Goal: Task Accomplishment & Management: Manage account settings

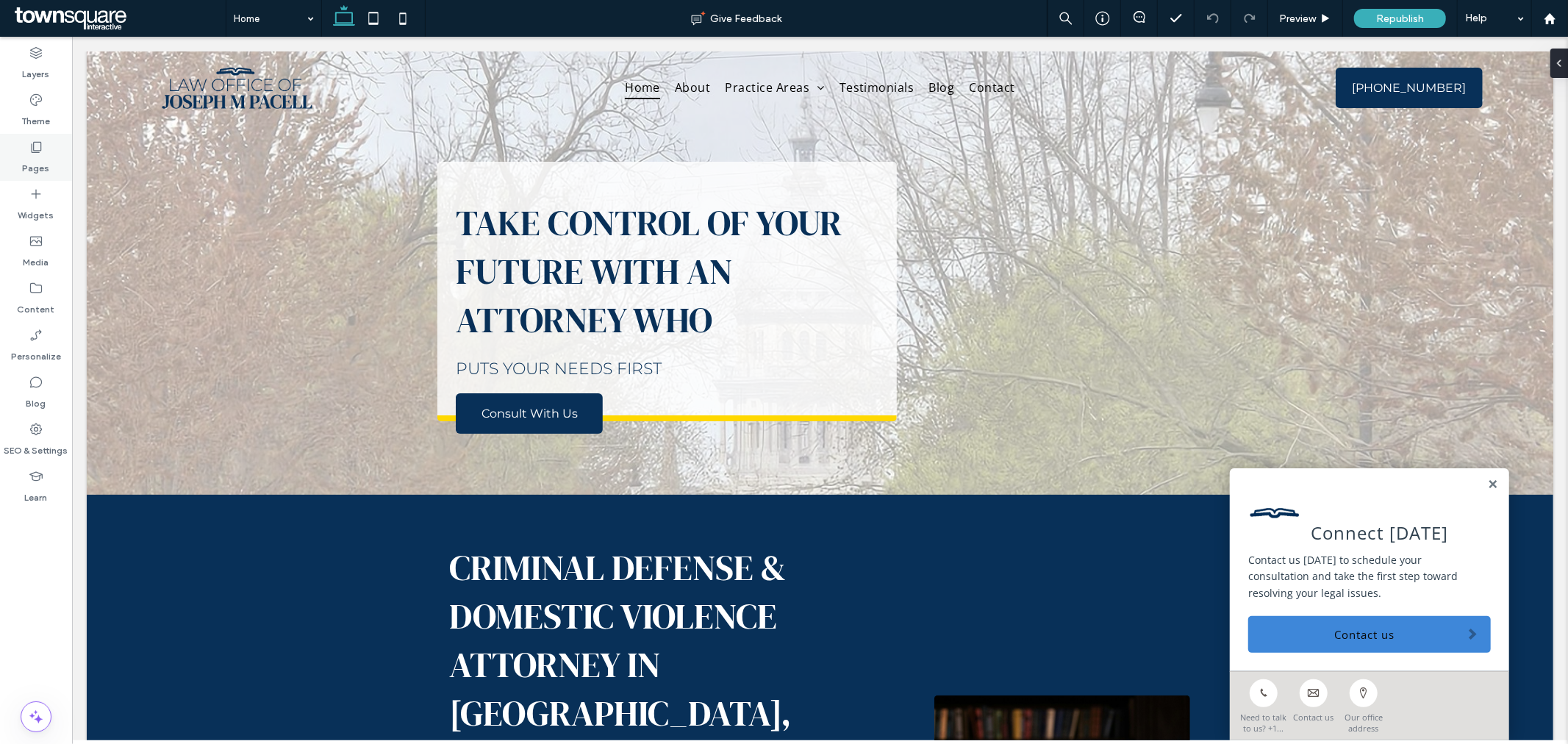
click at [32, 153] on icon at bounding box center [36, 147] width 15 height 15
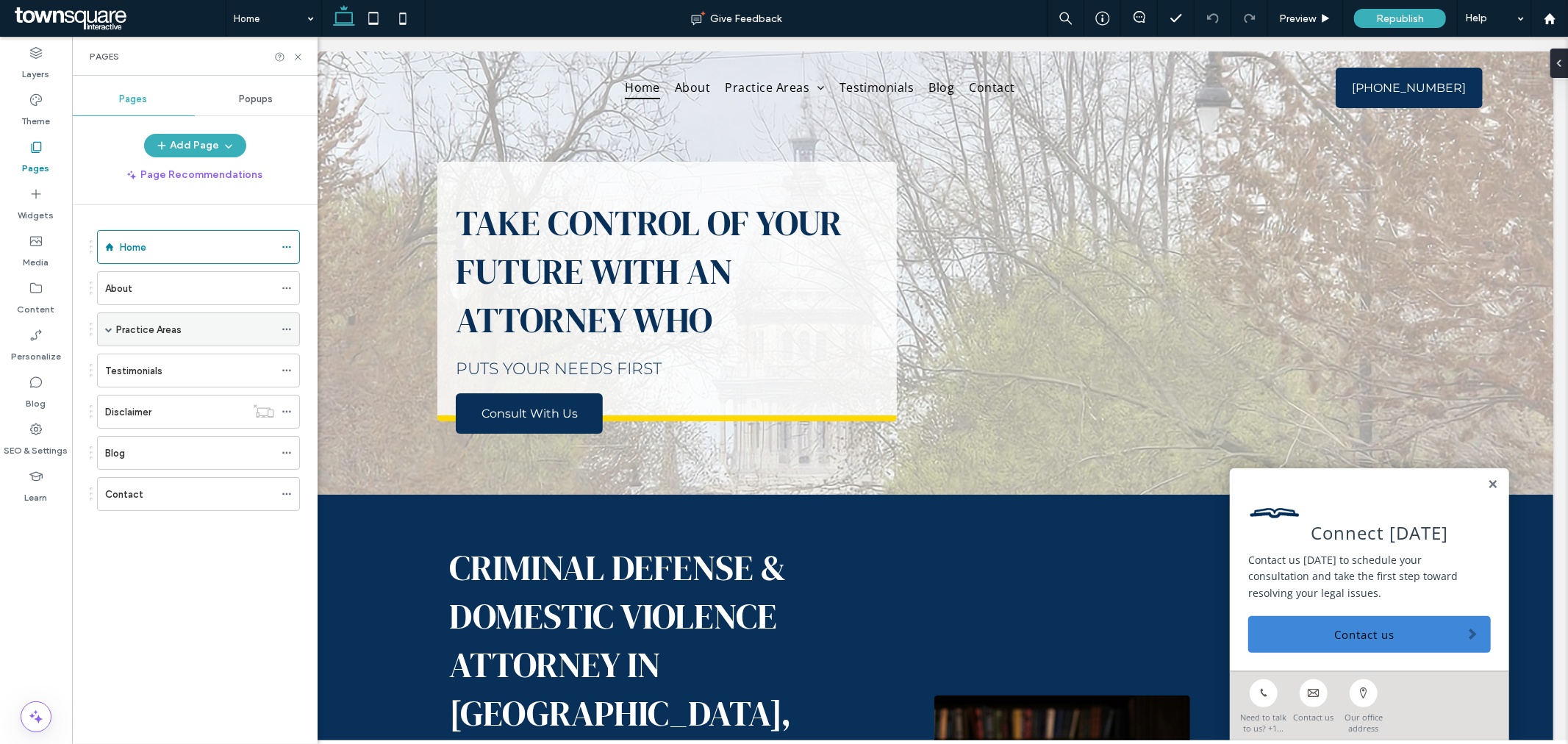
click at [108, 327] on span at bounding box center [109, 330] width 7 height 7
click at [194, 358] on label "Criminal Defense" at bounding box center [180, 364] width 77 height 26
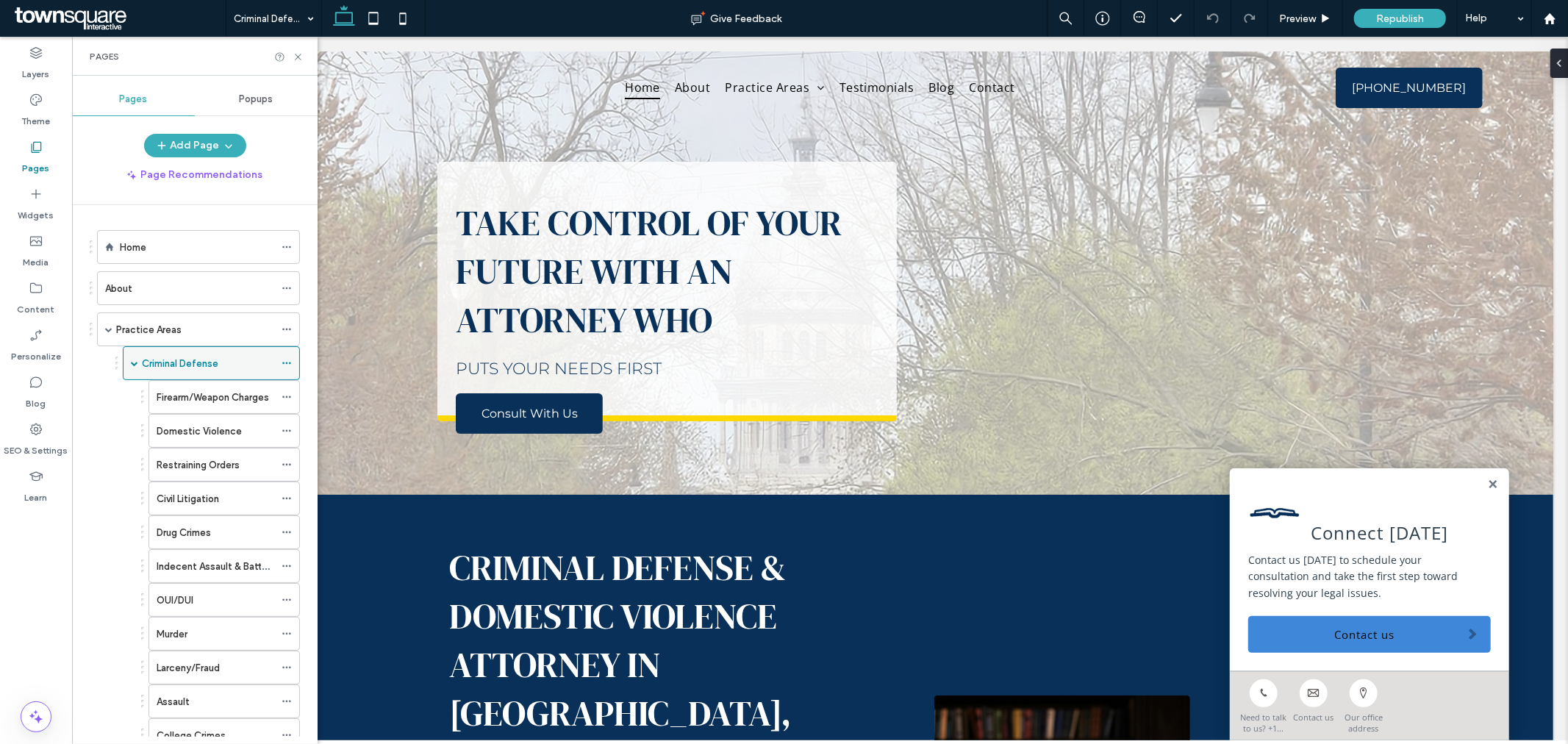
click at [203, 364] on label "Criminal Defense" at bounding box center [180, 364] width 77 height 26
click at [285, 361] on icon at bounding box center [287, 362] width 10 height 10
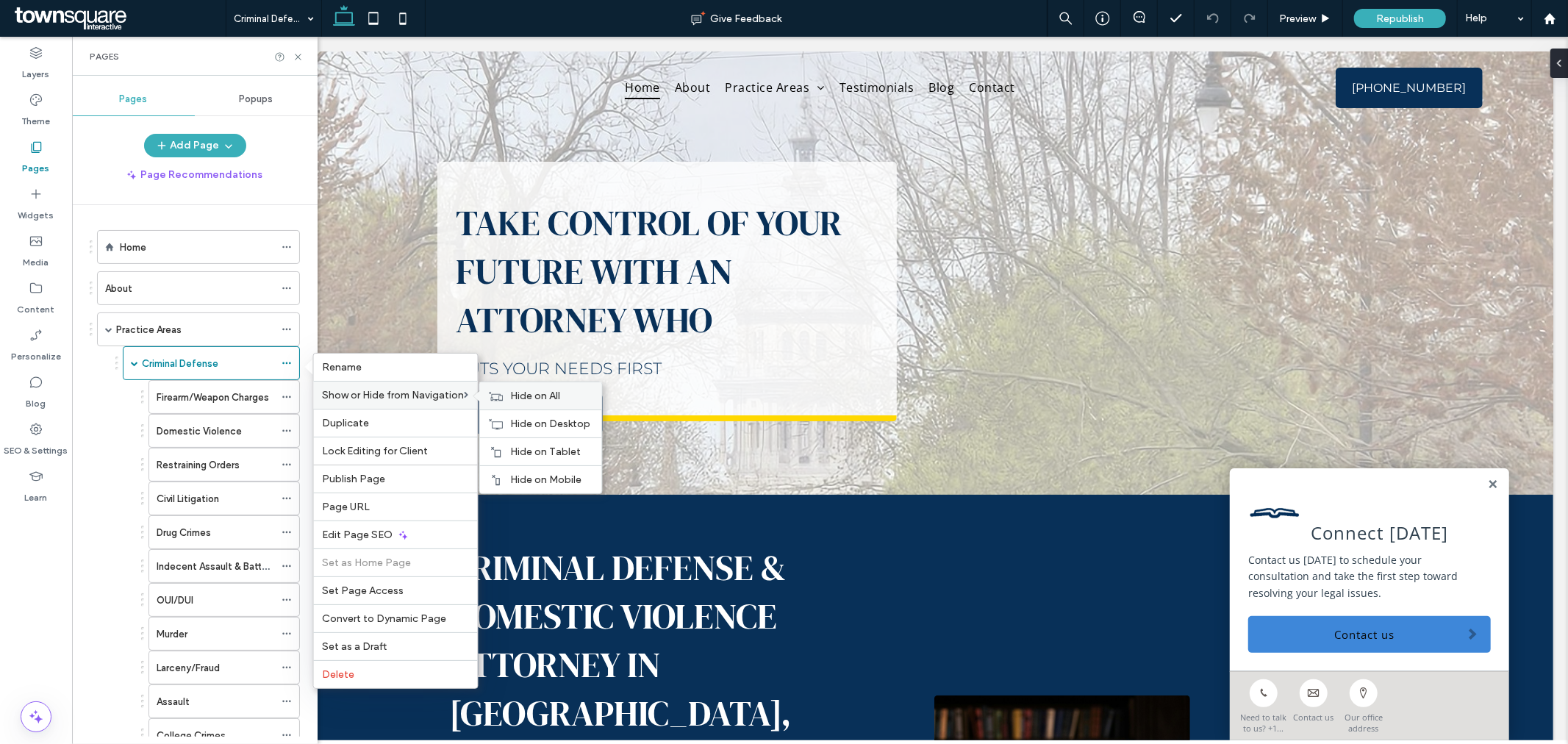
click at [520, 400] on span "Hide on All" at bounding box center [536, 395] width 50 height 12
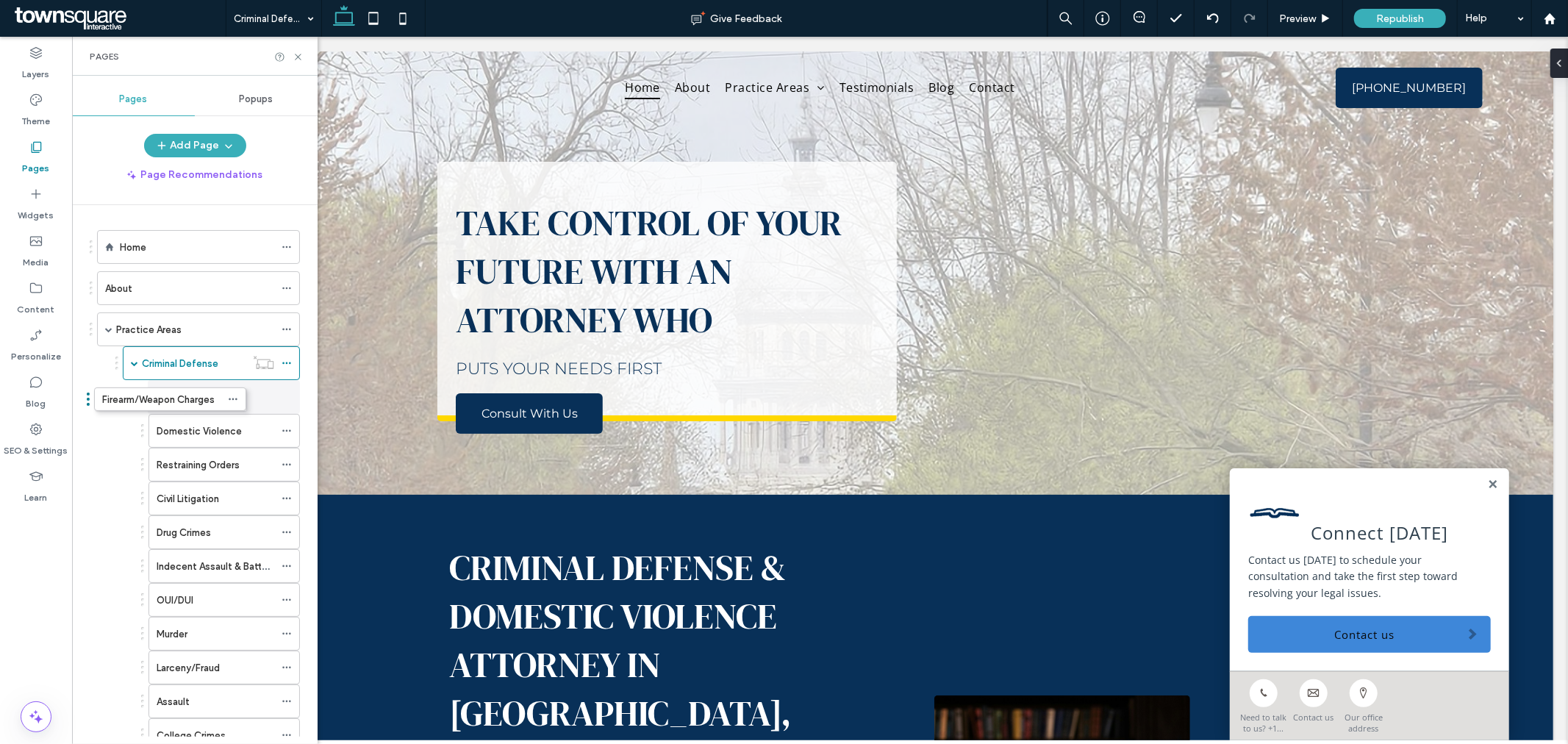
drag, startPoint x: 225, startPoint y: 388, endPoint x: 169, endPoint y: 387, distance: 56.0
drag, startPoint x: 171, startPoint y: 390, endPoint x: 125, endPoint y: 344, distance: 65.1
drag, startPoint x: 154, startPoint y: 361, endPoint x: 121, endPoint y: 360, distance: 33.0
drag, startPoint x: 207, startPoint y: 428, endPoint x: 196, endPoint y: 372, distance: 57.1
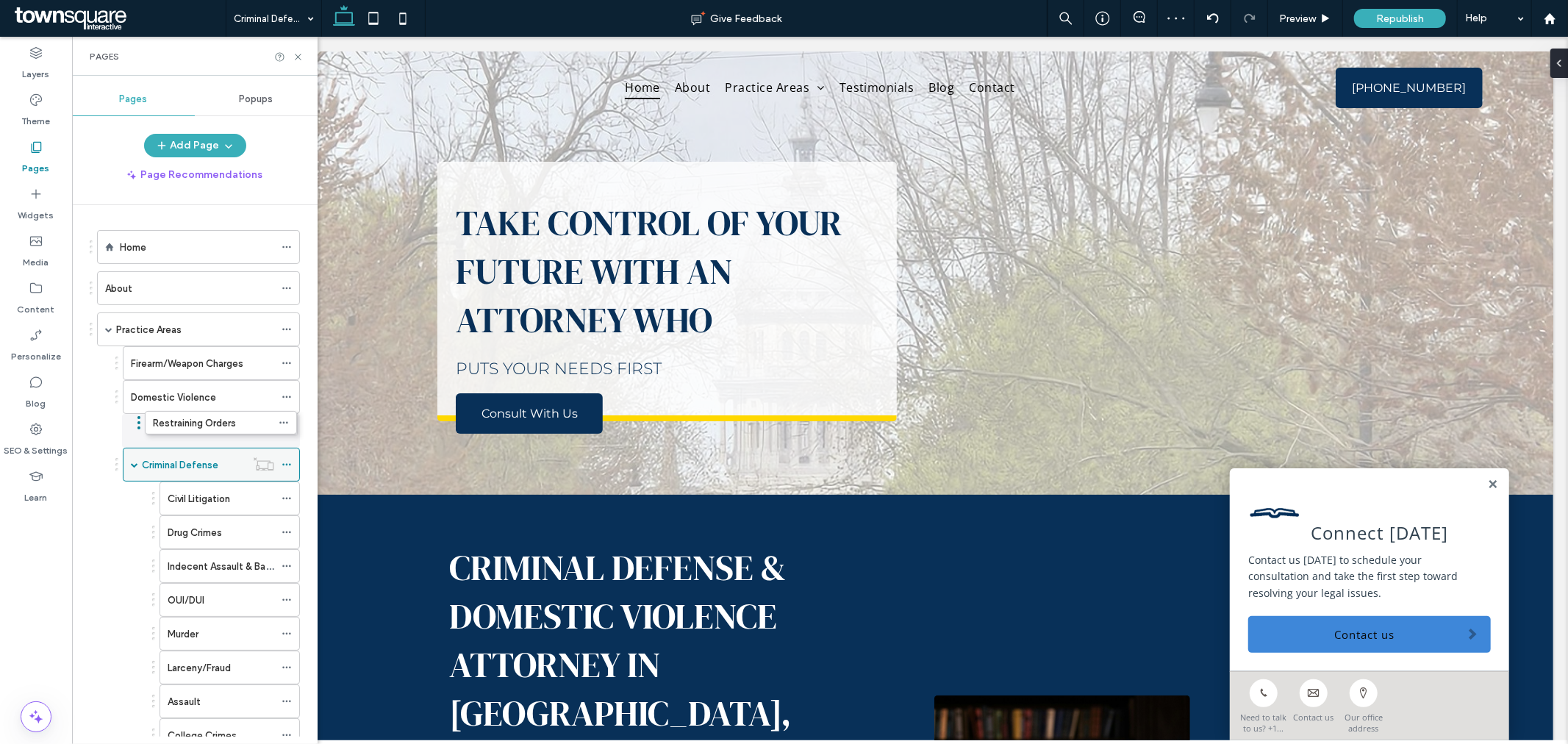
drag, startPoint x: 192, startPoint y: 459, endPoint x: 184, endPoint y: 428, distance: 32.0
drag, startPoint x: 177, startPoint y: 499, endPoint x: 165, endPoint y: 469, distance: 32.3
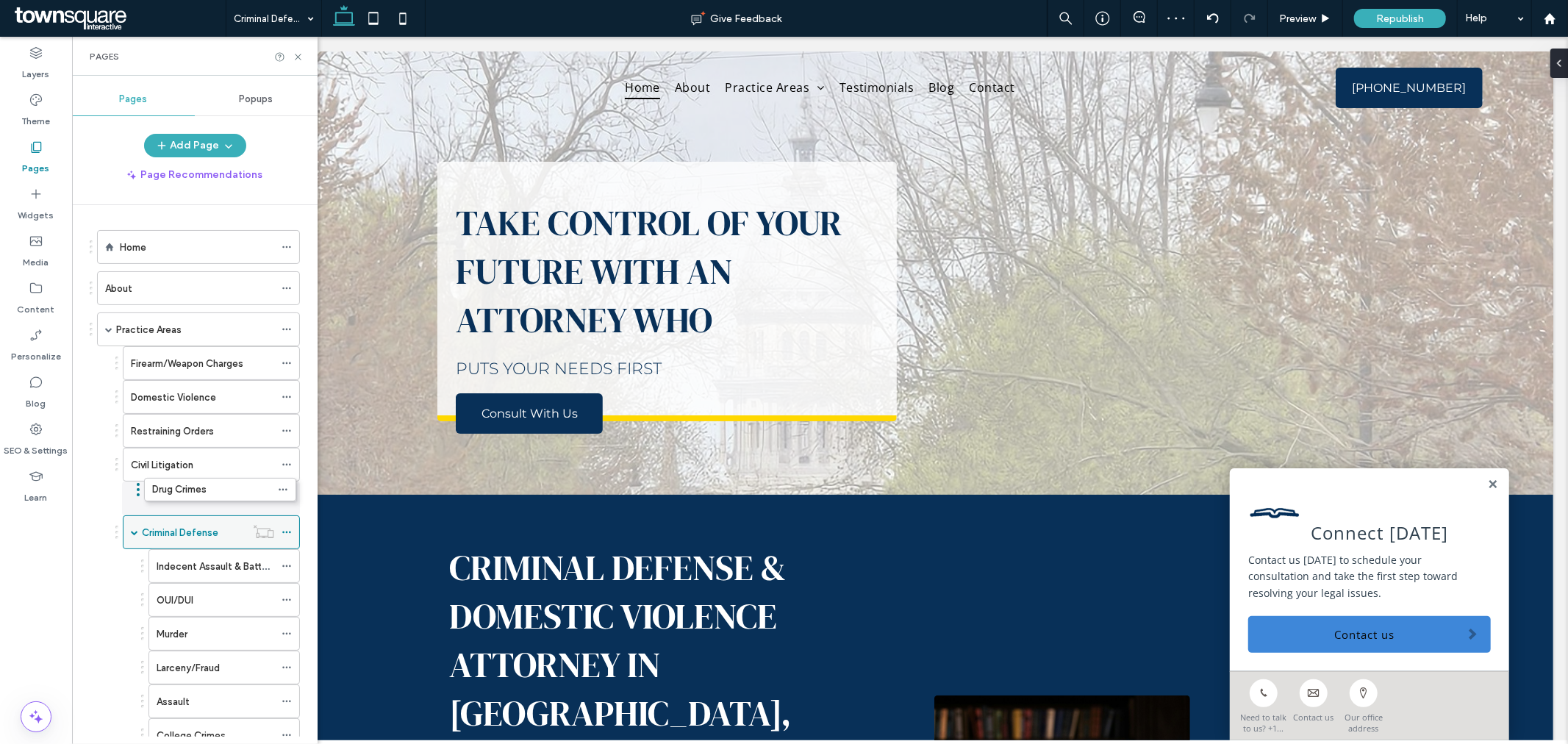
drag, startPoint x: 168, startPoint y: 529, endPoint x: 155, endPoint y: 501, distance: 30.9
drag, startPoint x: 169, startPoint y: 568, endPoint x: 152, endPoint y: 527, distance: 44.4
drag, startPoint x: 171, startPoint y: 598, endPoint x: 159, endPoint y: 552, distance: 47.5
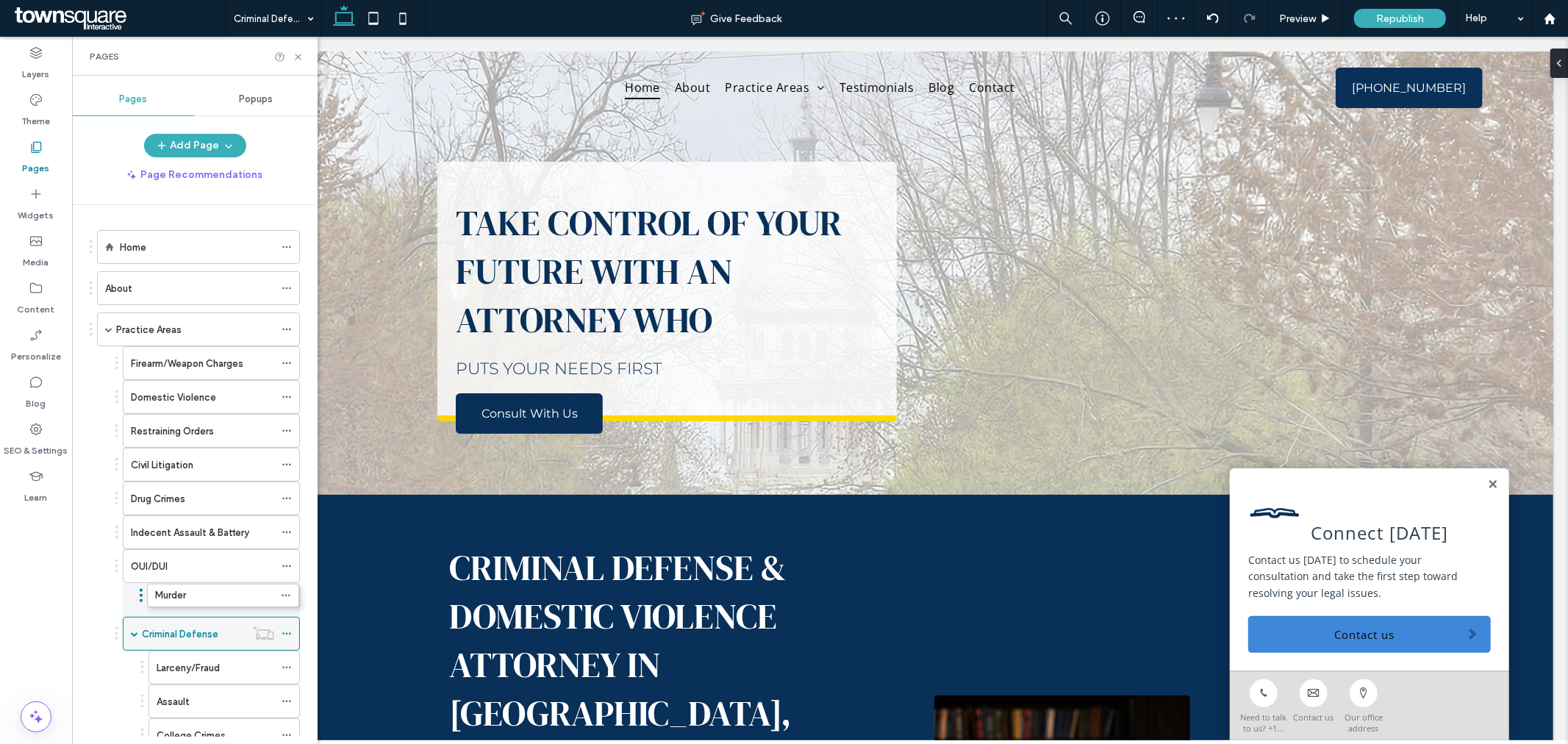
drag, startPoint x: 174, startPoint y: 631, endPoint x: 170, endPoint y: 590, distance: 41.2
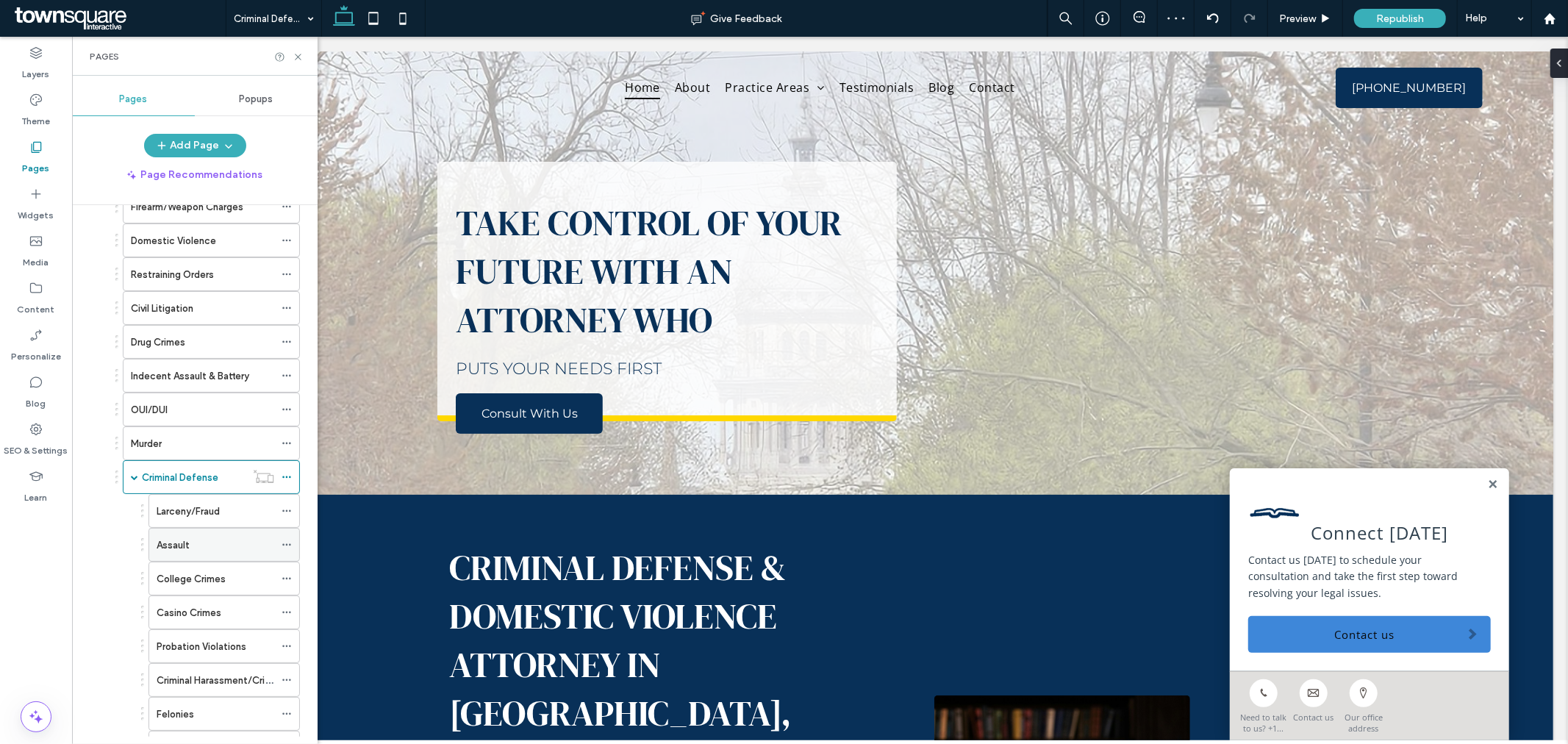
scroll to position [163, 0]
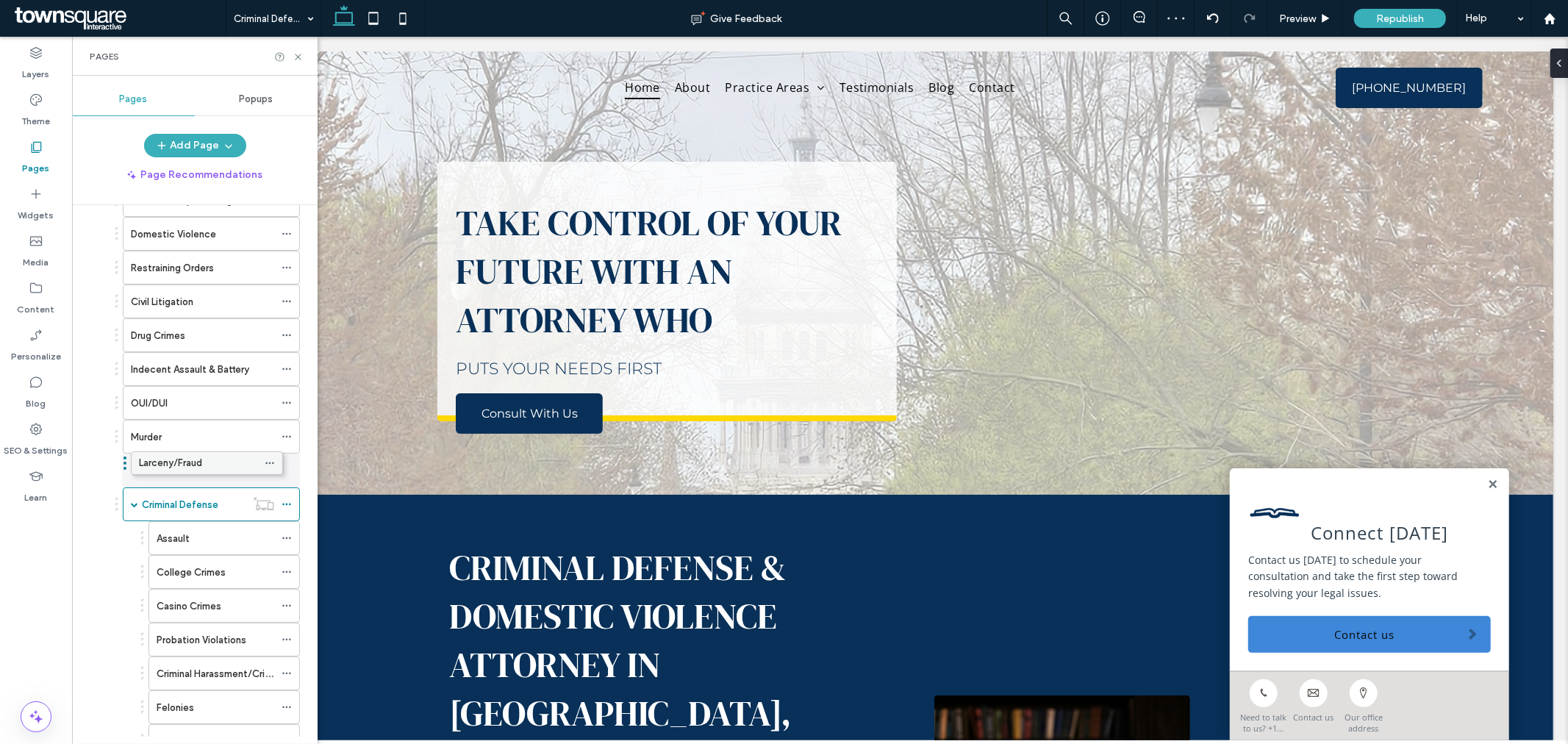
drag, startPoint x: 177, startPoint y: 503, endPoint x: 160, endPoint y: 457, distance: 49.0
drag, startPoint x: 177, startPoint y: 535, endPoint x: 161, endPoint y: 499, distance: 39.4
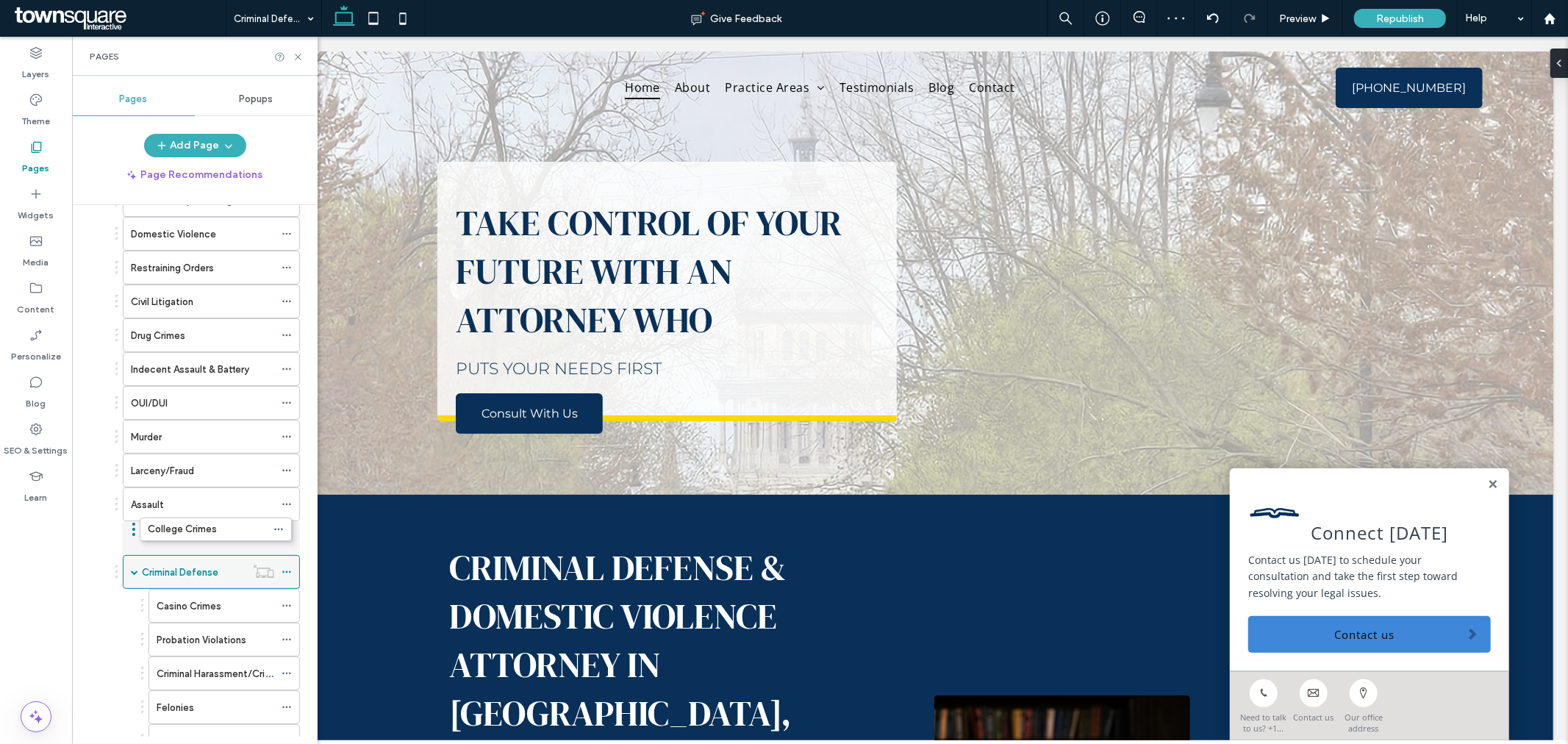
drag, startPoint x: 179, startPoint y: 571, endPoint x: 167, endPoint y: 525, distance: 47.5
drag, startPoint x: 192, startPoint y: 604, endPoint x: 178, endPoint y: 560, distance: 46.2
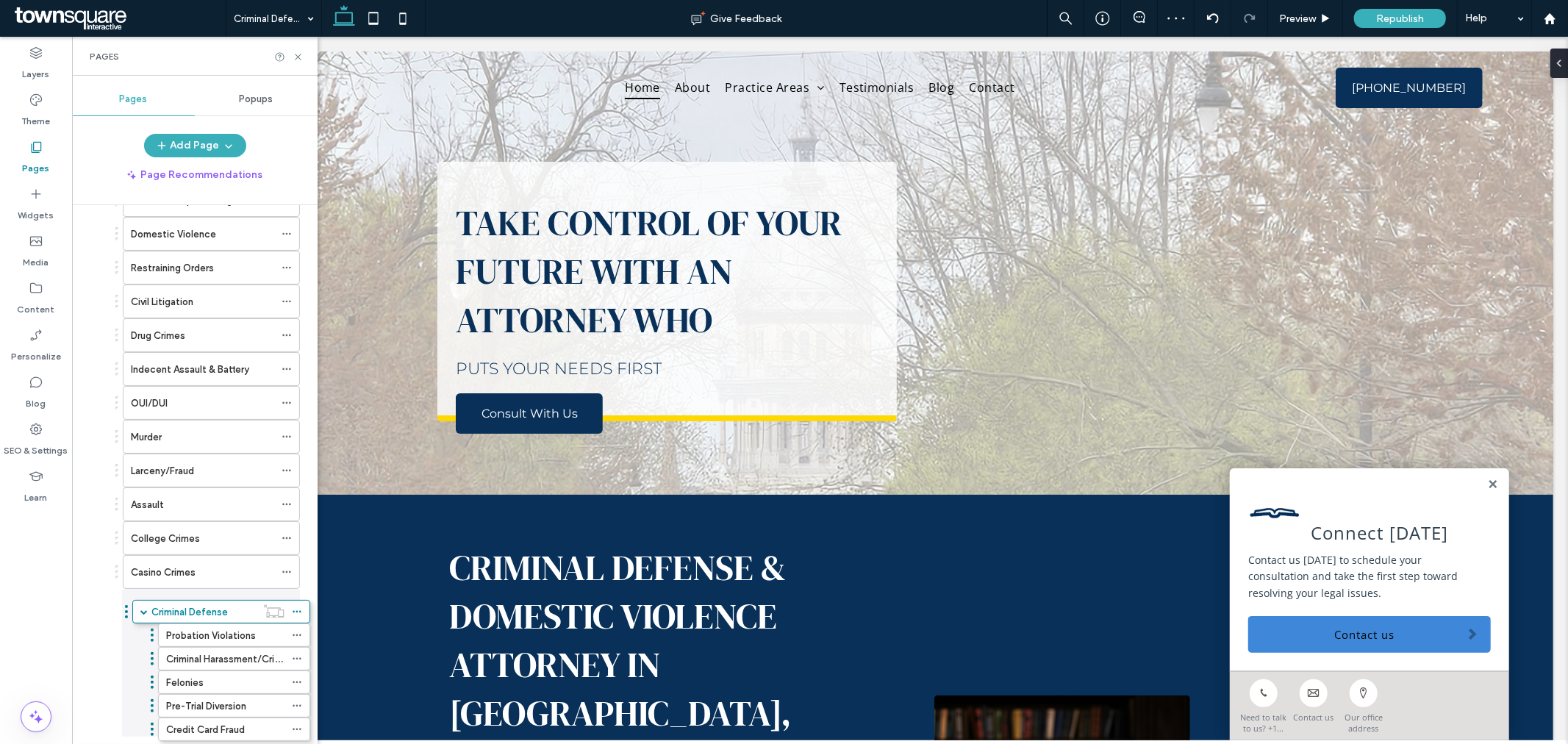
drag, startPoint x: 192, startPoint y: 621, endPoint x: 203, endPoint y: 624, distance: 11.4
drag, startPoint x: 202, startPoint y: 638, endPoint x: 192, endPoint y: 622, distance: 18.9
drag, startPoint x: 197, startPoint y: 676, endPoint x: 191, endPoint y: 626, distance: 50.4
drag, startPoint x: 195, startPoint y: 640, endPoint x: 162, endPoint y: 643, distance: 33.1
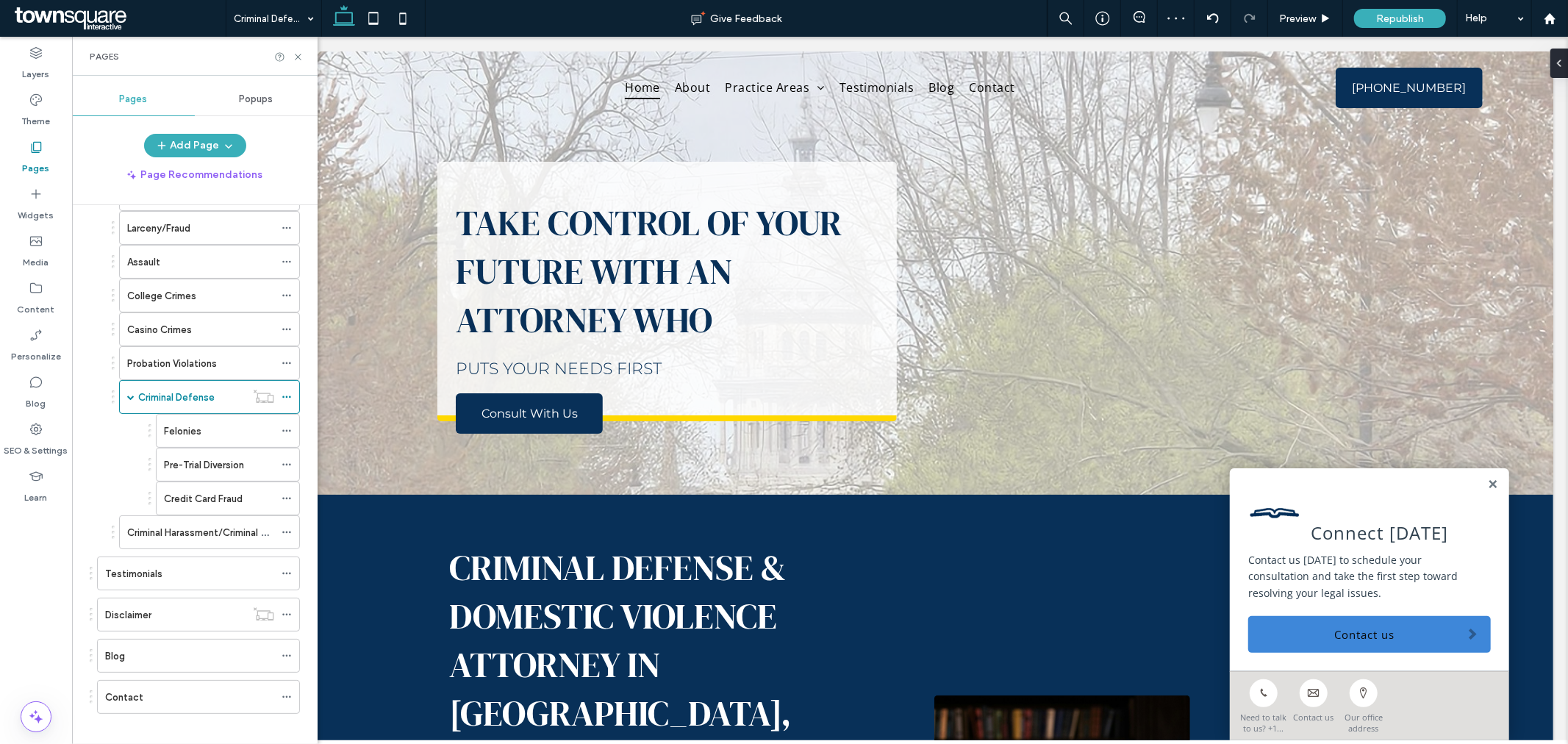
scroll to position [423, 0]
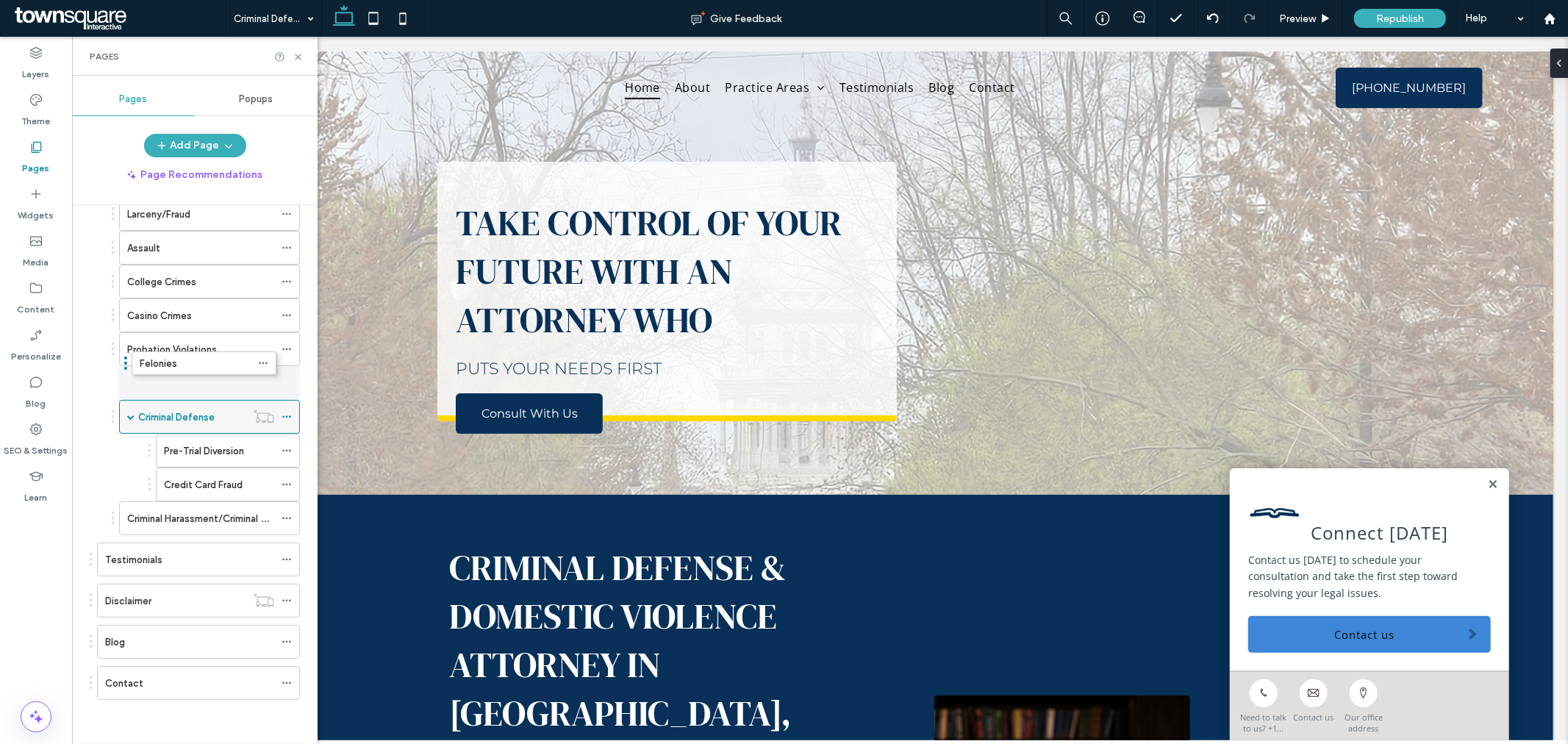
drag, startPoint x: 212, startPoint y: 414, endPoint x: 185, endPoint y: 372, distance: 49.9
drag, startPoint x: 218, startPoint y: 445, endPoint x: 194, endPoint y: 390, distance: 60.0
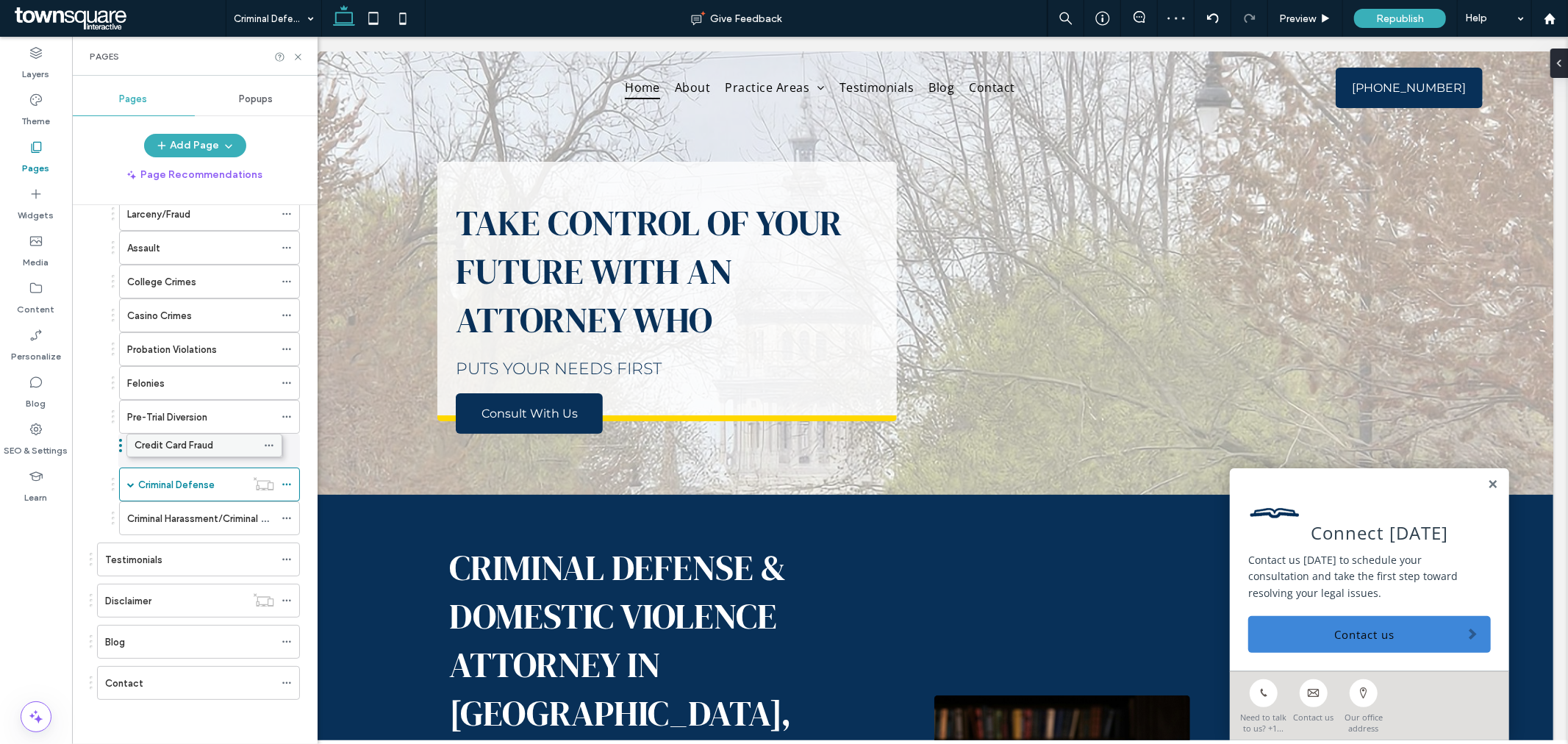
drag, startPoint x: 210, startPoint y: 479, endPoint x: 192, endPoint y: 437, distance: 45.7
drag, startPoint x: 158, startPoint y: 510, endPoint x: 155, endPoint y: 465, distance: 45.1
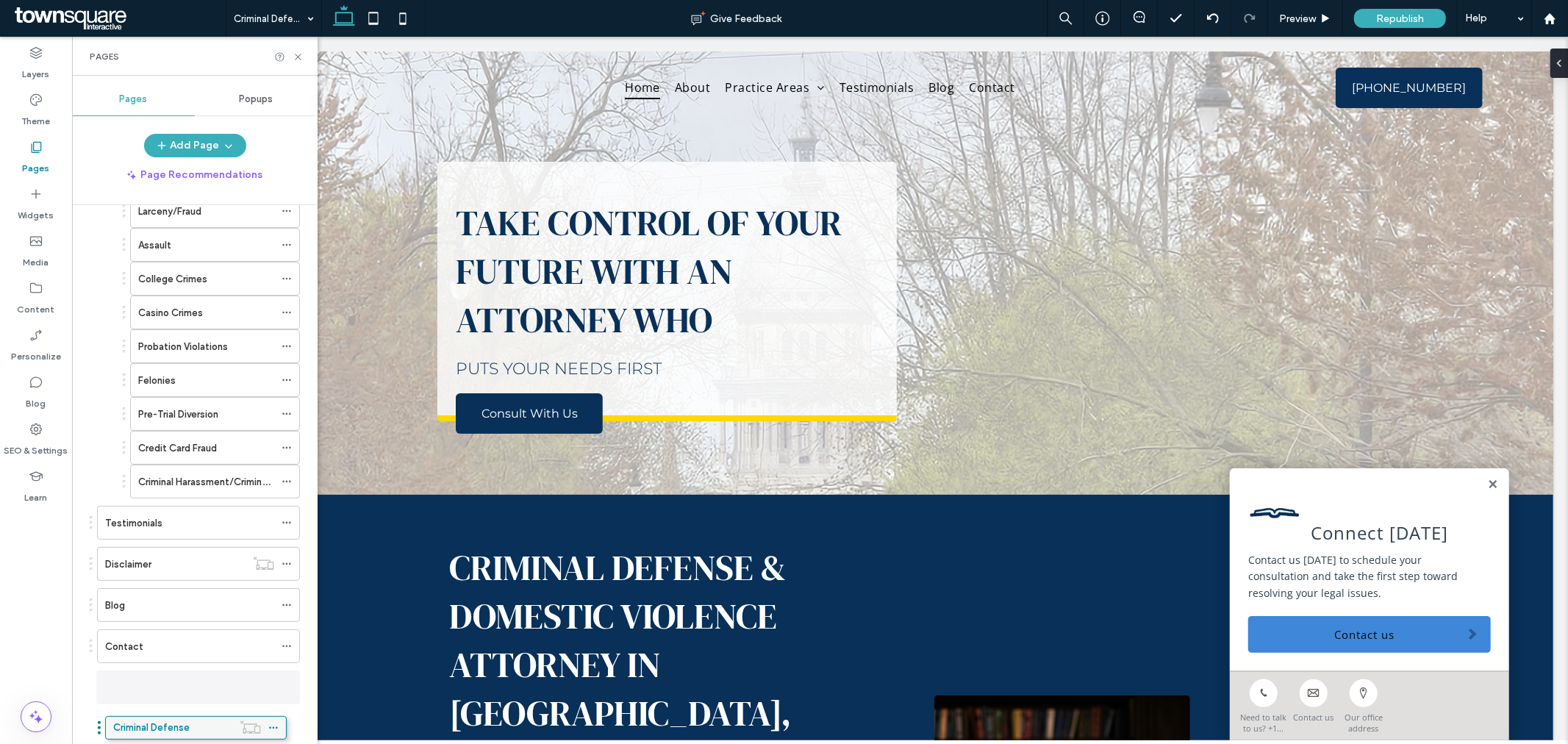
drag, startPoint x: 217, startPoint y: 512, endPoint x: 203, endPoint y: 721, distance: 209.5
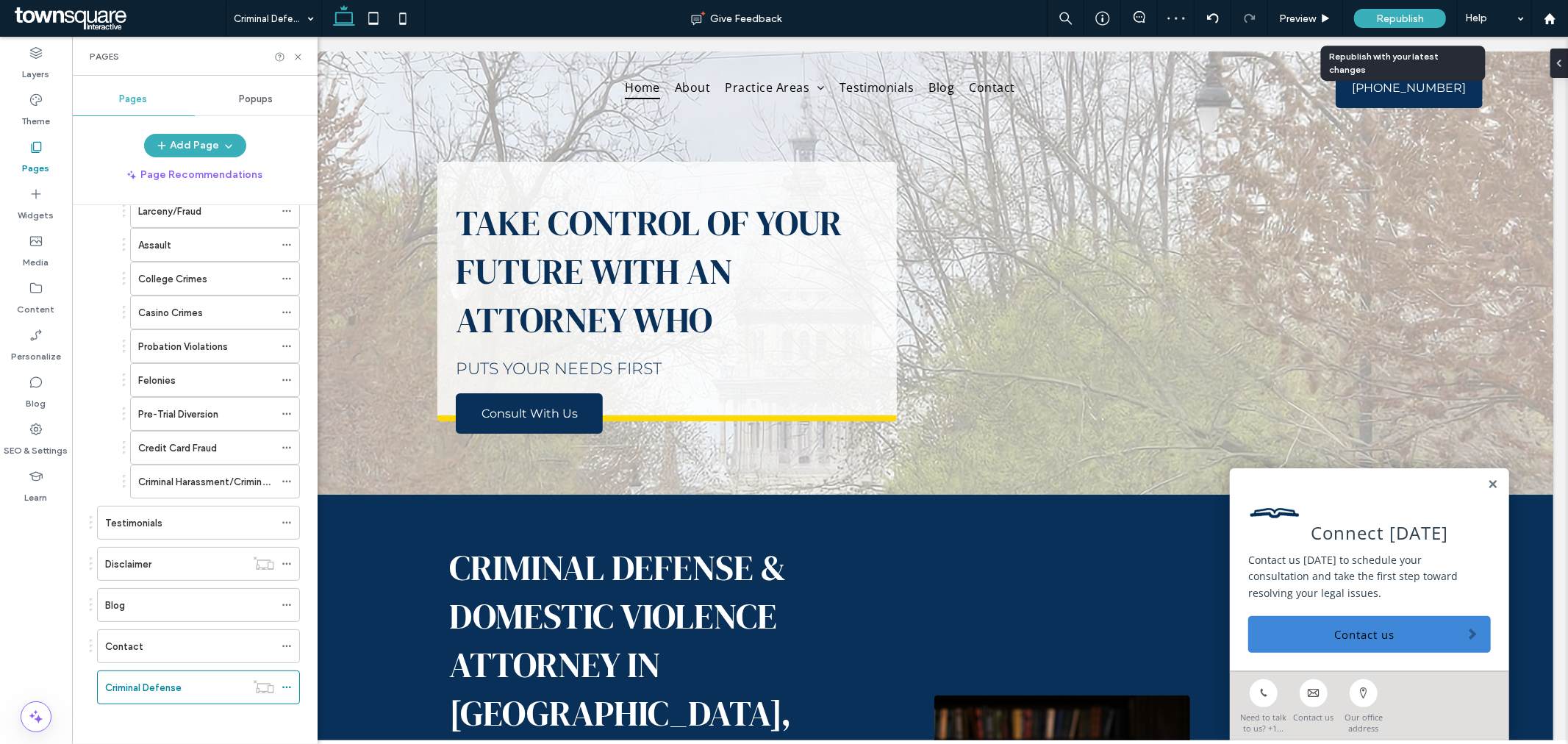
click at [1425, 17] on div "Republish" at bounding box center [1400, 18] width 92 height 19
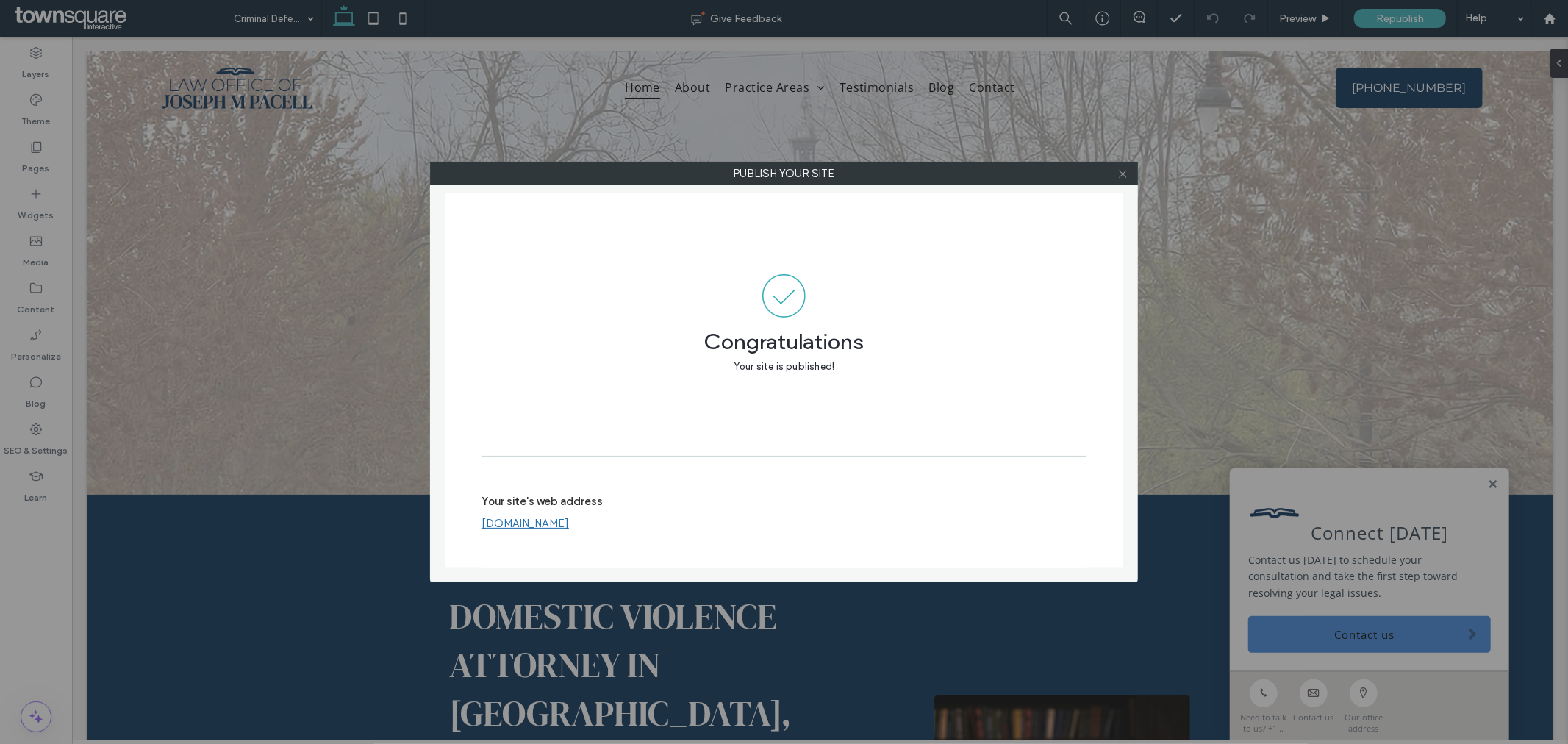
click at [1125, 175] on icon at bounding box center [1123, 174] width 11 height 11
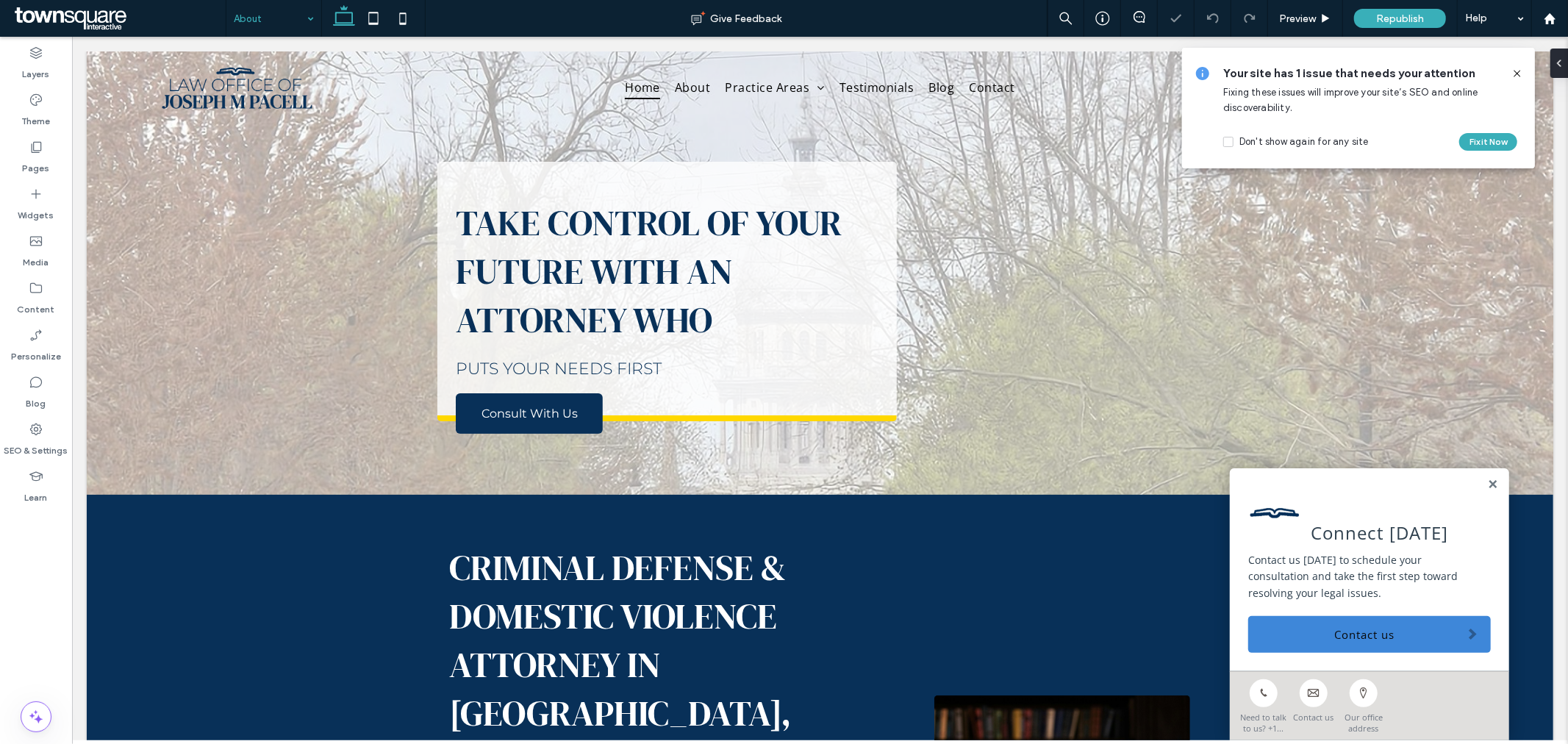
click at [1519, 74] on icon at bounding box center [1518, 73] width 12 height 12
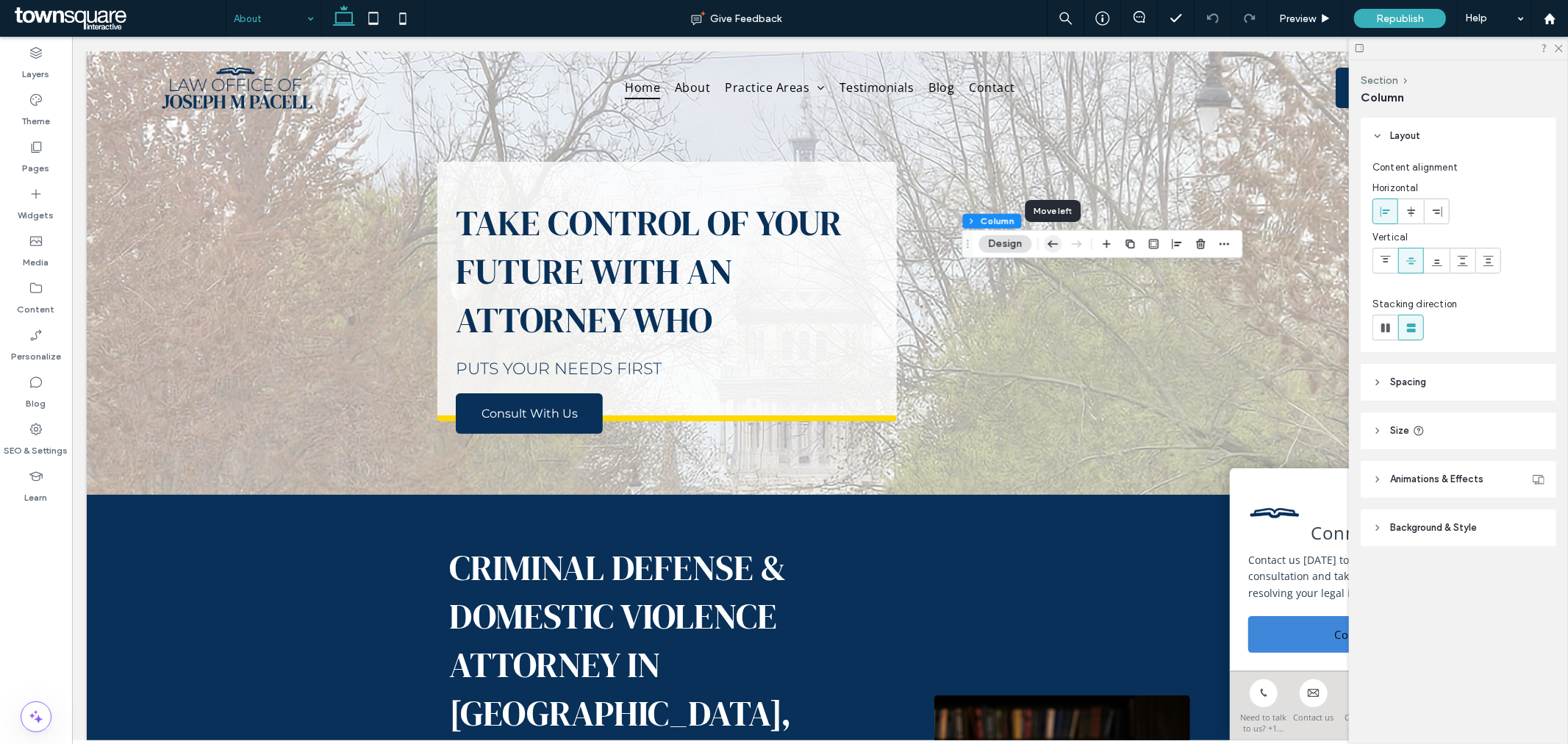
click at [1052, 245] on icon "button" at bounding box center [1053, 244] width 18 height 26
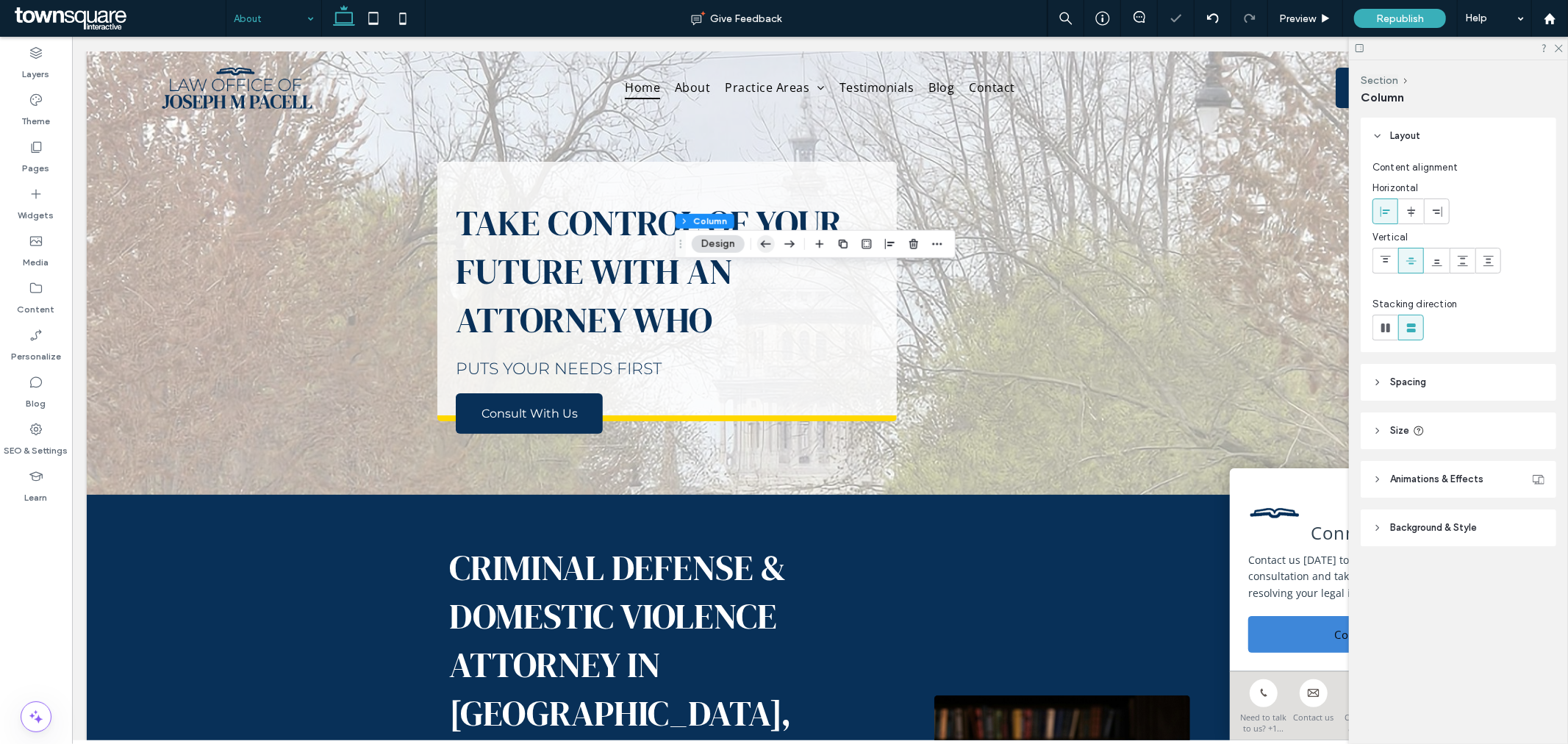
click at [762, 238] on icon "button" at bounding box center [766, 244] width 18 height 26
click at [790, 243] on icon "button" at bounding box center [789, 244] width 18 height 26
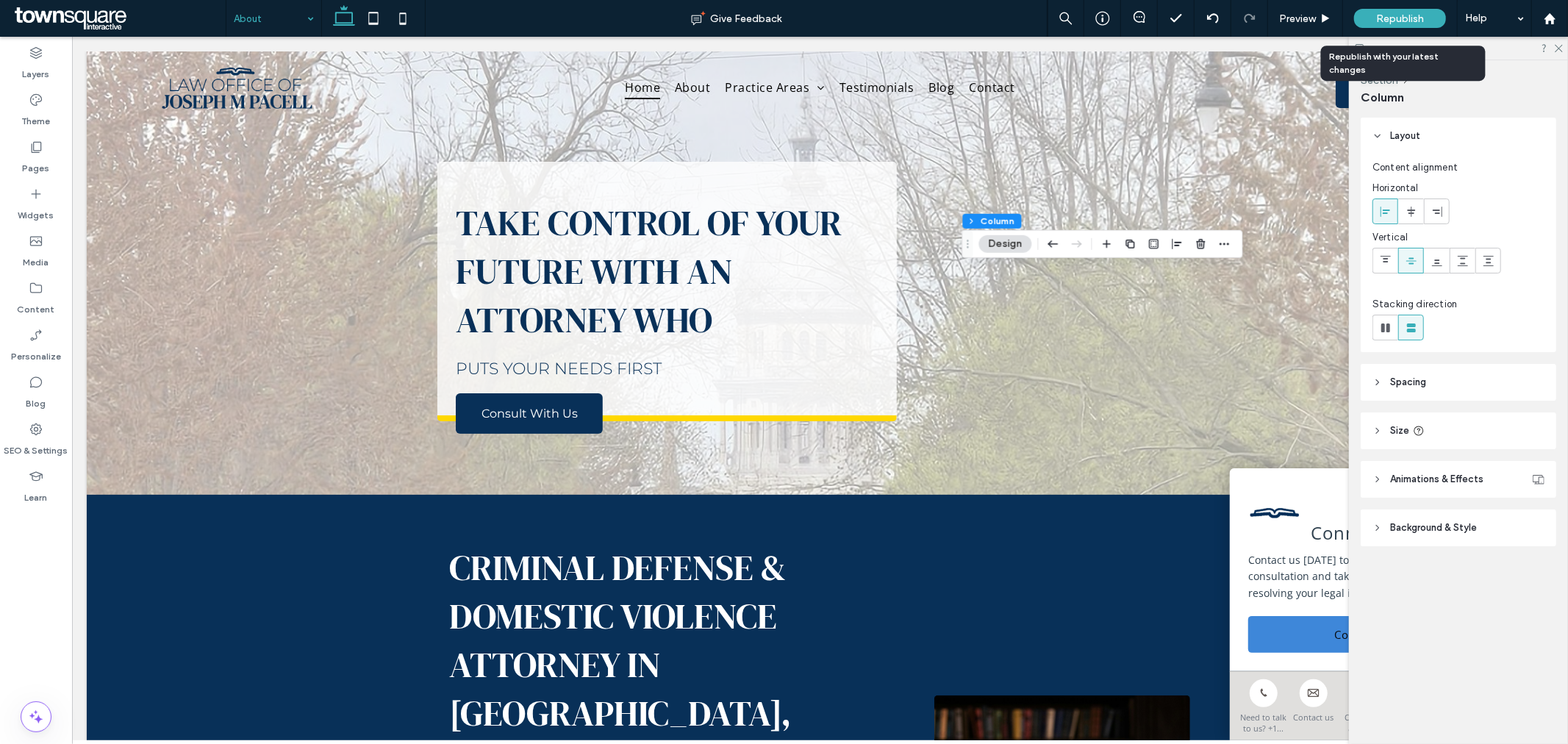
click at [1372, 13] on div "Republish" at bounding box center [1400, 18] width 92 height 19
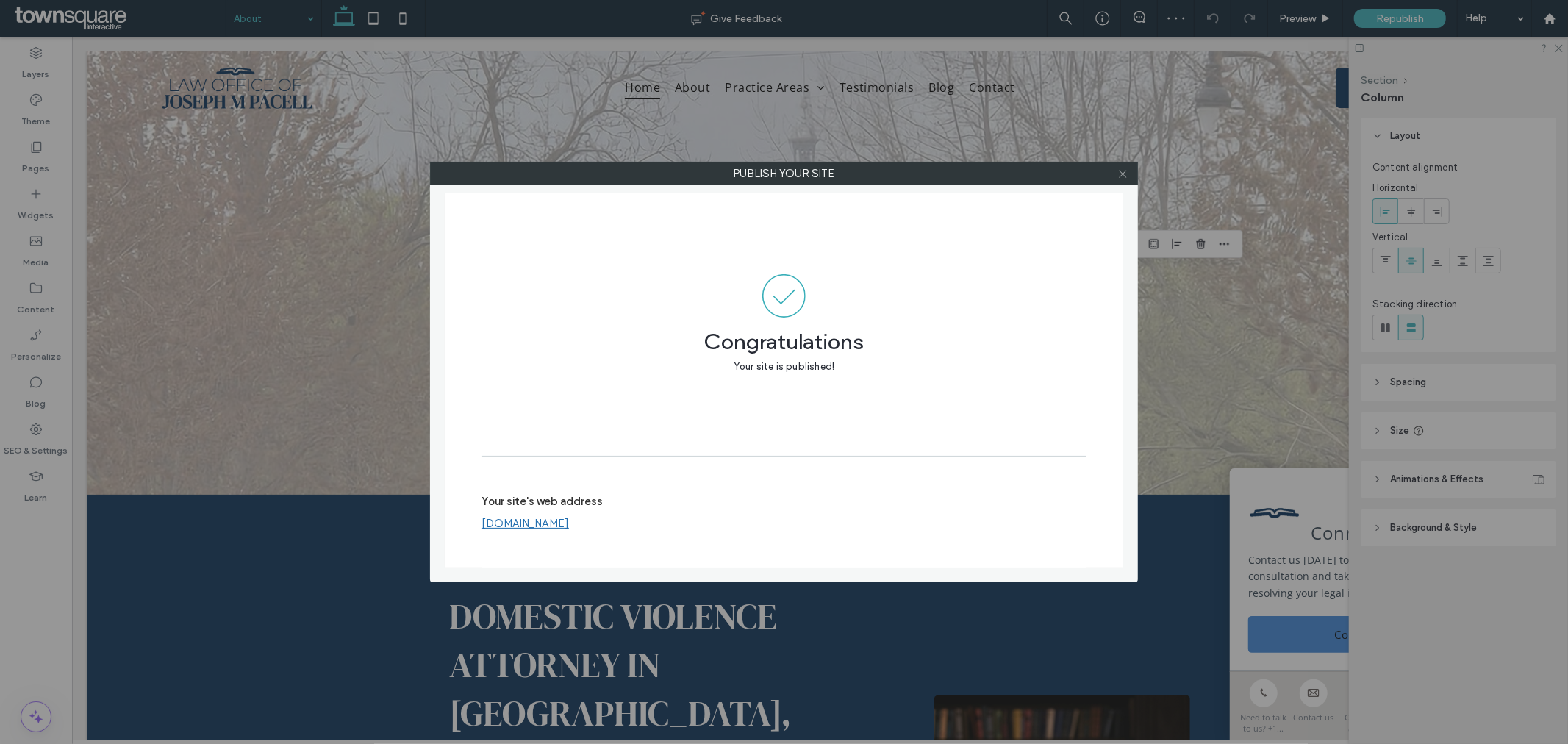
click at [1125, 175] on icon at bounding box center [1123, 174] width 11 height 11
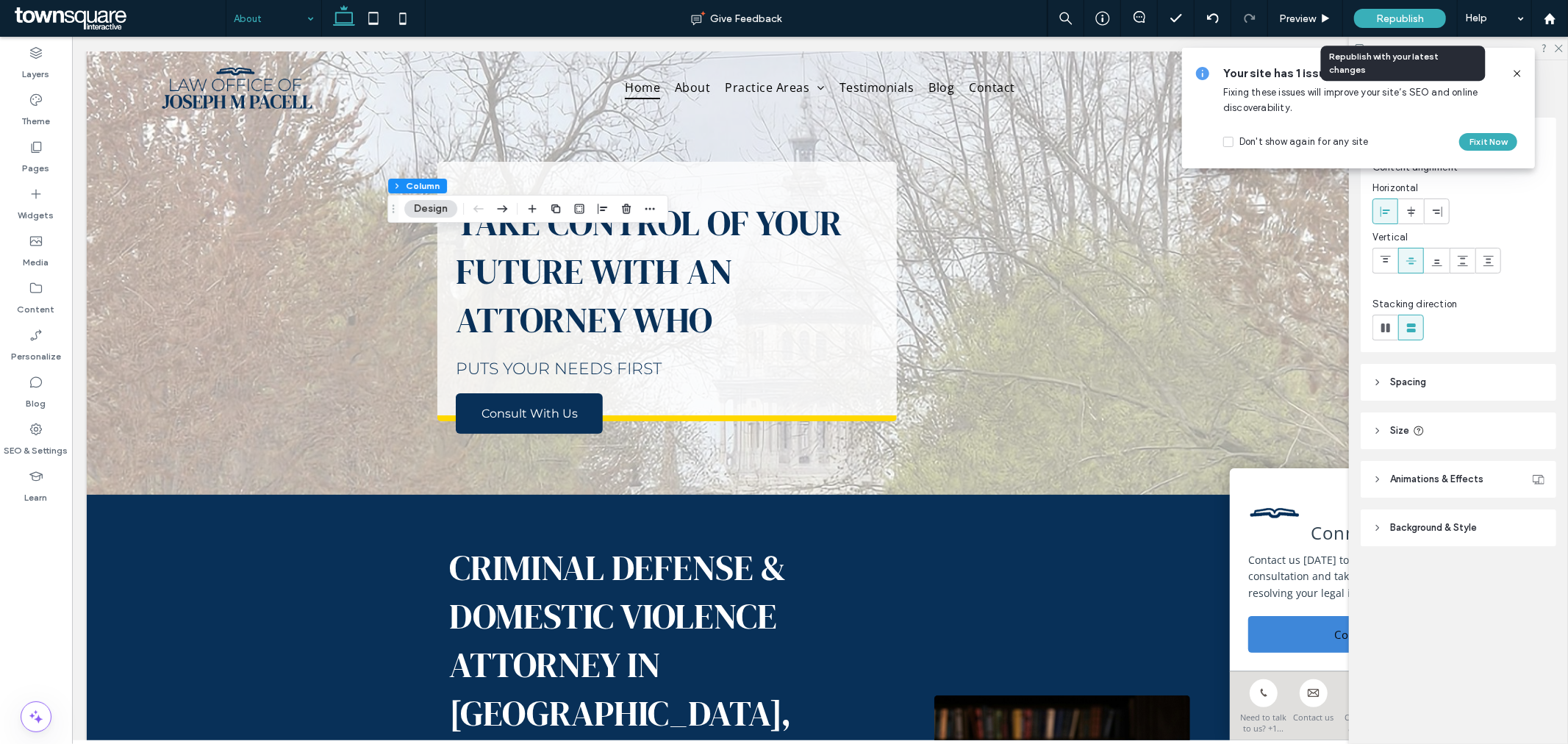
click at [1407, 24] on div "Republish" at bounding box center [1400, 18] width 92 height 19
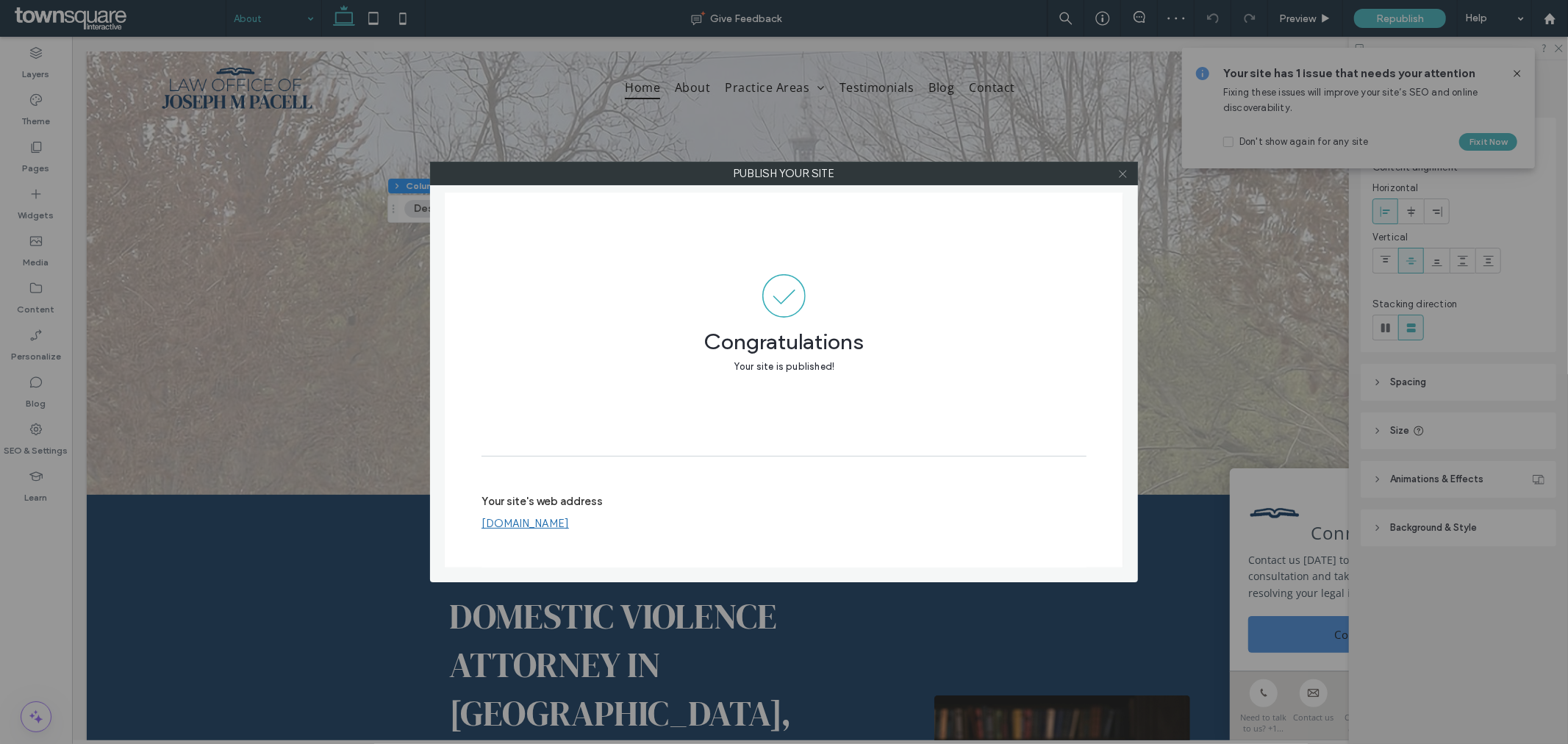
click at [1119, 176] on icon at bounding box center [1123, 174] width 11 height 11
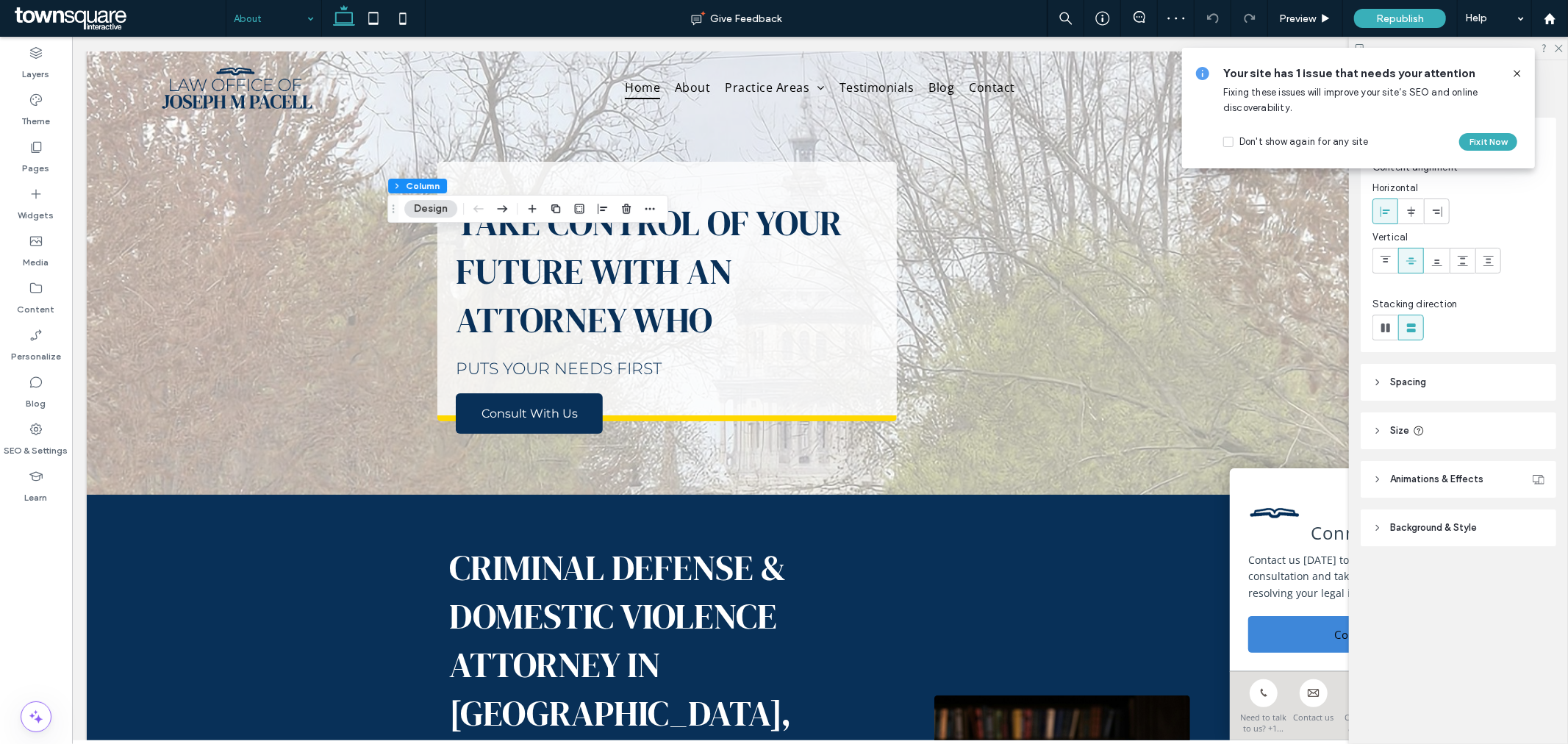
click at [1519, 74] on icon at bounding box center [1518, 73] width 12 height 12
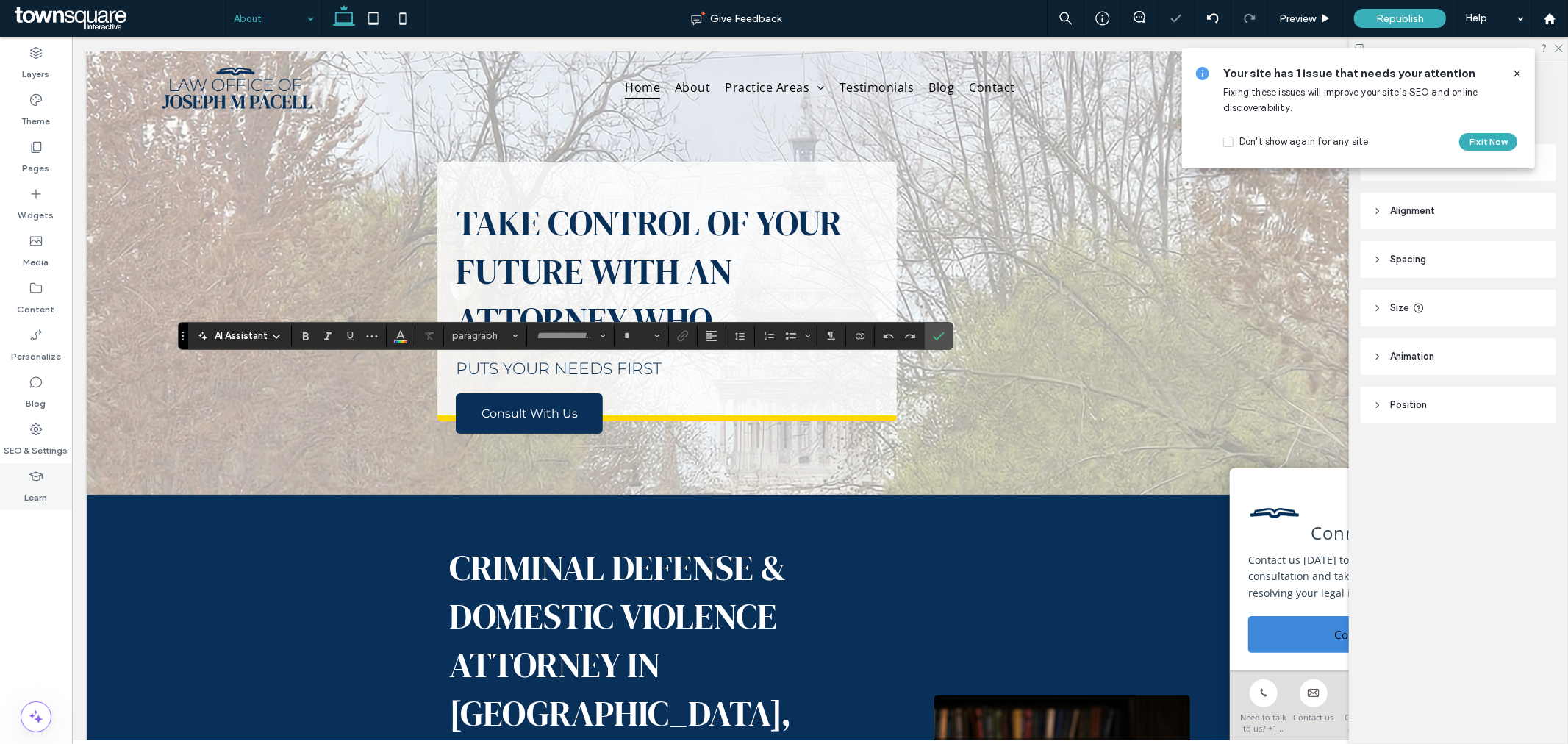
type input "**********"
type input "**"
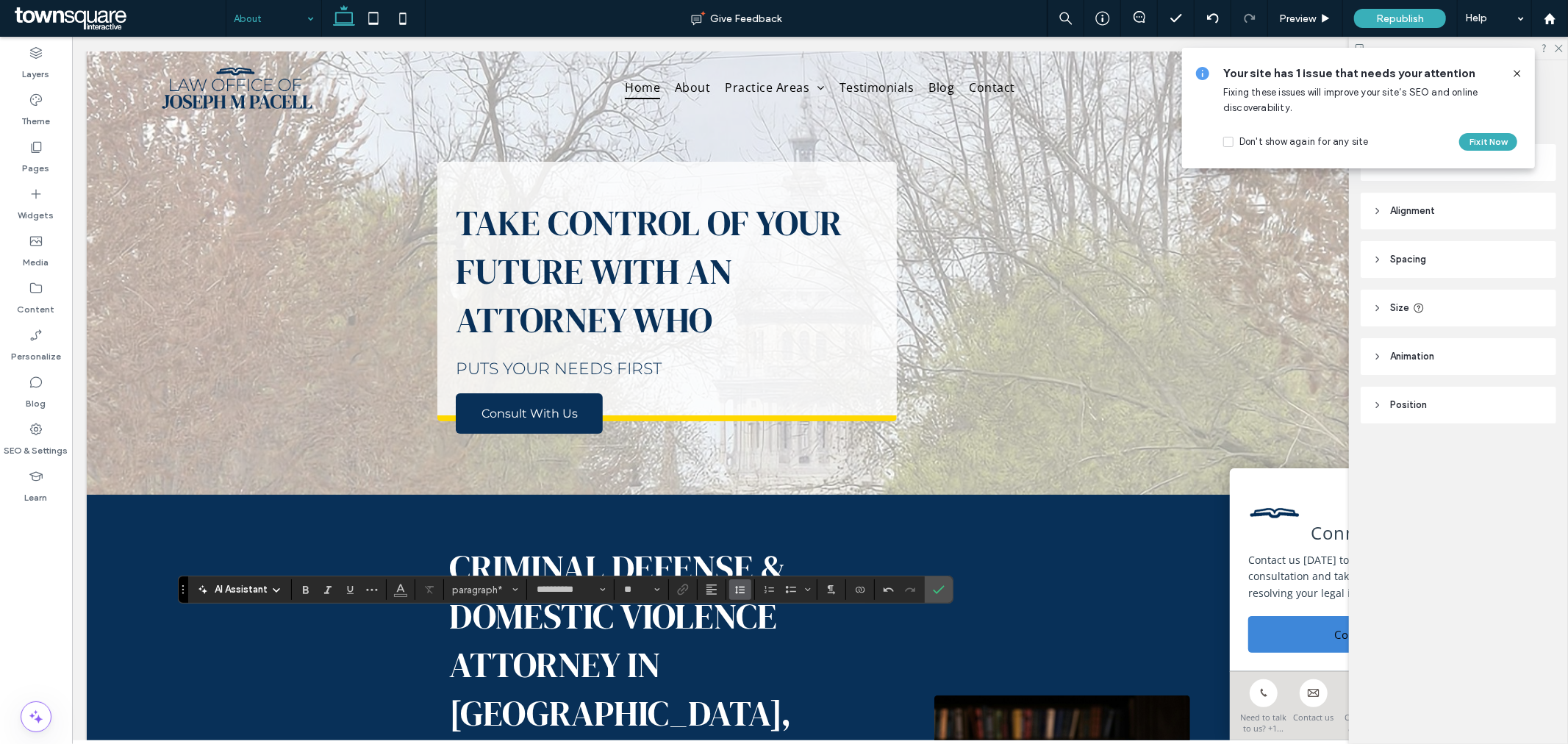
click at [733, 589] on button "Line Height" at bounding box center [741, 589] width 22 height 21
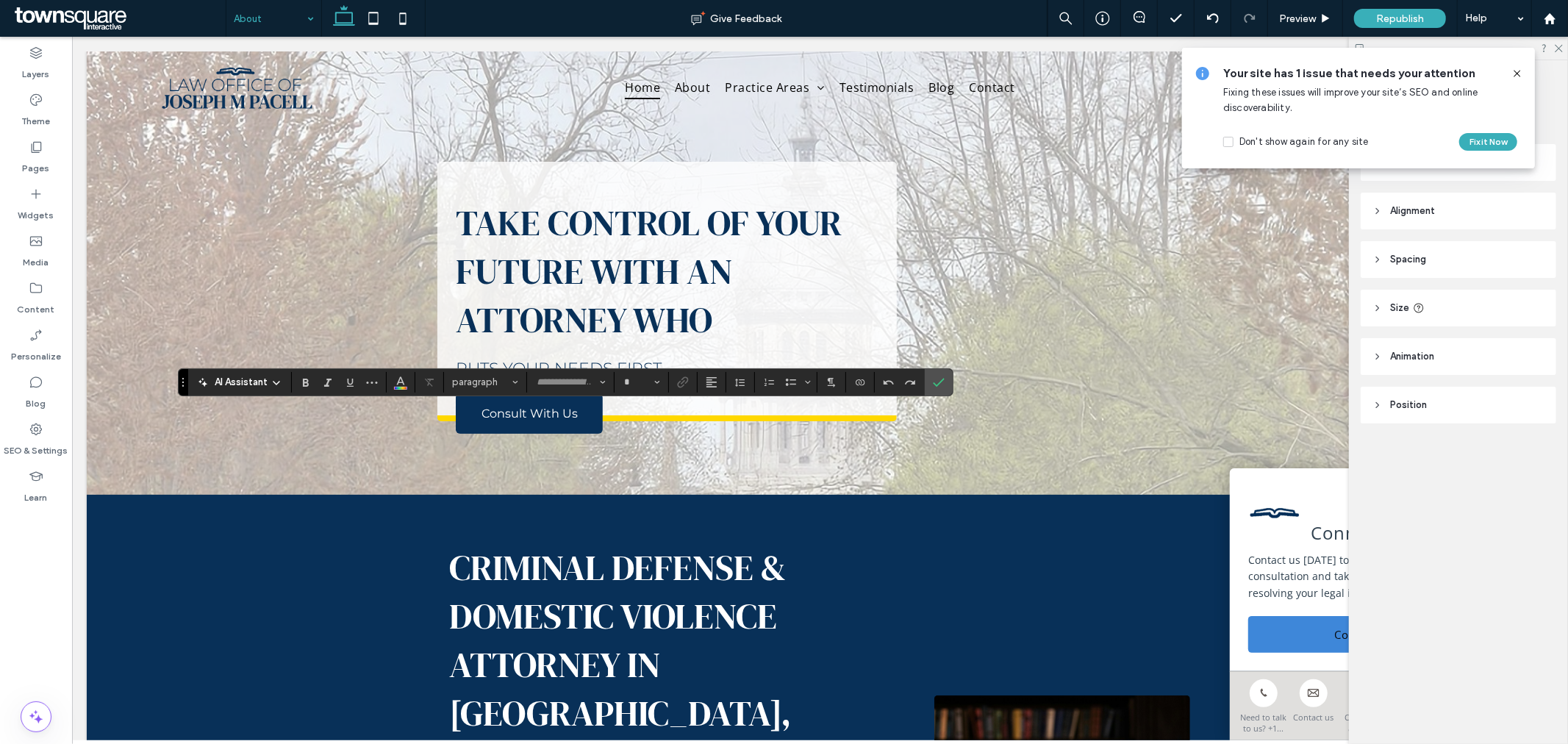
type input "**********"
type input "**"
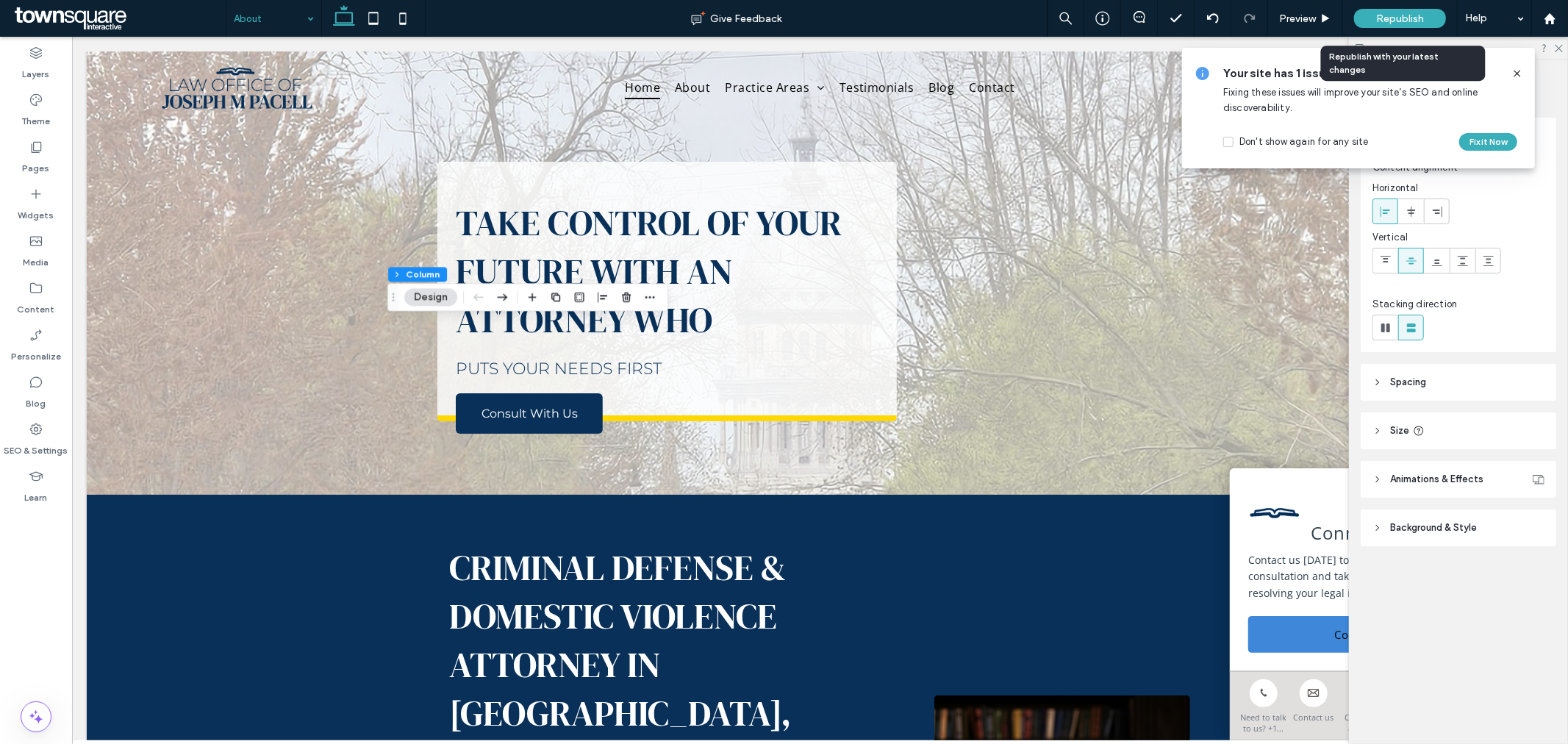
click at [1399, 6] on div "Republish" at bounding box center [1400, 18] width 92 height 36
click at [1393, 17] on span "Republish" at bounding box center [1400, 18] width 48 height 12
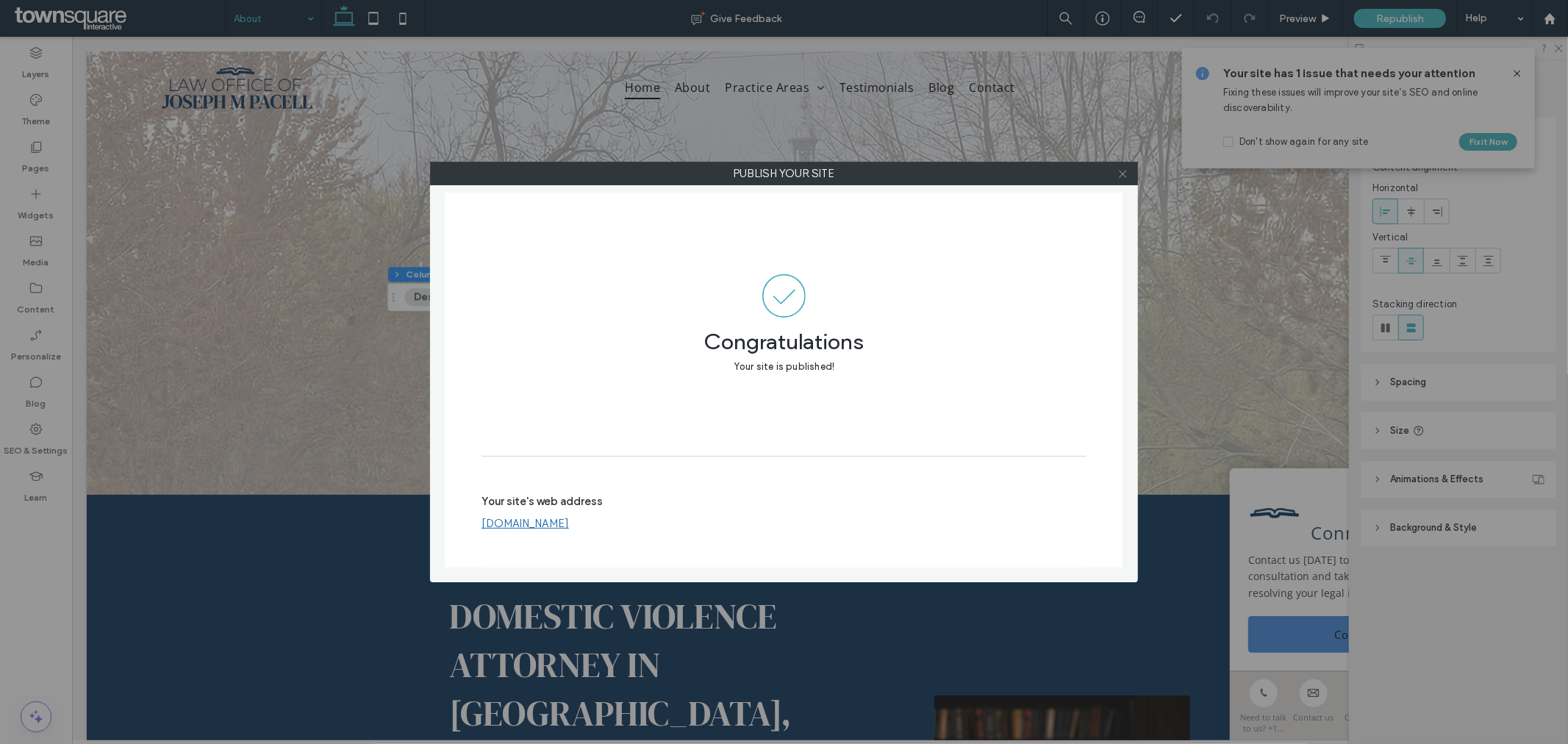
click at [1125, 173] on icon at bounding box center [1123, 174] width 11 height 11
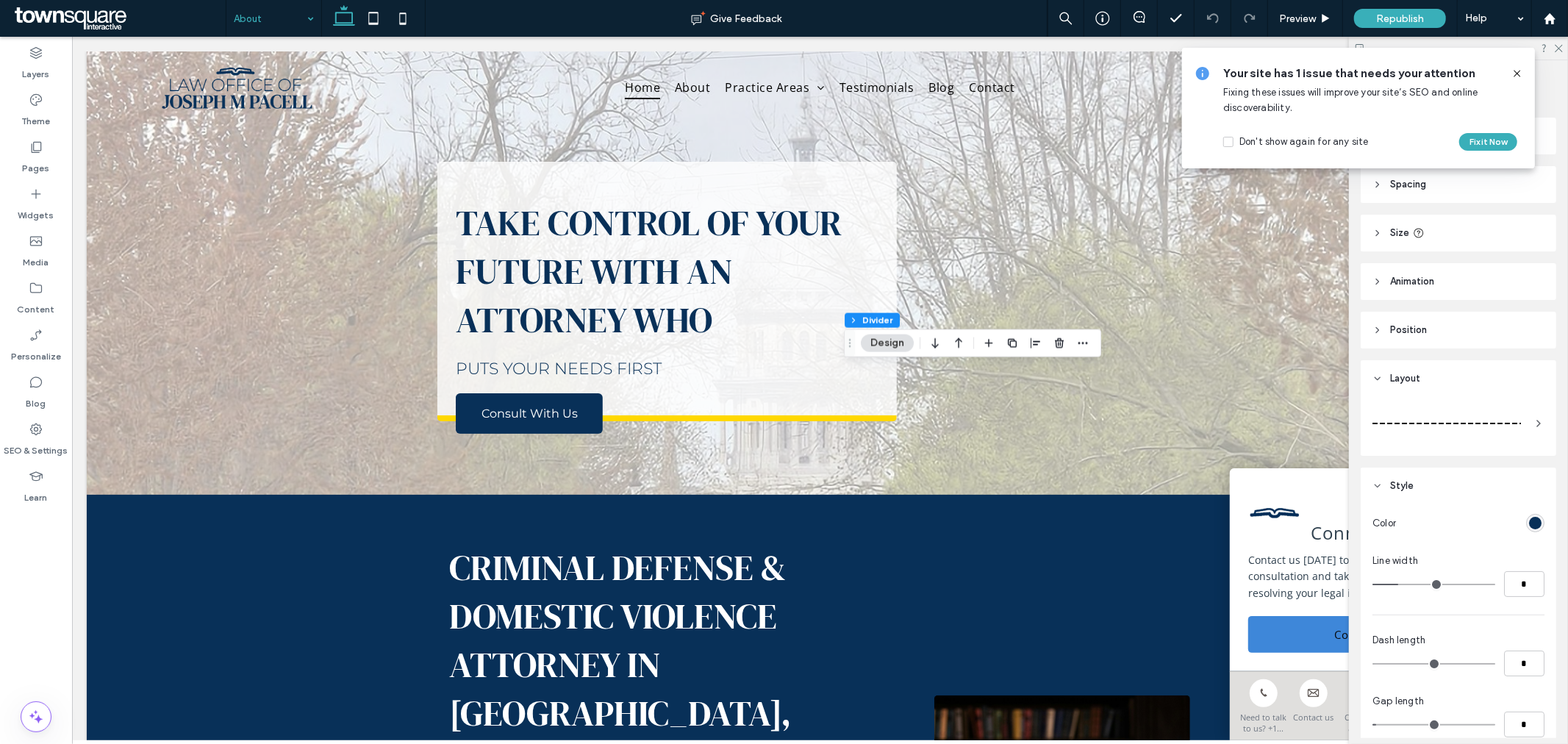
click at [1518, 75] on icon at bounding box center [1518, 73] width 12 height 12
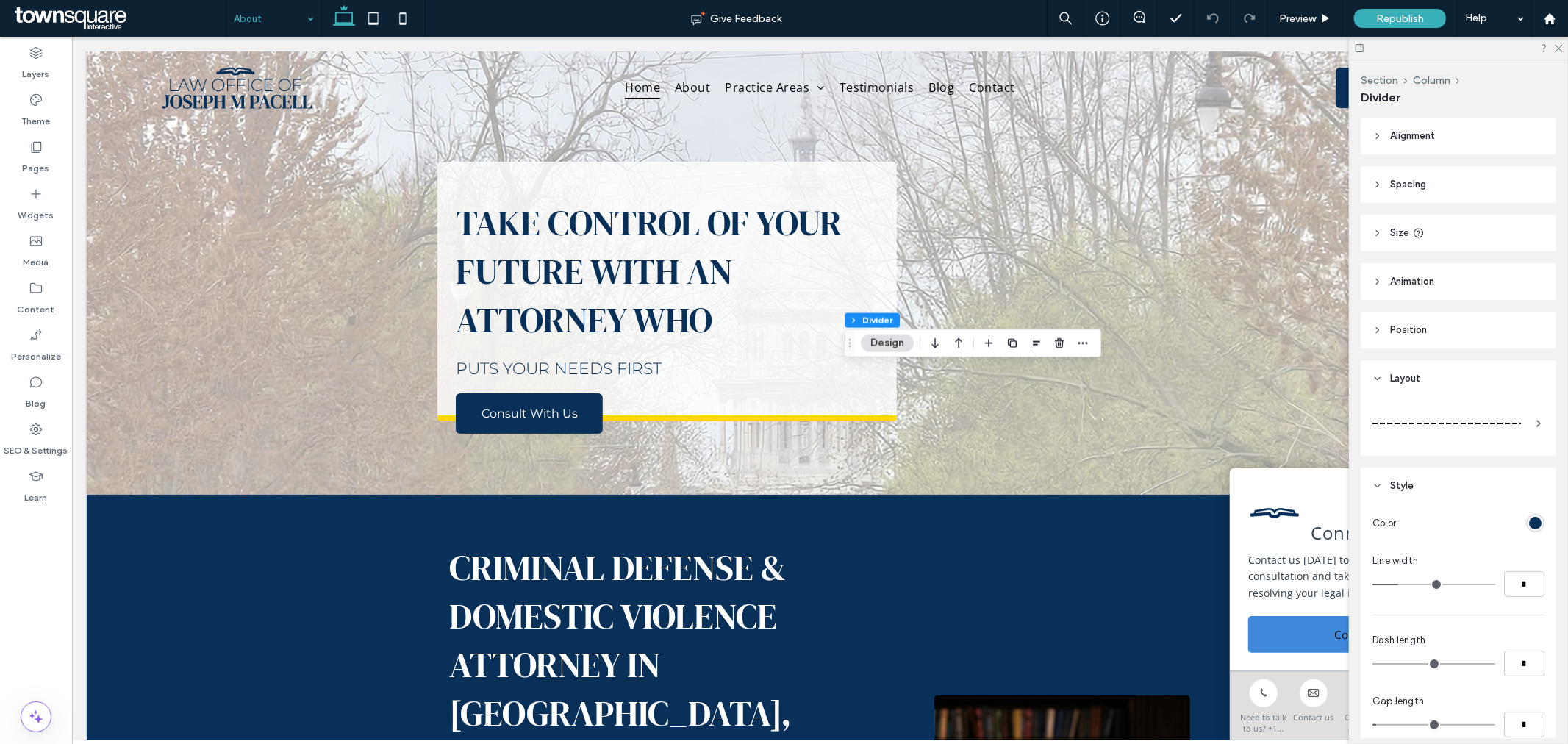
click at [1534, 415] on span at bounding box center [1539, 423] width 12 height 41
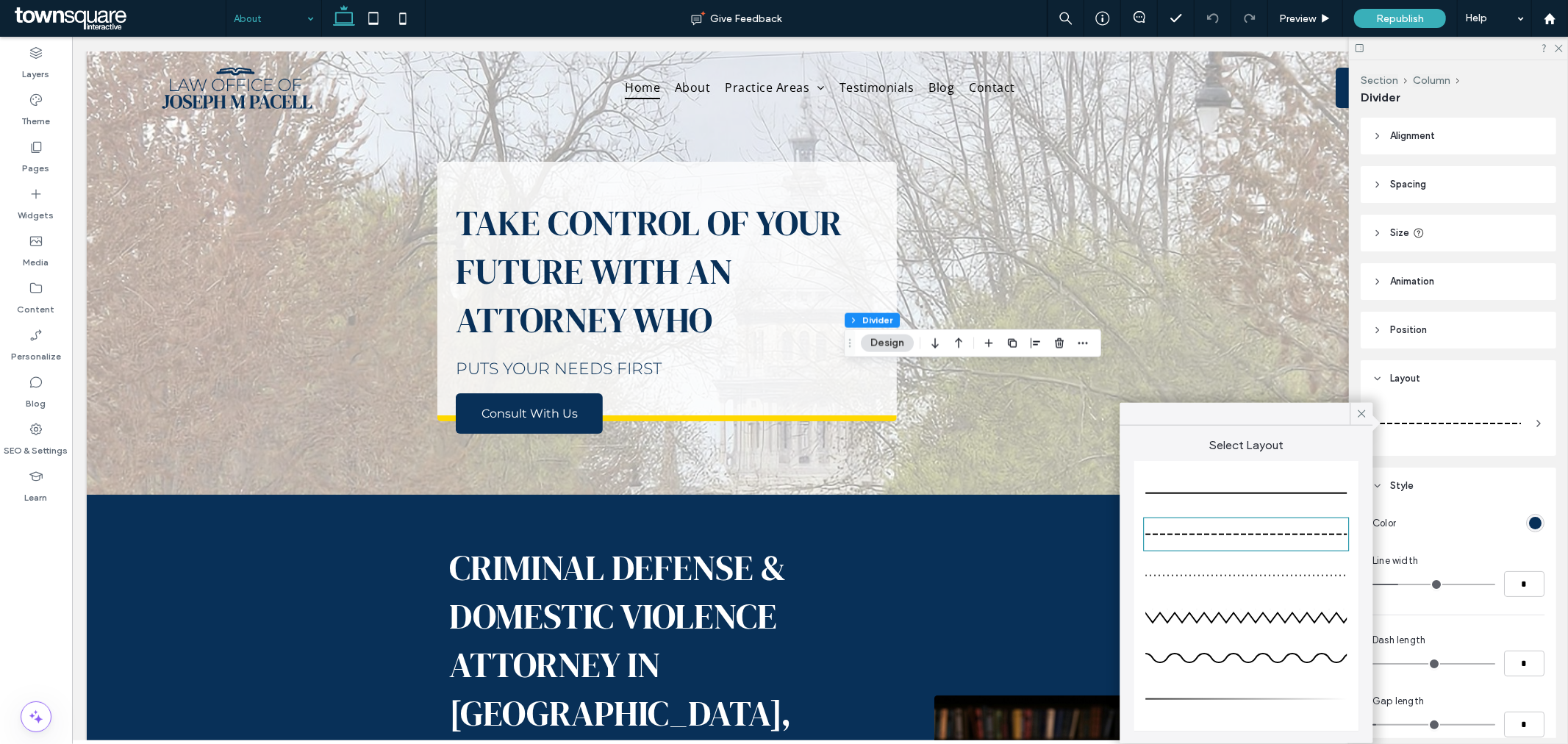
click at [1234, 489] on div at bounding box center [1247, 493] width 202 height 29
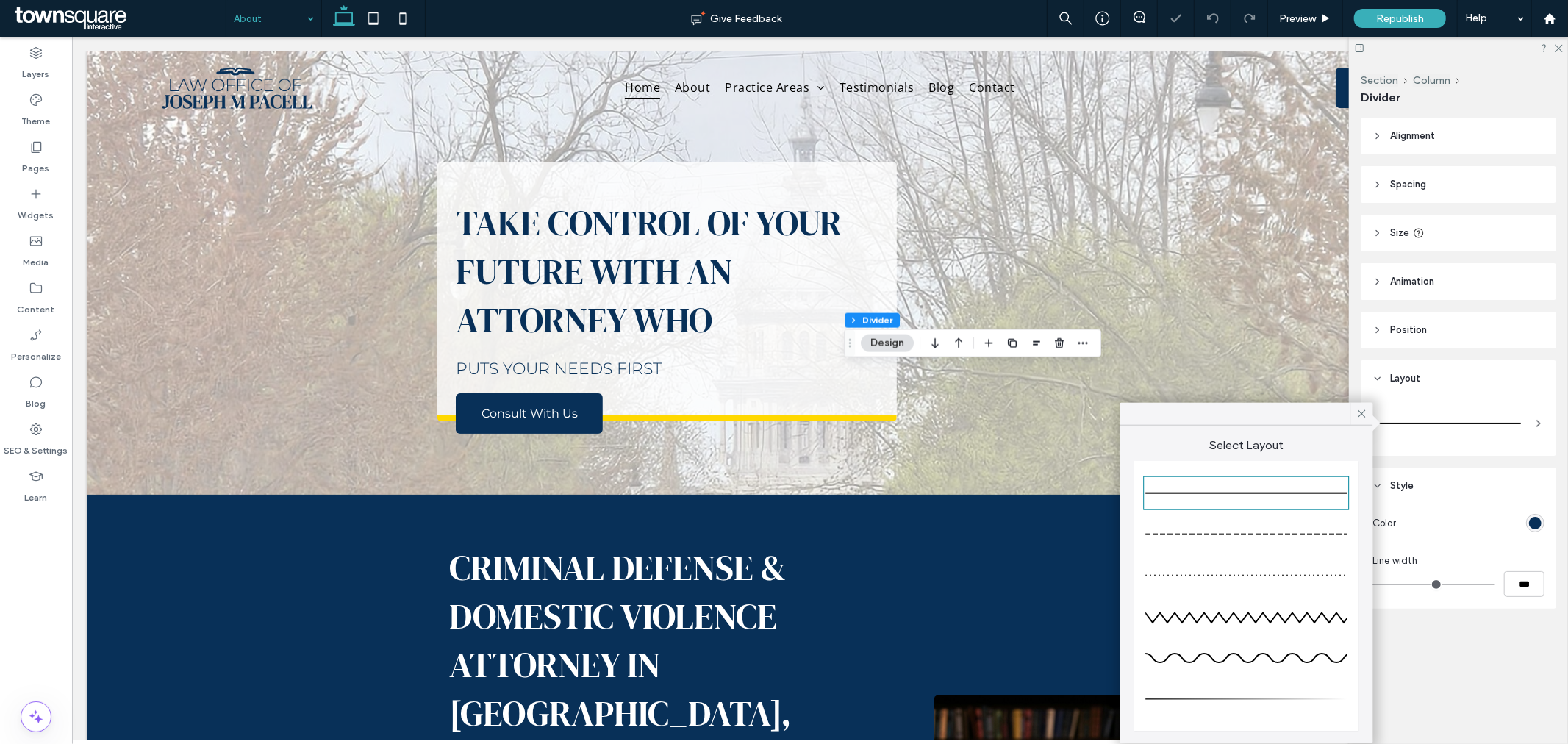
type input "*"
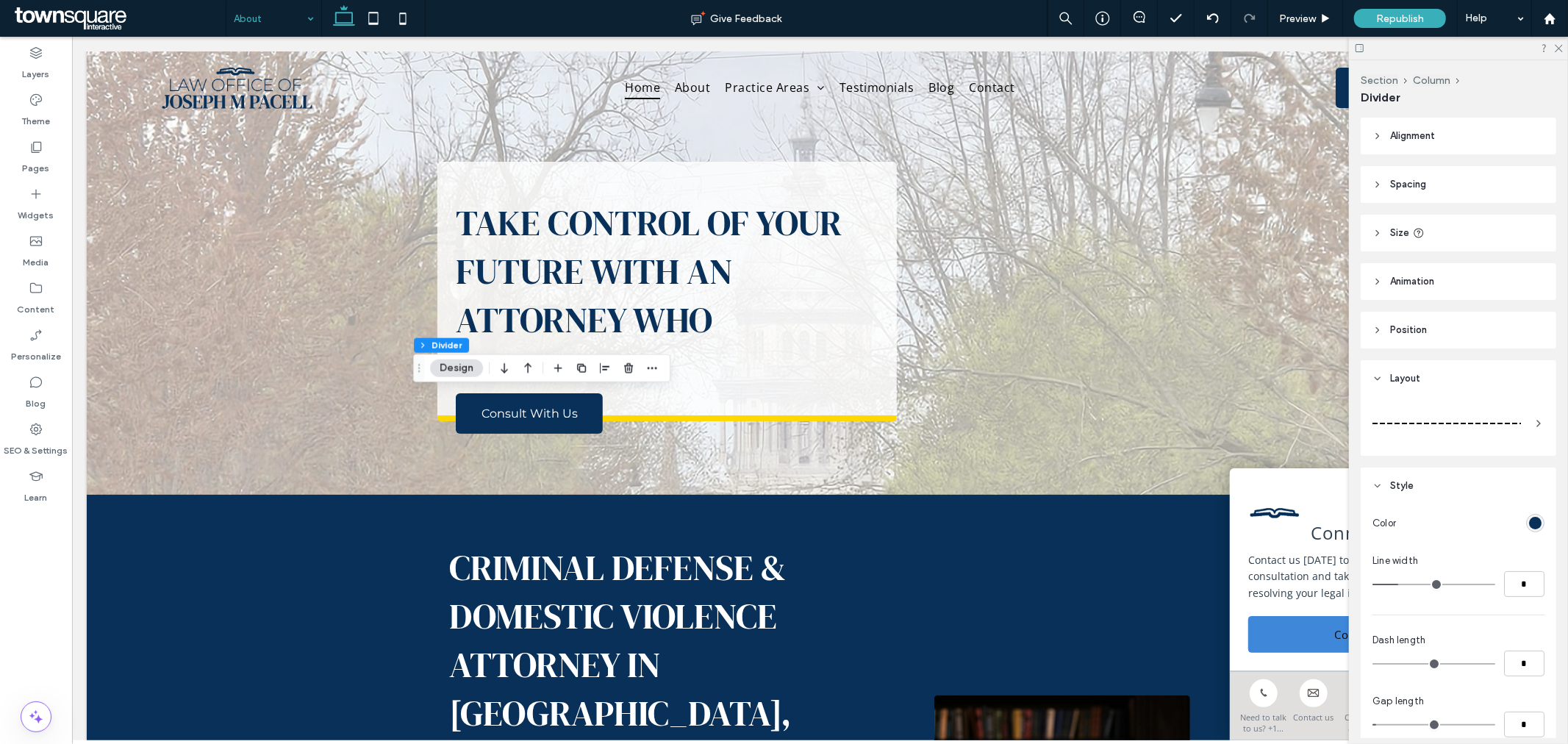
click at [1475, 424] on div at bounding box center [1447, 423] width 148 height 29
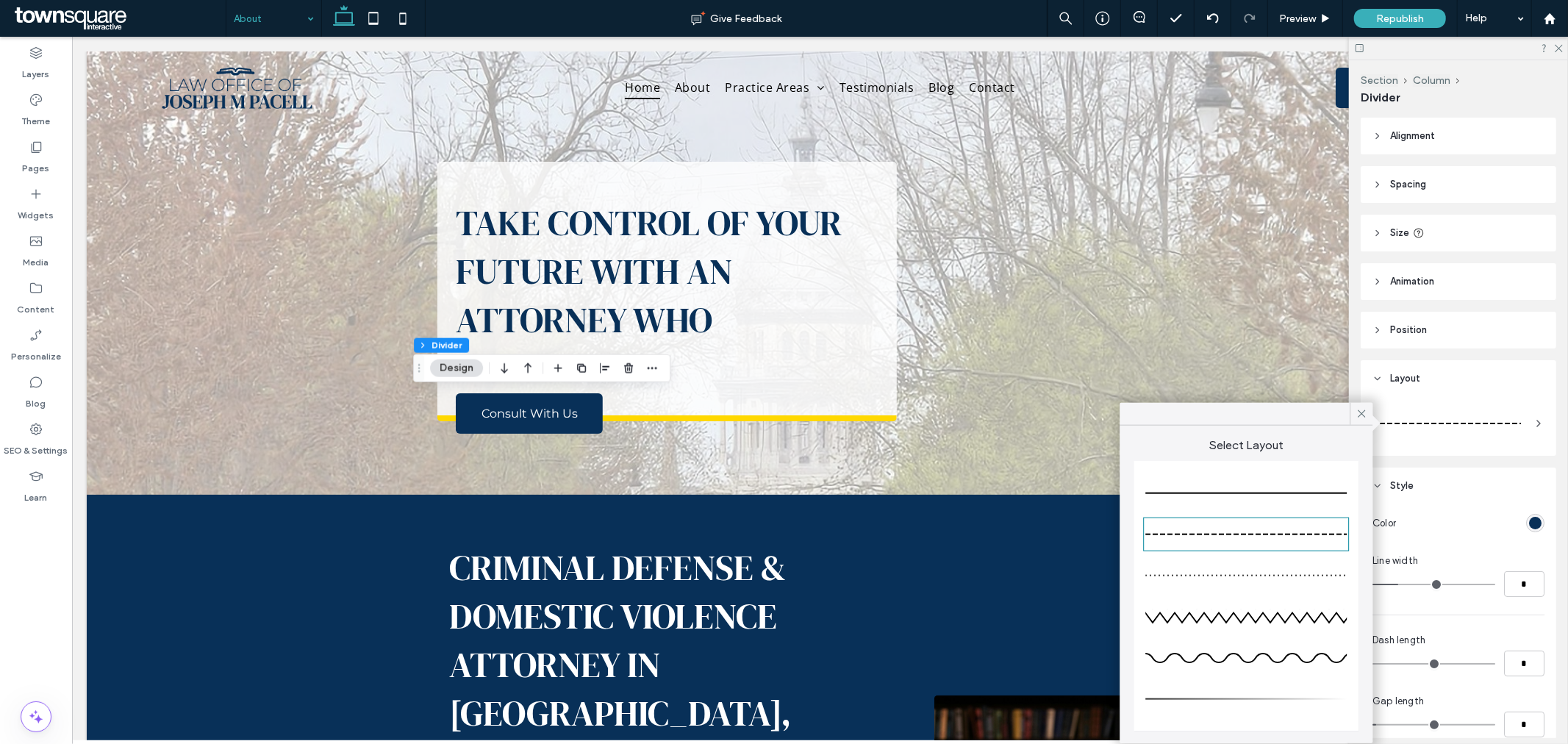
click at [1219, 490] on div at bounding box center [1247, 493] width 202 height 29
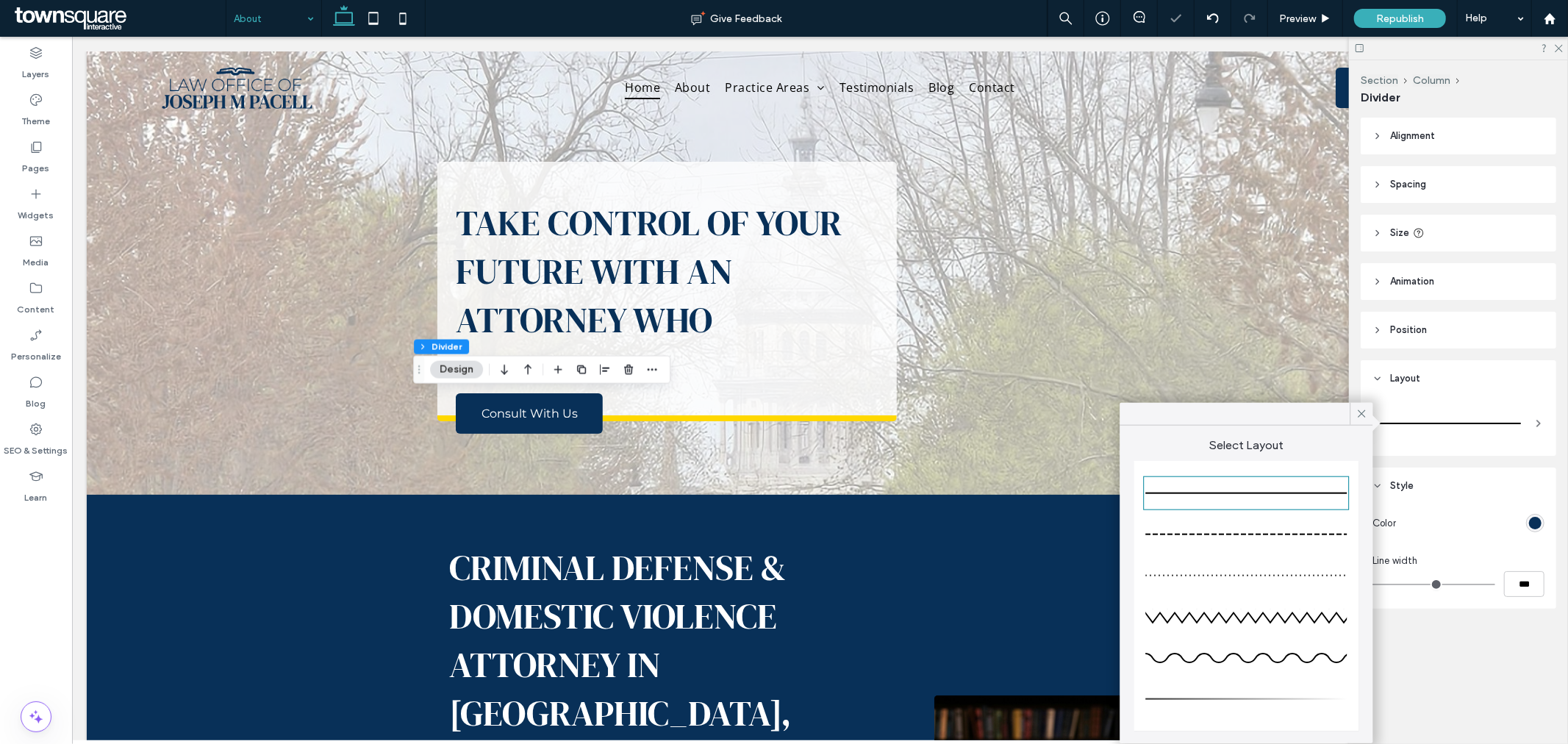
type input "*"
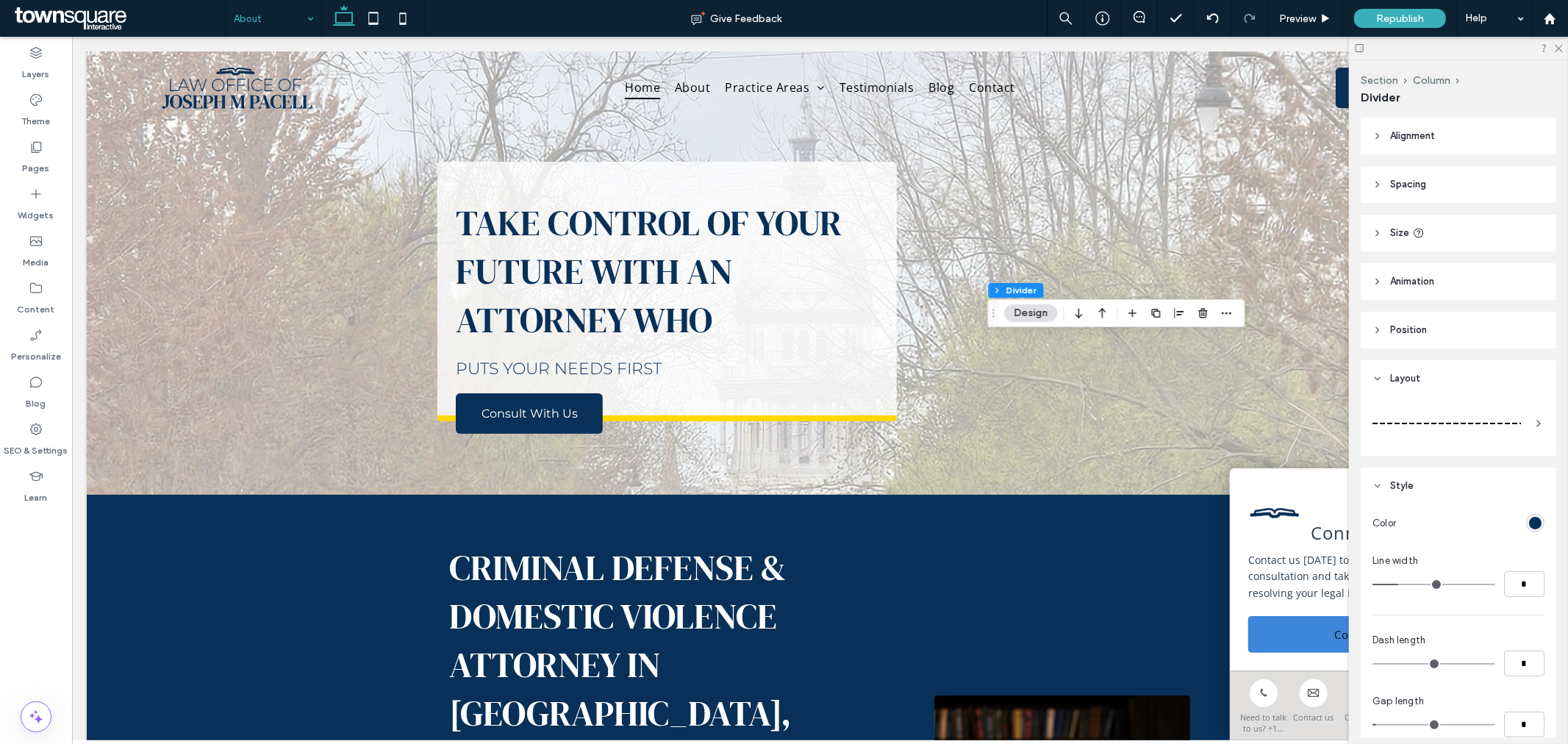
click at [1461, 410] on div at bounding box center [1447, 423] width 148 height 29
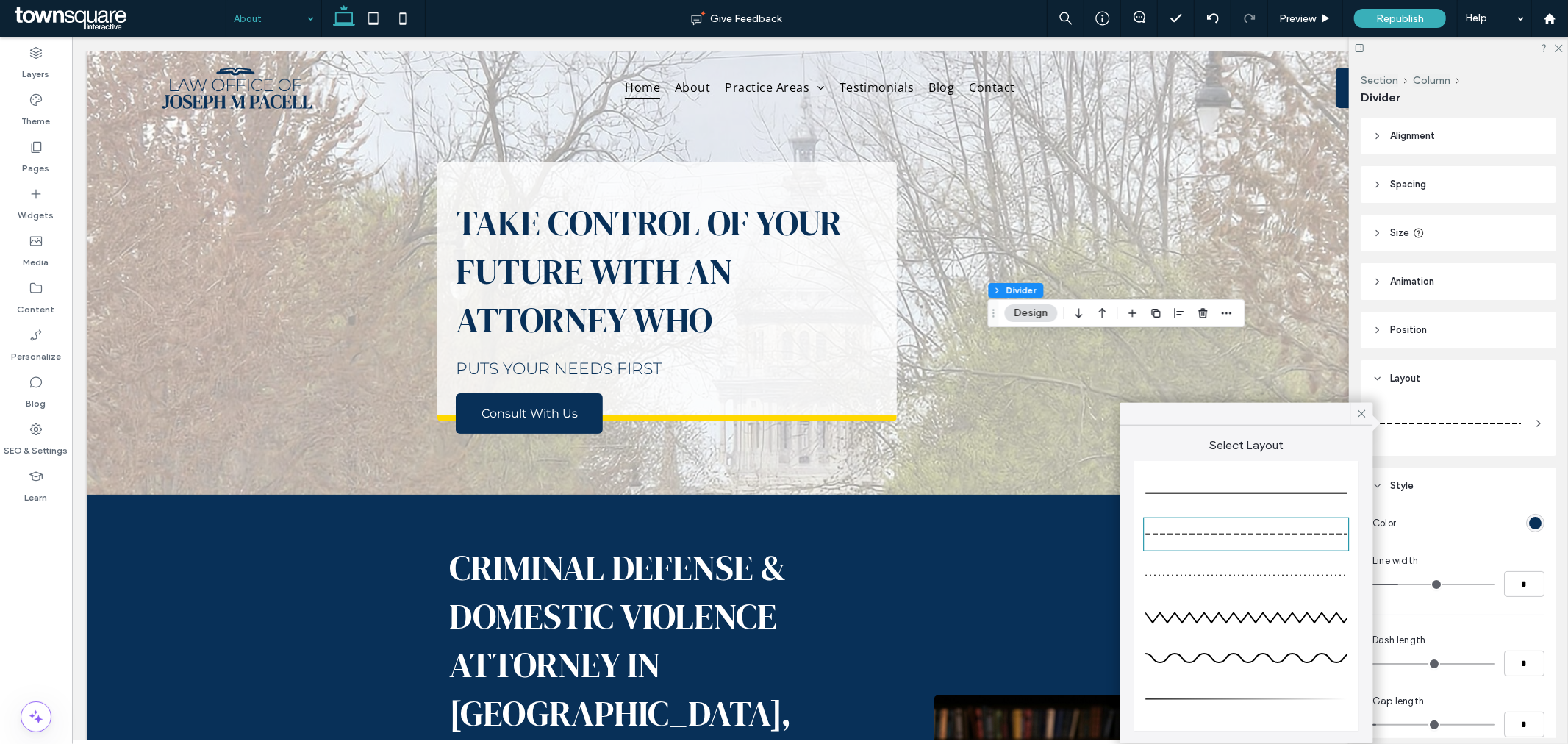
click at [1243, 487] on div at bounding box center [1247, 493] width 202 height 29
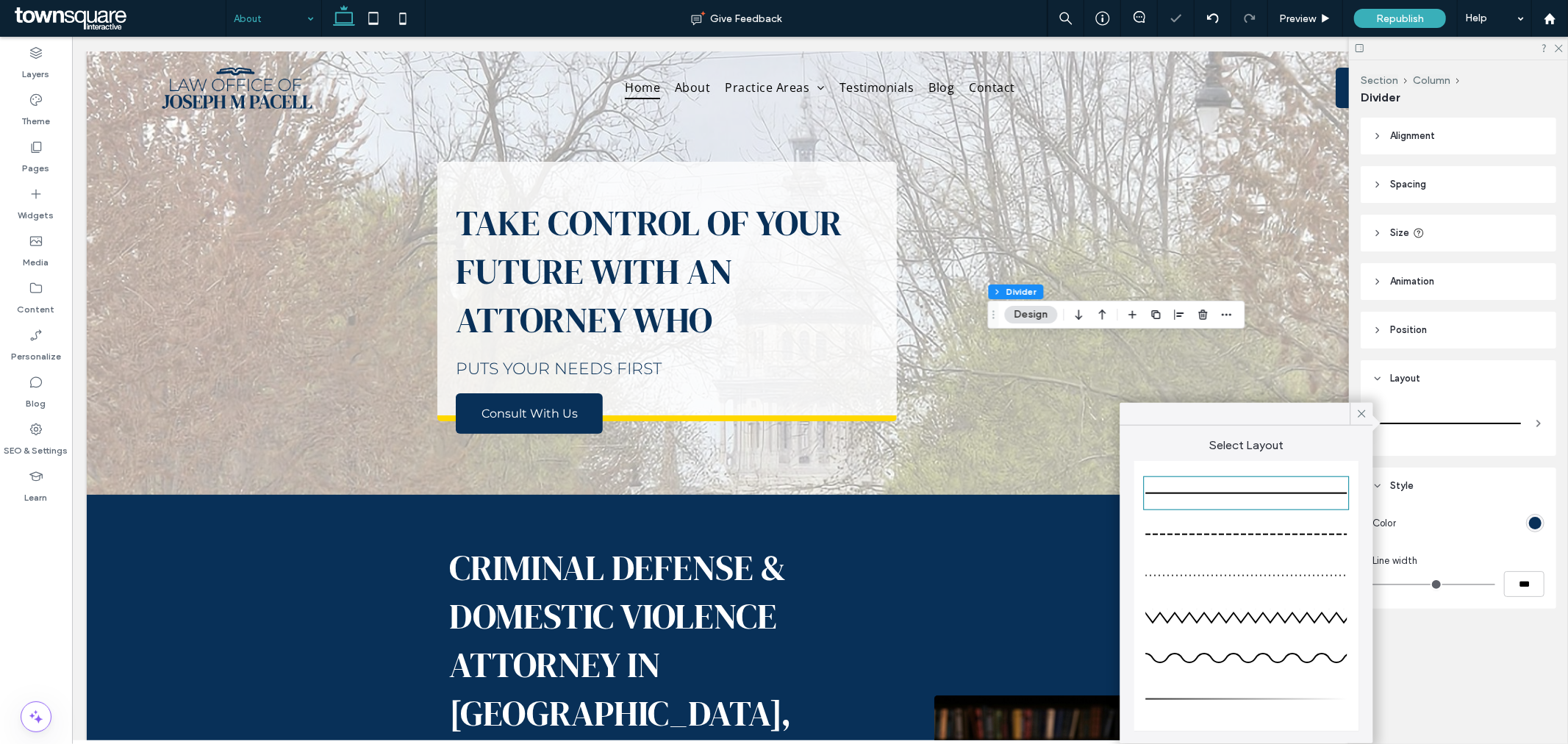
type input "*"
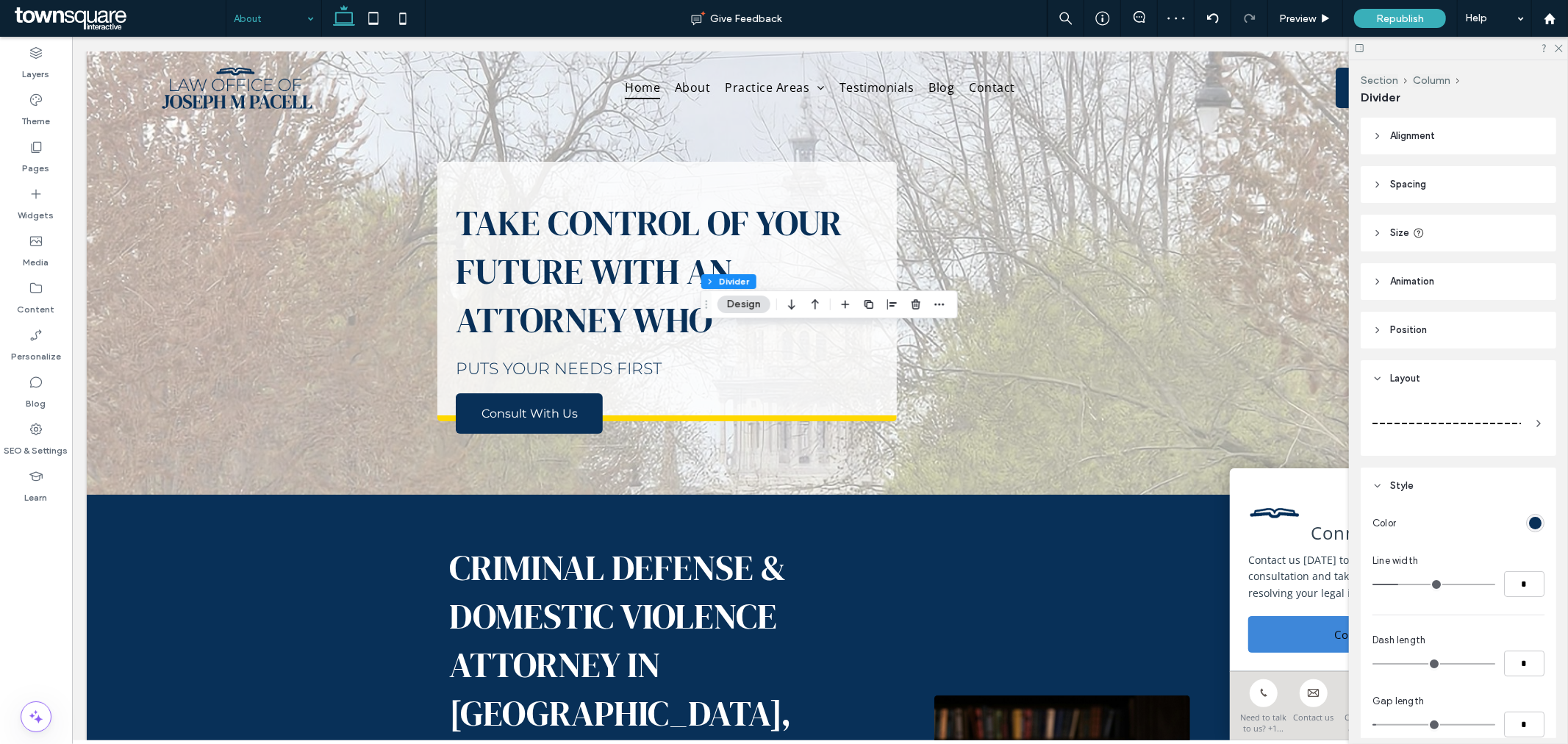
click at [1437, 402] on div at bounding box center [1459, 423] width 172 height 41
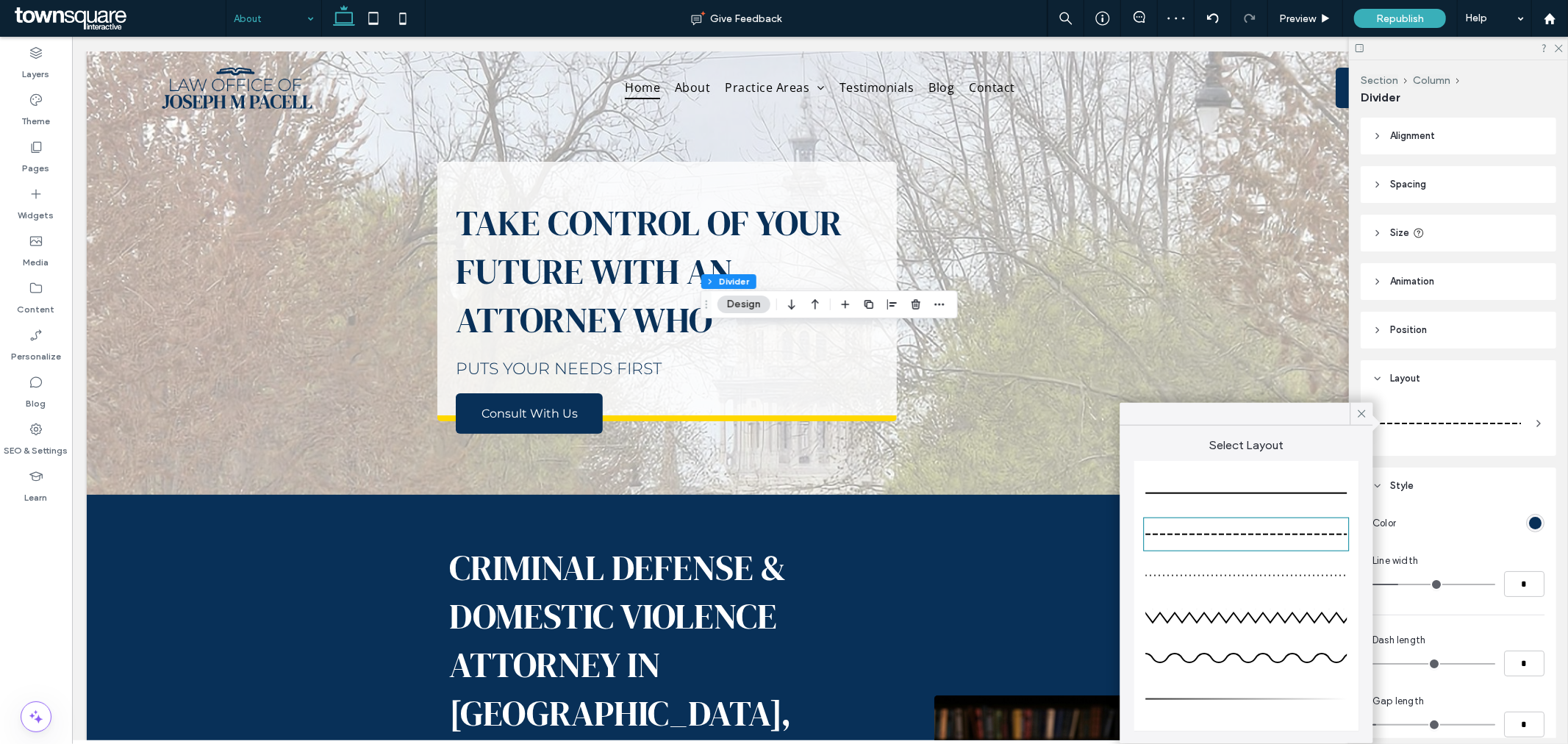
click at [1273, 496] on div at bounding box center [1247, 493] width 202 height 29
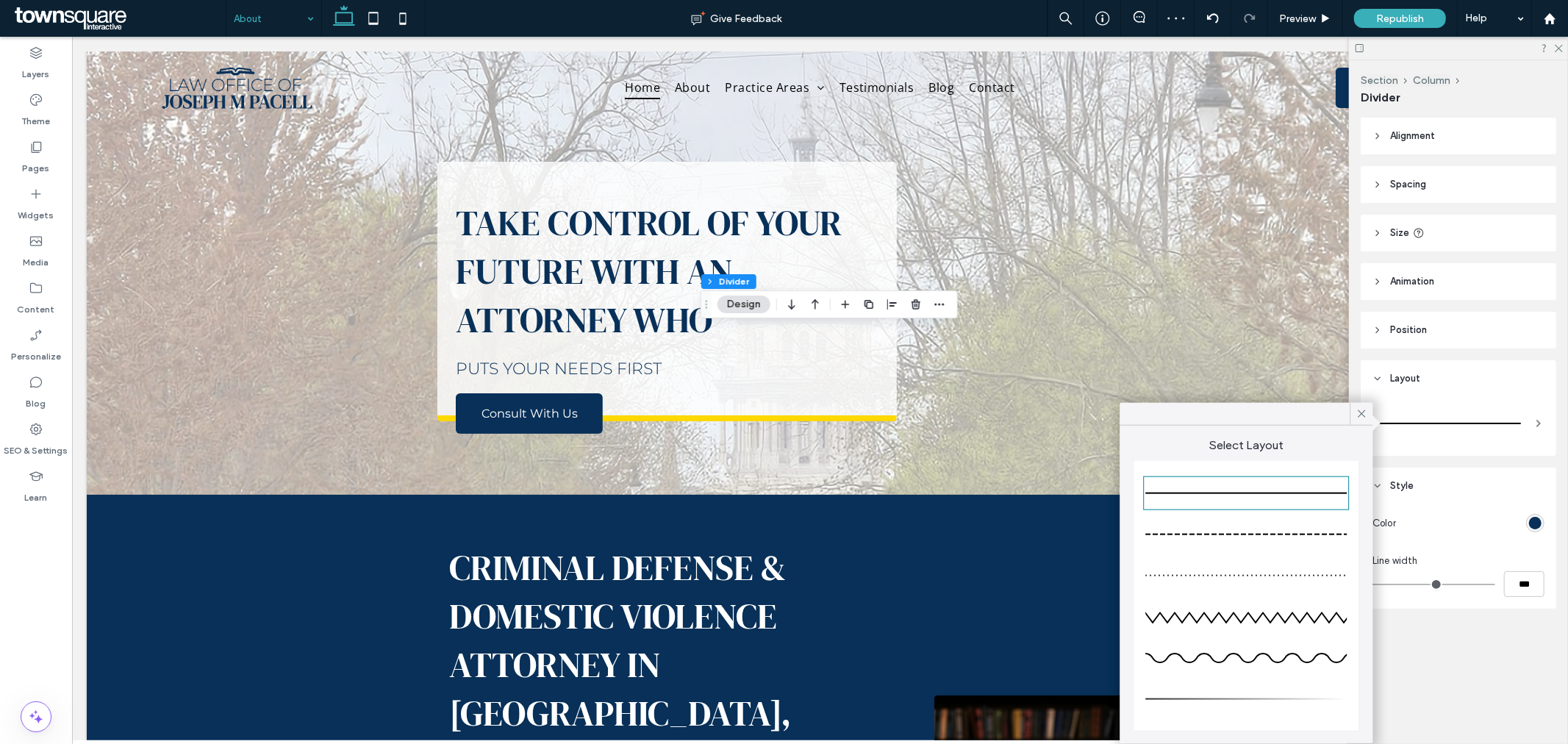
type input "*"
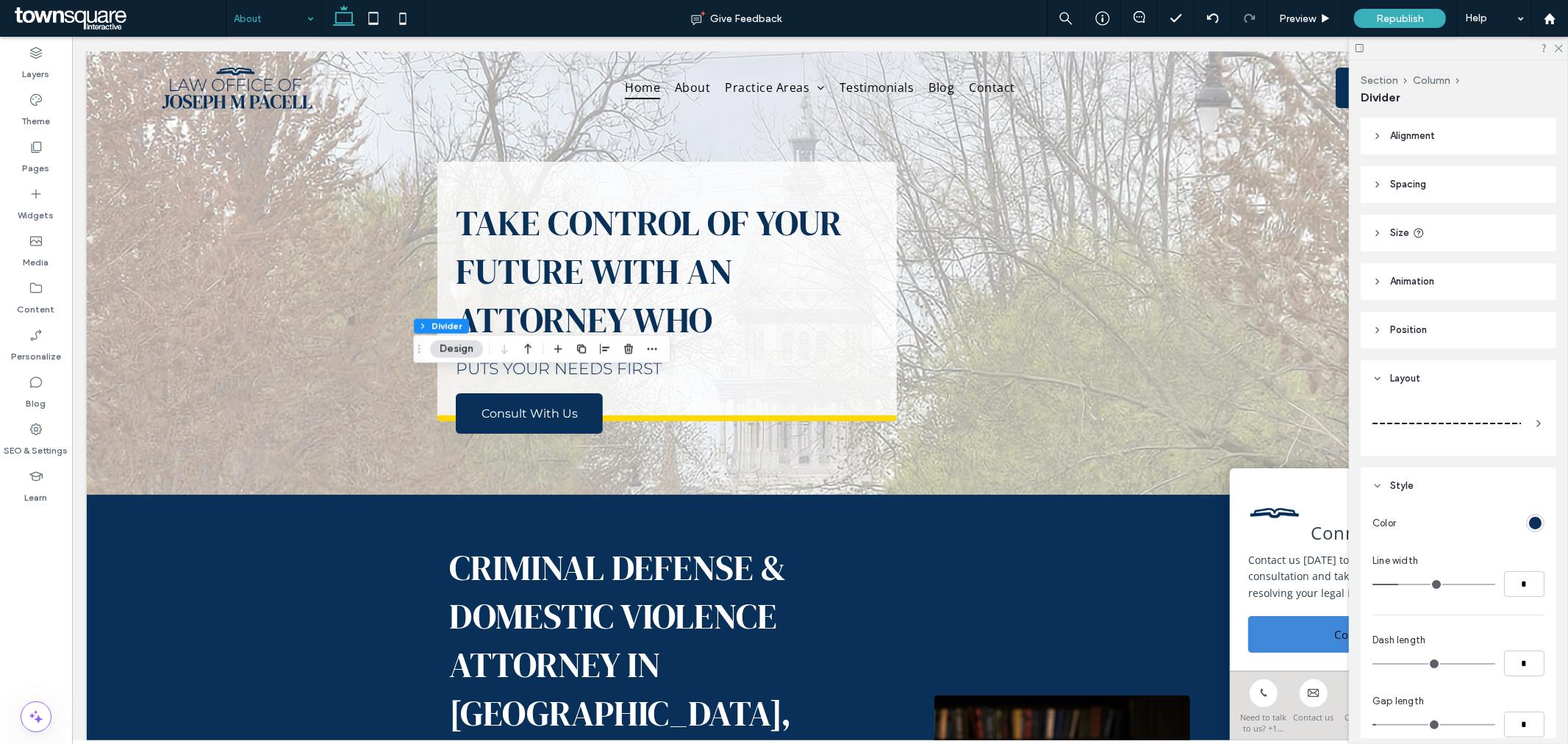
click at [1447, 421] on div at bounding box center [1447, 423] width 148 height 29
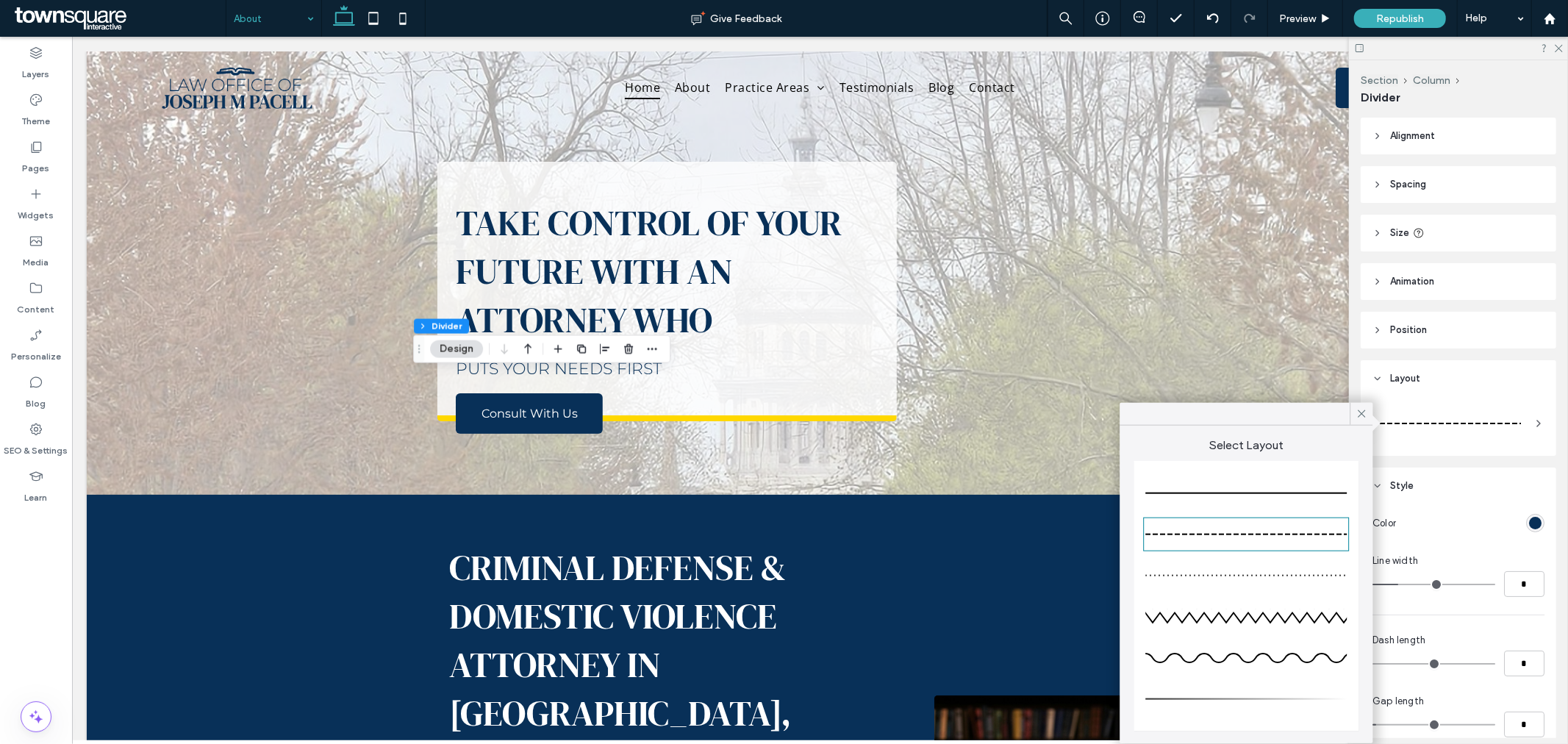
click at [1232, 488] on div at bounding box center [1247, 493] width 202 height 29
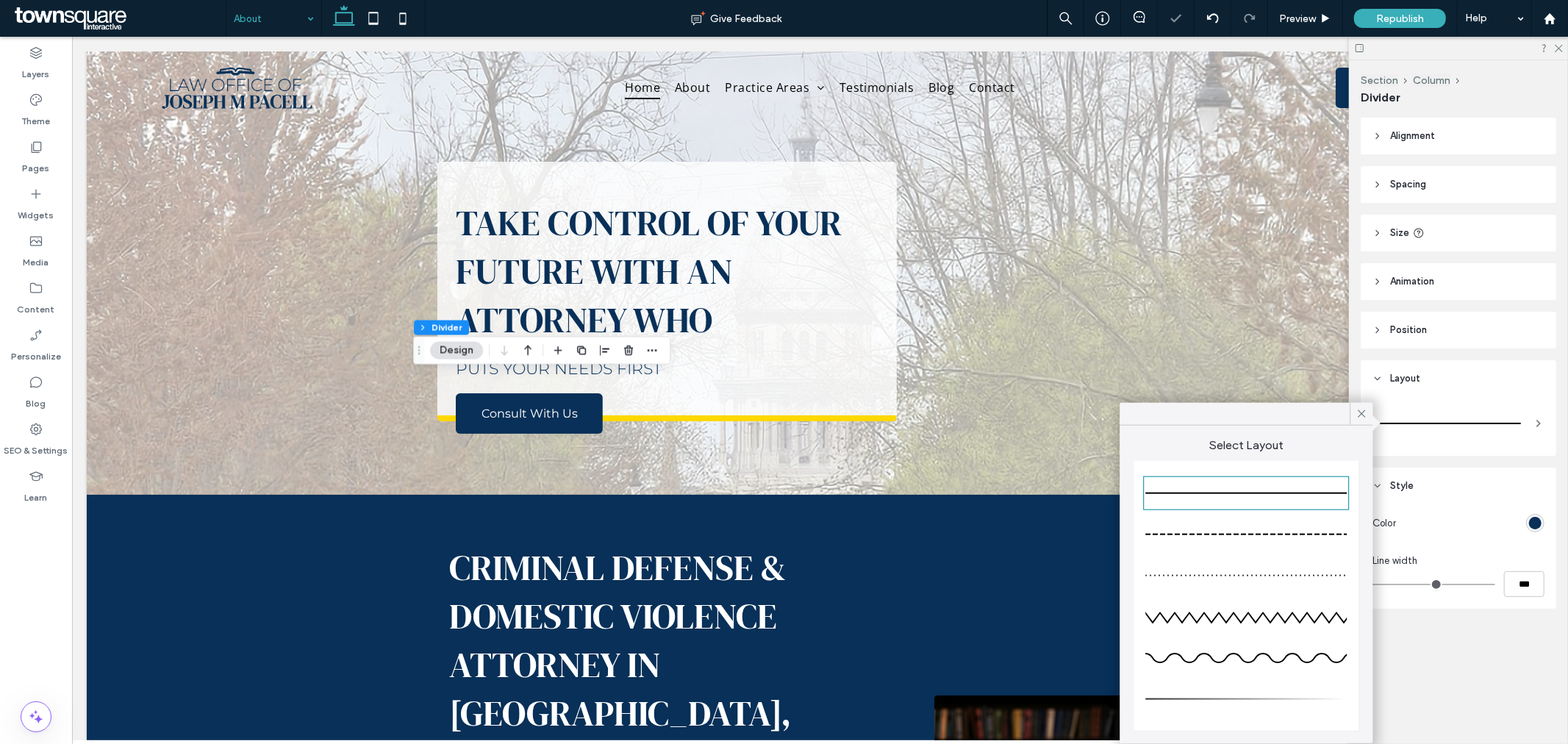
type input "*"
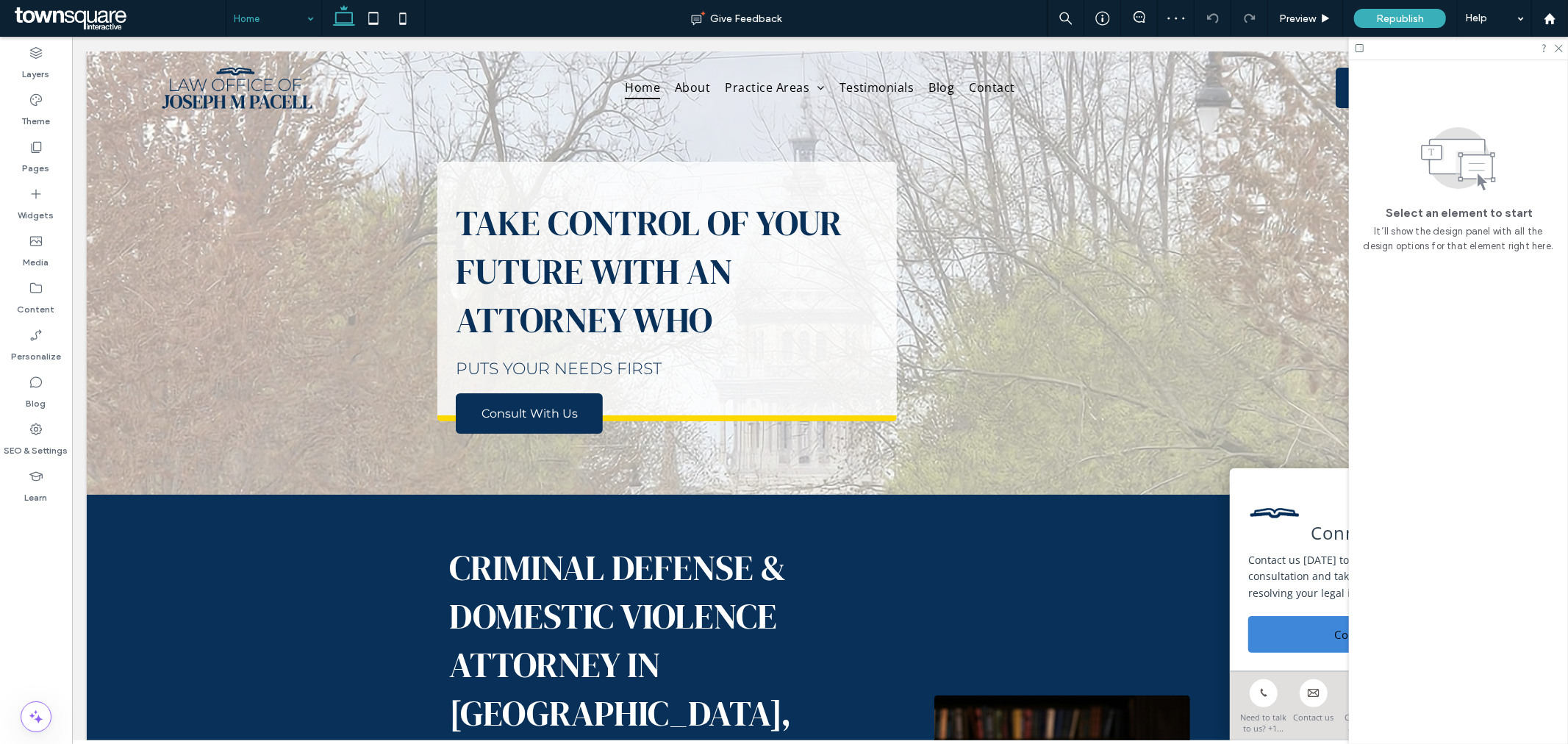
click at [280, 22] on input at bounding box center [270, 18] width 73 height 36
click at [290, 24] on input at bounding box center [270, 18] width 73 height 36
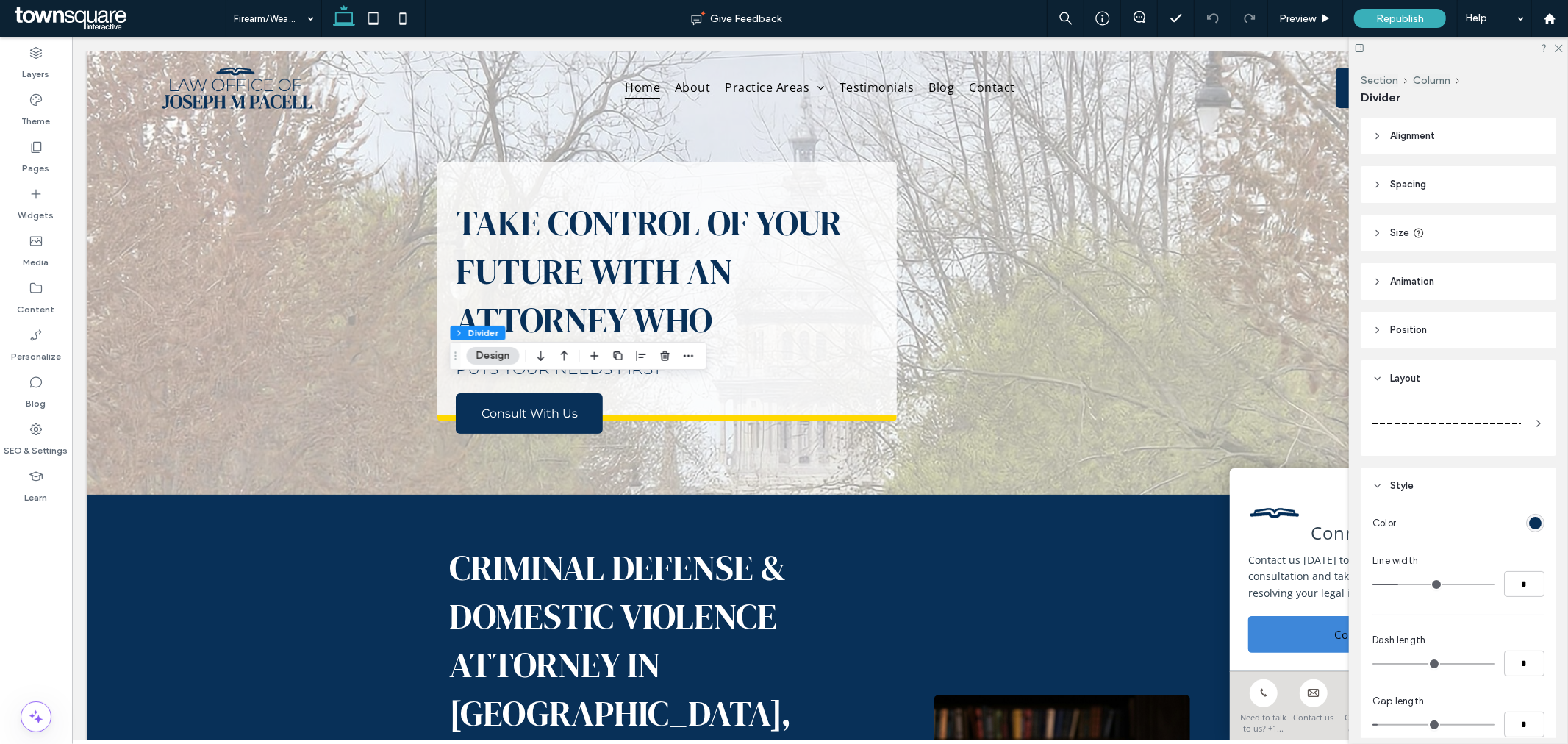
click at [1402, 407] on div at bounding box center [1459, 423] width 172 height 41
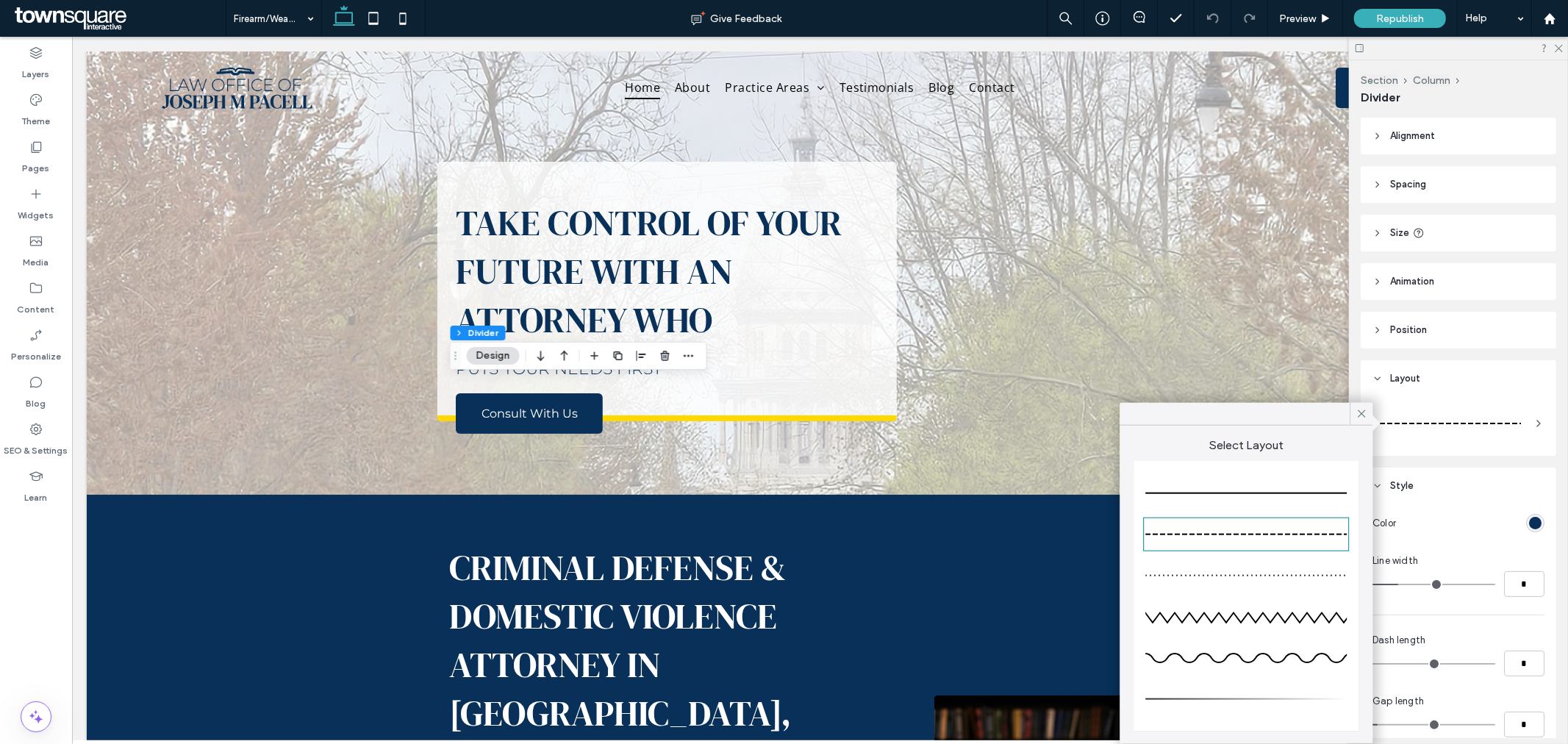
click at [1270, 493] on div at bounding box center [1247, 494] width 202 height 2
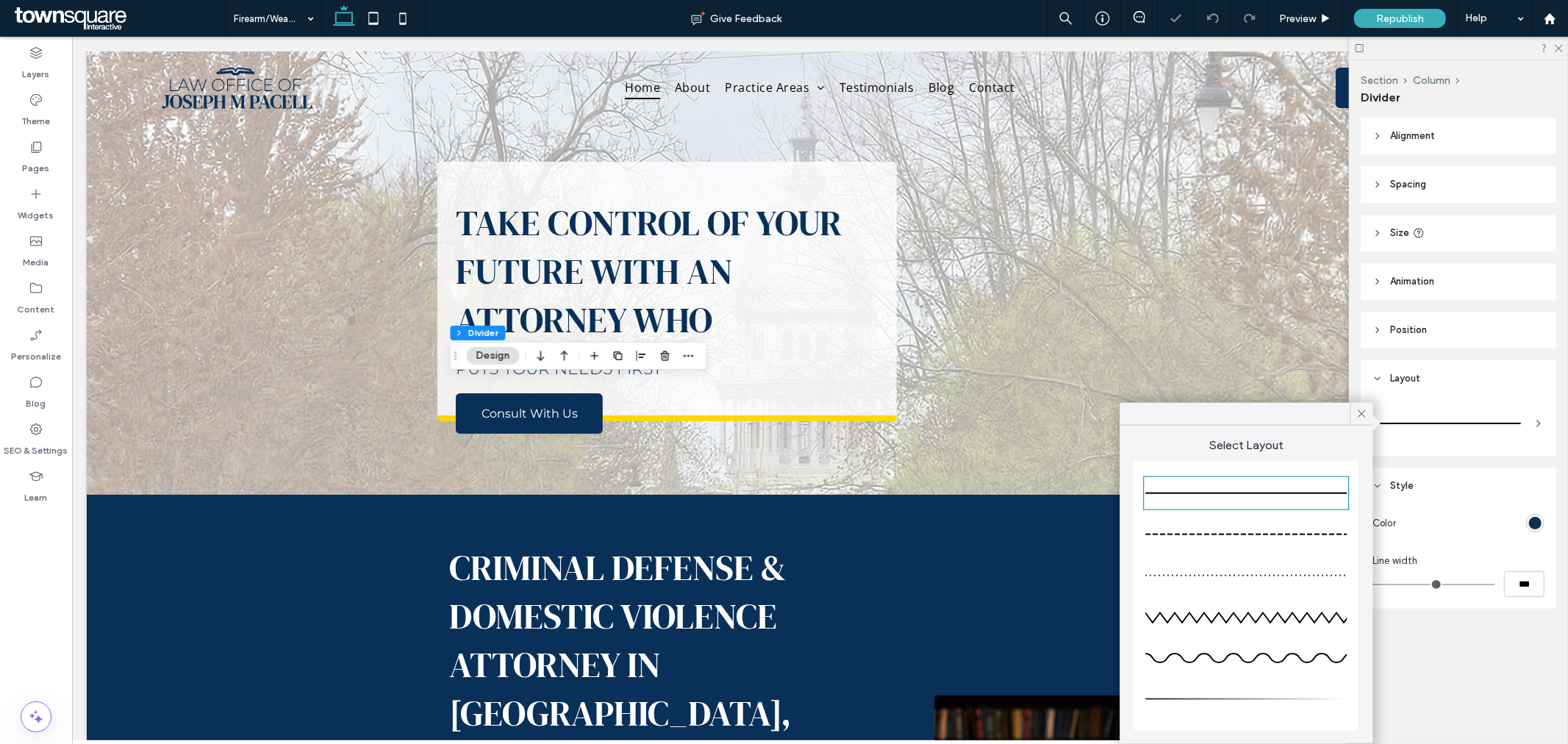
type input "*"
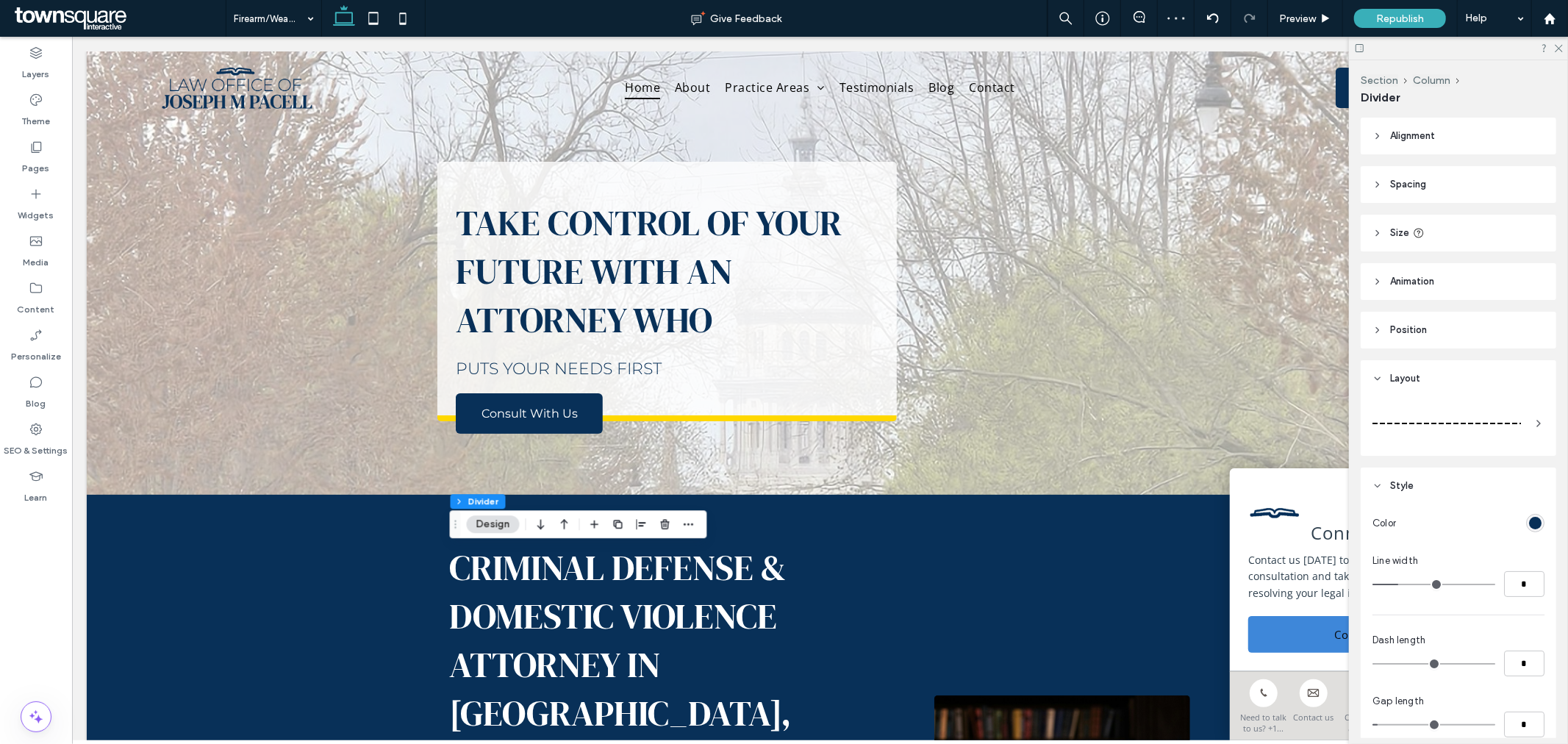
click at [1435, 428] on div at bounding box center [1447, 423] width 148 height 29
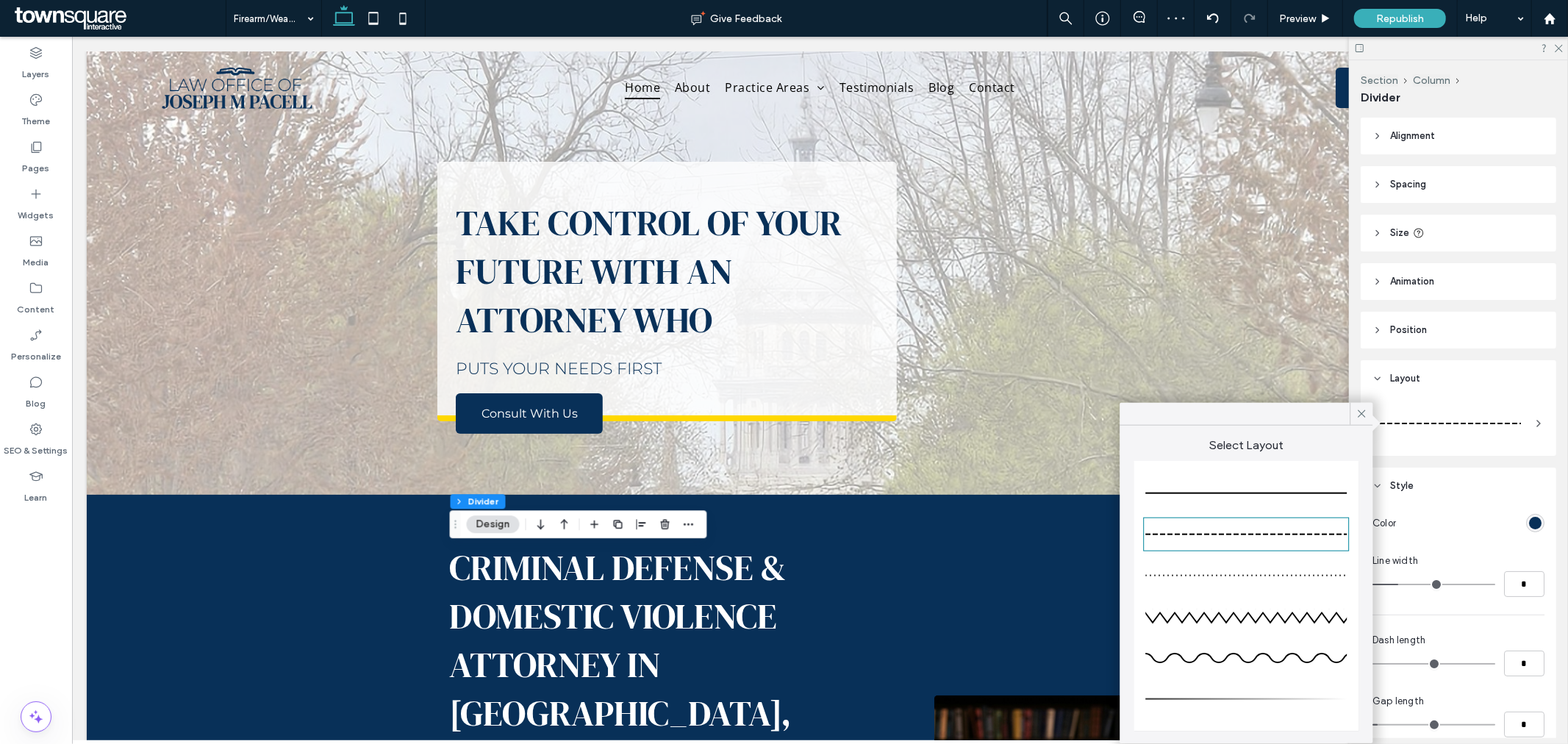
click at [1340, 486] on div at bounding box center [1247, 493] width 202 height 29
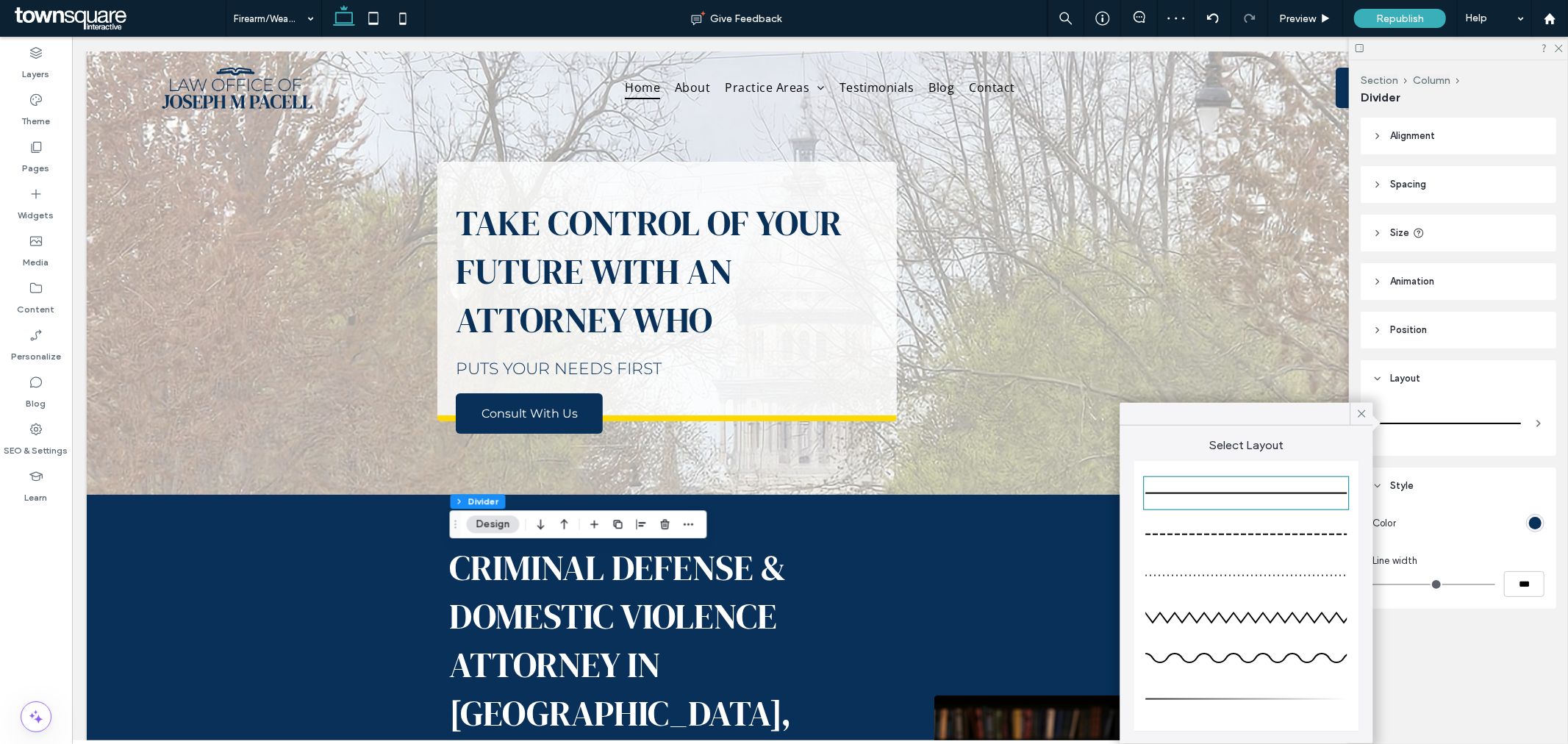
type input "*"
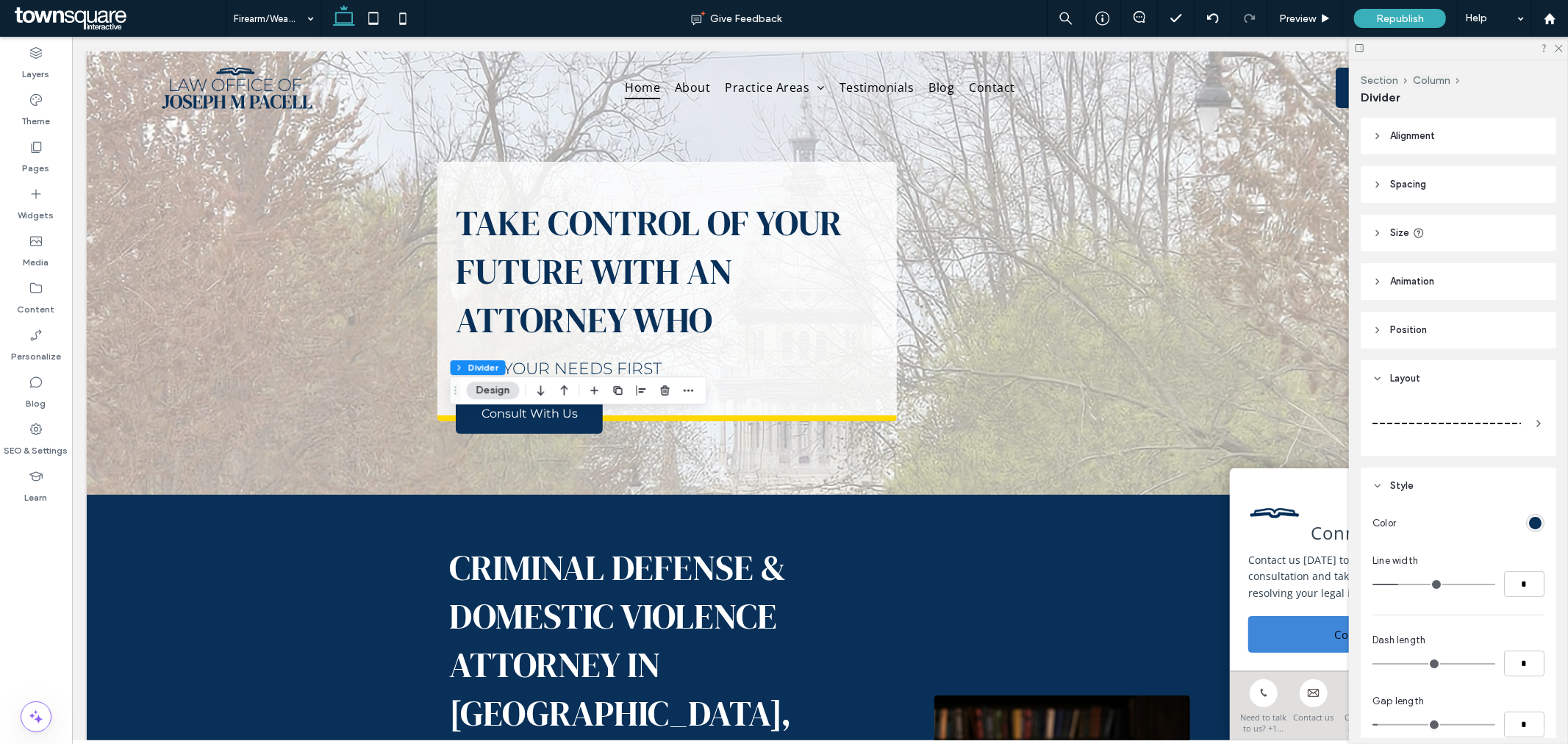
click at [1478, 424] on div at bounding box center [1447, 423] width 148 height 29
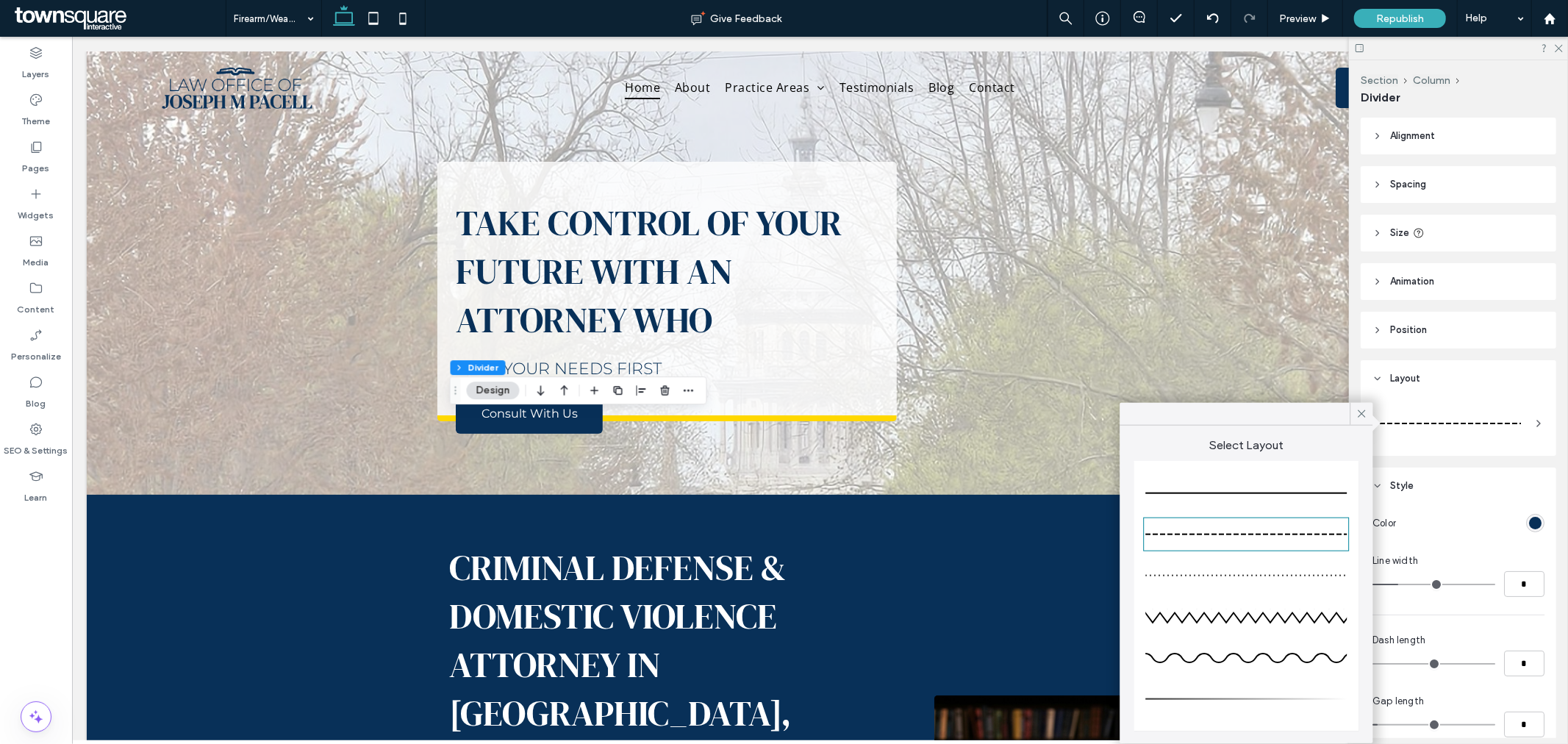
click at [1276, 488] on div at bounding box center [1247, 493] width 202 height 29
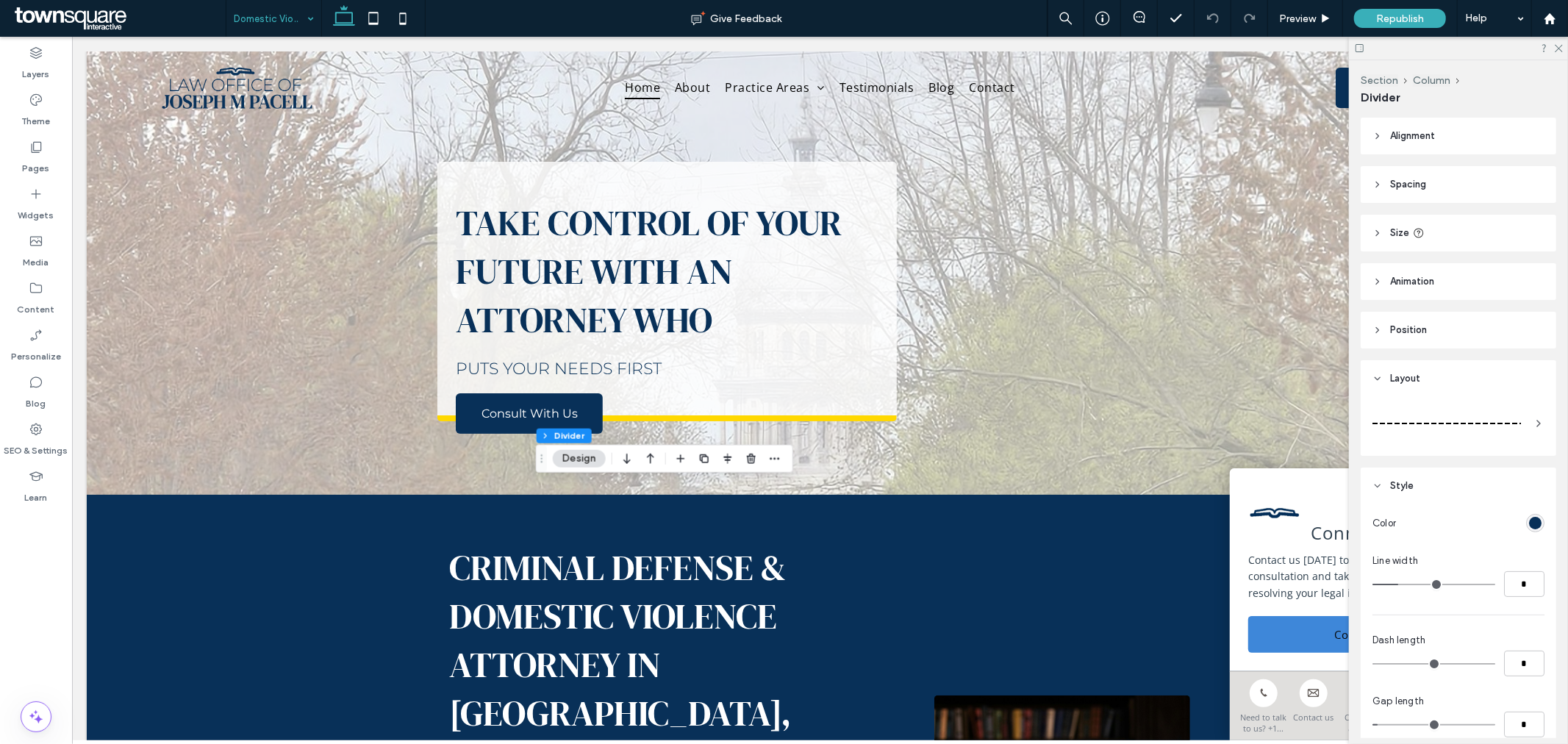
click at [1487, 424] on div at bounding box center [1447, 424] width 148 height 2
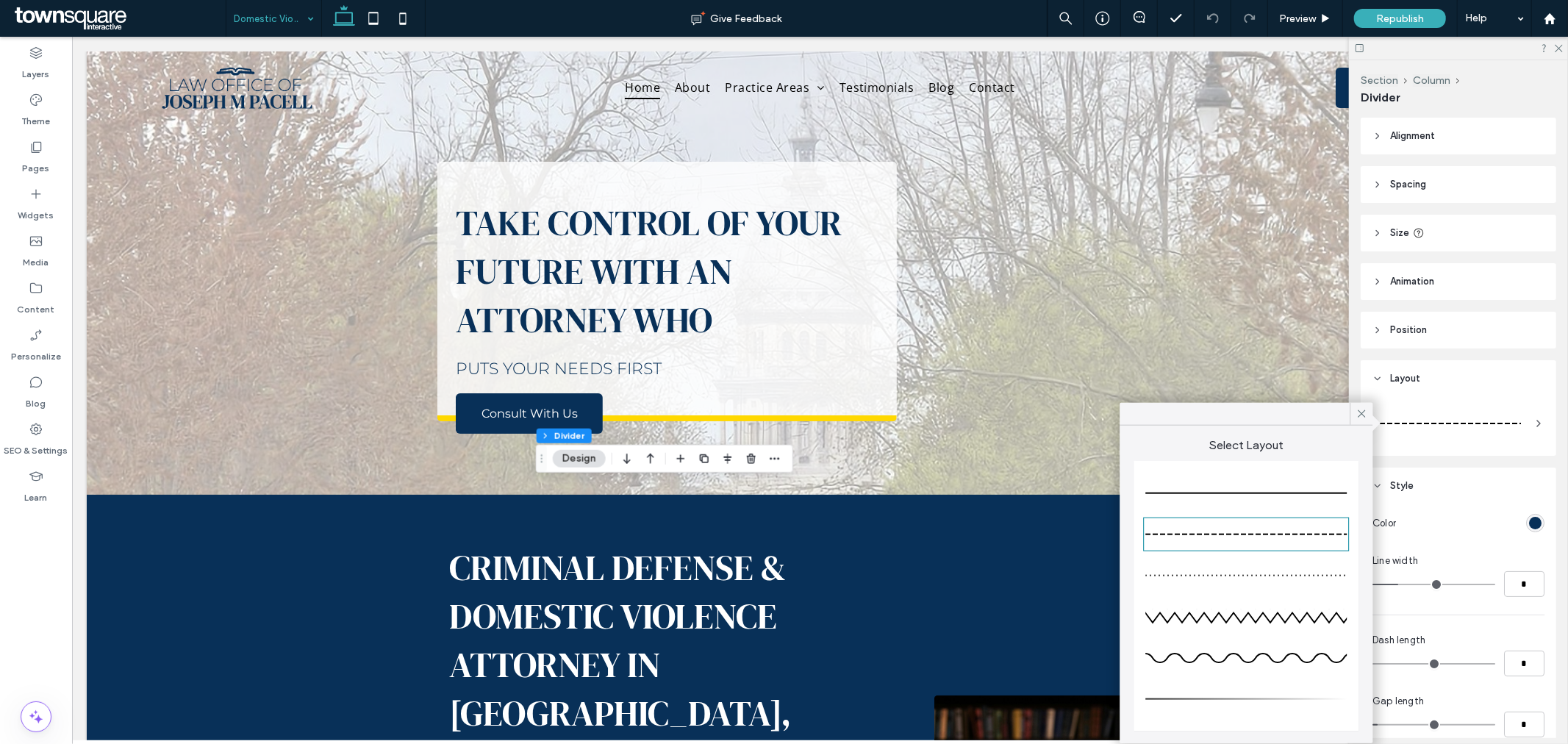
click at [1277, 503] on div at bounding box center [1247, 493] width 202 height 29
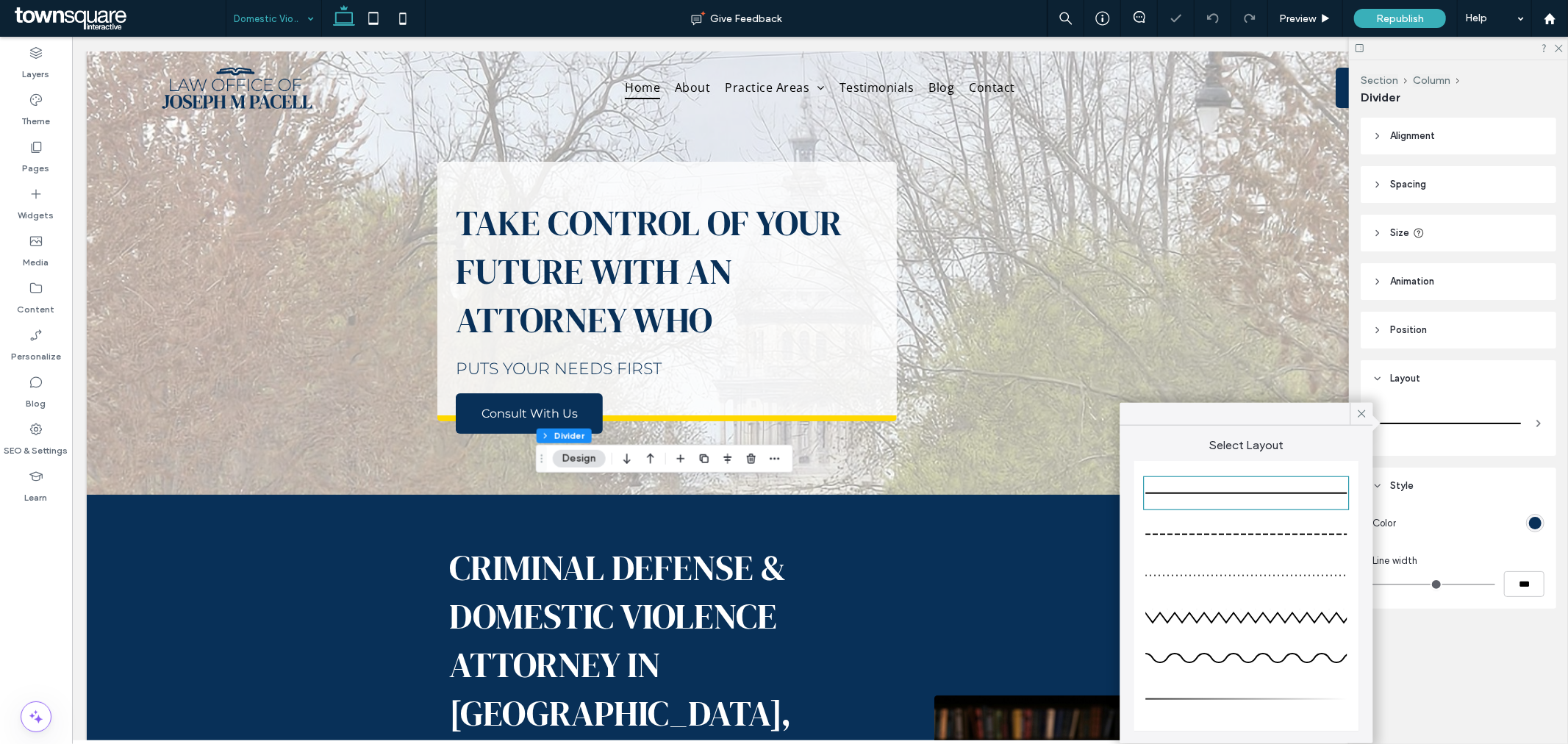
type input "*"
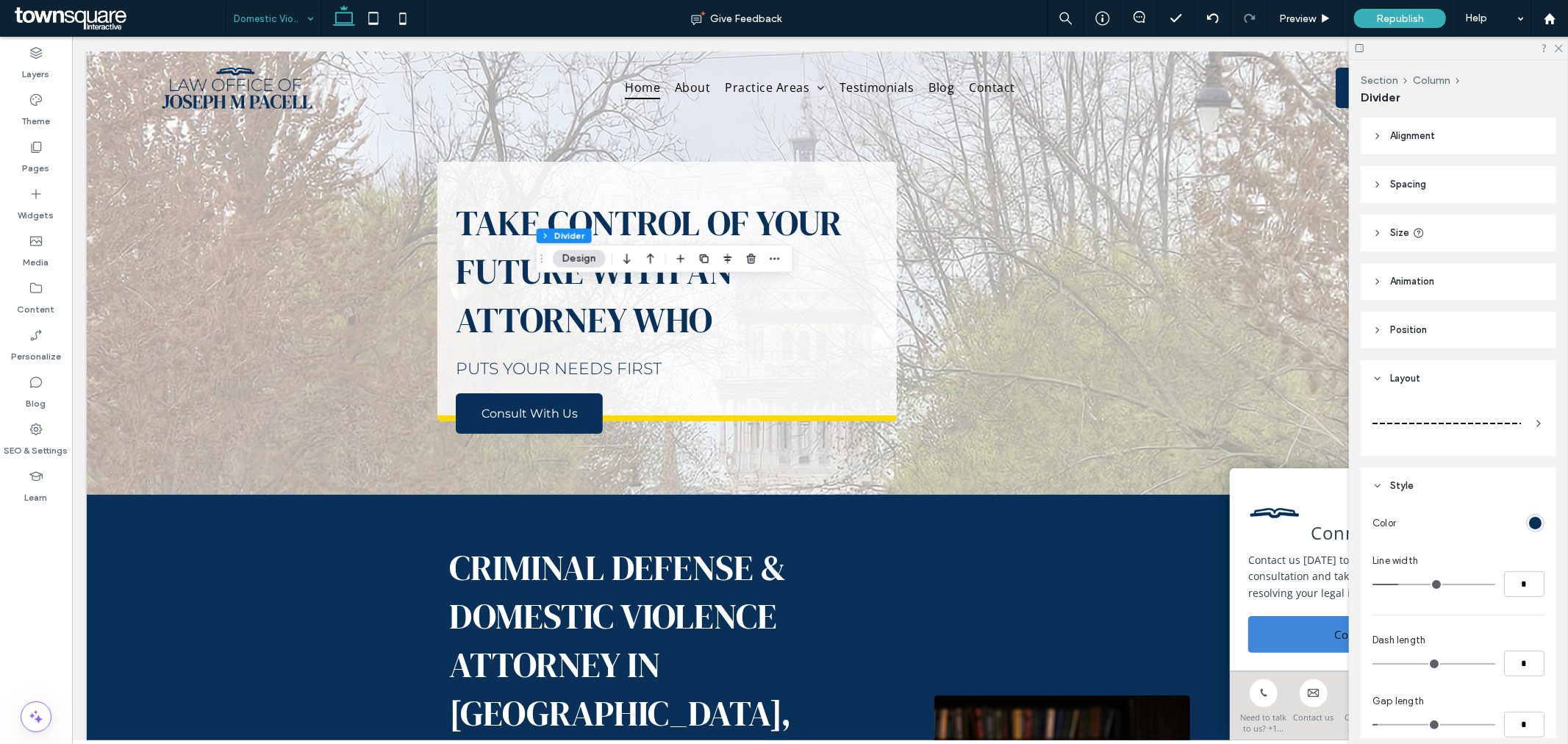
click at [1533, 417] on icon at bounding box center [1539, 423] width 12 height 12
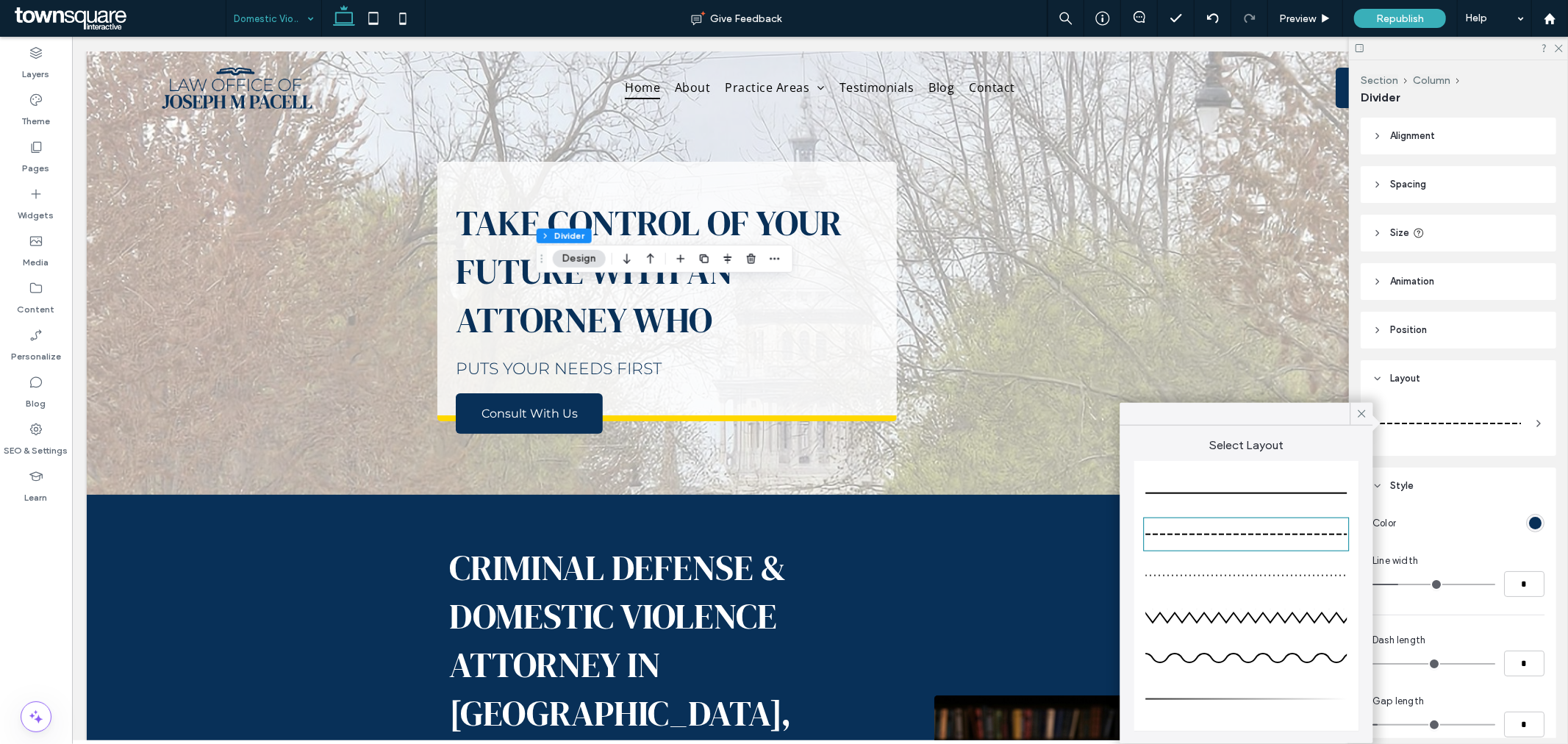
click at [1256, 498] on div at bounding box center [1247, 493] width 202 height 29
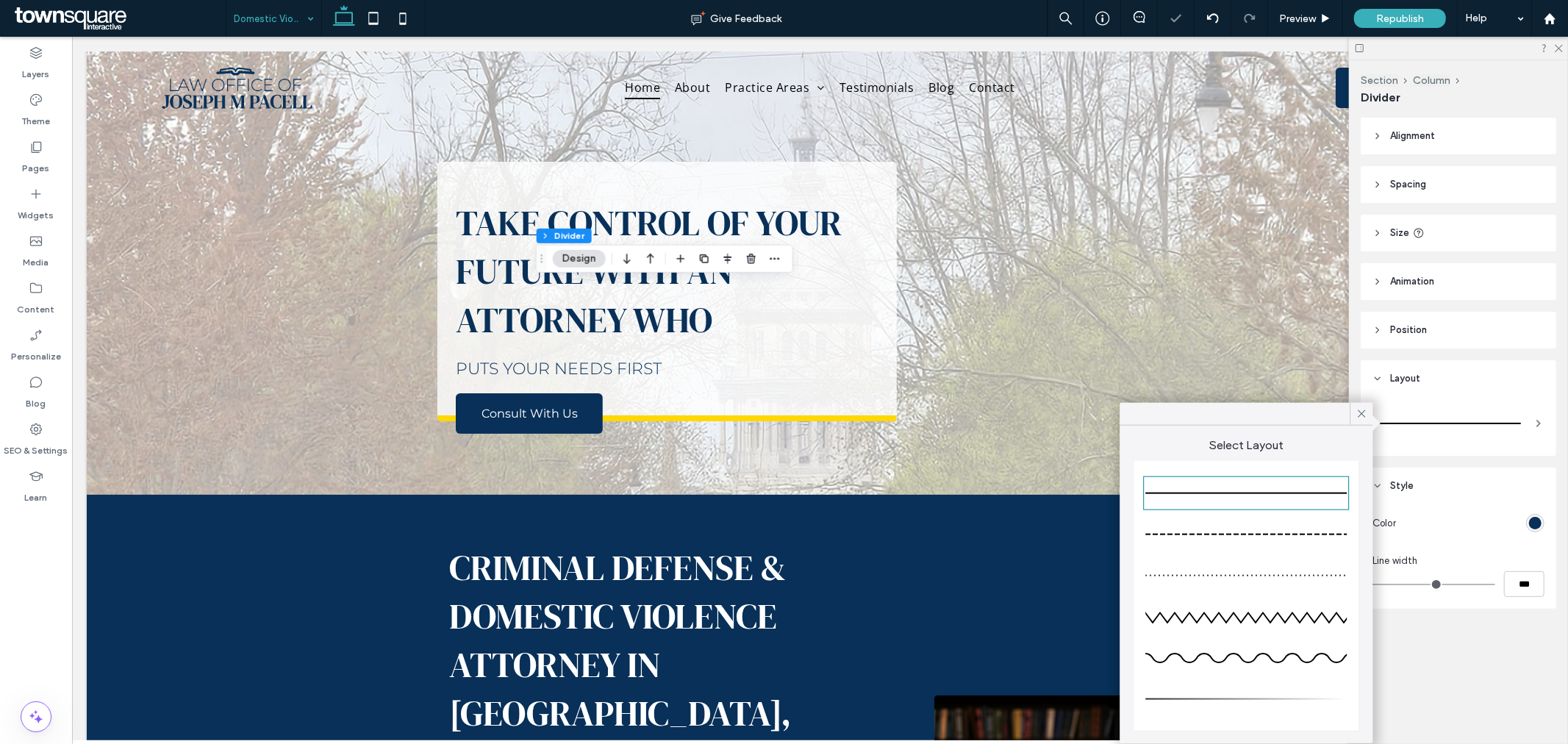
type input "*"
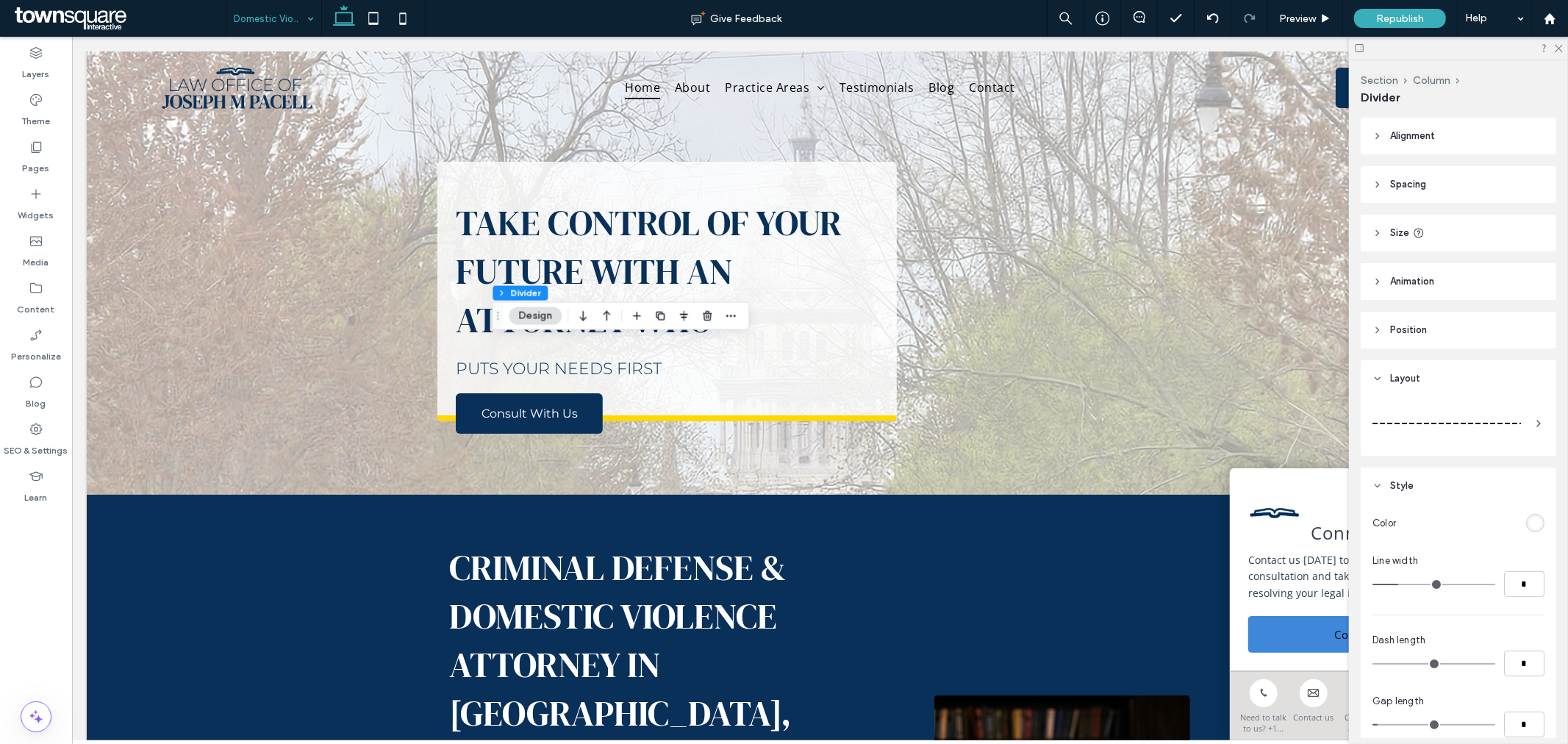
click at [1487, 427] on div at bounding box center [1447, 423] width 148 height 29
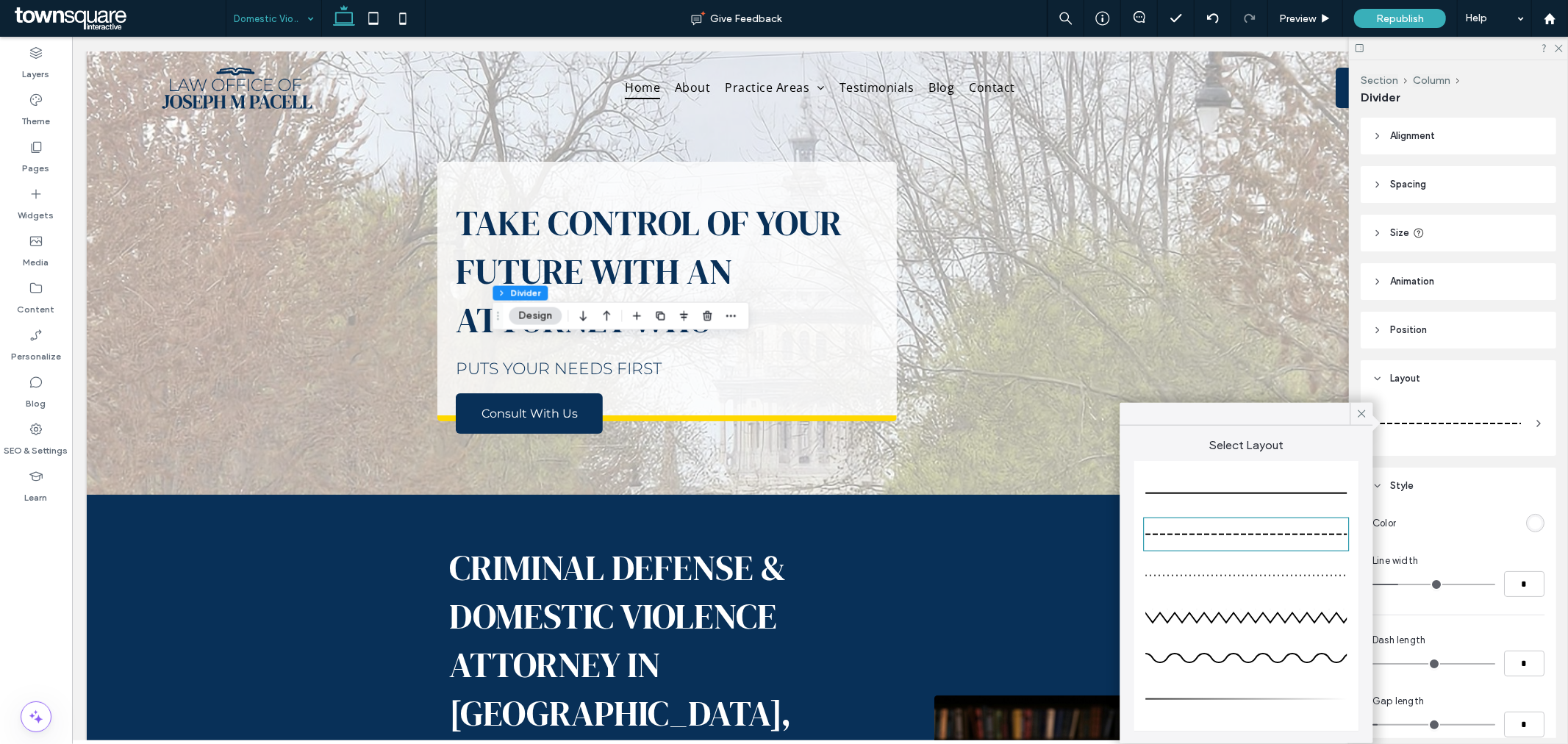
click at [1320, 485] on div at bounding box center [1247, 493] width 202 height 29
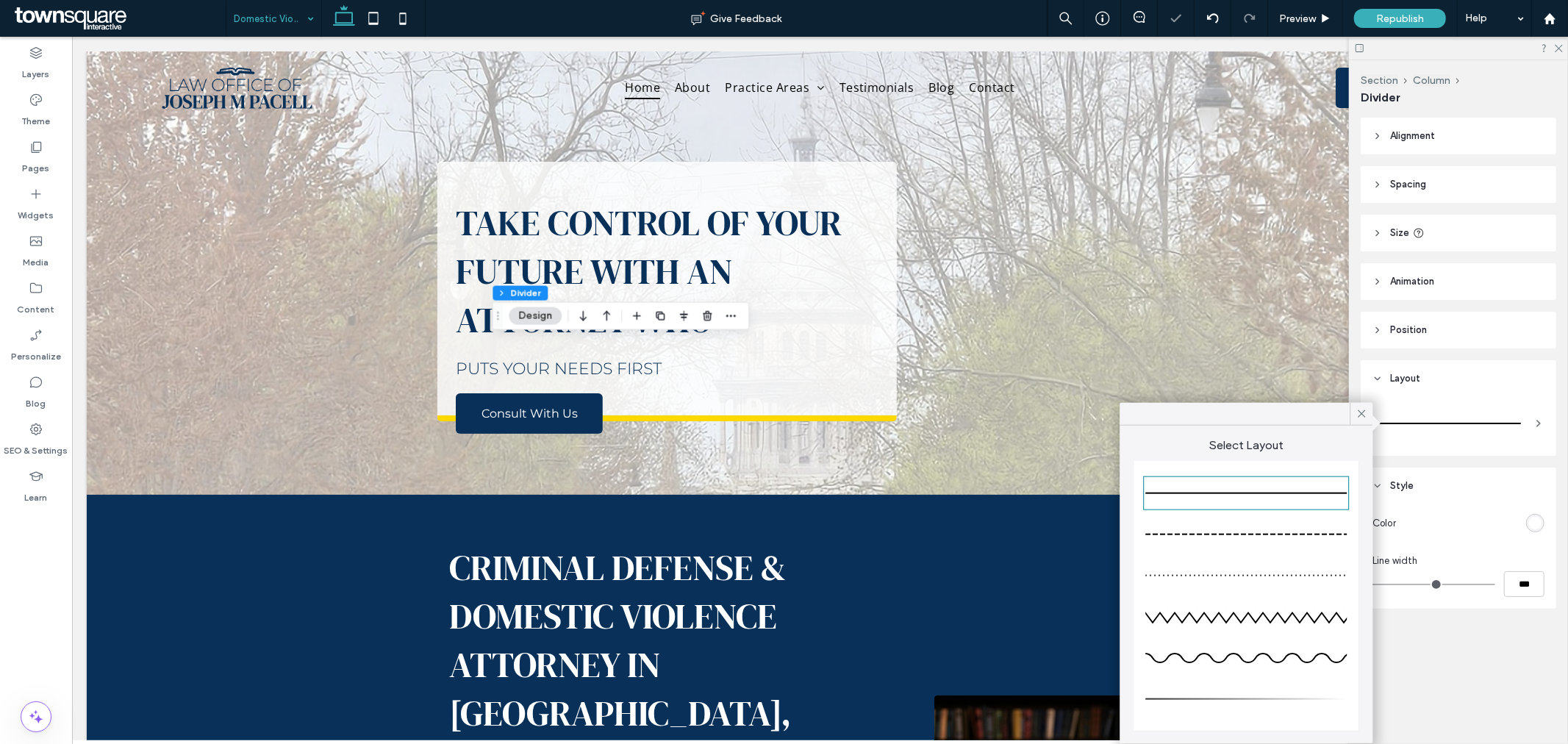
type input "*"
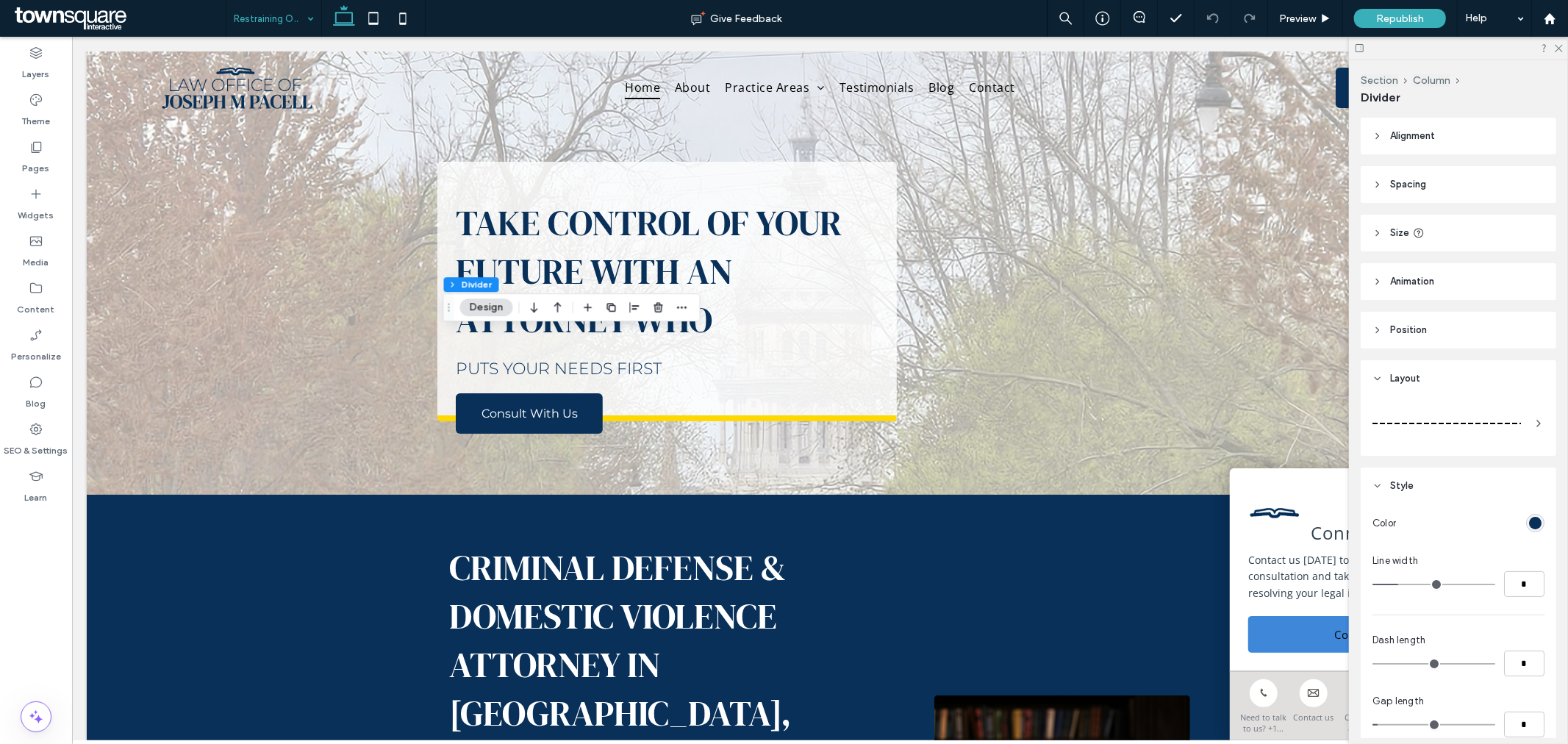
click at [1446, 414] on div at bounding box center [1447, 423] width 148 height 29
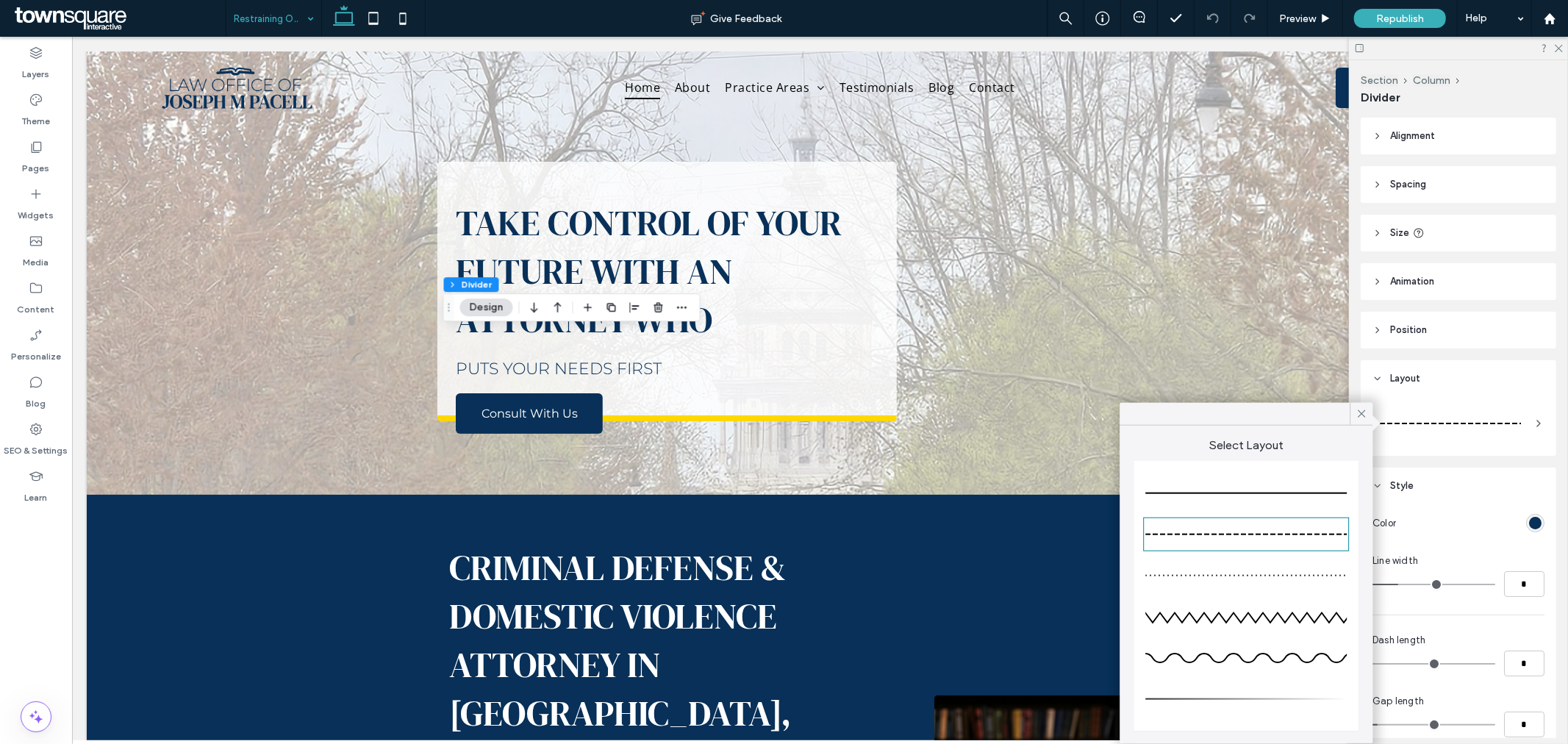
click at [1325, 482] on div at bounding box center [1247, 493] width 202 height 29
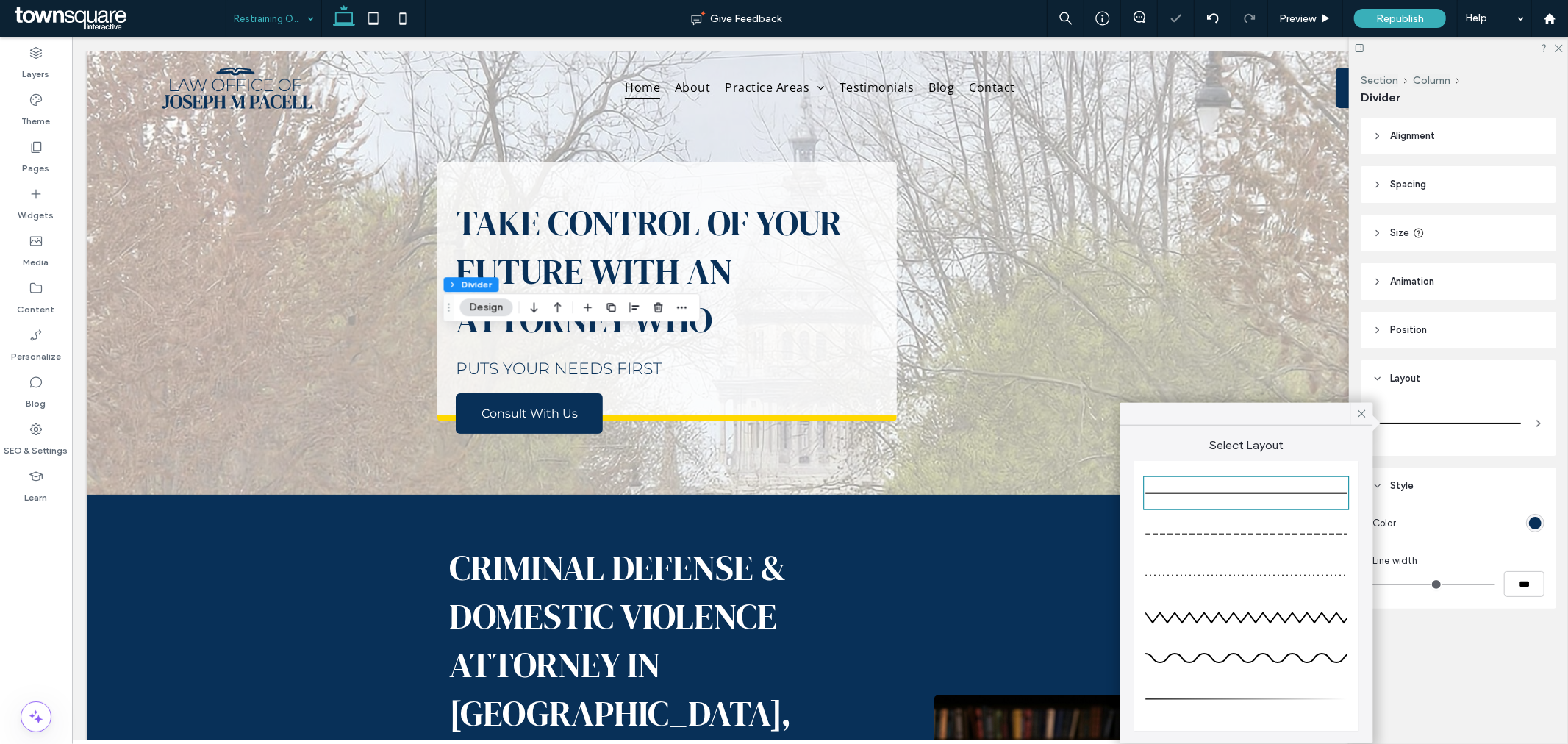
type input "*"
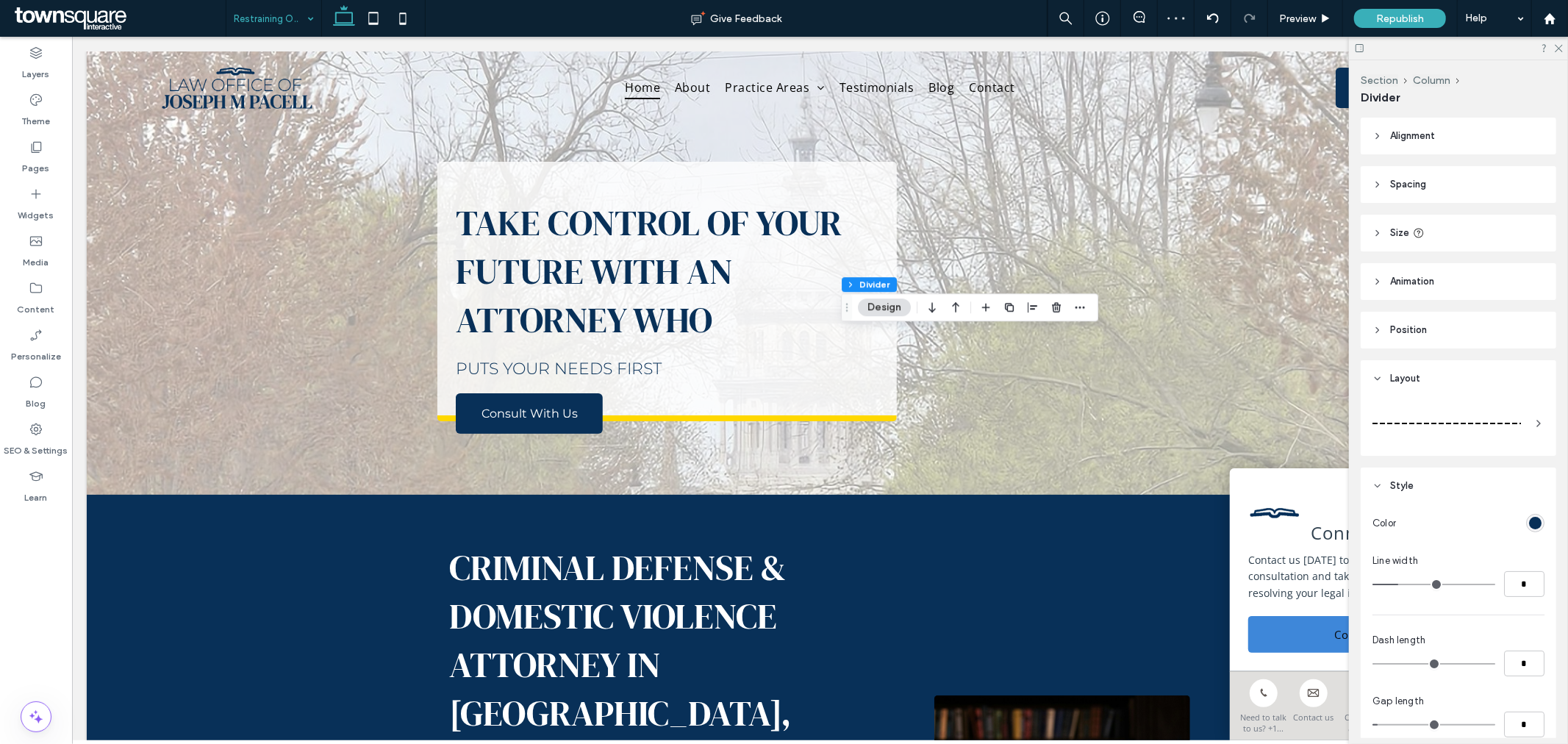
click at [1533, 423] on icon at bounding box center [1539, 423] width 12 height 12
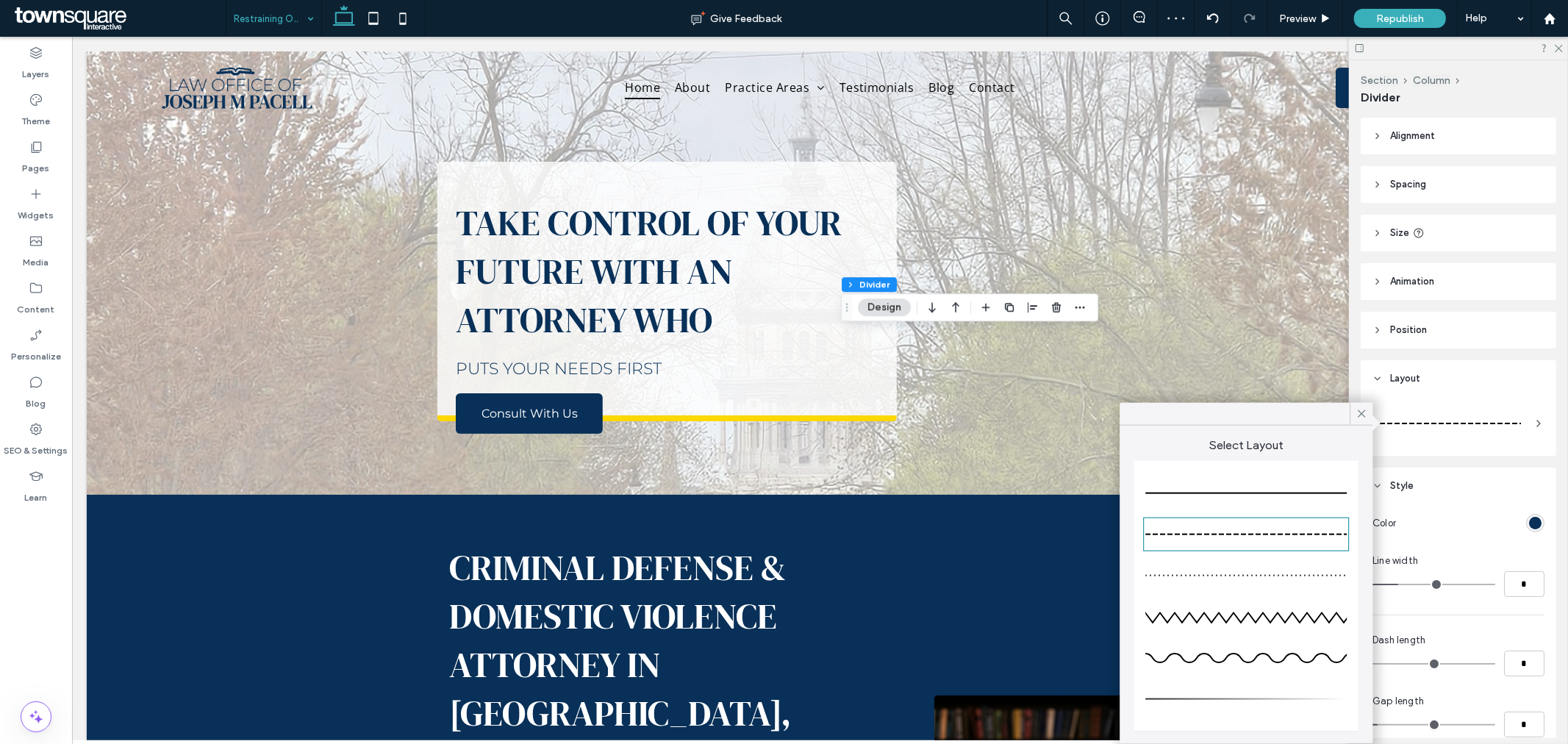
click at [1263, 487] on div at bounding box center [1247, 493] width 202 height 29
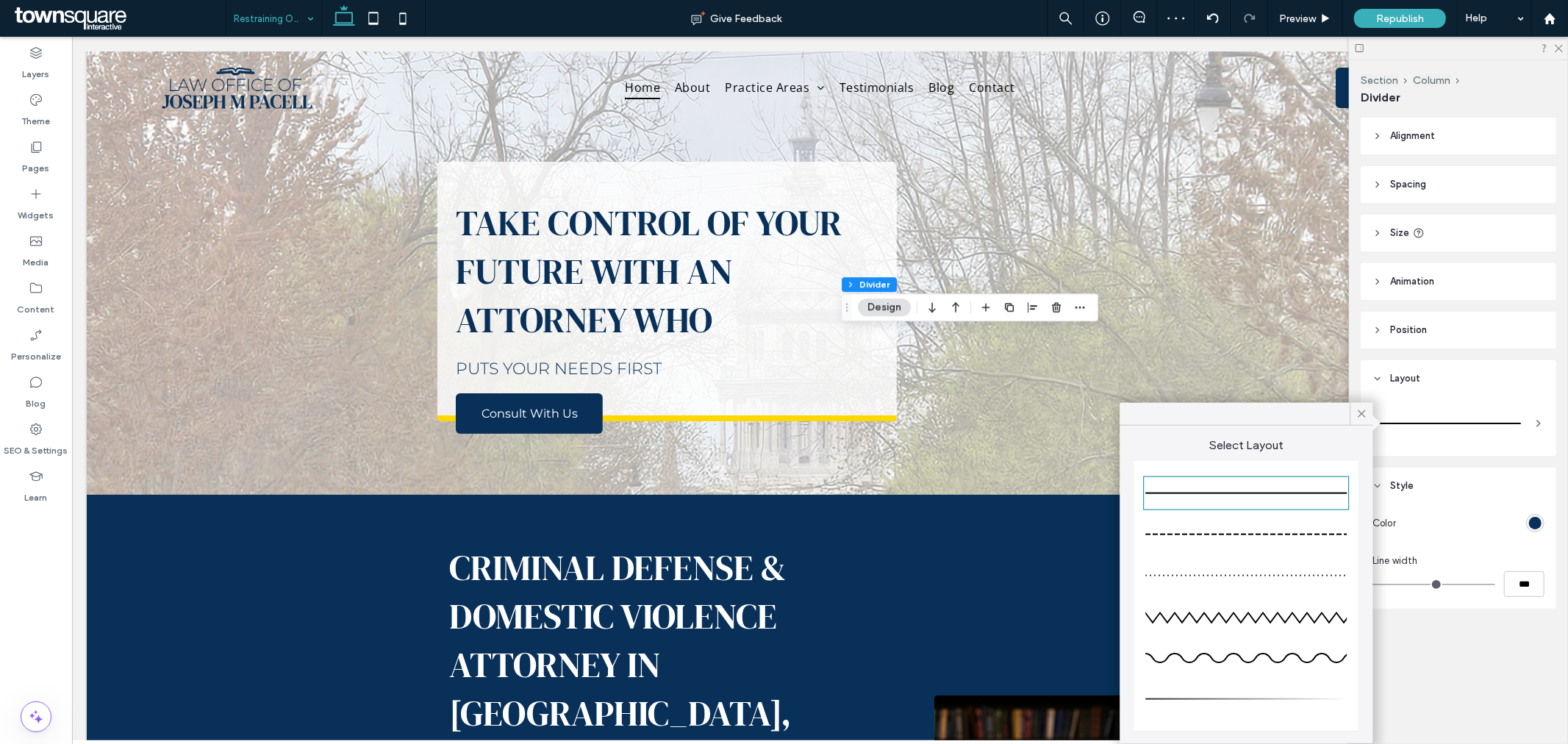
type input "*"
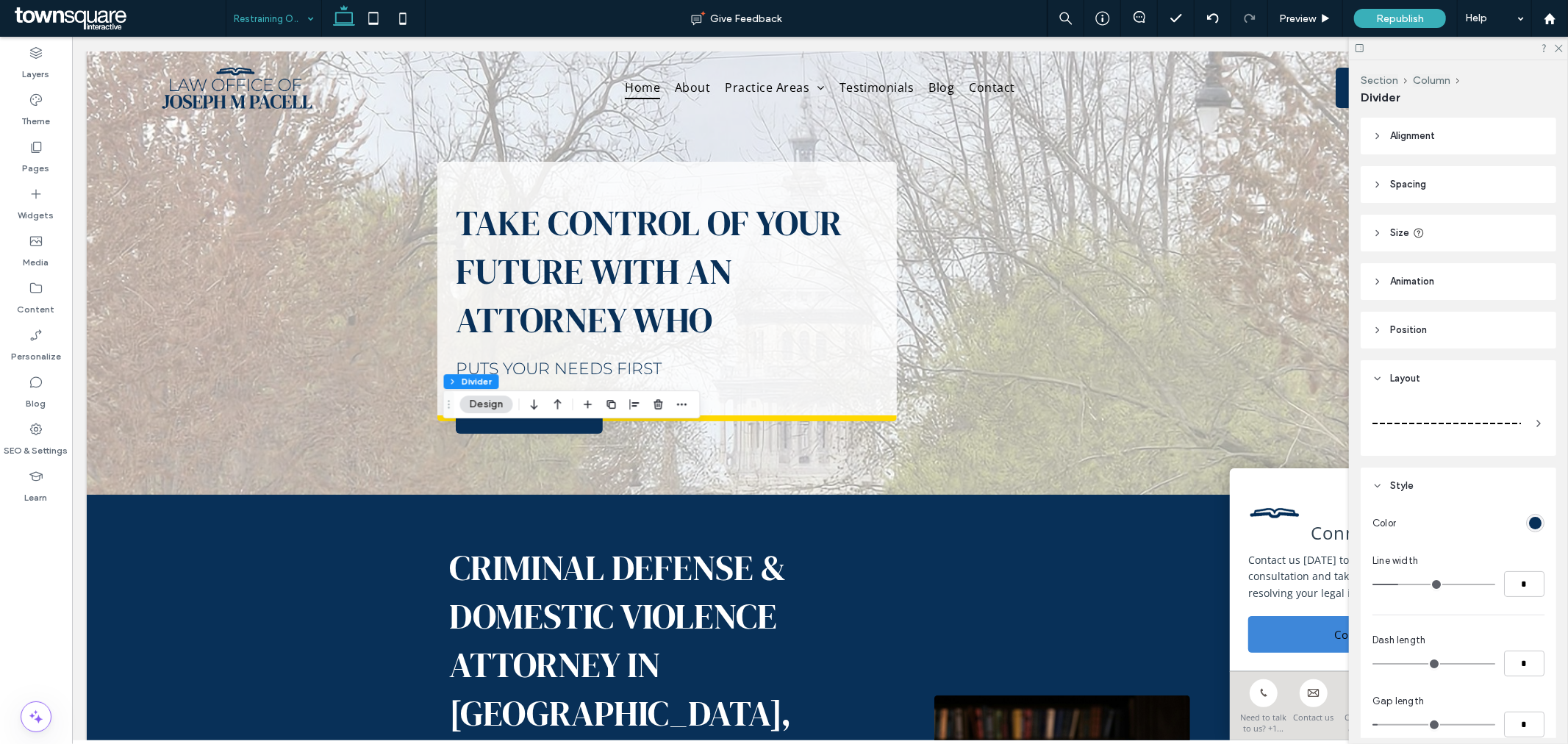
click at [1406, 406] on div at bounding box center [1459, 423] width 172 height 41
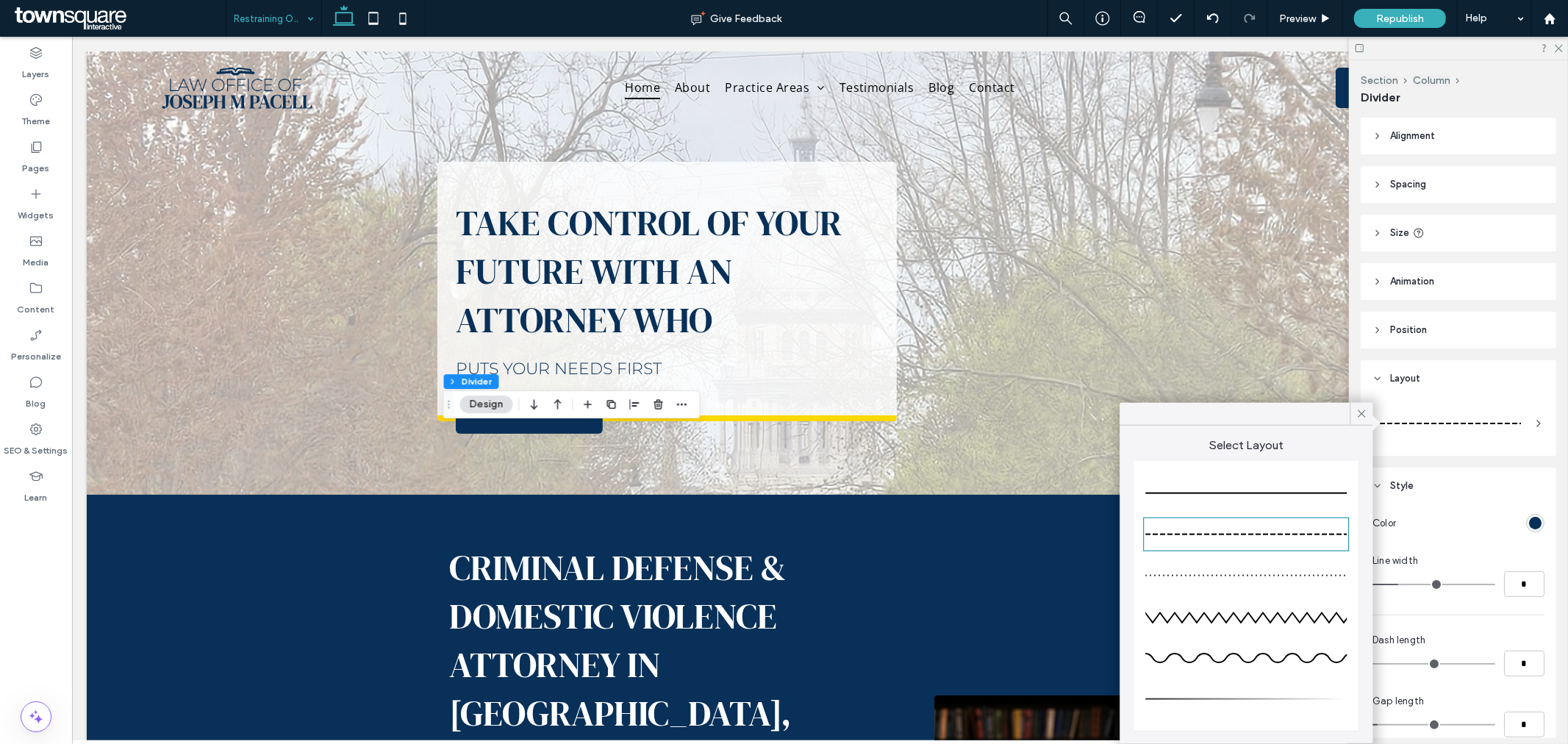
click at [1296, 491] on div at bounding box center [1247, 493] width 202 height 29
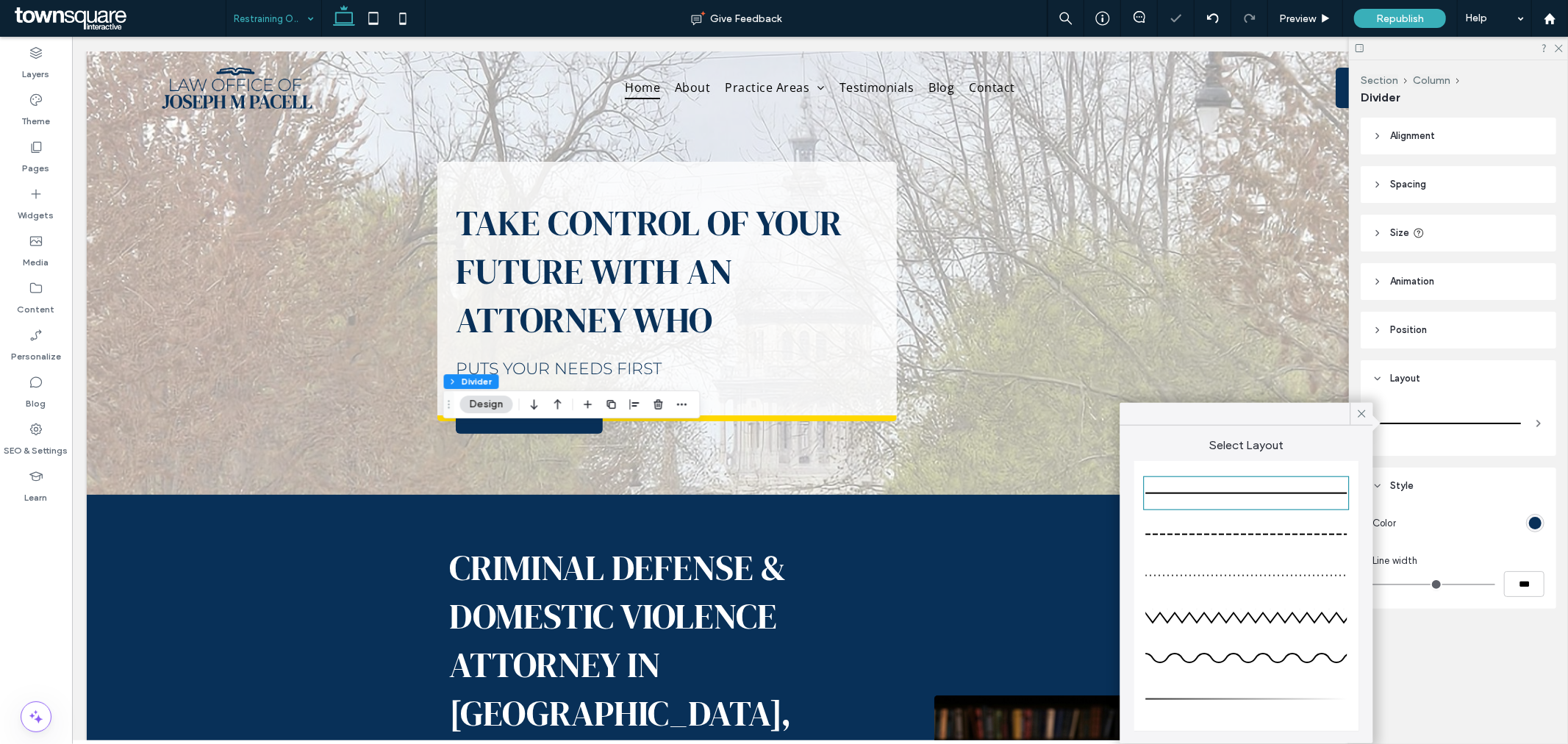
type input "*"
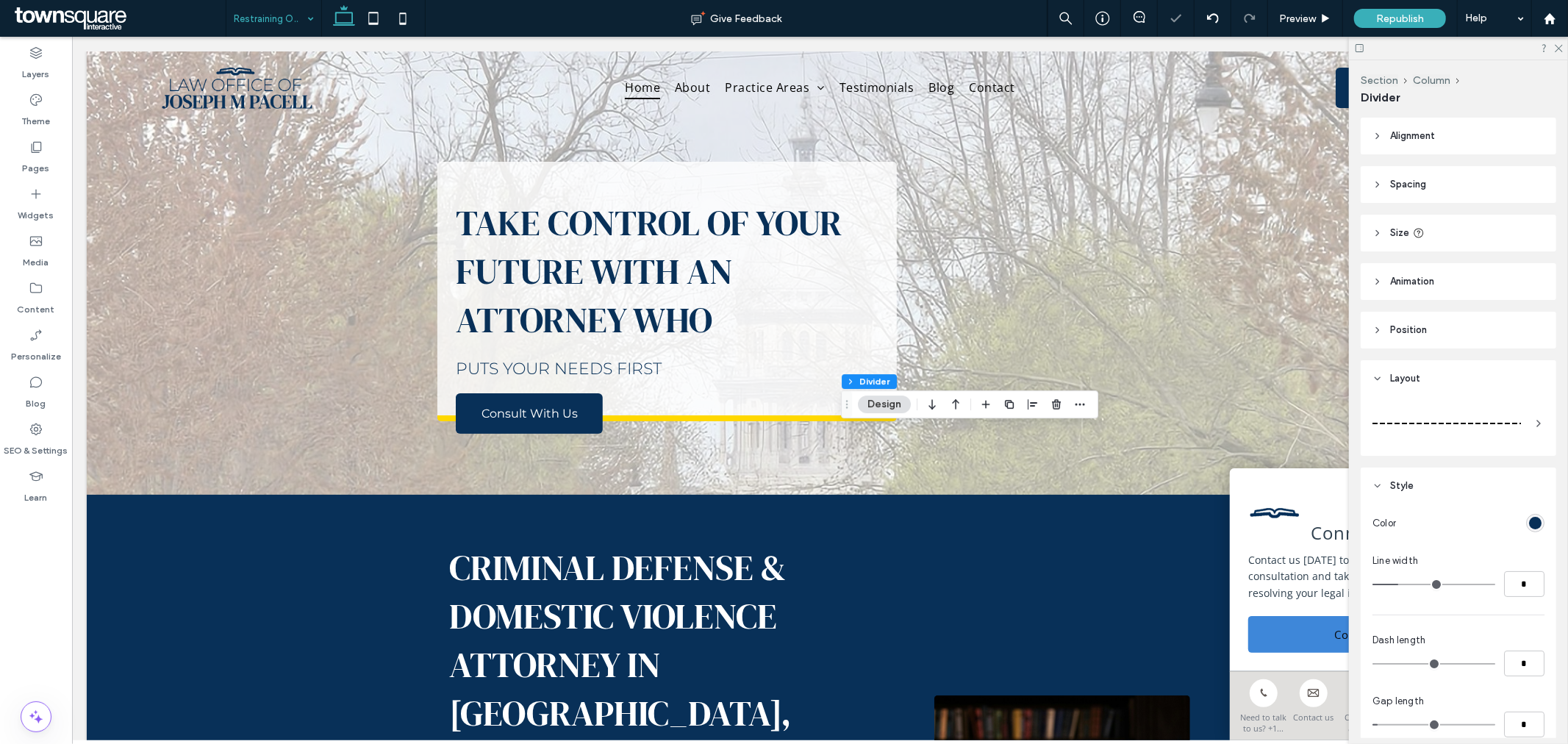
click at [1377, 416] on div at bounding box center [1447, 423] width 148 height 29
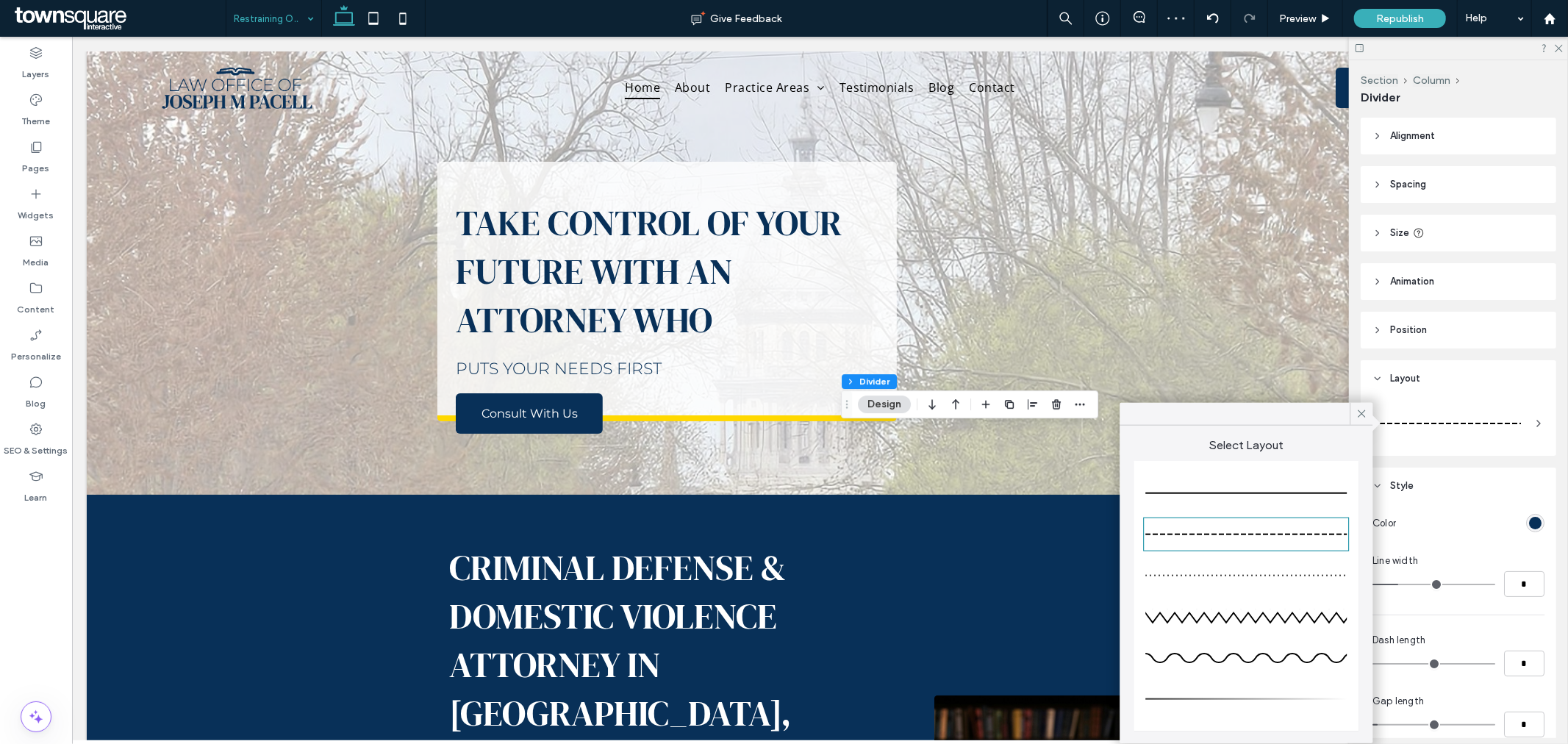
click at [1288, 493] on div at bounding box center [1247, 494] width 202 height 2
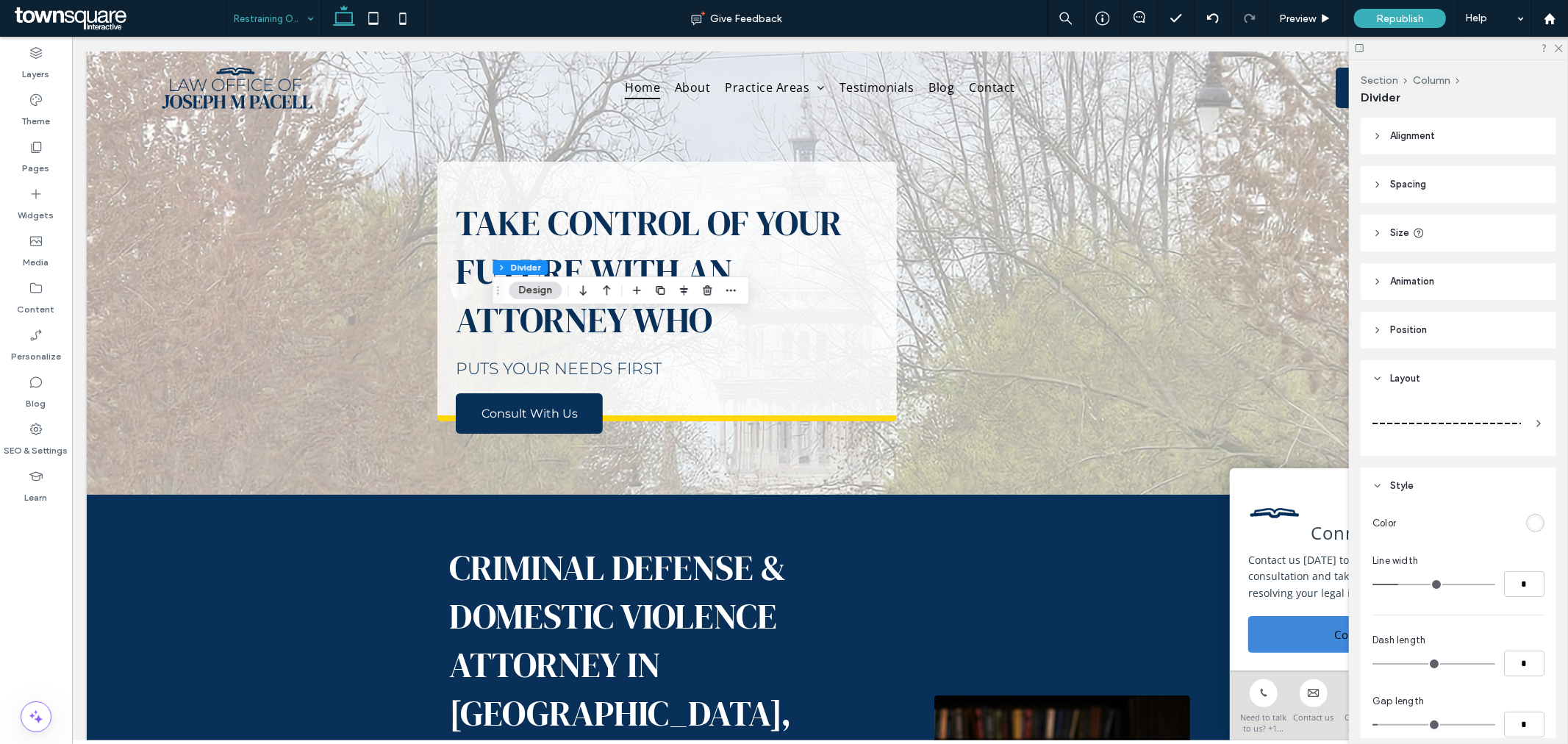
click at [1502, 415] on div at bounding box center [1447, 423] width 148 height 29
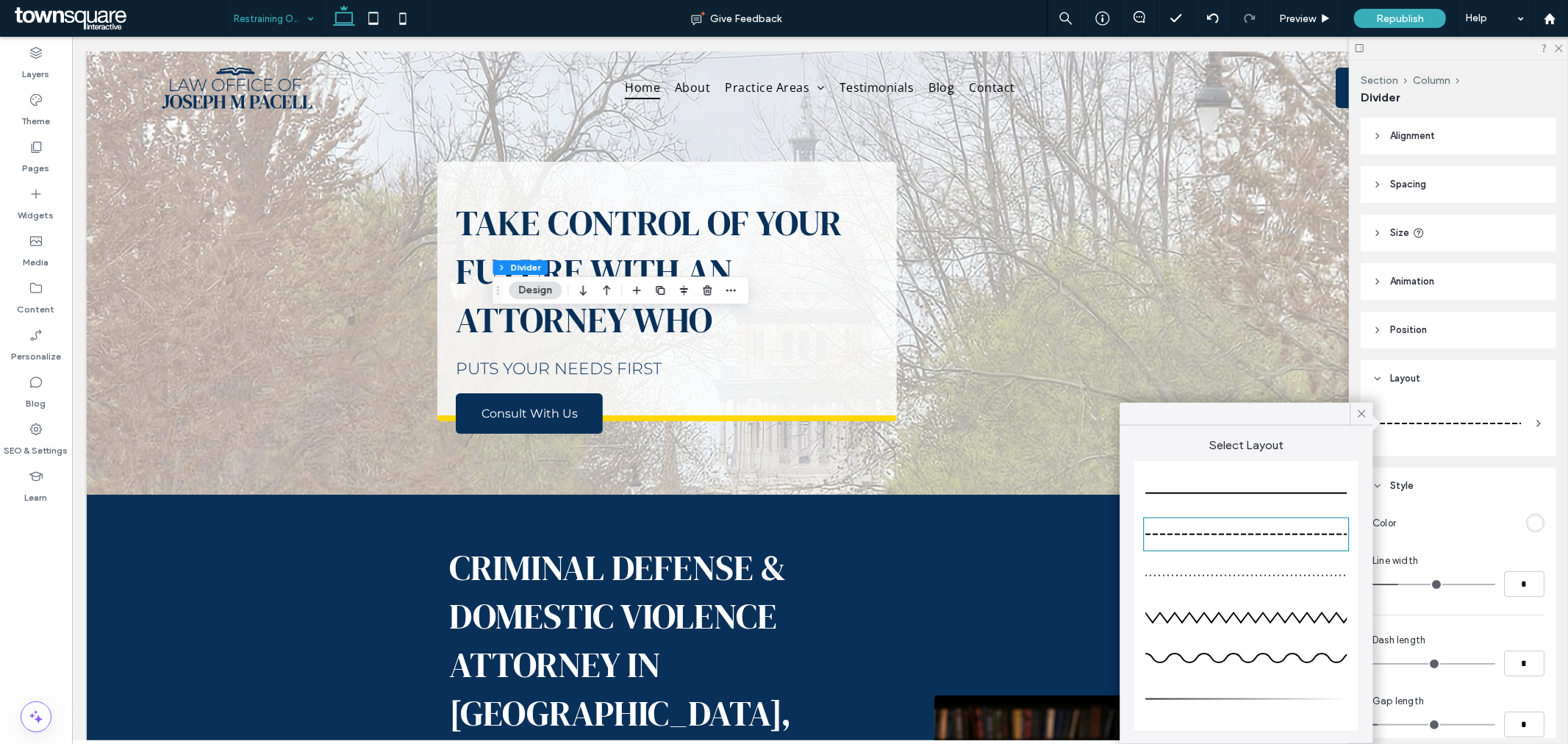
click at [1299, 491] on div at bounding box center [1247, 493] width 202 height 29
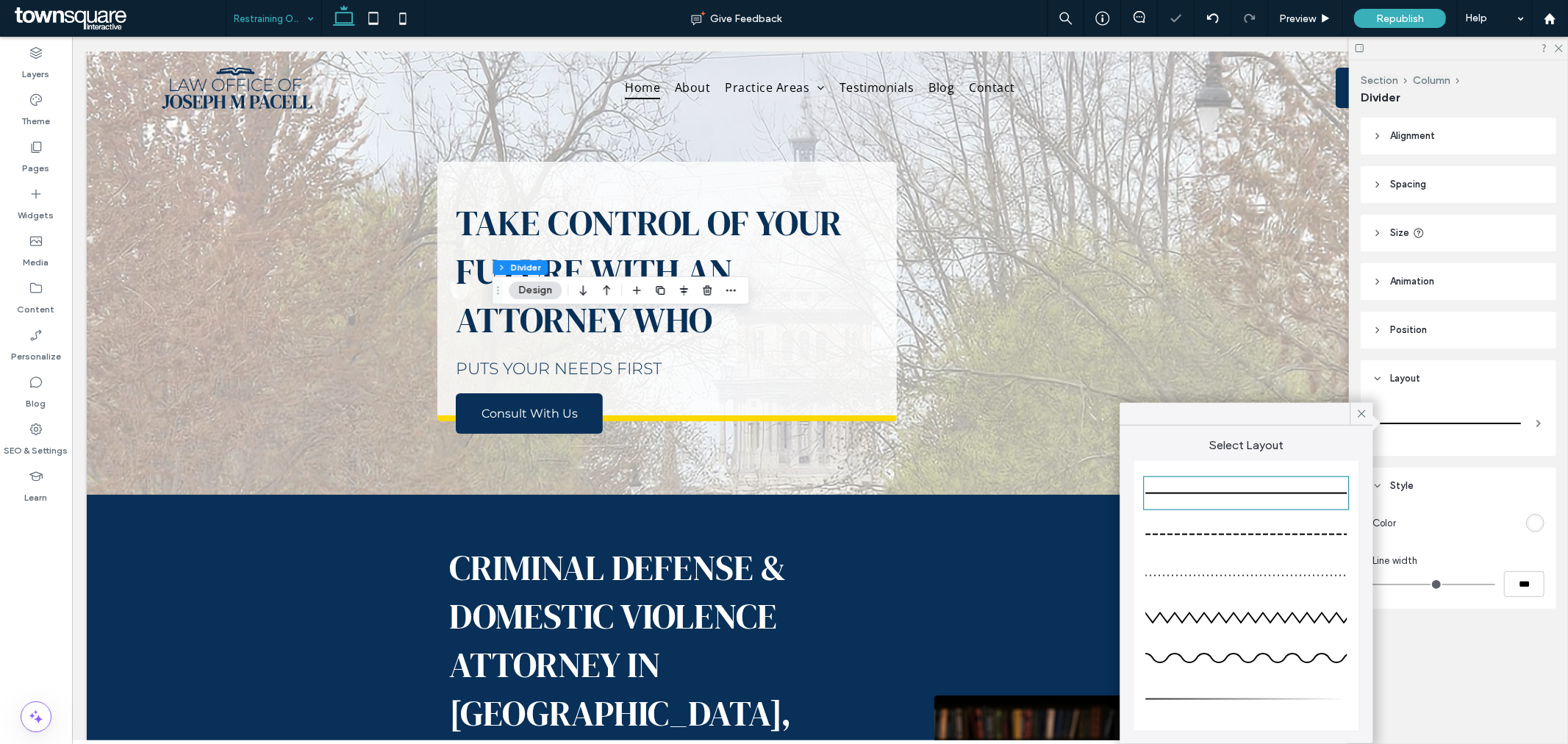
type input "*"
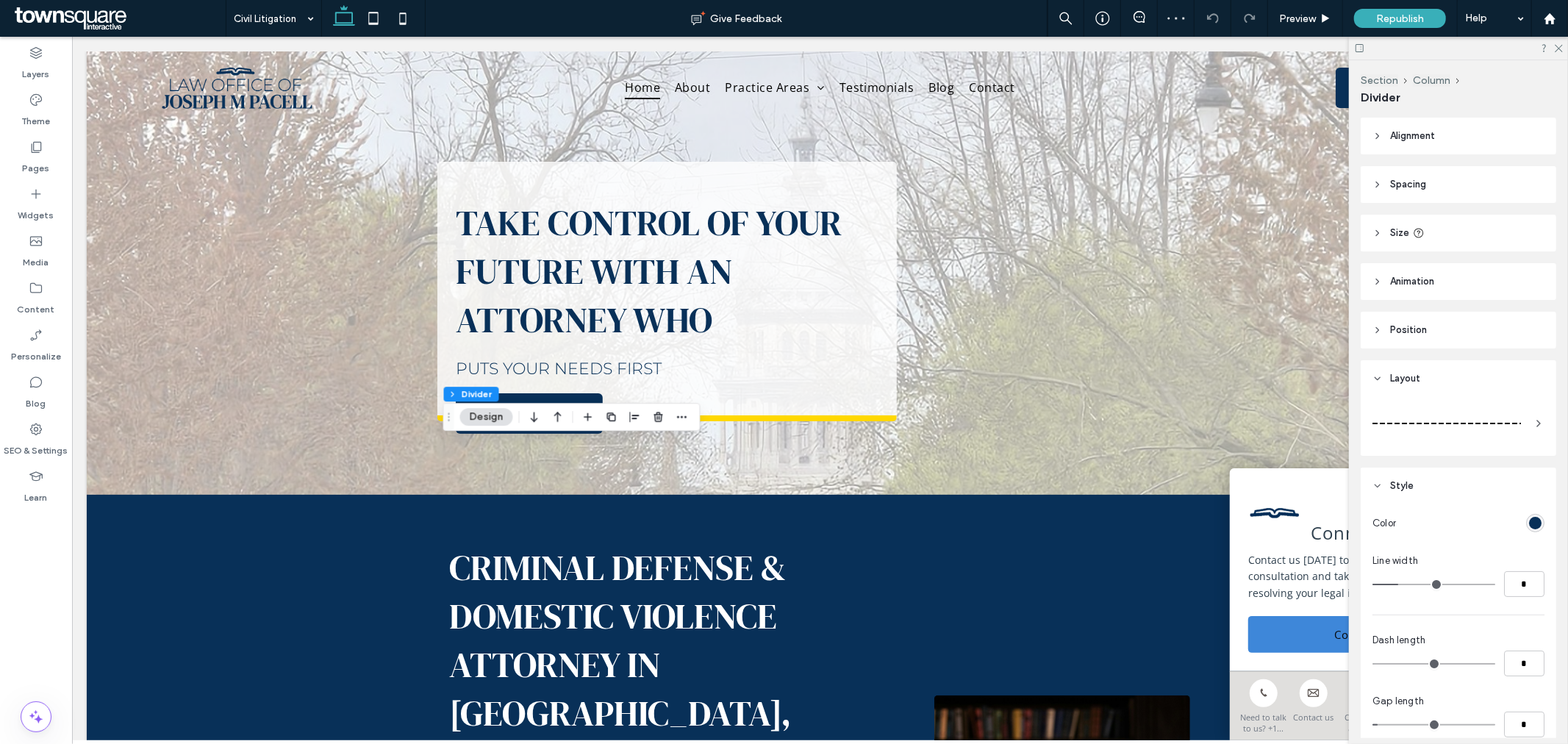
click at [1513, 423] on div at bounding box center [1447, 424] width 148 height 2
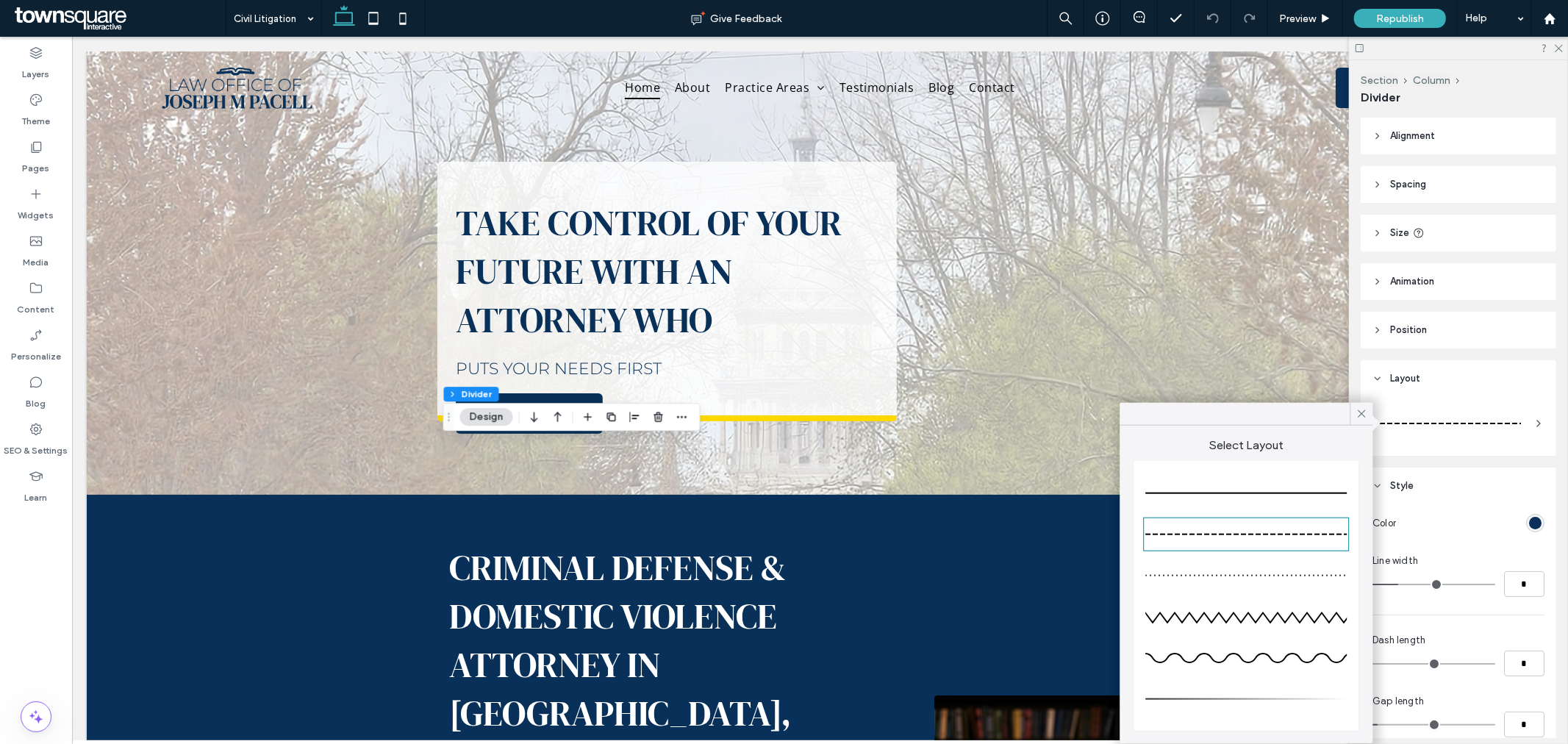
click at [1311, 493] on div at bounding box center [1247, 494] width 202 height 2
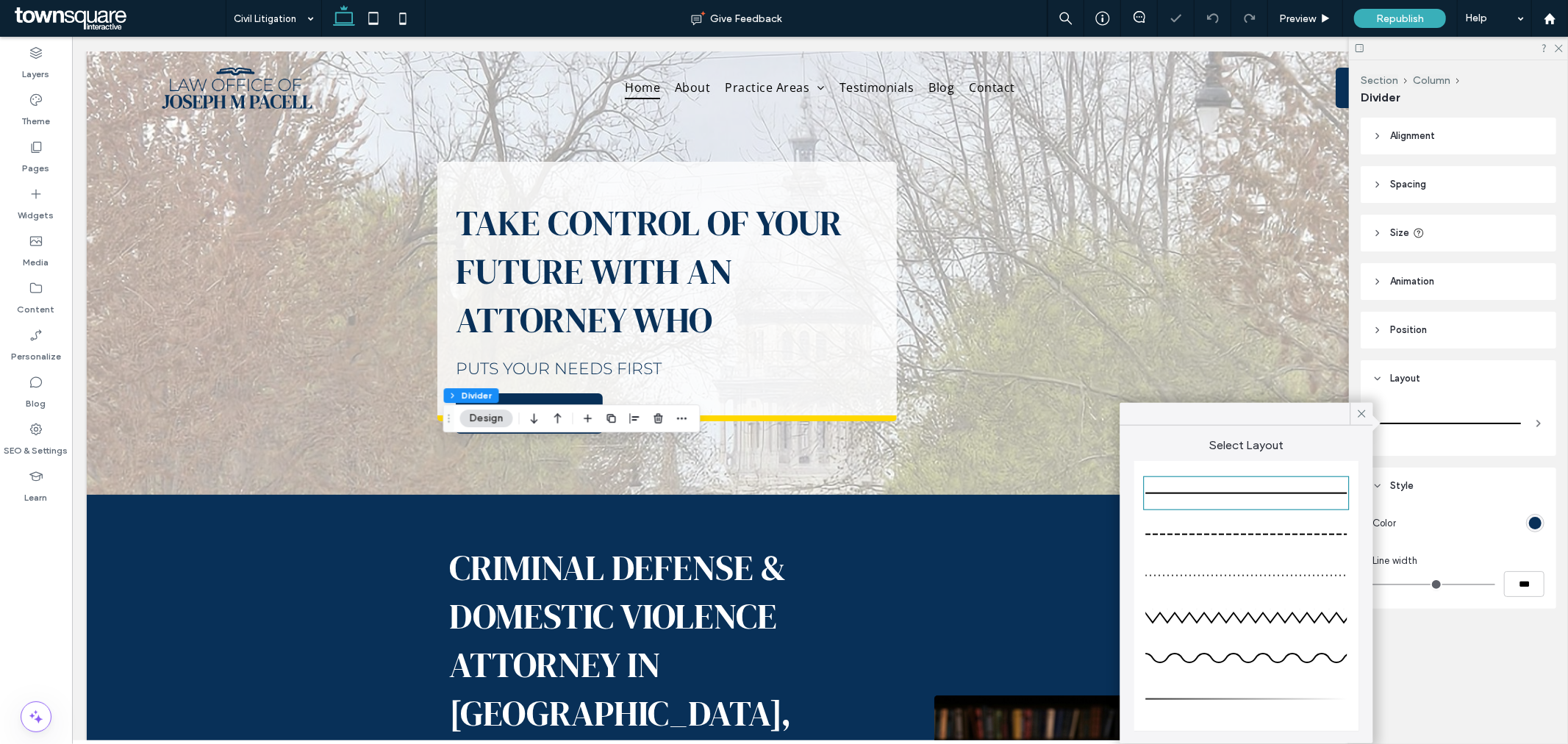
type input "*"
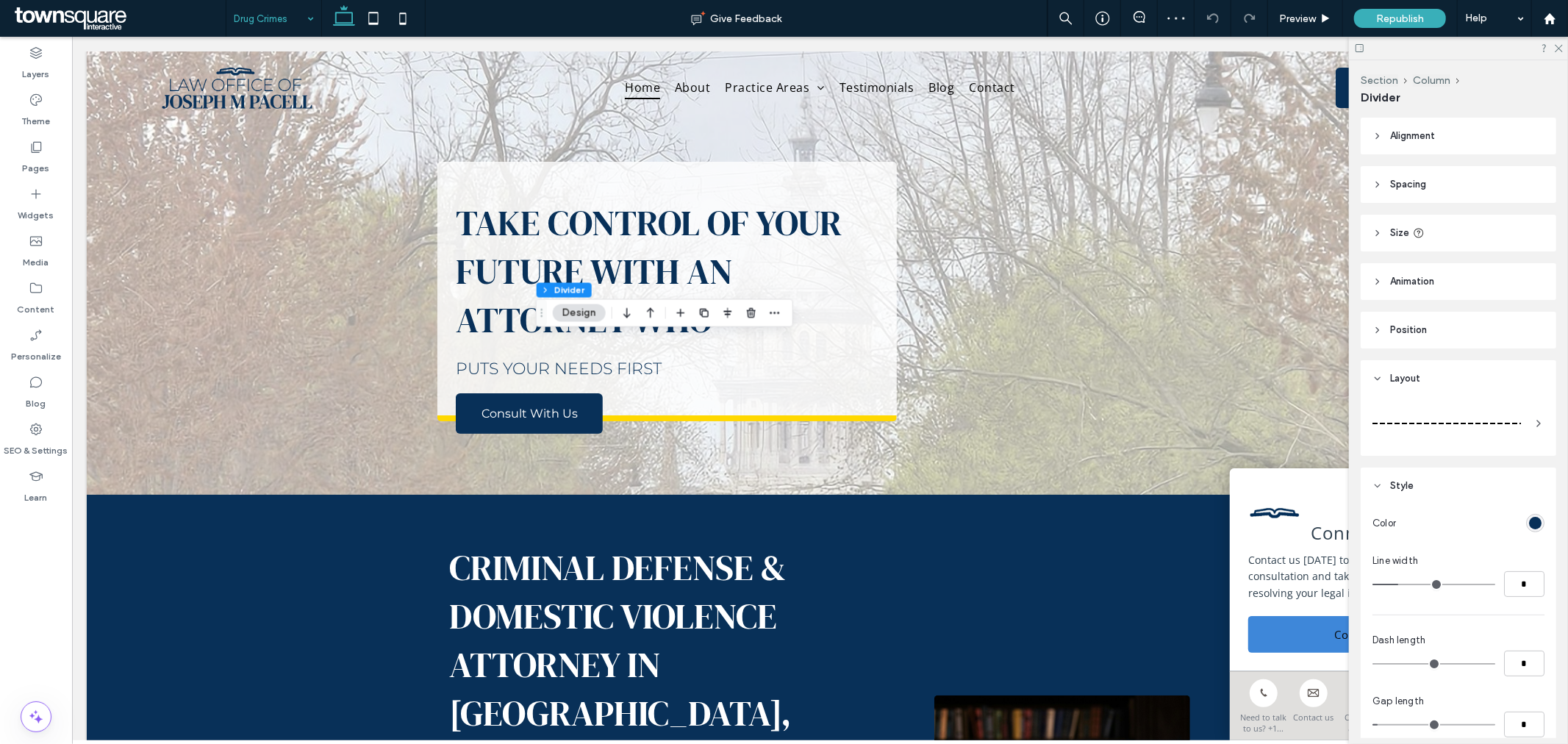
click at [1472, 428] on div at bounding box center [1447, 423] width 148 height 29
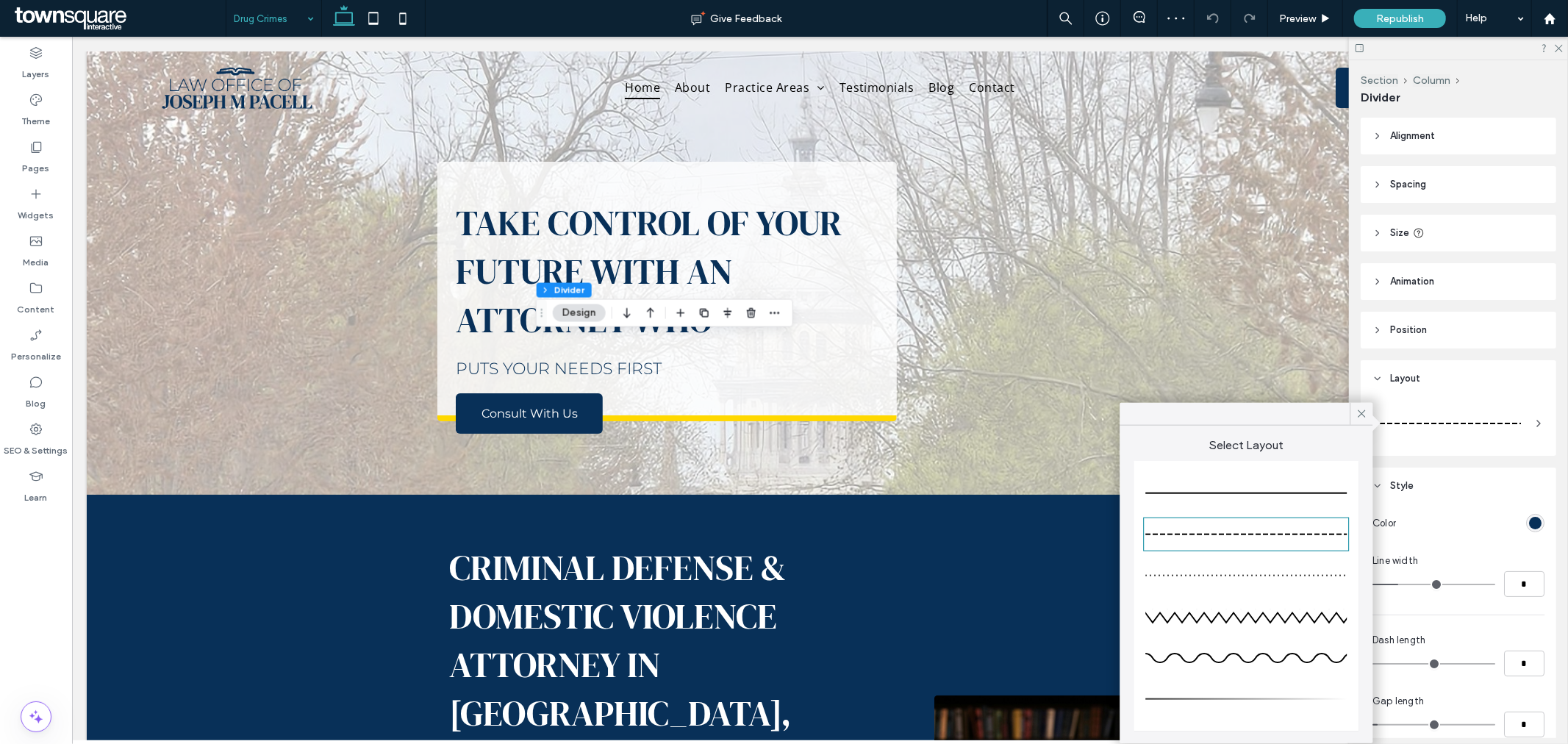
click at [1309, 486] on div at bounding box center [1247, 493] width 202 height 29
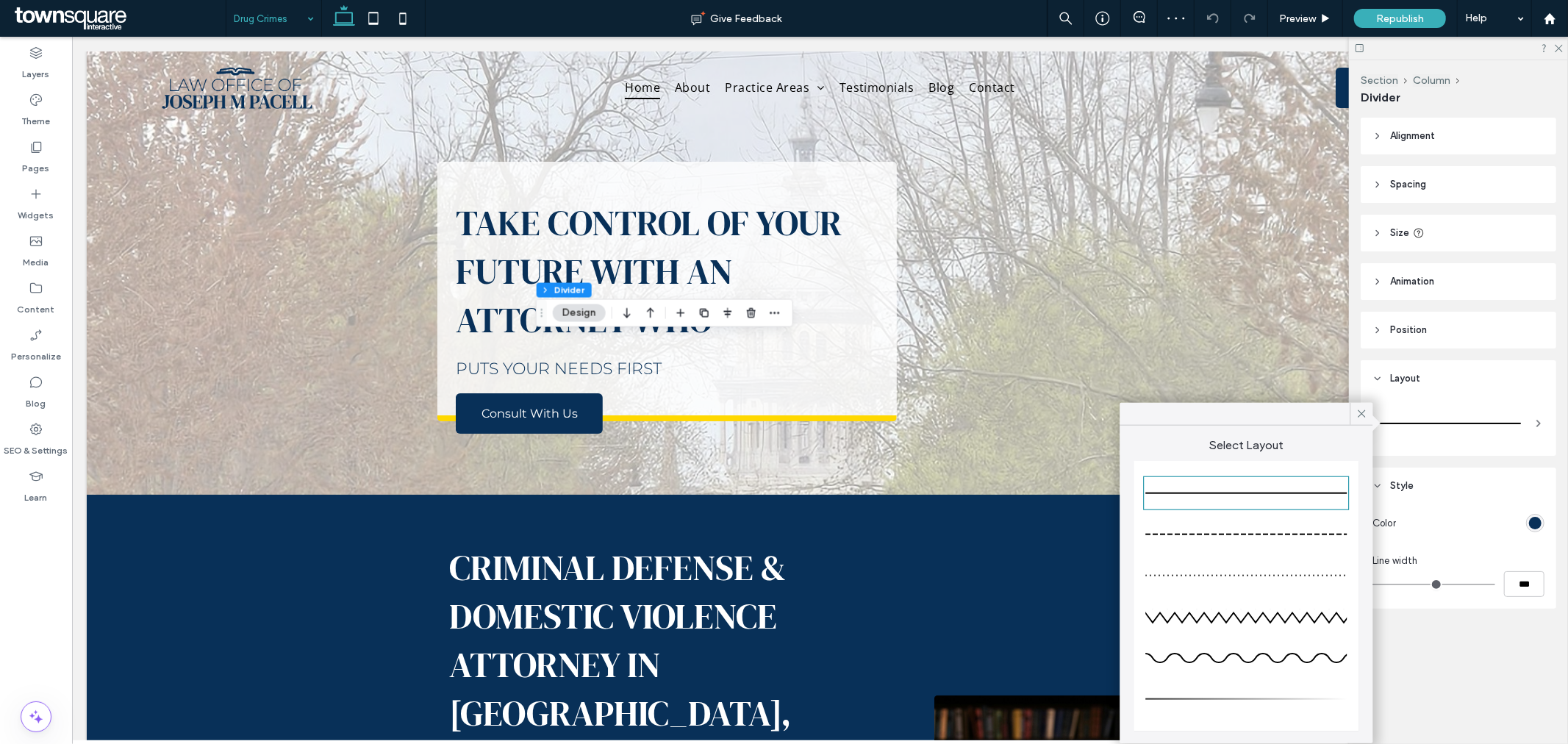
type input "*"
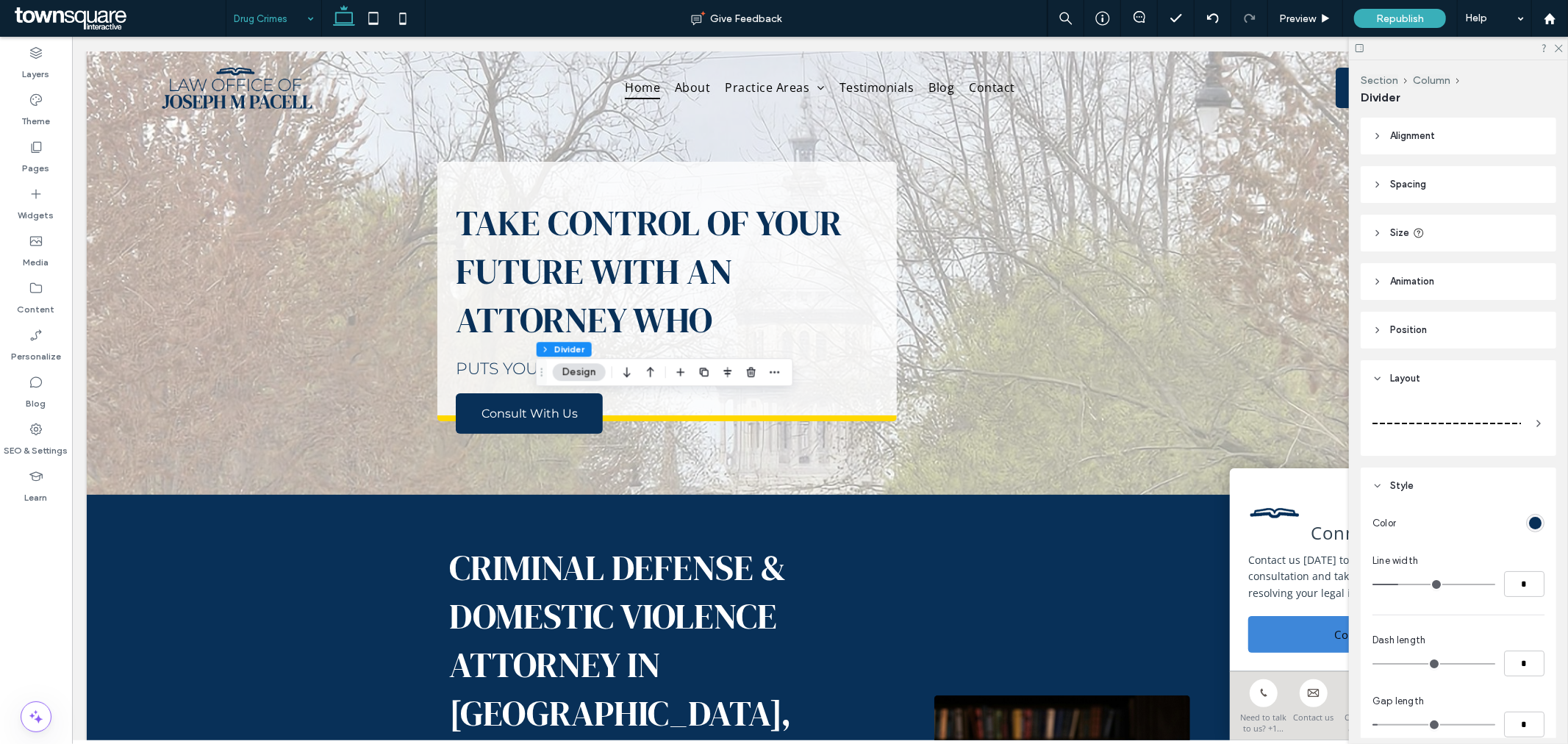
click at [1468, 416] on div at bounding box center [1447, 423] width 148 height 29
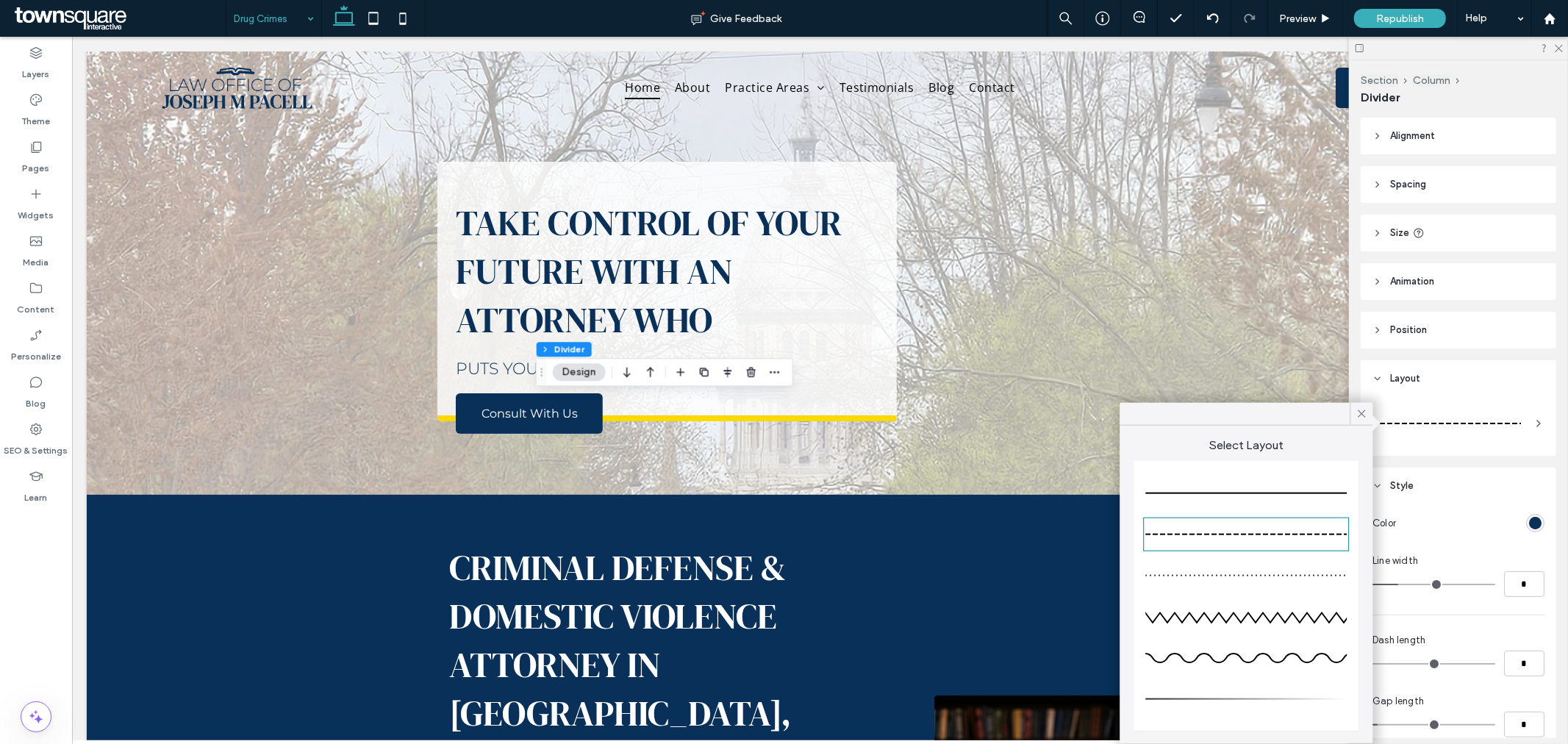
click at [1287, 489] on div at bounding box center [1247, 493] width 202 height 29
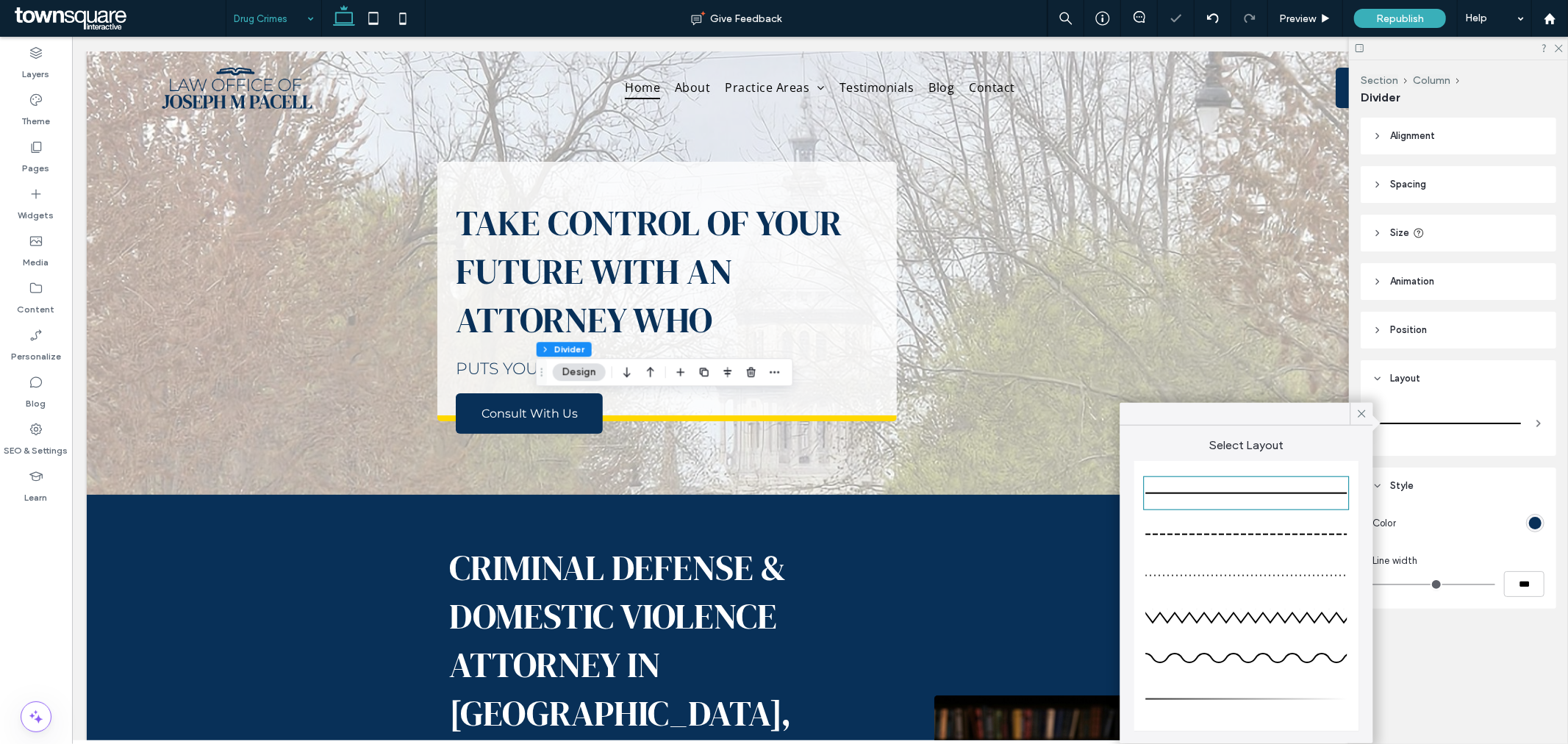
type input "*"
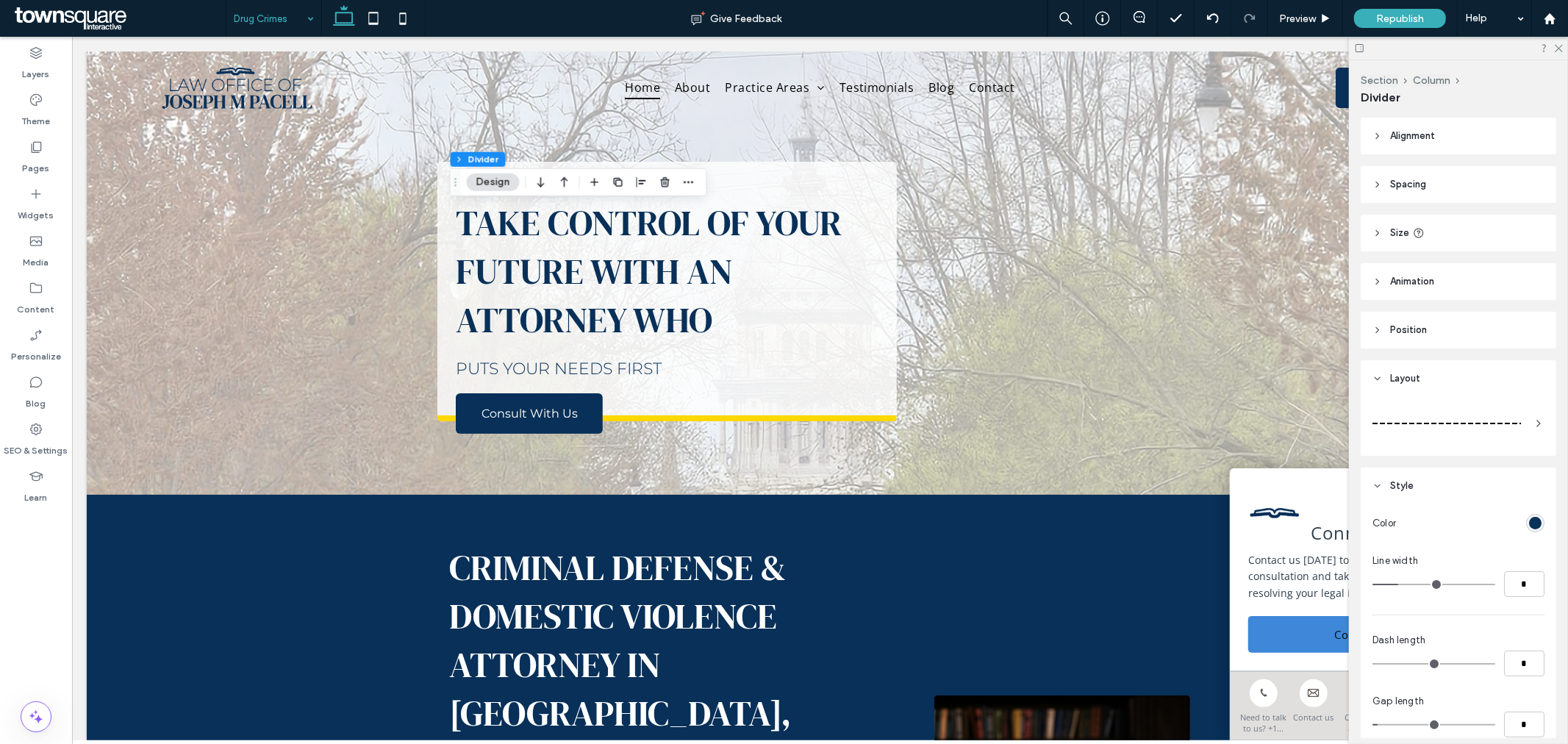
click at [1461, 420] on div at bounding box center [1447, 423] width 148 height 29
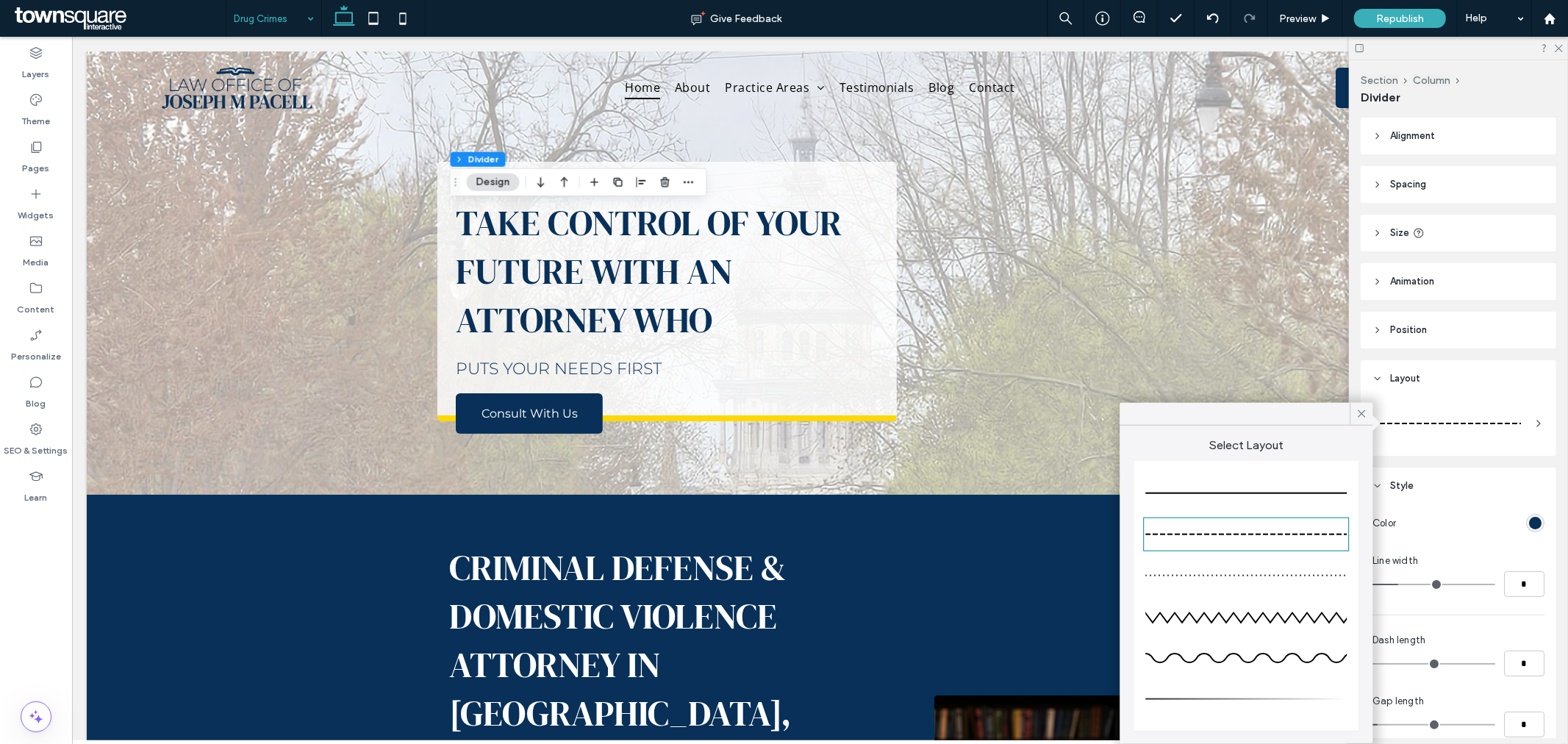
click at [1309, 494] on div at bounding box center [1247, 493] width 202 height 29
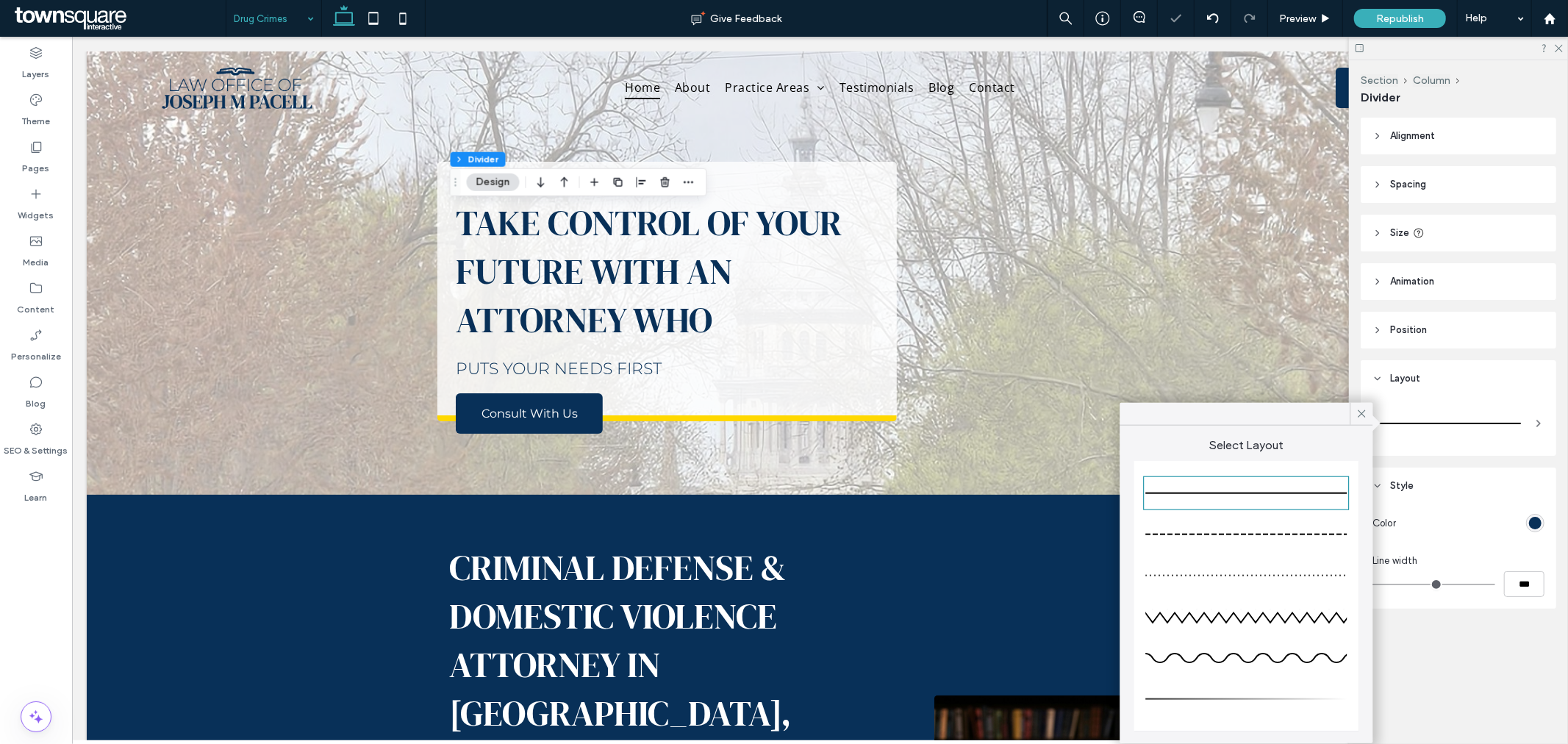
type input "*"
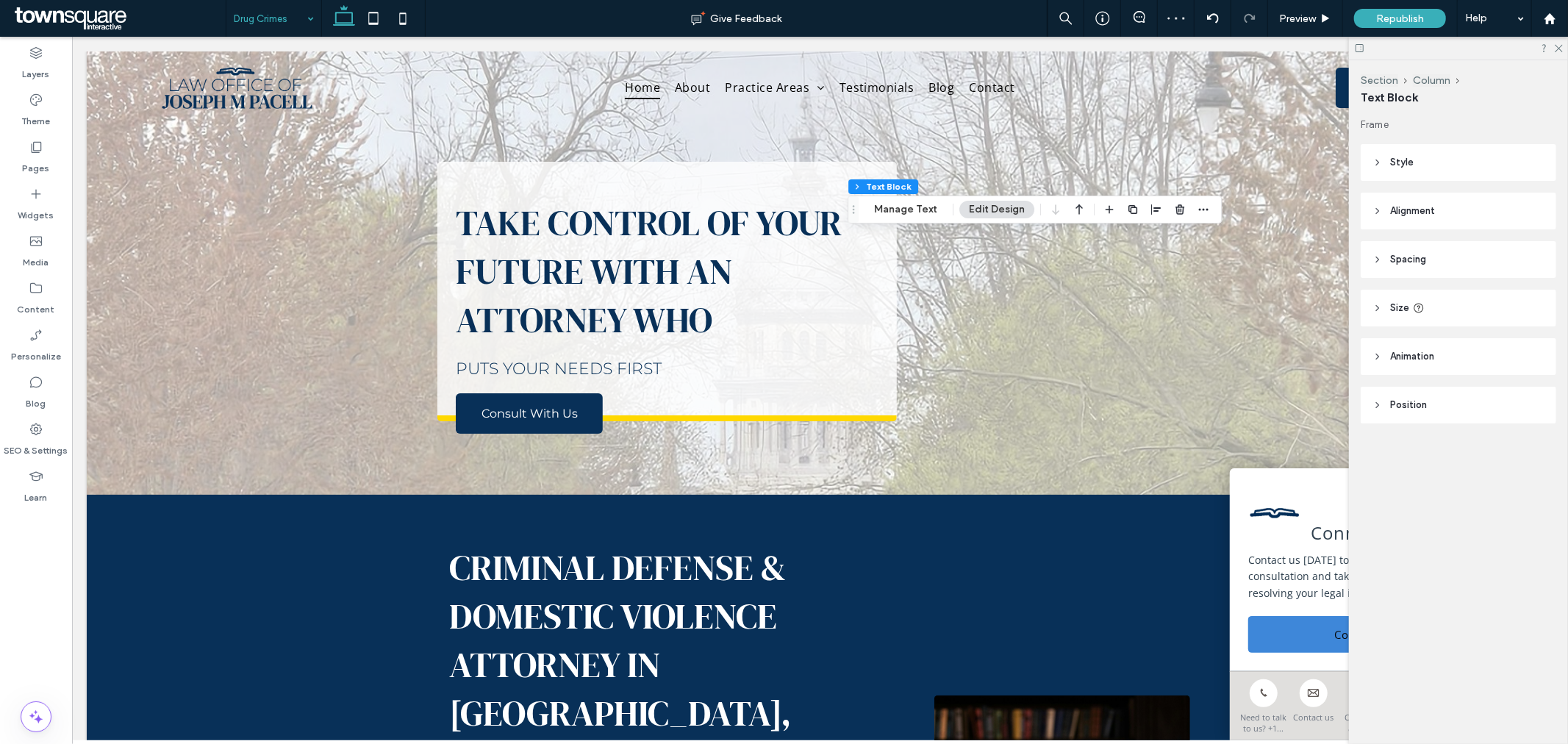
click at [916, 222] on div "Section Column Text Block Manage Text Edit Design" at bounding box center [1035, 209] width 374 height 28
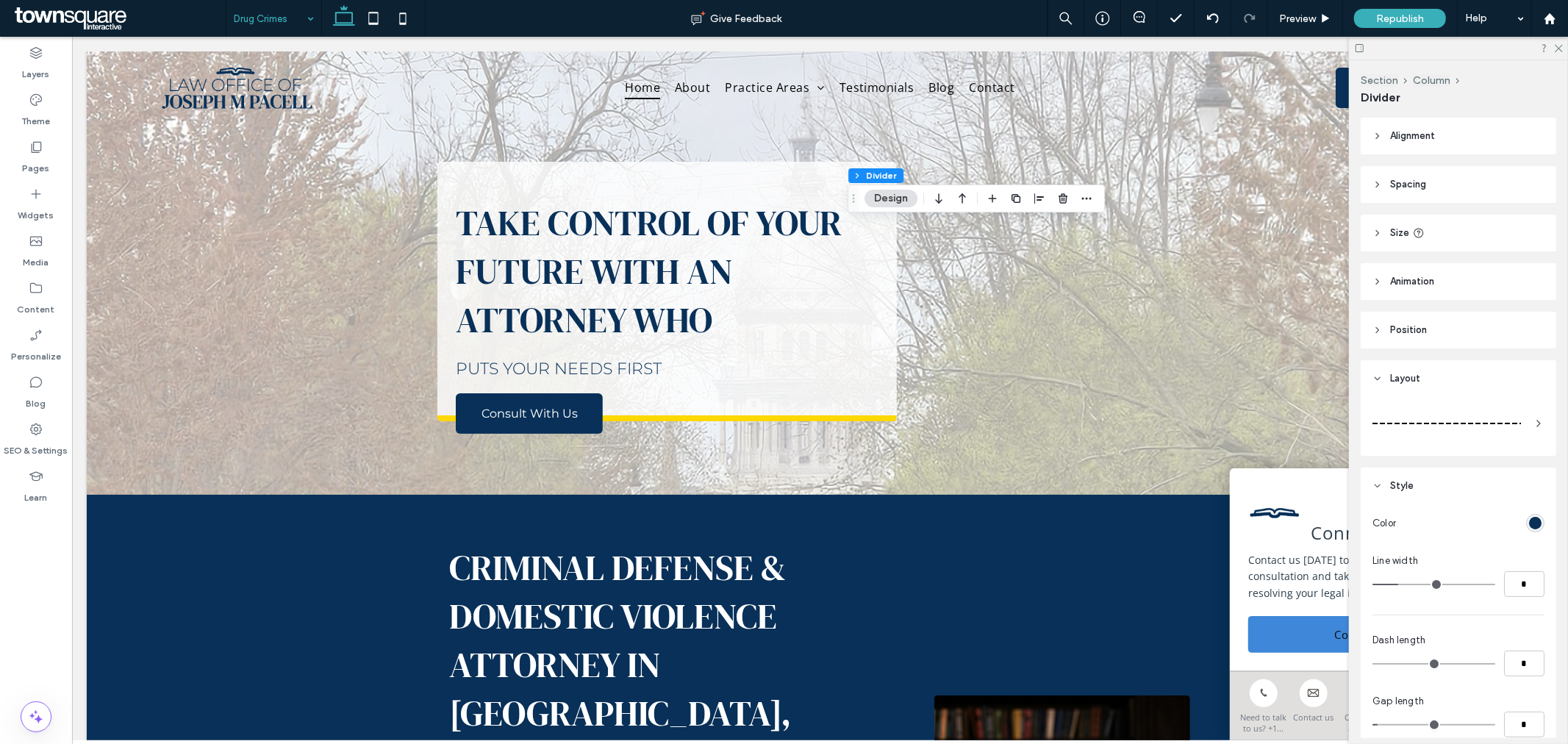
click at [1491, 423] on div at bounding box center [1447, 424] width 148 height 2
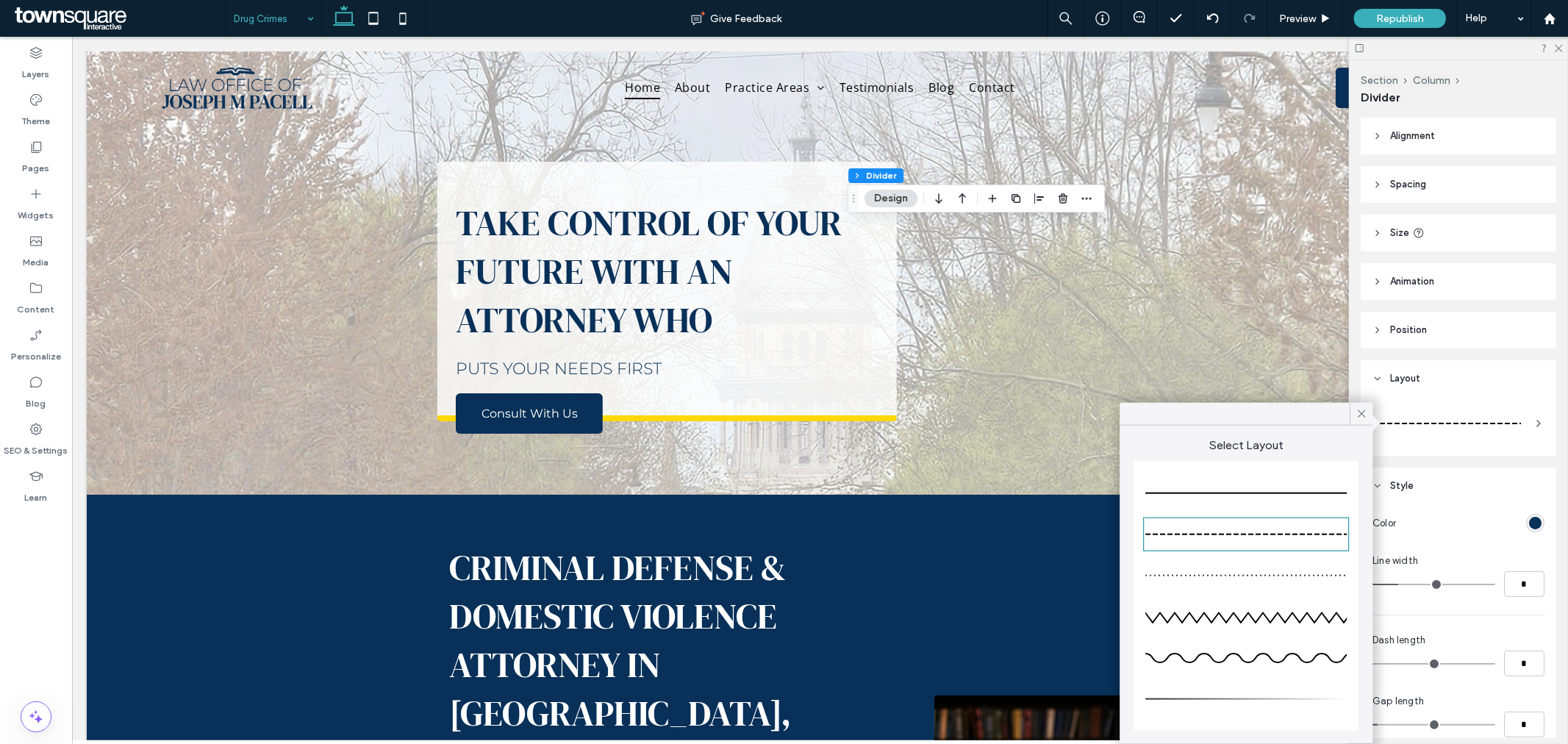
click at [1261, 485] on div at bounding box center [1247, 493] width 202 height 29
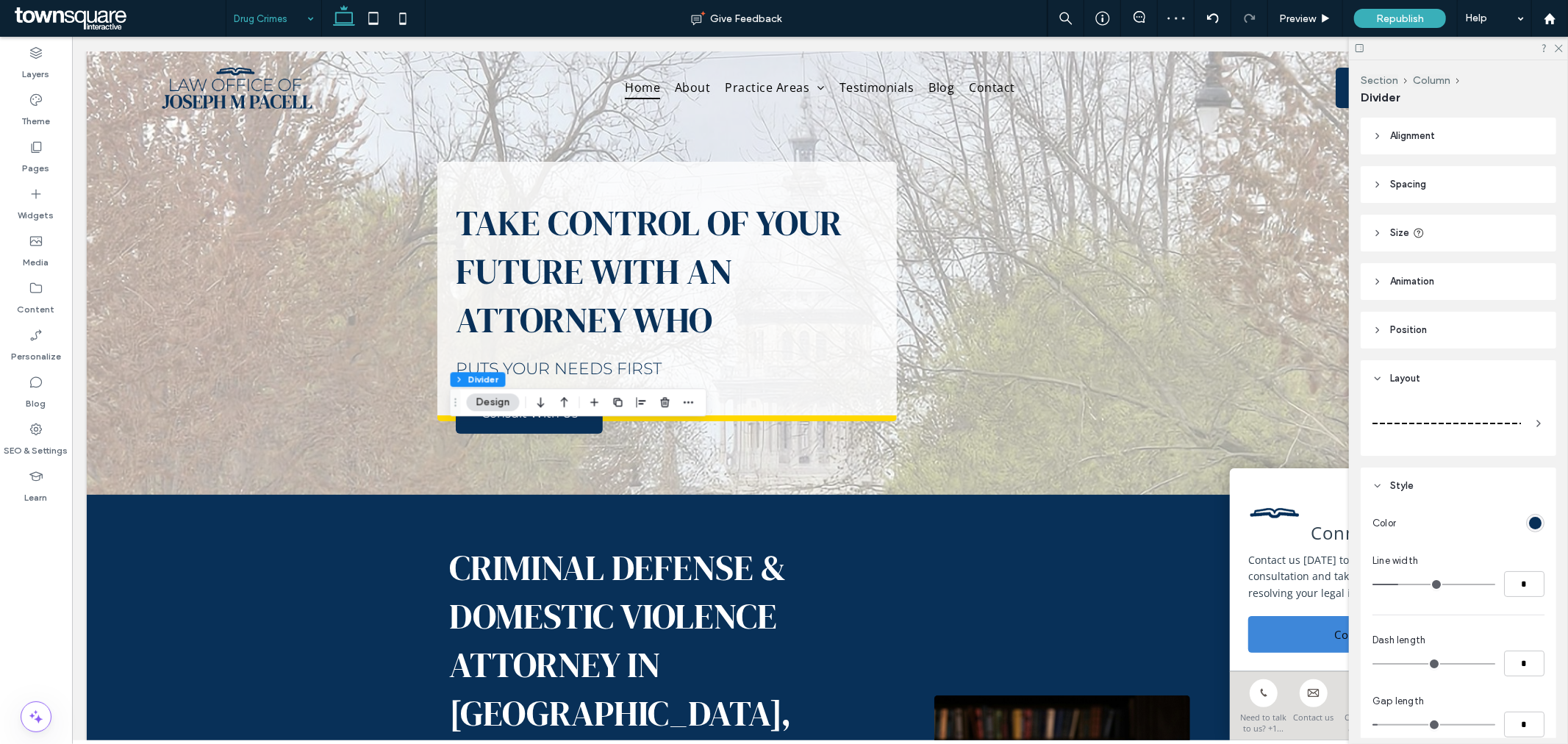
click at [1438, 420] on div at bounding box center [1447, 423] width 148 height 29
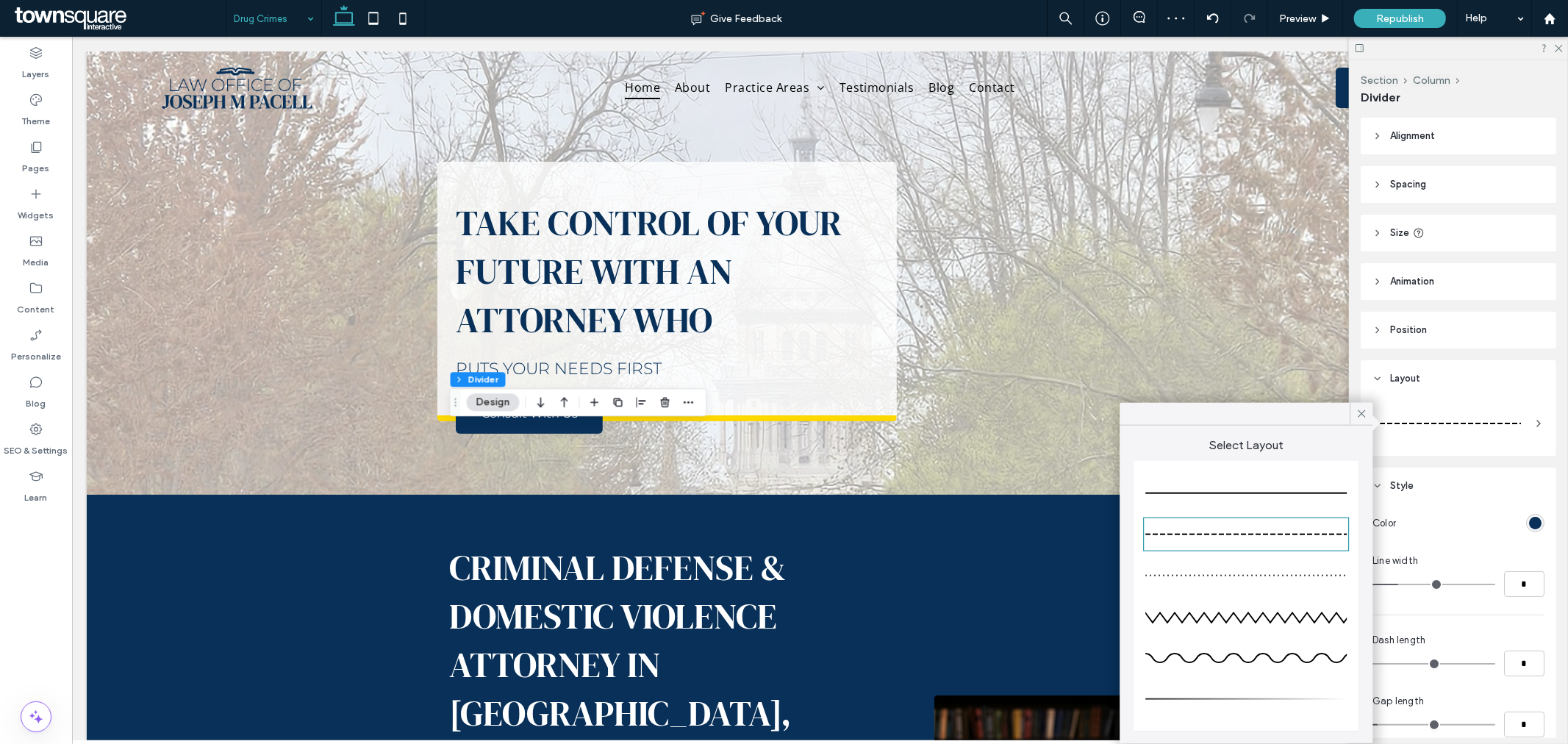
click at [1307, 489] on div at bounding box center [1247, 493] width 202 height 29
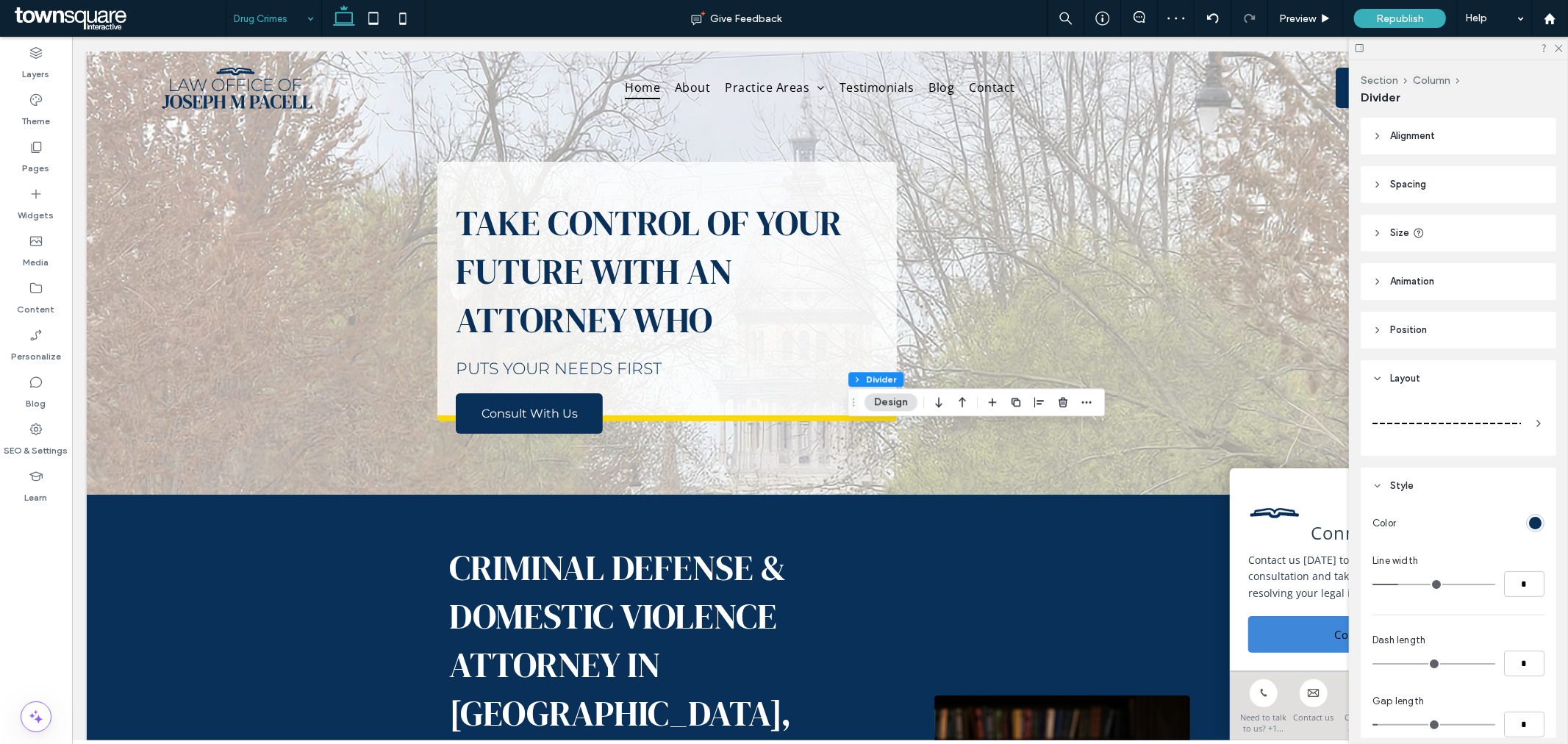
click at [1441, 437] on div at bounding box center [1447, 423] width 148 height 29
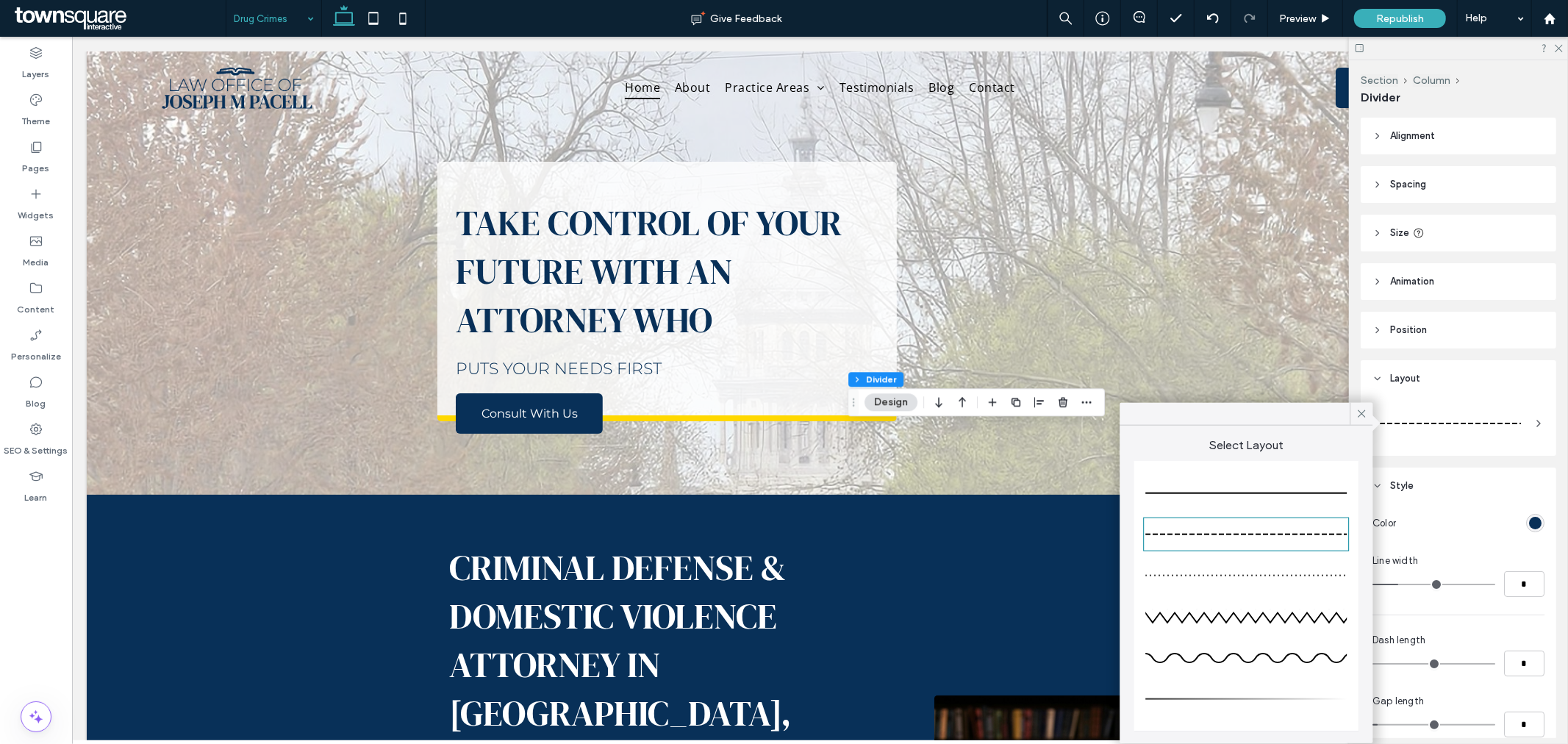
click at [1253, 485] on div at bounding box center [1247, 493] width 202 height 29
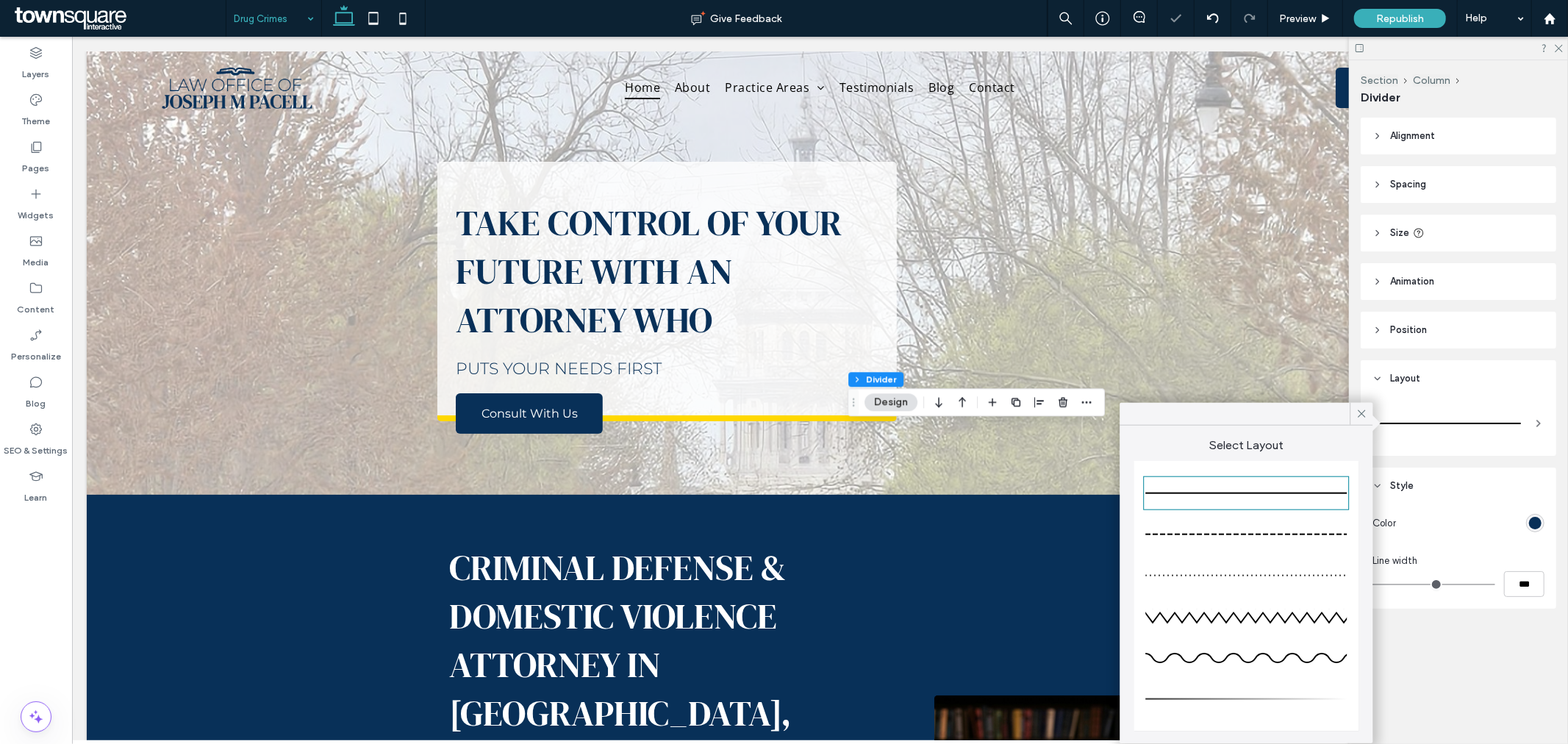
type input "*"
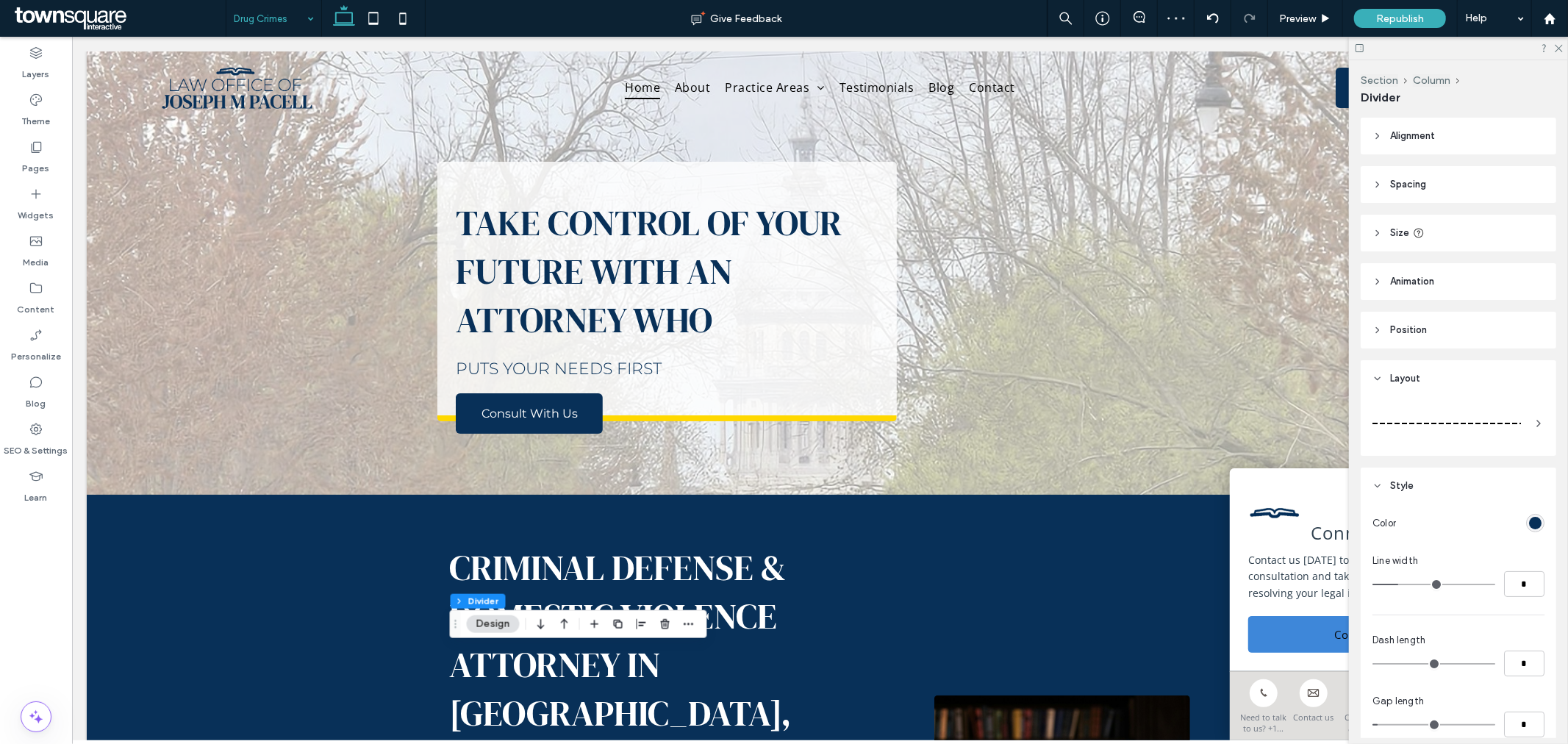
click at [1478, 428] on div at bounding box center [1447, 423] width 148 height 29
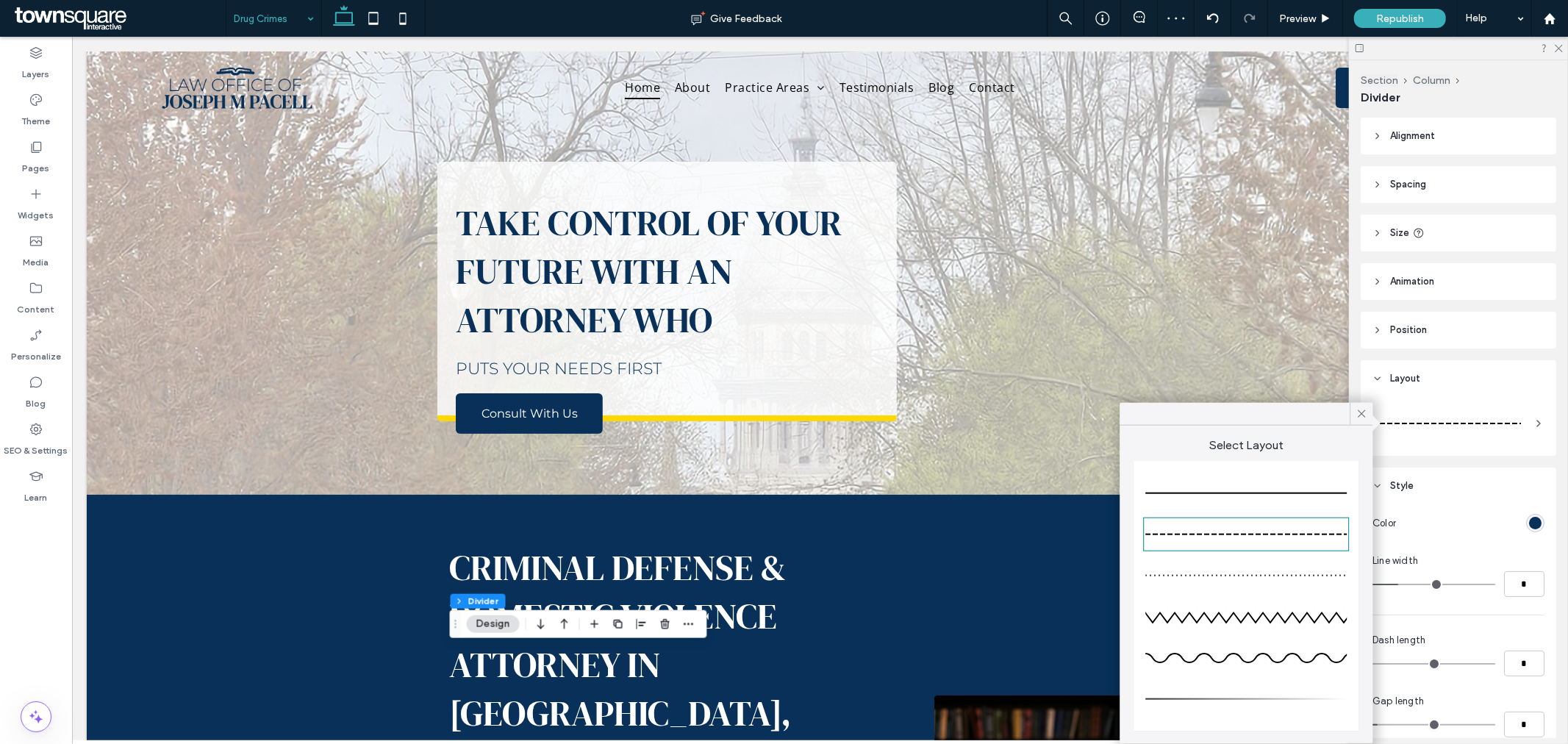
click at [1307, 488] on div at bounding box center [1247, 493] width 202 height 29
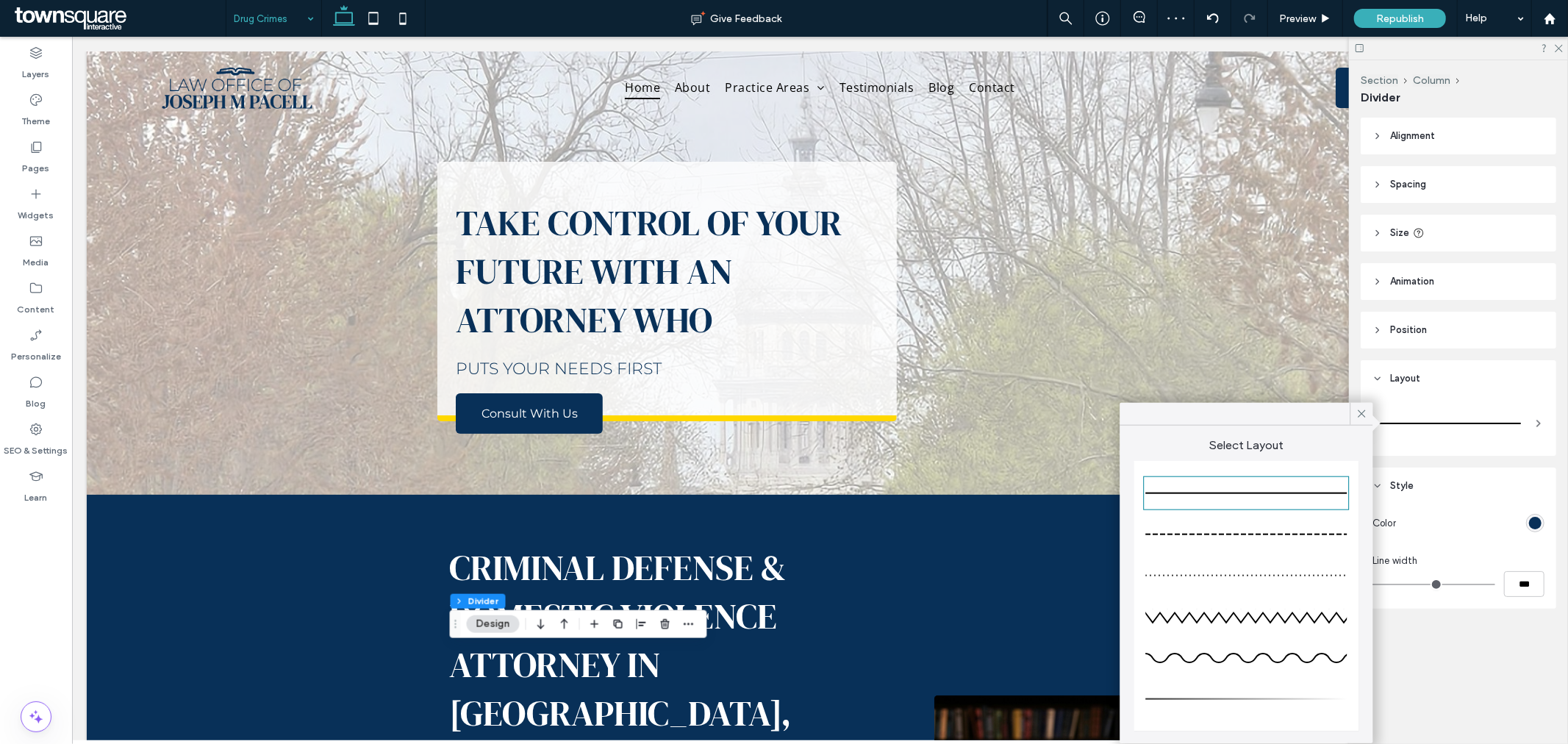
type input "*"
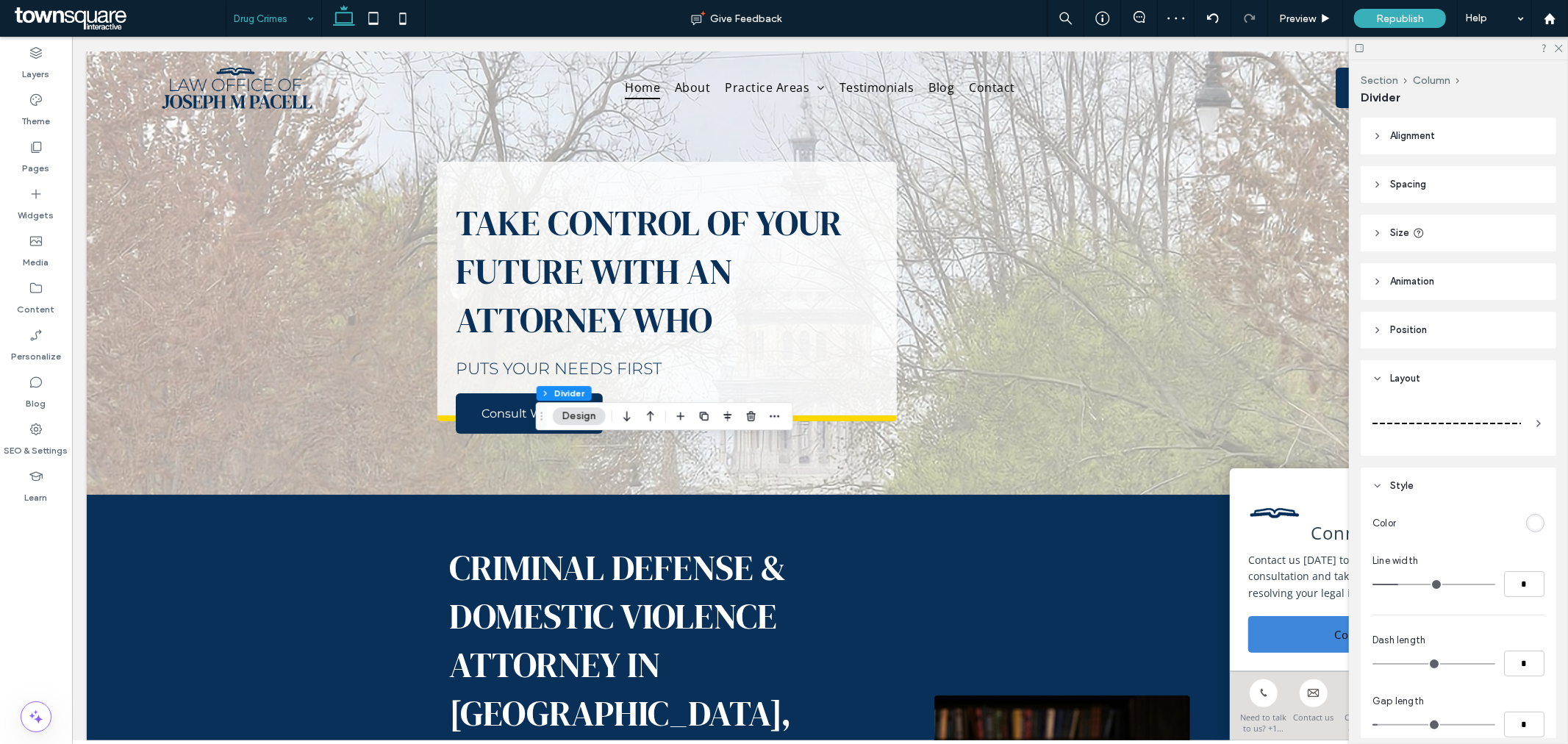
click at [1462, 427] on div at bounding box center [1447, 423] width 148 height 29
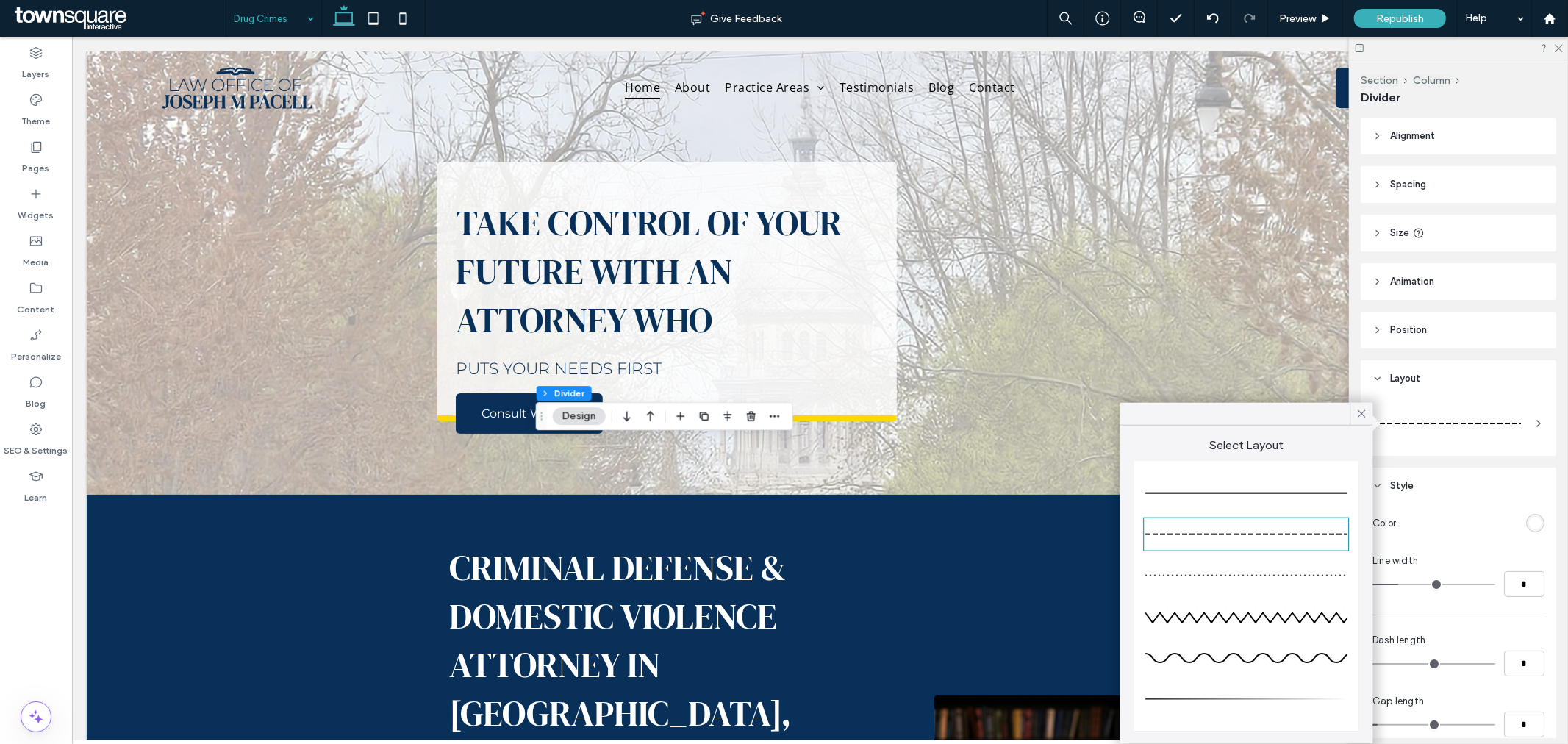
click at [1298, 496] on div at bounding box center [1247, 493] width 202 height 29
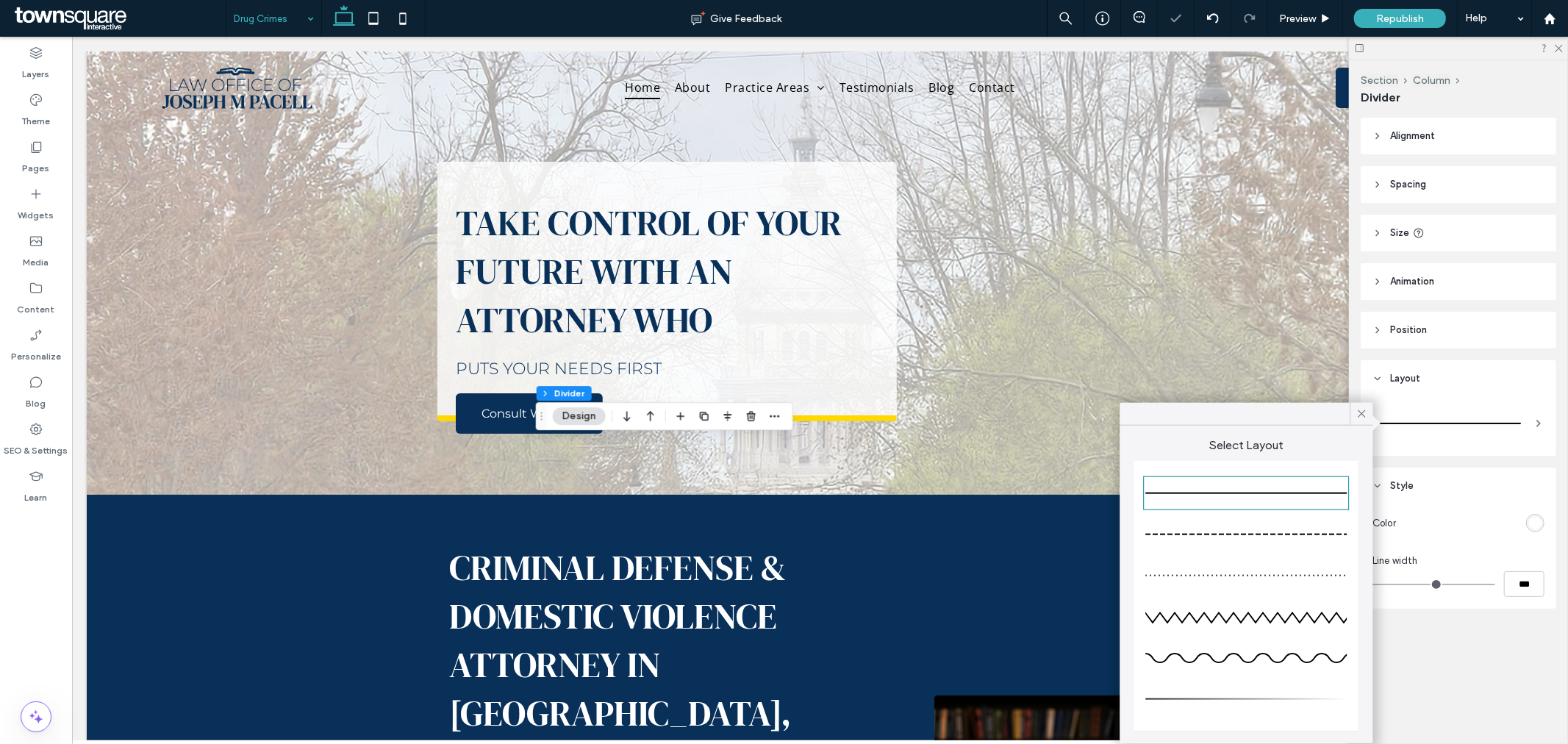
type input "*"
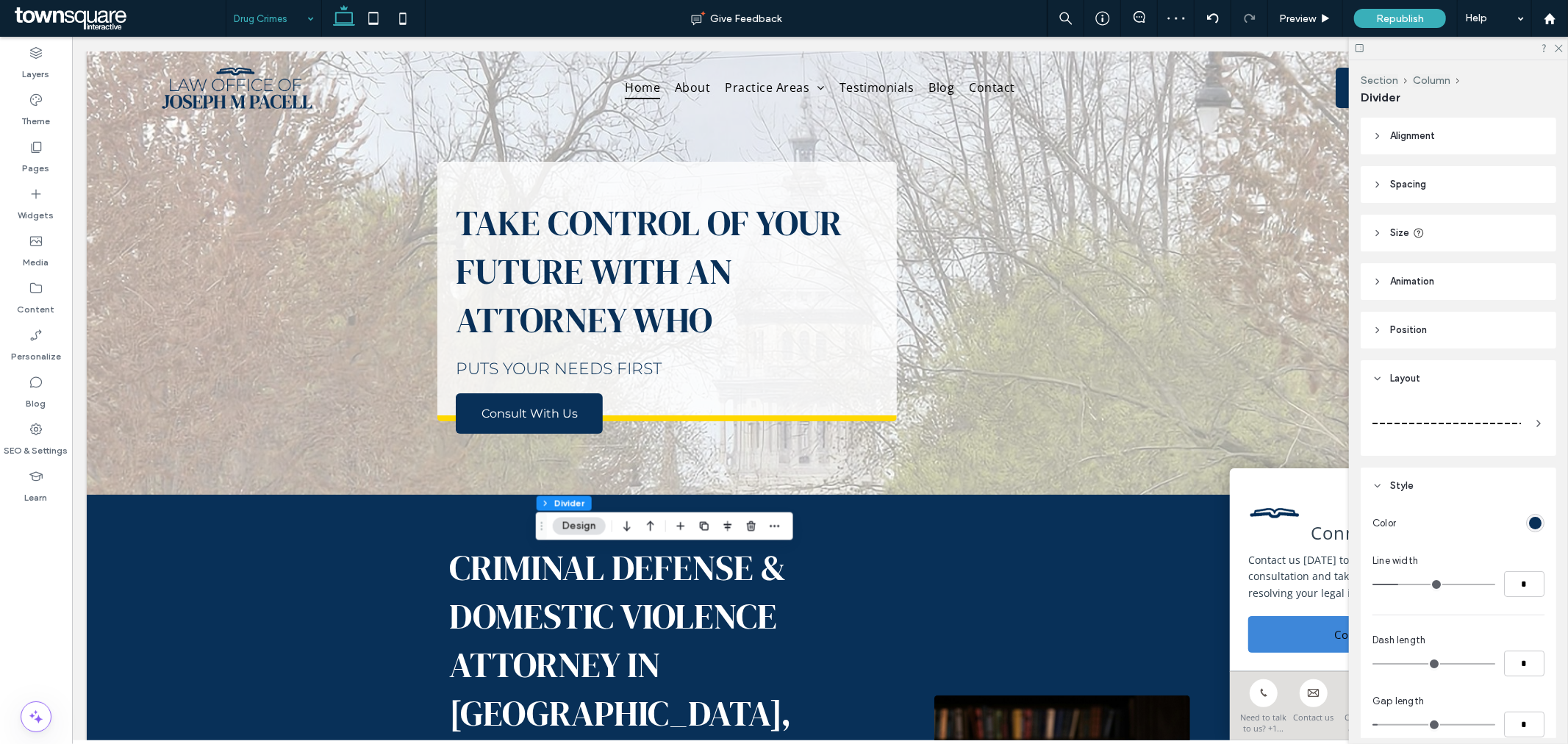
click at [1506, 428] on div at bounding box center [1447, 423] width 148 height 29
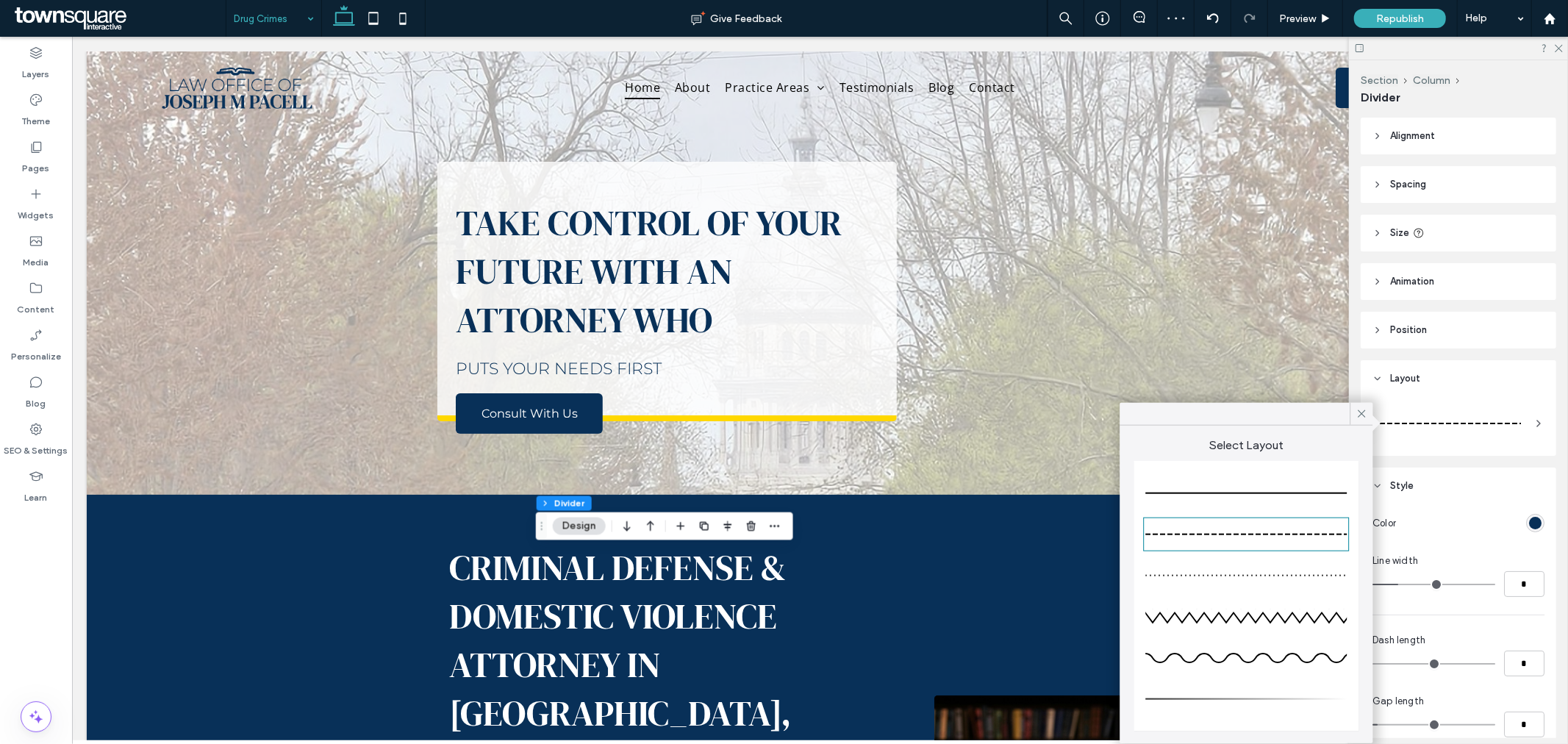
click at [1284, 480] on div at bounding box center [1247, 493] width 202 height 29
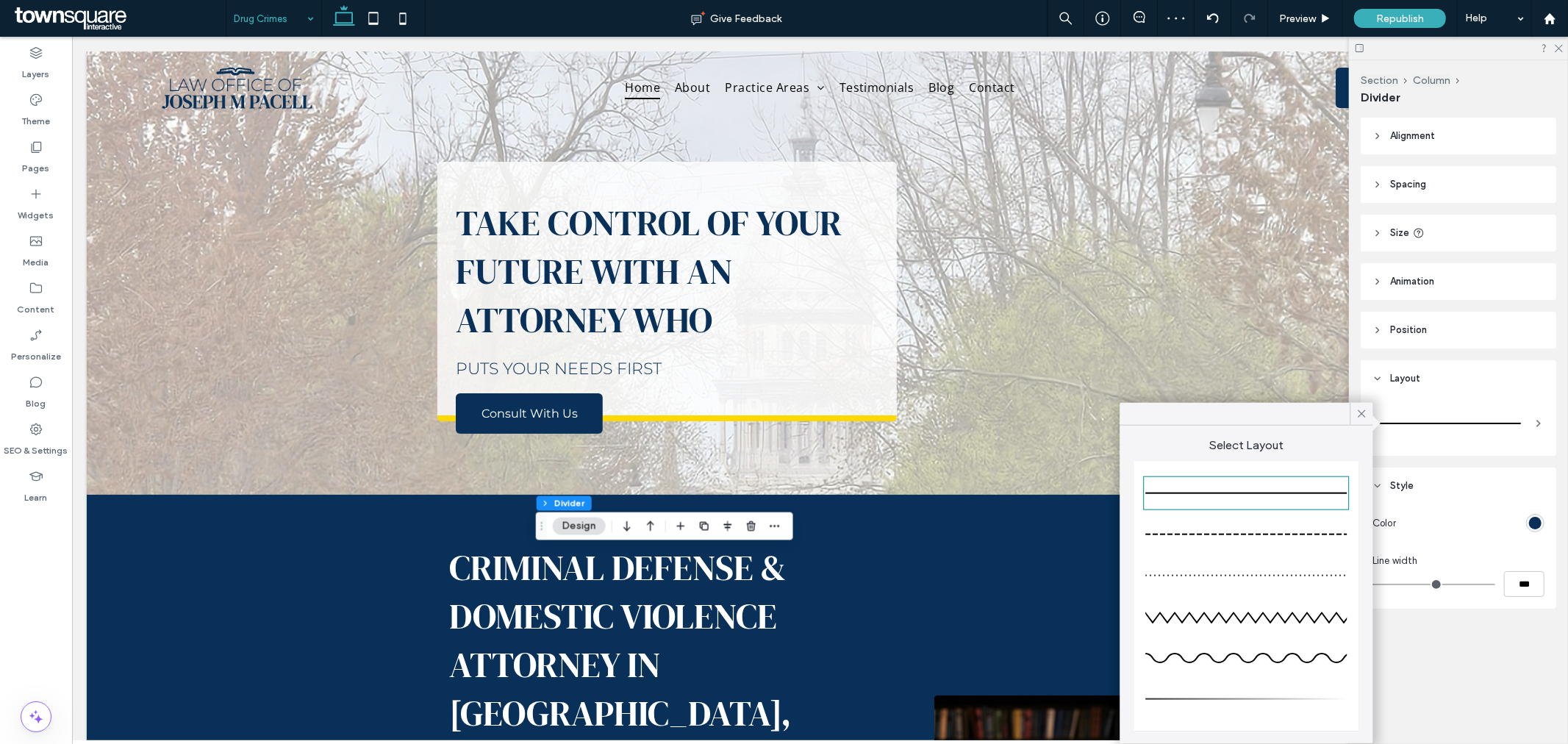
type input "*"
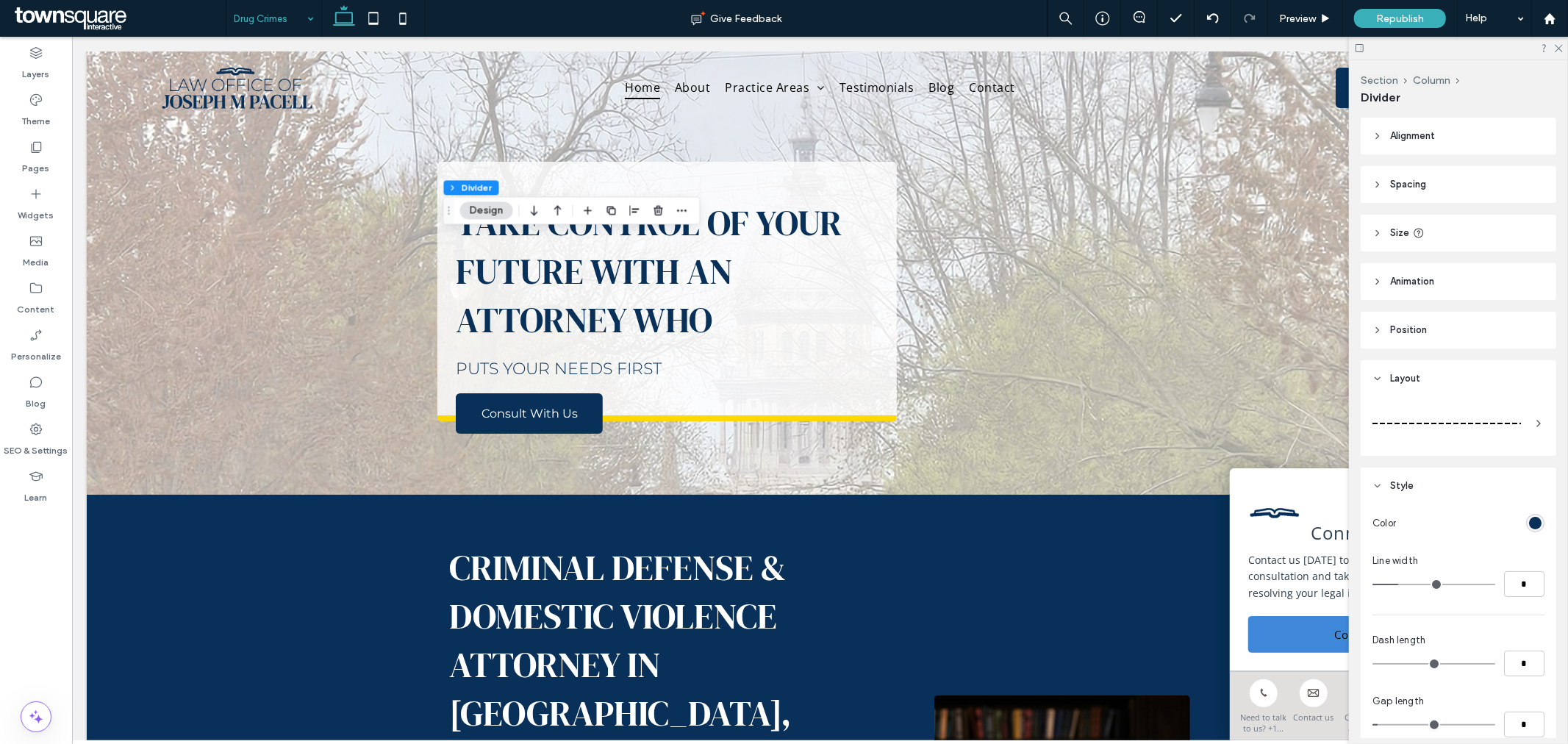
click at [1425, 416] on div at bounding box center [1447, 423] width 148 height 29
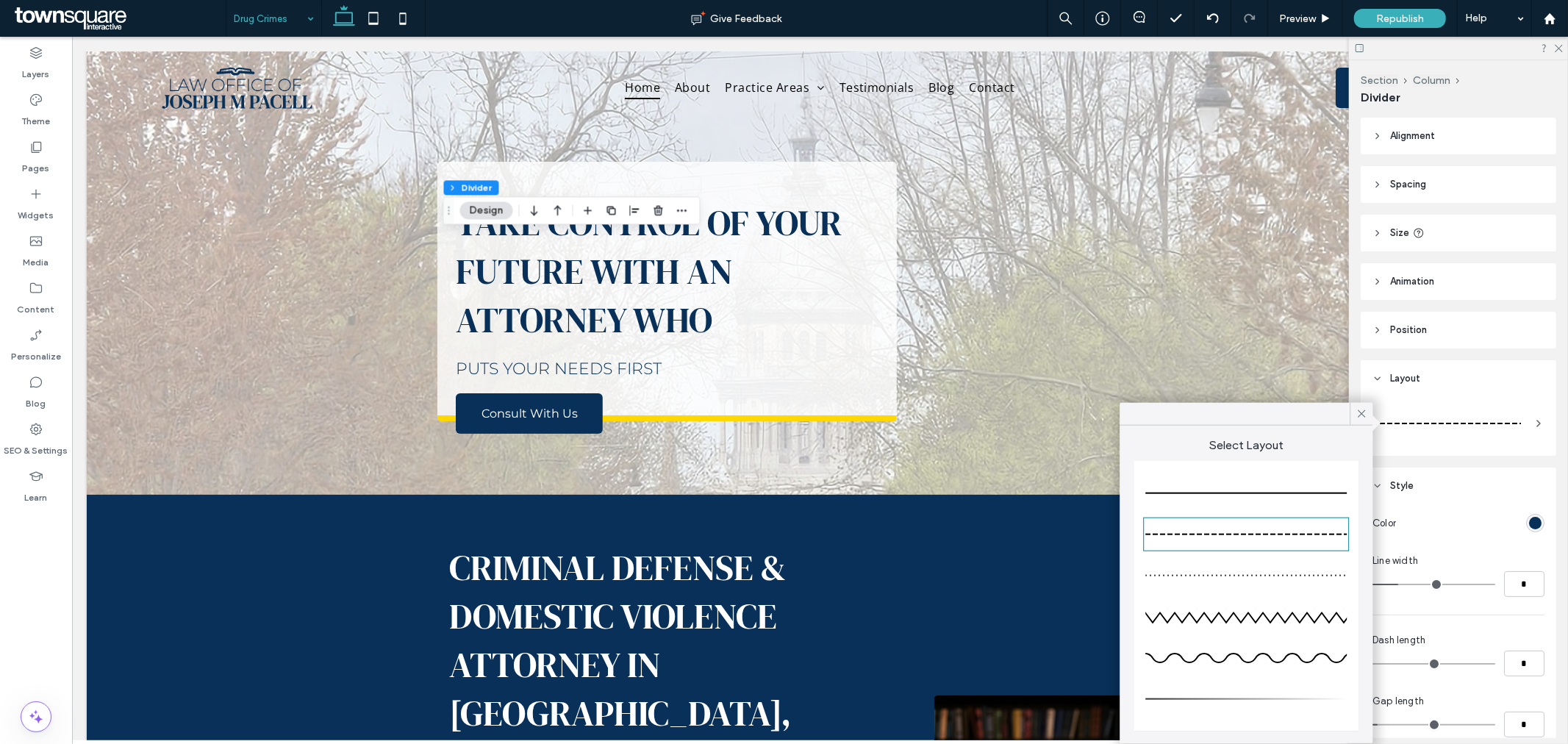
click at [1295, 494] on div at bounding box center [1247, 493] width 202 height 29
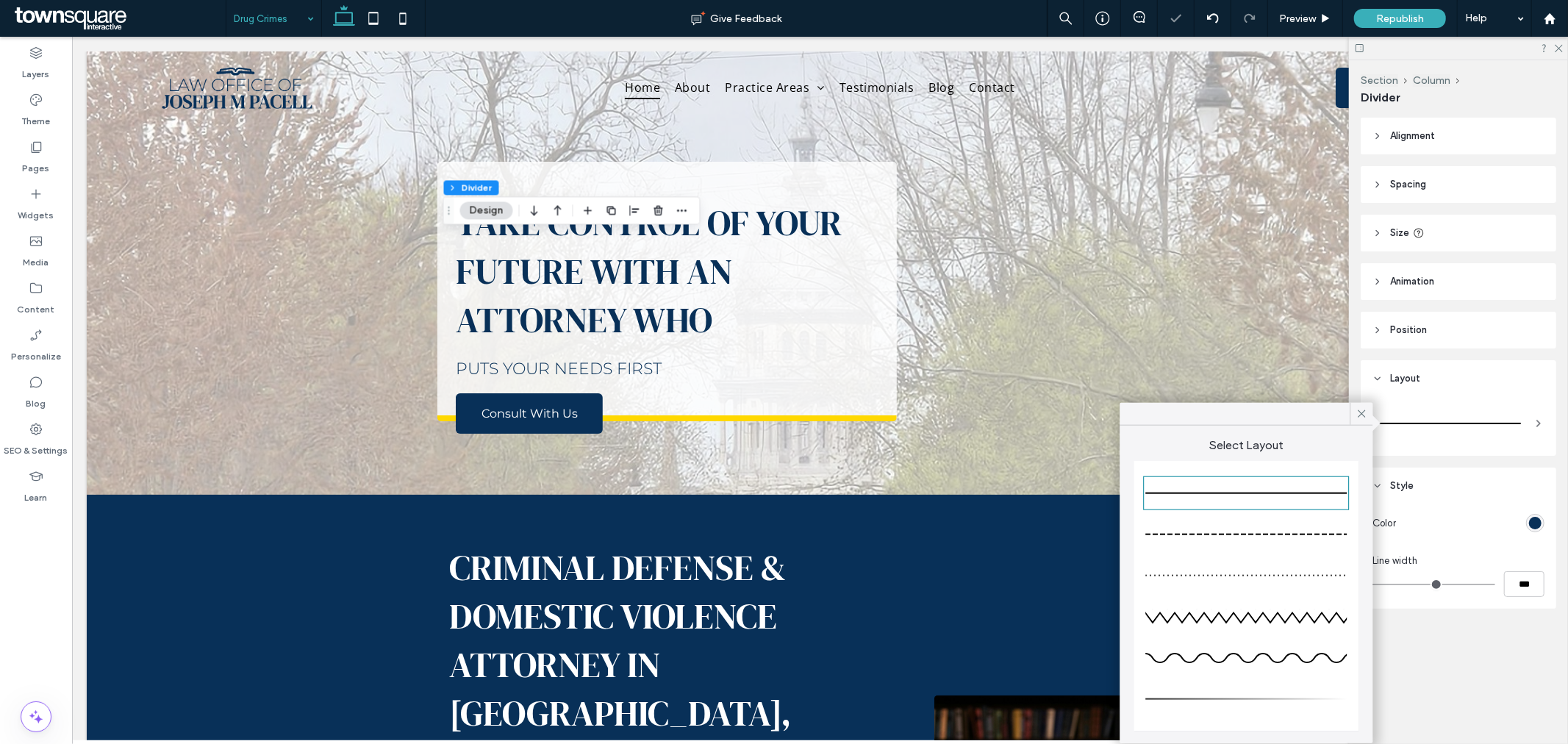
type input "*"
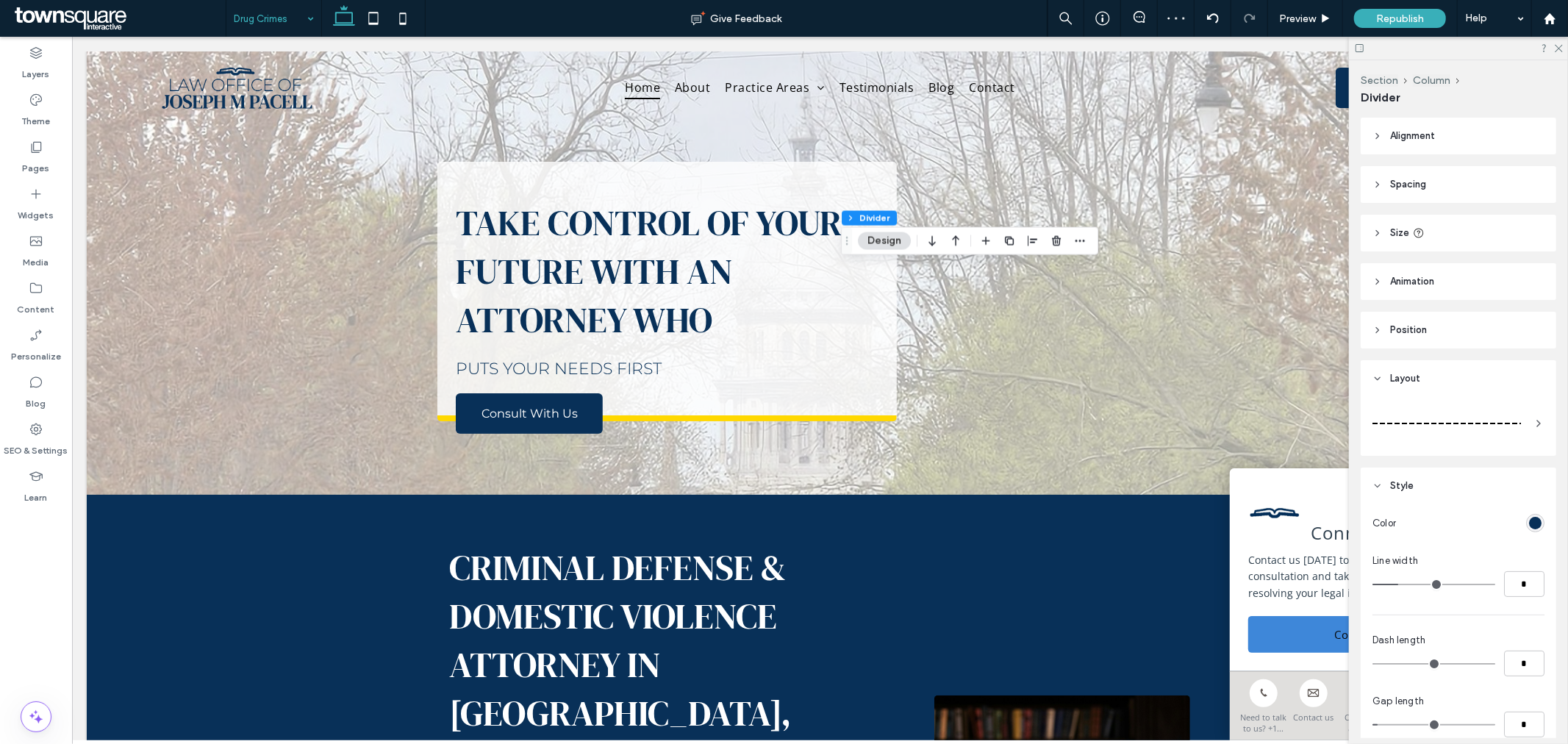
click at [1474, 423] on div at bounding box center [1447, 424] width 148 height 2
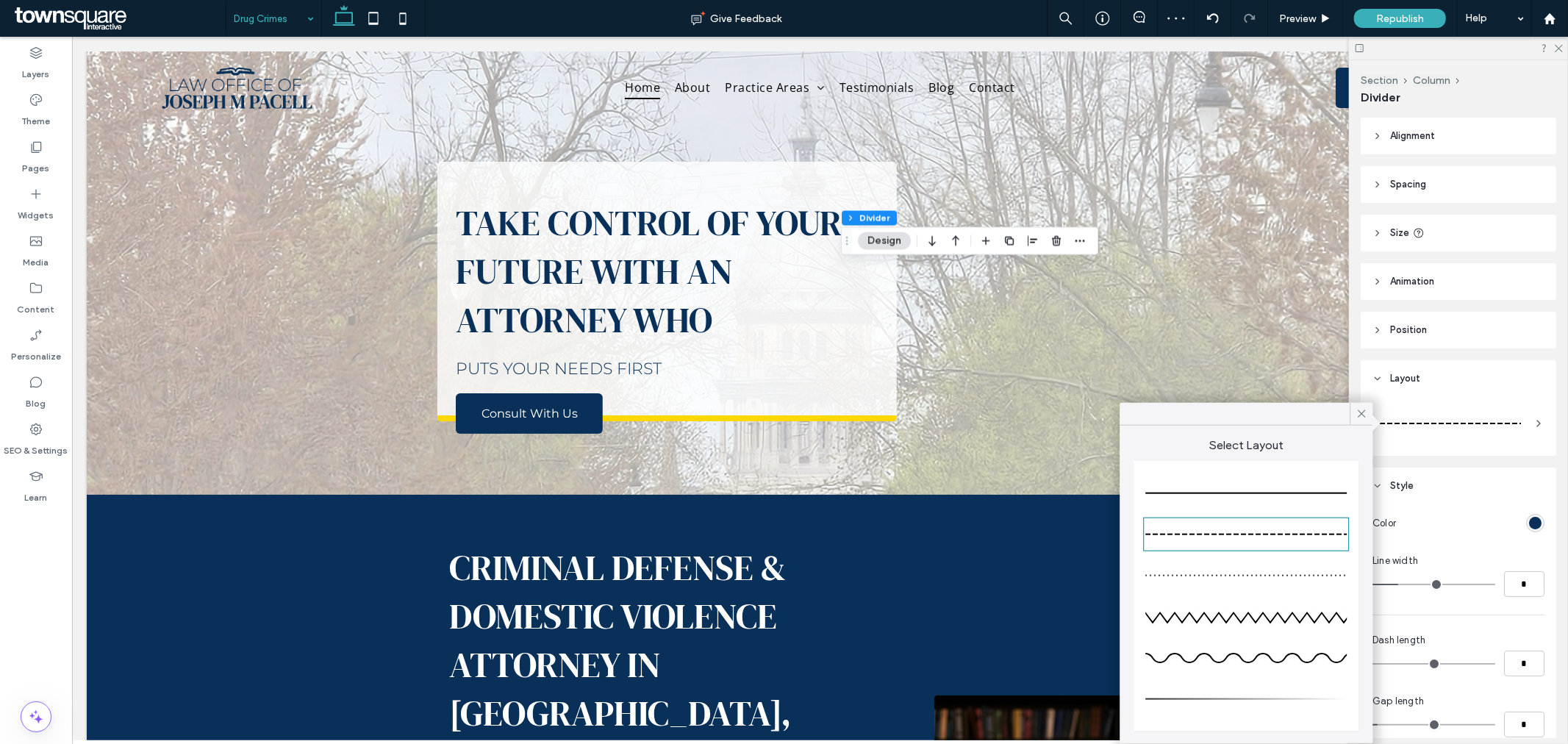
click at [1274, 489] on div at bounding box center [1247, 493] width 202 height 29
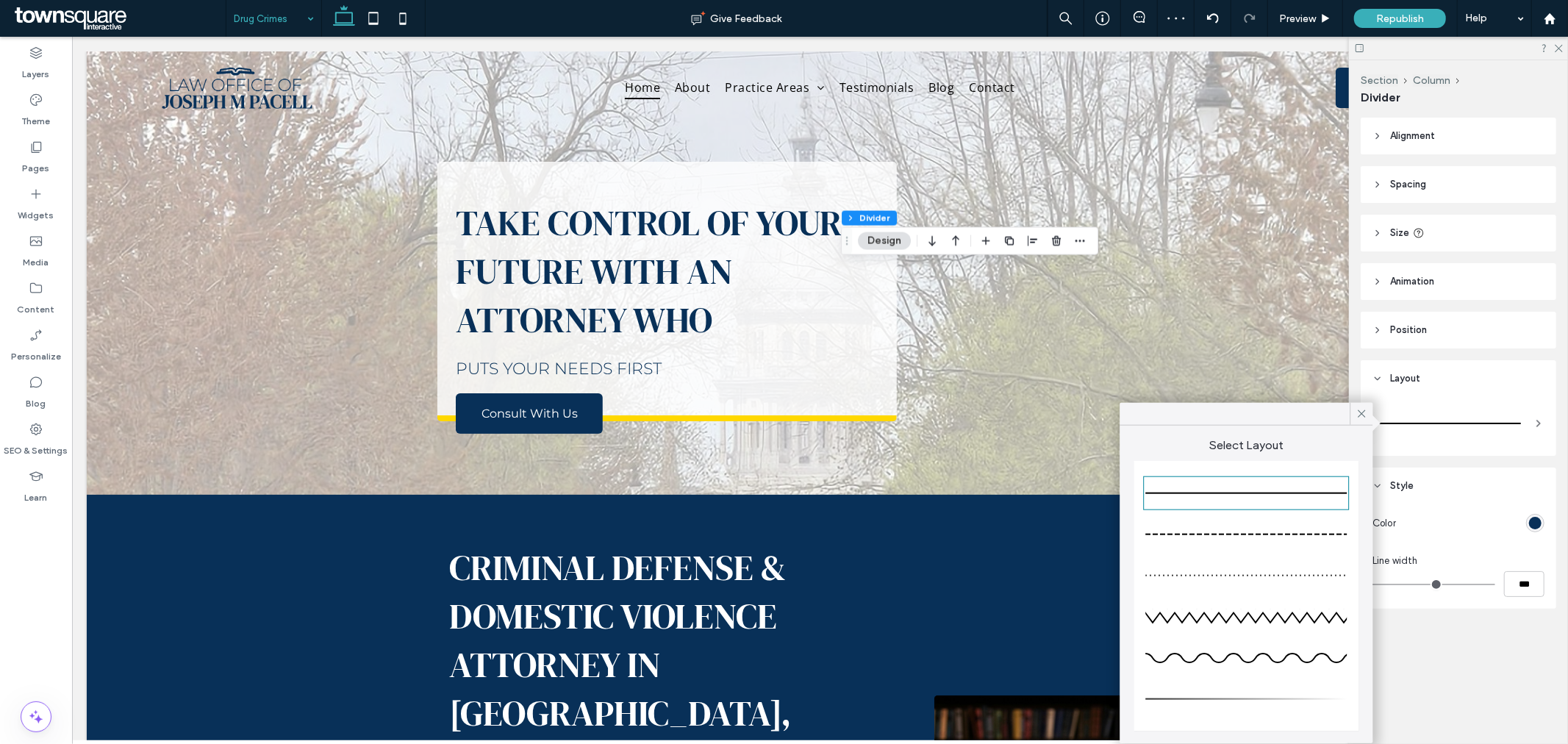
type input "*"
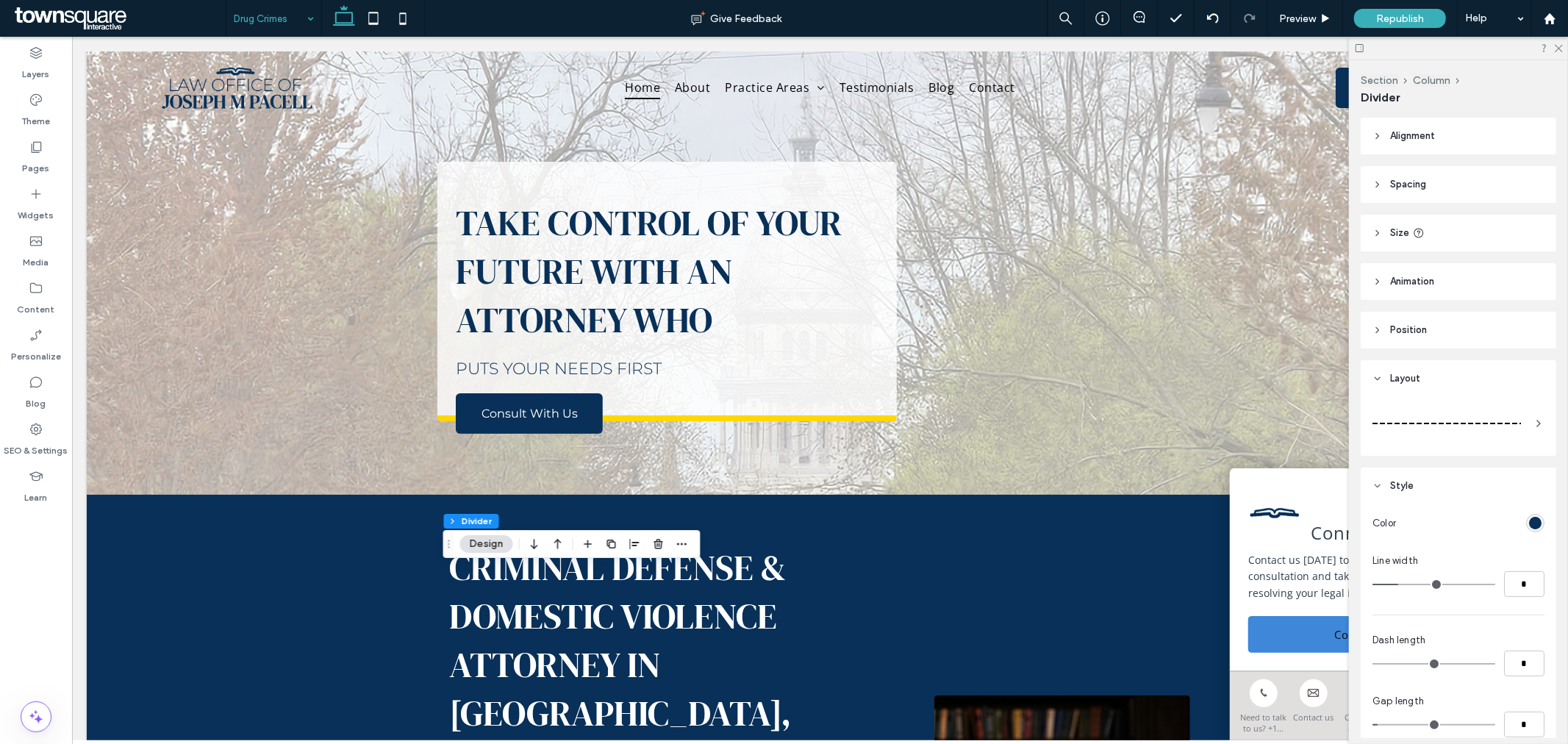
click at [1454, 423] on div at bounding box center [1447, 424] width 148 height 2
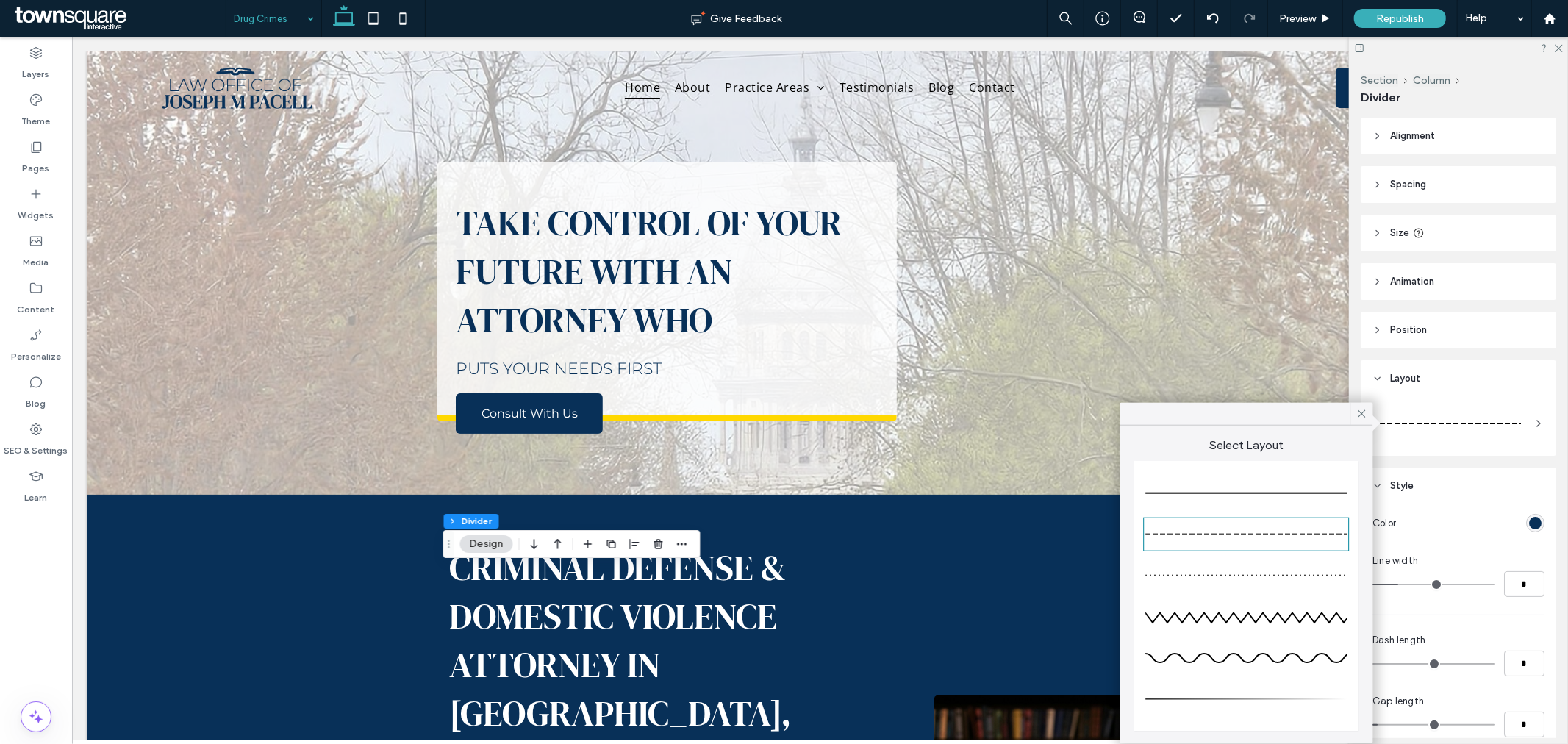
click at [1266, 496] on div at bounding box center [1247, 493] width 202 height 29
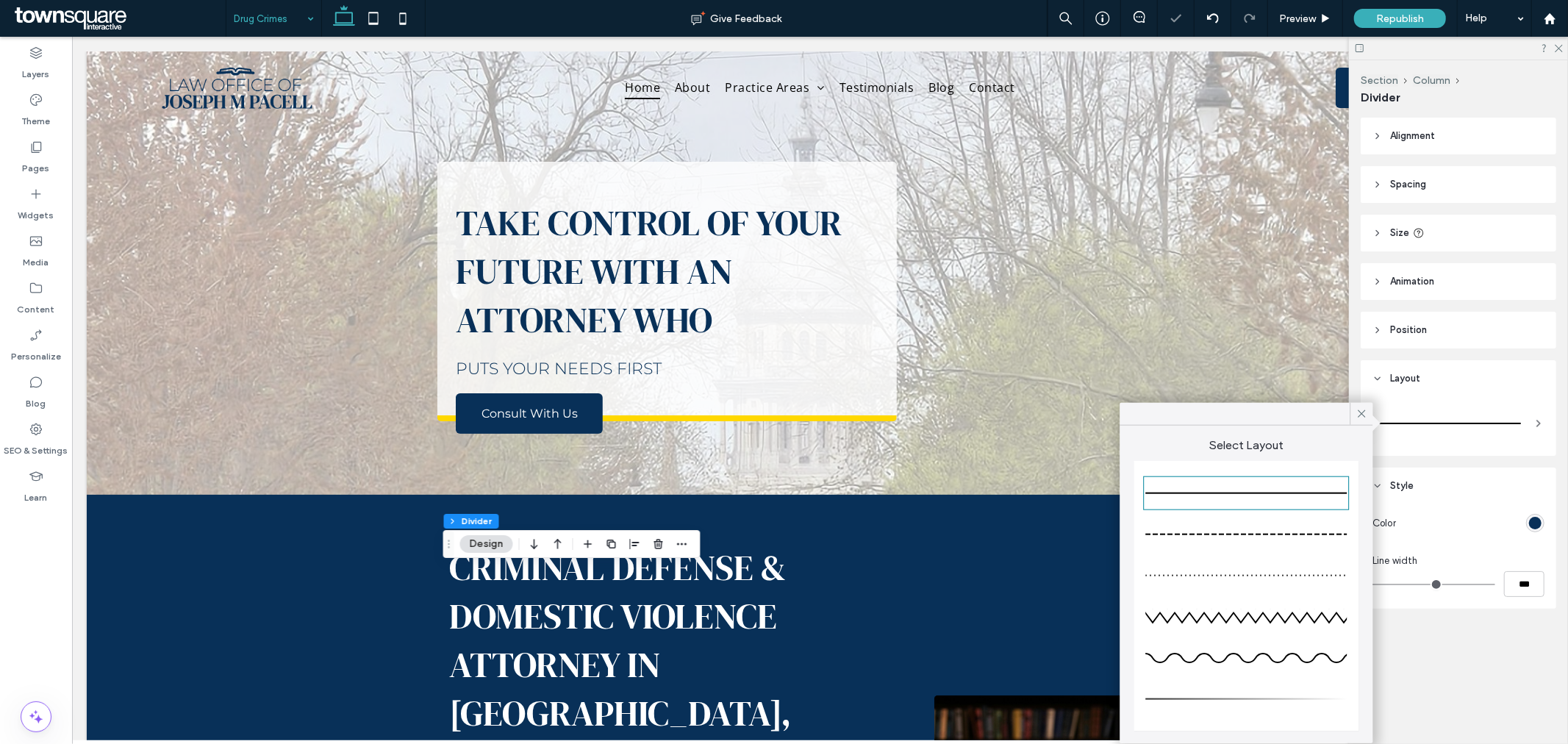
type input "*"
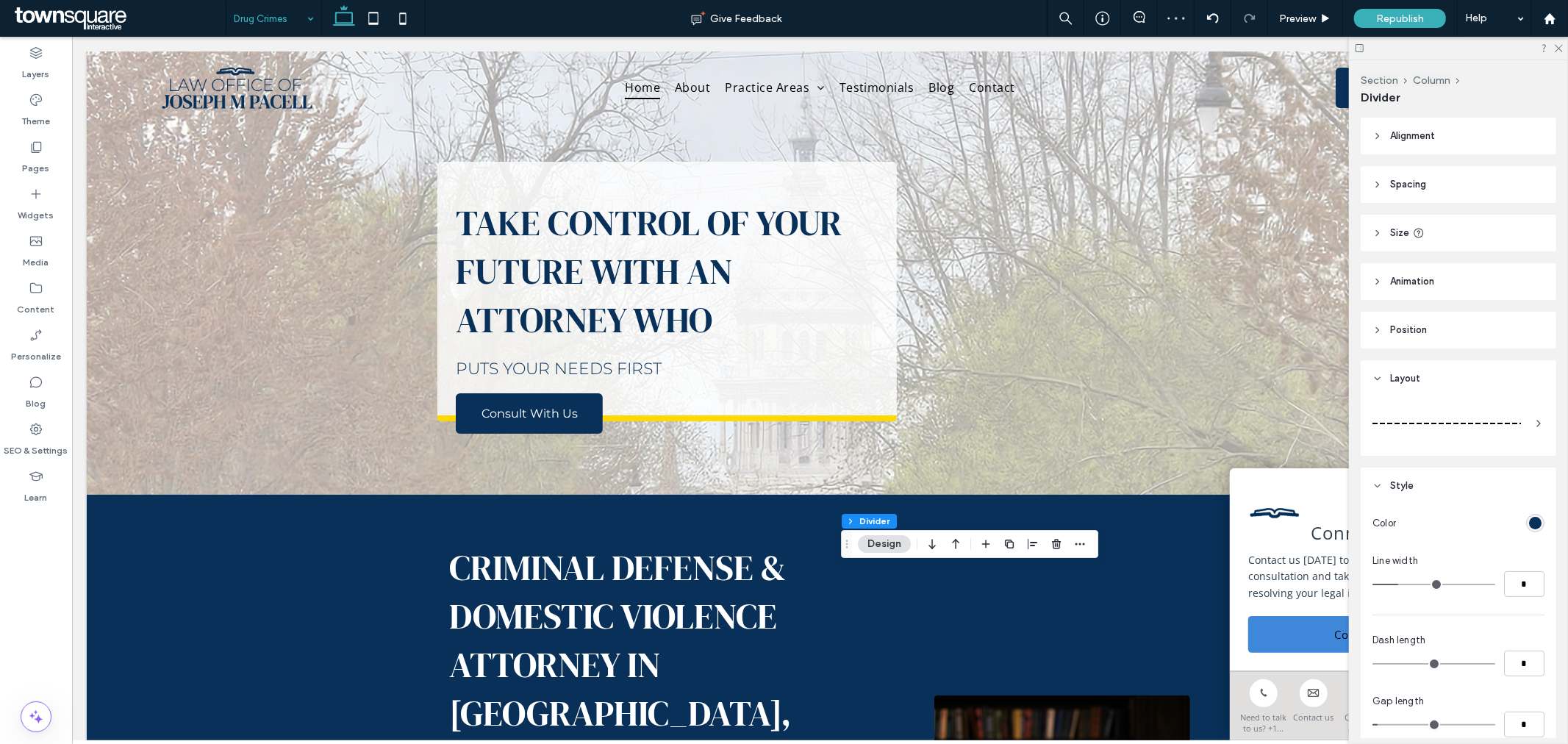
click at [1447, 427] on div at bounding box center [1447, 423] width 148 height 29
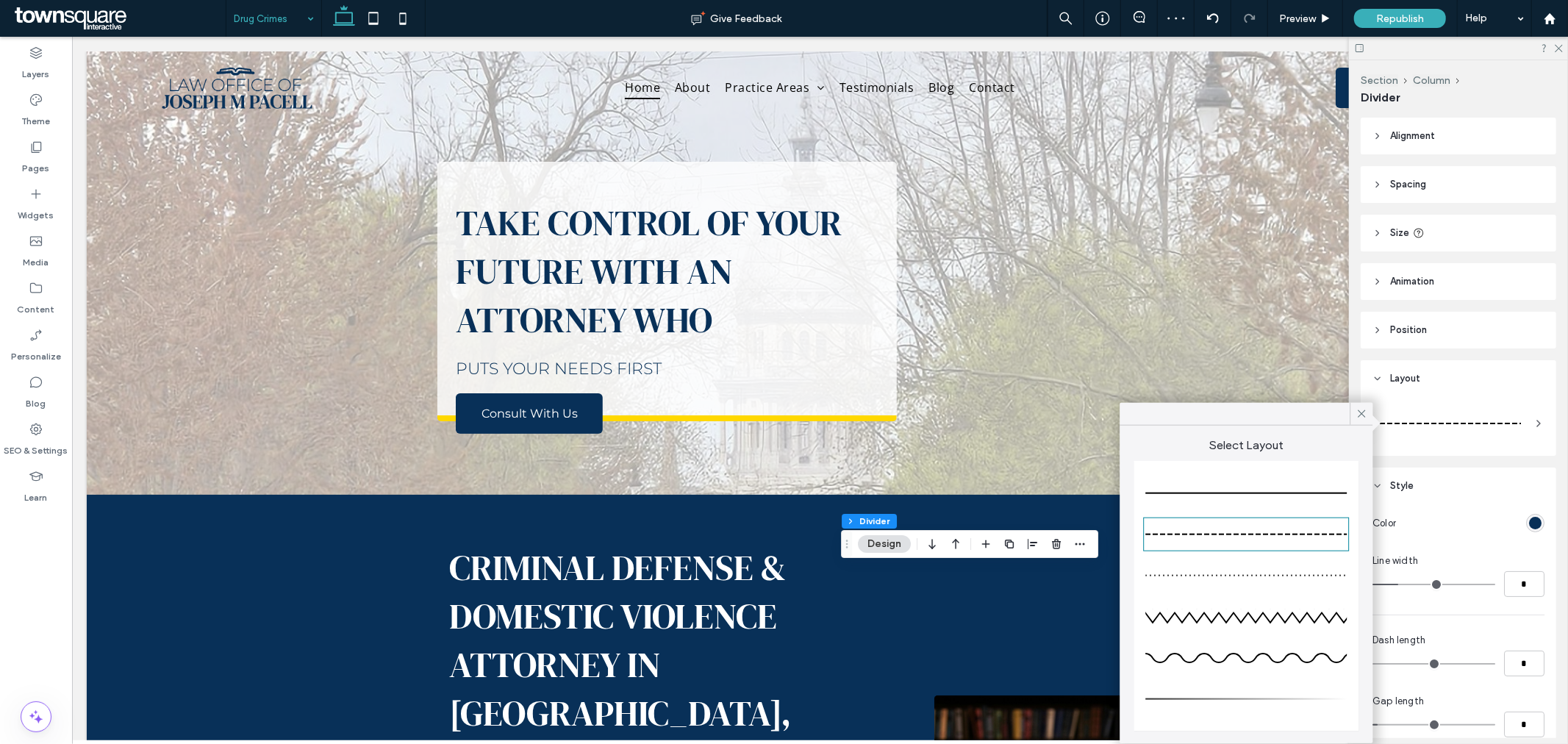
click at [1293, 489] on div at bounding box center [1247, 493] width 202 height 29
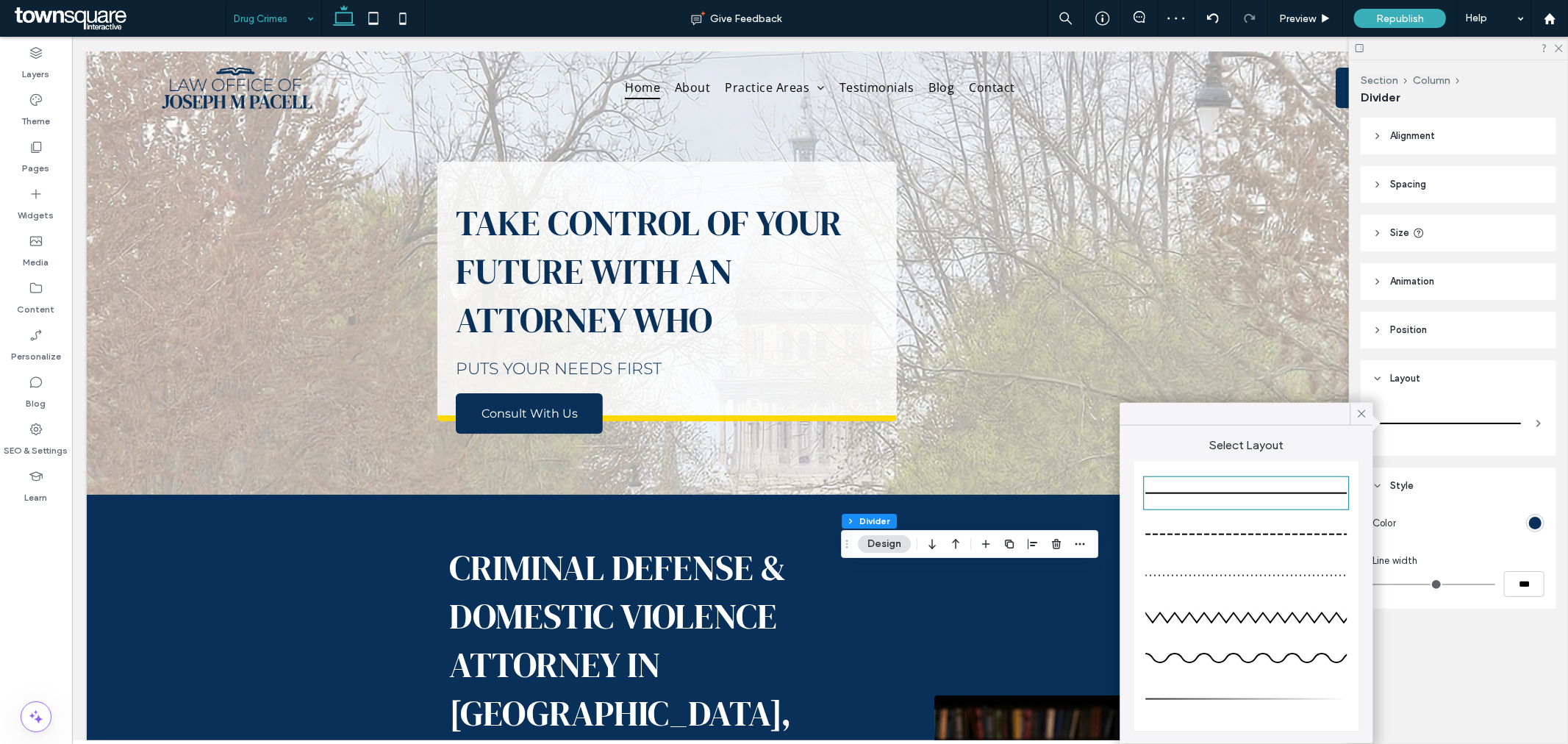
type input "*"
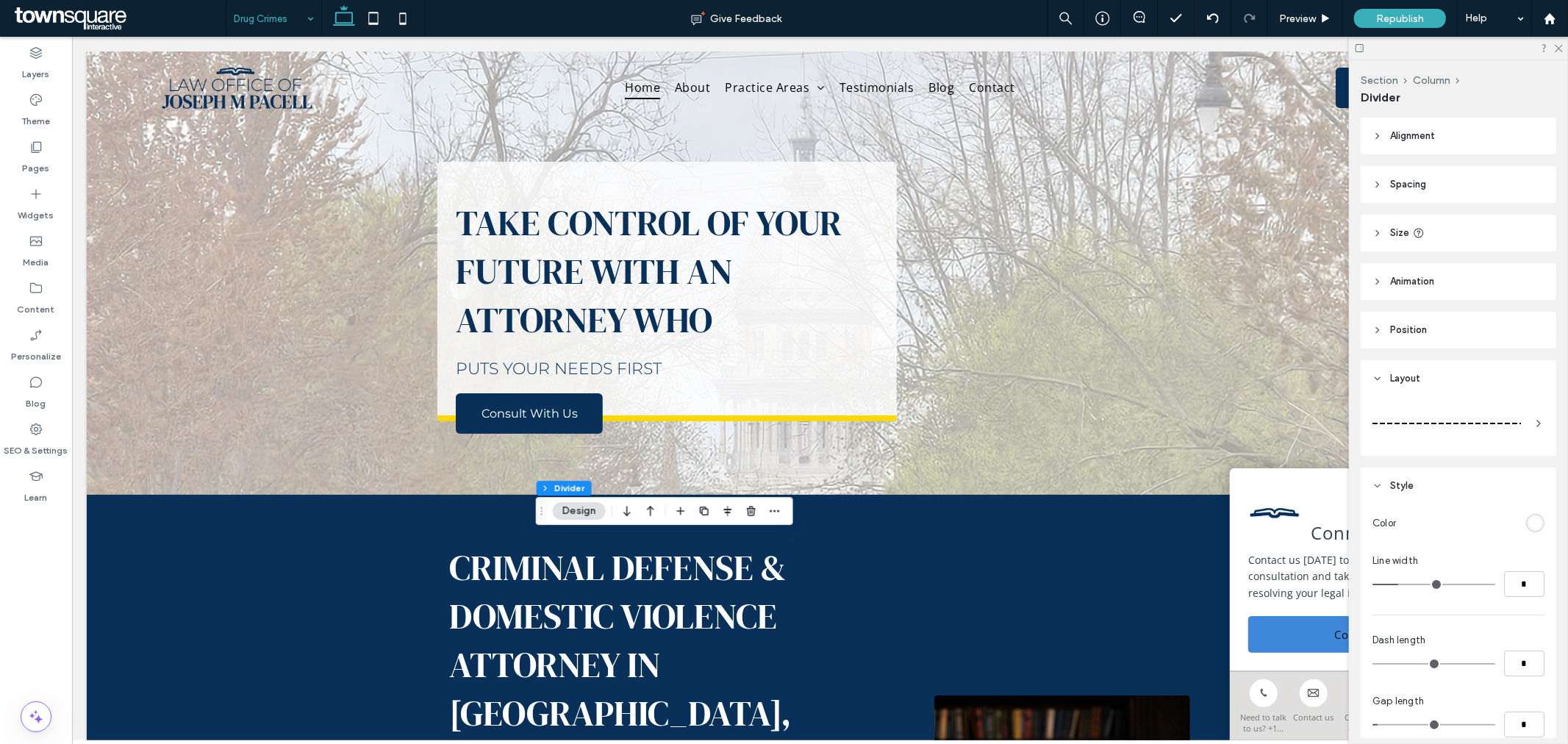
click at [1519, 430] on div at bounding box center [1459, 423] width 172 height 41
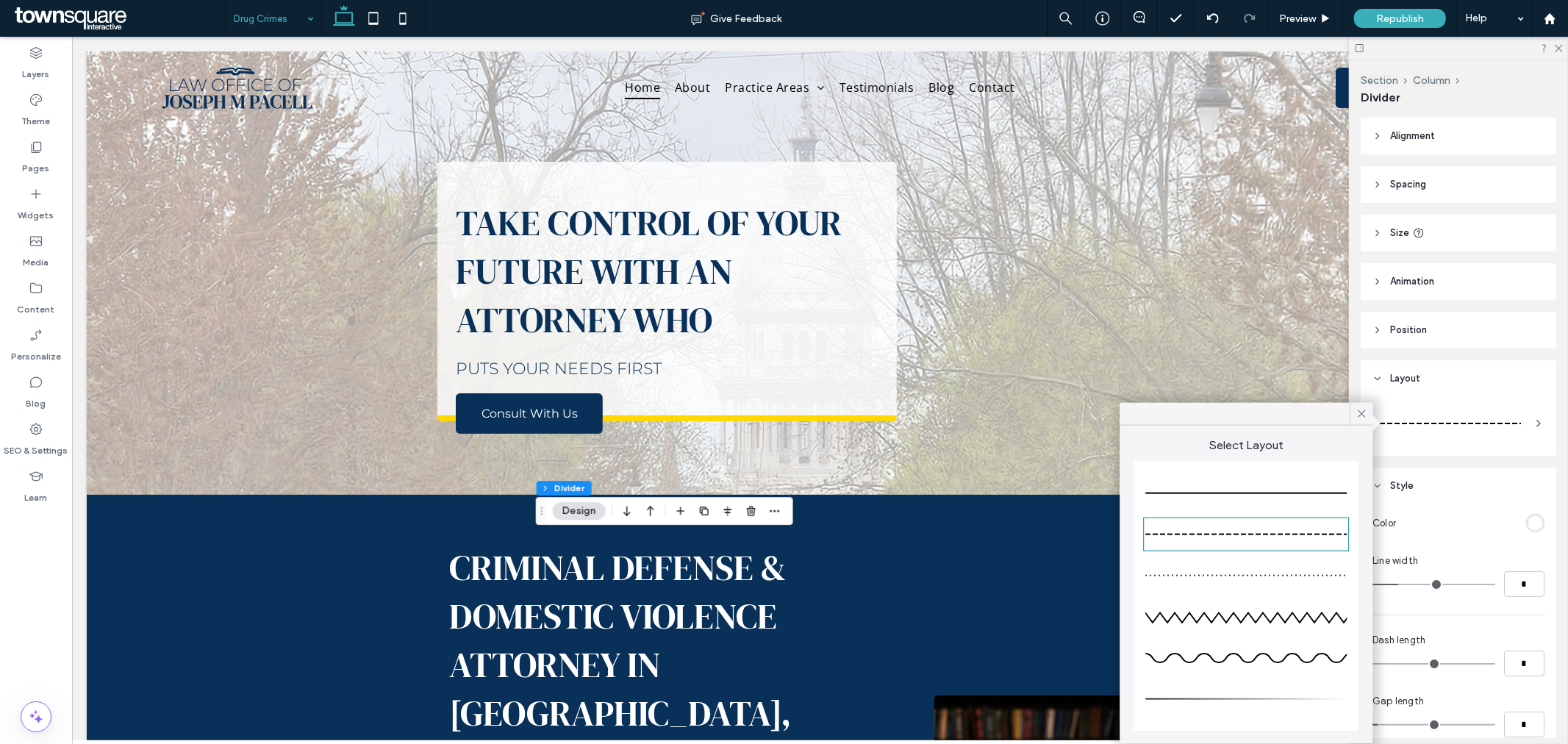
click at [1229, 483] on div at bounding box center [1247, 493] width 202 height 29
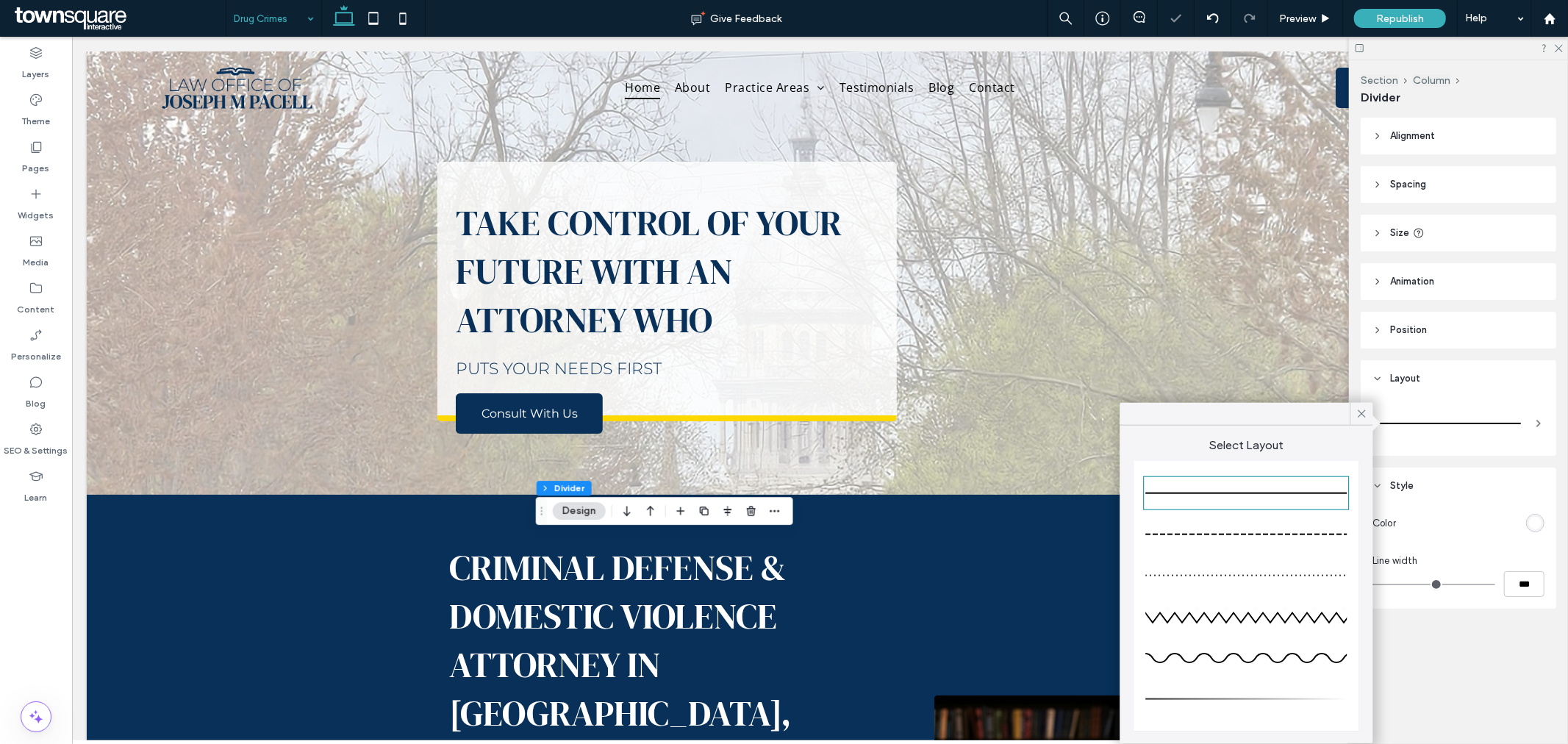
type input "*"
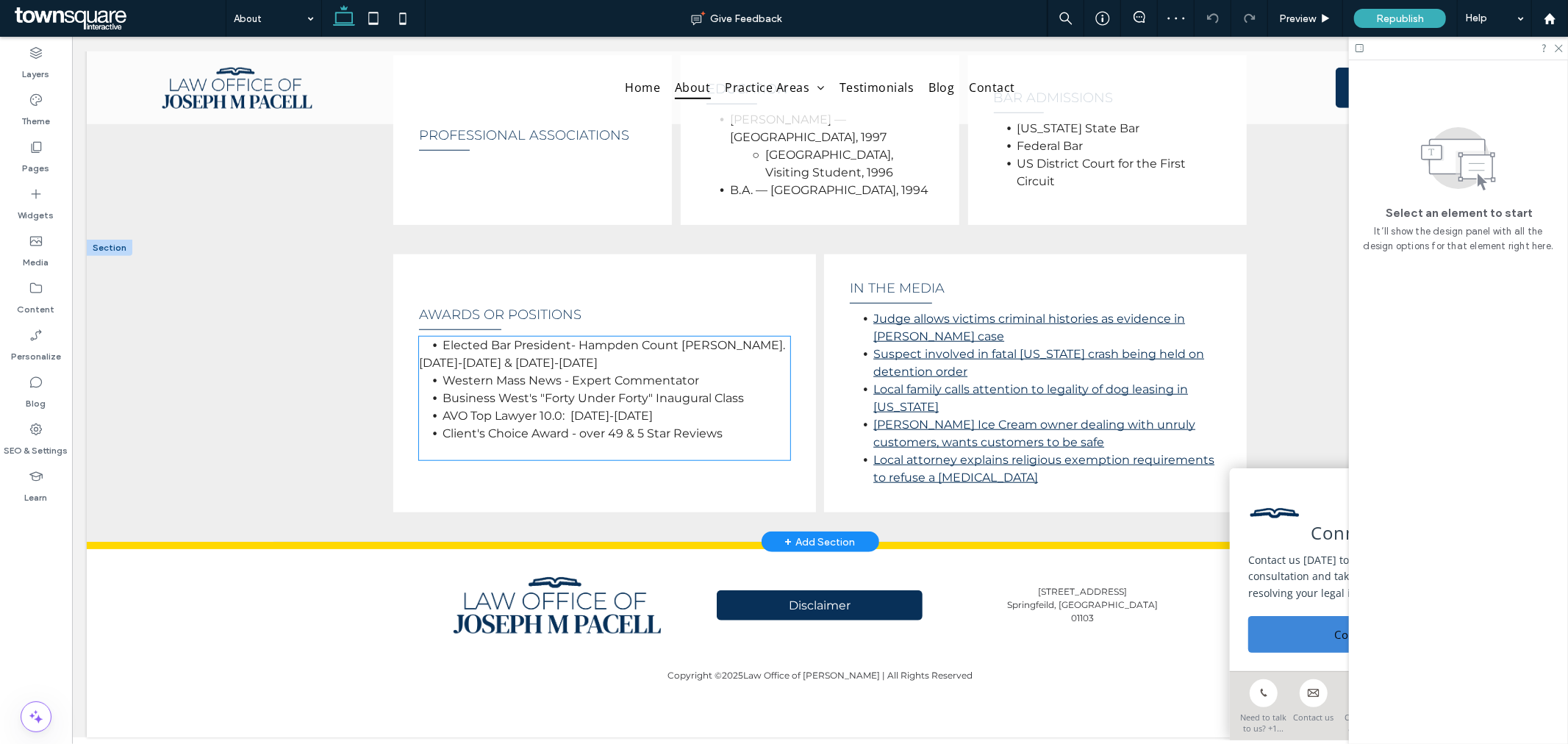
scroll to position [1041, 0]
click at [275, 22] on input at bounding box center [270, 18] width 73 height 36
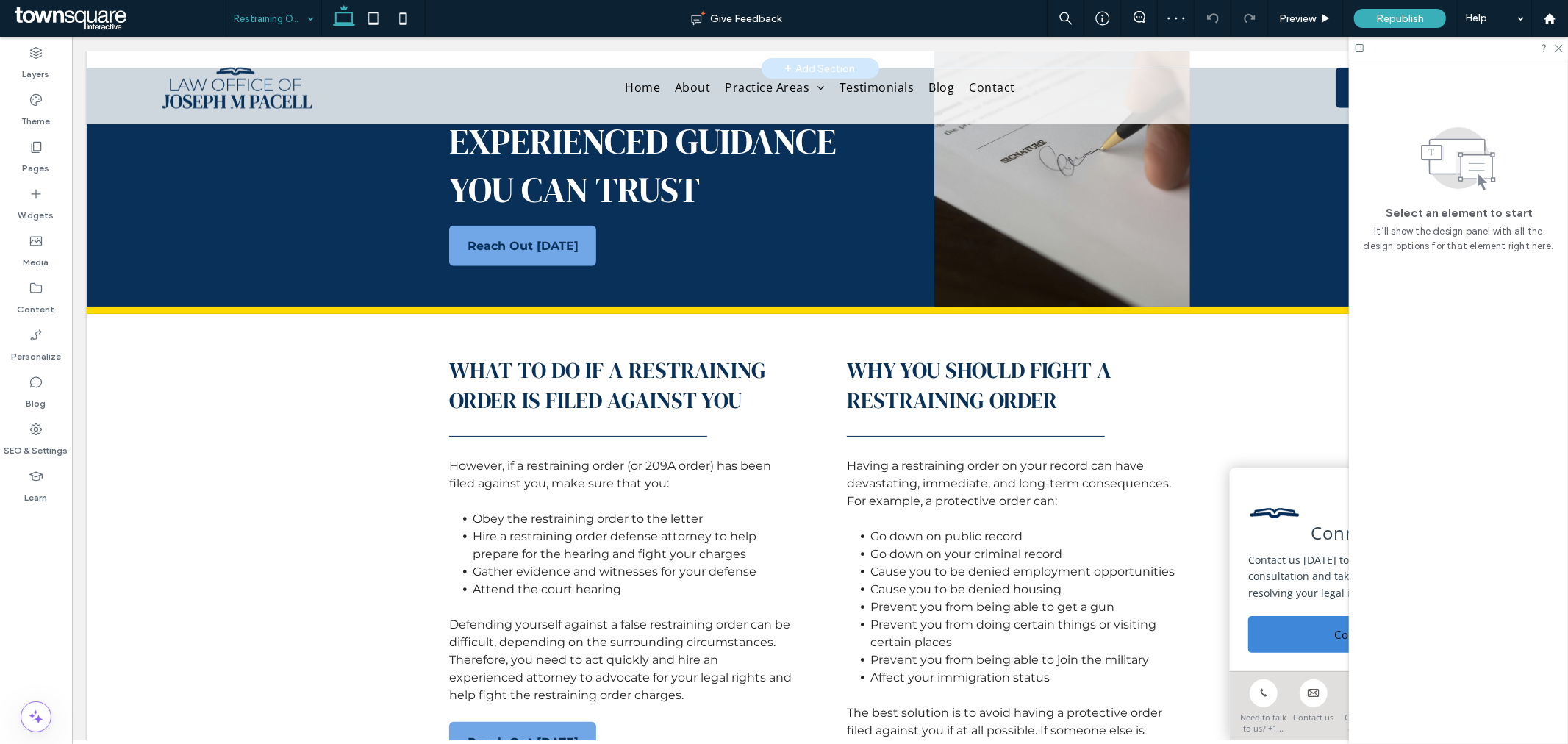
scroll to position [1306, 0]
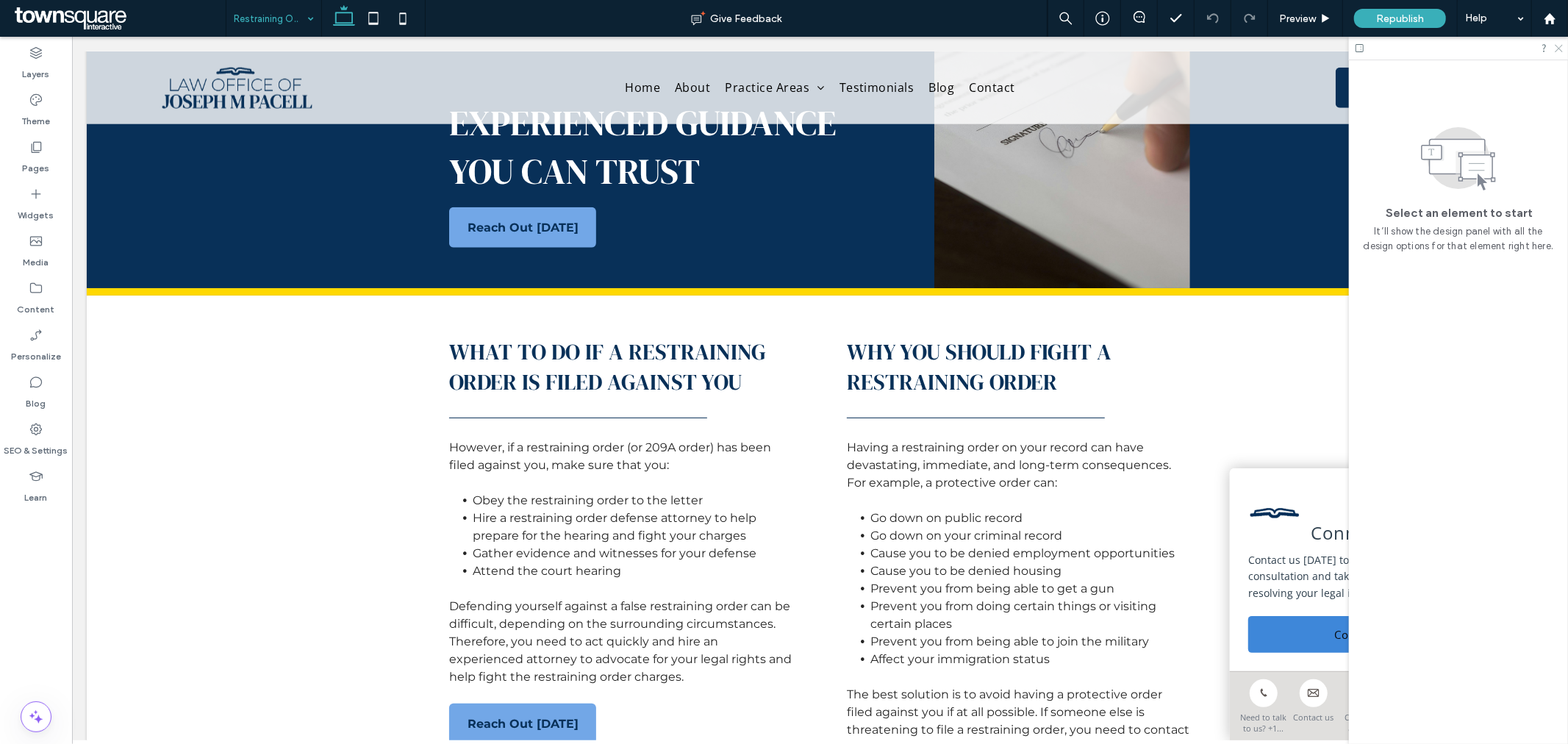
click at [1562, 48] on icon at bounding box center [1559, 48] width 9 height 9
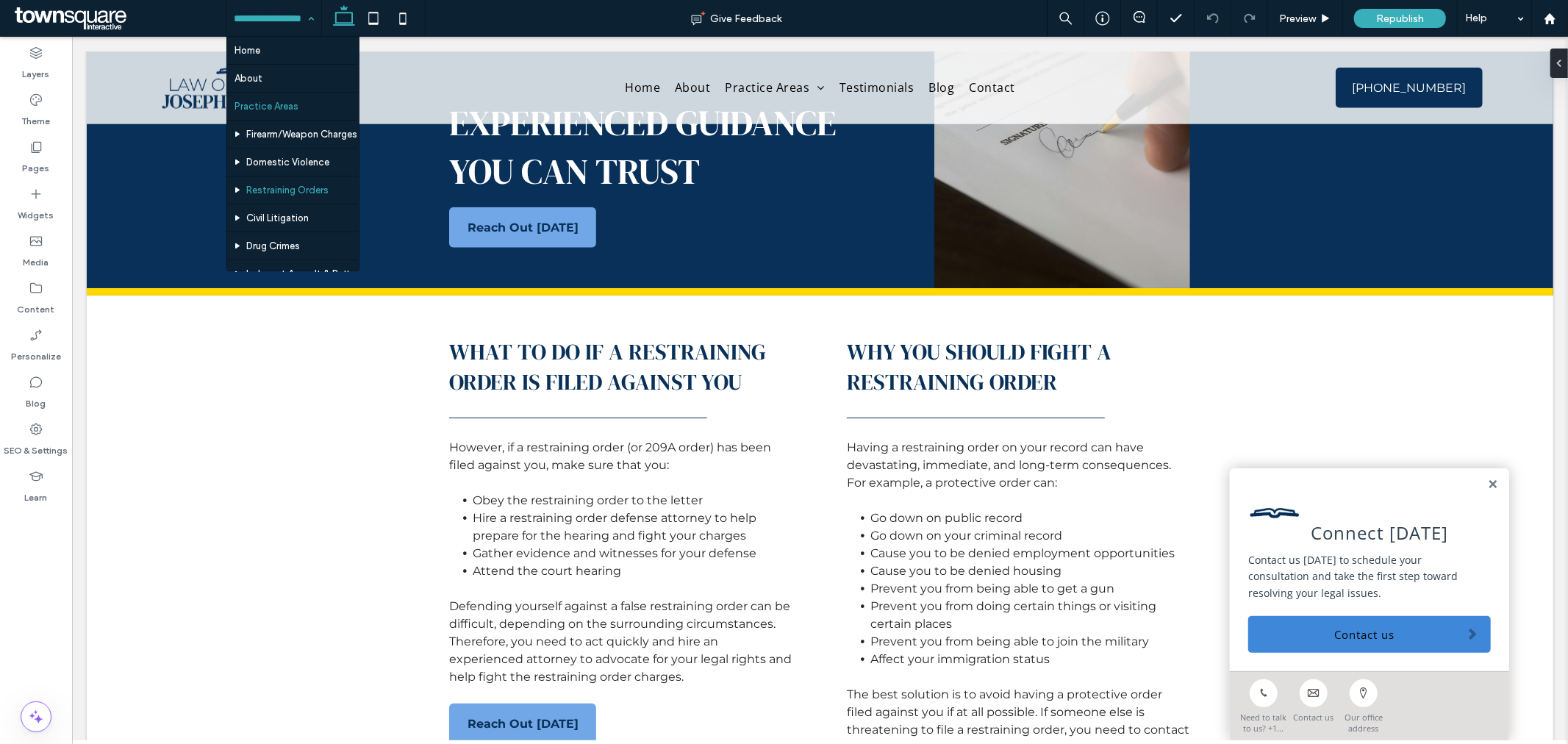
scroll to position [81, 0]
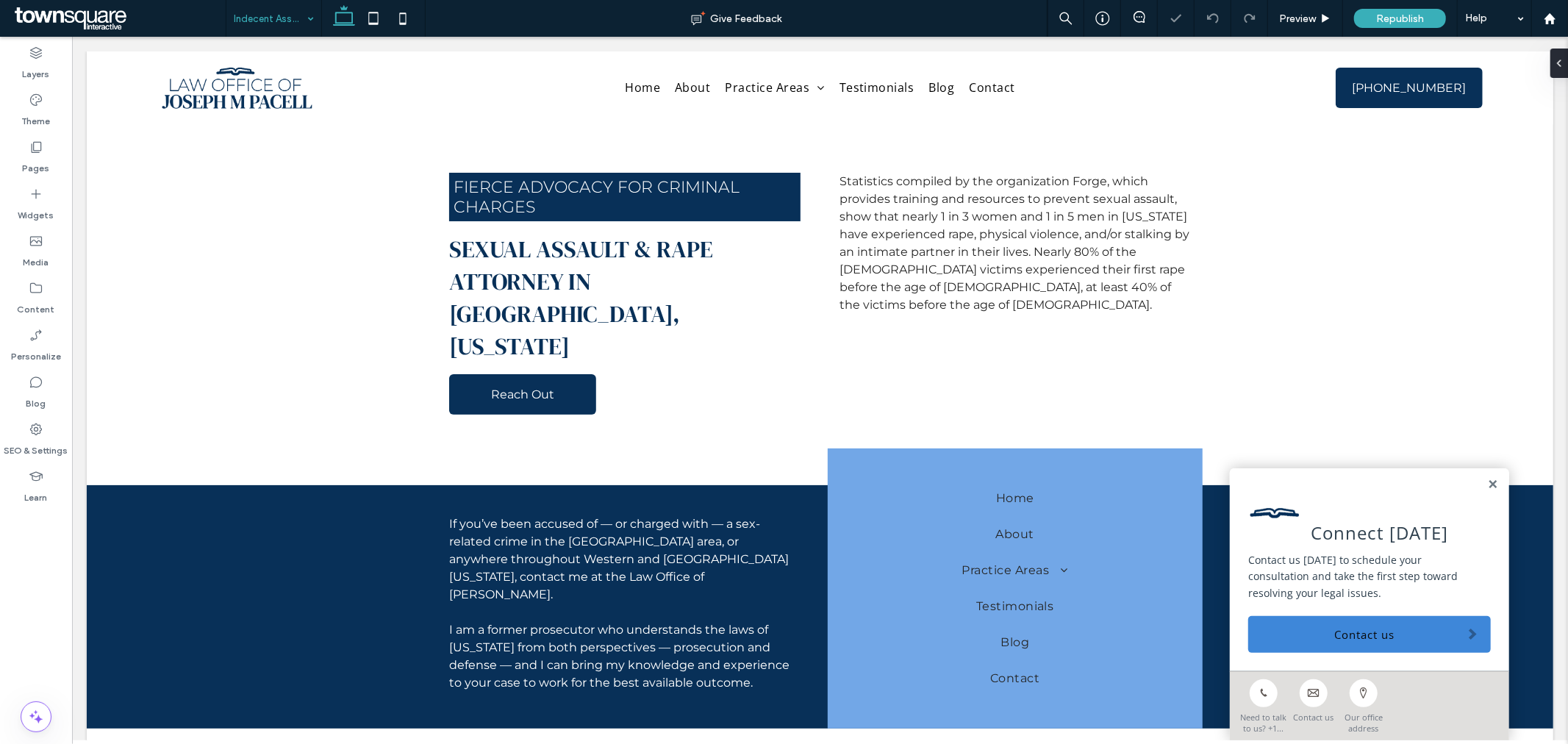
click at [250, 5] on input at bounding box center [270, 18] width 73 height 36
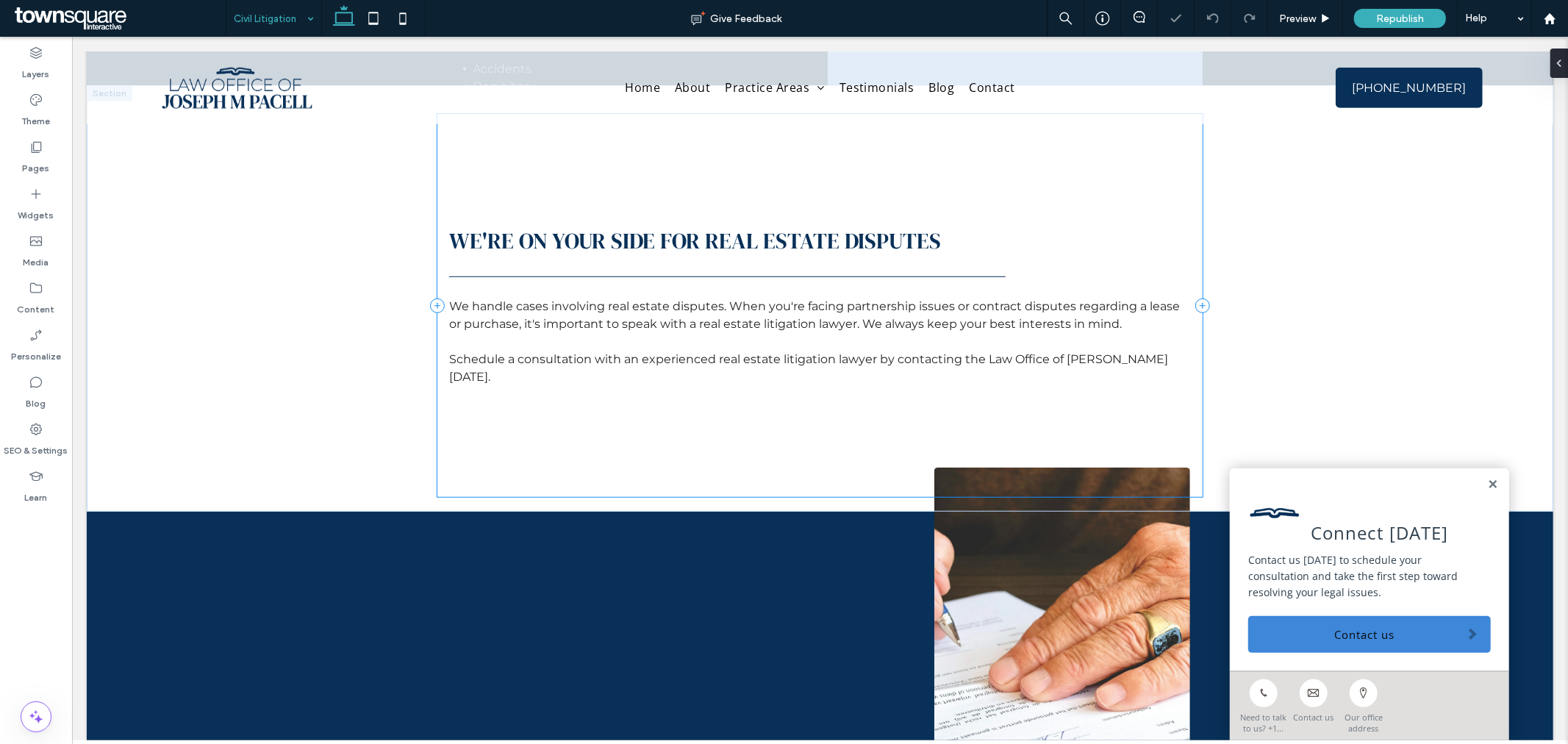
scroll to position [735, 0]
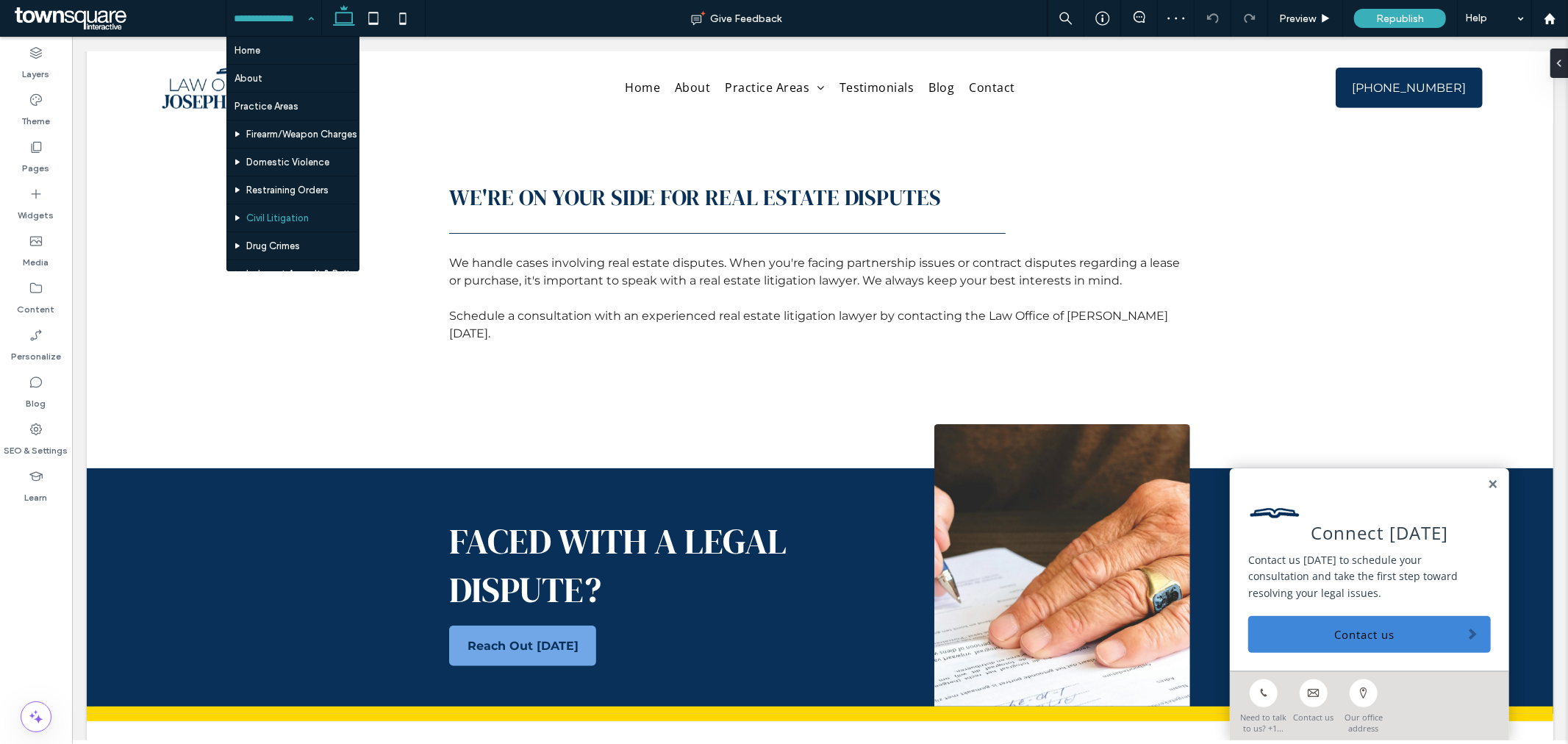
click at [243, 15] on input at bounding box center [270, 18] width 73 height 36
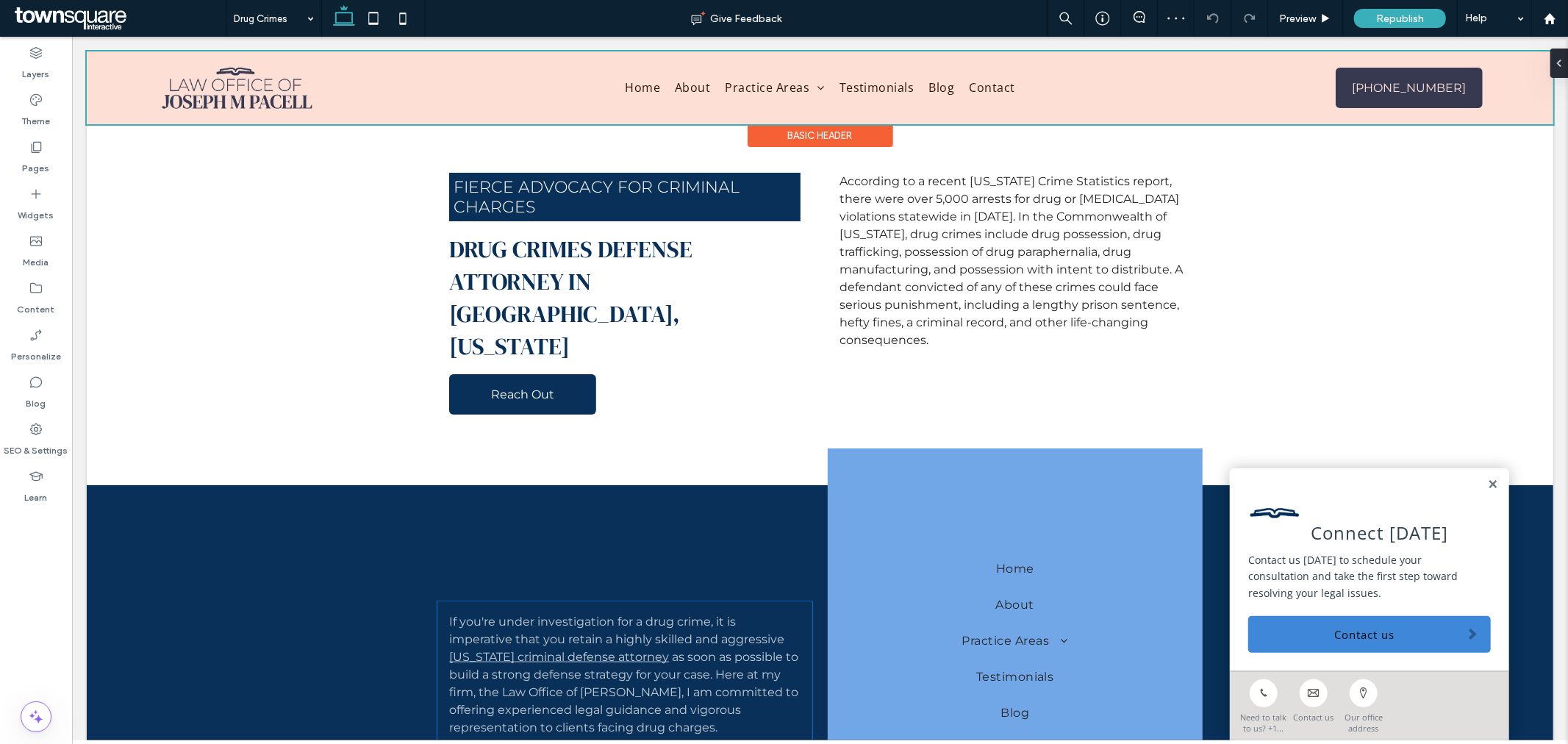
scroll to position [489, 0]
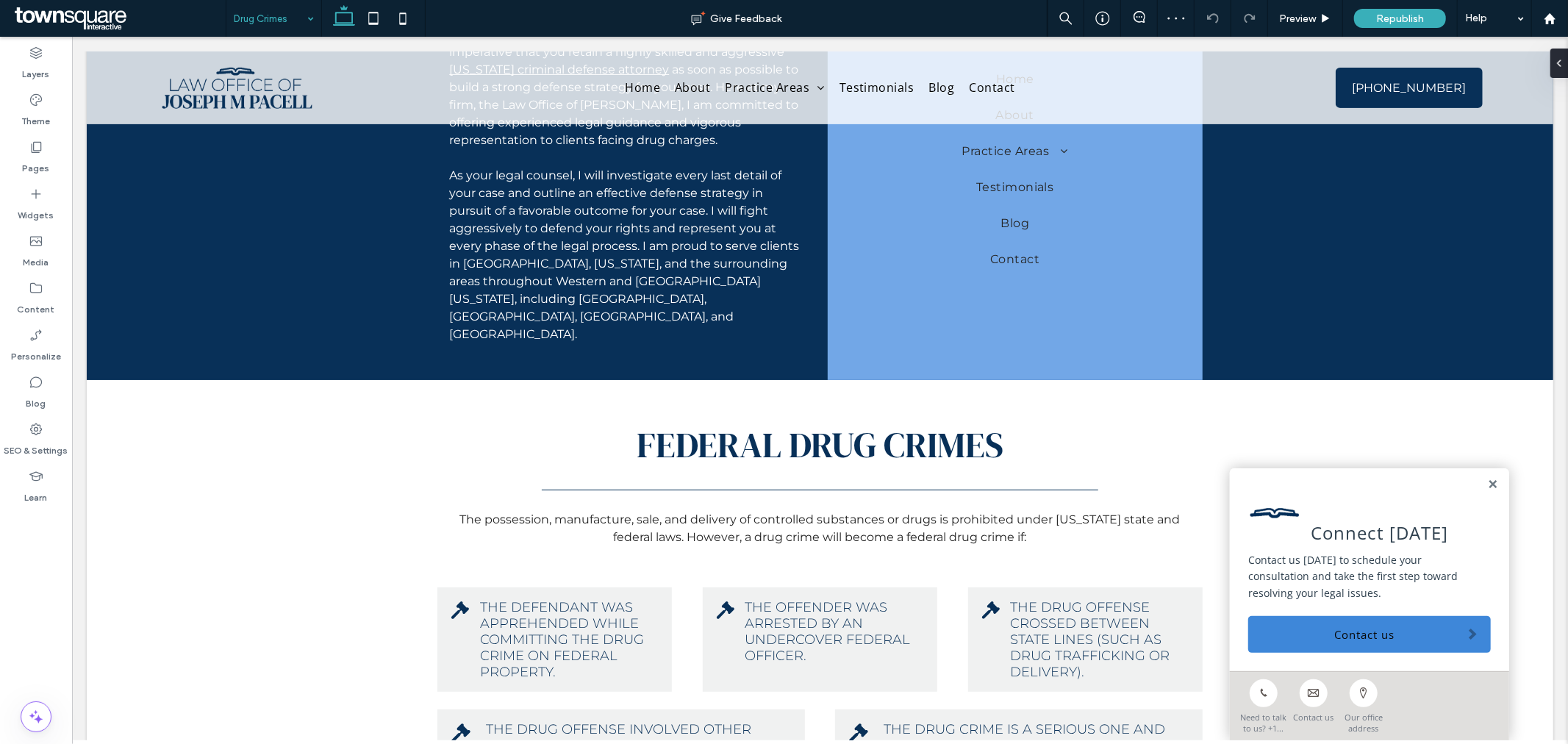
click at [280, 30] on input at bounding box center [270, 18] width 73 height 36
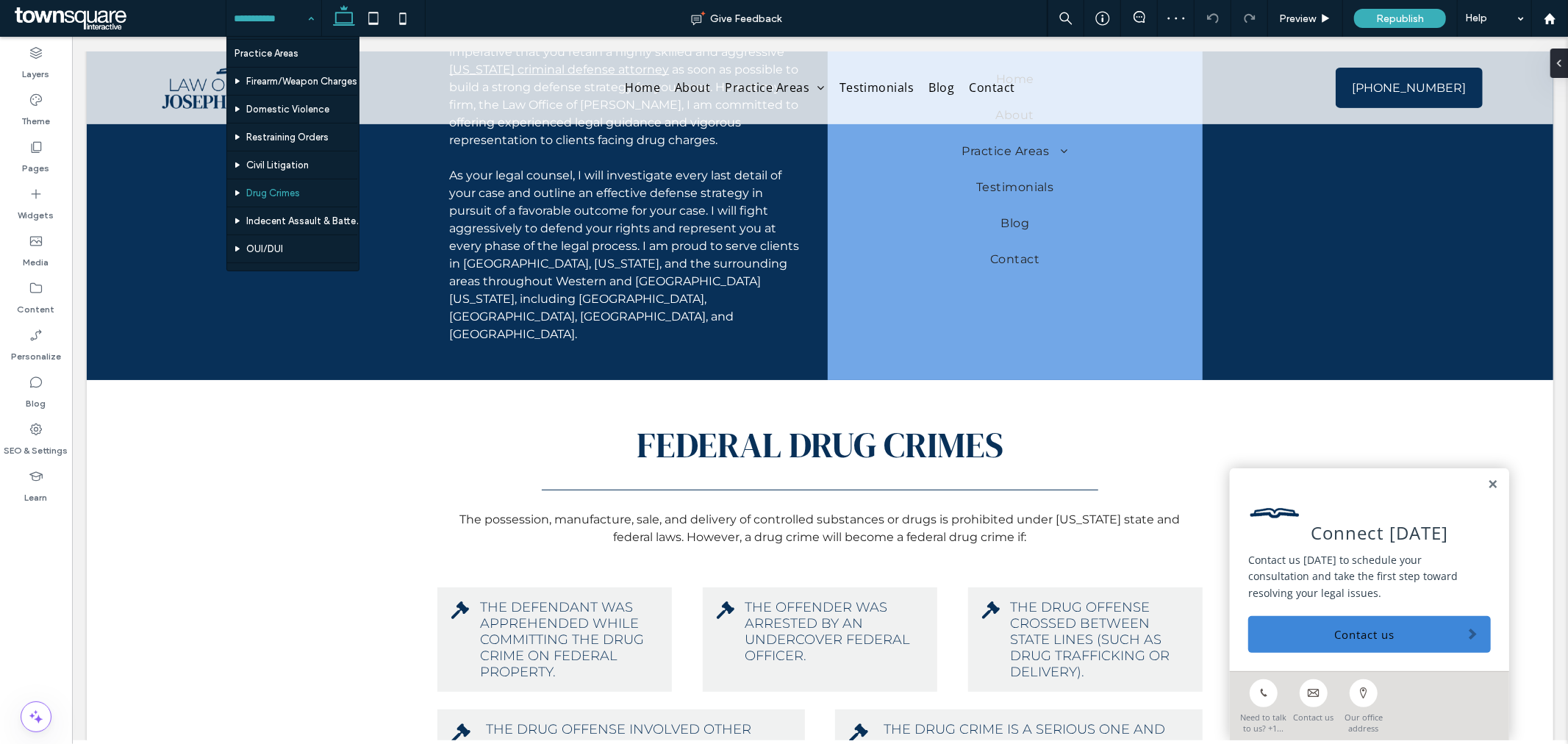
scroll to position [81, 0]
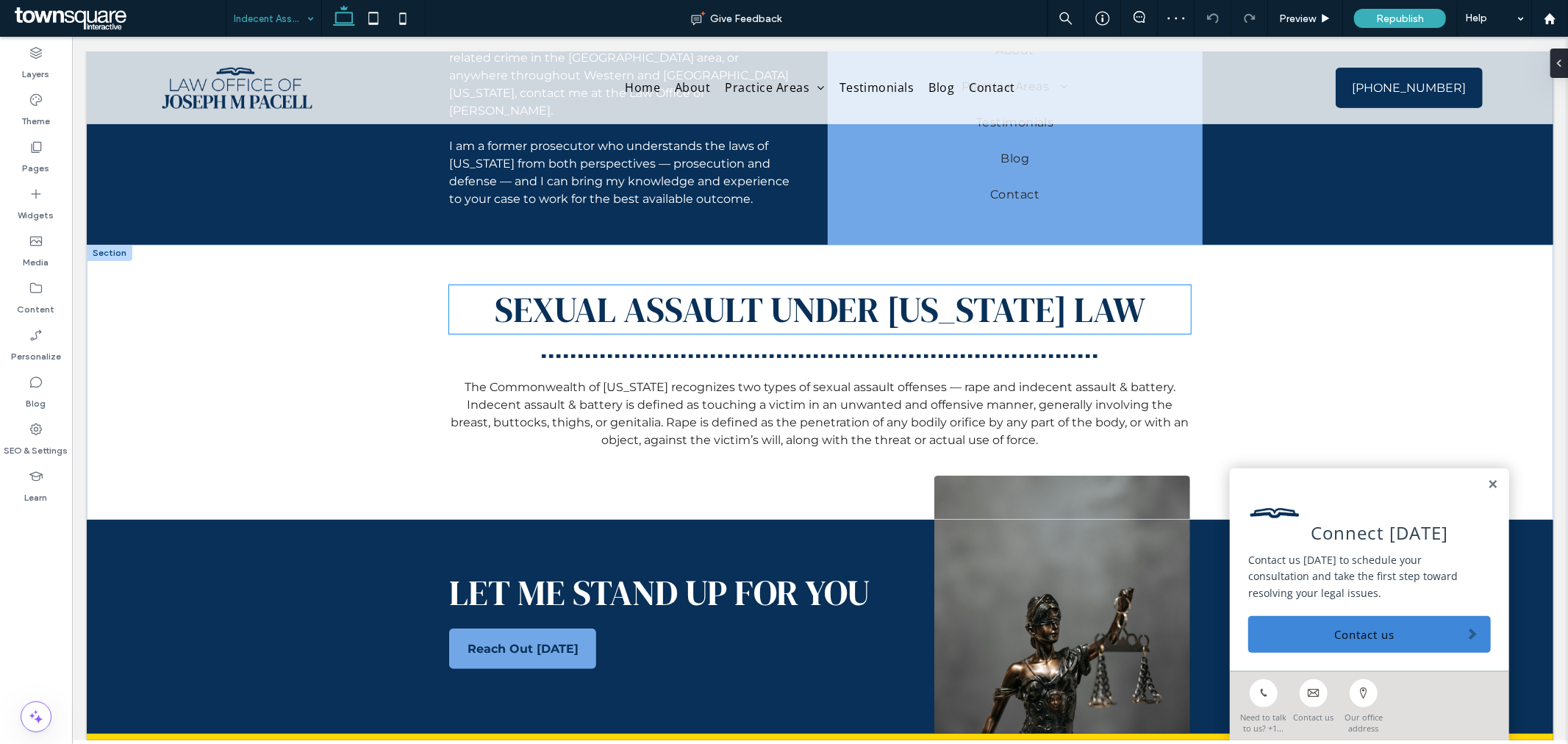
scroll to position [489, 0]
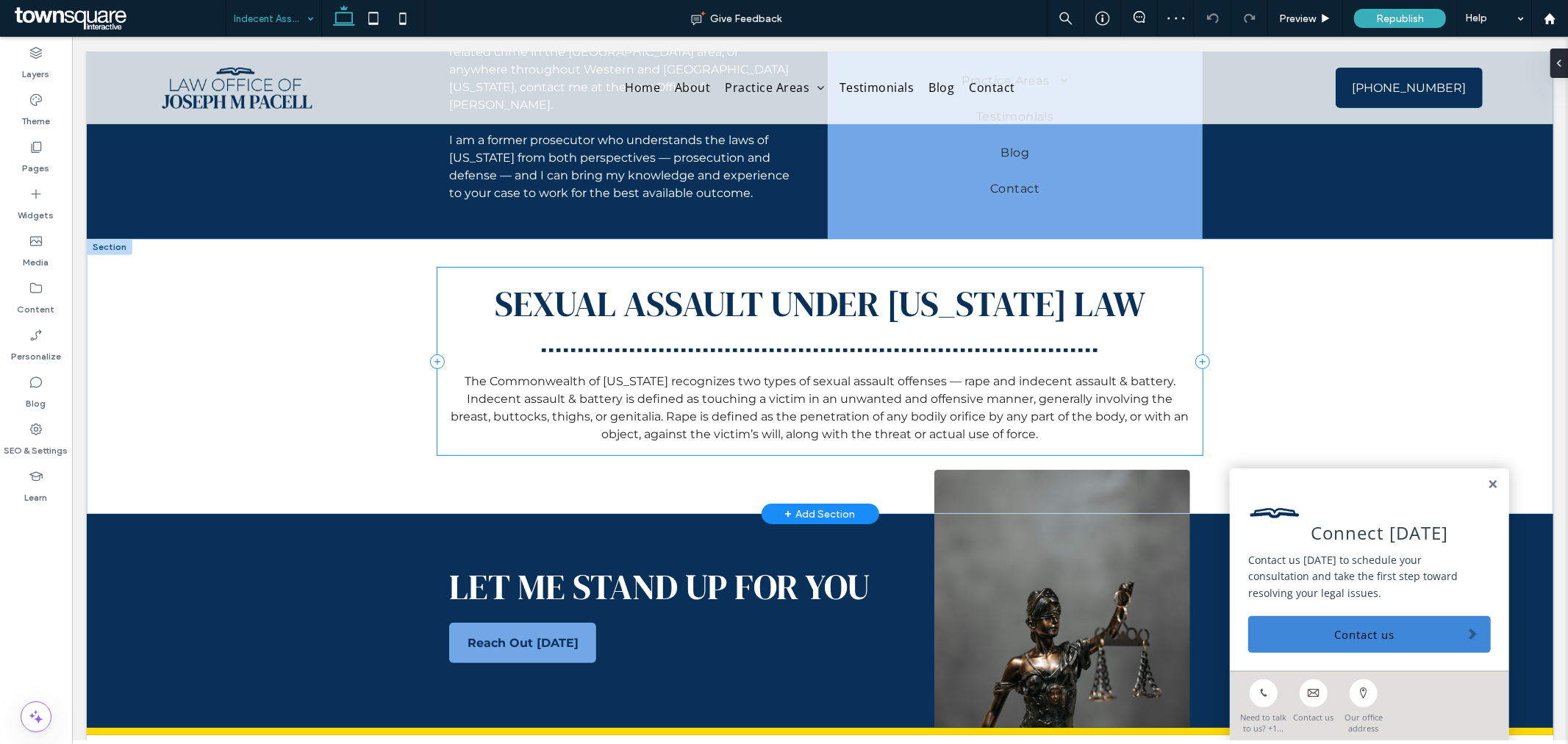
click at [784, 355] on div "Sexual Assault Under [US_STATE] Law The Commonwealth of [US_STATE] recognizes t…" at bounding box center [819, 360] width 765 height 188
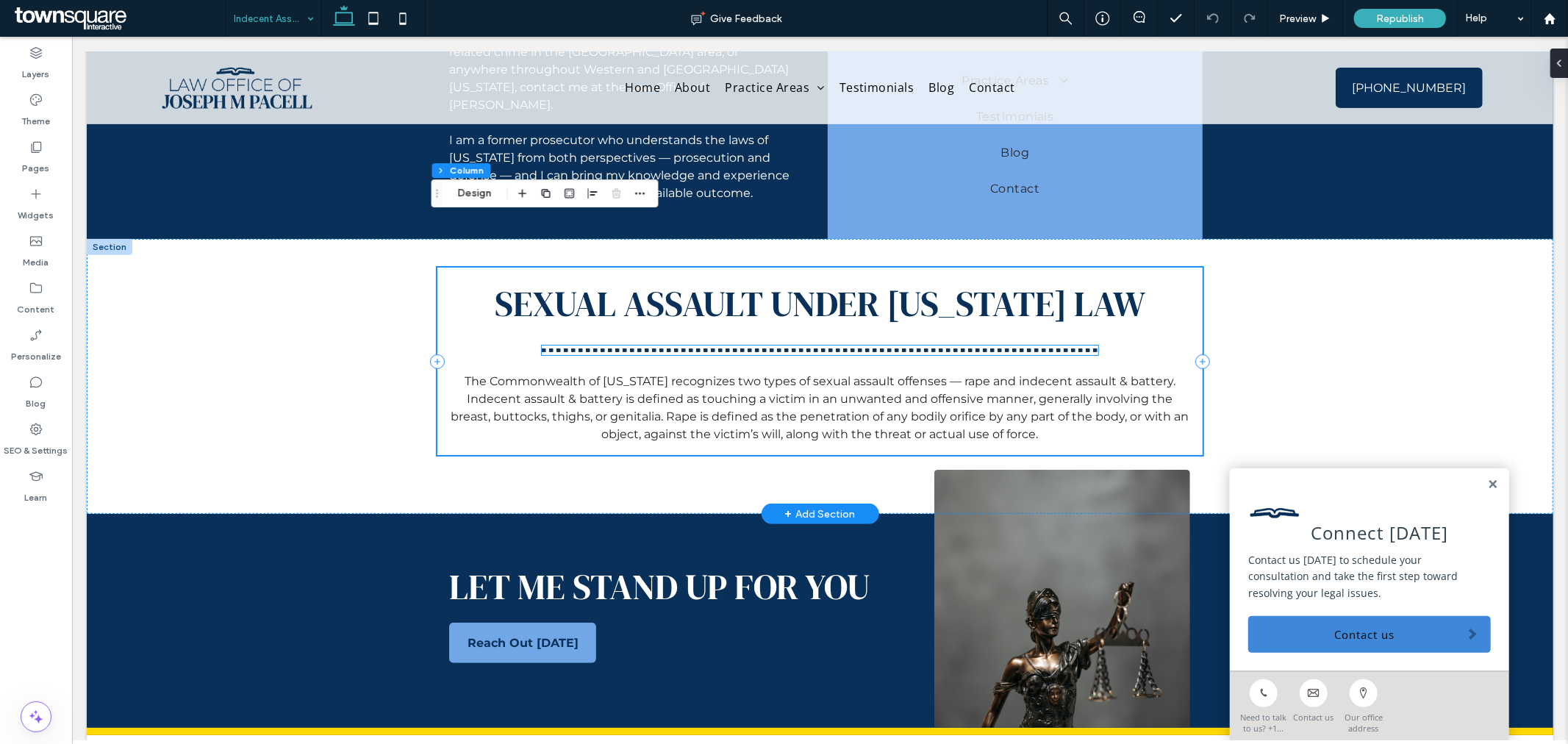
click at [790, 344] on div at bounding box center [819, 349] width 556 height 9
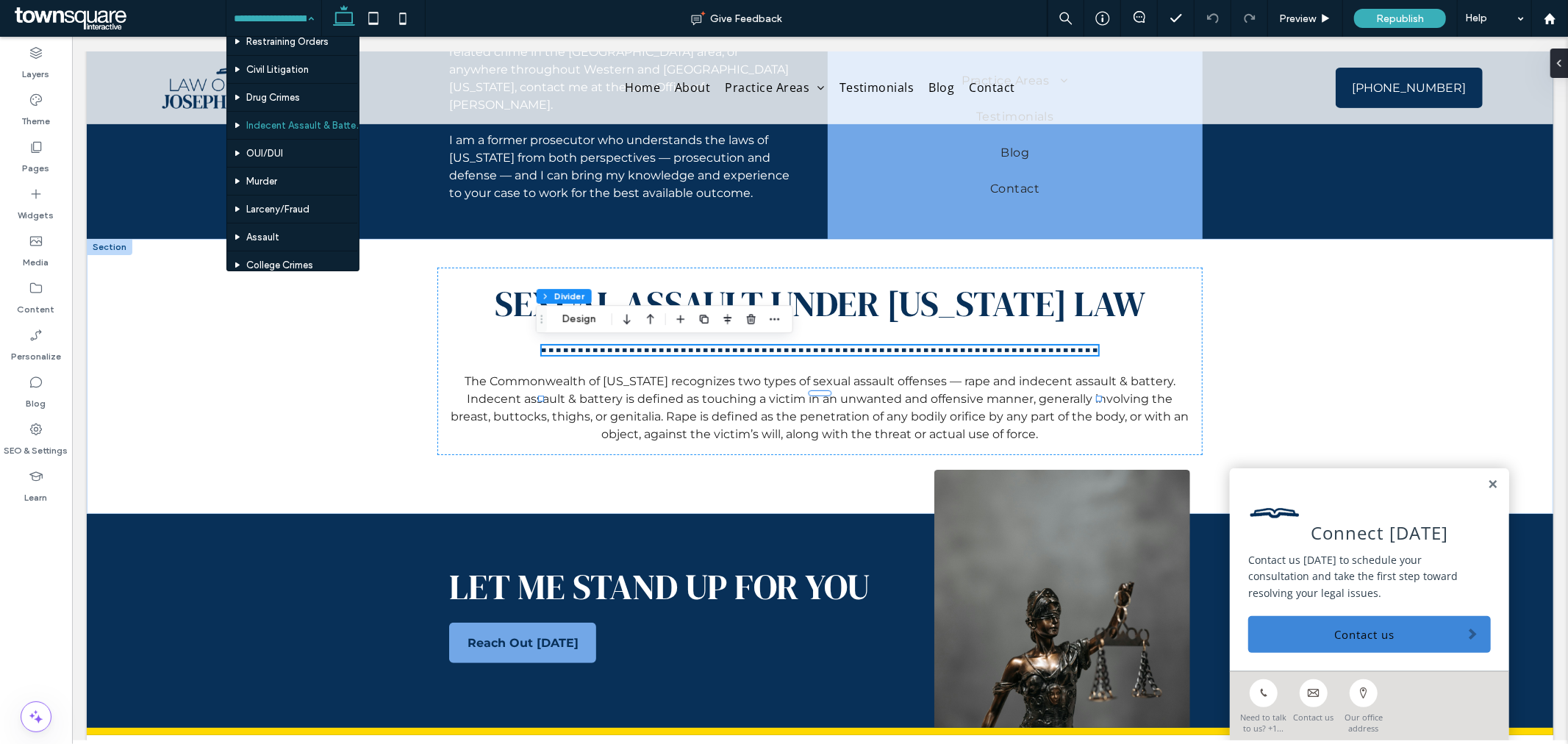
scroll to position [147, 0]
click at [345, 341] on div "Sexual Assault Under [US_STATE] Law The Commonwealth of [US_STATE] recognizes t…" at bounding box center [819, 375] width 1467 height 275
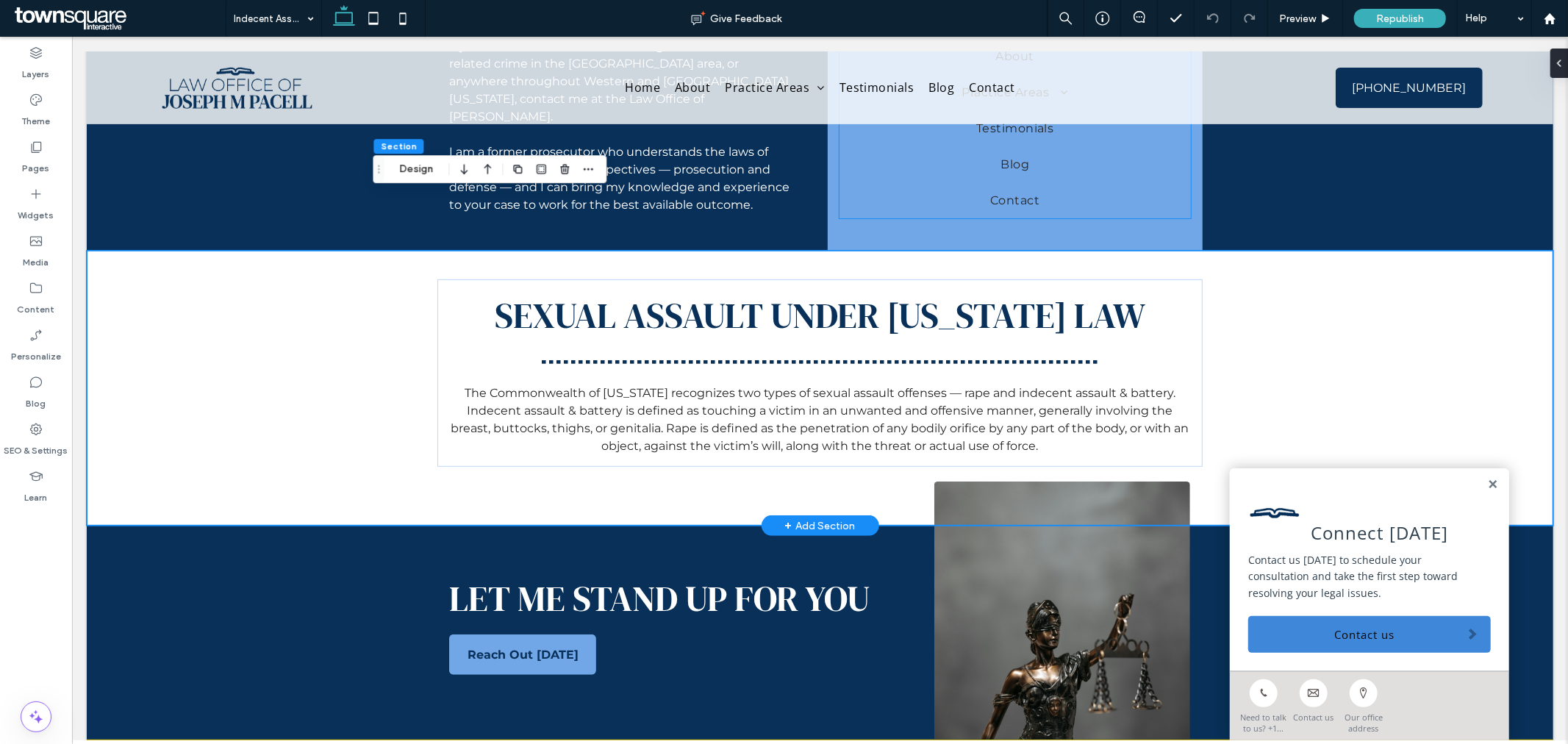
scroll to position [489, 0]
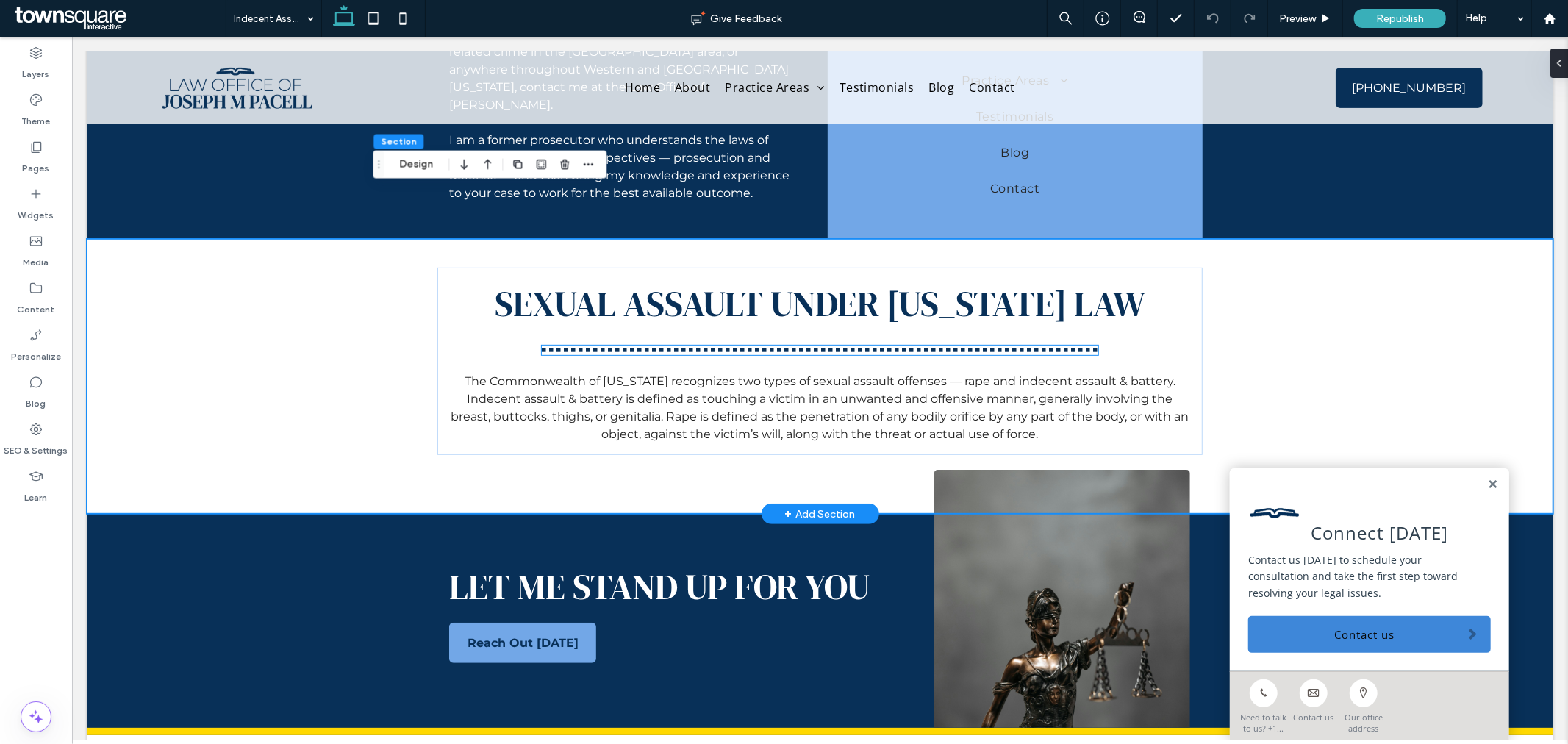
click at [842, 344] on div at bounding box center [819, 349] width 556 height 9
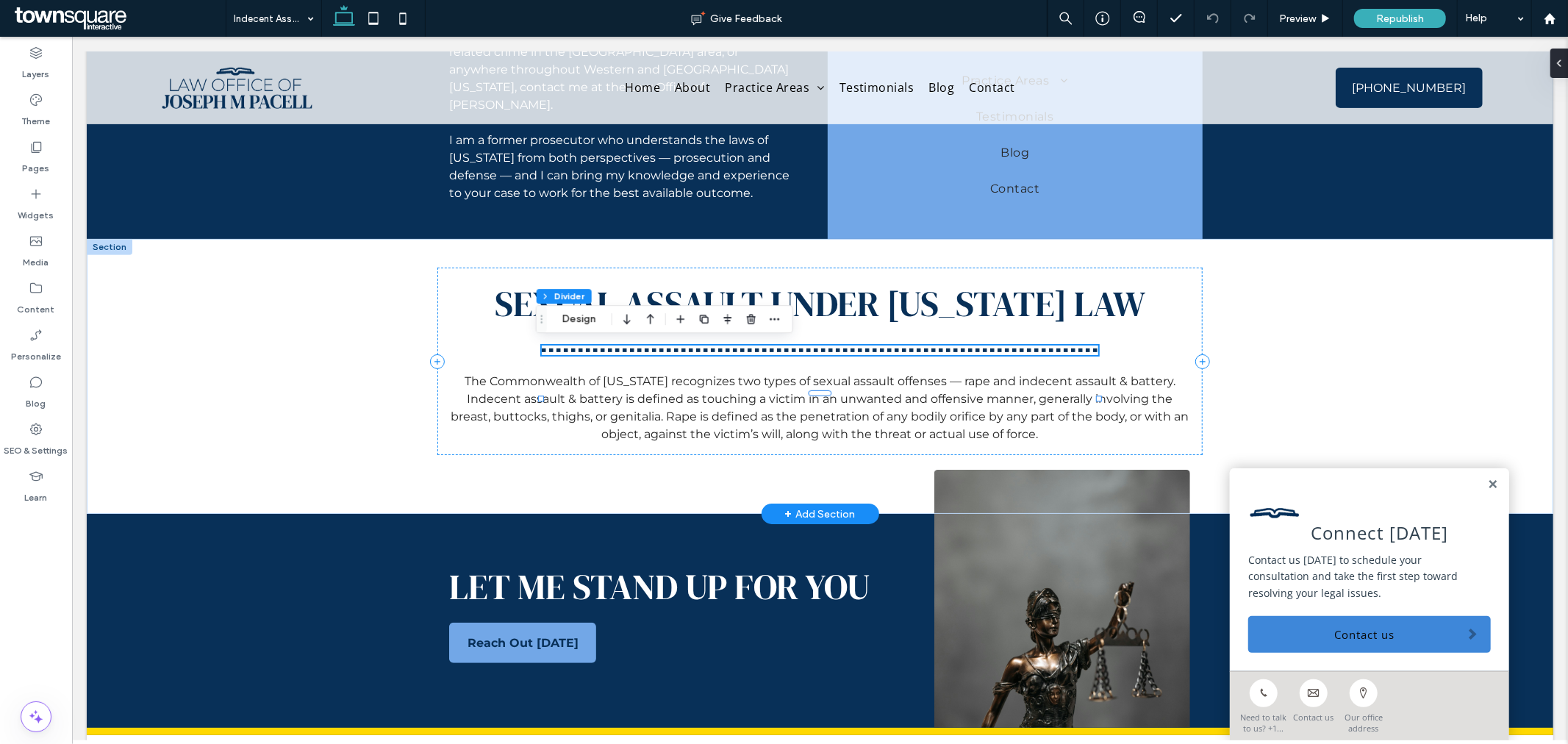
click at [1050, 347] on hr at bounding box center [819, 349] width 556 height 4
click at [993, 344] on div at bounding box center [819, 349] width 556 height 9
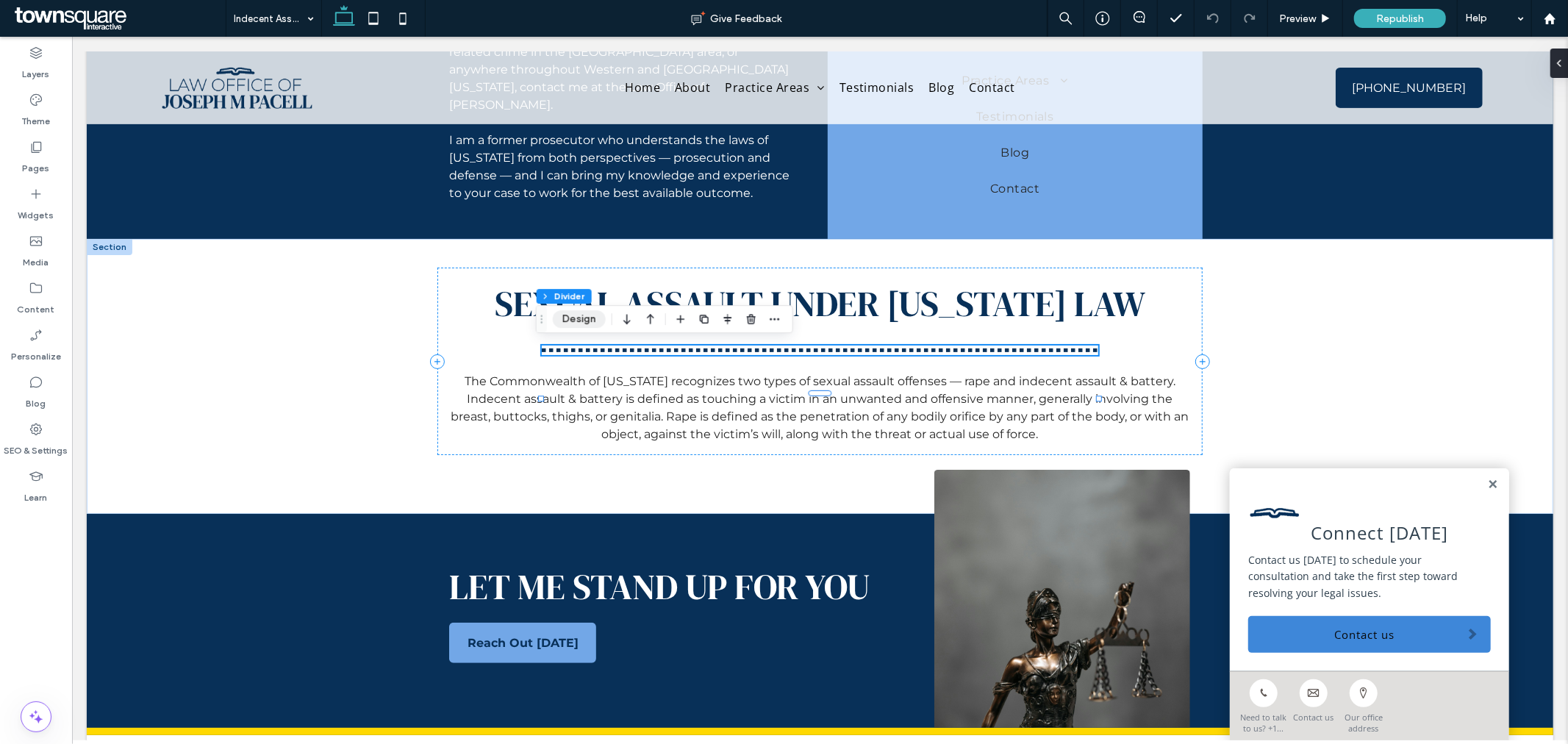
click at [586, 316] on button "Design" at bounding box center [579, 318] width 53 height 18
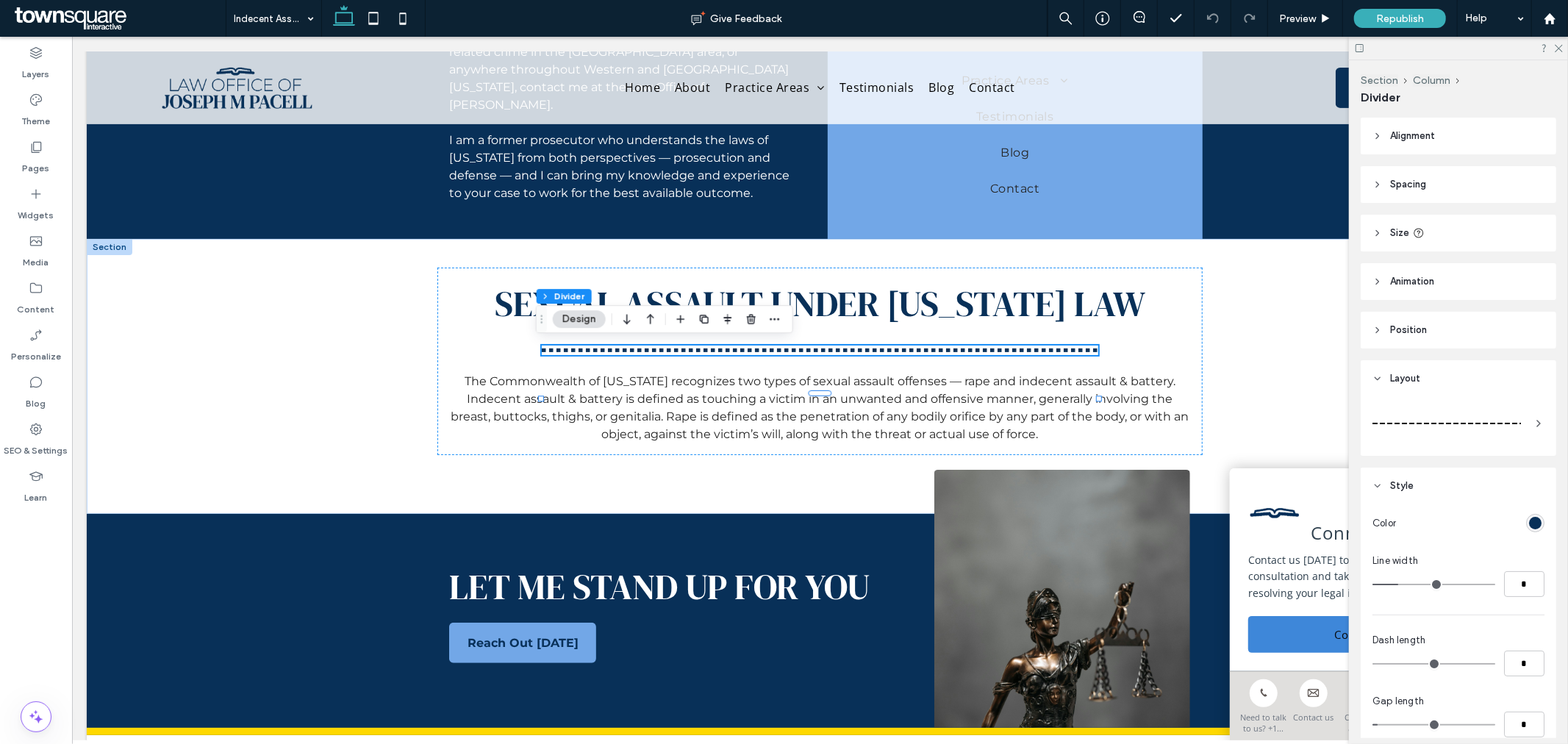
click at [1533, 407] on span at bounding box center [1539, 423] width 12 height 41
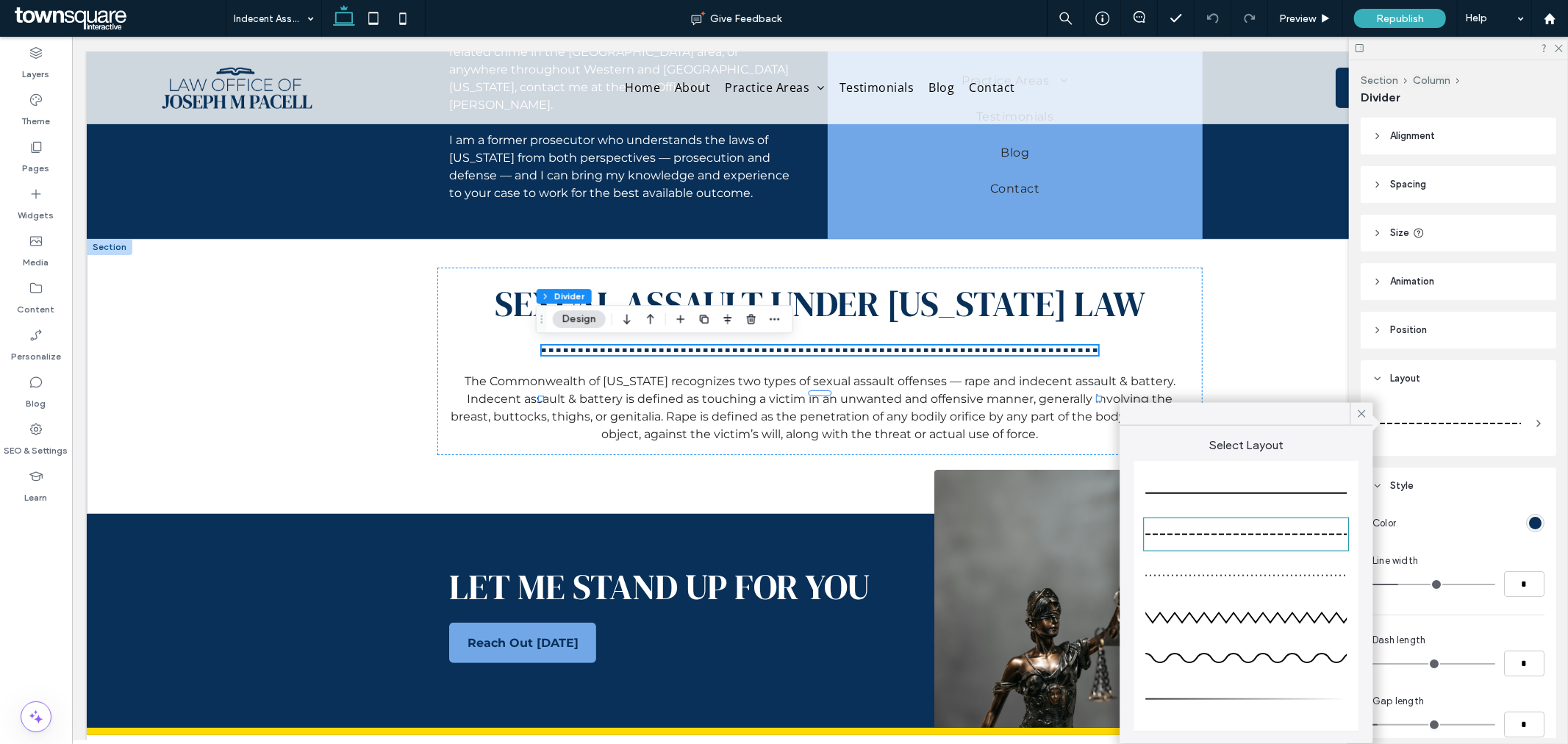
click at [1328, 484] on div at bounding box center [1247, 493] width 202 height 29
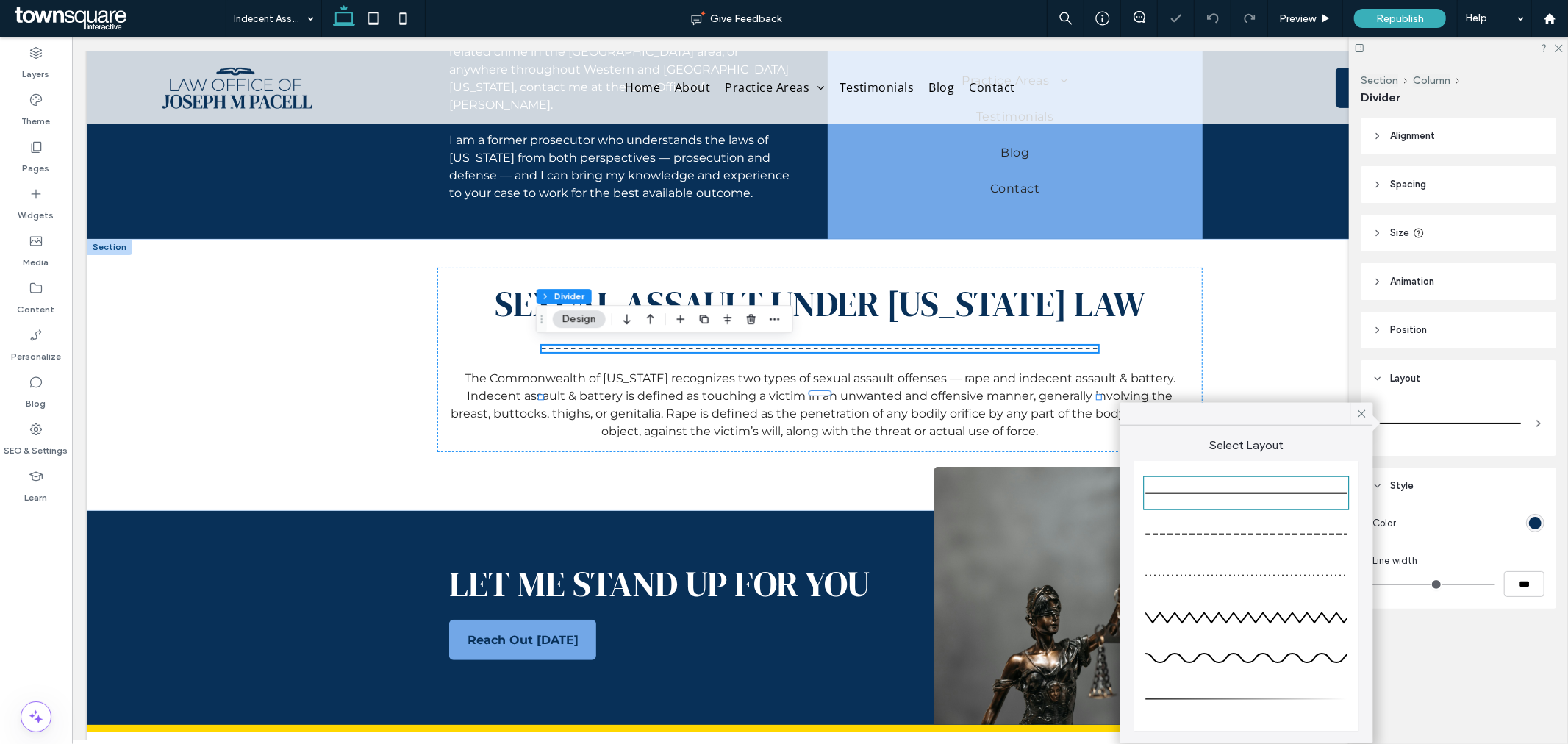
type input "*"
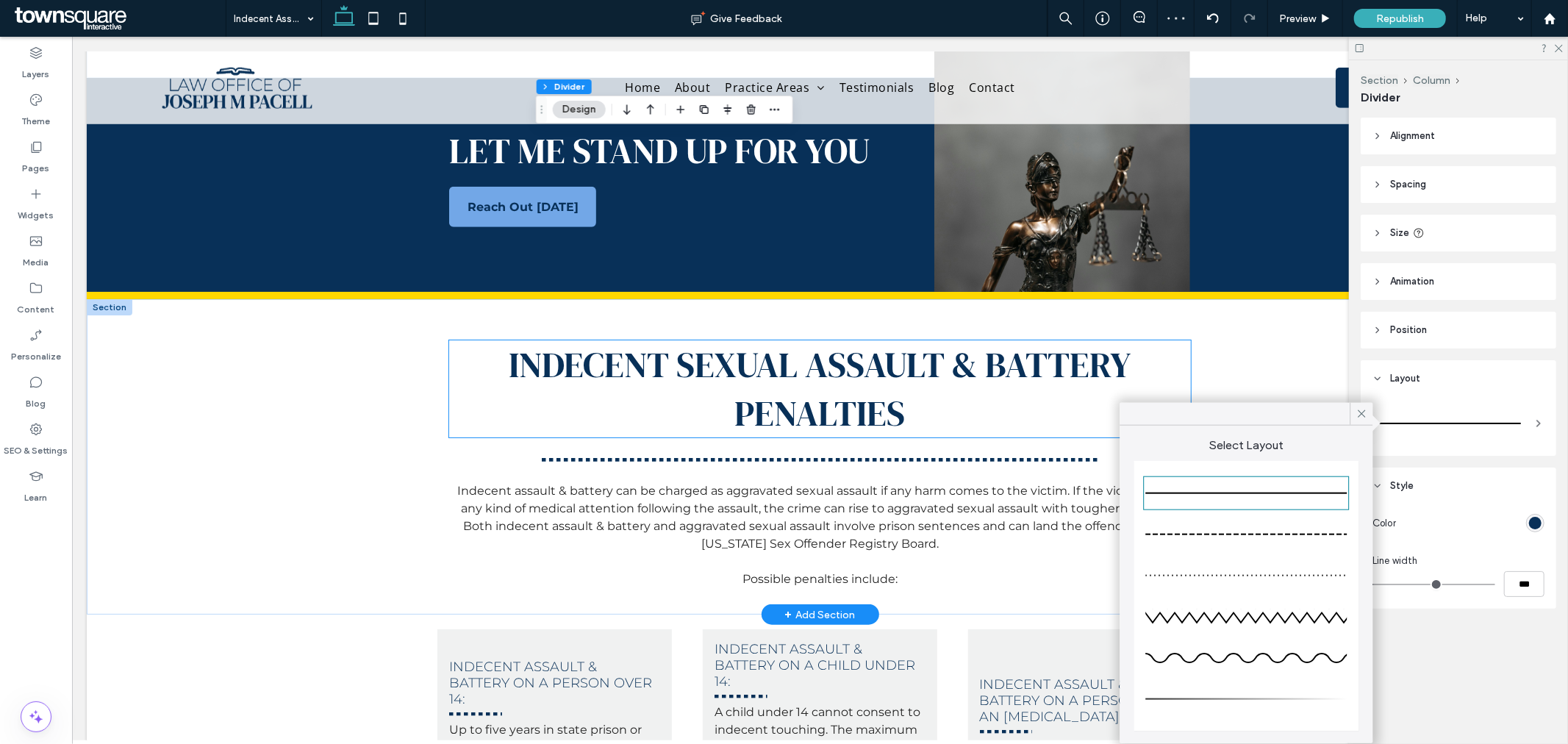
scroll to position [980, 0]
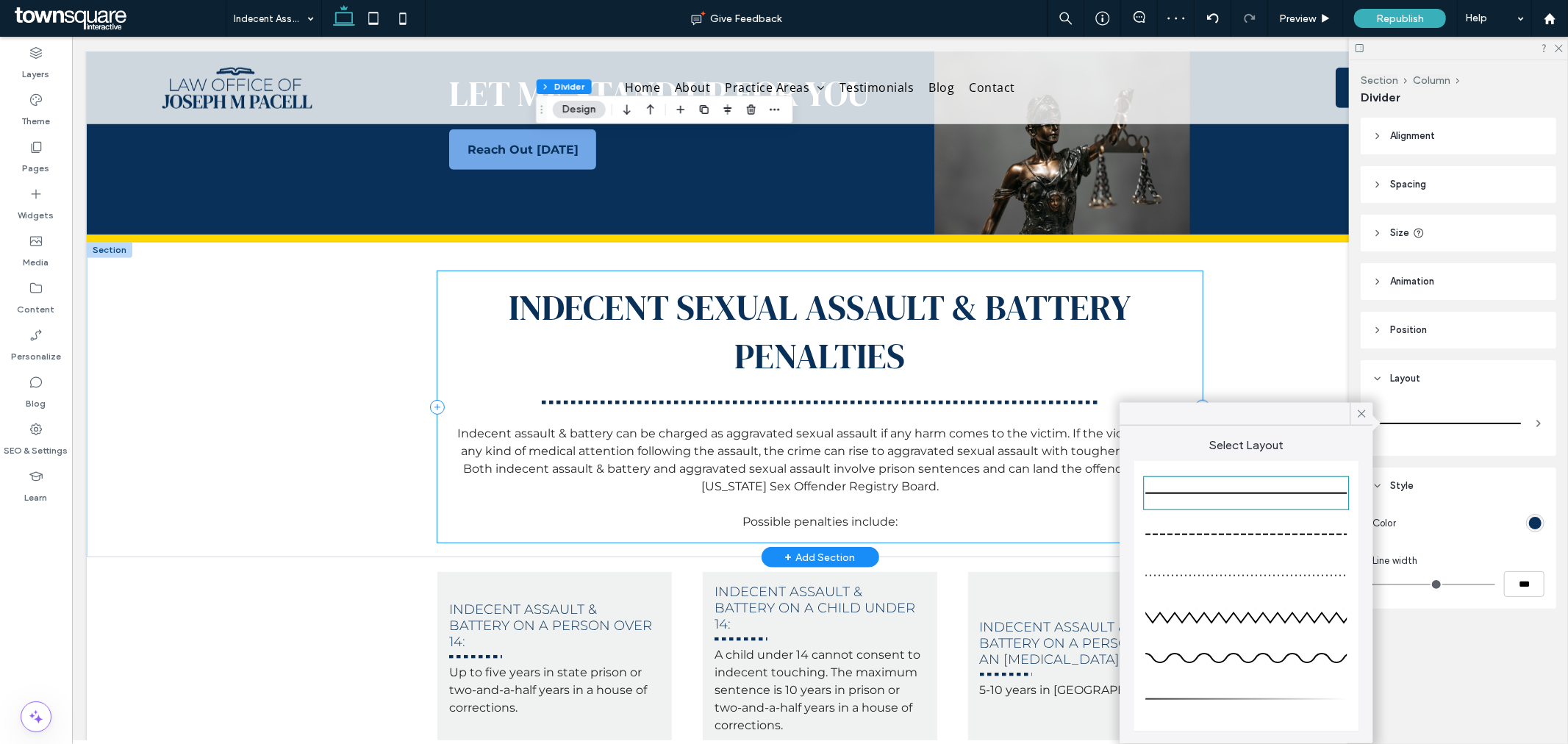
click at [606, 385] on div "Indecent Sexual Assault & Battery Penalties Indecent assault & battery can be c…" at bounding box center [819, 406] width 765 height 272
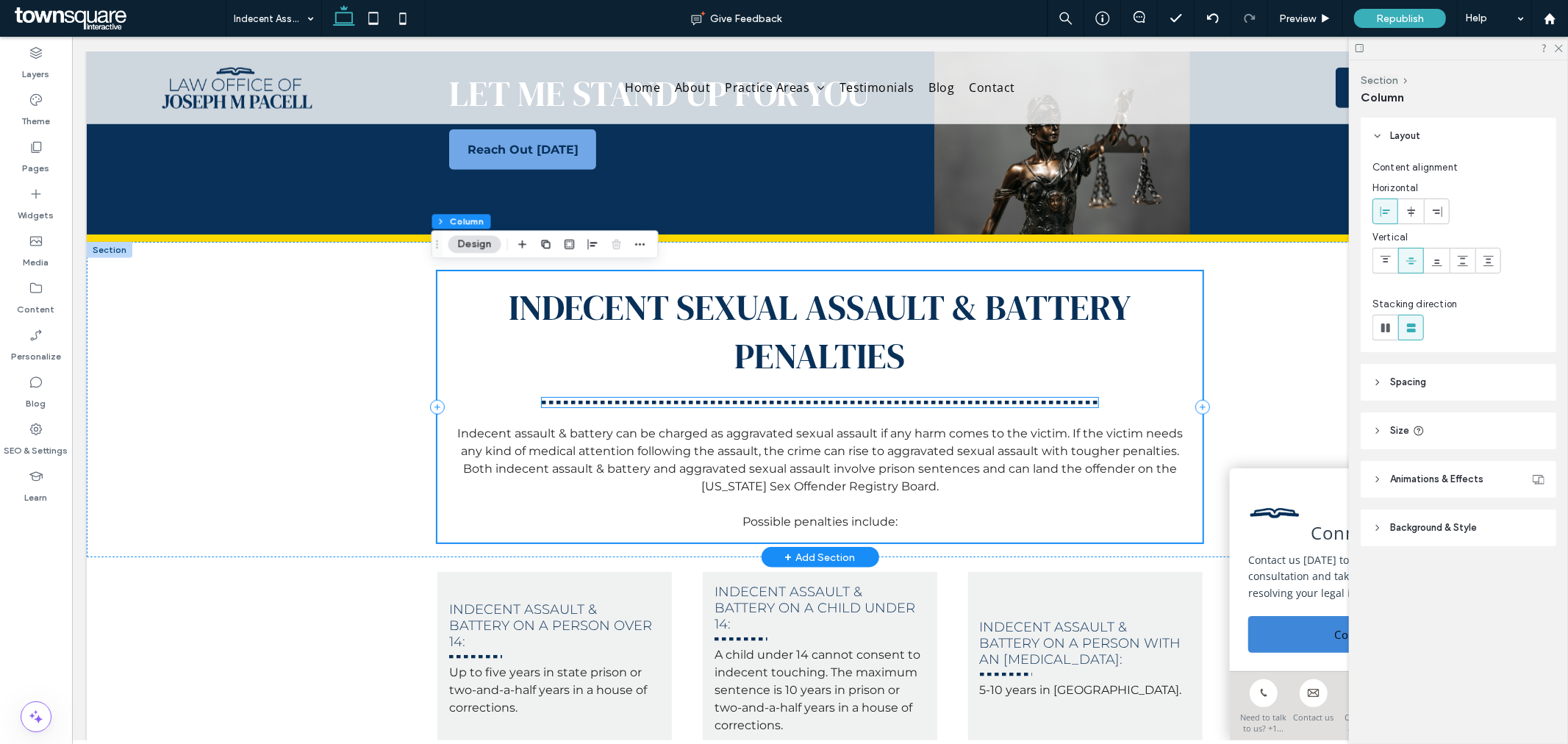
click at [607, 397] on div at bounding box center [819, 401] width 556 height 9
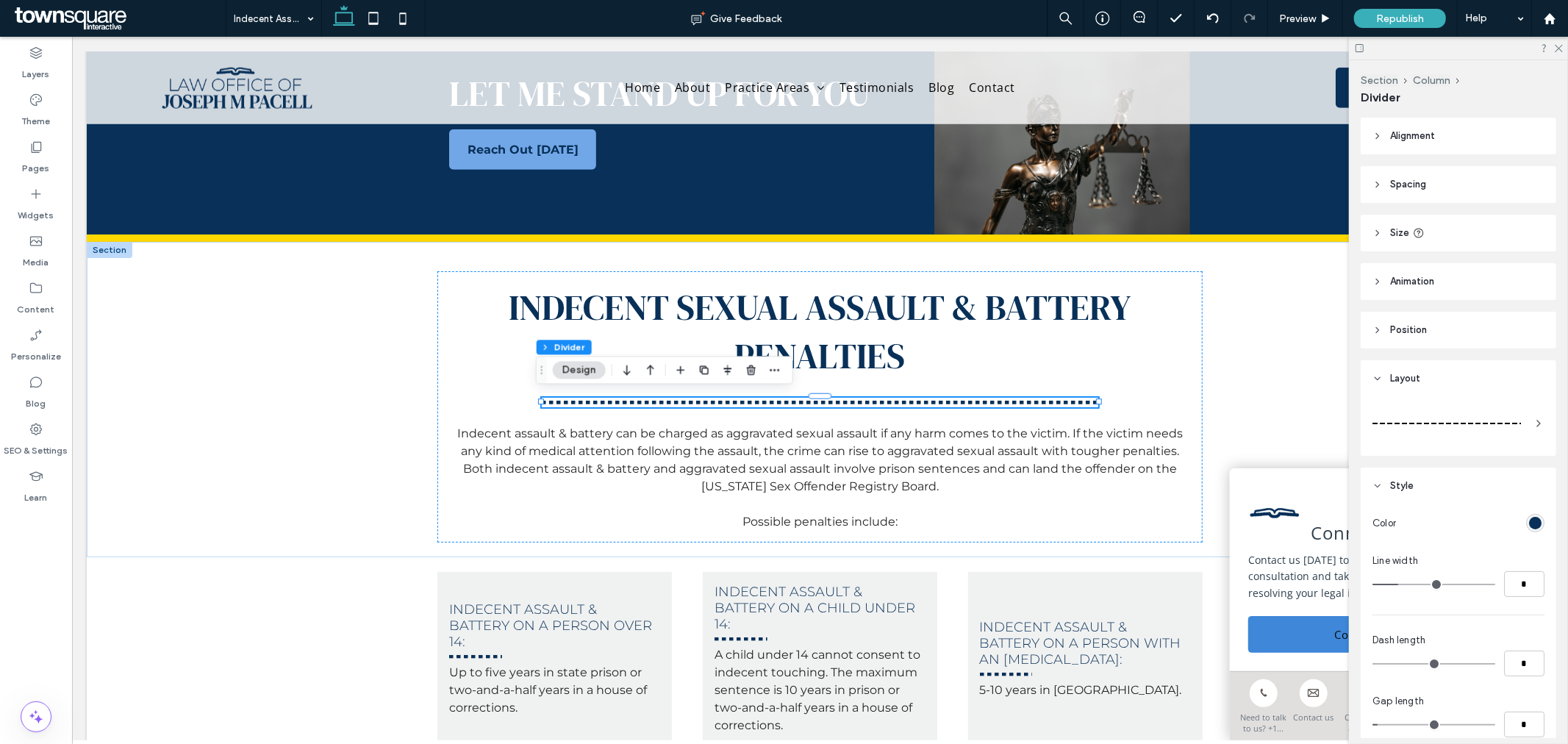
click at [1444, 416] on div at bounding box center [1447, 423] width 148 height 29
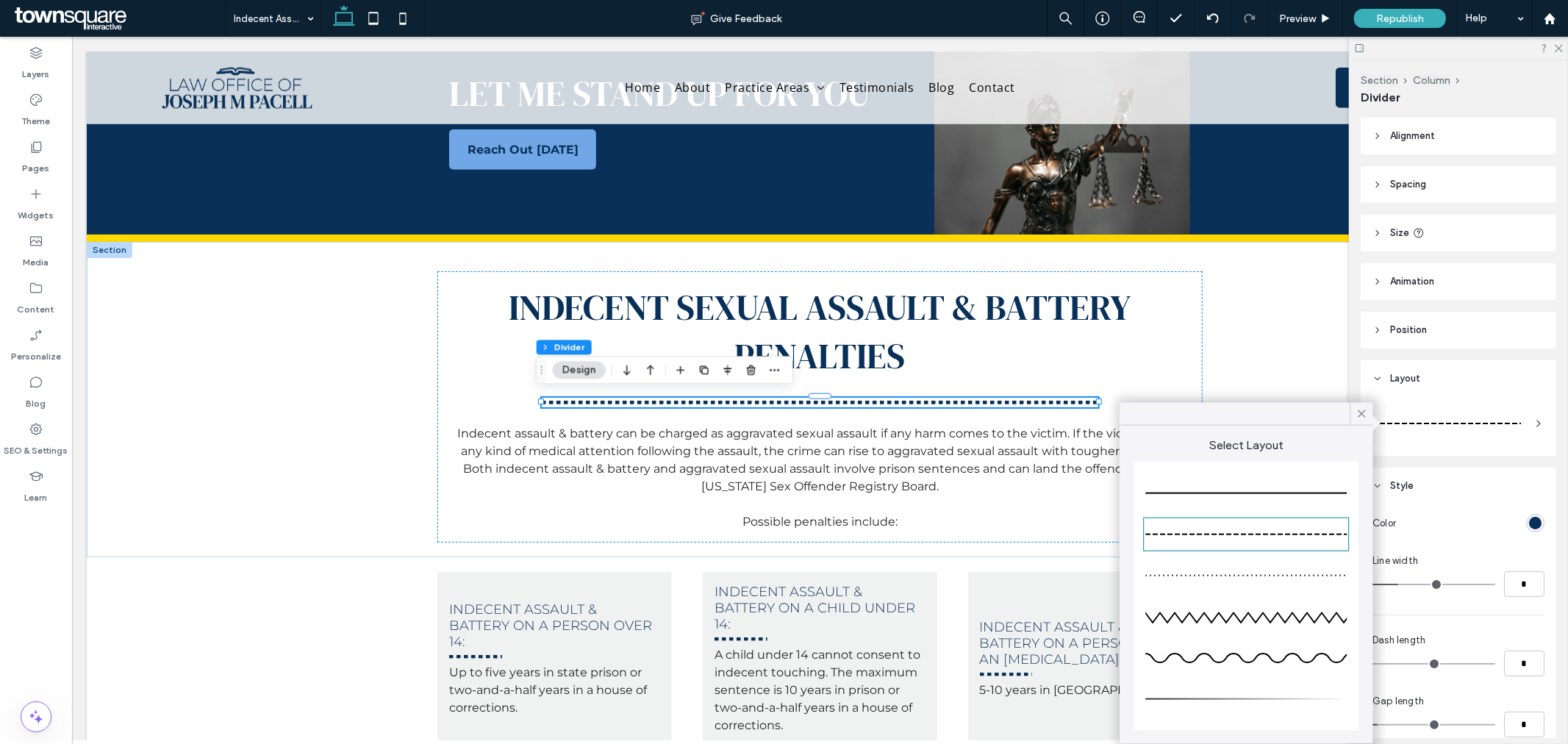
click at [1279, 498] on div at bounding box center [1247, 493] width 202 height 29
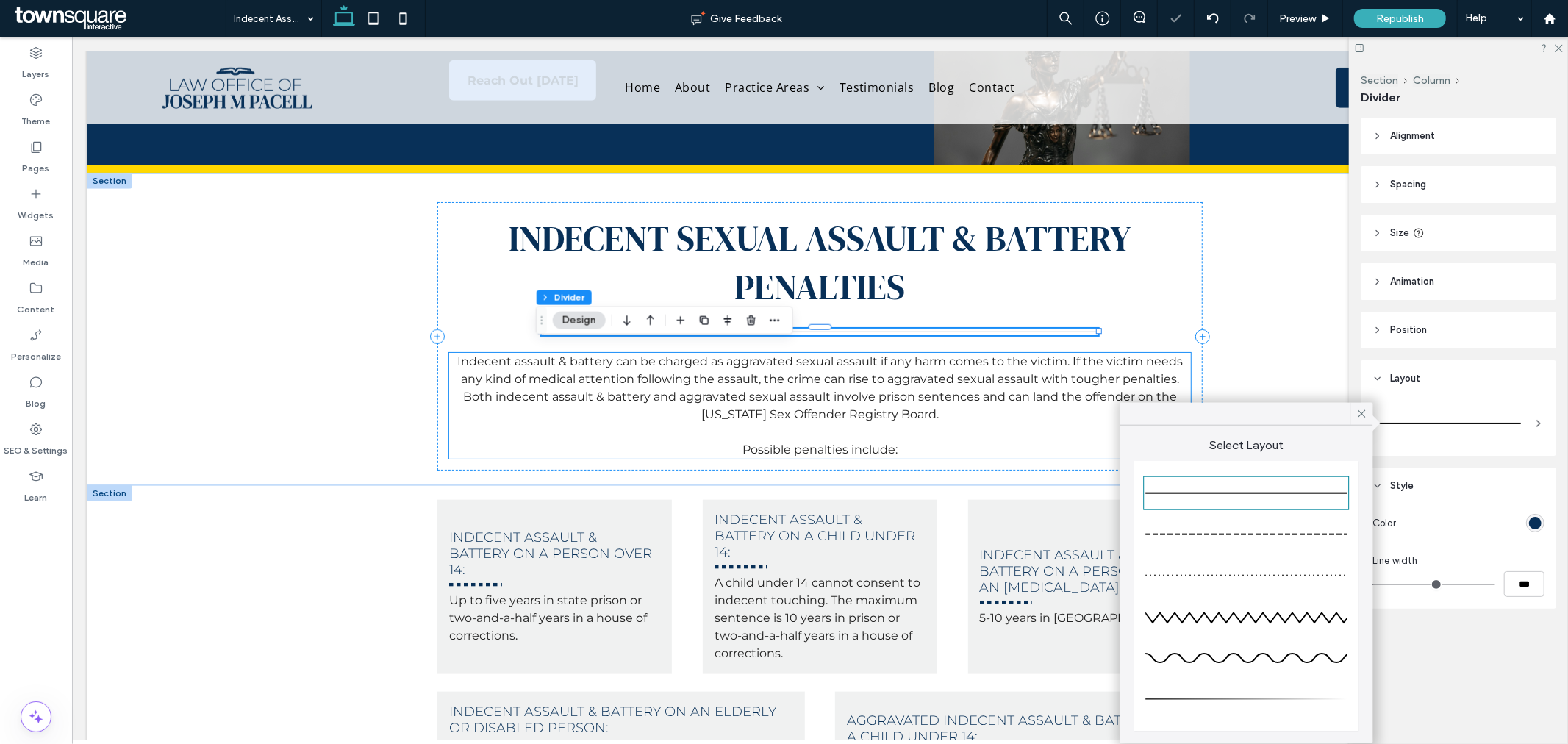
scroll to position [1306, 0]
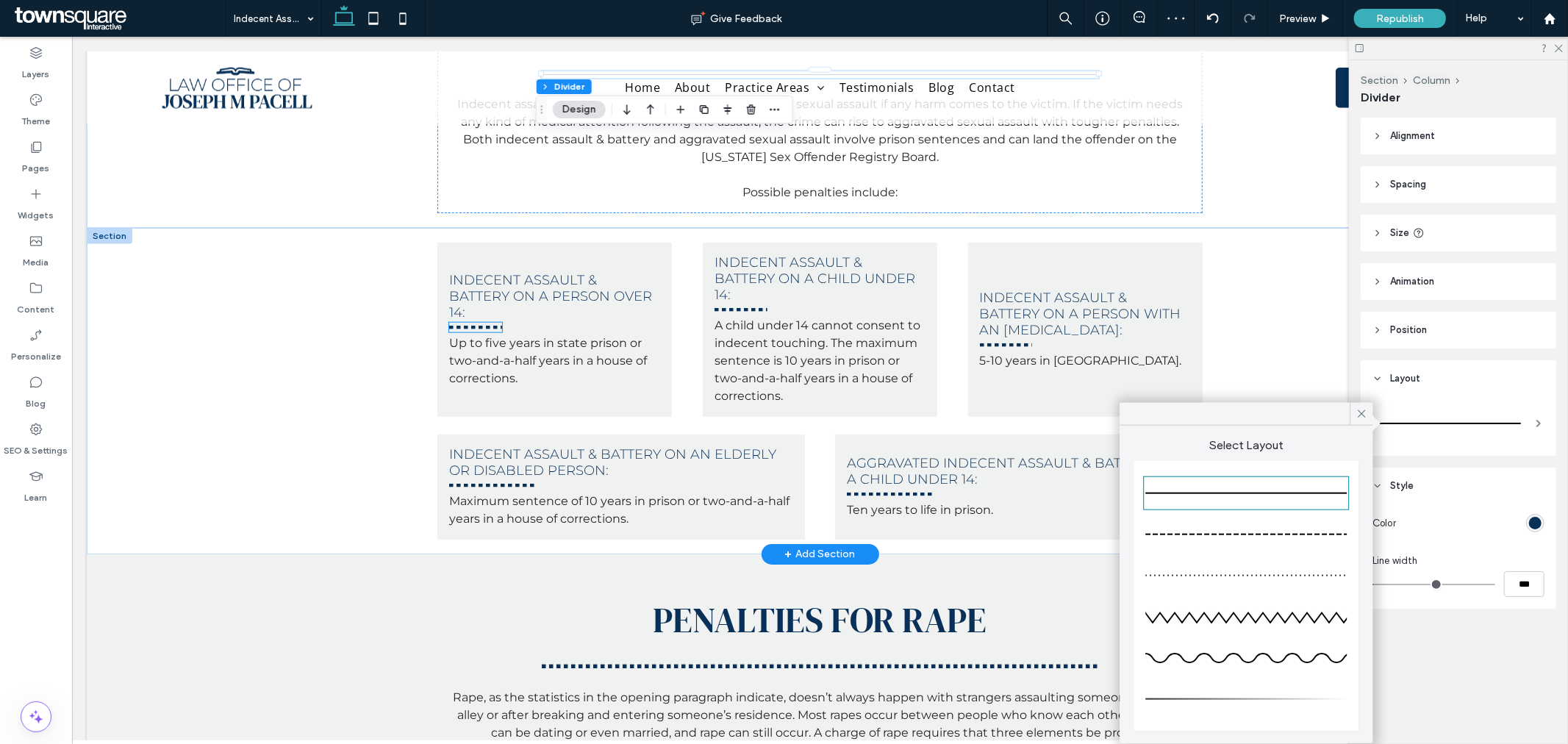
click at [479, 325] on hr at bounding box center [474, 327] width 53 height 4
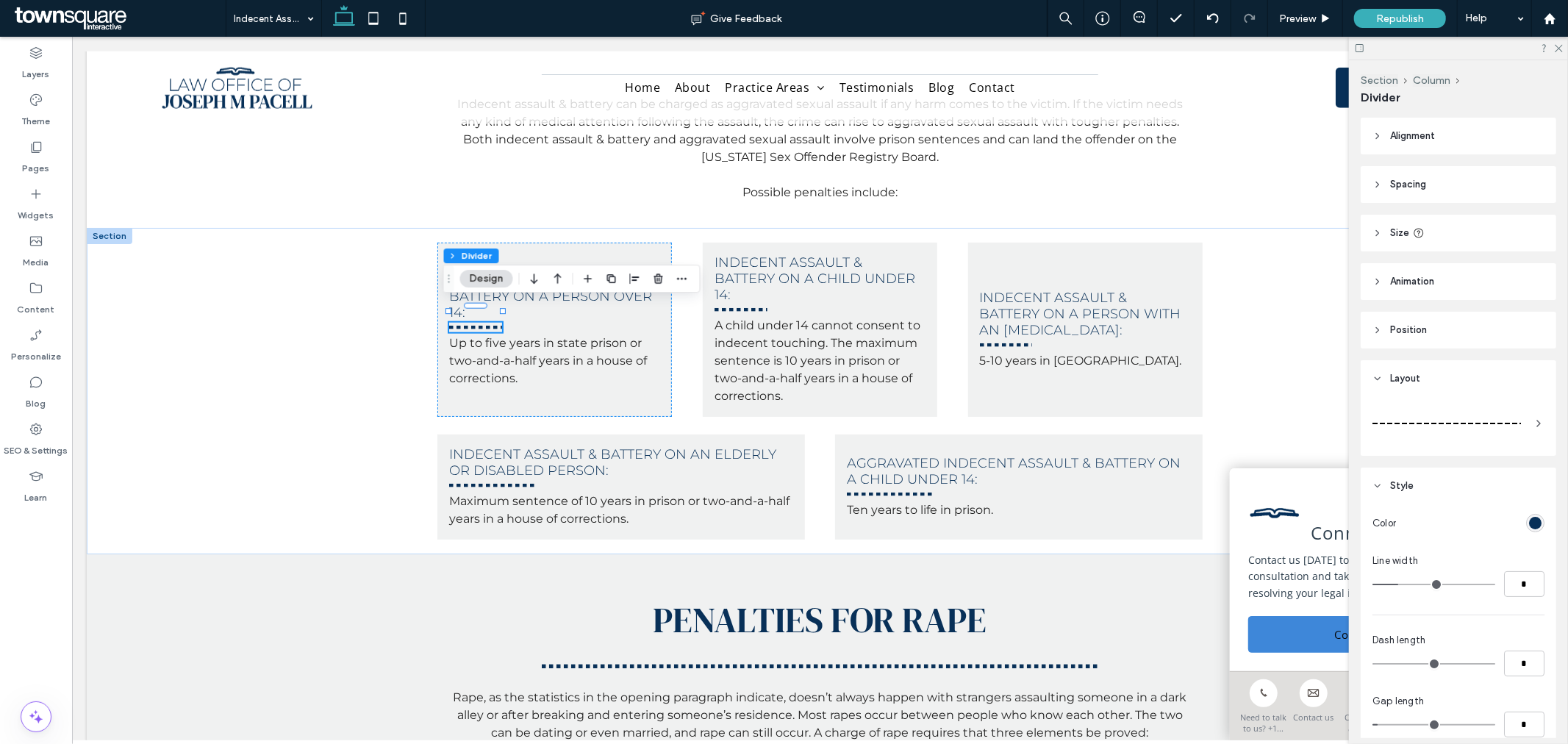
click at [1520, 419] on div at bounding box center [1459, 423] width 172 height 41
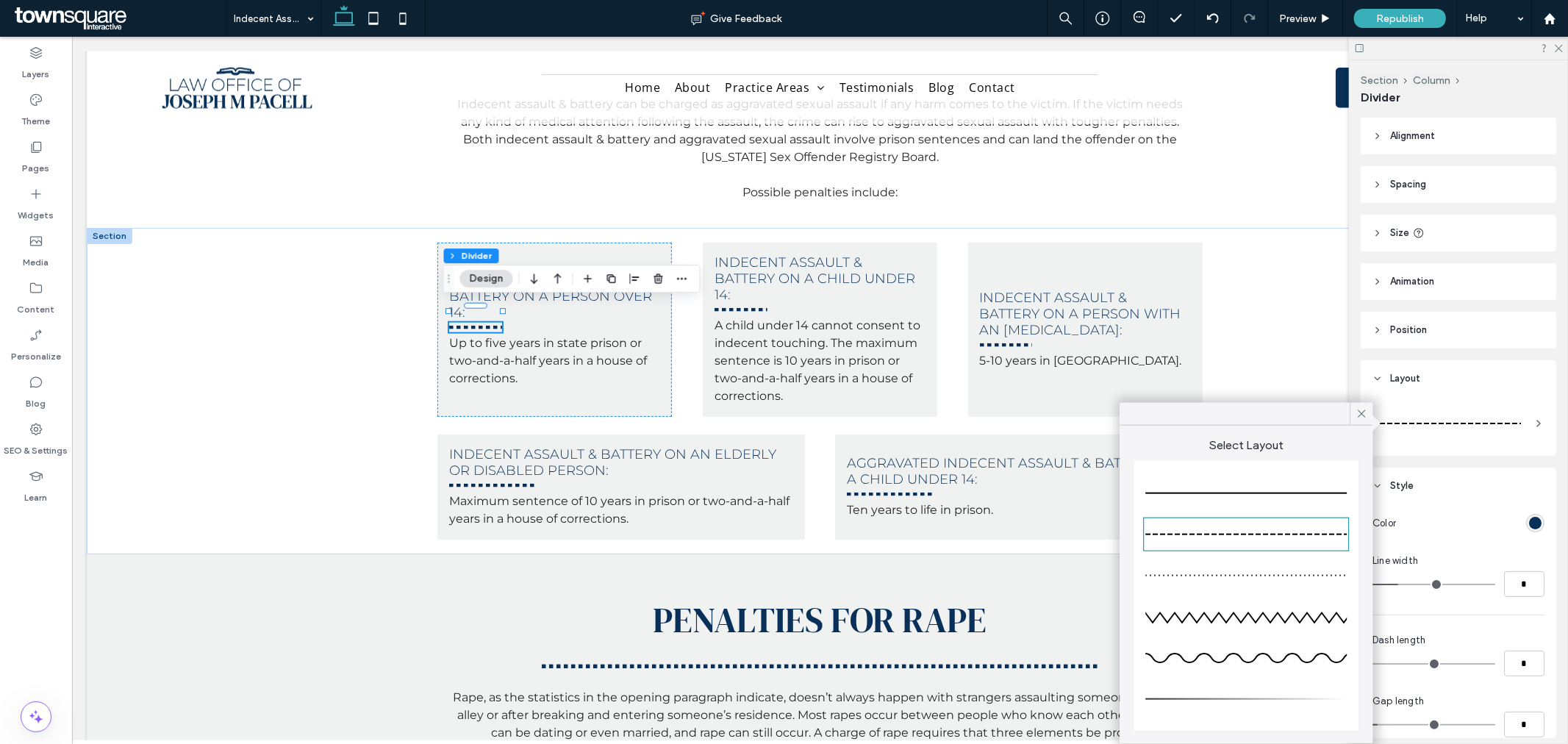
click at [1260, 503] on div at bounding box center [1247, 493] width 202 height 29
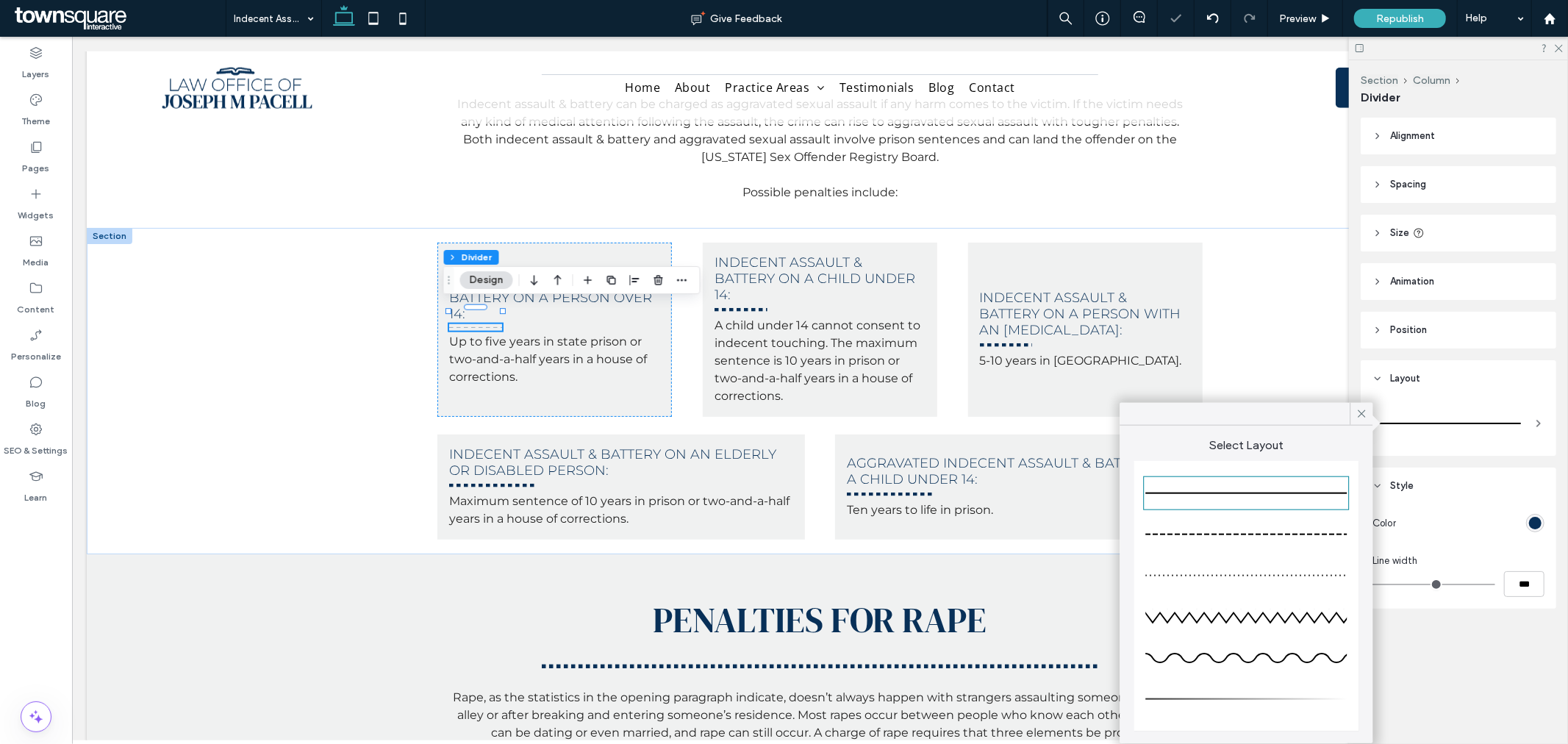
type input "*"
drag, startPoint x: 711, startPoint y: 291, endPoint x: 708, endPoint y: 306, distance: 15.3
click at [711, 302] on div "Indecent Assault & Battery on a Child Under 14: A child under 14 cannot consent…" at bounding box center [819, 329] width 234 height 175
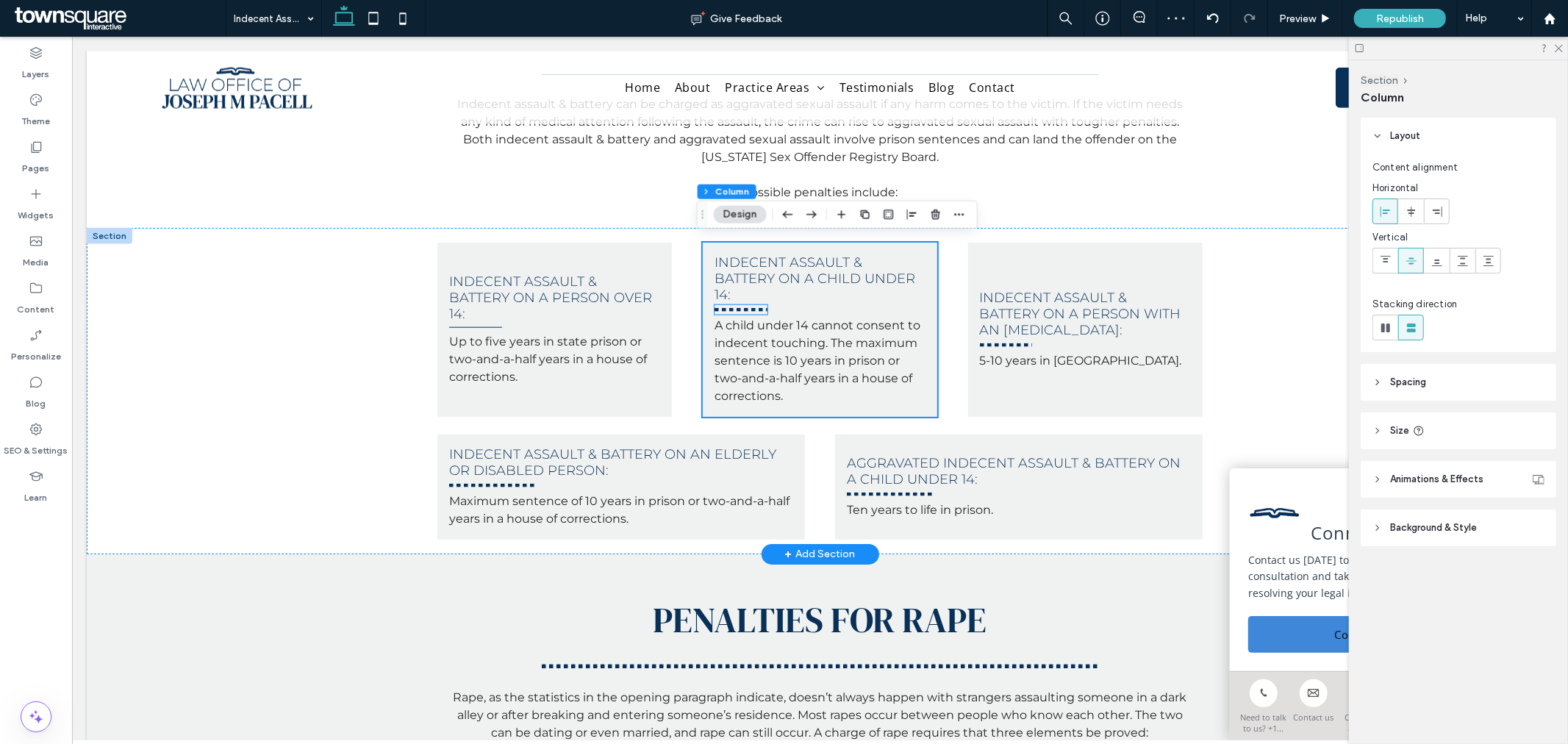
click at [717, 304] on div at bounding box center [741, 309] width 53 height 9
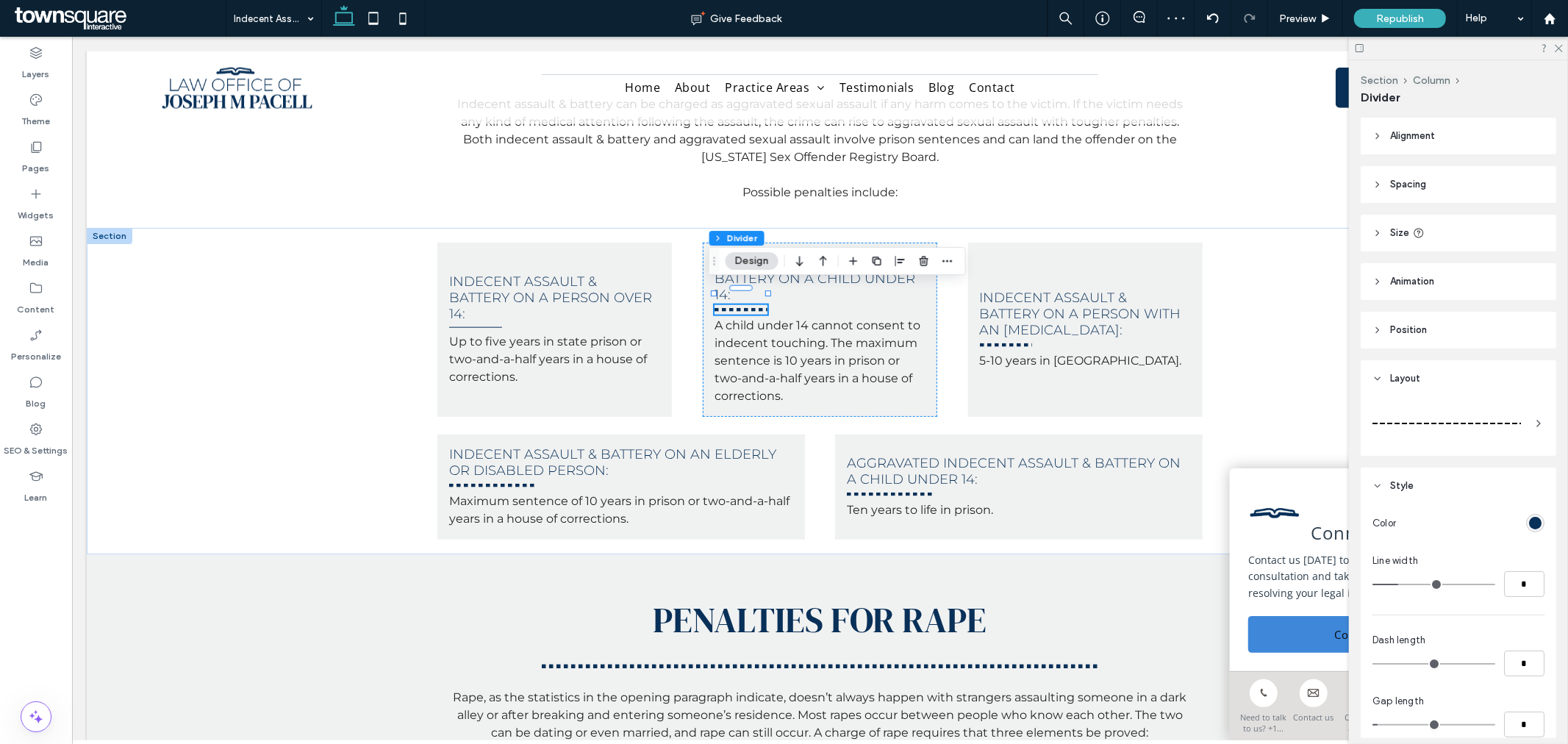
click at [1533, 410] on span at bounding box center [1539, 423] width 12 height 41
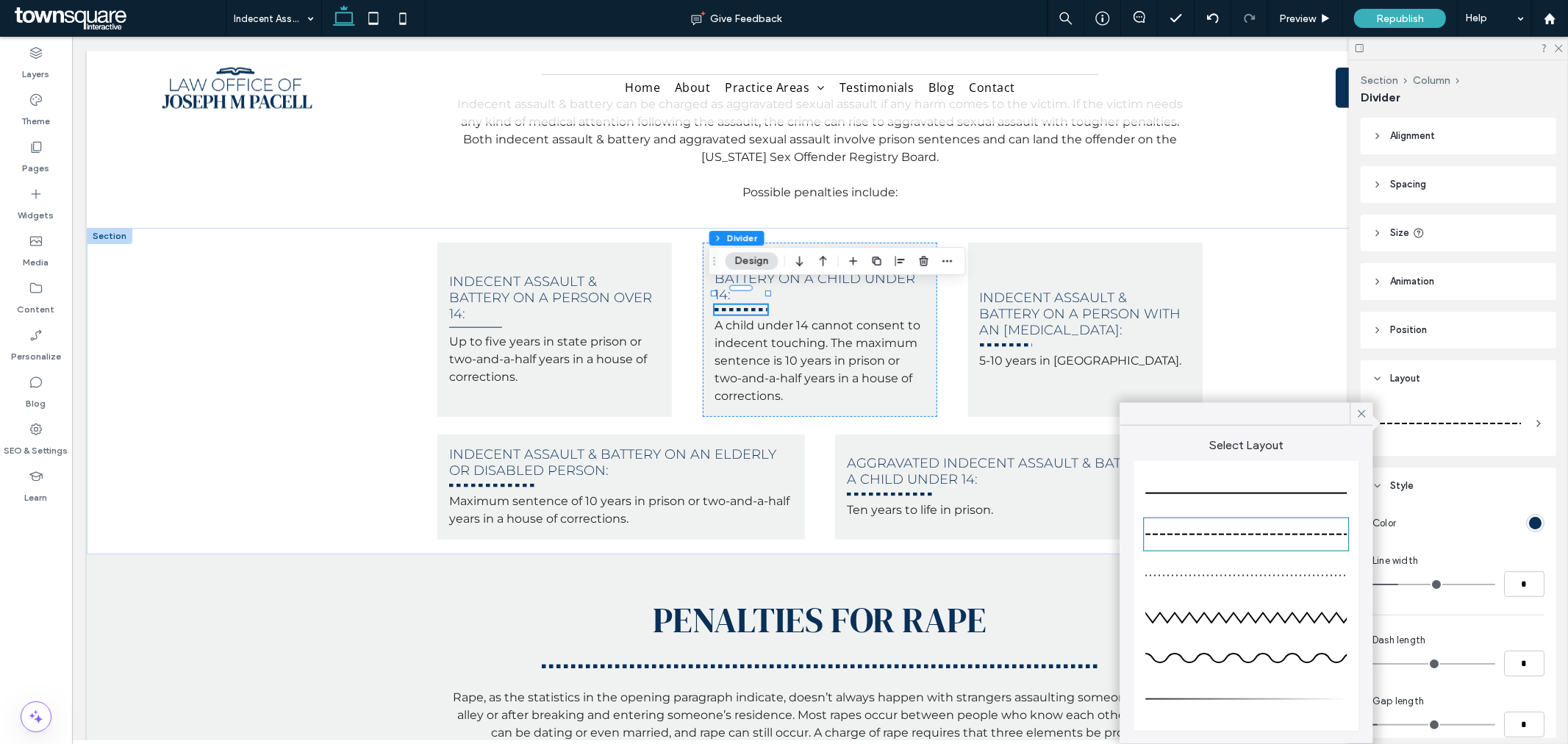
click at [1229, 491] on div at bounding box center [1247, 493] width 202 height 29
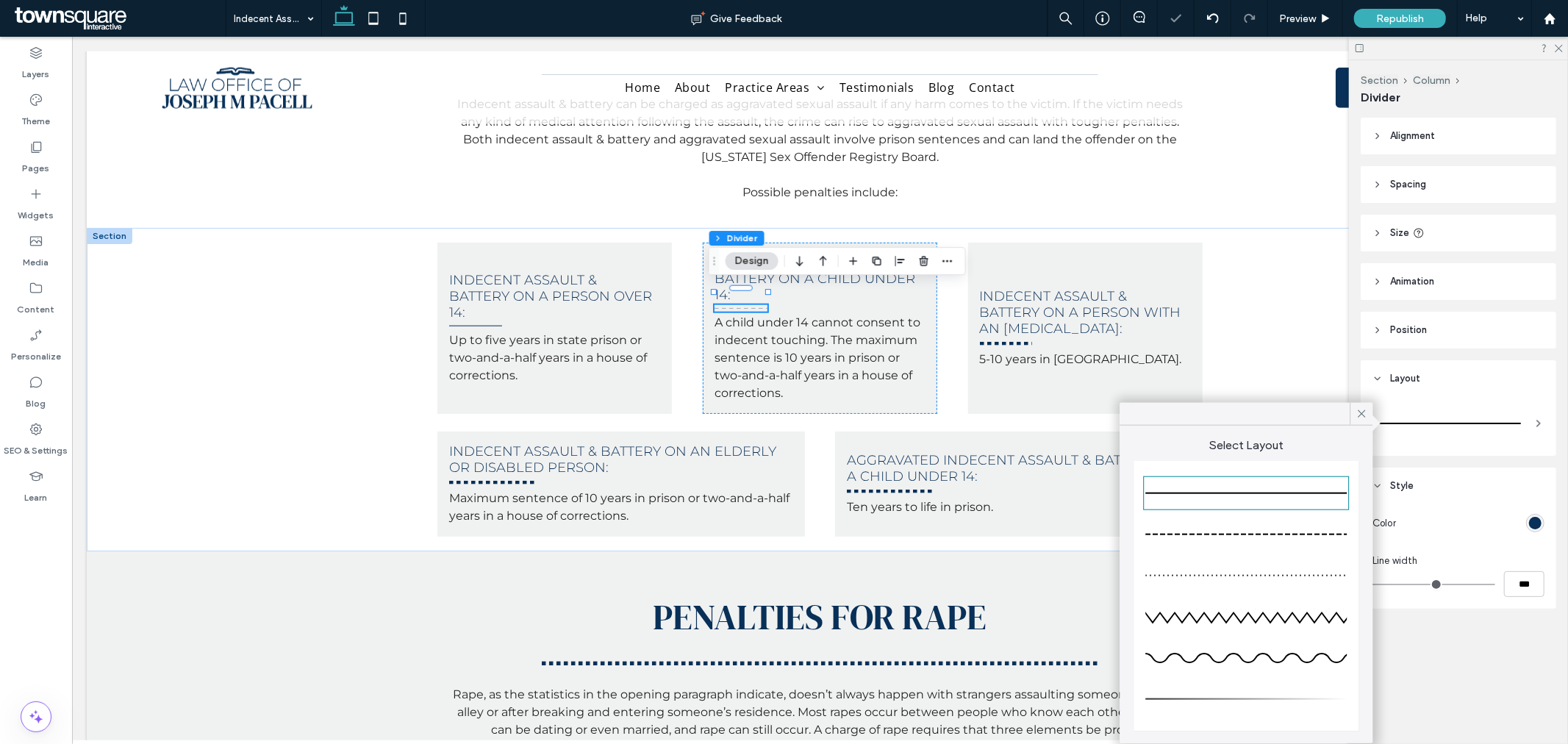
type input "*"
click at [995, 338] on div at bounding box center [1006, 343] width 53 height 9
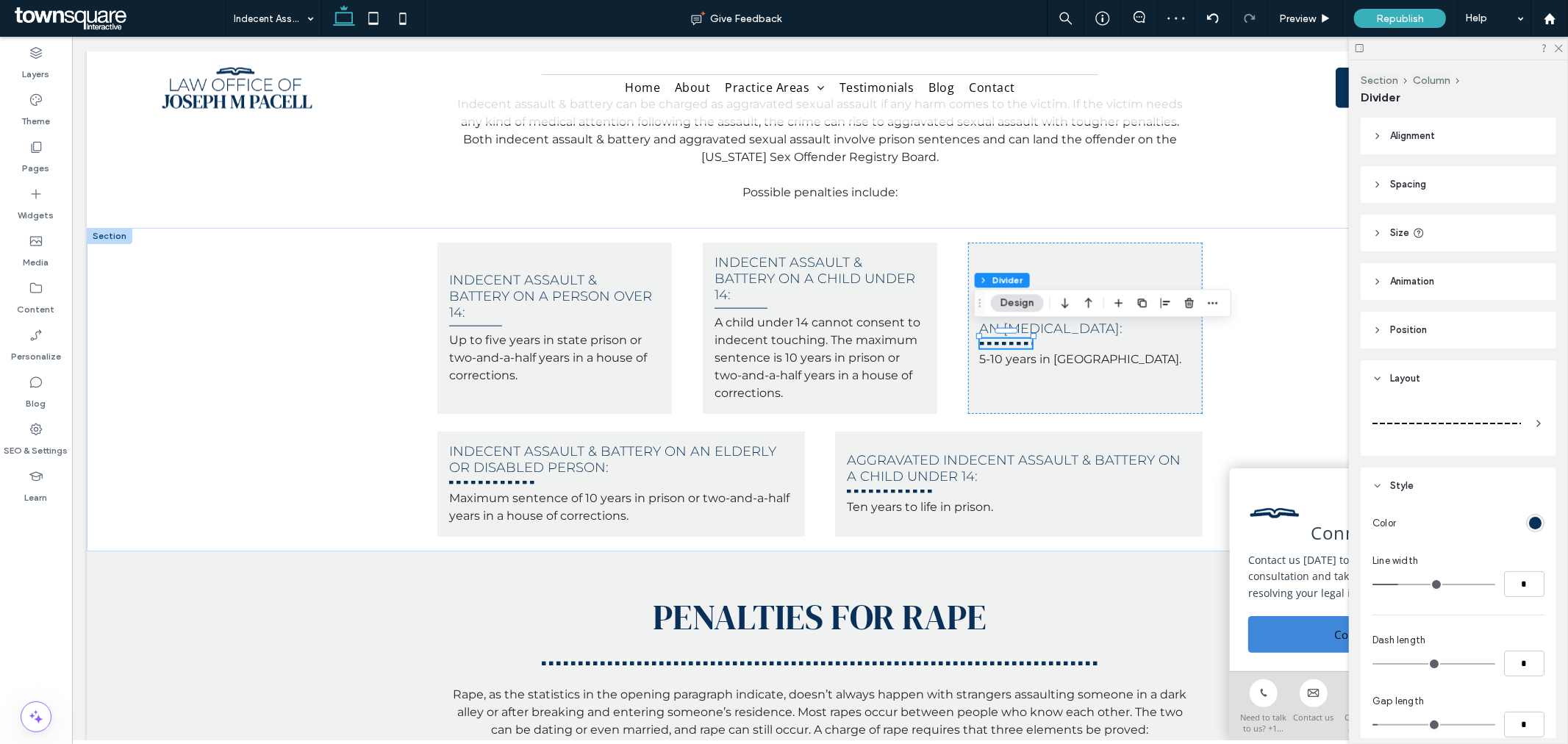
click at [1482, 420] on div at bounding box center [1447, 423] width 148 height 29
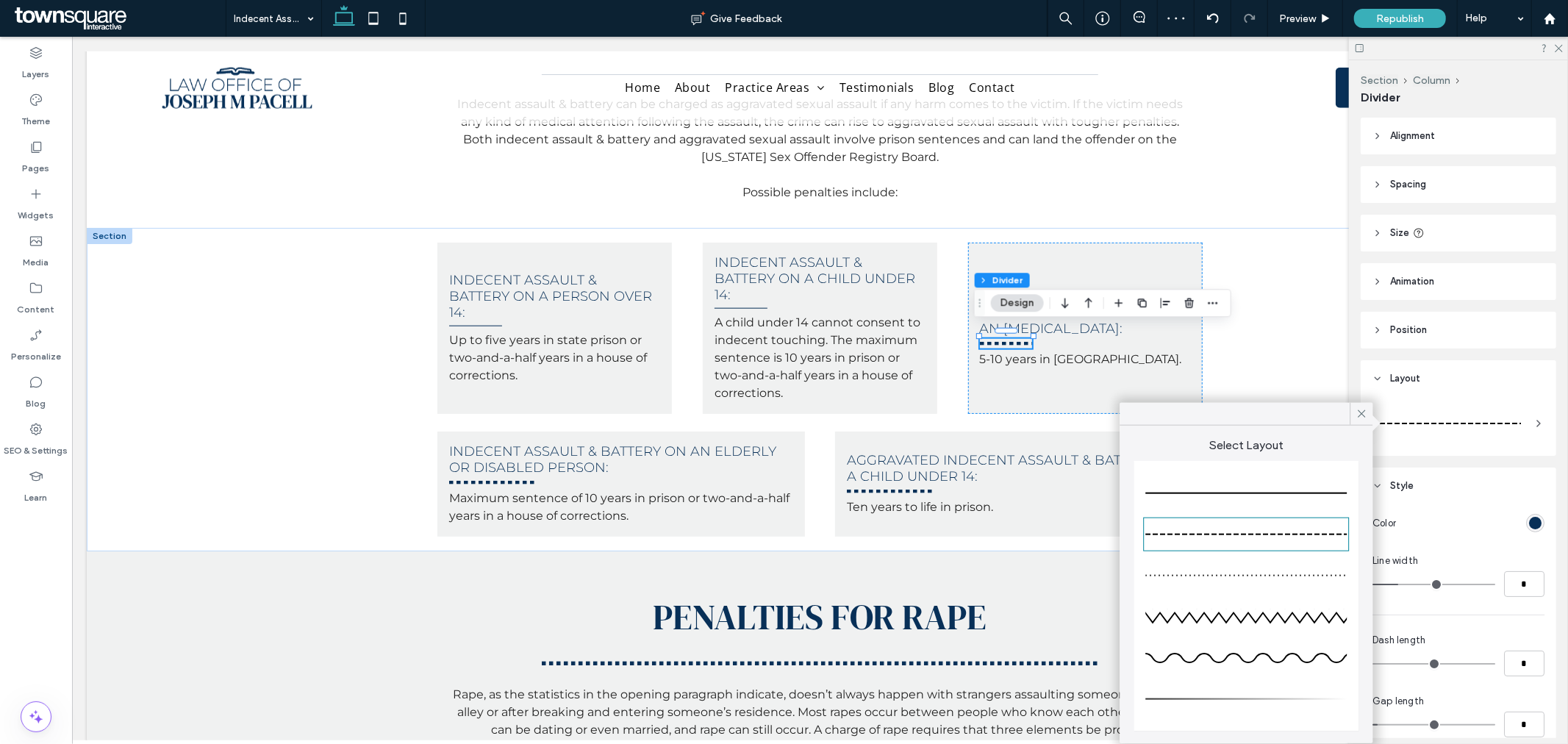
click at [1314, 498] on div at bounding box center [1247, 493] width 202 height 29
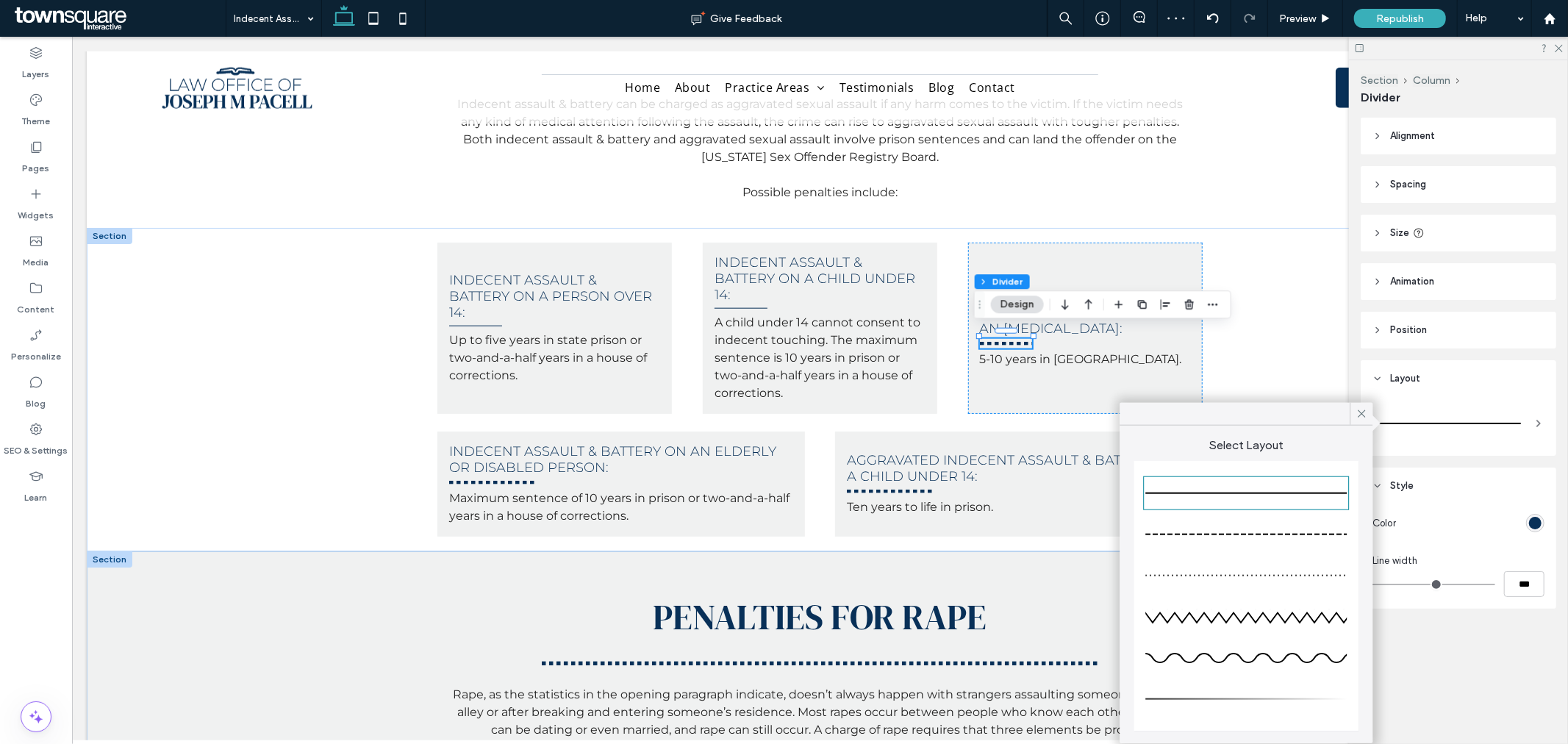
type input "*"
click at [459, 480] on hr at bounding box center [491, 482] width 86 height 4
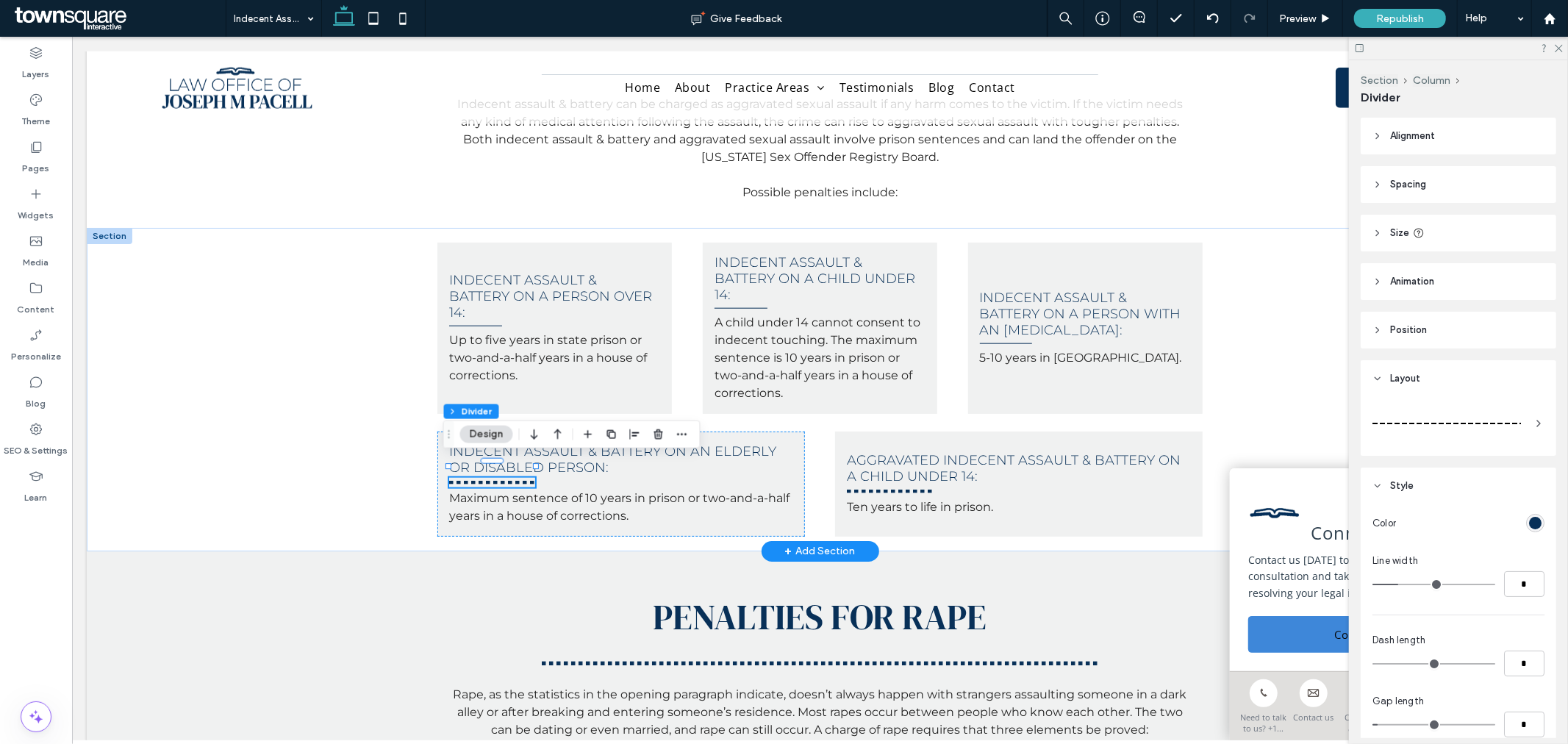
click at [1519, 421] on div at bounding box center [1459, 423] width 172 height 41
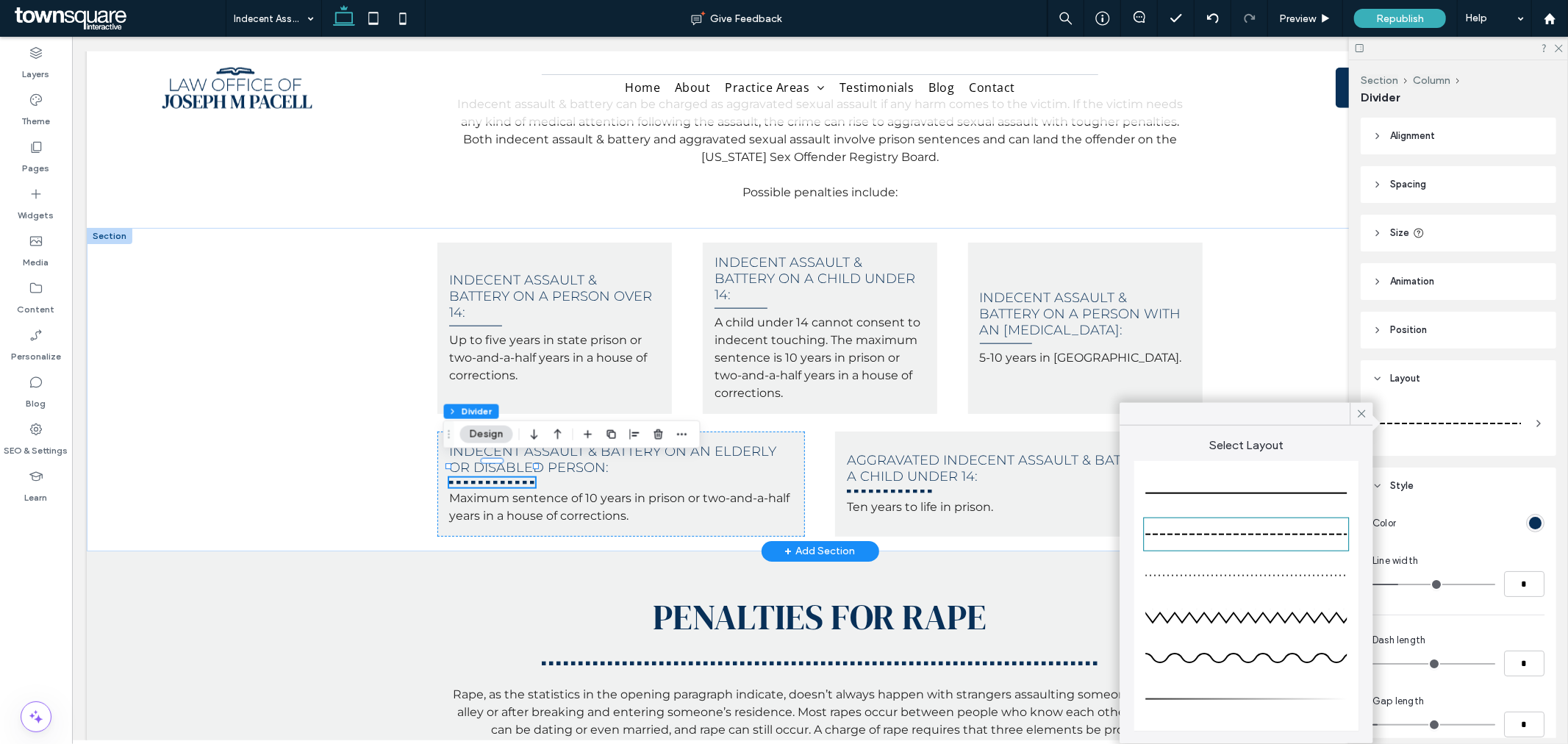
click at [1247, 484] on div at bounding box center [1247, 493] width 202 height 29
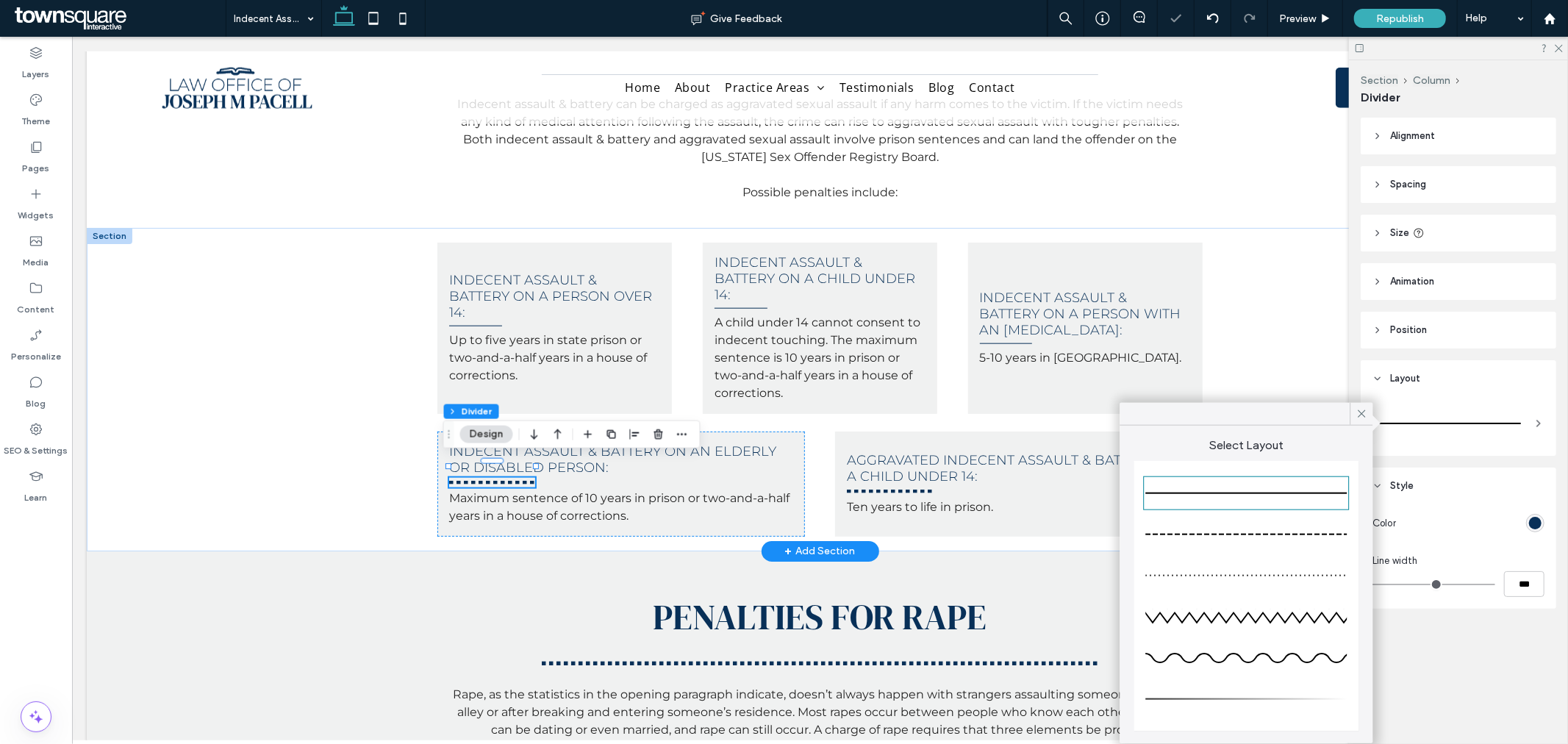
type input "*"
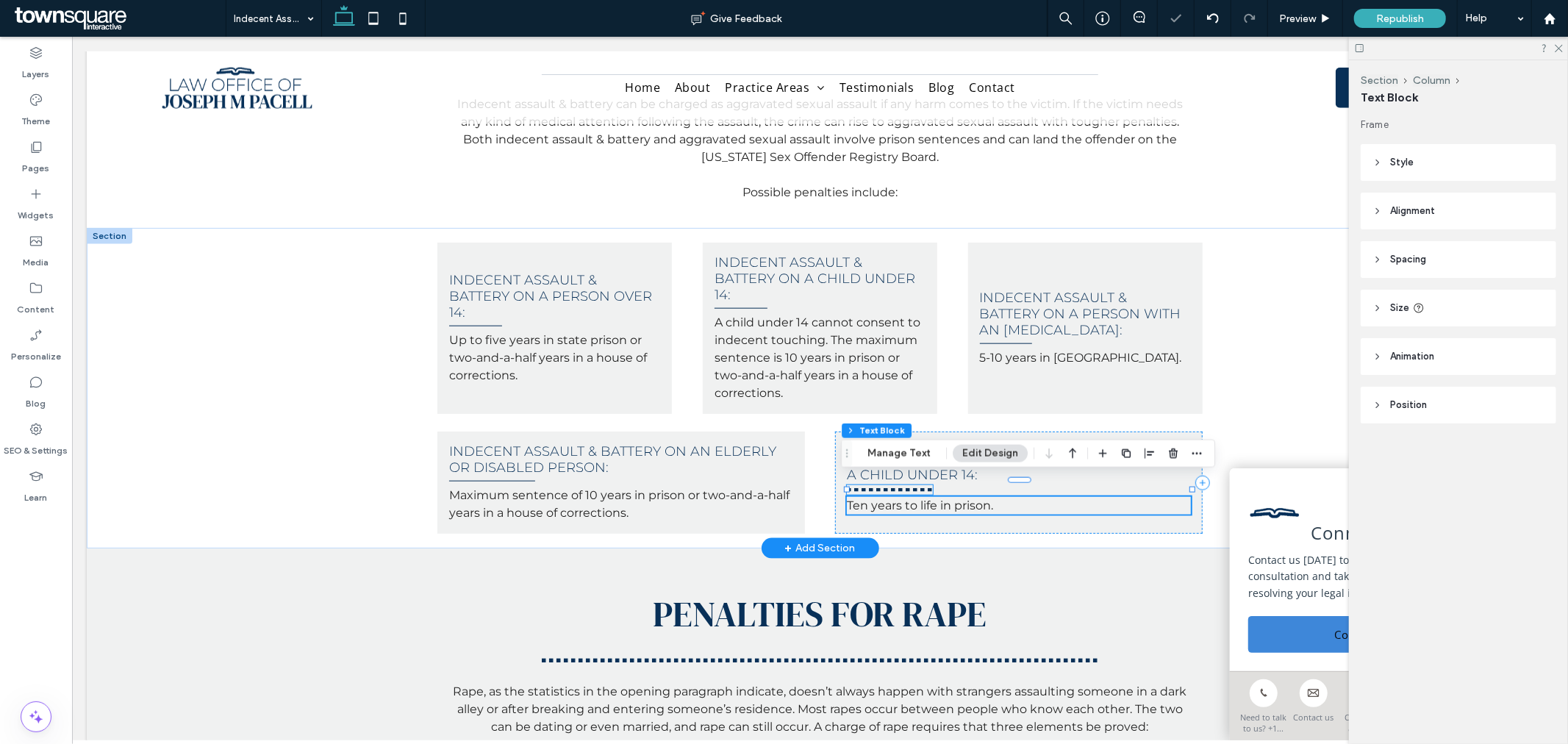
click at [900, 487] on hr at bounding box center [889, 489] width 86 height 4
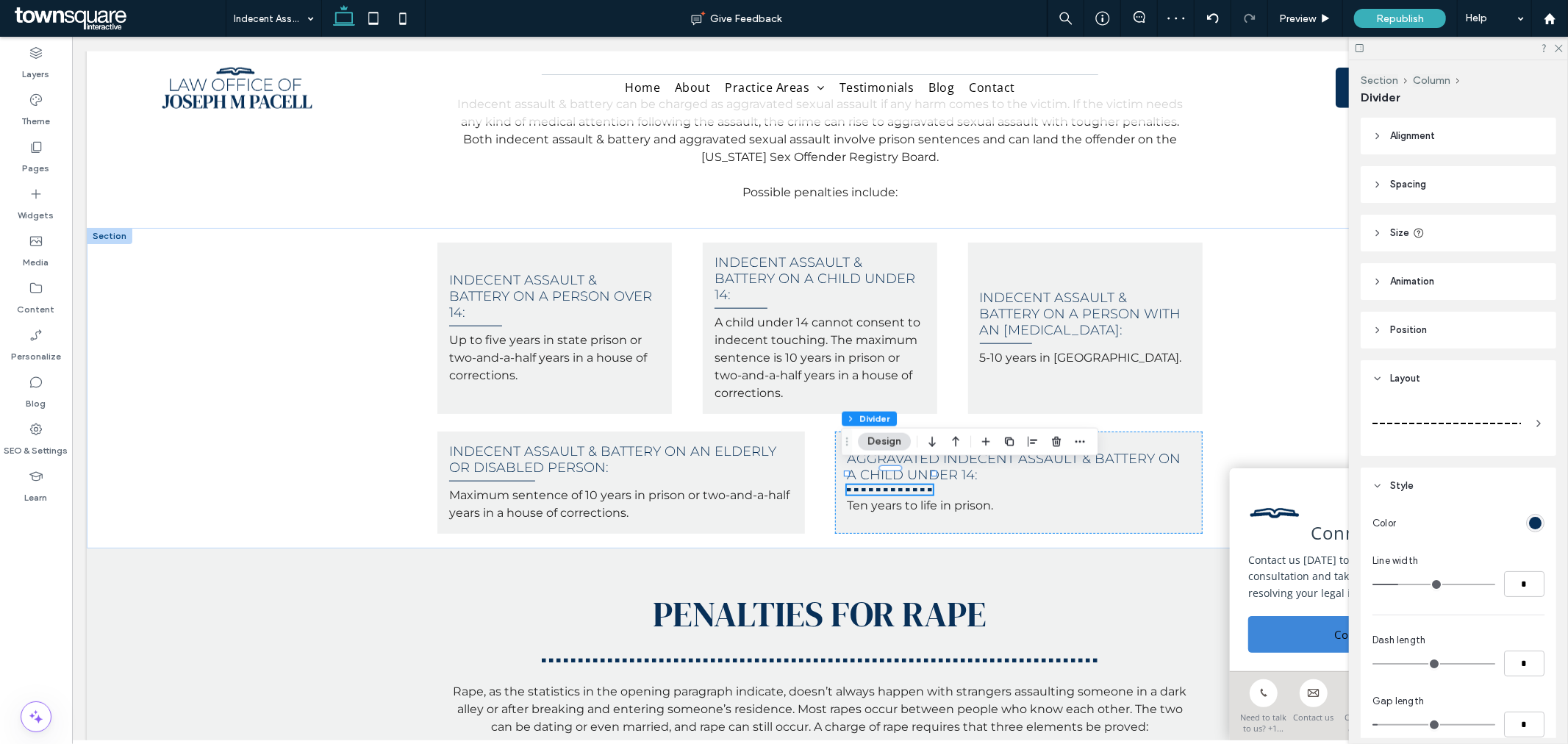
click at [1458, 434] on div at bounding box center [1447, 423] width 148 height 29
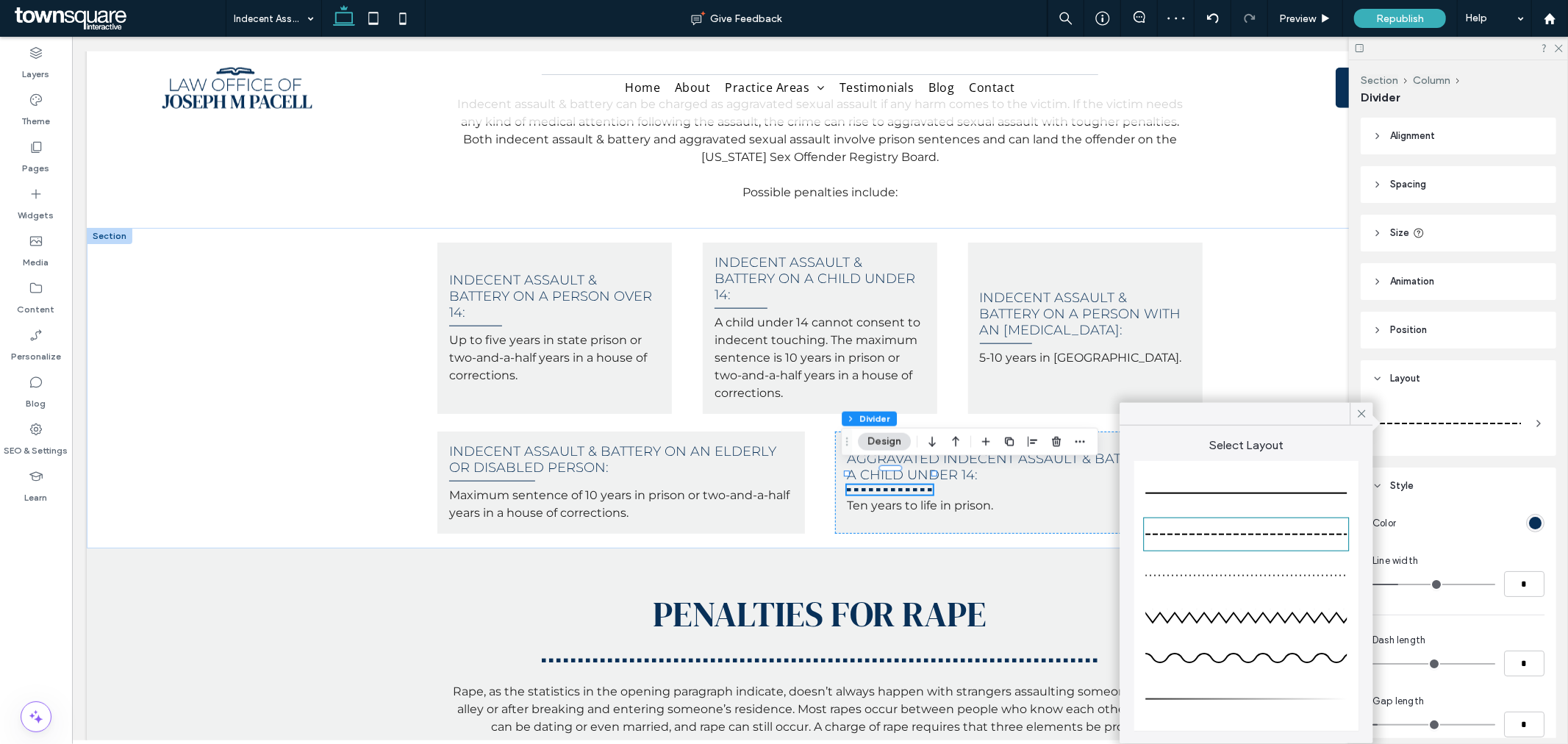
click at [1238, 496] on div at bounding box center [1247, 493] width 202 height 29
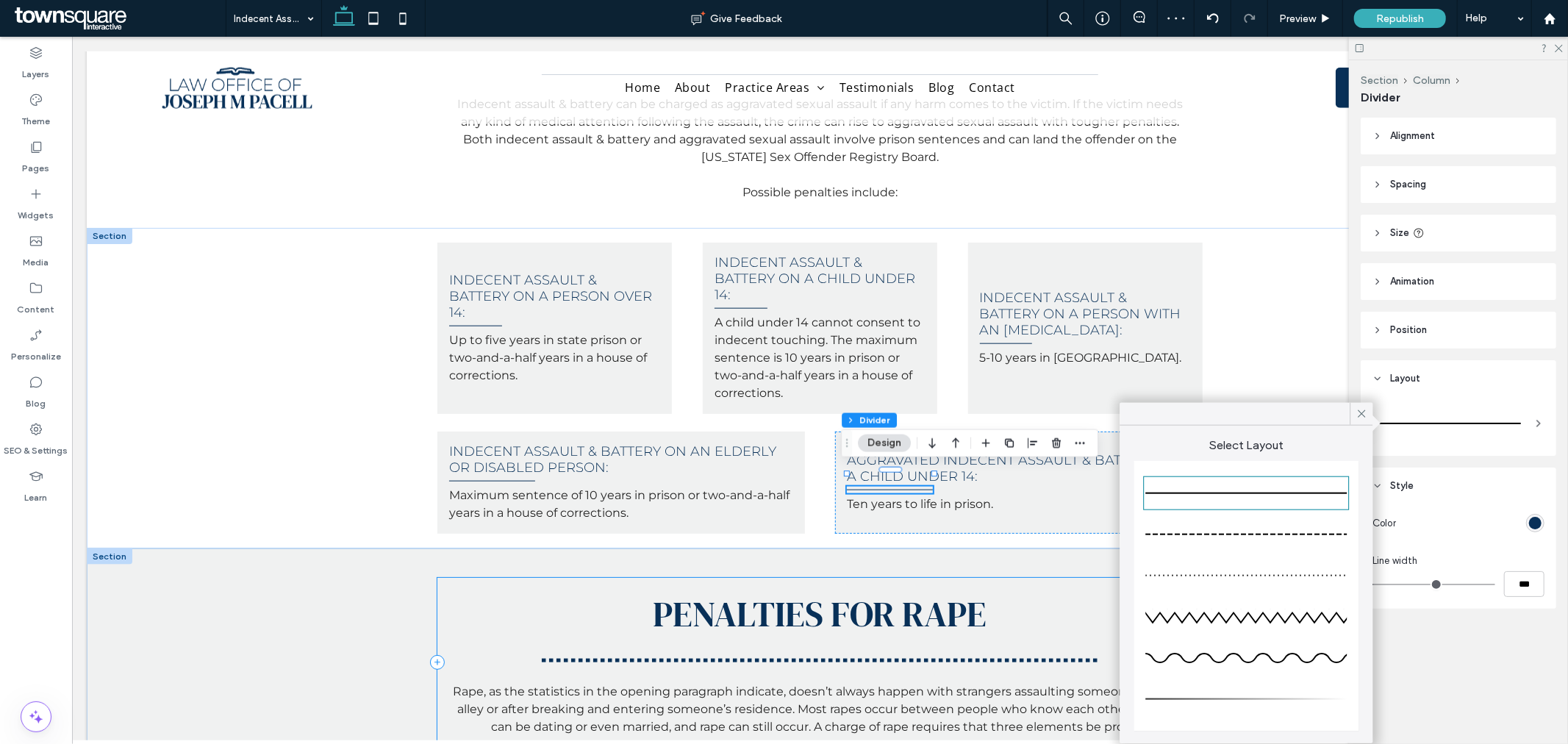
click at [971, 629] on div "Penalties for Rape Rape, as the statistics in the opening paragraph indicate, d…" at bounding box center [819, 662] width 765 height 170
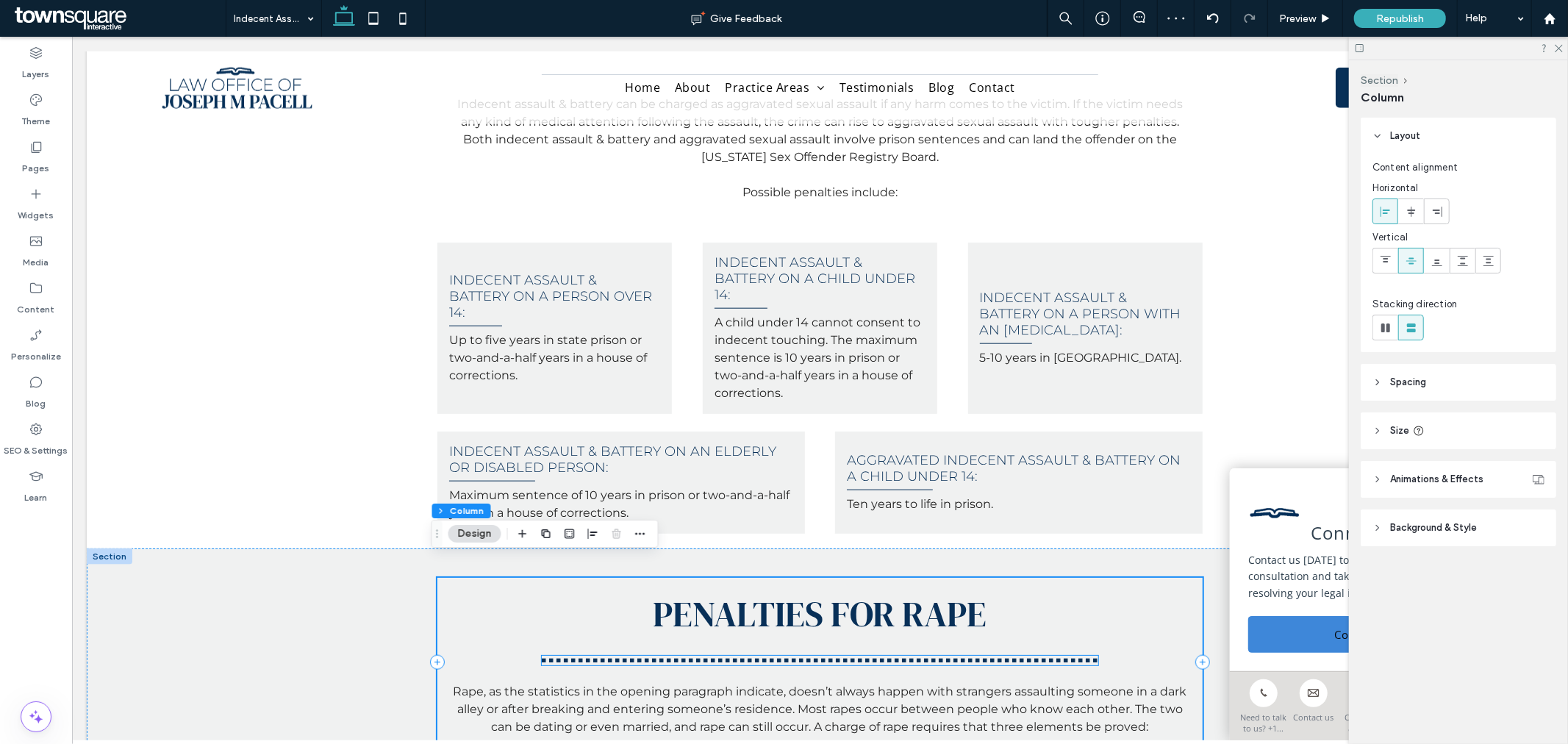
click at [970, 658] on hr at bounding box center [819, 660] width 556 height 4
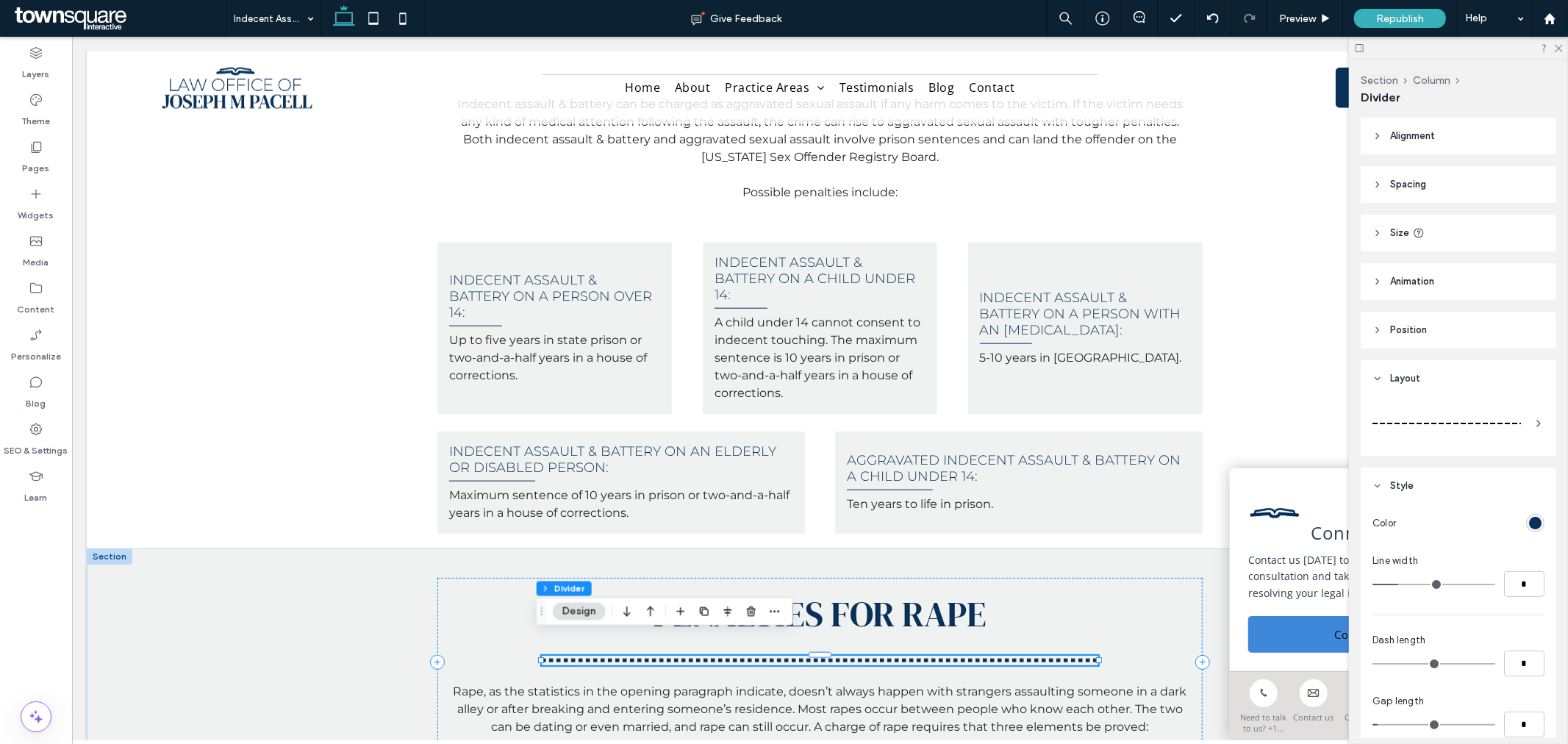
click at [1483, 428] on div at bounding box center [1447, 423] width 148 height 29
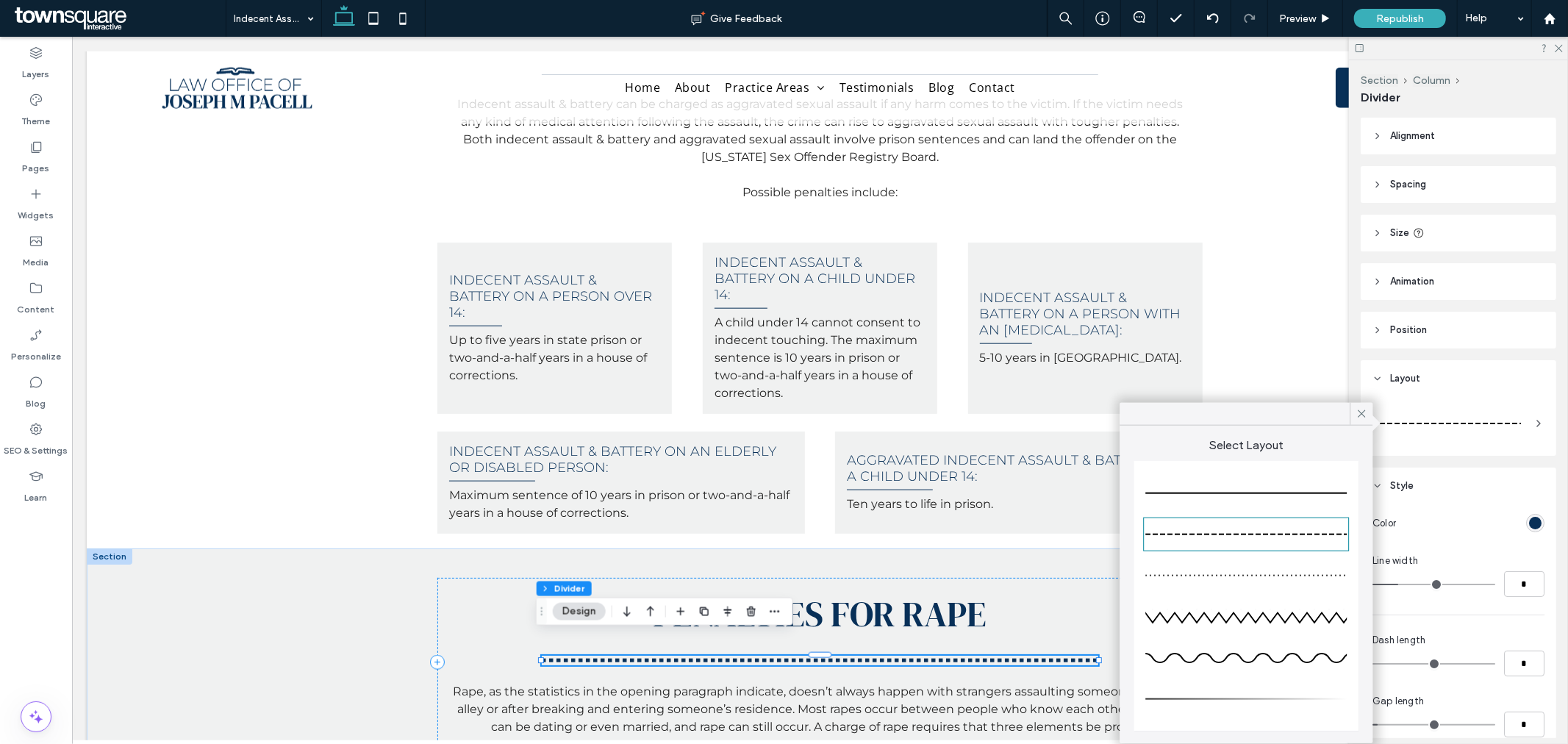
click at [1289, 498] on div at bounding box center [1247, 493] width 202 height 29
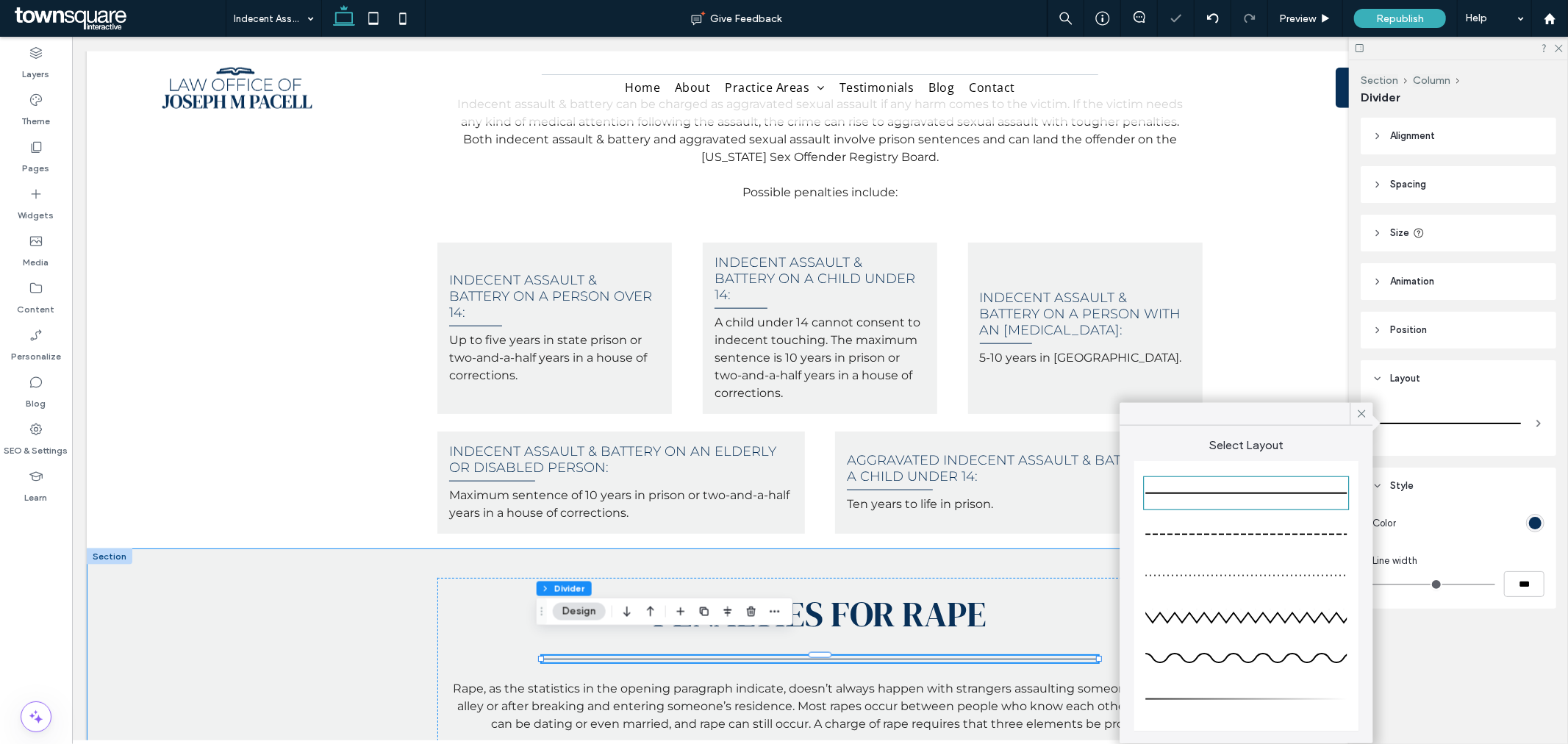
type input "*"
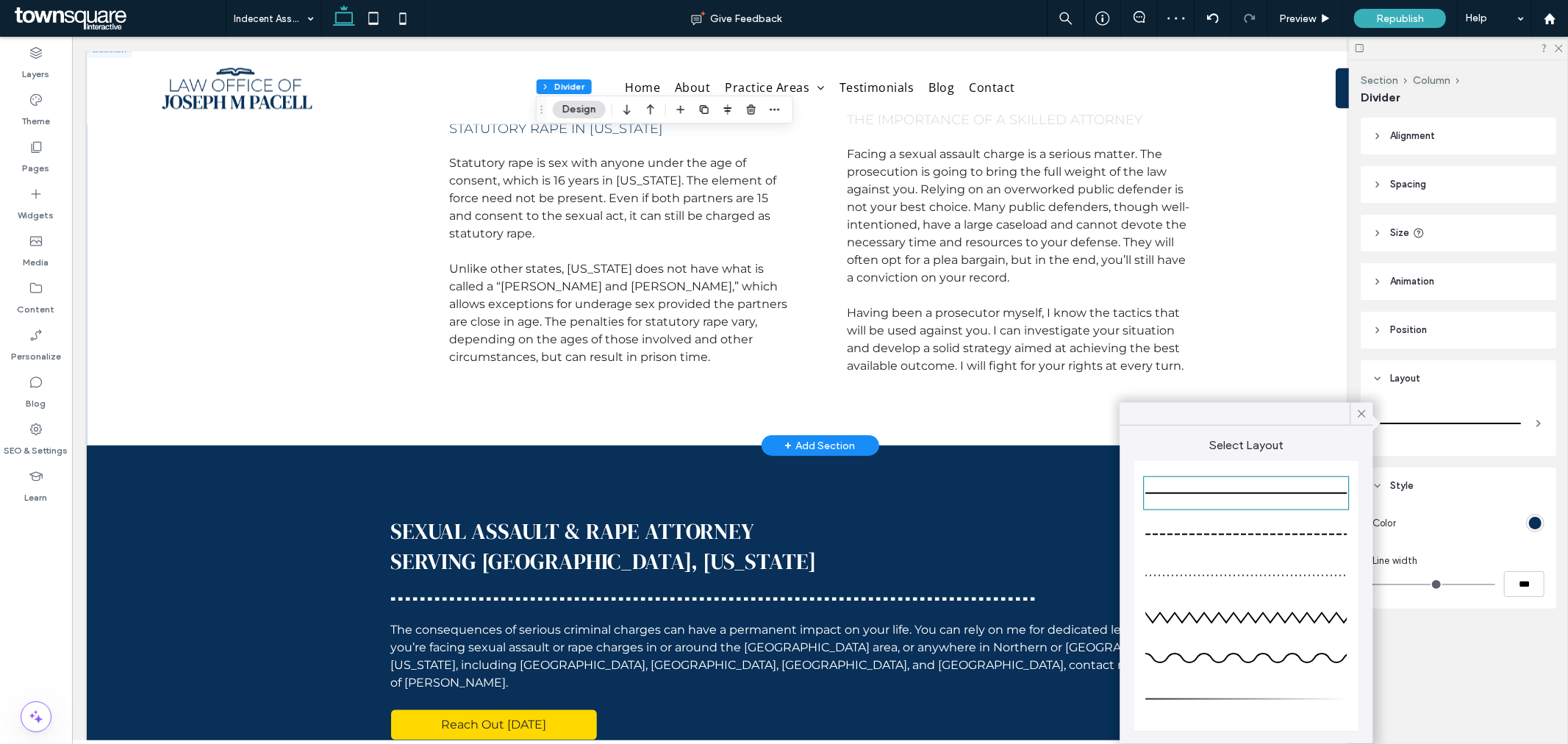
scroll to position [2532, 0]
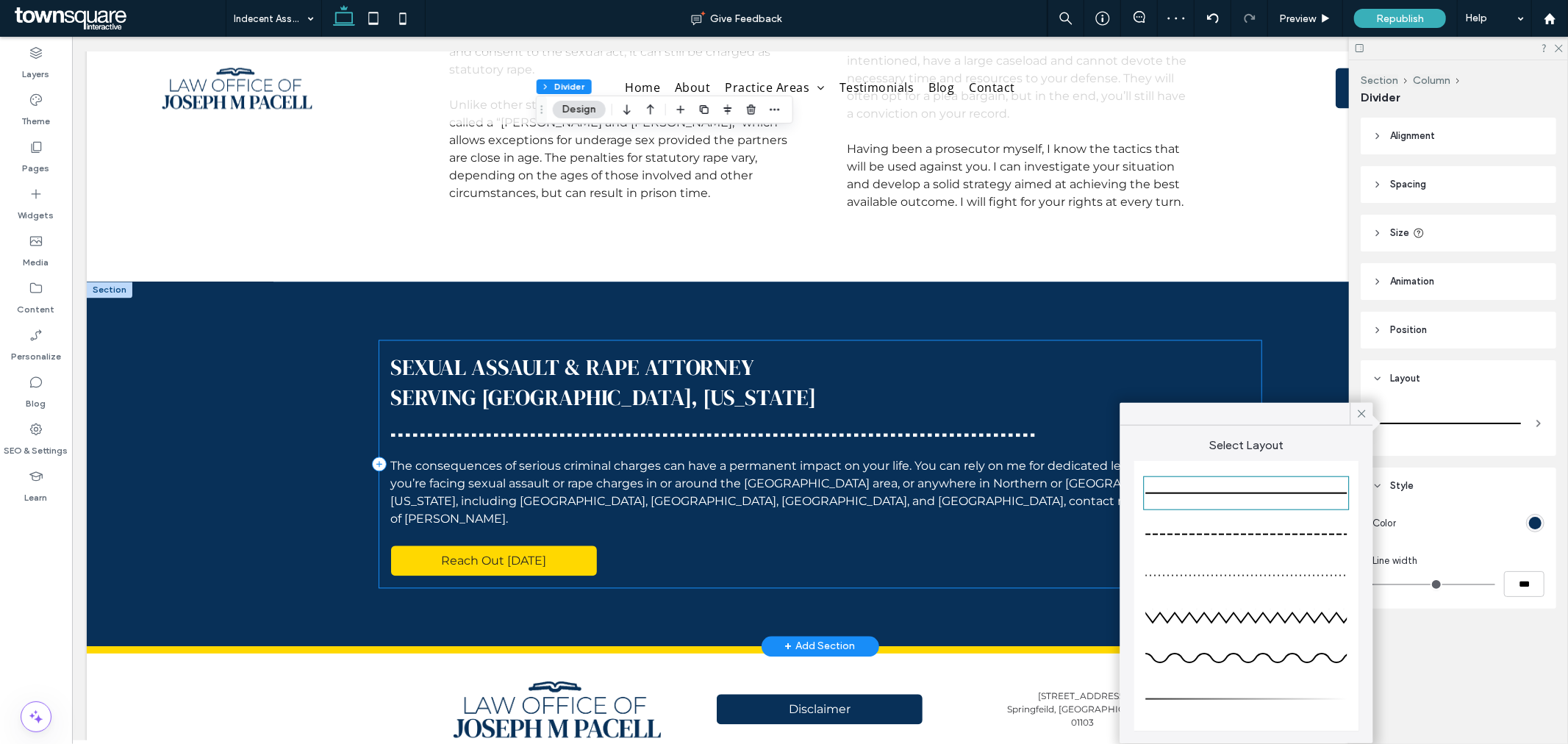
click at [753, 400] on div "Sexual Assault & Rape Attorney Serving [GEOGRAPHIC_DATA], [US_STATE] The conseq…" at bounding box center [819, 463] width 883 height 247
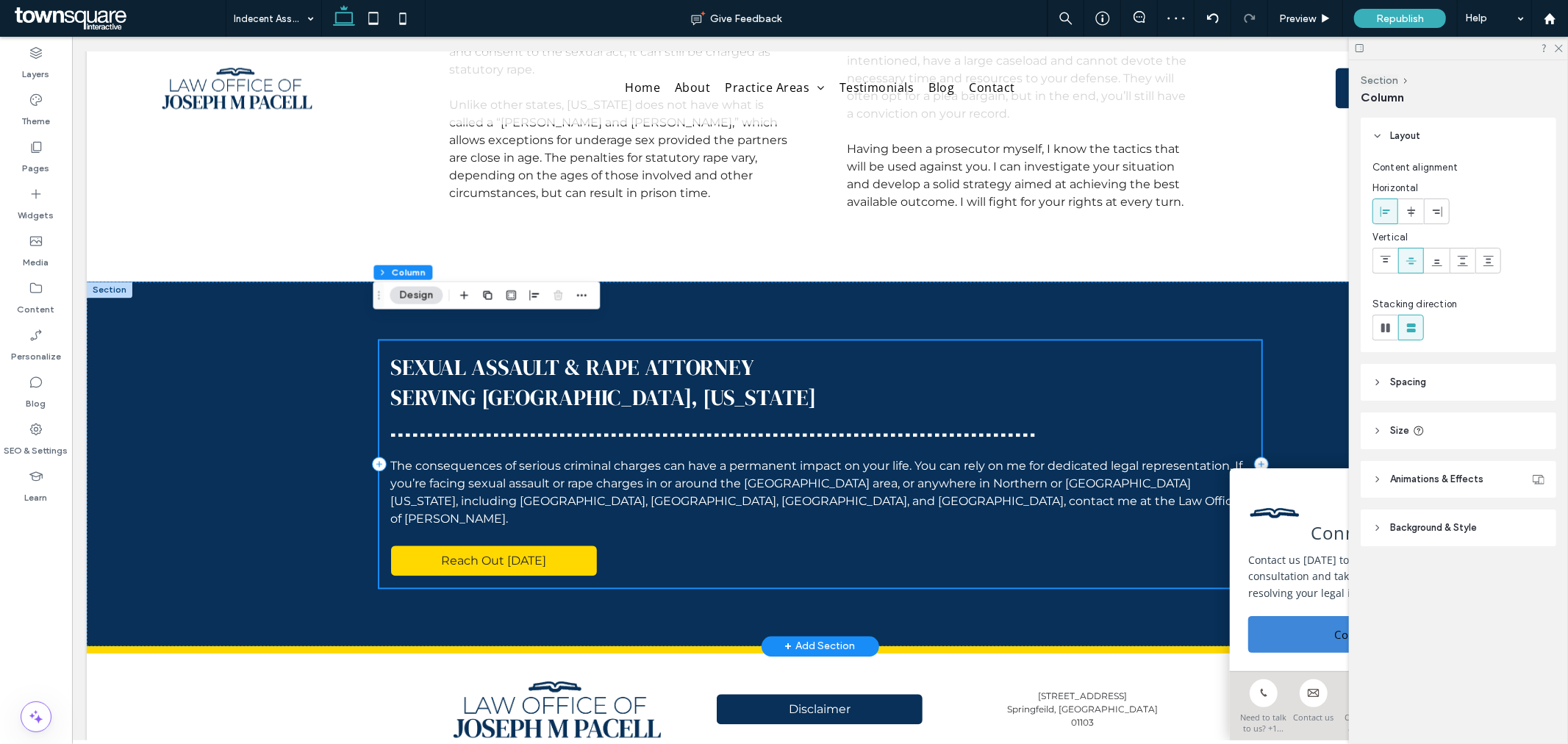
click at [759, 418] on div "Sexual Assault & Rape Attorney Serving [GEOGRAPHIC_DATA], [US_STATE] The conseq…" at bounding box center [819, 463] width 883 height 247
click at [765, 432] on hr at bounding box center [713, 434] width 644 height 4
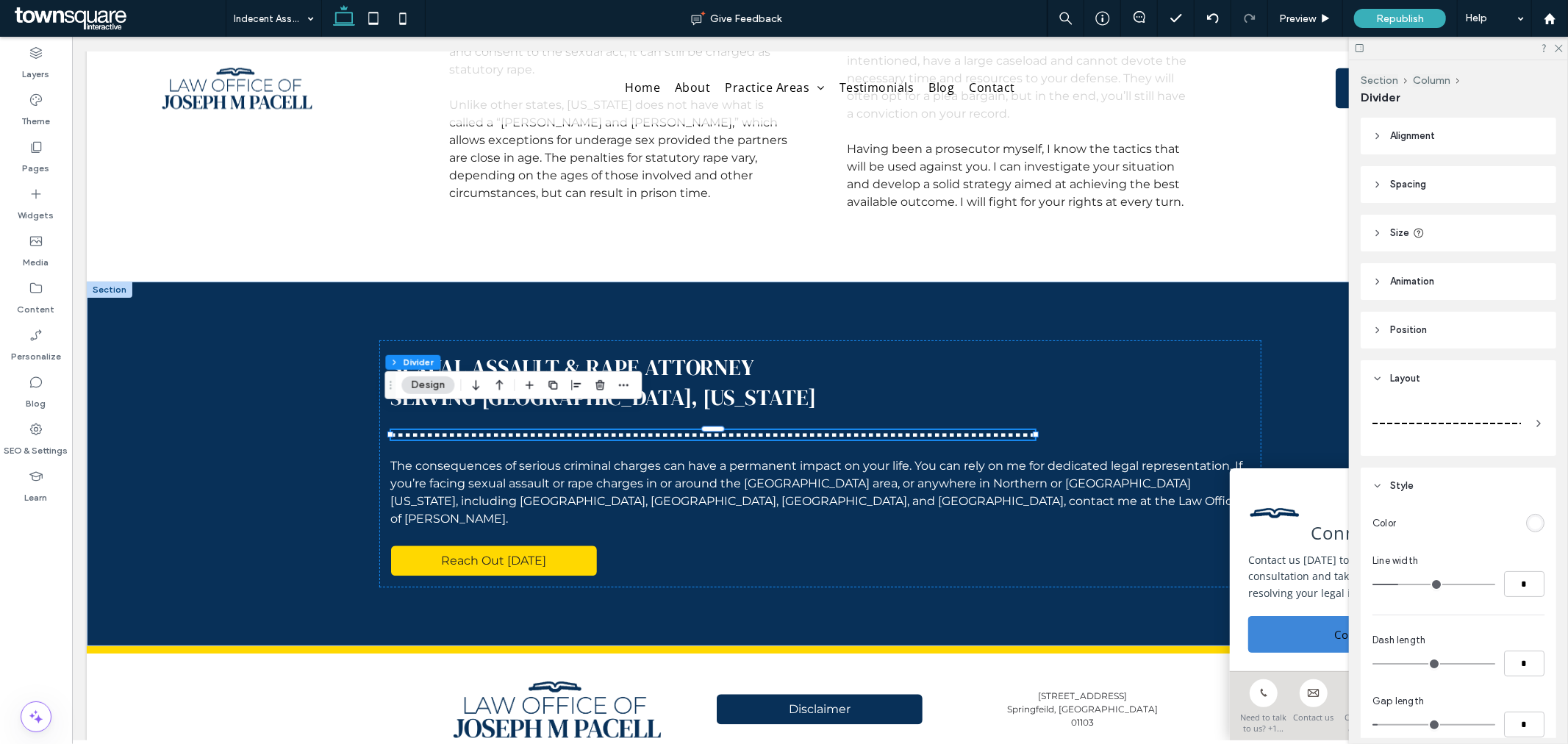
click at [1473, 410] on div at bounding box center [1447, 423] width 148 height 29
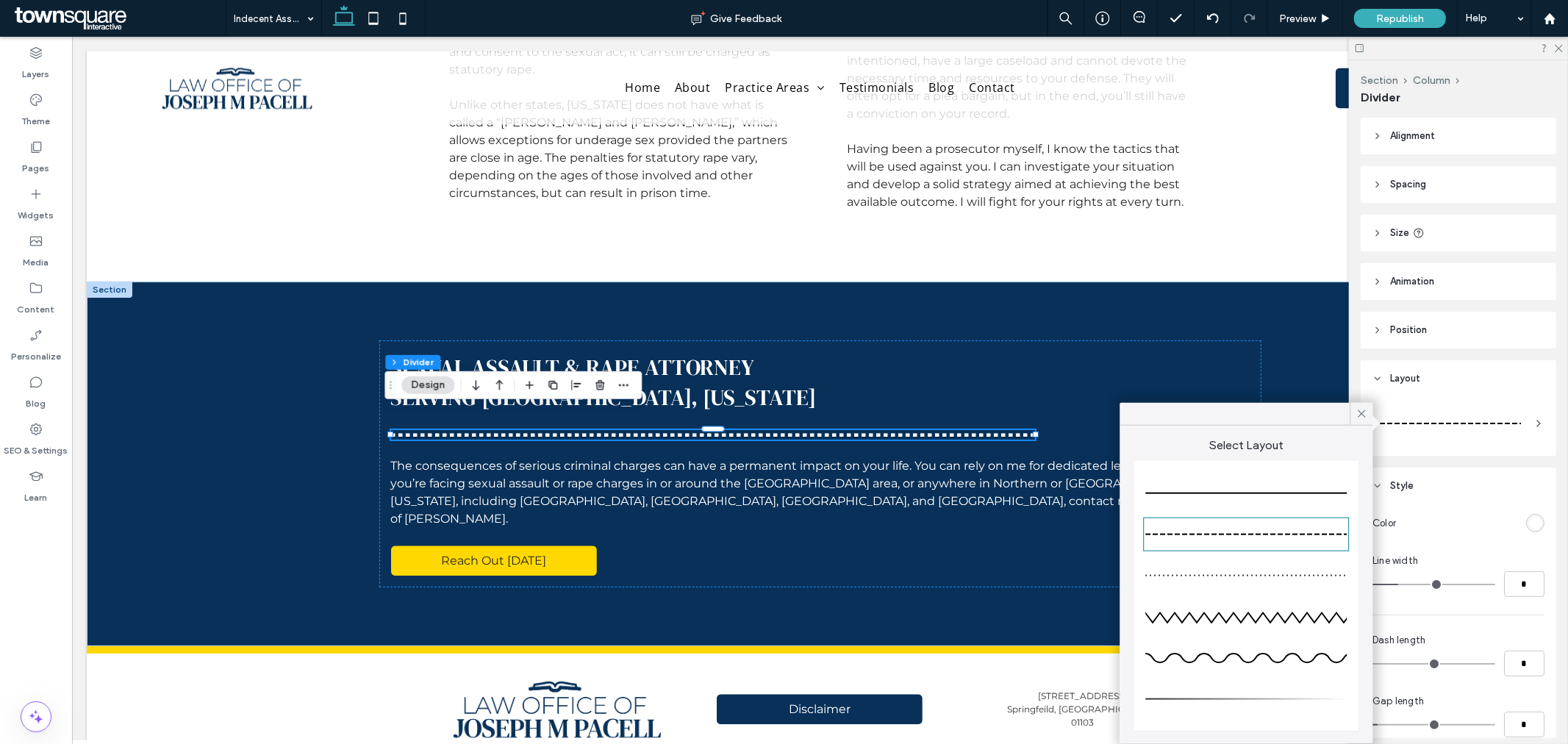
click at [1265, 494] on div at bounding box center [1247, 493] width 202 height 29
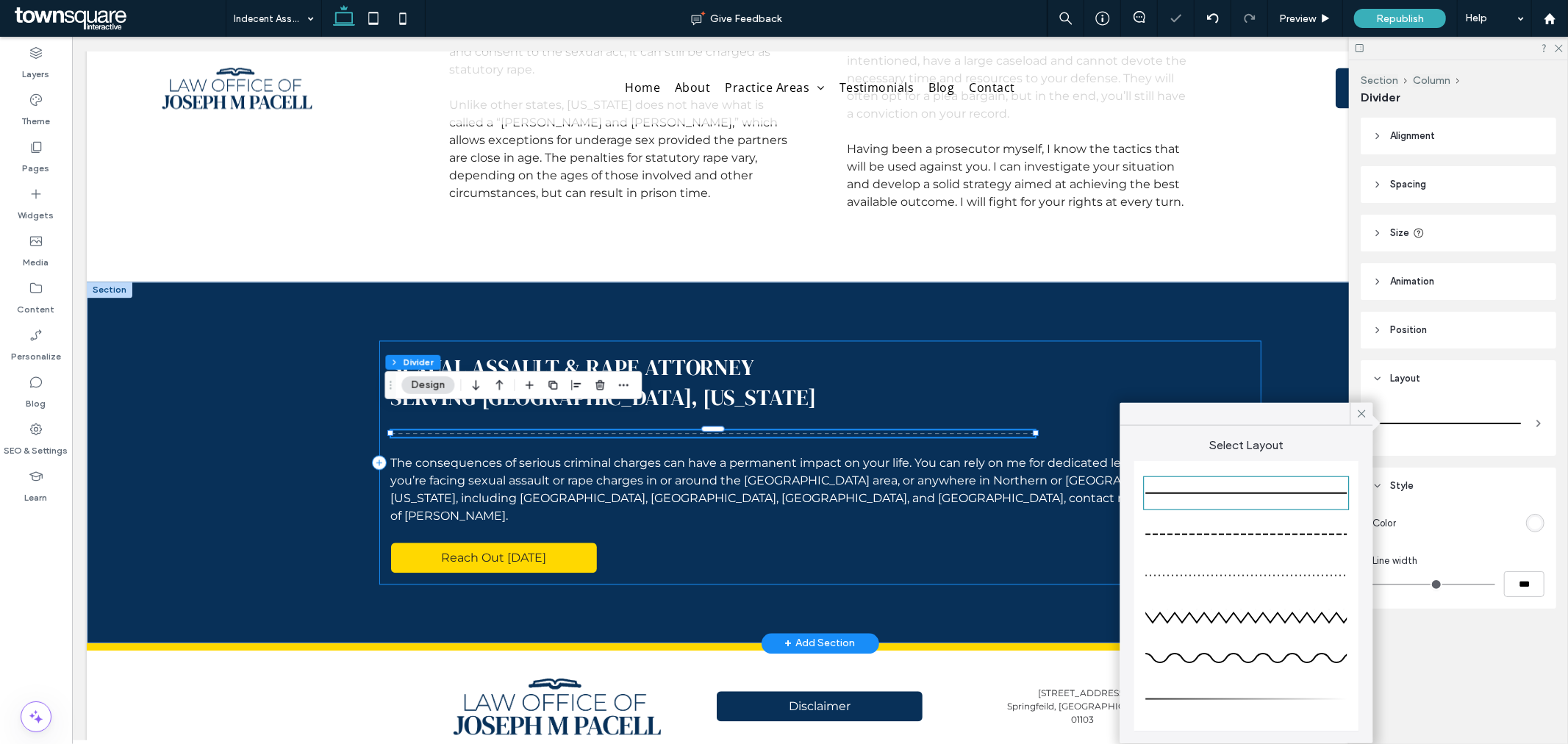
type input "*"
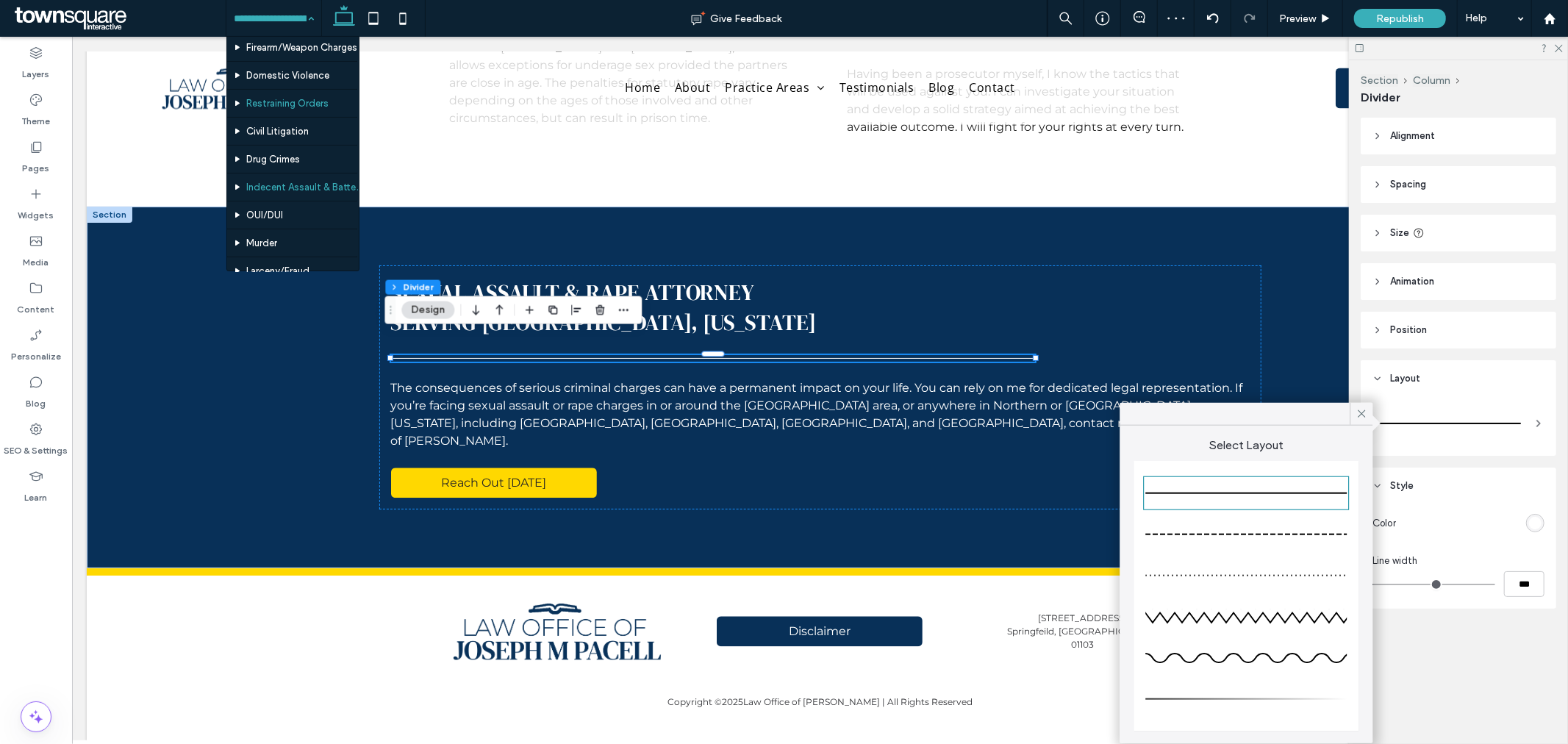
scroll to position [163, 0]
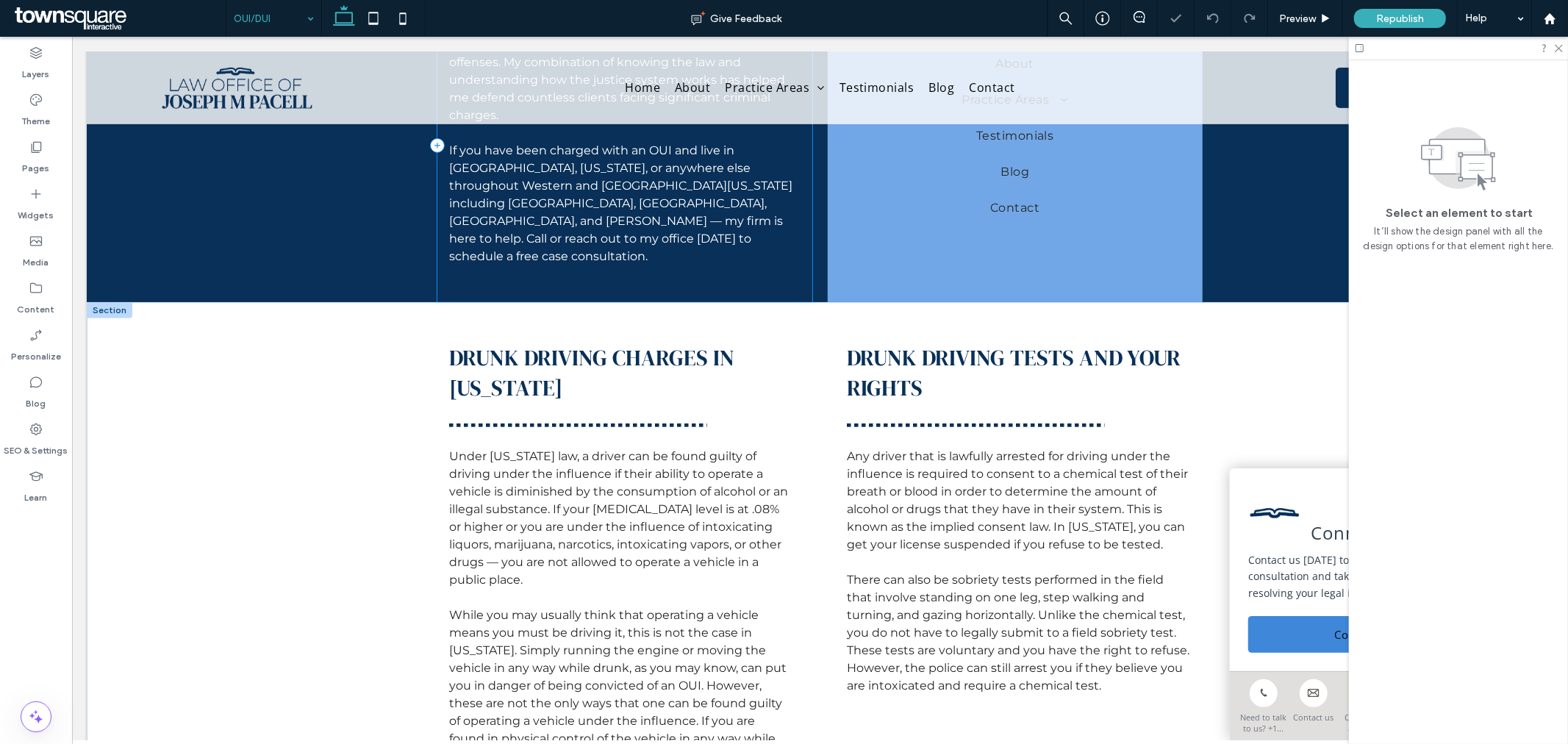
scroll to position [489, 0]
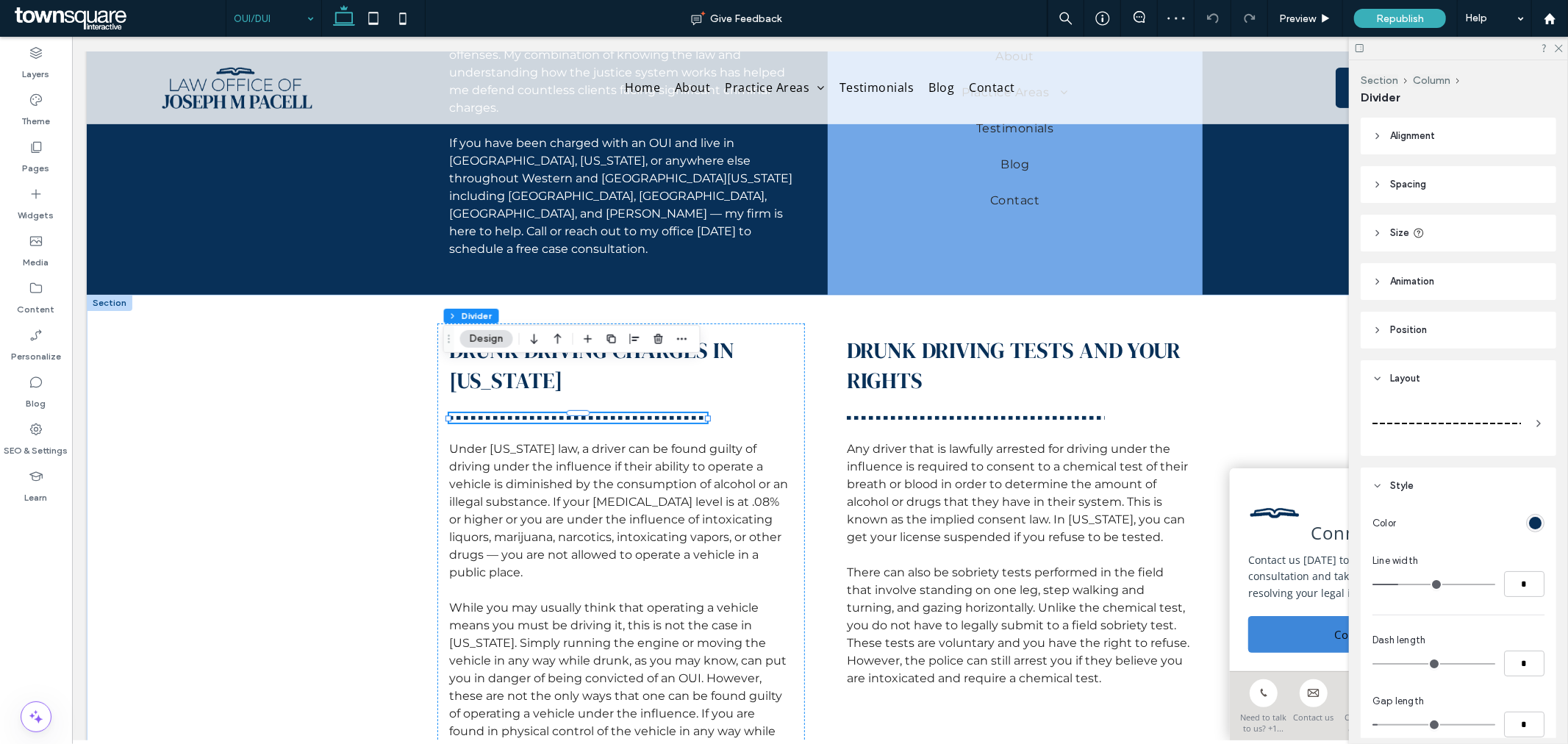
click at [1463, 428] on div at bounding box center [1447, 423] width 148 height 29
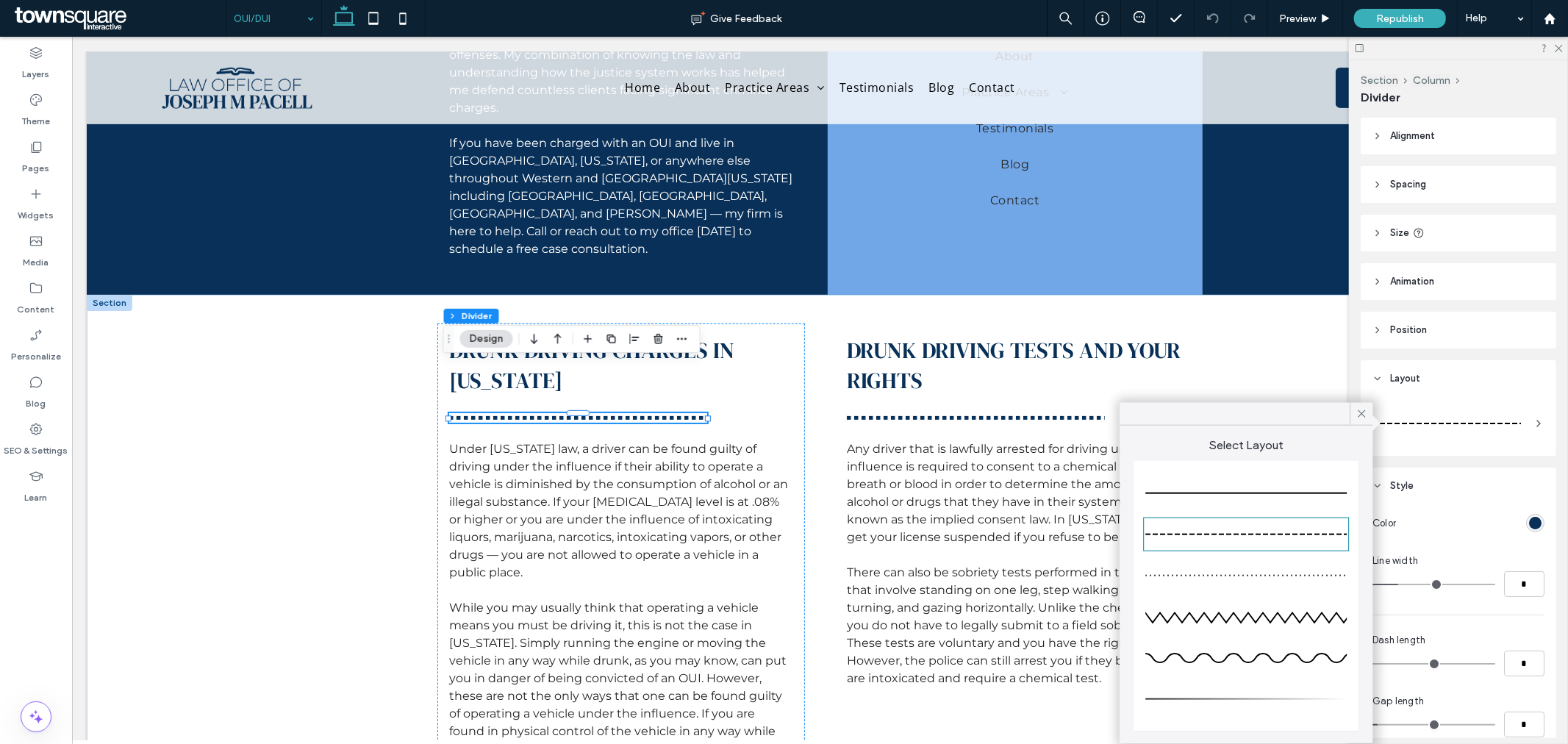
click at [1294, 496] on div at bounding box center [1247, 493] width 202 height 29
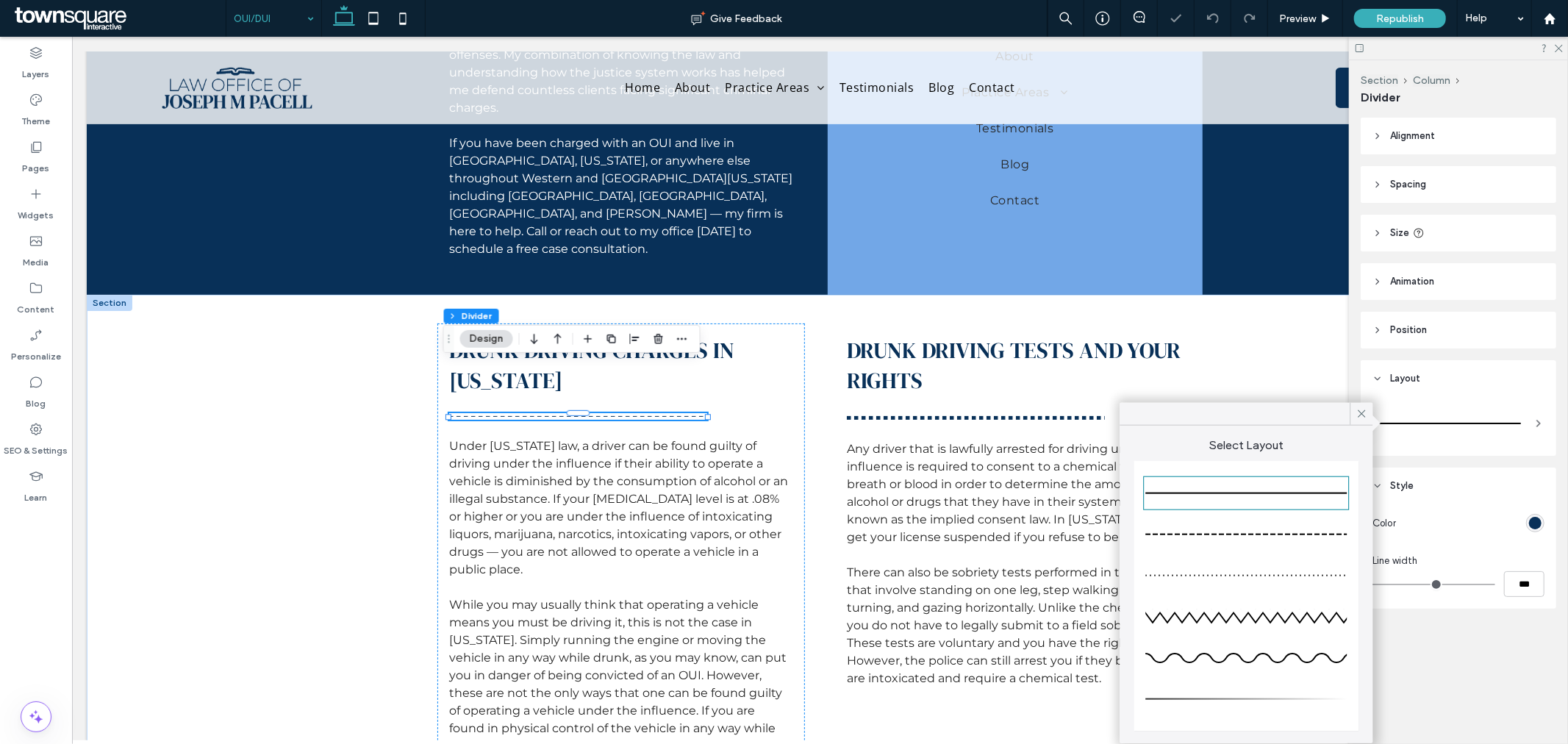
type input "*"
click at [1081, 376] on div "Drunk Driving Tests and Your Rights Any driver that is lawfully arrested for dr…" at bounding box center [1018, 554] width 367 height 461
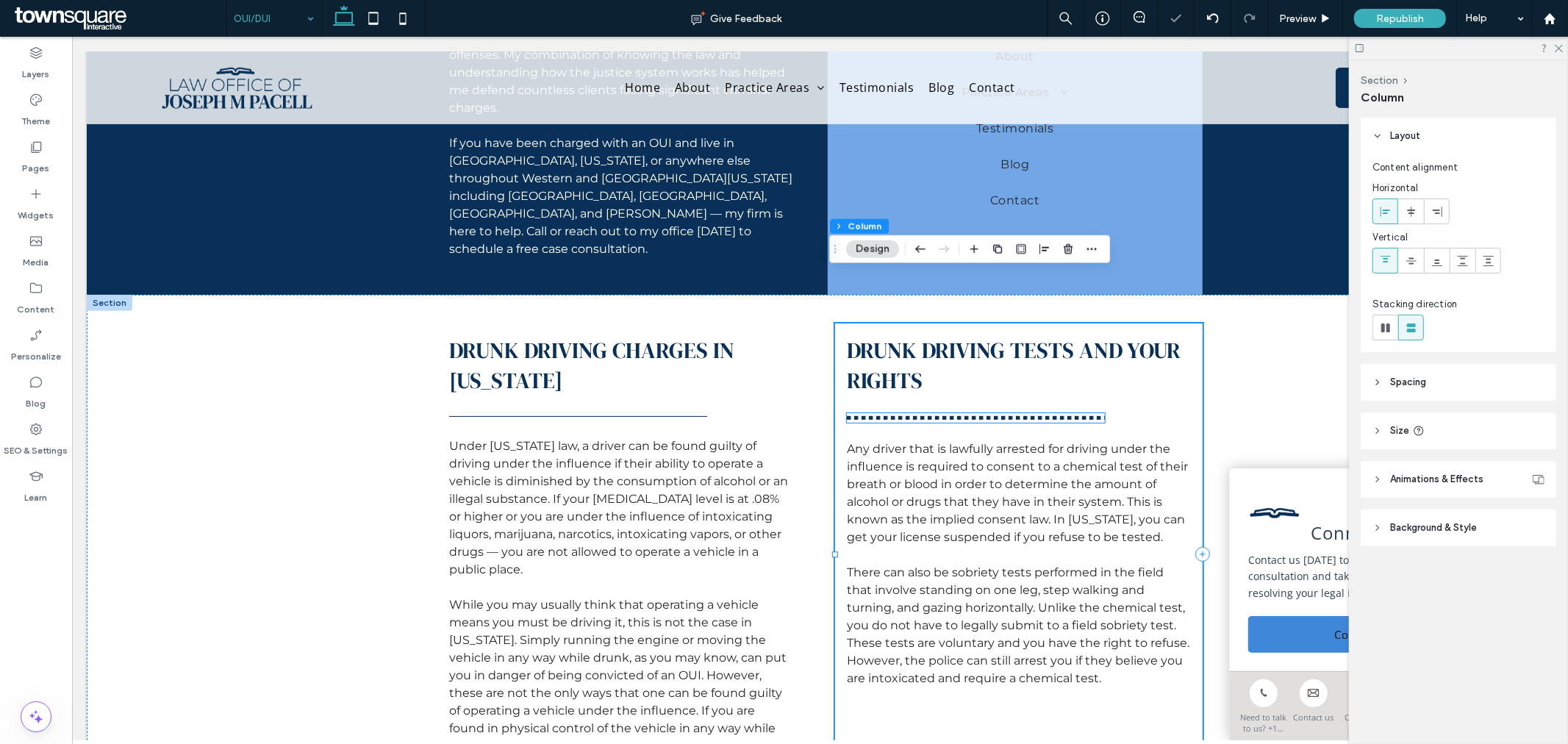
click at [1078, 413] on div at bounding box center [975, 417] width 258 height 9
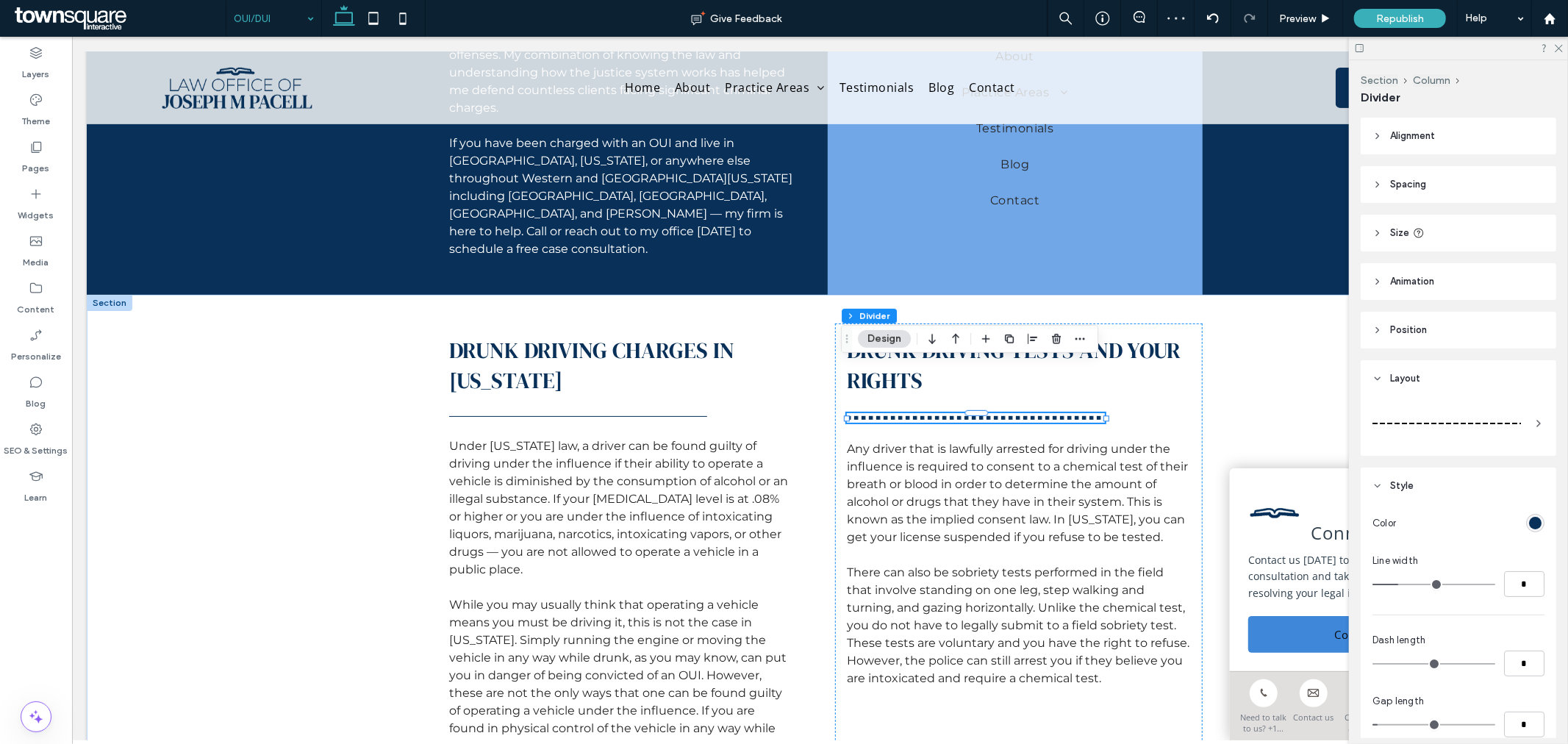
click at [1453, 428] on div at bounding box center [1447, 423] width 148 height 29
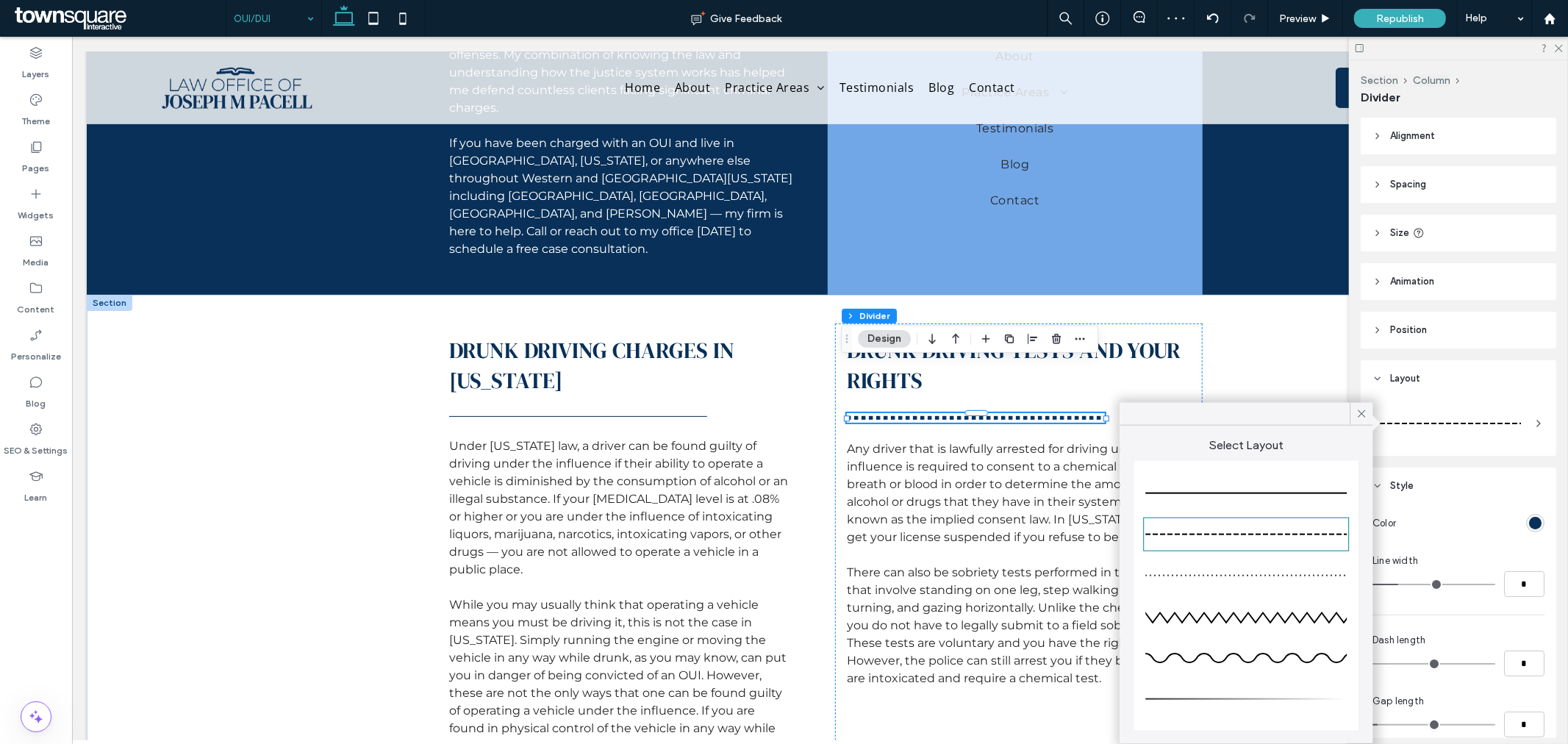
click at [1296, 485] on div at bounding box center [1247, 493] width 202 height 29
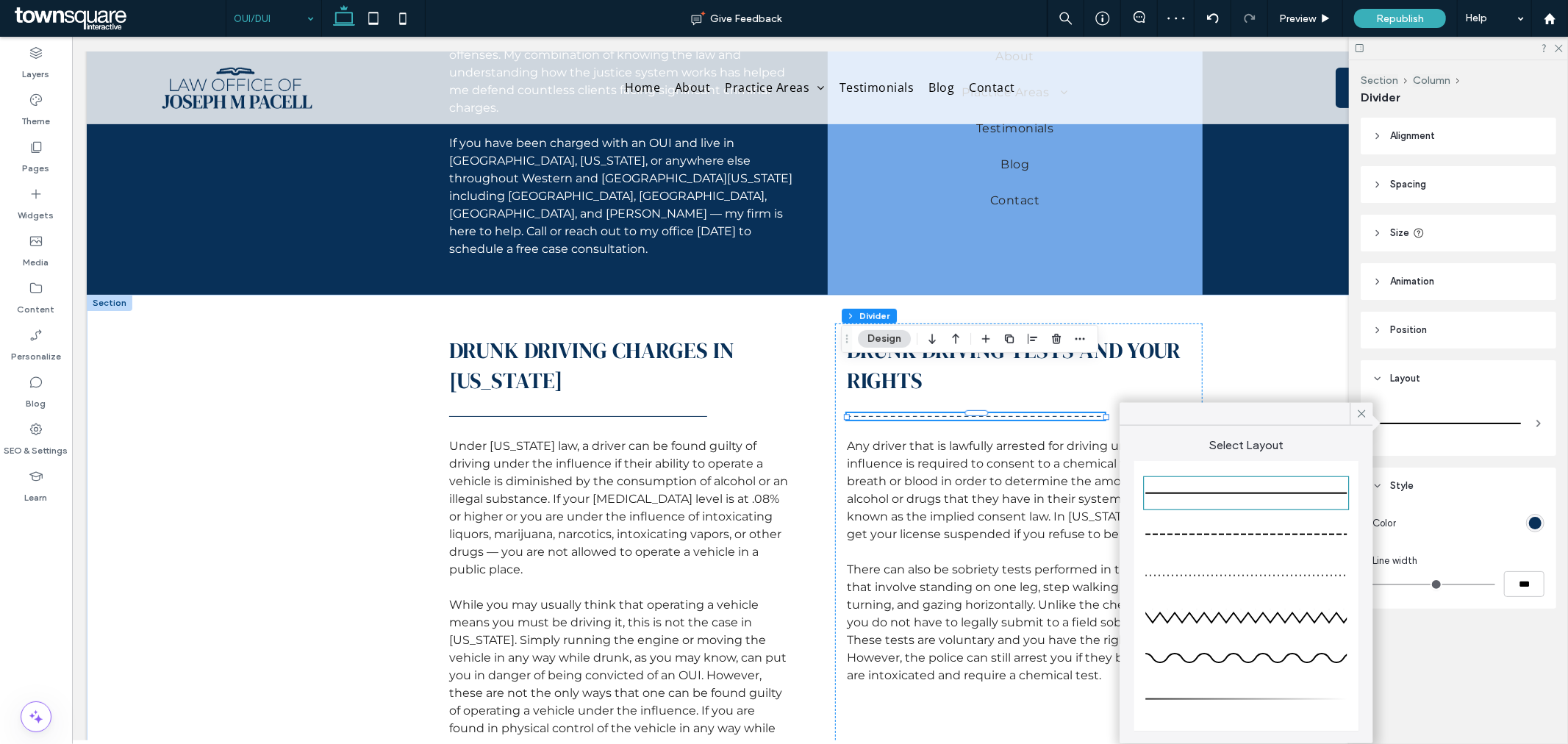
type input "*"
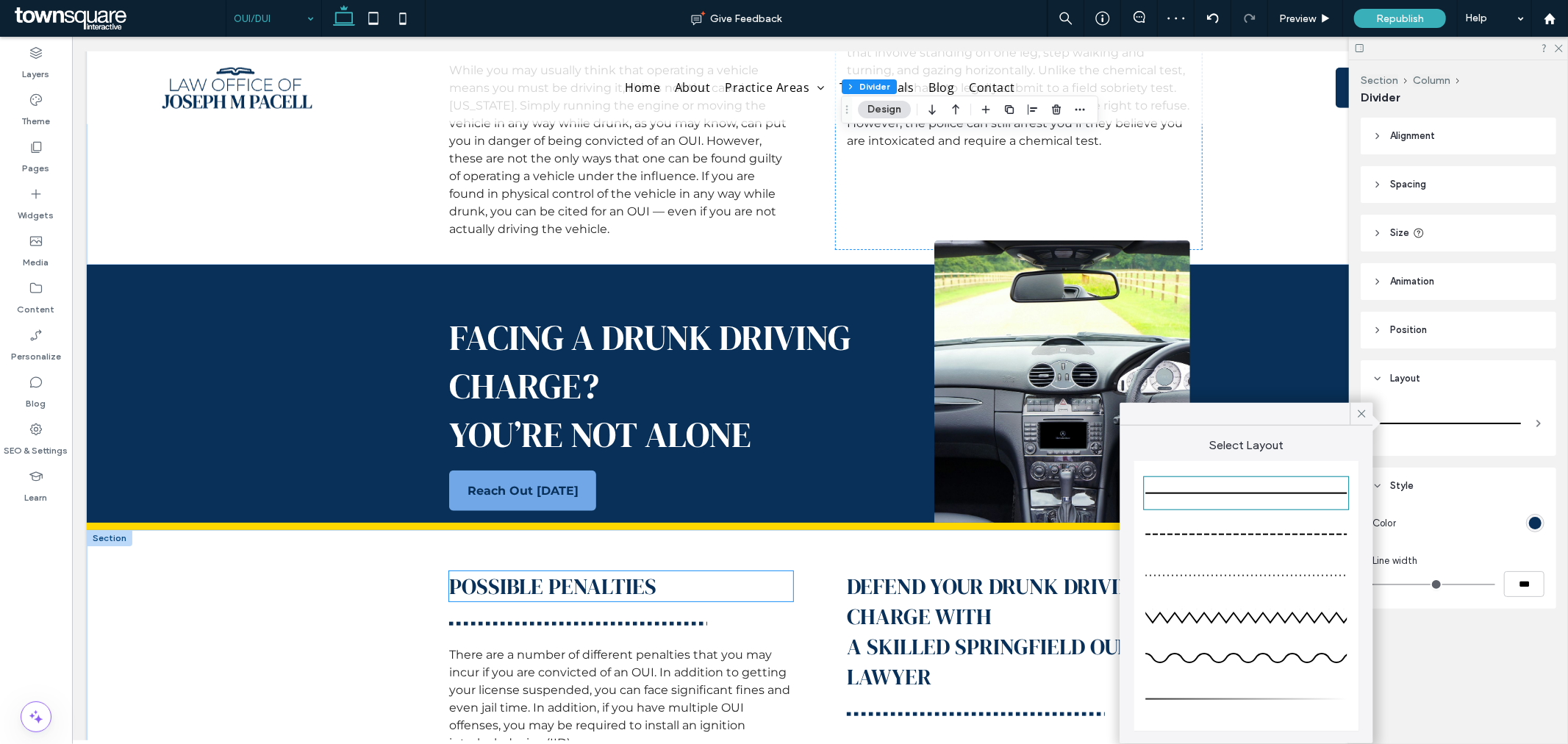
scroll to position [1061, 0]
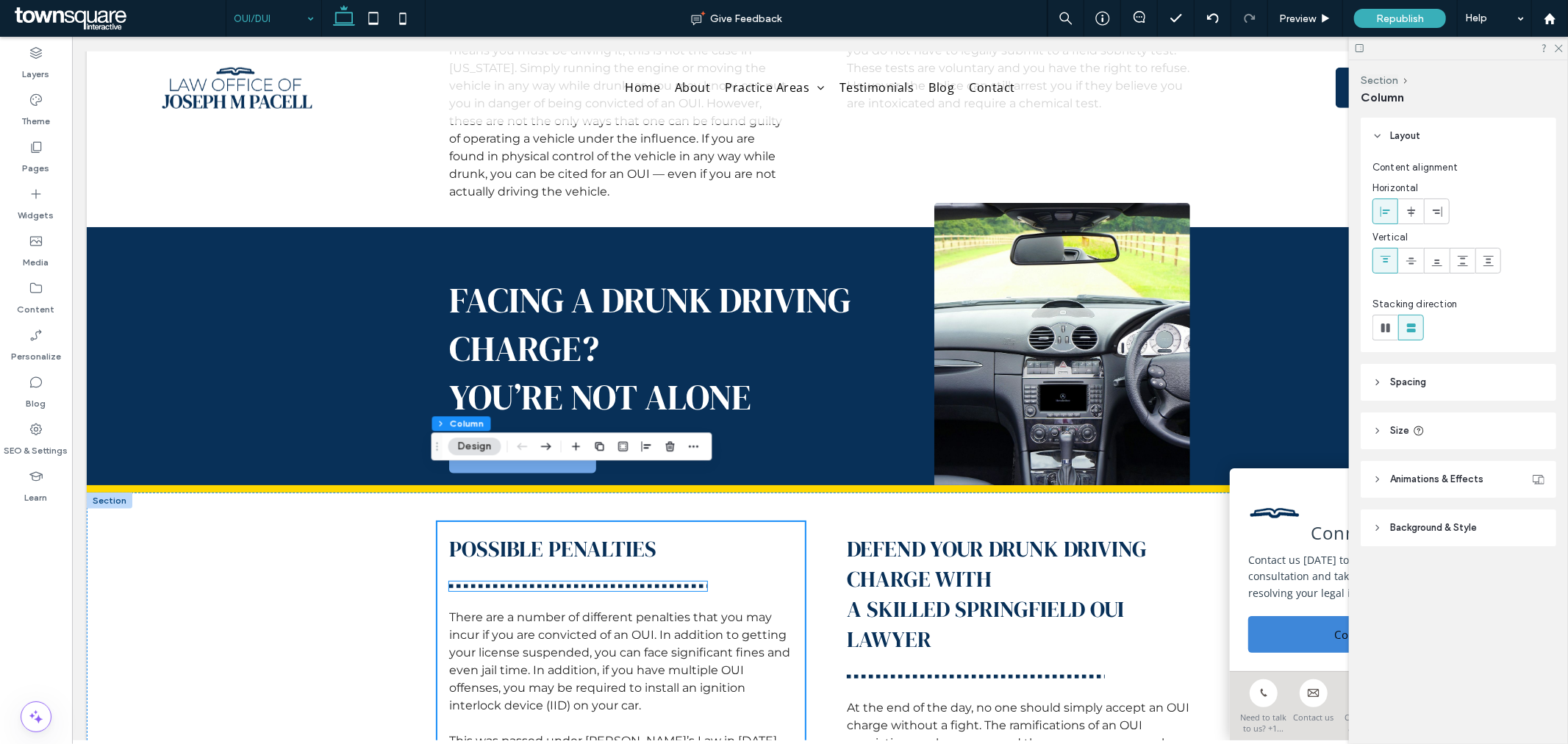
click at [688, 581] on div at bounding box center [577, 585] width 258 height 9
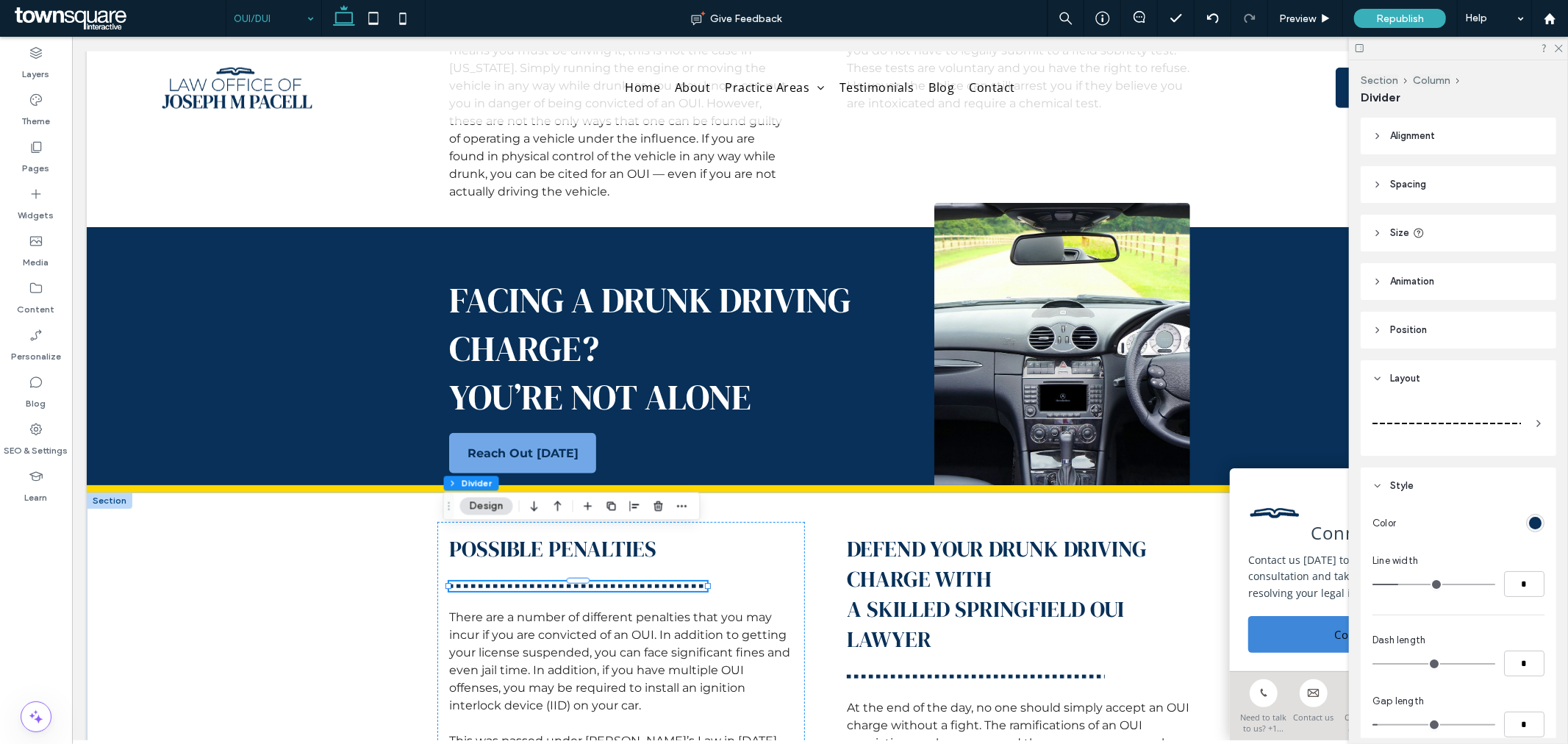
click at [1466, 420] on div at bounding box center [1447, 423] width 148 height 29
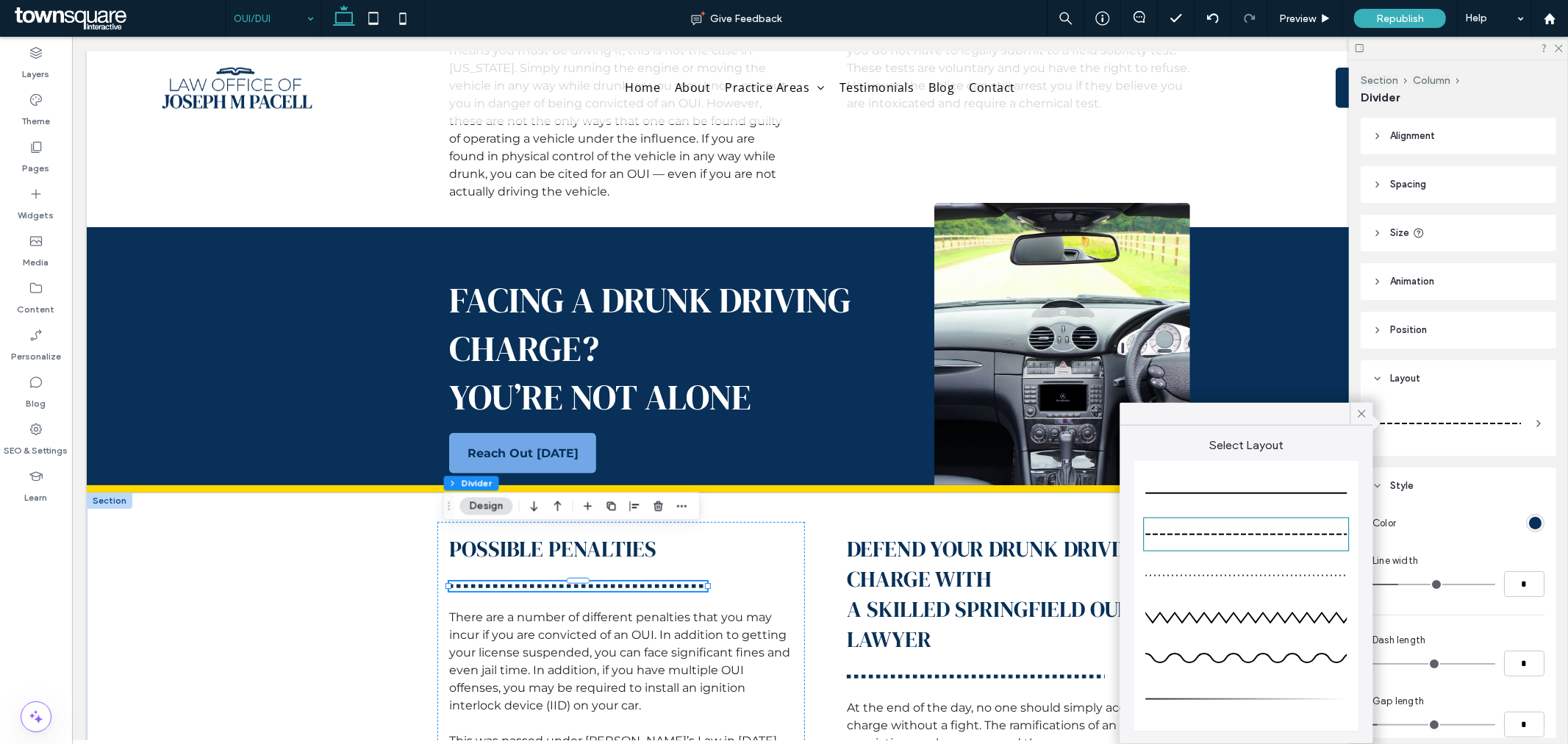
click at [1293, 486] on div at bounding box center [1247, 493] width 202 height 29
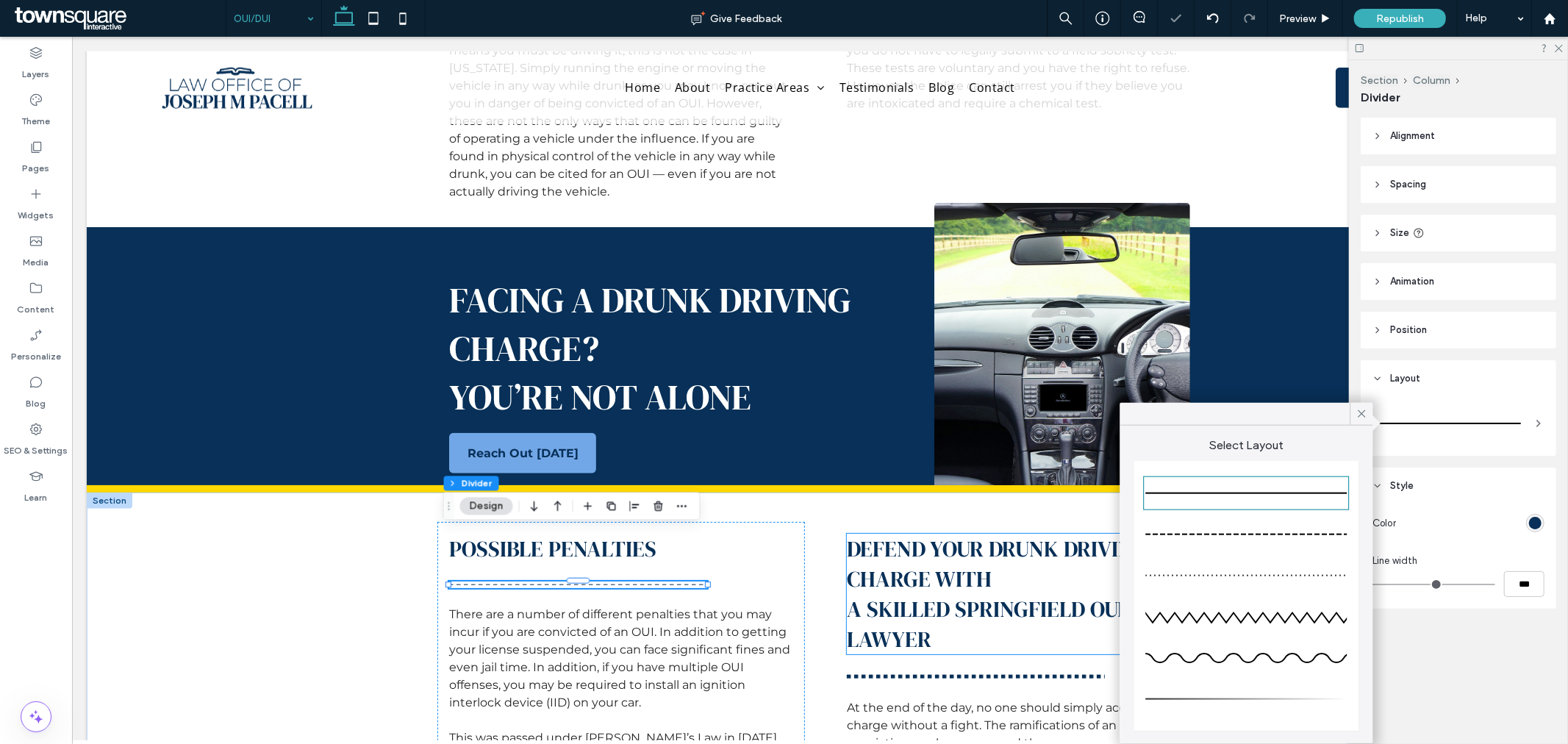
type input "*"
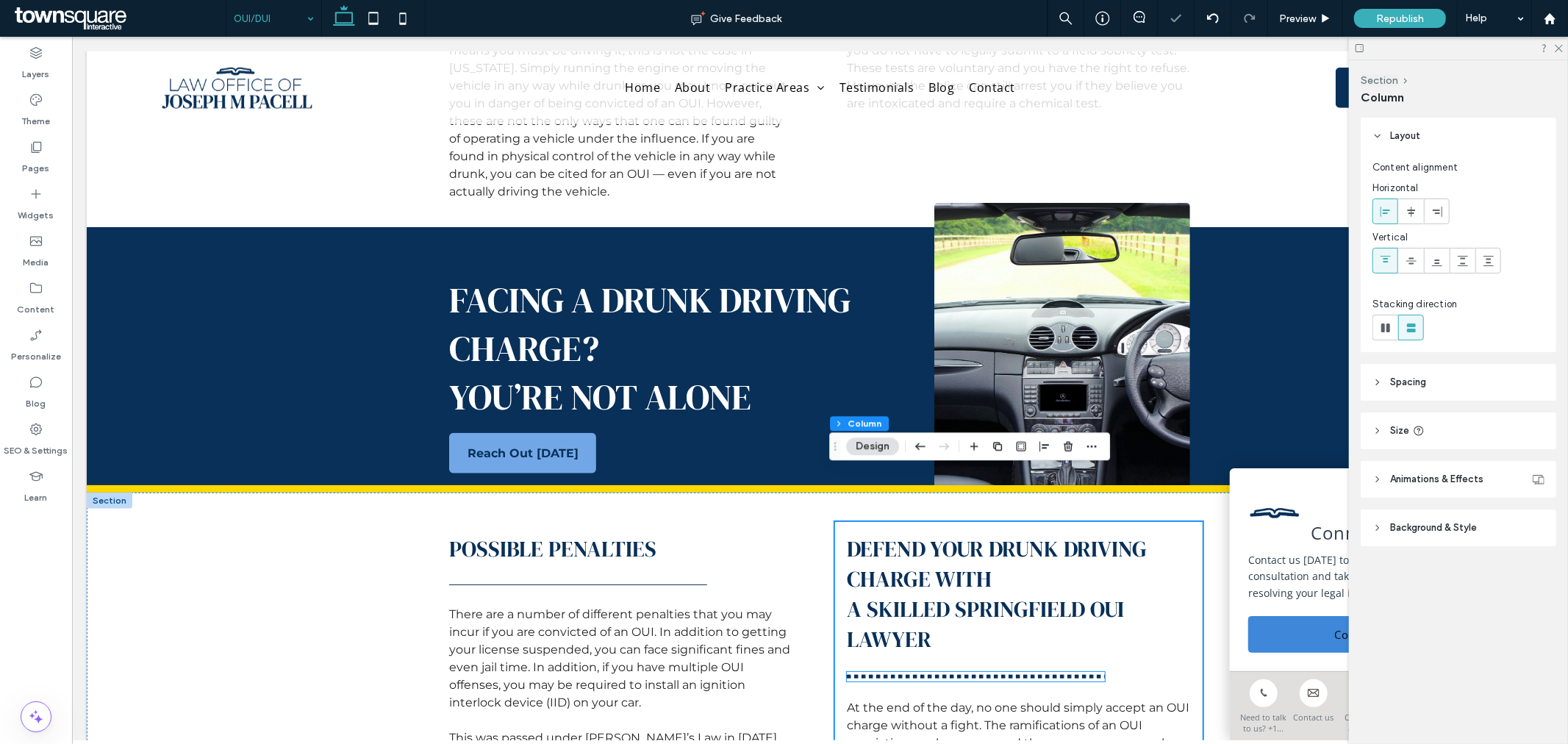
click at [931, 671] on div at bounding box center [975, 676] width 258 height 9
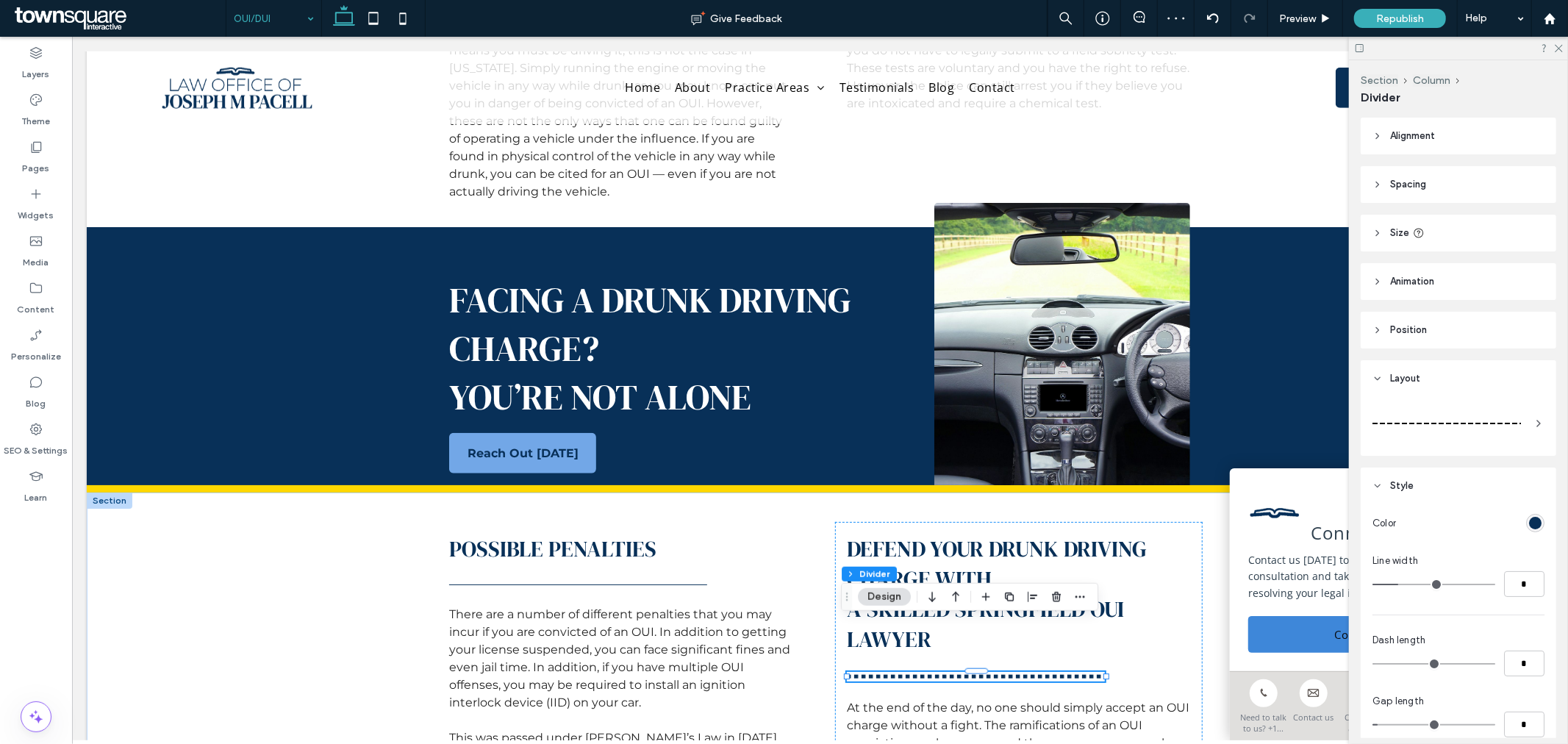
click at [1497, 404] on div at bounding box center [1459, 423] width 172 height 41
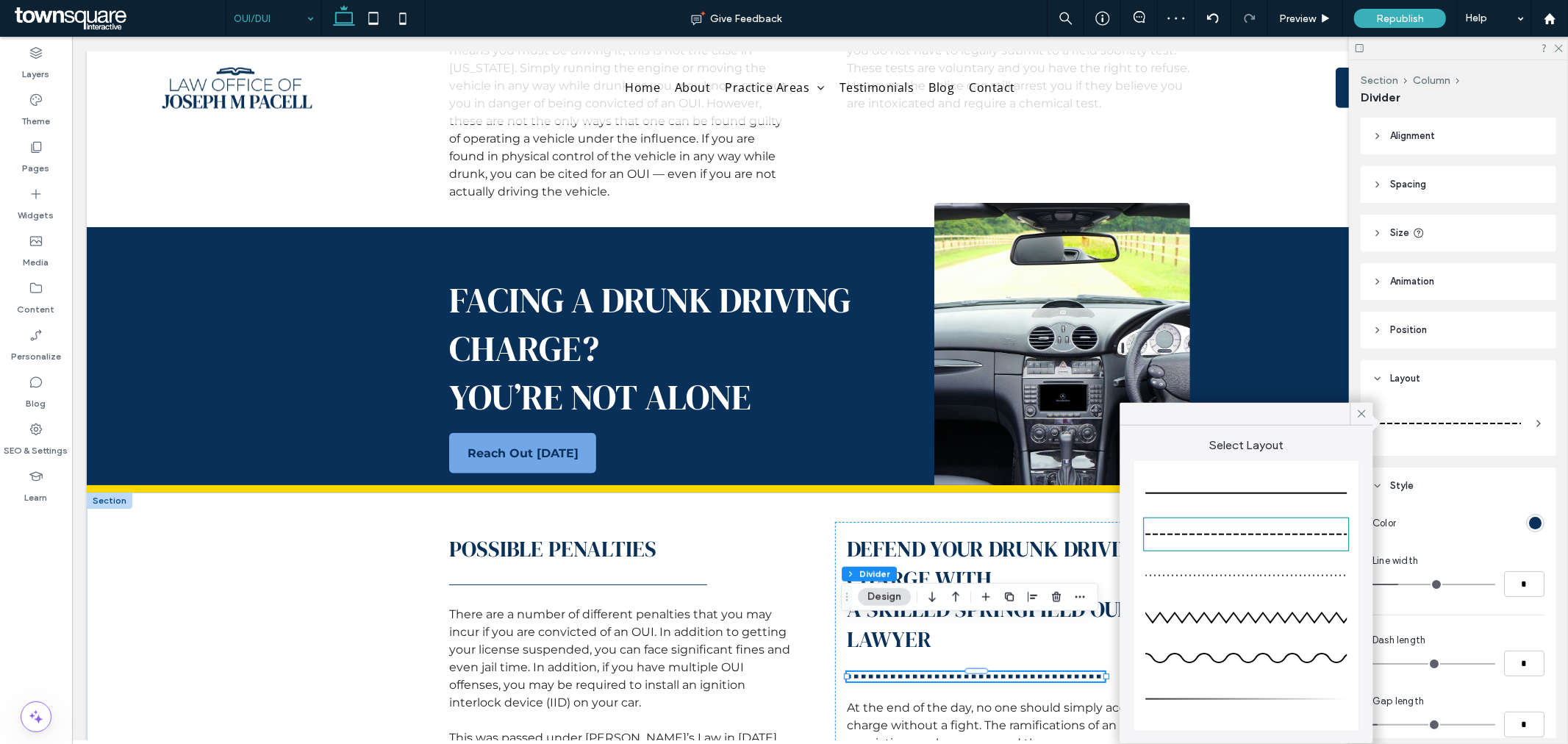
click at [1319, 499] on div at bounding box center [1247, 493] width 202 height 29
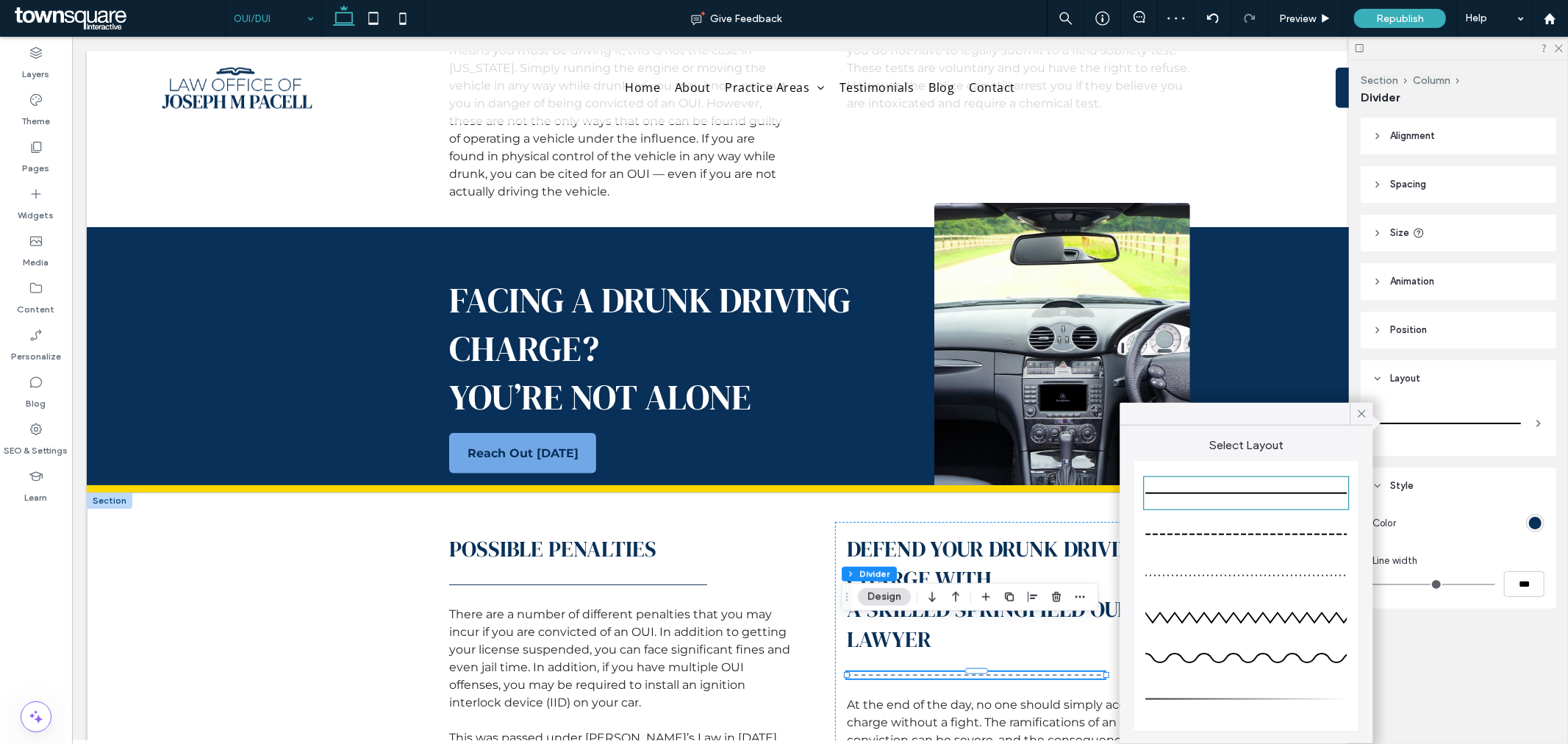
type input "*"
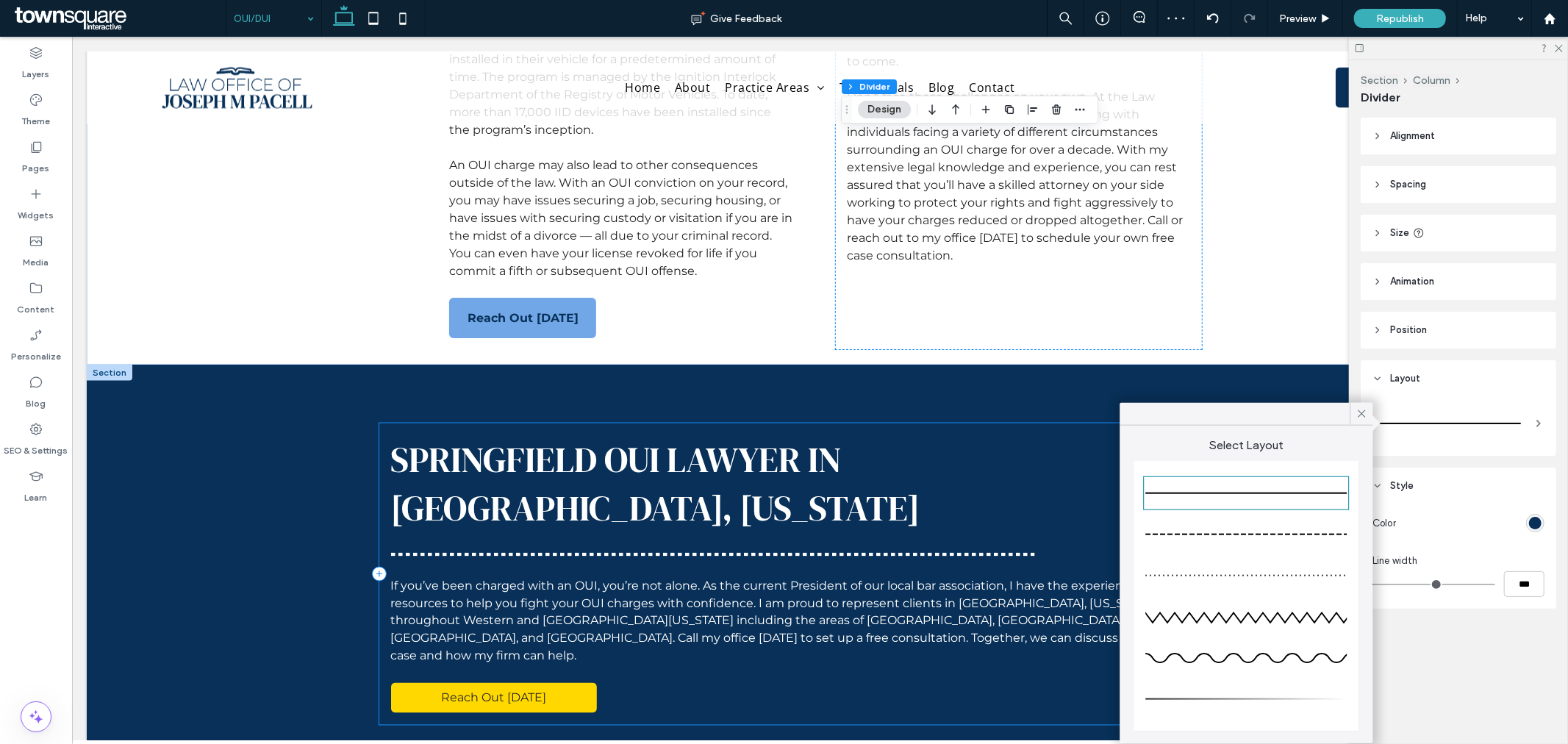
scroll to position [1796, 0]
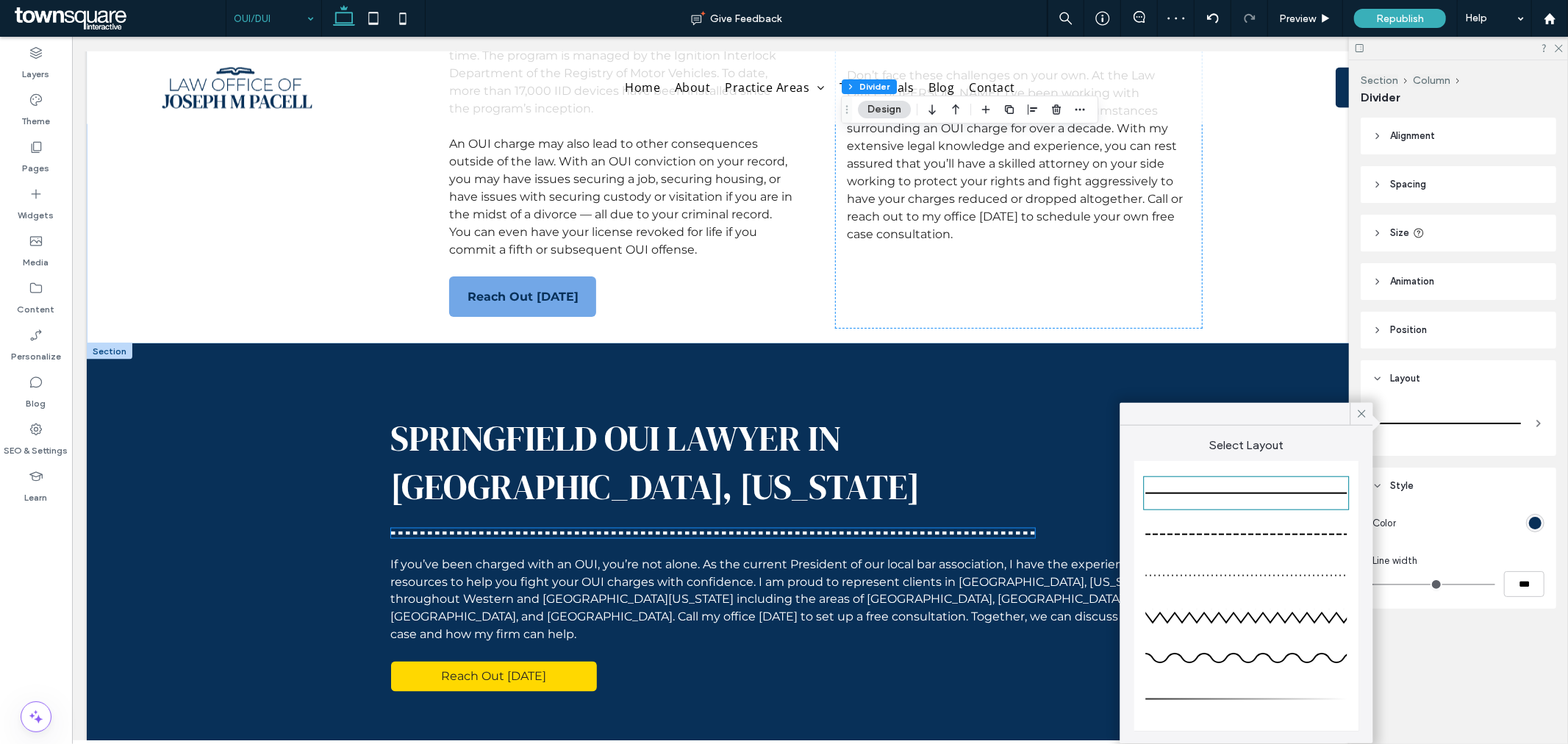
click at [700, 530] on hr at bounding box center [713, 532] width 644 height 4
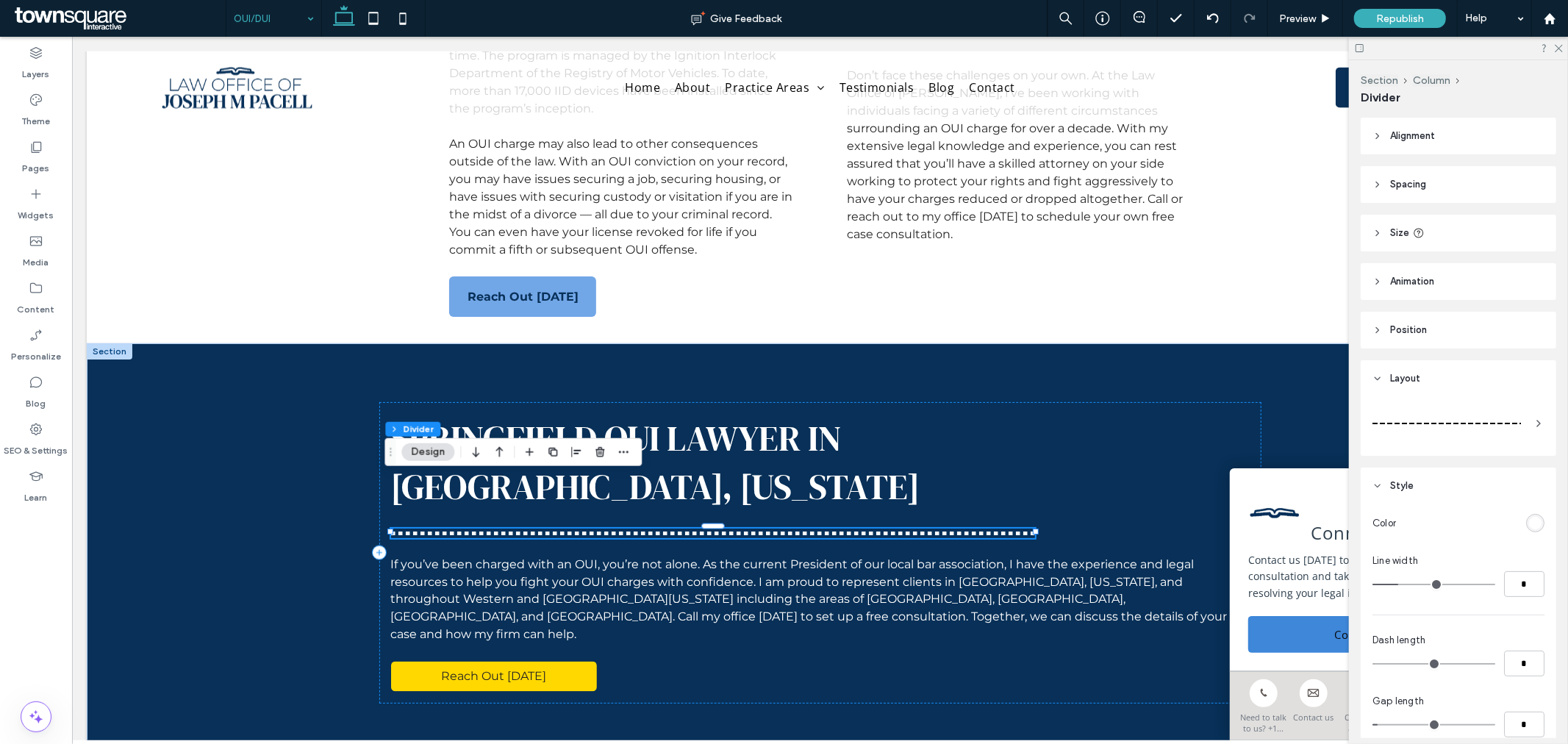
click at [1533, 428] on icon at bounding box center [1539, 423] width 12 height 12
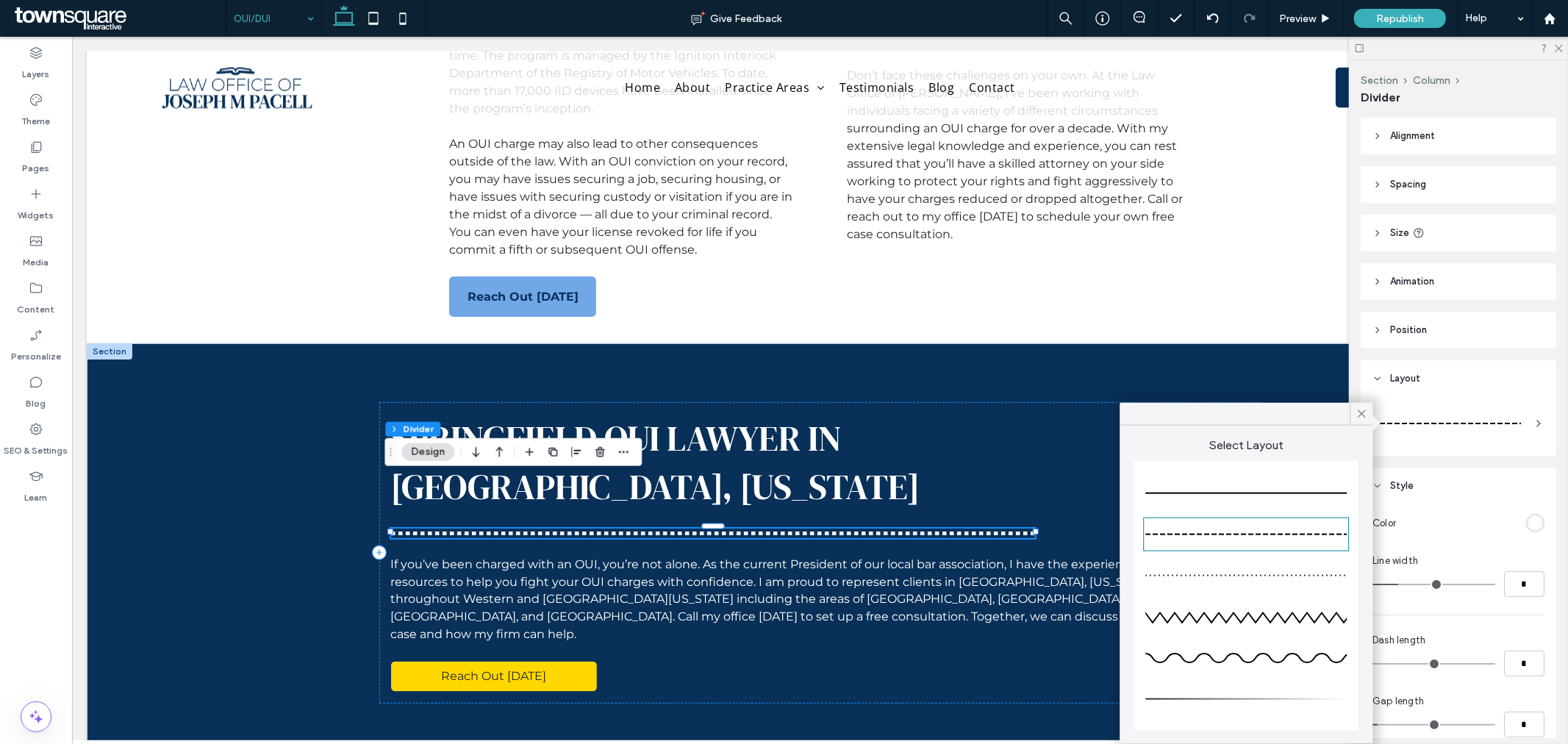
click at [1340, 493] on div at bounding box center [1247, 494] width 202 height 2
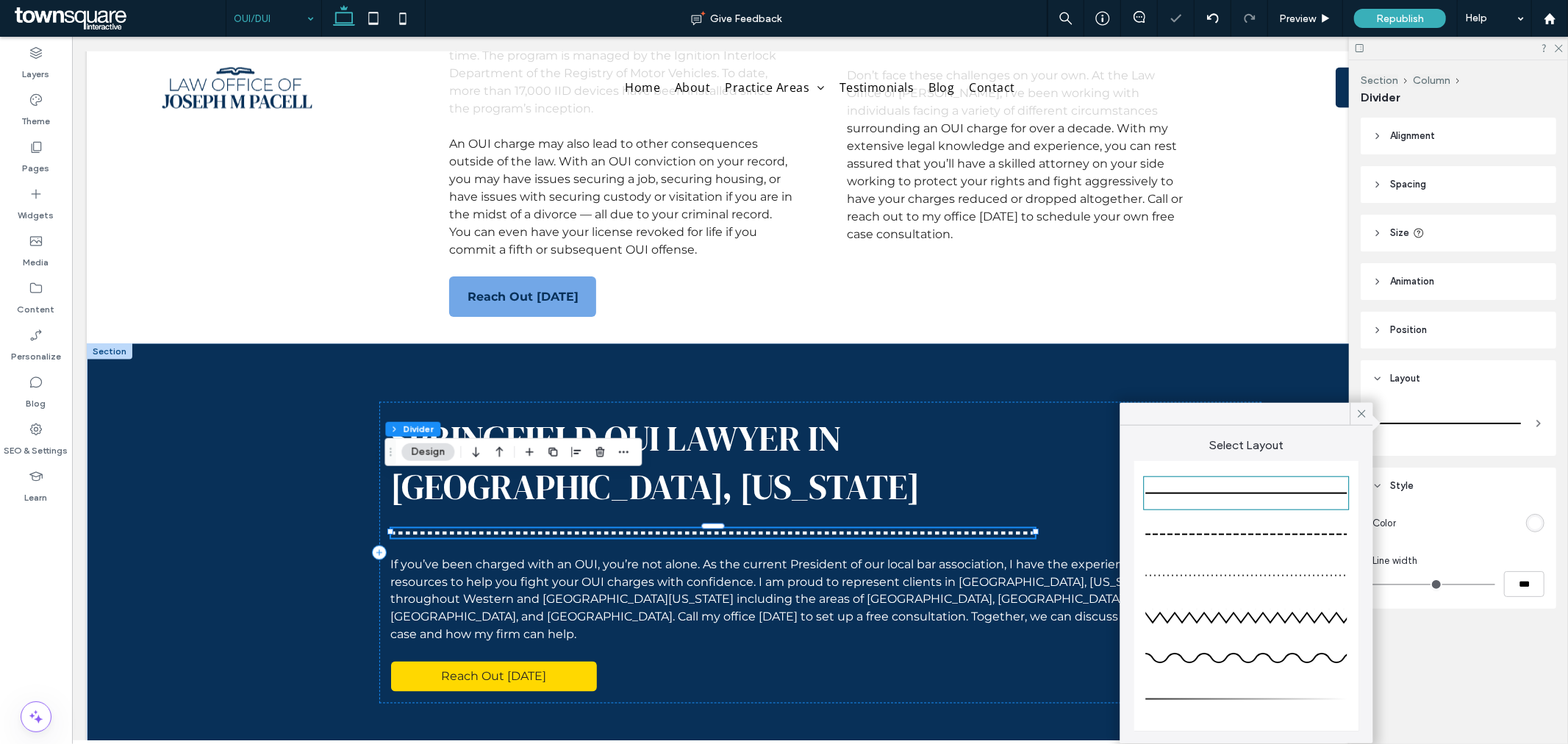
type input "*"
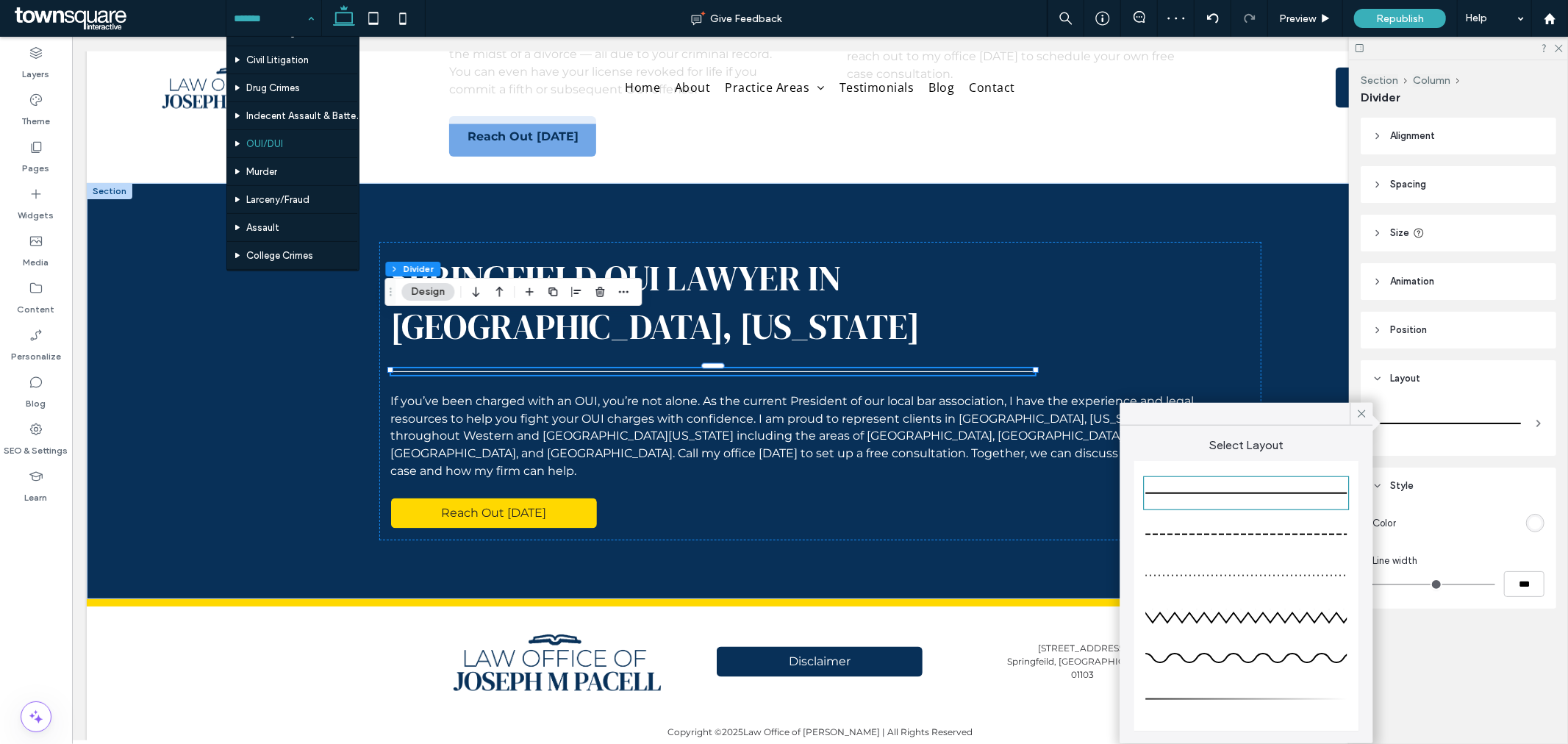
scroll to position [163, 0]
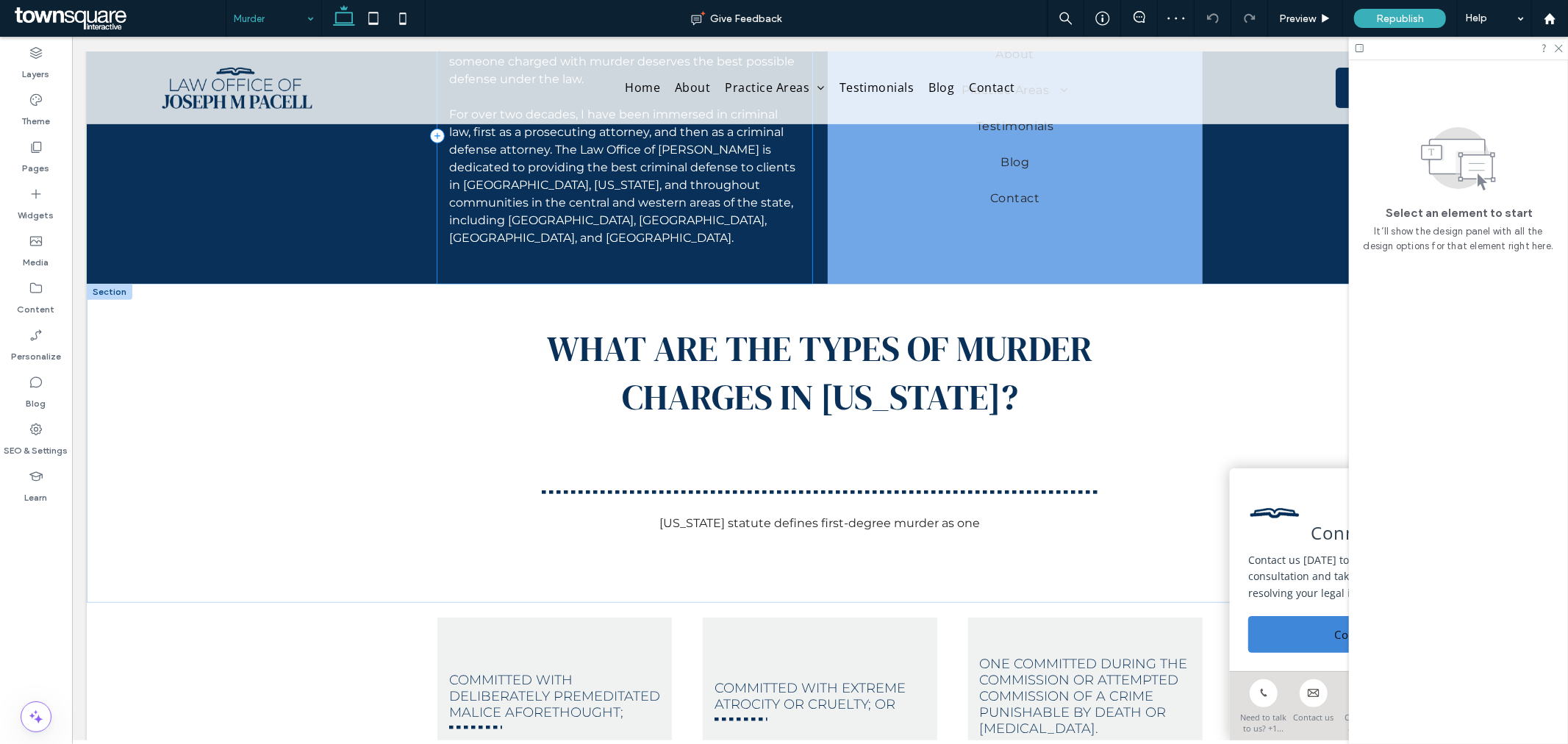
scroll to position [489, 0]
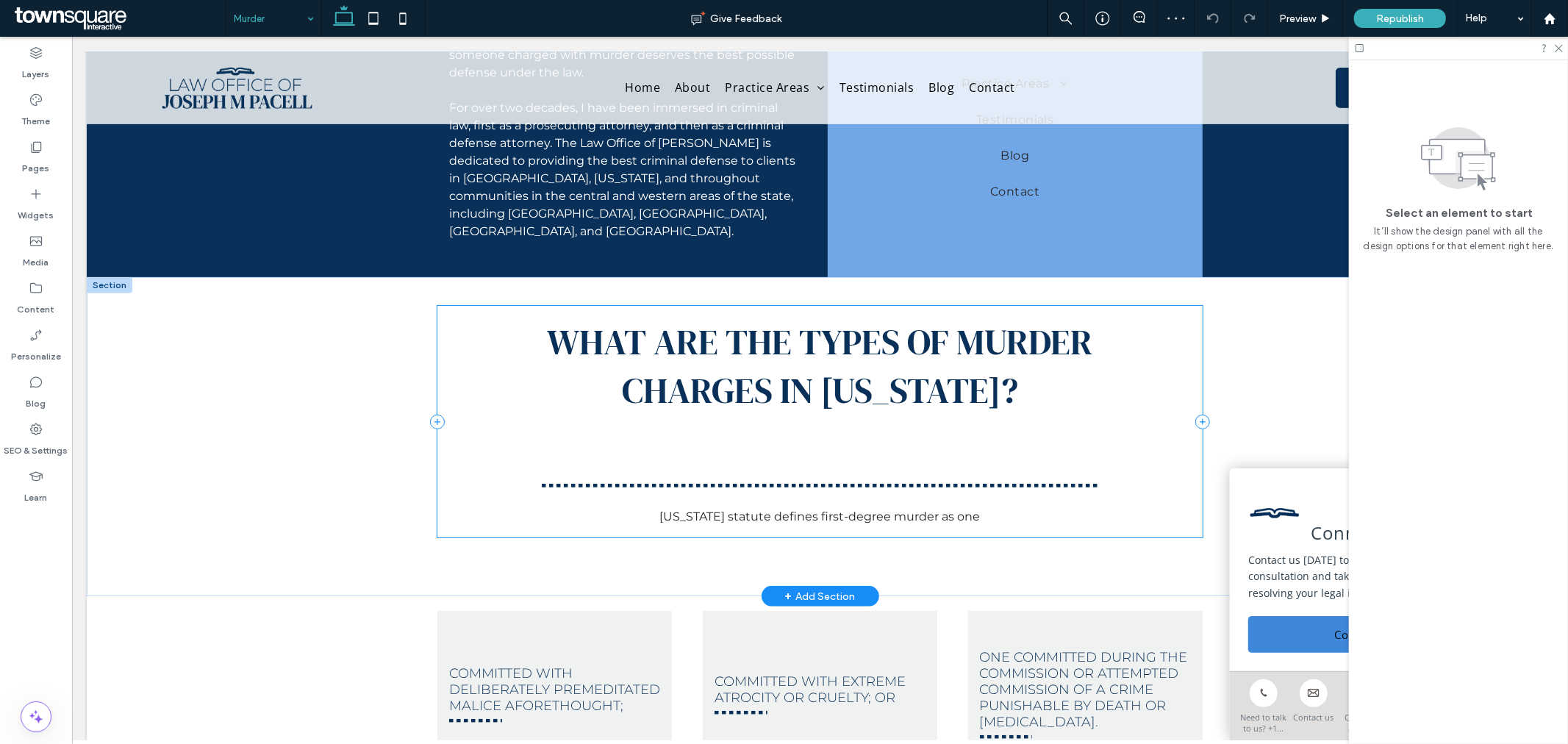
click at [804, 427] on div "What Are the Types of Murder Charges in [US_STATE]? [US_STATE] statute defines …" at bounding box center [819, 421] width 765 height 232
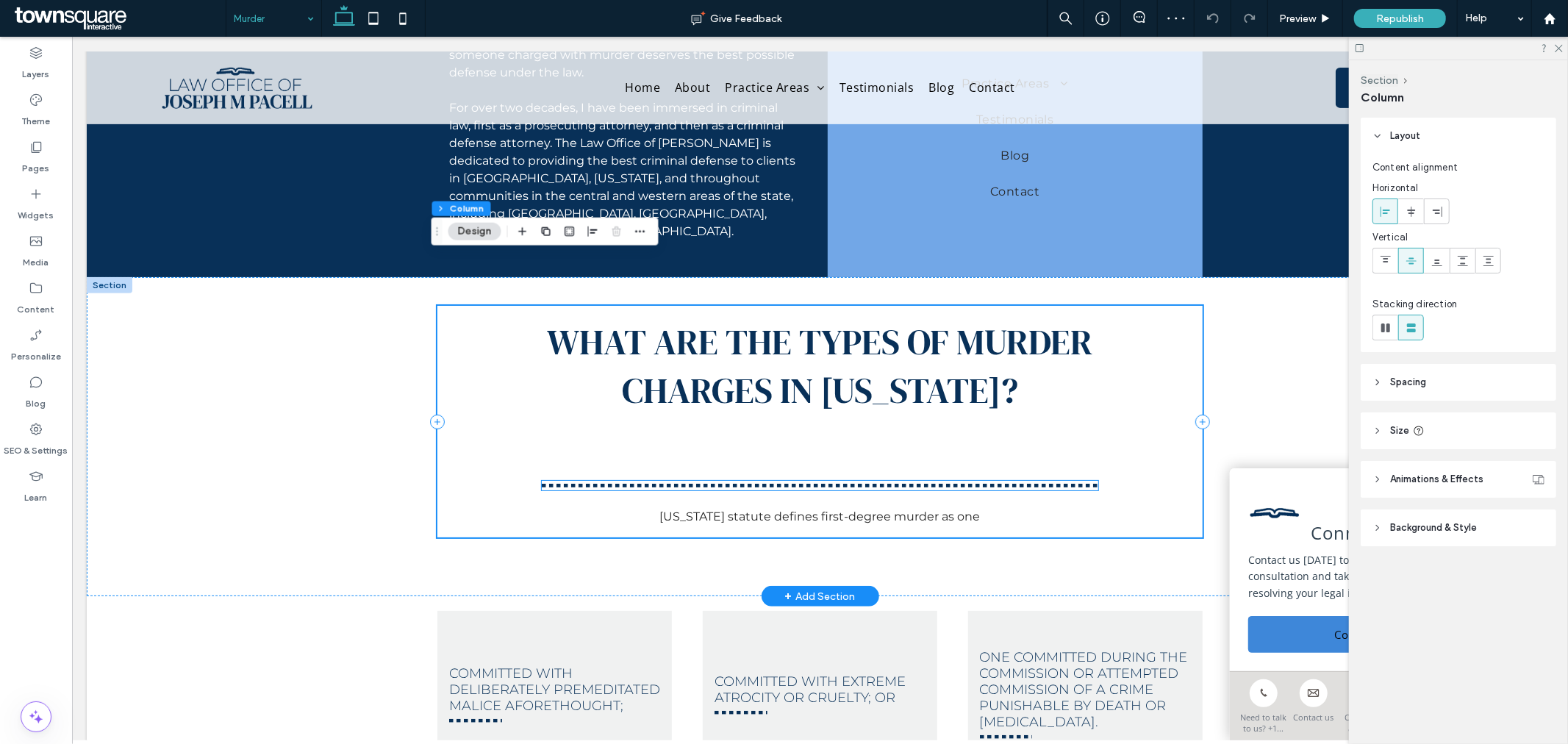
click at [809, 480] on div at bounding box center [819, 484] width 556 height 9
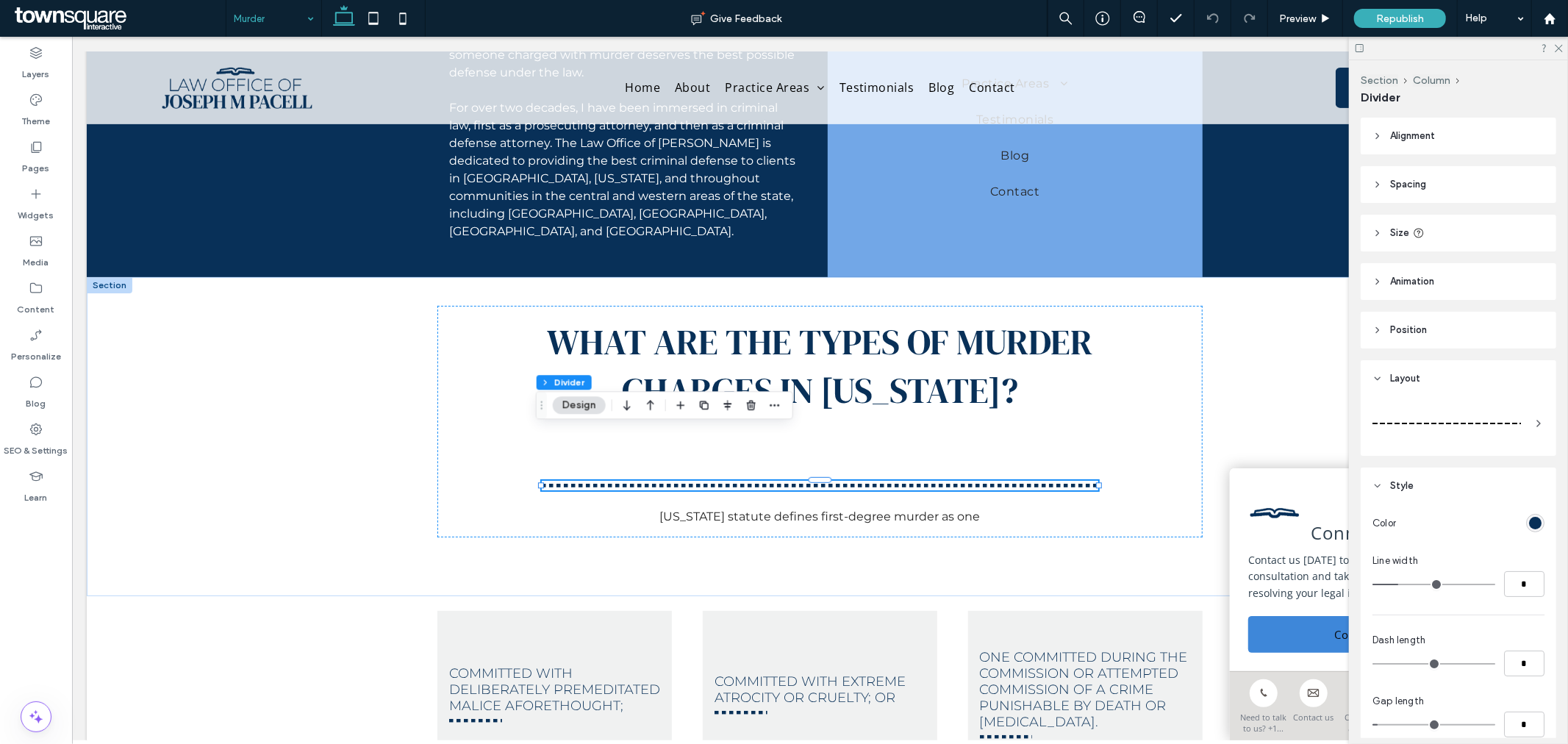
click at [1415, 414] on div at bounding box center [1447, 423] width 148 height 29
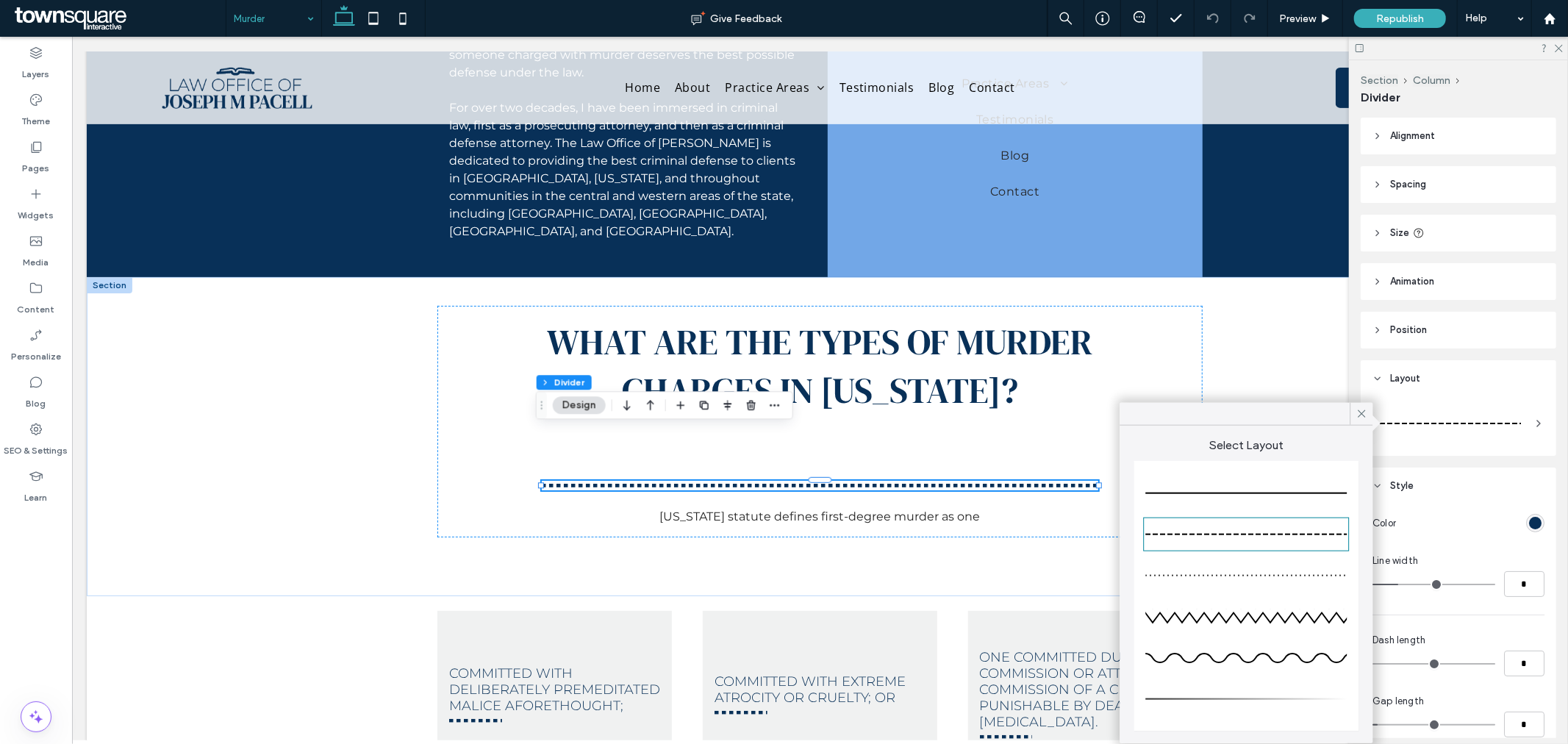
click at [1201, 498] on div at bounding box center [1247, 493] width 202 height 29
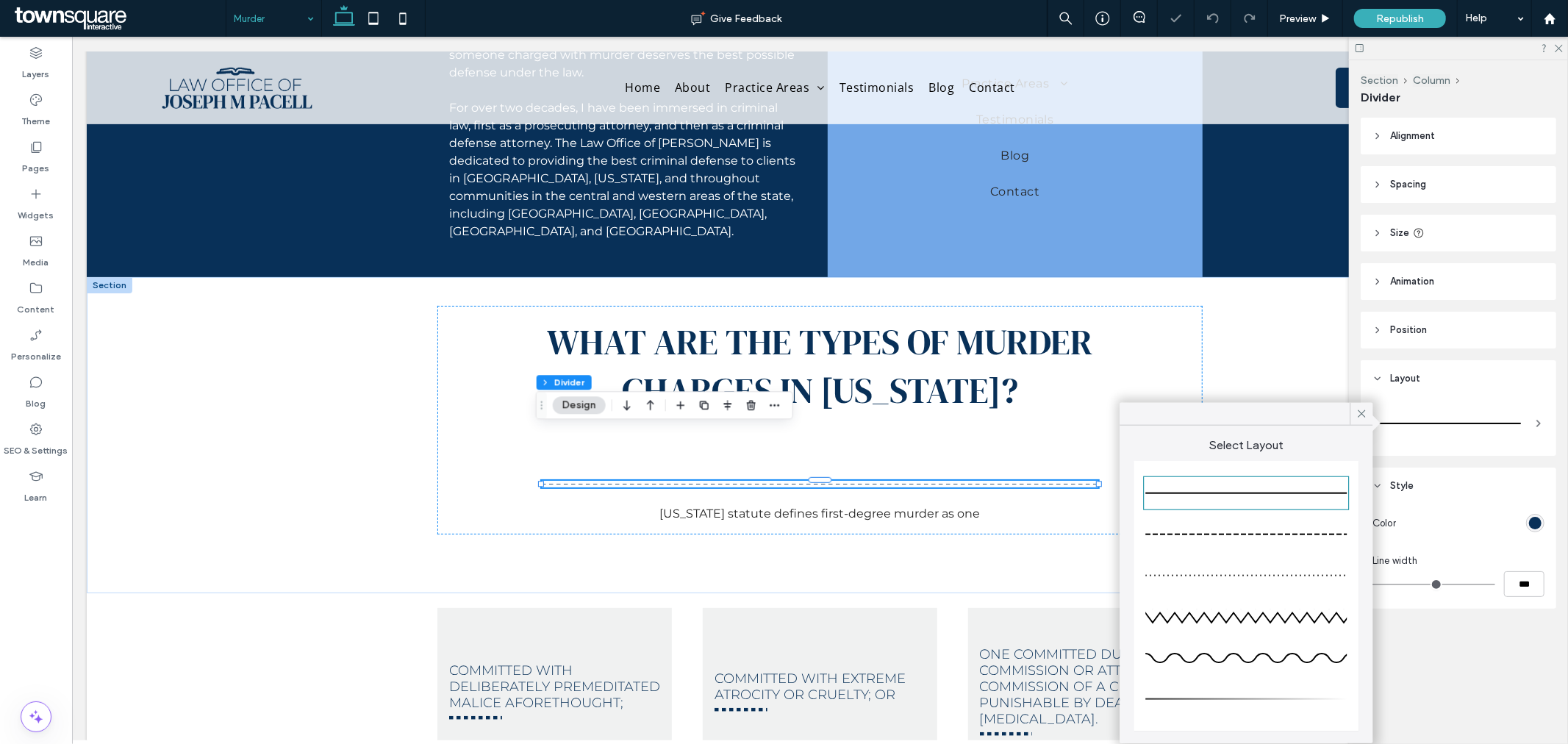
type input "*"
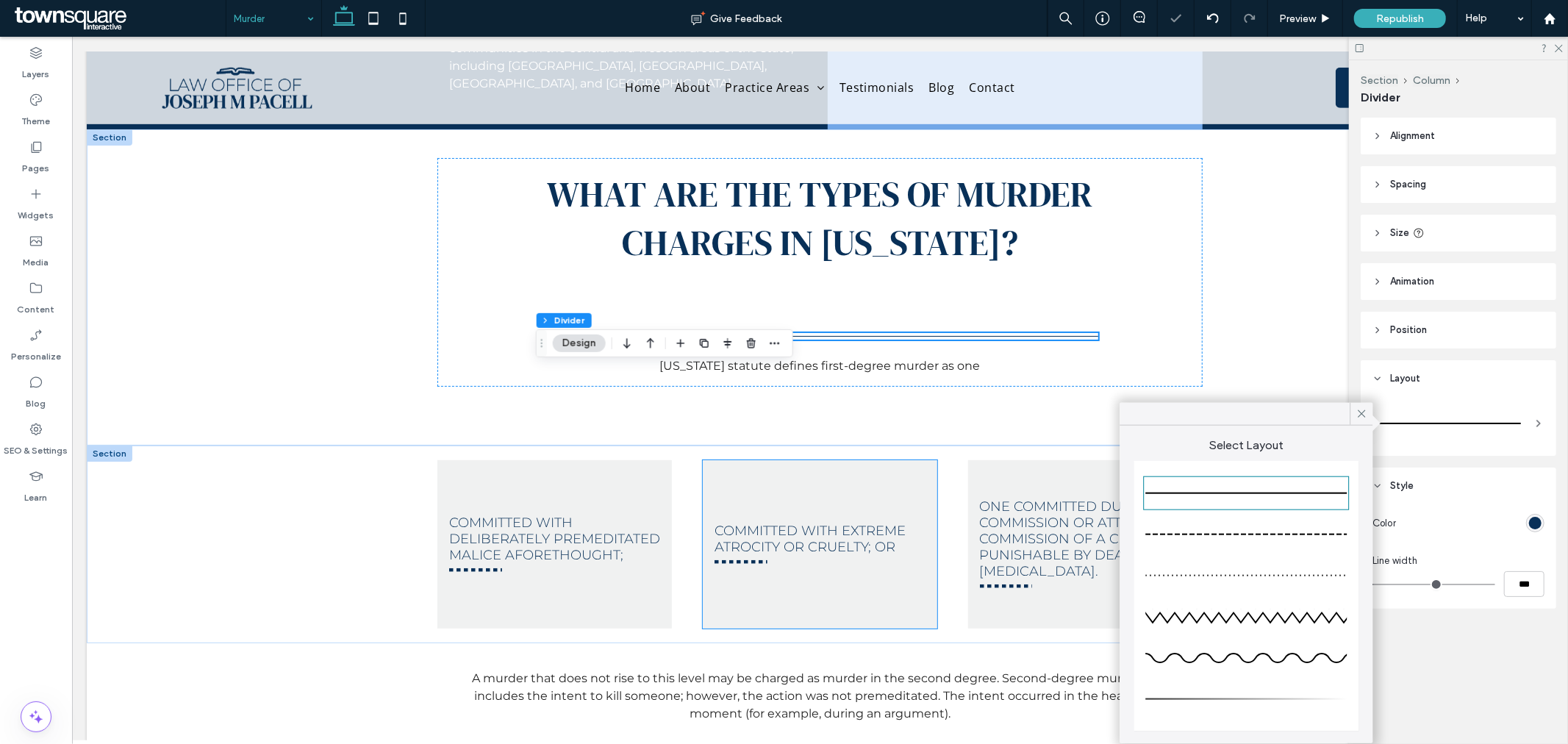
scroll to position [653, 0]
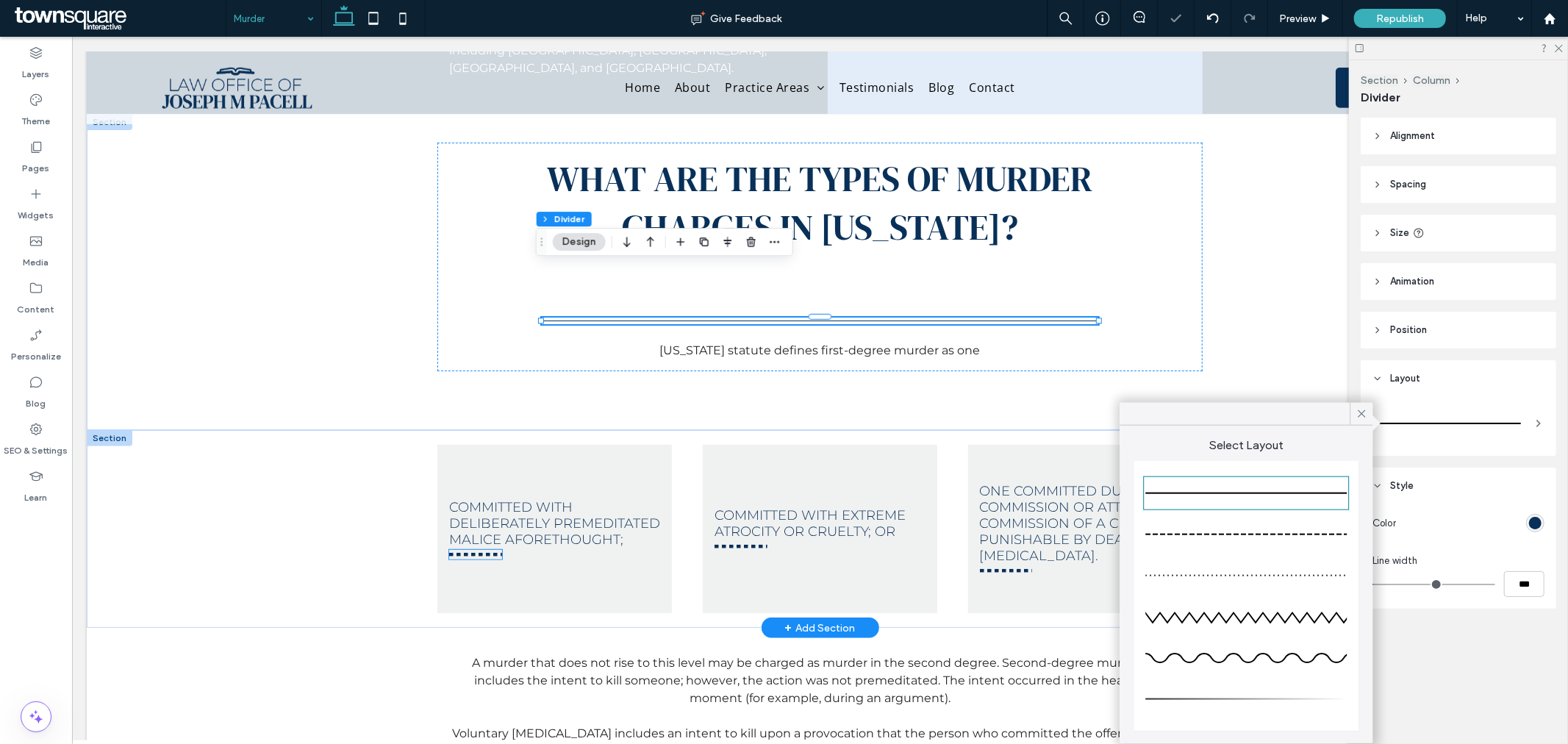
click at [452, 549] on div at bounding box center [474, 554] width 53 height 9
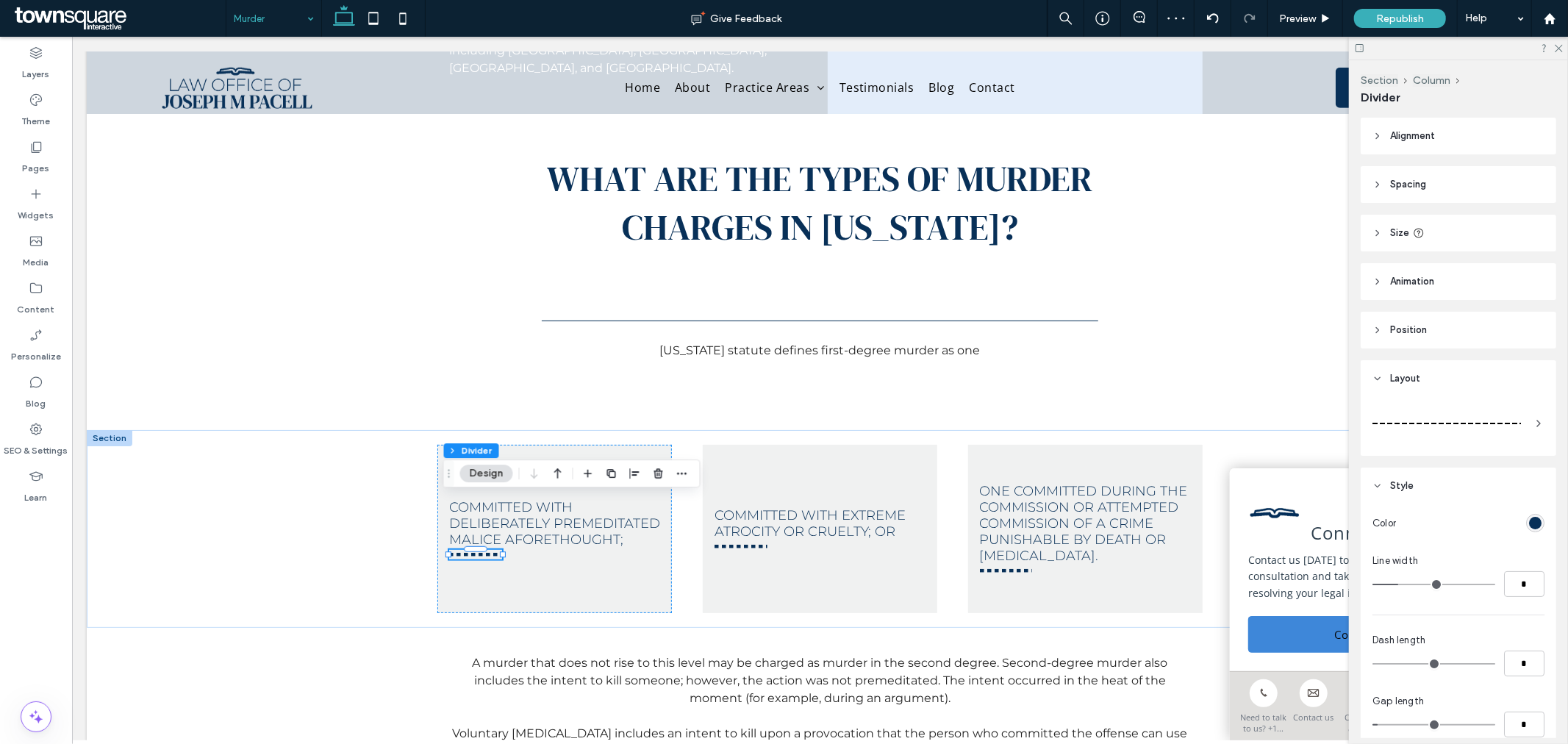
click at [1416, 420] on div at bounding box center [1447, 423] width 148 height 29
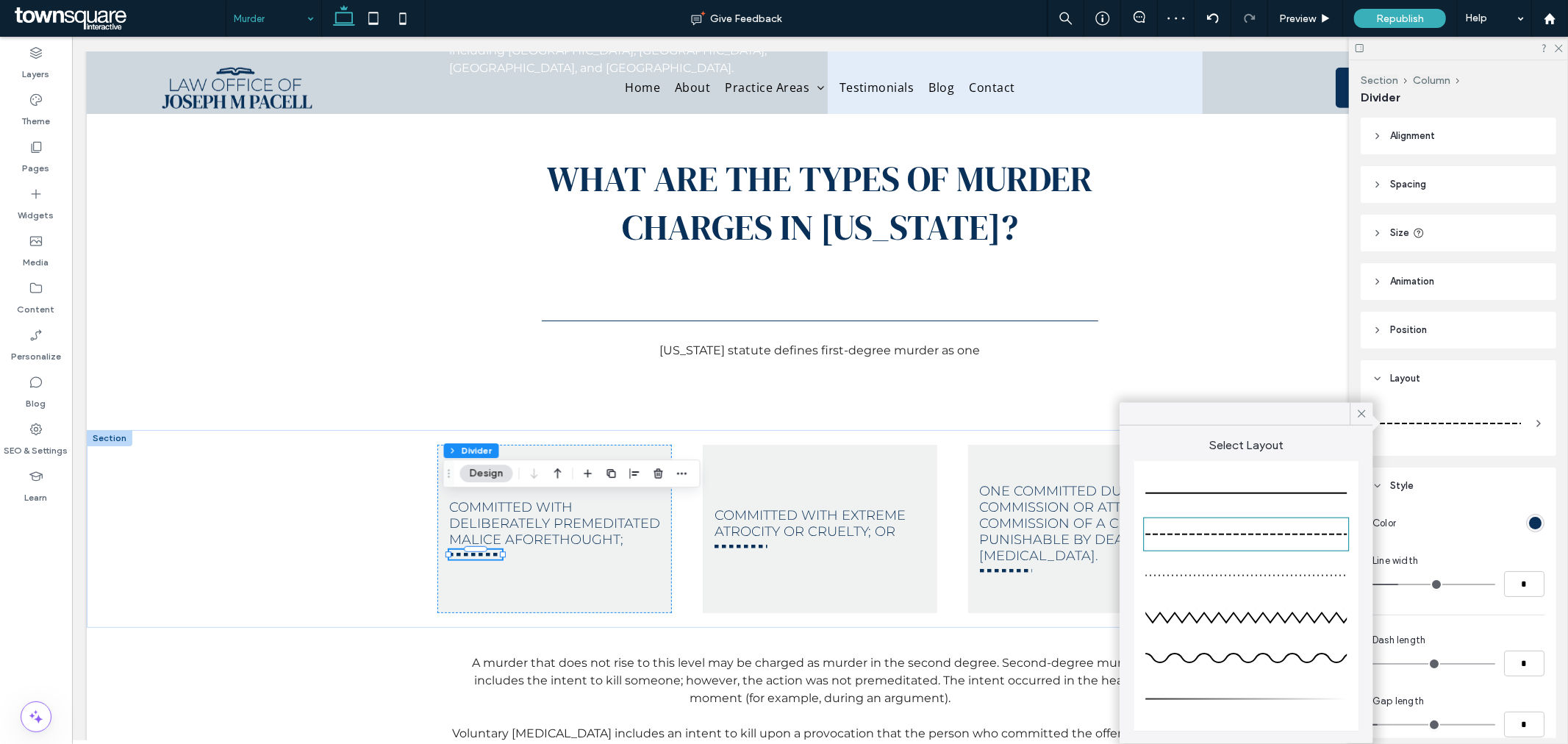
click at [1287, 484] on div at bounding box center [1247, 493] width 202 height 29
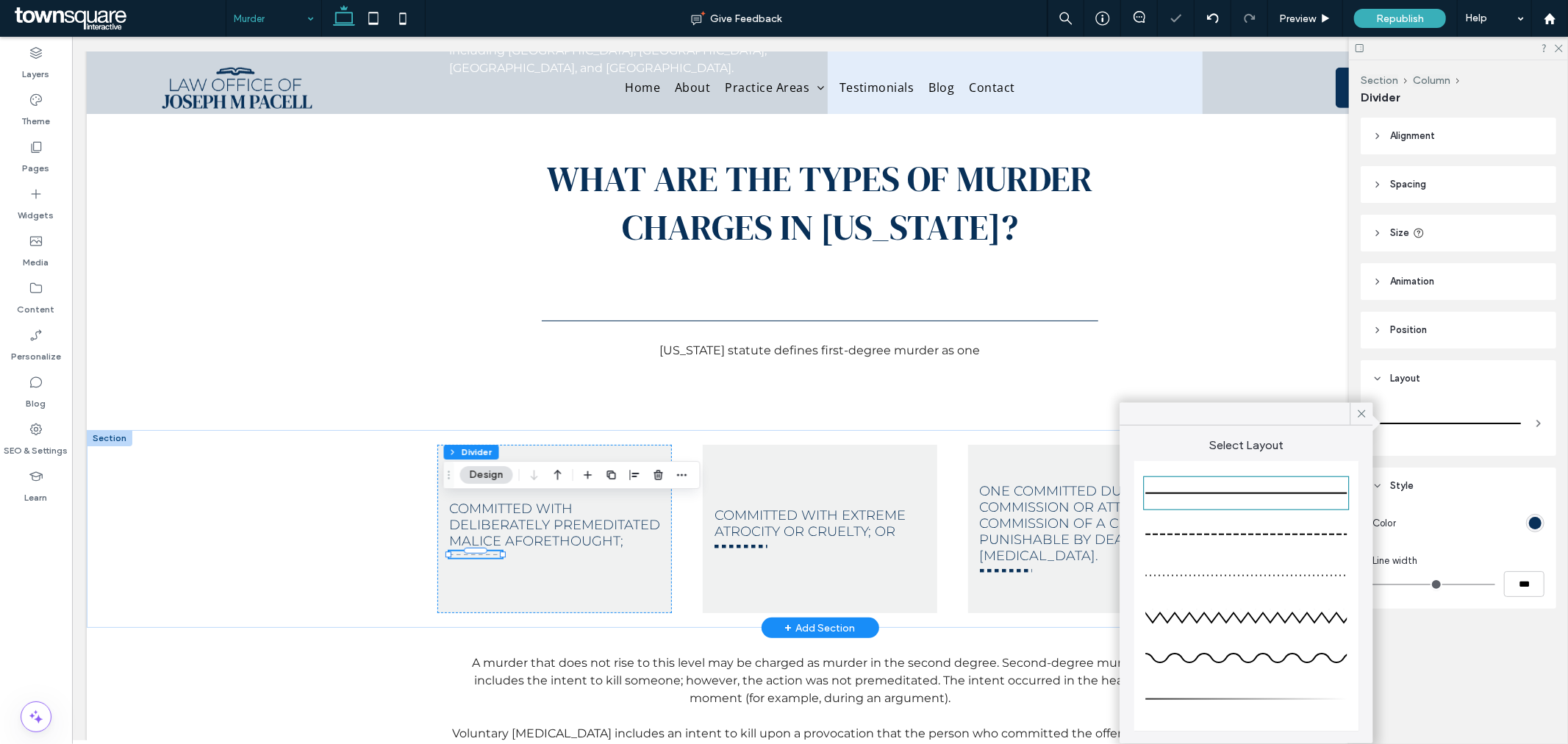
type input "*"
click at [756, 541] on div at bounding box center [741, 546] width 53 height 9
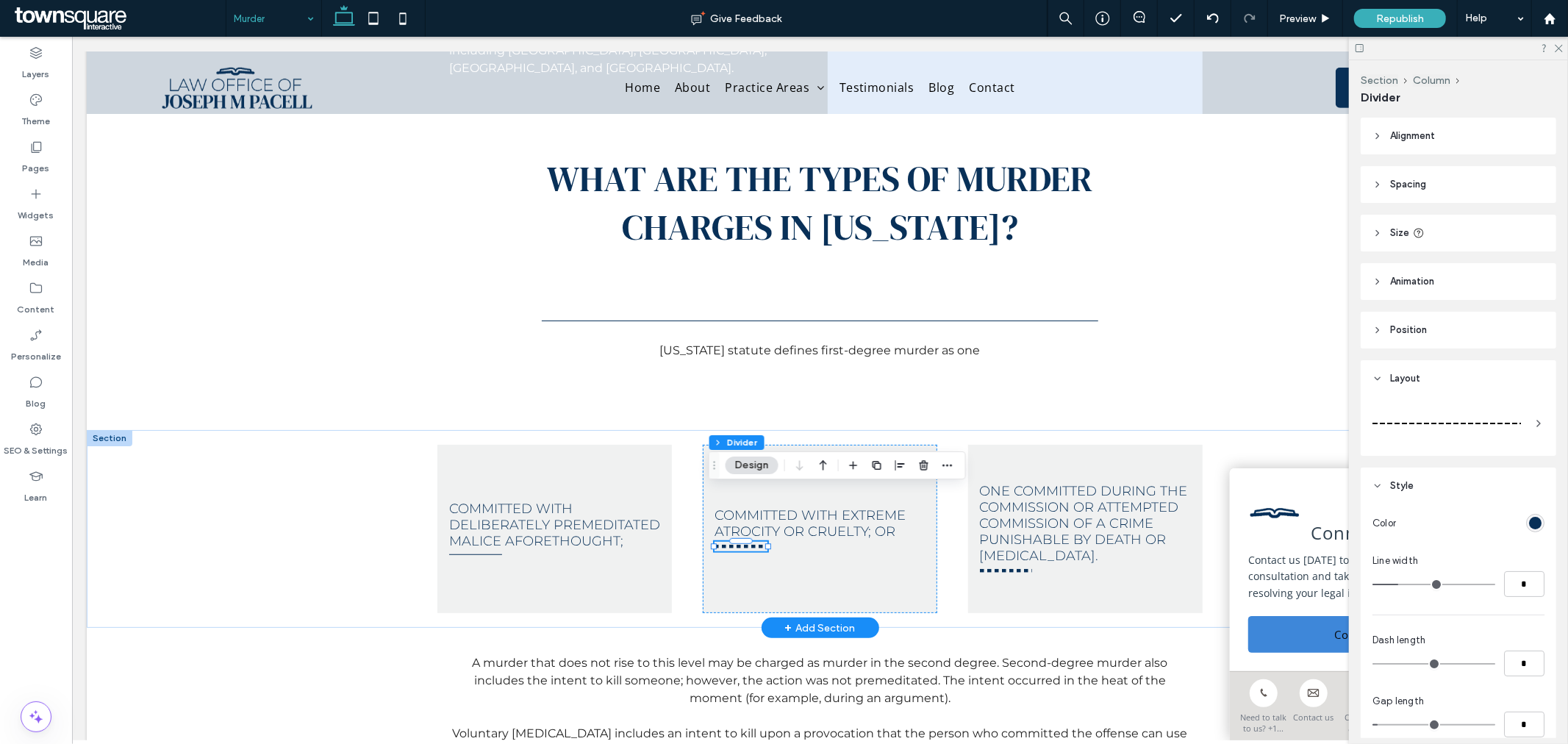
click at [1423, 431] on div at bounding box center [1447, 423] width 148 height 29
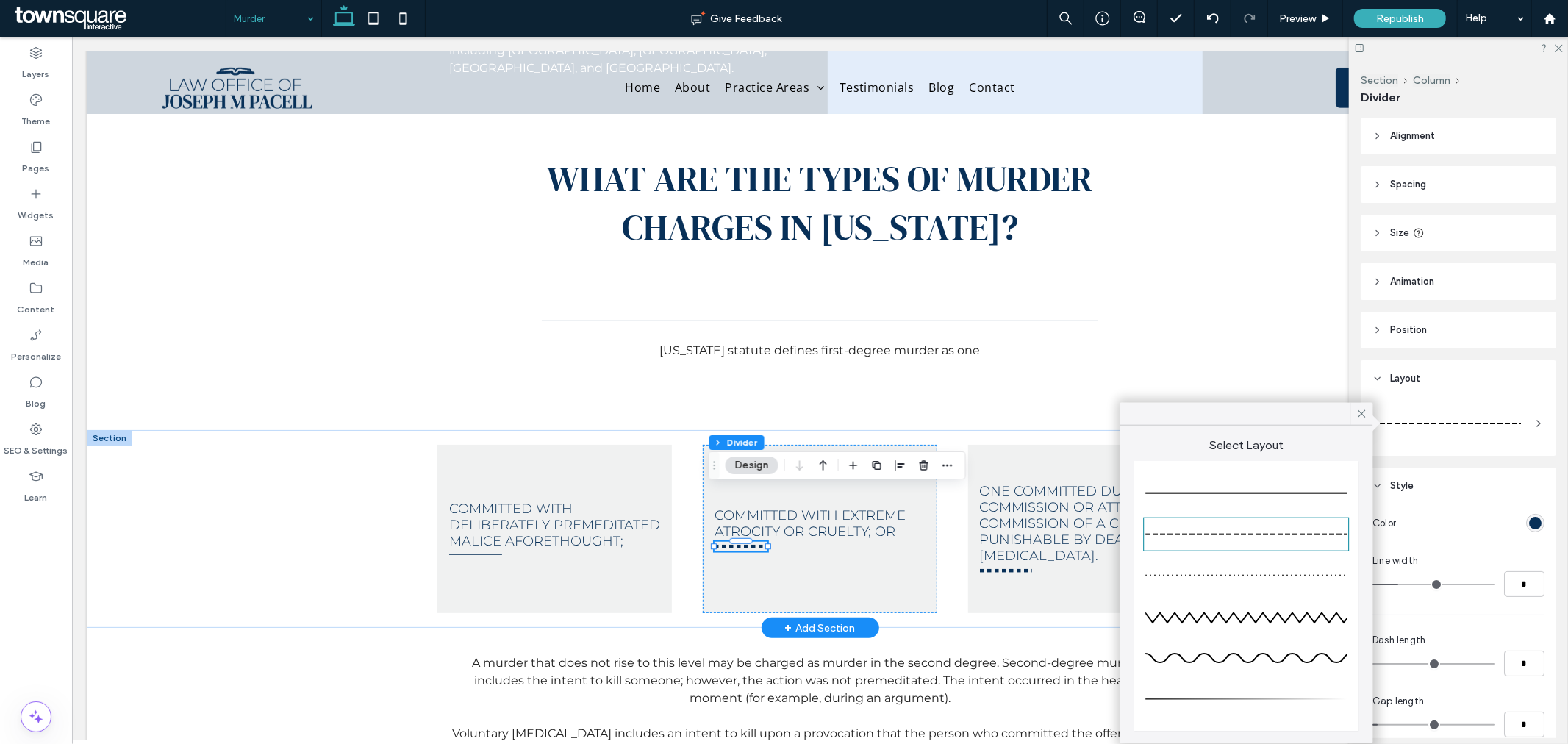
click at [1292, 483] on div at bounding box center [1247, 493] width 202 height 29
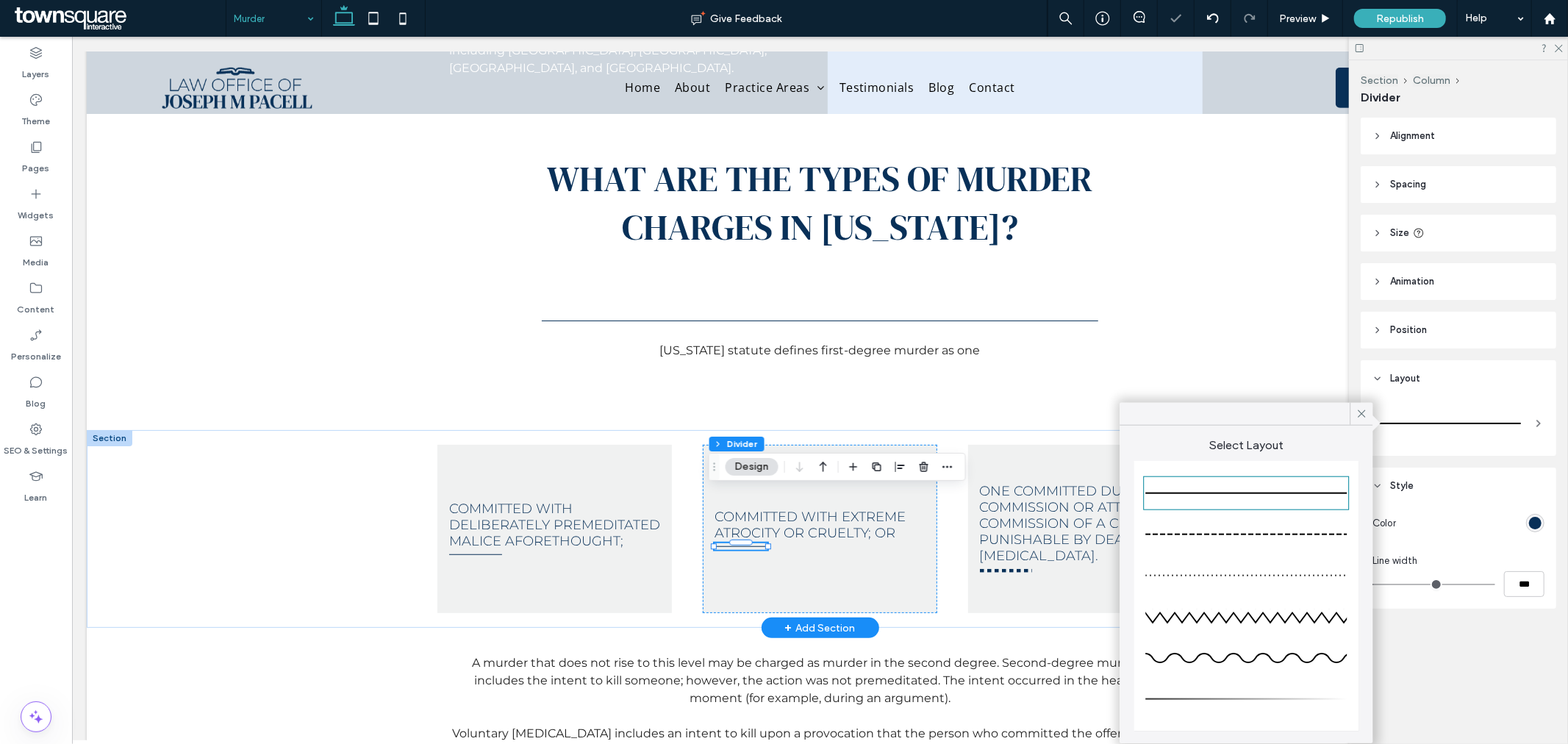
click at [1163, 484] on div at bounding box center [1247, 493] width 202 height 29
type input "*"
click at [993, 565] on div at bounding box center [1006, 569] width 53 height 9
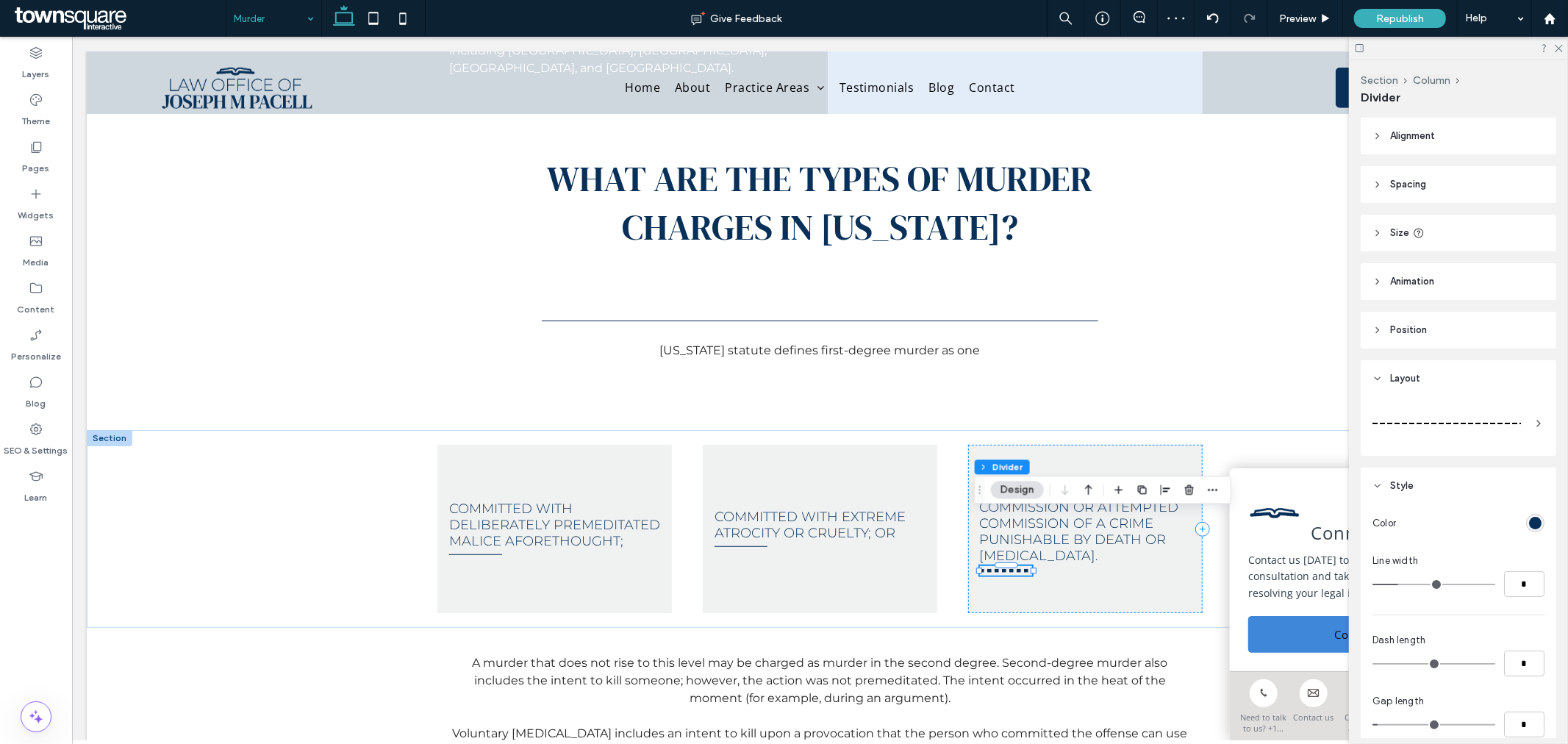
click at [1496, 434] on div at bounding box center [1447, 423] width 148 height 29
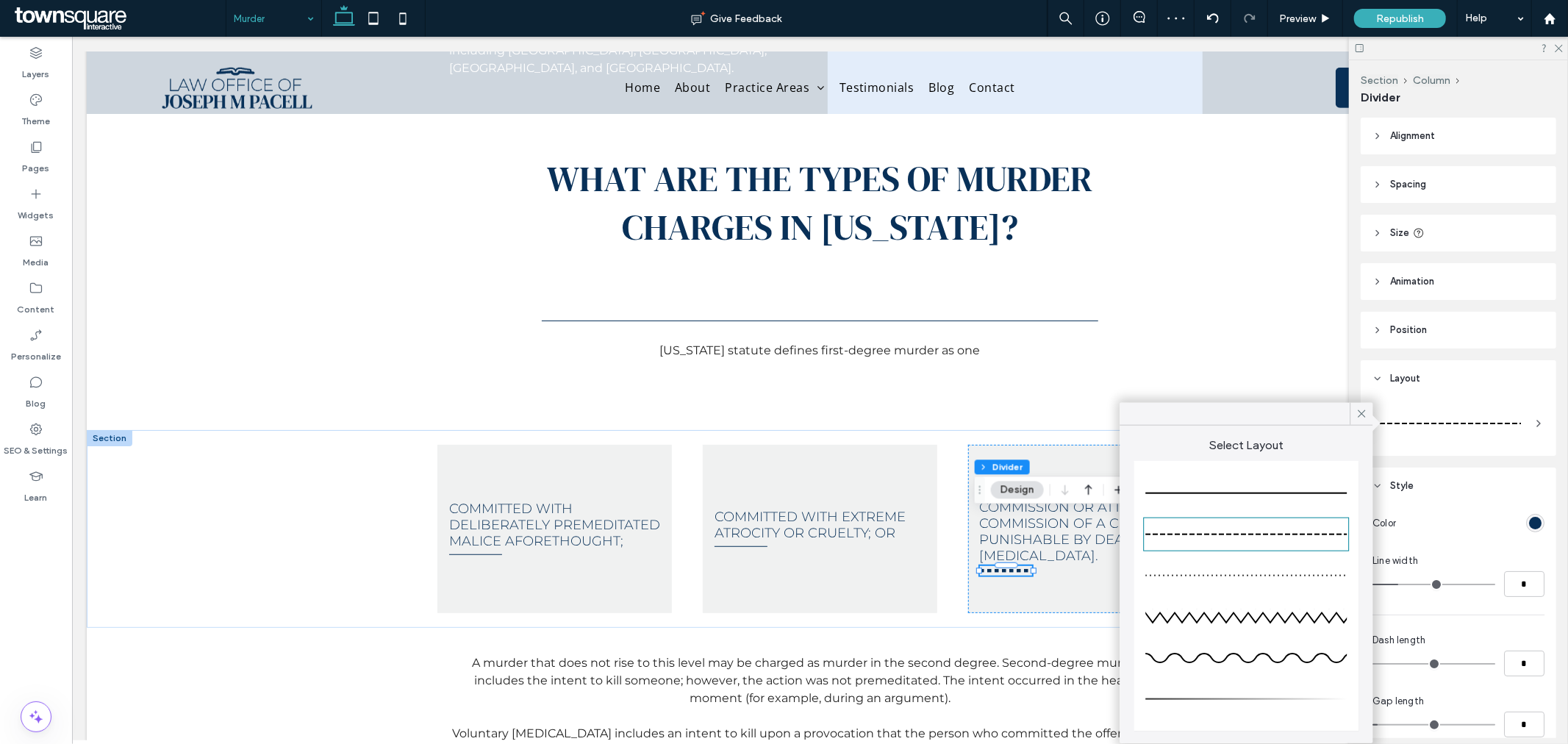
click at [1222, 483] on div at bounding box center [1247, 493] width 202 height 29
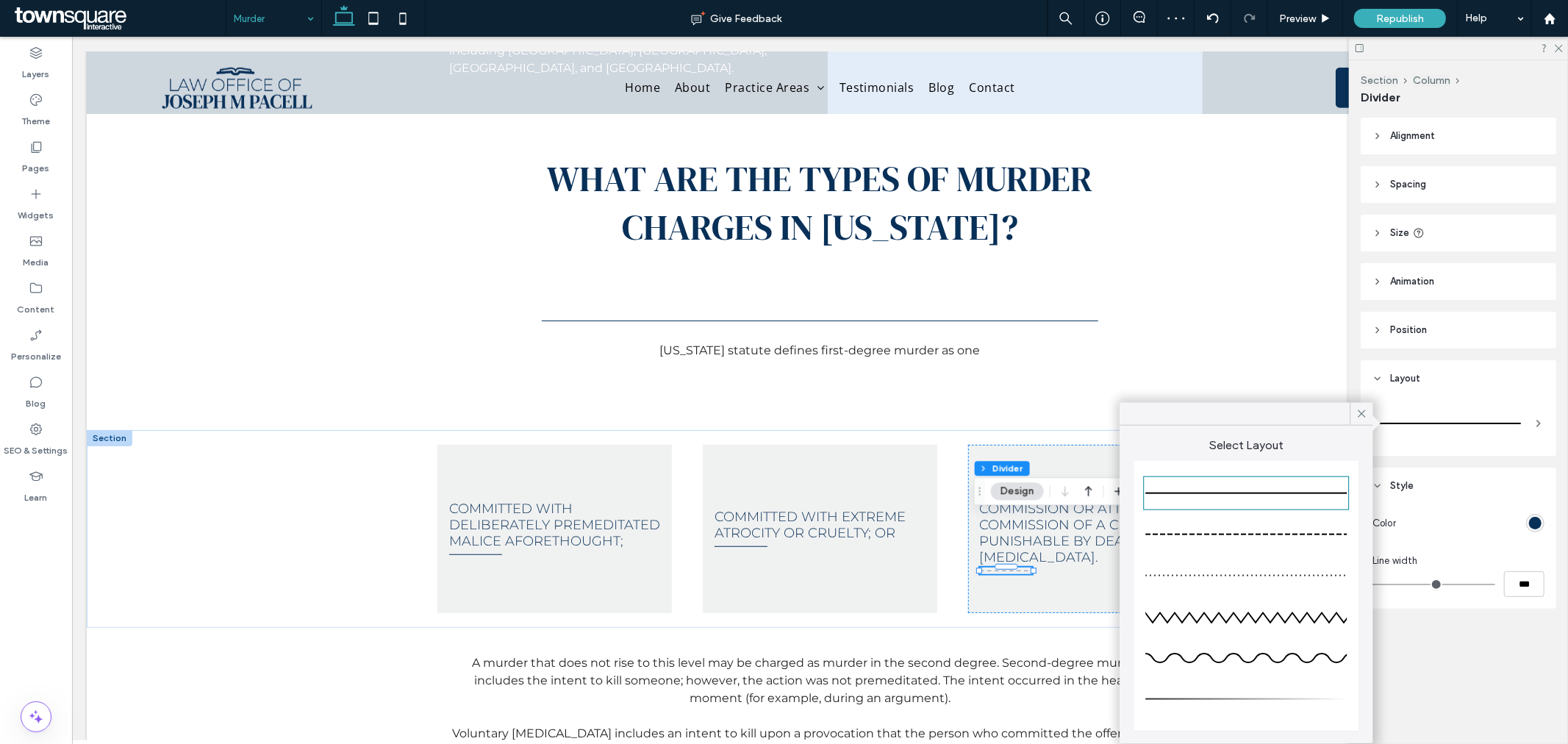
type input "*"
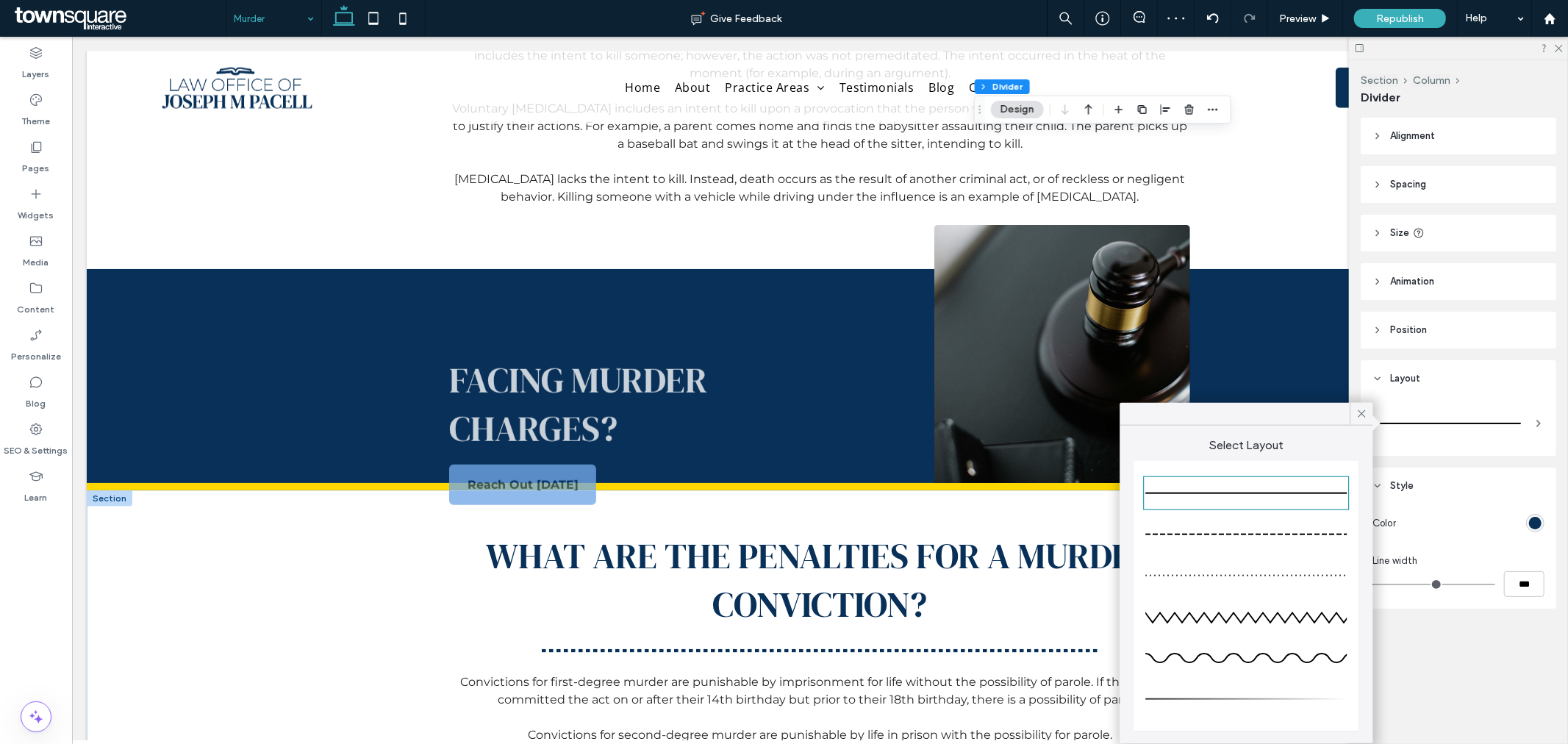
scroll to position [1306, 0]
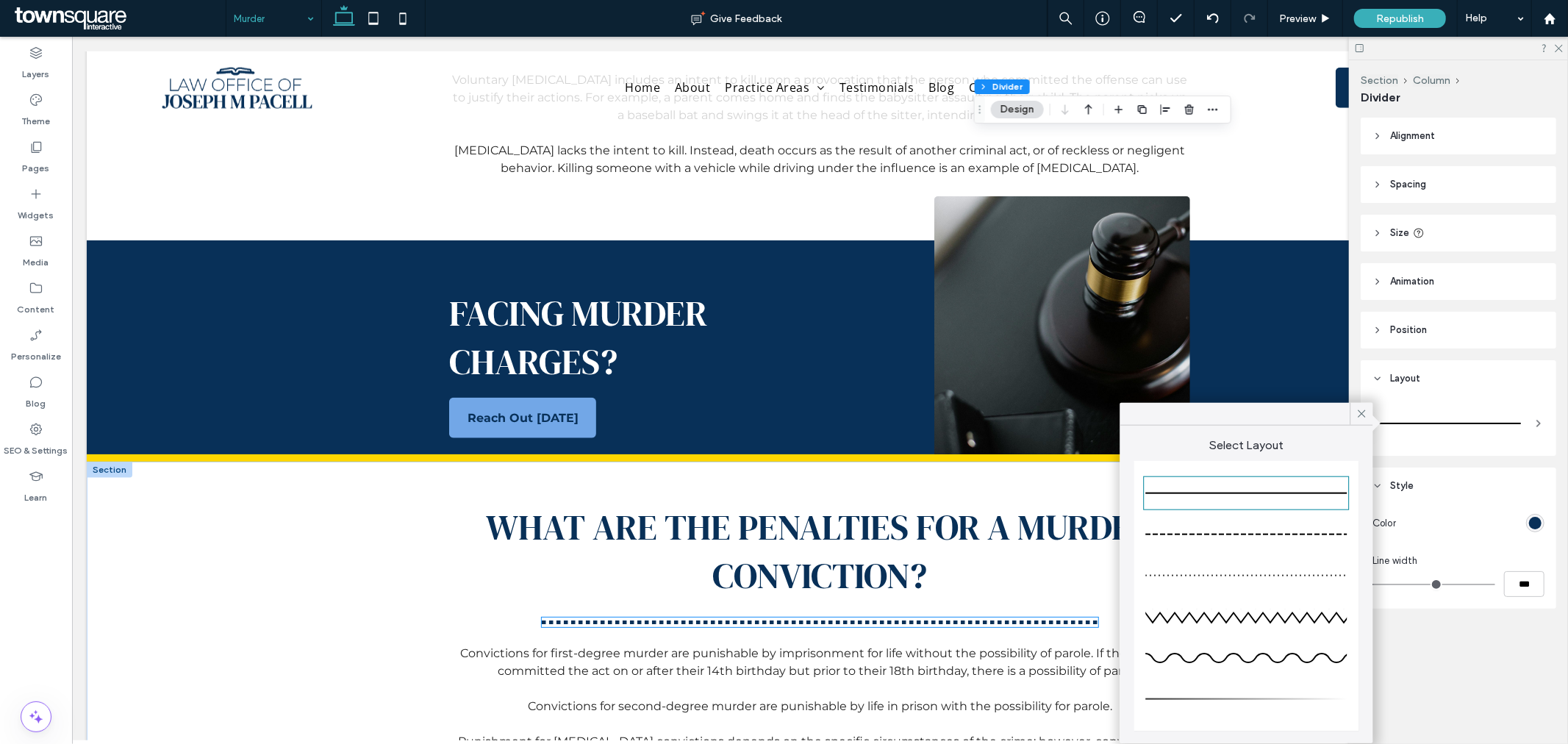
click at [758, 617] on div at bounding box center [819, 622] width 556 height 9
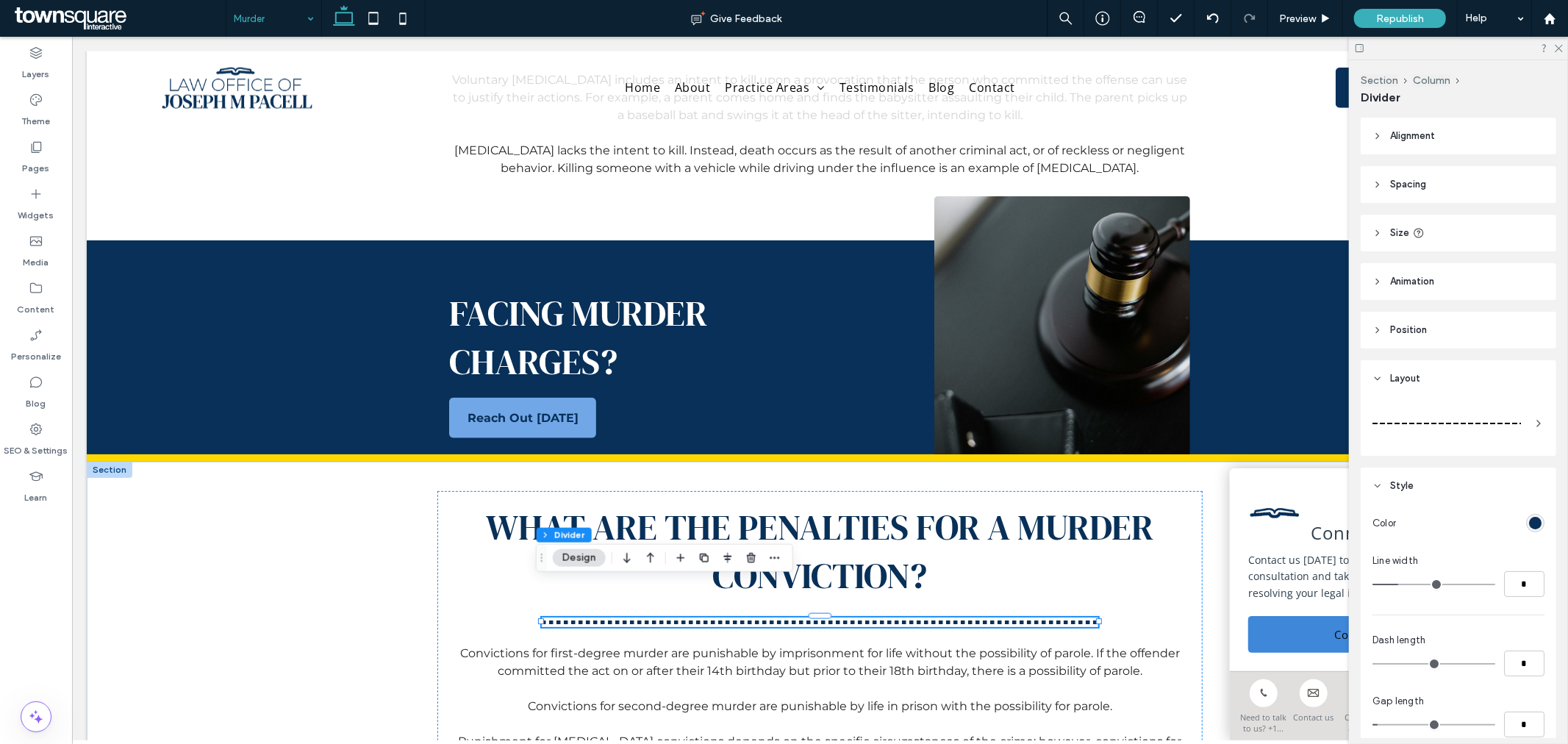
click at [1516, 424] on div at bounding box center [1459, 423] width 172 height 41
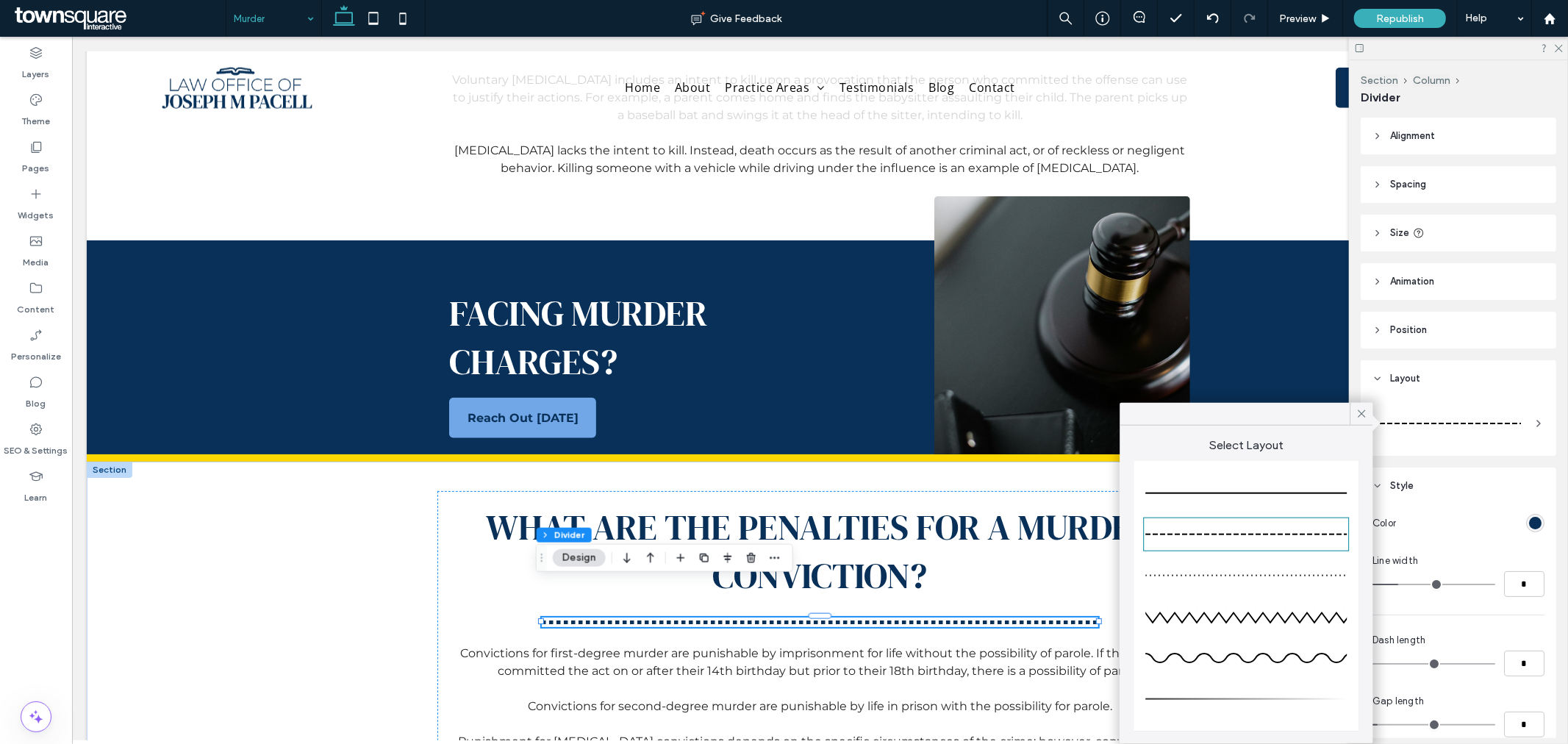
click at [1310, 493] on div at bounding box center [1247, 494] width 202 height 2
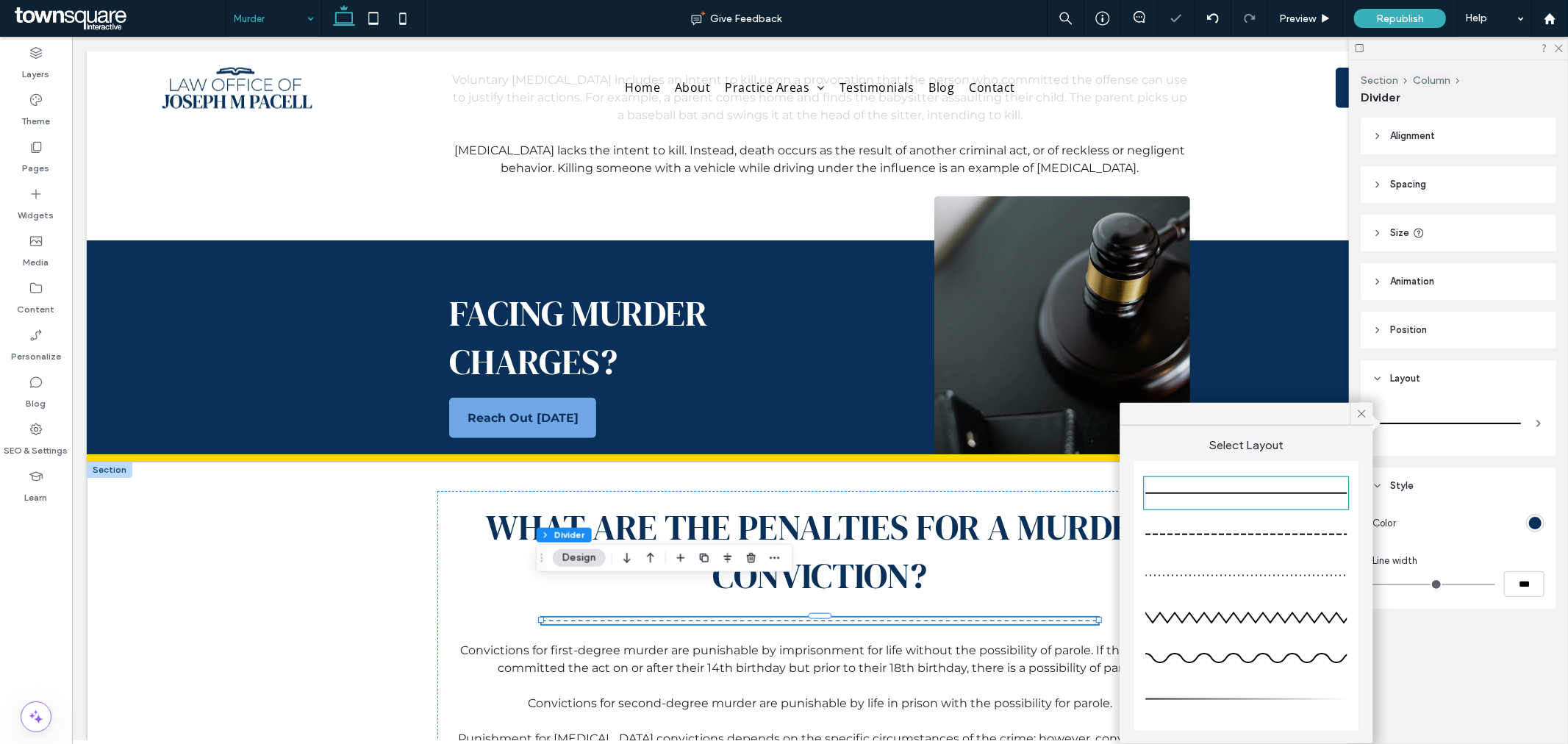
type input "*"
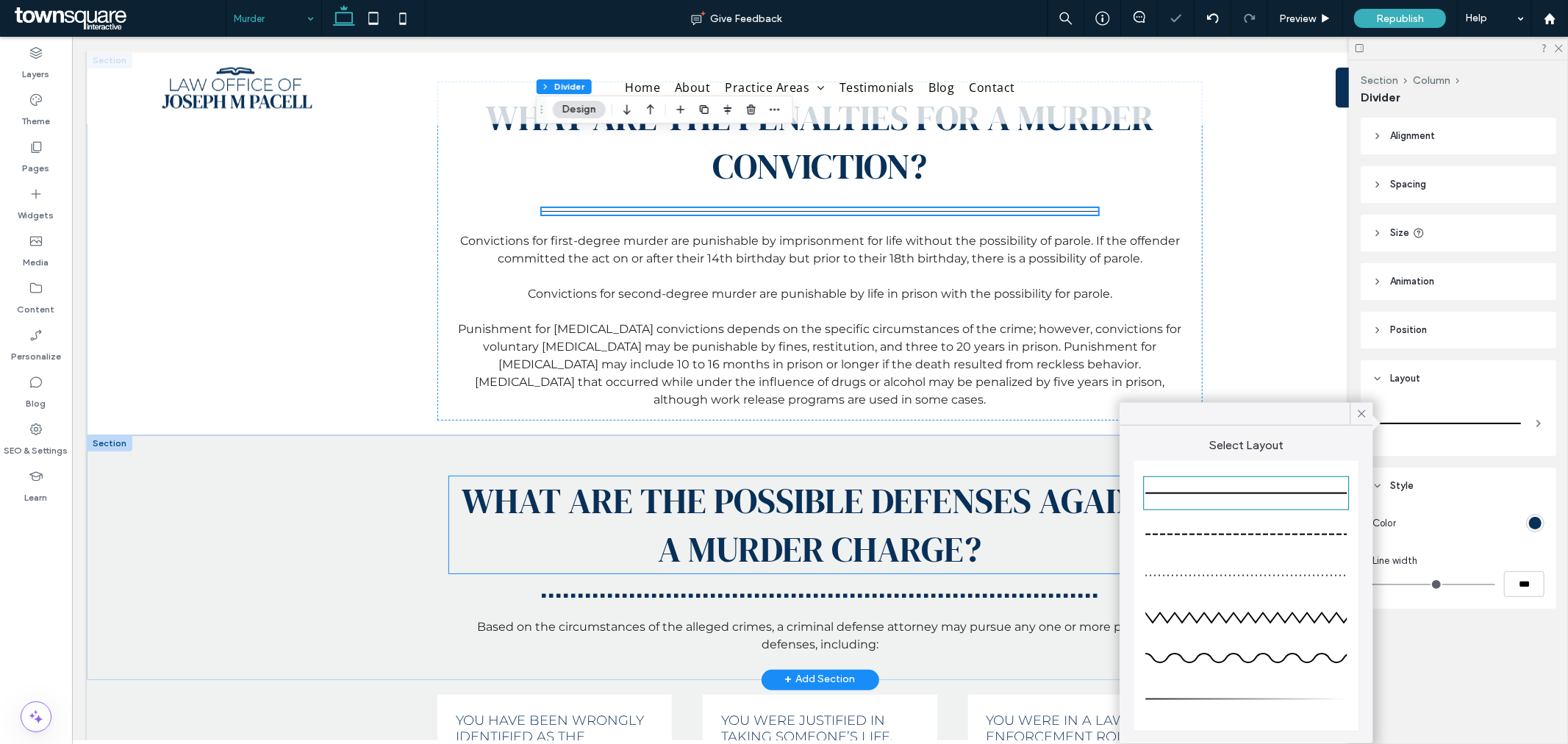
scroll to position [1796, 0]
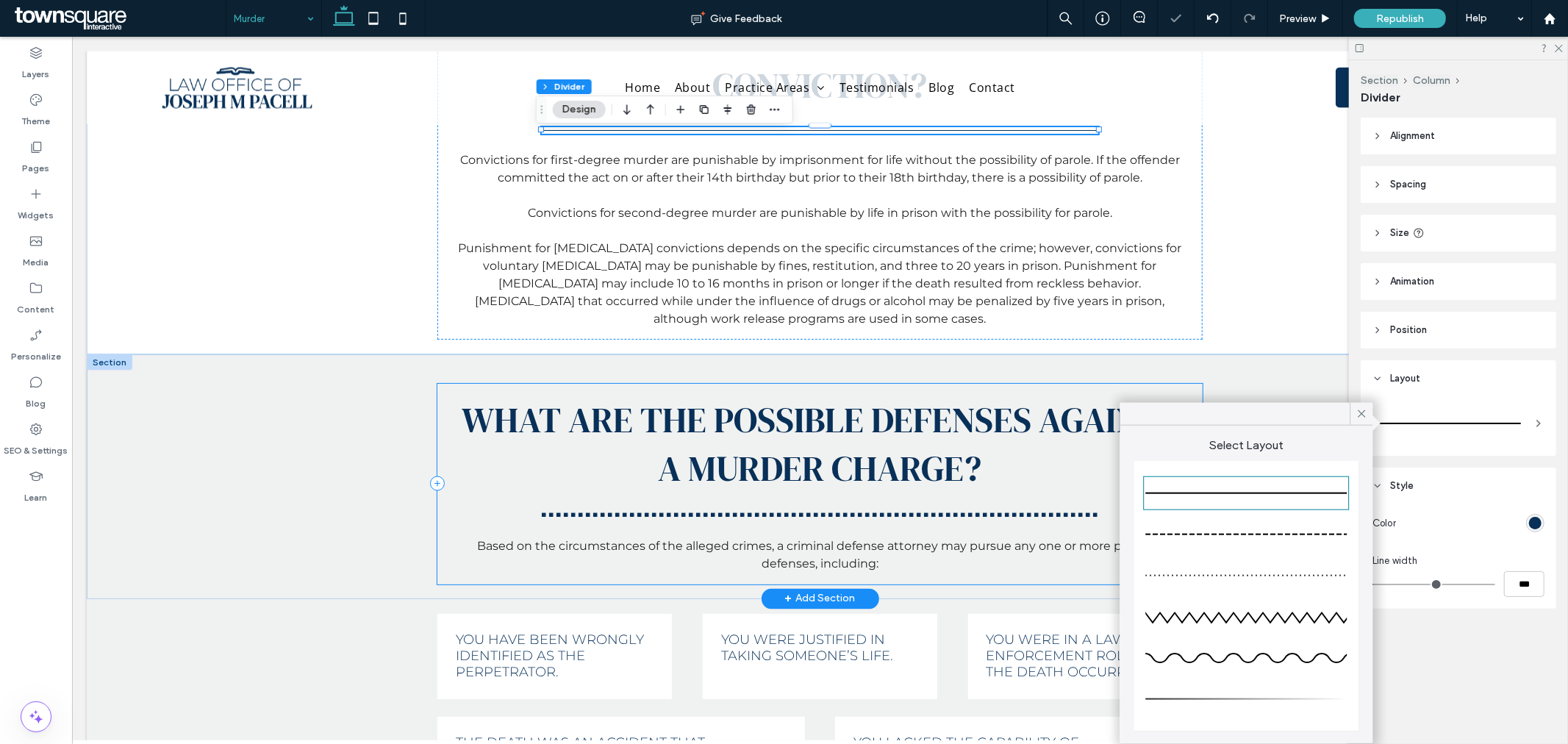
click at [809, 483] on div "What Are the Possible Defenses Against a Murder Charge? Based on the circumstan…" at bounding box center [819, 483] width 765 height 201
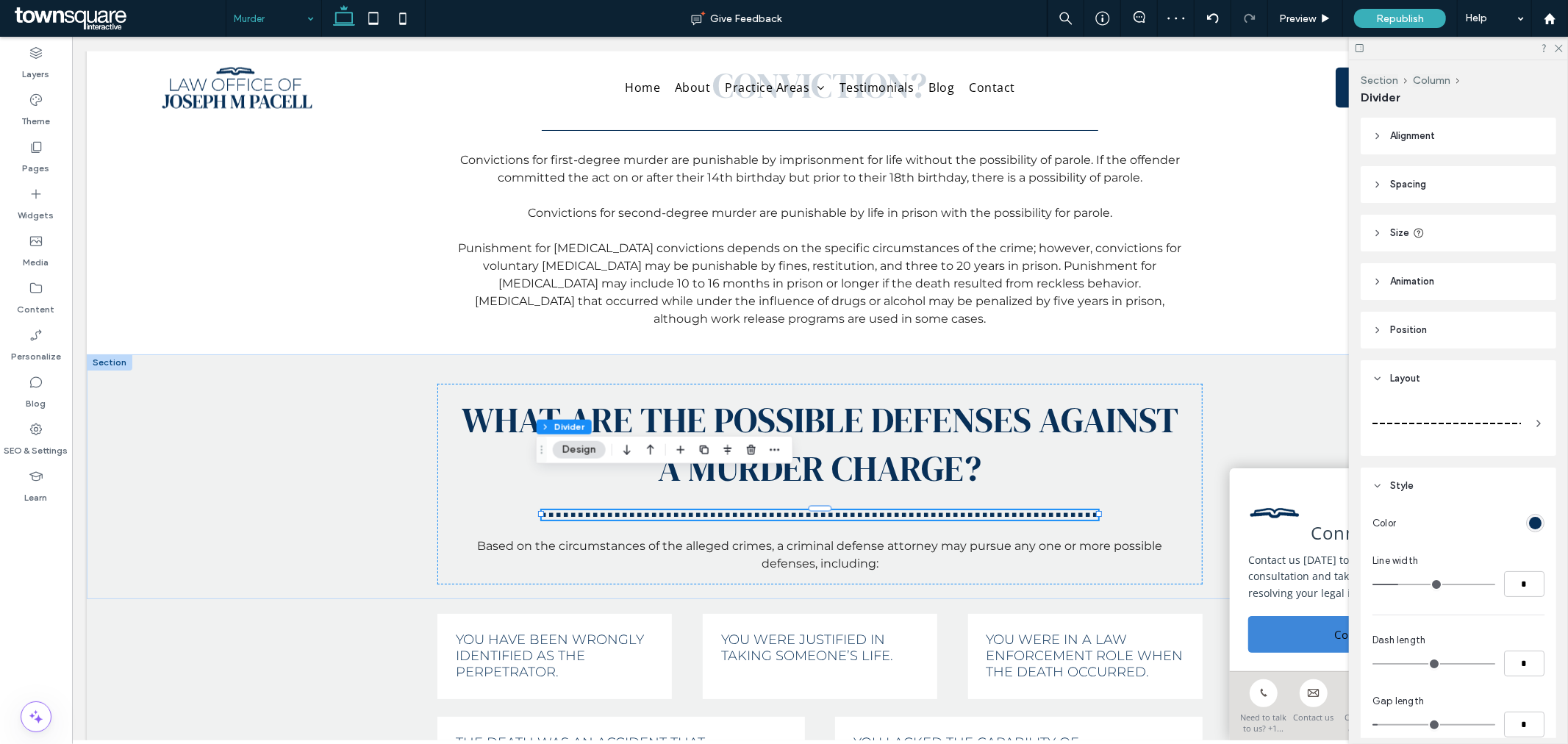
click at [1458, 413] on div at bounding box center [1447, 423] width 148 height 29
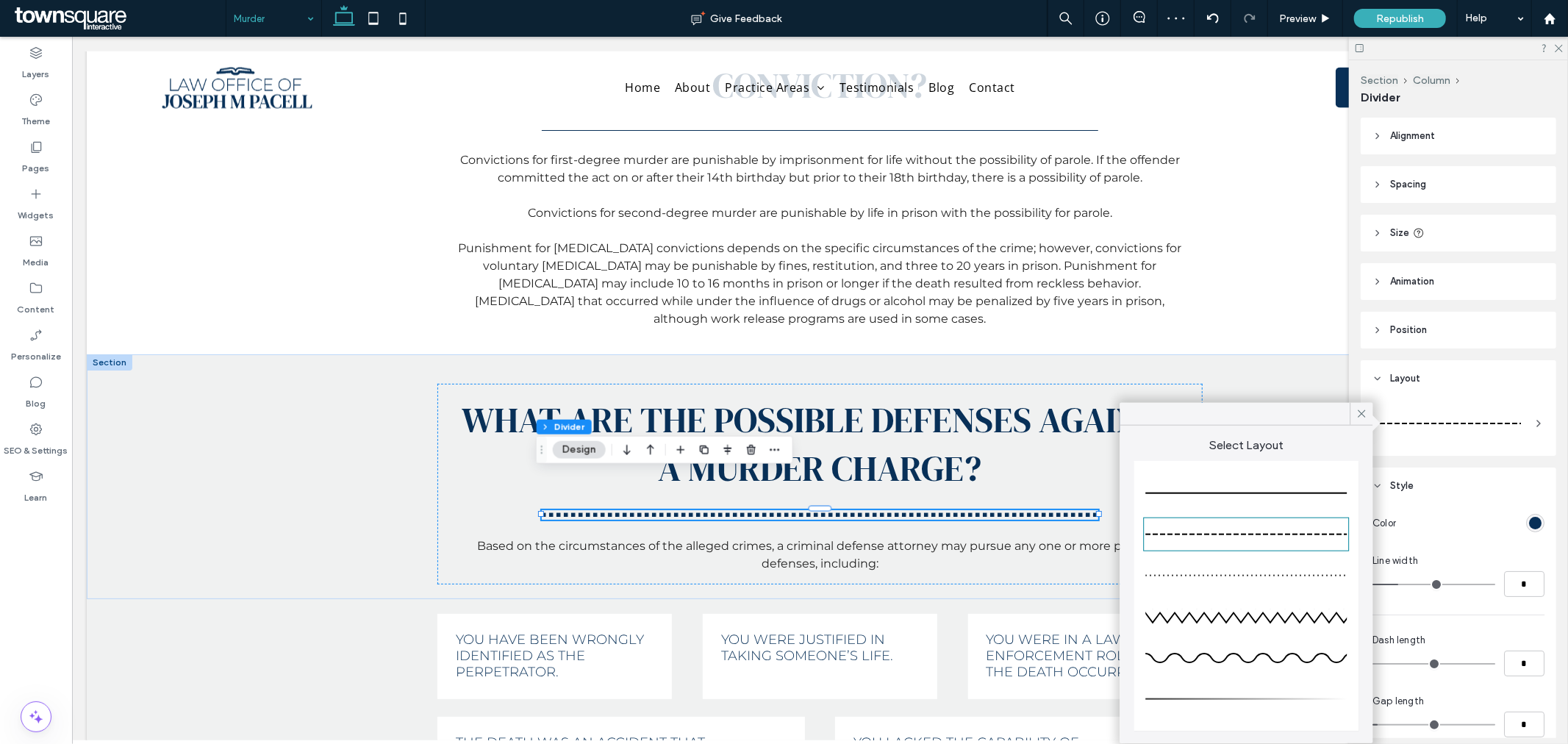
click at [1277, 493] on div at bounding box center [1247, 494] width 202 height 2
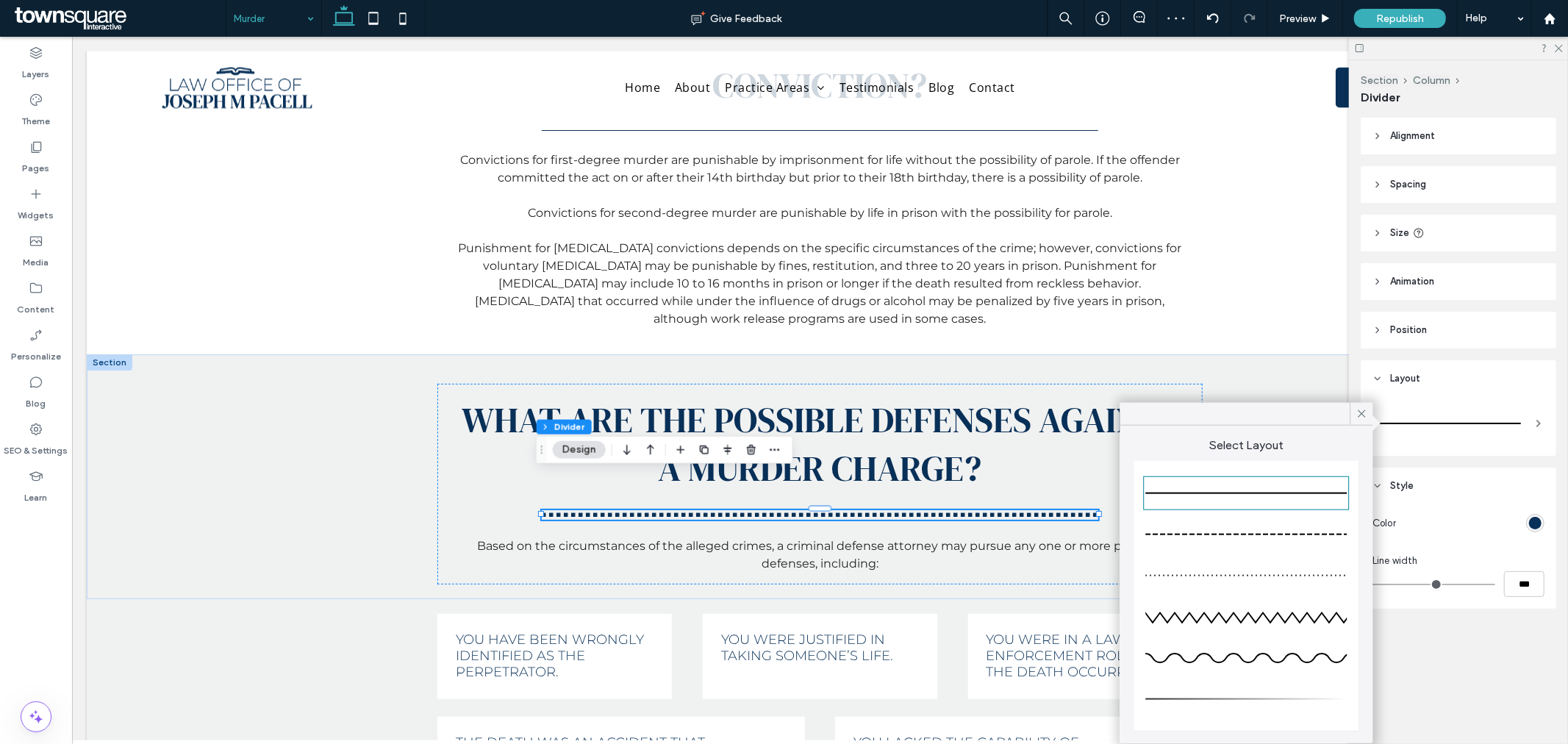
type input "*"
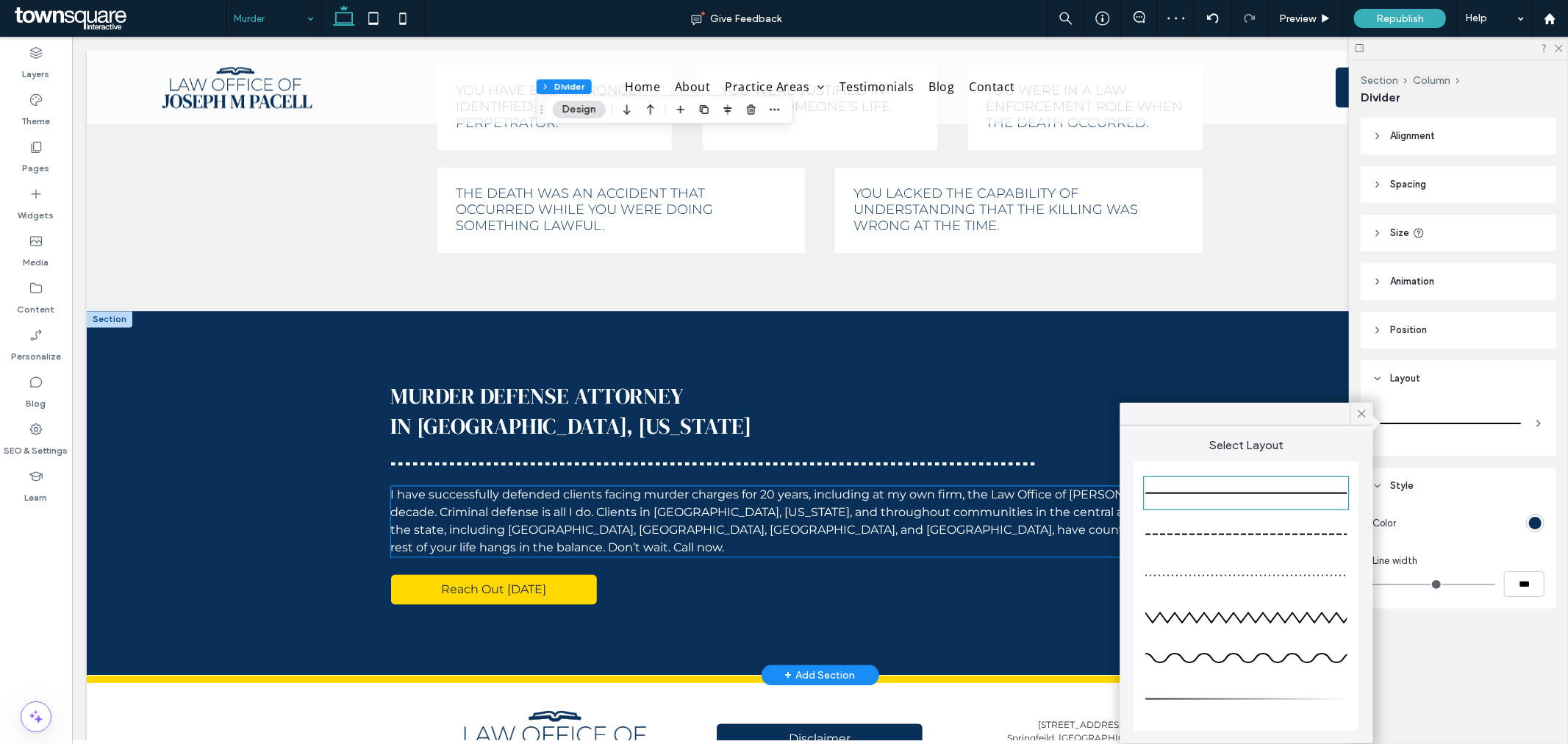
scroll to position [2368, 0]
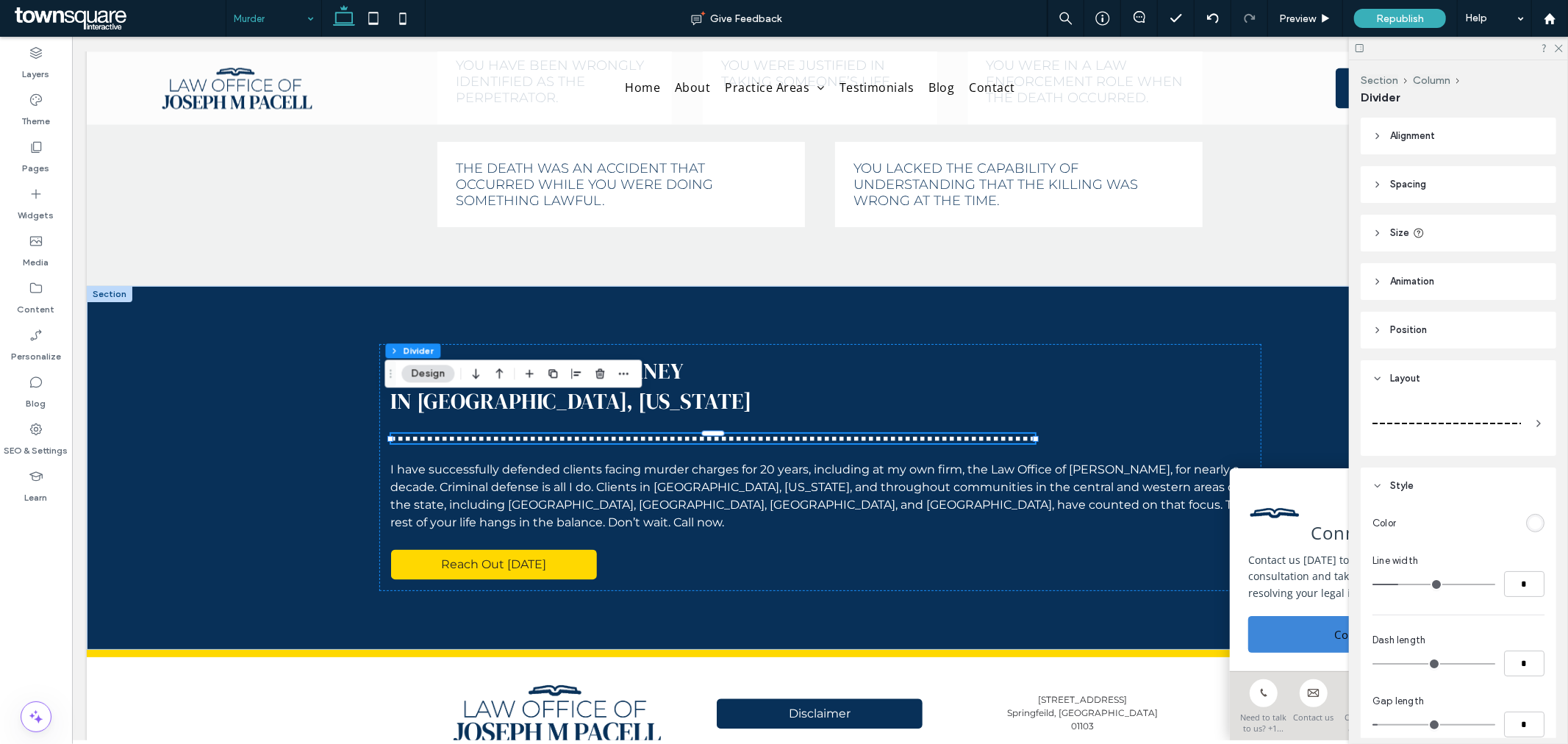
click at [1403, 423] on div at bounding box center [1447, 424] width 148 height 2
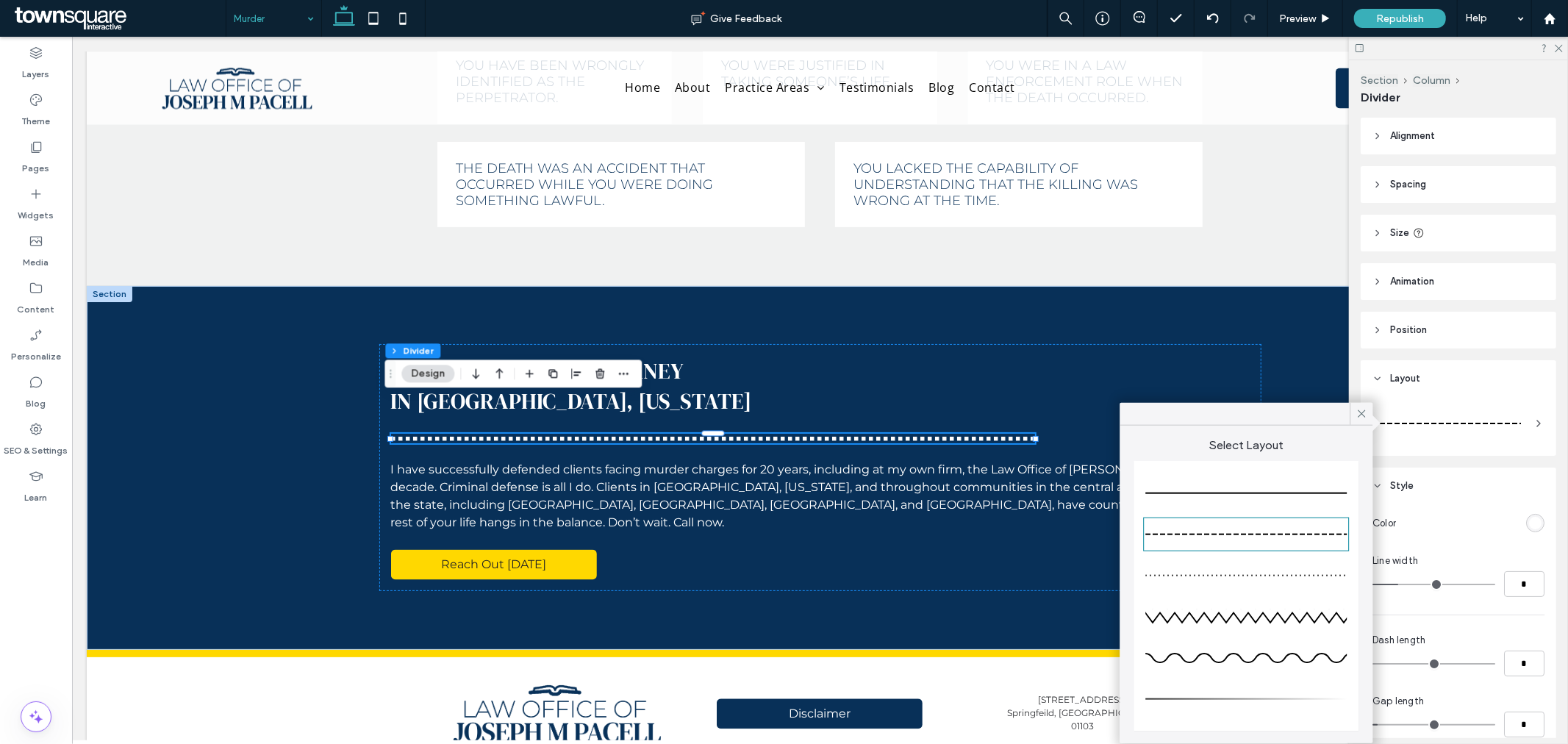
click at [1265, 485] on div at bounding box center [1247, 493] width 202 height 29
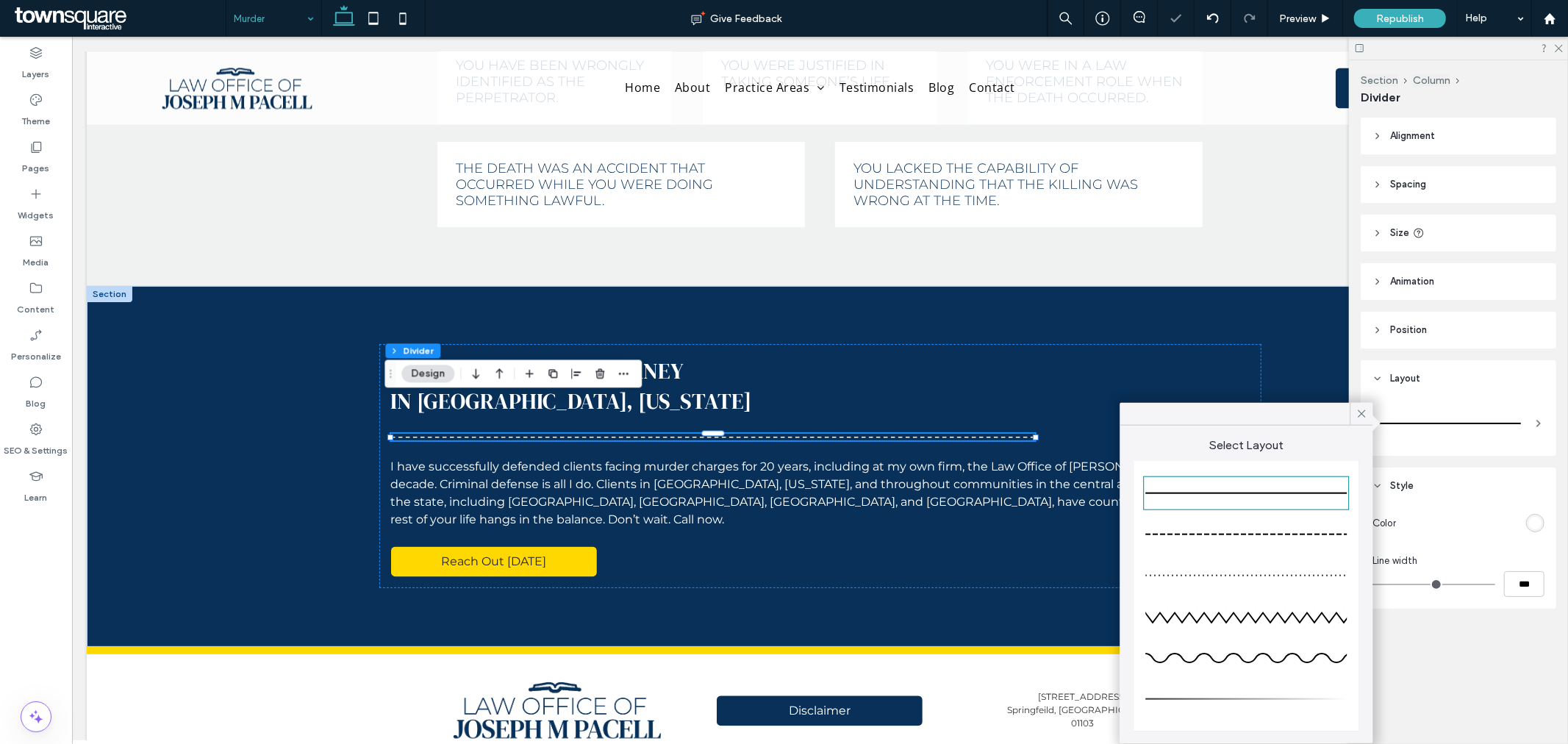
type input "*"
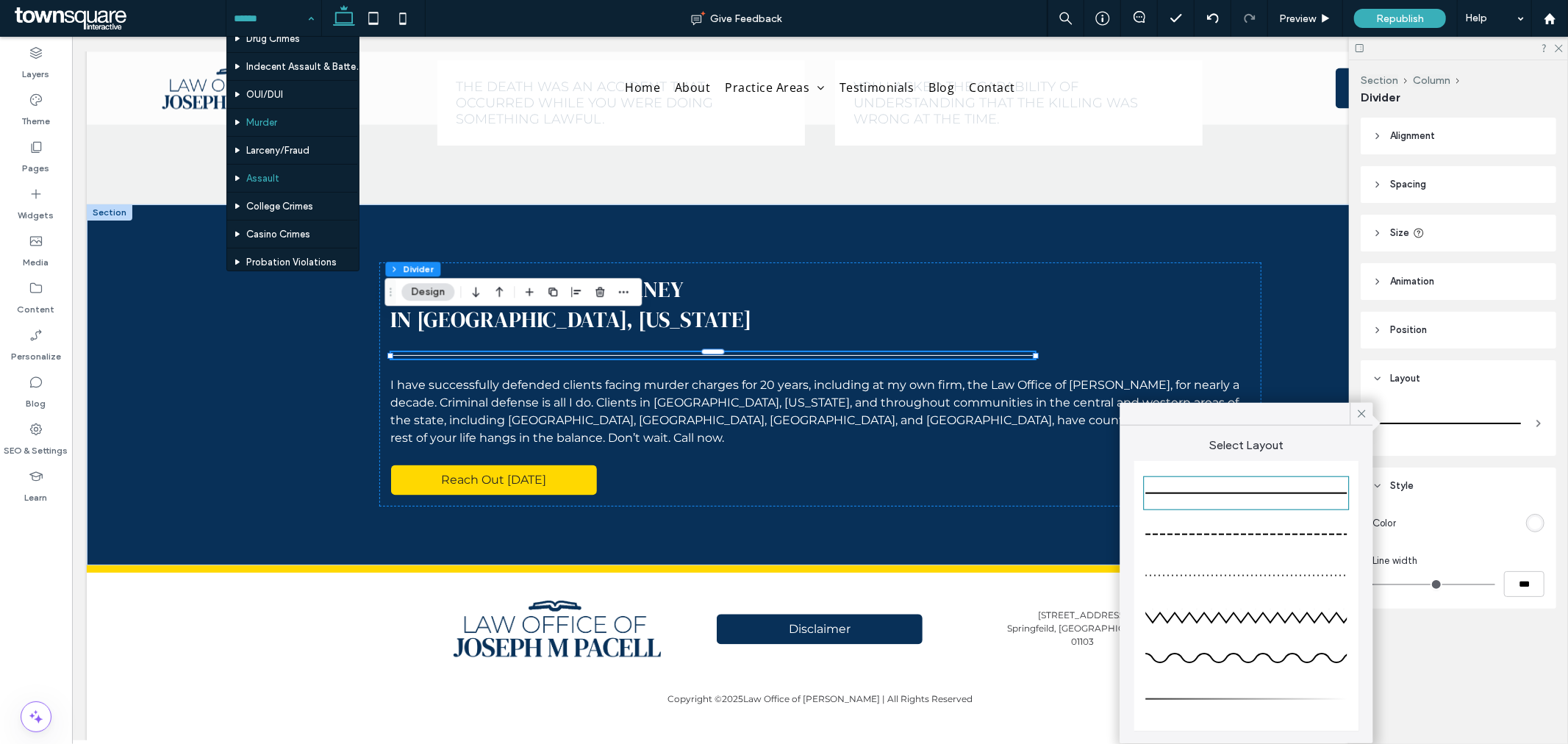
scroll to position [245, 0]
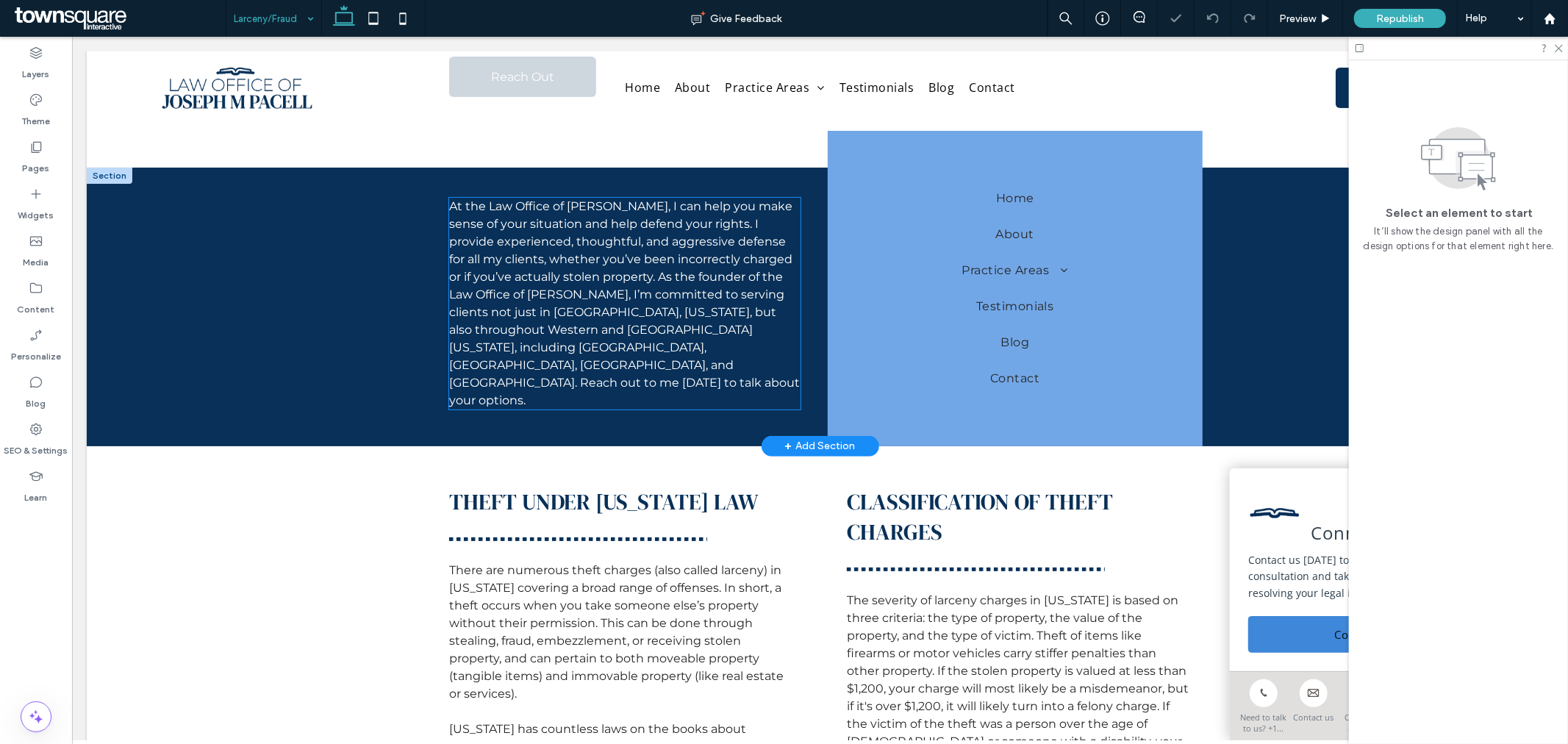
scroll to position [327, 0]
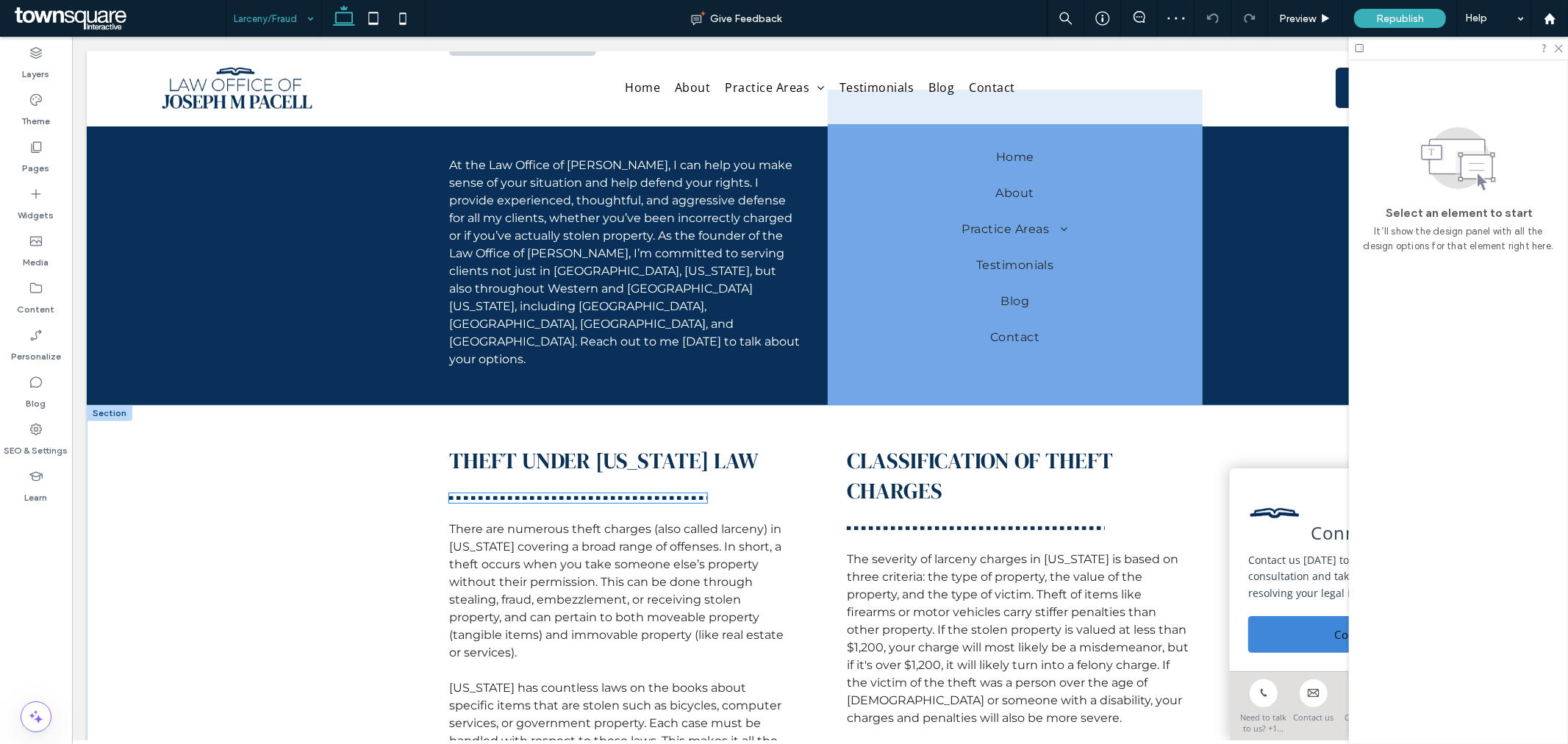
click at [586, 496] on hr at bounding box center [577, 498] width 258 height 4
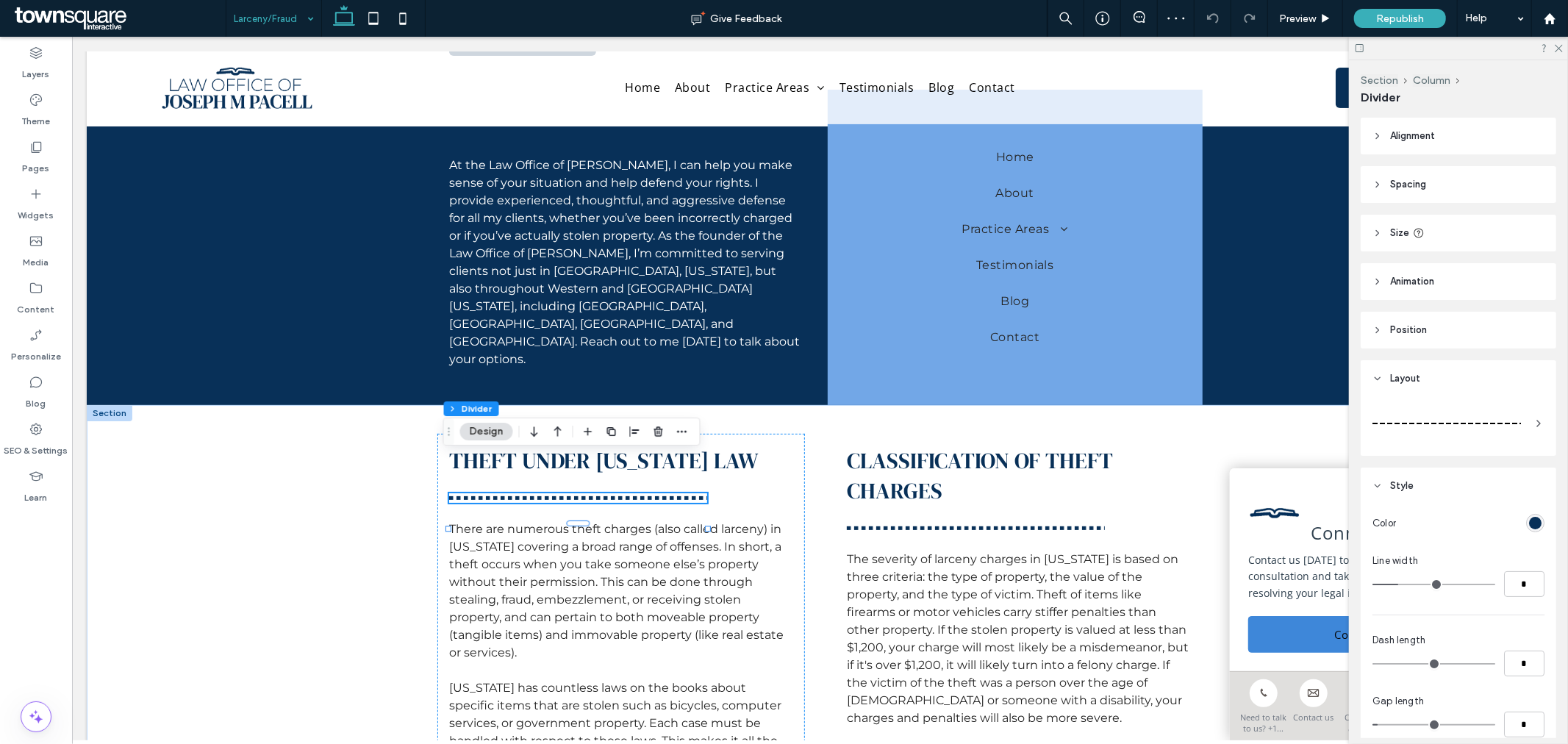
click at [1424, 423] on div at bounding box center [1447, 424] width 148 height 2
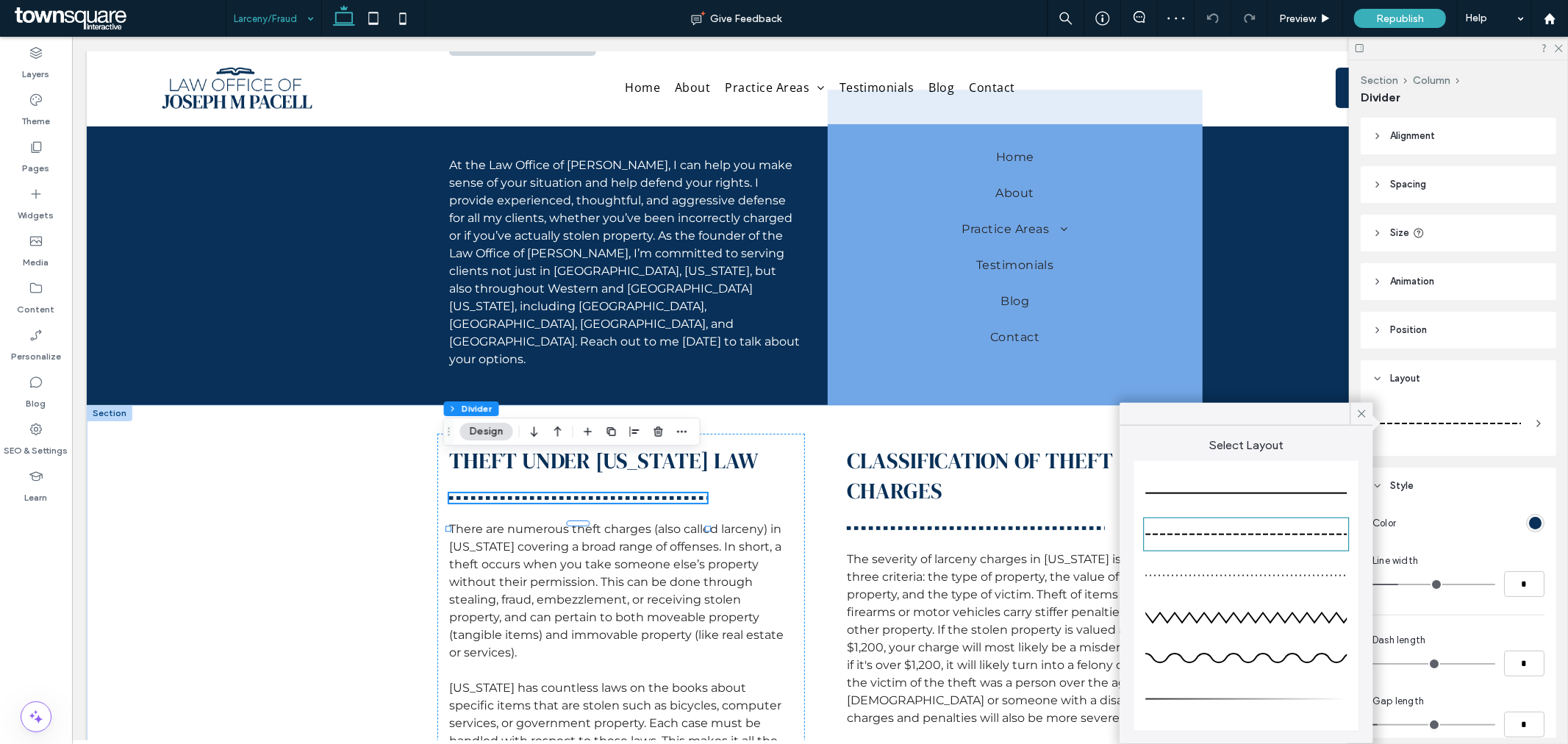
click at [1263, 495] on div at bounding box center [1247, 493] width 202 height 29
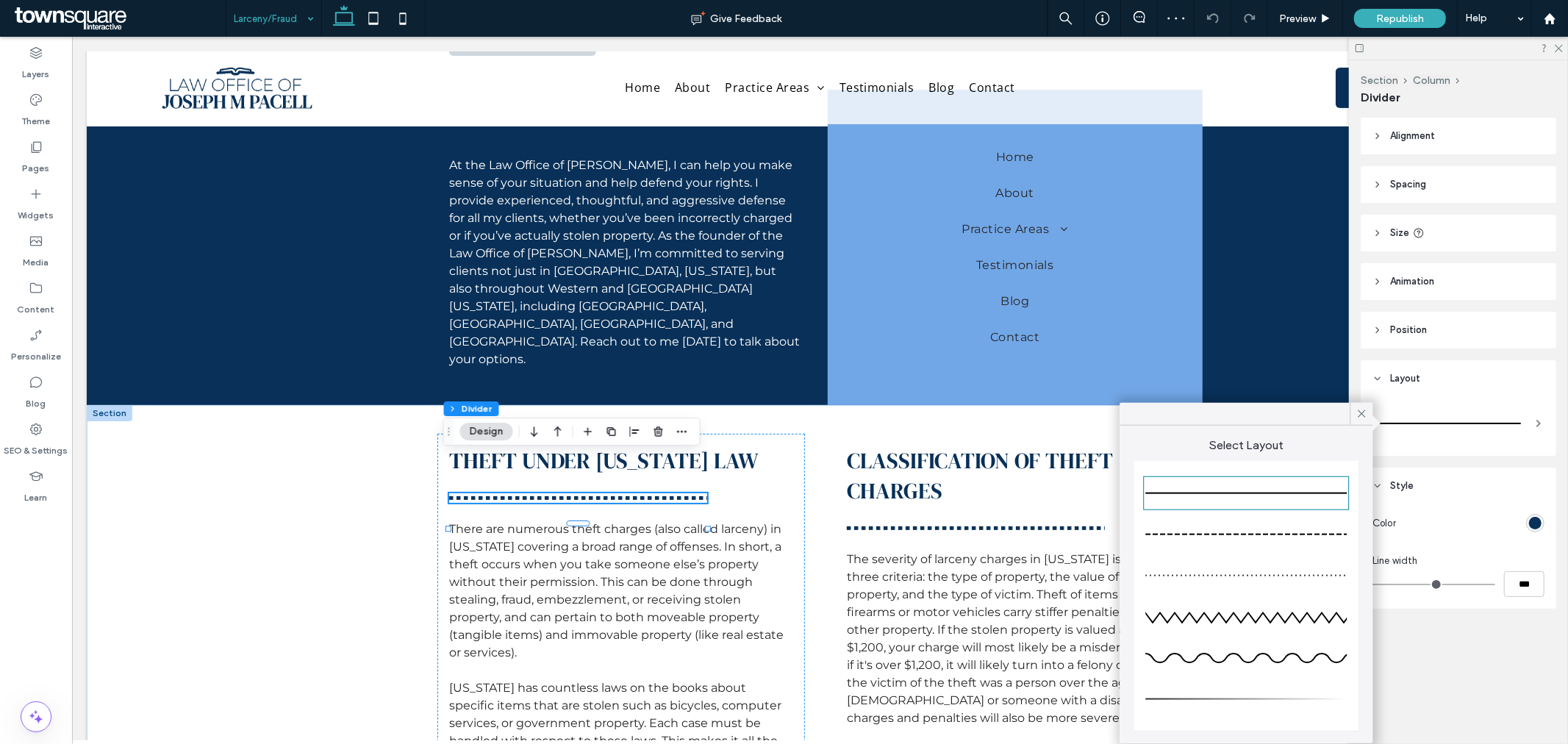
type input "*"
click at [933, 523] on div at bounding box center [975, 527] width 258 height 9
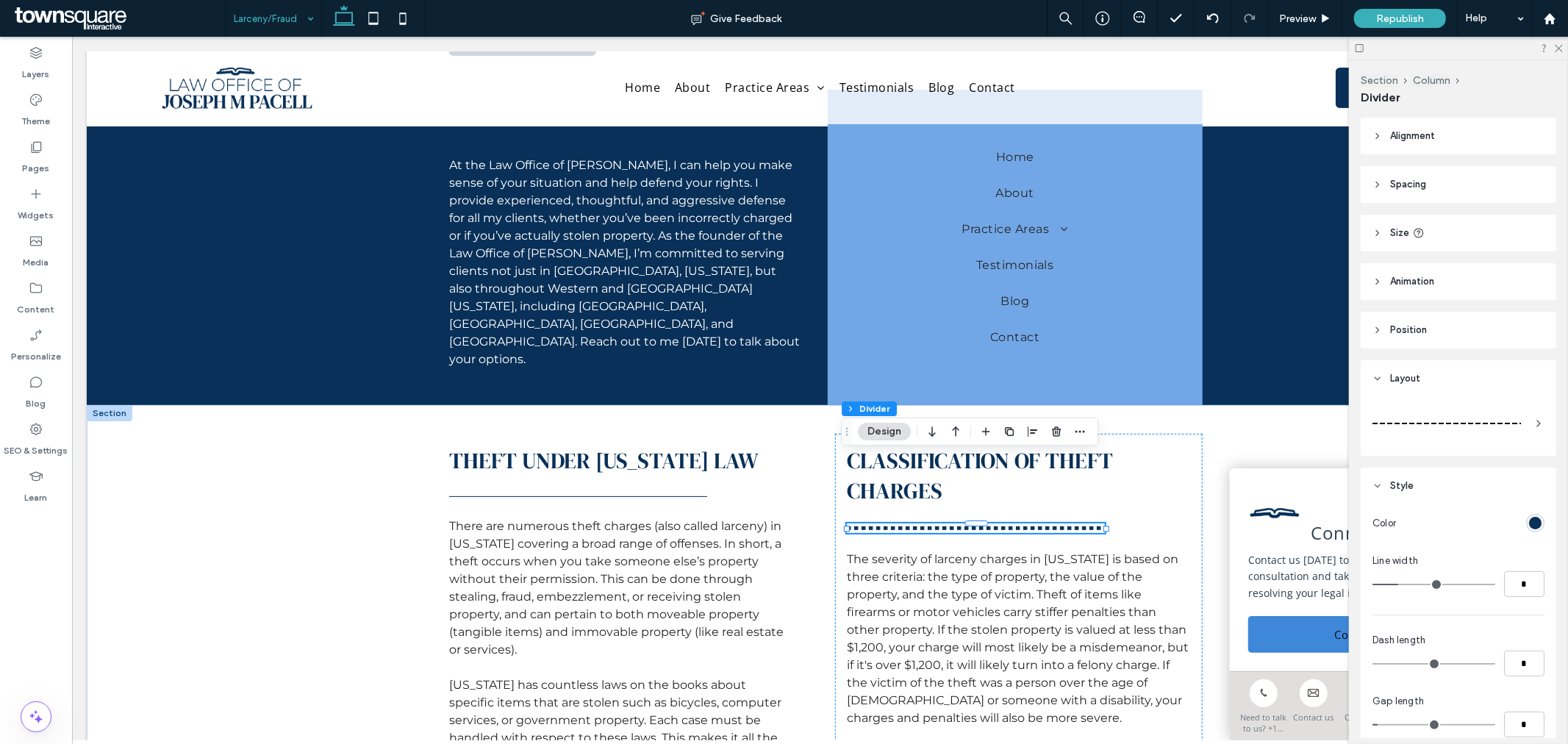
click at [1475, 428] on div at bounding box center [1447, 423] width 148 height 29
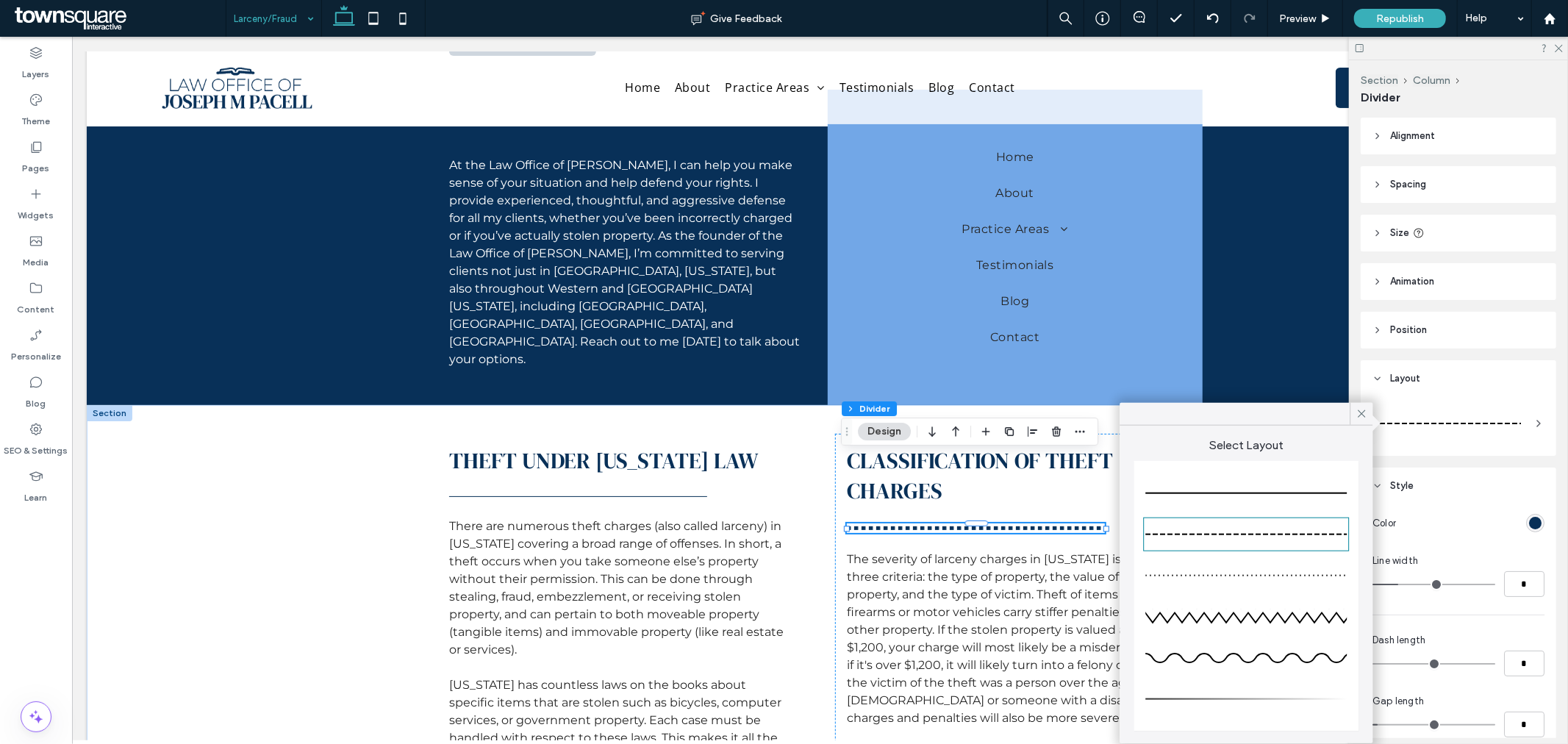
click at [1292, 484] on div at bounding box center [1247, 493] width 202 height 29
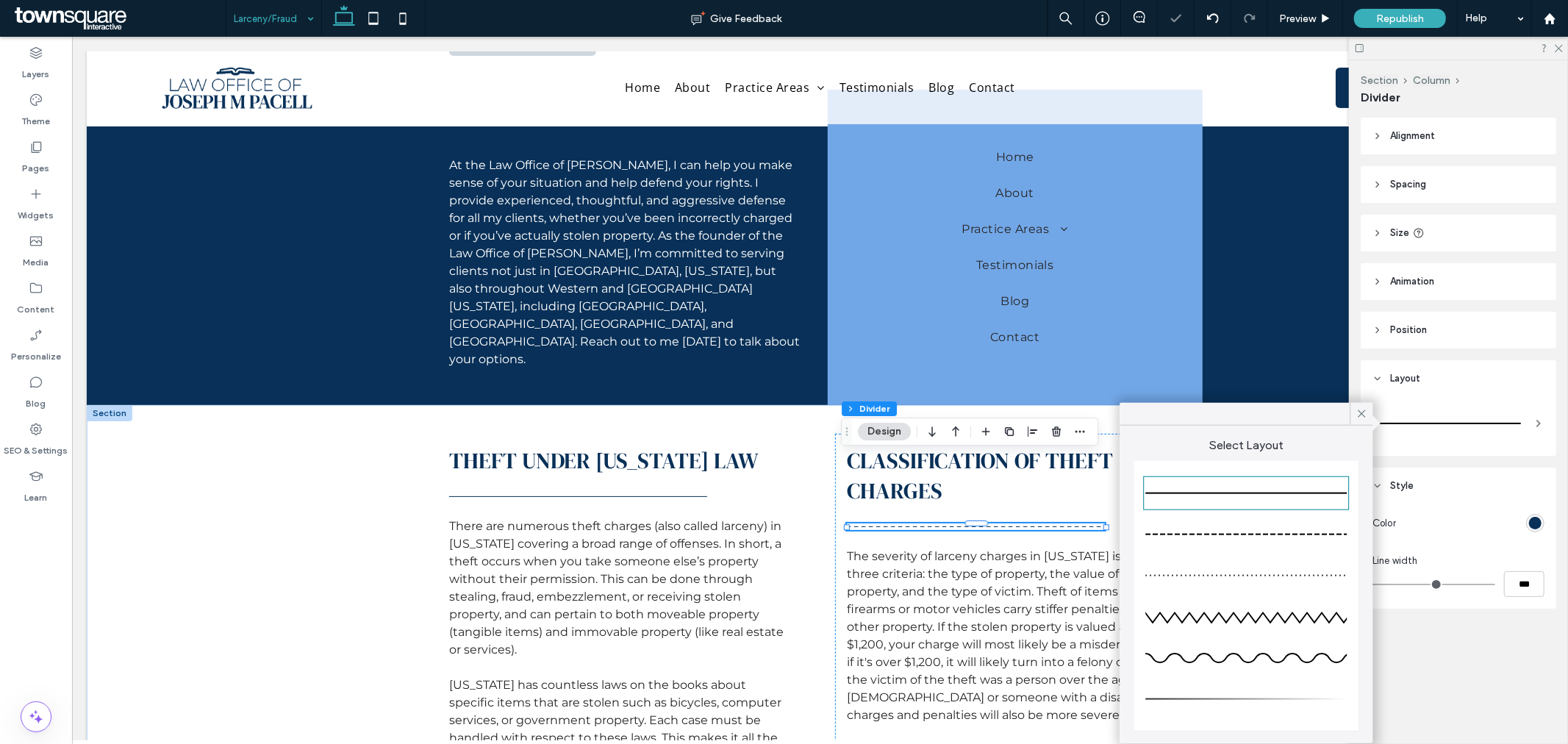
type input "*"
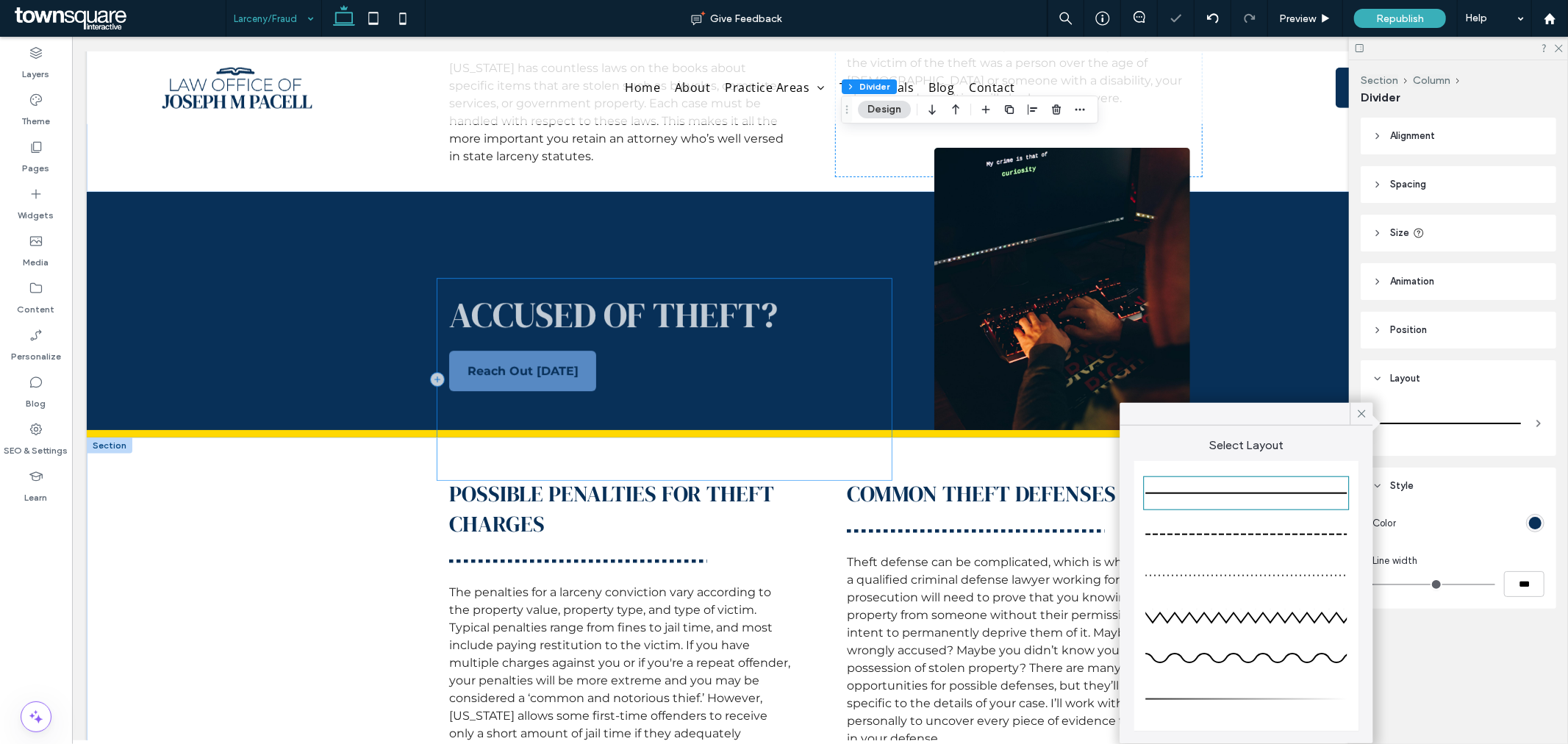
scroll to position [980, 0]
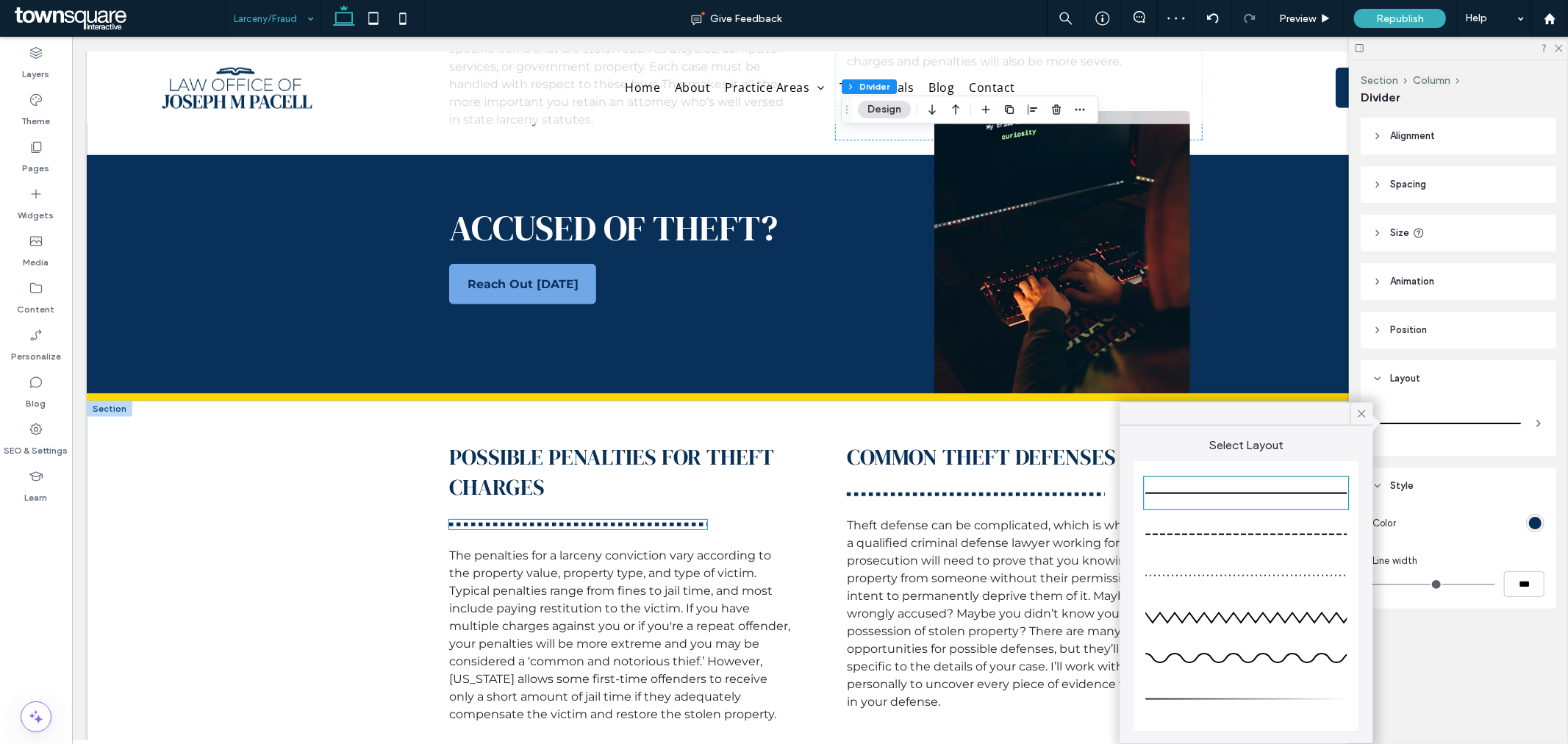
click at [655, 519] on div at bounding box center [577, 524] width 258 height 9
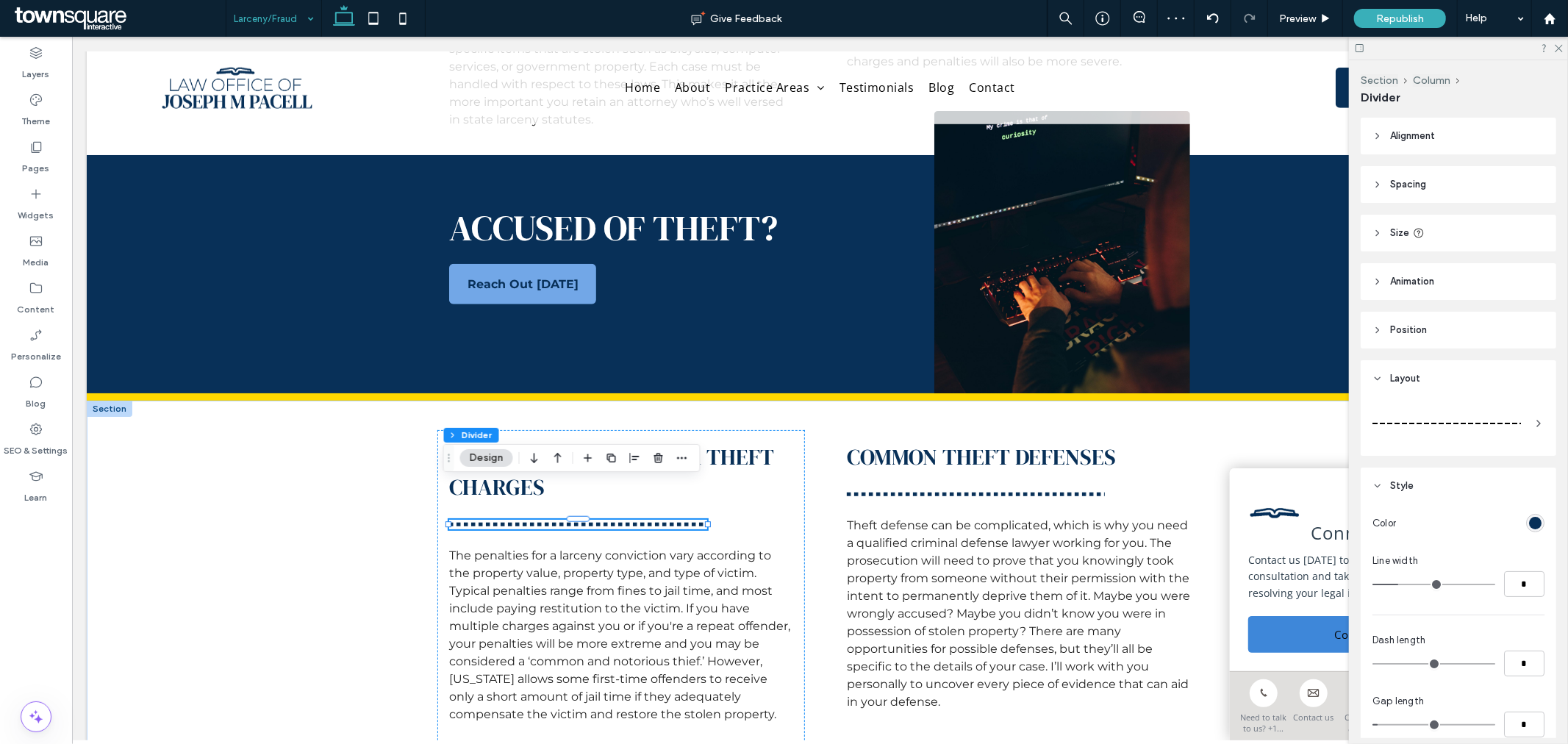
click at [1454, 413] on div at bounding box center [1447, 423] width 148 height 29
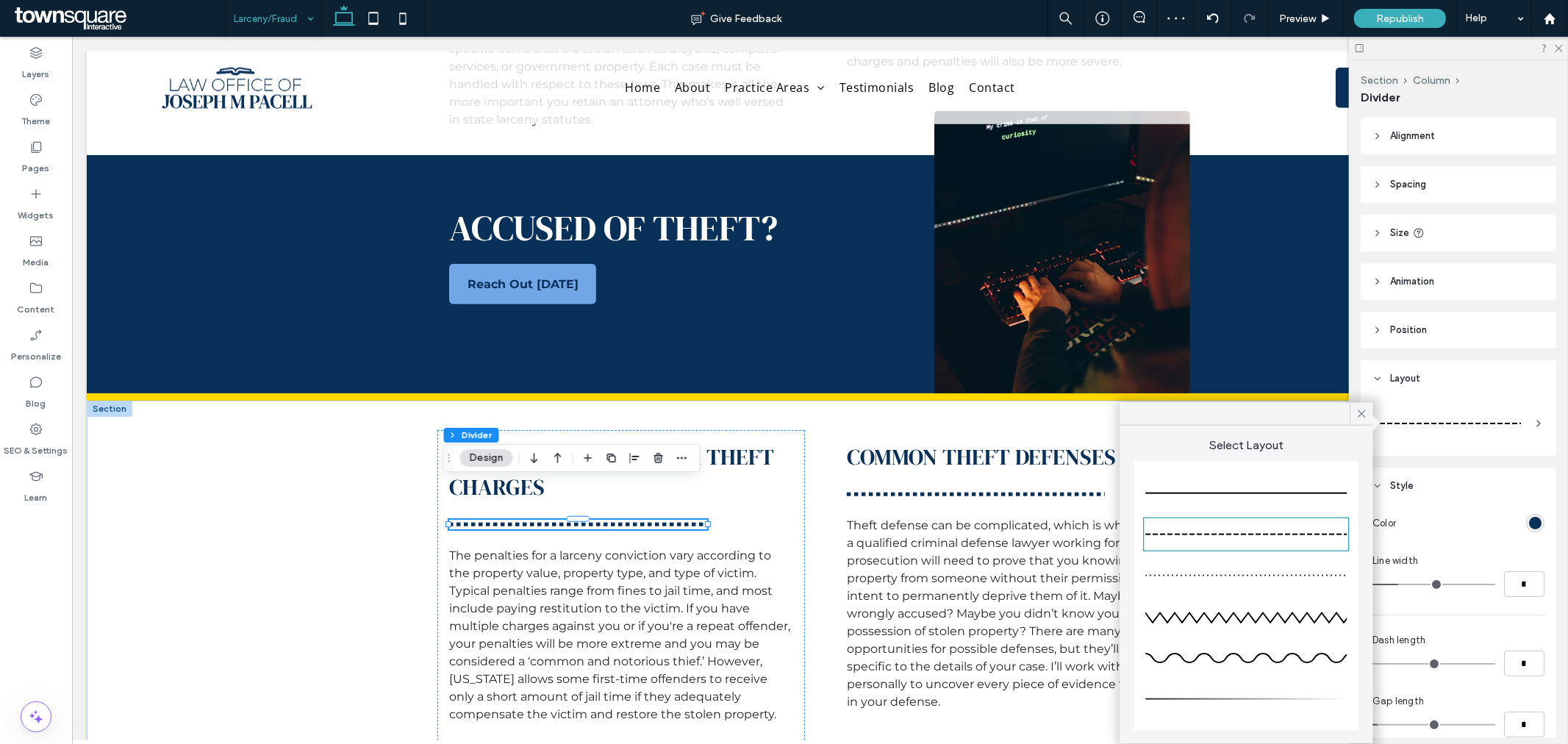
drag, startPoint x: 1272, startPoint y: 486, endPoint x: 969, endPoint y: 473, distance: 303.3
click at [1272, 486] on div at bounding box center [1247, 493] width 202 height 29
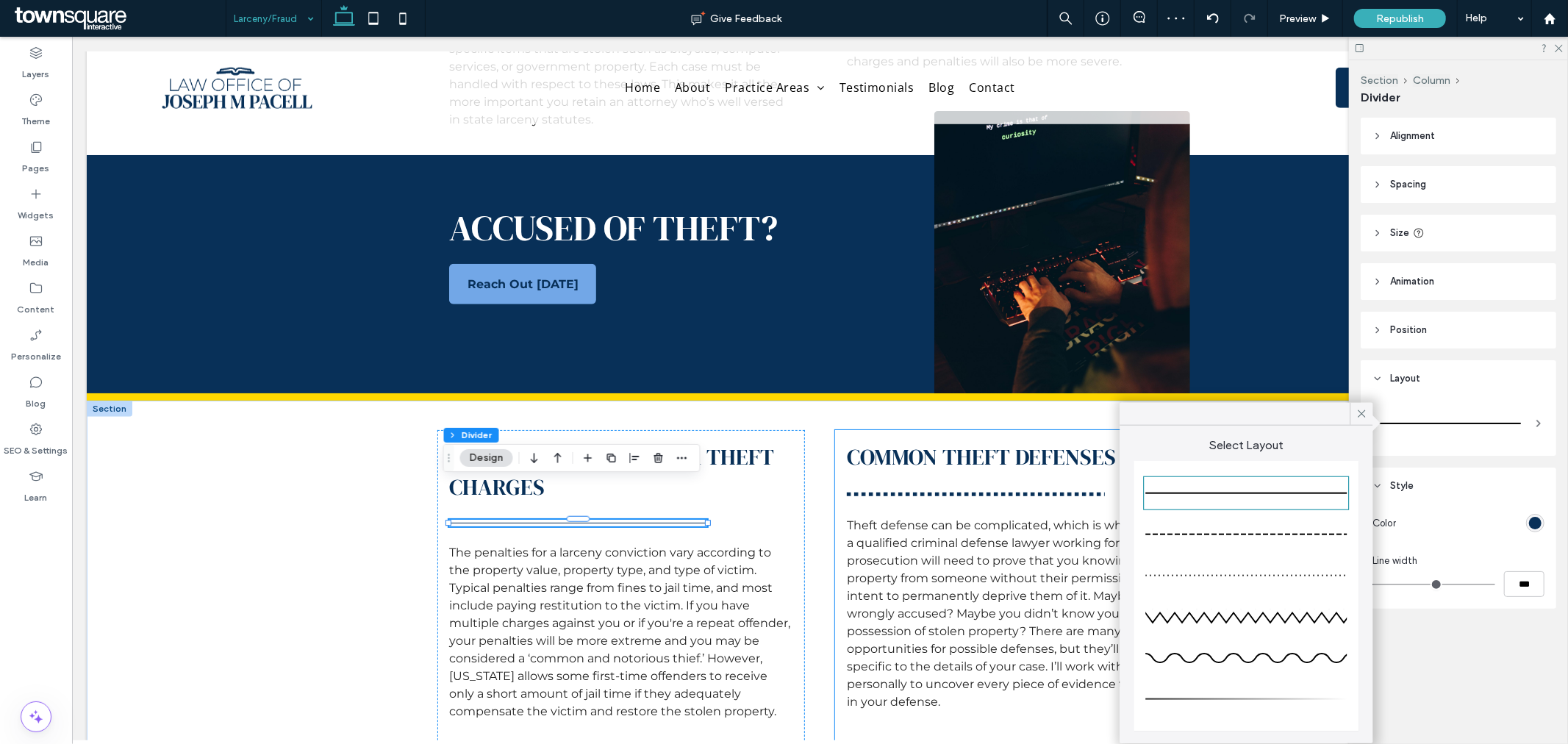
click at [1015, 448] on div "Common Theft Defenses Theft defense can be complicated, which is why you need a…" at bounding box center [1018, 658] width 367 height 457
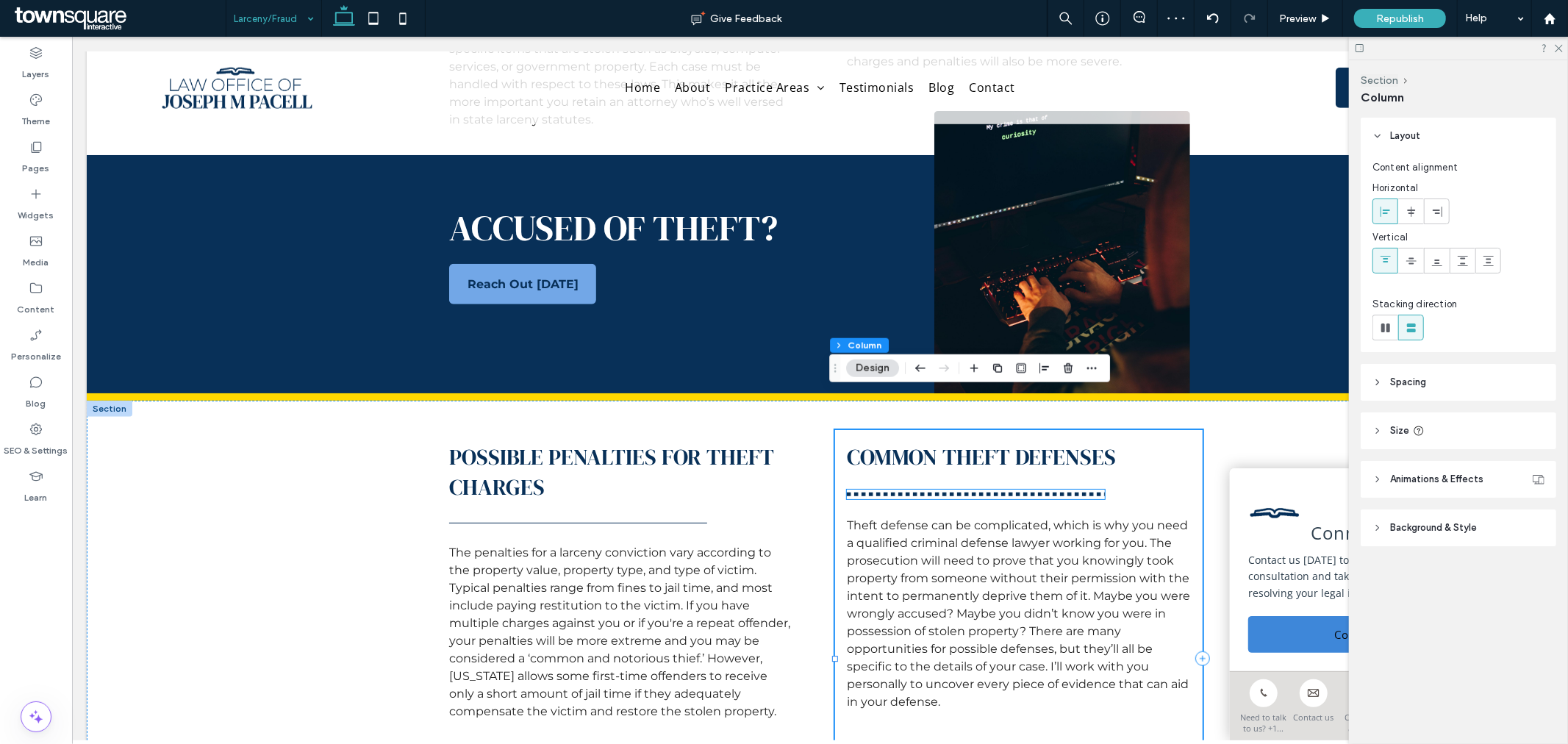
click at [1015, 492] on hr at bounding box center [975, 494] width 258 height 4
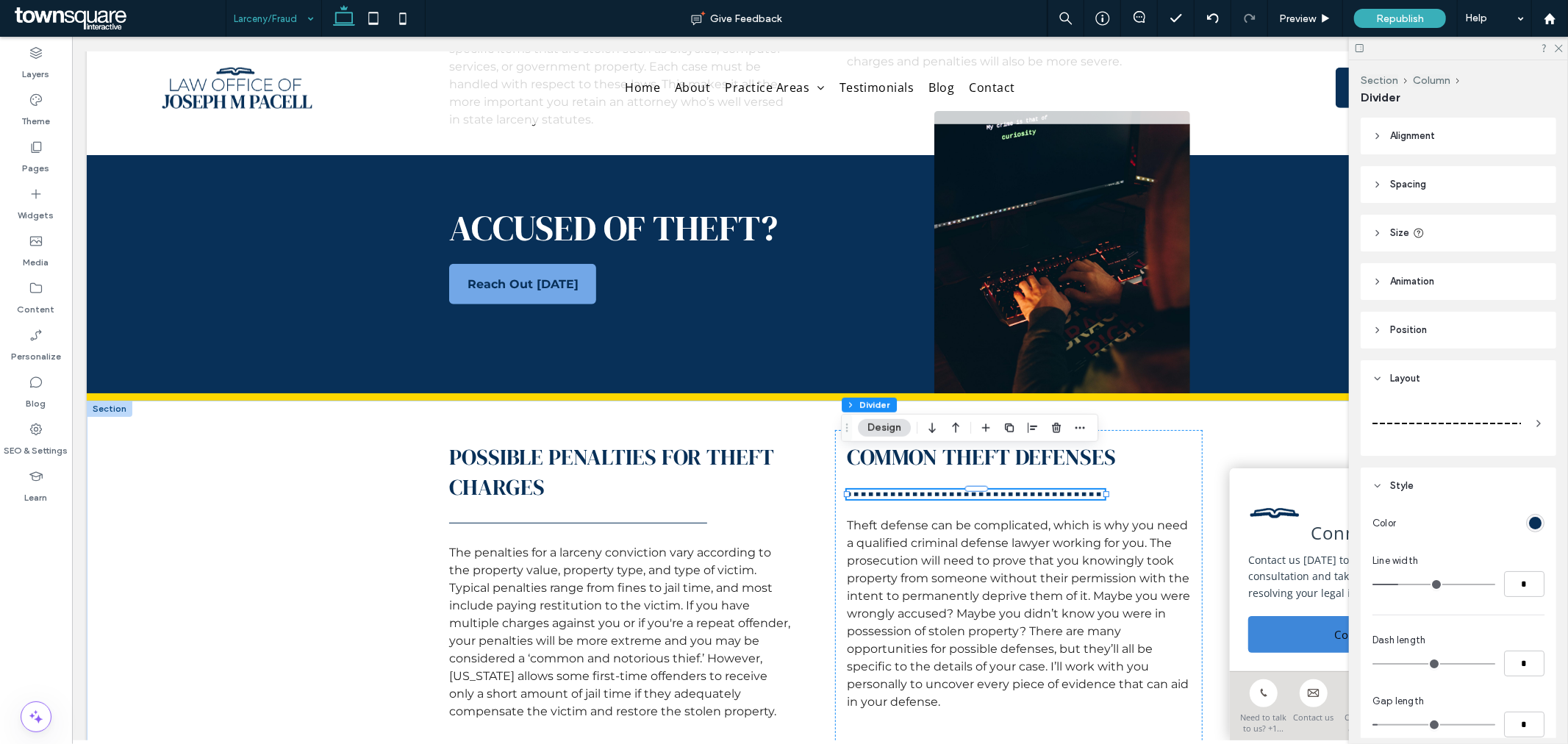
click at [1391, 421] on div at bounding box center [1447, 423] width 148 height 29
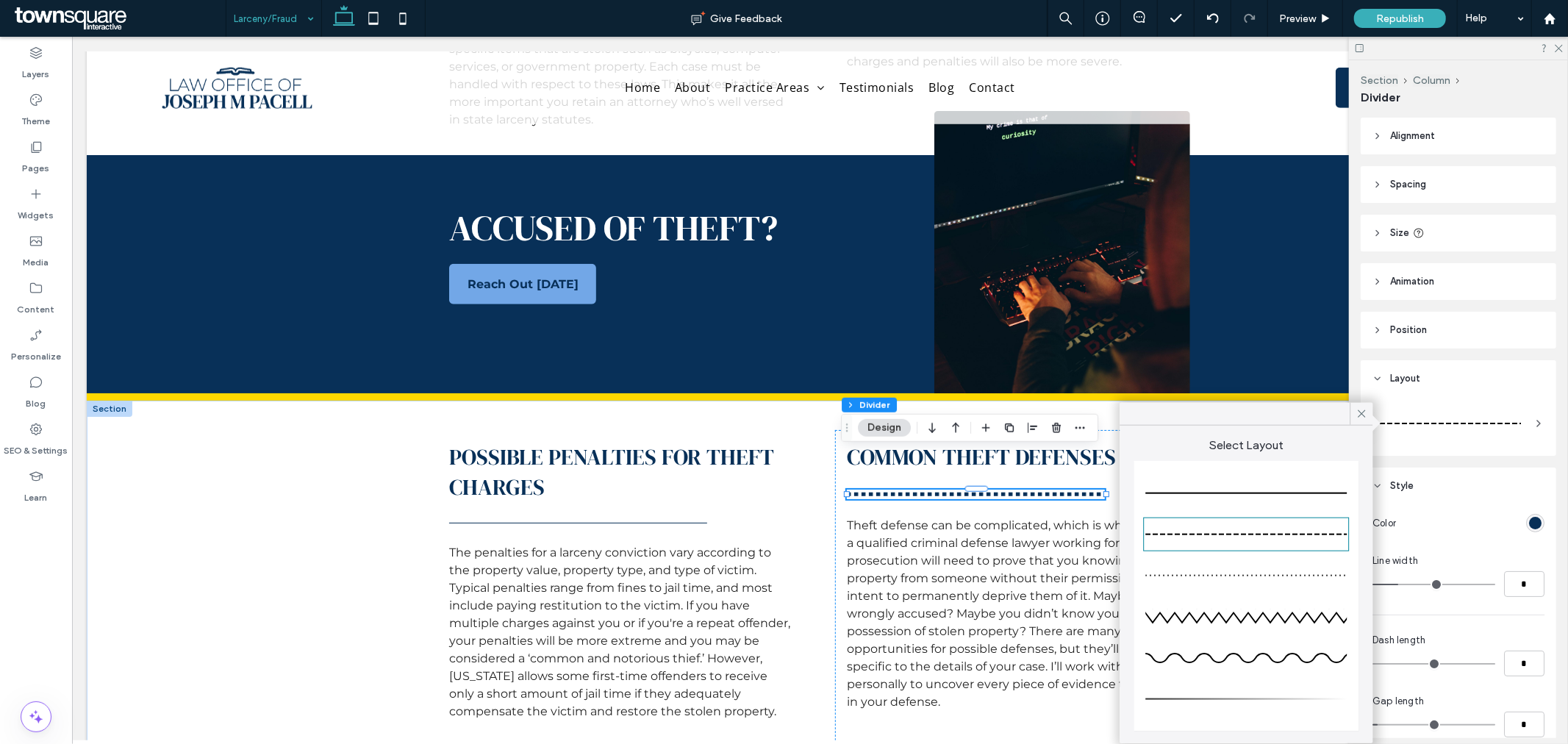
click at [1239, 489] on div at bounding box center [1247, 493] width 202 height 29
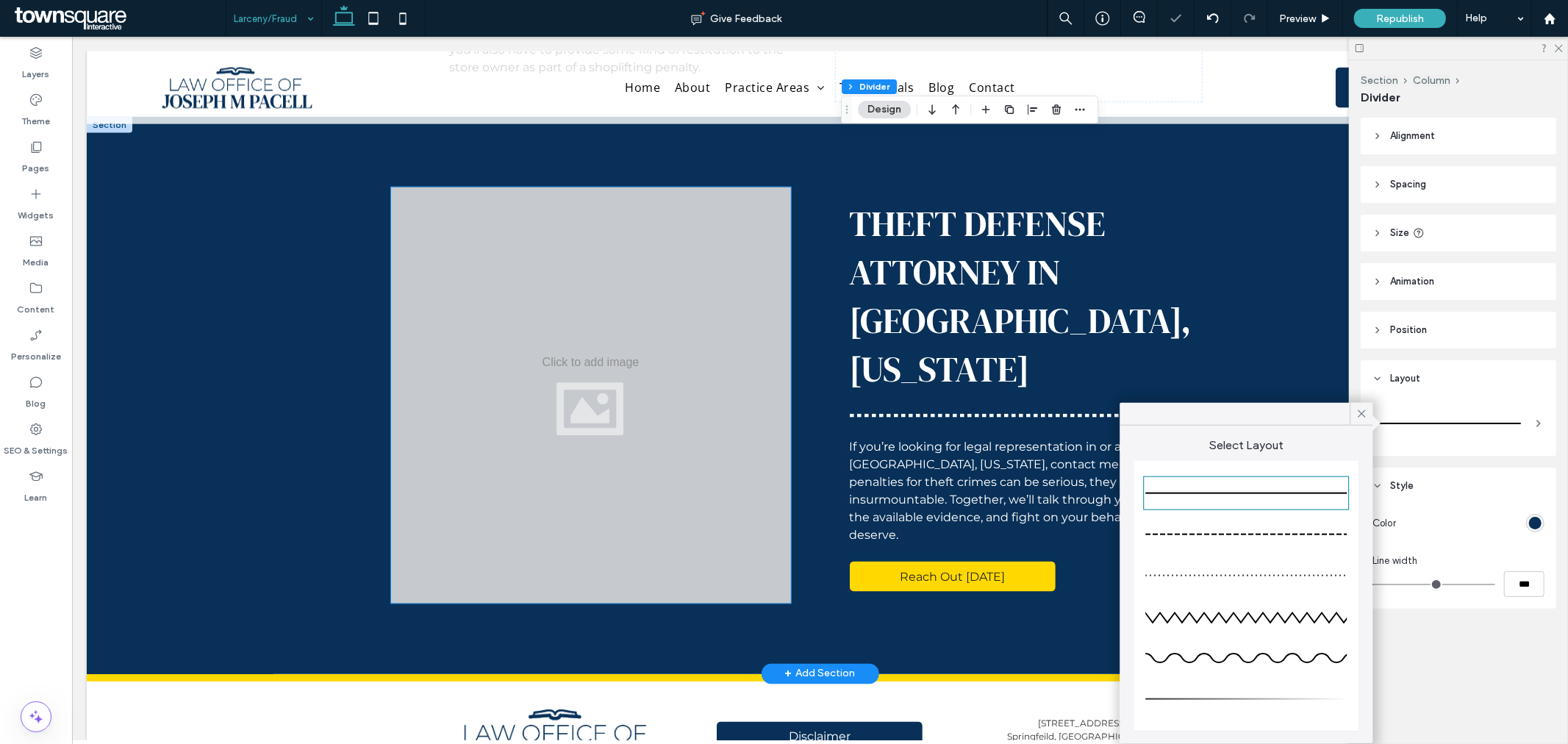
scroll to position [1796, 0]
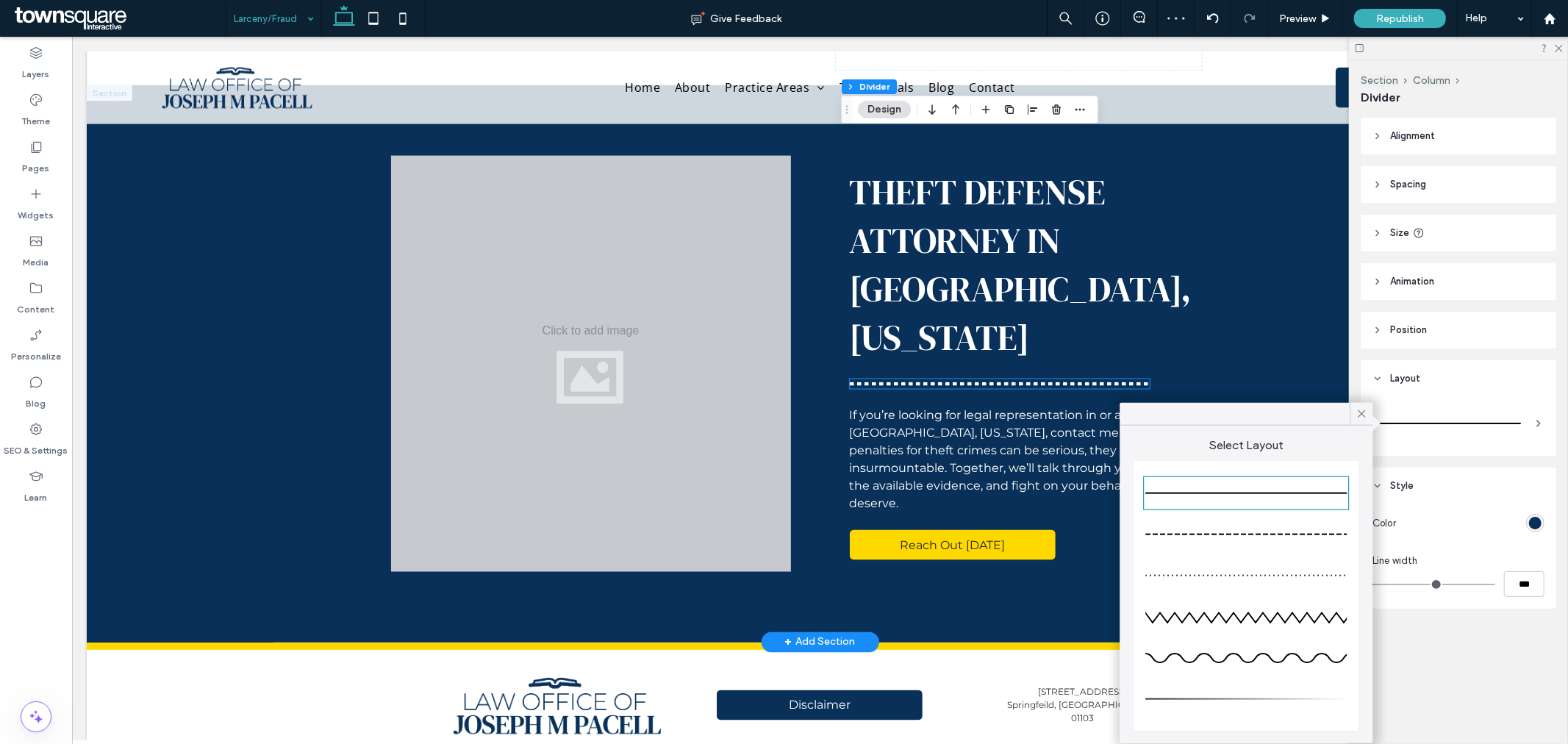
click at [919, 378] on div at bounding box center [998, 383] width 300 height 9
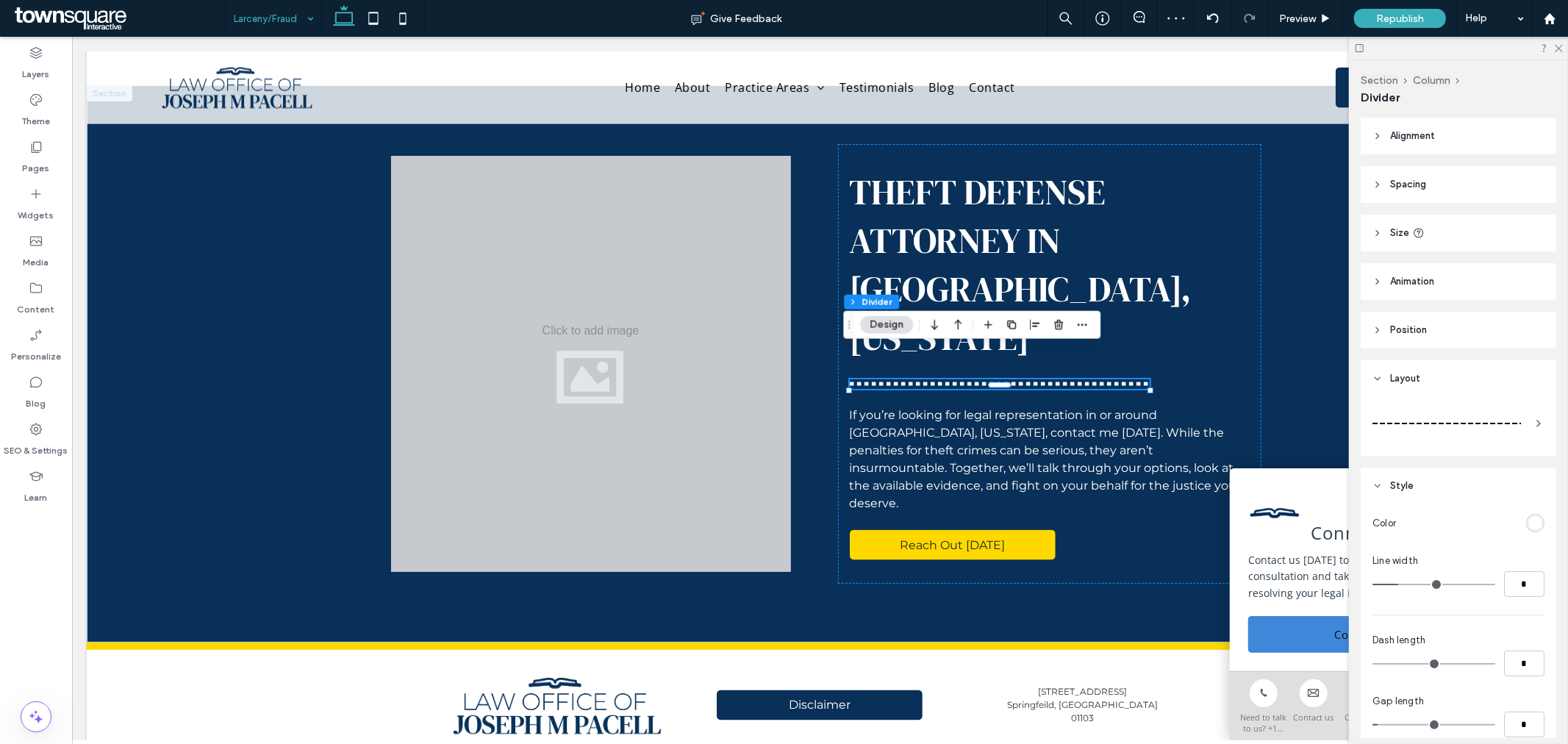
click at [1418, 419] on div at bounding box center [1447, 423] width 148 height 29
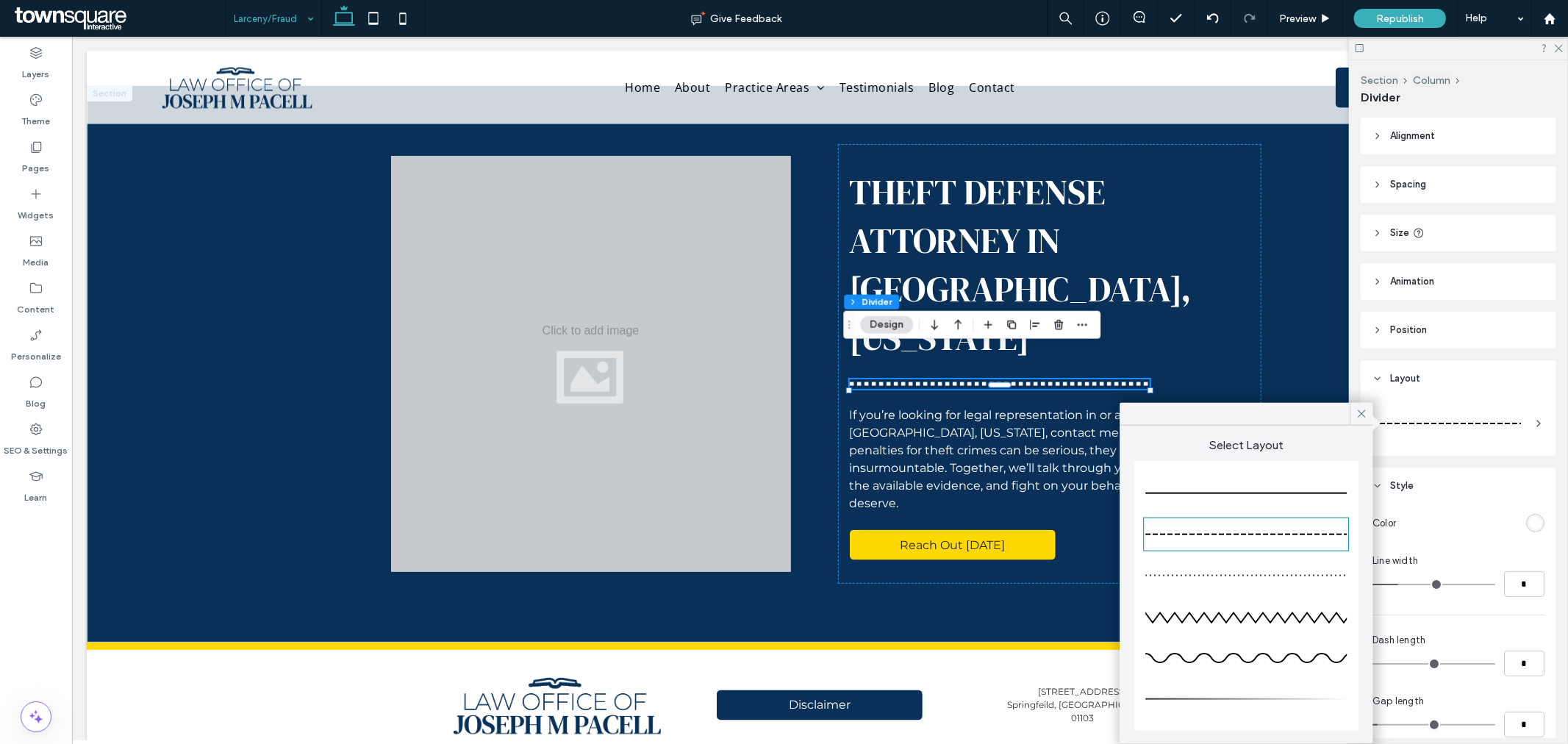
click at [1202, 491] on div at bounding box center [1247, 493] width 202 height 29
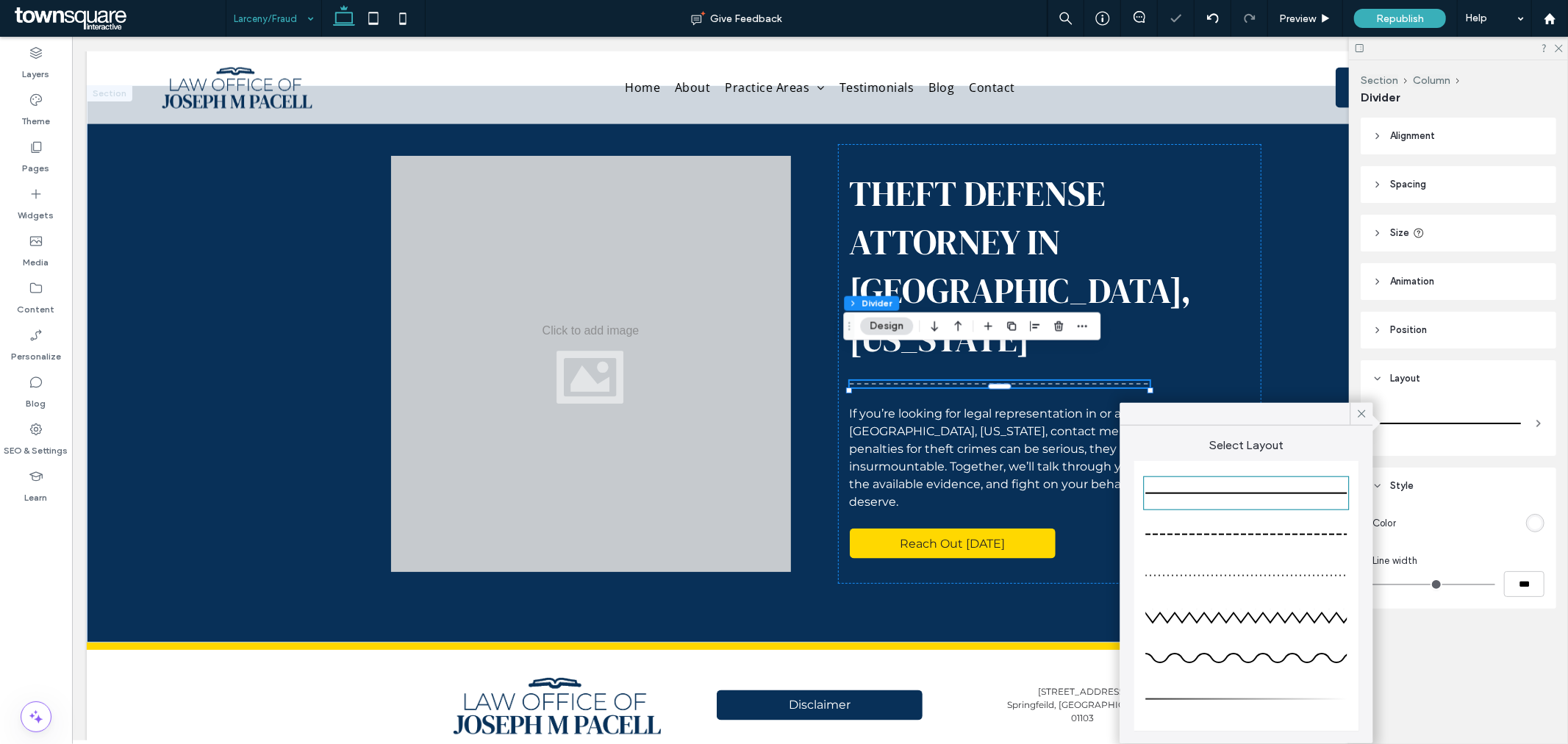
type input "*"
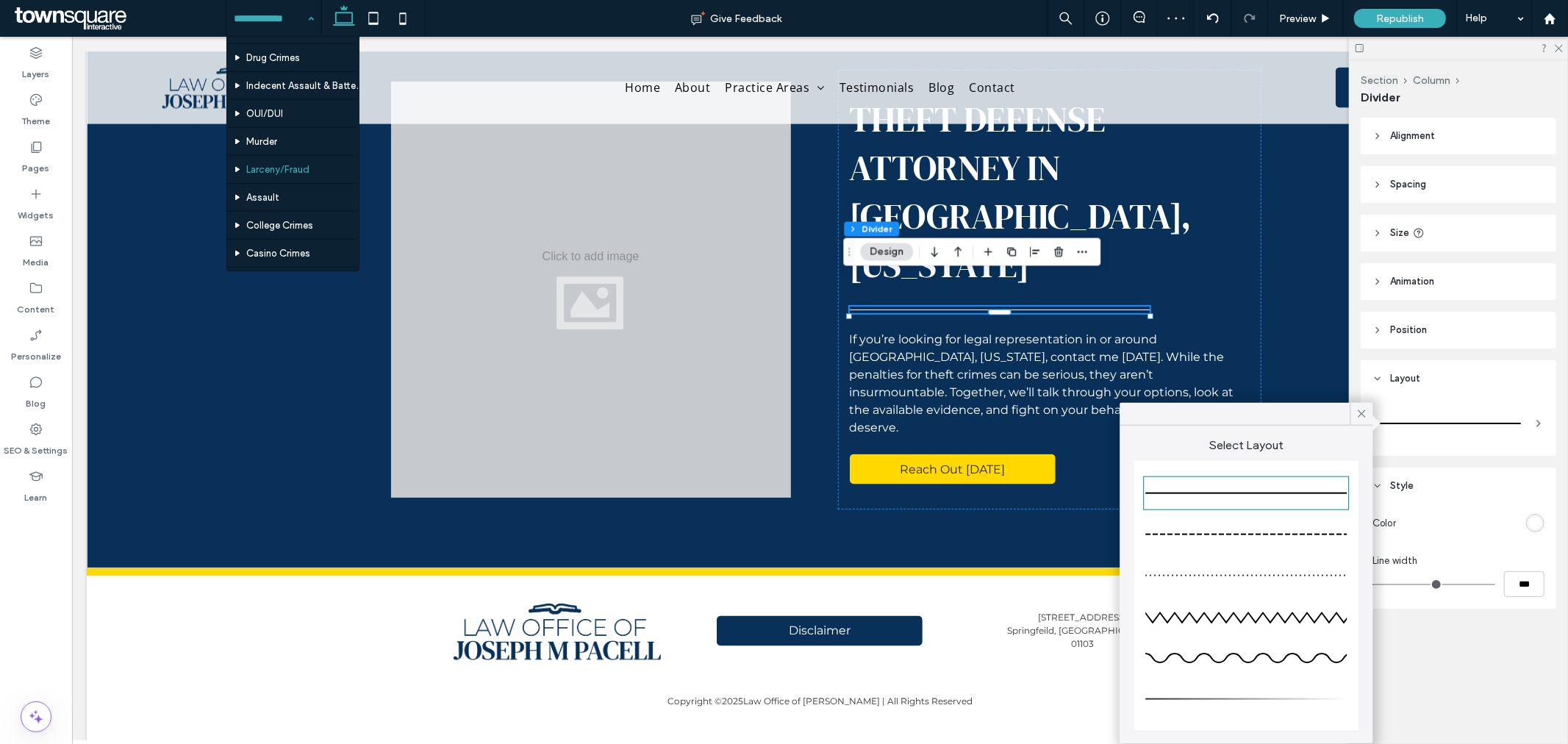
scroll to position [245, 0]
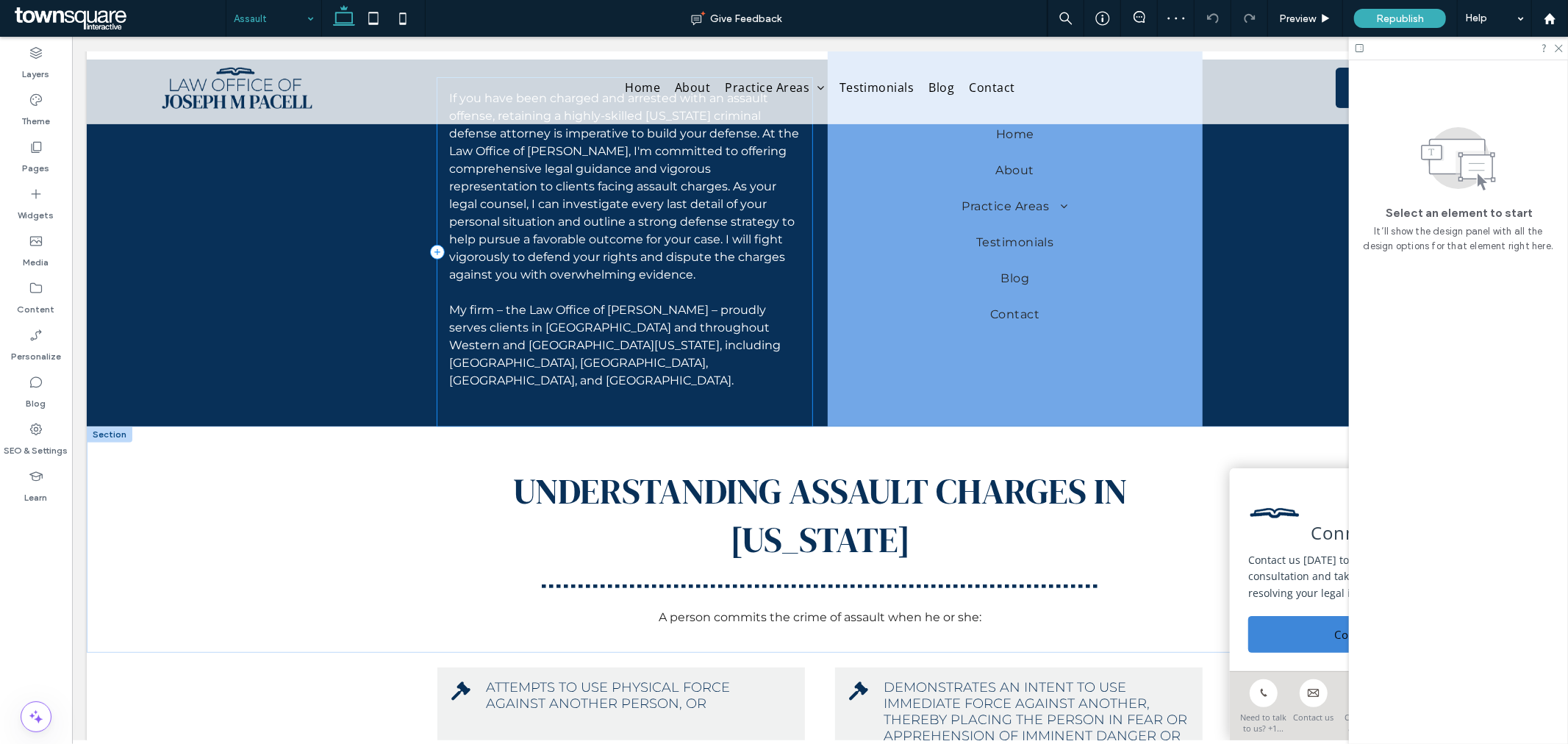
scroll to position [408, 0]
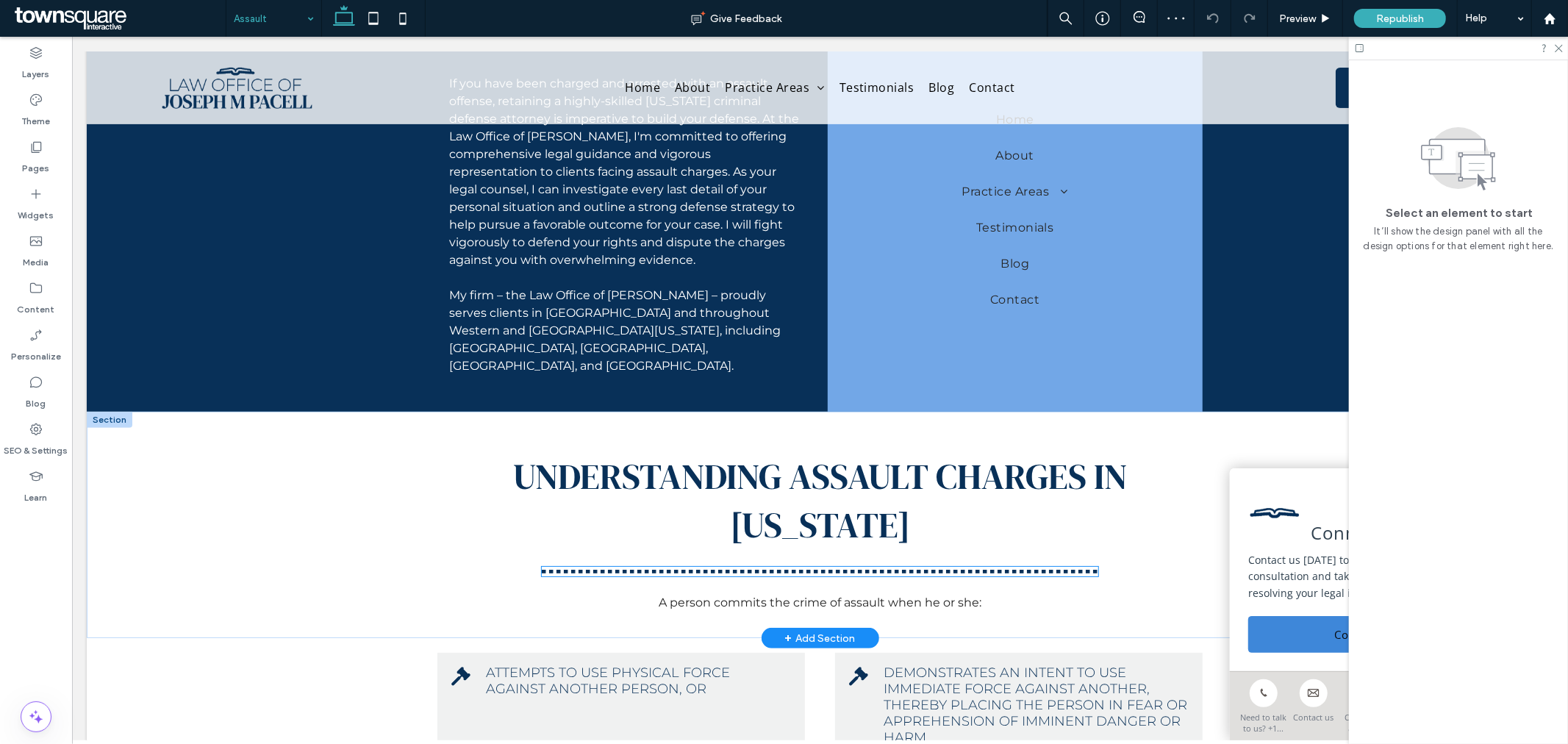
click at [756, 566] on div at bounding box center [819, 570] width 556 height 9
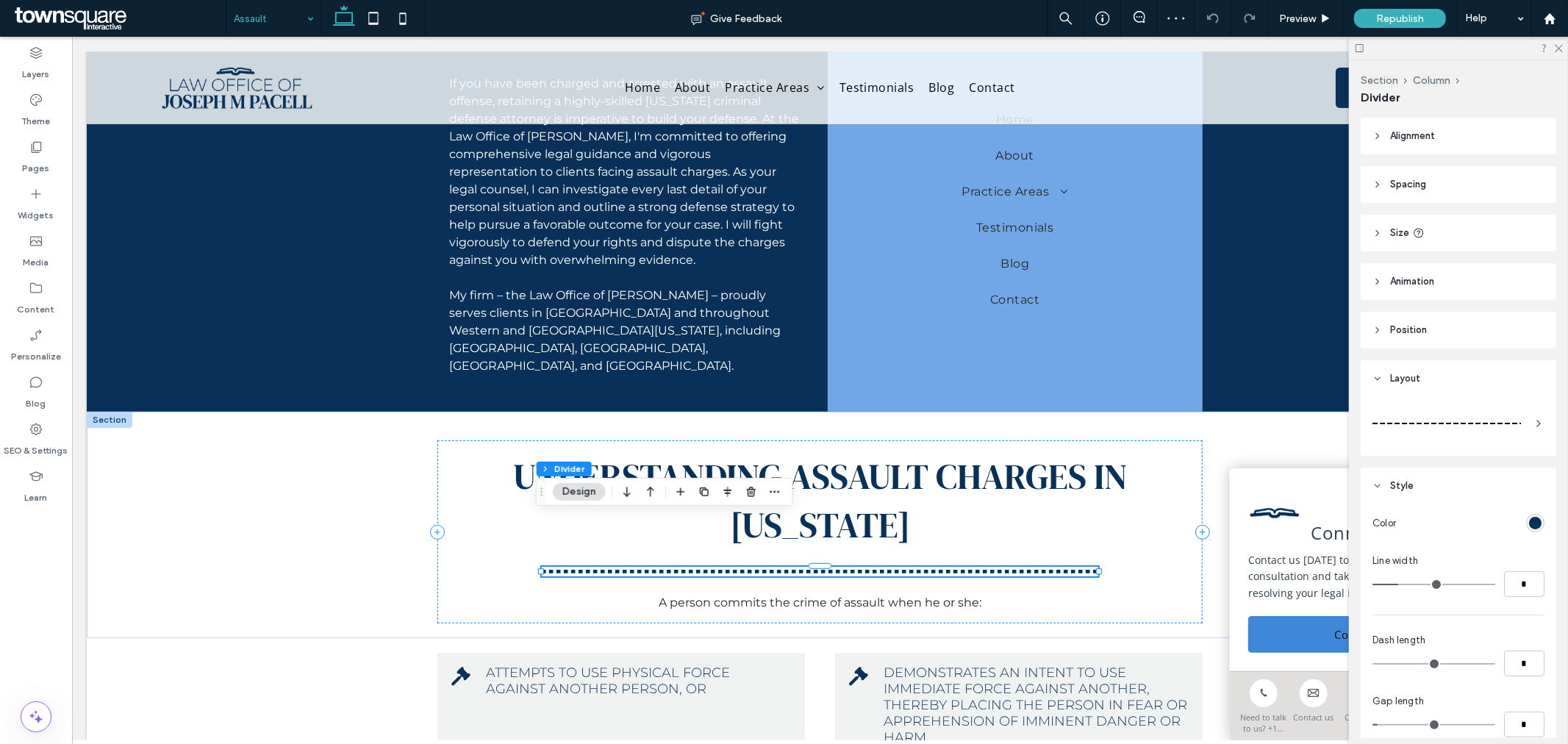
click at [1517, 409] on div at bounding box center [1459, 423] width 172 height 41
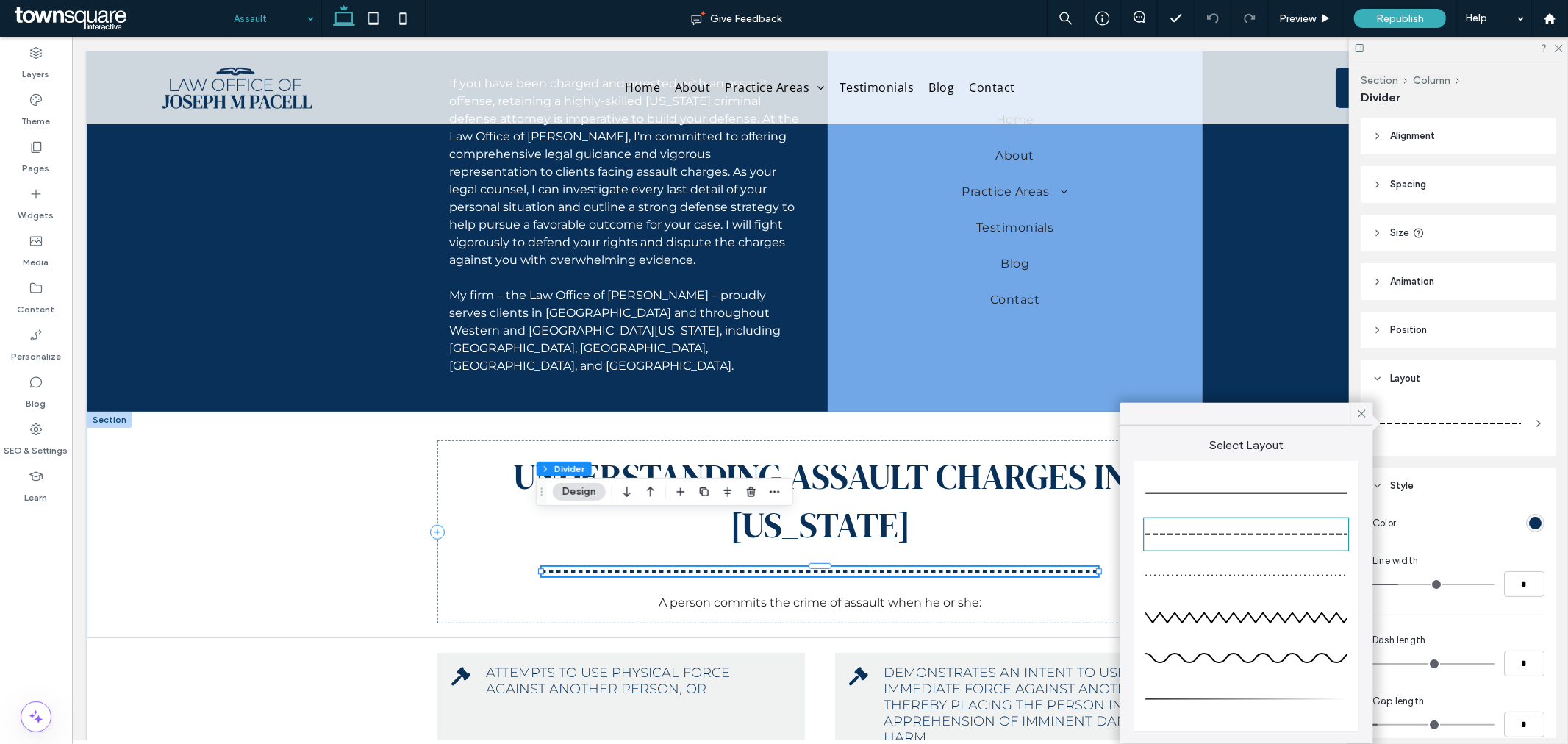
click at [1281, 484] on div at bounding box center [1247, 493] width 202 height 29
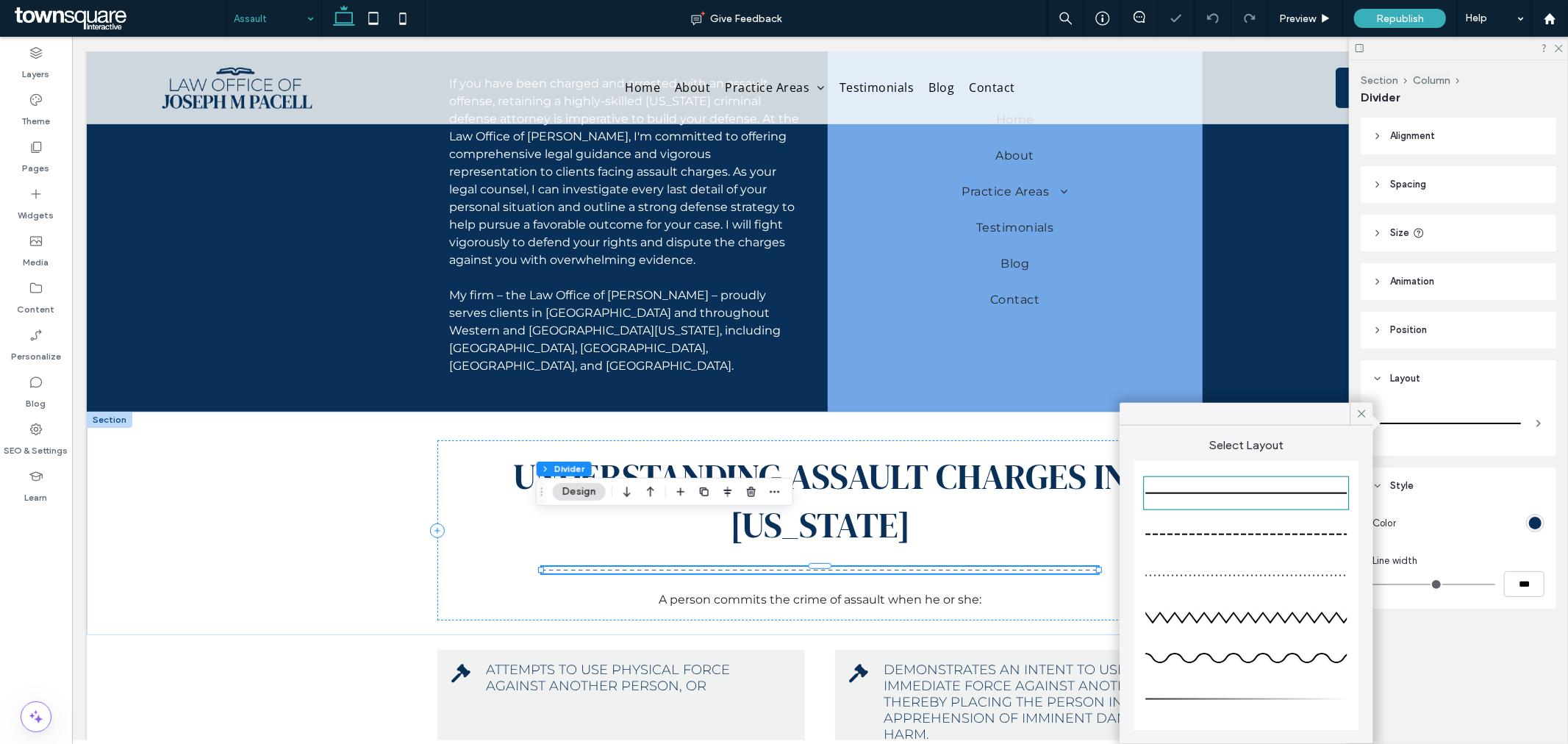
type input "*"
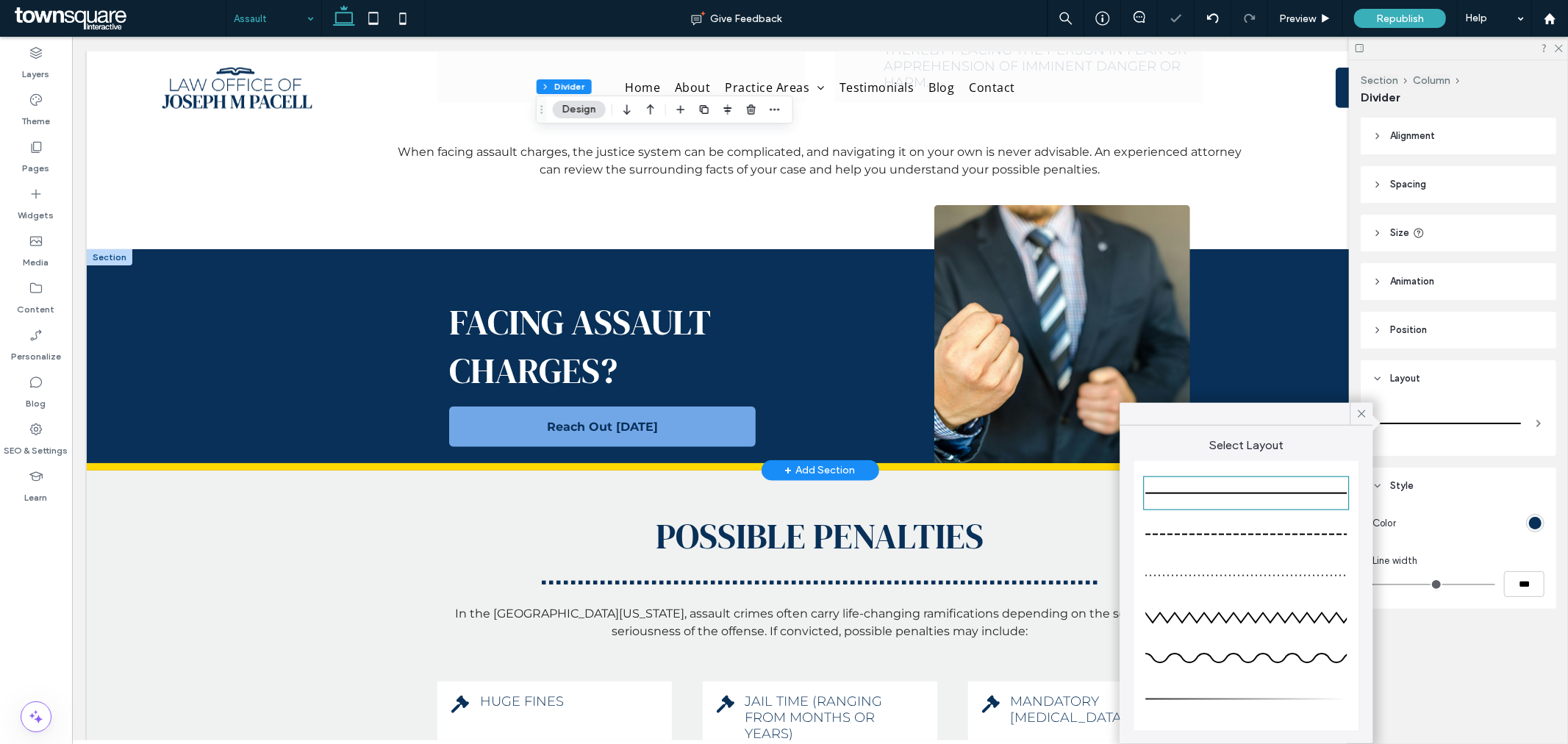
scroll to position [1061, 0]
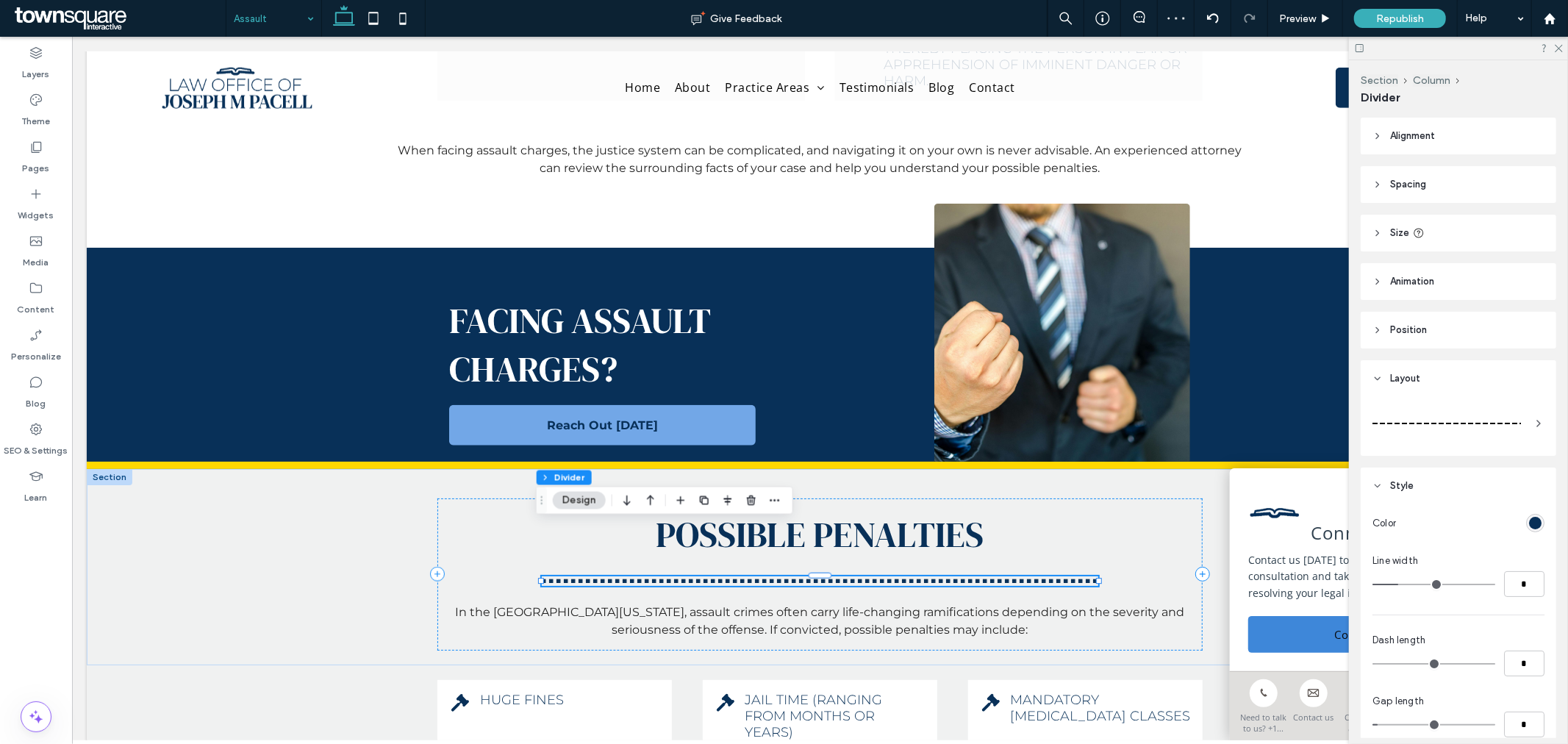
click at [1467, 428] on div at bounding box center [1447, 423] width 148 height 29
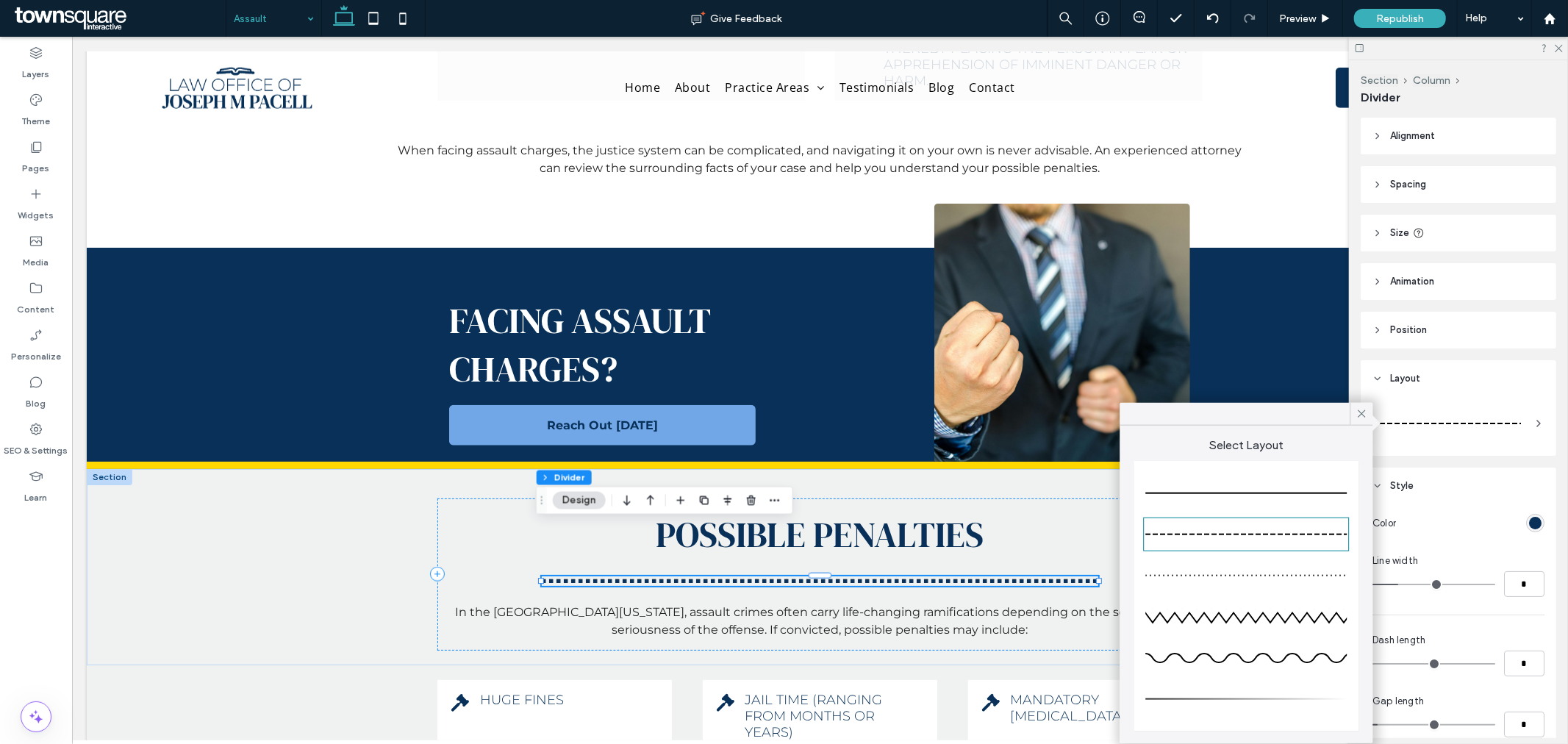
click at [1321, 485] on div at bounding box center [1247, 493] width 202 height 29
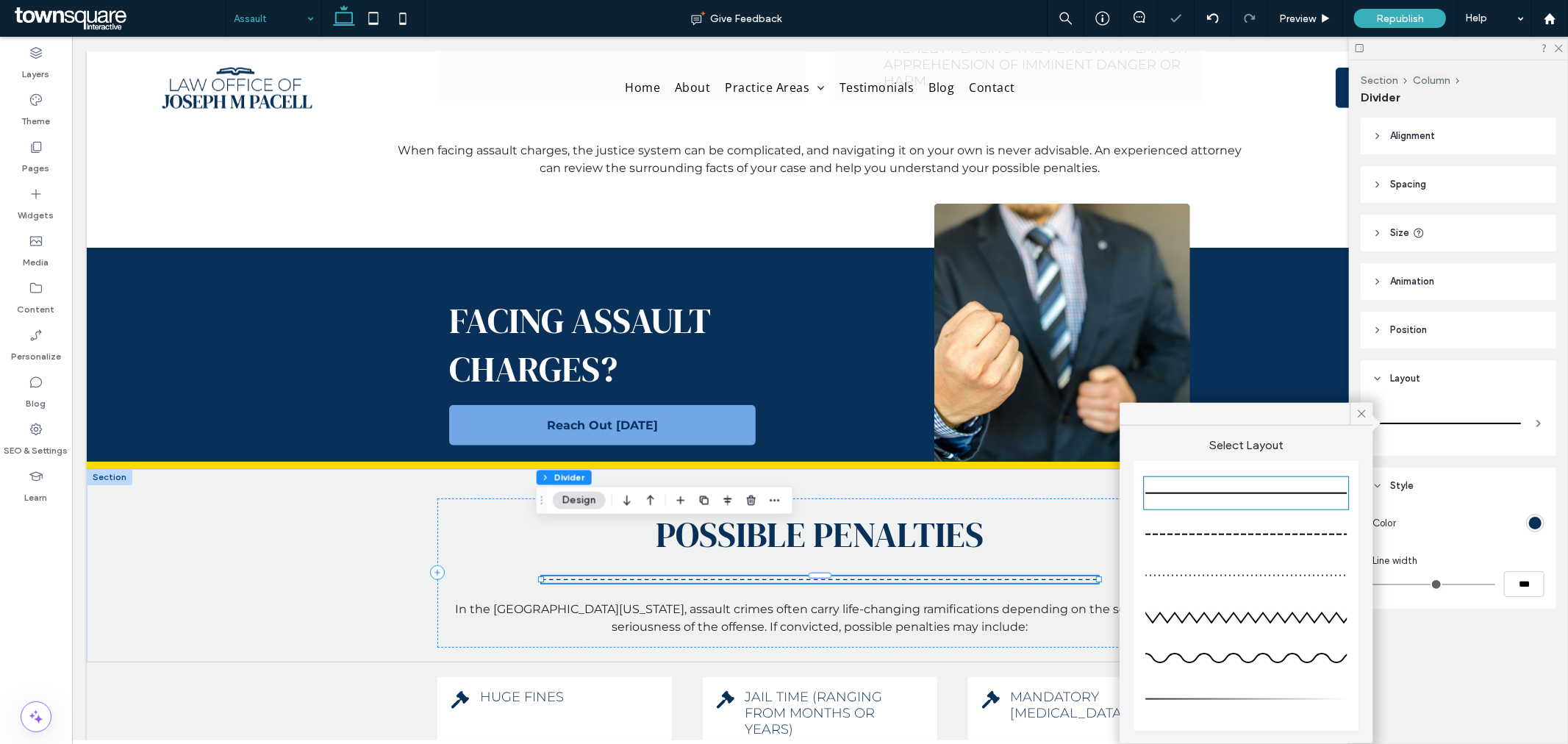
type input "*"
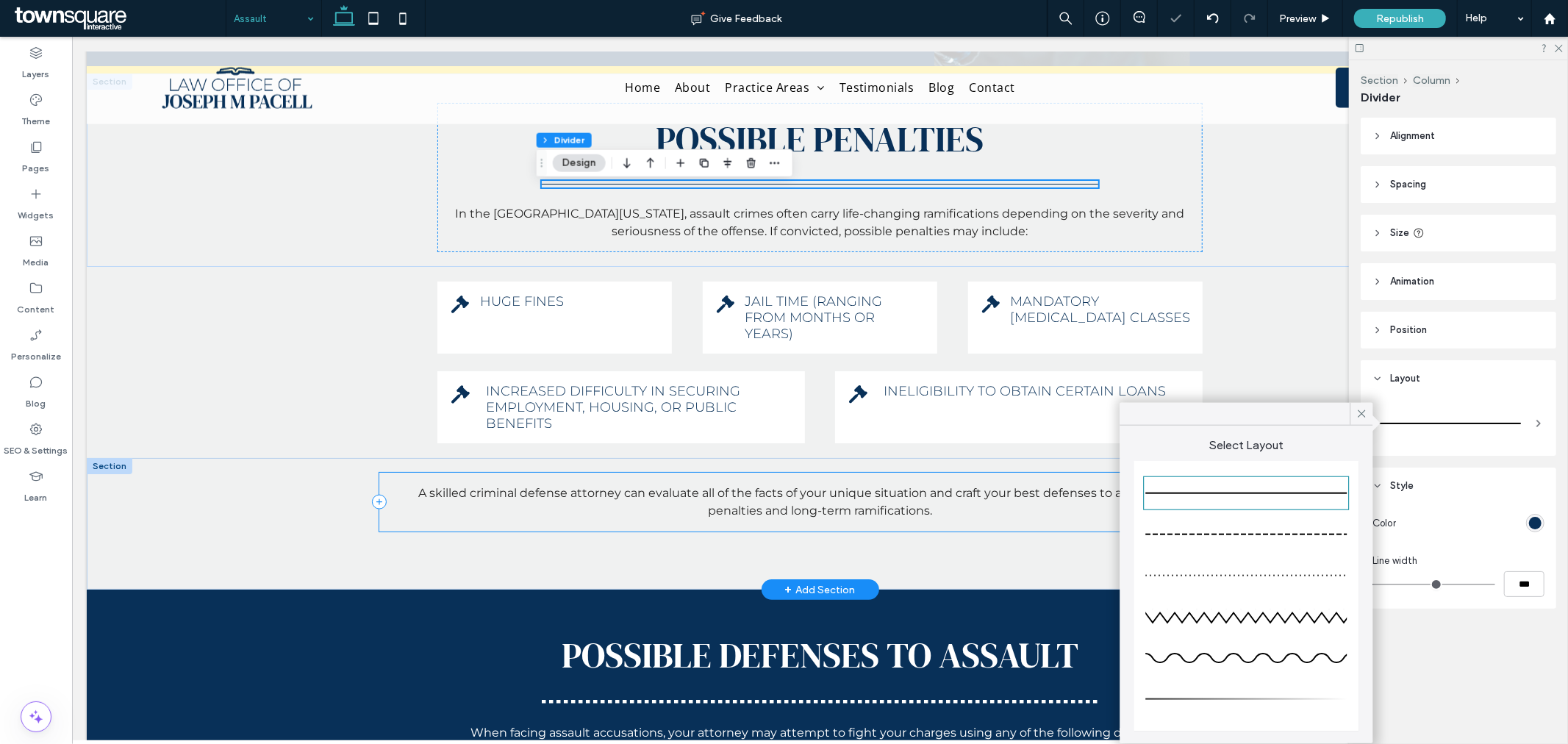
scroll to position [1551, 0]
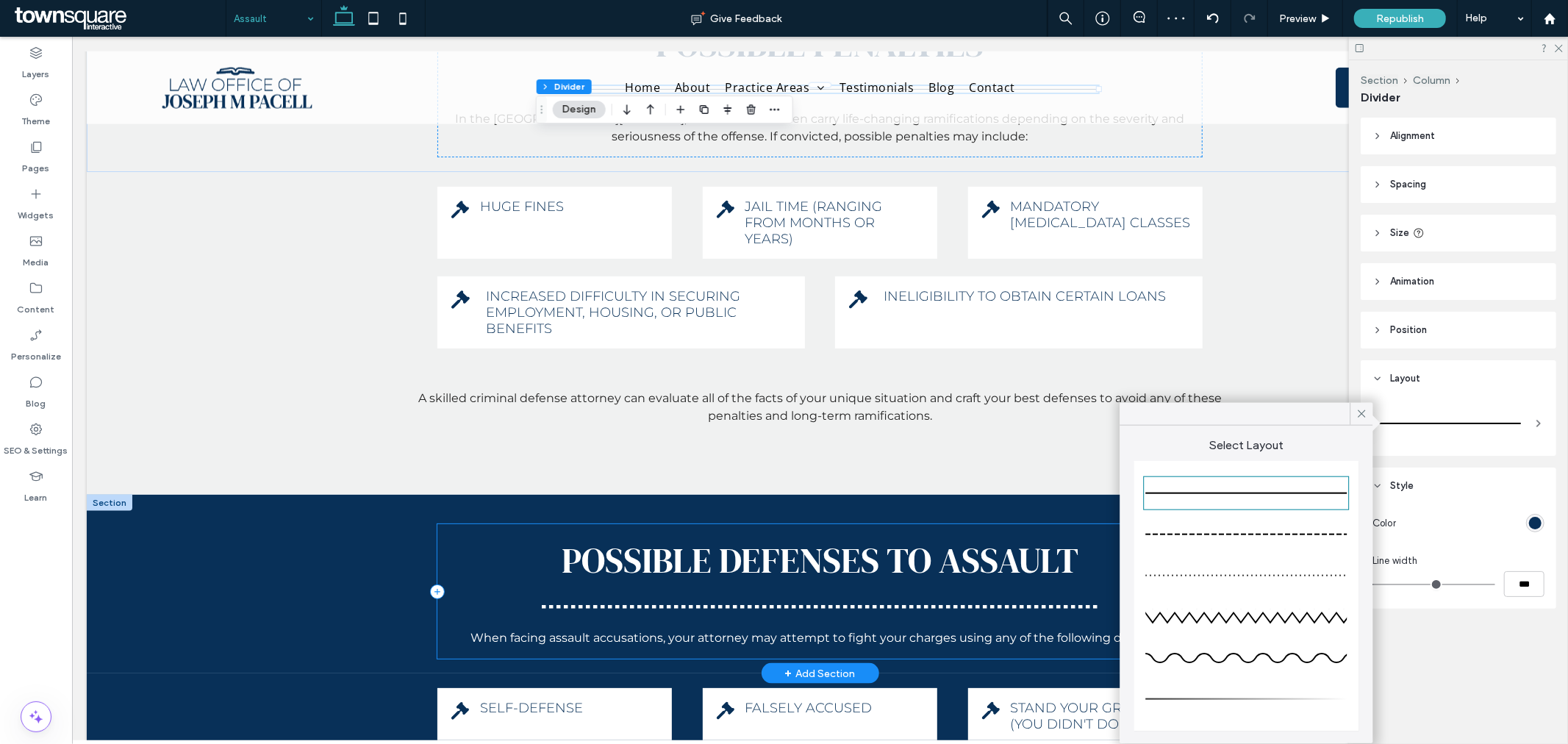
click at [707, 528] on div "Possible Defenses to Assault When facing assault accusations, your attorney may…" at bounding box center [819, 591] width 765 height 134
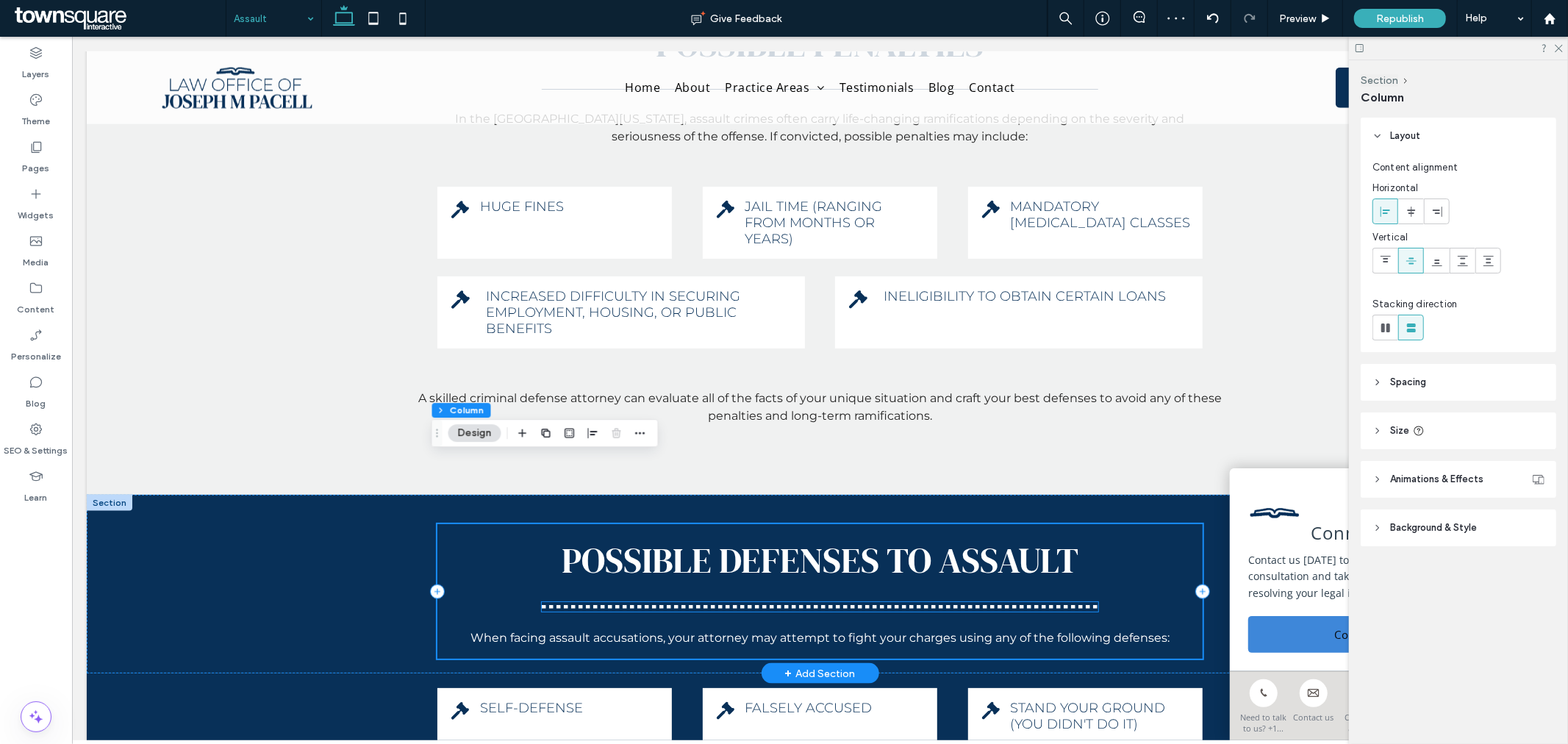
click at [707, 604] on hr at bounding box center [819, 606] width 556 height 4
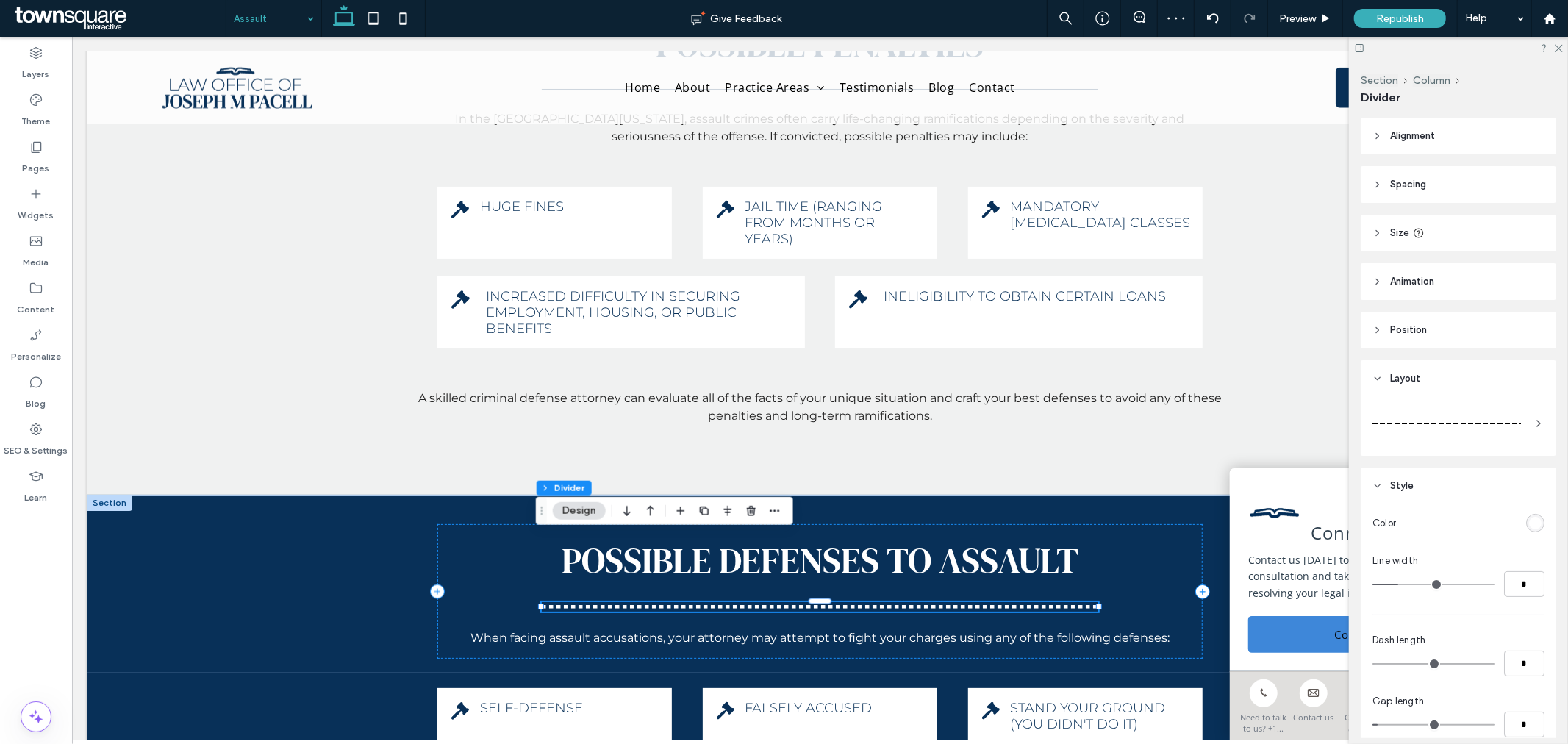
click at [1473, 423] on div at bounding box center [1447, 424] width 148 height 2
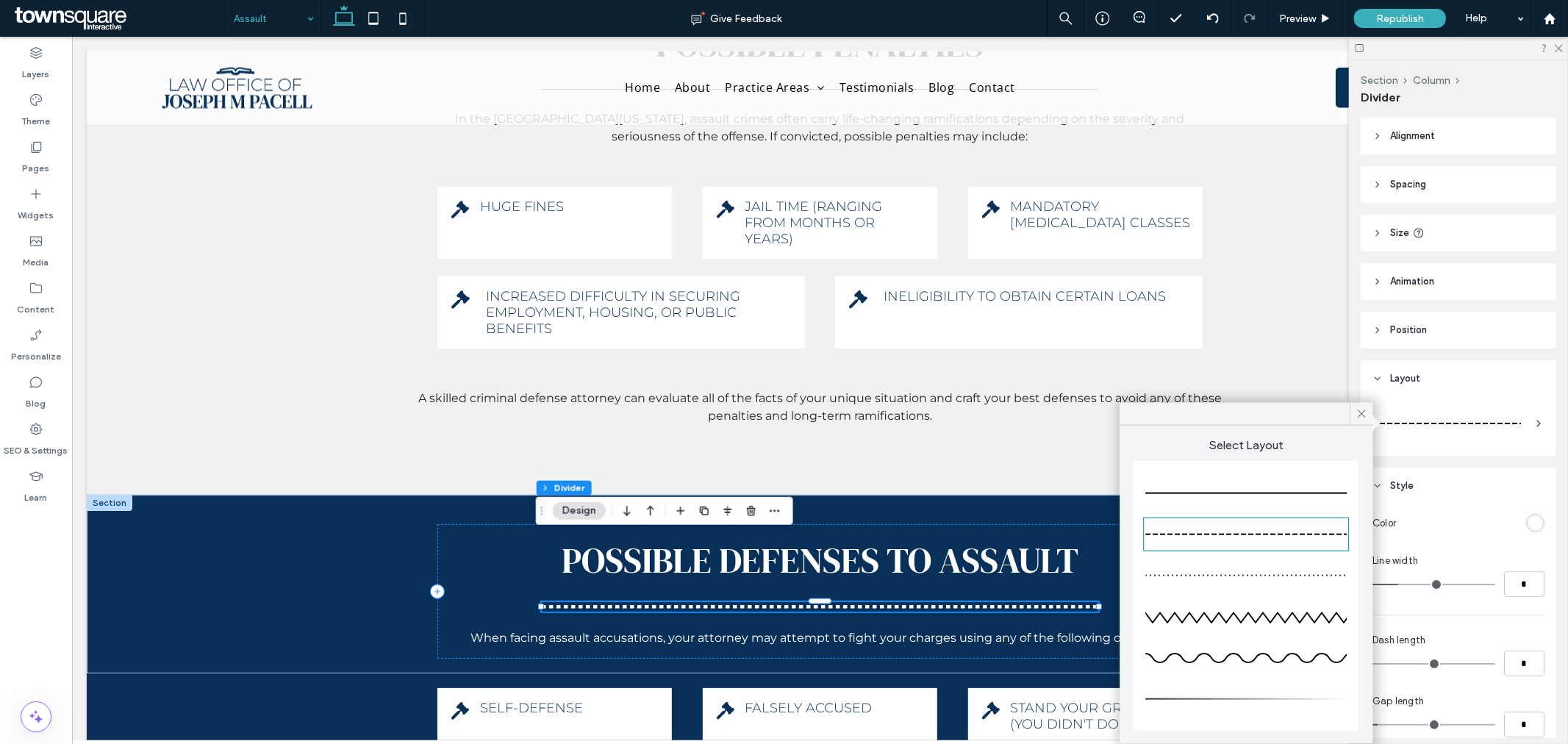
click at [1309, 495] on div at bounding box center [1247, 493] width 202 height 29
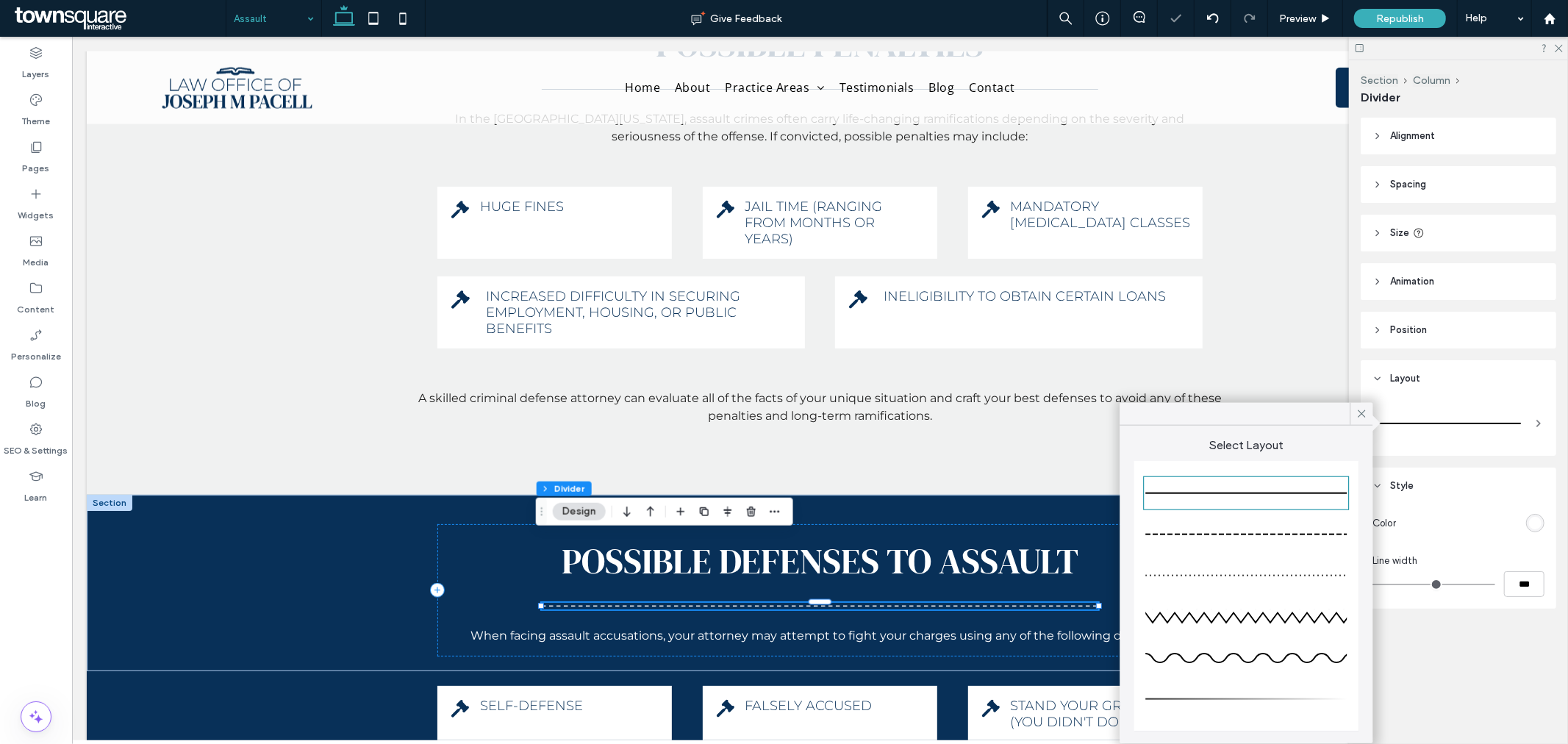
type input "*"
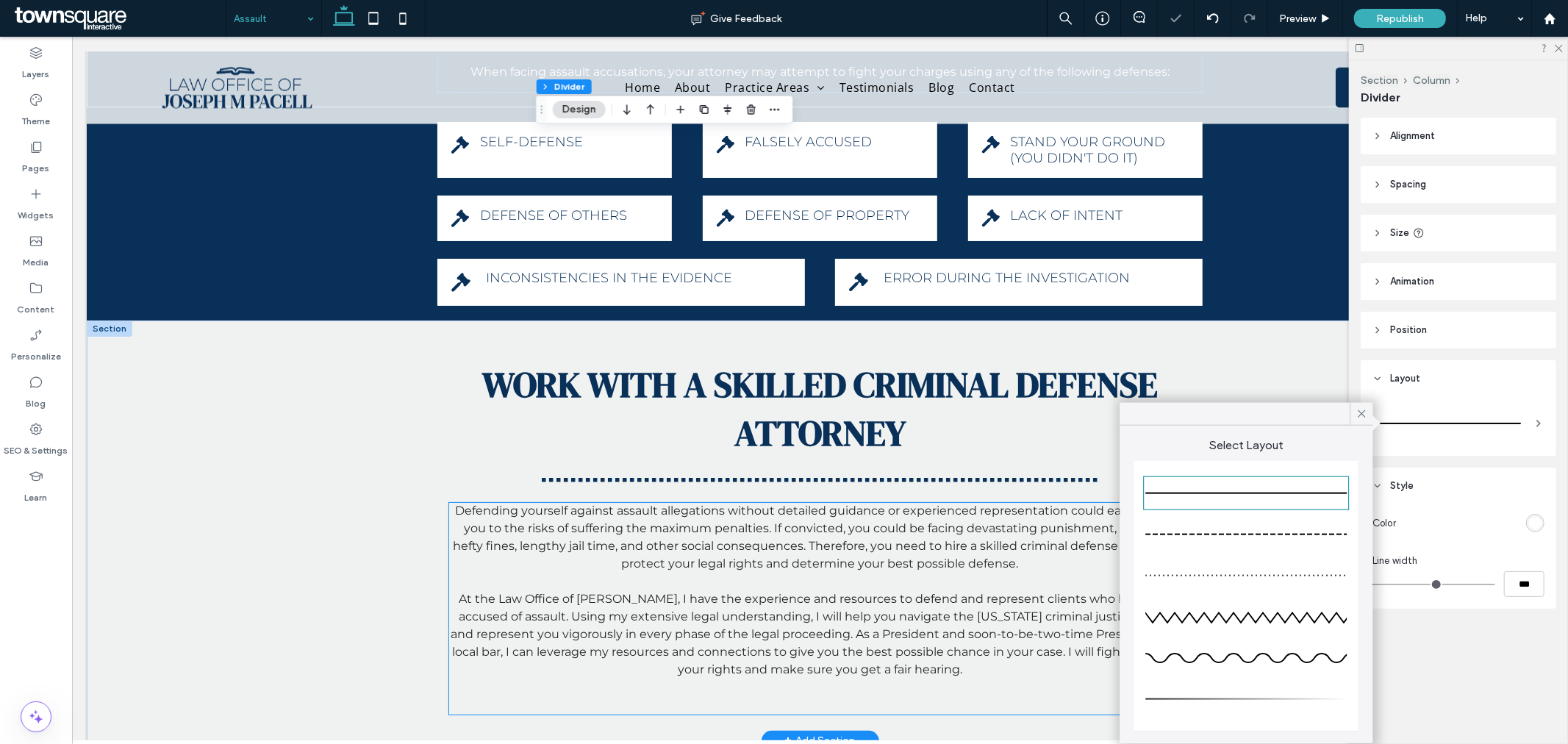
scroll to position [2123, 0]
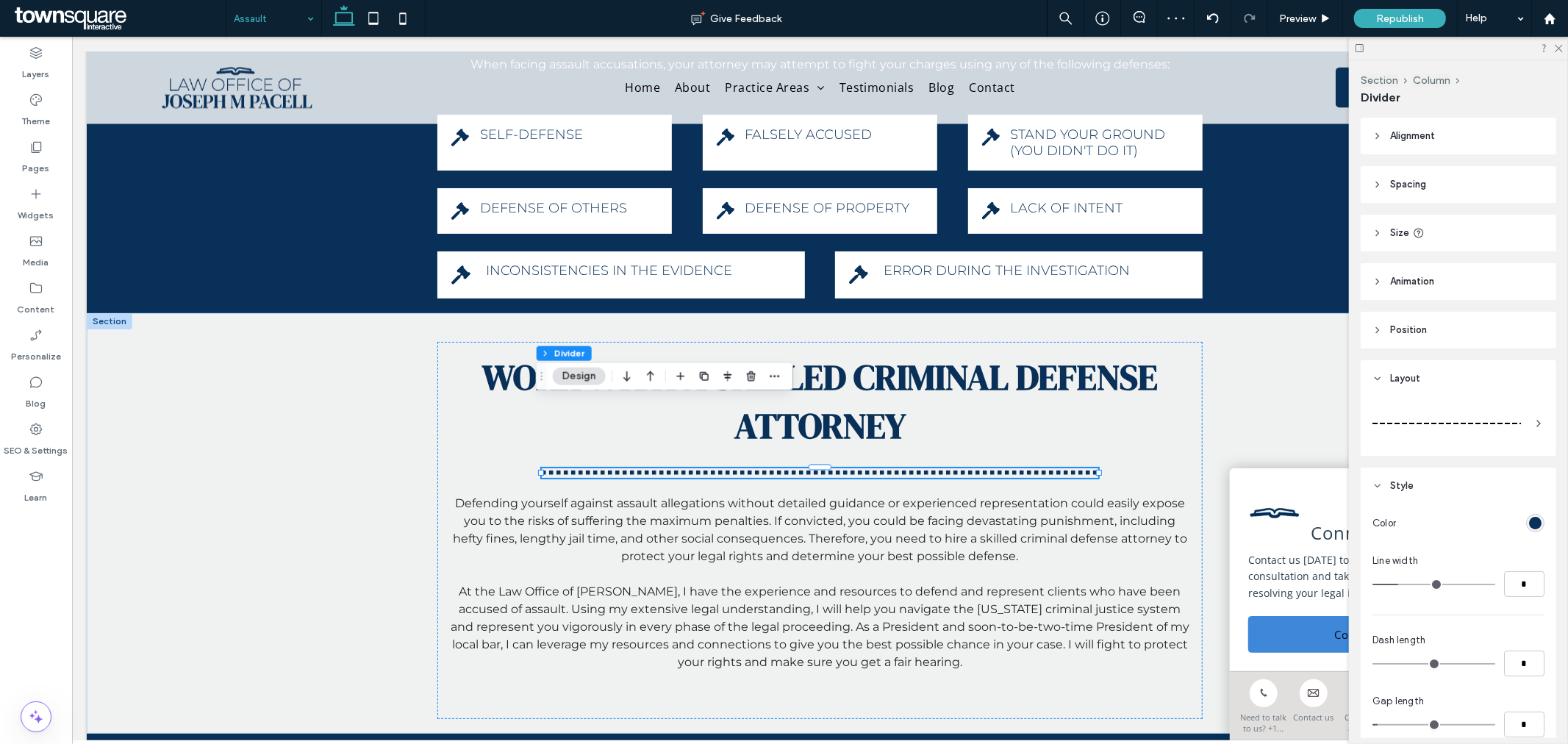
click at [1438, 409] on div at bounding box center [1447, 423] width 148 height 29
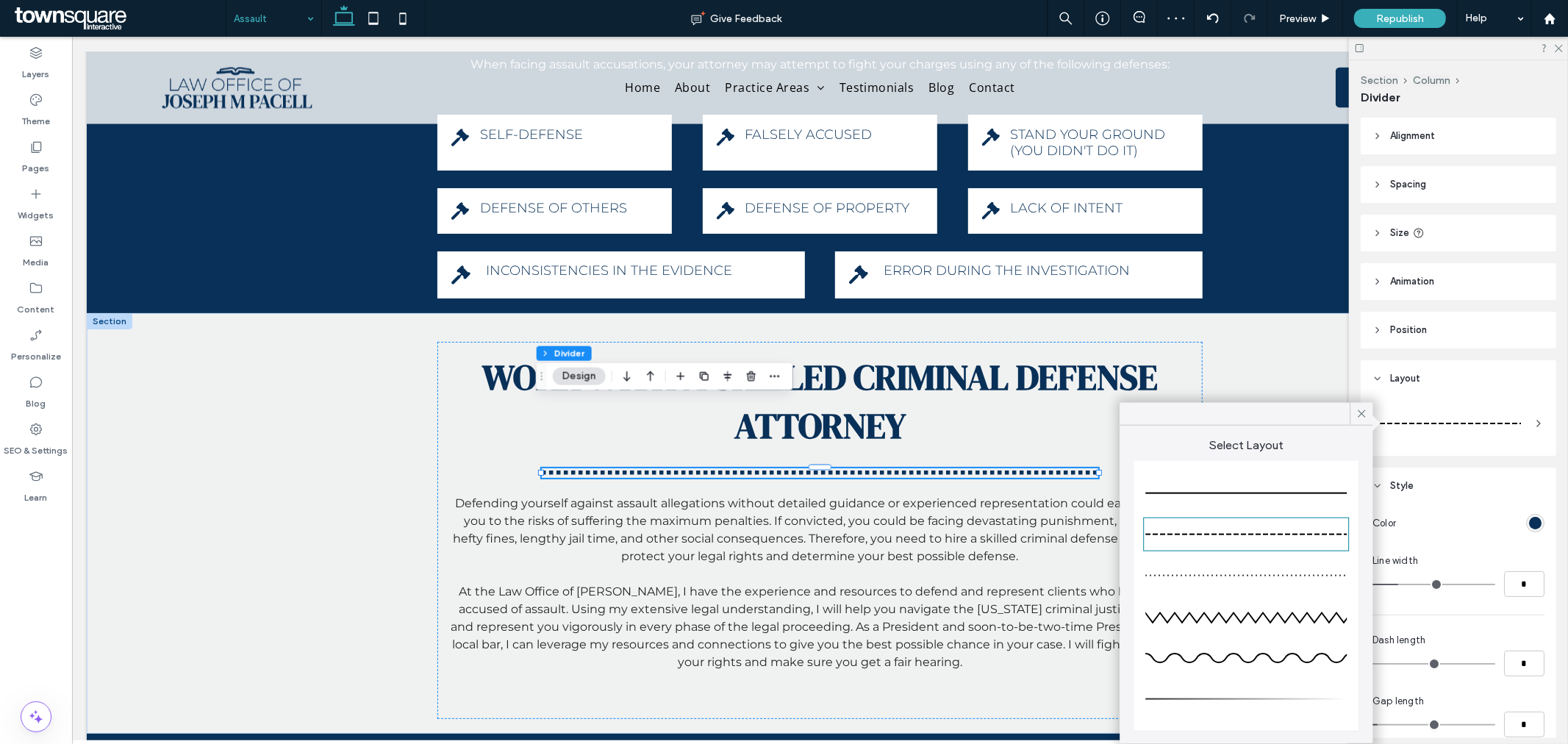
click at [1278, 487] on div at bounding box center [1247, 493] width 202 height 29
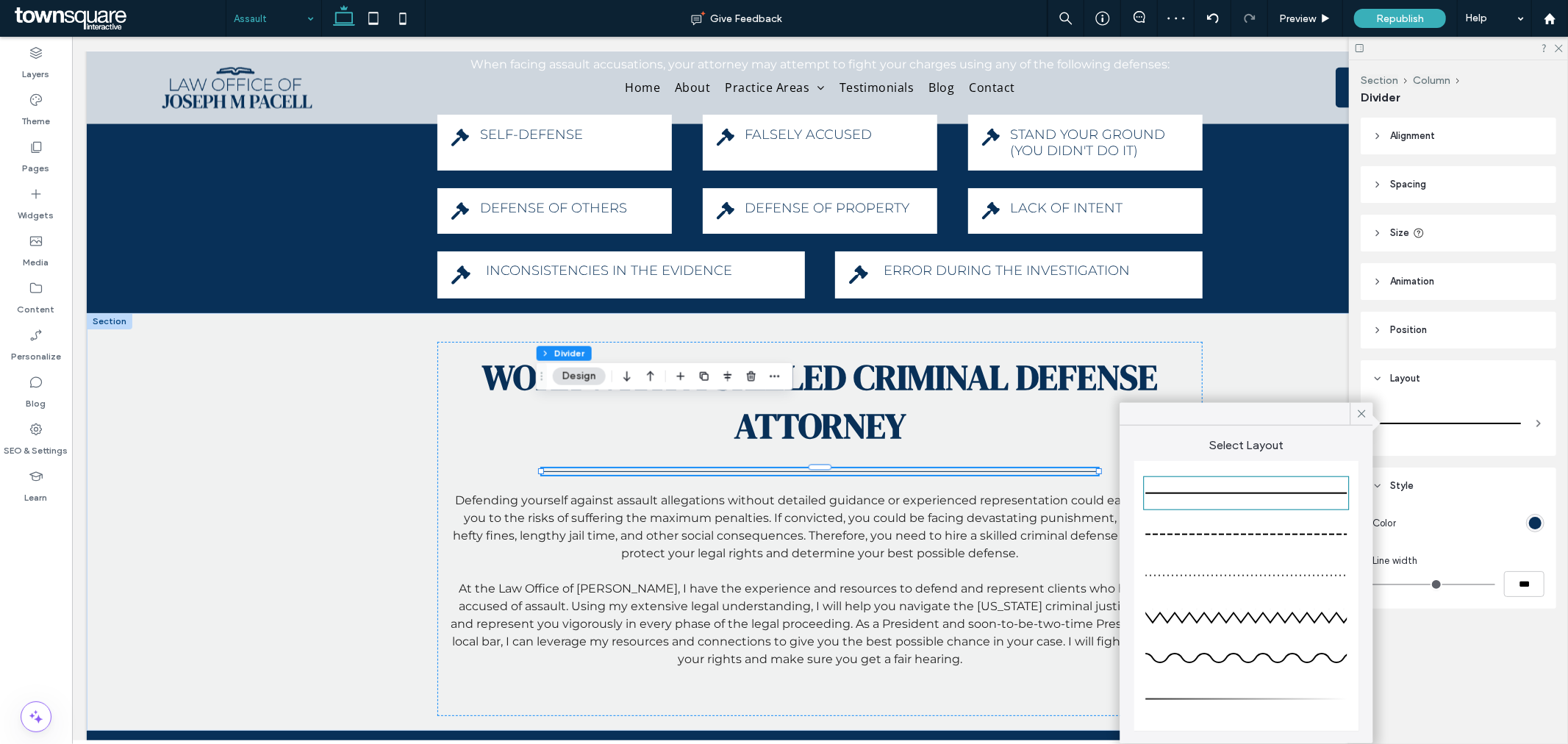
type input "*"
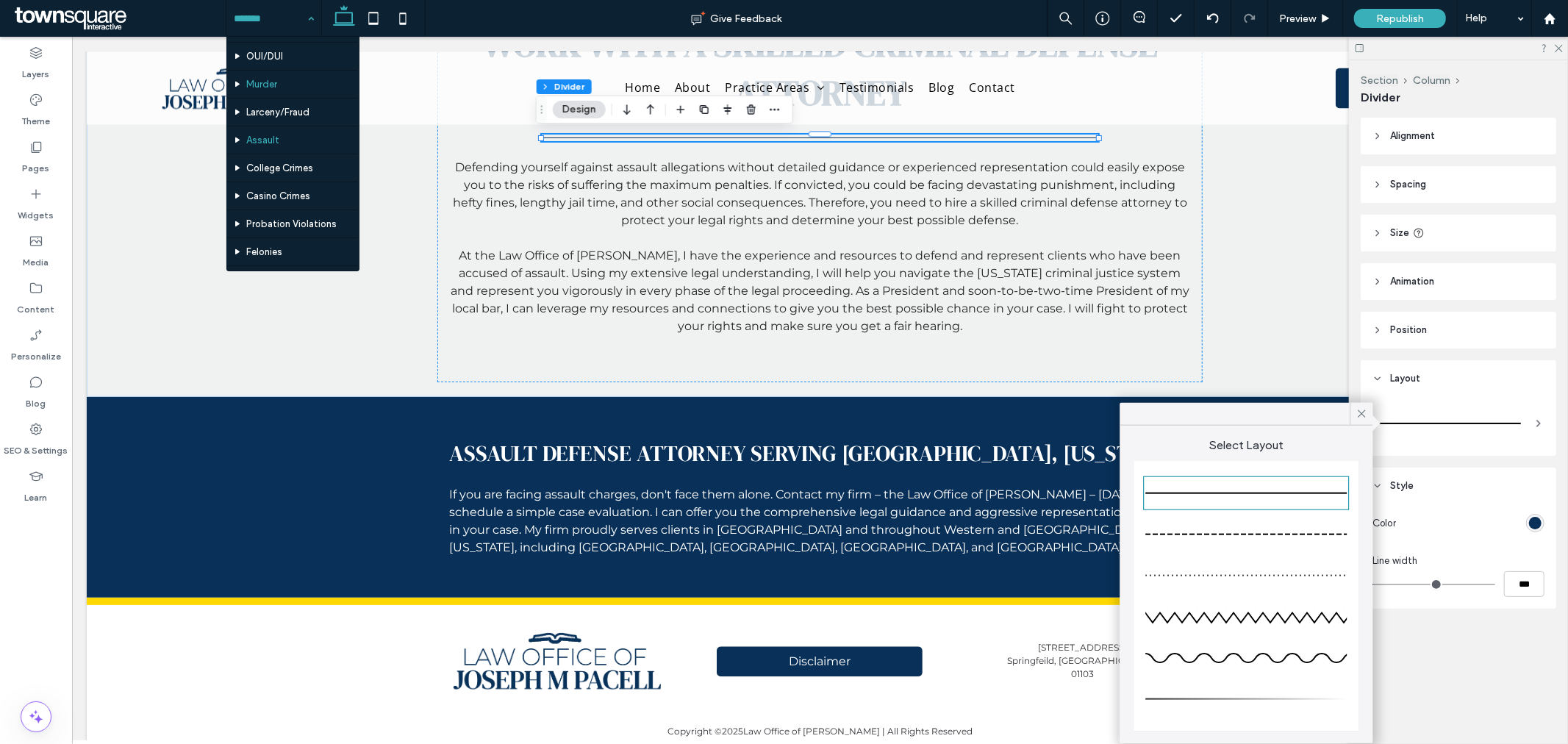
scroll to position [245, 0]
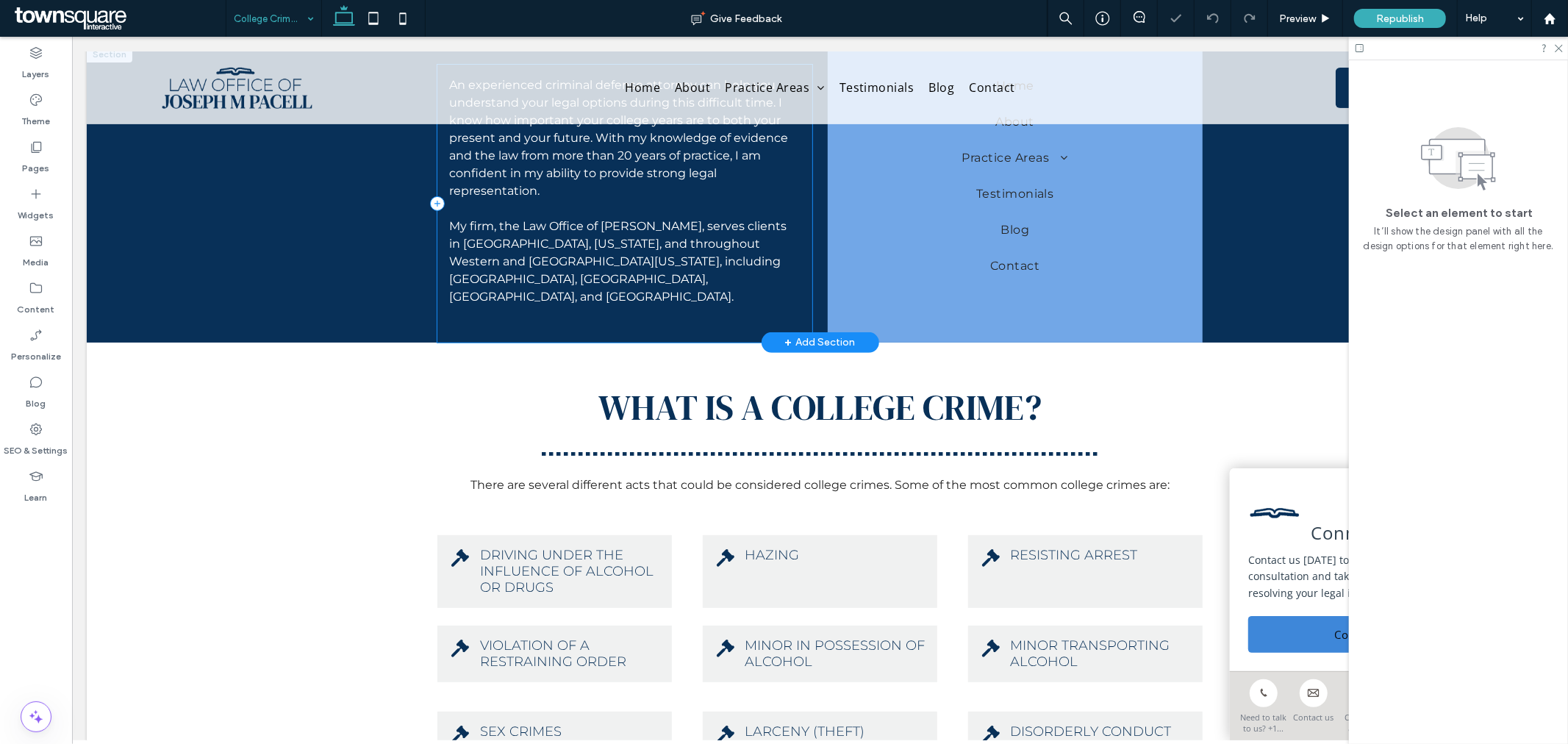
scroll to position [408, 0]
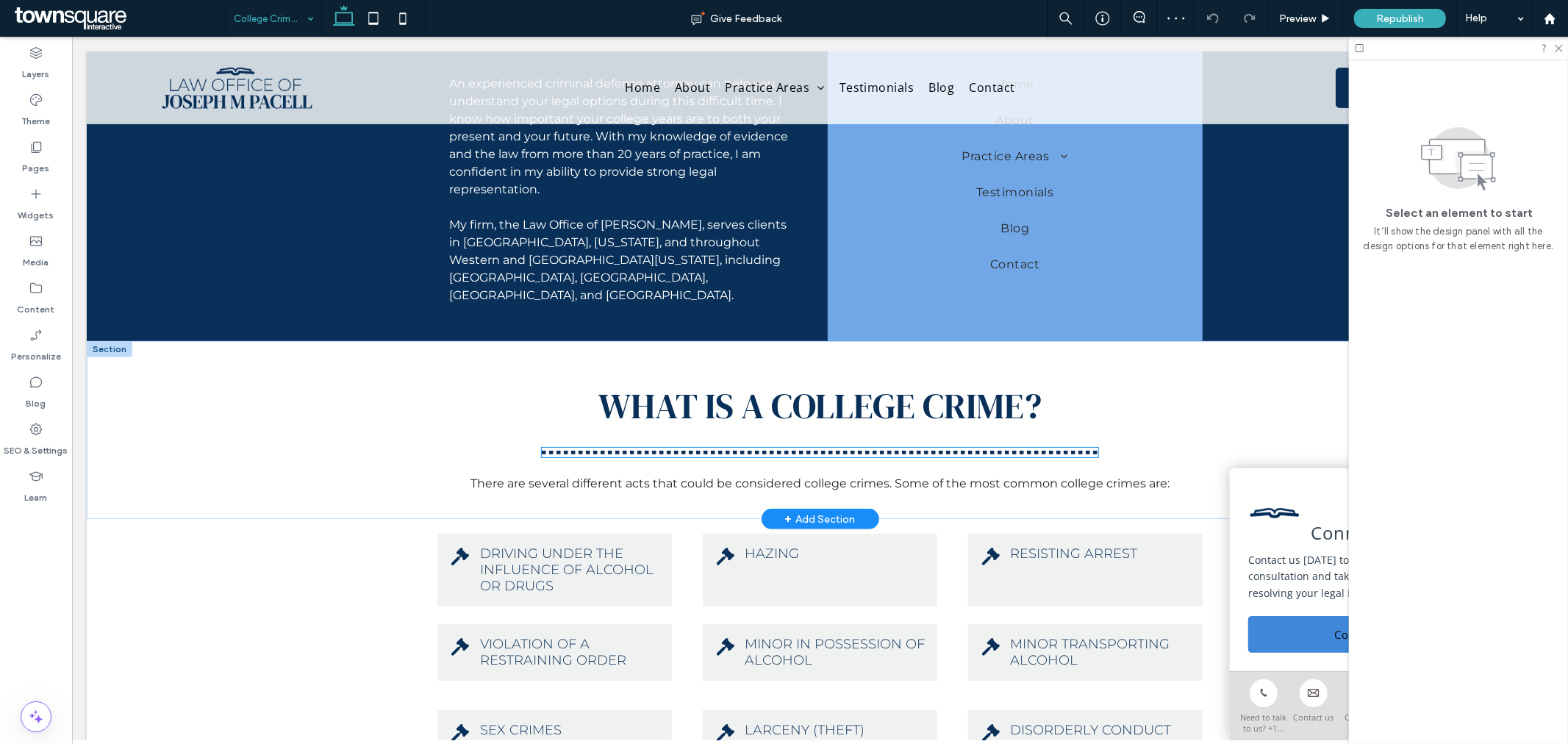
click at [775, 447] on div at bounding box center [819, 452] width 556 height 9
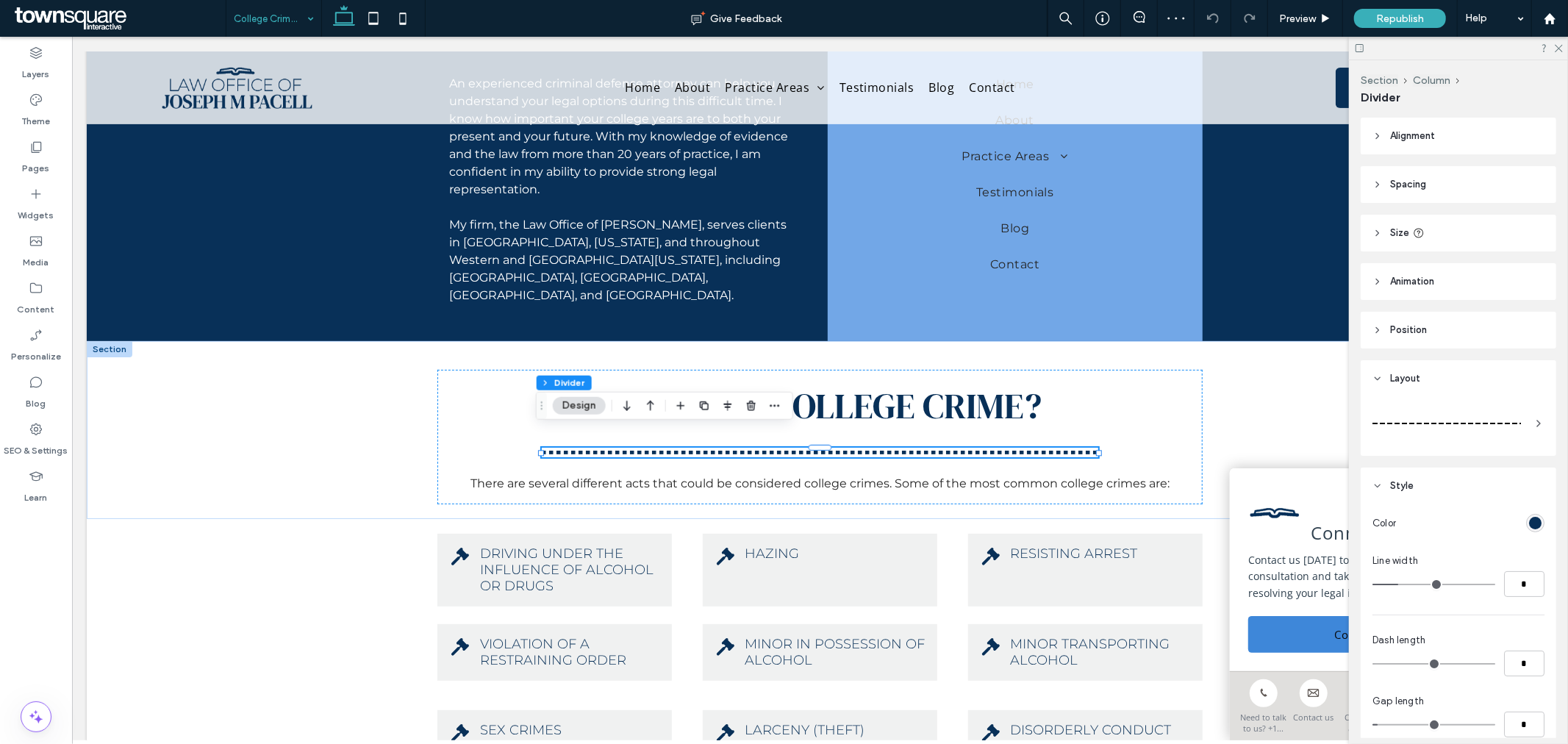
click at [1408, 430] on div at bounding box center [1447, 423] width 148 height 29
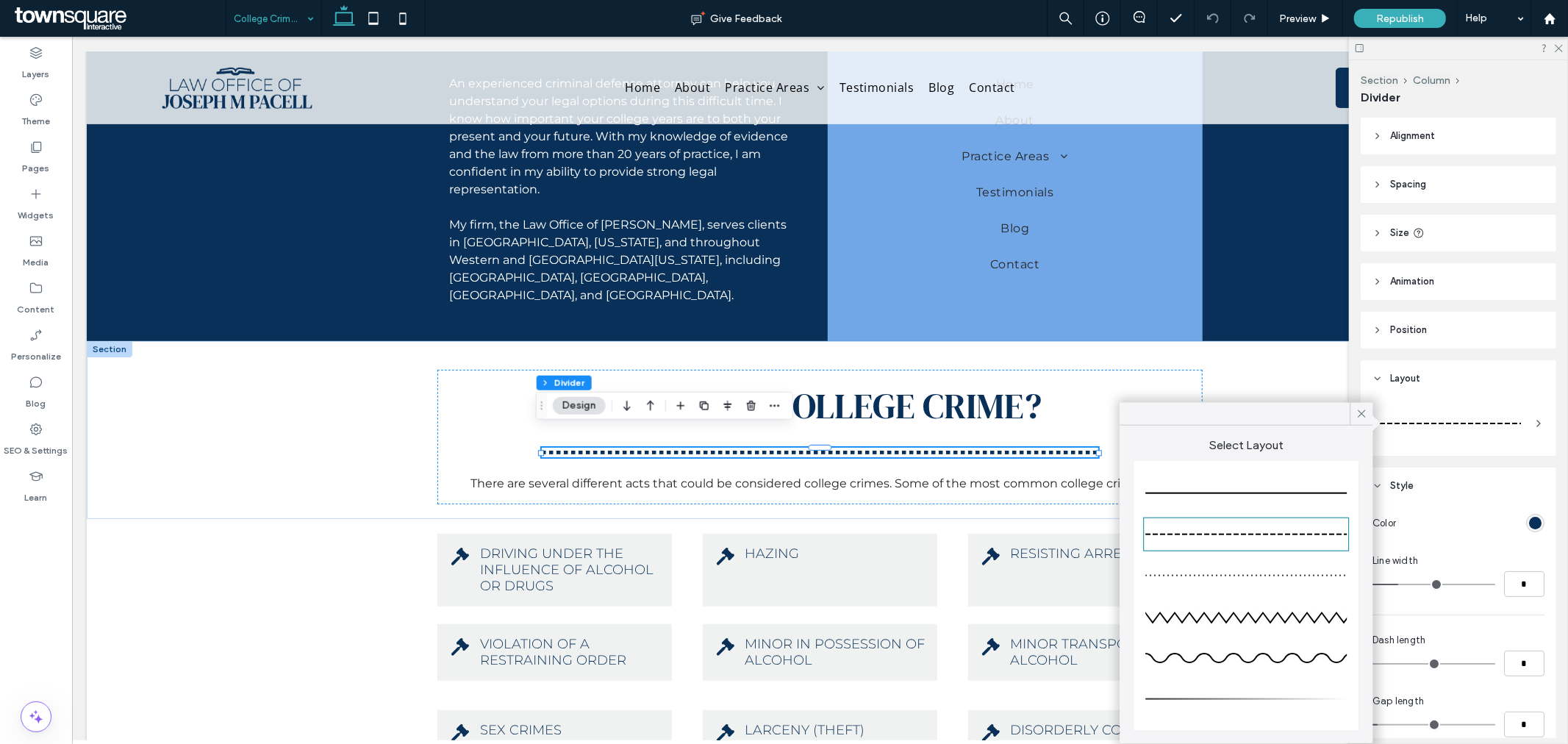
click at [1307, 489] on div at bounding box center [1247, 493] width 202 height 29
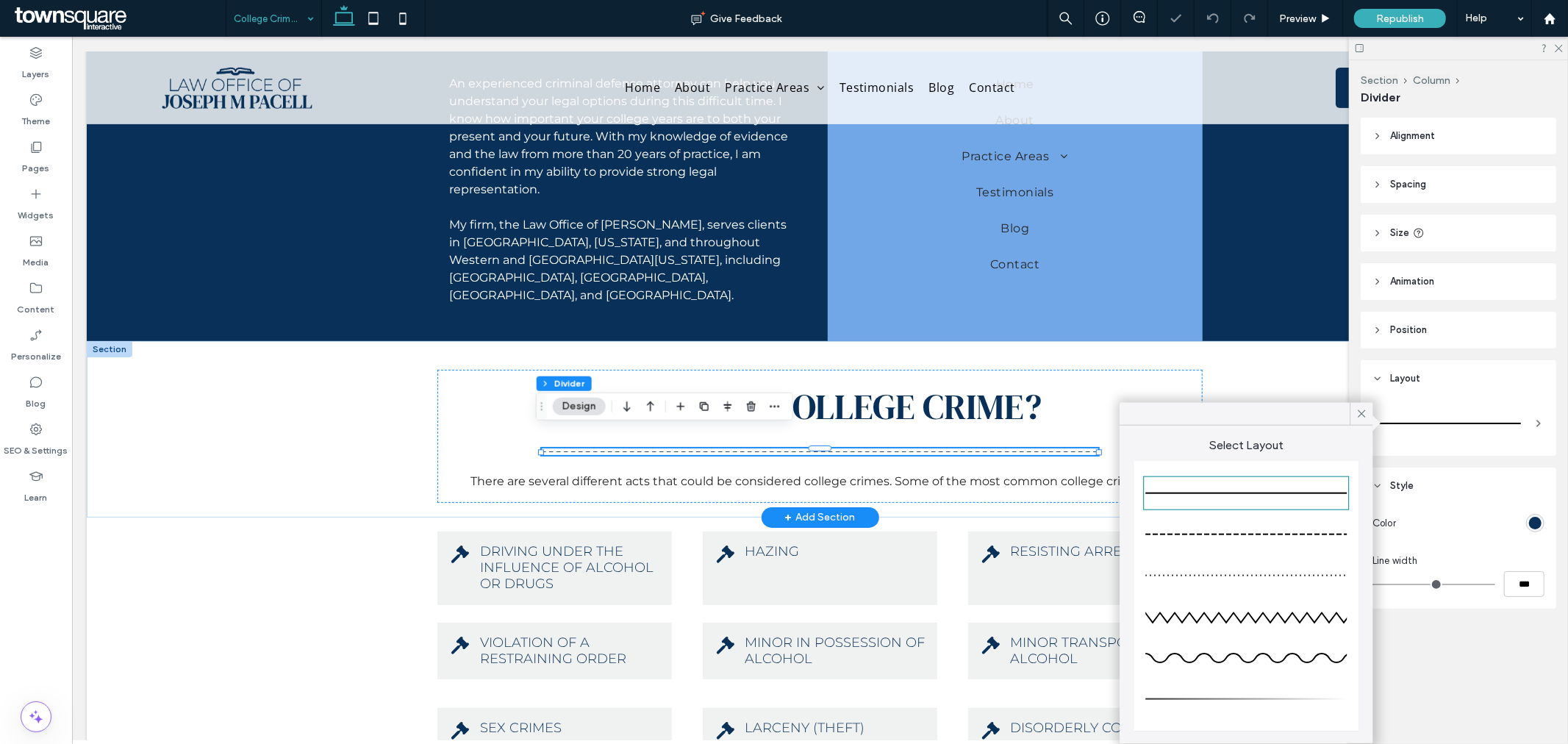
type input "*"
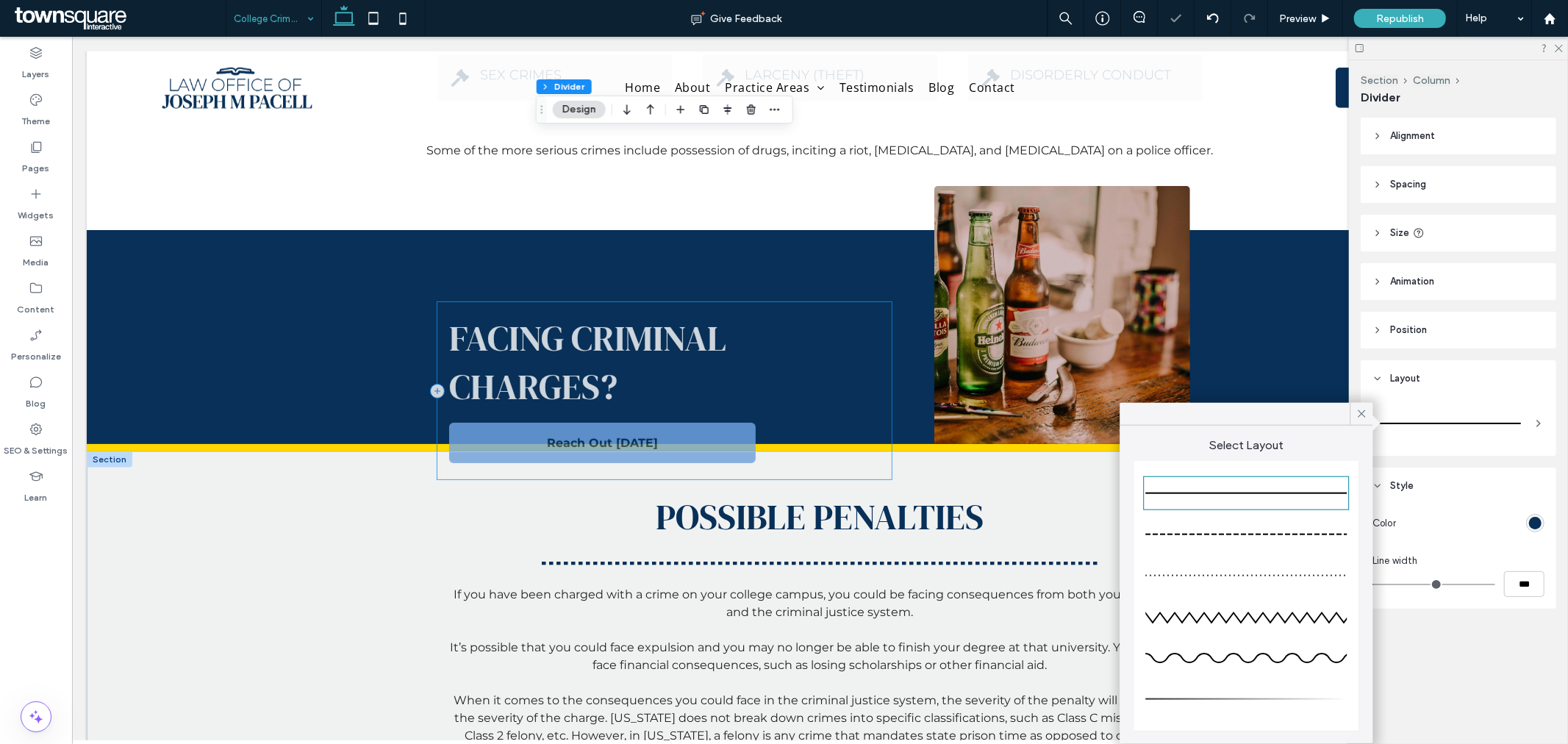
scroll to position [1061, 0]
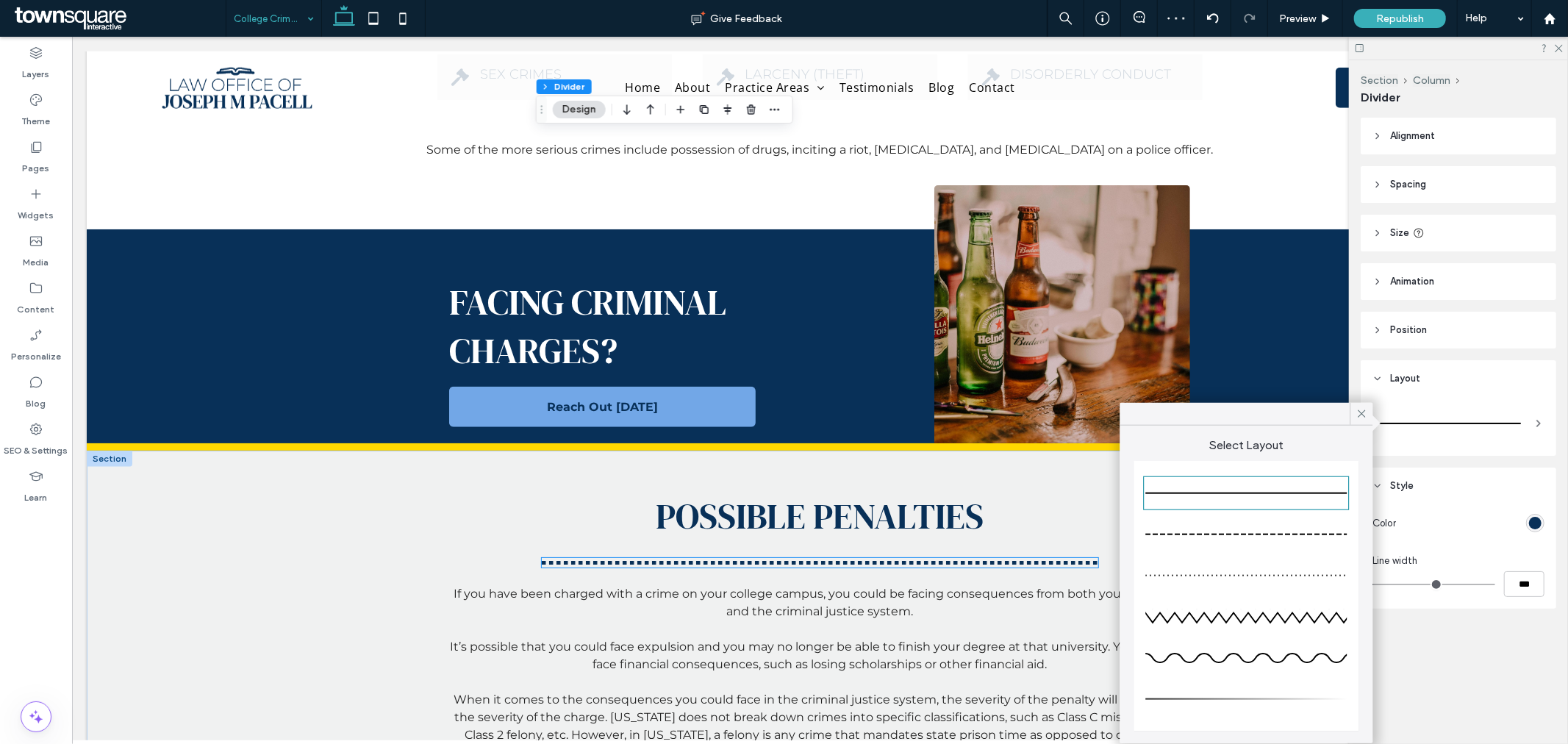
click at [729, 560] on hr at bounding box center [819, 562] width 556 height 4
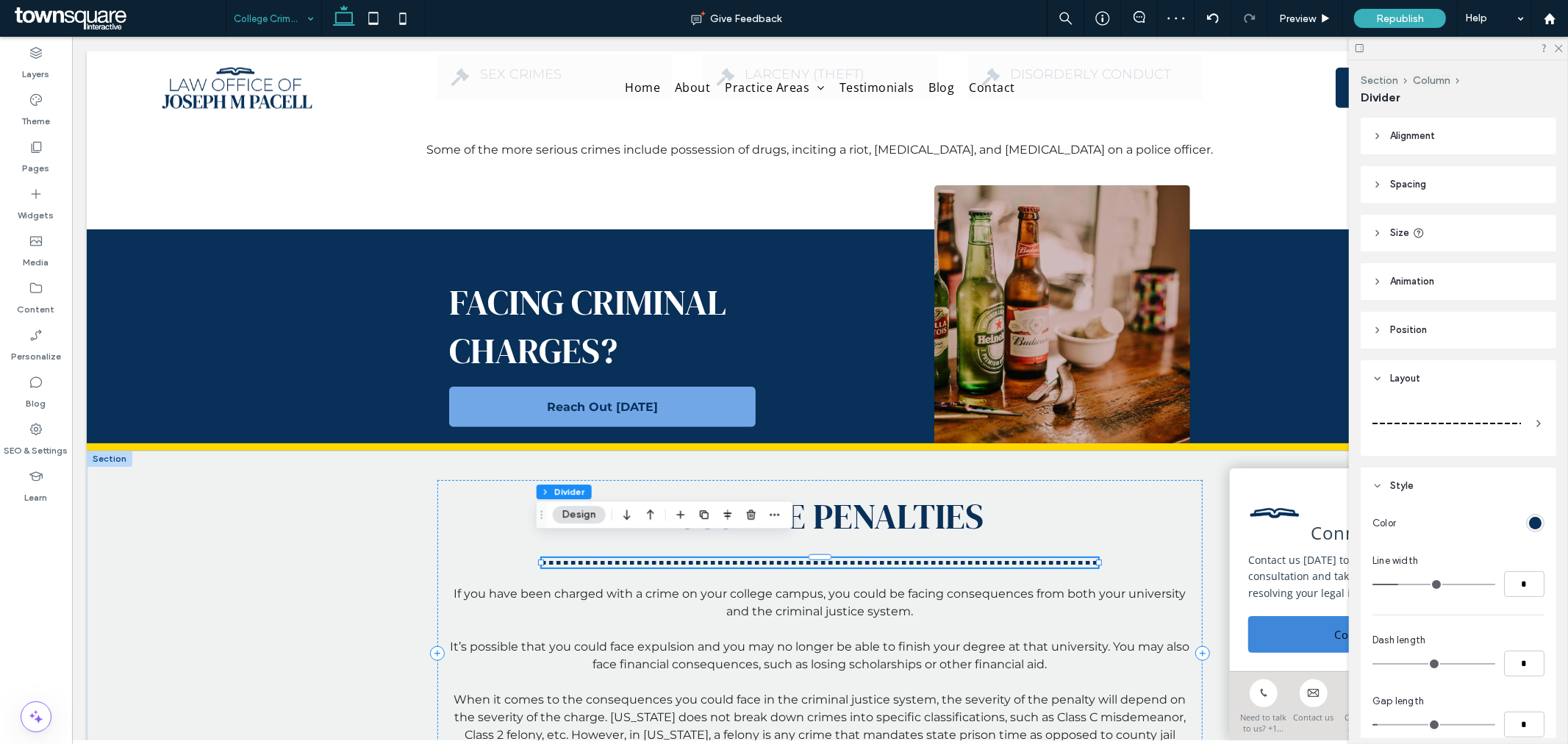
click at [1460, 434] on div at bounding box center [1447, 423] width 148 height 29
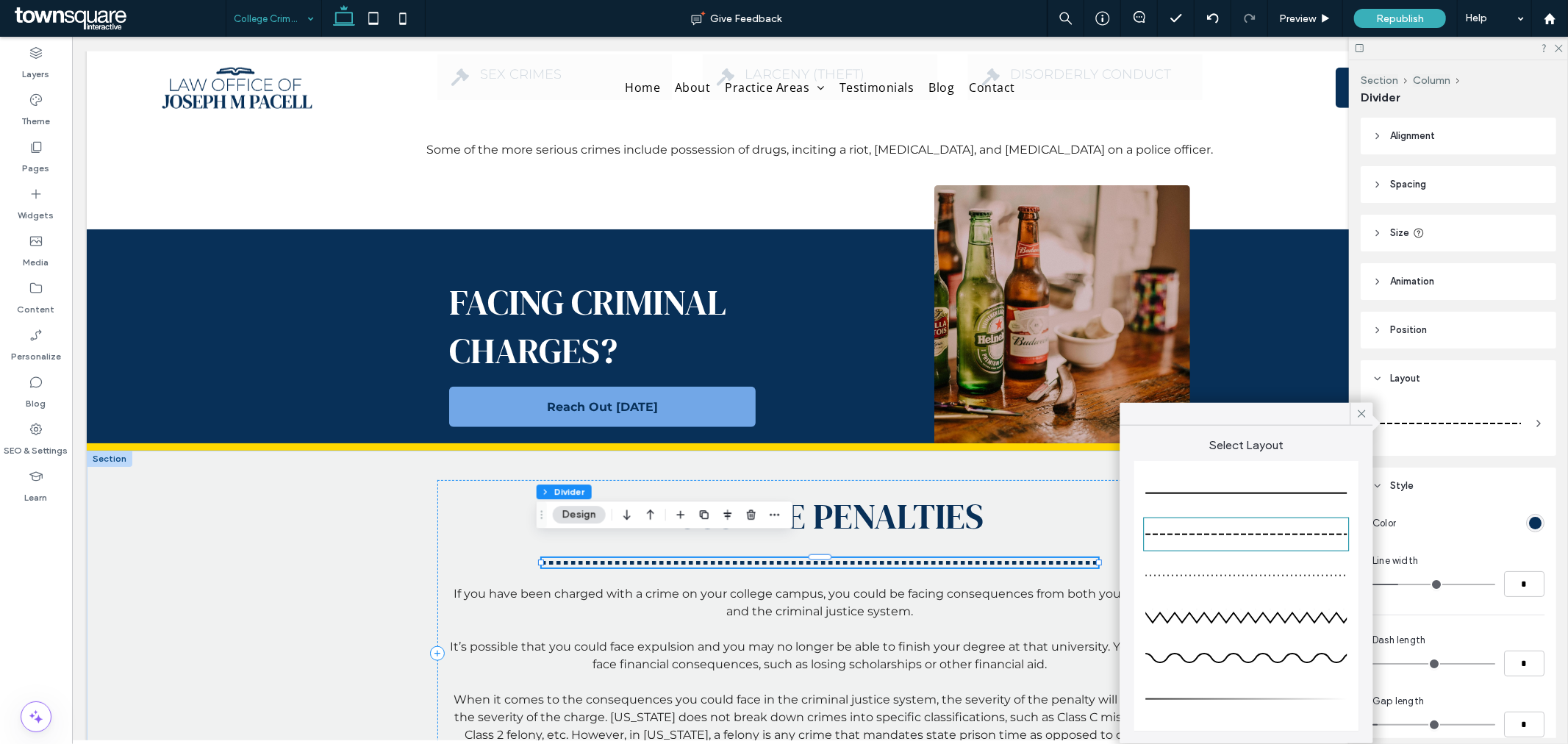
click at [1328, 498] on div at bounding box center [1247, 493] width 202 height 29
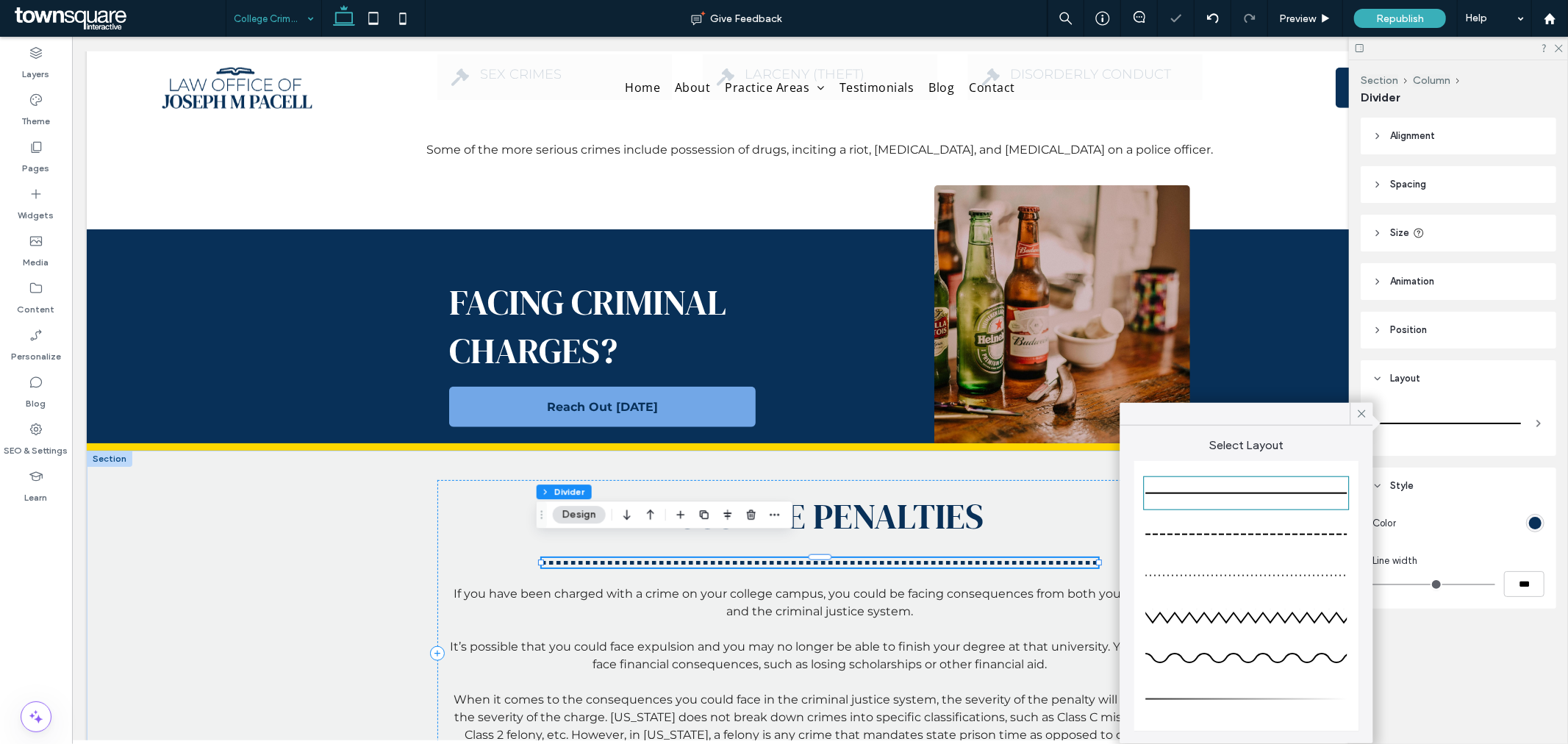
type input "*"
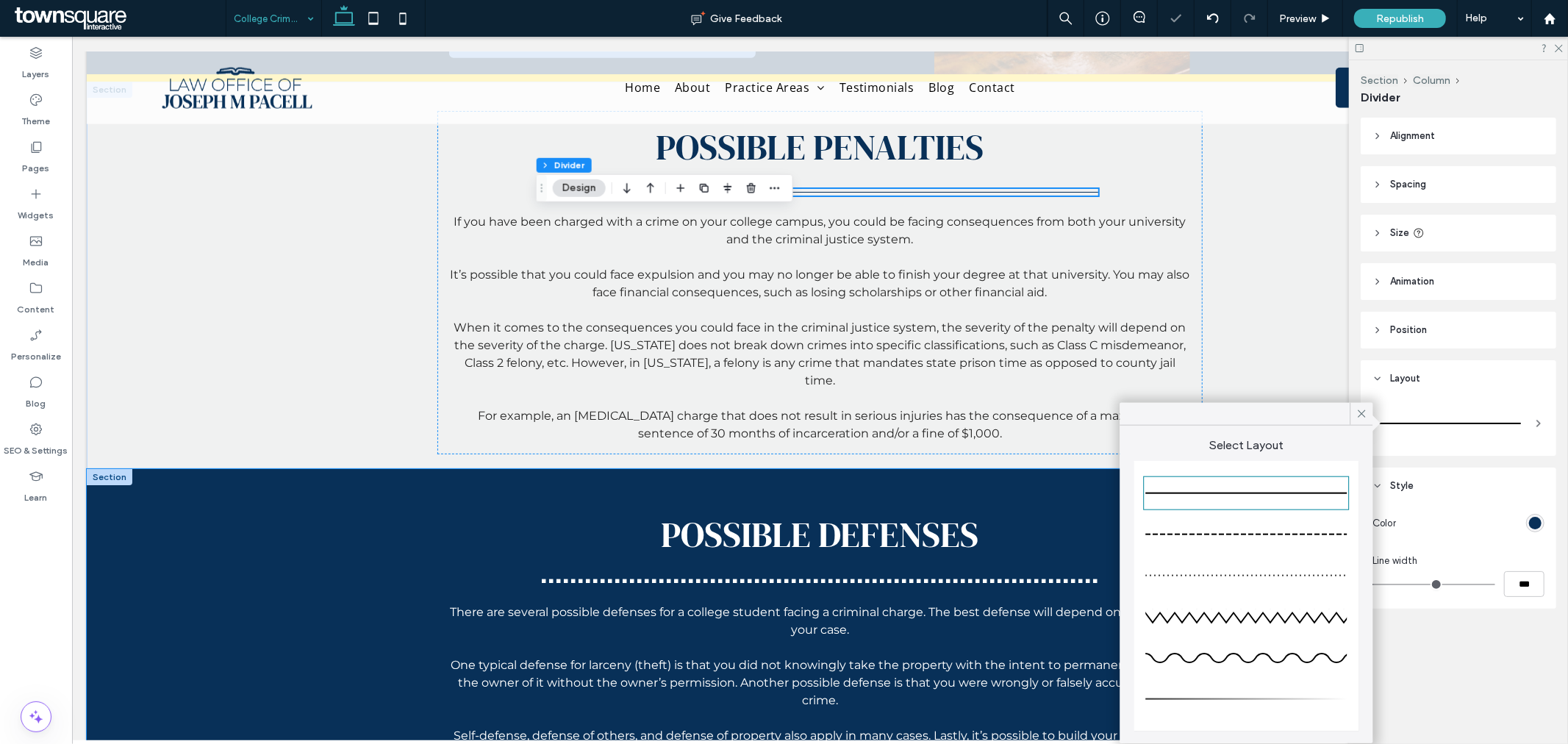
scroll to position [1470, 0]
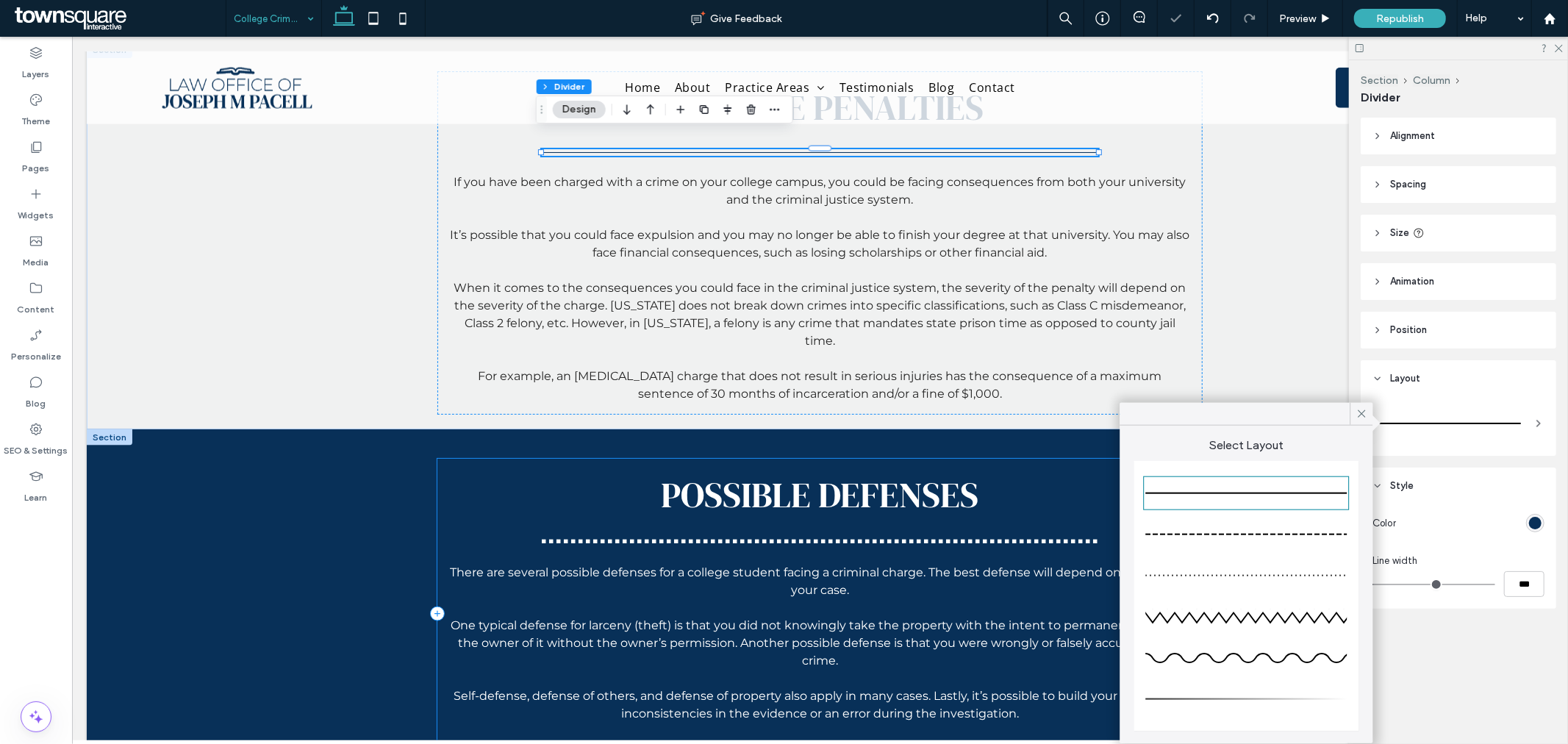
click at [666, 531] on div "Possible Defenses There are several possible defenses for a college student fac…" at bounding box center [819, 613] width 765 height 311
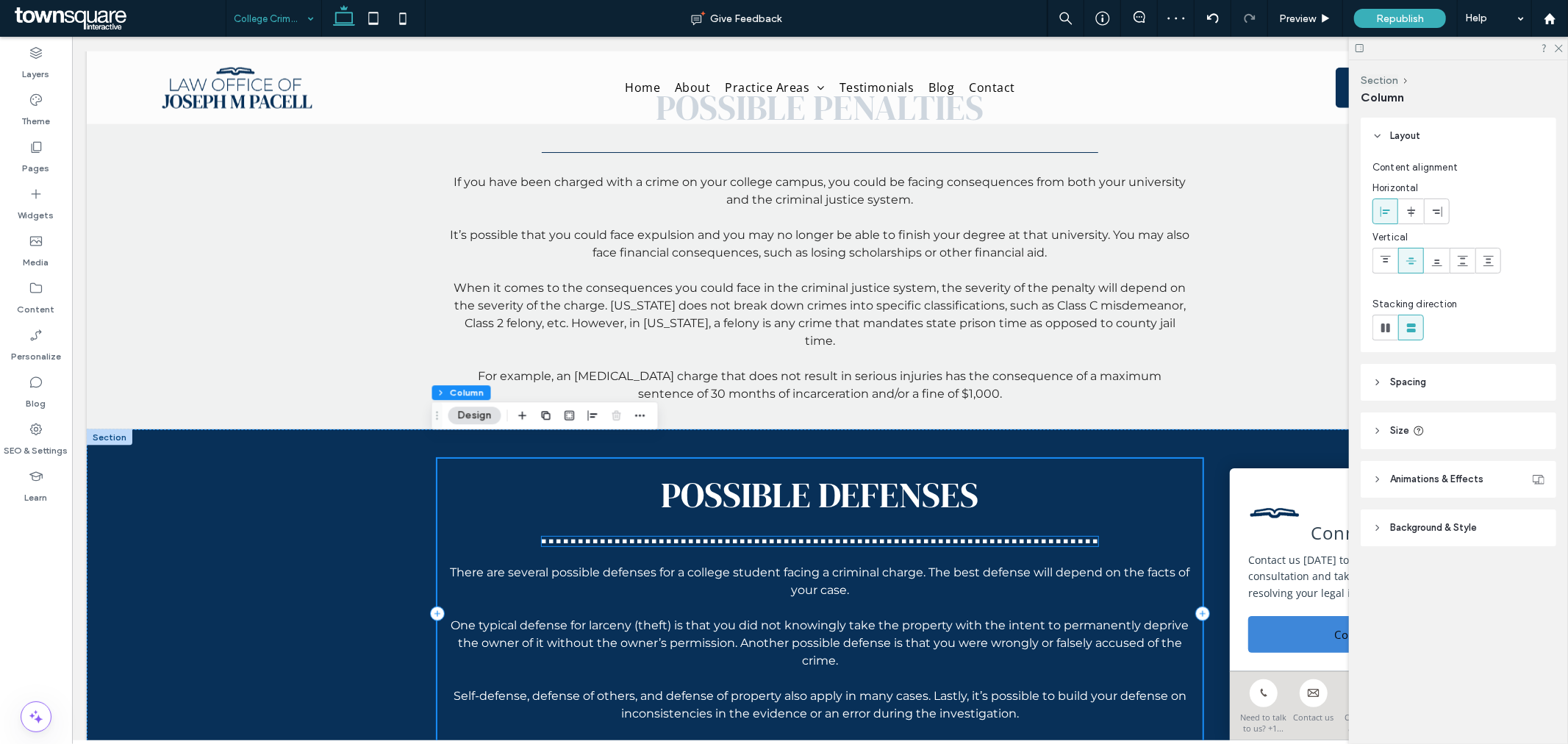
click at [666, 539] on hr at bounding box center [819, 540] width 556 height 4
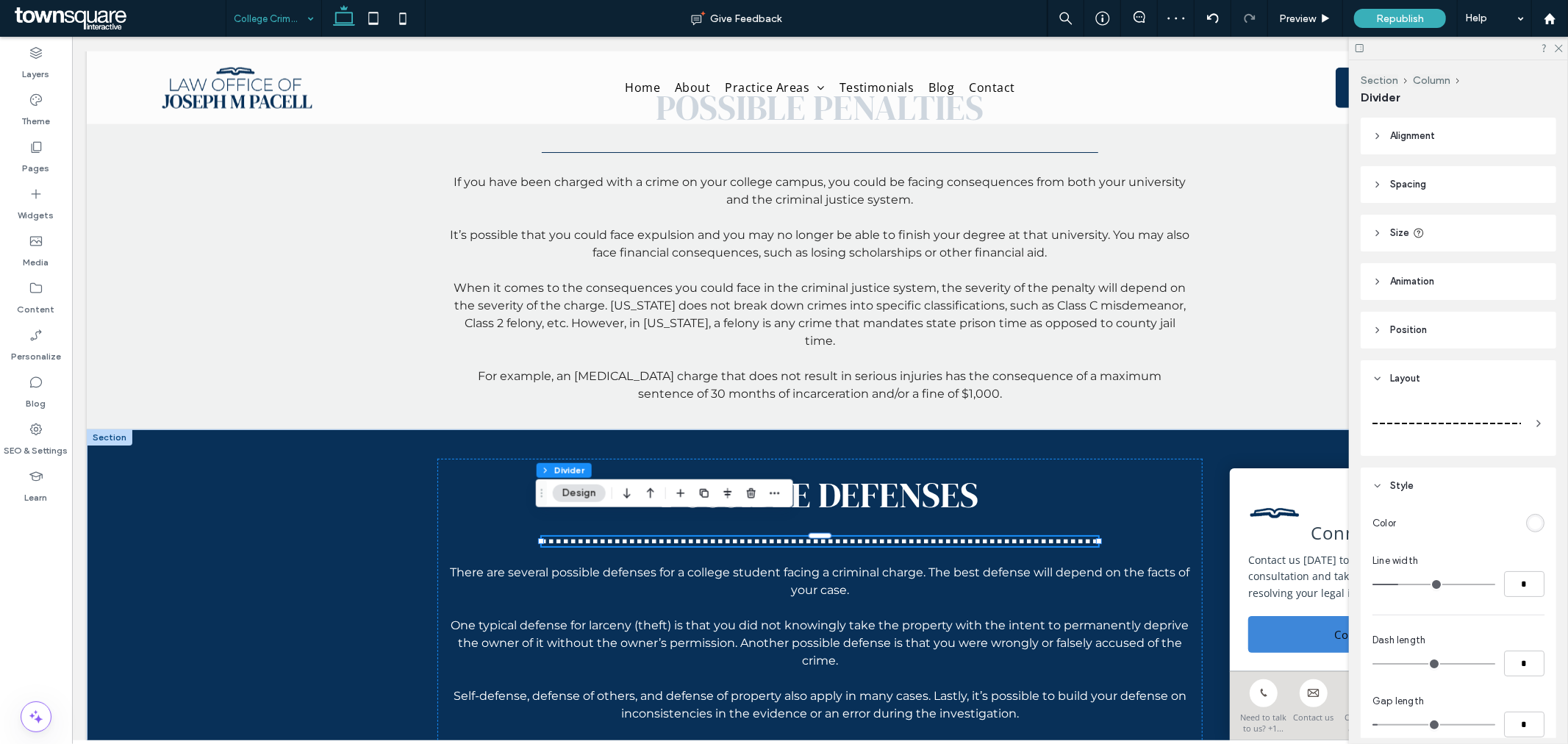
click at [1456, 427] on div at bounding box center [1447, 423] width 148 height 29
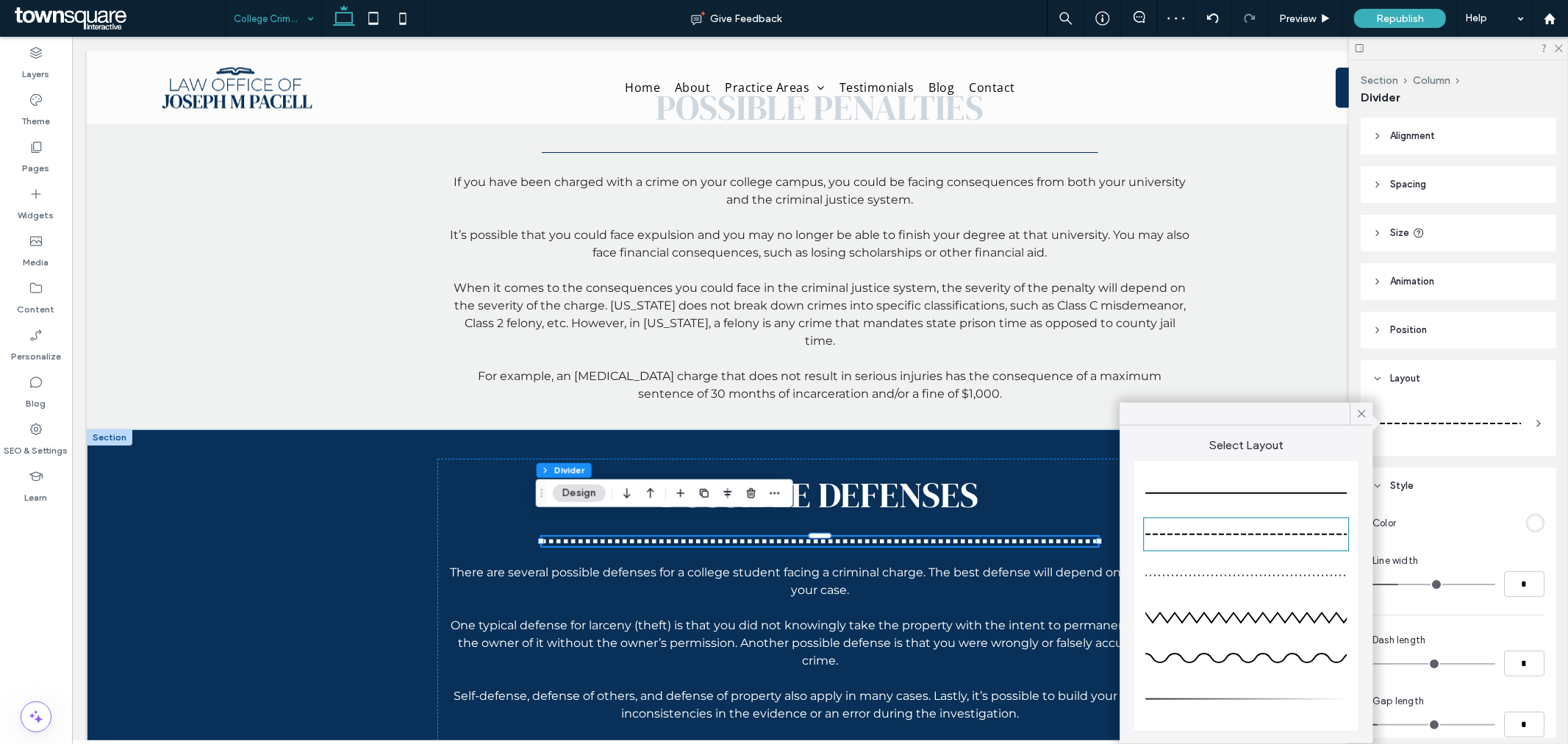
click at [1285, 491] on div at bounding box center [1247, 493] width 202 height 29
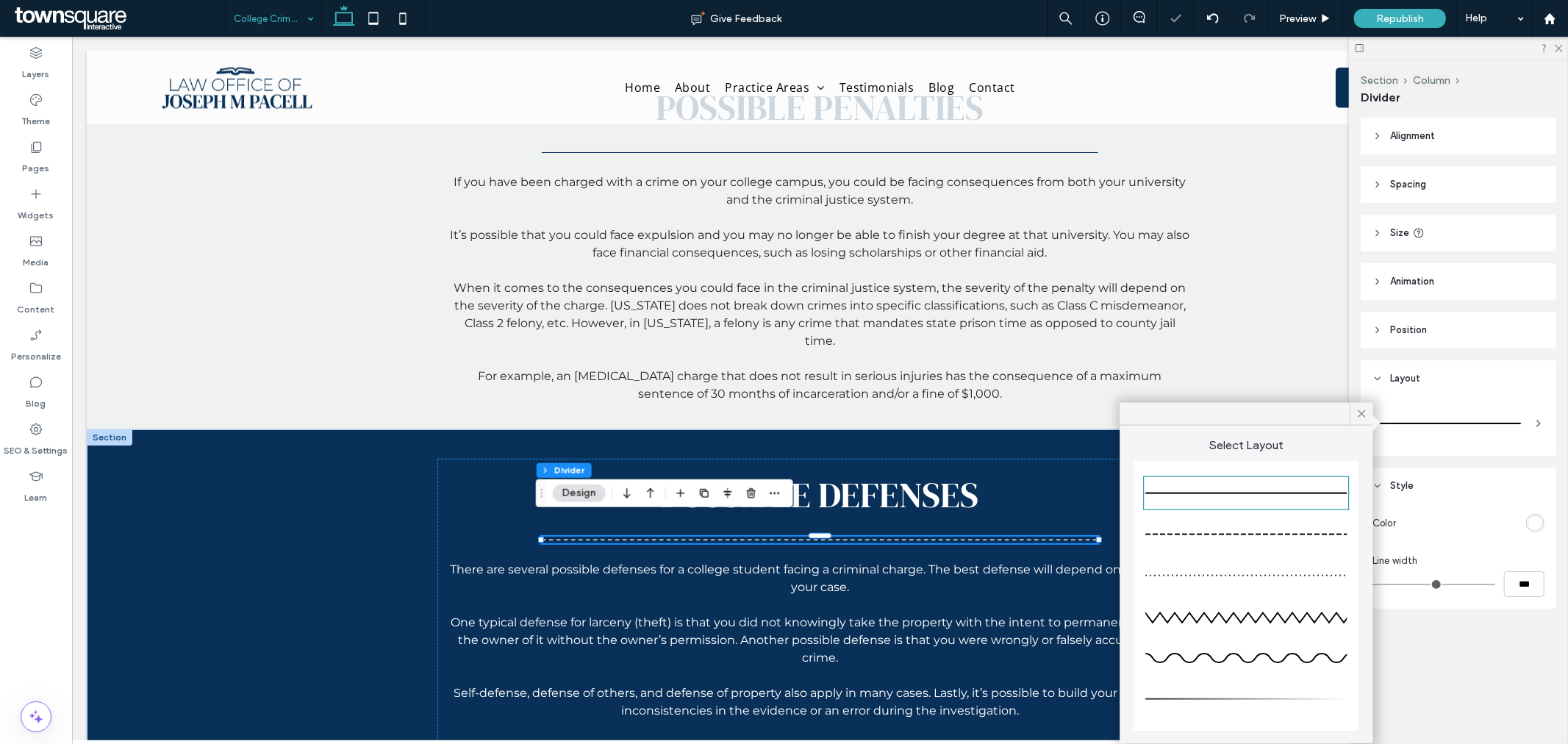
type input "*"
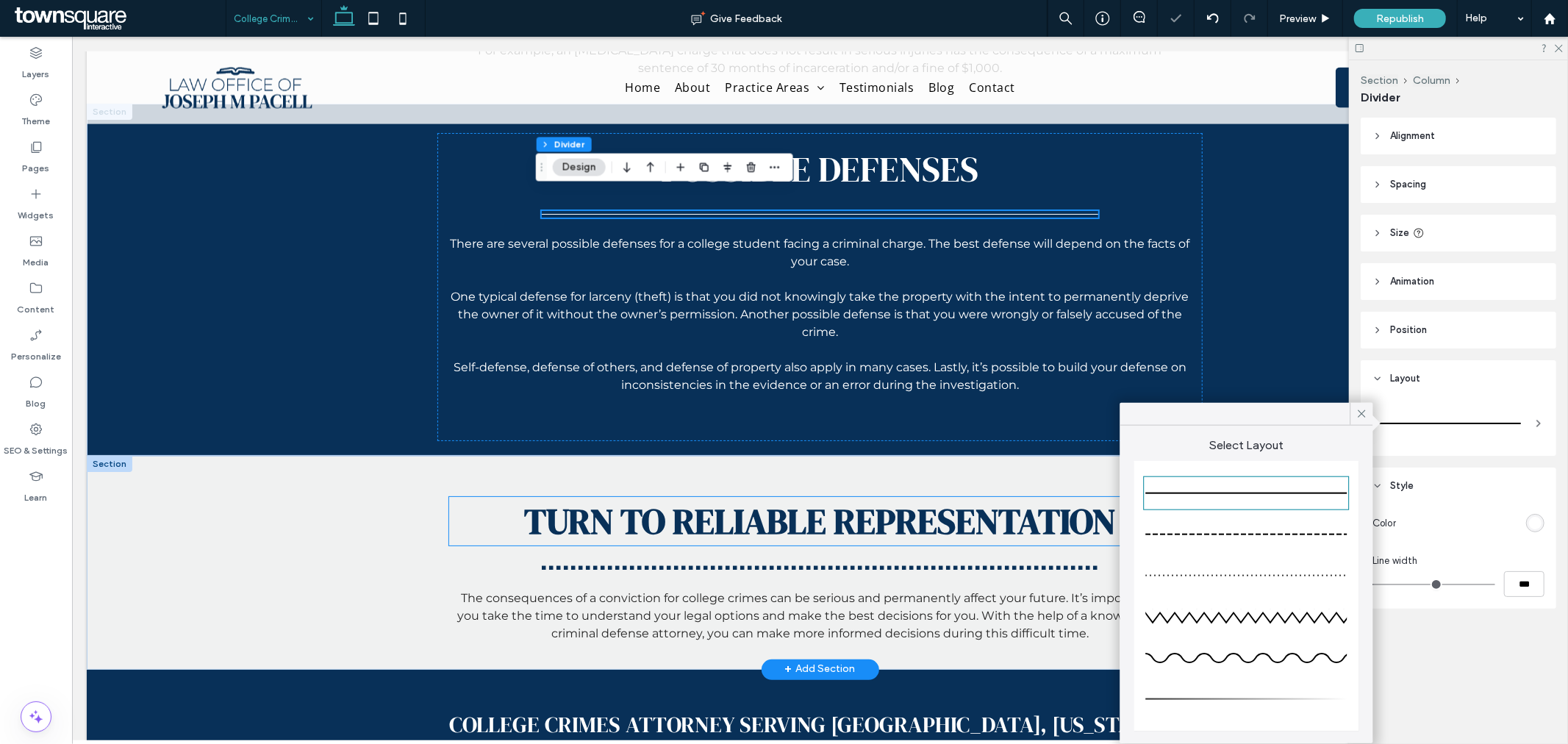
scroll to position [1796, 0]
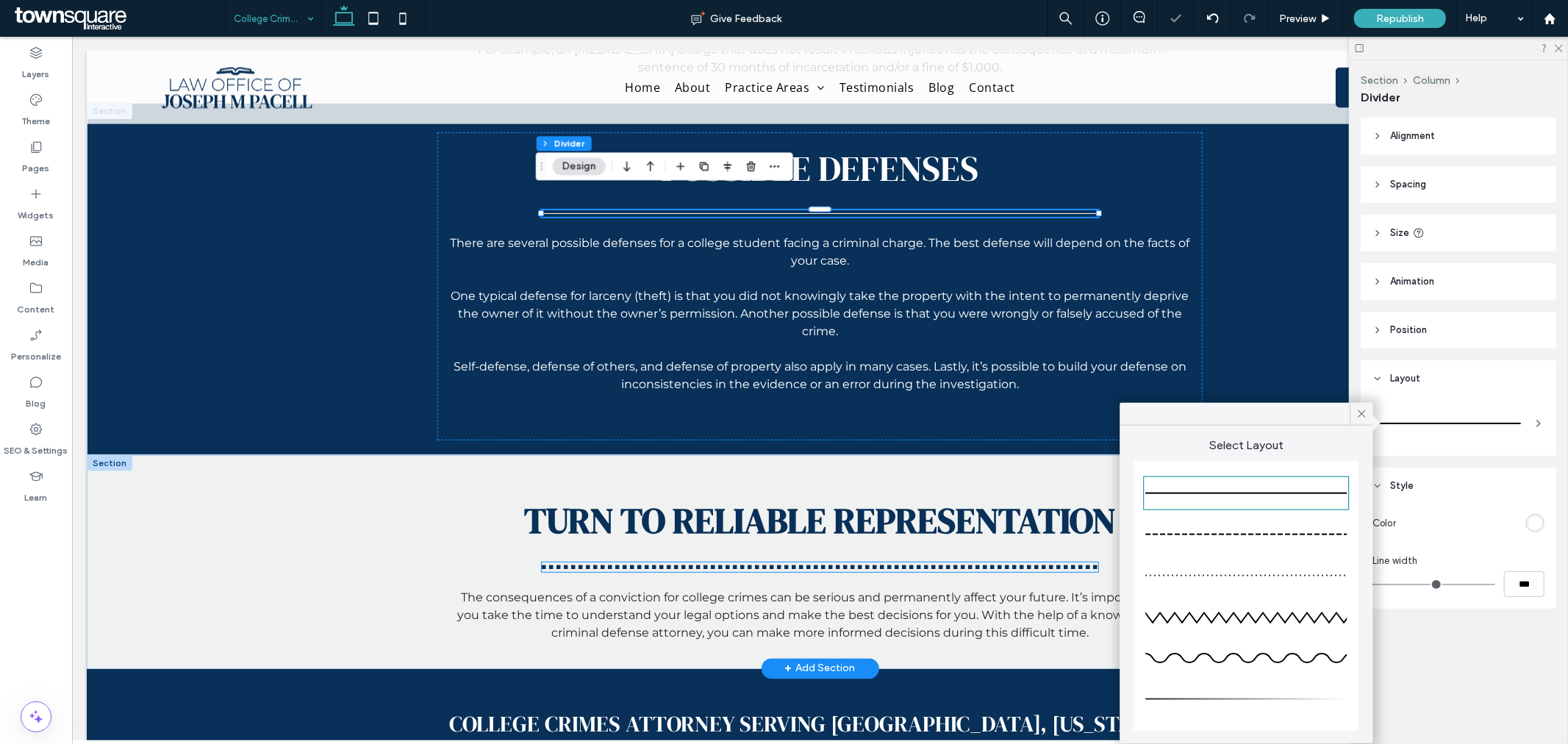
click at [885, 562] on div at bounding box center [819, 567] width 556 height 9
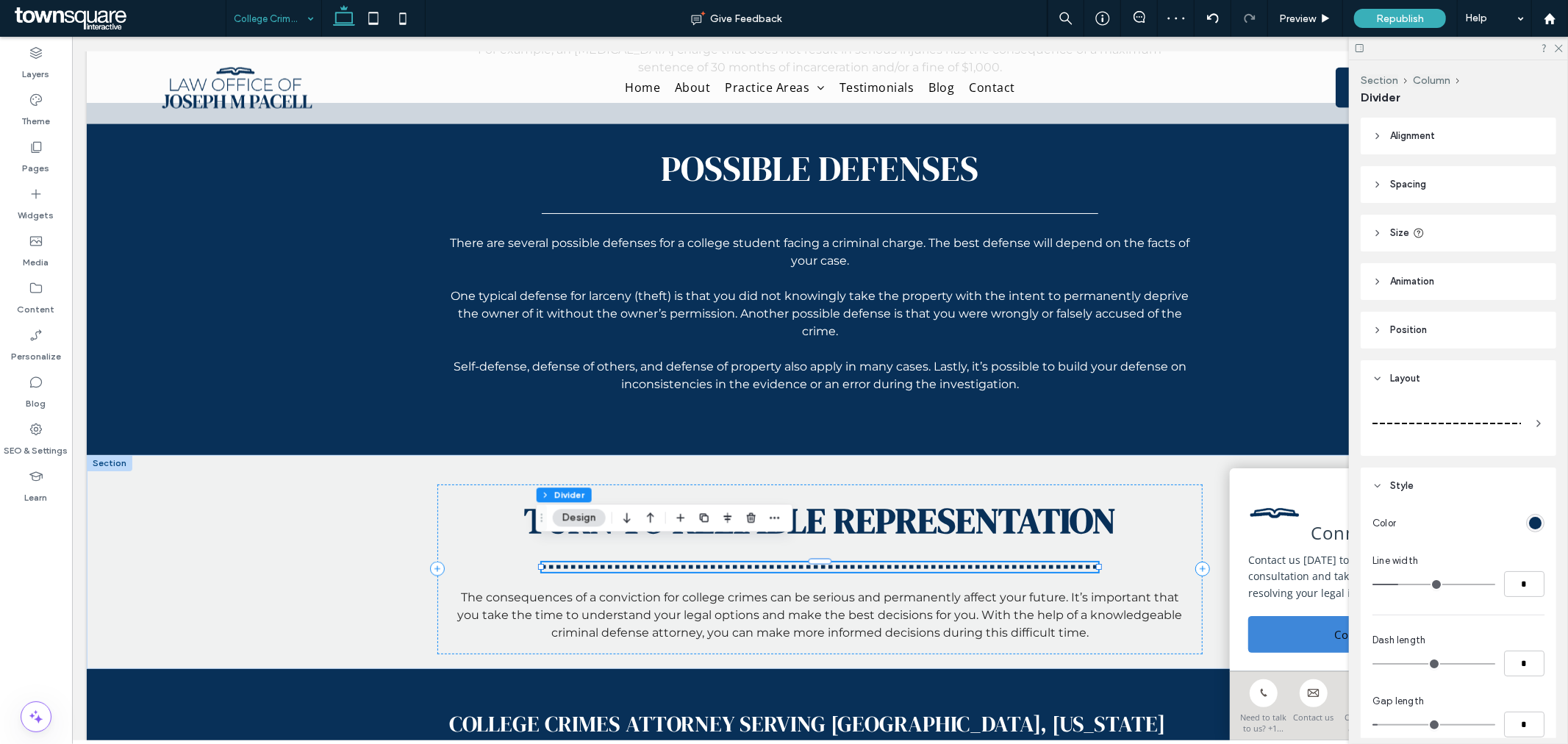
click at [1446, 427] on div at bounding box center [1447, 423] width 148 height 29
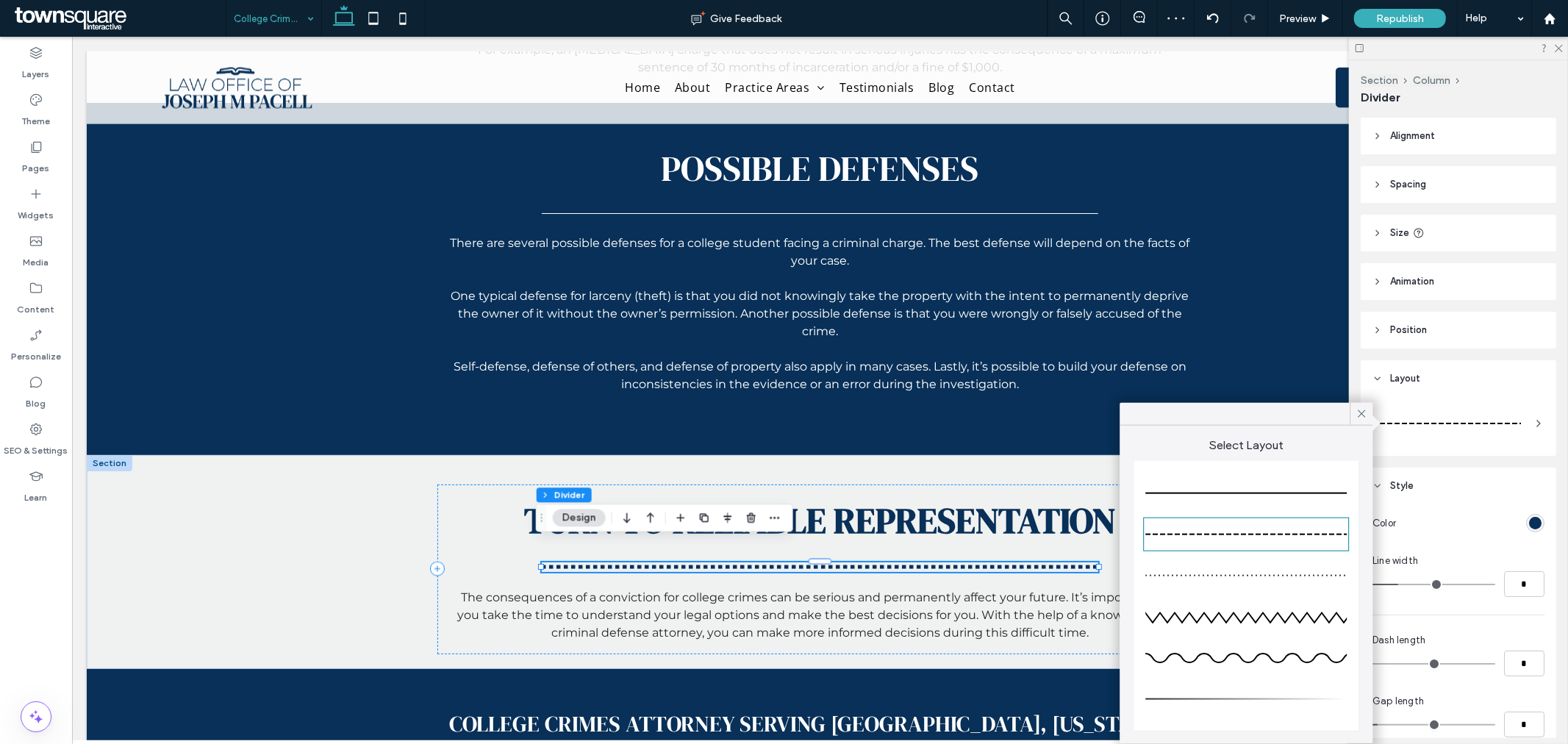
click at [1275, 500] on div at bounding box center [1247, 493] width 202 height 29
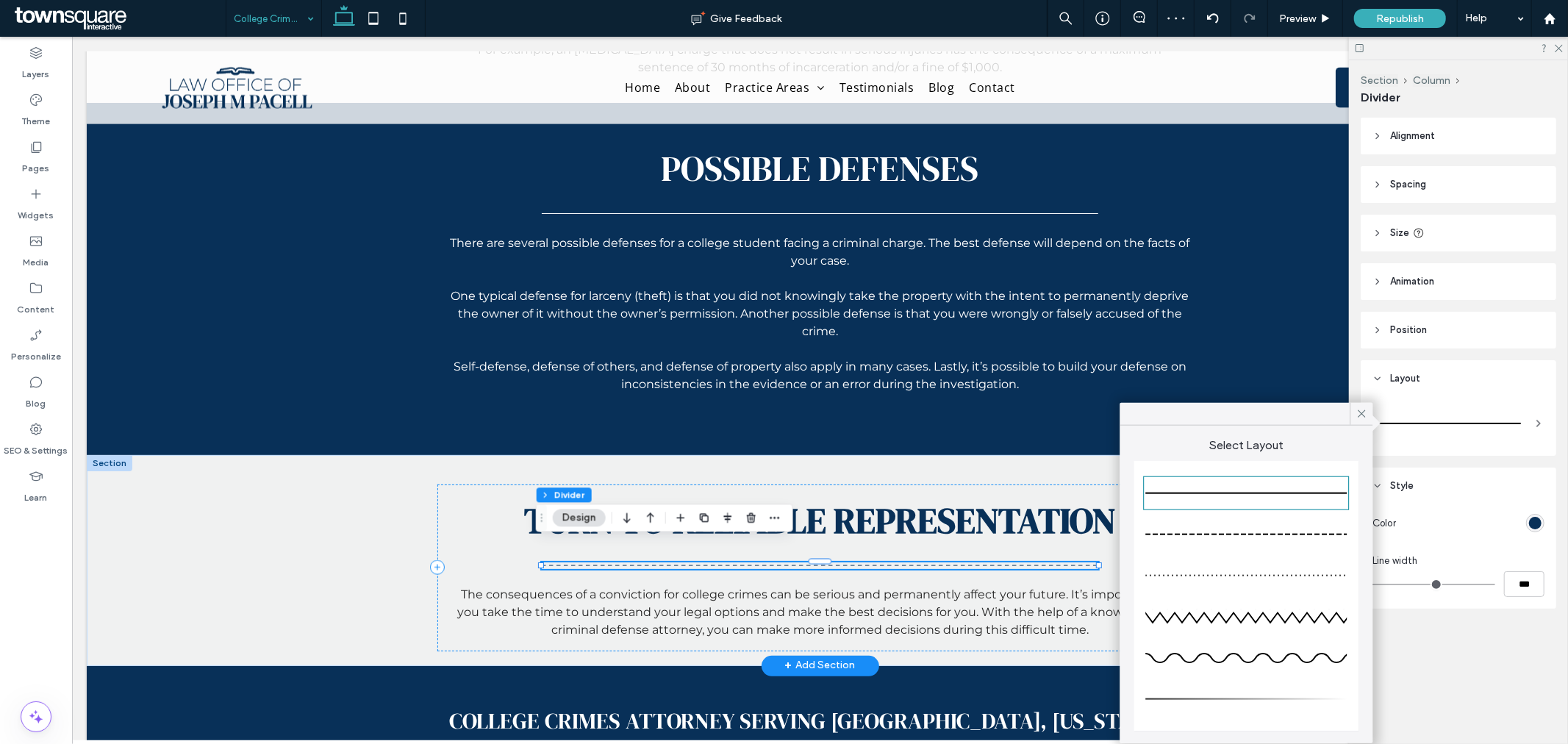
type input "*"
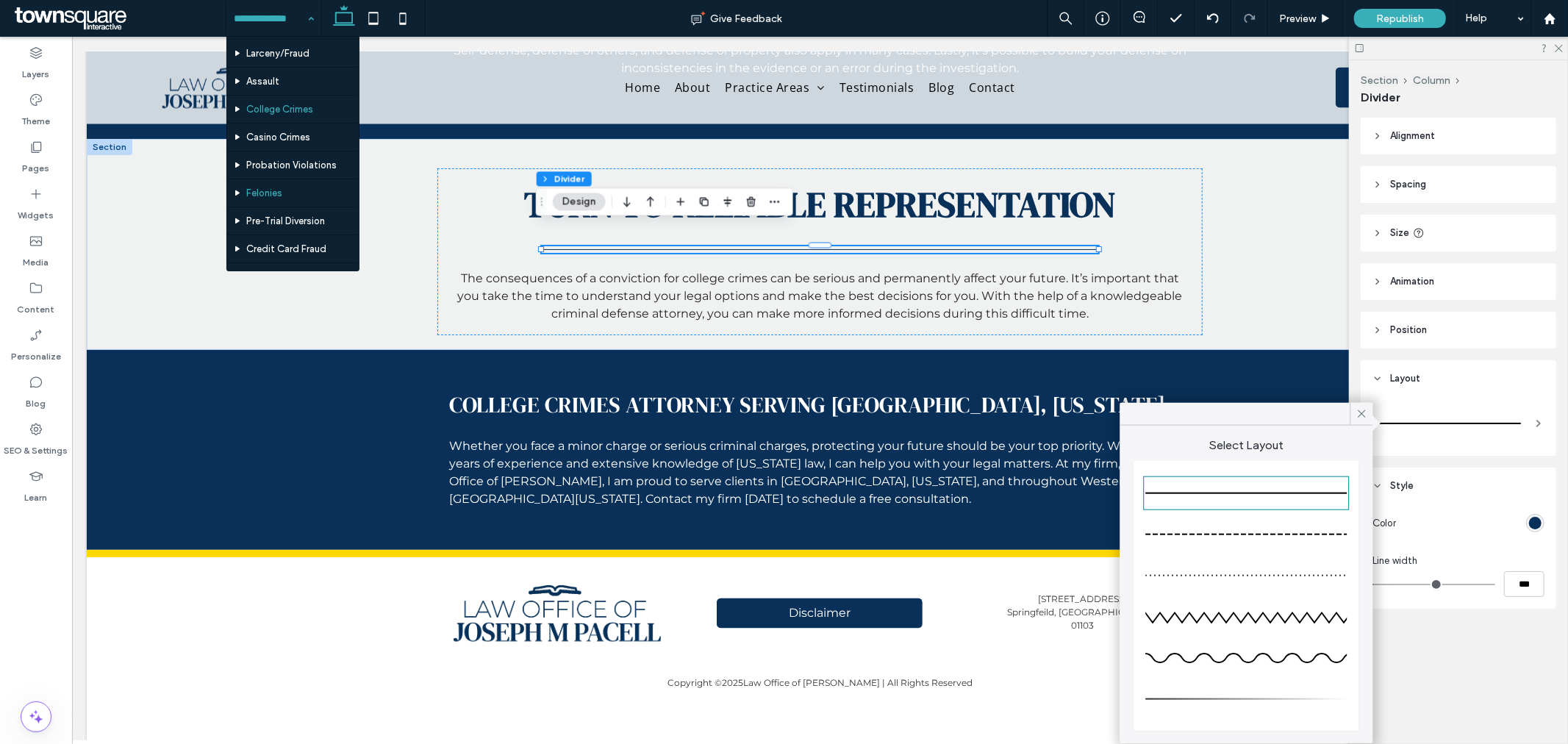
scroll to position [327, 0]
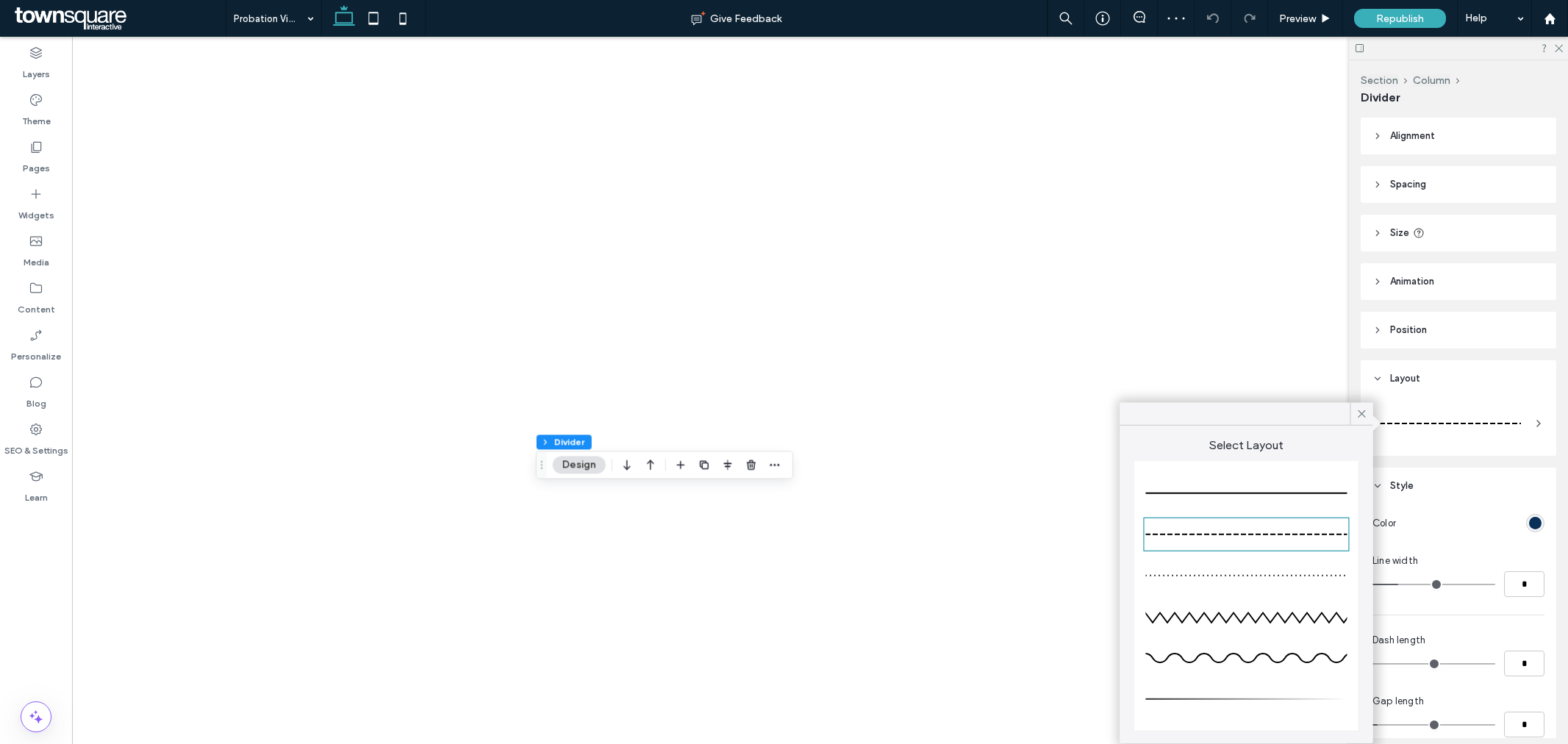
click at [1327, 488] on div at bounding box center [1247, 493] width 202 height 29
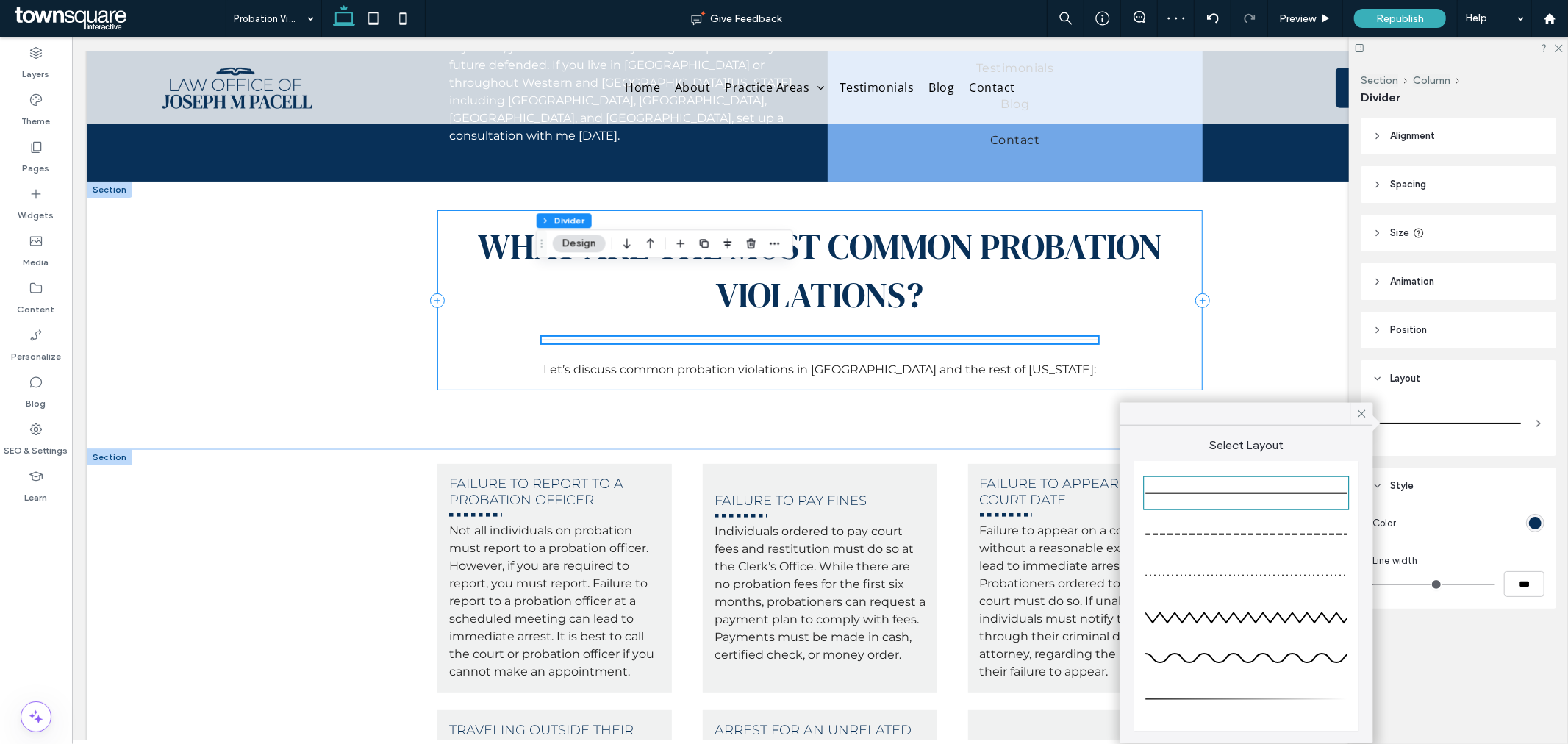
scroll to position [571, 0]
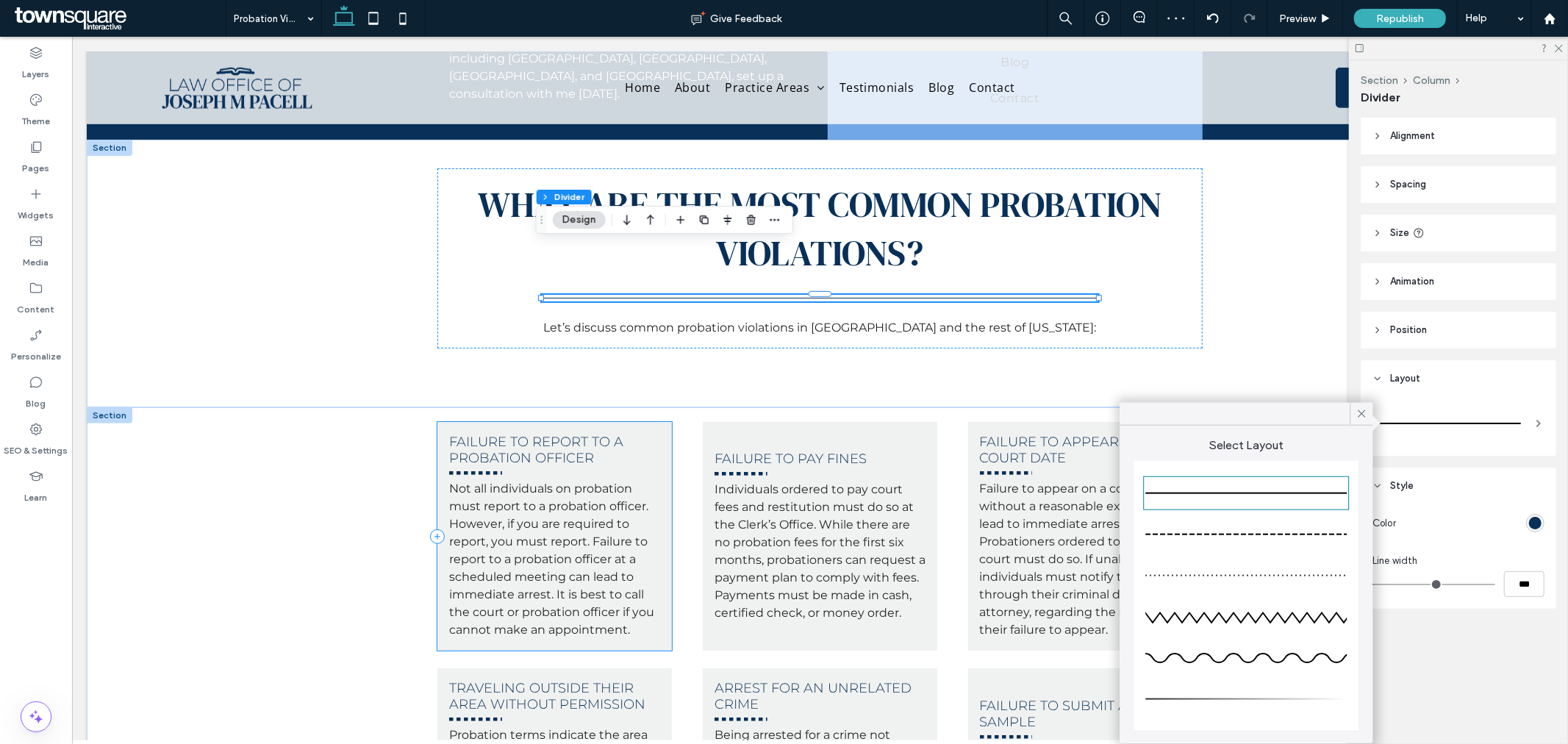
click at [480, 427] on div "Failure to report to a probation officer ﻿ Not all individuals on probation mus…" at bounding box center [554, 535] width 234 height 229
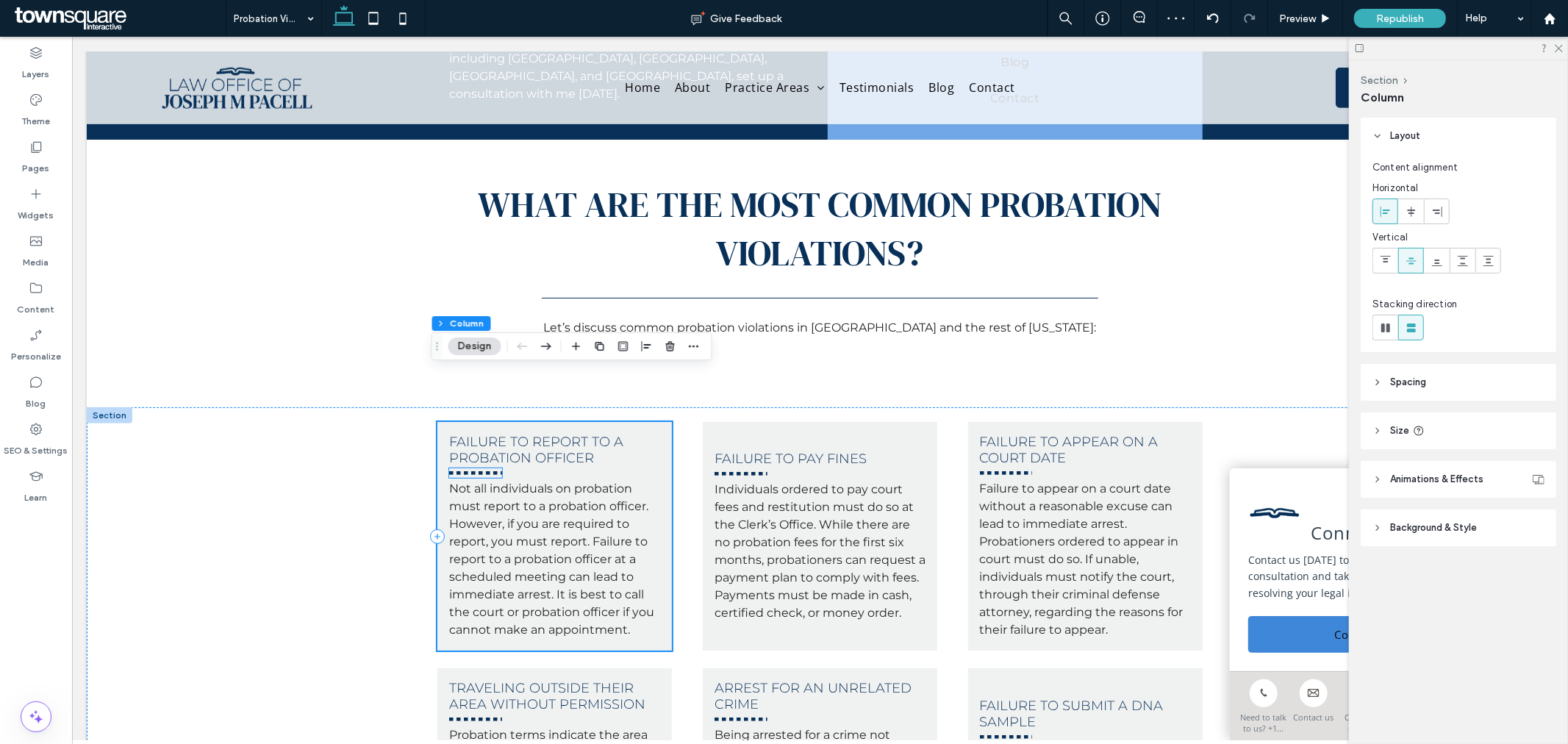
click at [479, 468] on div at bounding box center [474, 472] width 53 height 9
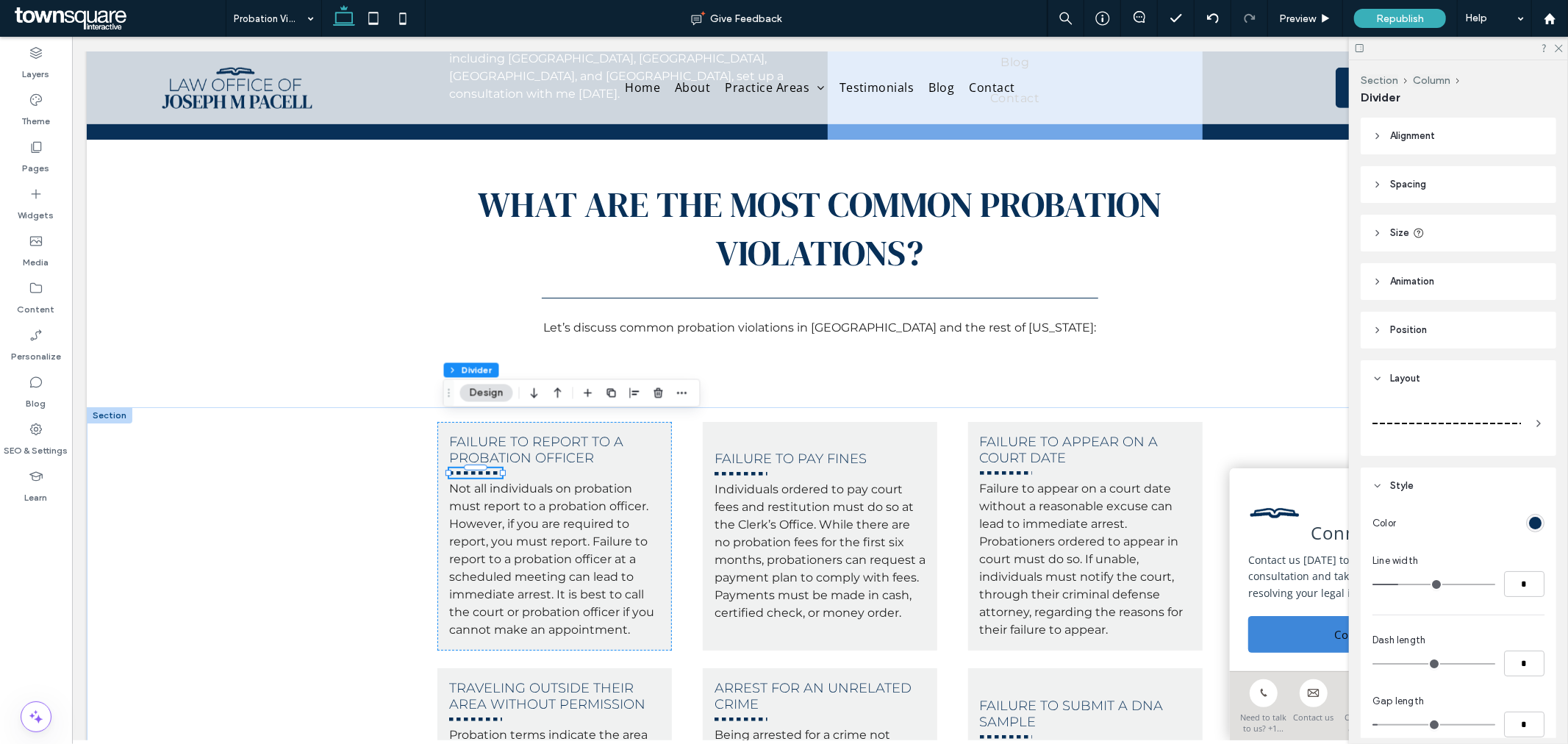
click at [1478, 412] on div at bounding box center [1447, 423] width 148 height 29
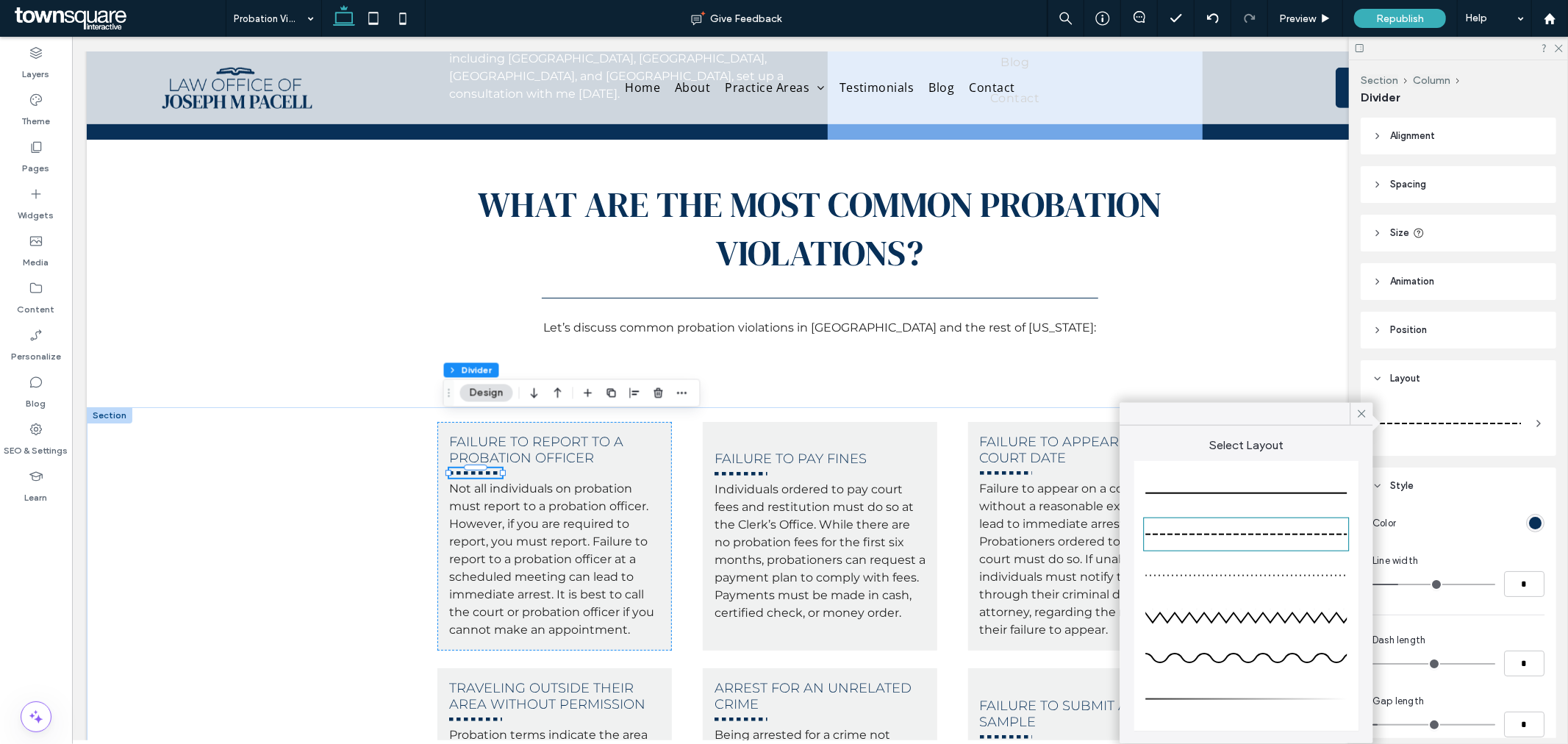
drag, startPoint x: 1279, startPoint y: 483, endPoint x: 1210, endPoint y: 507, distance: 73.1
click at [1278, 483] on div at bounding box center [1247, 493] width 202 height 29
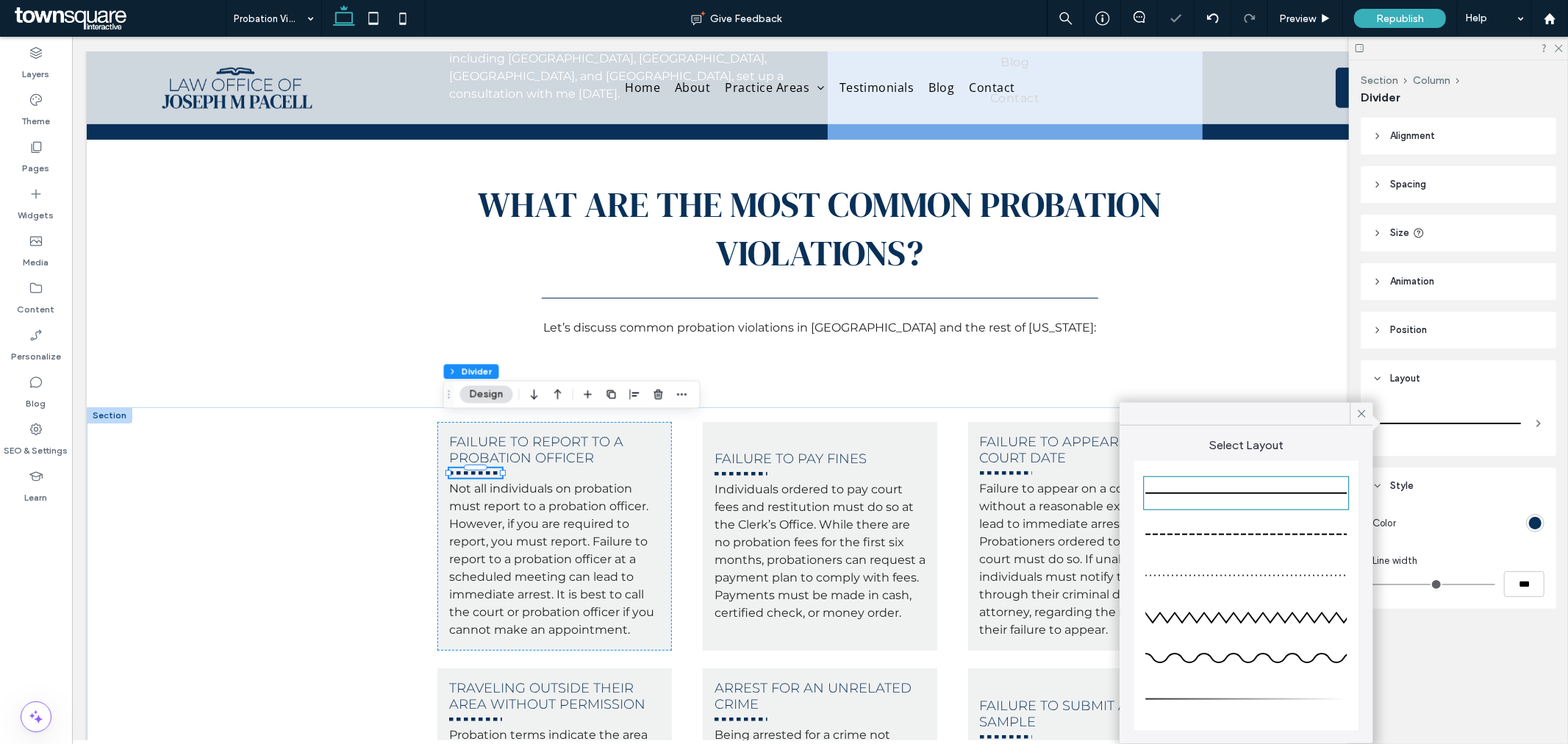
type input "*"
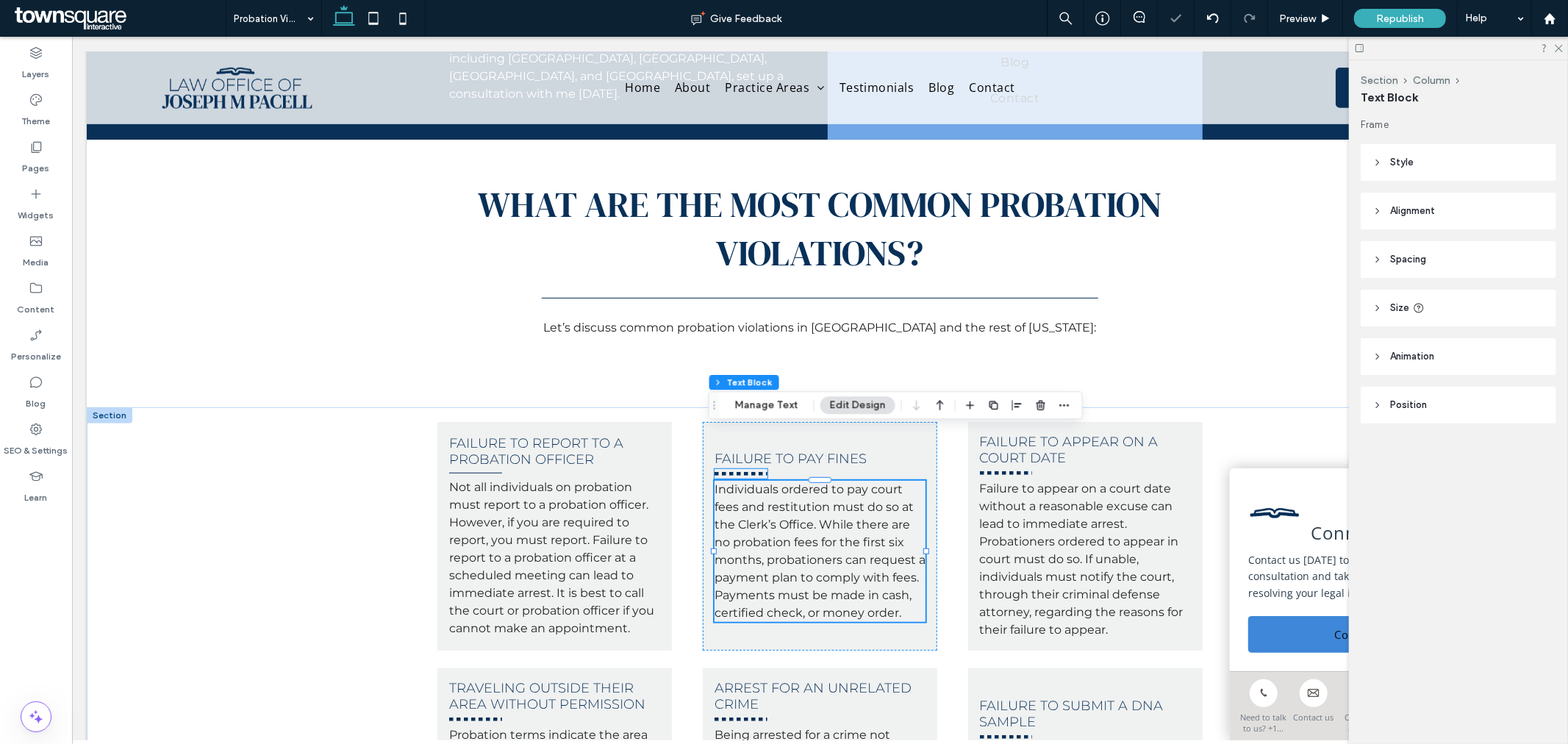
click at [729, 471] on hr at bounding box center [741, 473] width 53 height 4
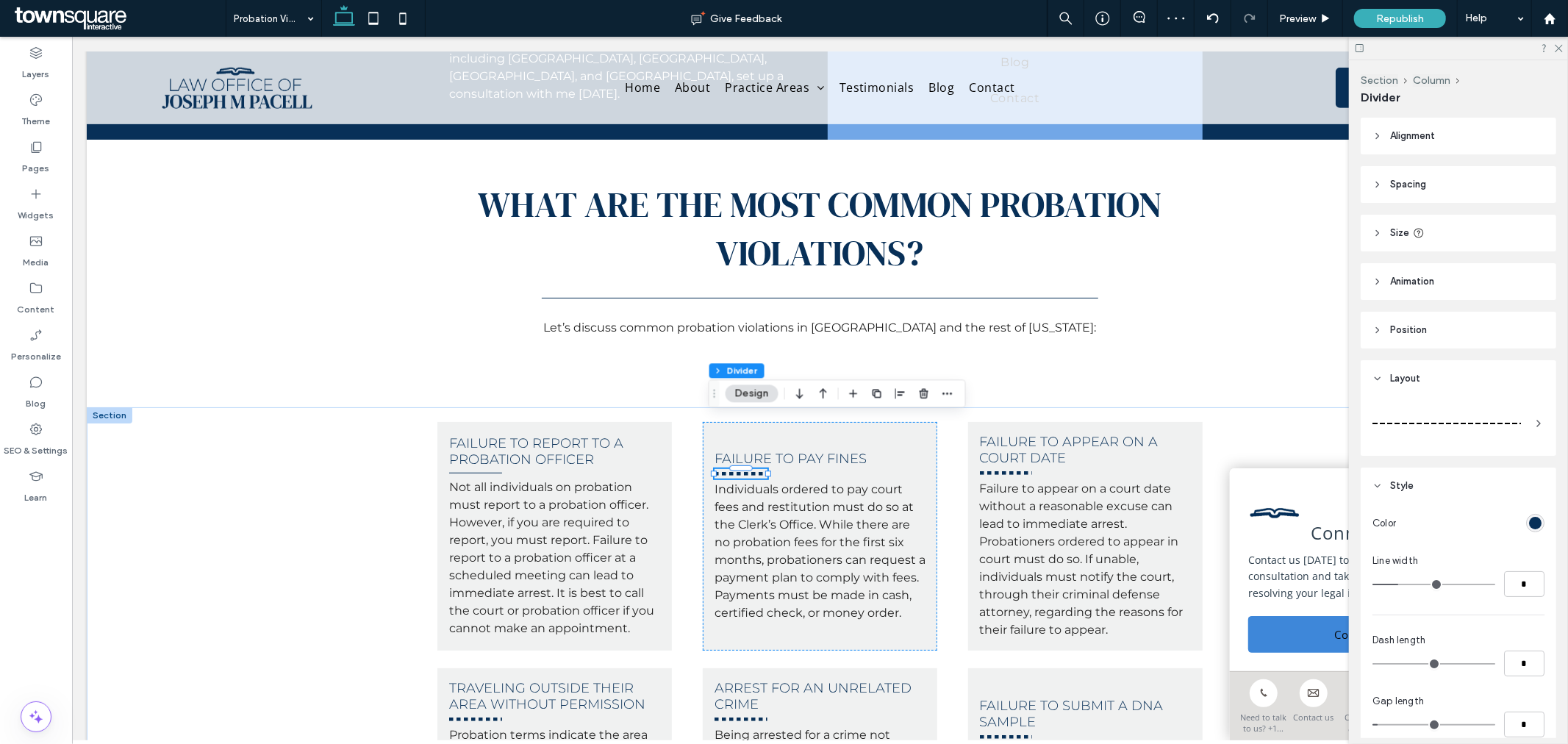
drag, startPoint x: 1472, startPoint y: 424, endPoint x: 1474, endPoint y: 414, distance: 10.2
click at [1472, 424] on div at bounding box center [1447, 423] width 148 height 29
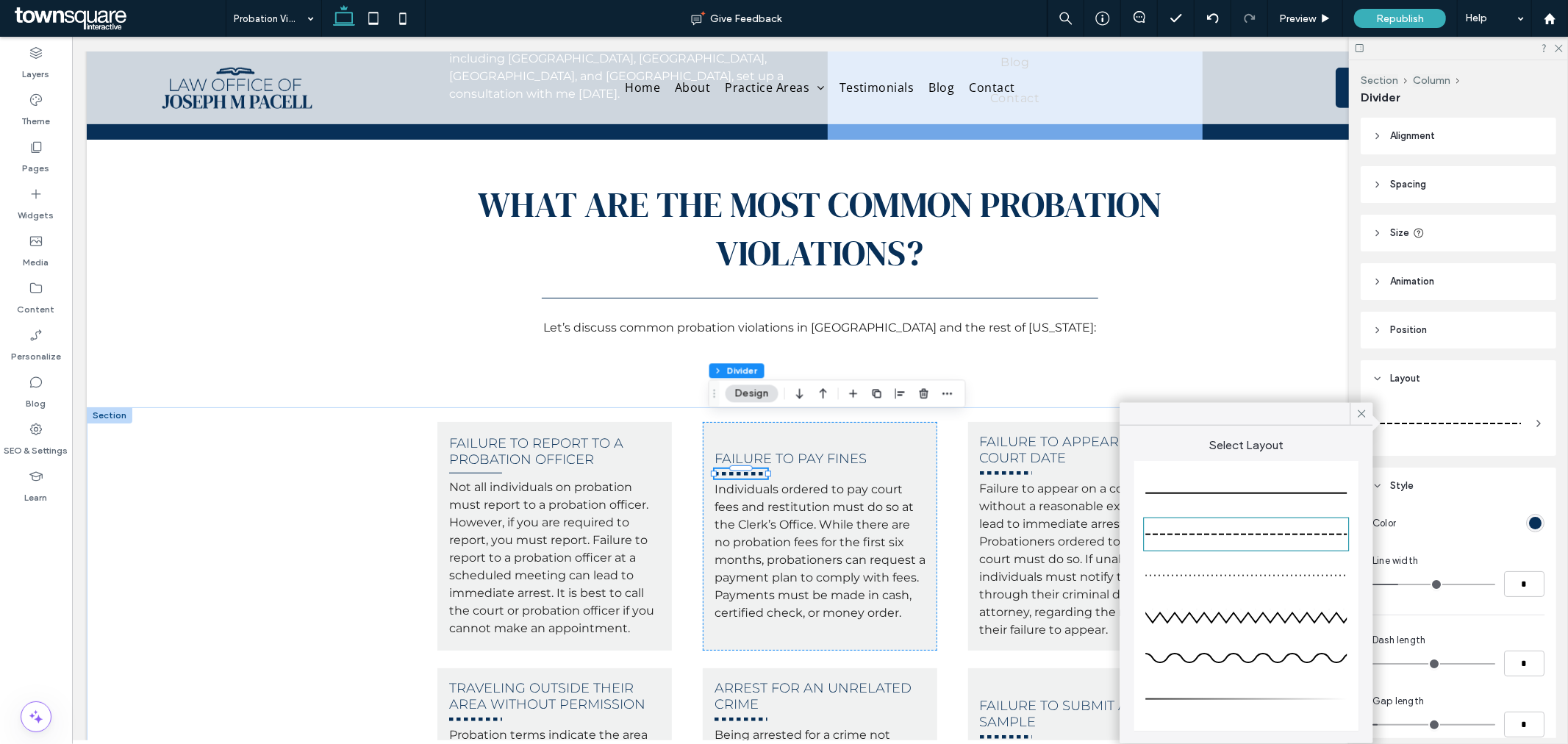
click at [1204, 482] on div at bounding box center [1247, 493] width 202 height 29
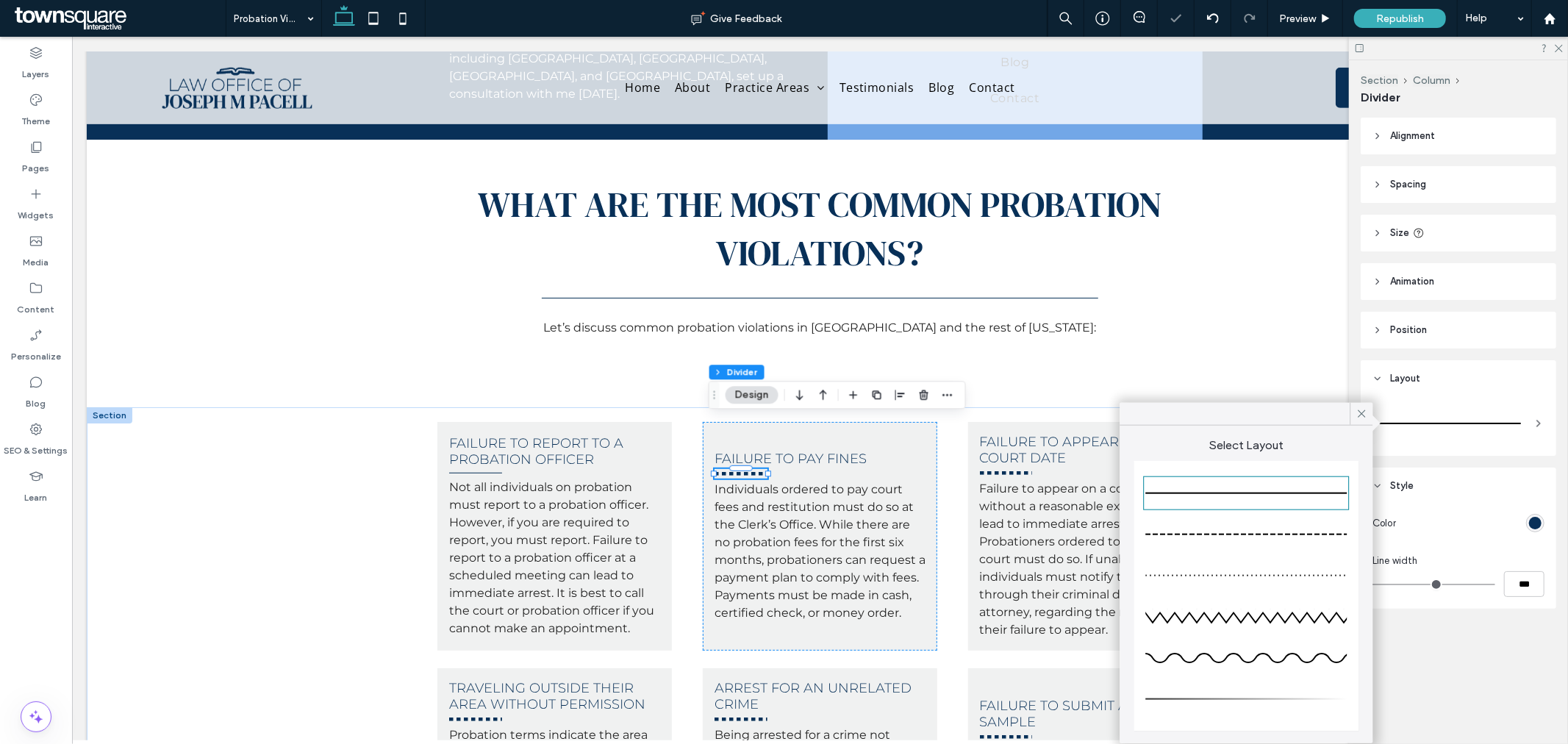
type input "*"
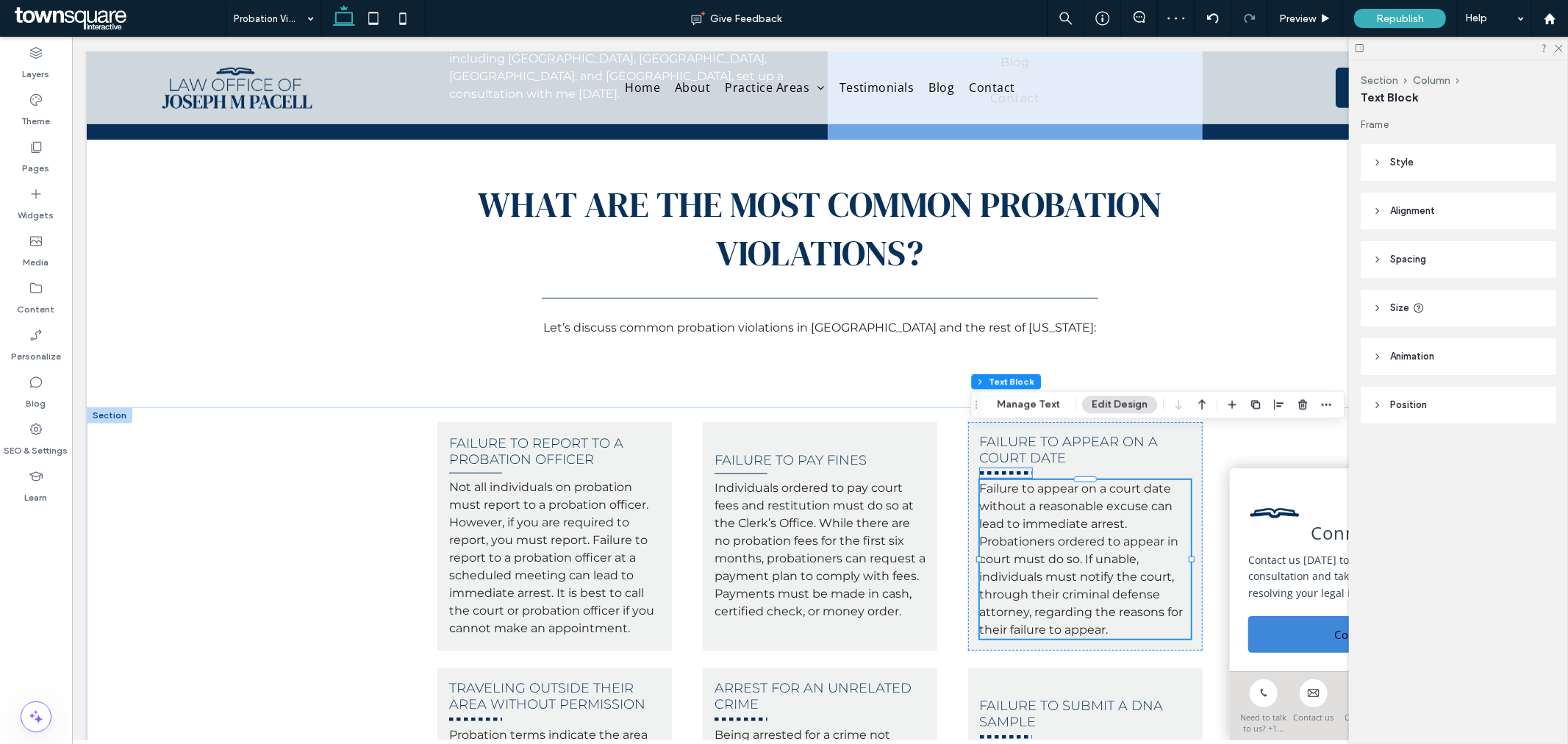
click at [1009, 470] on hr at bounding box center [1006, 472] width 53 height 4
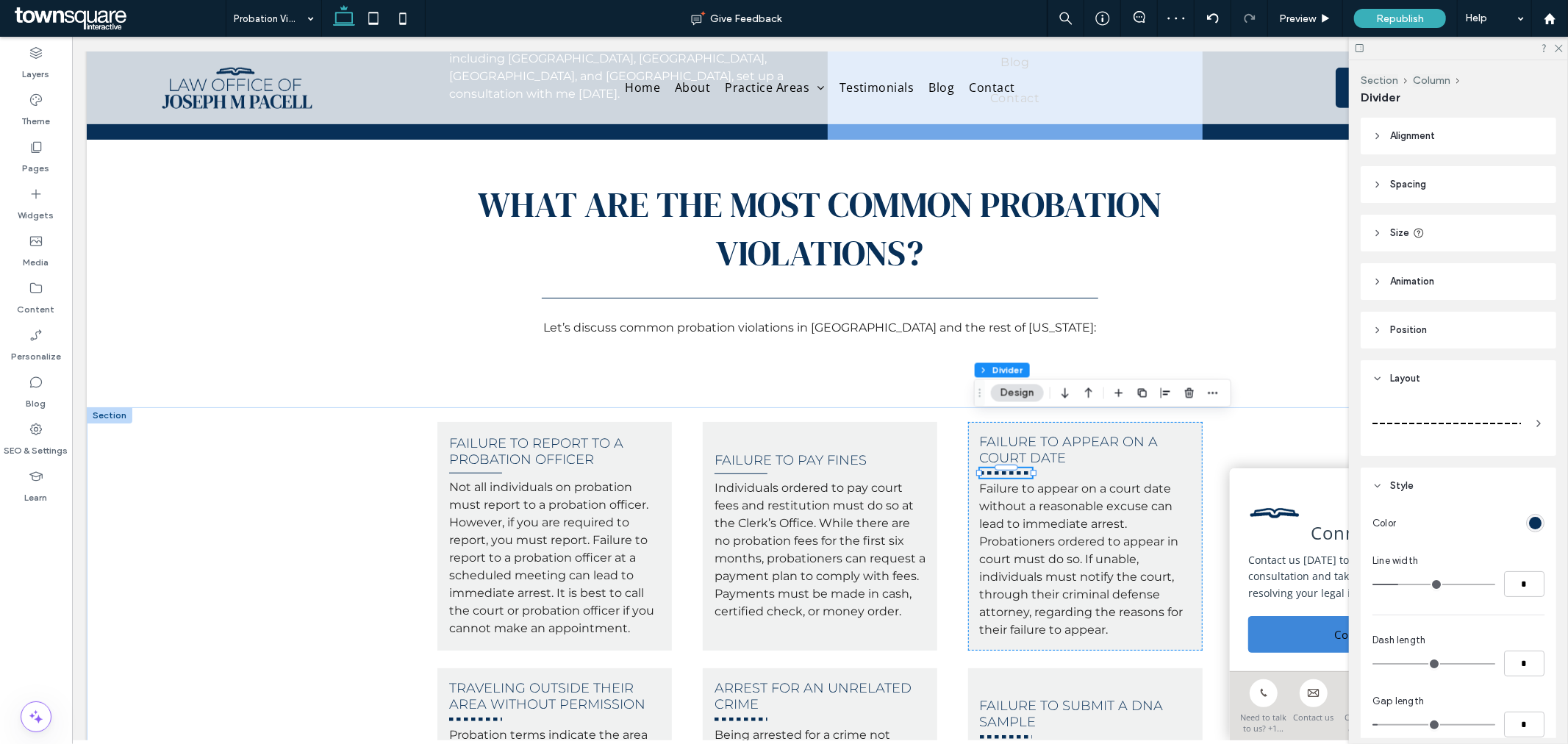
click at [1501, 421] on div at bounding box center [1447, 423] width 148 height 29
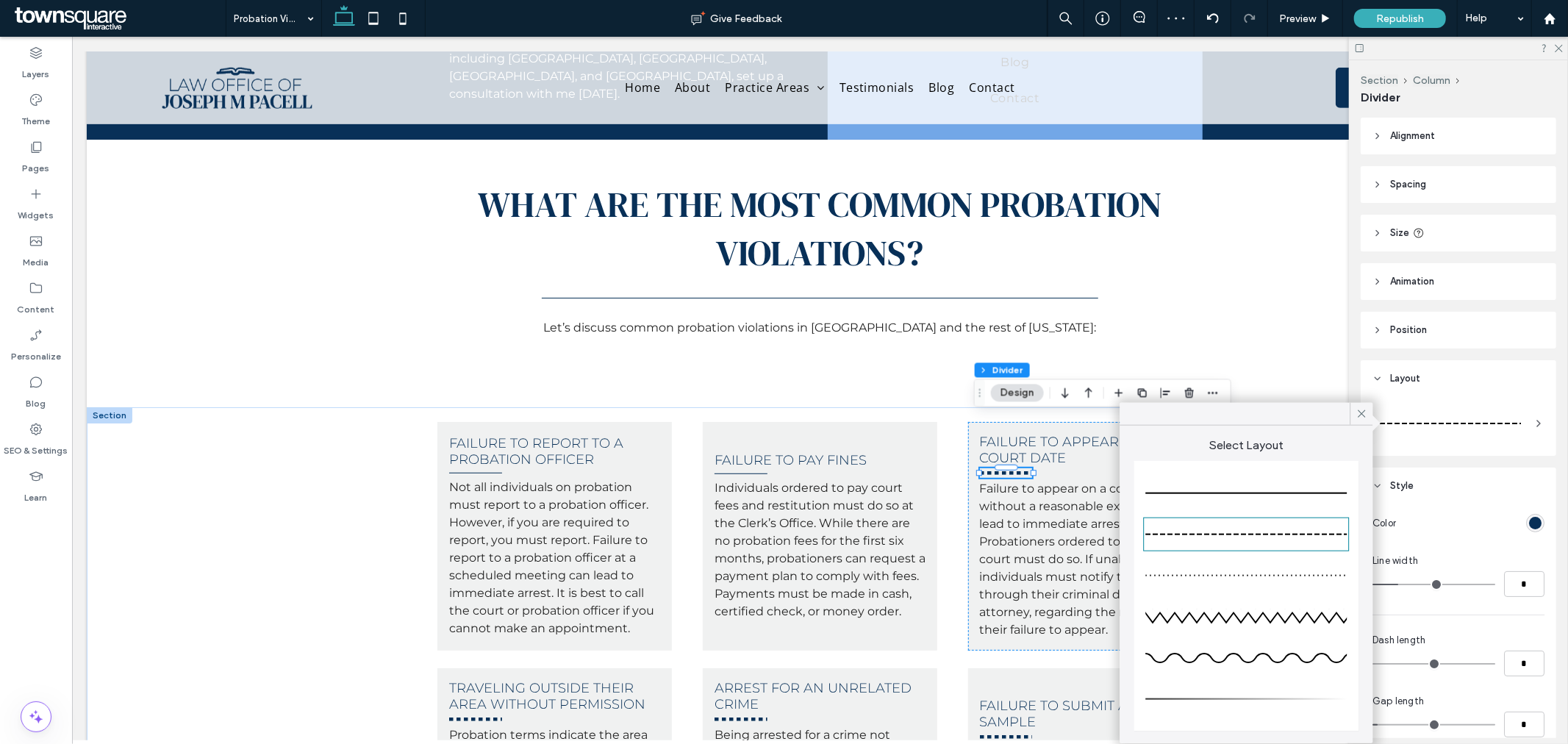
click at [1253, 483] on div at bounding box center [1247, 493] width 202 height 29
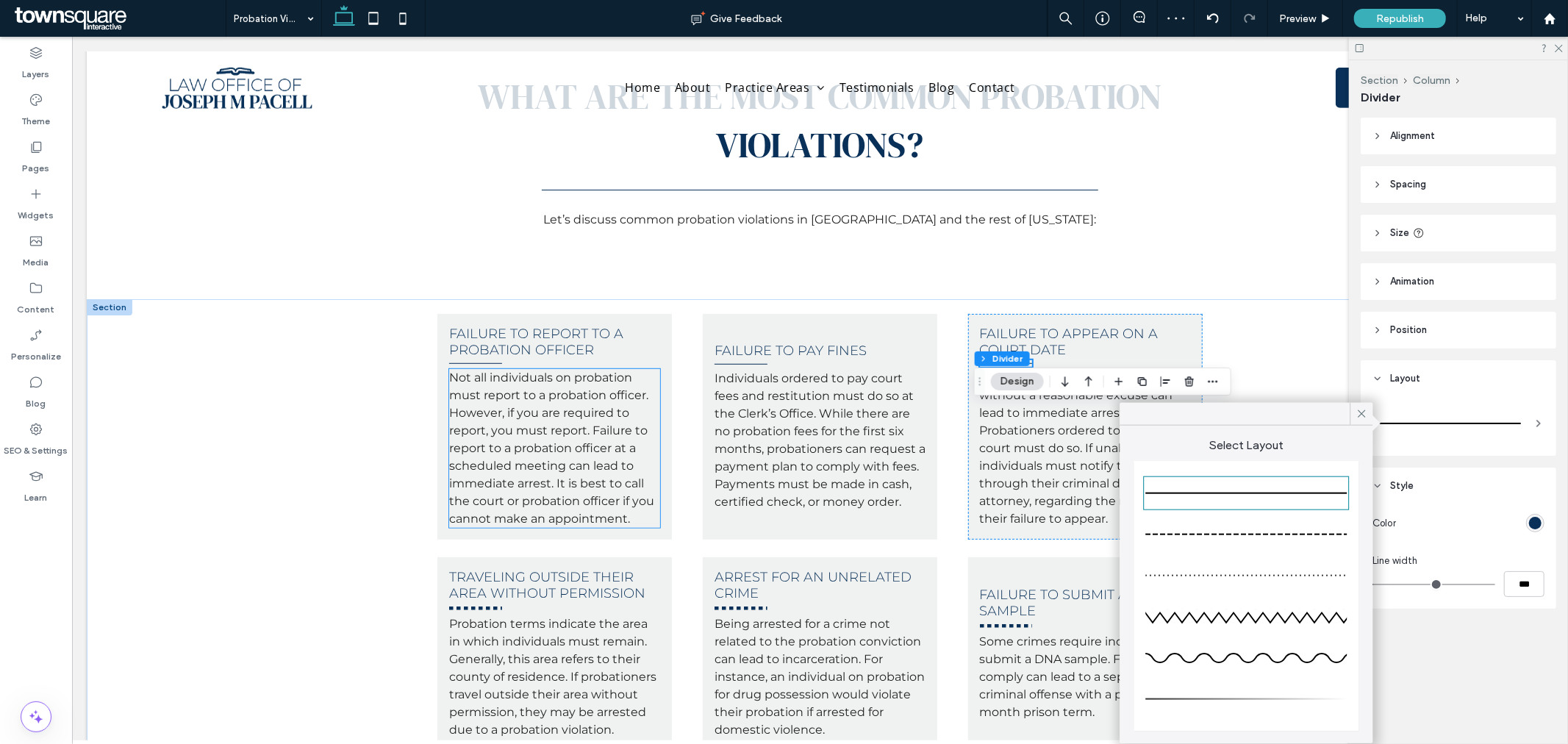
scroll to position [735, 0]
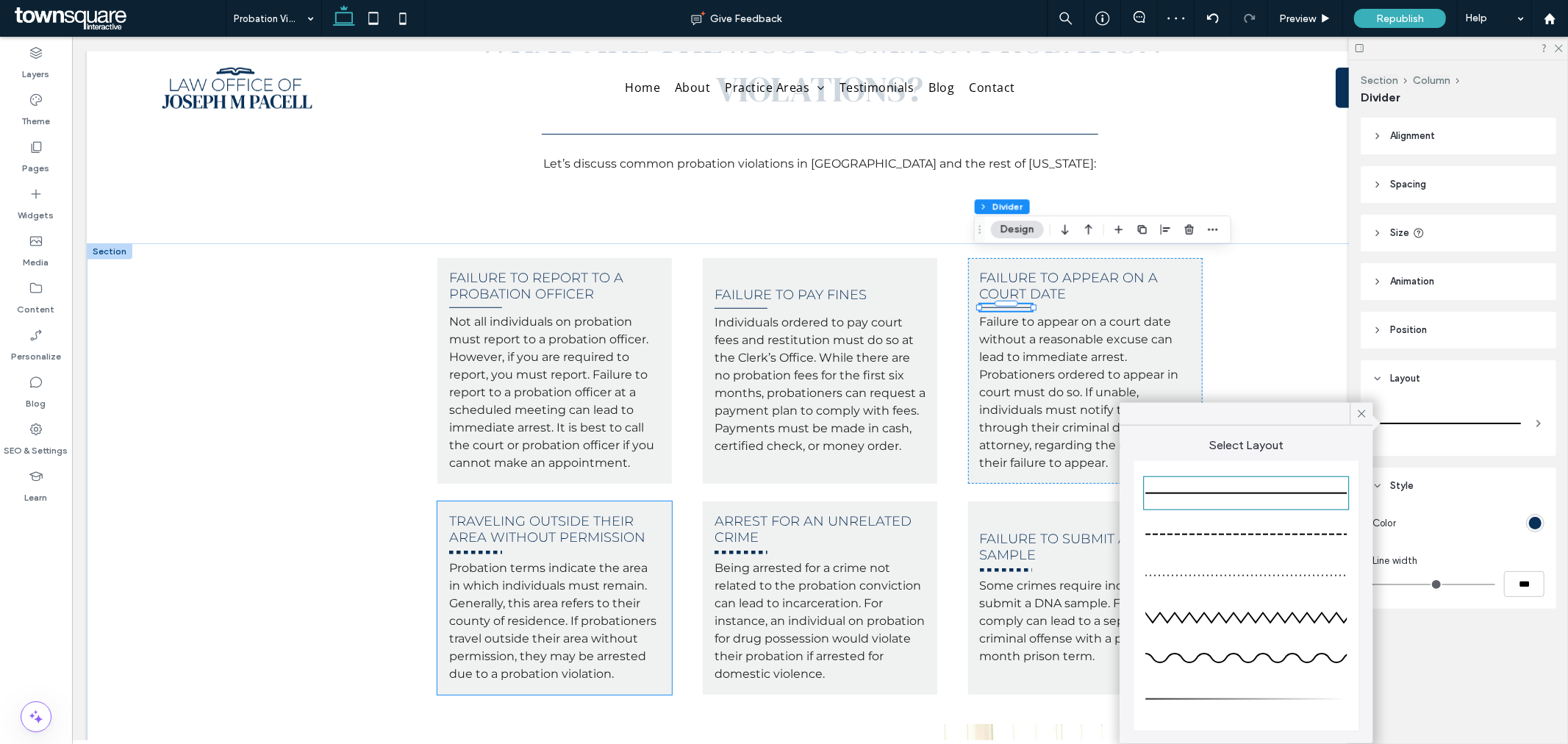
click at [463, 506] on div "Traveling Outside their Area without Permission ﻿ Probation terms indicate the …" at bounding box center [554, 597] width 234 height 193
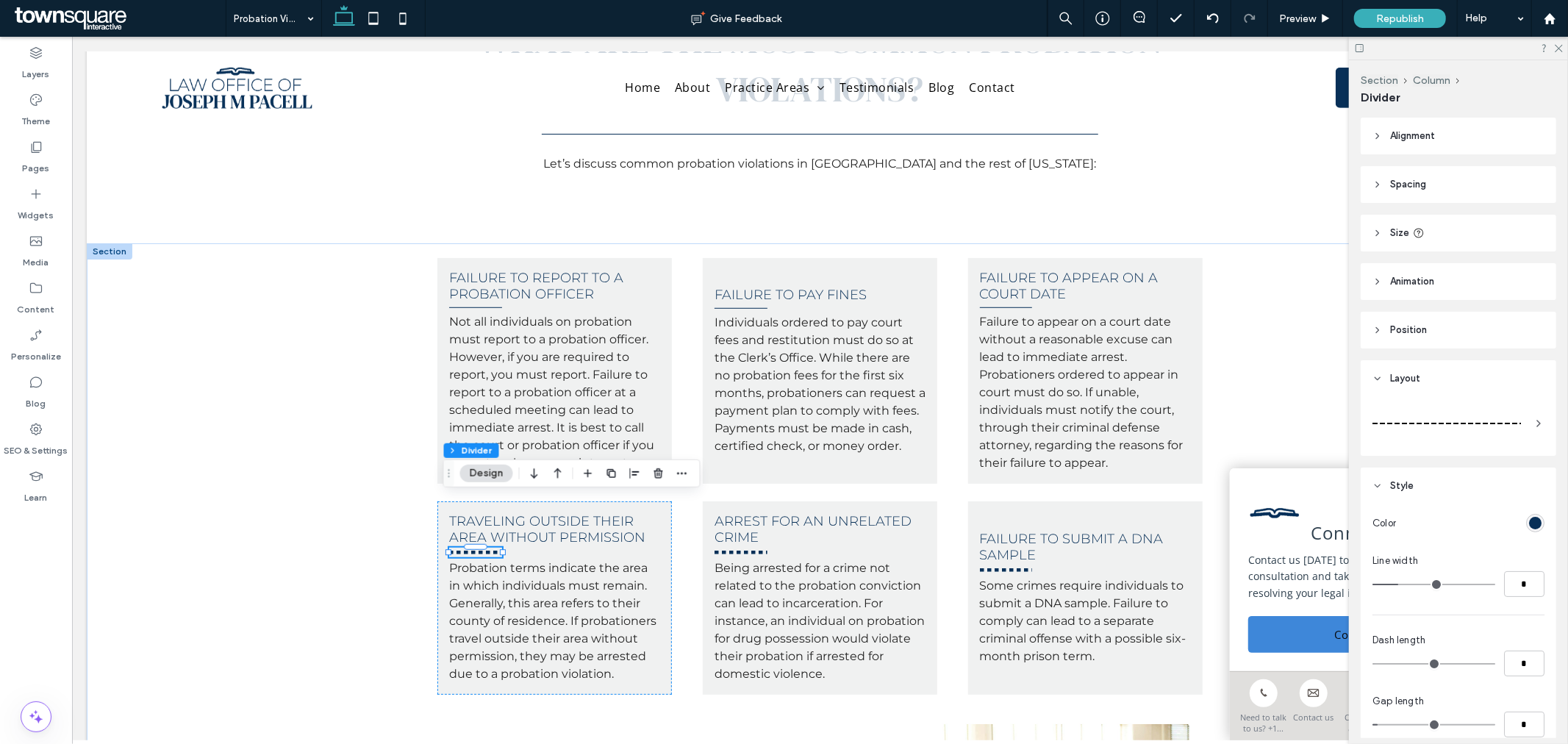
click at [1394, 442] on div at bounding box center [1459, 423] width 172 height 41
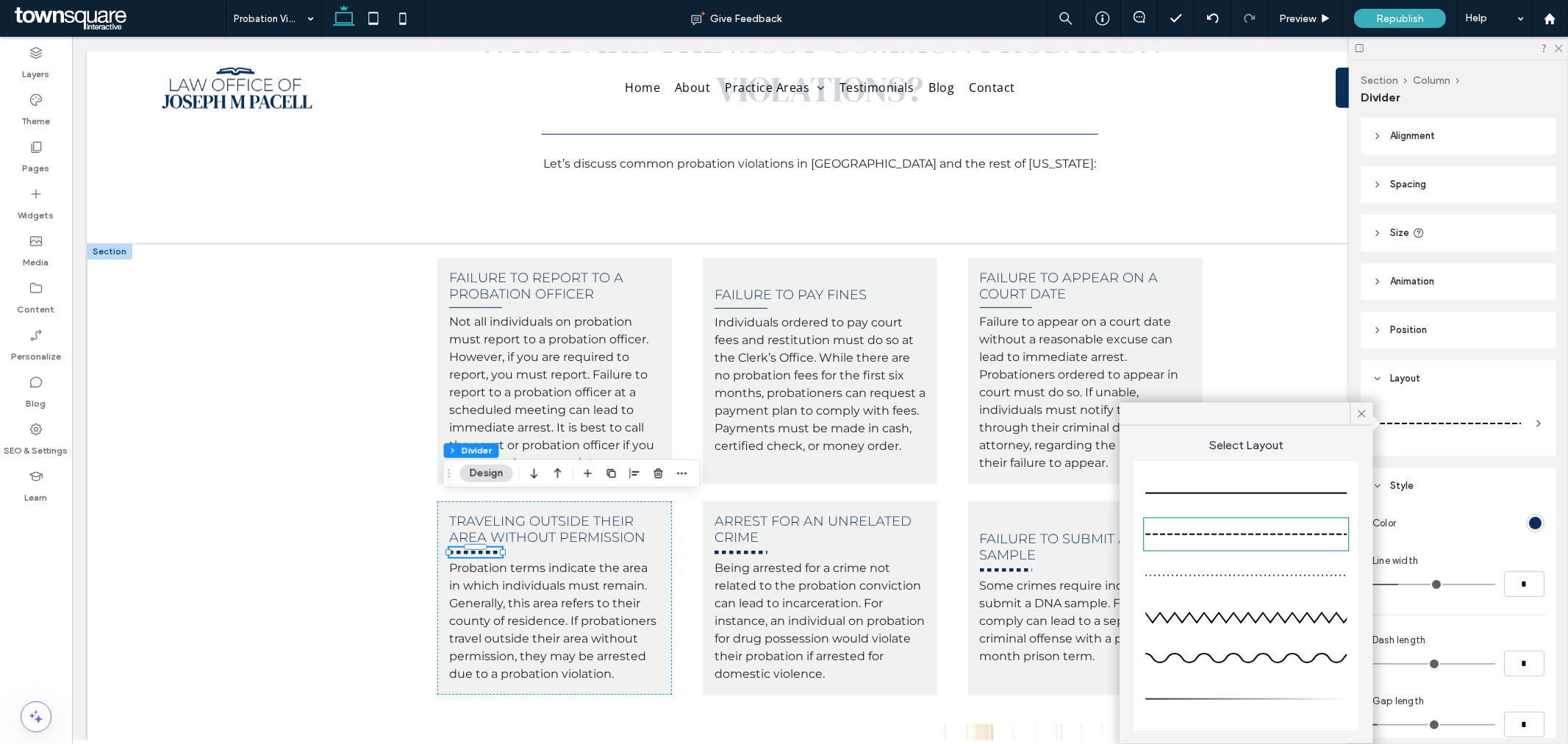
click at [1278, 502] on div at bounding box center [1247, 493] width 202 height 29
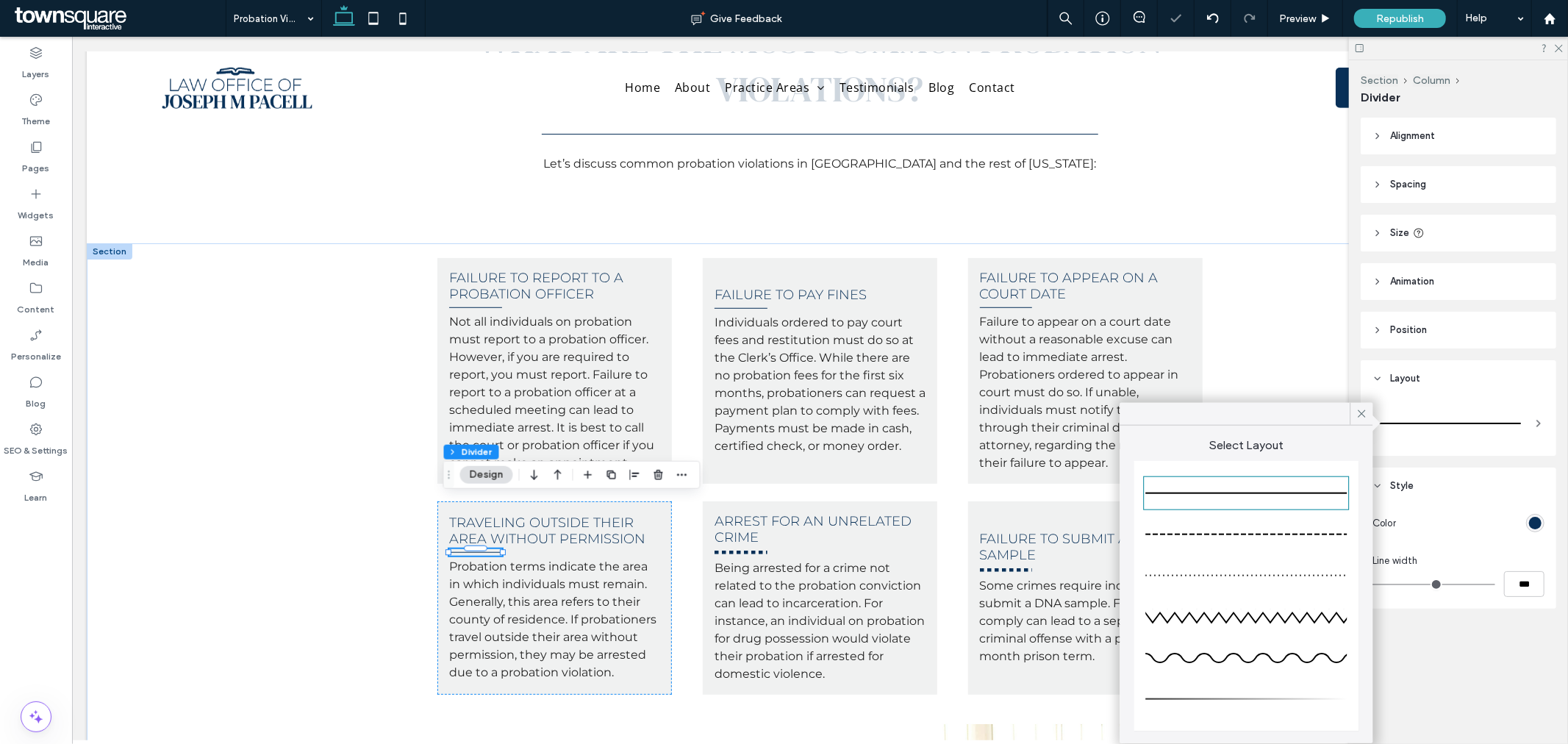
type input "*"
click at [759, 550] on hr at bounding box center [741, 552] width 53 height 4
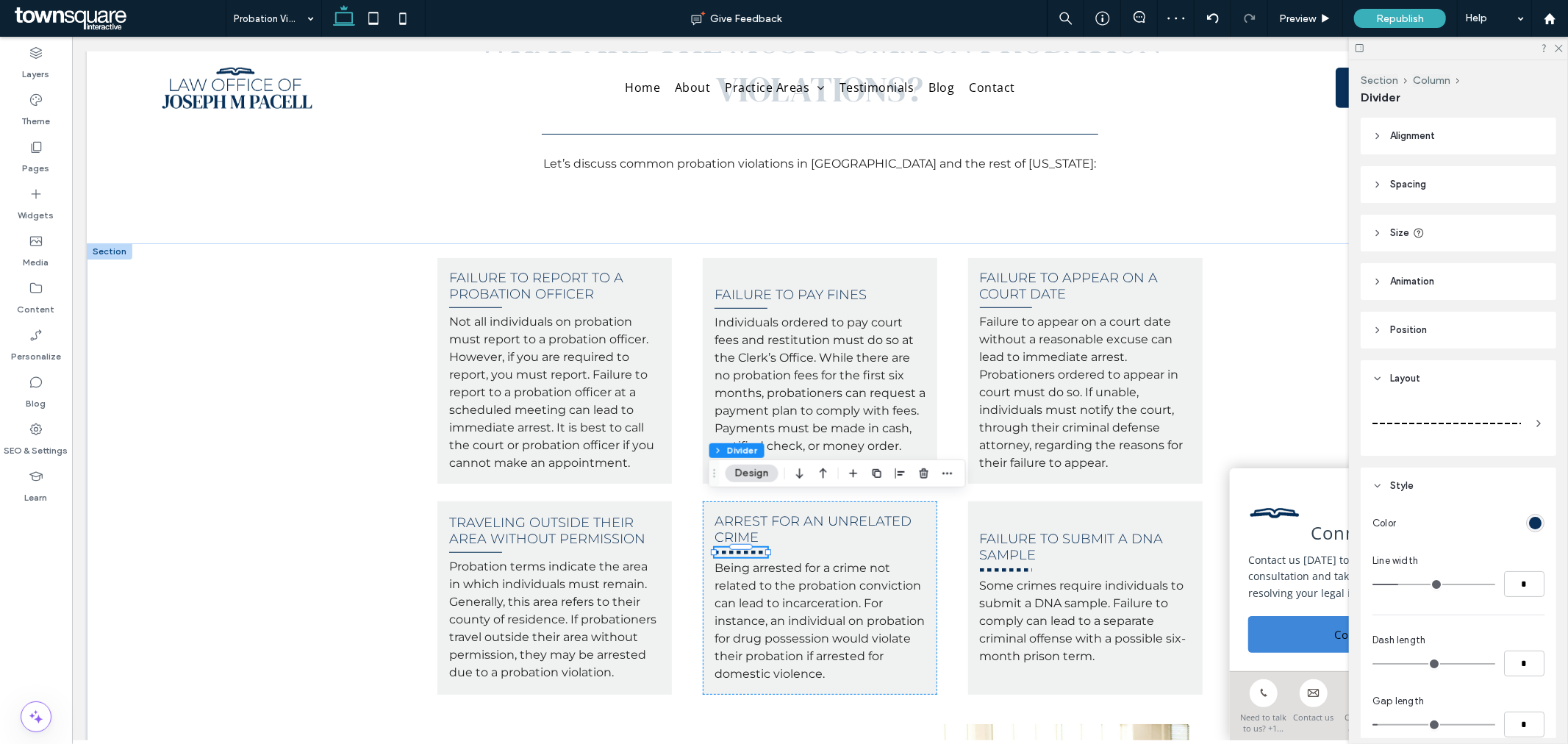
click at [1478, 421] on div at bounding box center [1447, 423] width 148 height 29
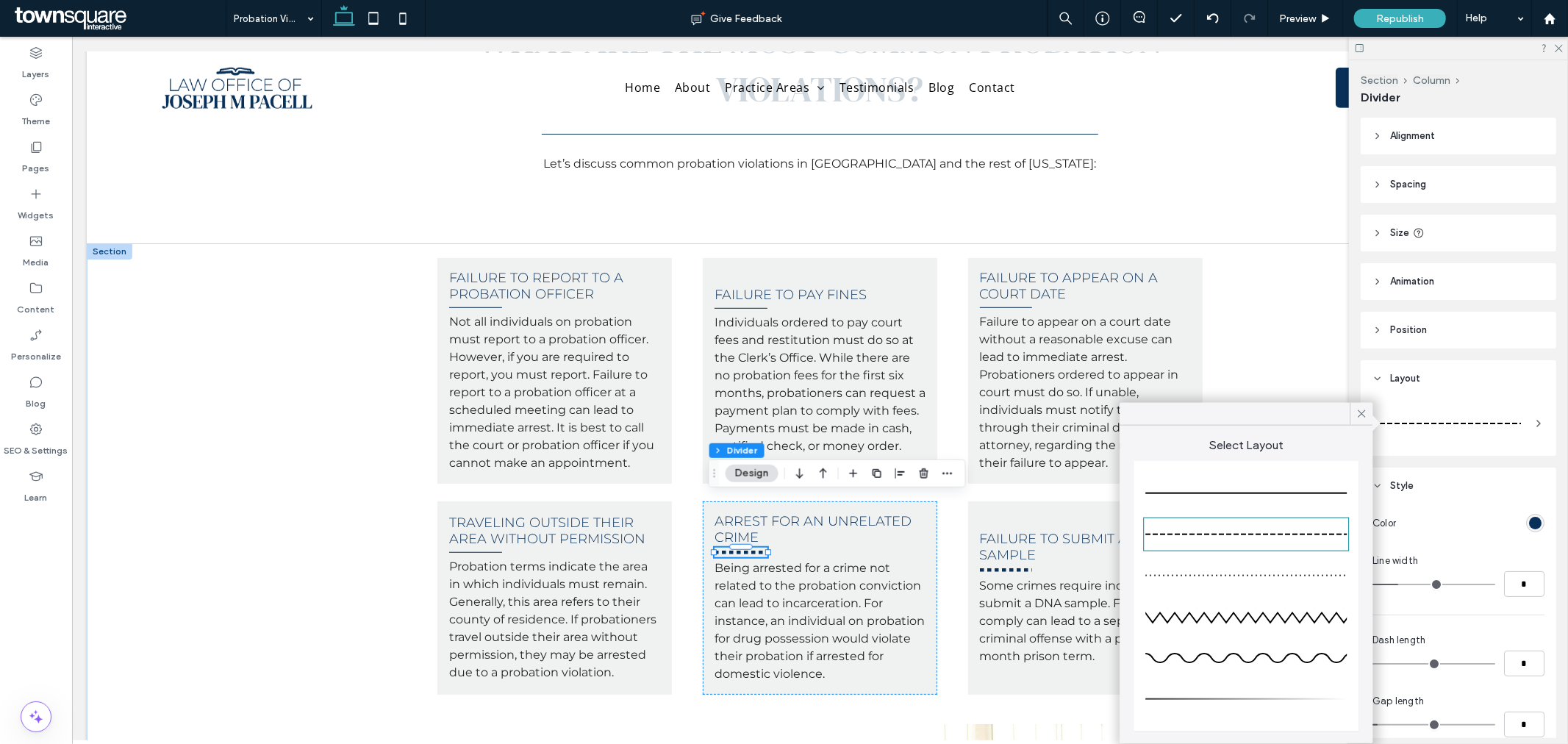
click at [1285, 480] on div at bounding box center [1247, 493] width 202 height 29
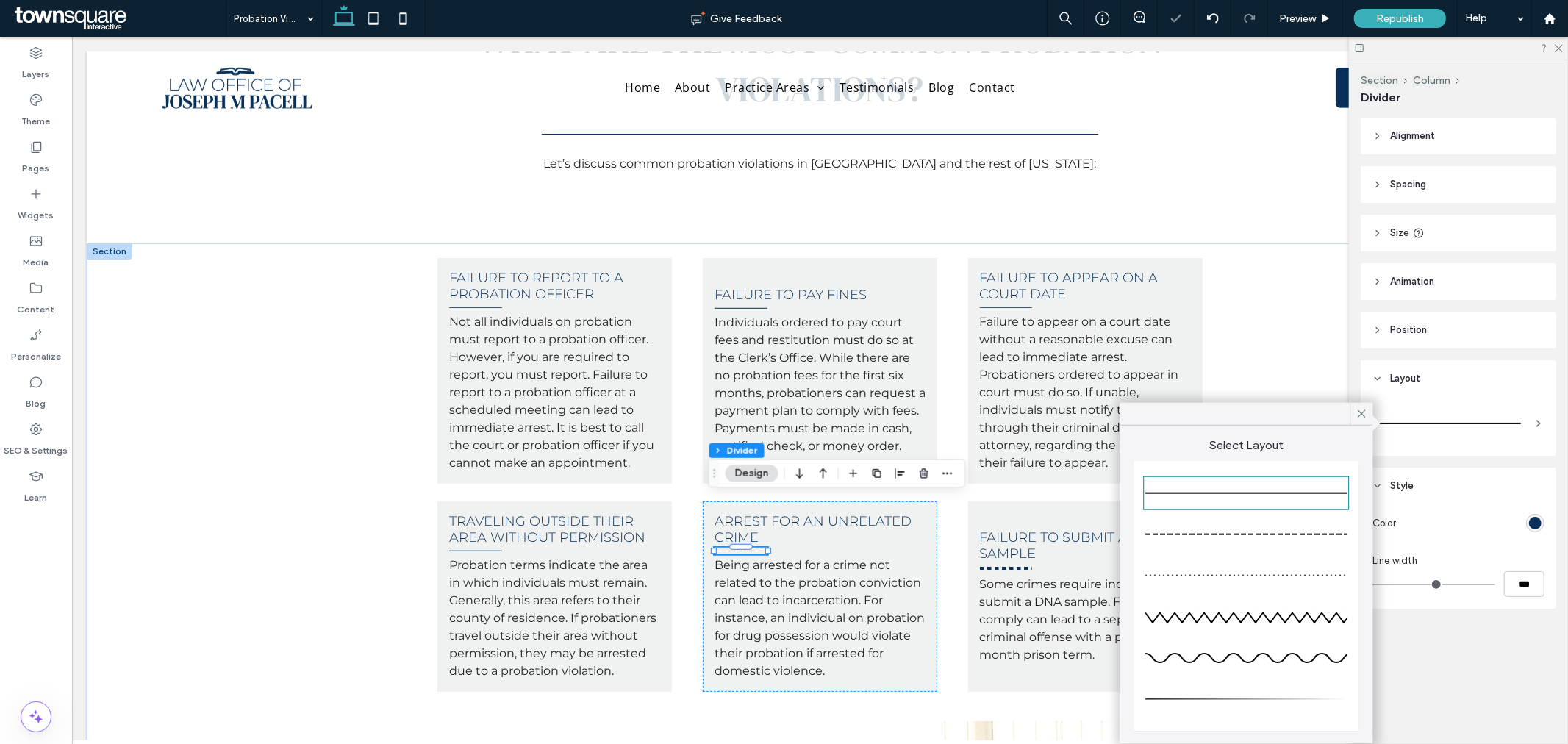
type input "*"
click at [1008, 566] on hr at bounding box center [1006, 568] width 53 height 4
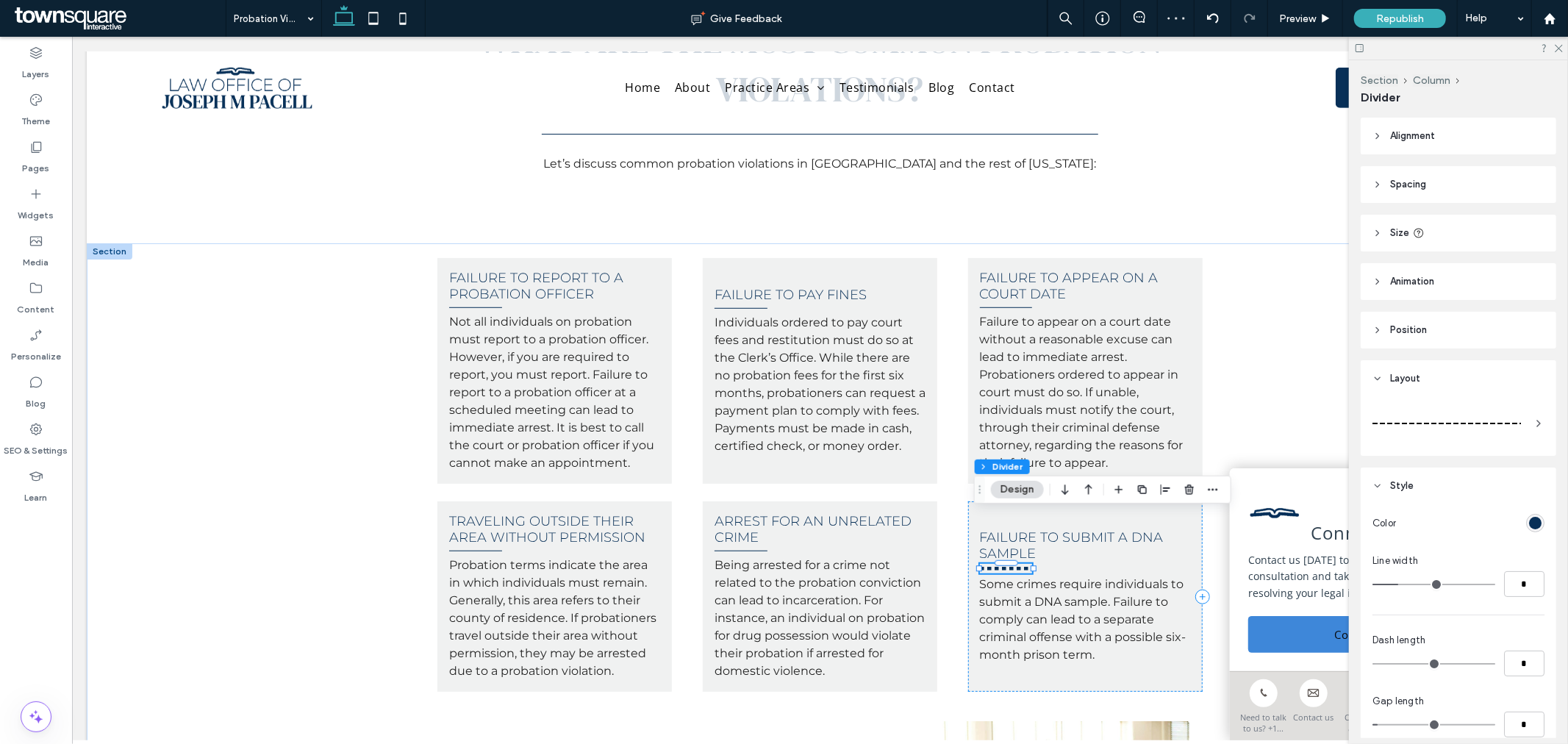
click at [1508, 406] on div at bounding box center [1459, 423] width 172 height 41
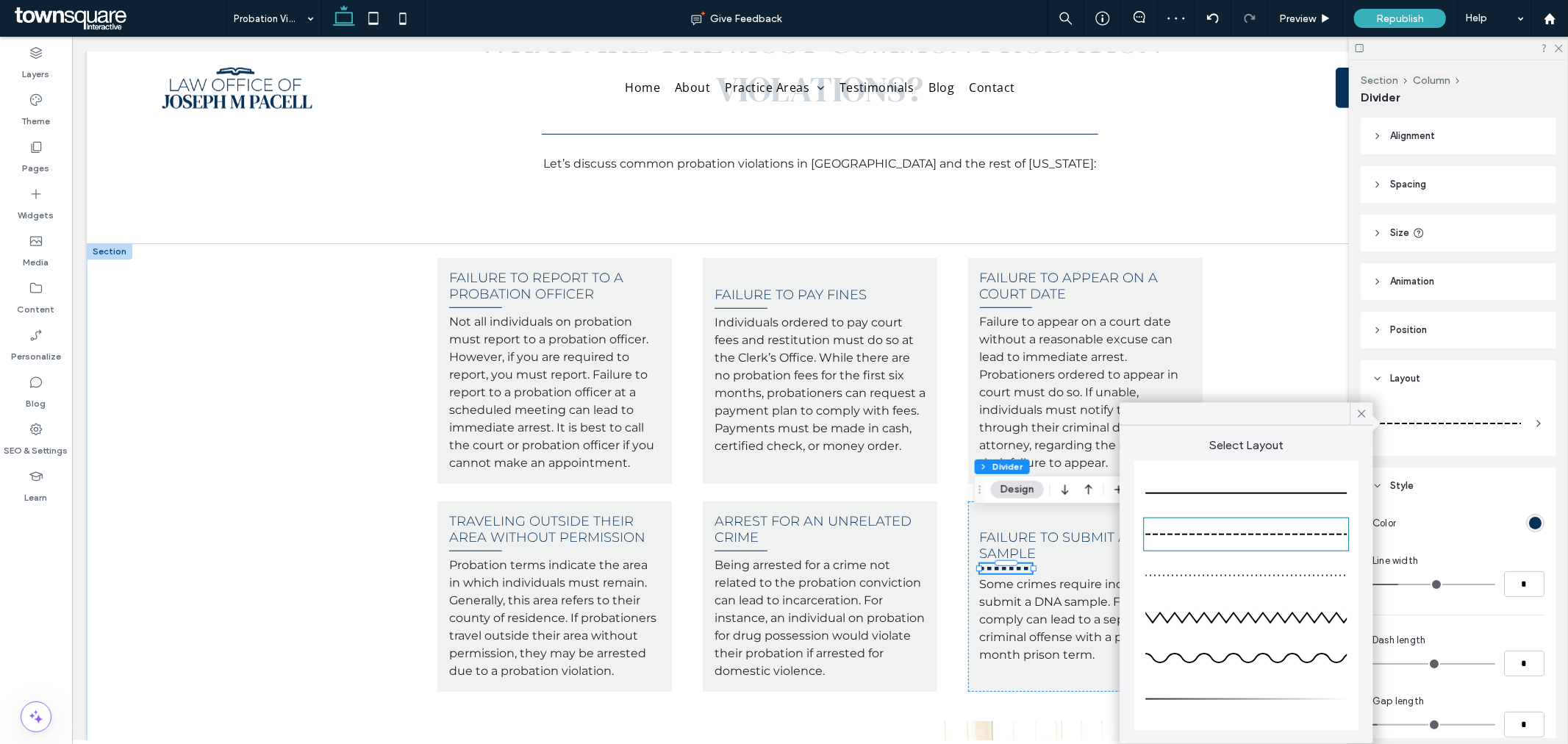
click at [1320, 489] on div at bounding box center [1247, 493] width 202 height 29
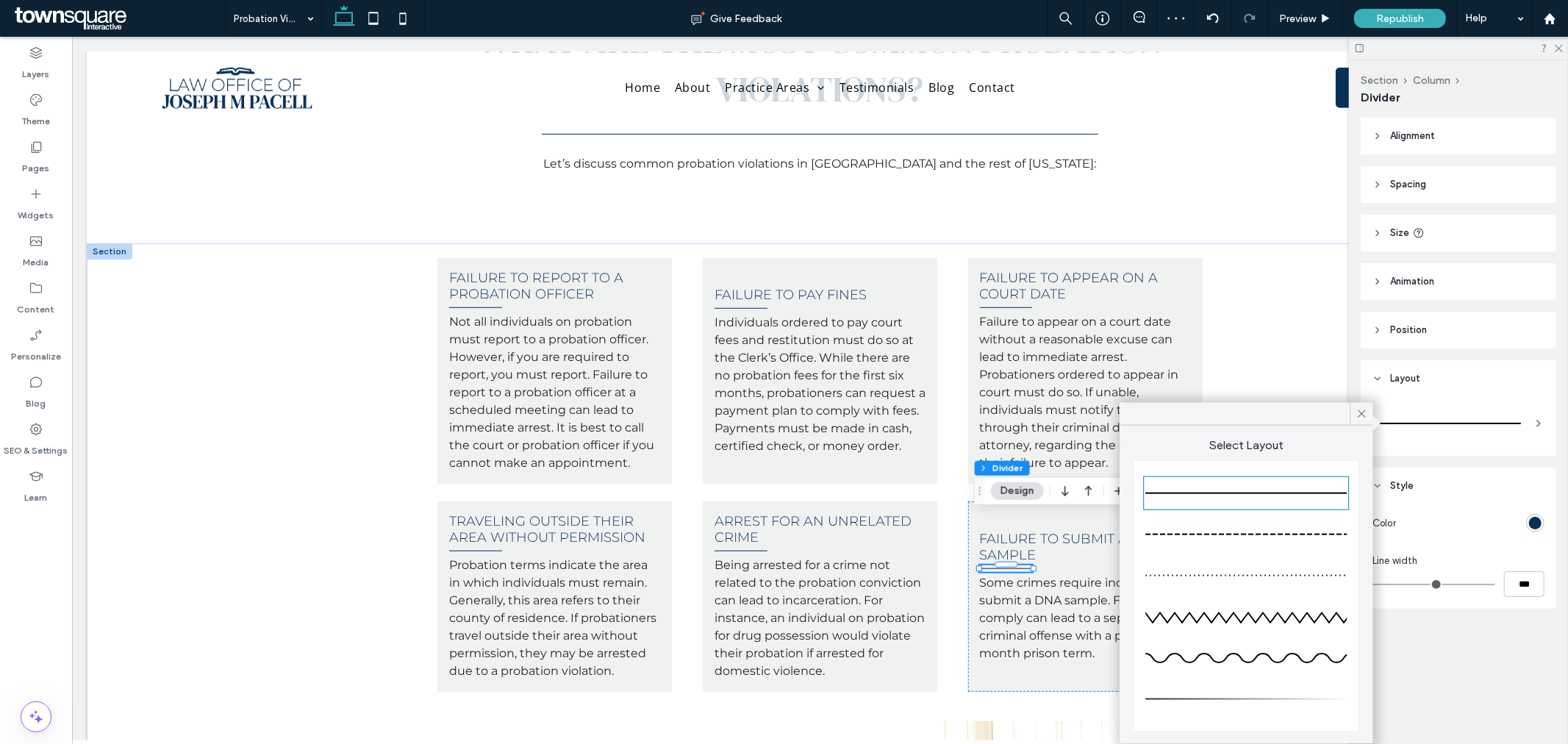
type input "*"
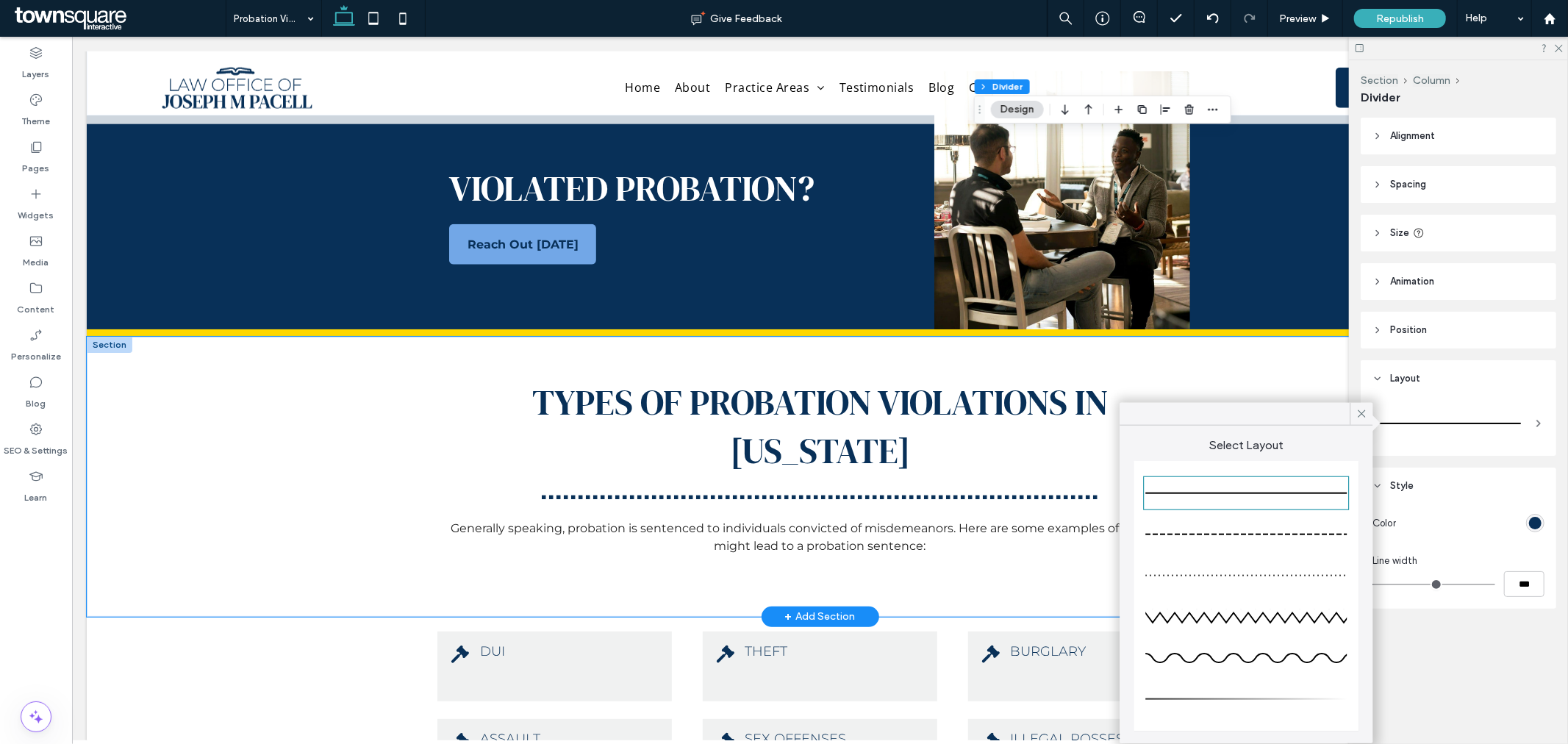
scroll to position [1388, 0]
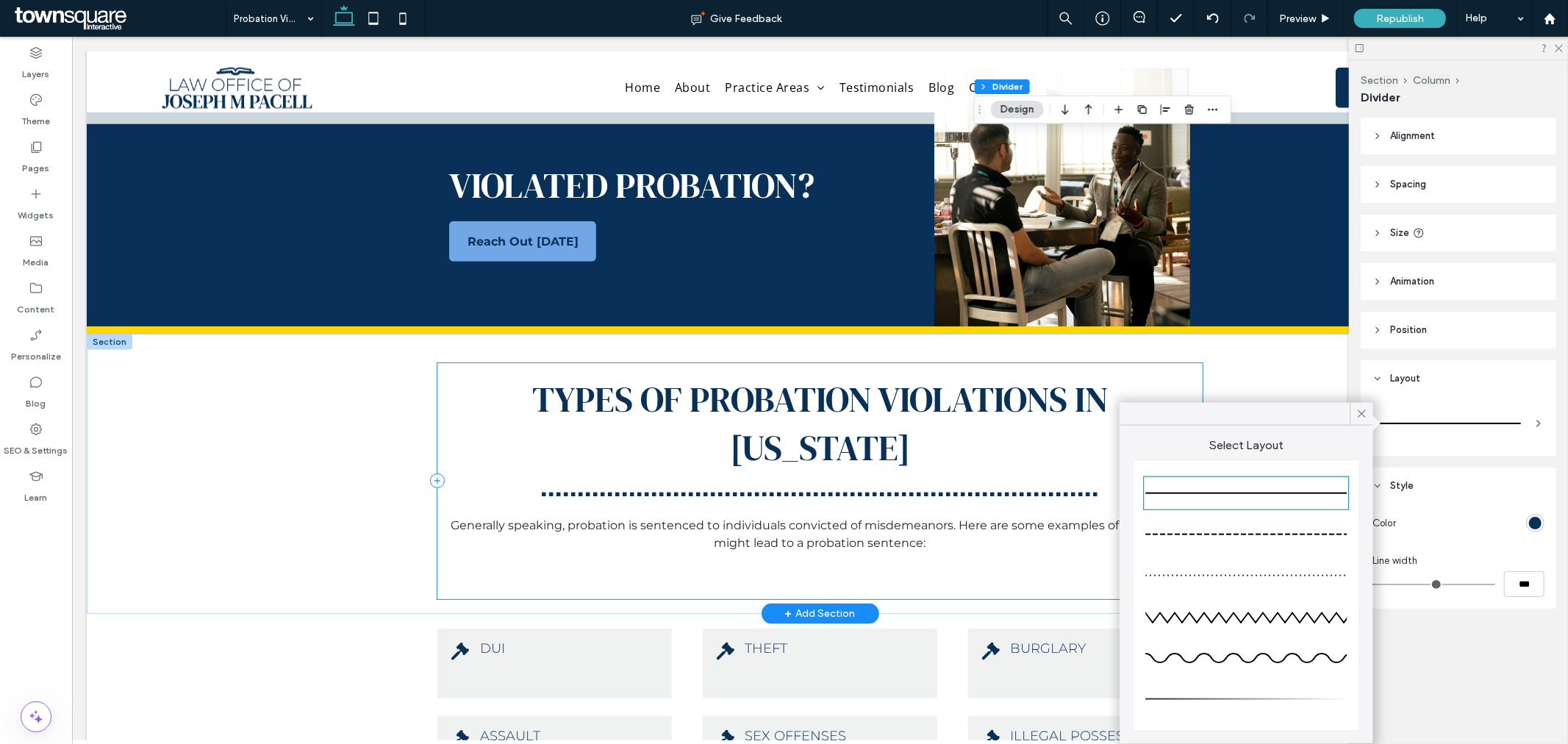
click at [579, 435] on div "Types of Probation Violations in Massachusetts Generally speaking, probation is…" at bounding box center [819, 480] width 765 height 236
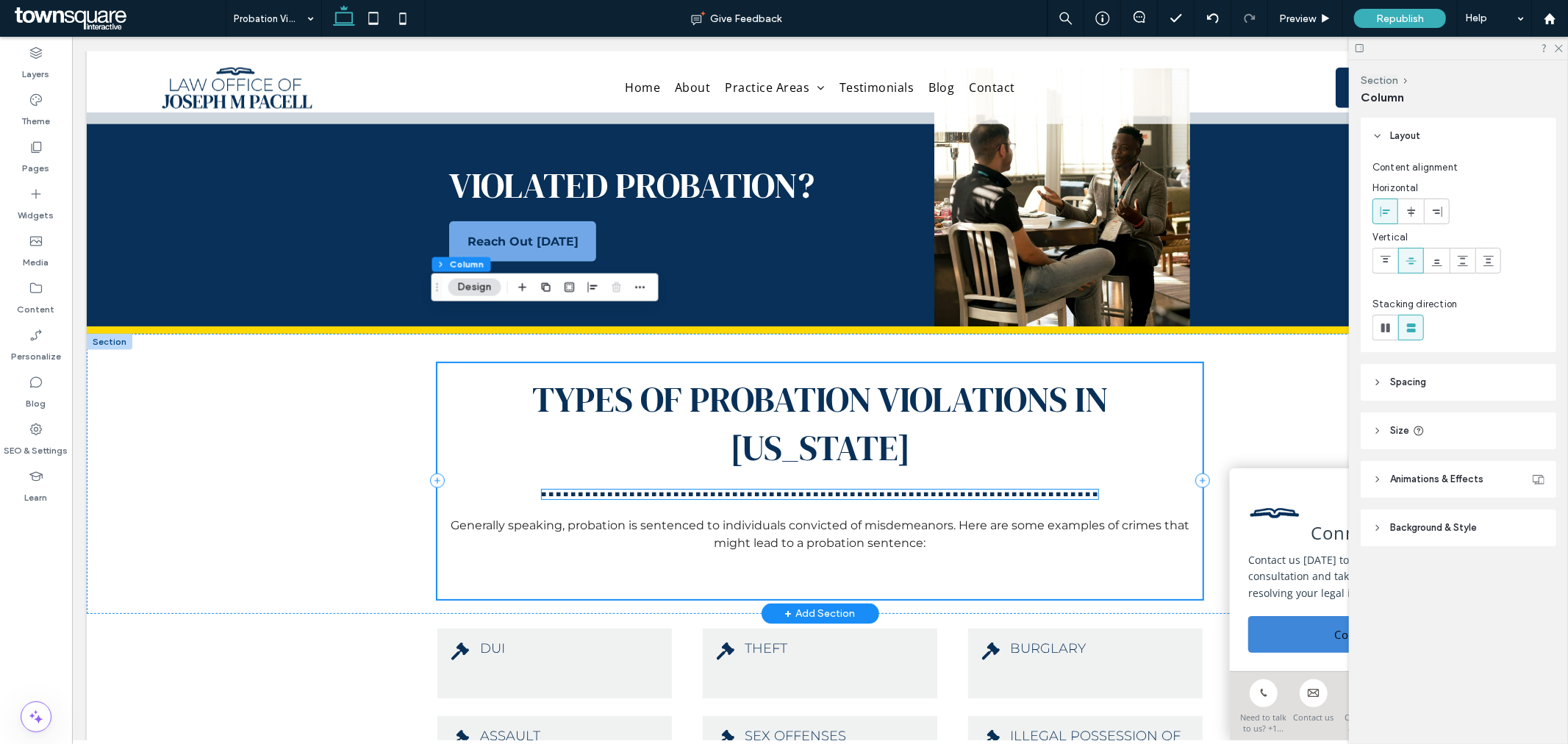
click at [583, 492] on hr at bounding box center [819, 494] width 556 height 4
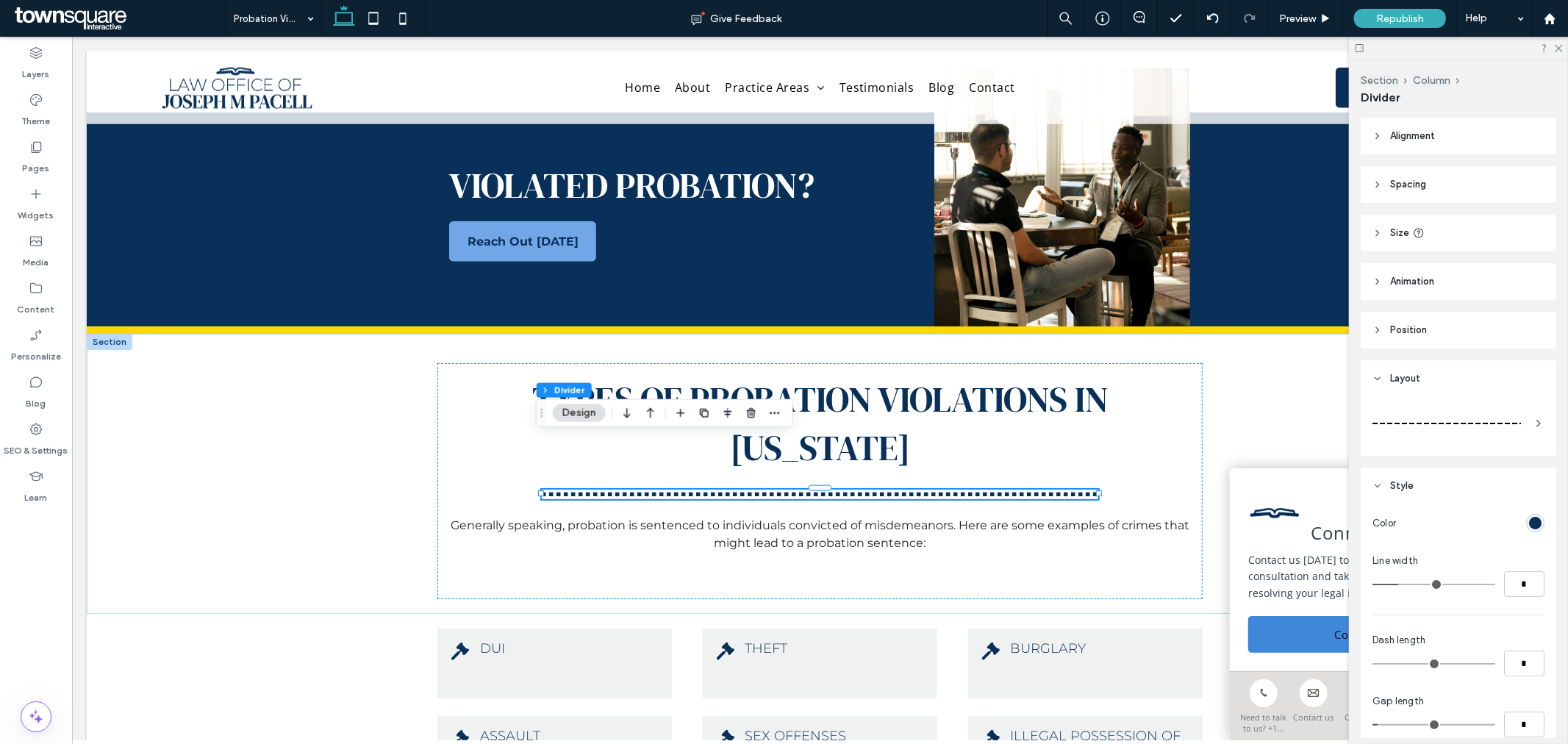
click at [1400, 420] on div at bounding box center [1447, 423] width 148 height 29
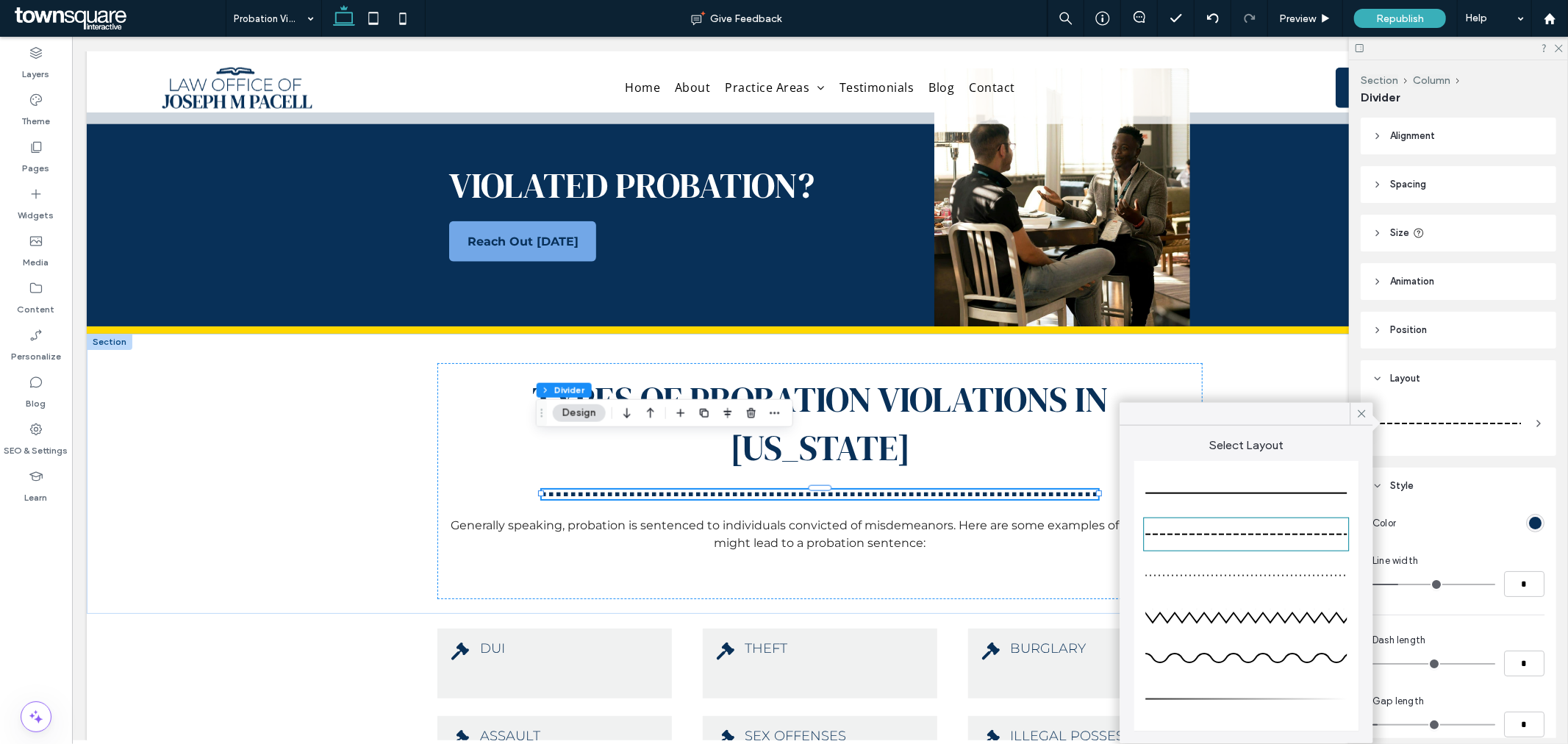
click at [1324, 489] on div at bounding box center [1247, 493] width 202 height 29
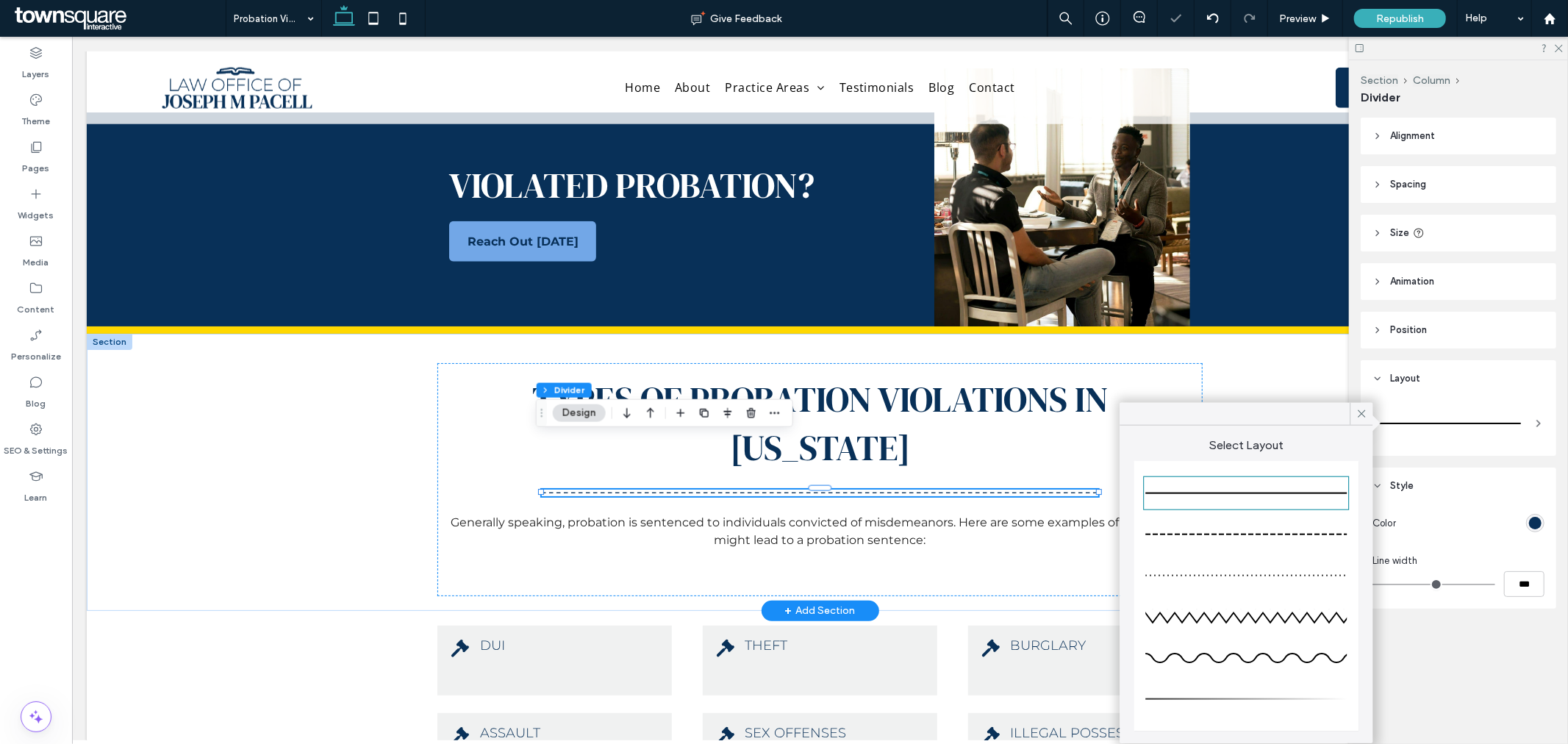
type input "*"
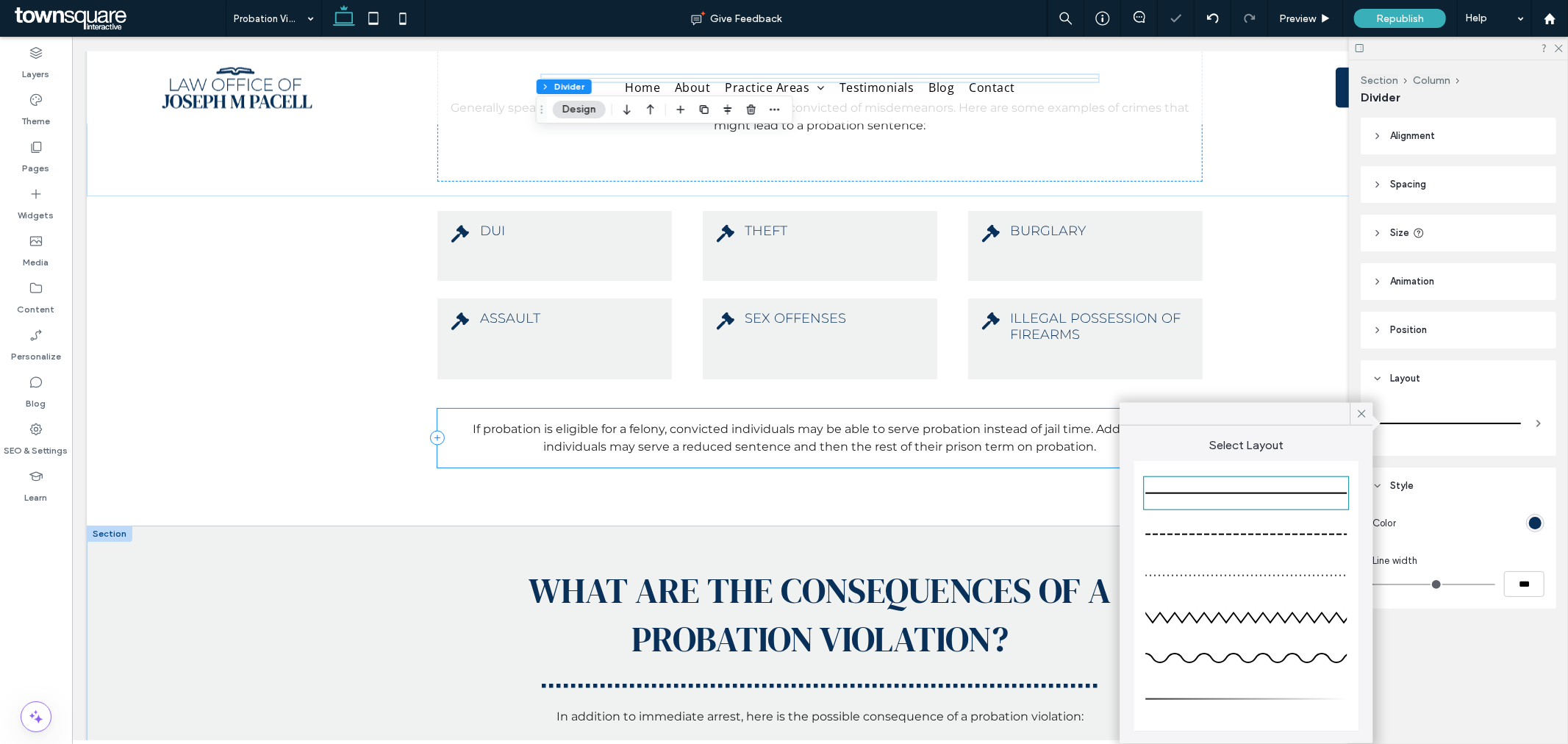
scroll to position [1878, 0]
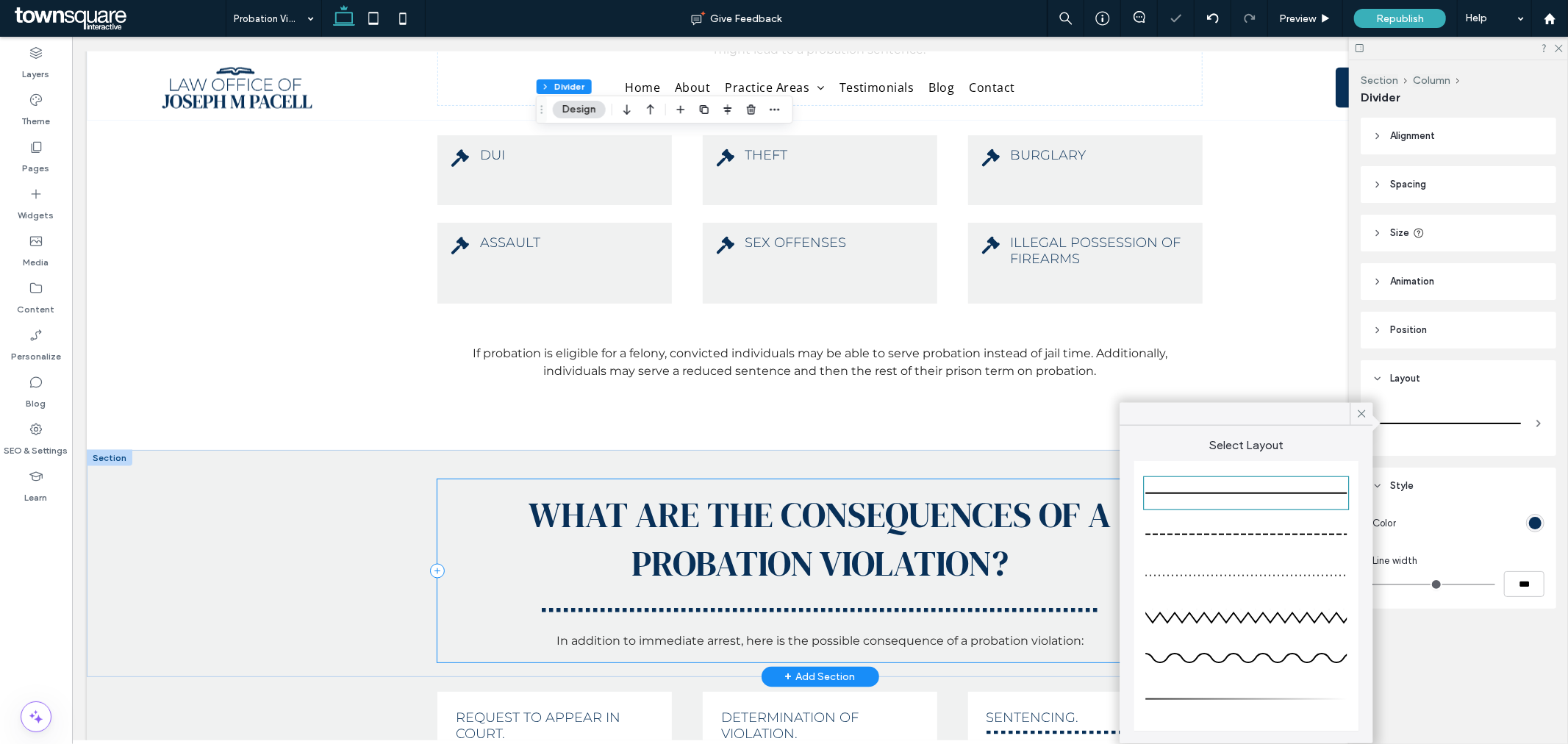
click at [641, 562] on div "What Are the Consequences of a Probation Violation? In addition to immediate ar…" at bounding box center [819, 570] width 765 height 183
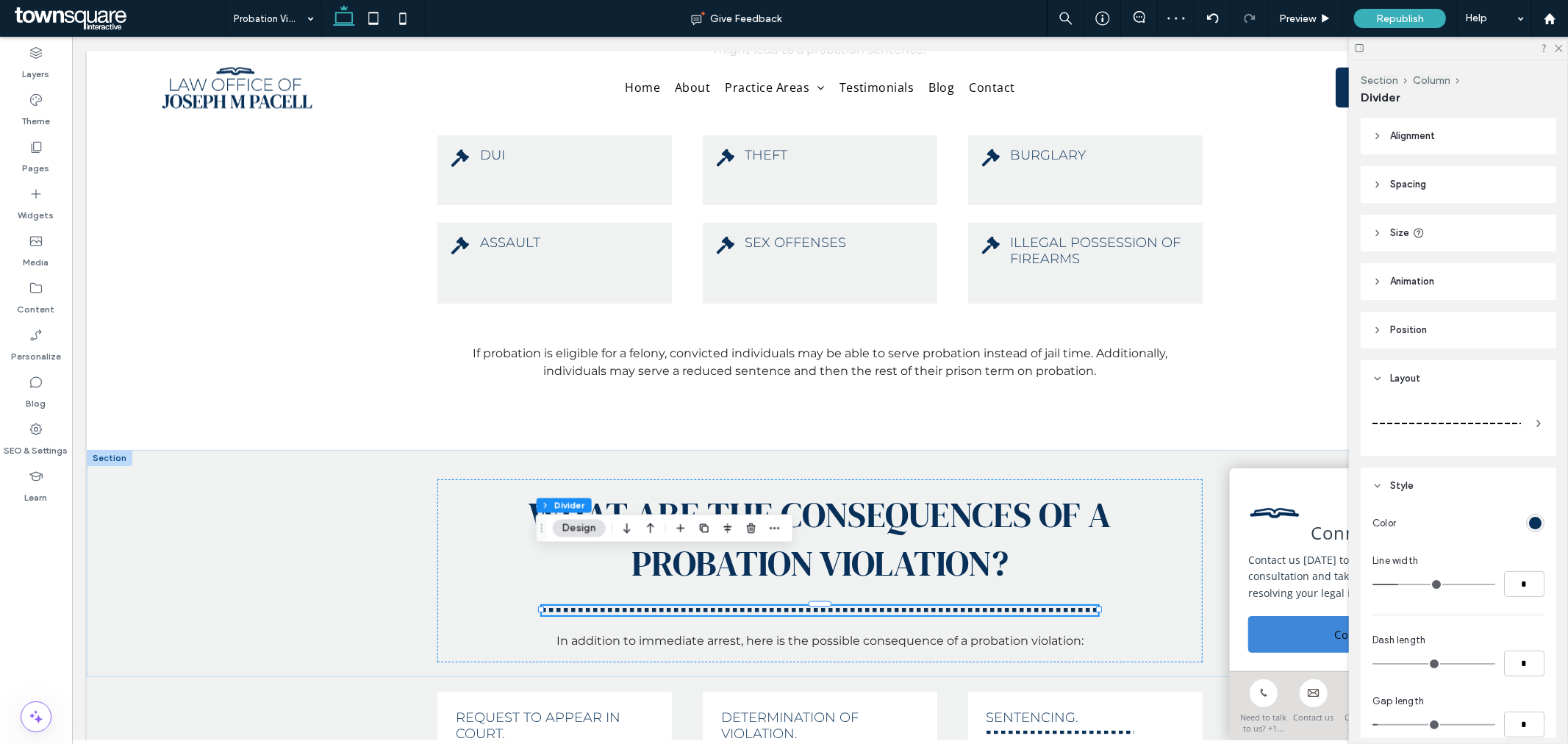
click at [1452, 412] on div at bounding box center [1447, 423] width 148 height 29
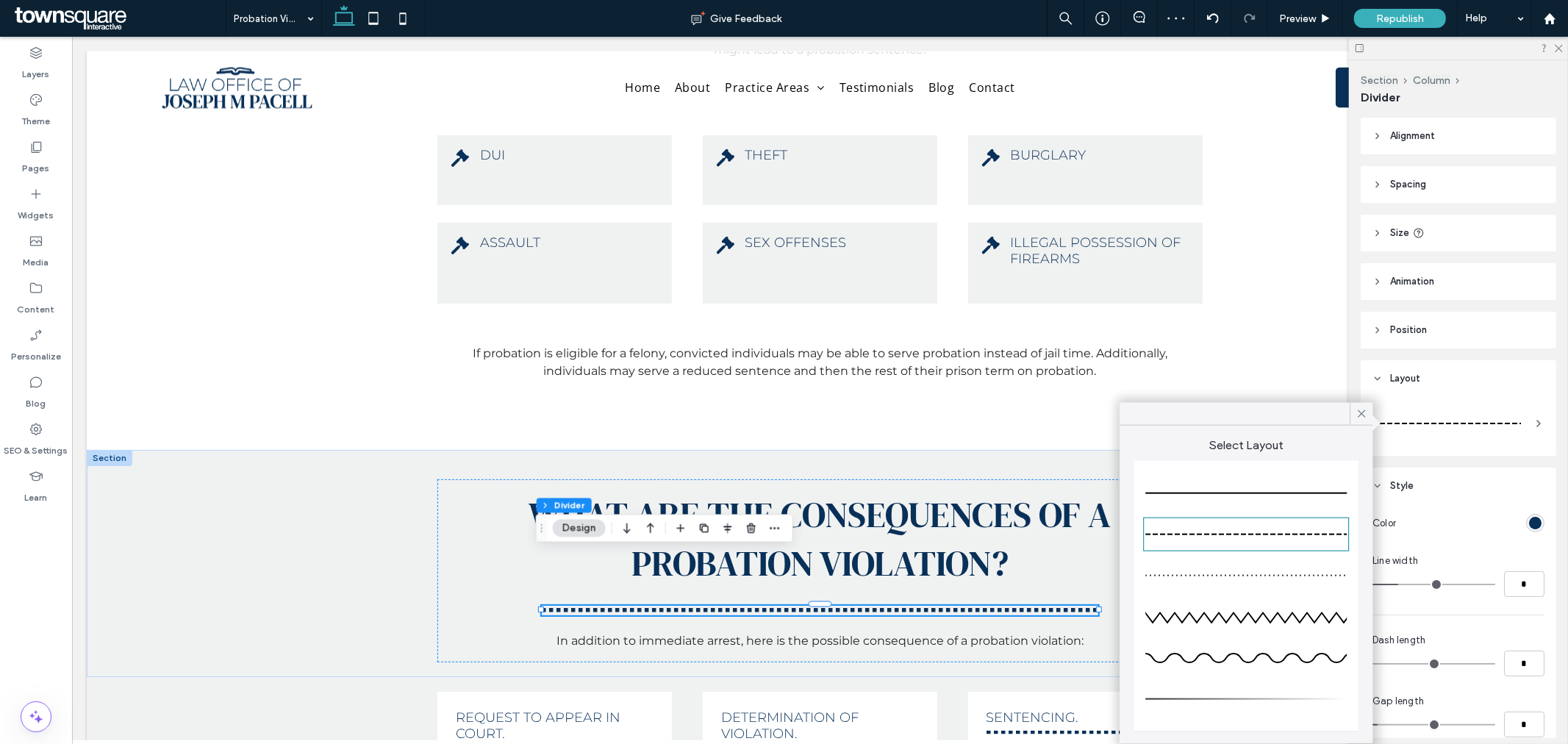
click at [1315, 502] on div at bounding box center [1247, 493] width 202 height 29
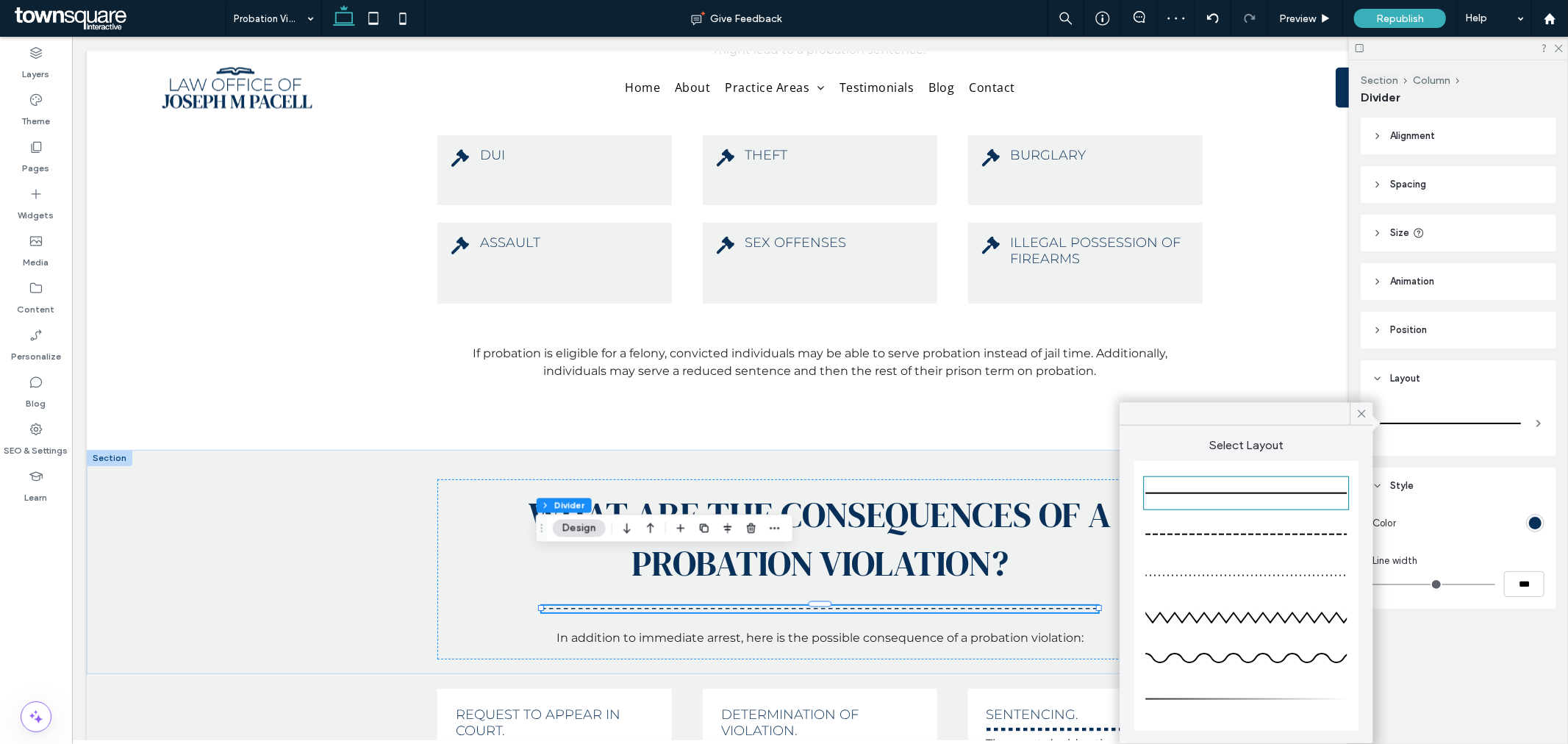
type input "*"
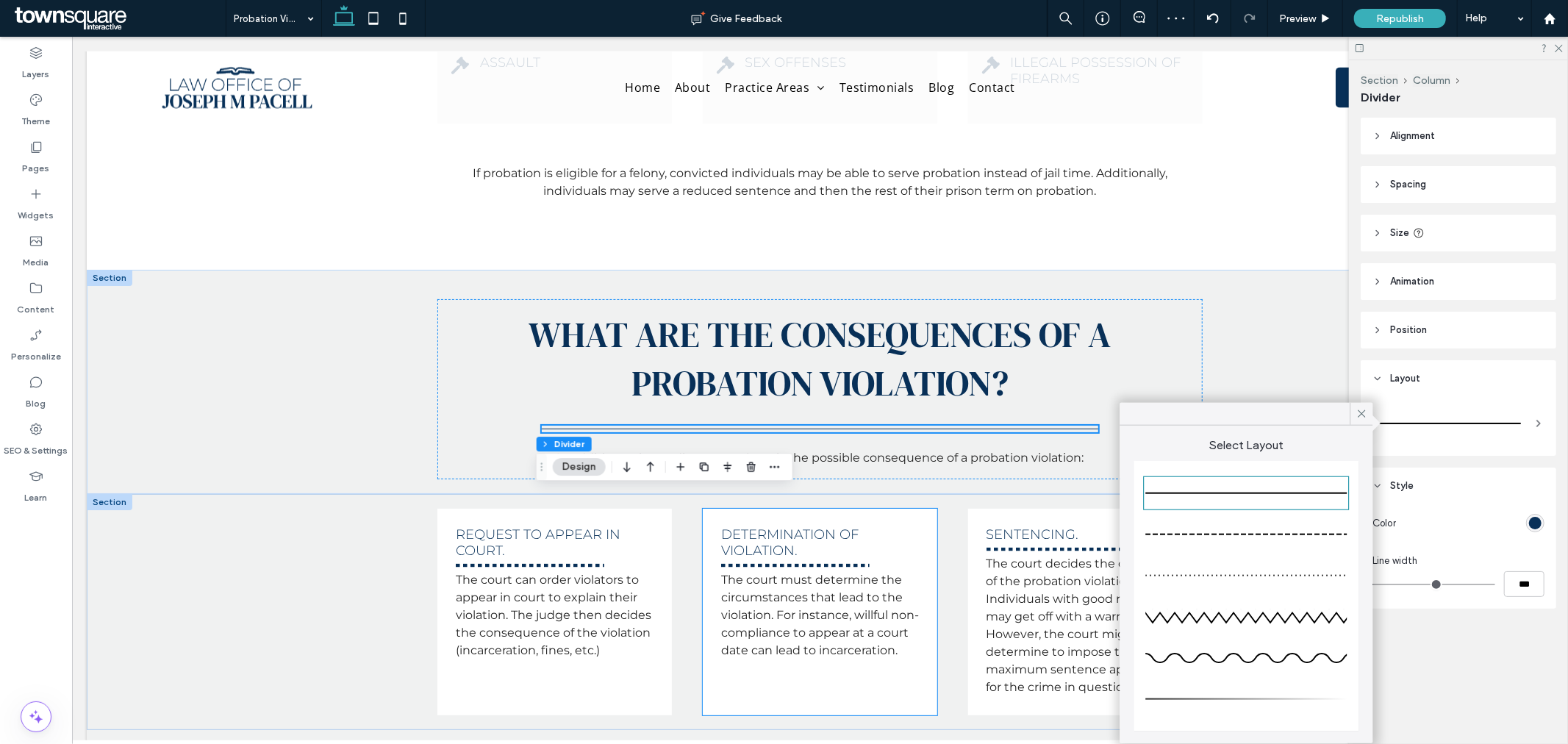
scroll to position [2123, 0]
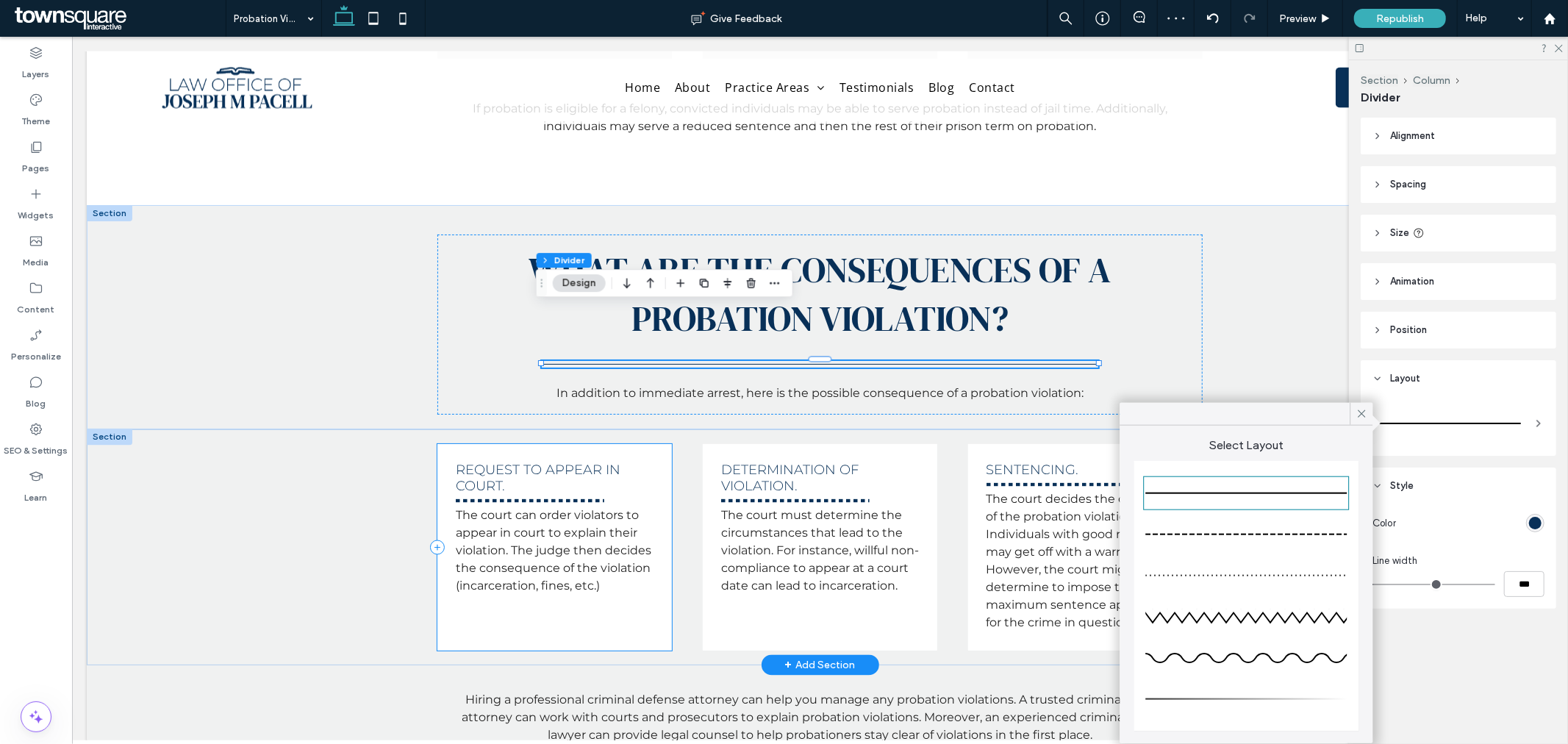
click at [471, 451] on div "Request to appear in court. The court can order violators to appear in court to…" at bounding box center [554, 546] width 234 height 206
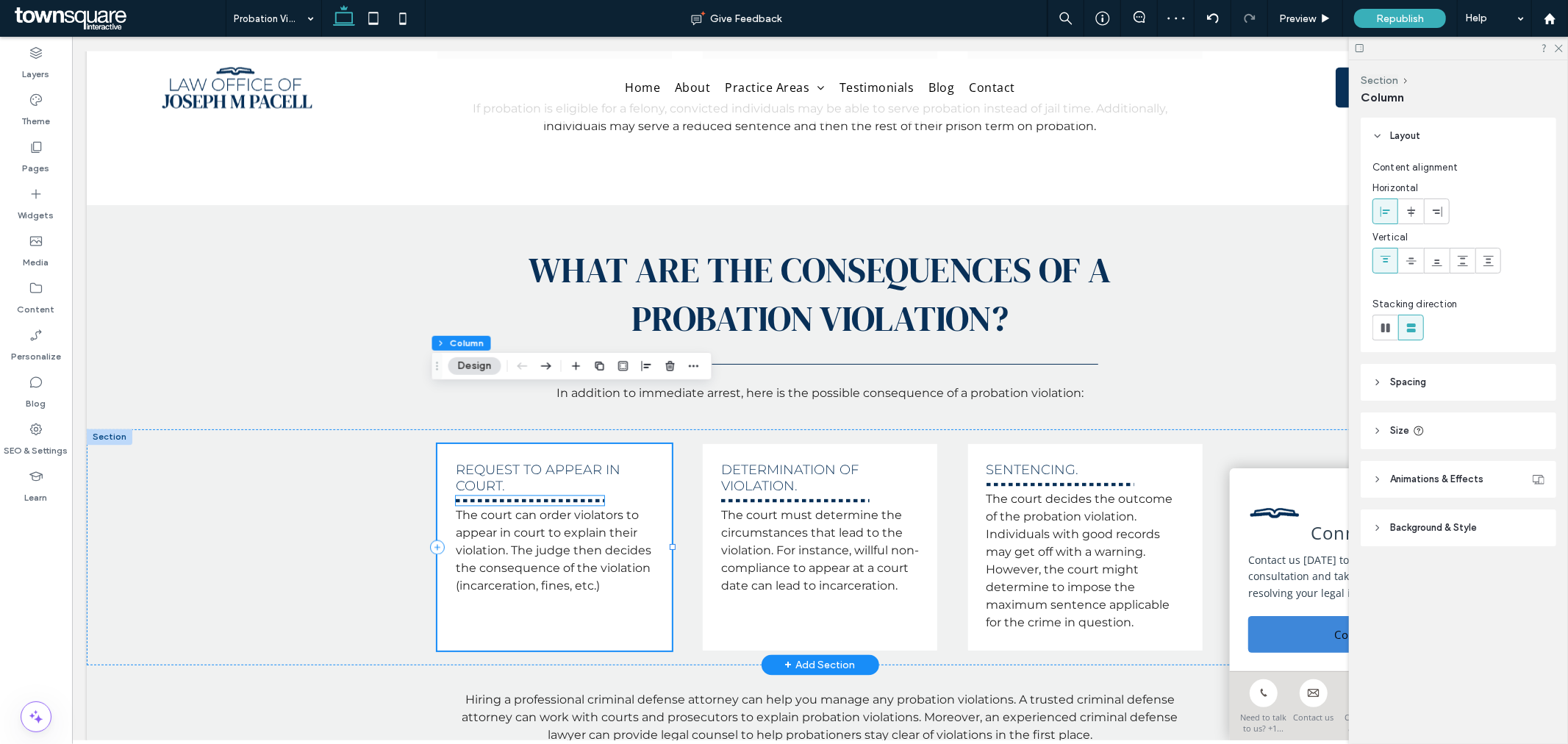
click at [482, 498] on hr at bounding box center [529, 500] width 148 height 4
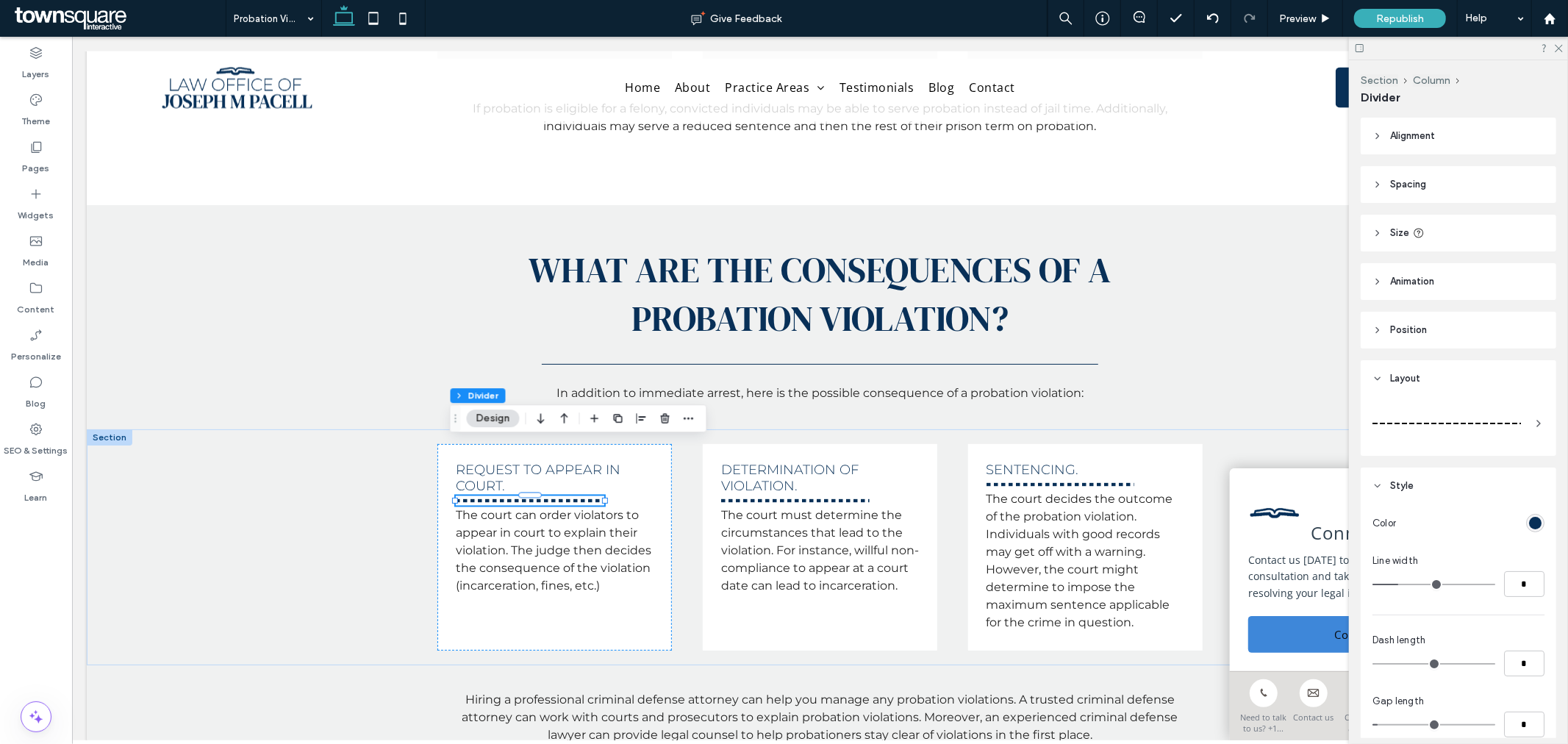
click at [1434, 410] on div at bounding box center [1447, 423] width 148 height 29
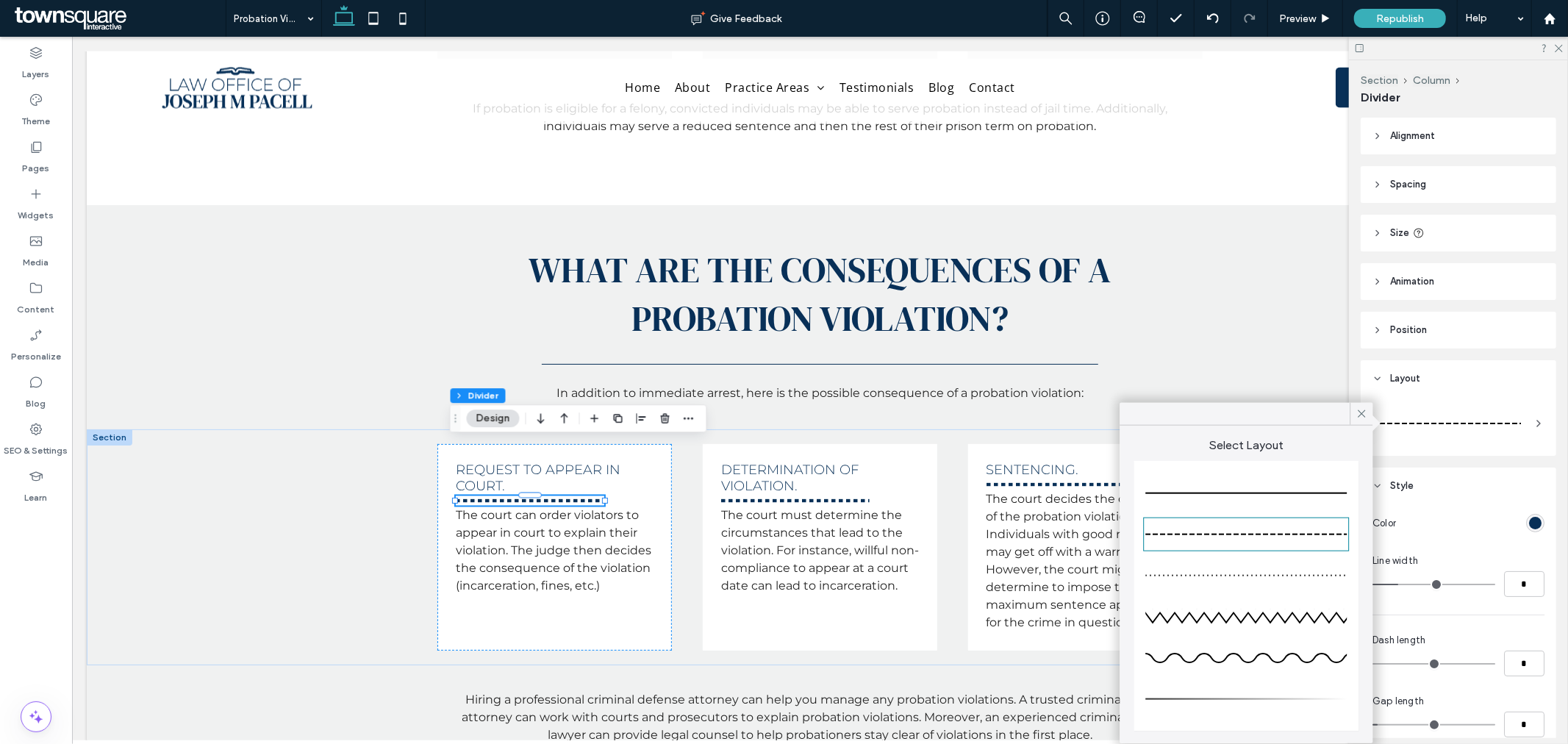
click at [1188, 489] on div at bounding box center [1247, 493] width 202 height 29
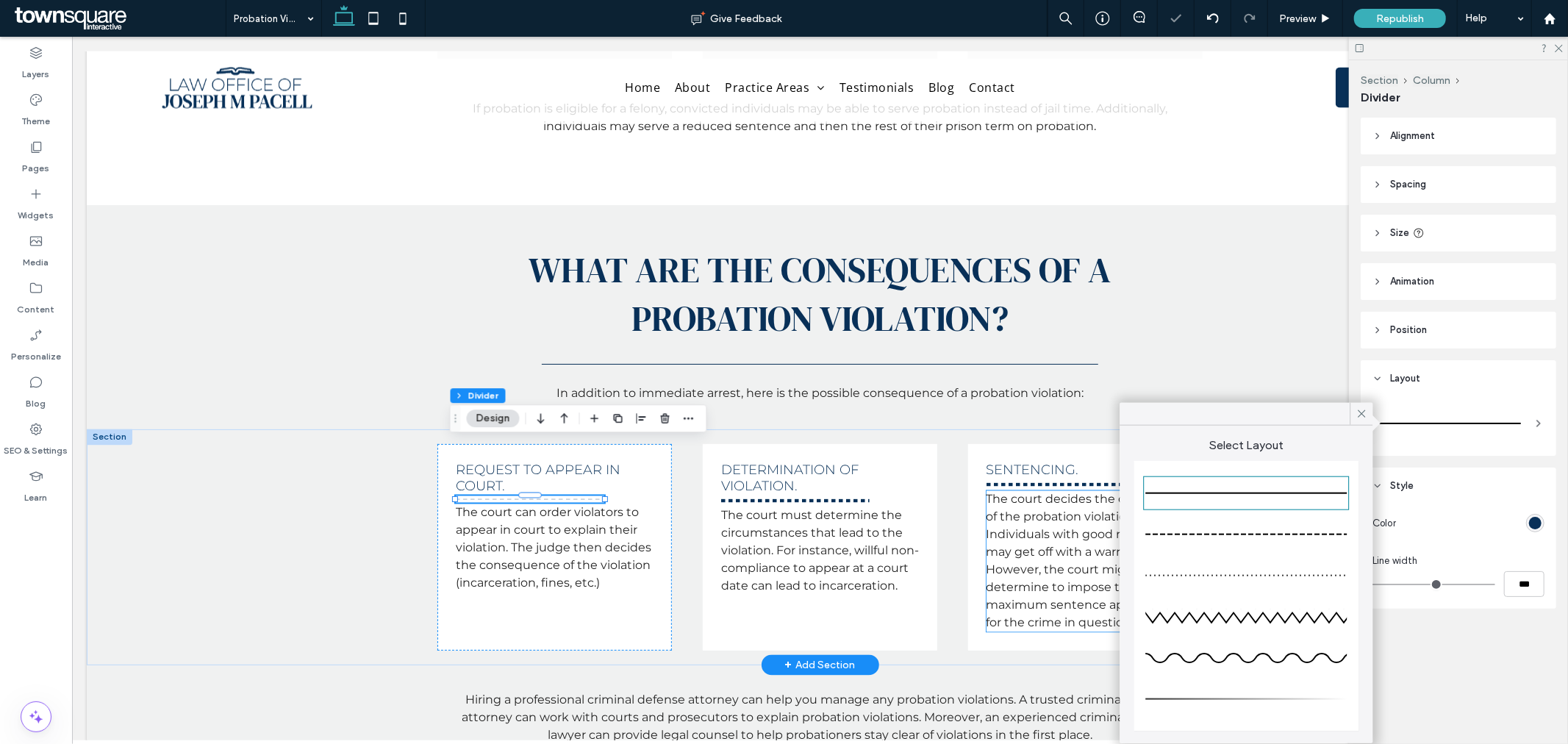
type input "*"
click at [847, 498] on hr at bounding box center [795, 500] width 148 height 4
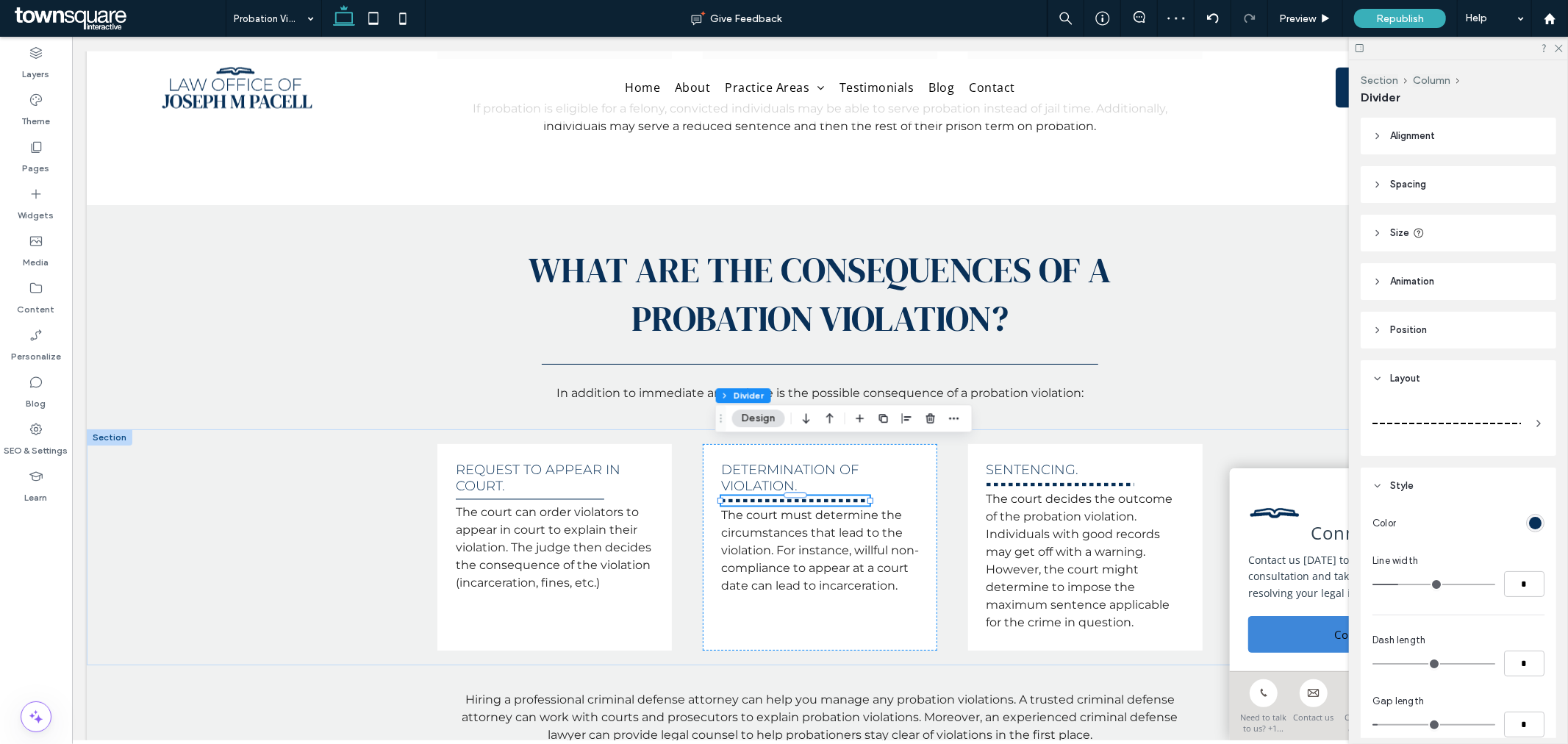
click at [1438, 427] on div at bounding box center [1447, 423] width 148 height 29
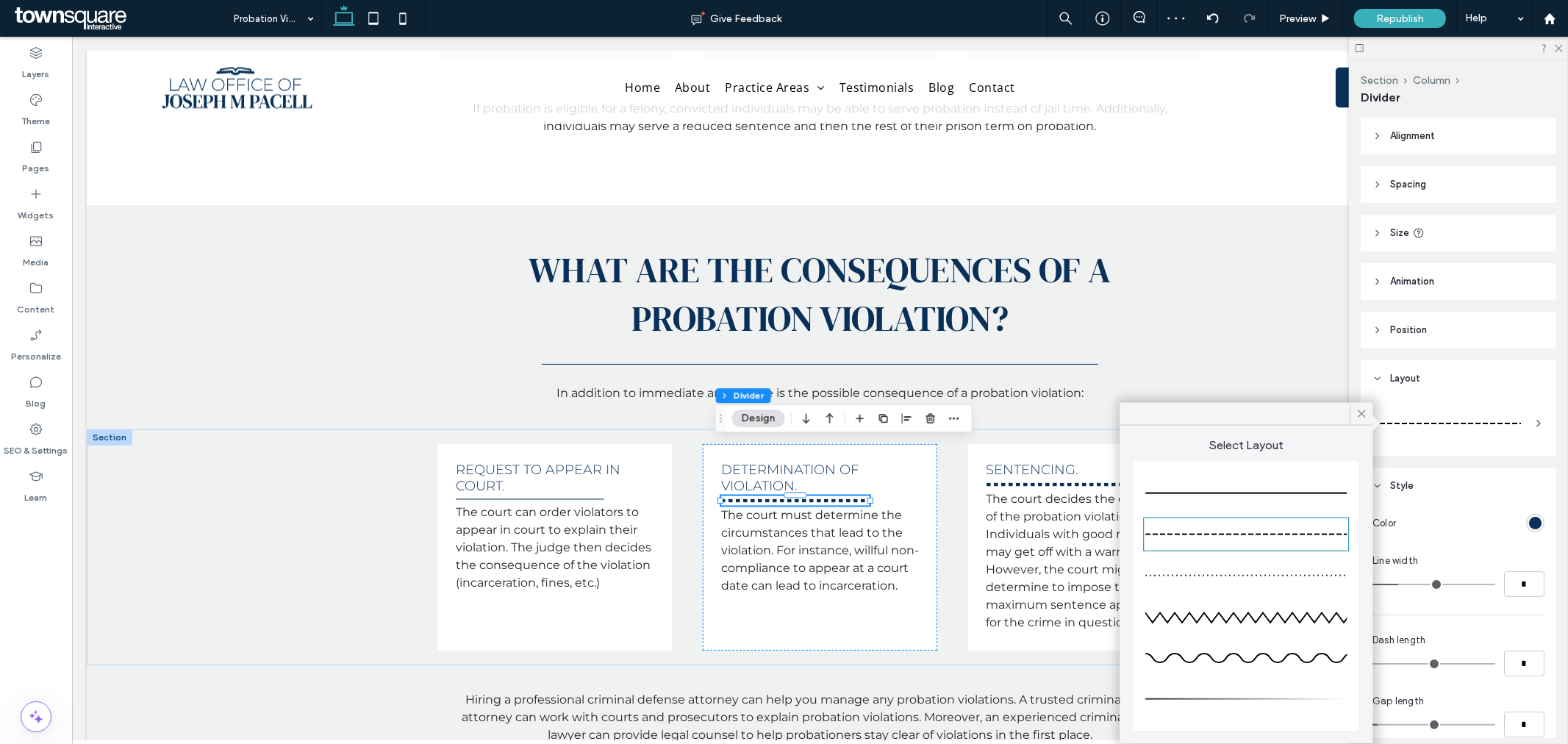
click at [1310, 488] on div at bounding box center [1247, 493] width 202 height 29
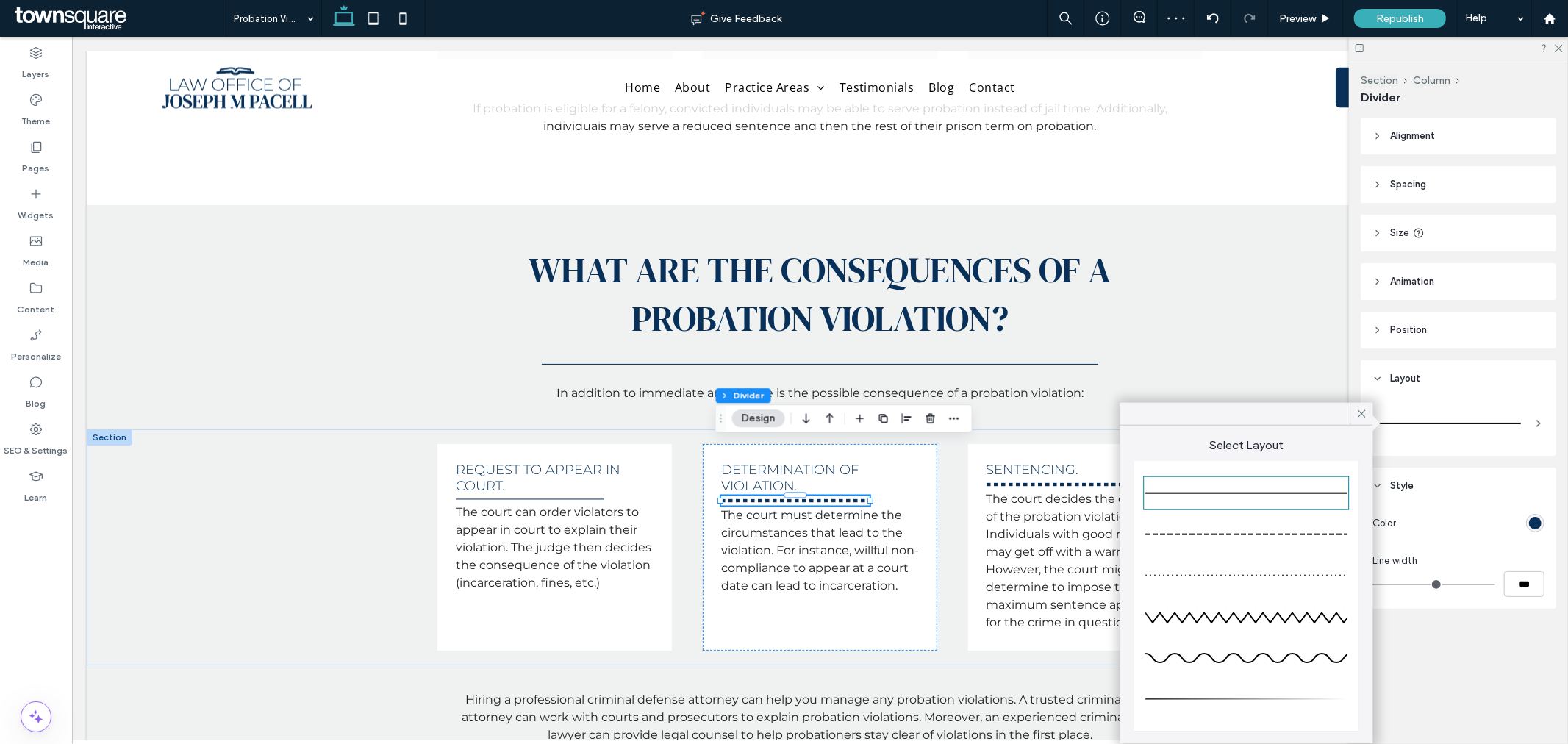
type input "*"
click at [1068, 479] on div at bounding box center [1060, 484] width 148 height 9
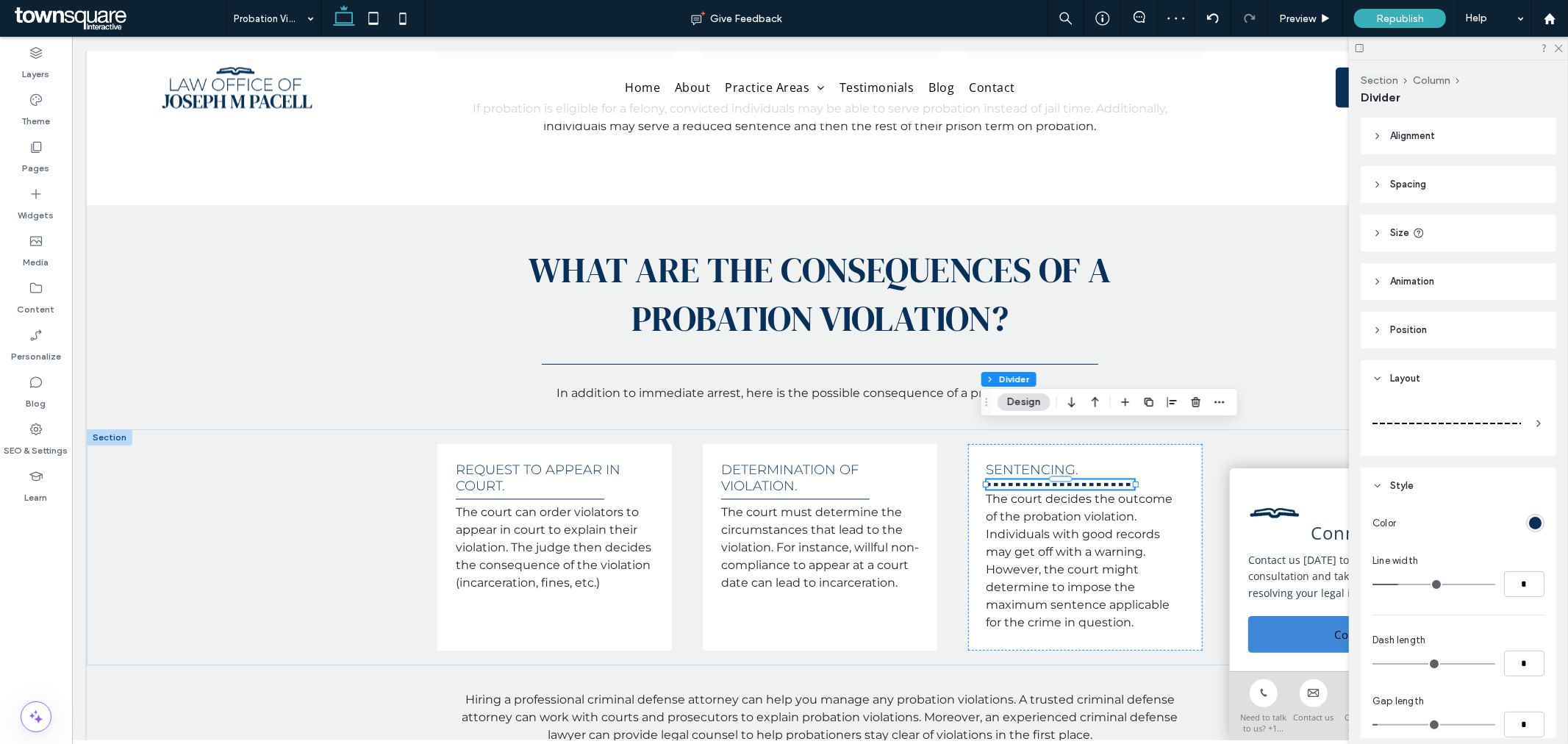
click at [1452, 420] on div at bounding box center [1447, 423] width 148 height 29
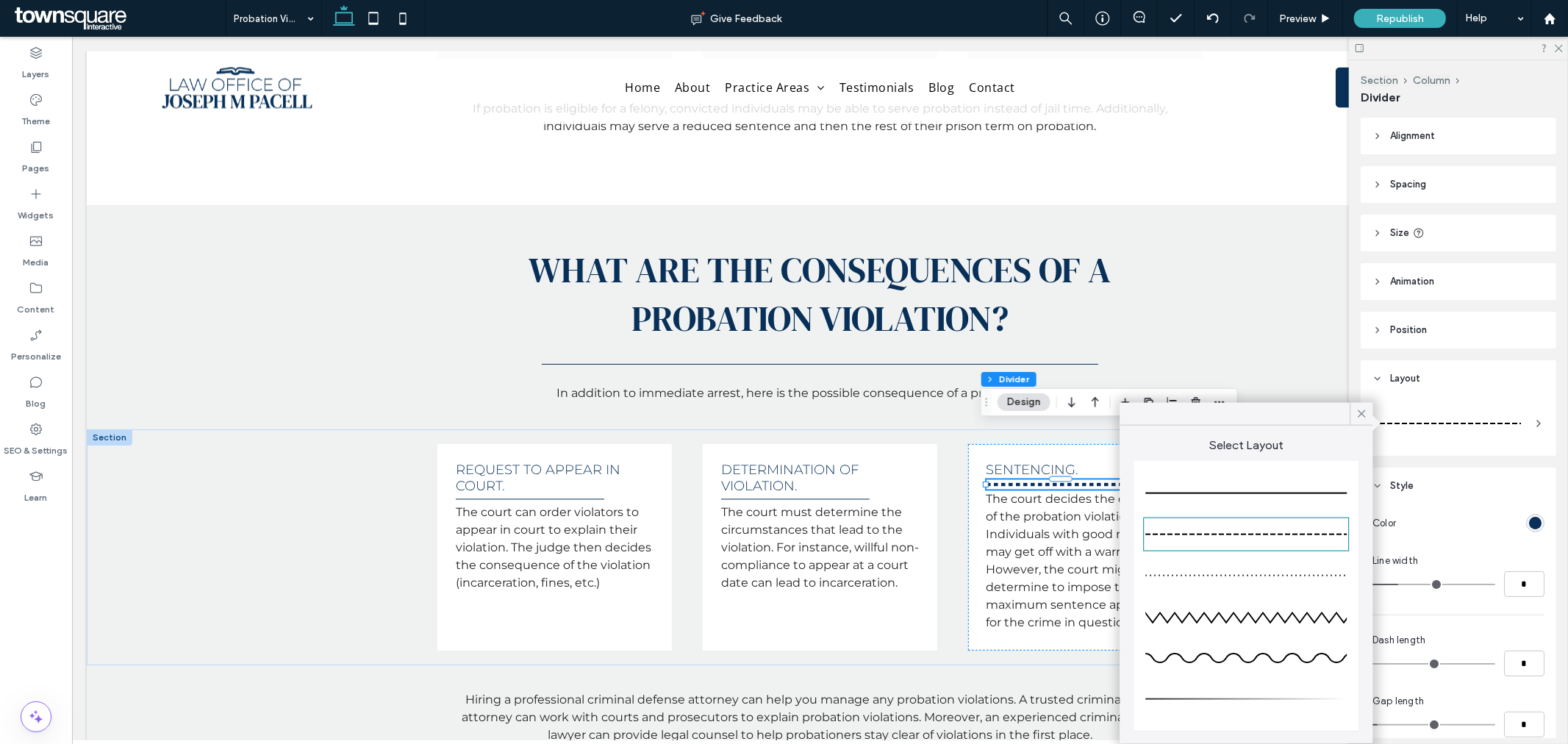
click at [1305, 483] on div at bounding box center [1247, 493] width 202 height 29
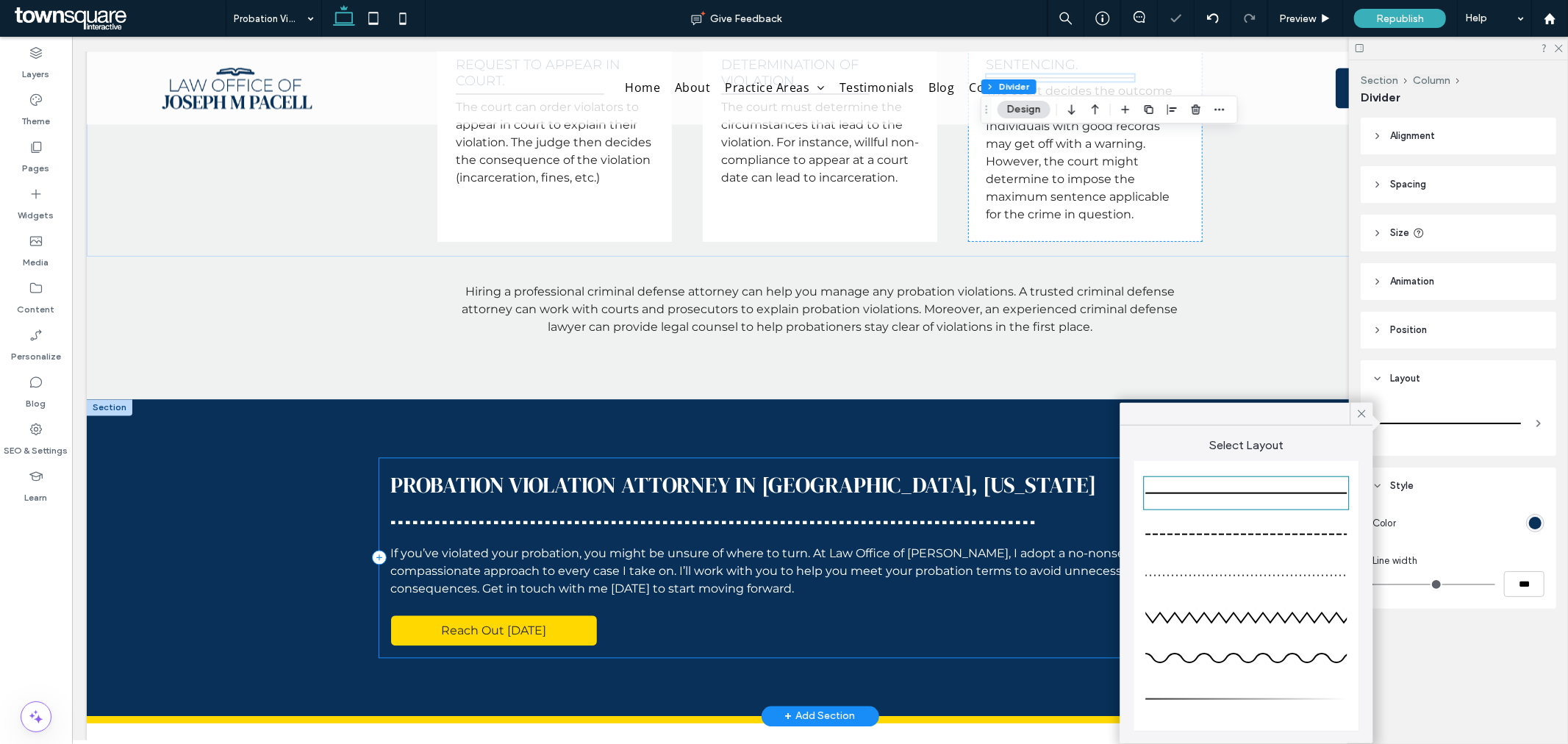
scroll to position [2532, 0]
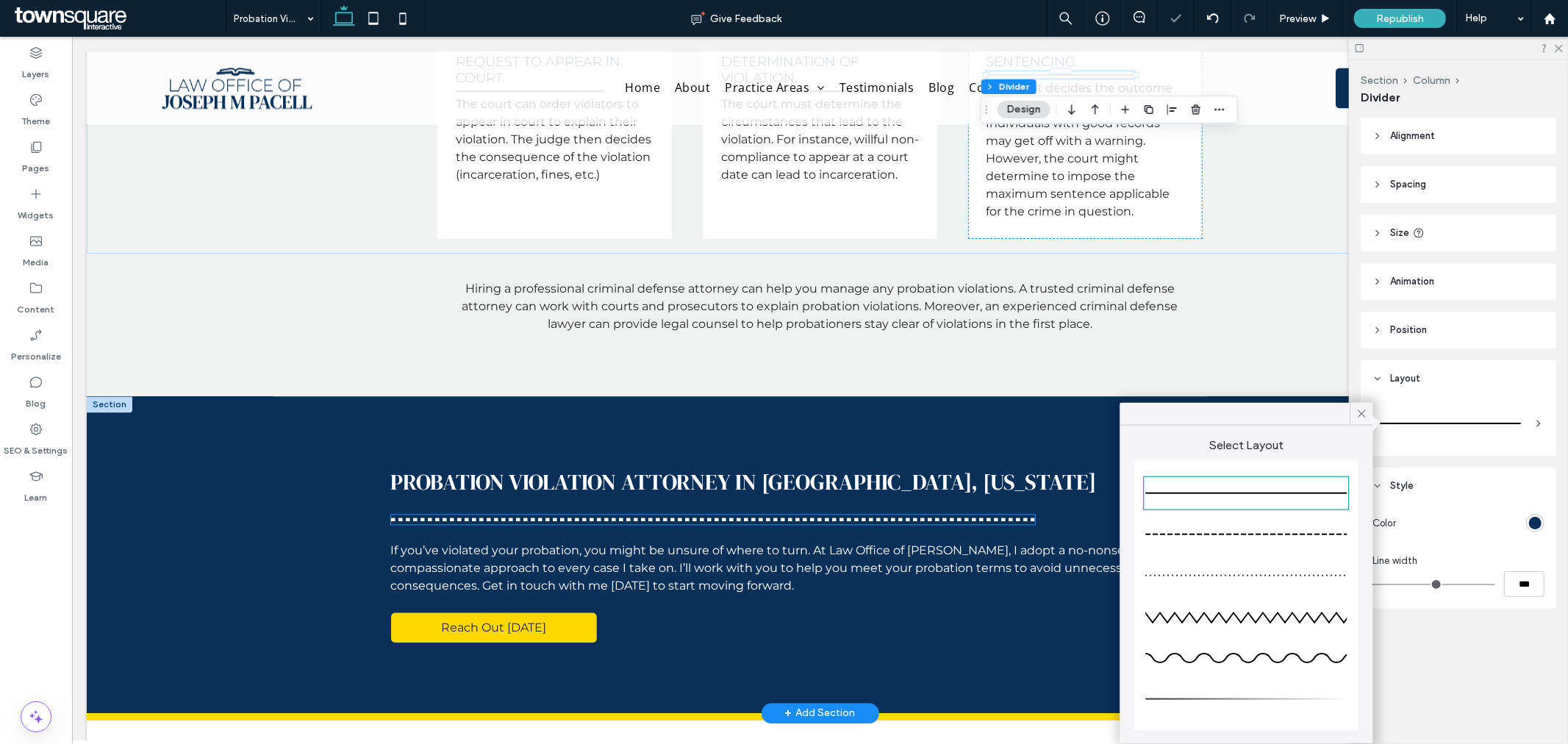
click at [746, 513] on div at bounding box center [713, 518] width 644 height 9
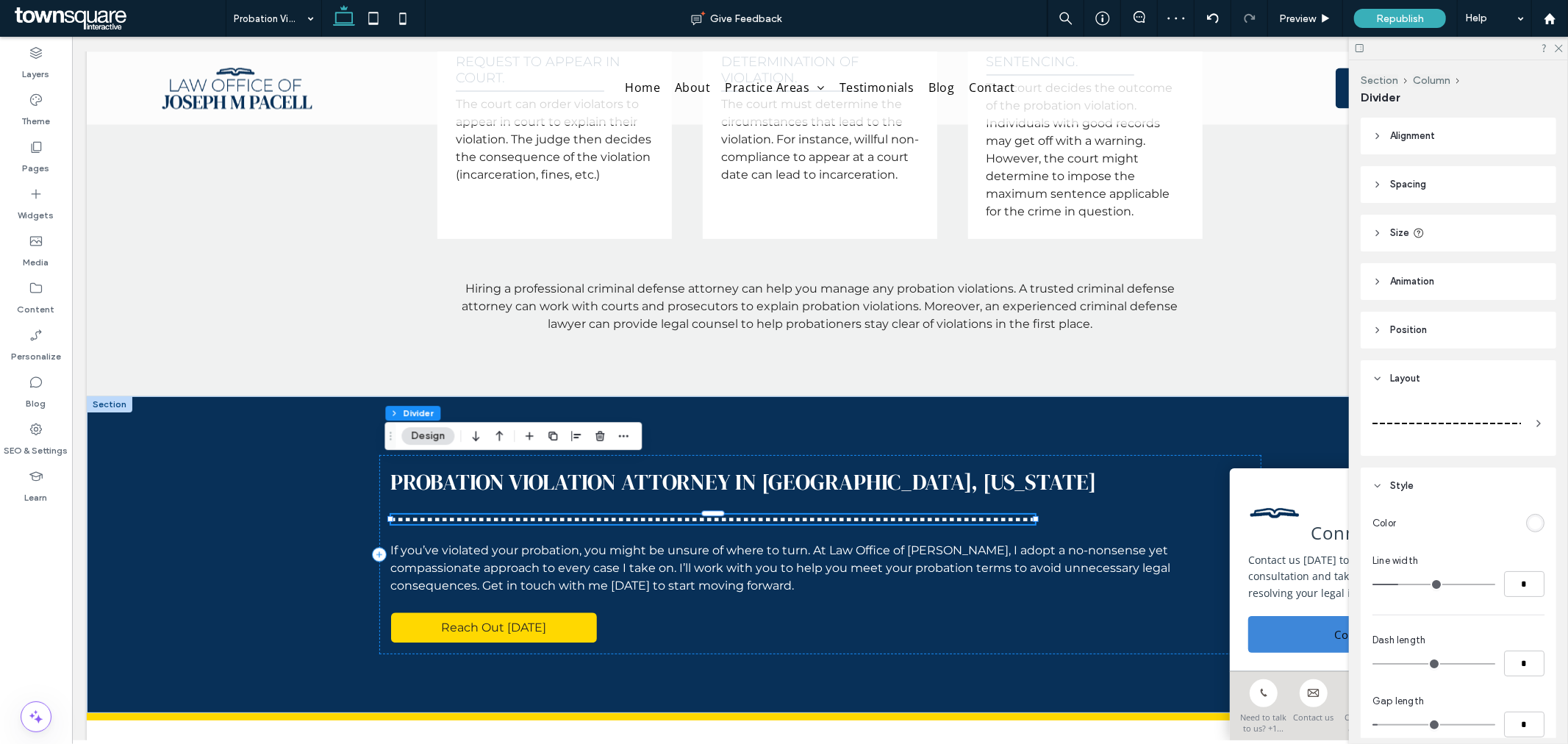
click at [1409, 420] on div at bounding box center [1447, 423] width 148 height 29
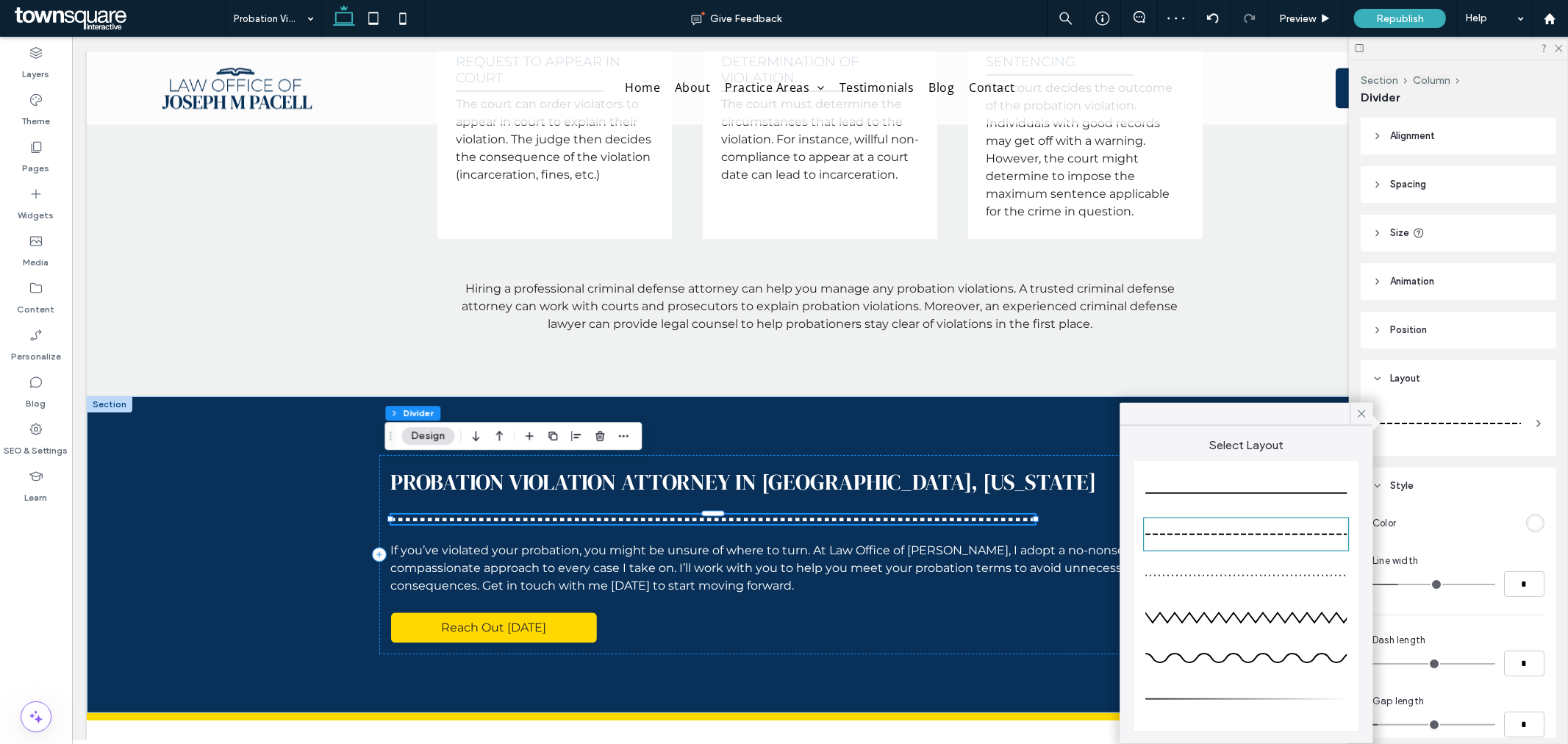
click at [1333, 479] on div at bounding box center [1247, 493] width 202 height 29
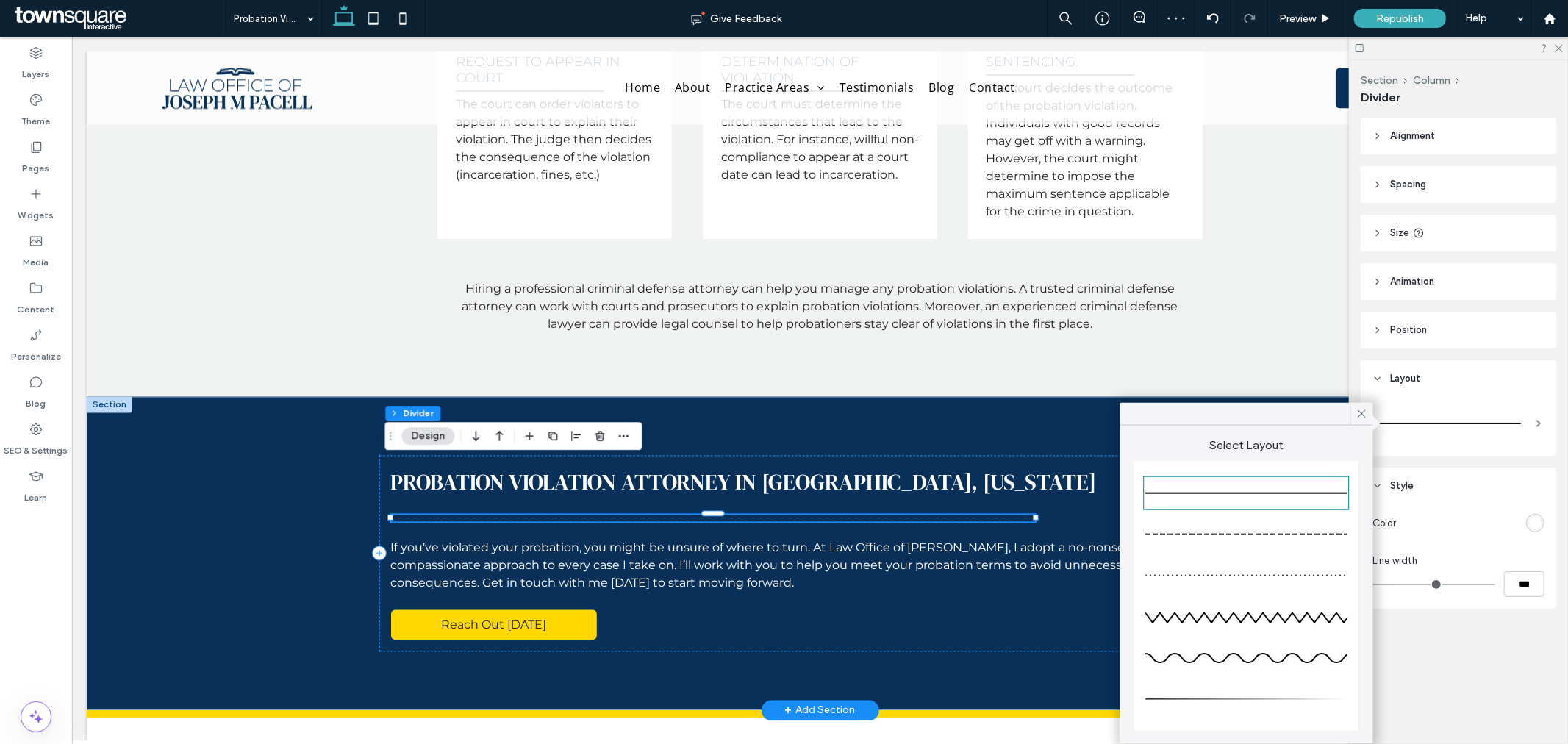
type input "*"
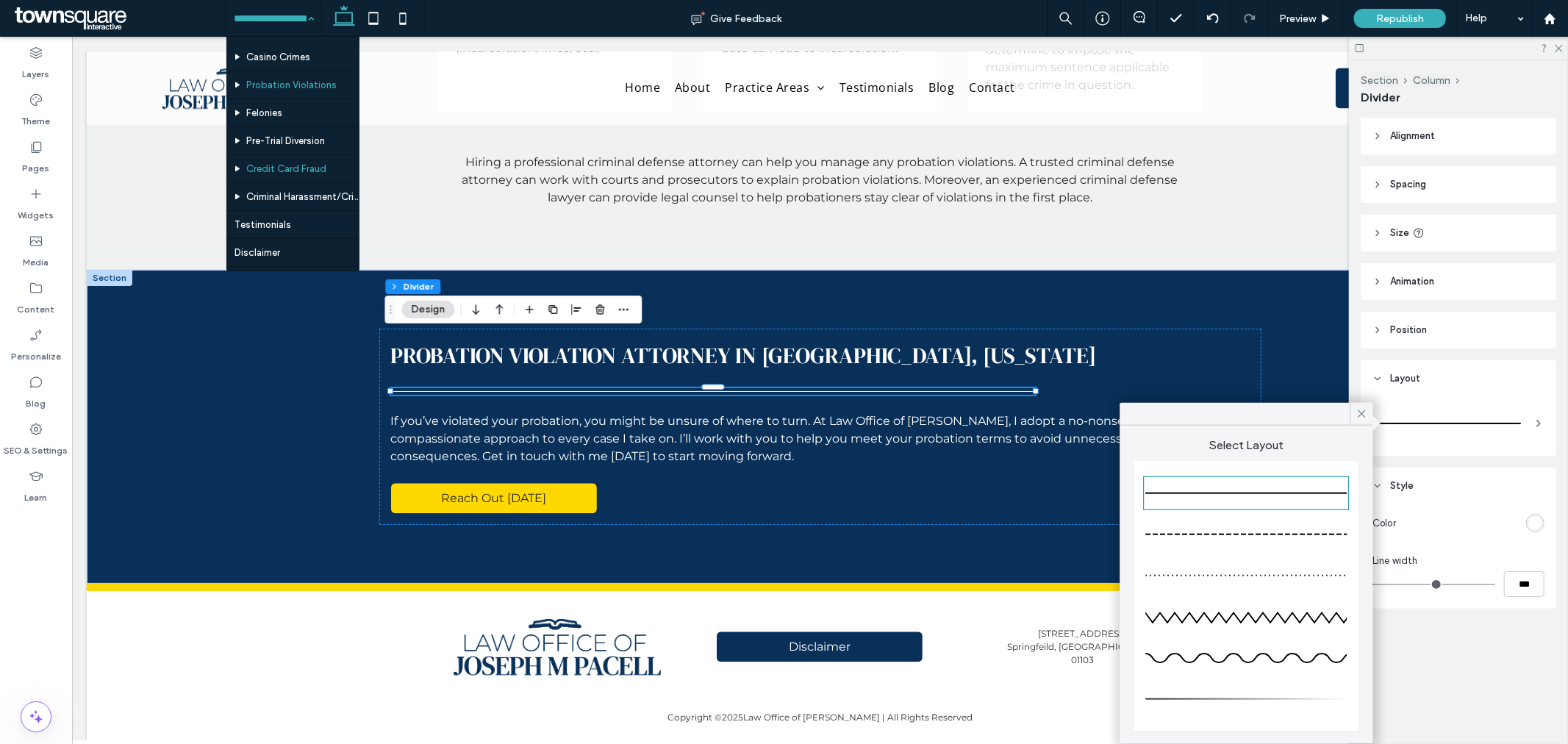
scroll to position [408, 0]
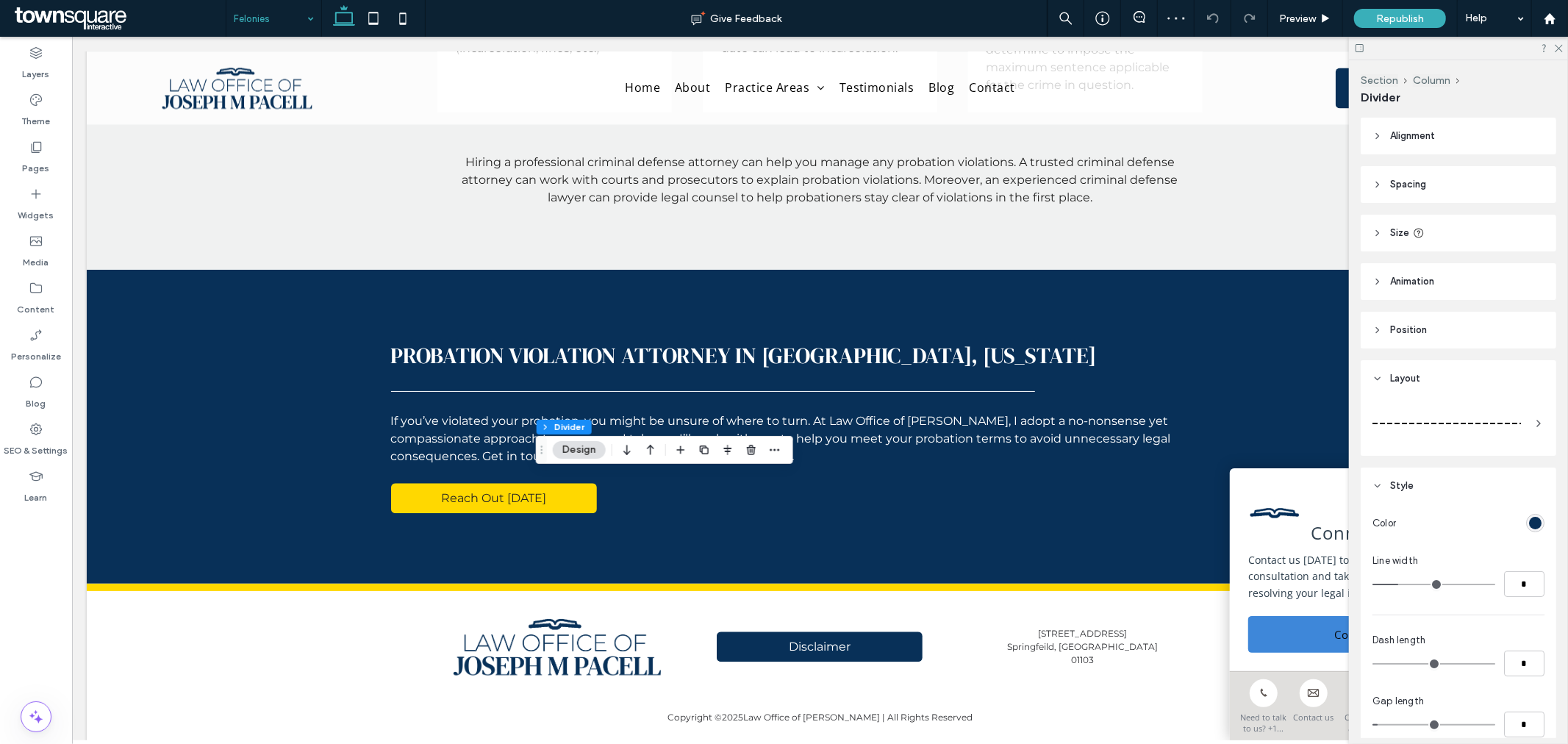
click at [1413, 420] on div at bounding box center [1447, 423] width 148 height 29
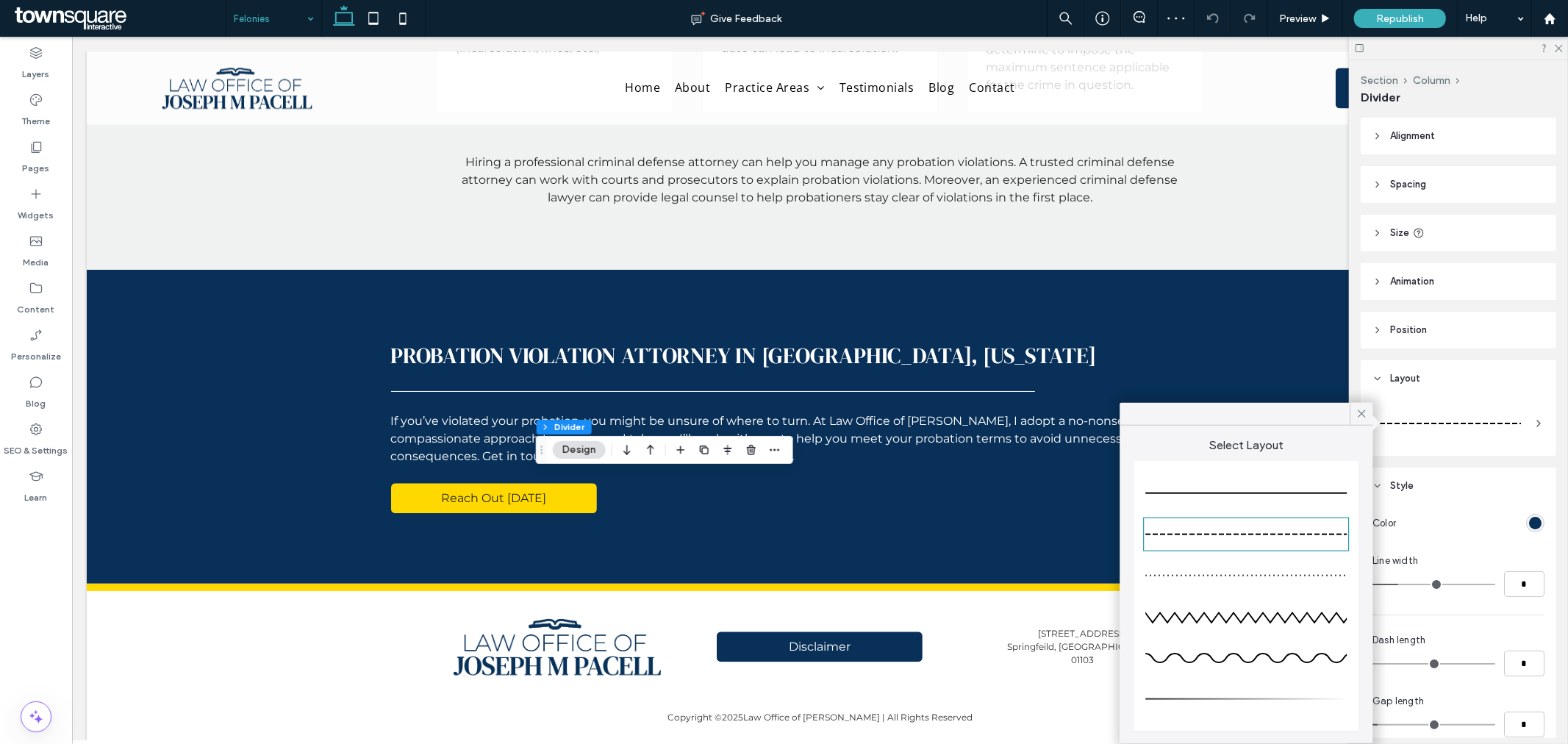
drag, startPoint x: 1247, startPoint y: 490, endPoint x: 1216, endPoint y: 488, distance: 31.1
click at [1247, 488] on div at bounding box center [1247, 493] width 202 height 29
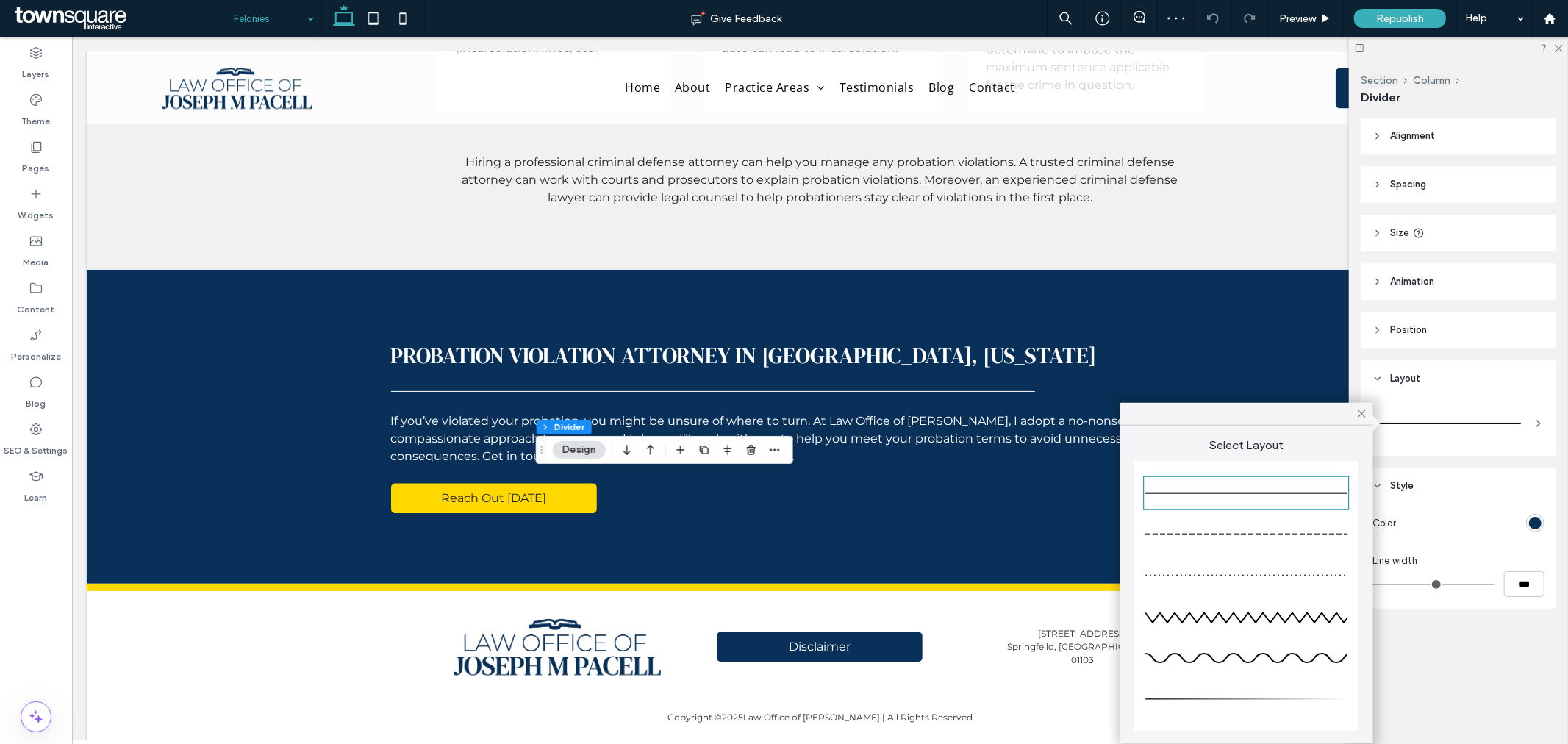
type input "*"
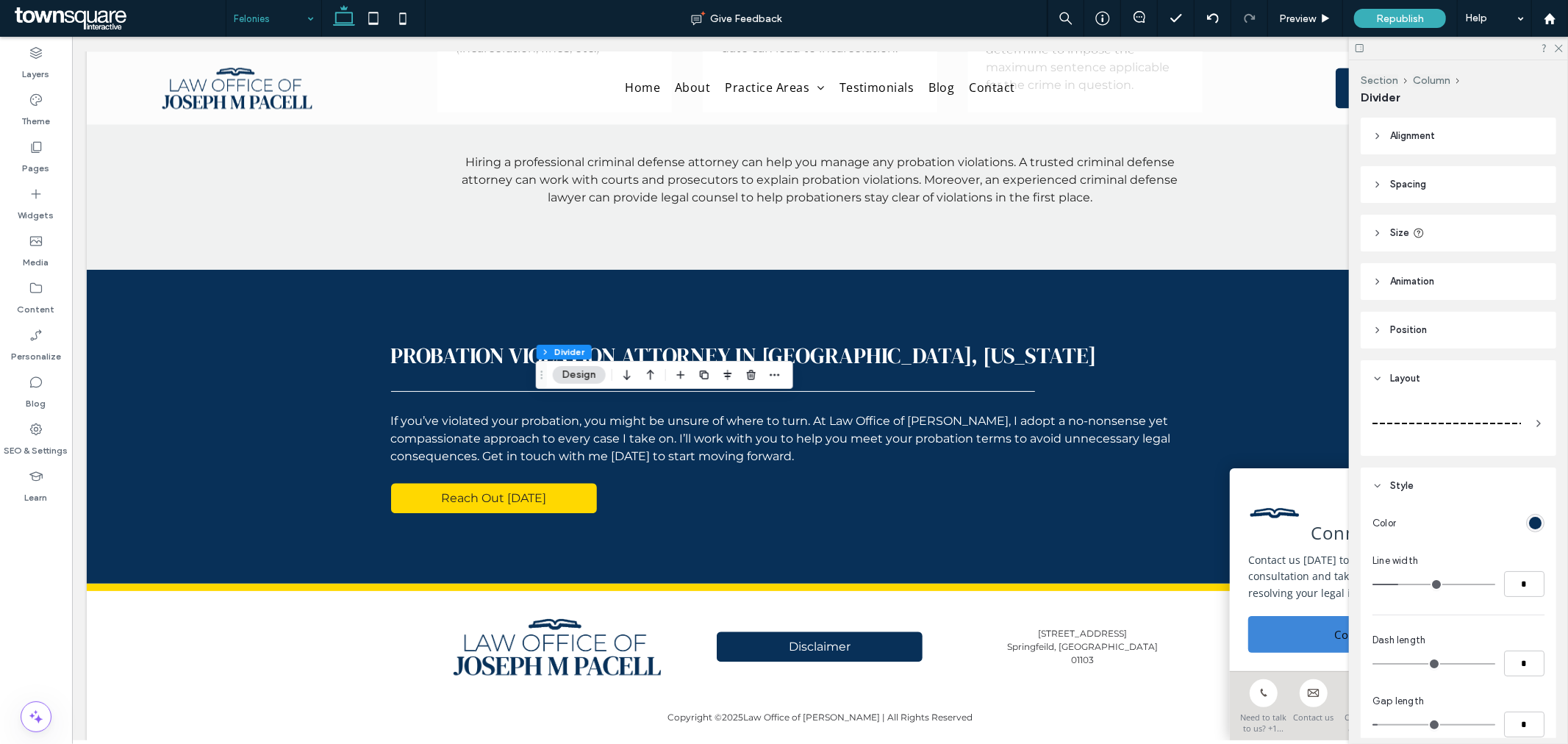
click at [1397, 417] on div at bounding box center [1447, 423] width 148 height 29
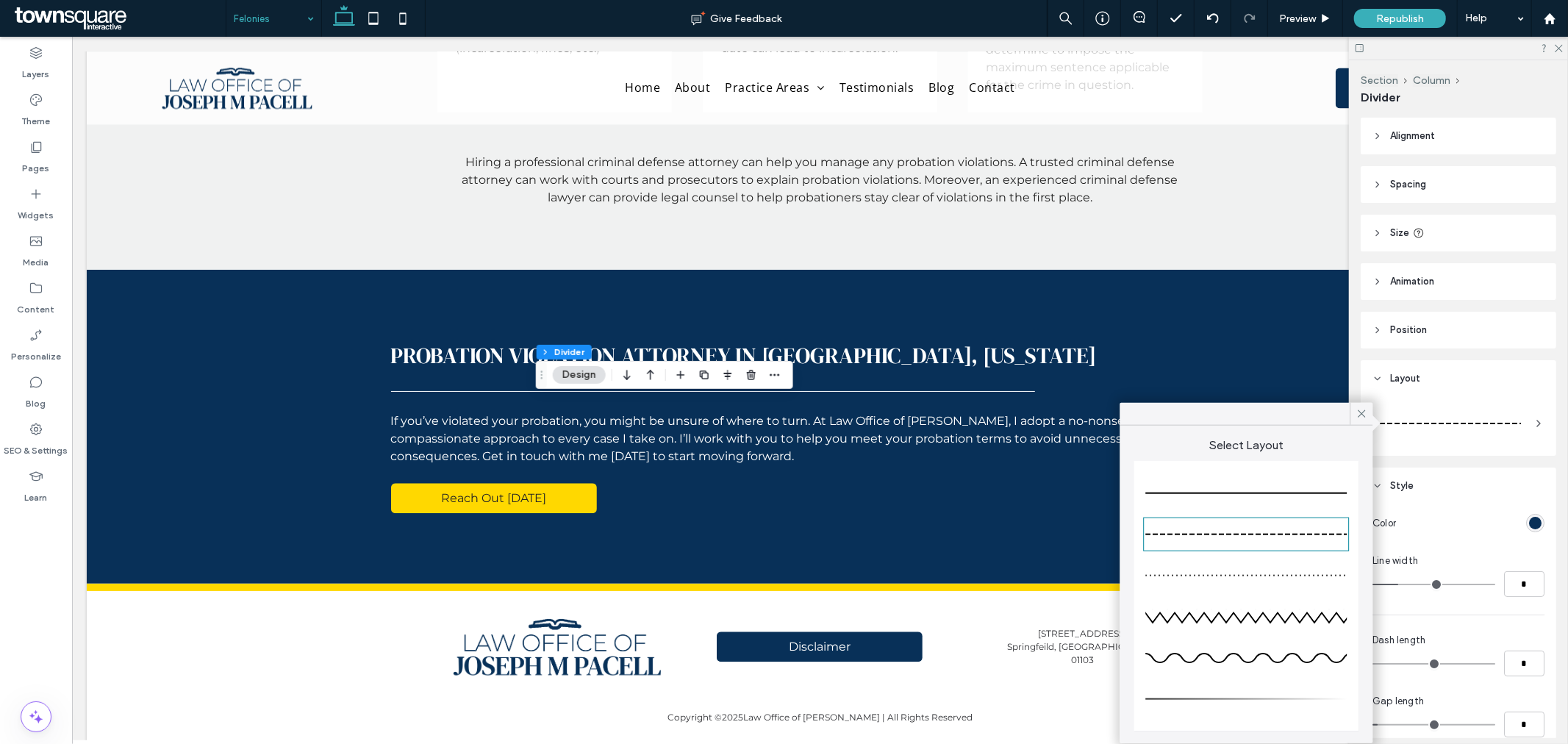
click at [1263, 498] on div at bounding box center [1247, 493] width 202 height 29
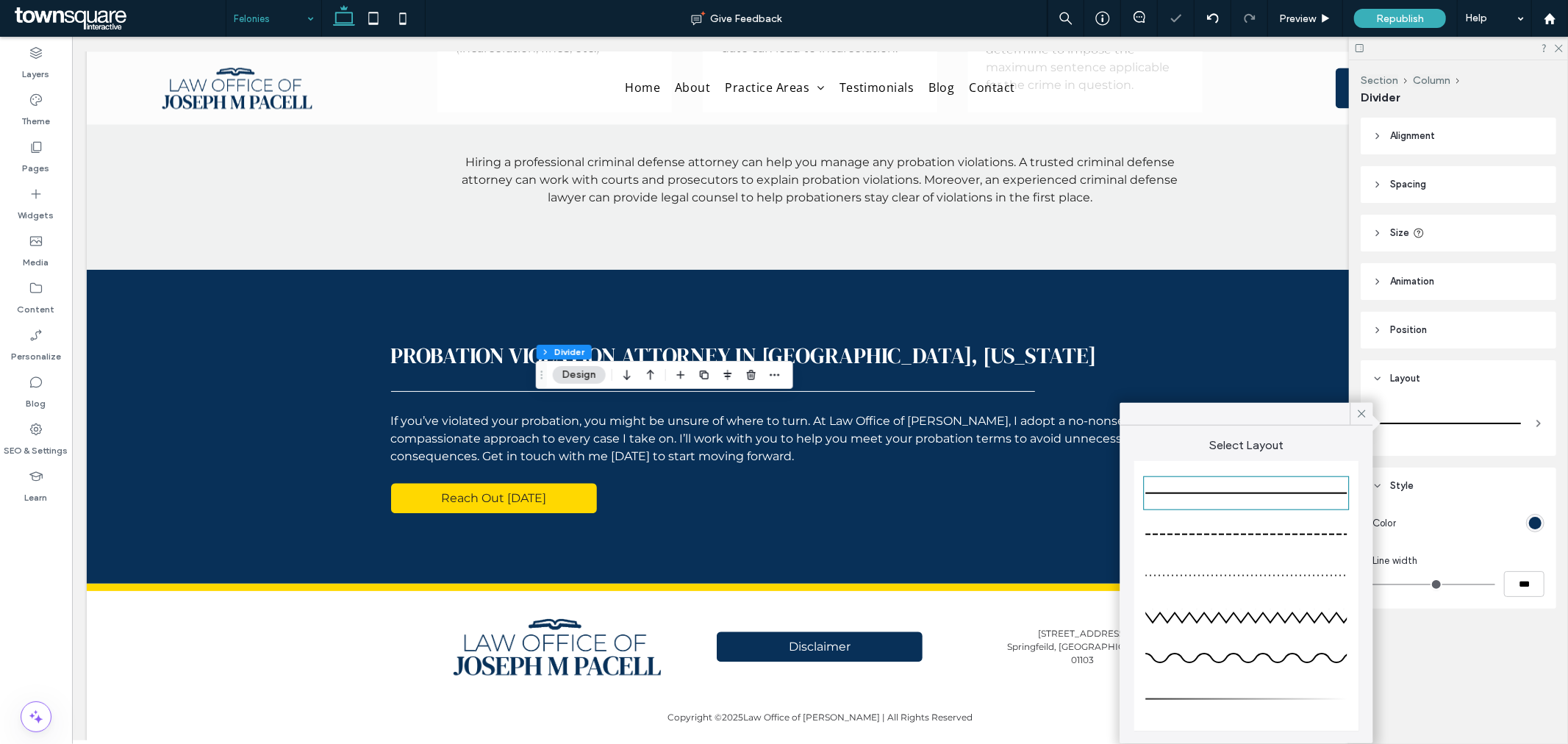
type input "*"
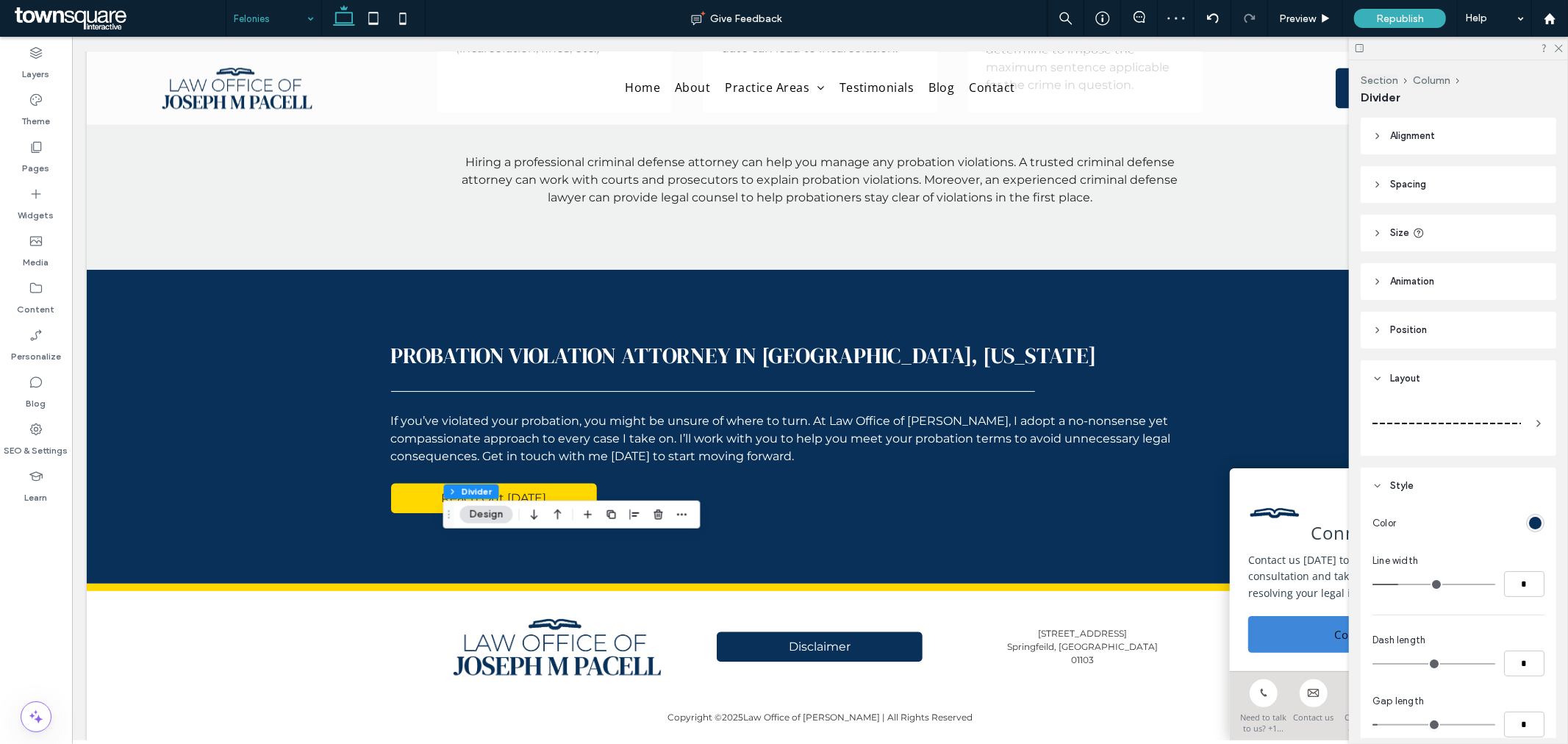
click at [1408, 428] on div at bounding box center [1447, 423] width 148 height 29
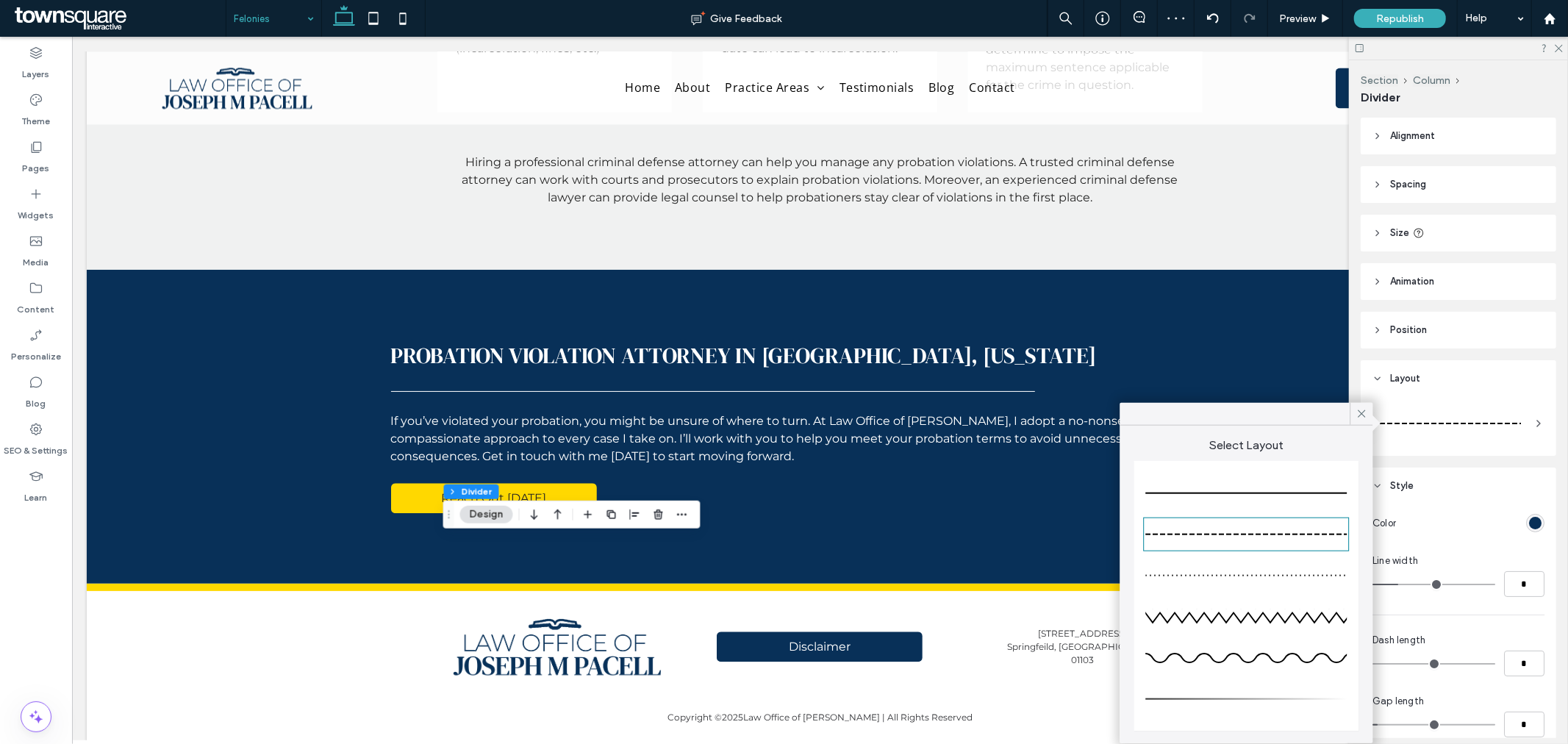
click at [1311, 491] on div at bounding box center [1247, 493] width 202 height 29
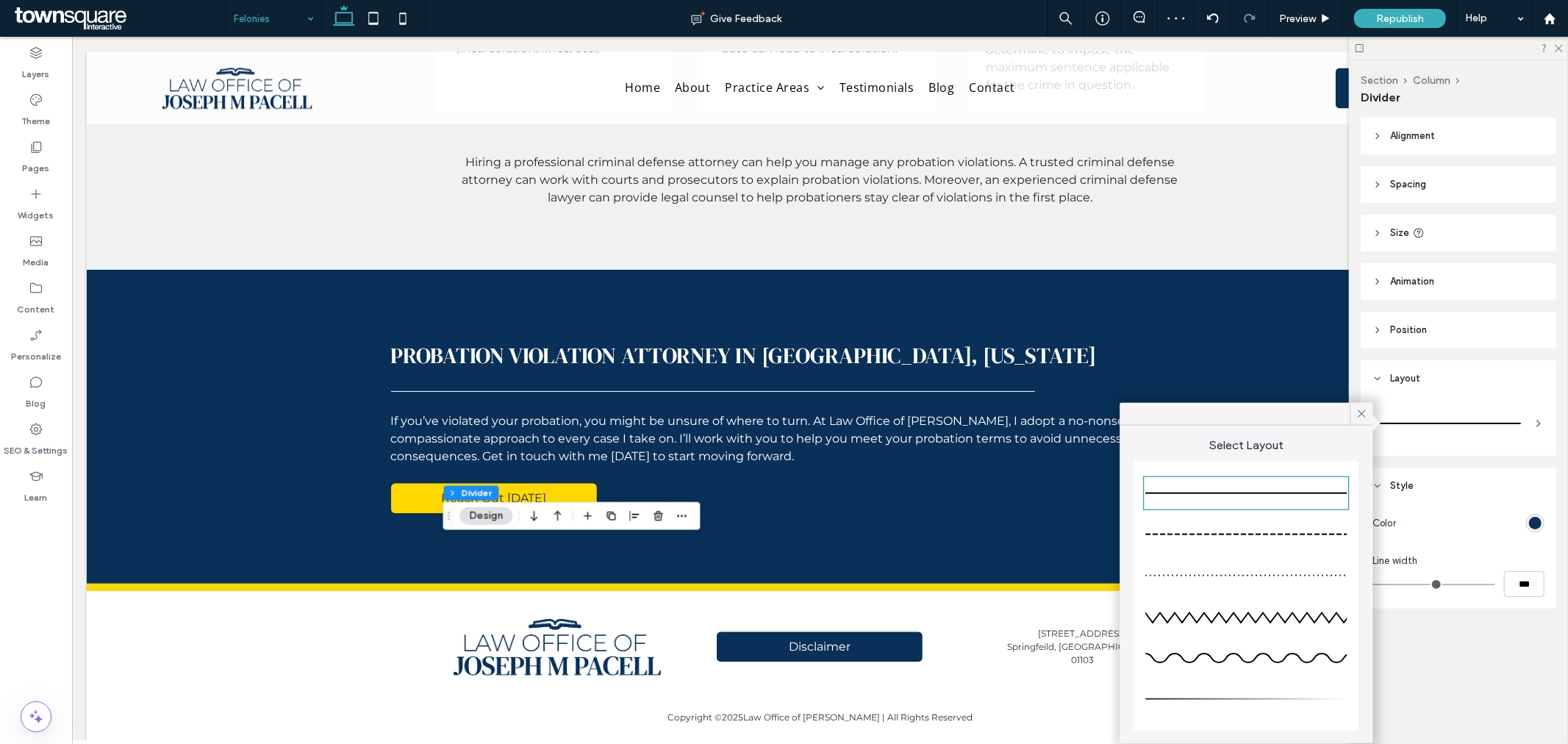
type input "*"
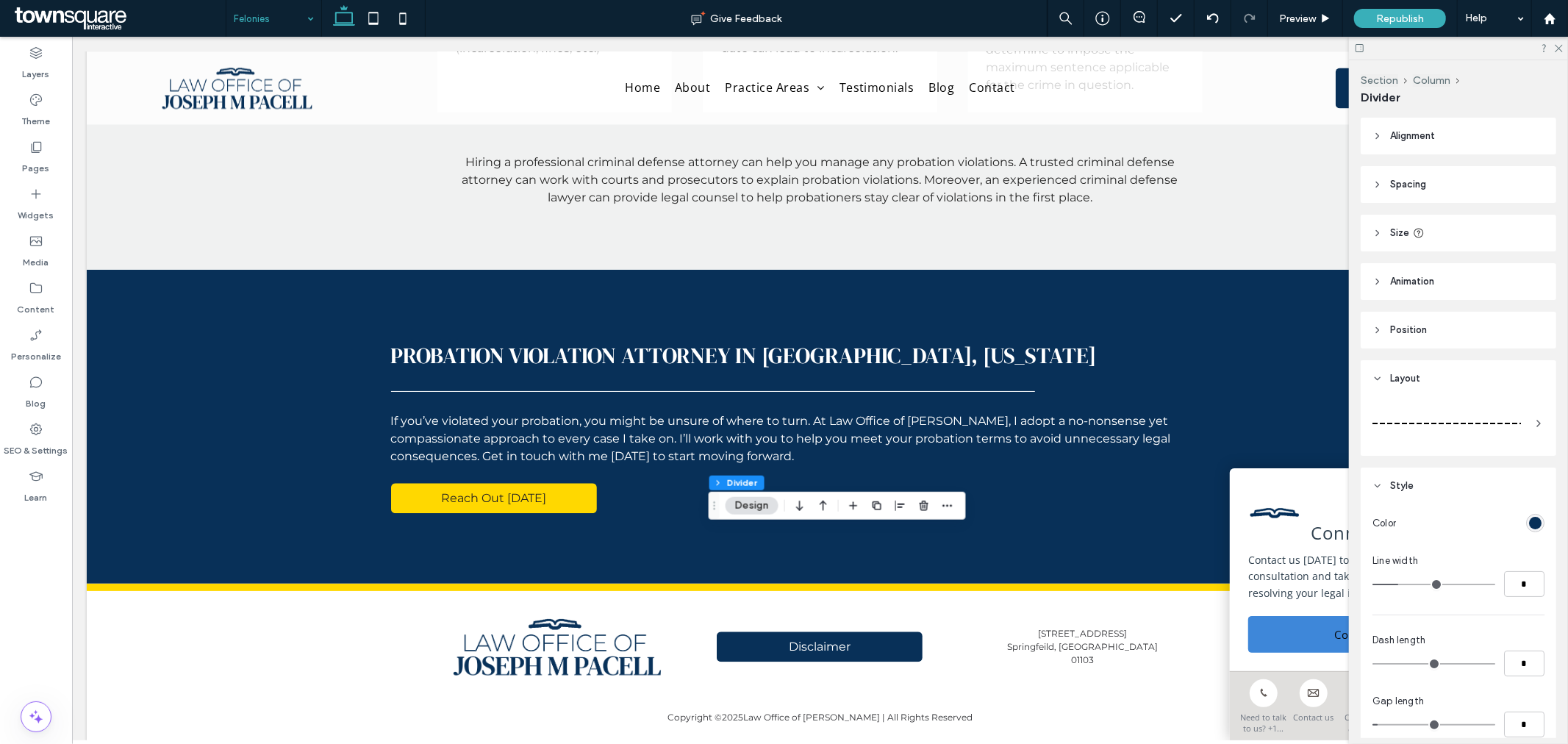
click at [1414, 406] on div at bounding box center [1459, 423] width 172 height 41
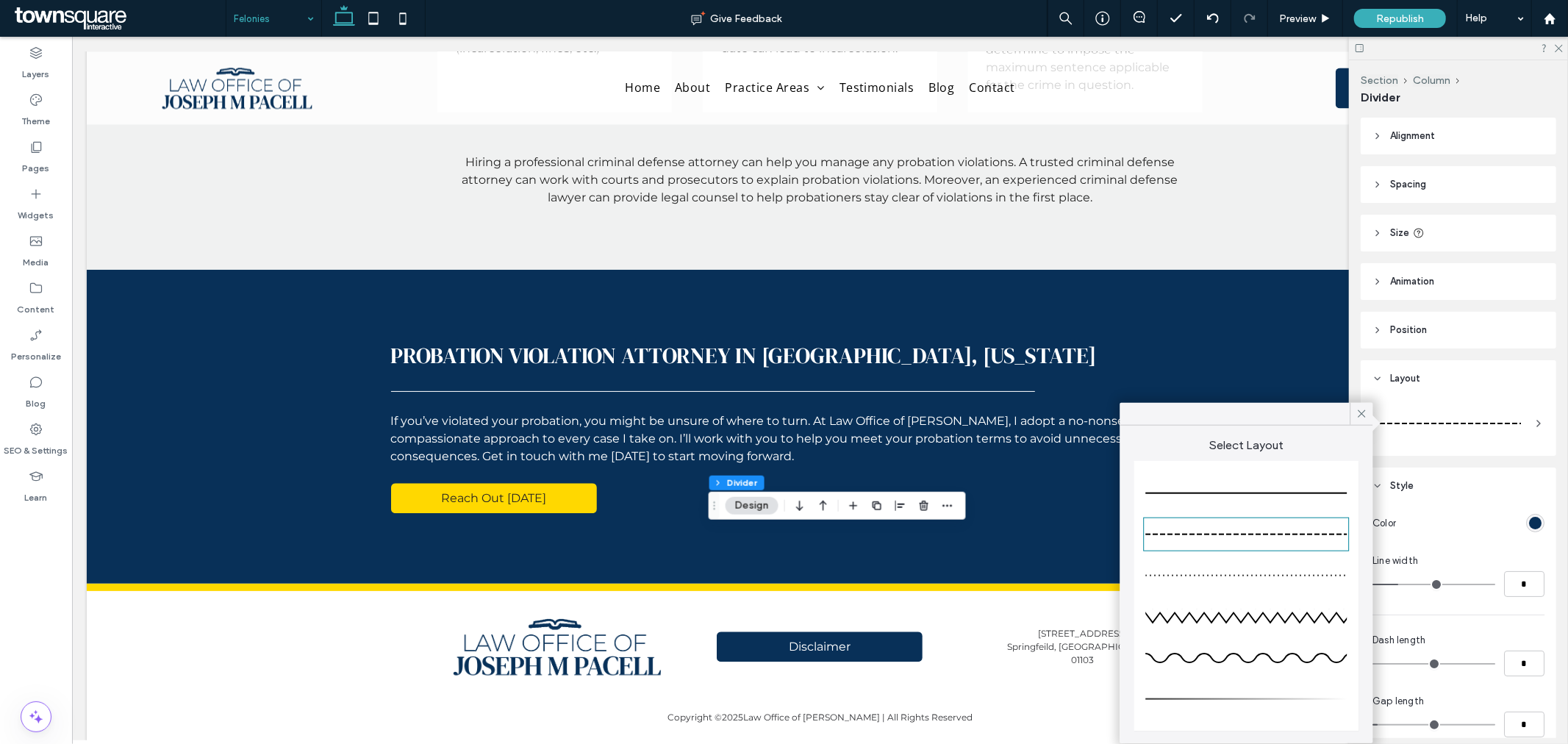
click at [1292, 498] on div at bounding box center [1247, 493] width 202 height 29
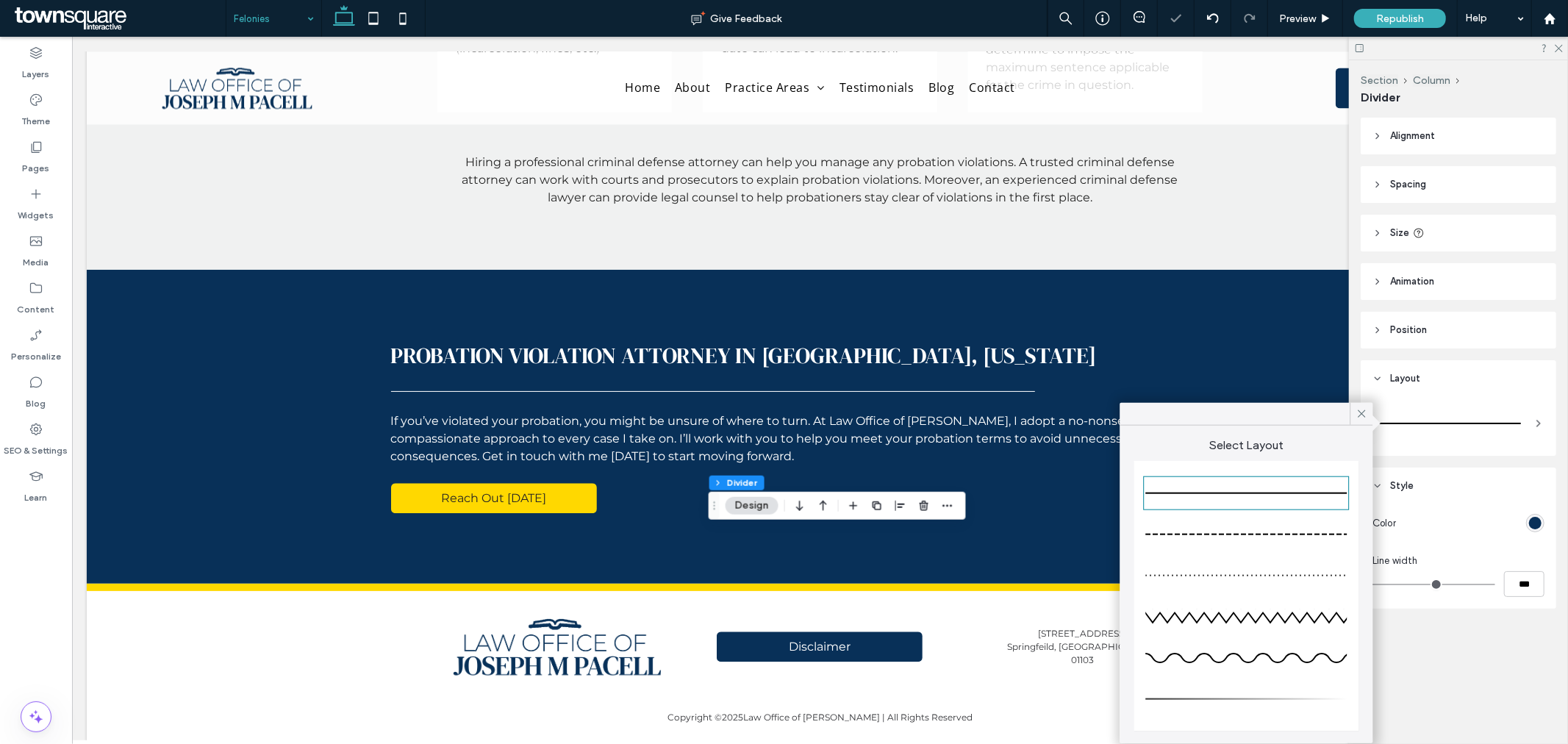
type input "*"
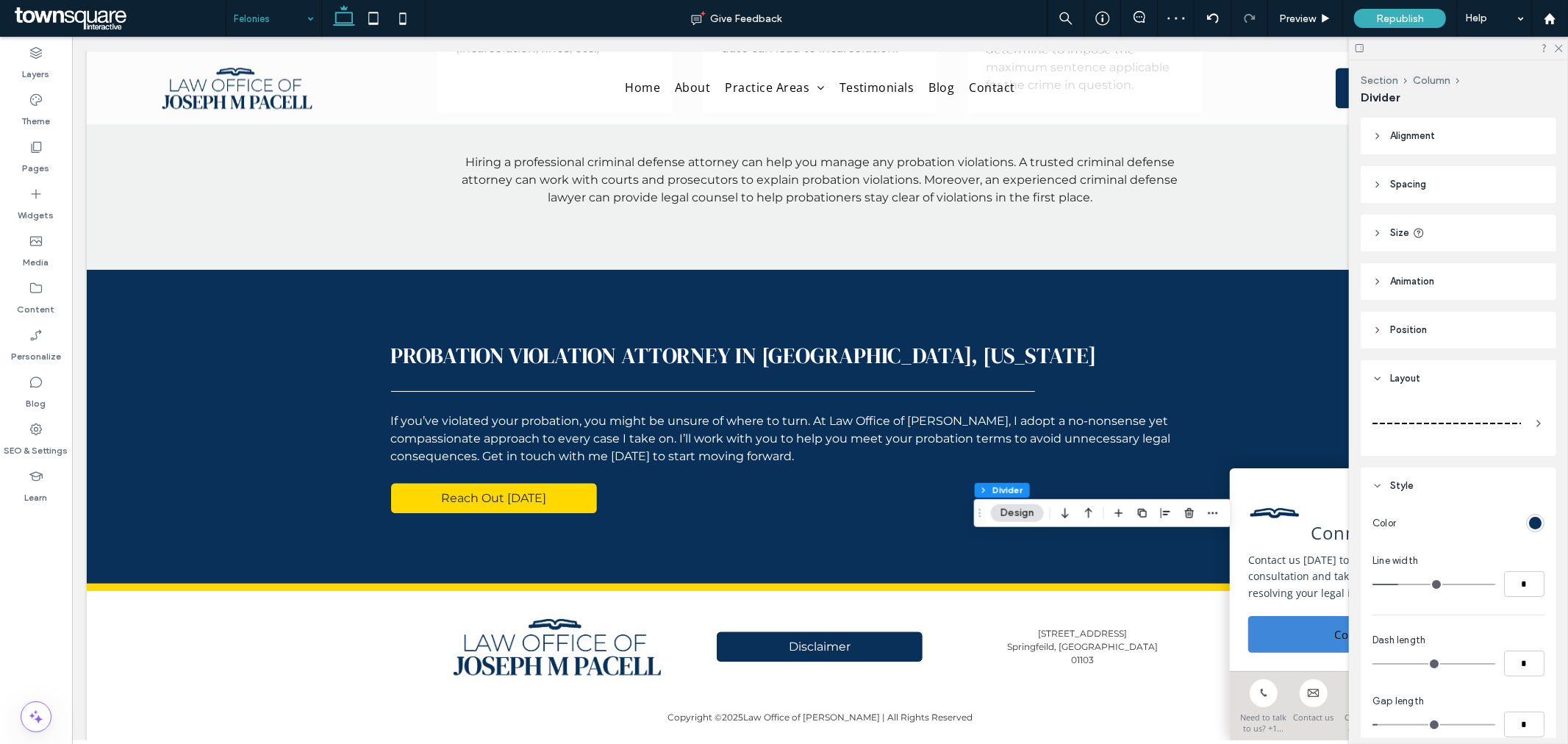
click at [1457, 406] on div at bounding box center [1459, 423] width 172 height 41
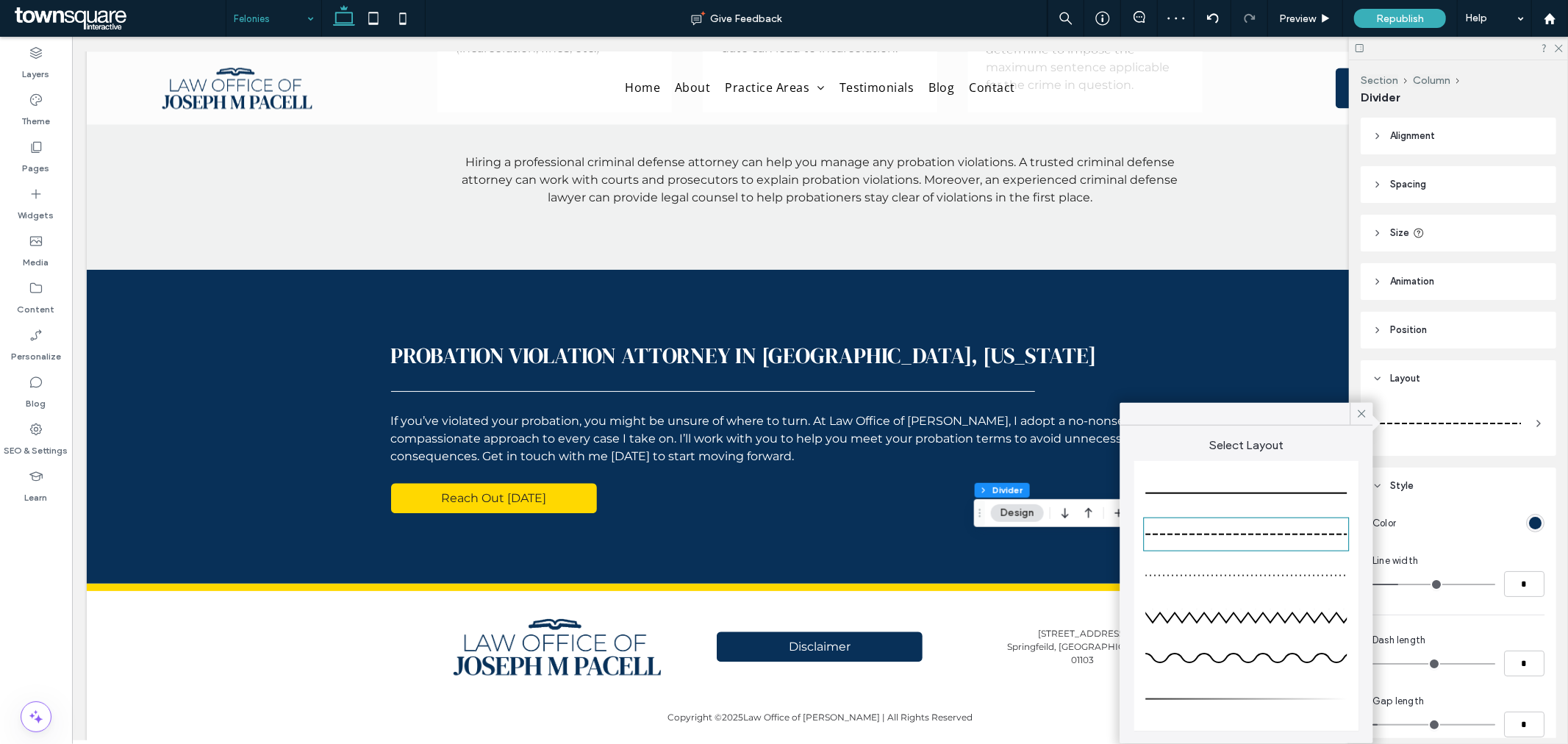
click at [1285, 489] on div at bounding box center [1247, 493] width 202 height 29
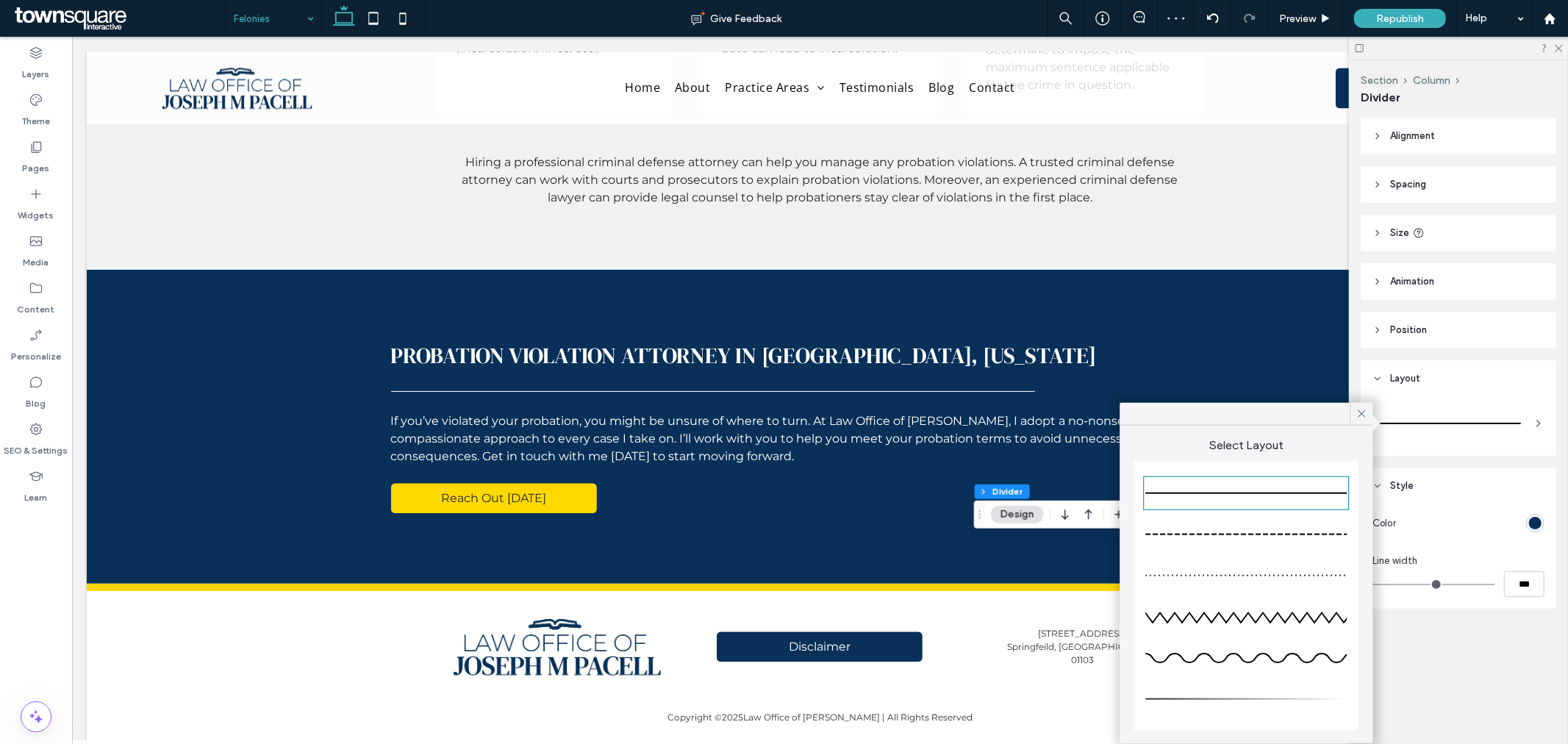
type input "*"
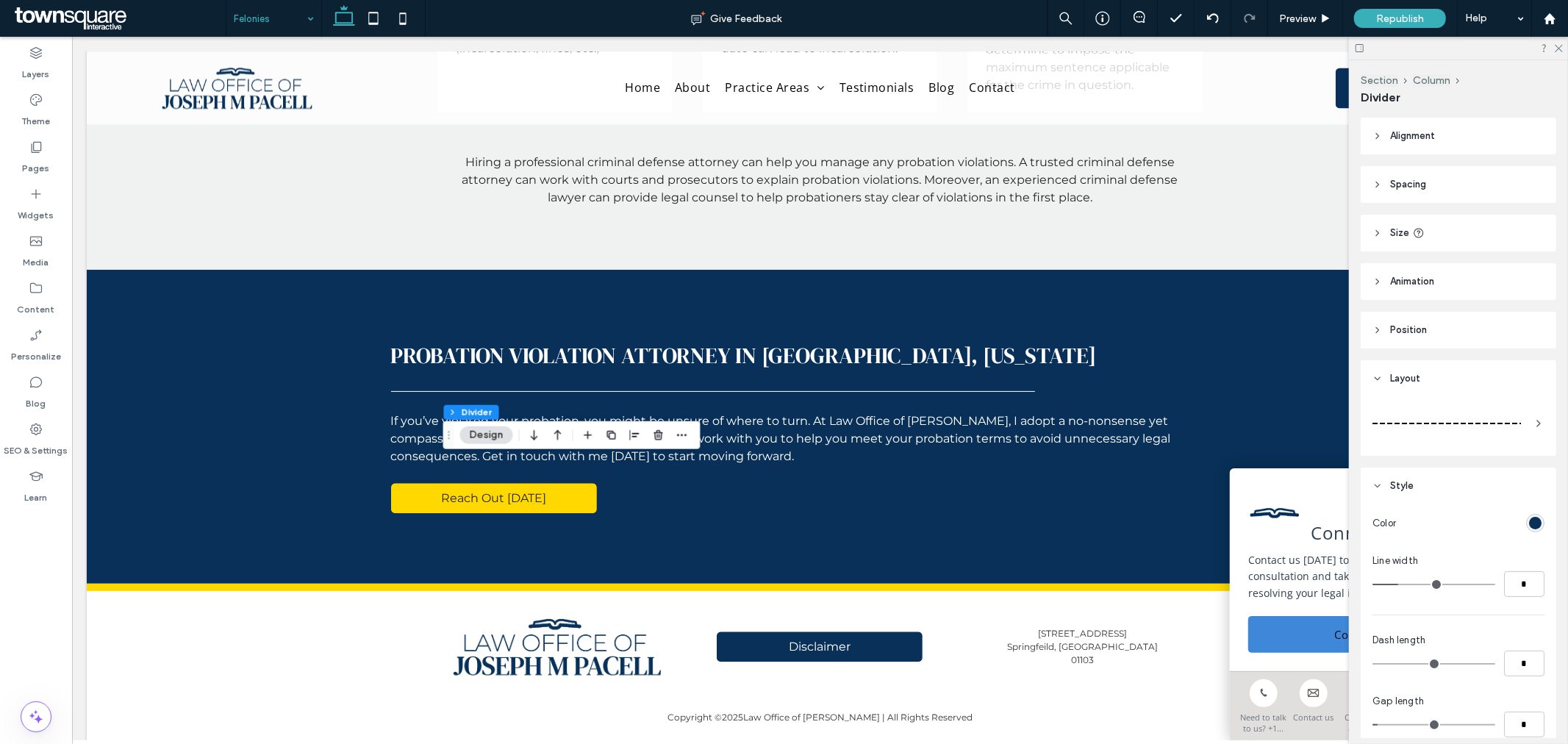
click at [1447, 410] on div at bounding box center [1447, 423] width 148 height 29
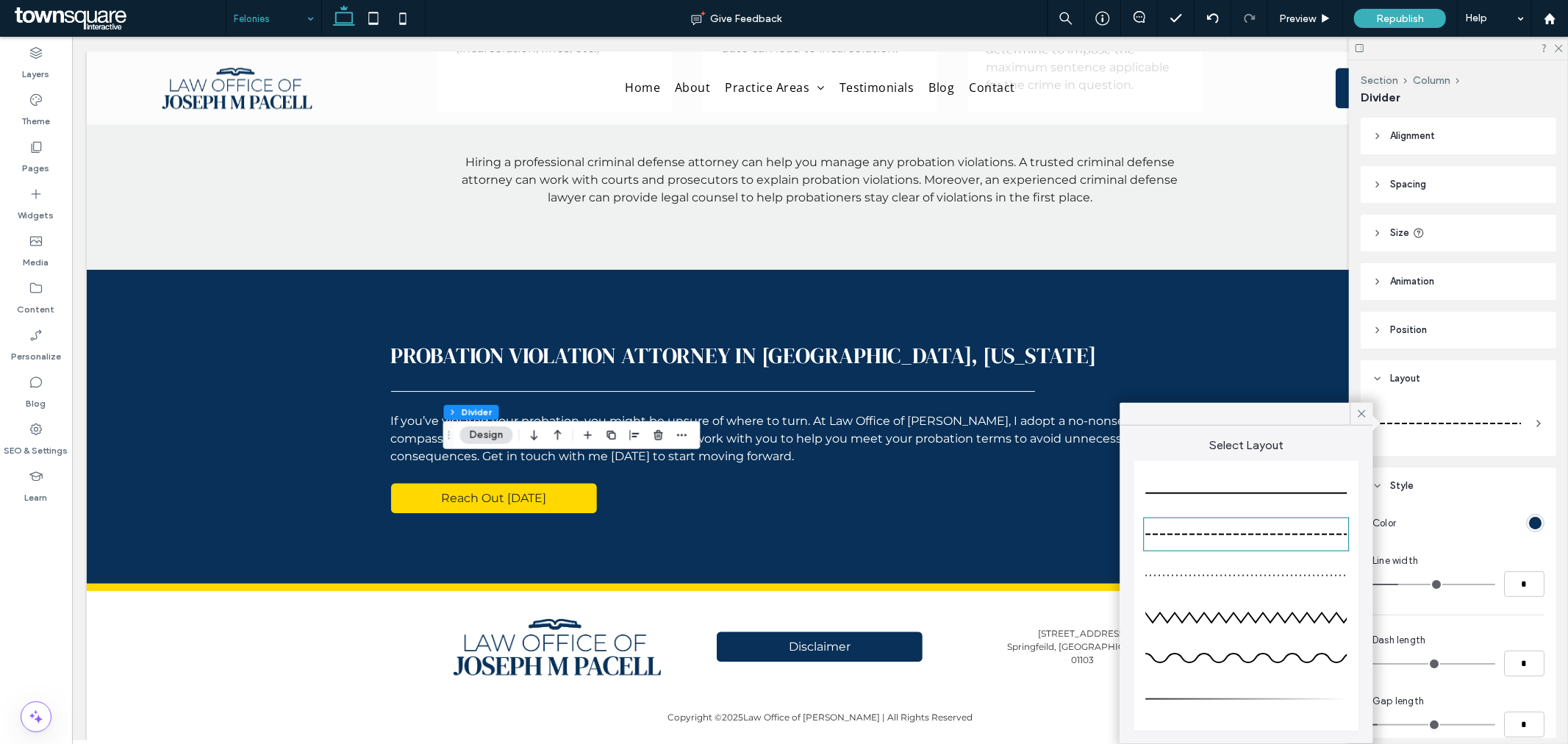
click at [1274, 485] on div at bounding box center [1247, 493] width 202 height 29
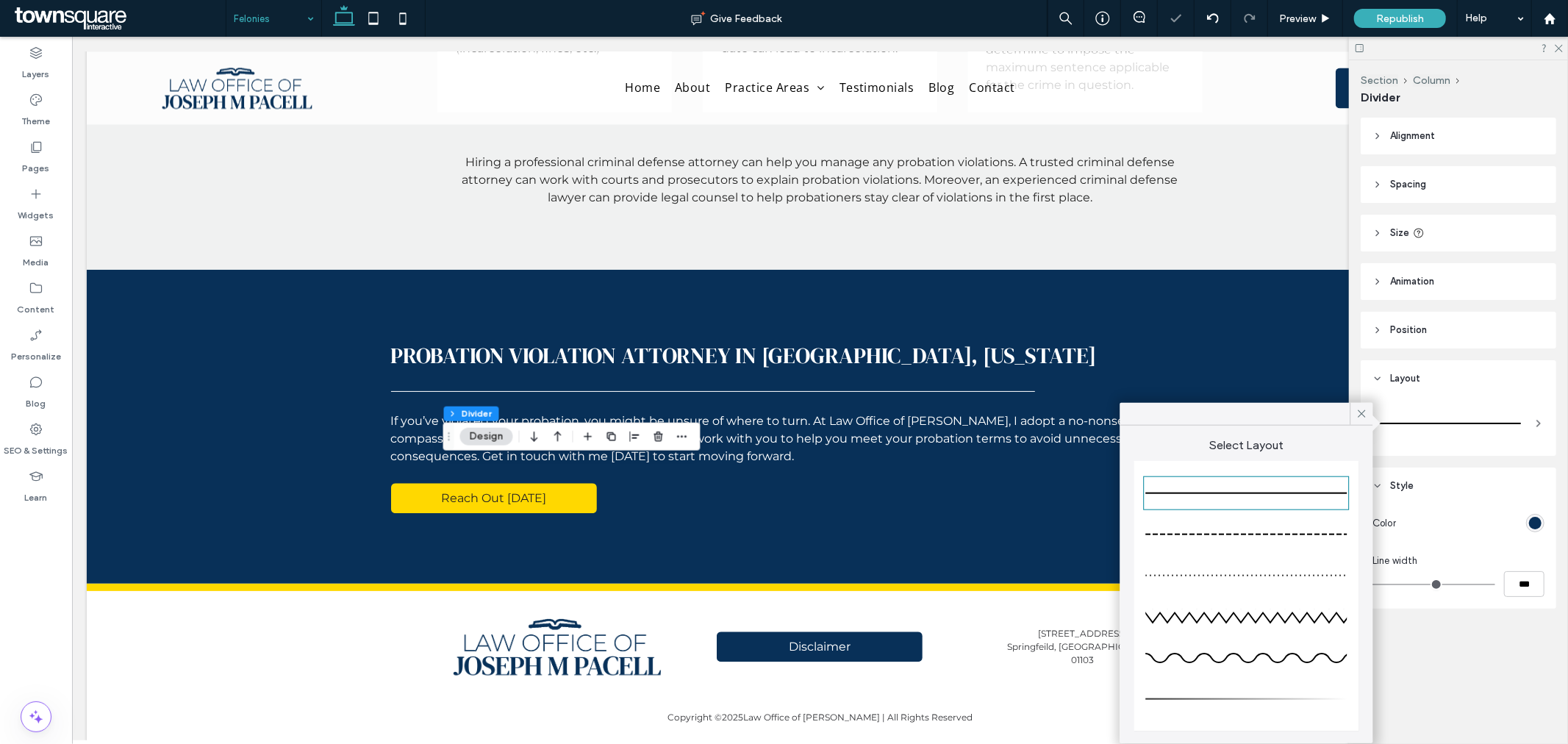
type input "*"
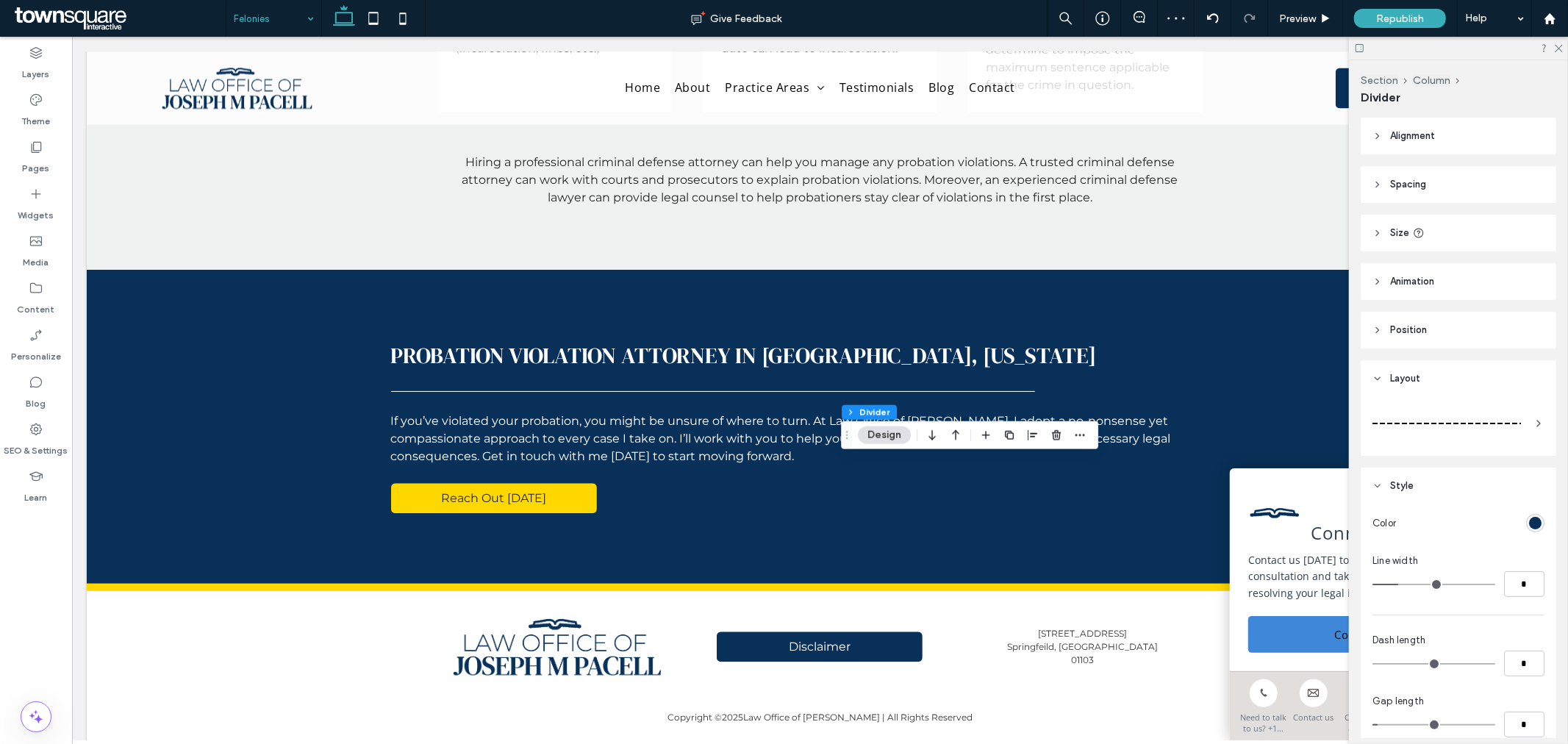
click at [1451, 415] on div at bounding box center [1447, 423] width 148 height 29
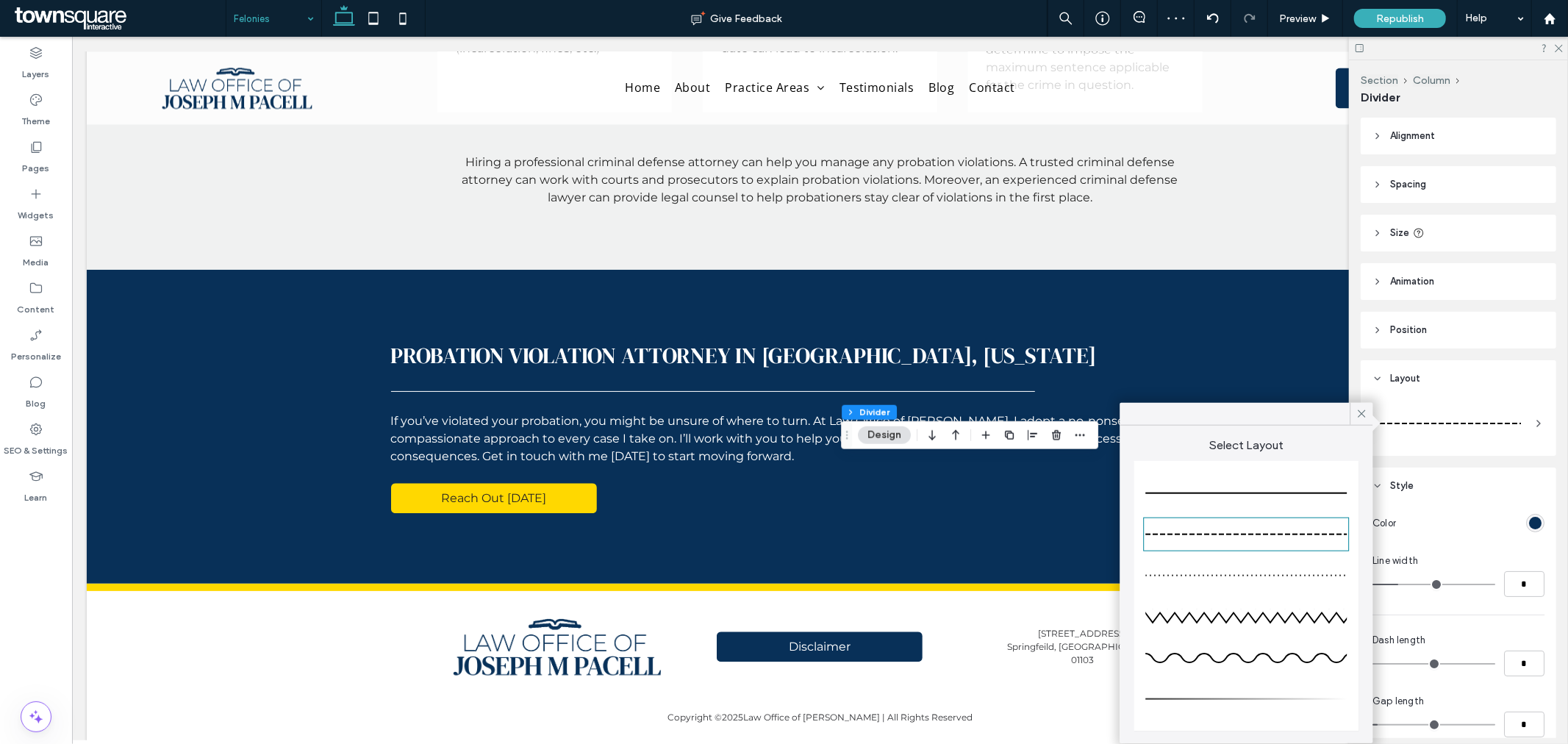
click at [1229, 498] on div at bounding box center [1247, 493] width 202 height 29
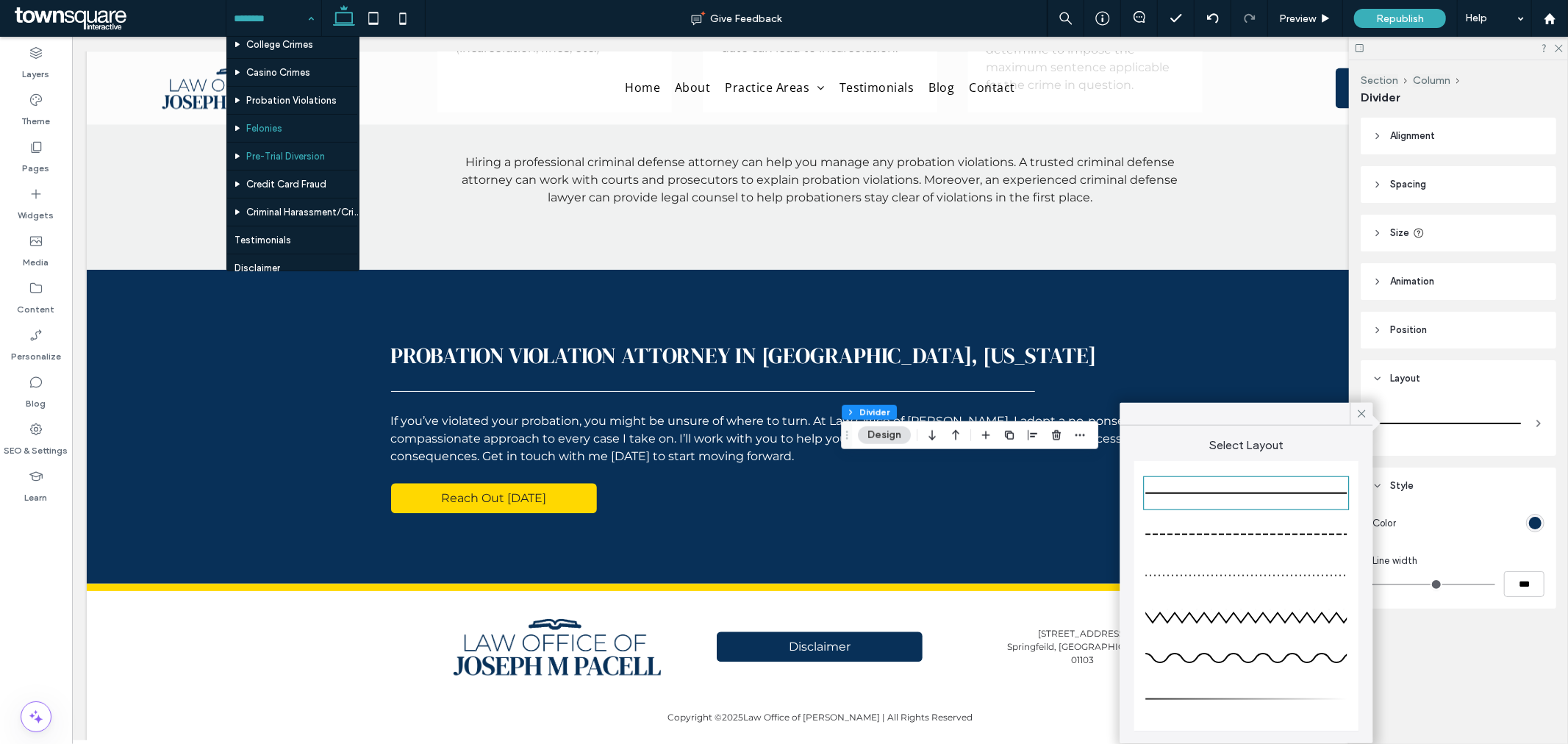
scroll to position [408, 0]
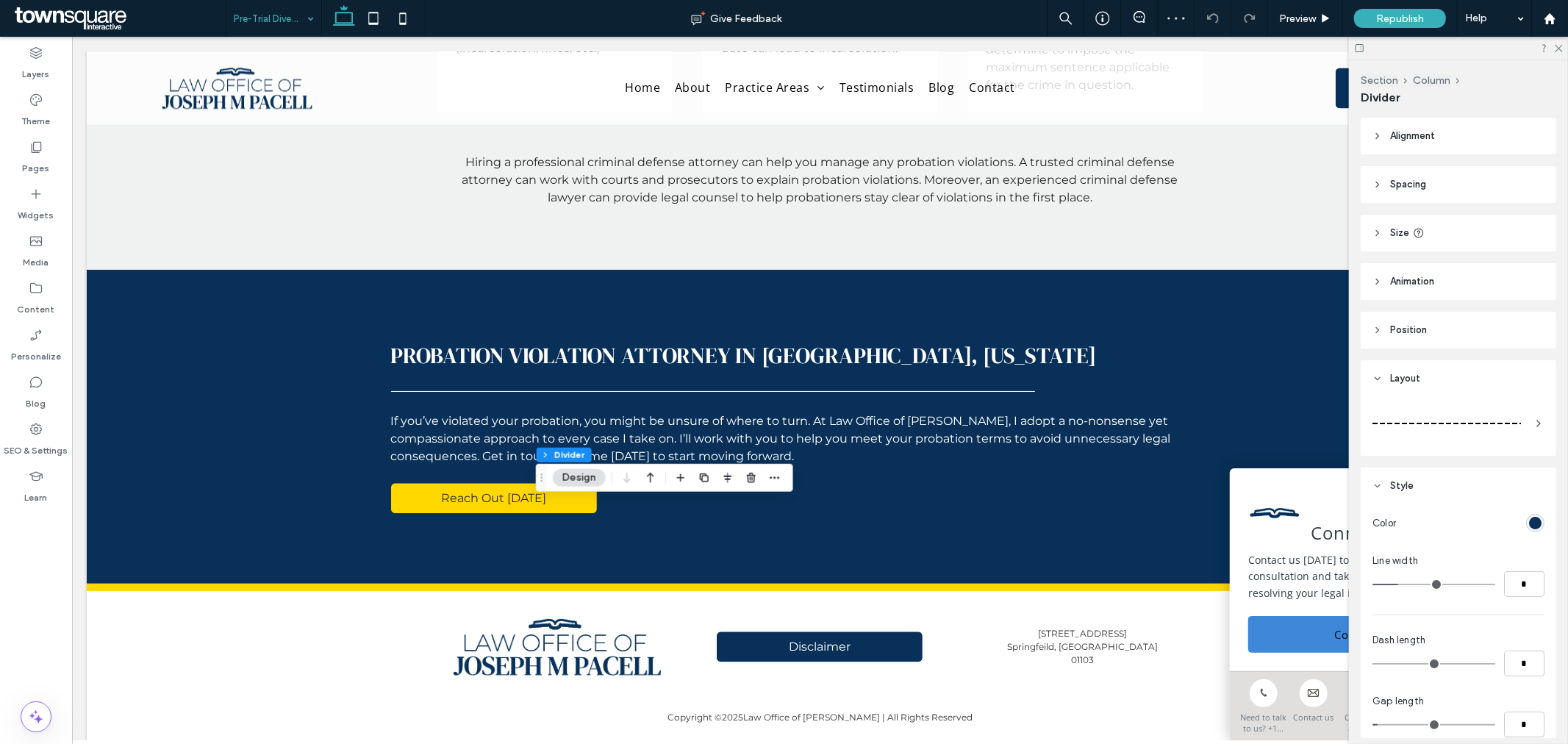
click at [1504, 407] on div at bounding box center [1459, 423] width 172 height 41
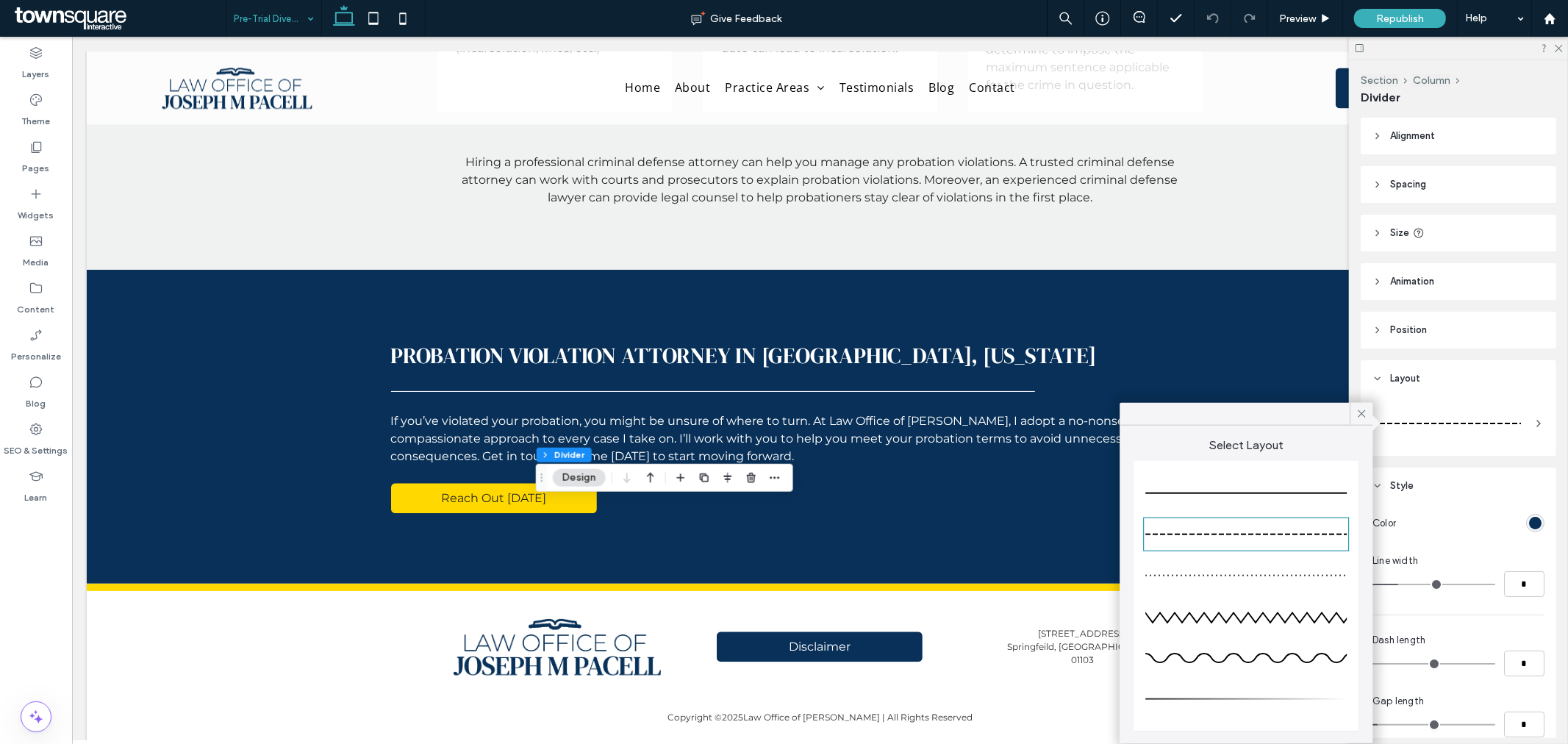
drag, startPoint x: 1290, startPoint y: 488, endPoint x: 1123, endPoint y: 520, distance: 170.0
click at [1289, 488] on div at bounding box center [1247, 493] width 202 height 29
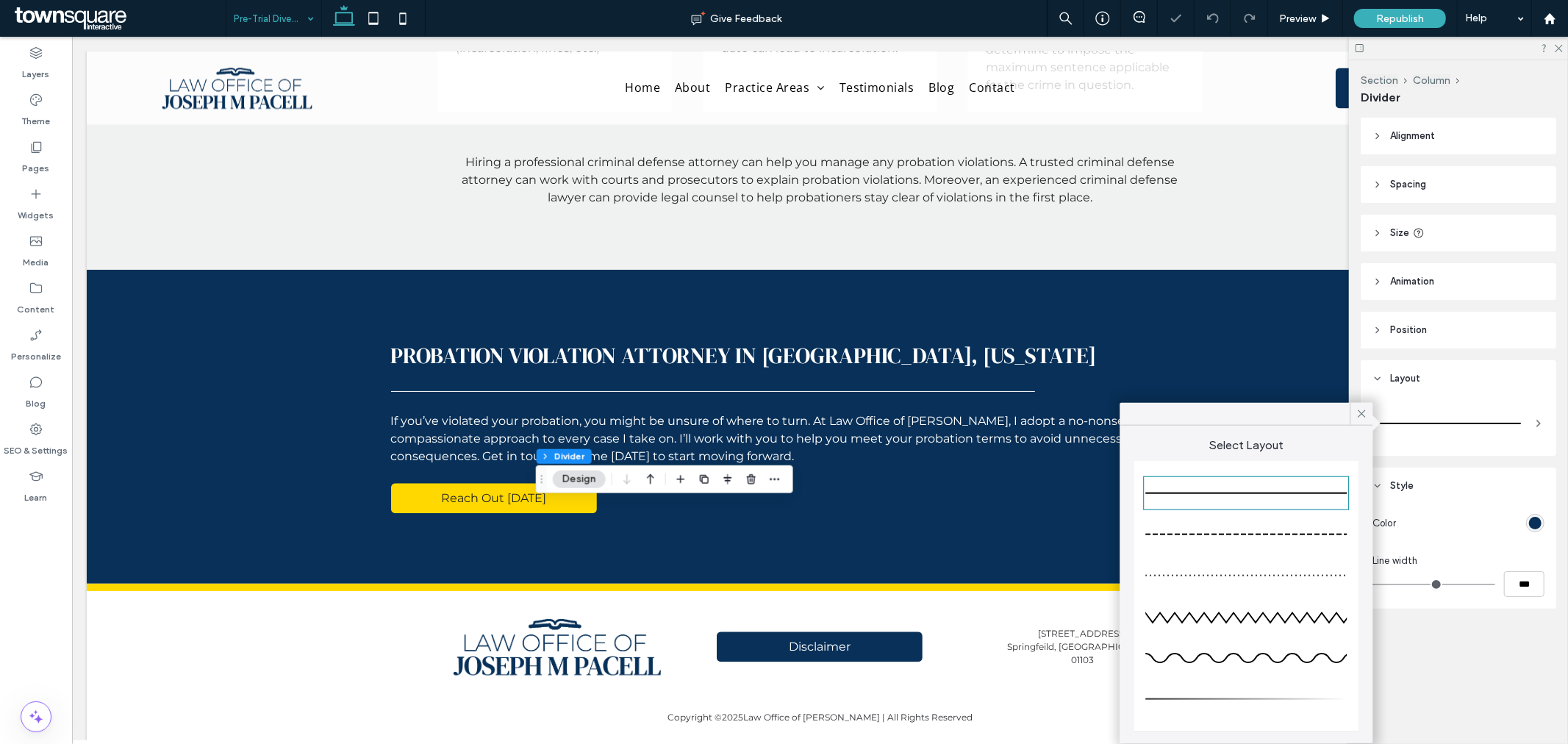
type input "*"
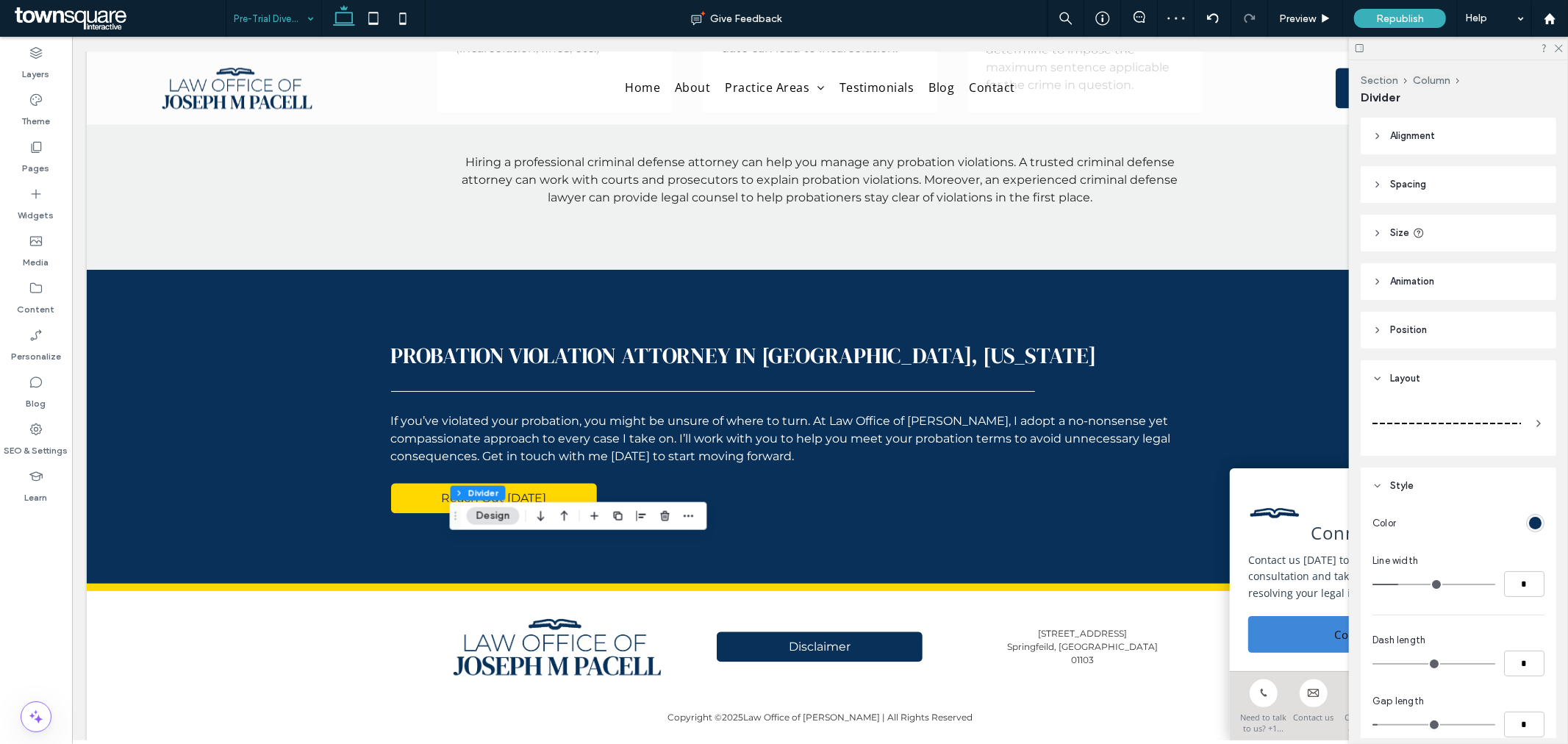
click at [1517, 410] on div at bounding box center [1459, 423] width 172 height 41
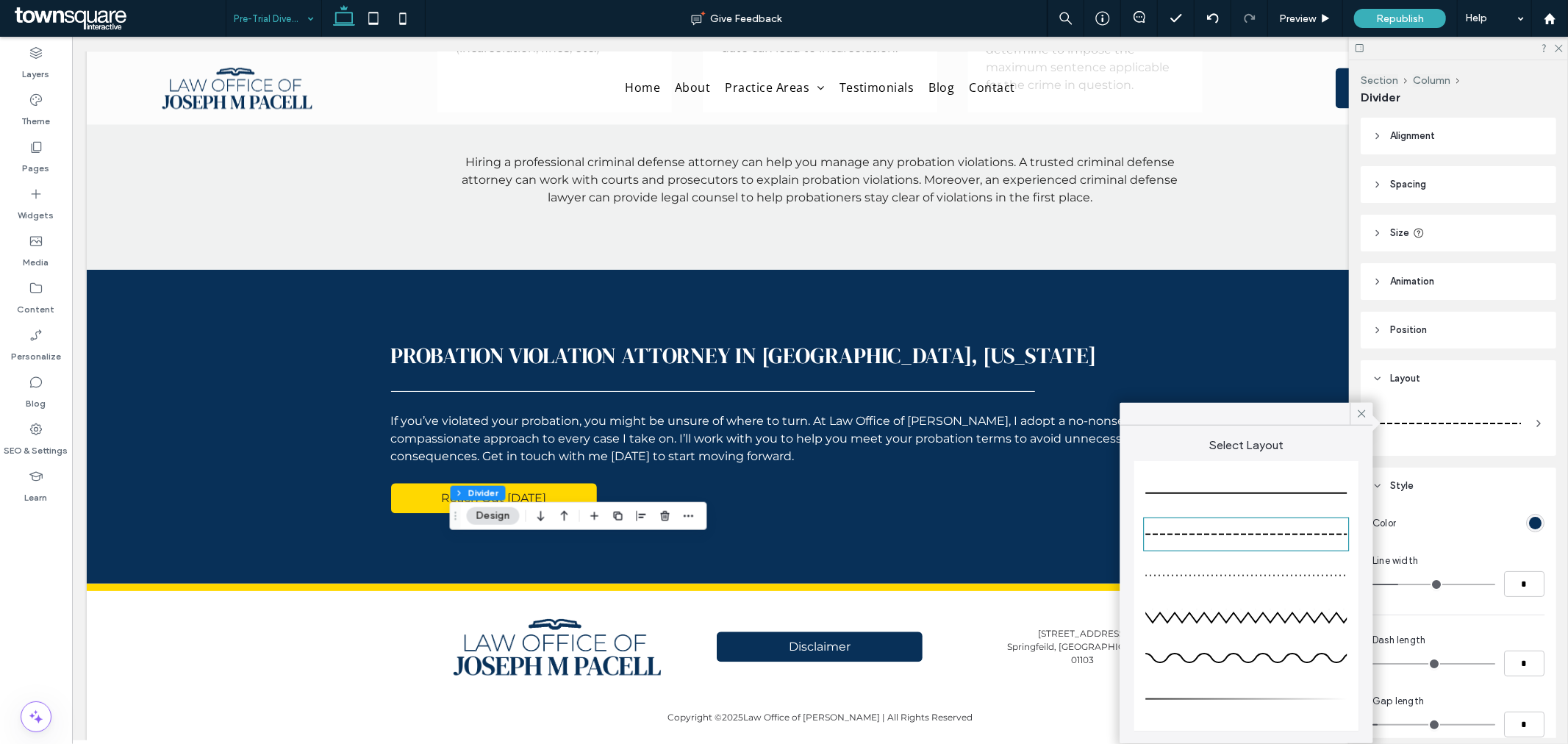
drag, startPoint x: 1322, startPoint y: 485, endPoint x: 1136, endPoint y: 532, distance: 191.8
click at [1321, 485] on div at bounding box center [1247, 493] width 202 height 29
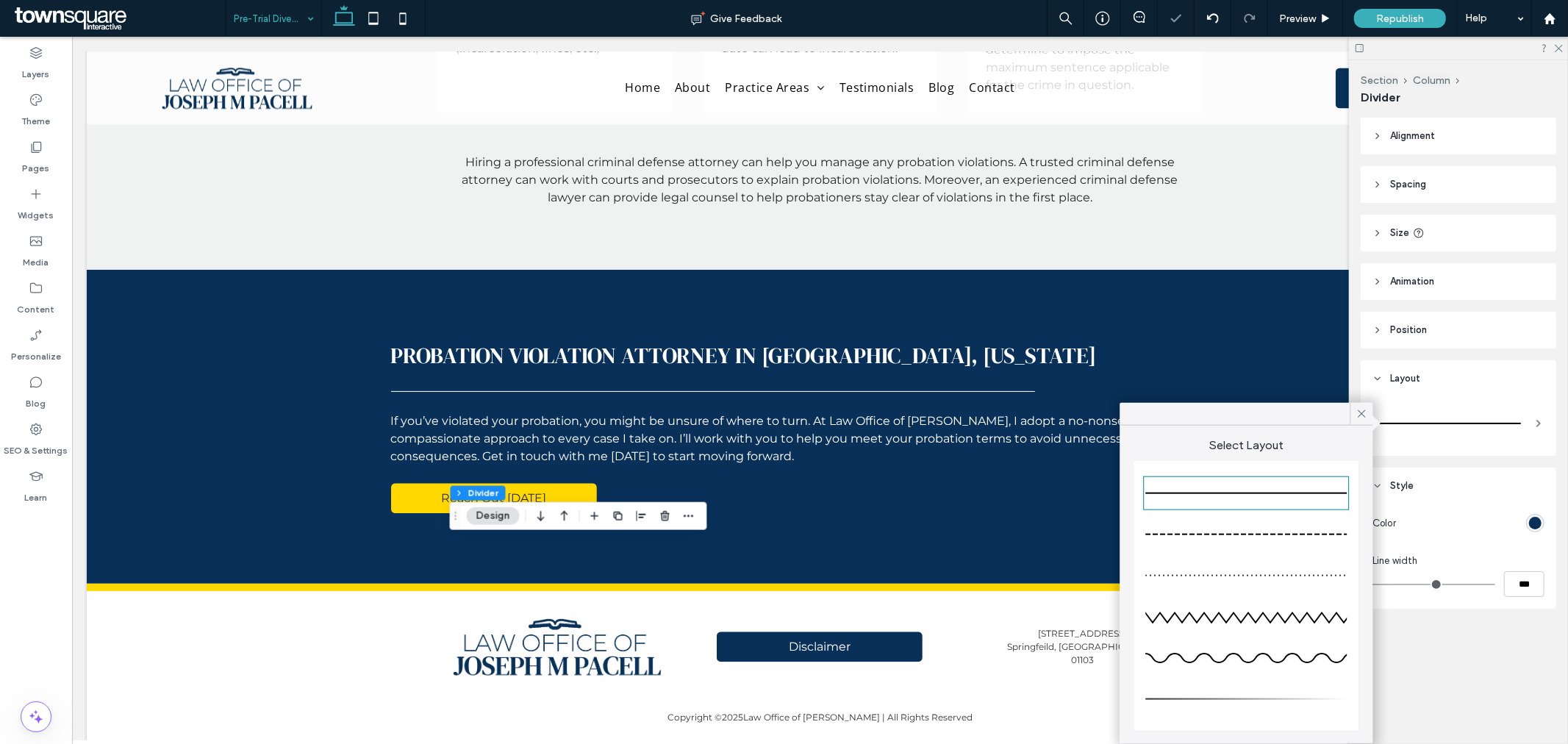
type input "*"
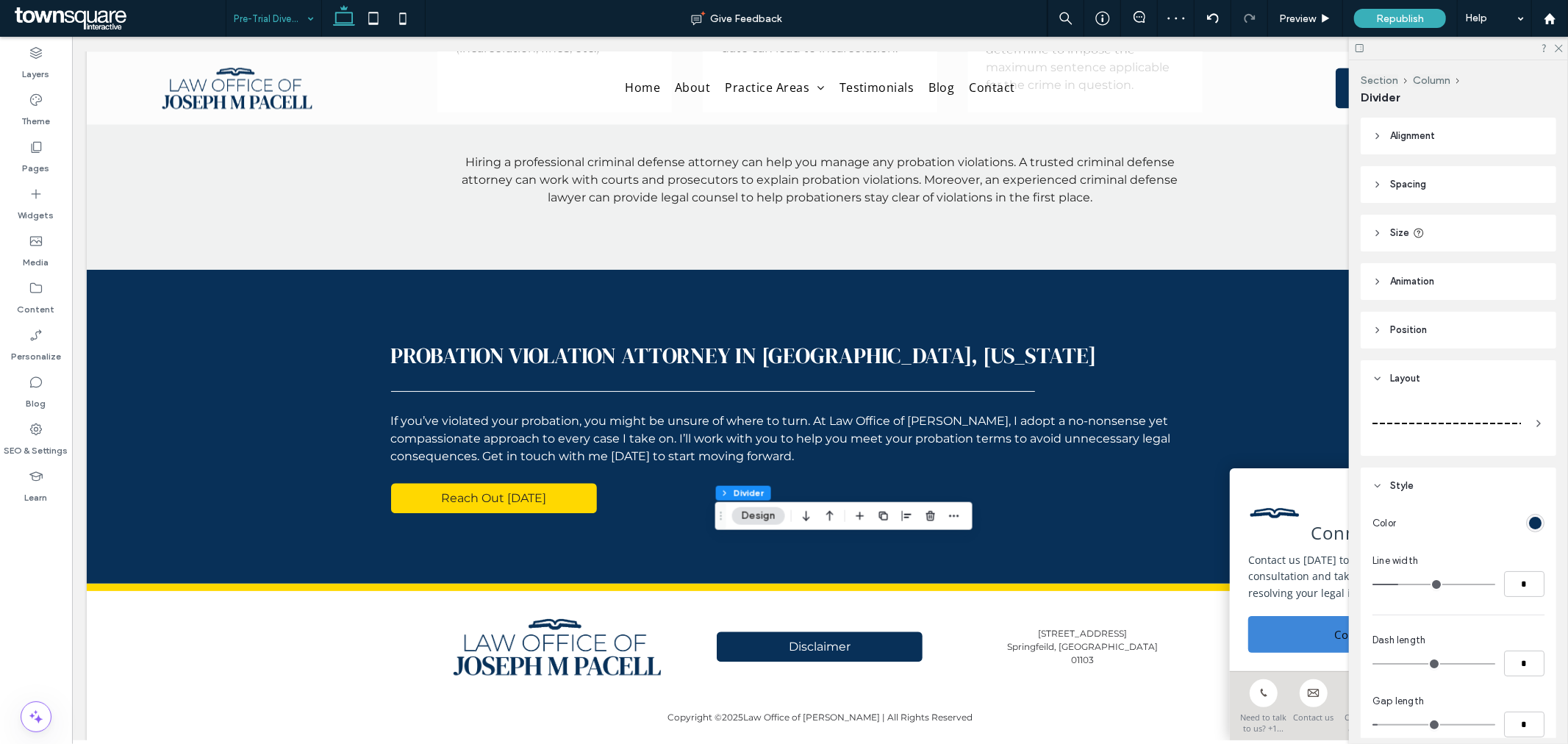
click at [1461, 417] on div at bounding box center [1447, 423] width 148 height 29
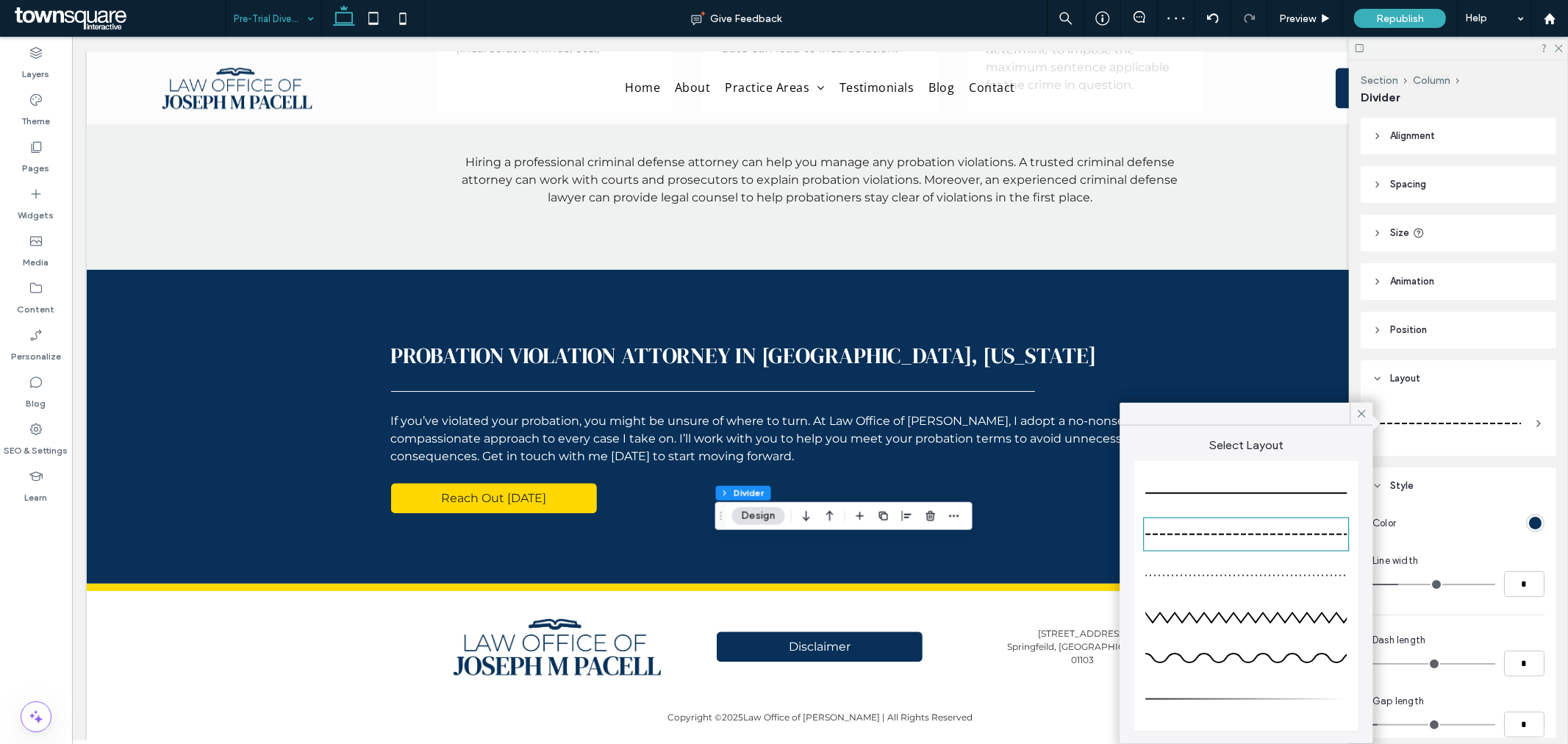
click at [1329, 486] on div at bounding box center [1247, 493] width 202 height 29
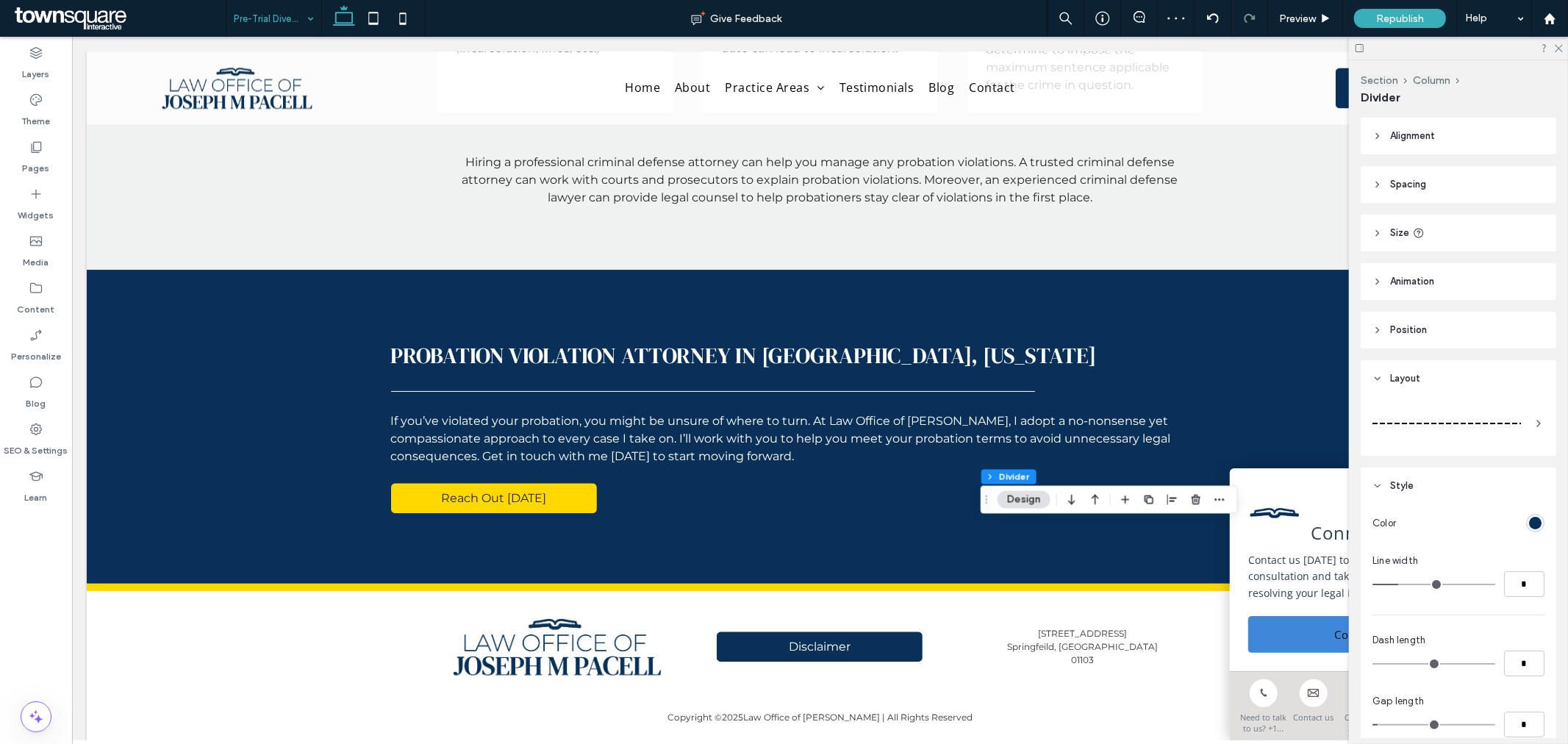
click at [1518, 417] on div at bounding box center [1459, 423] width 172 height 41
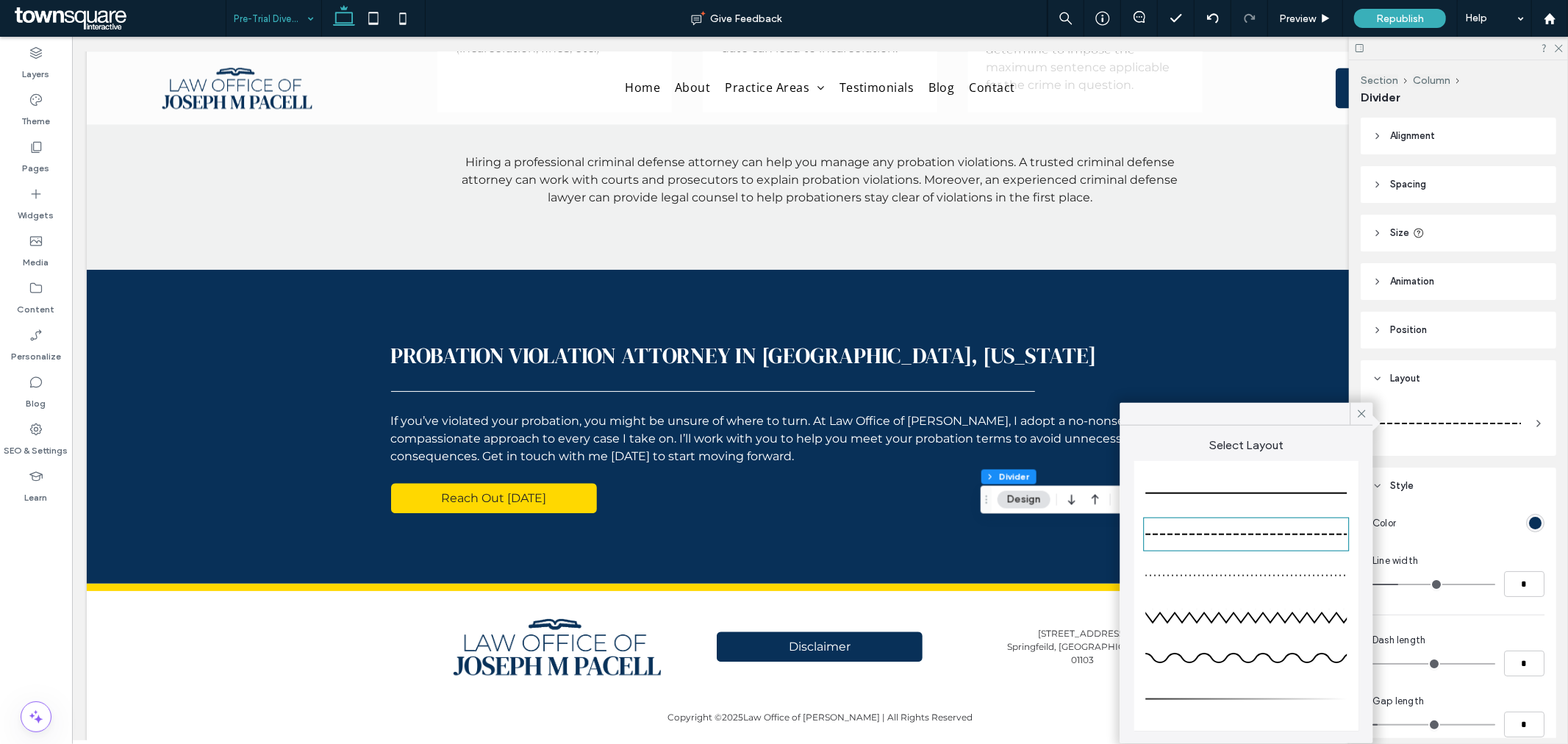
click at [1264, 485] on div at bounding box center [1247, 493] width 202 height 29
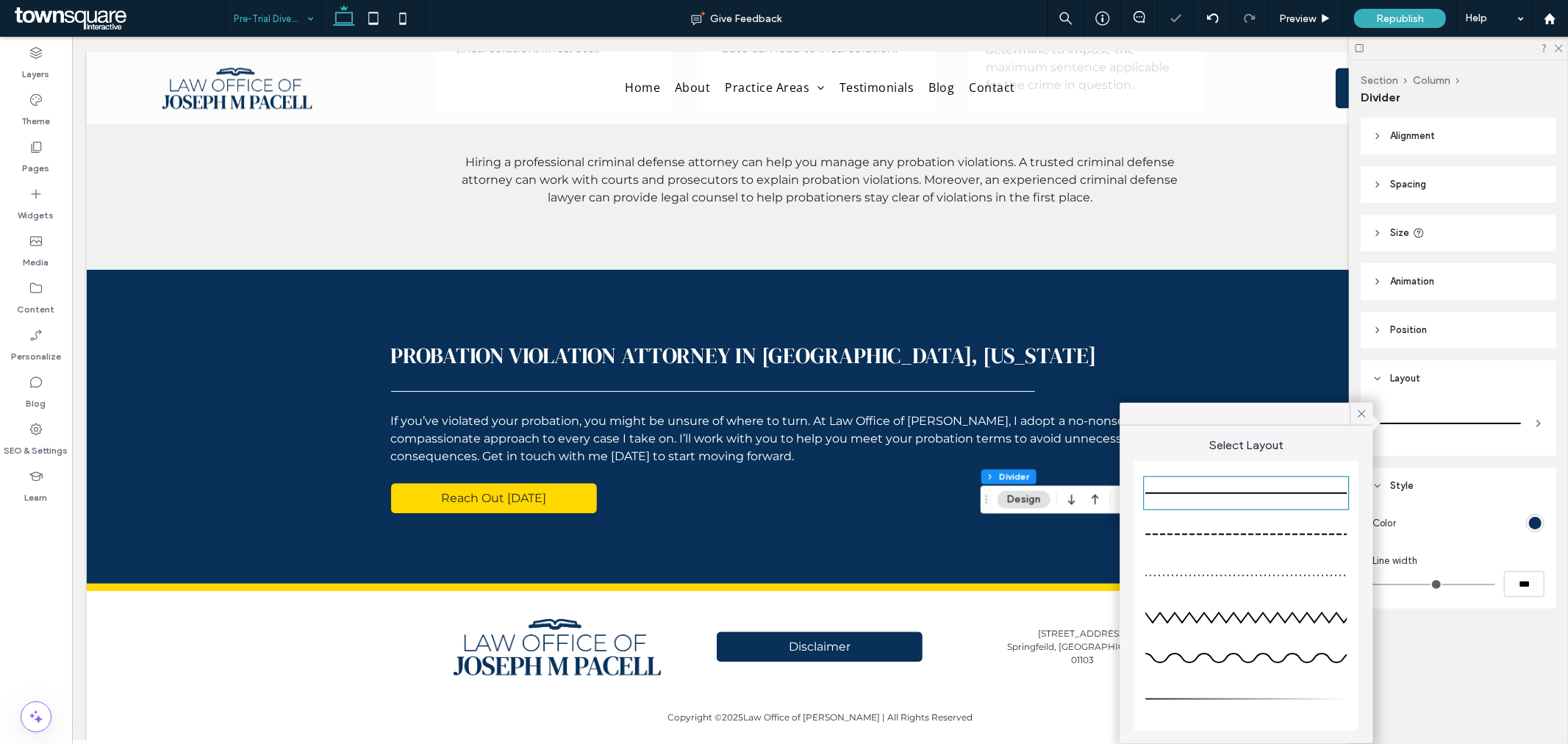
type input "*"
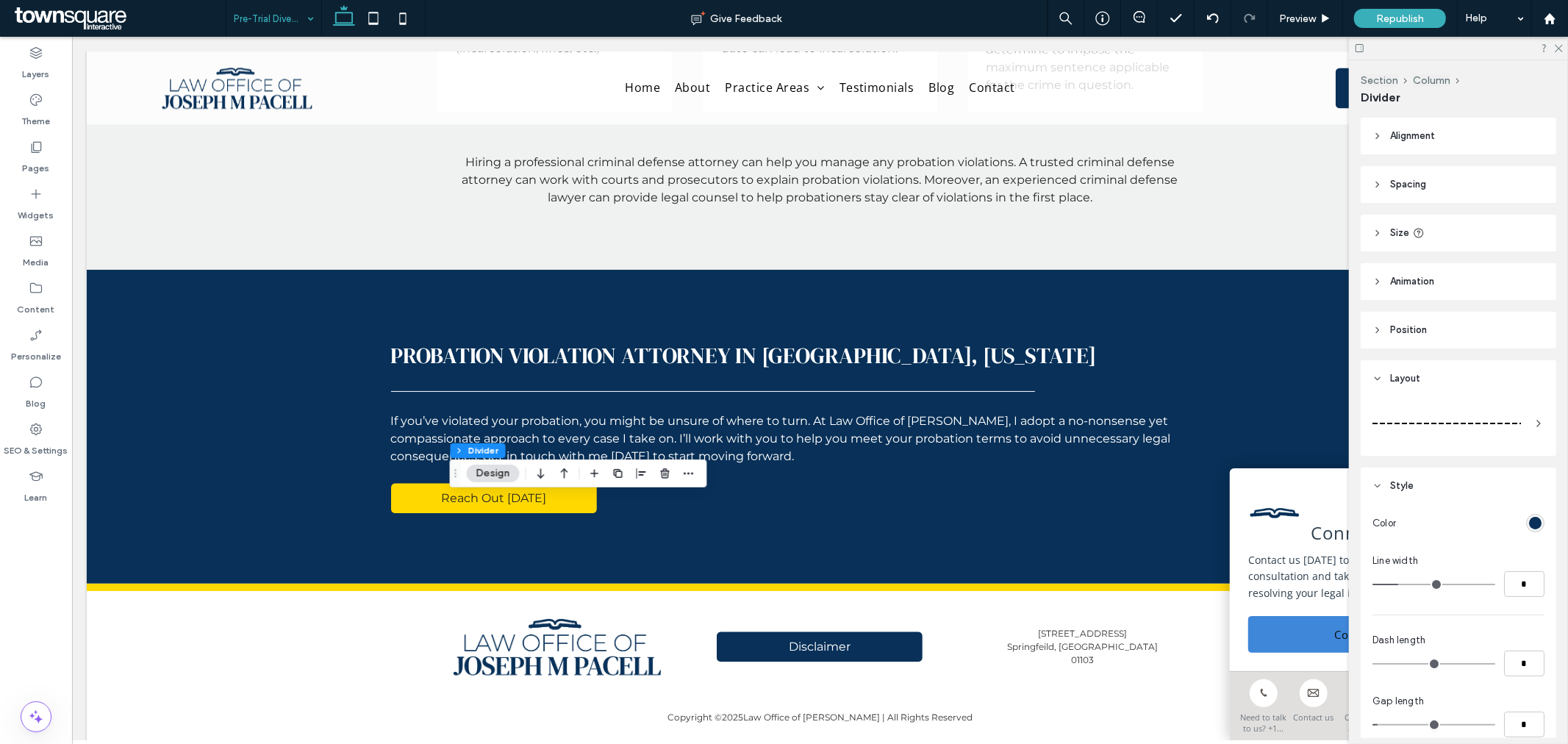
click at [1502, 416] on div at bounding box center [1447, 423] width 148 height 29
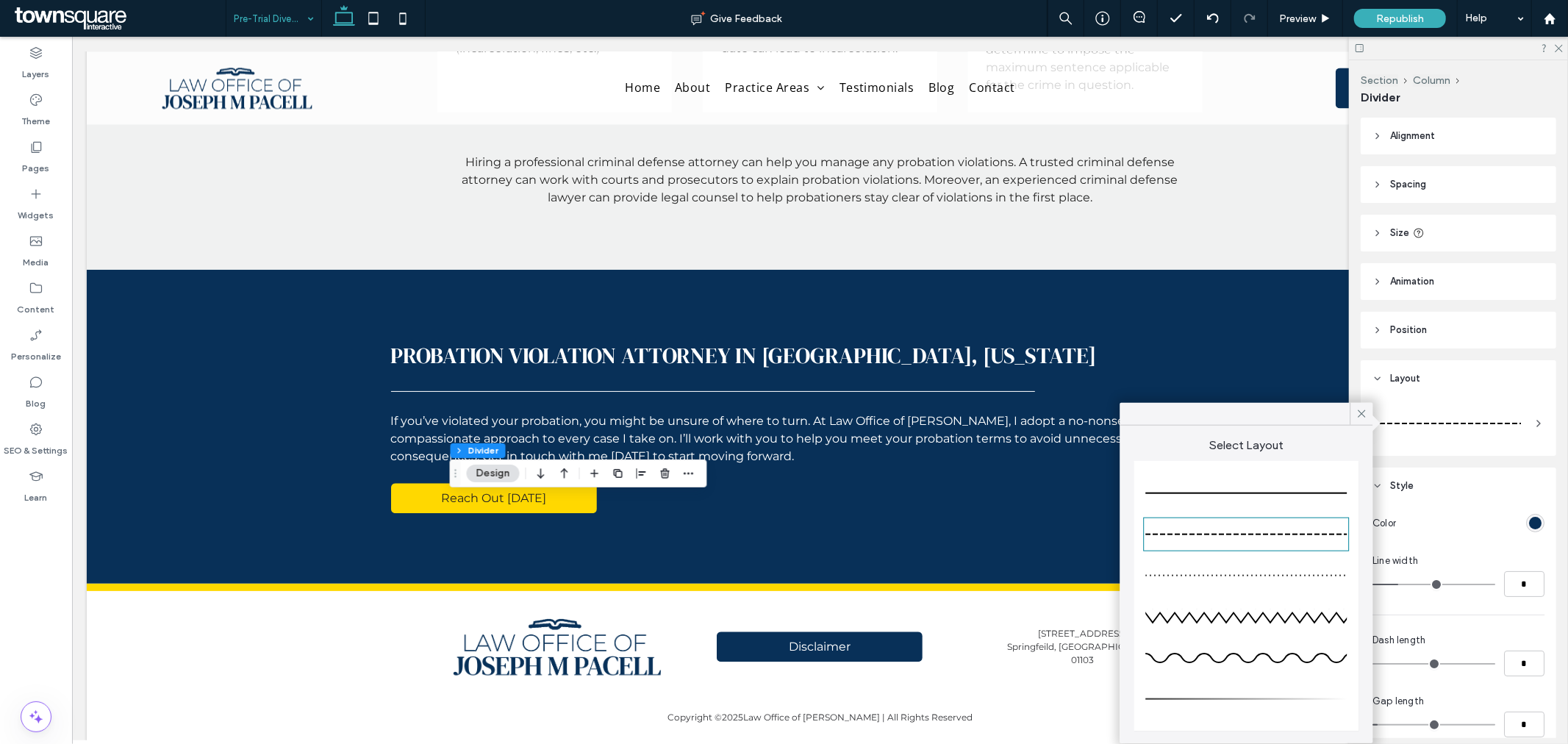
click at [1300, 486] on div at bounding box center [1247, 493] width 202 height 29
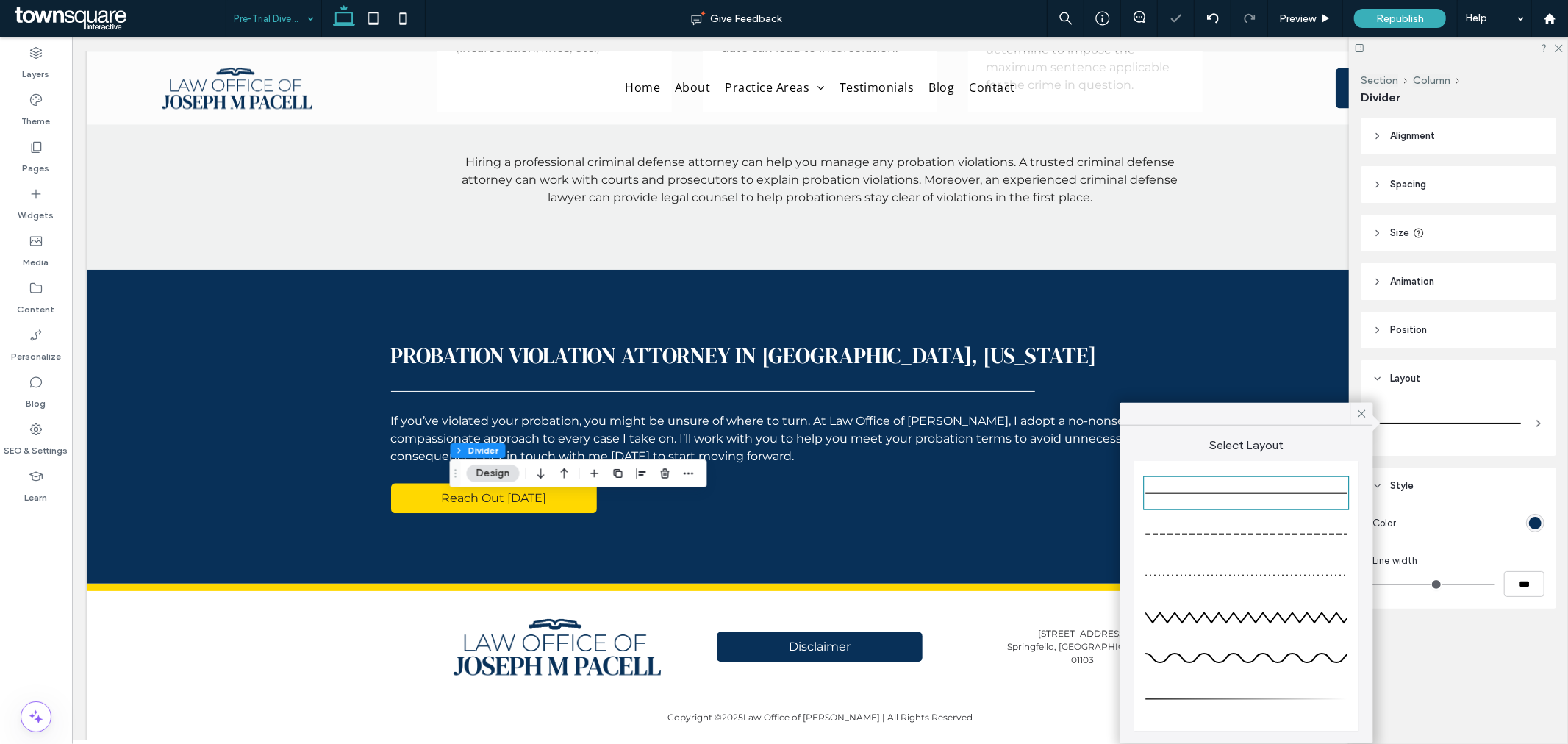
type input "*"
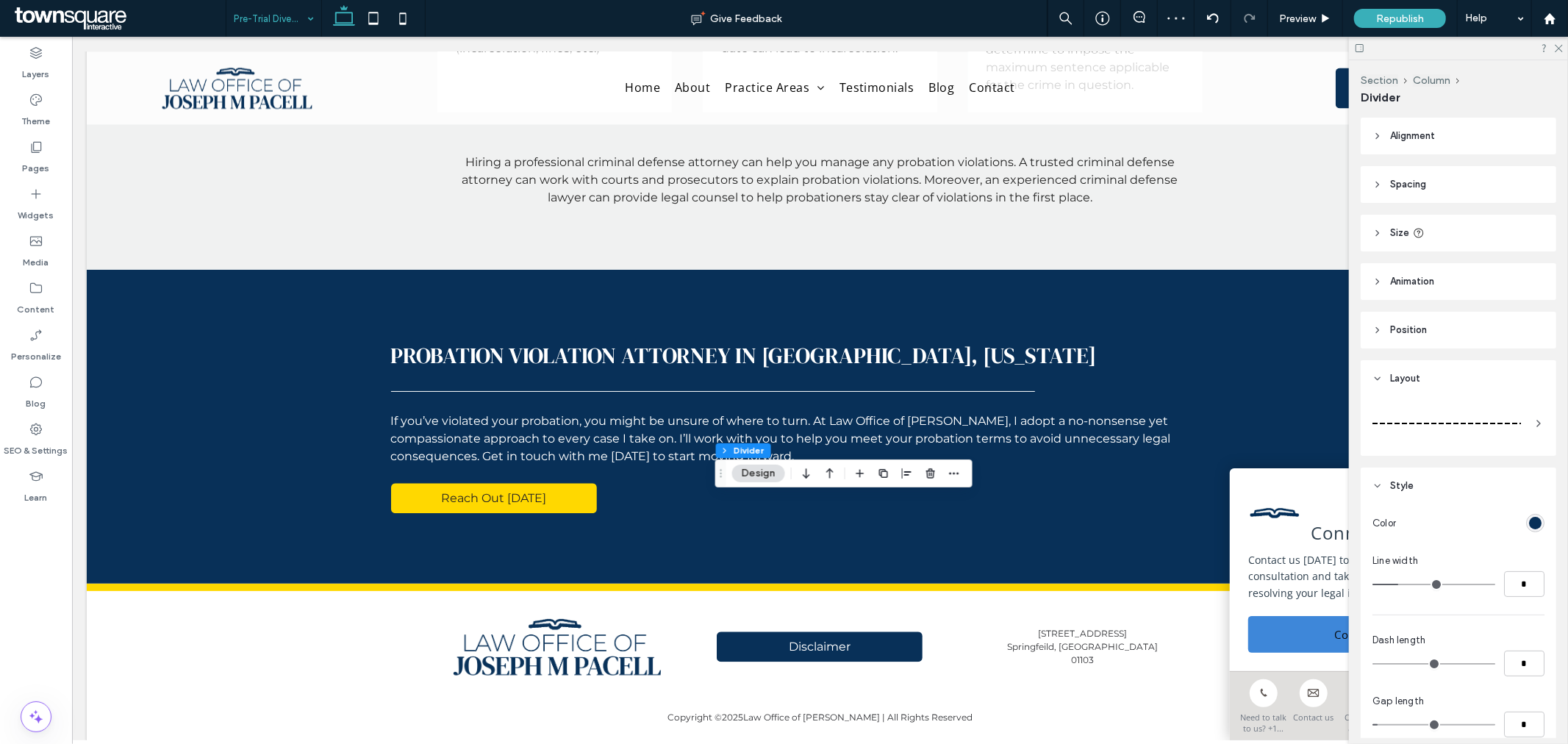
click at [1491, 415] on div at bounding box center [1447, 423] width 148 height 29
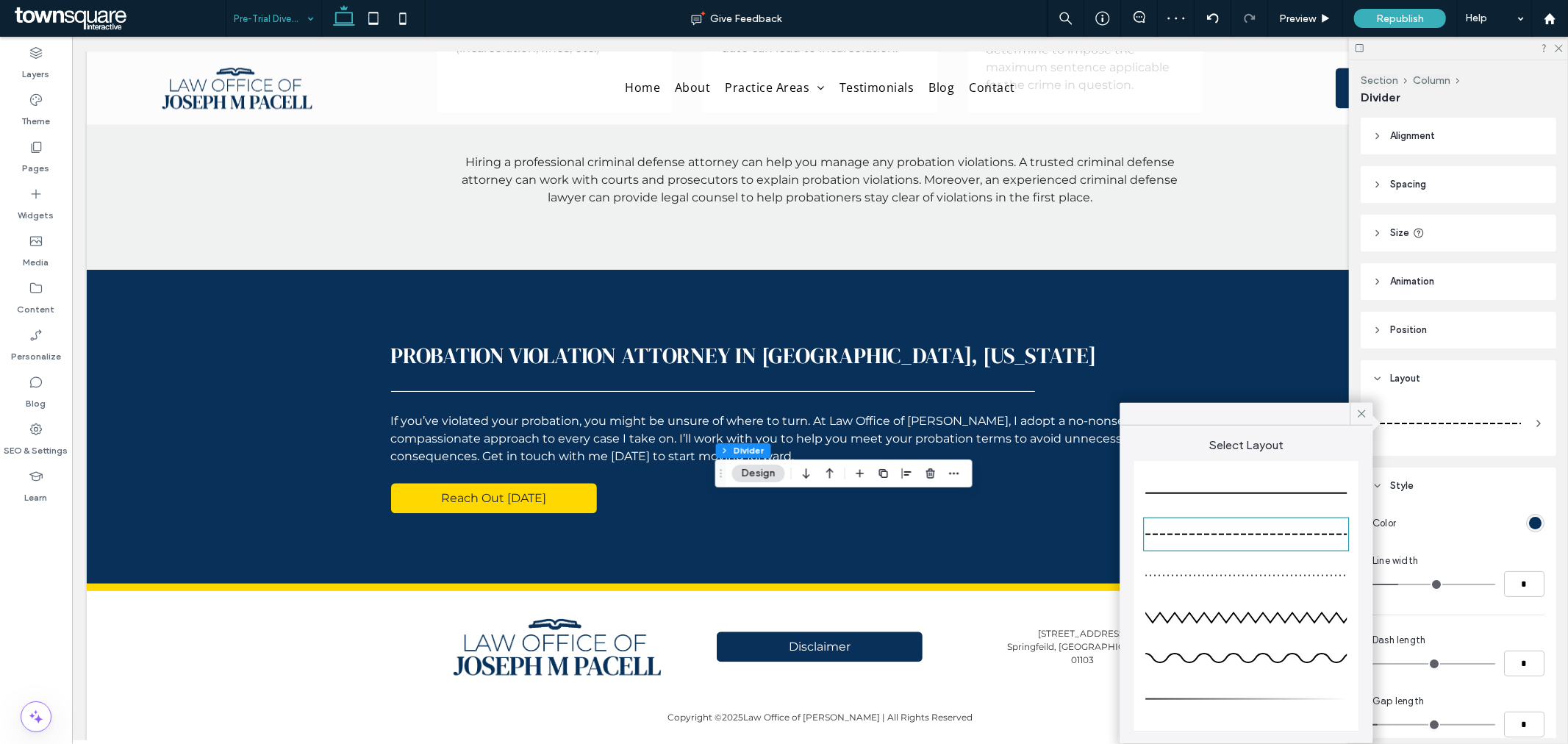
click at [1257, 493] on div at bounding box center [1247, 494] width 202 height 2
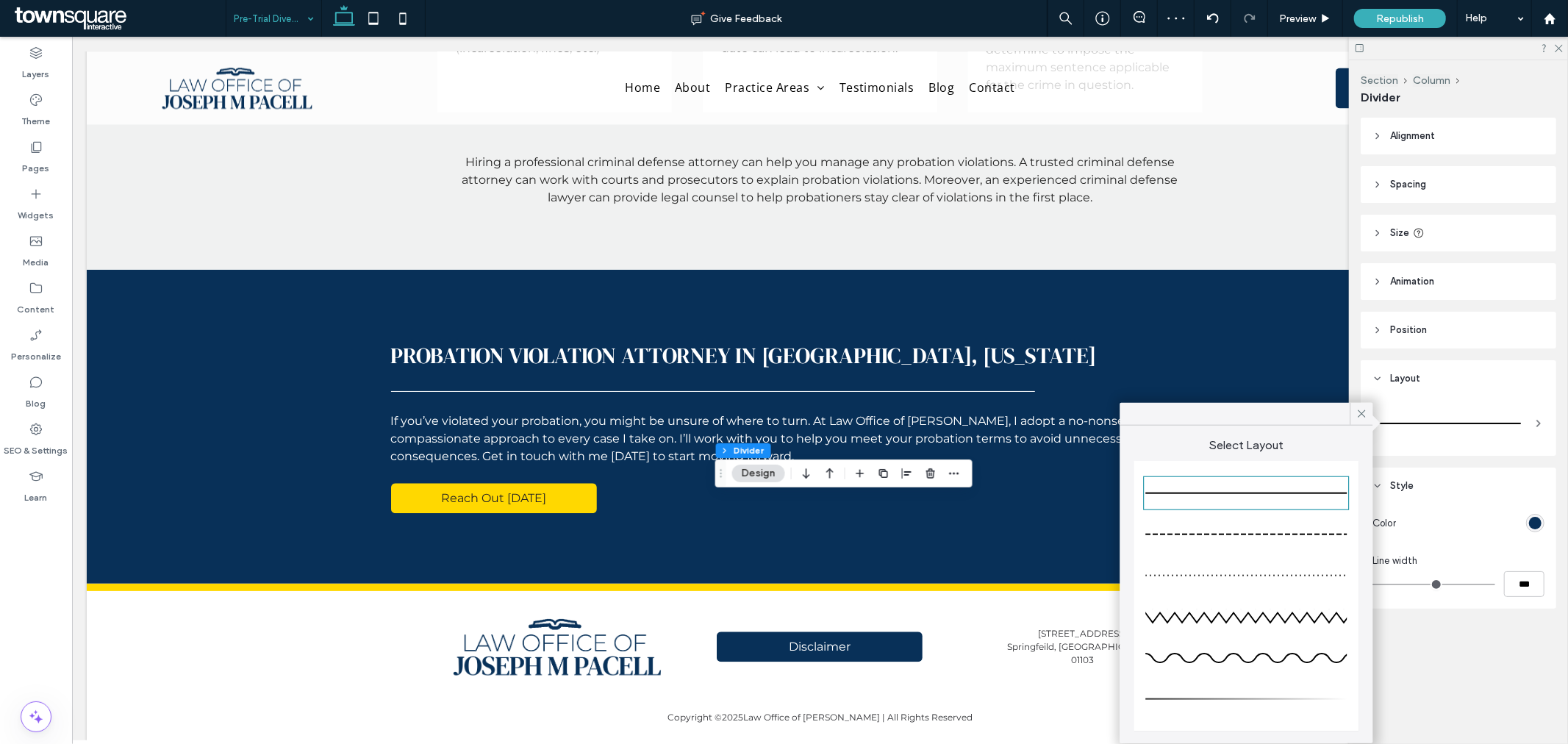
type input "*"
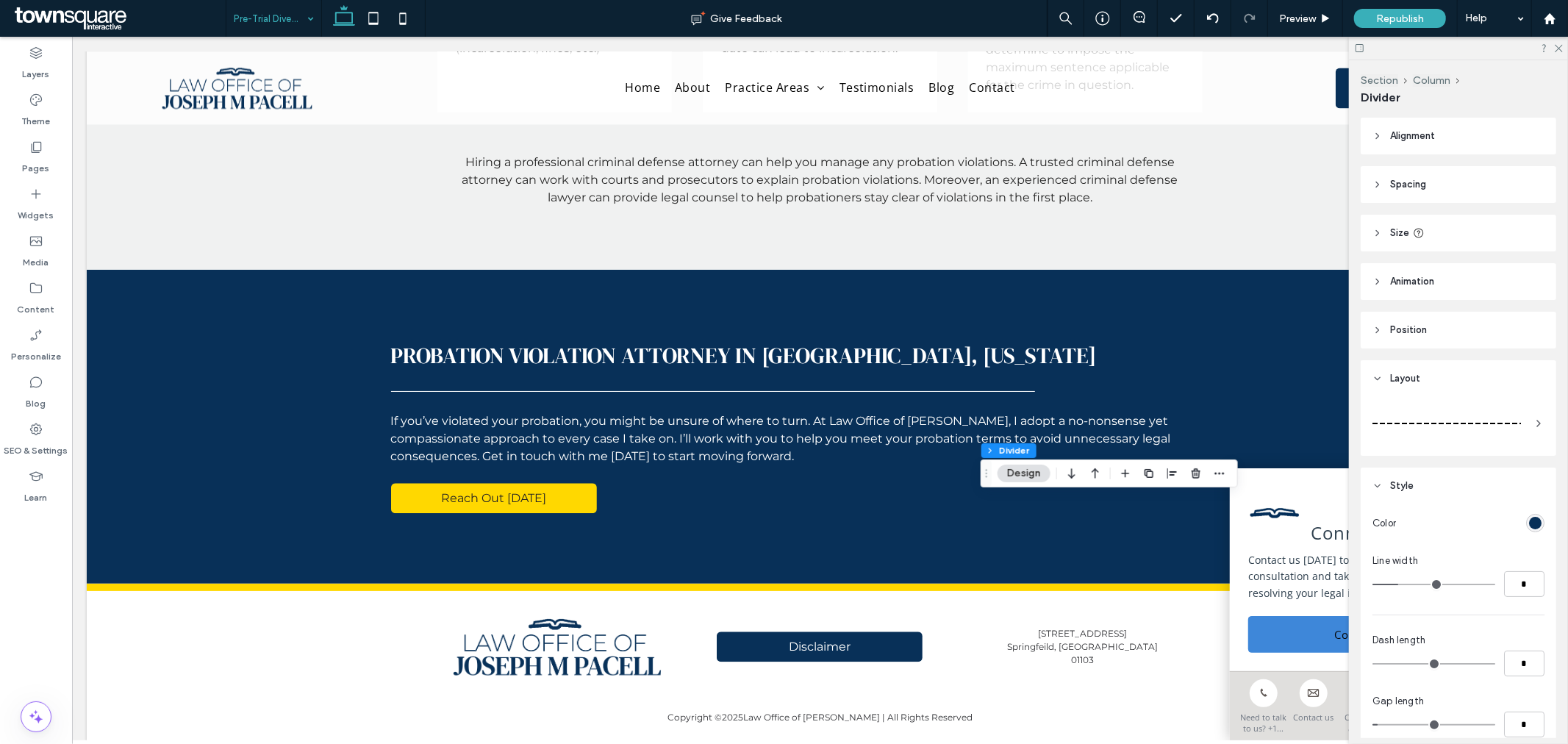
click at [1488, 424] on div at bounding box center [1447, 424] width 148 height 2
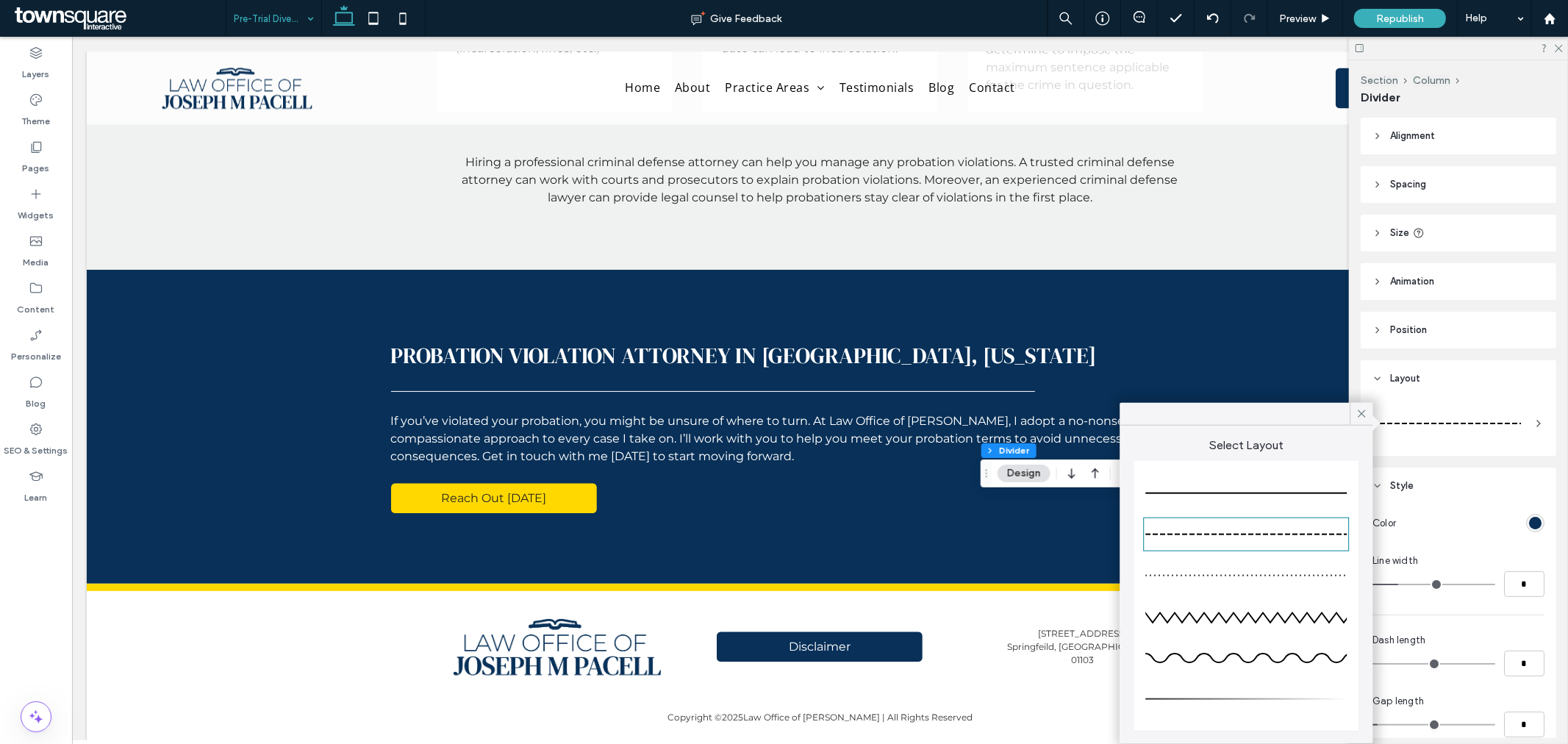
drag, startPoint x: 1254, startPoint y: 487, endPoint x: 1208, endPoint y: 491, distance: 46.2
click at [1253, 487] on div at bounding box center [1247, 493] width 202 height 29
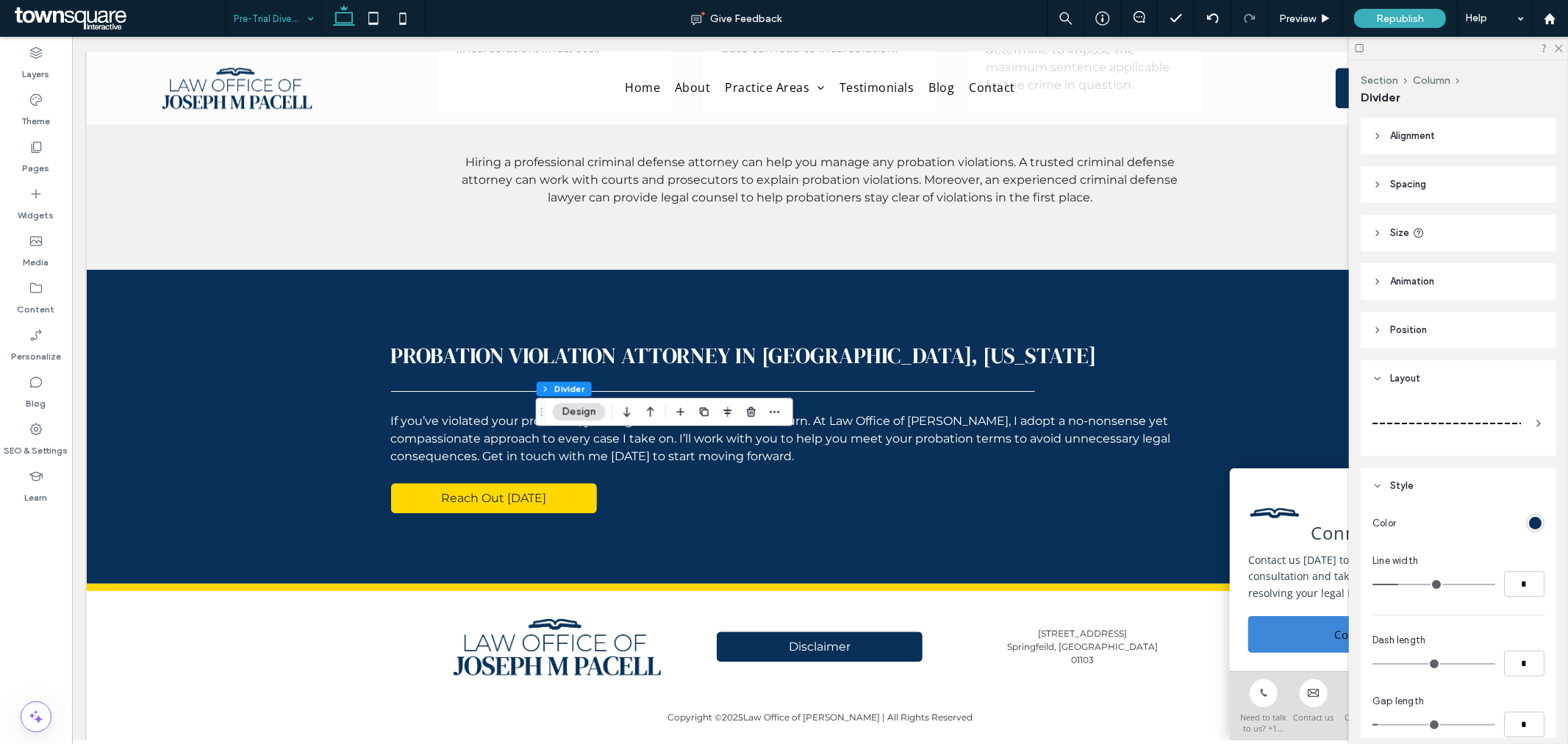
click at [1506, 424] on div at bounding box center [1447, 423] width 148 height 29
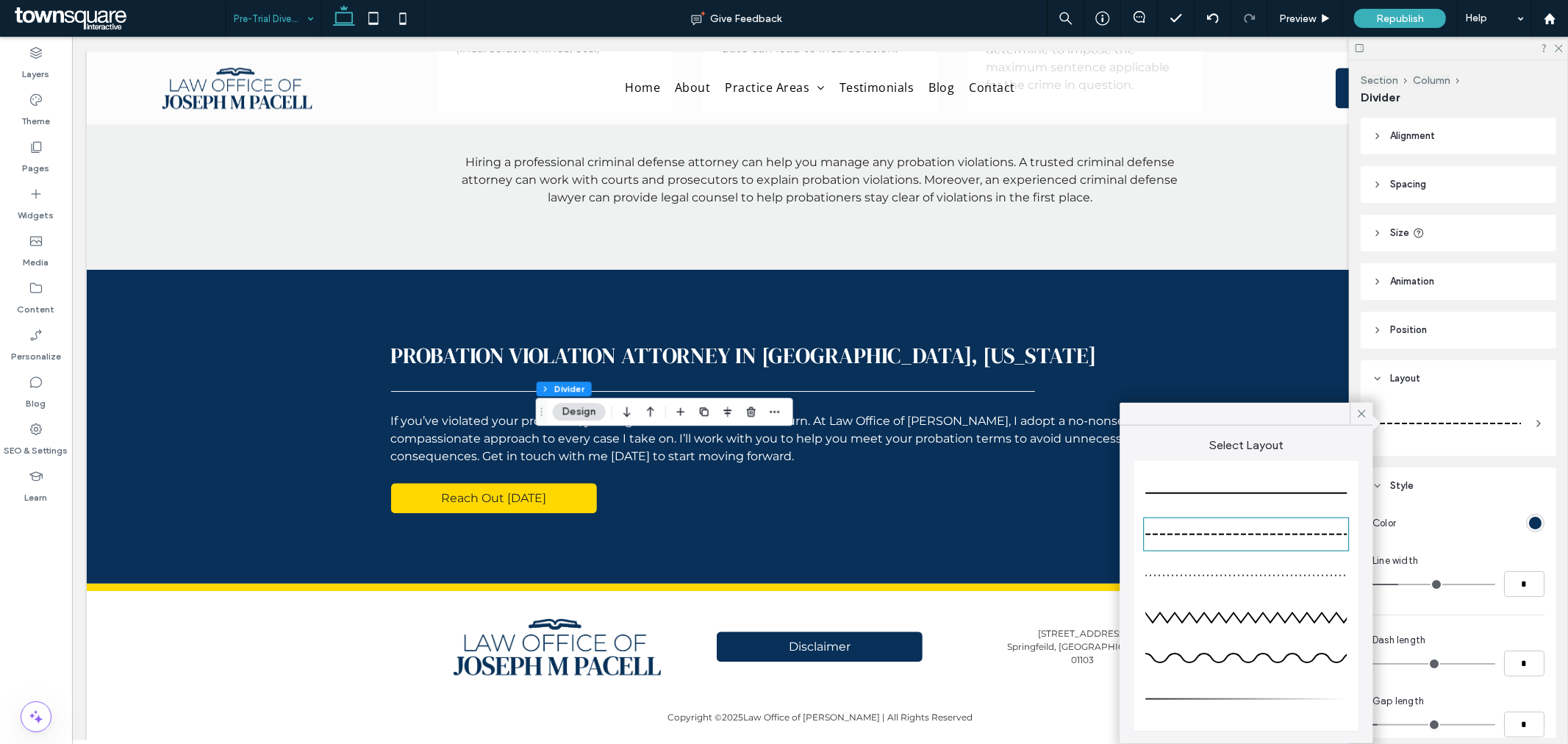
click at [1324, 498] on div at bounding box center [1247, 493] width 202 height 29
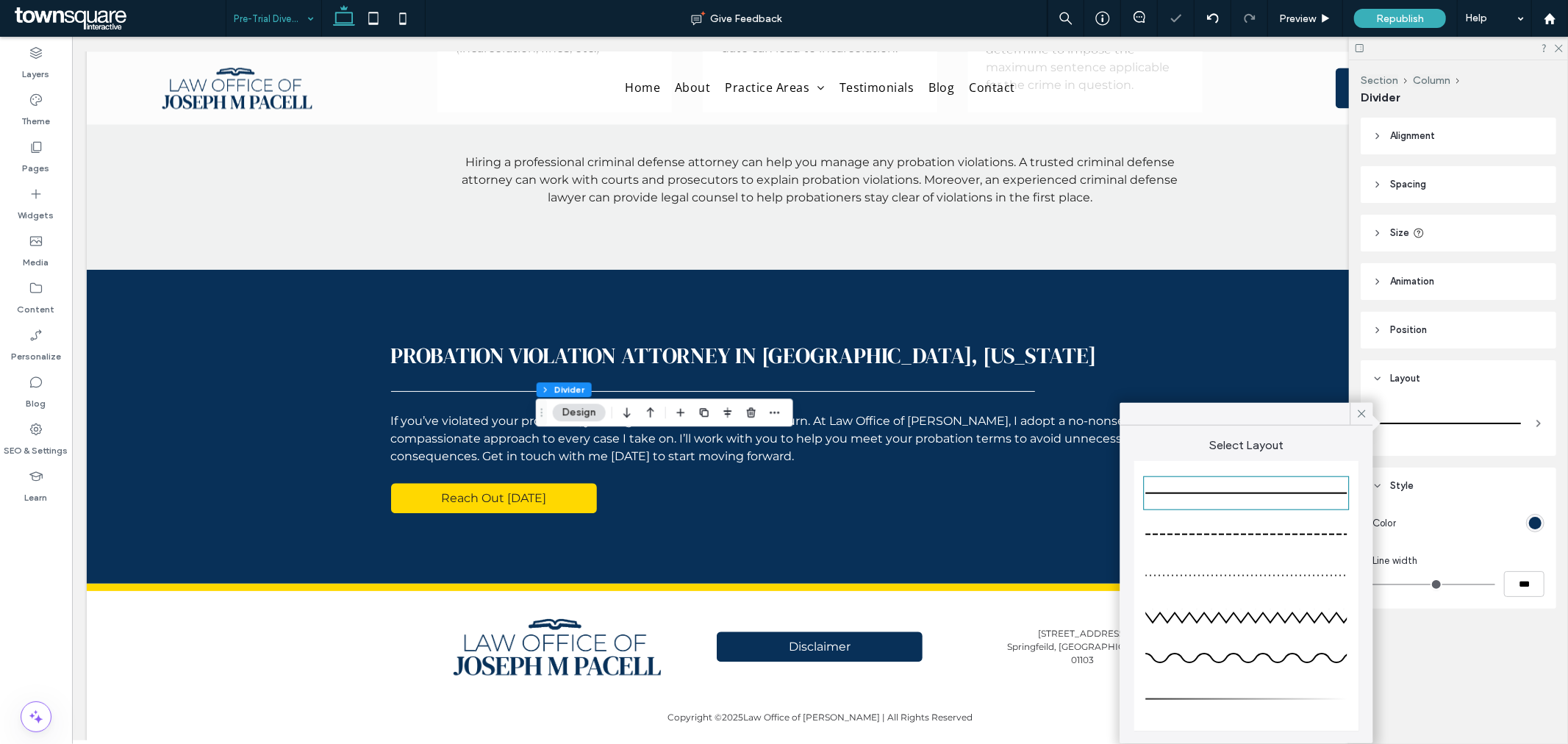
type input "*"
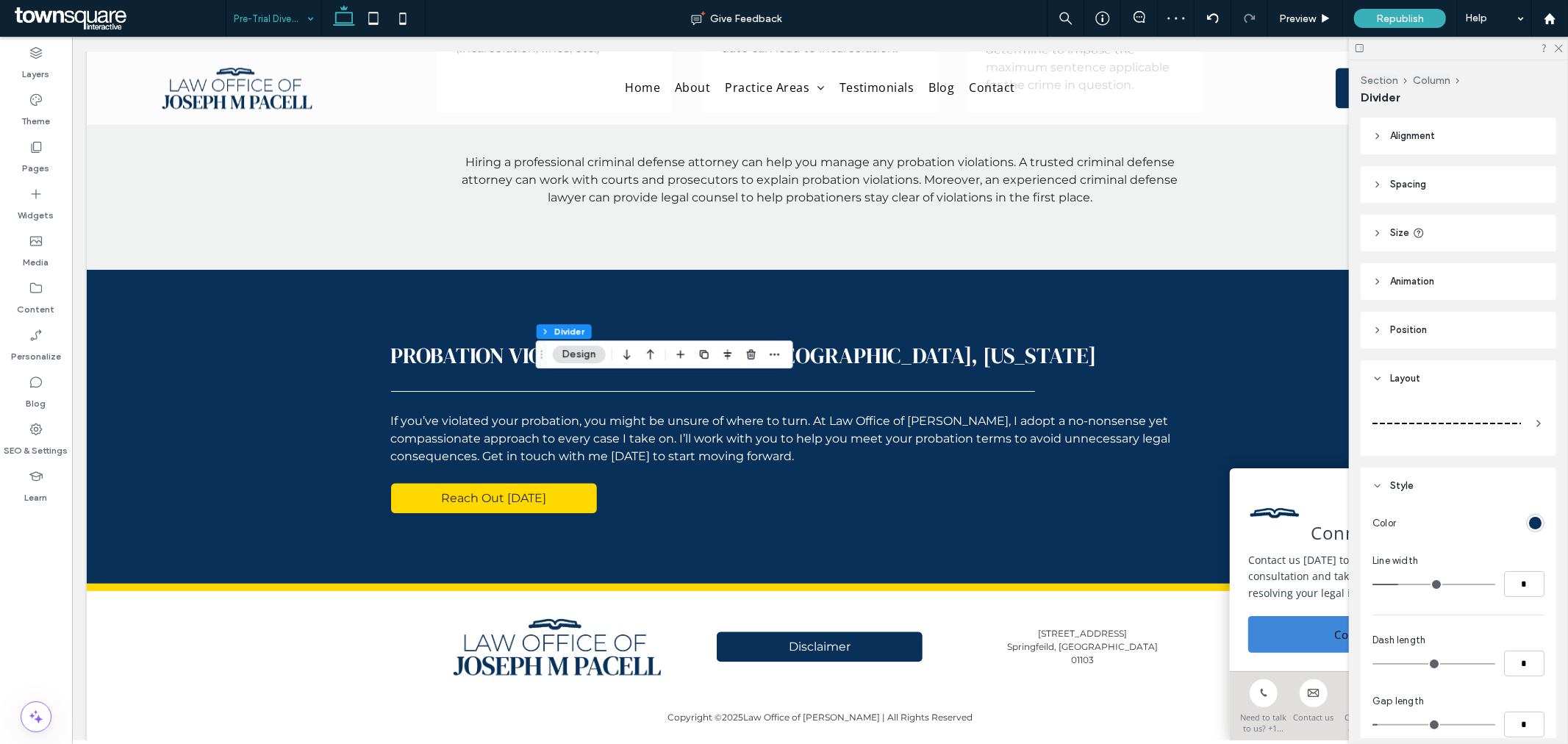
drag, startPoint x: 1509, startPoint y: 430, endPoint x: 1497, endPoint y: 430, distance: 12.0
click at [1508, 430] on div at bounding box center [1447, 423] width 148 height 29
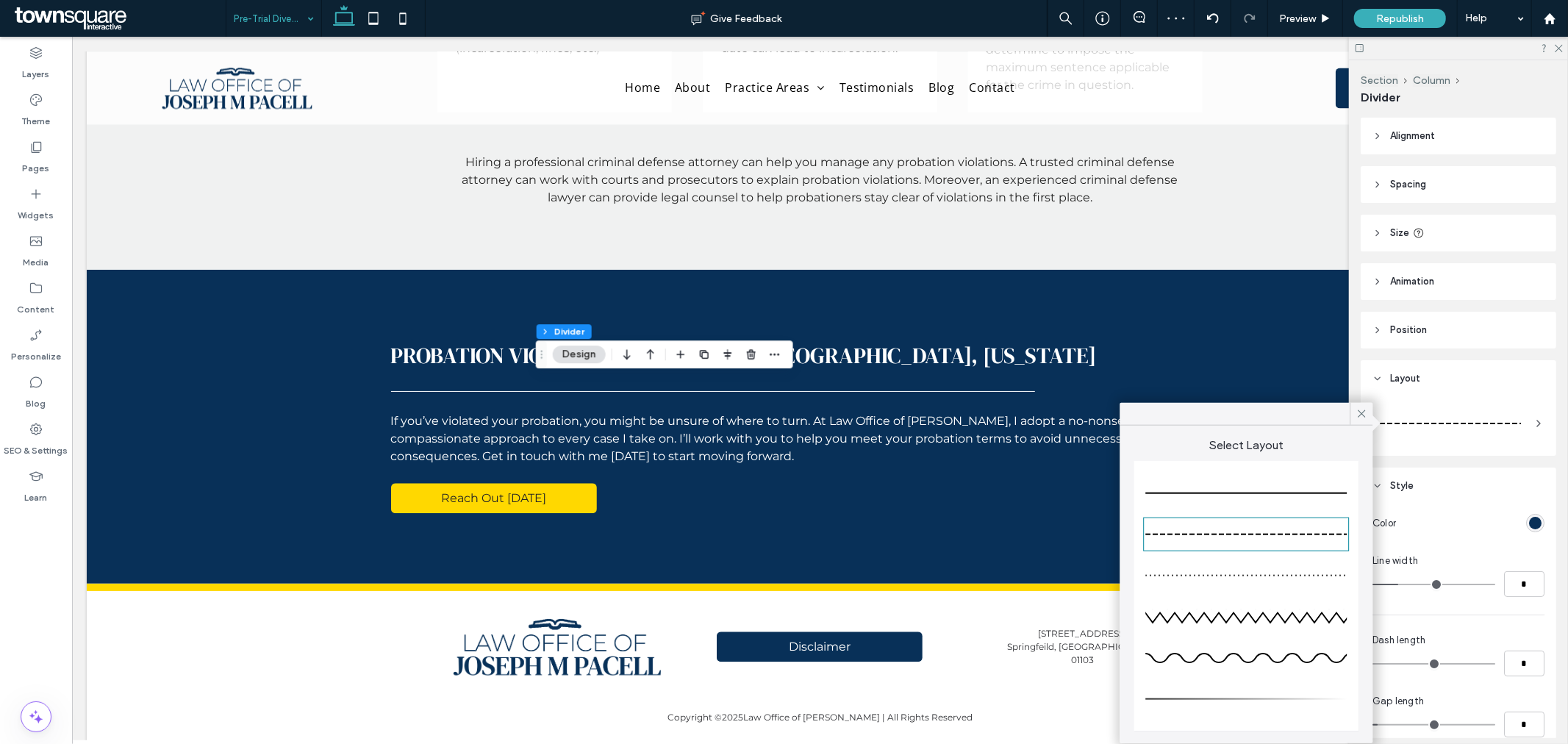
drag, startPoint x: 1288, startPoint y: 486, endPoint x: 1185, endPoint y: 520, distance: 108.5
click at [1287, 486] on div at bounding box center [1247, 493] width 202 height 29
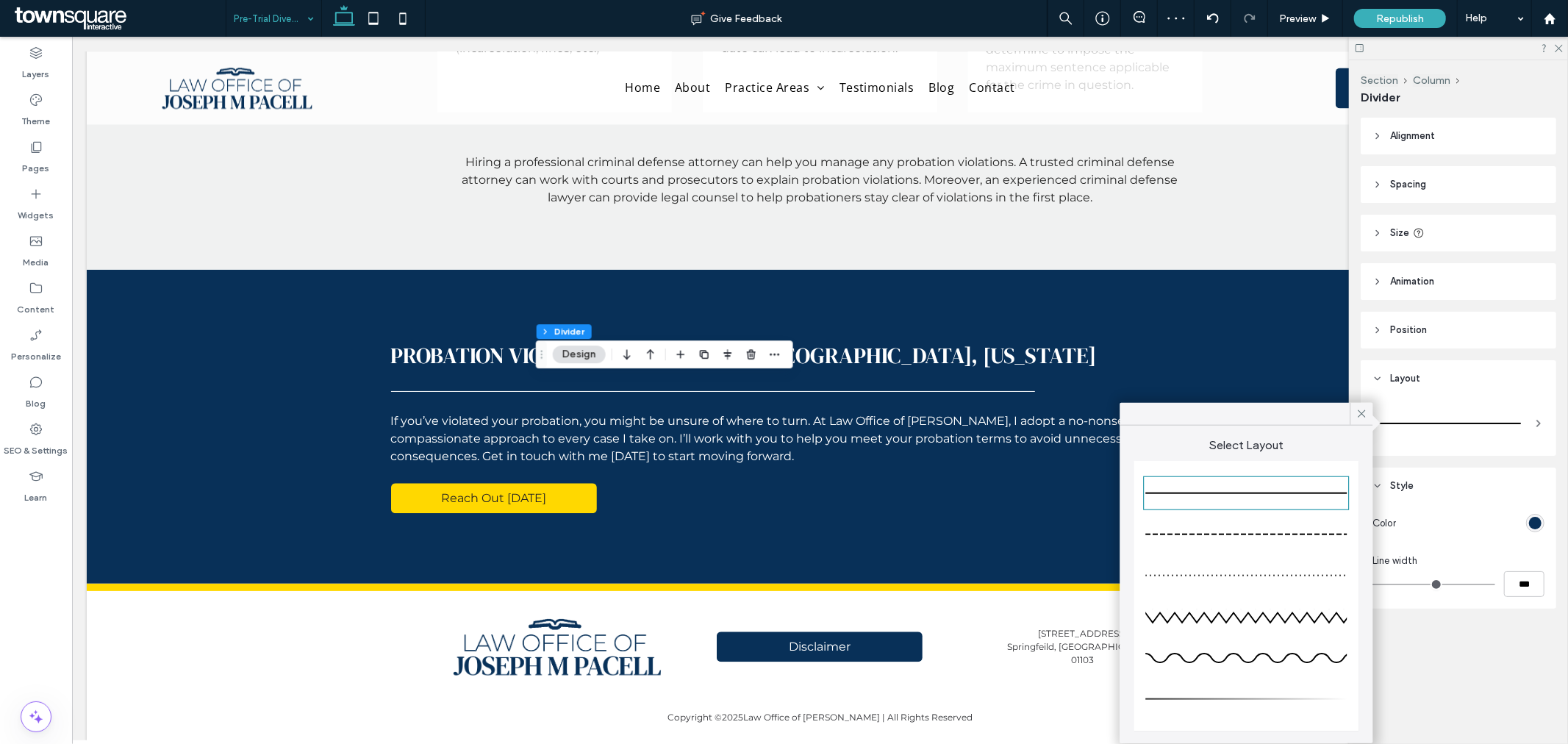
type input "*"
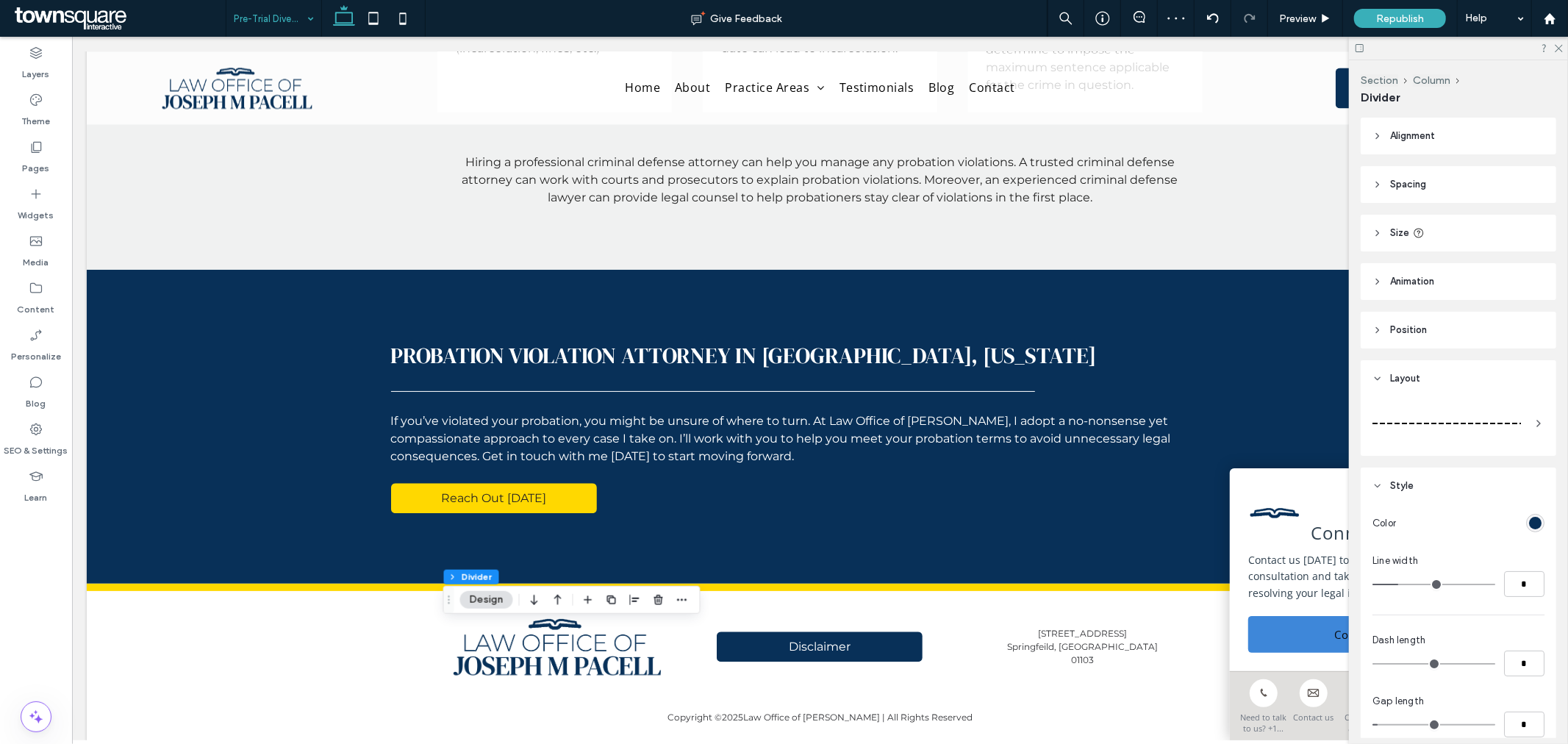
click at [1498, 409] on div at bounding box center [1447, 423] width 148 height 29
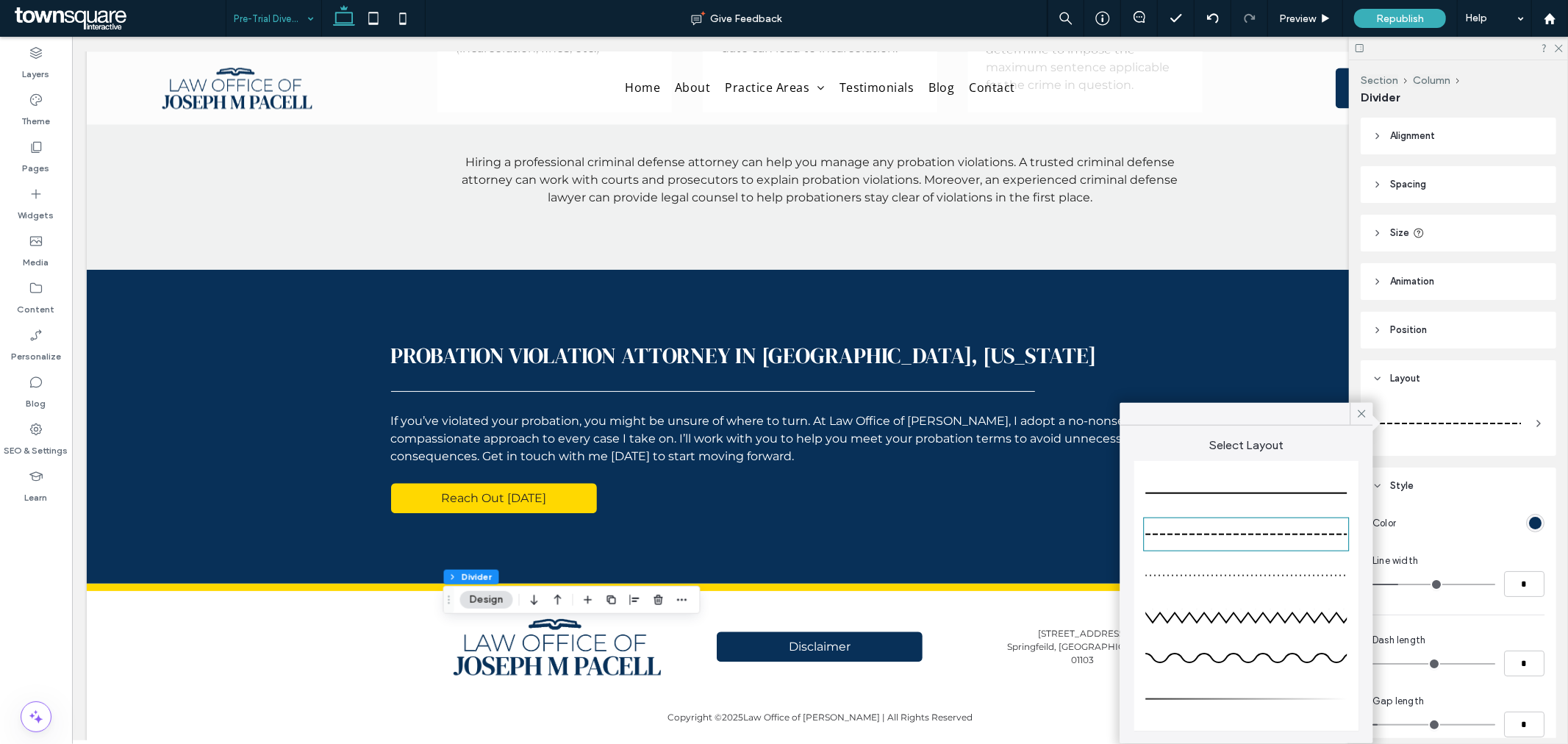
click at [1209, 489] on div at bounding box center [1247, 493] width 202 height 29
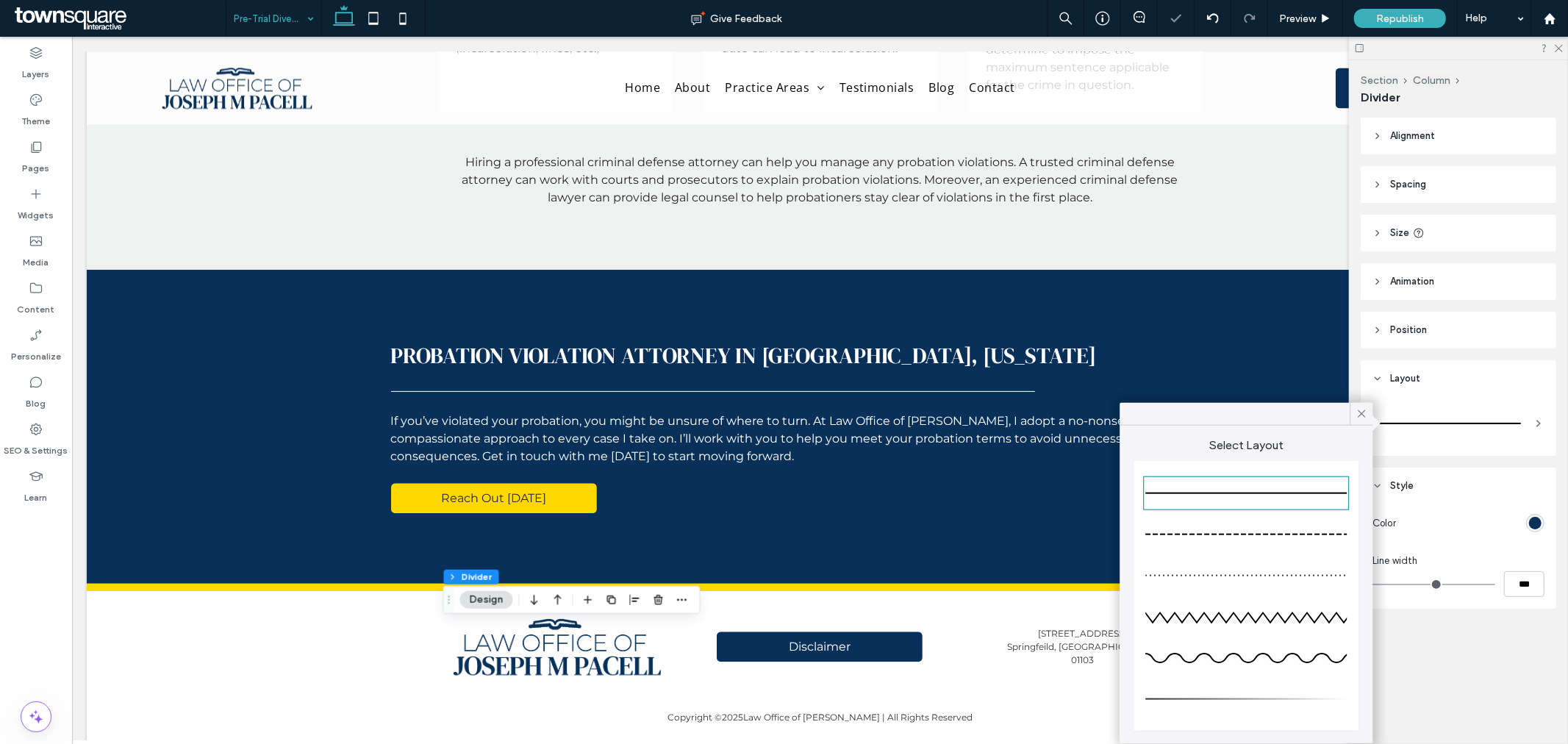
type input "*"
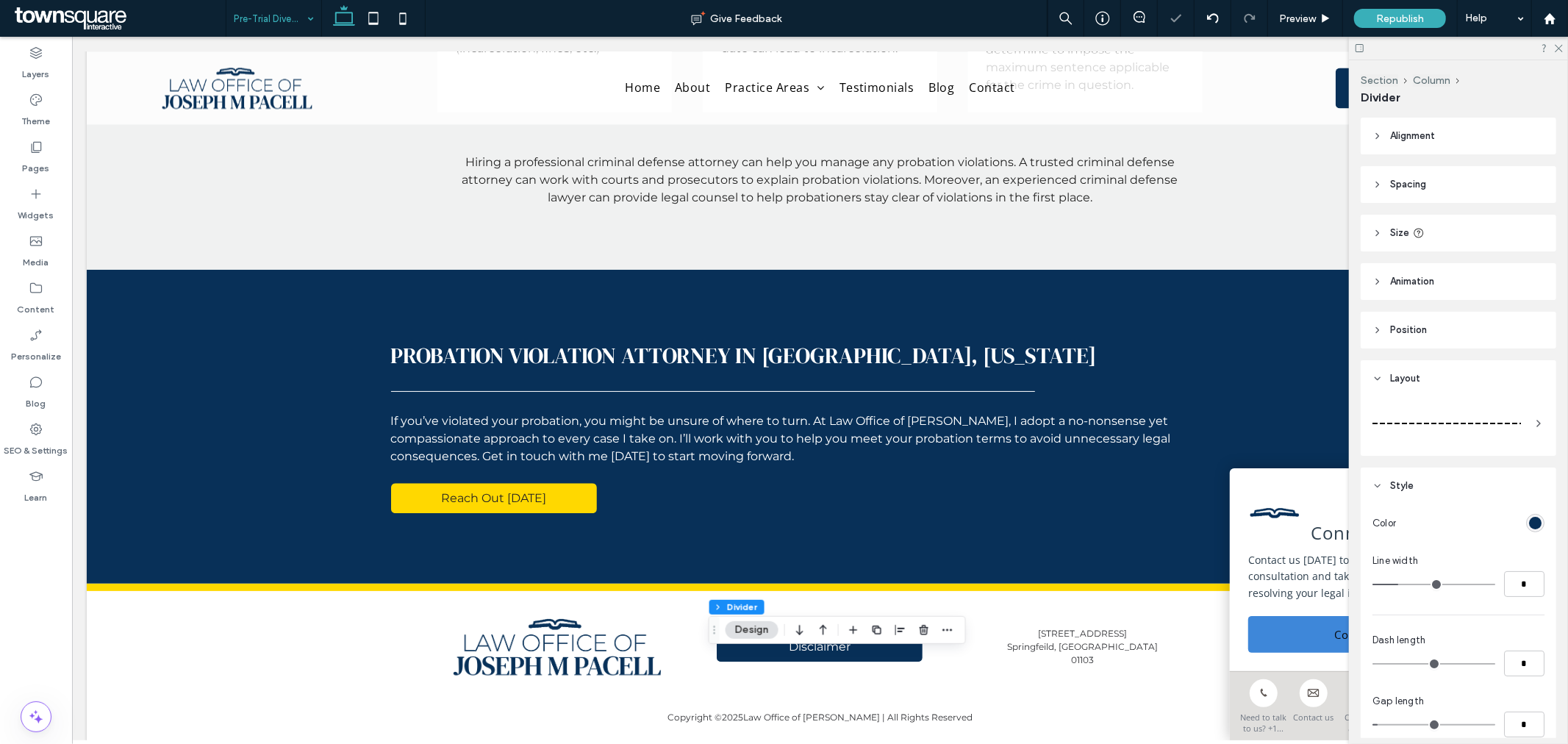
click at [1510, 428] on div at bounding box center [1447, 423] width 148 height 29
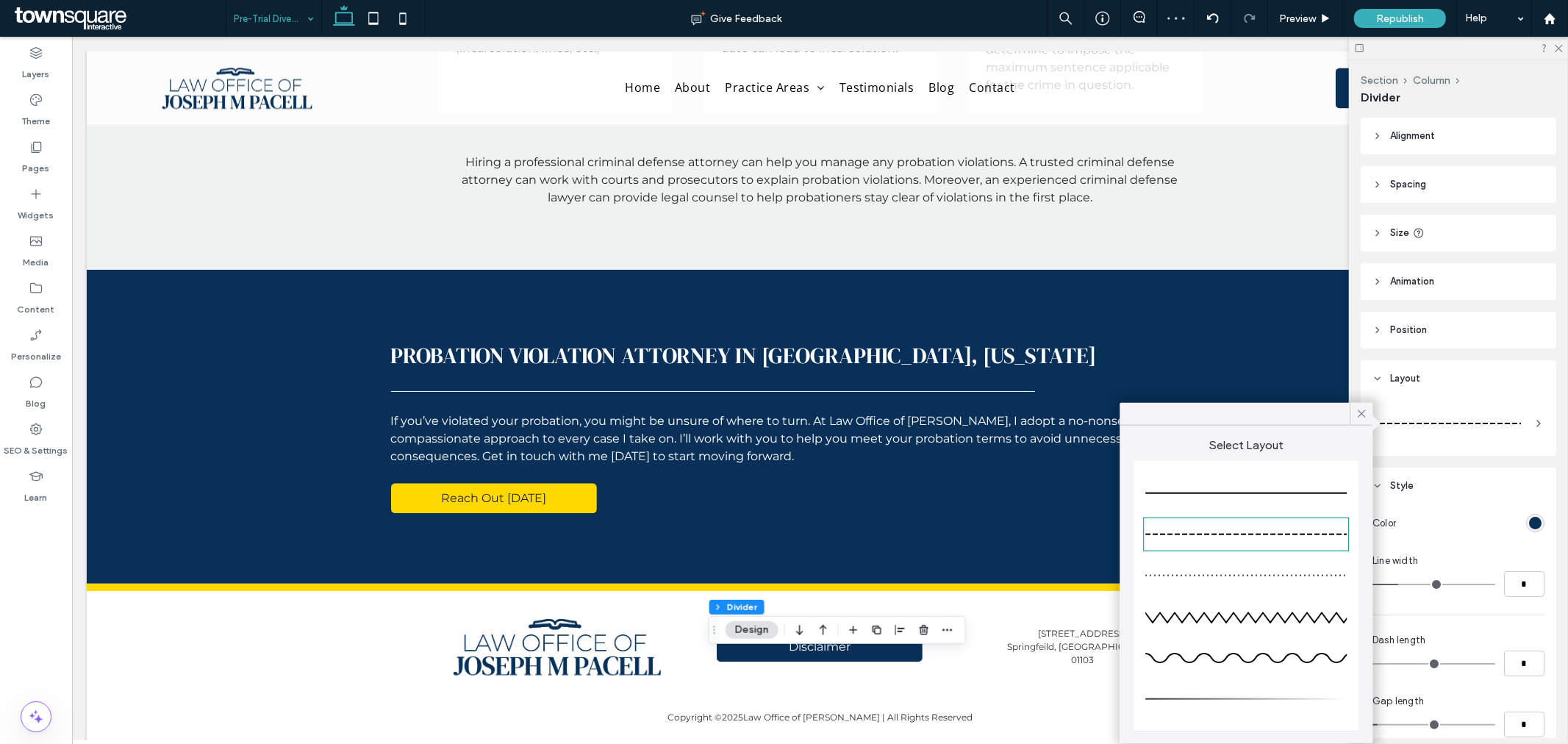
click at [1341, 493] on div at bounding box center [1247, 494] width 202 height 2
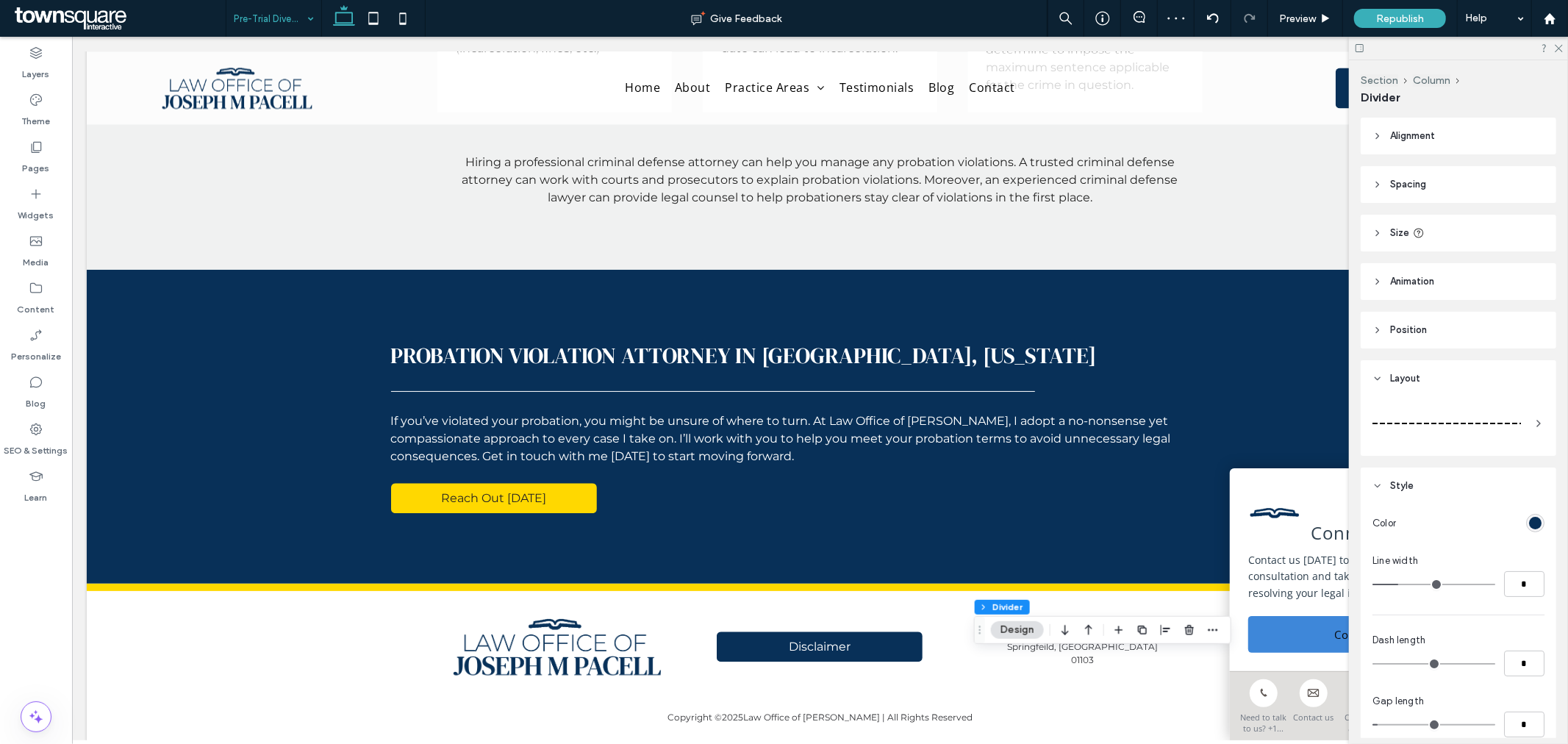
click at [1478, 431] on div at bounding box center [1447, 423] width 148 height 29
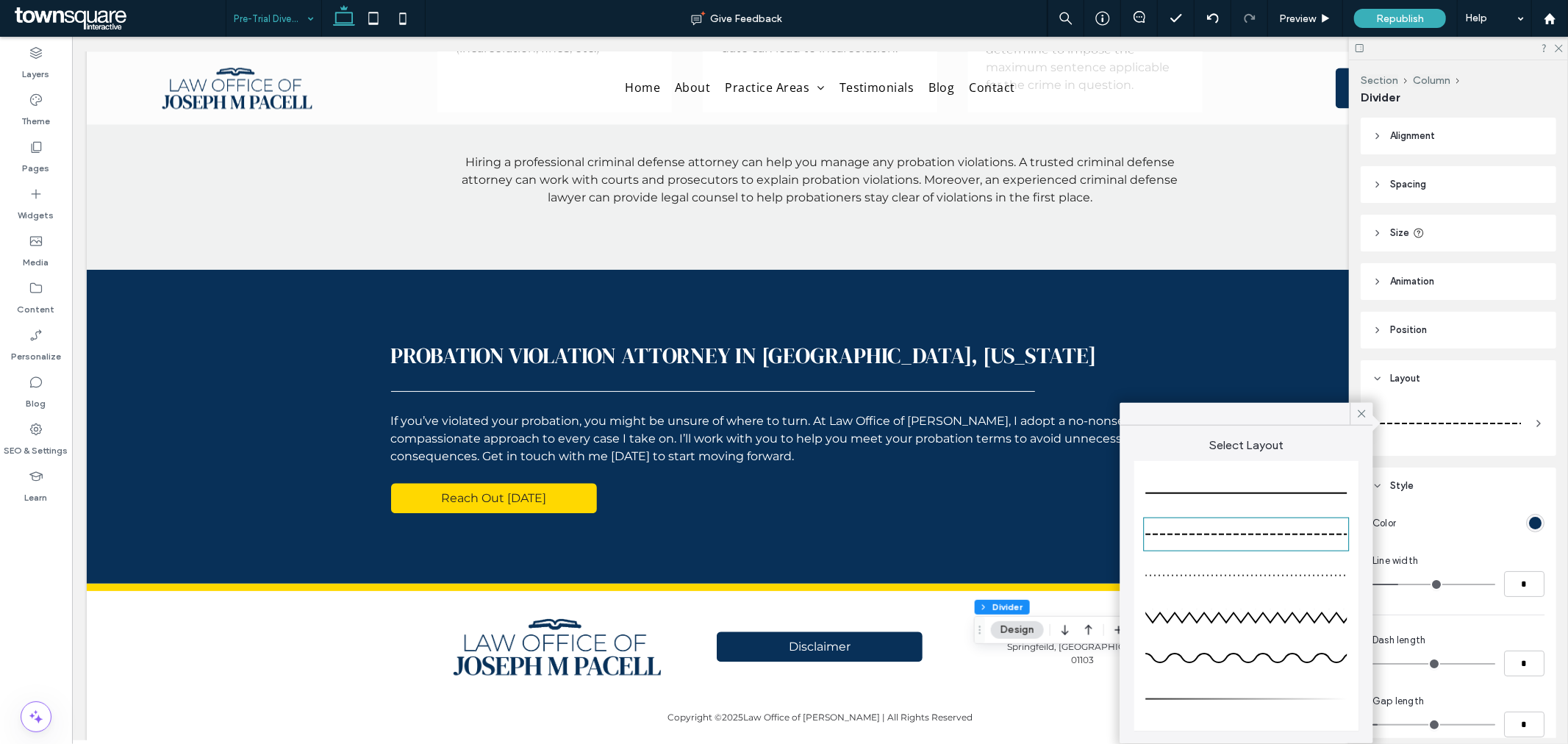
click at [1321, 493] on div at bounding box center [1247, 494] width 202 height 2
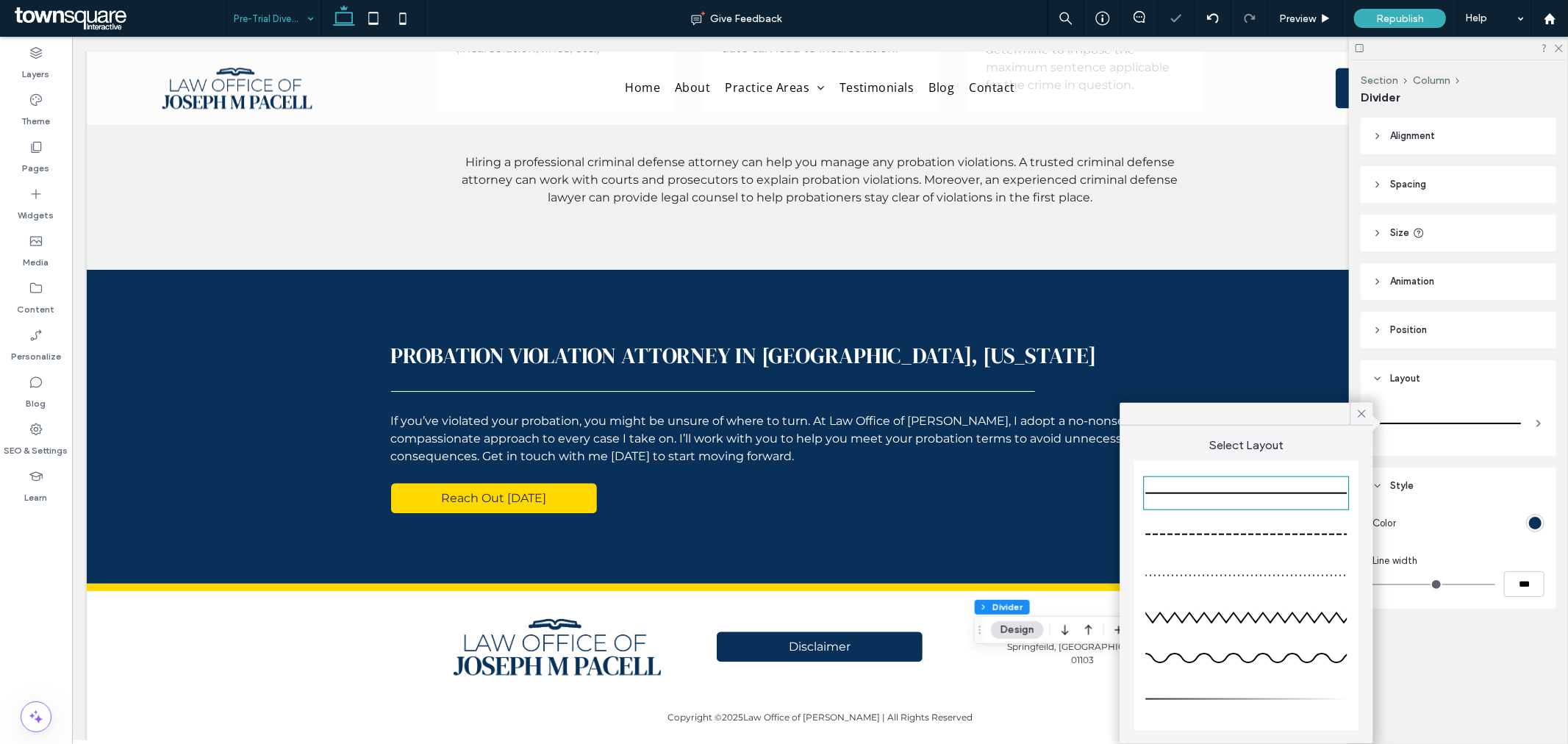
type input "*"
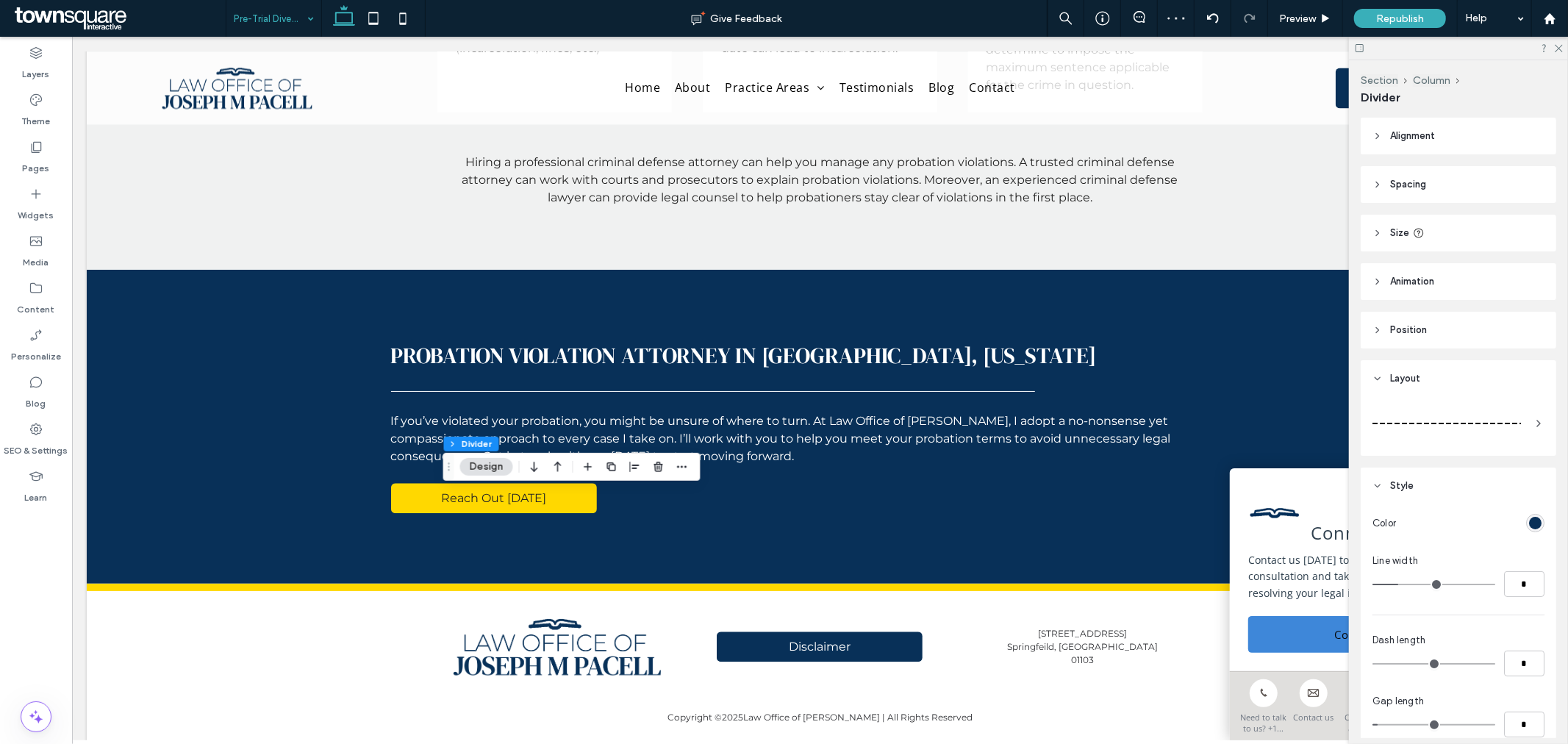
click at [1478, 423] on div at bounding box center [1447, 424] width 148 height 2
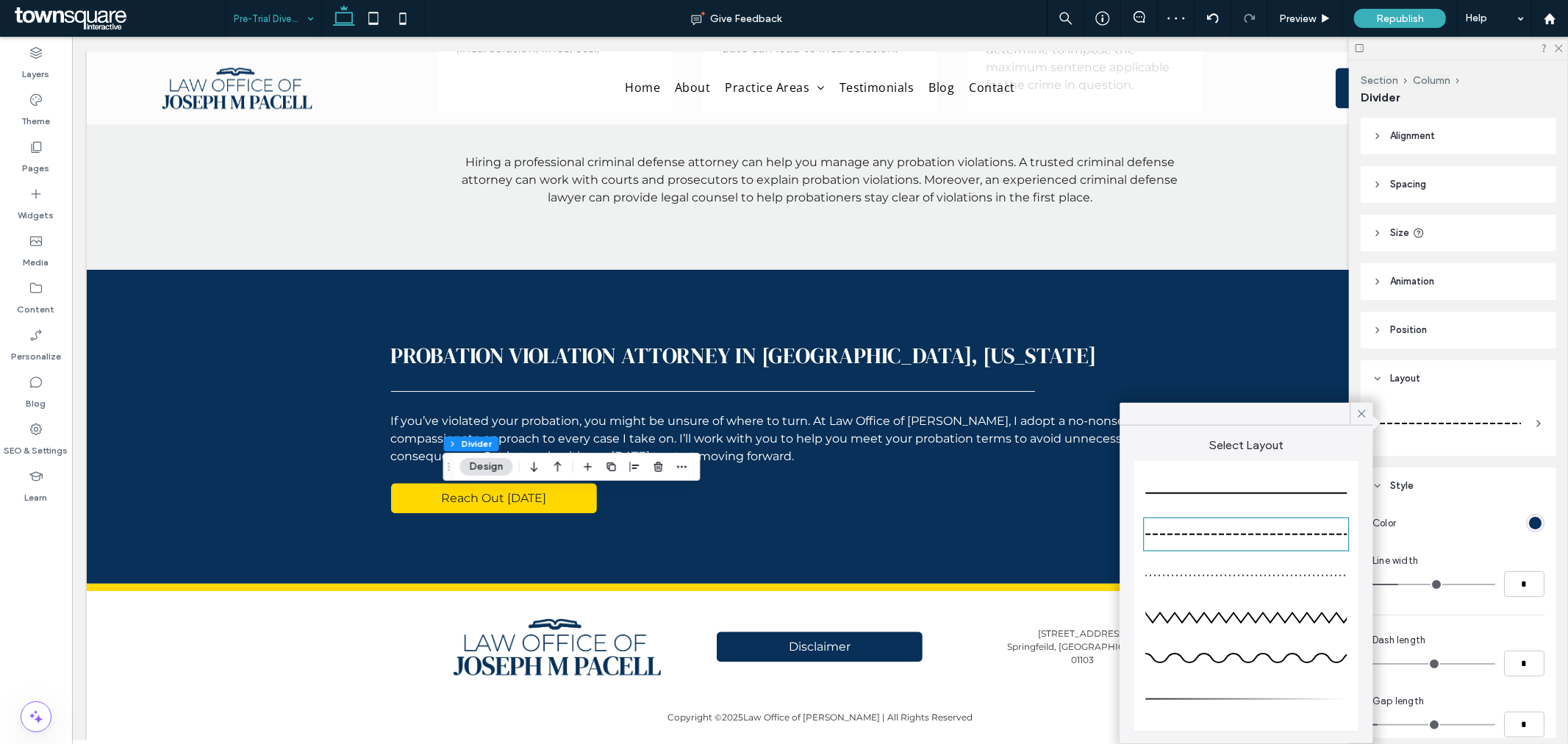
click at [1328, 484] on div at bounding box center [1247, 493] width 202 height 29
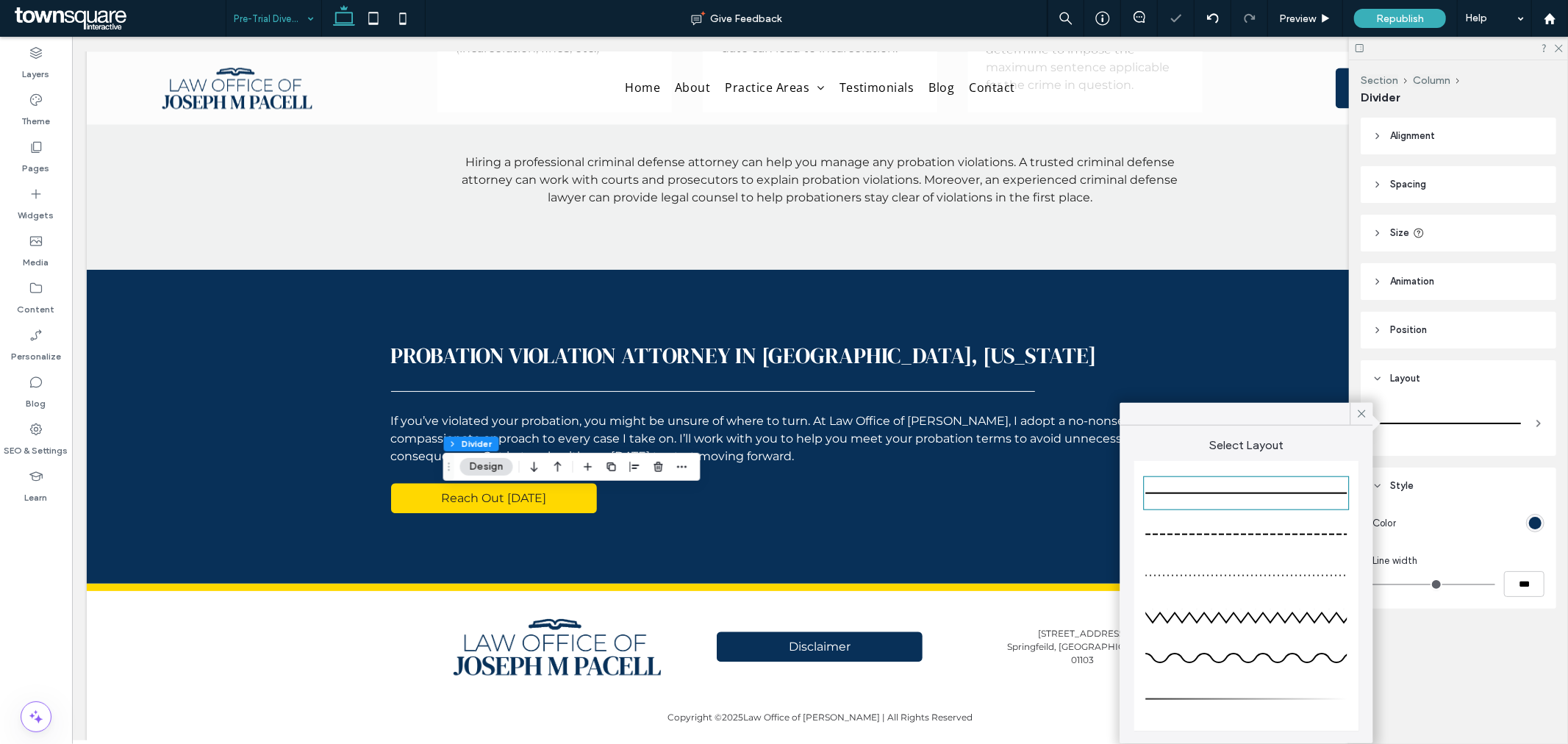
type input "*"
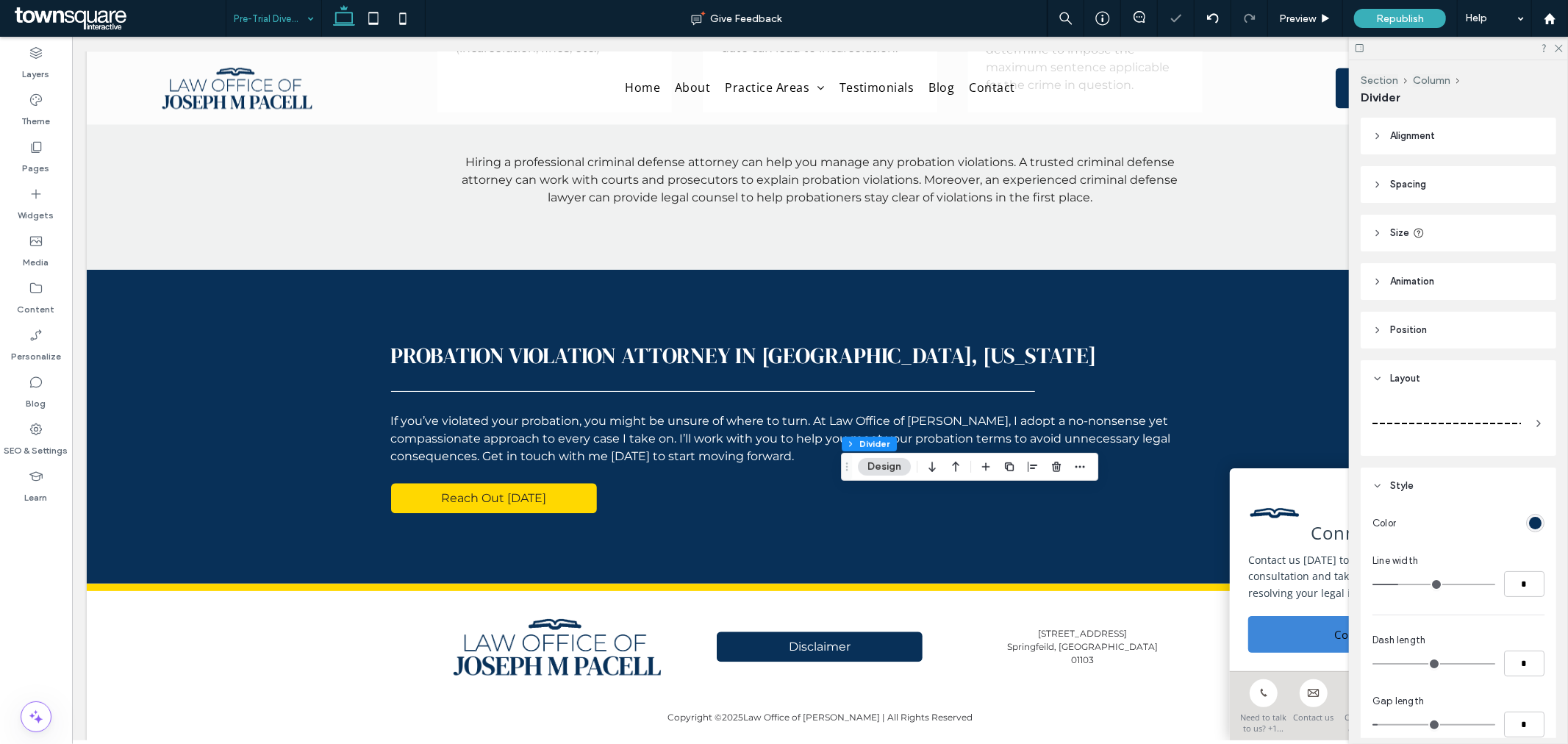
click at [1496, 417] on div at bounding box center [1447, 423] width 148 height 29
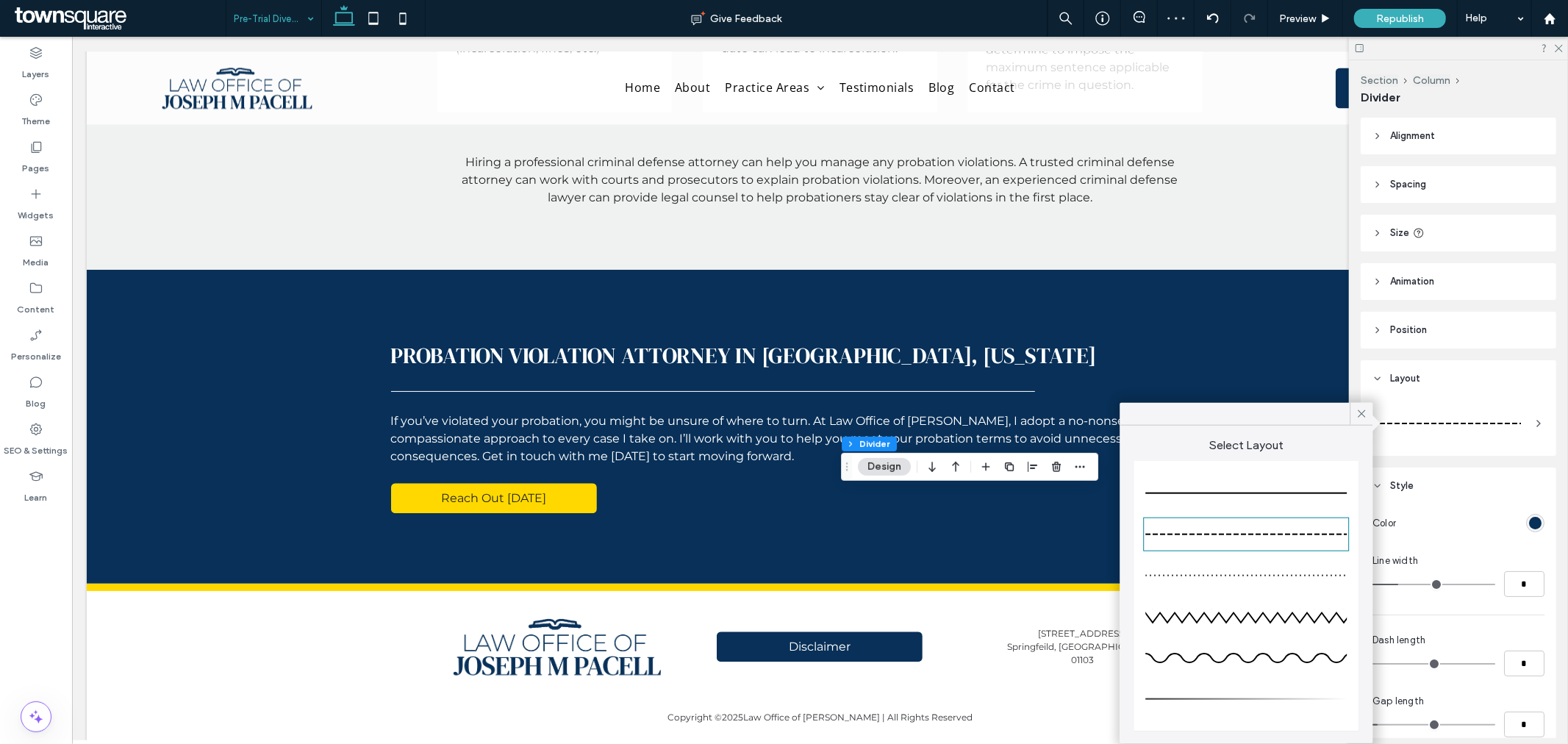
click at [1311, 489] on div at bounding box center [1247, 493] width 202 height 29
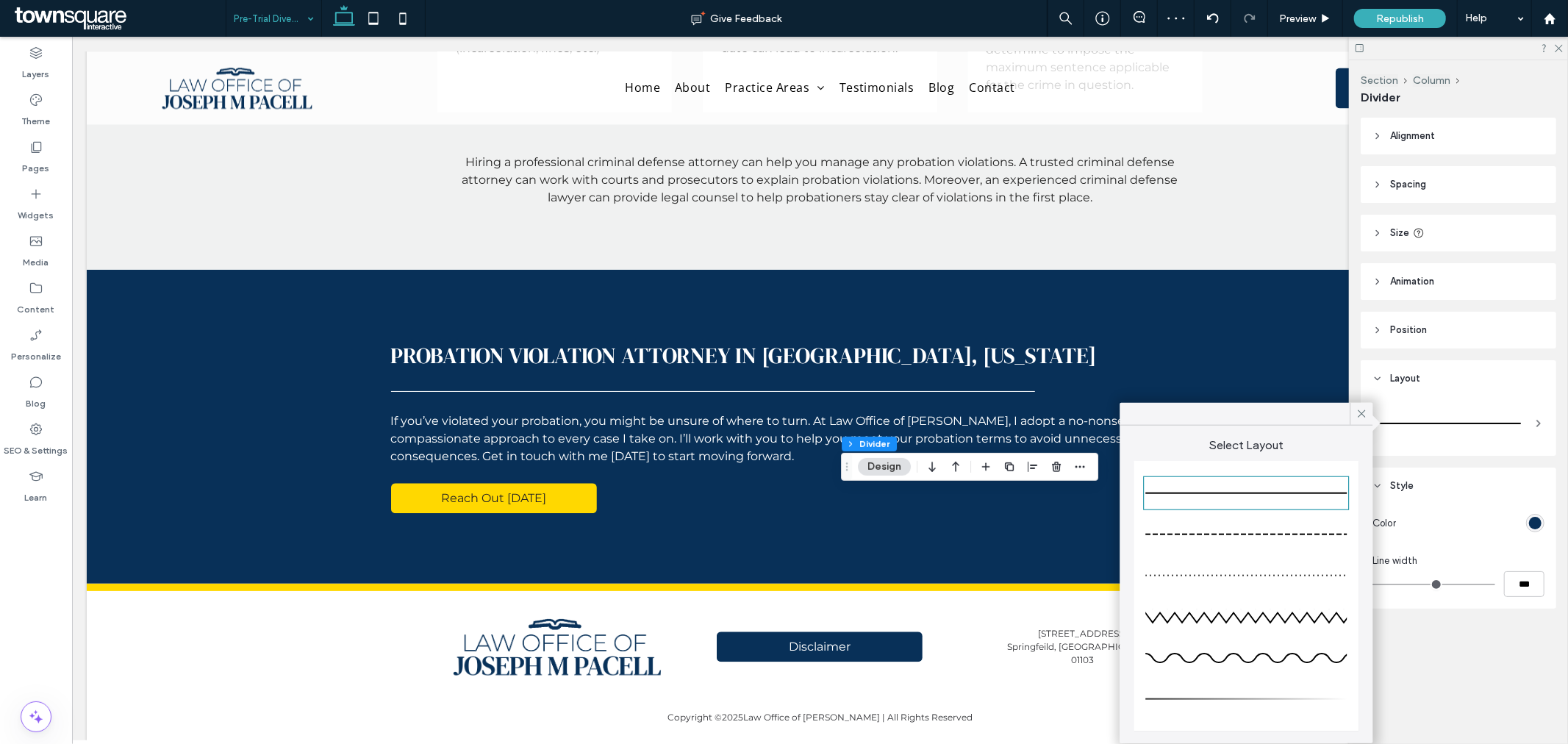
type input "*"
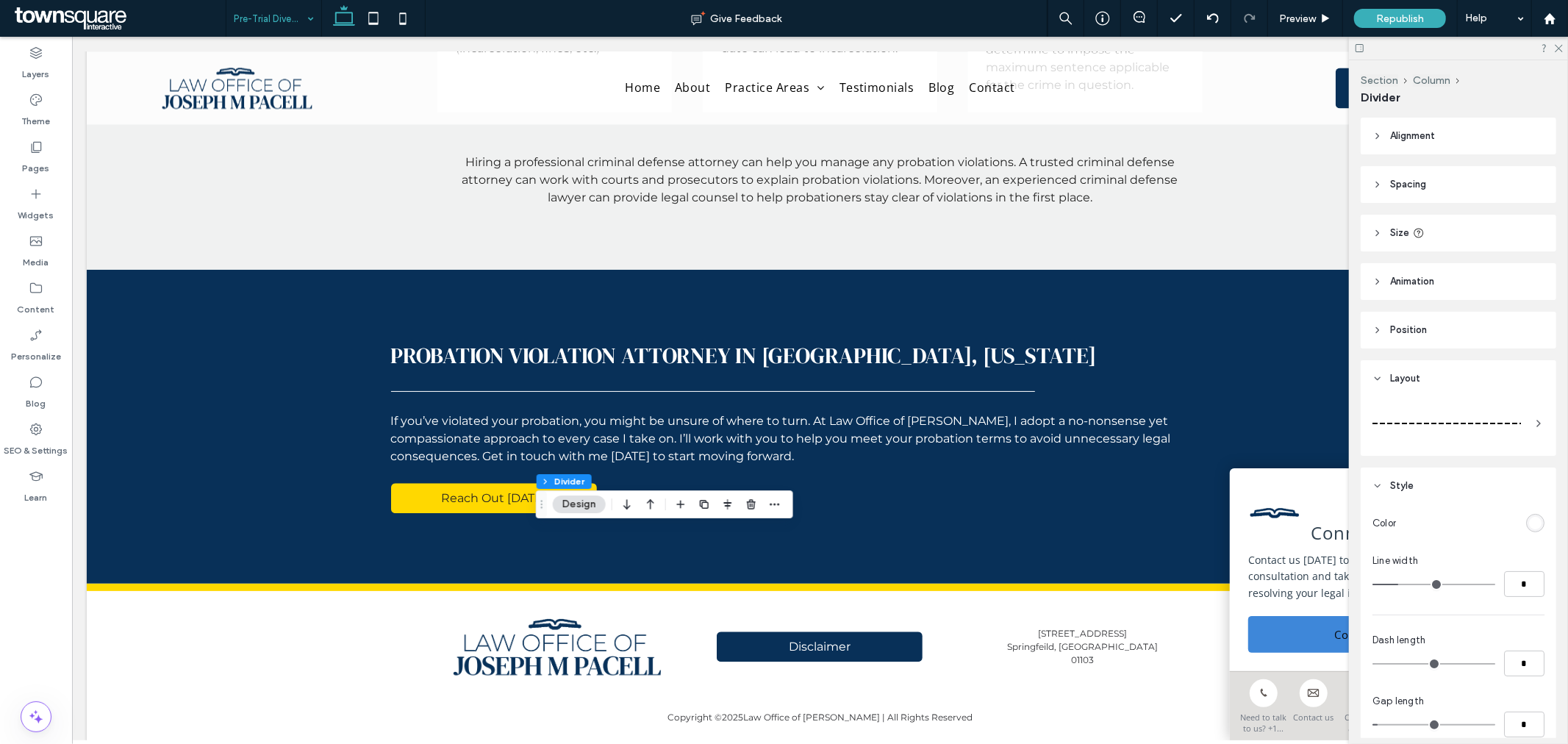
click at [1430, 427] on div at bounding box center [1447, 423] width 148 height 29
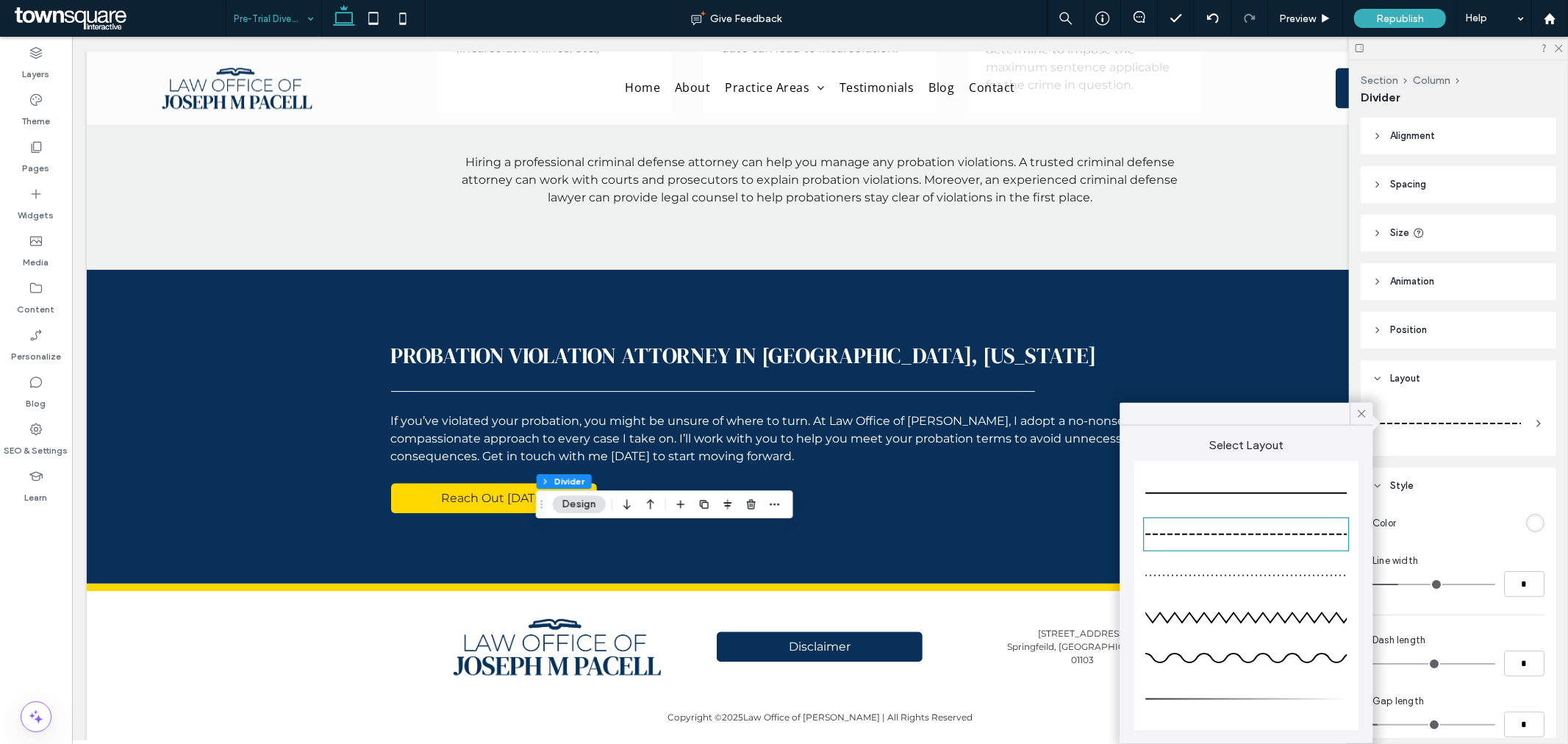
click at [1287, 498] on div at bounding box center [1247, 493] width 202 height 29
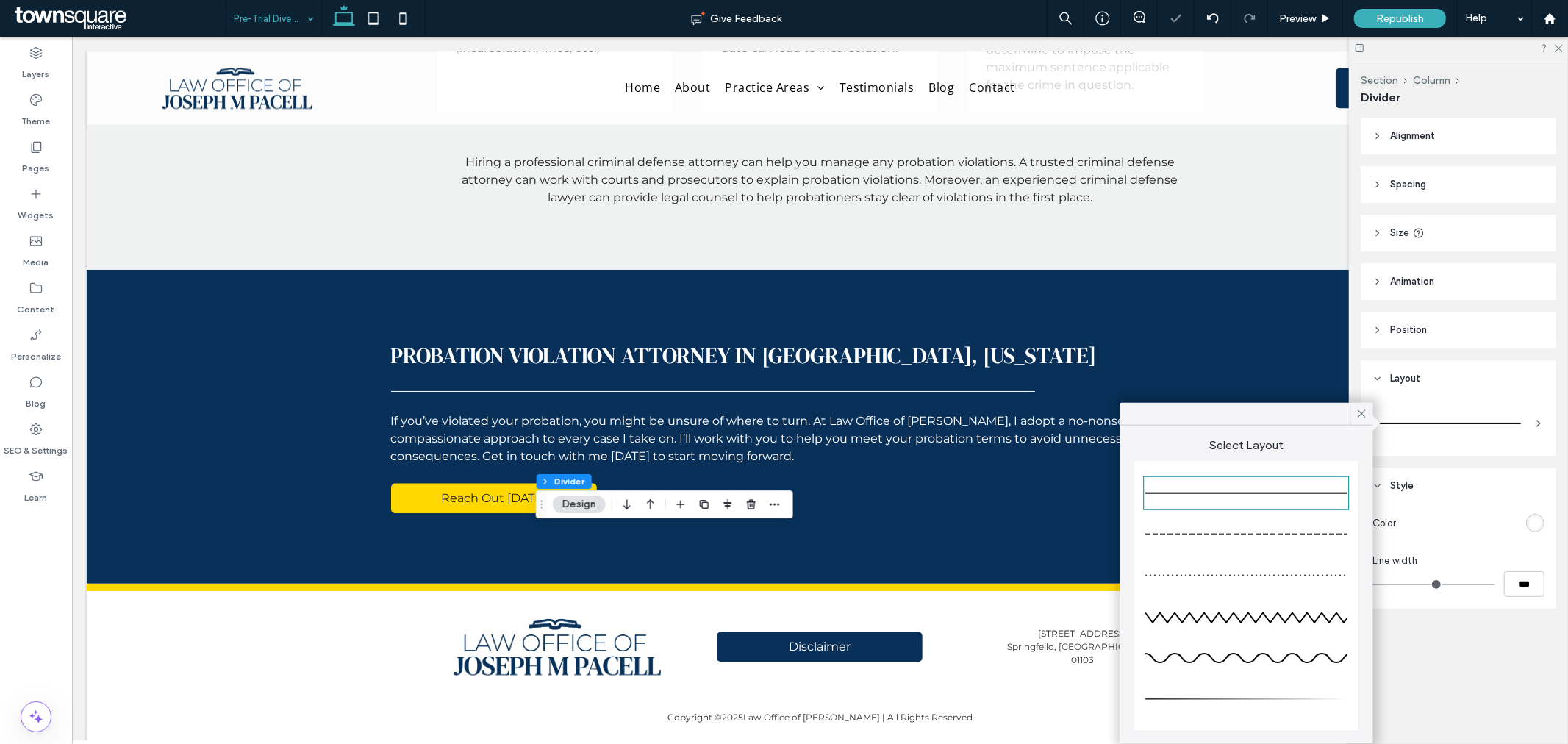
type input "*"
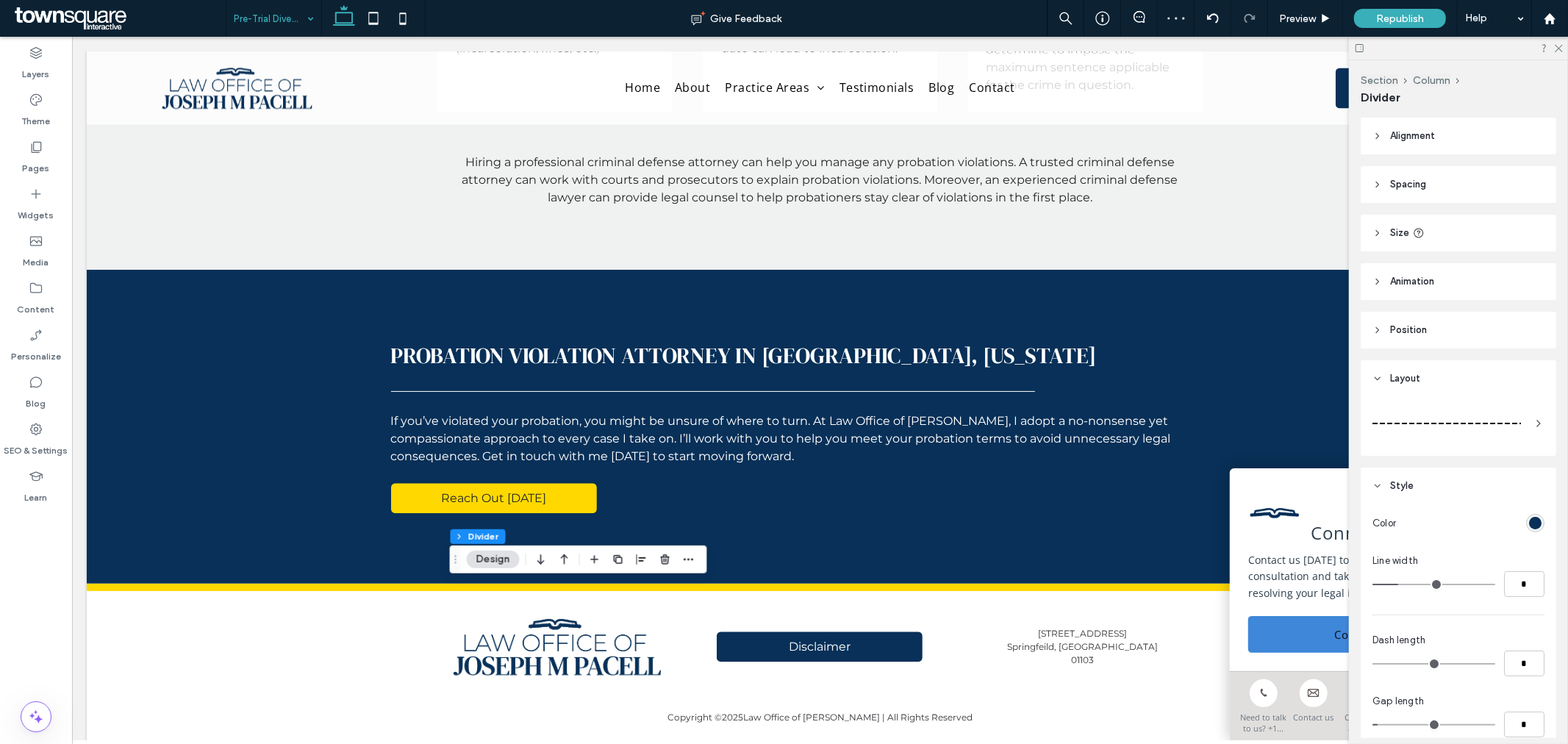
click at [1490, 429] on div at bounding box center [1447, 423] width 148 height 29
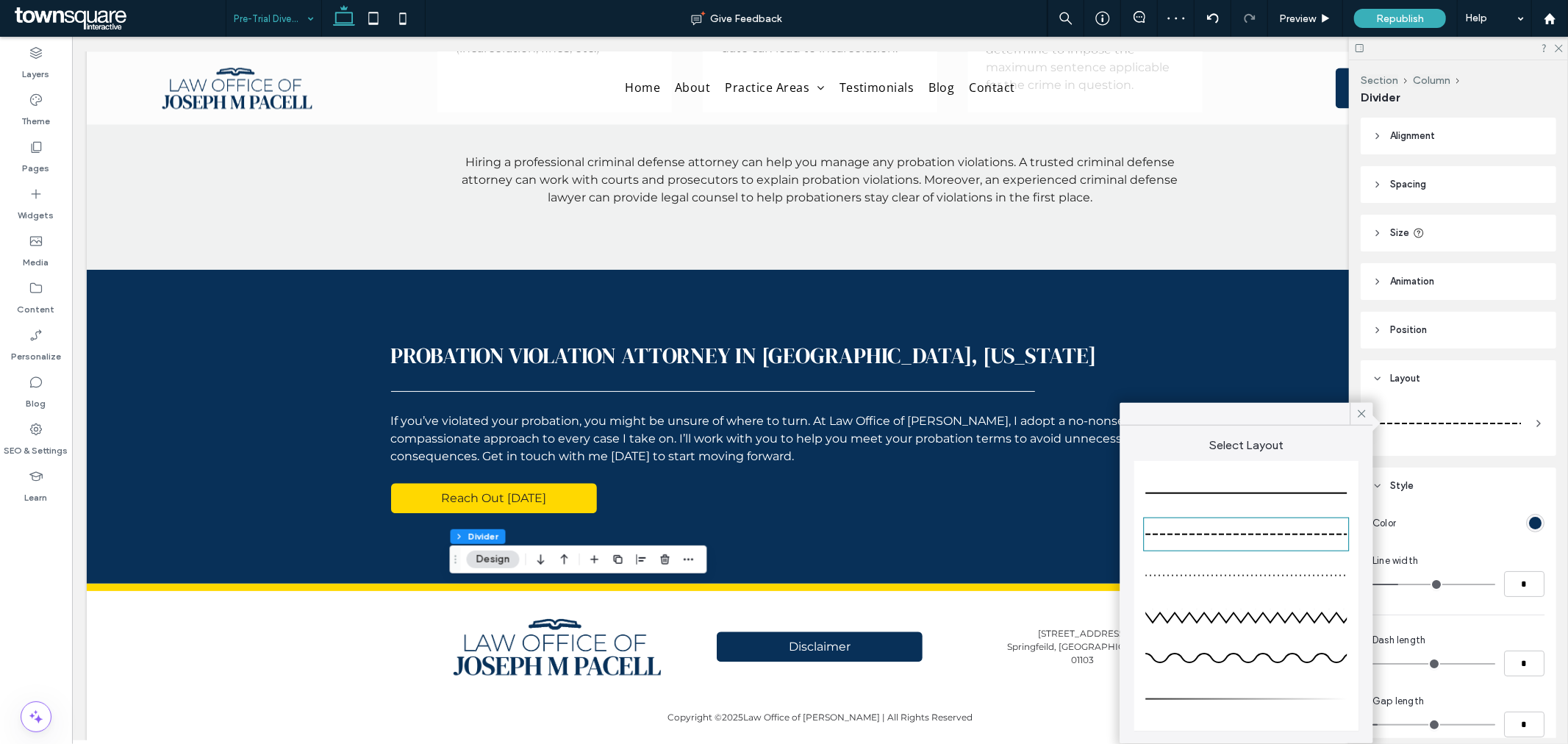
click at [1292, 487] on div at bounding box center [1247, 493] width 202 height 29
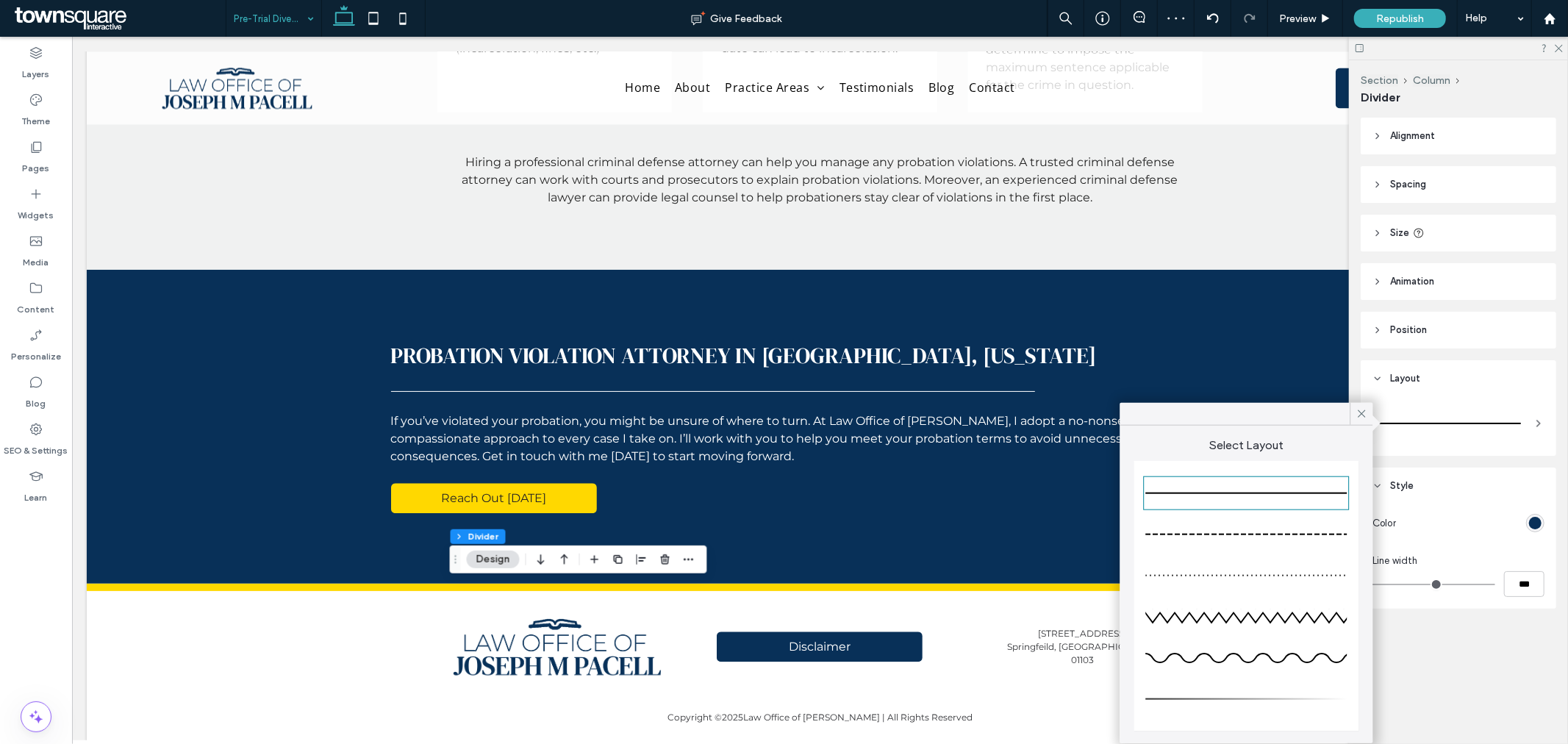
type input "*"
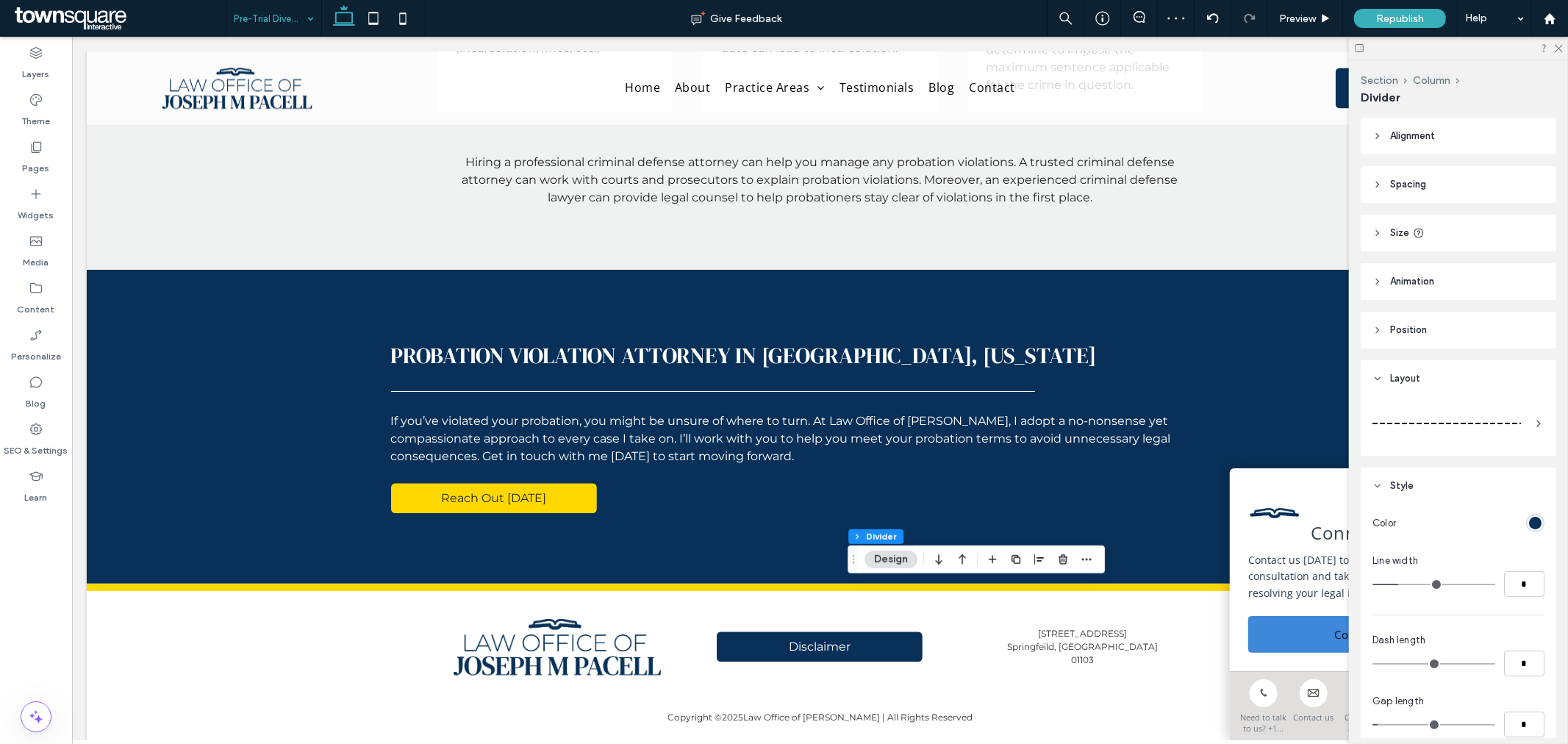
click at [1482, 414] on div at bounding box center [1447, 423] width 148 height 29
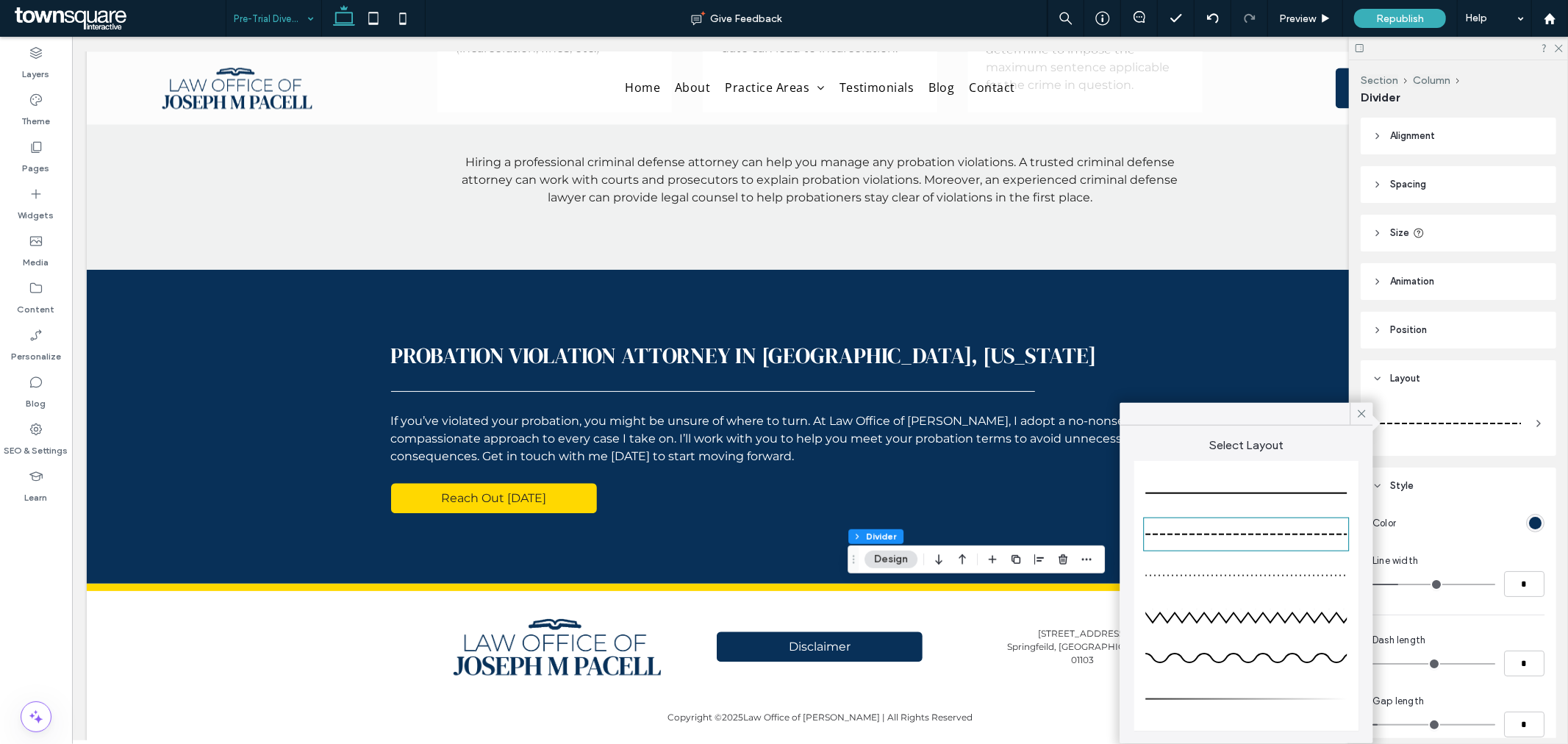
click at [1292, 489] on div at bounding box center [1247, 493] width 202 height 29
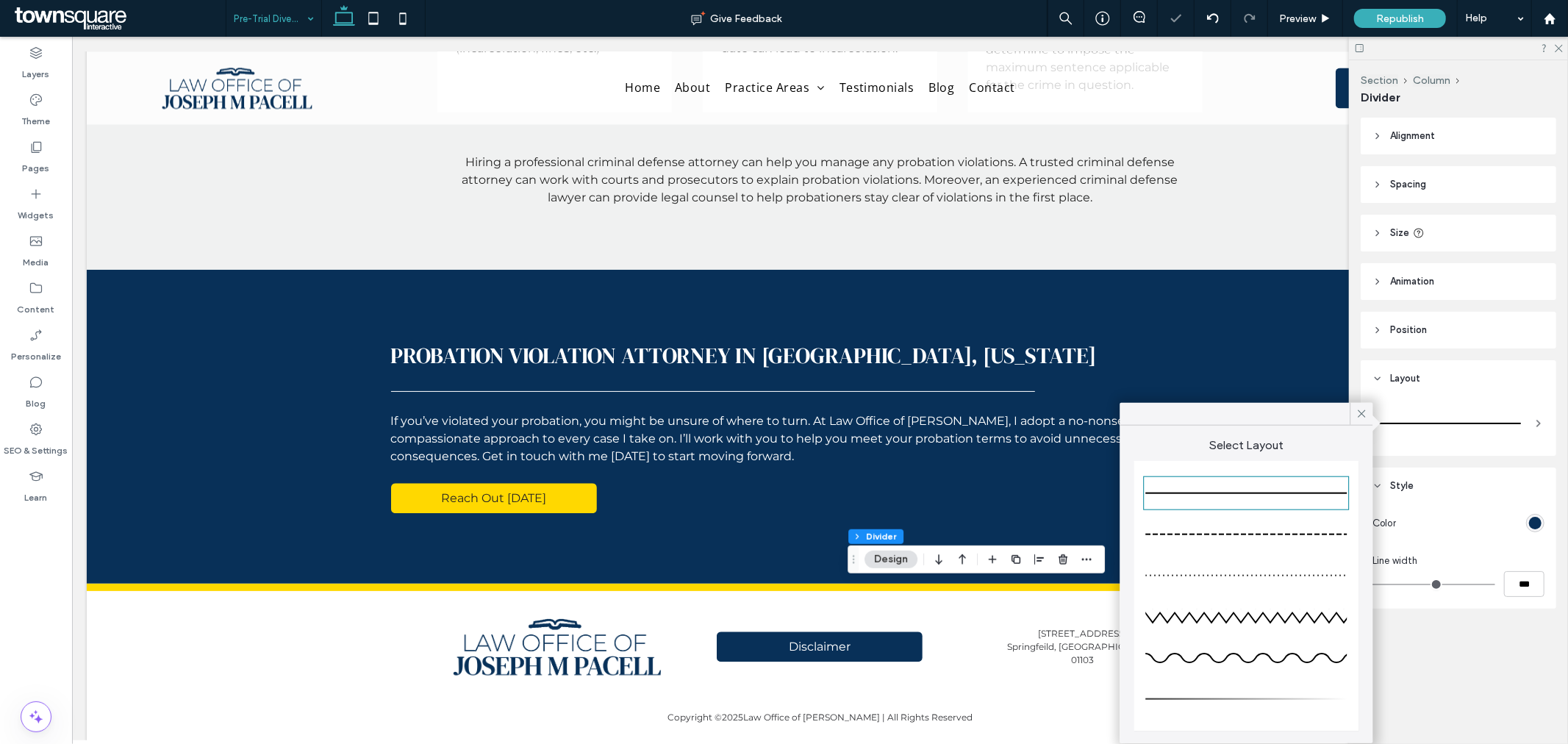
type input "*"
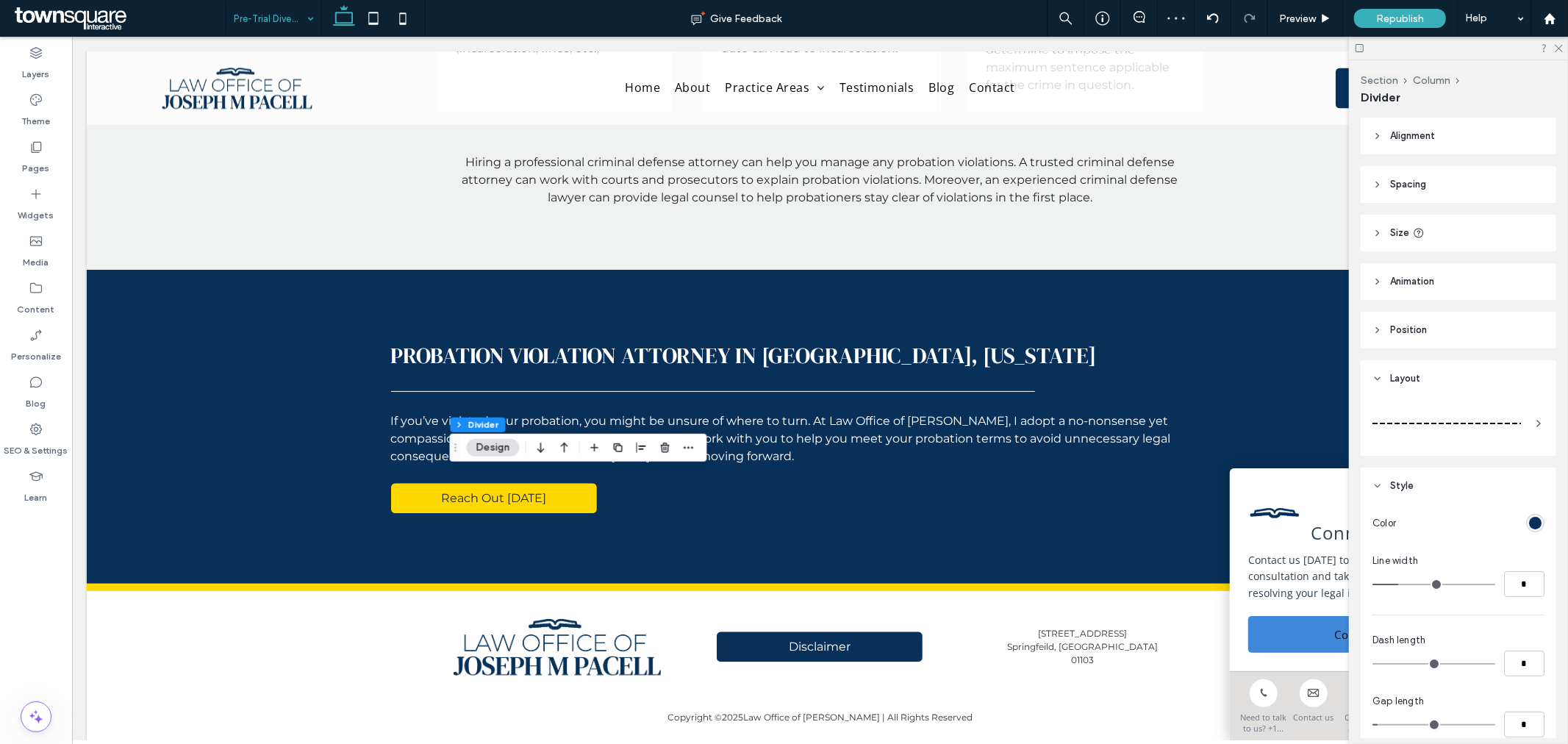
click at [1500, 427] on div at bounding box center [1447, 423] width 148 height 29
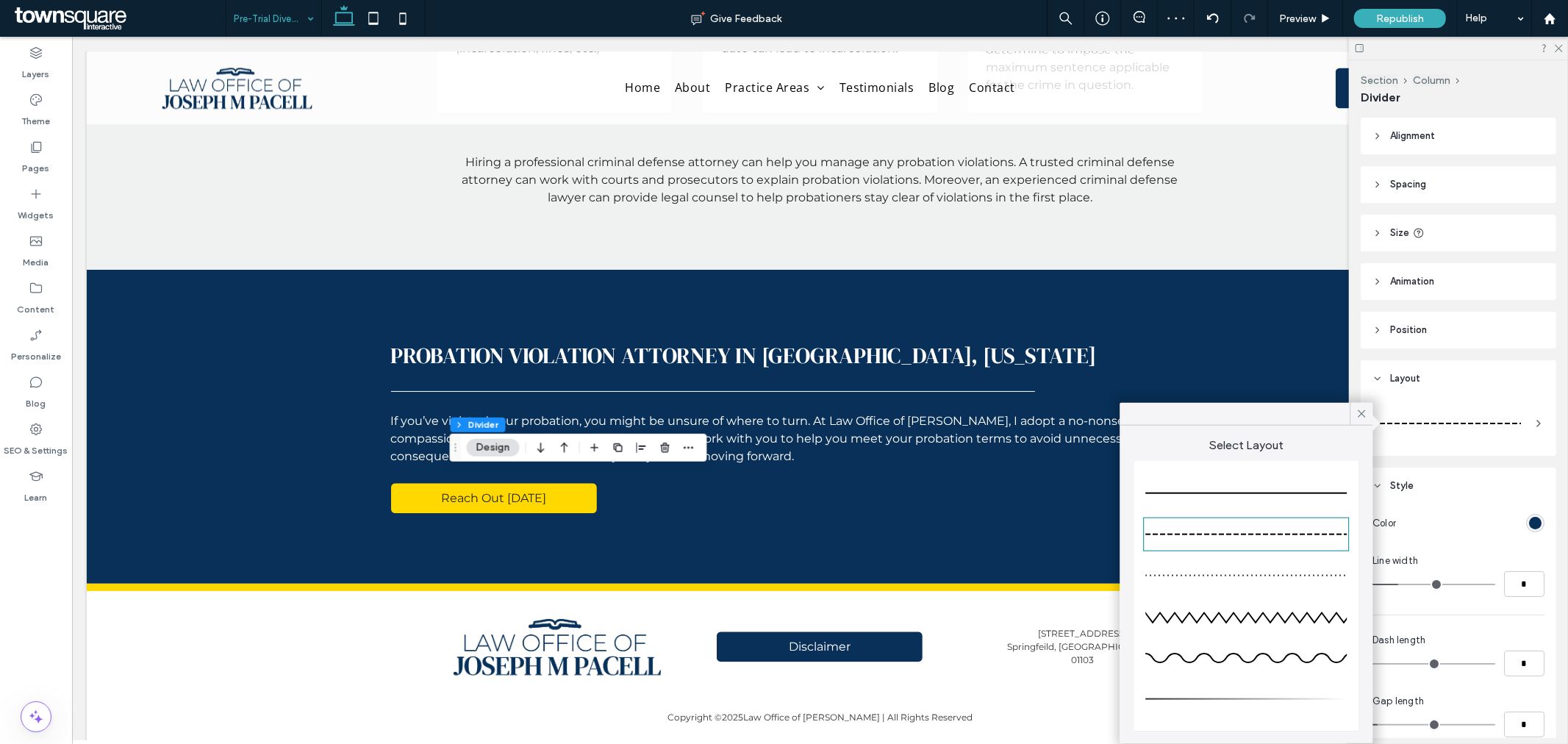
click at [1304, 491] on div at bounding box center [1247, 493] width 202 height 29
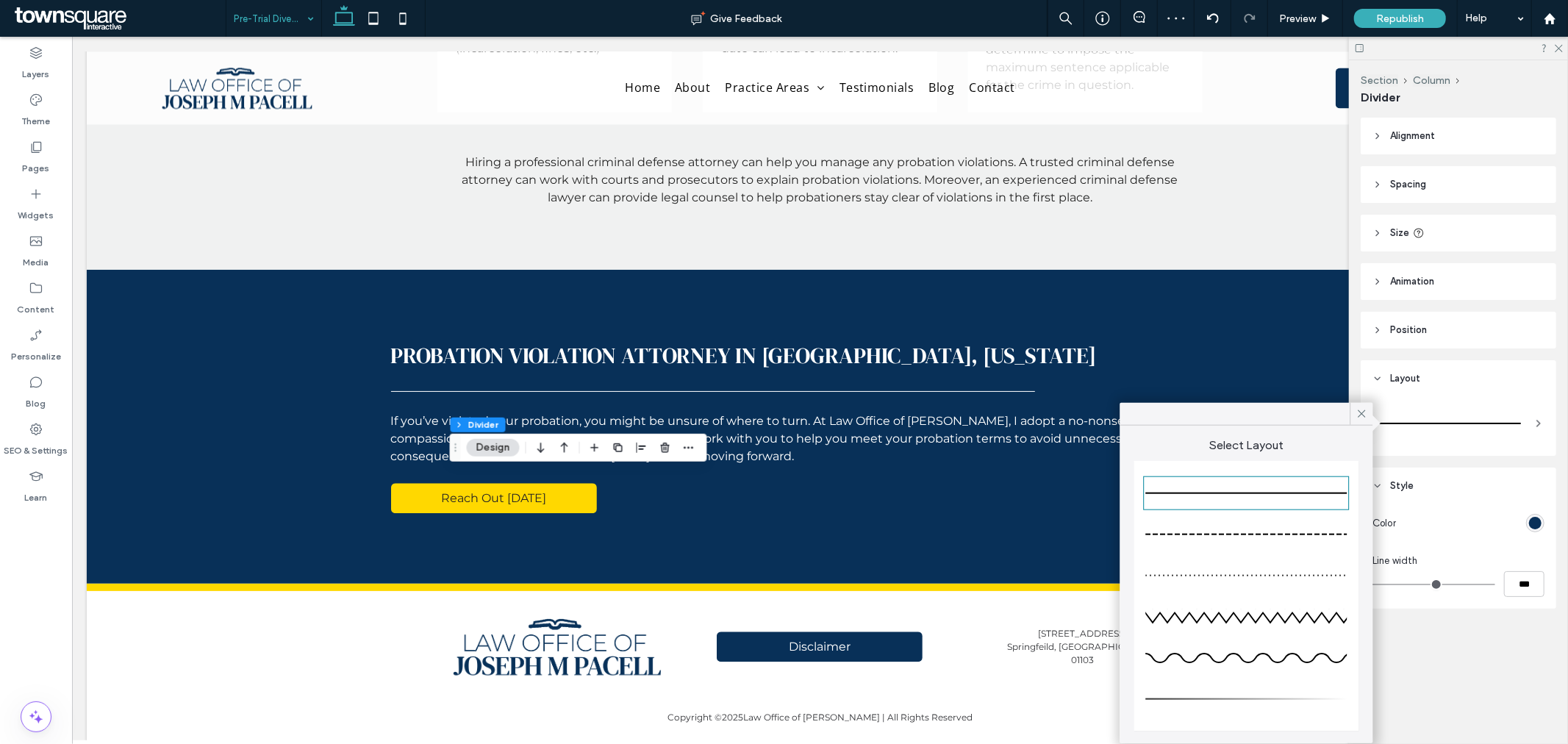
type input "*"
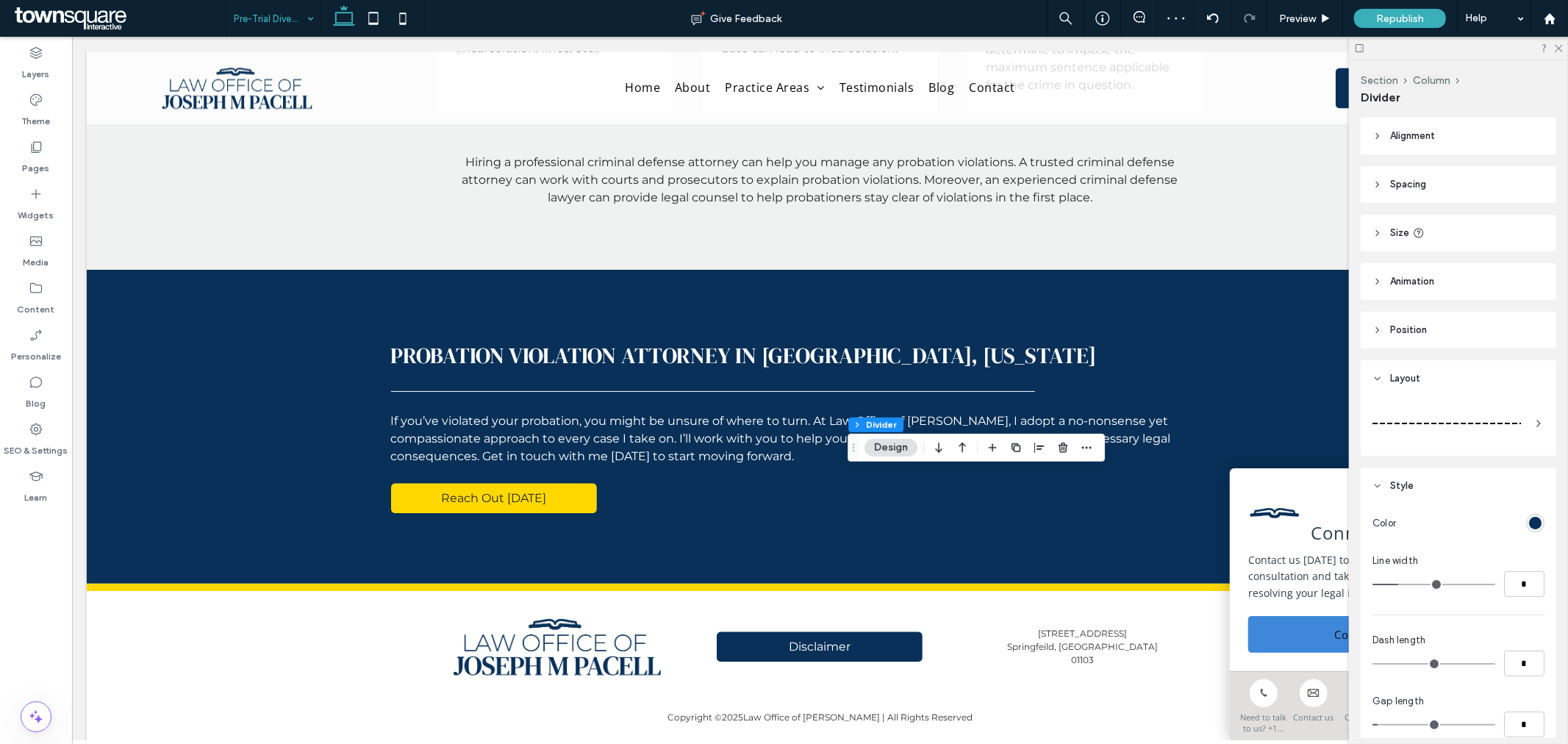
drag, startPoint x: 1473, startPoint y: 430, endPoint x: 1450, endPoint y: 436, distance: 23.8
click at [1473, 428] on div at bounding box center [1447, 423] width 148 height 29
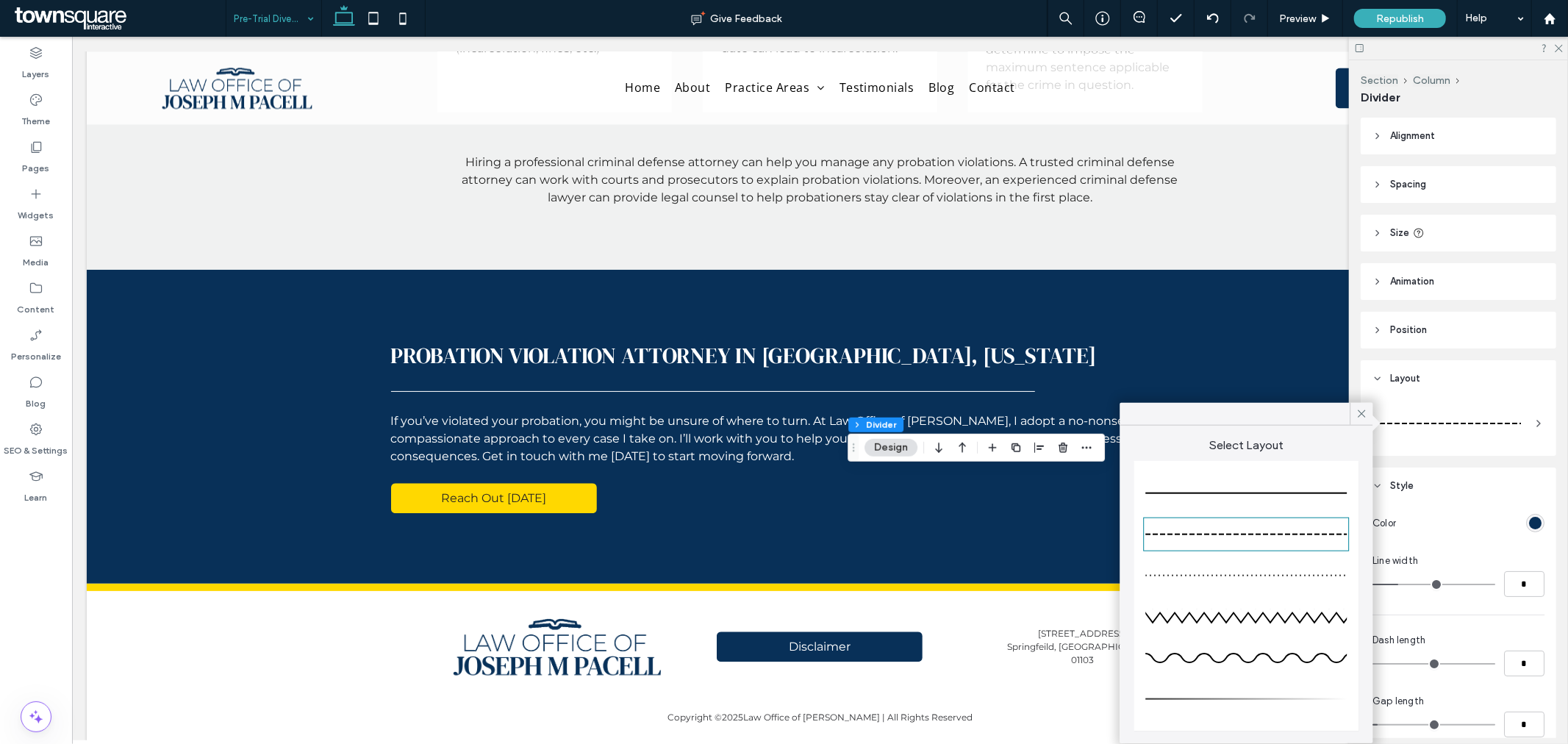
click at [1274, 500] on div at bounding box center [1247, 493] width 202 height 29
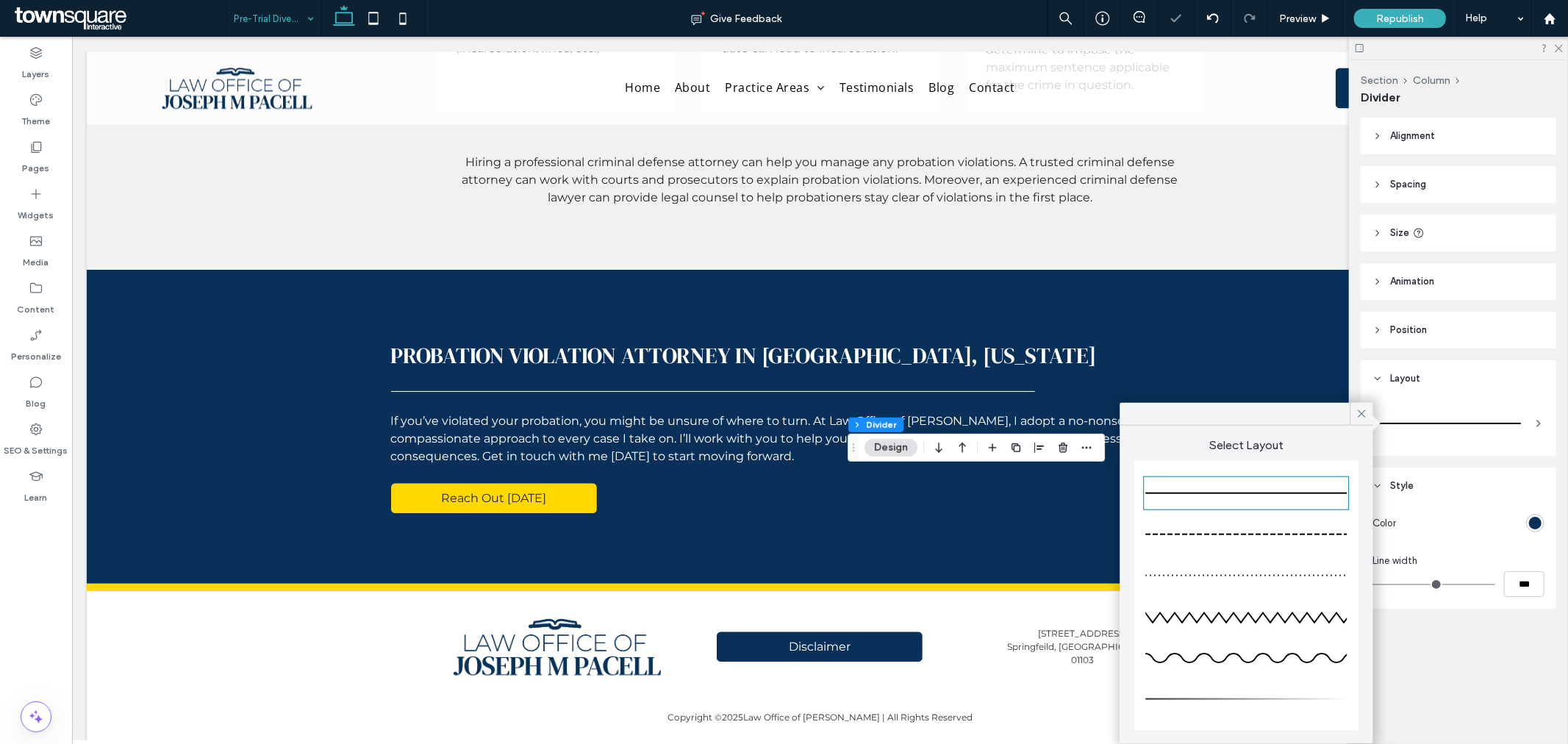
type input "*"
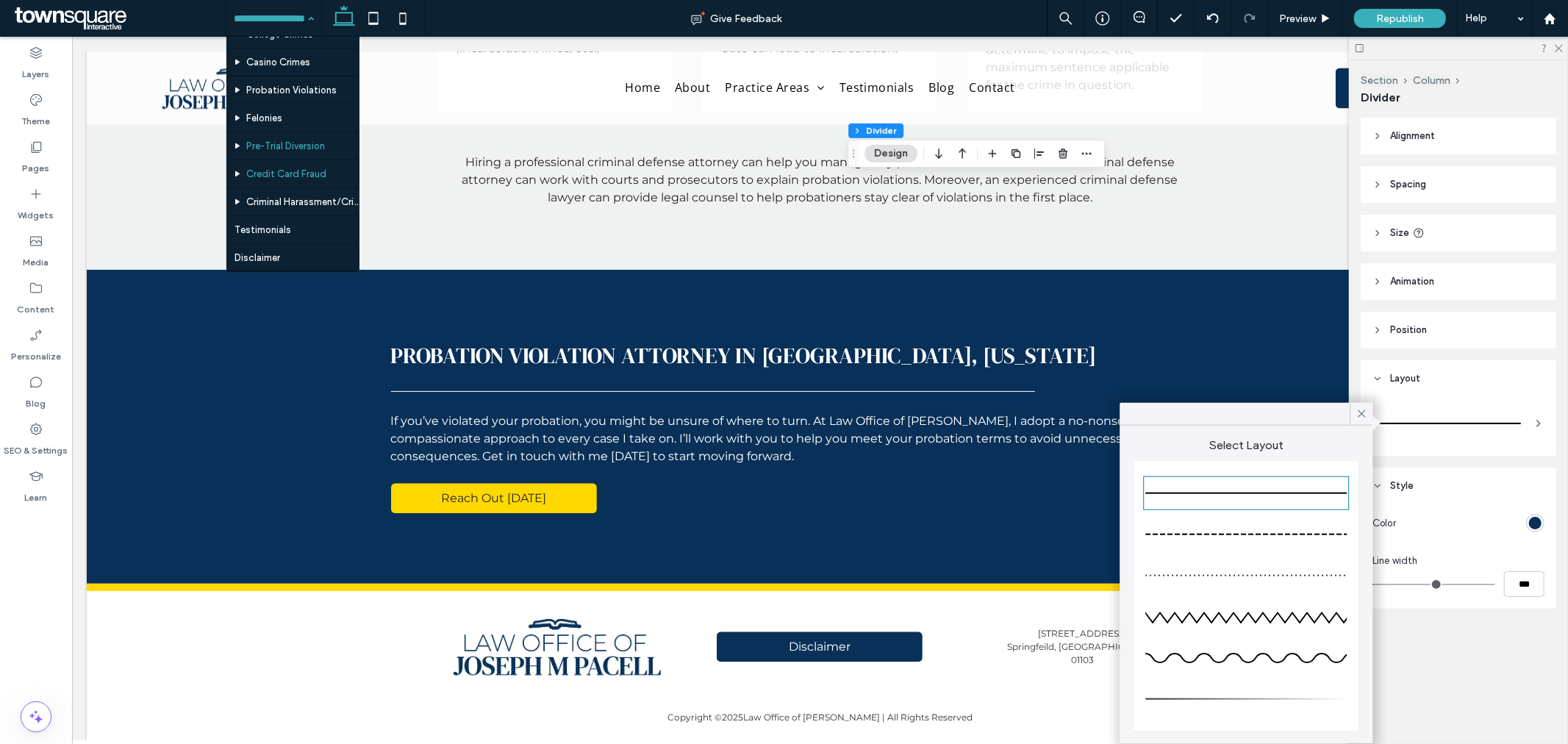
scroll to position [408, 0]
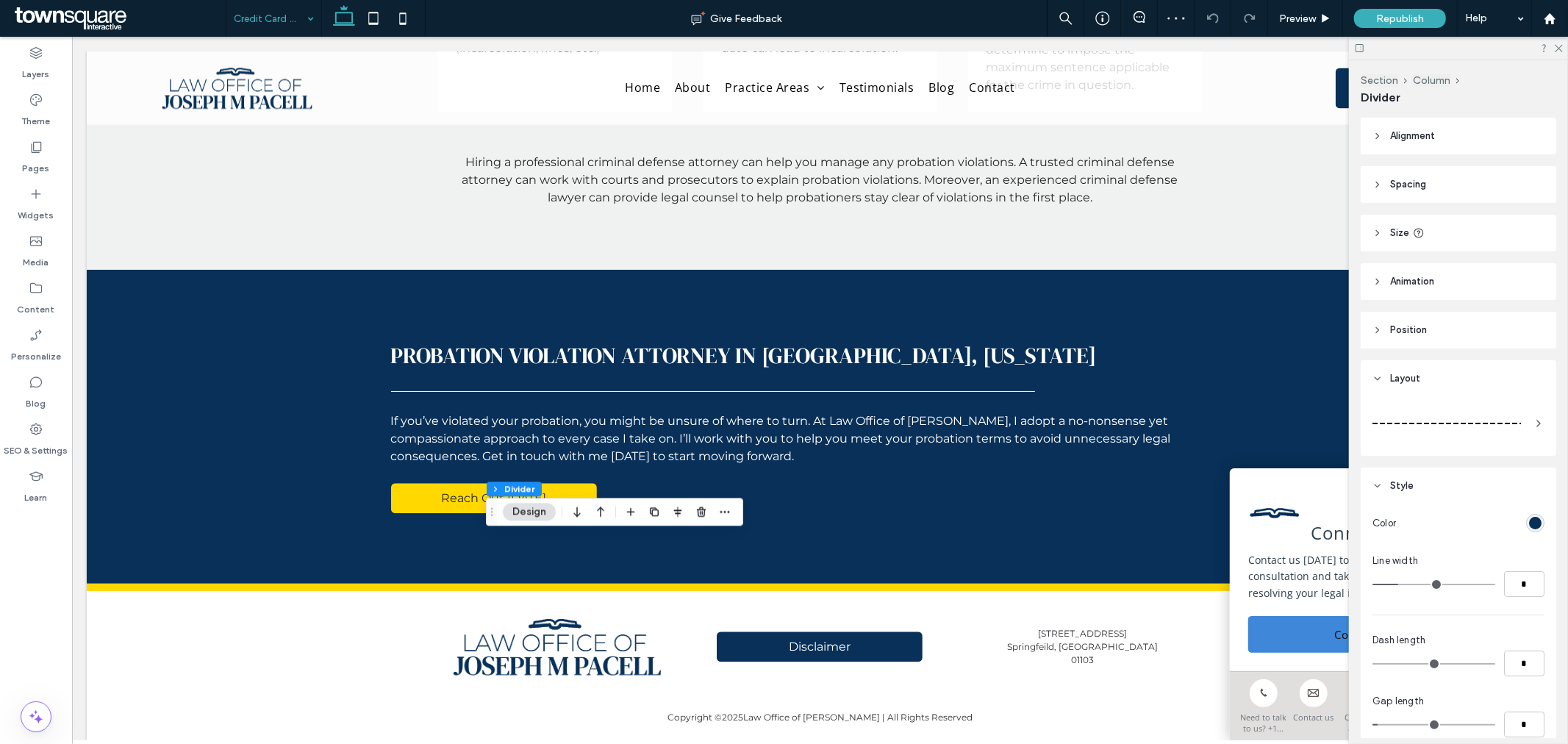
click at [1533, 420] on icon at bounding box center [1539, 423] width 12 height 12
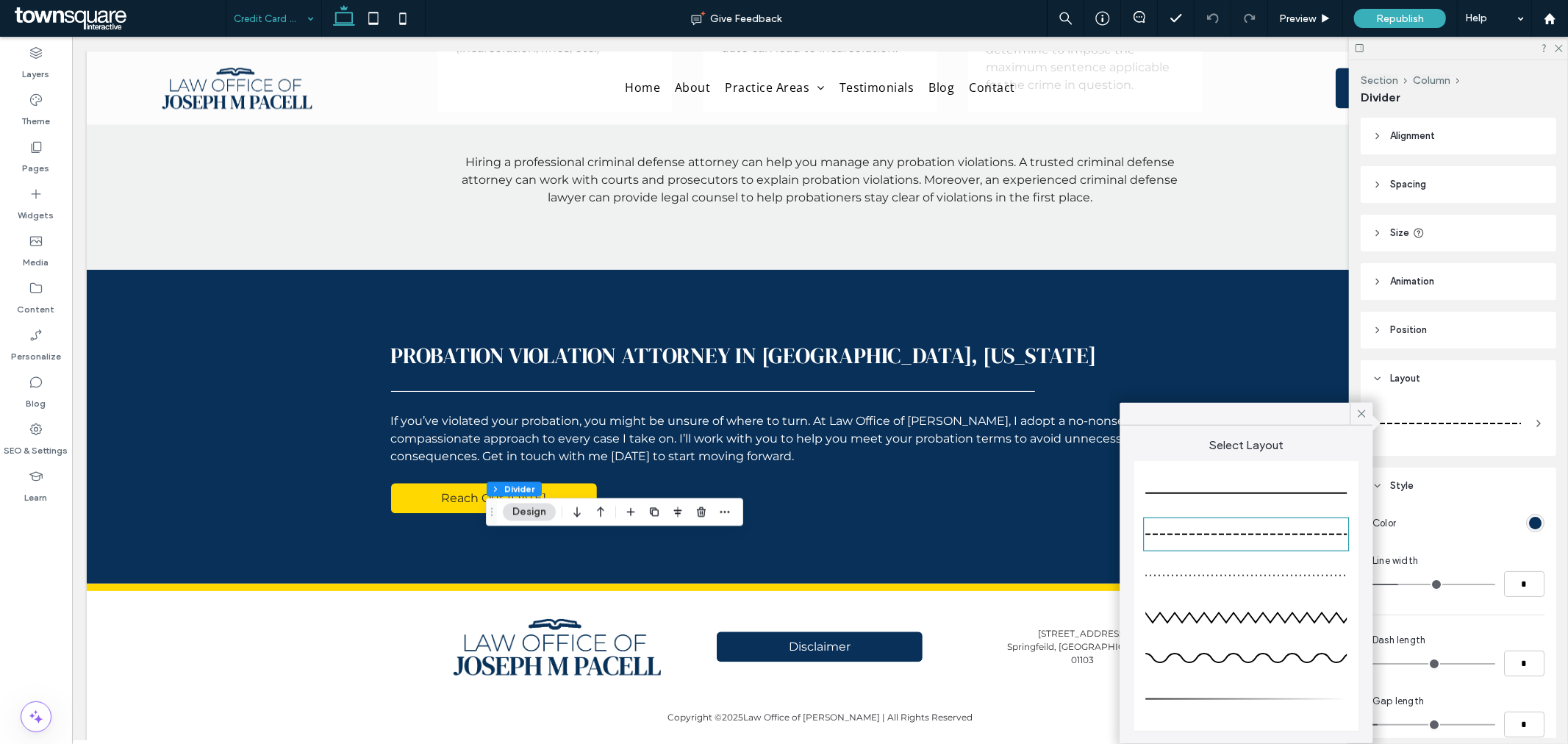
click at [1298, 494] on div at bounding box center [1247, 493] width 202 height 29
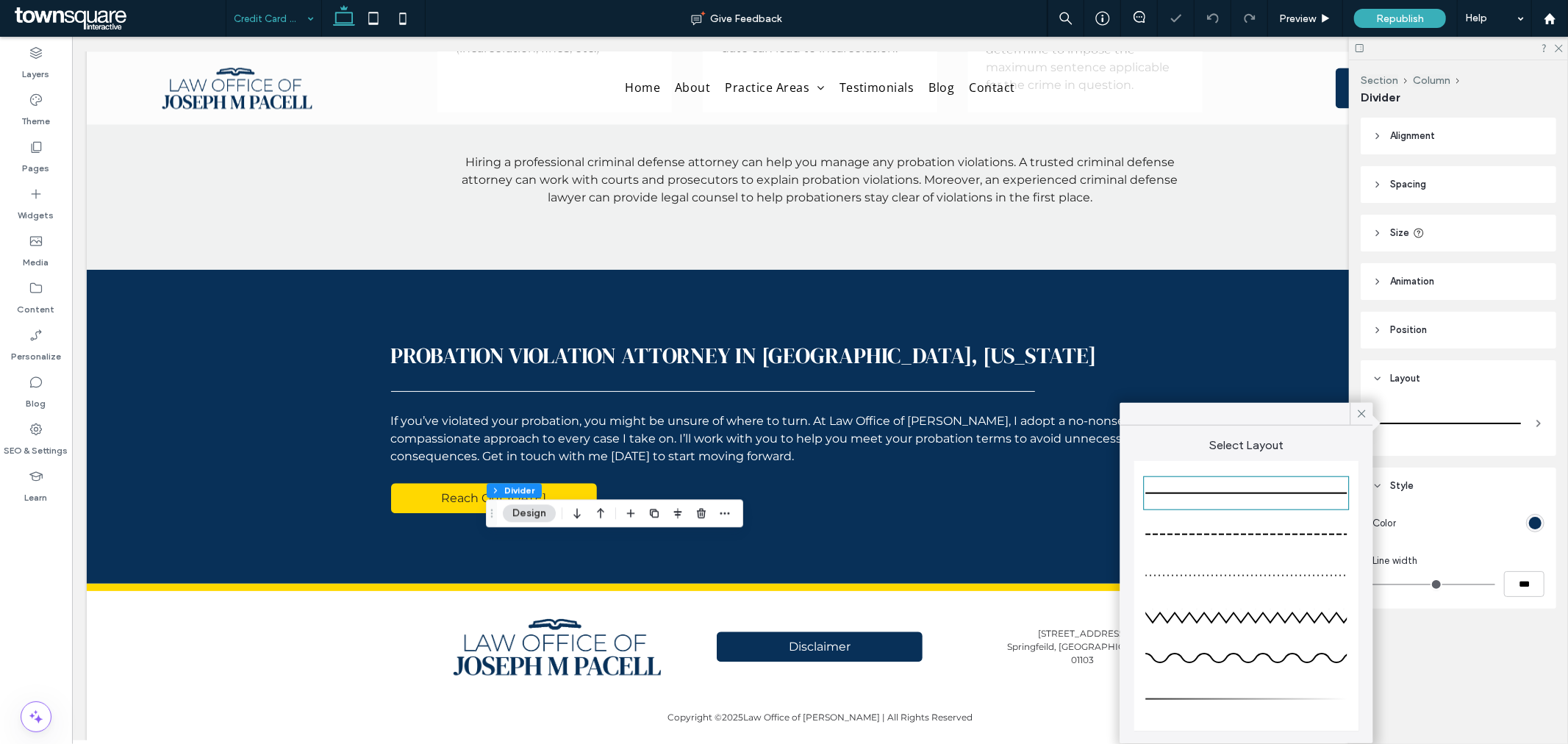
type input "*"
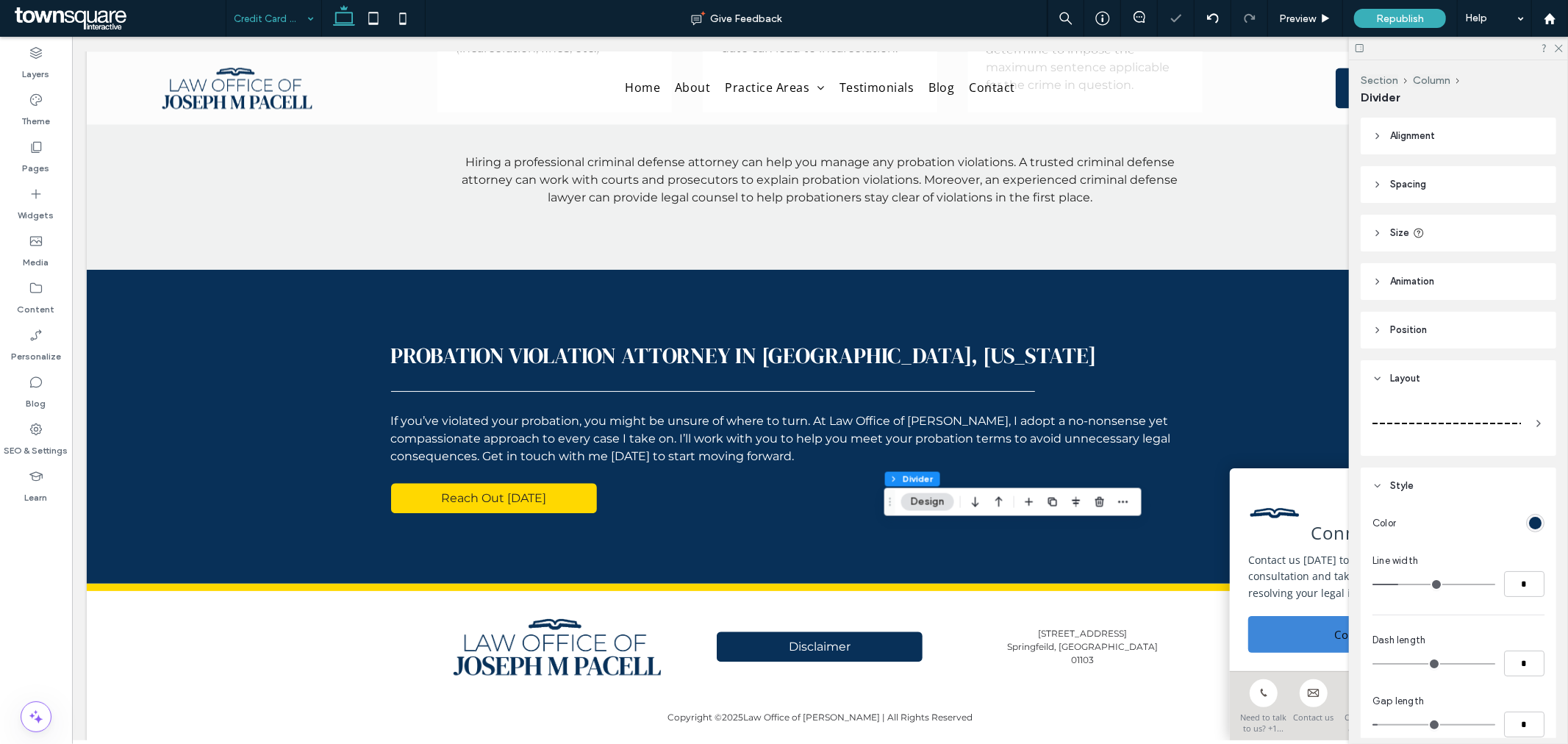
click at [1414, 414] on div at bounding box center [1447, 423] width 148 height 29
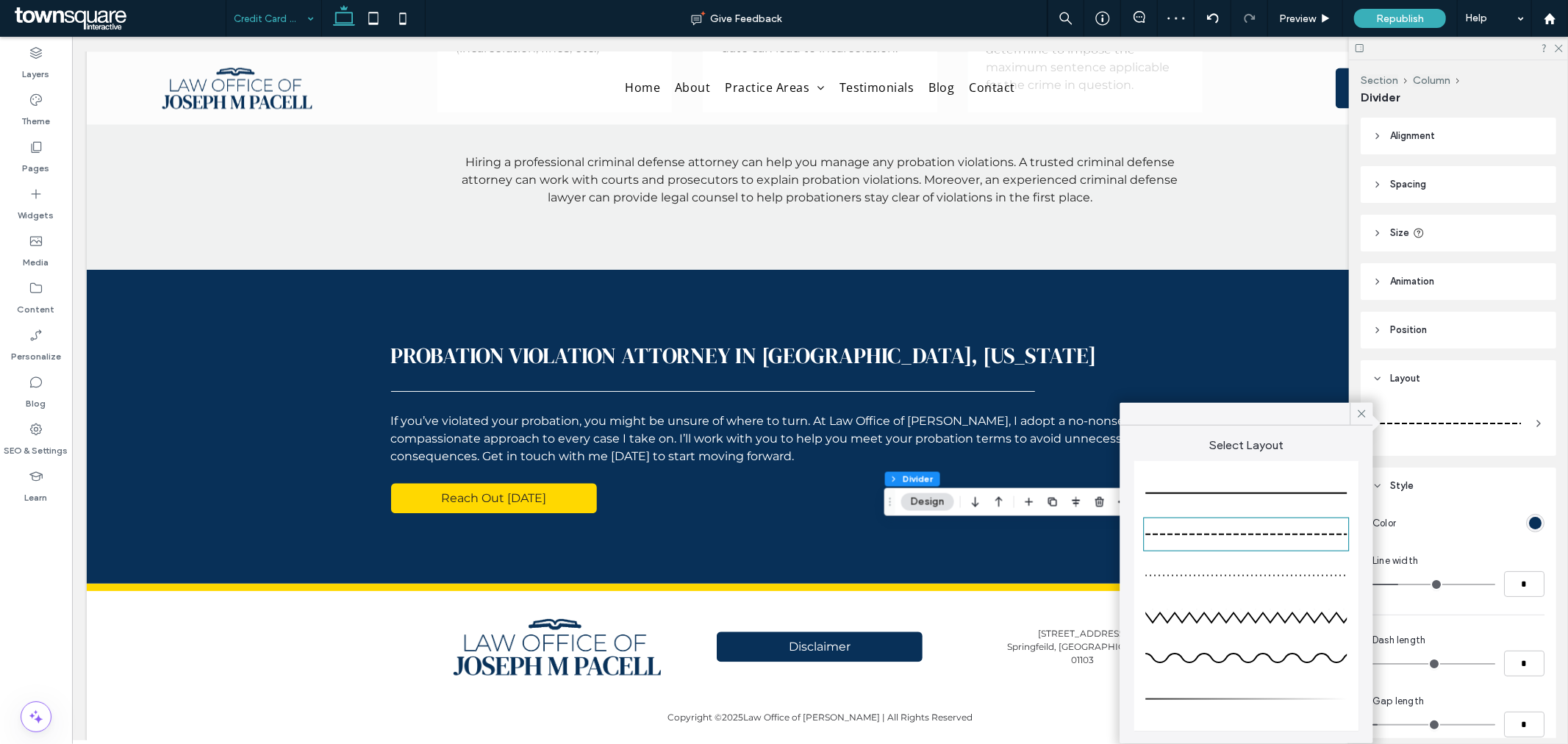
click at [1309, 496] on div at bounding box center [1247, 493] width 202 height 29
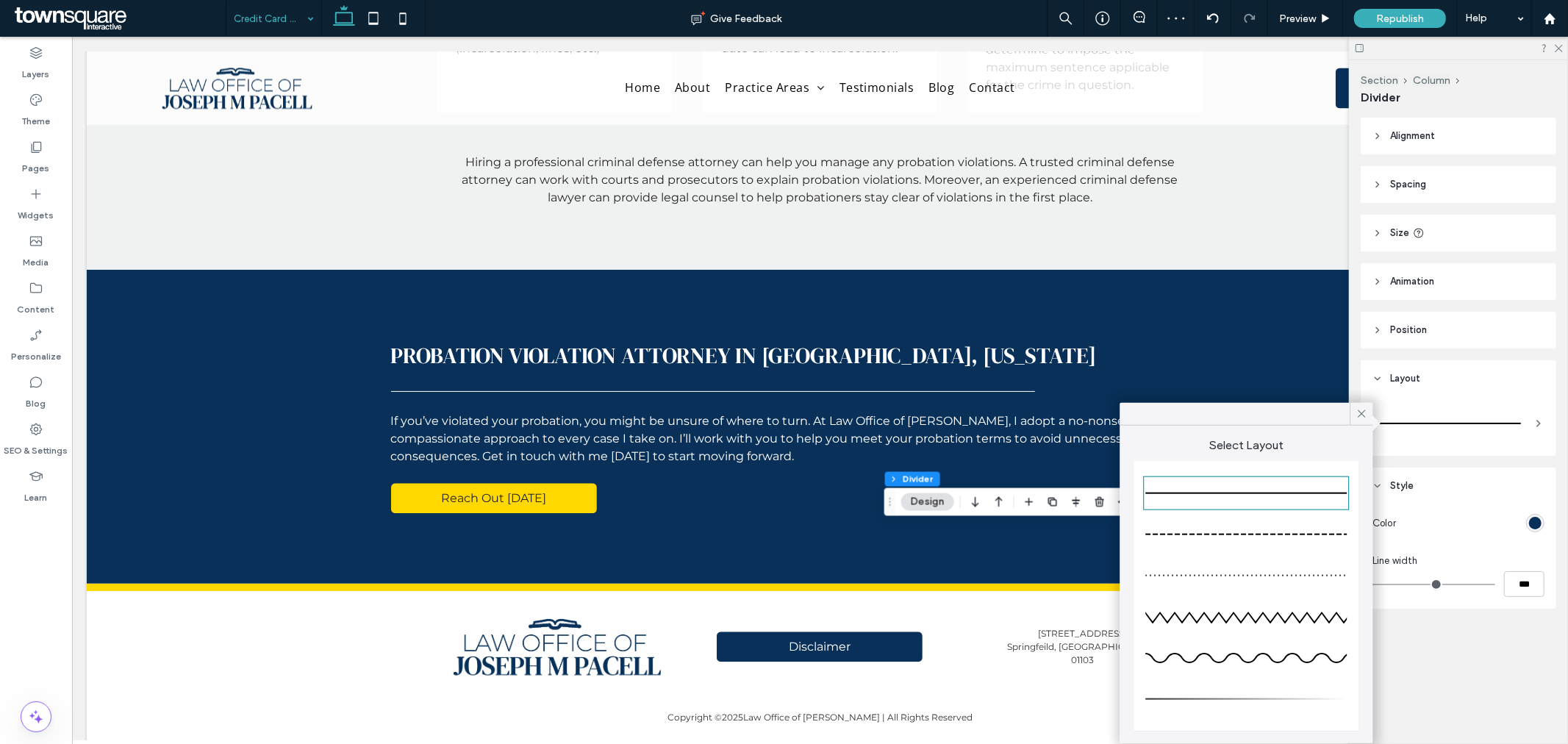
type input "*"
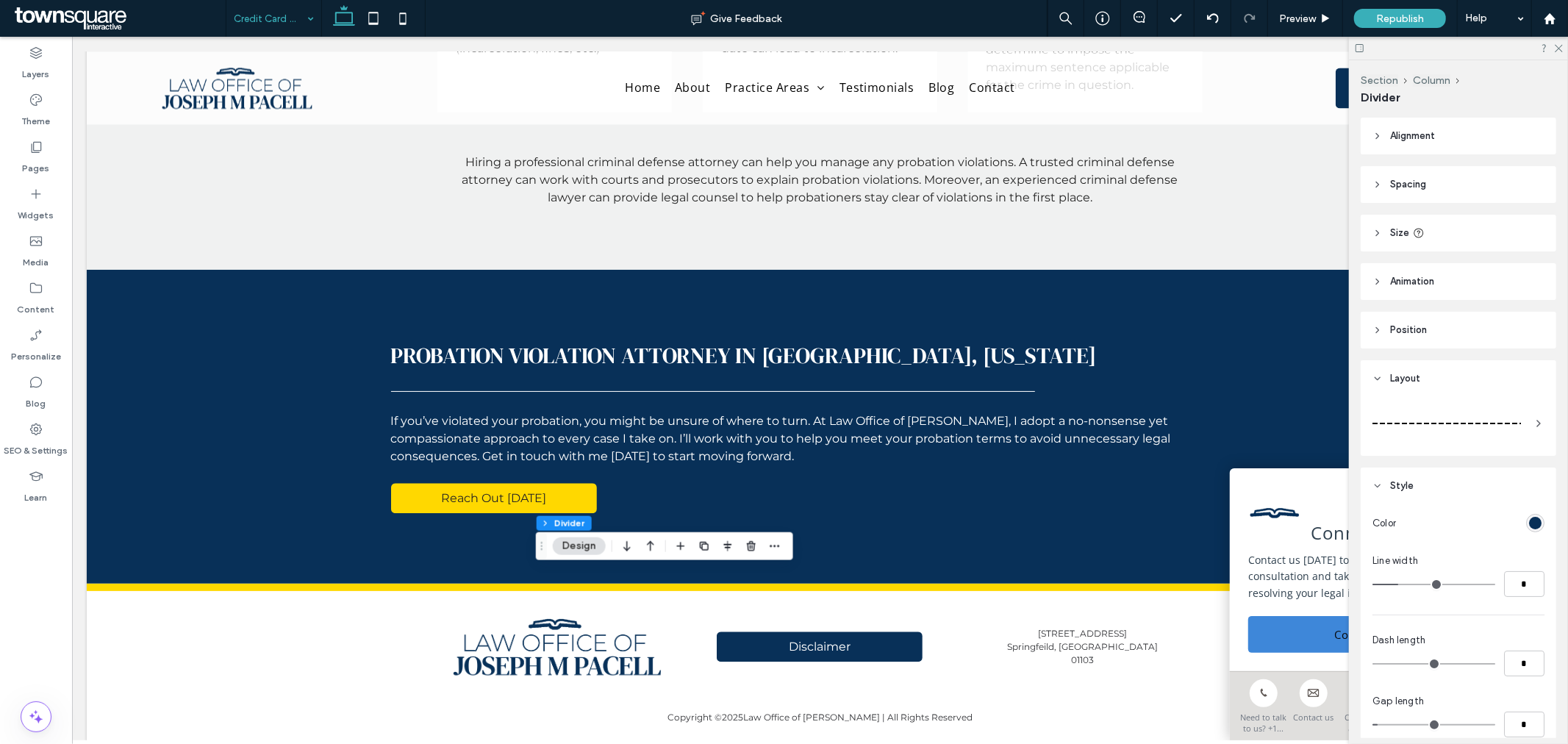
click at [1505, 420] on div at bounding box center [1447, 423] width 148 height 29
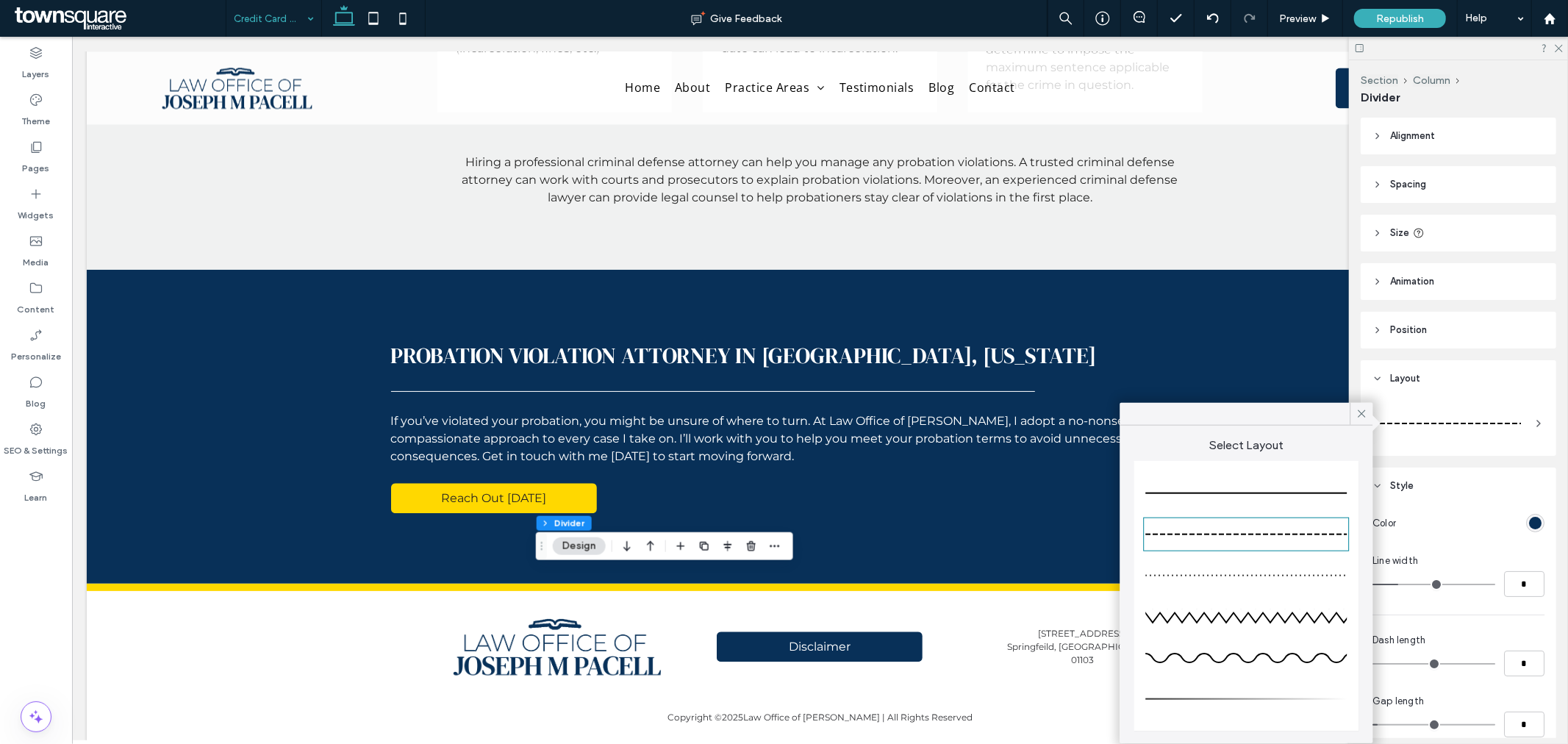
click at [1326, 485] on div at bounding box center [1247, 493] width 202 height 29
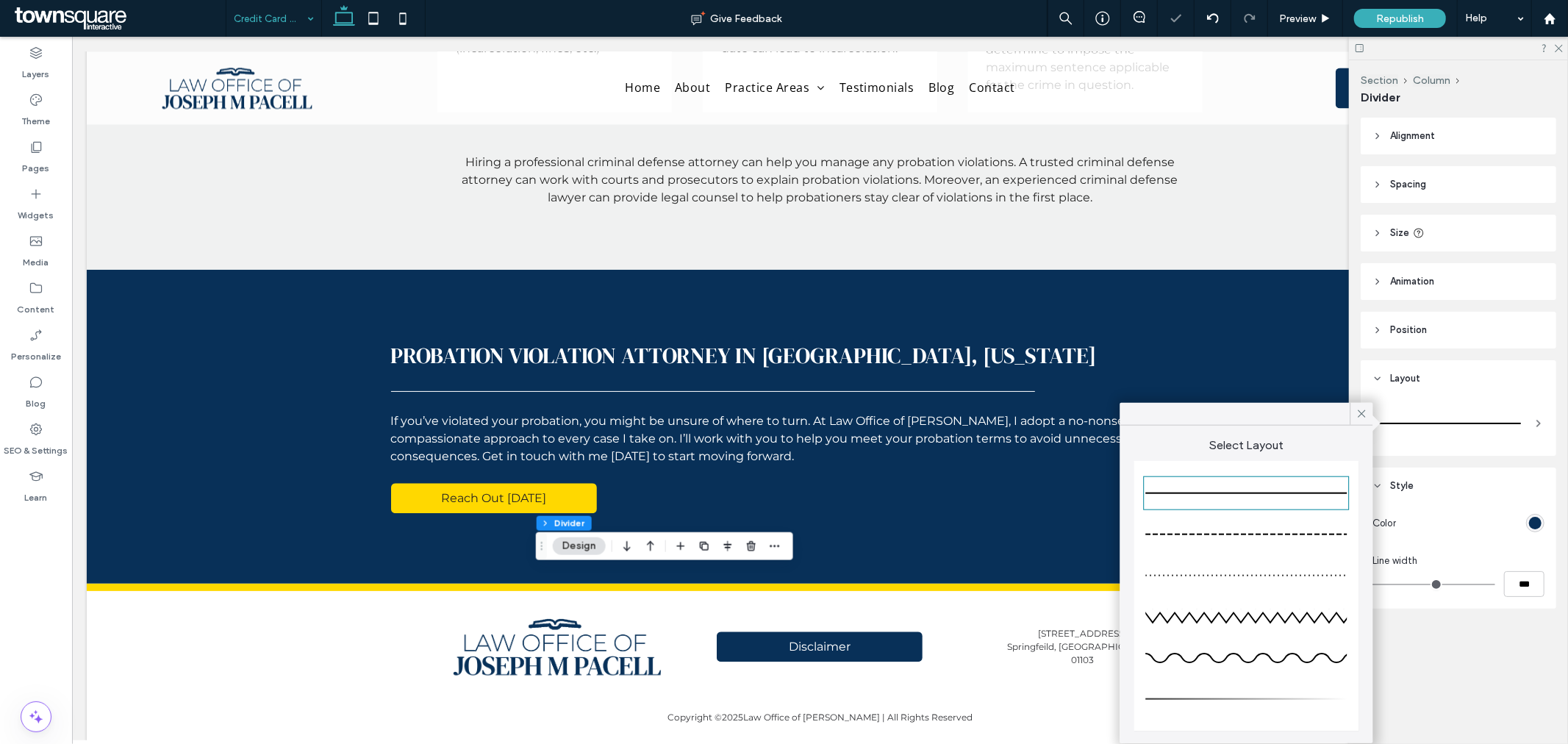
type input "*"
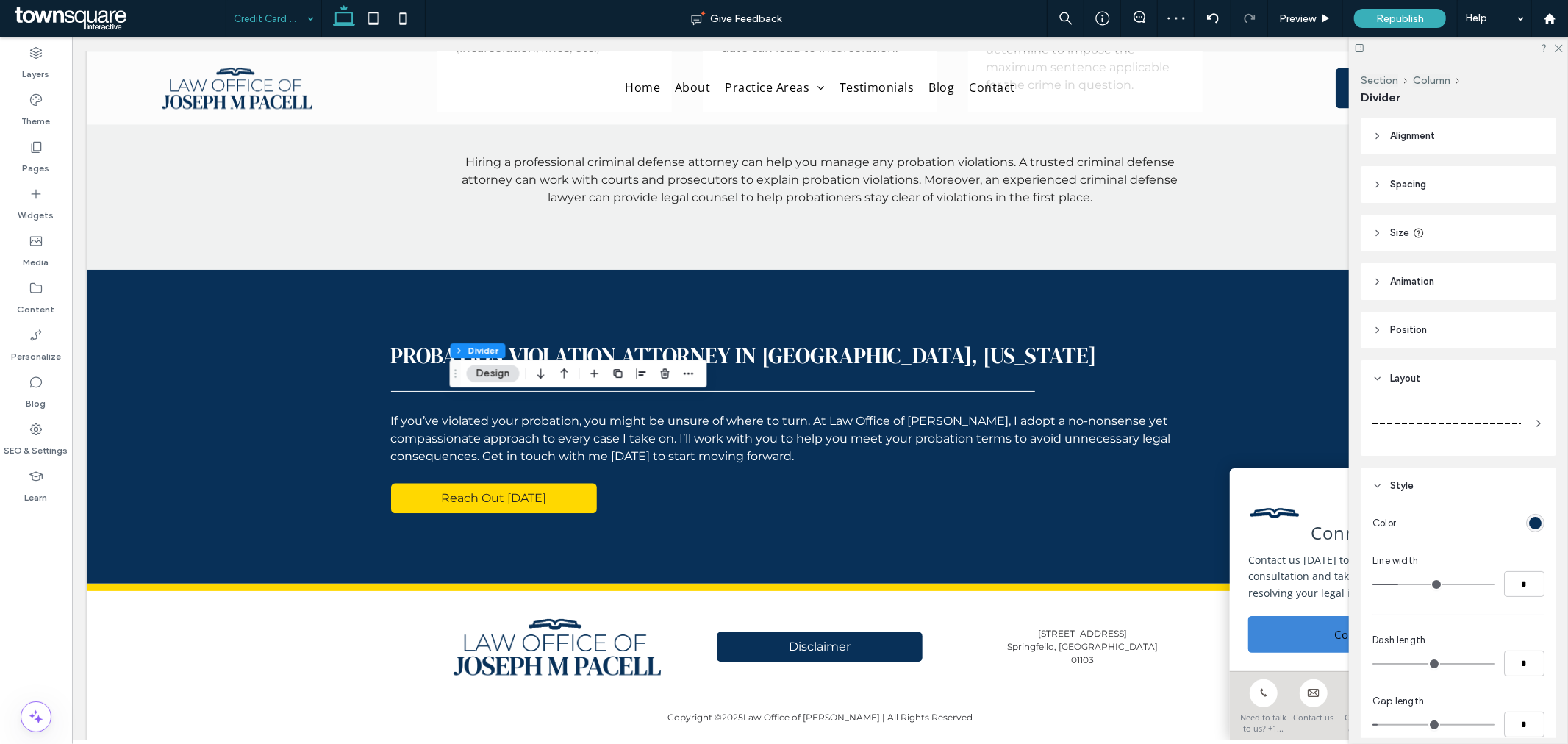
click at [1407, 414] on div at bounding box center [1447, 423] width 148 height 29
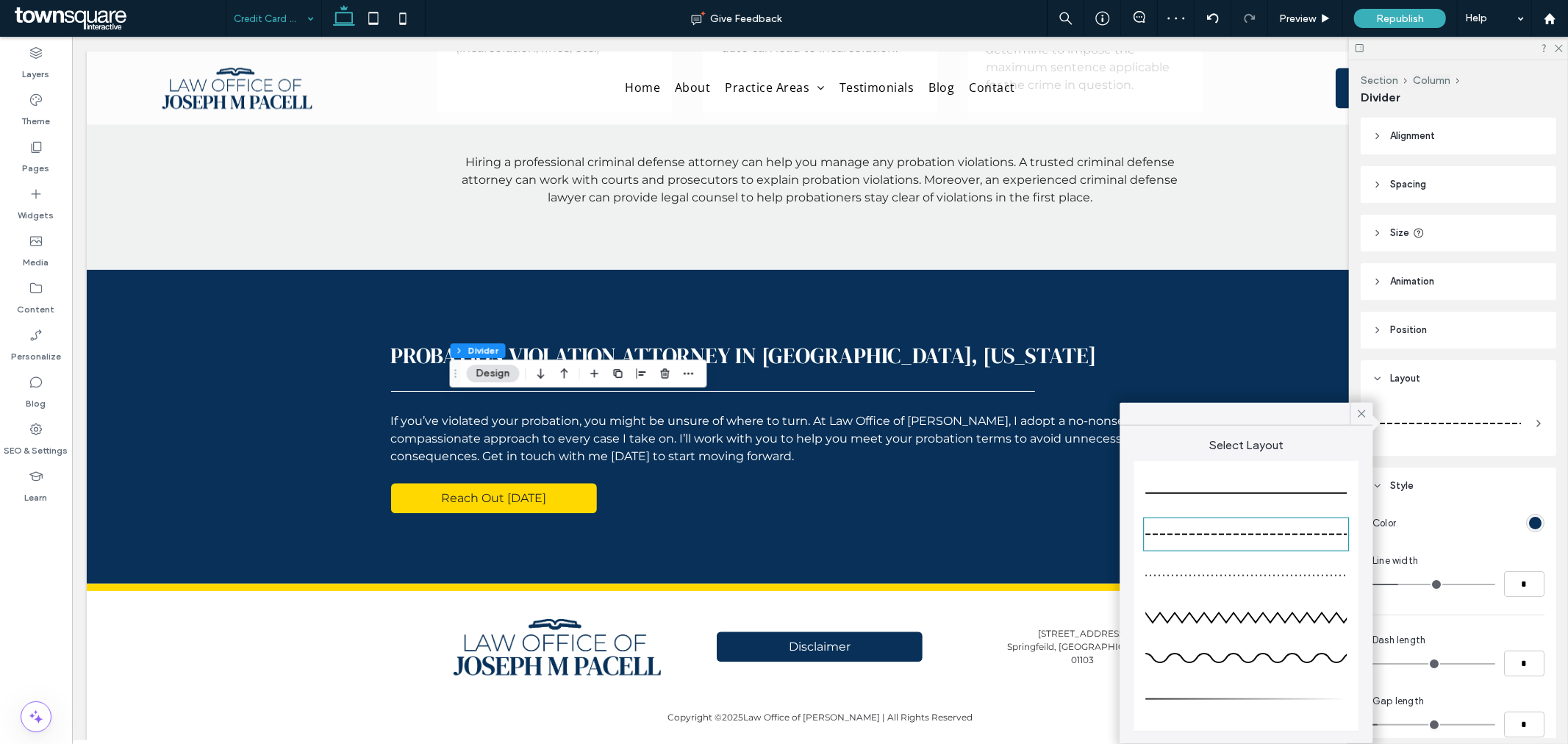
click at [1291, 485] on div at bounding box center [1247, 493] width 202 height 29
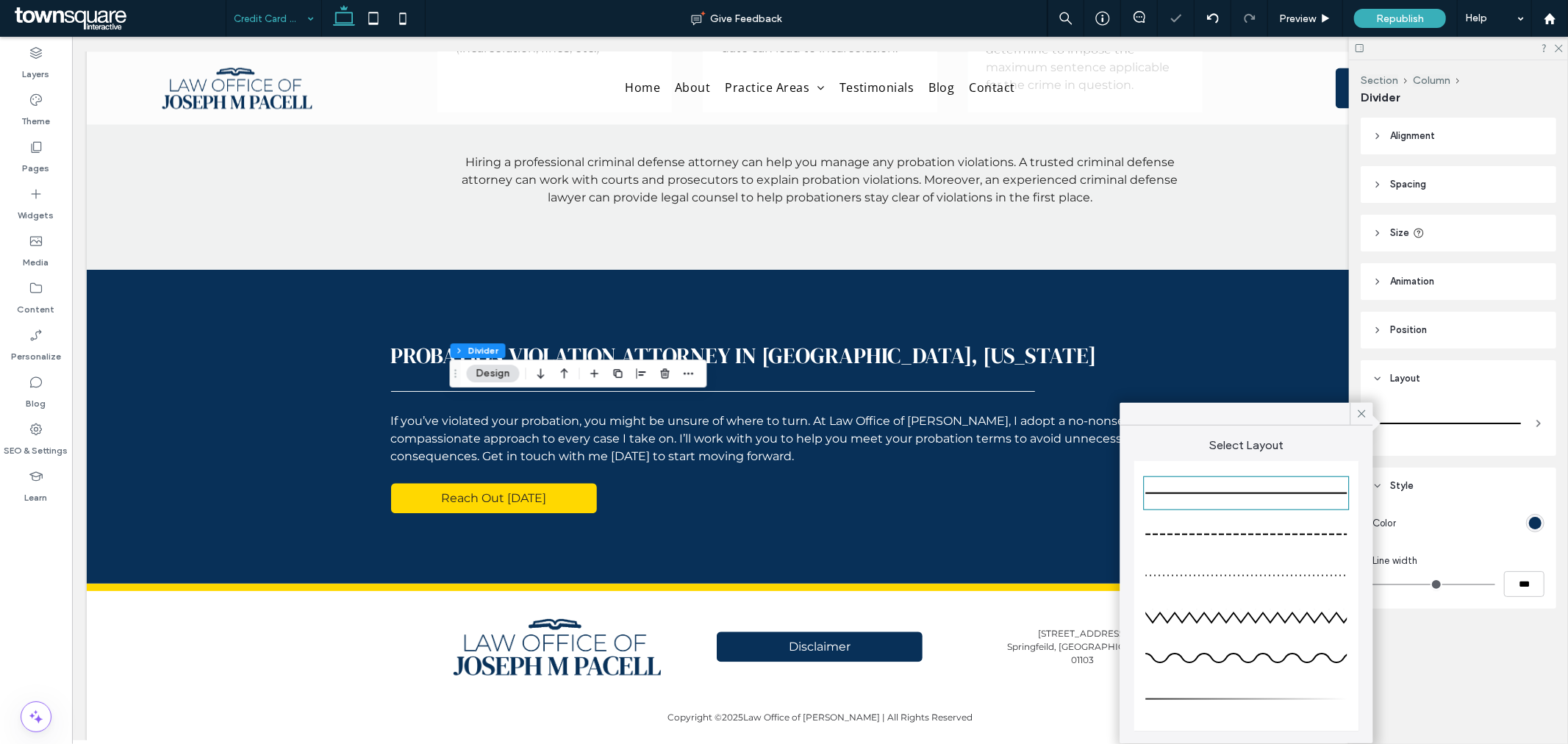
type input "*"
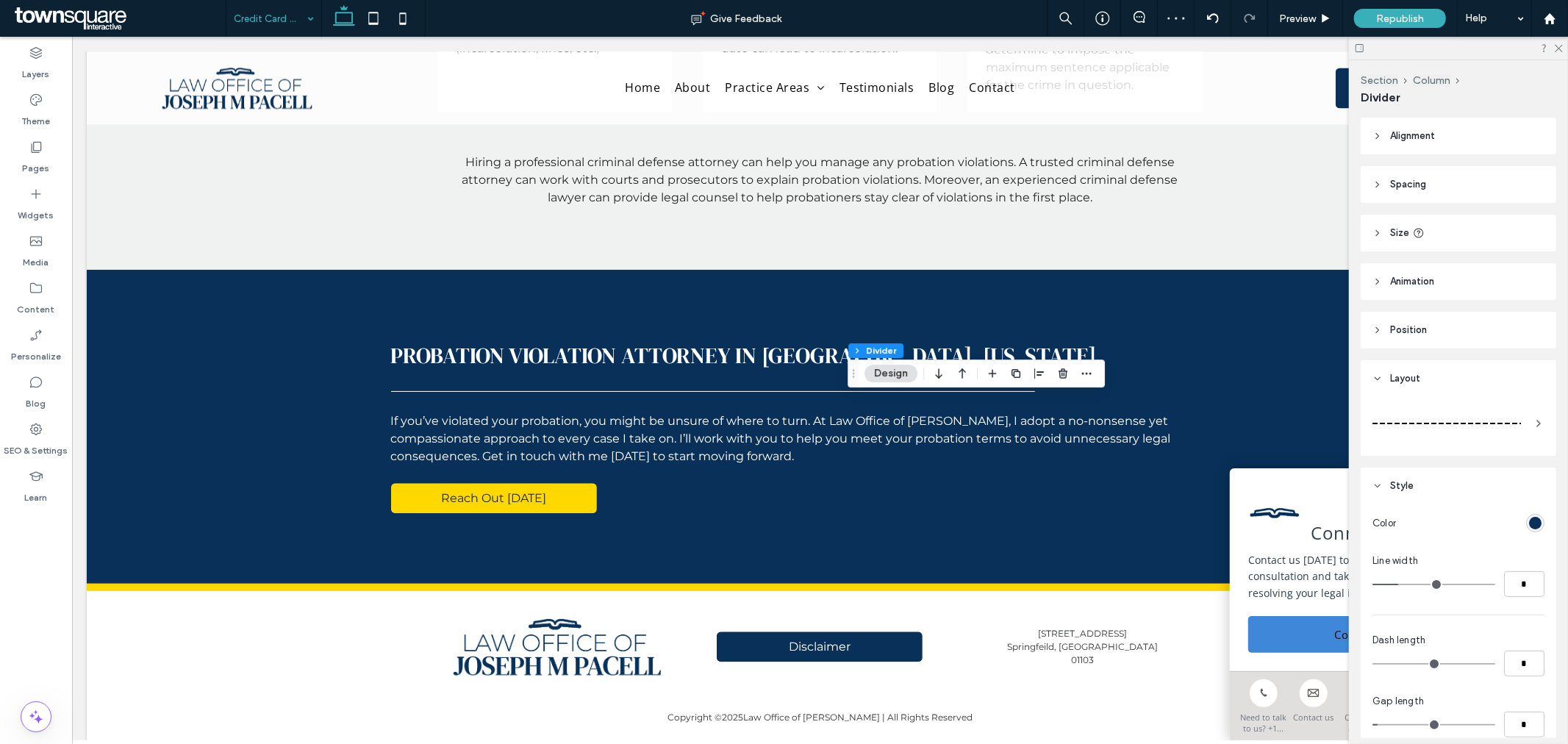
click at [1378, 425] on div at bounding box center [1447, 423] width 148 height 29
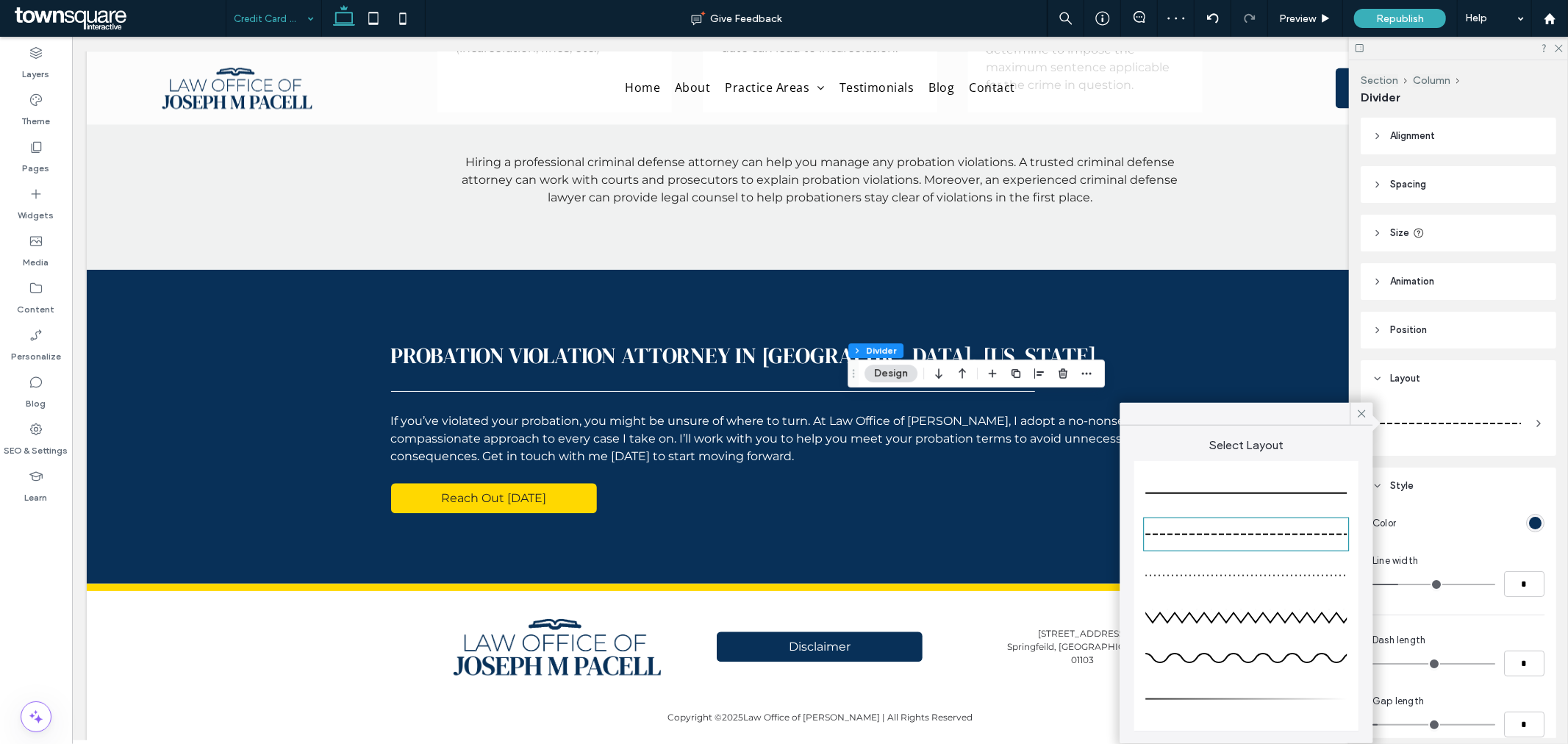
click at [1261, 496] on div at bounding box center [1247, 493] width 202 height 29
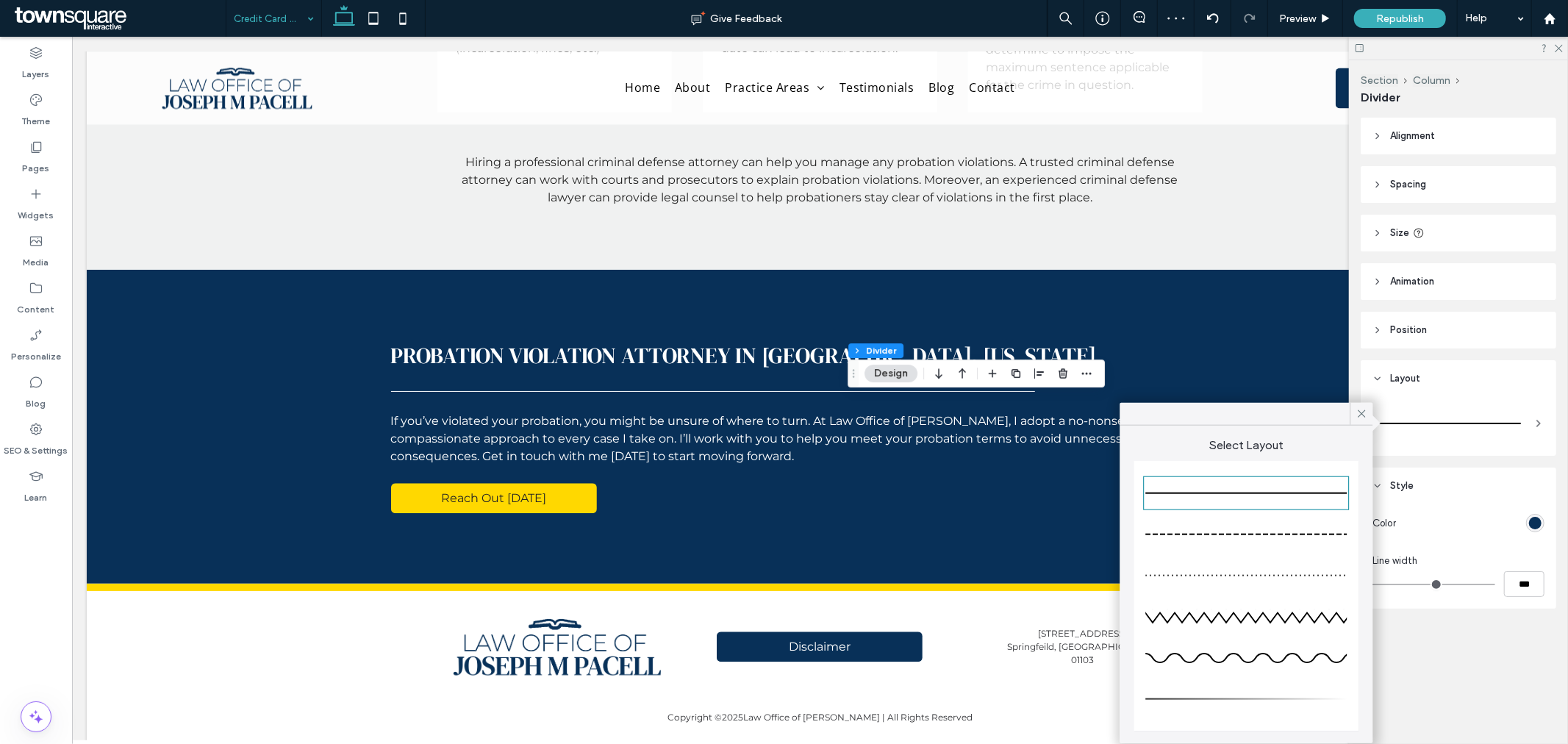
type input "*"
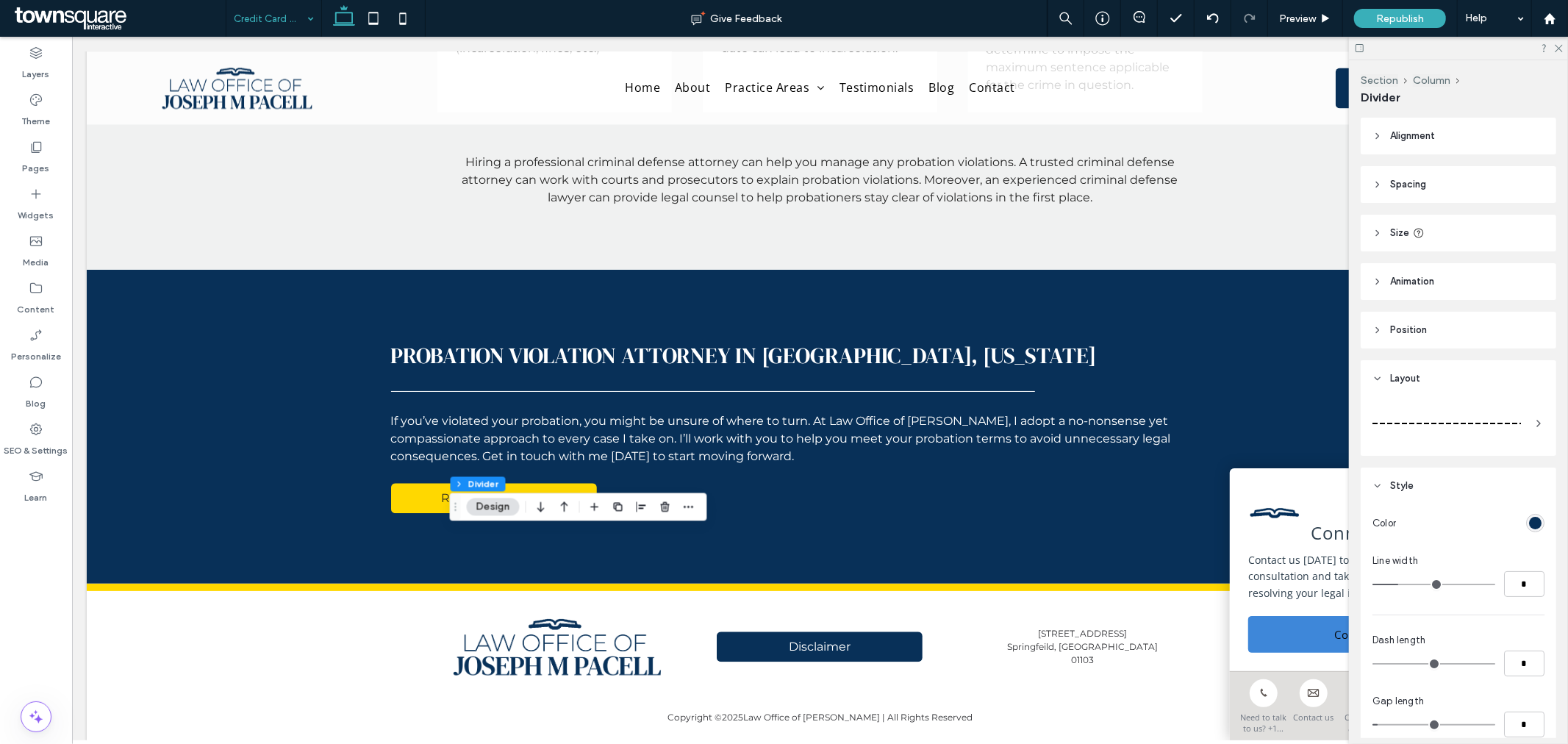
click at [1517, 423] on div at bounding box center [1459, 423] width 172 height 41
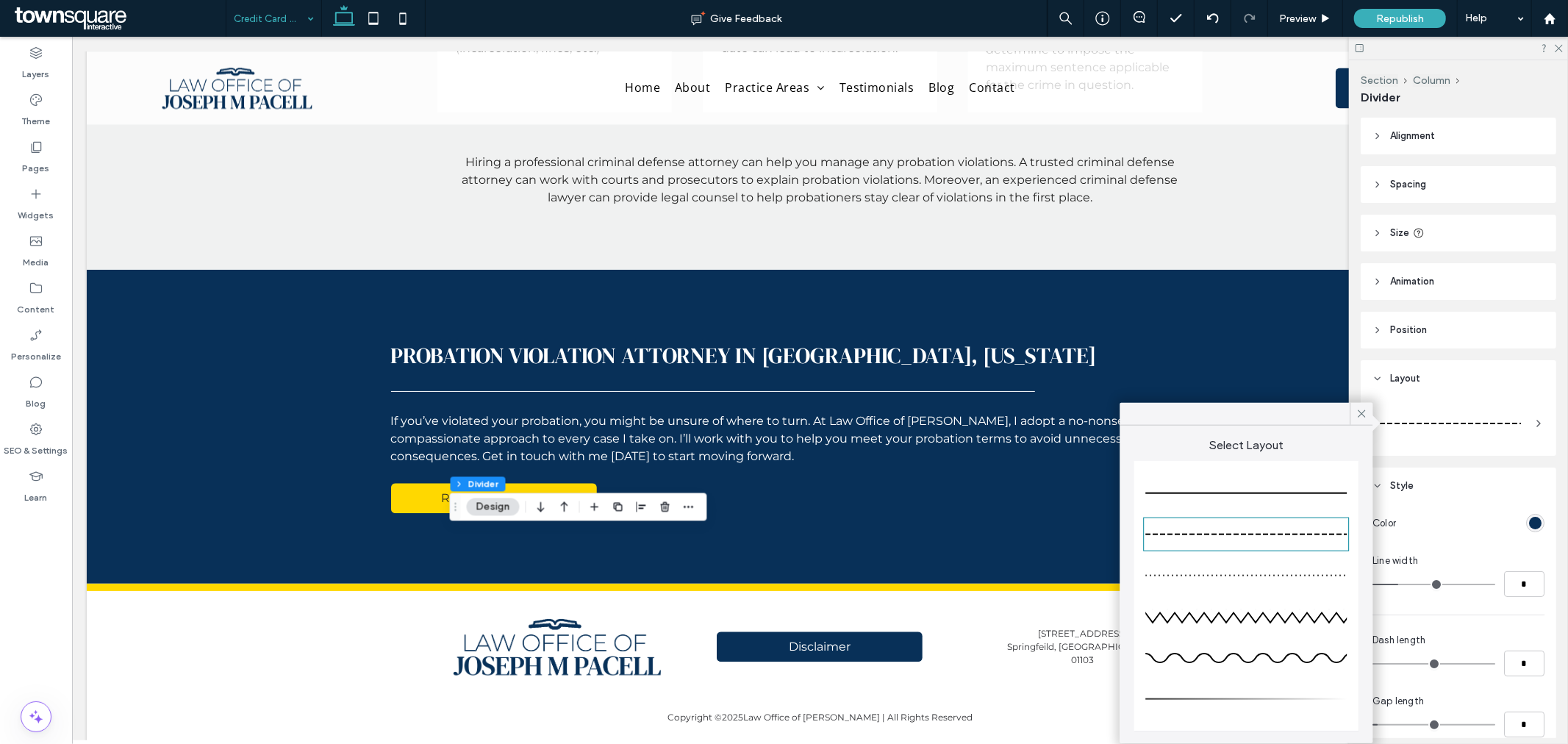
click at [1270, 489] on div at bounding box center [1247, 493] width 202 height 29
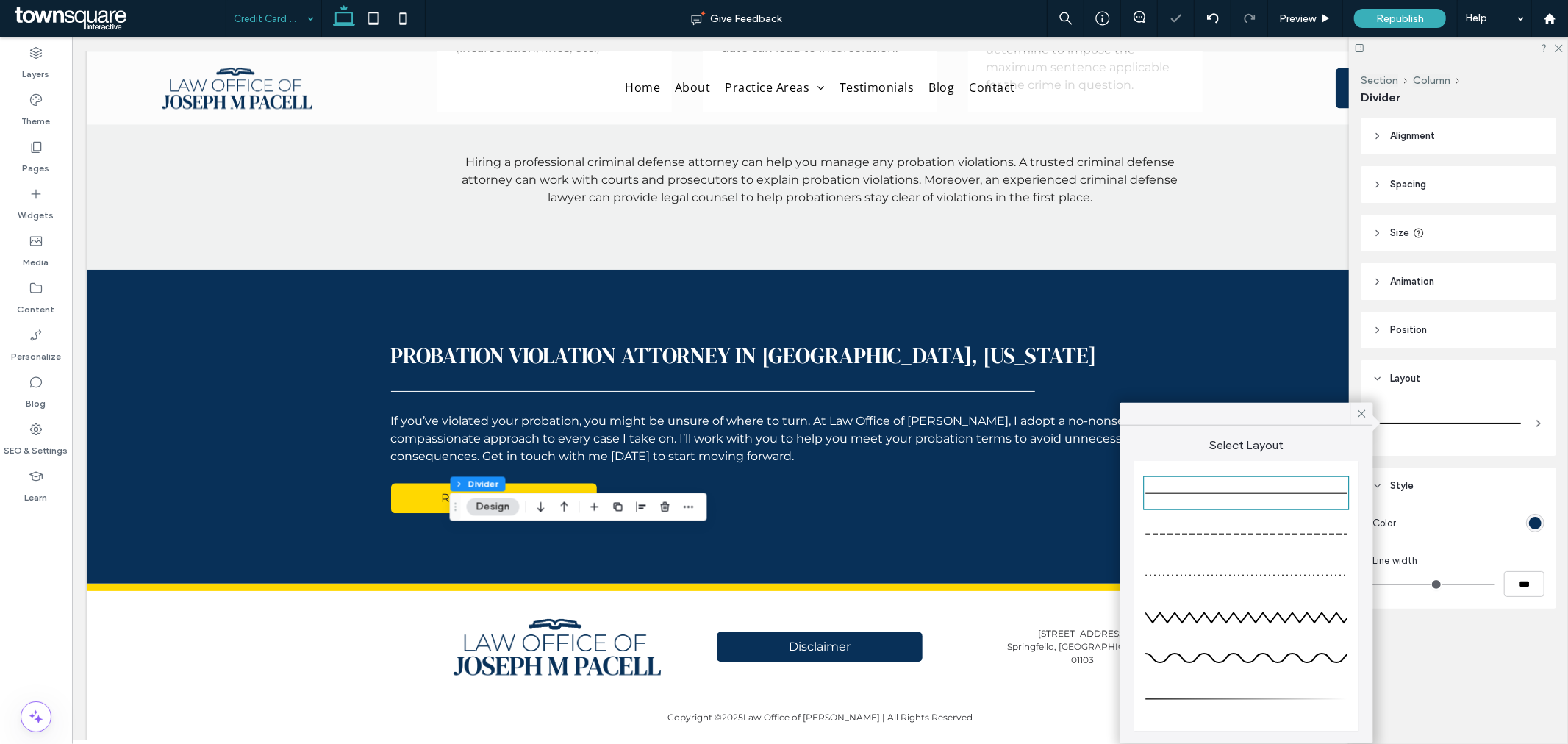
type input "*"
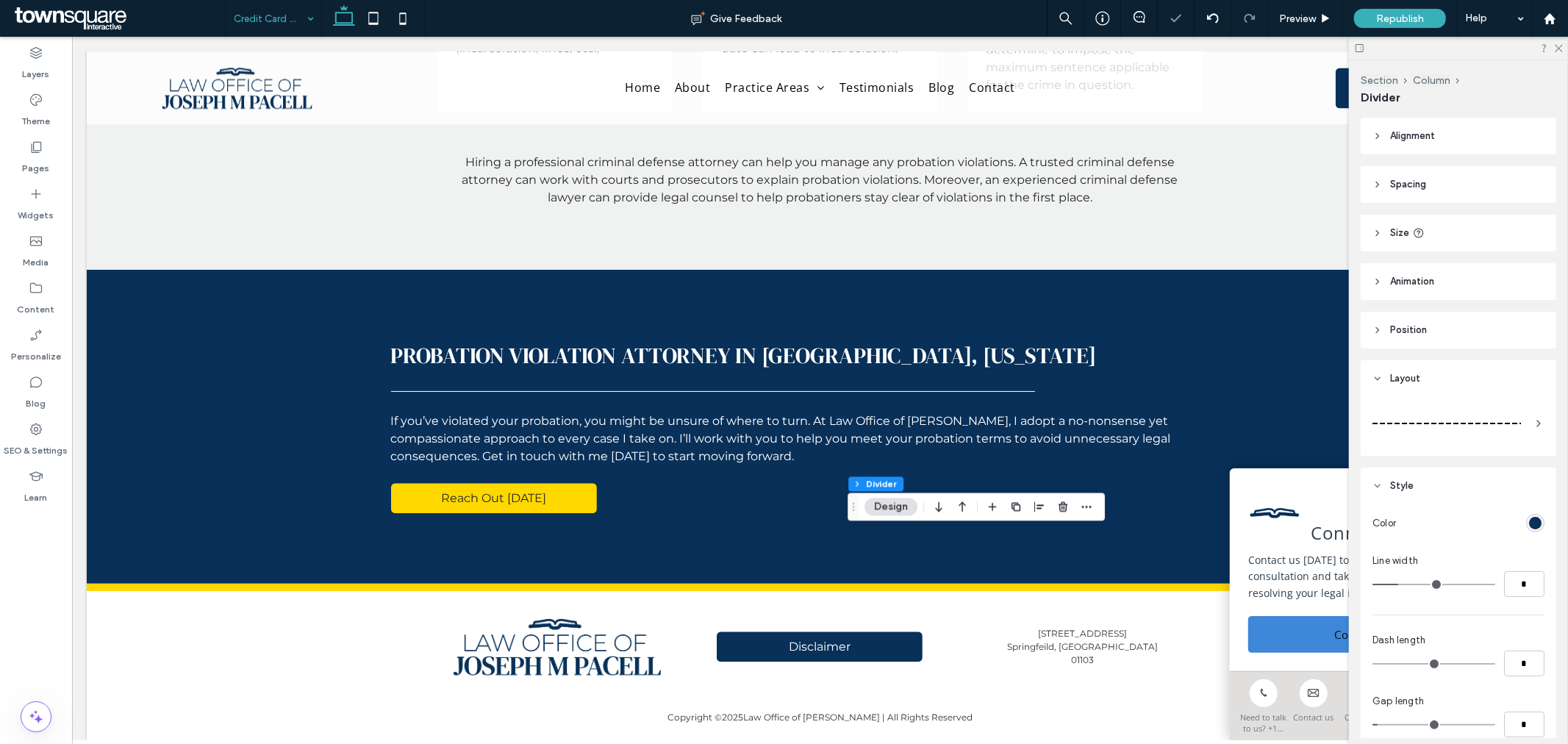
click at [1434, 420] on div at bounding box center [1447, 423] width 148 height 29
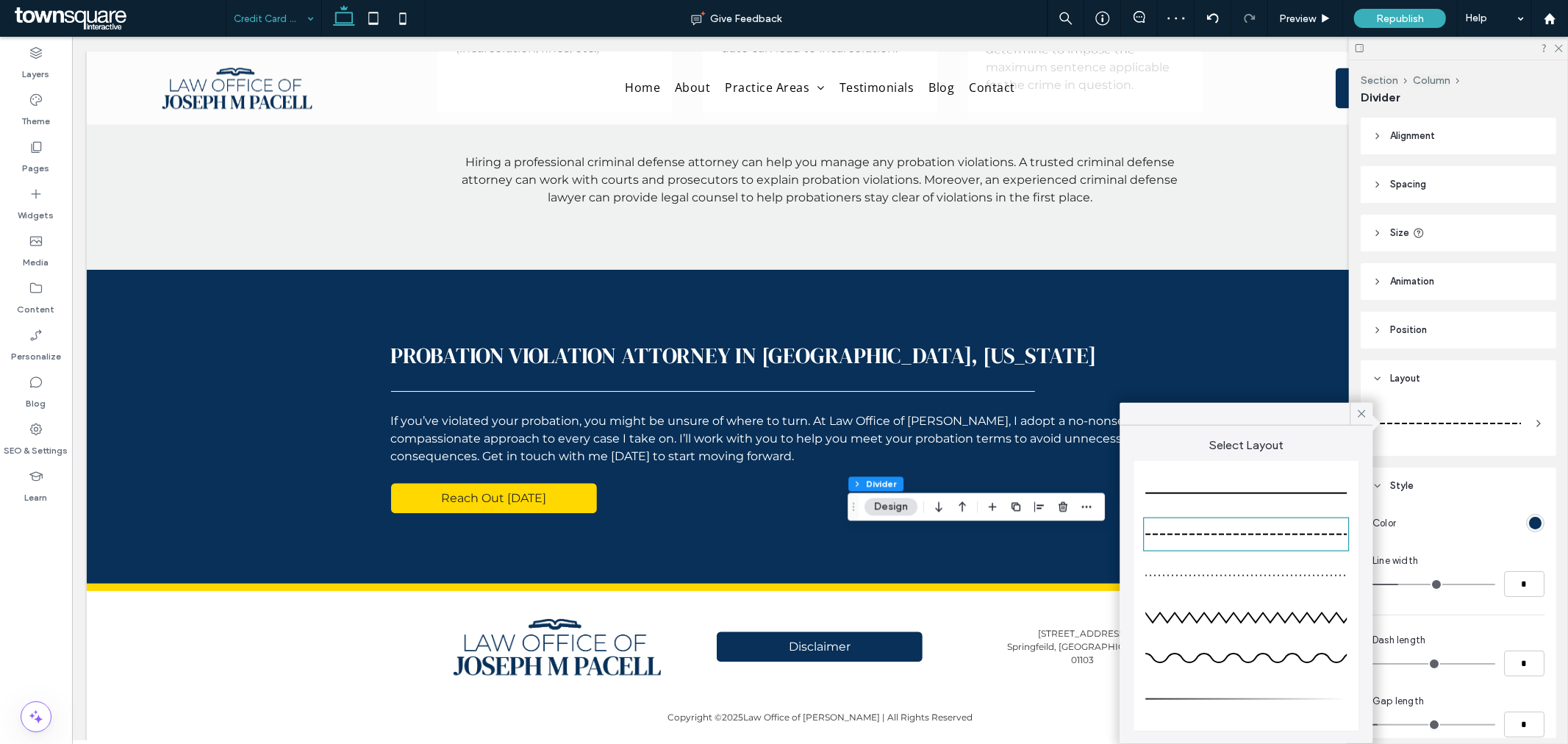
click at [1277, 485] on div at bounding box center [1247, 493] width 202 height 29
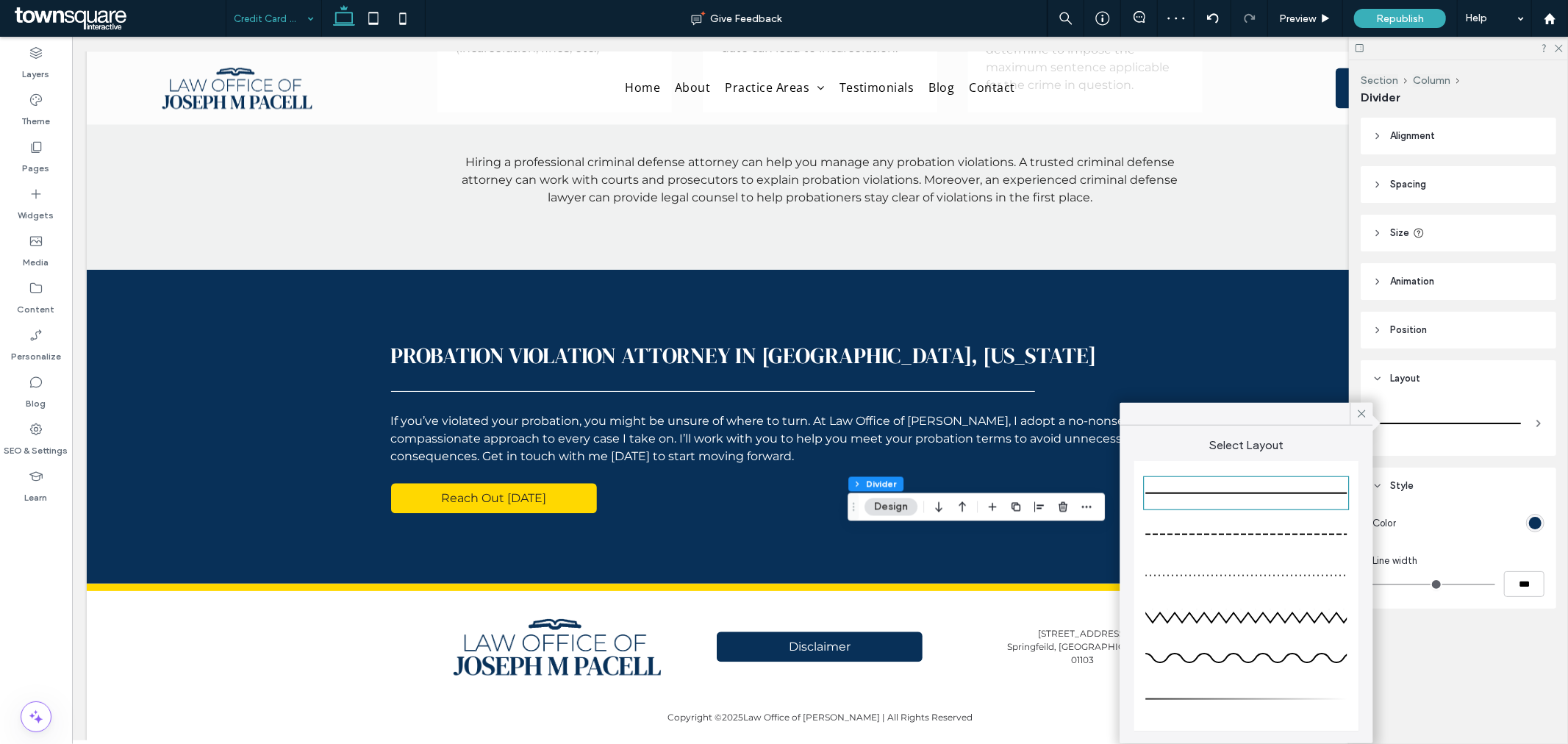
type input "*"
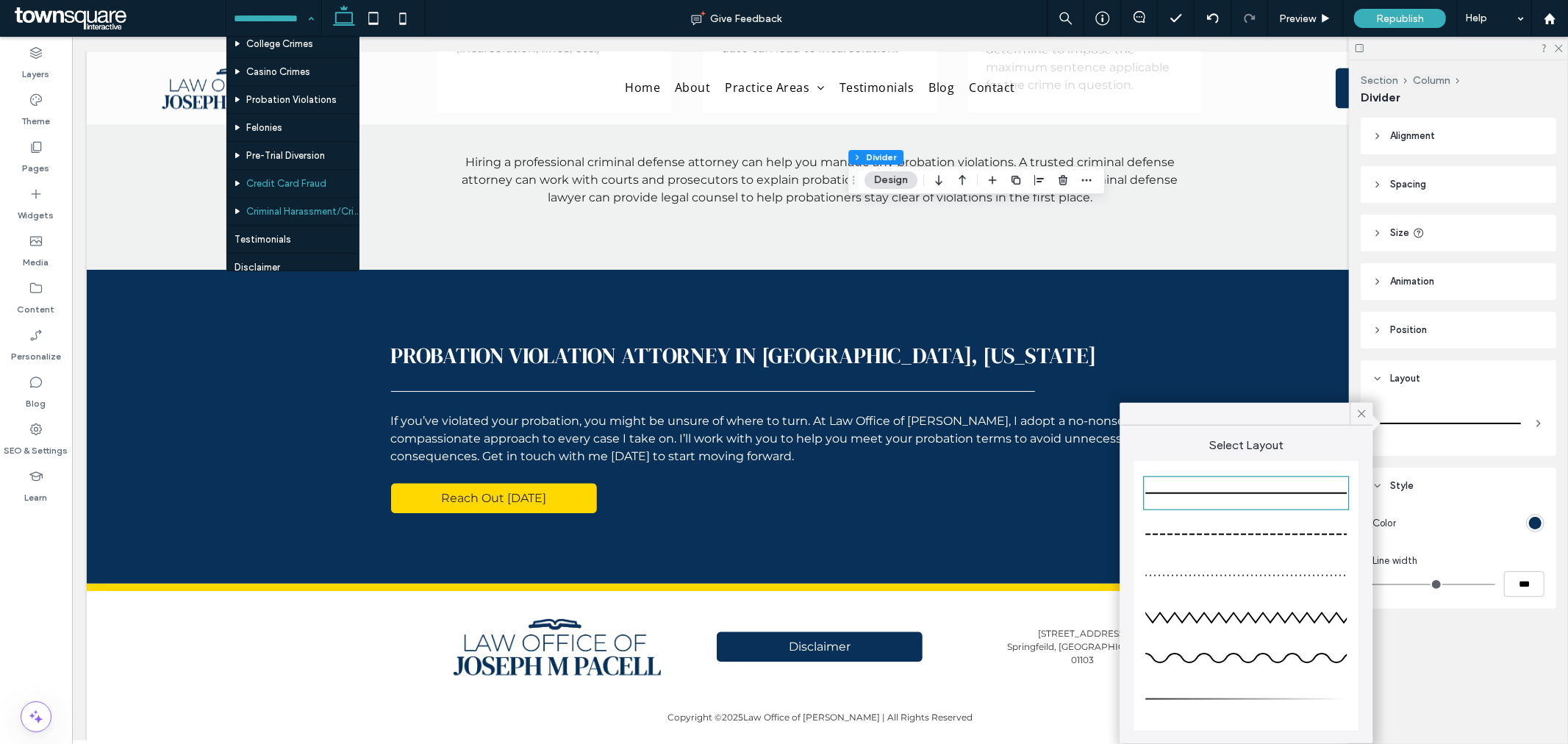
scroll to position [474, 0]
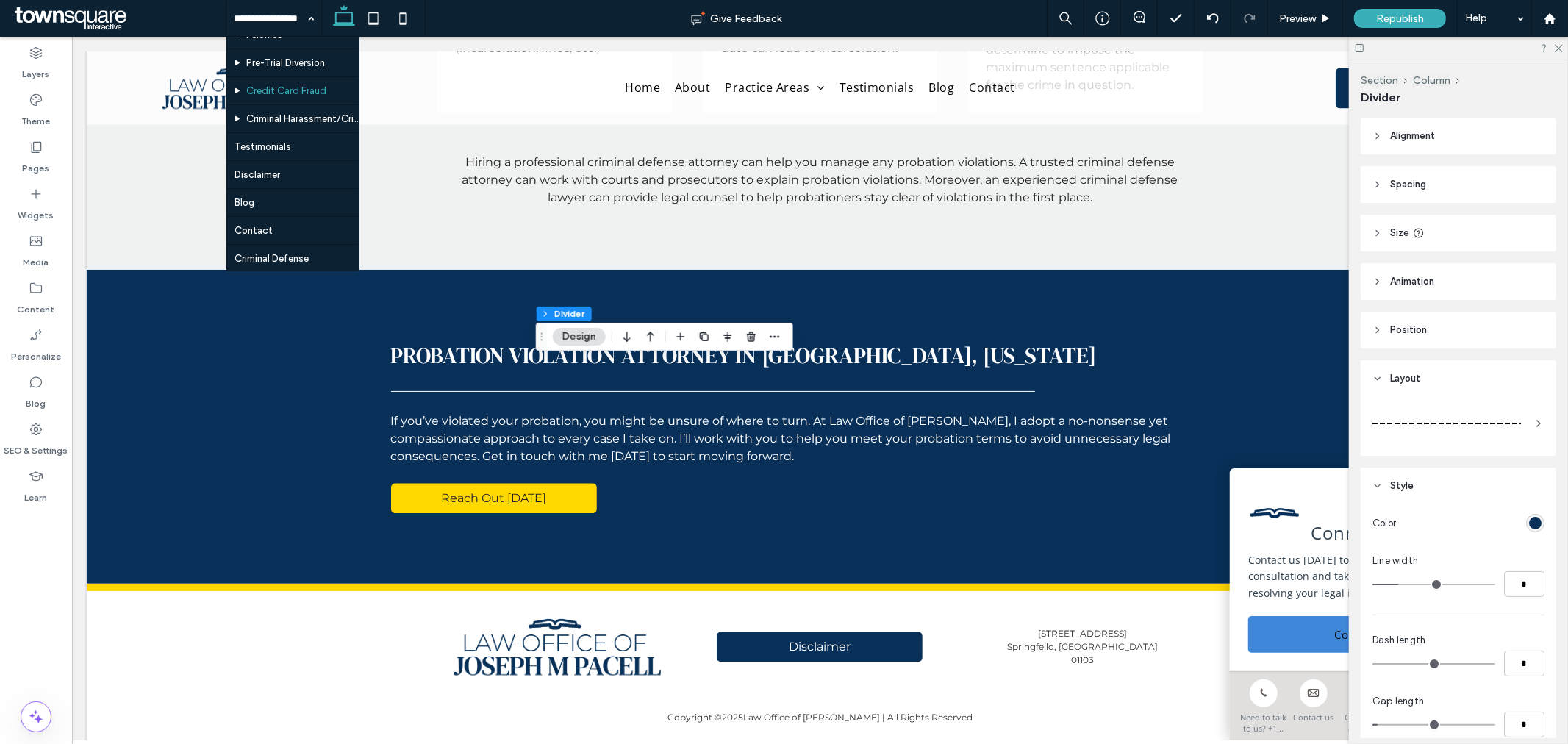
click at [1406, 412] on div at bounding box center [1447, 423] width 148 height 29
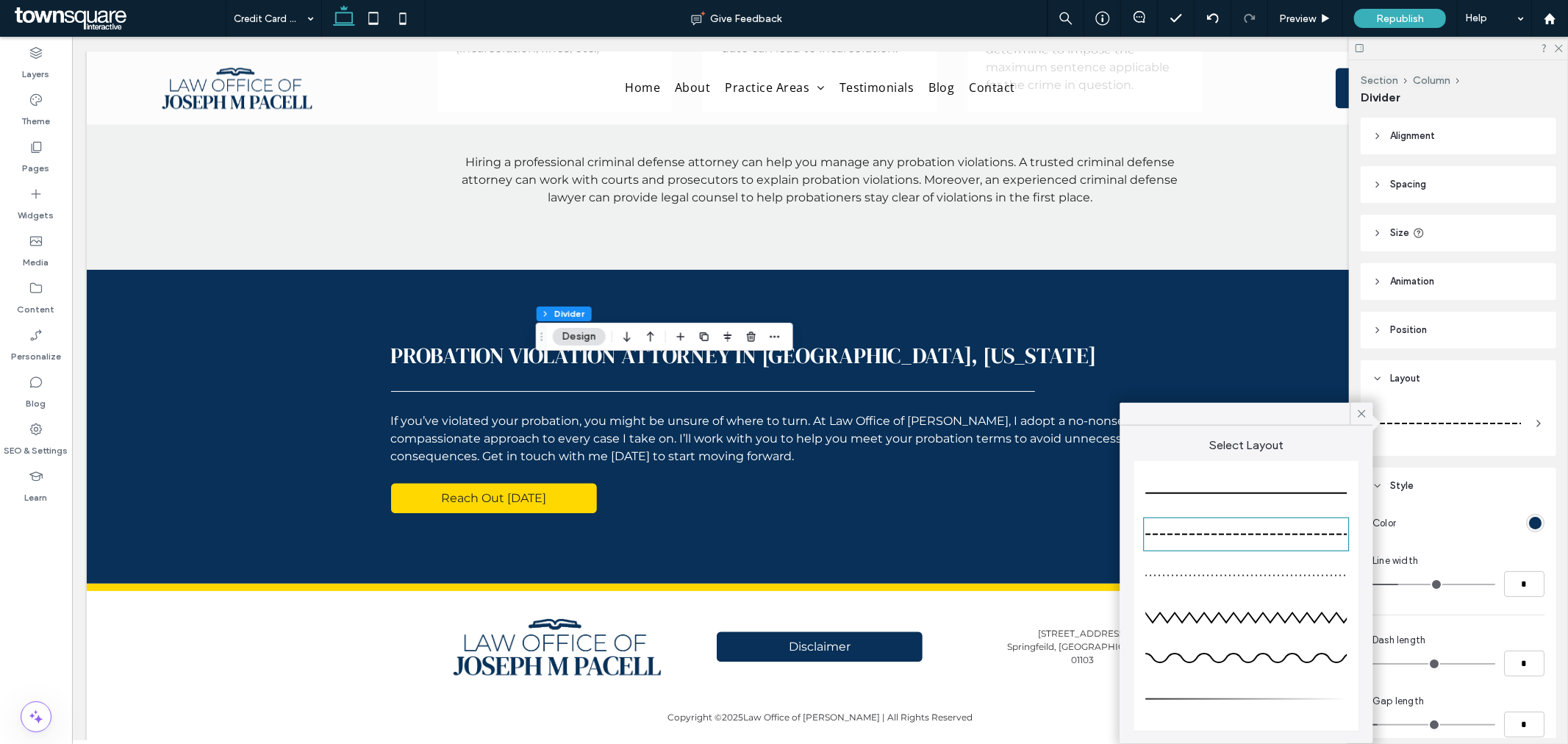
click at [1321, 490] on div at bounding box center [1247, 493] width 202 height 29
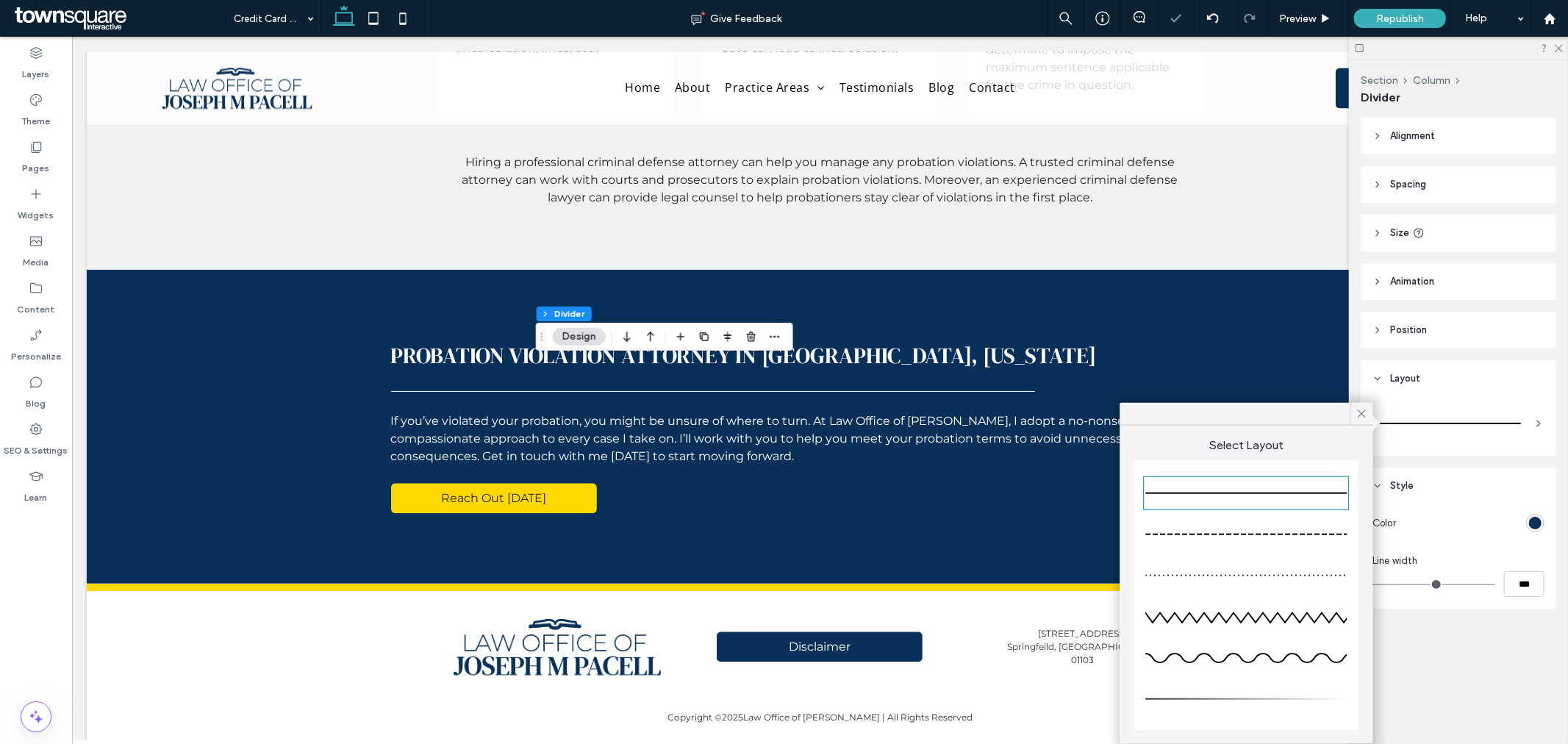
type input "*"
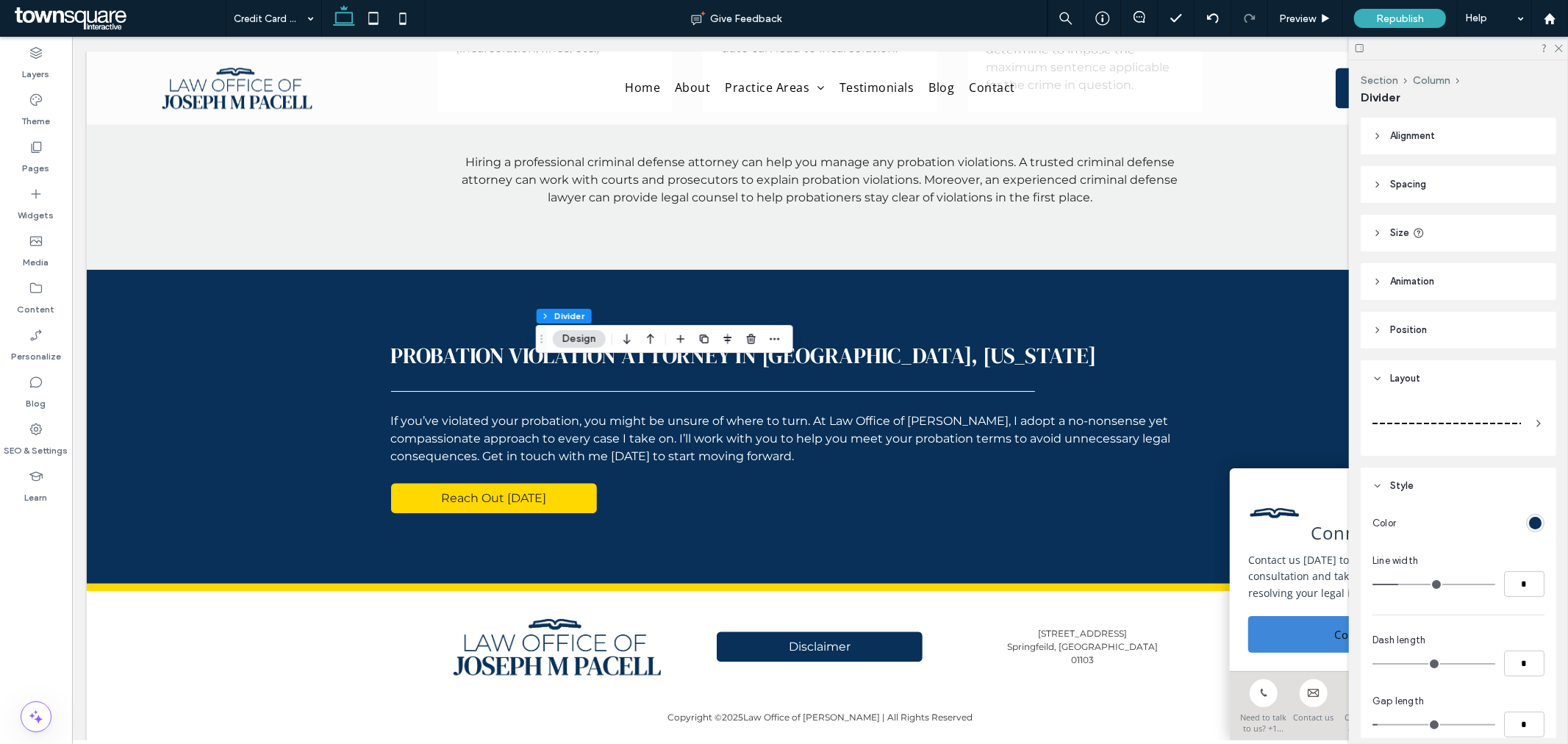
click at [1403, 412] on div at bounding box center [1447, 423] width 148 height 29
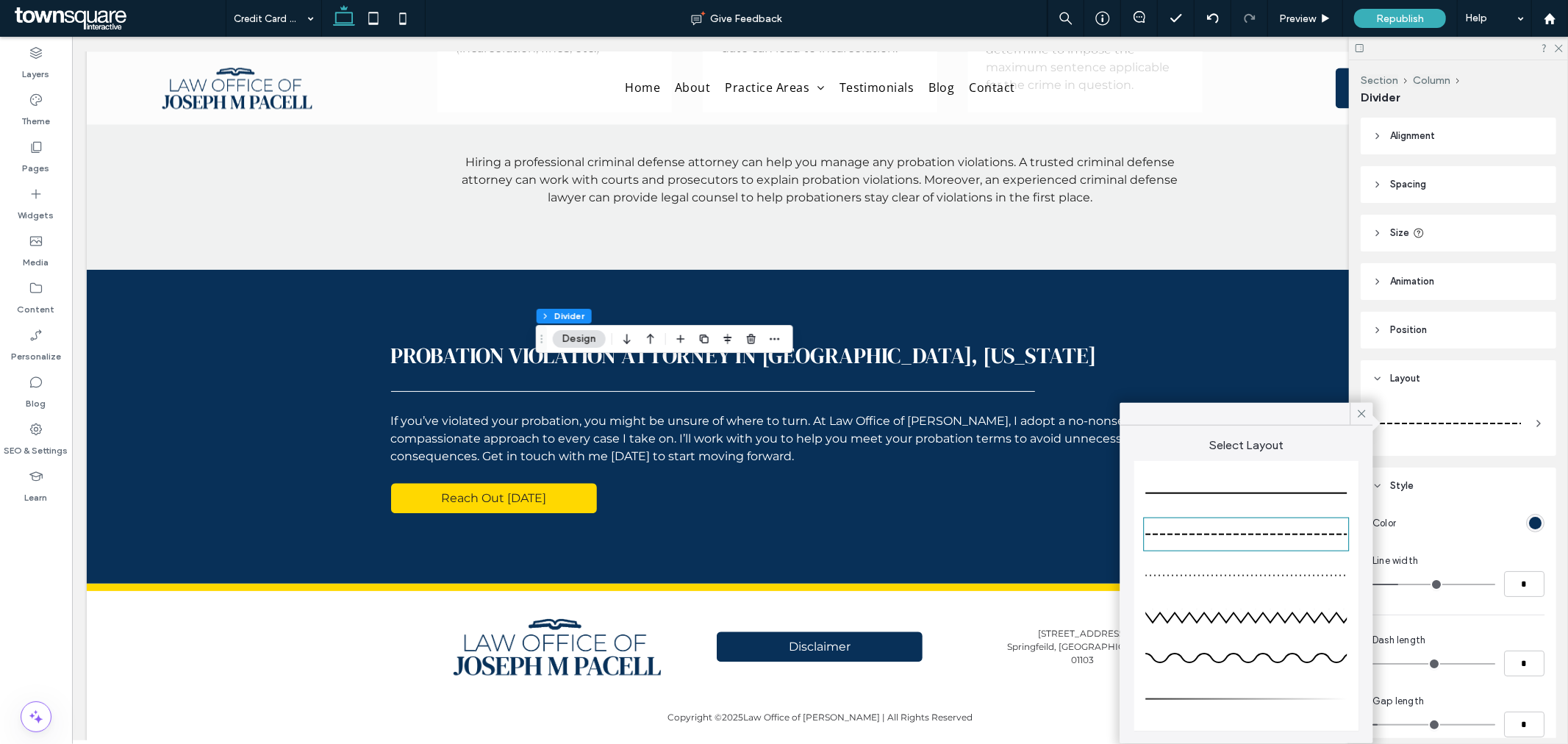
click at [1241, 488] on div at bounding box center [1247, 493] width 202 height 29
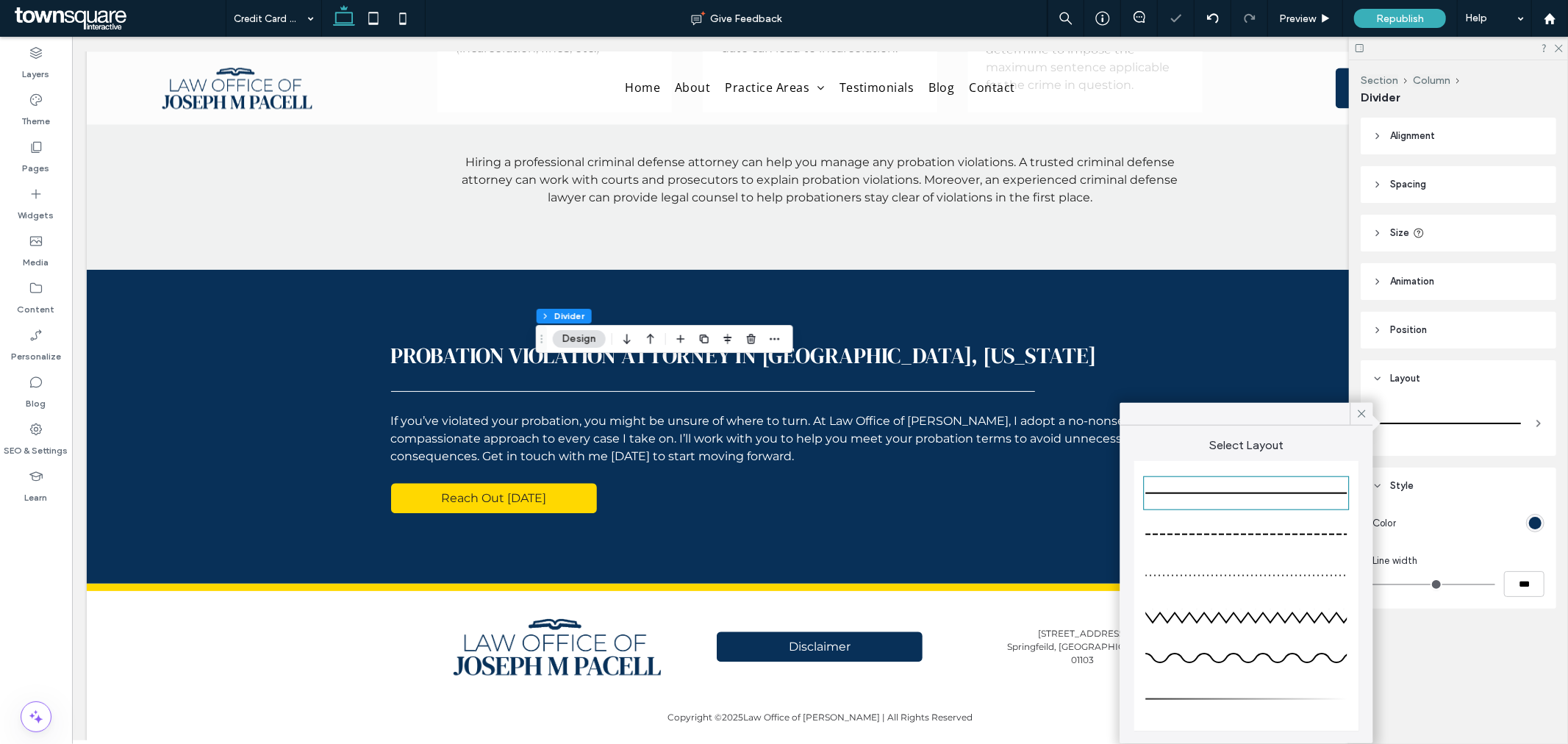
type input "*"
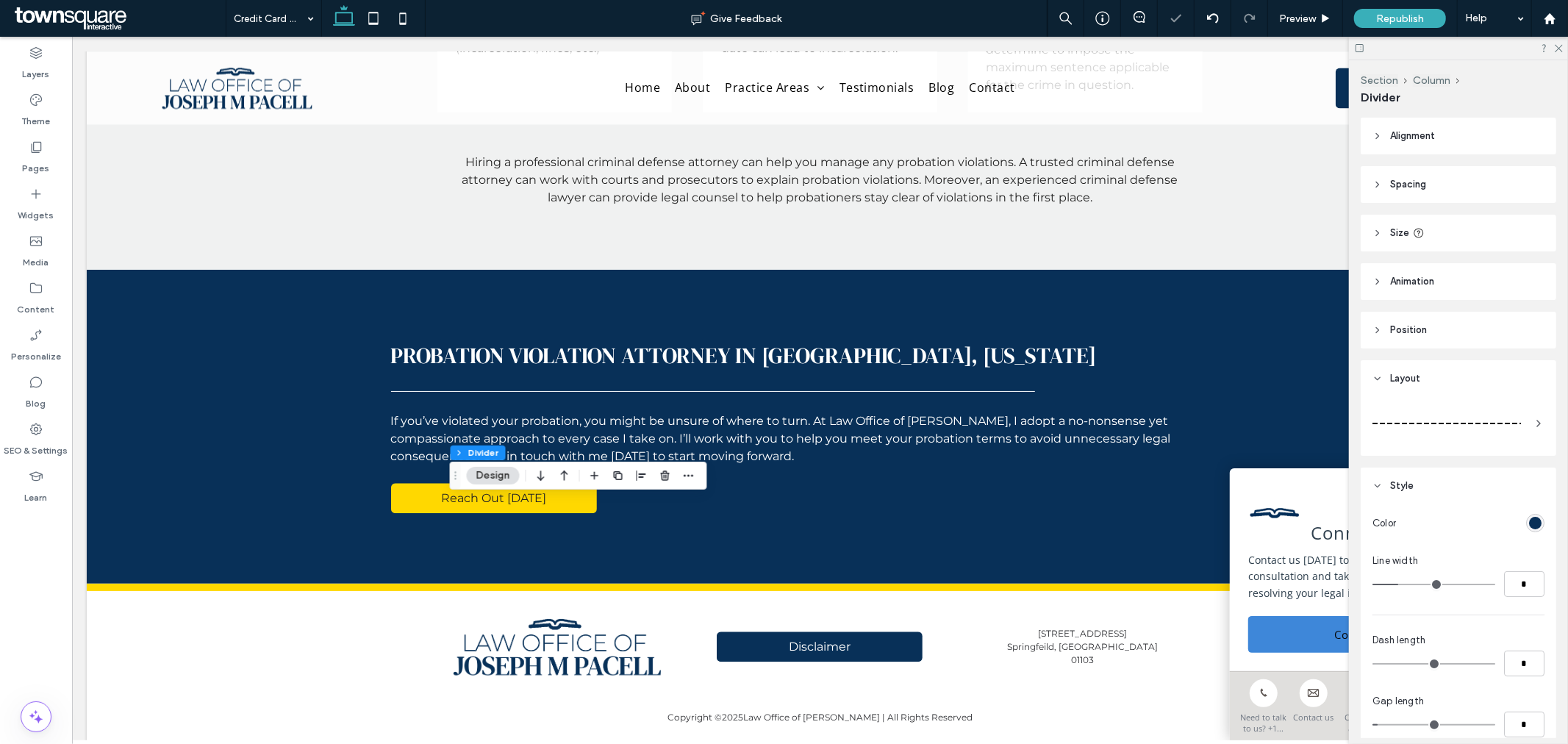
click at [1499, 420] on div at bounding box center [1447, 423] width 148 height 29
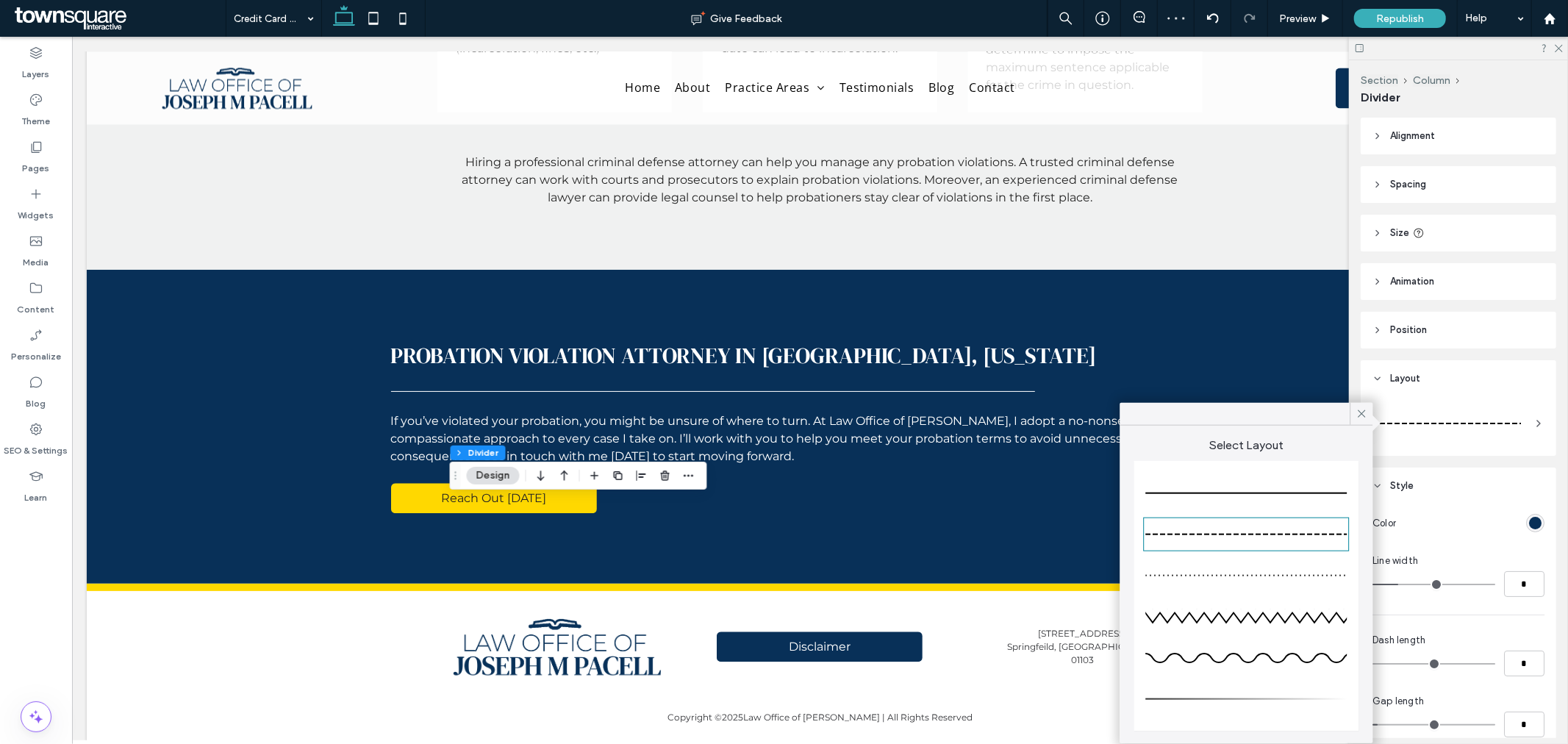
click at [1252, 489] on div at bounding box center [1247, 493] width 202 height 29
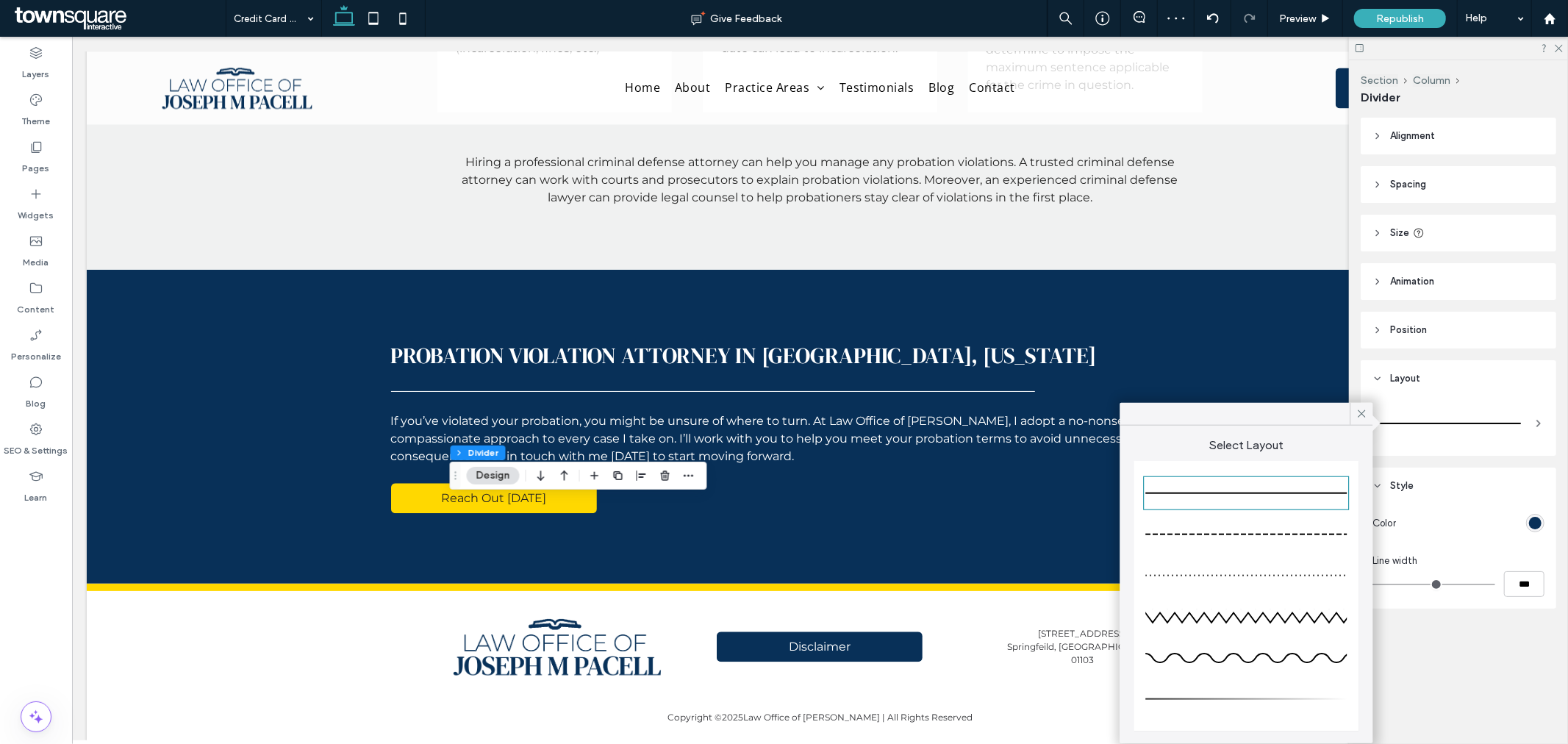
type input "*"
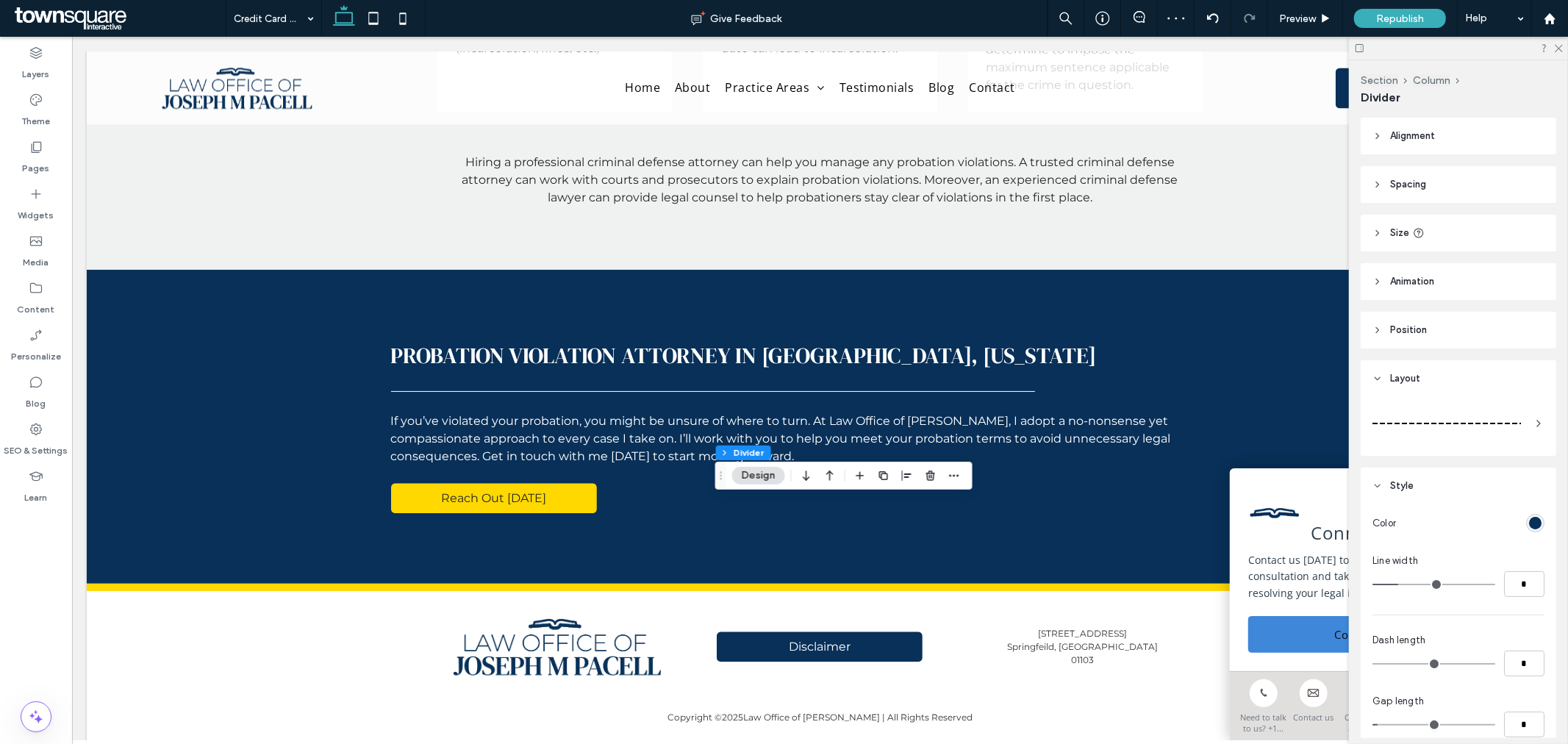
drag, startPoint x: 1504, startPoint y: 413, endPoint x: 1480, endPoint y: 439, distance: 35.4
click at [1504, 410] on div at bounding box center [1447, 423] width 148 height 29
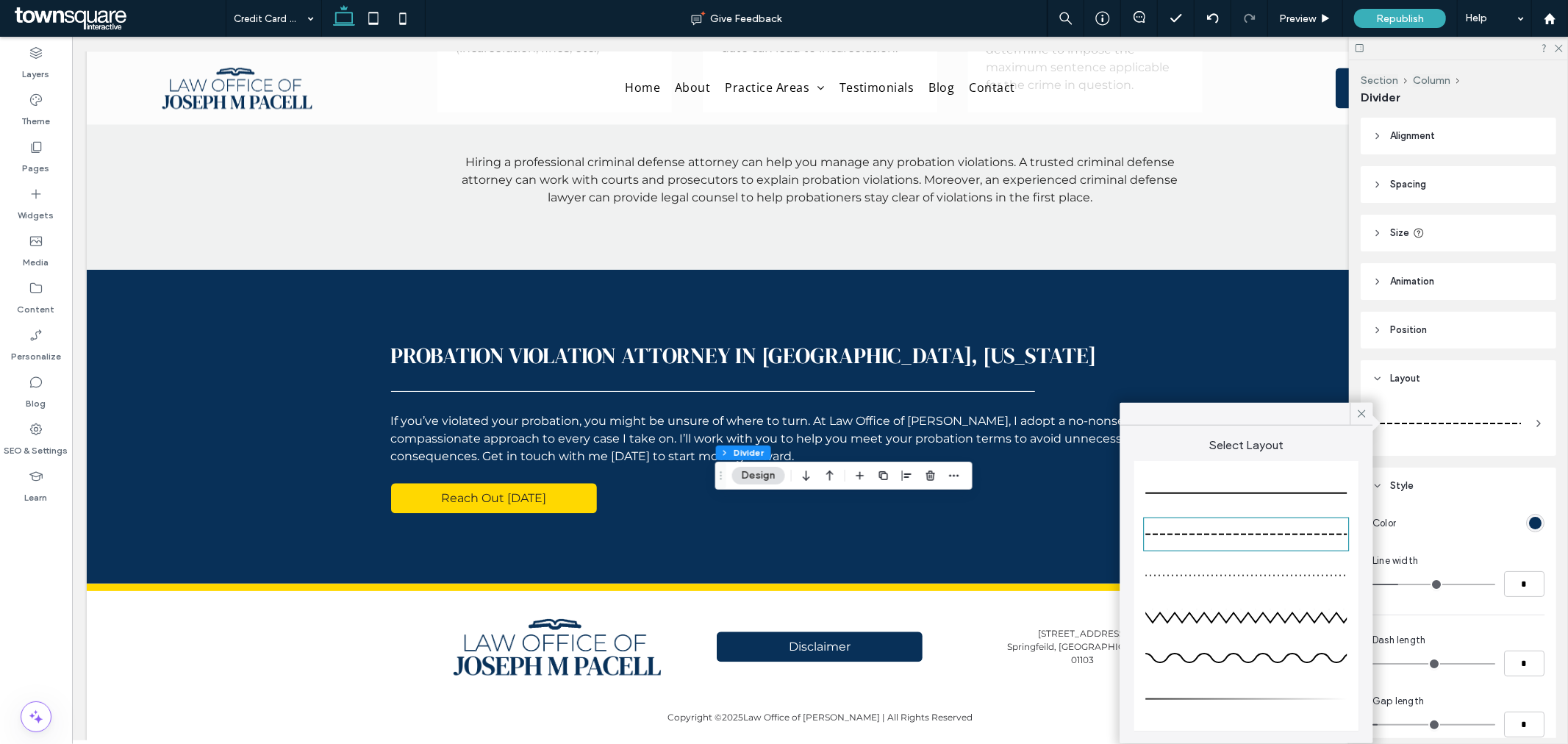
click at [1289, 489] on div at bounding box center [1247, 493] width 202 height 29
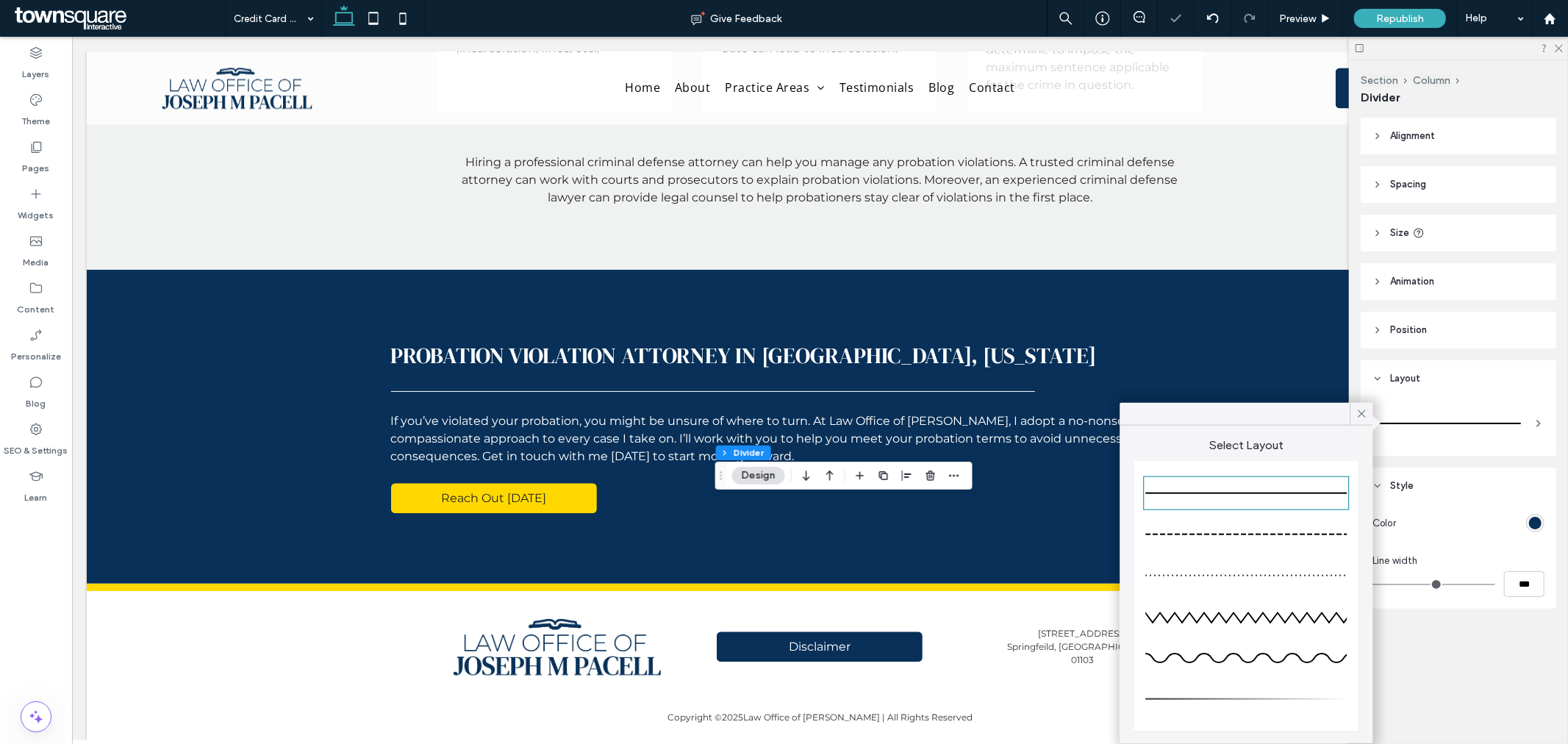
type input "*"
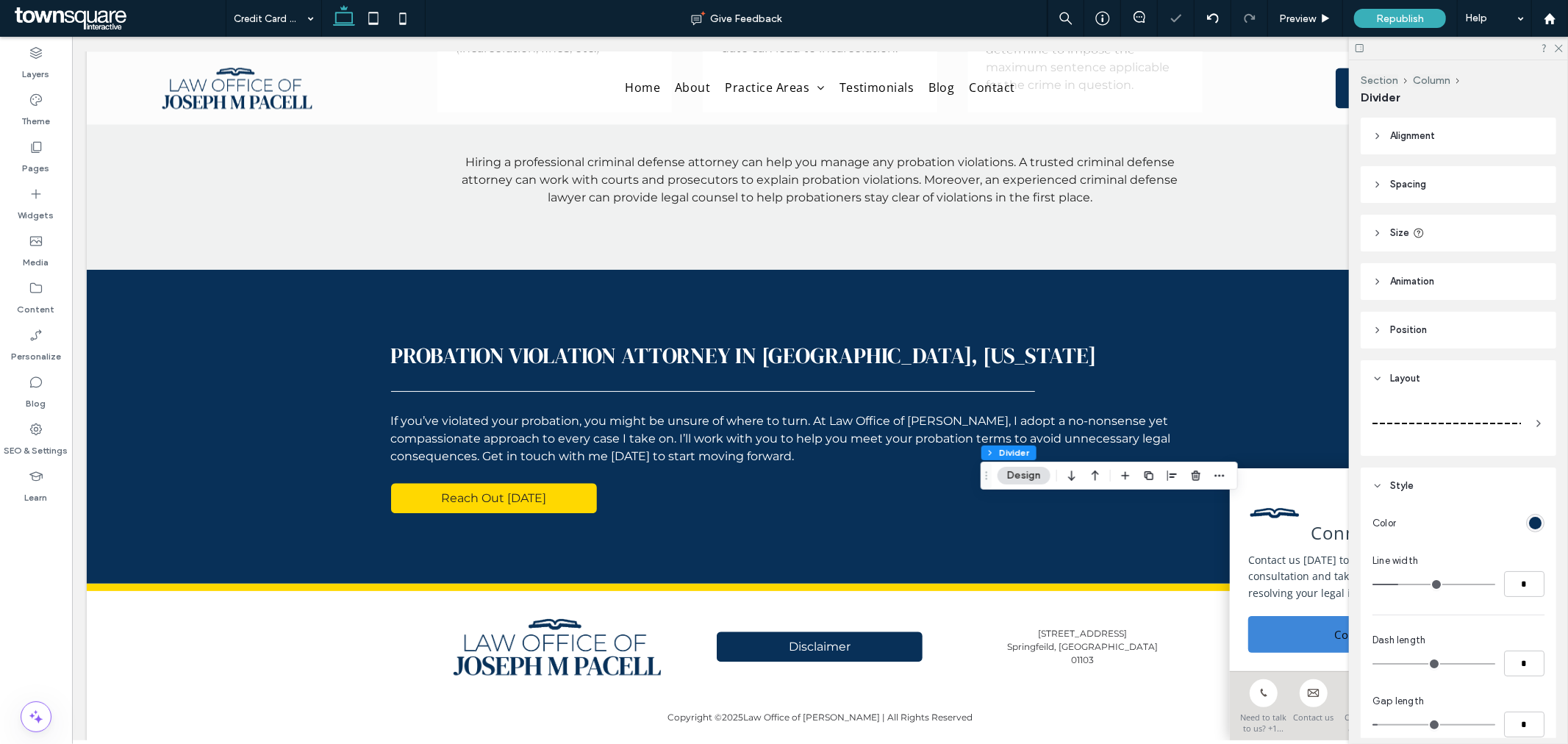
click at [1391, 420] on div at bounding box center [1447, 423] width 148 height 29
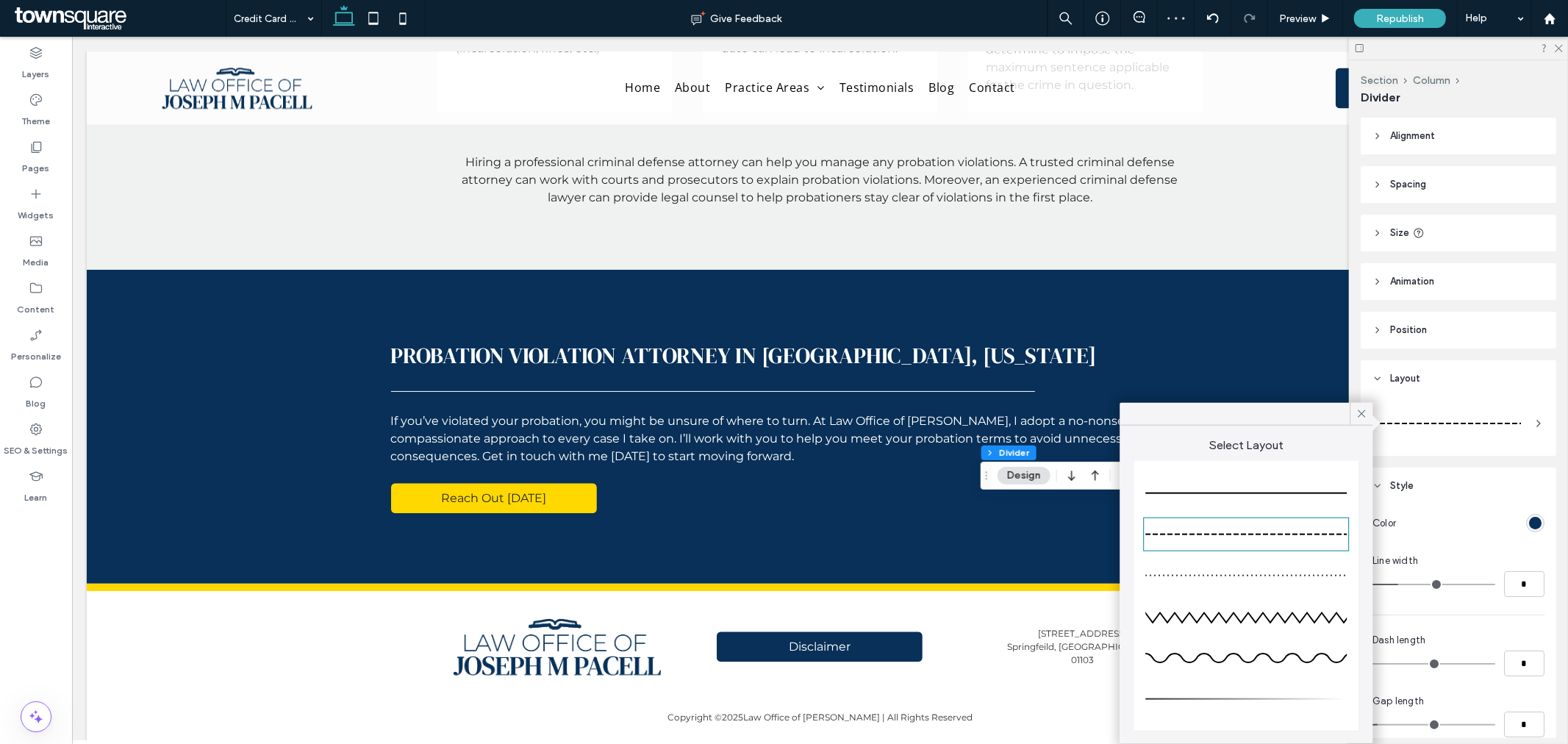
click at [1326, 483] on div at bounding box center [1247, 493] width 202 height 29
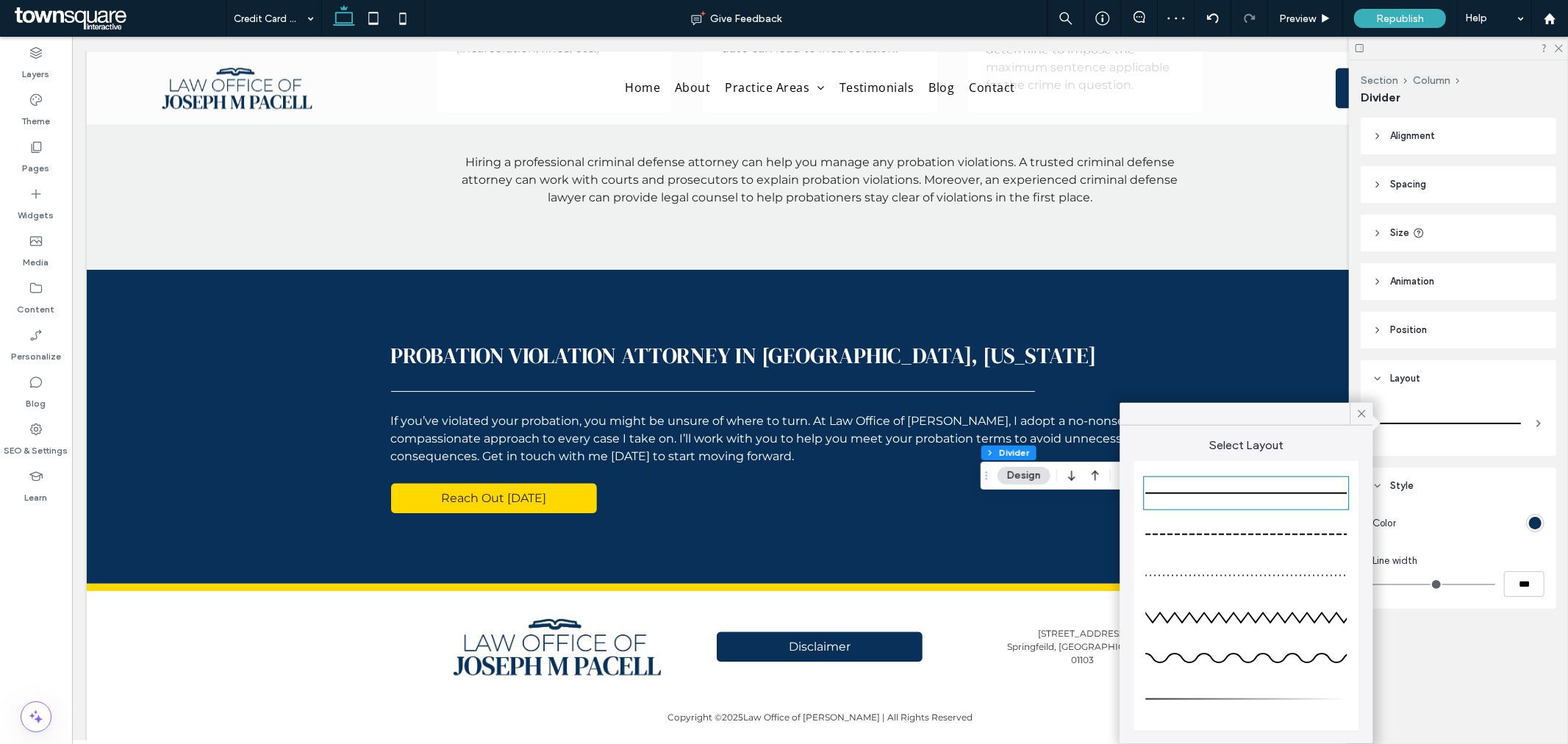
type input "*"
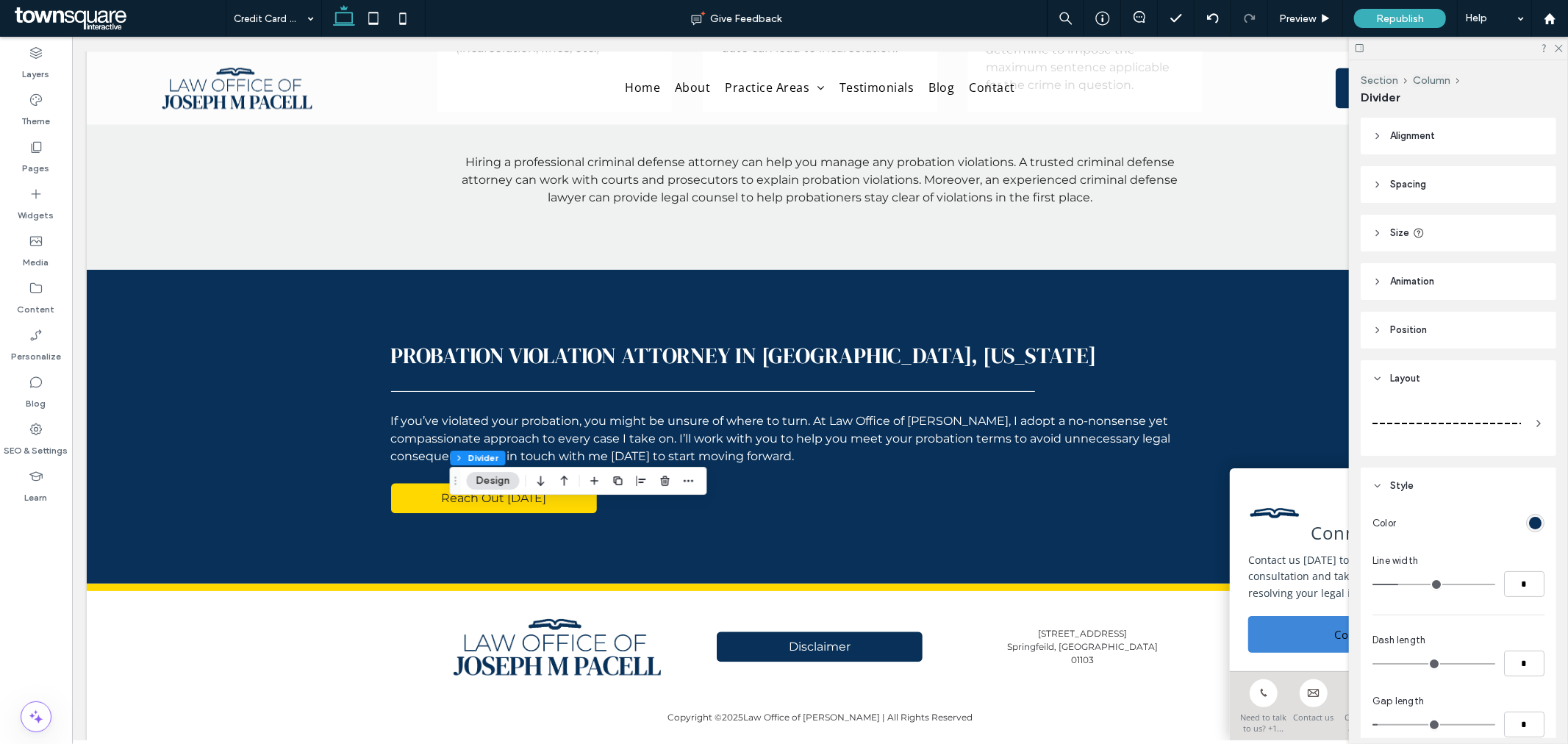
click at [1386, 424] on div at bounding box center [1447, 423] width 148 height 29
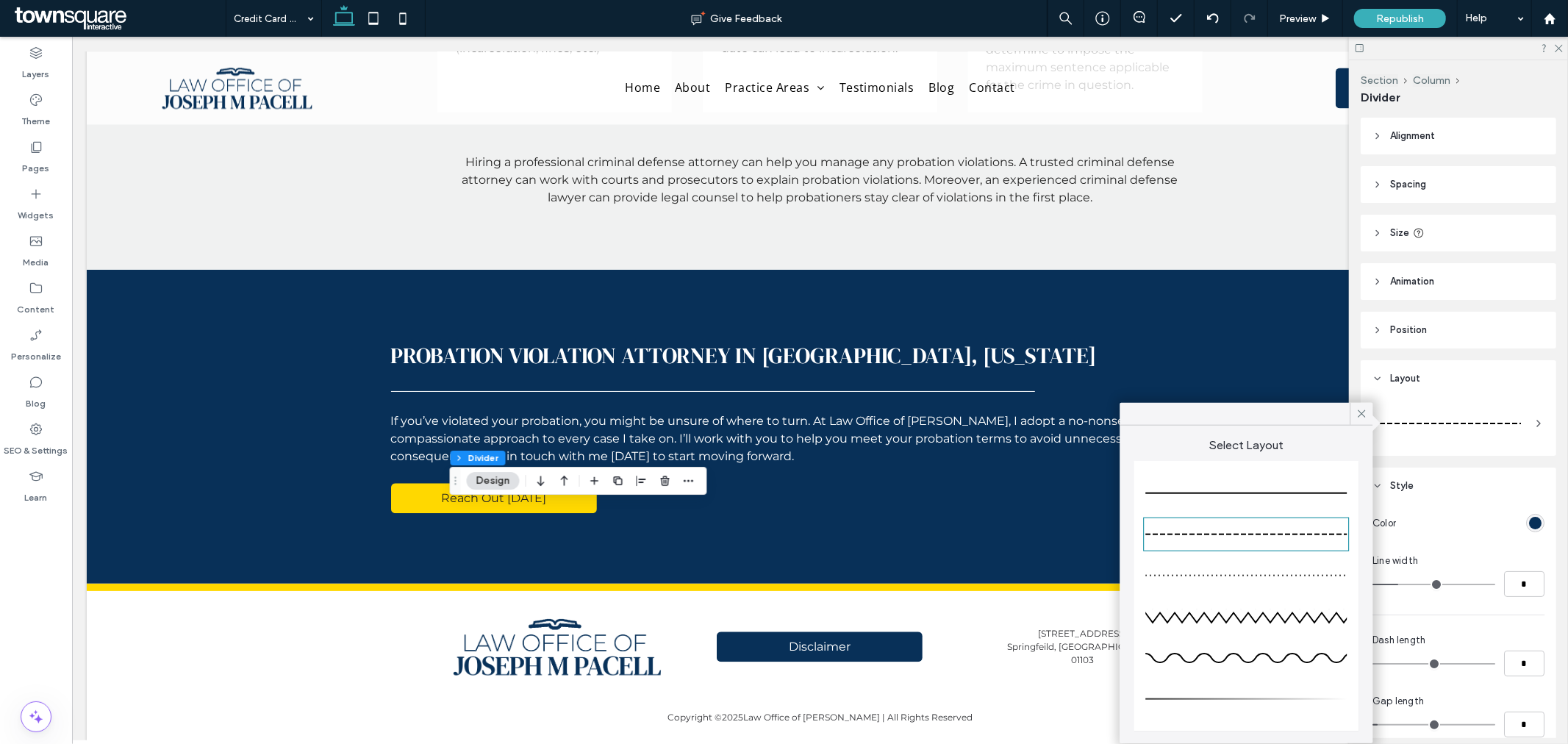
click at [1282, 486] on div at bounding box center [1247, 493] width 202 height 29
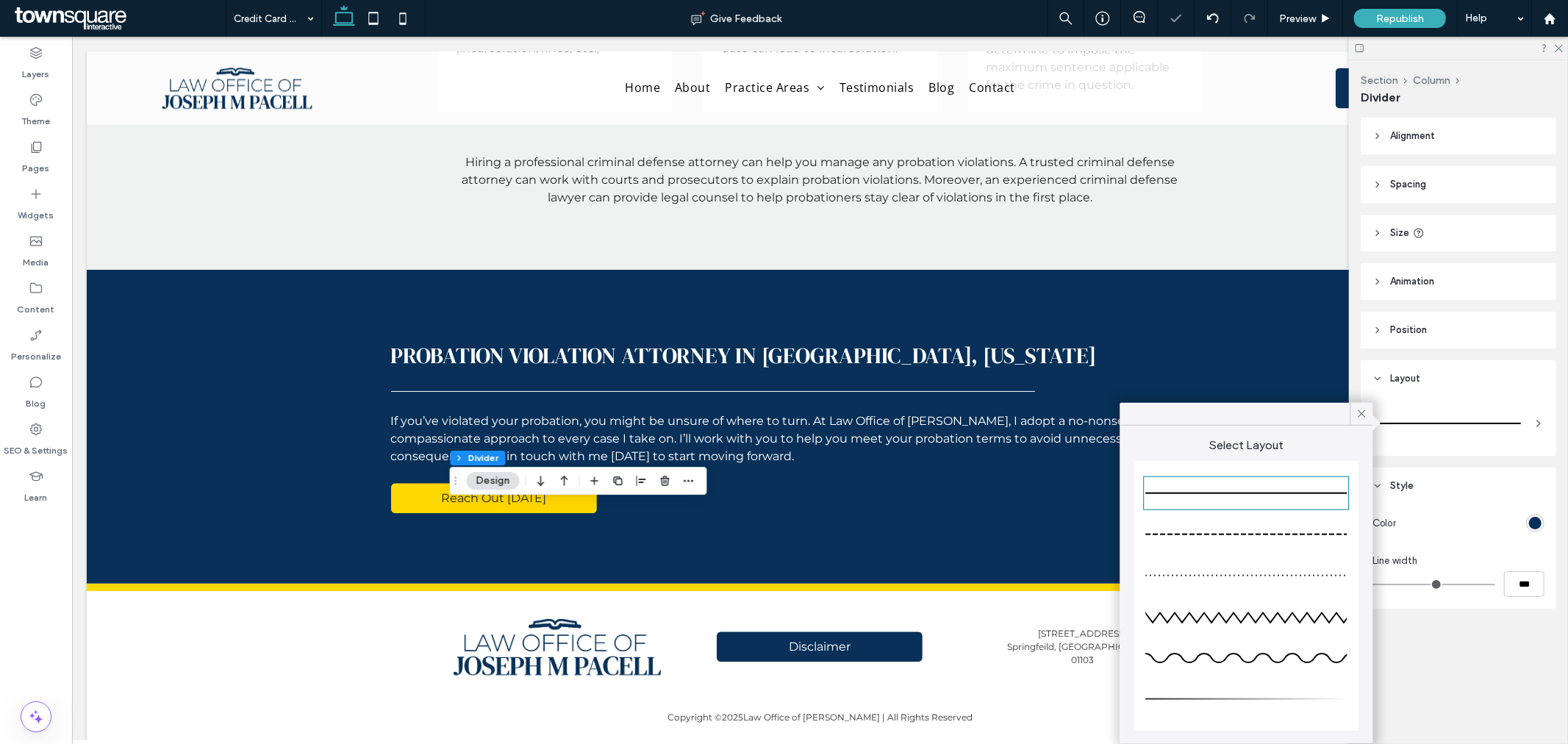
type input "*"
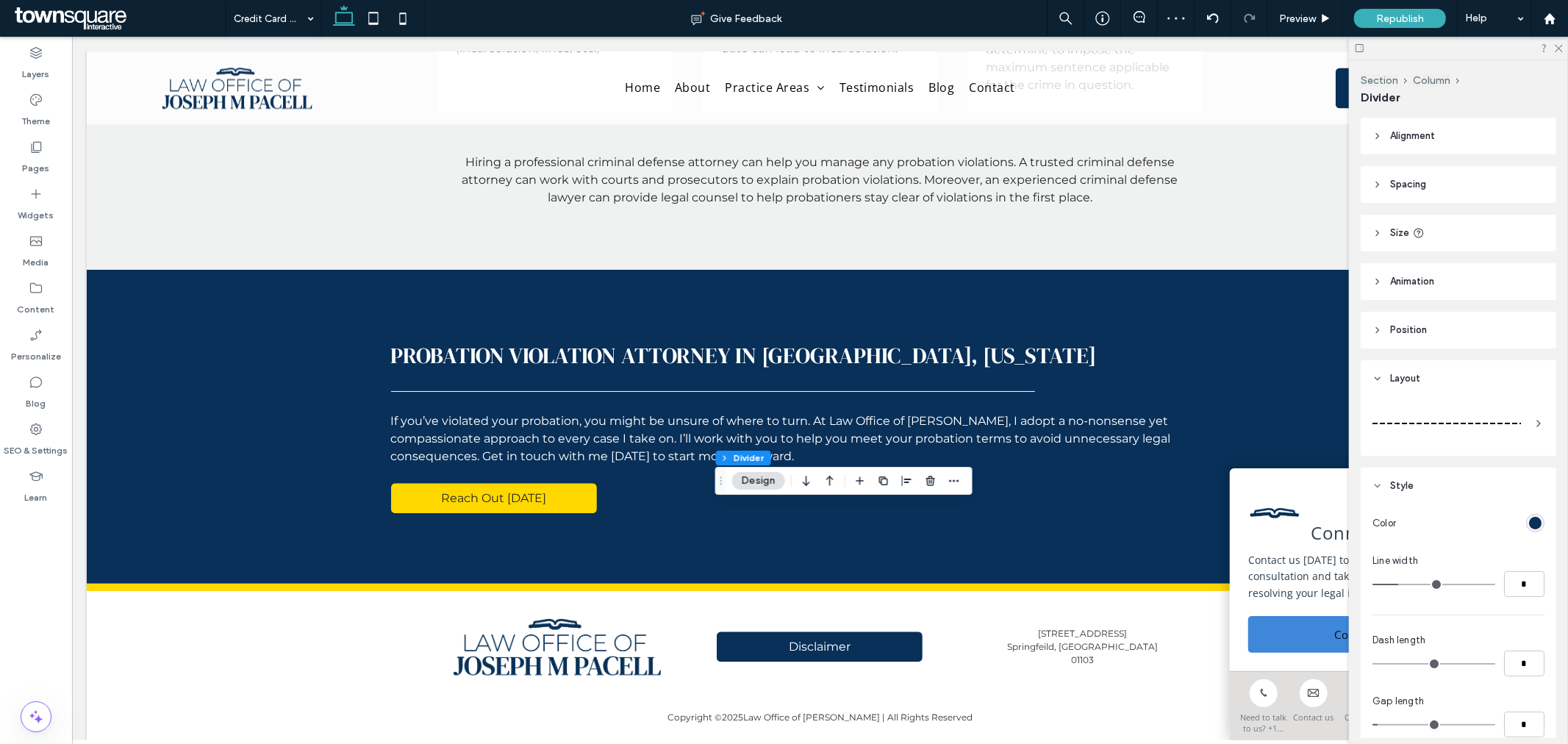
click at [1378, 420] on div at bounding box center [1447, 423] width 148 height 29
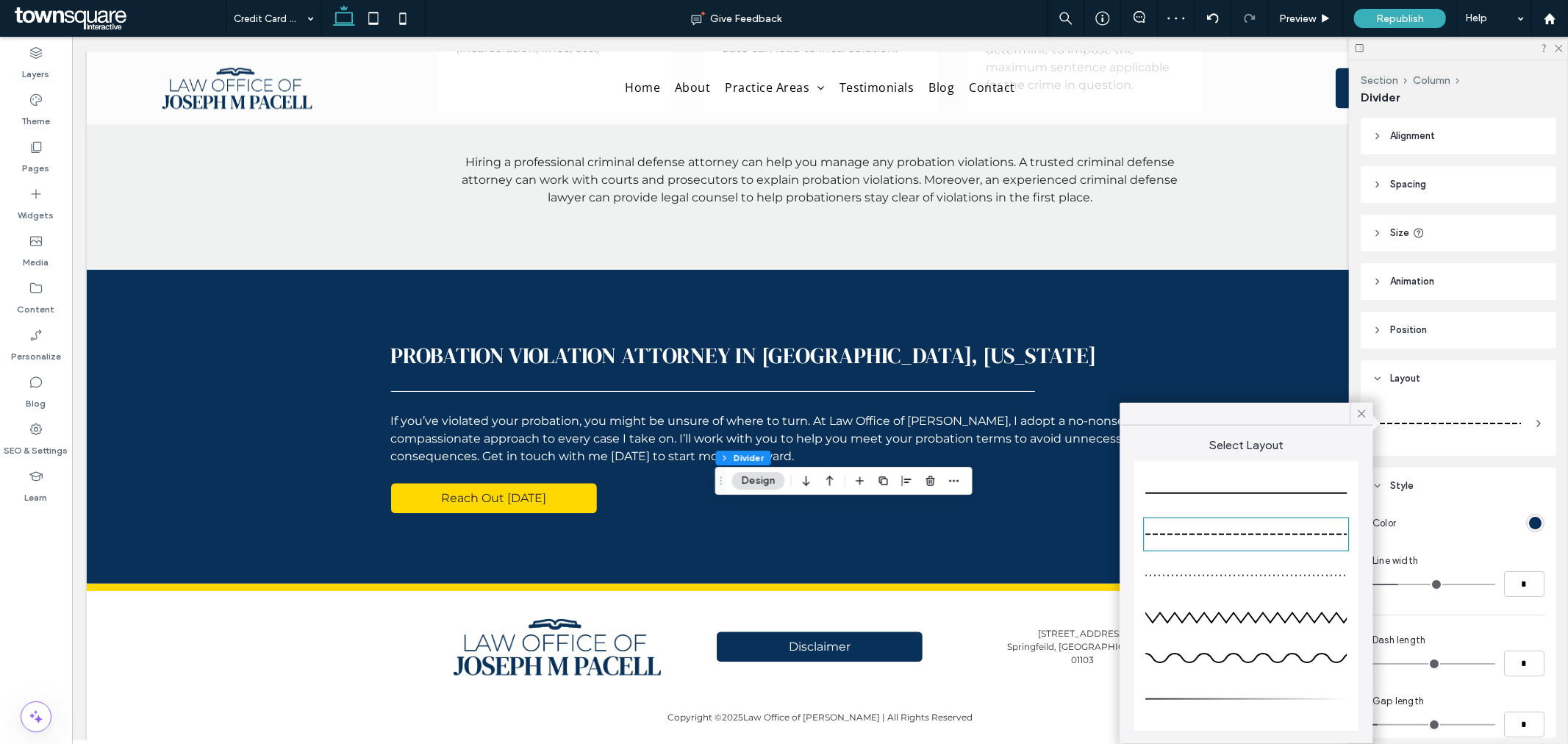
click at [1314, 486] on div at bounding box center [1247, 493] width 202 height 29
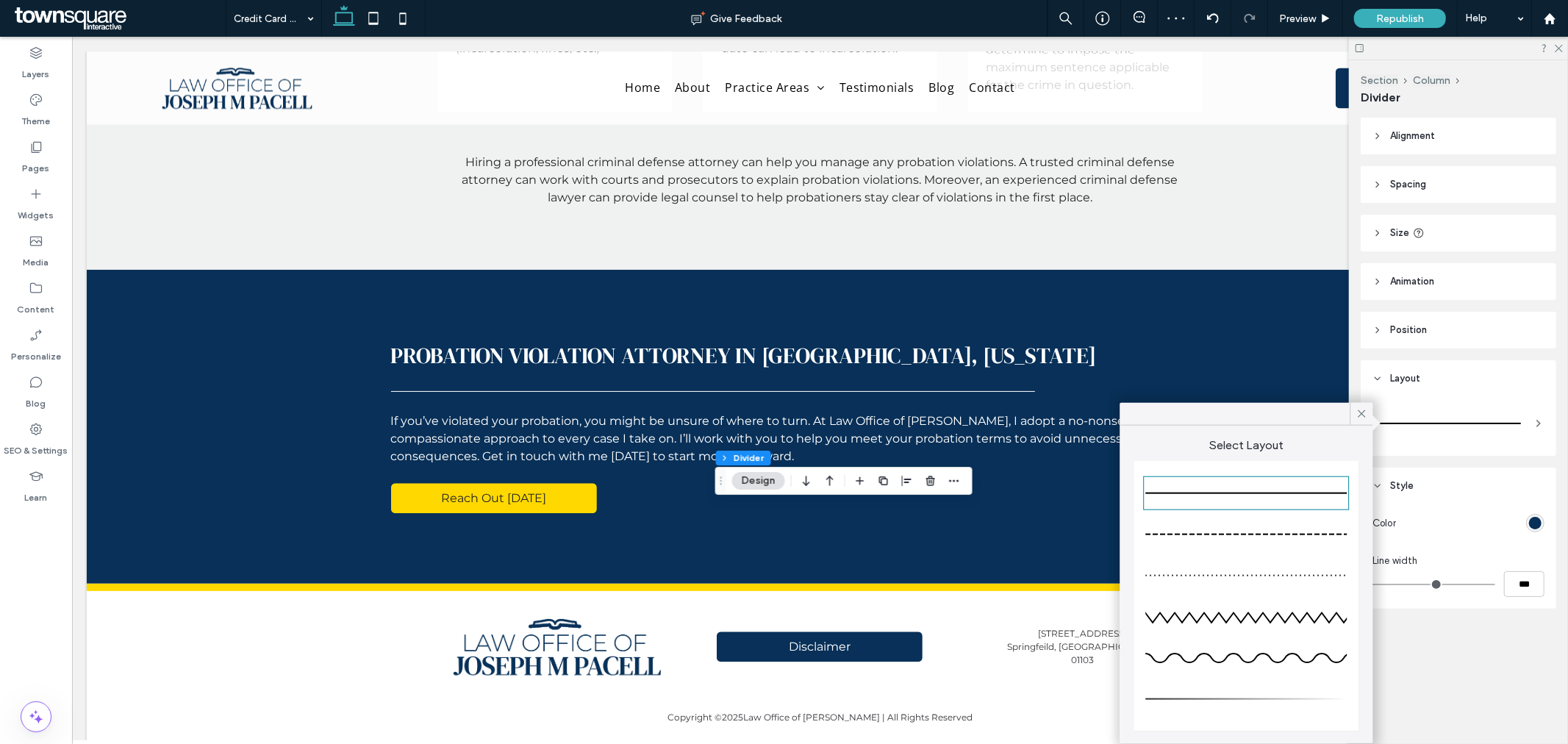
type input "*"
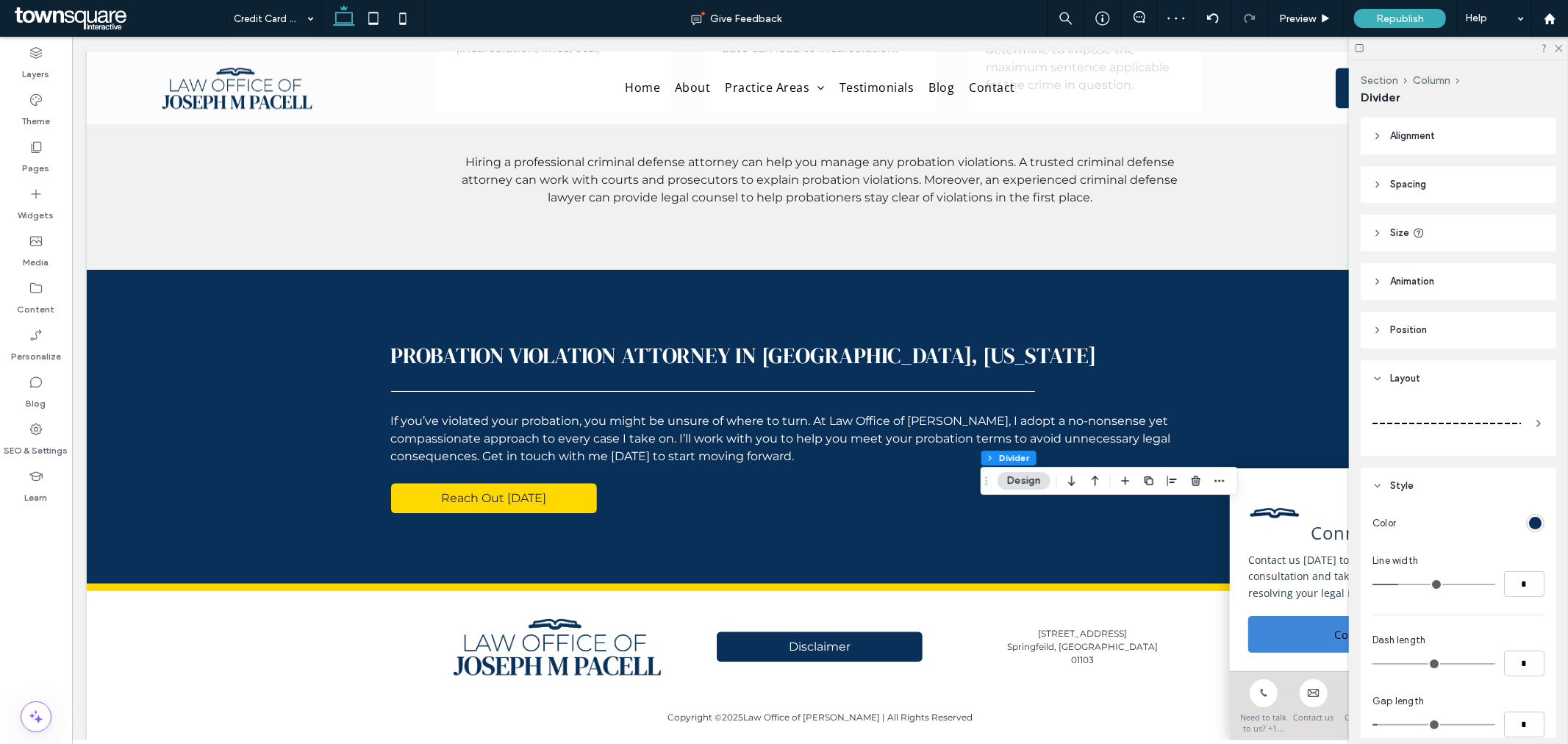
click at [1383, 413] on div at bounding box center [1447, 423] width 148 height 29
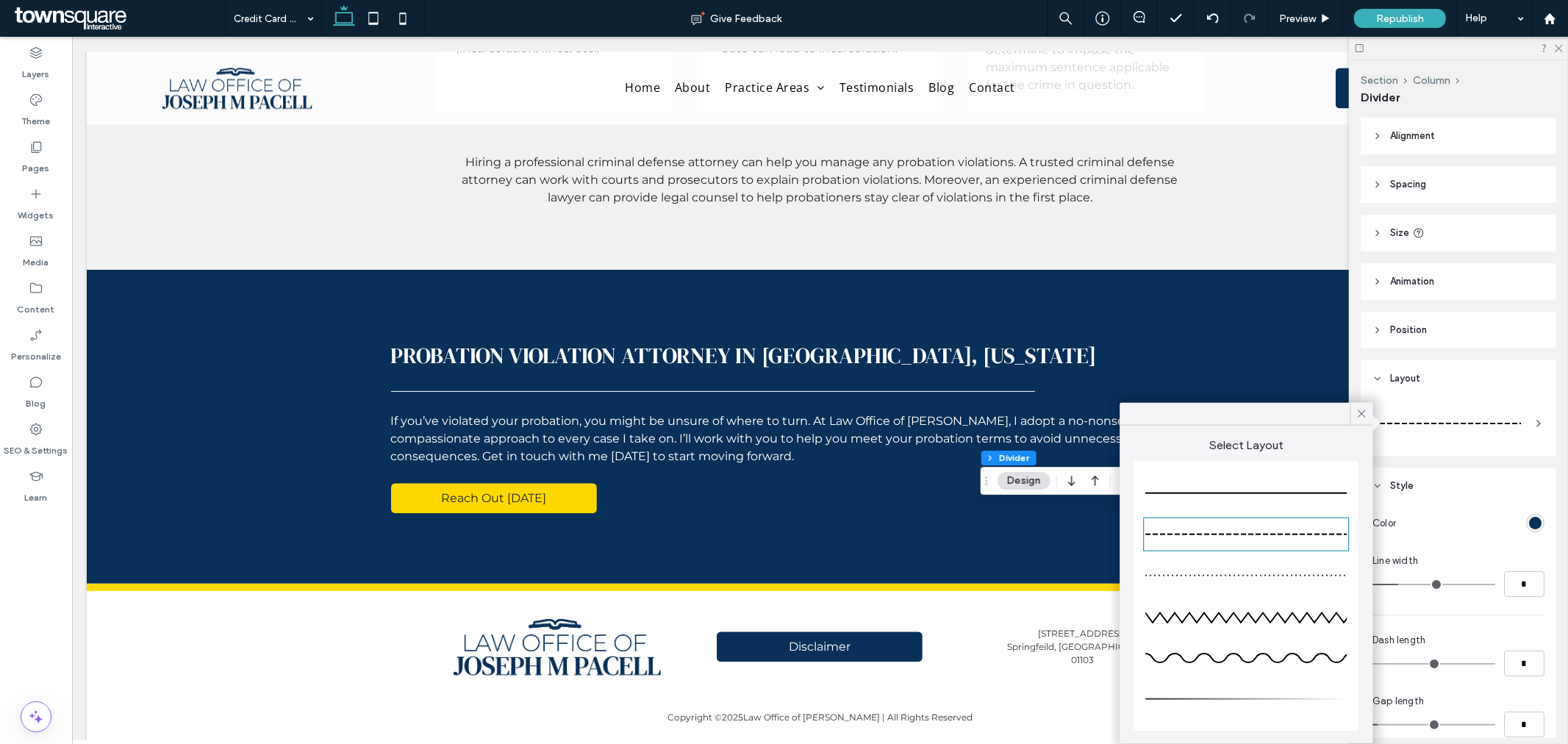
click at [1284, 489] on div at bounding box center [1247, 493] width 202 height 29
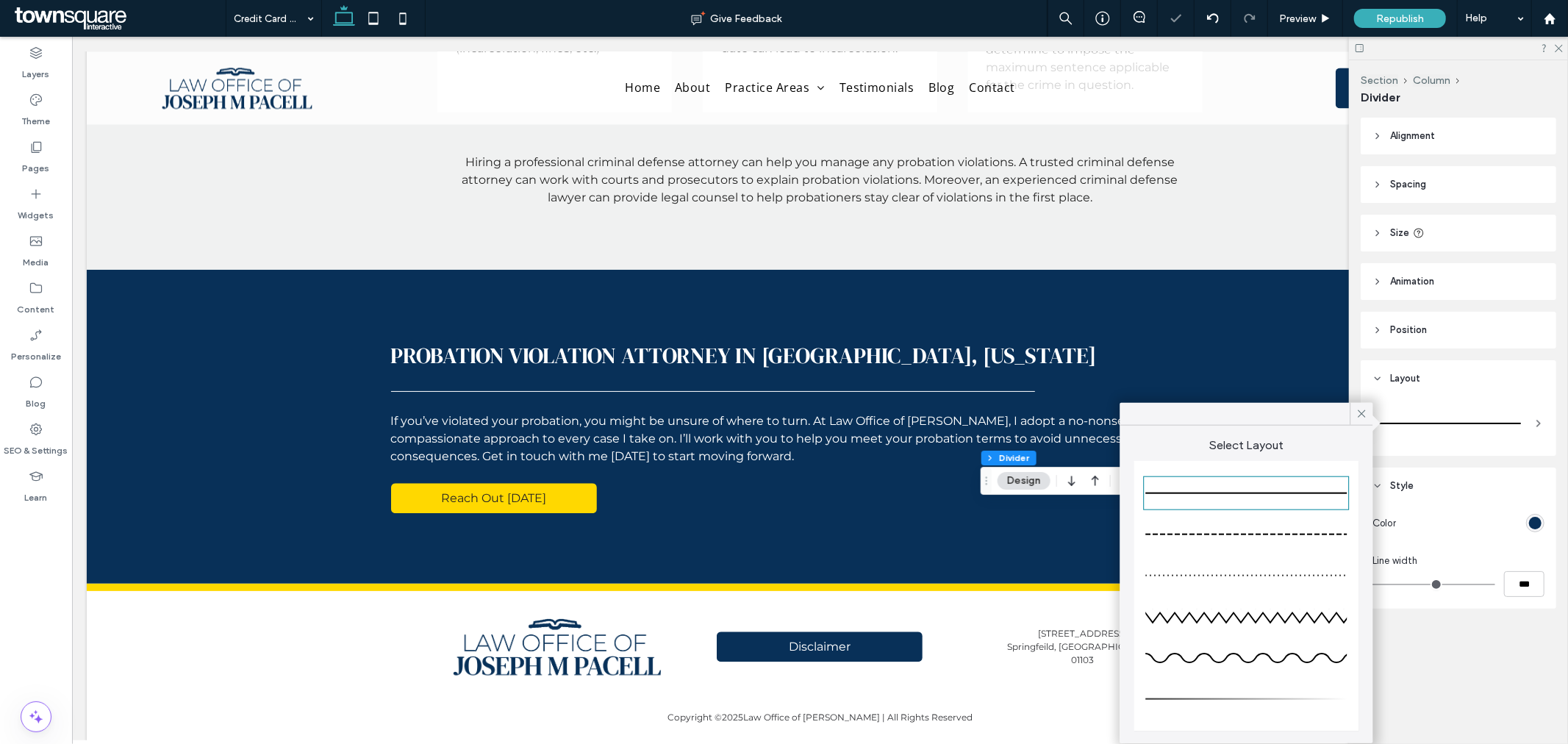
type input "*"
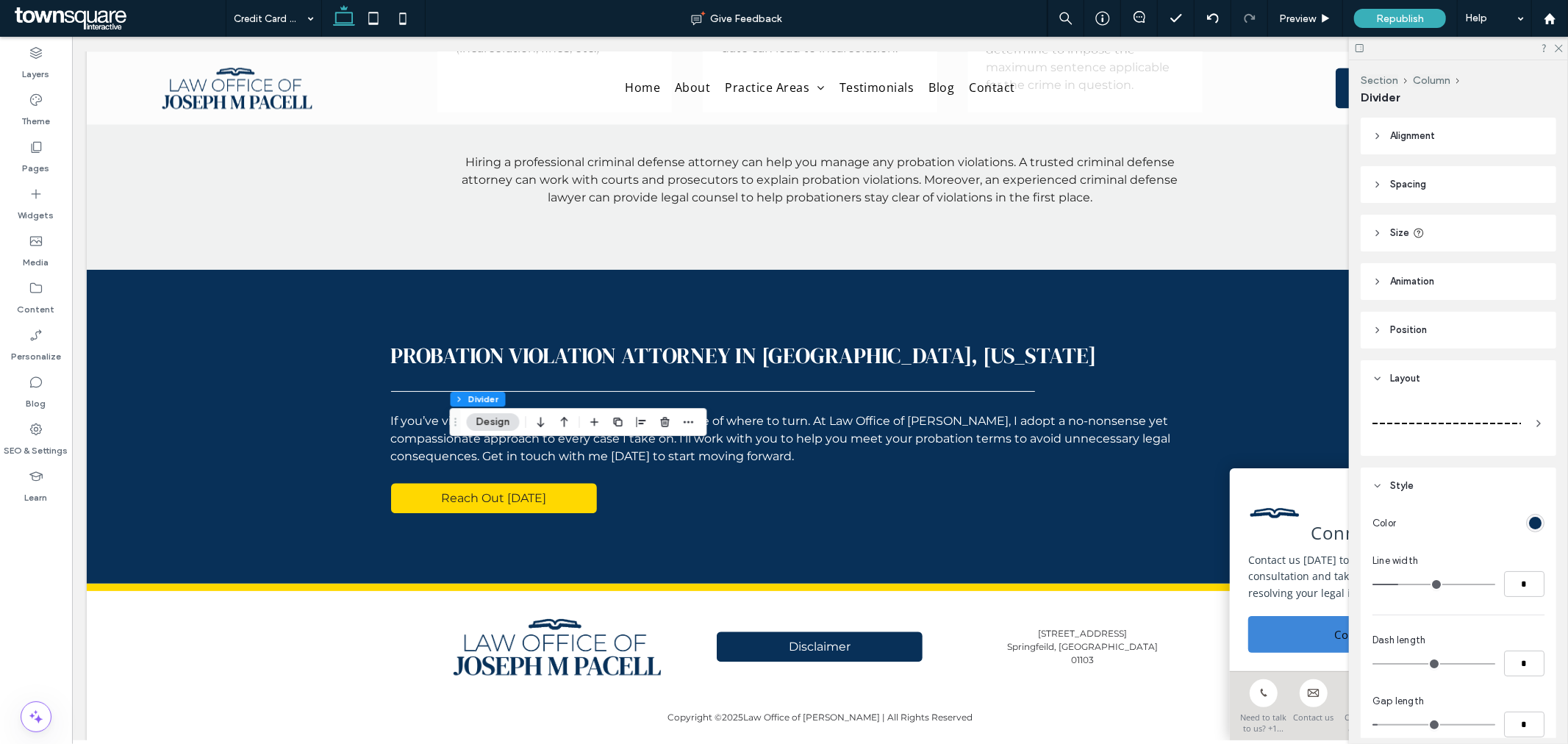
click at [1501, 413] on div at bounding box center [1447, 423] width 148 height 29
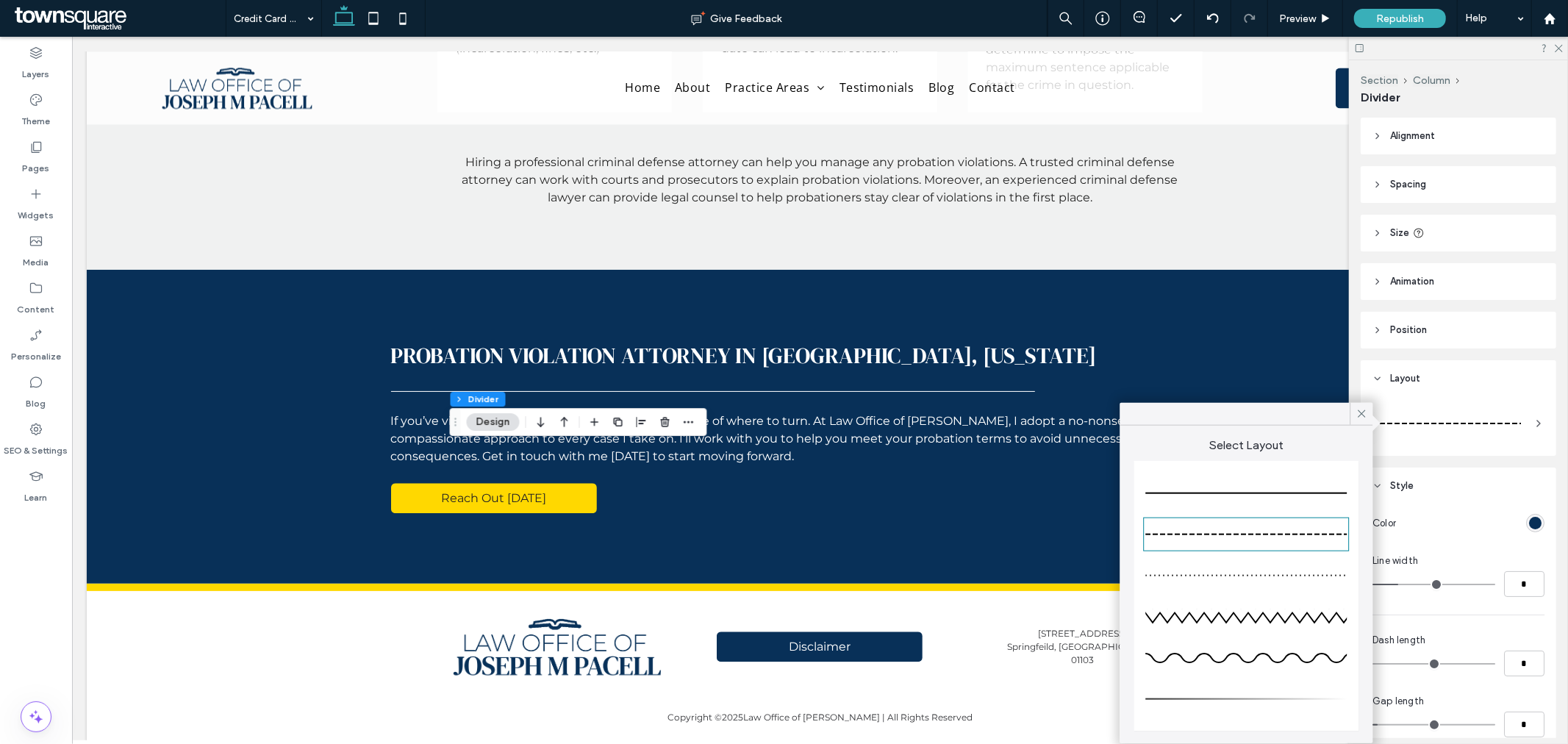
drag, startPoint x: 1268, startPoint y: 488, endPoint x: 1163, endPoint y: 515, distance: 108.4
click at [1267, 487] on div at bounding box center [1247, 493] width 202 height 29
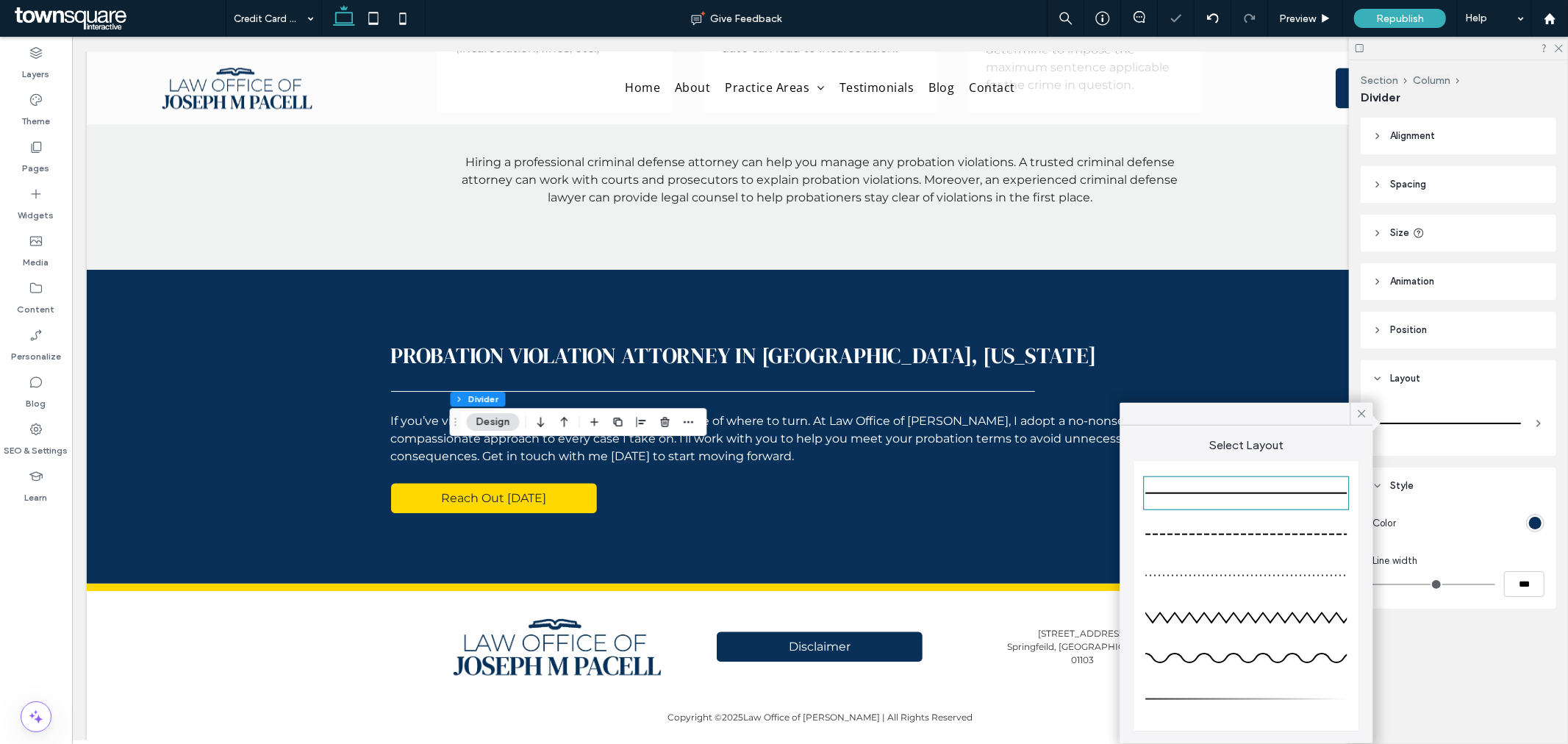
type input "*"
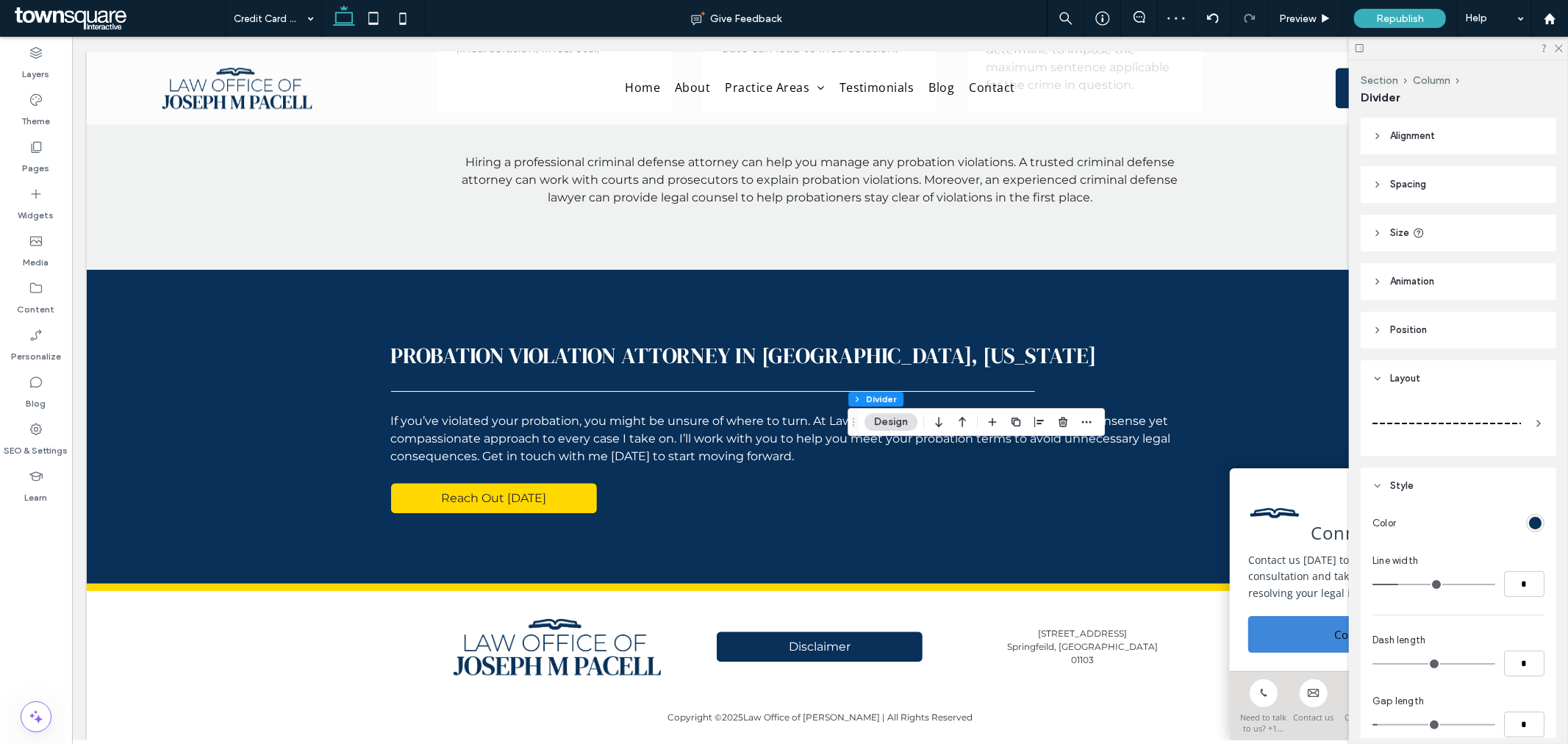
click at [1485, 414] on div at bounding box center [1447, 423] width 148 height 29
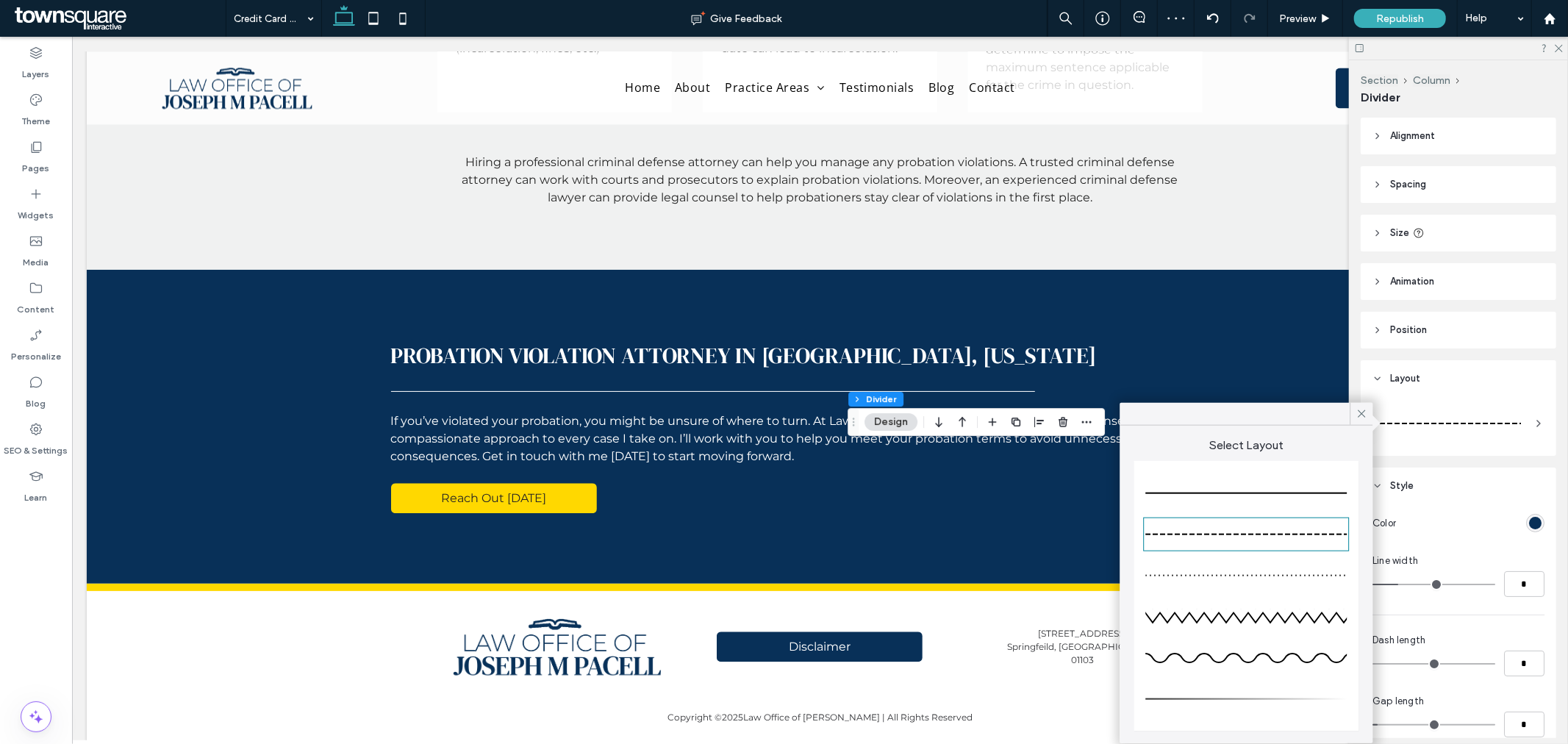
click at [1299, 486] on div at bounding box center [1247, 493] width 202 height 29
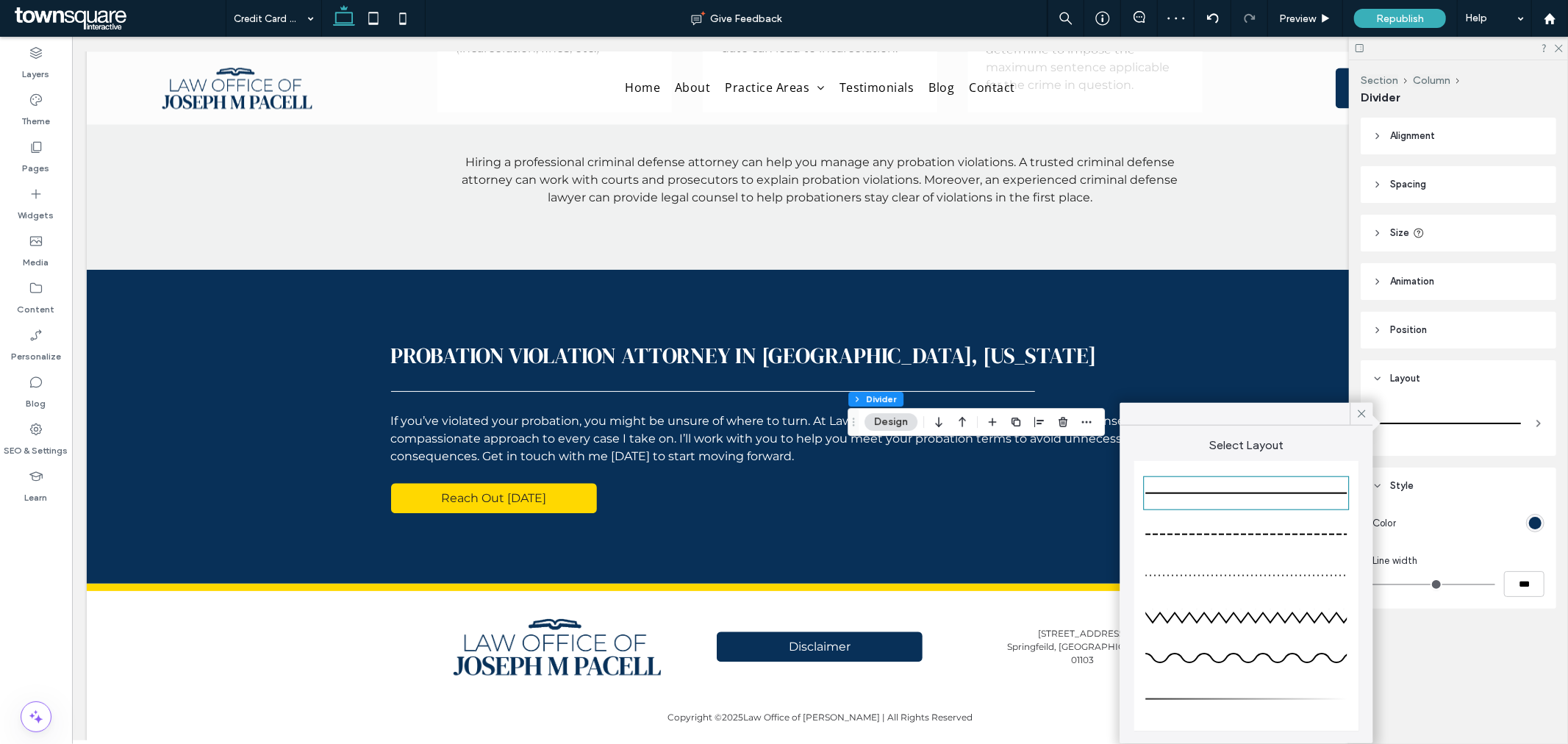
type input "*"
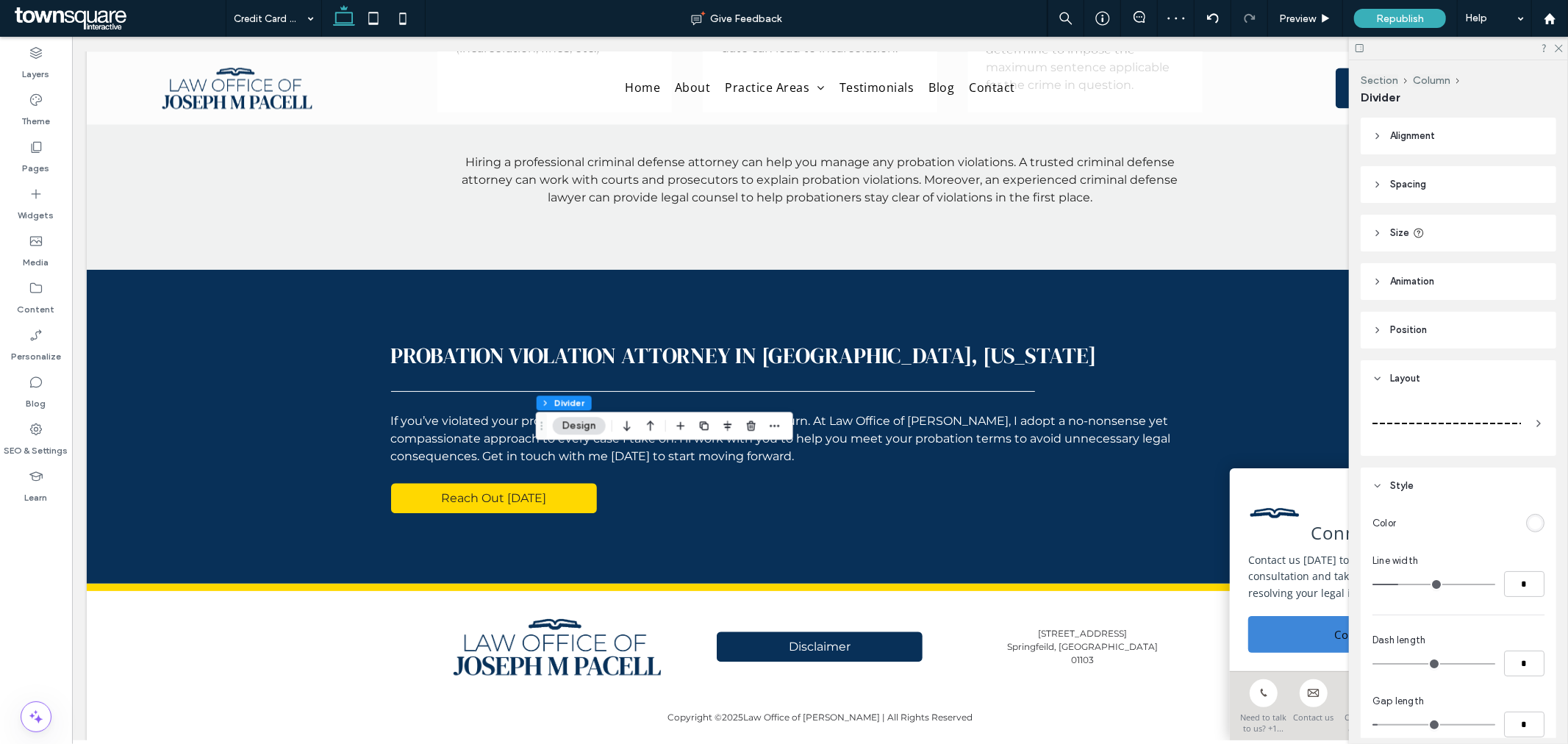
click at [1496, 406] on div at bounding box center [1459, 423] width 172 height 41
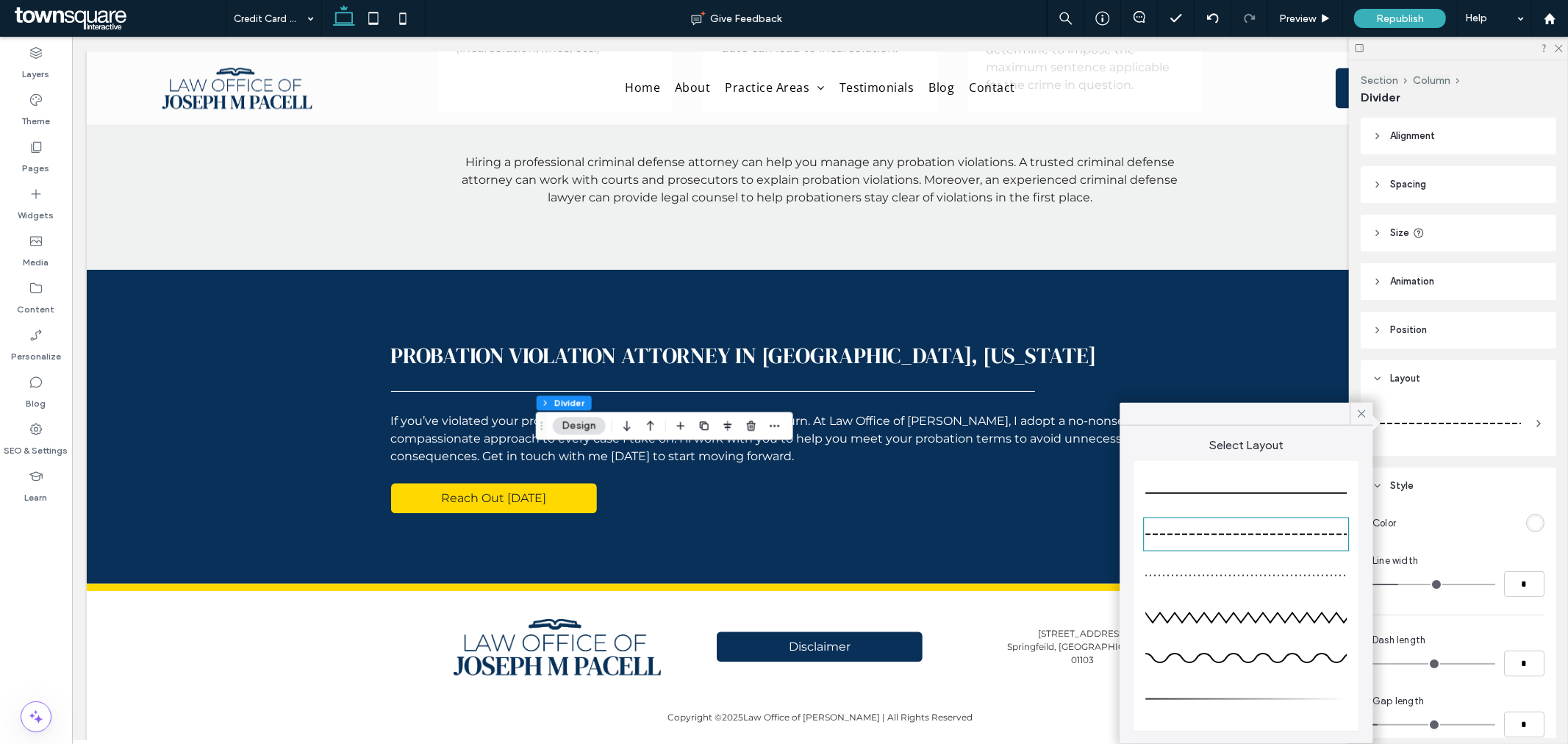
click at [1324, 496] on div at bounding box center [1247, 493] width 202 height 29
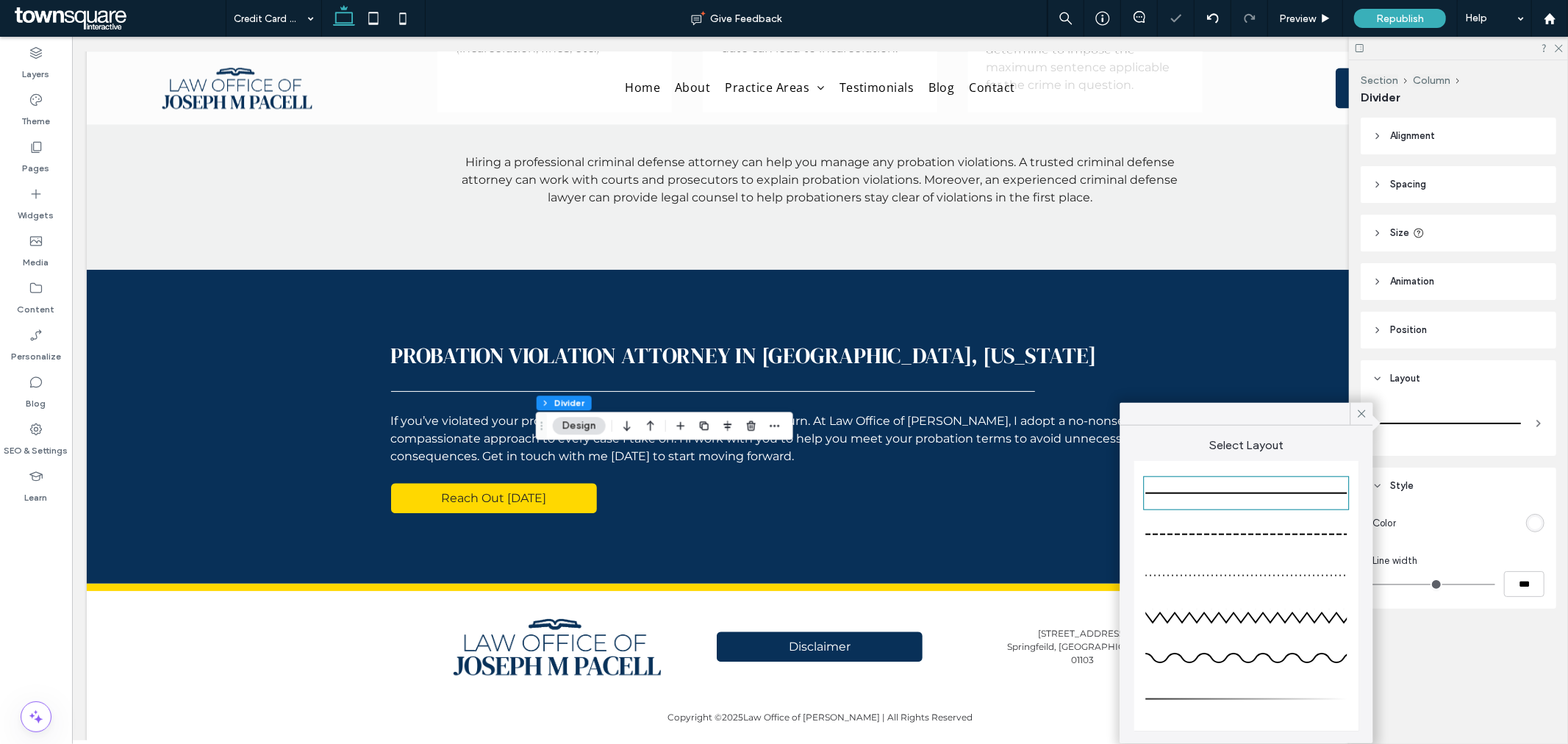
type input "*"
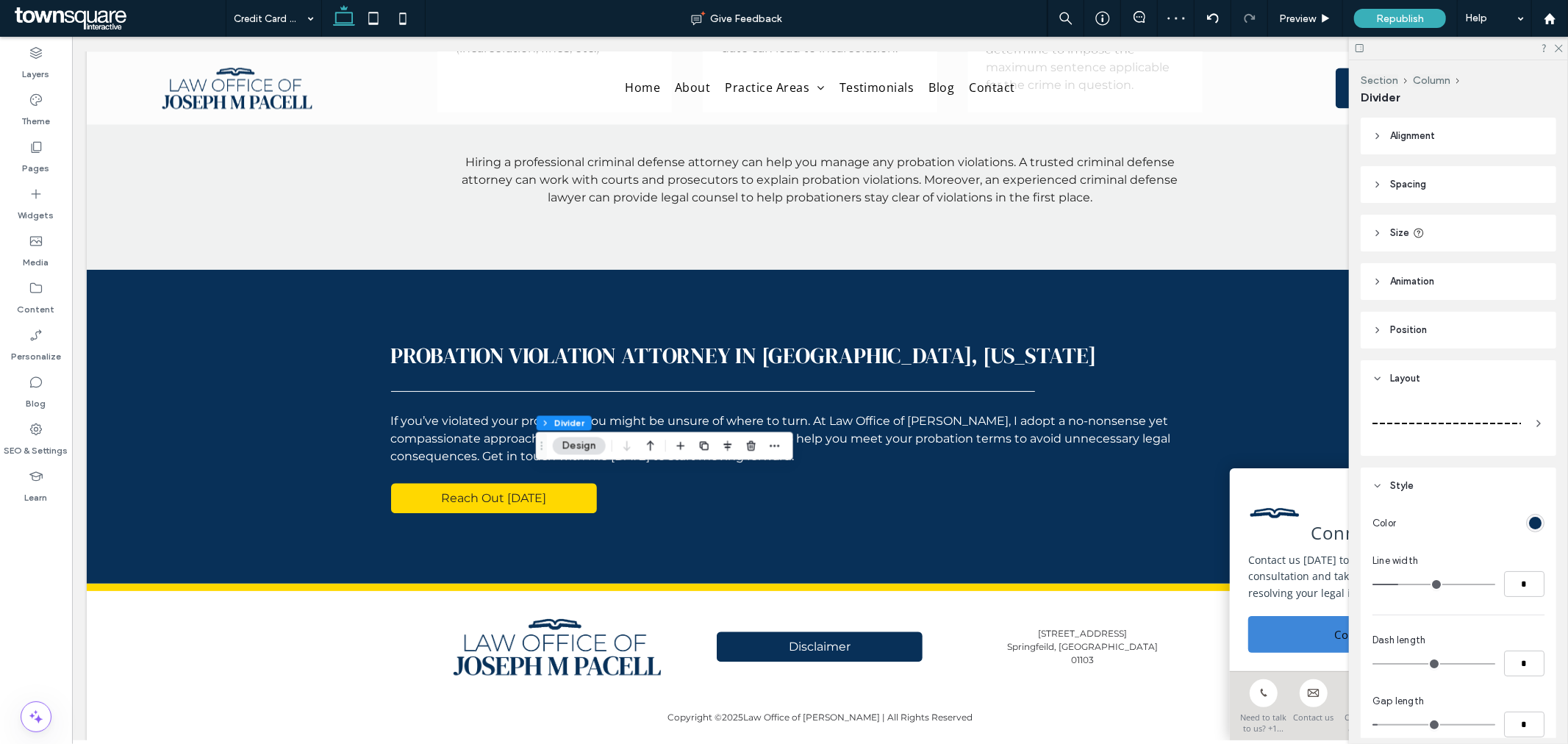
drag, startPoint x: 1489, startPoint y: 413, endPoint x: 1475, endPoint y: 434, distance: 25.2
click at [1487, 413] on div at bounding box center [1447, 423] width 148 height 29
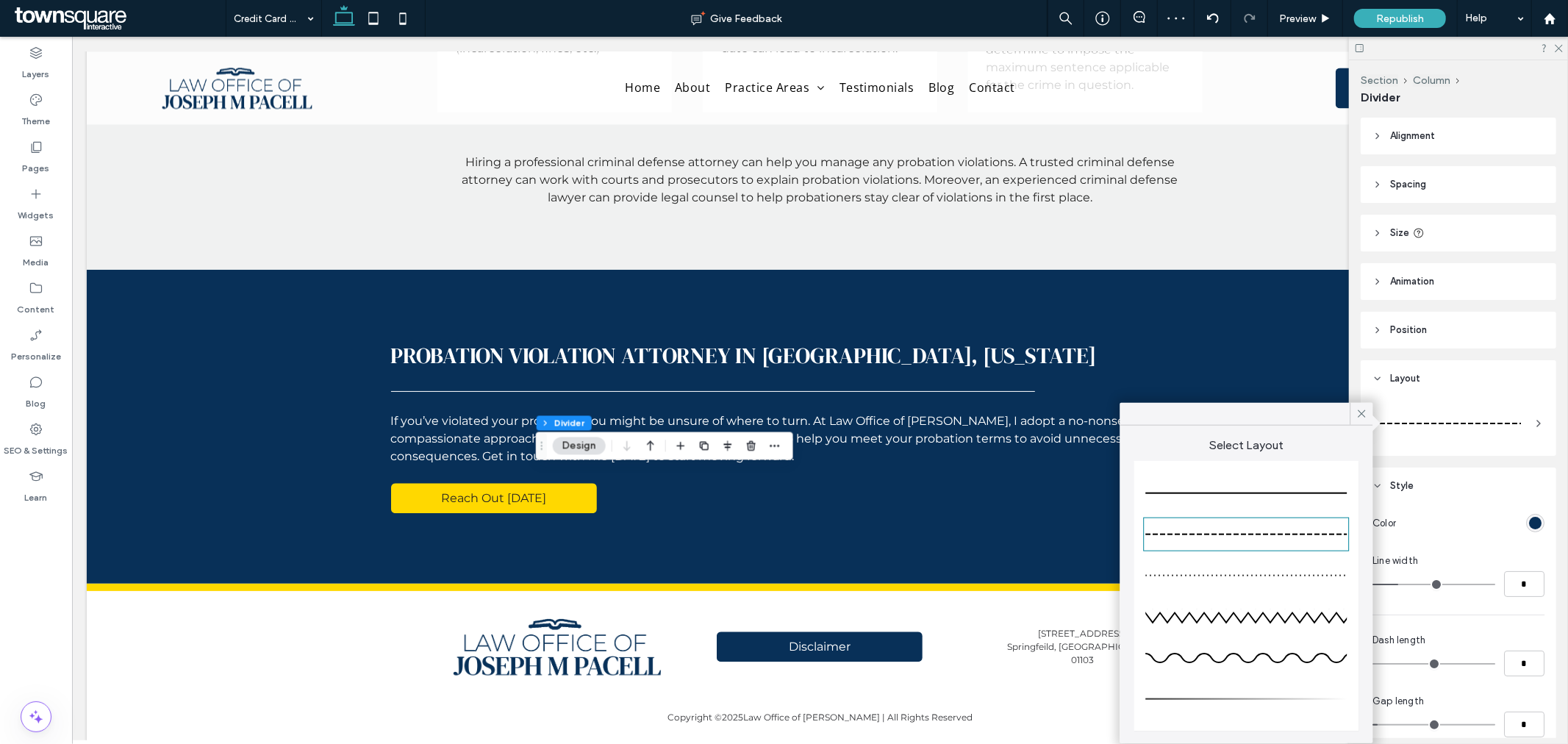
click at [1333, 483] on div at bounding box center [1247, 493] width 202 height 29
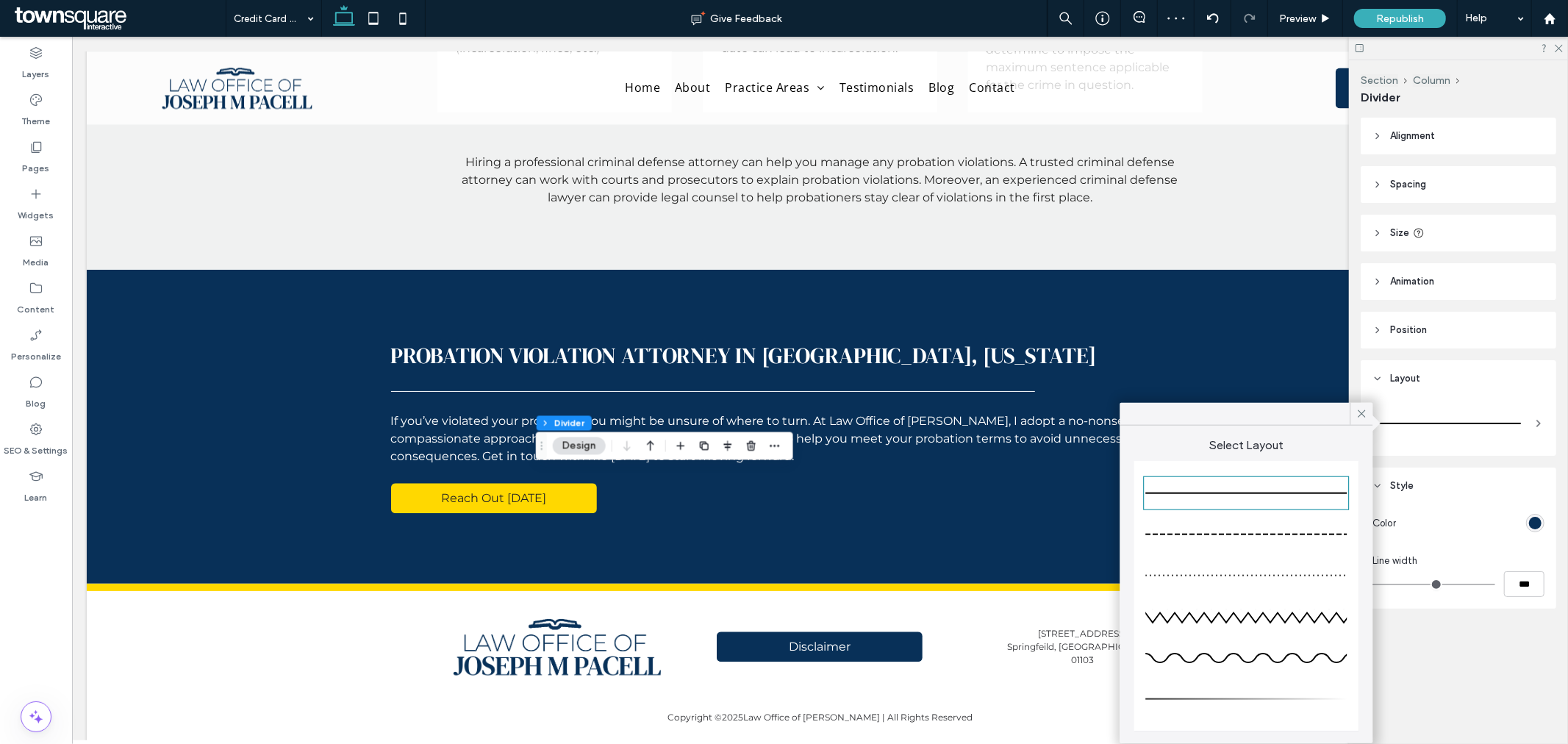
type input "*"
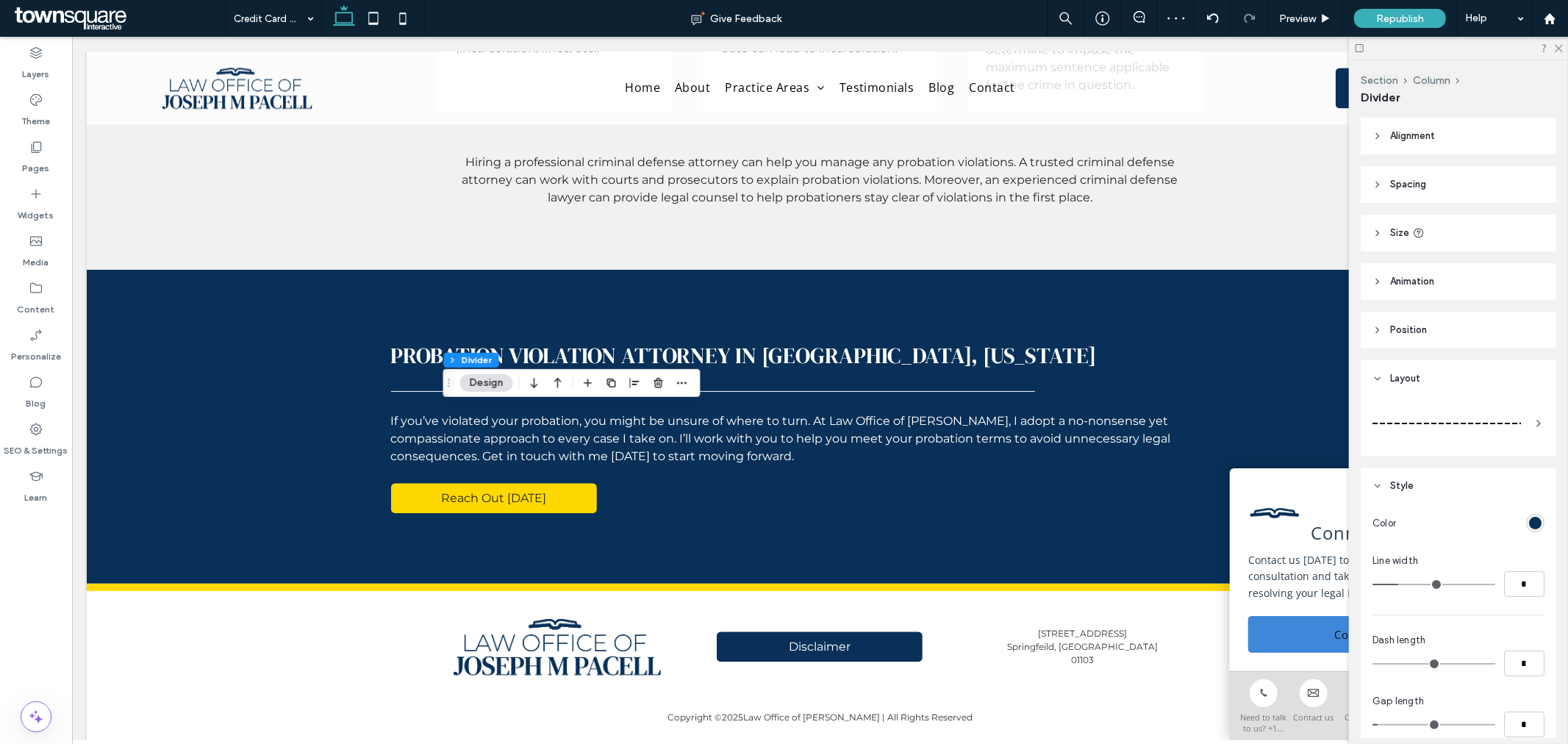
click at [1517, 410] on div at bounding box center [1459, 423] width 172 height 41
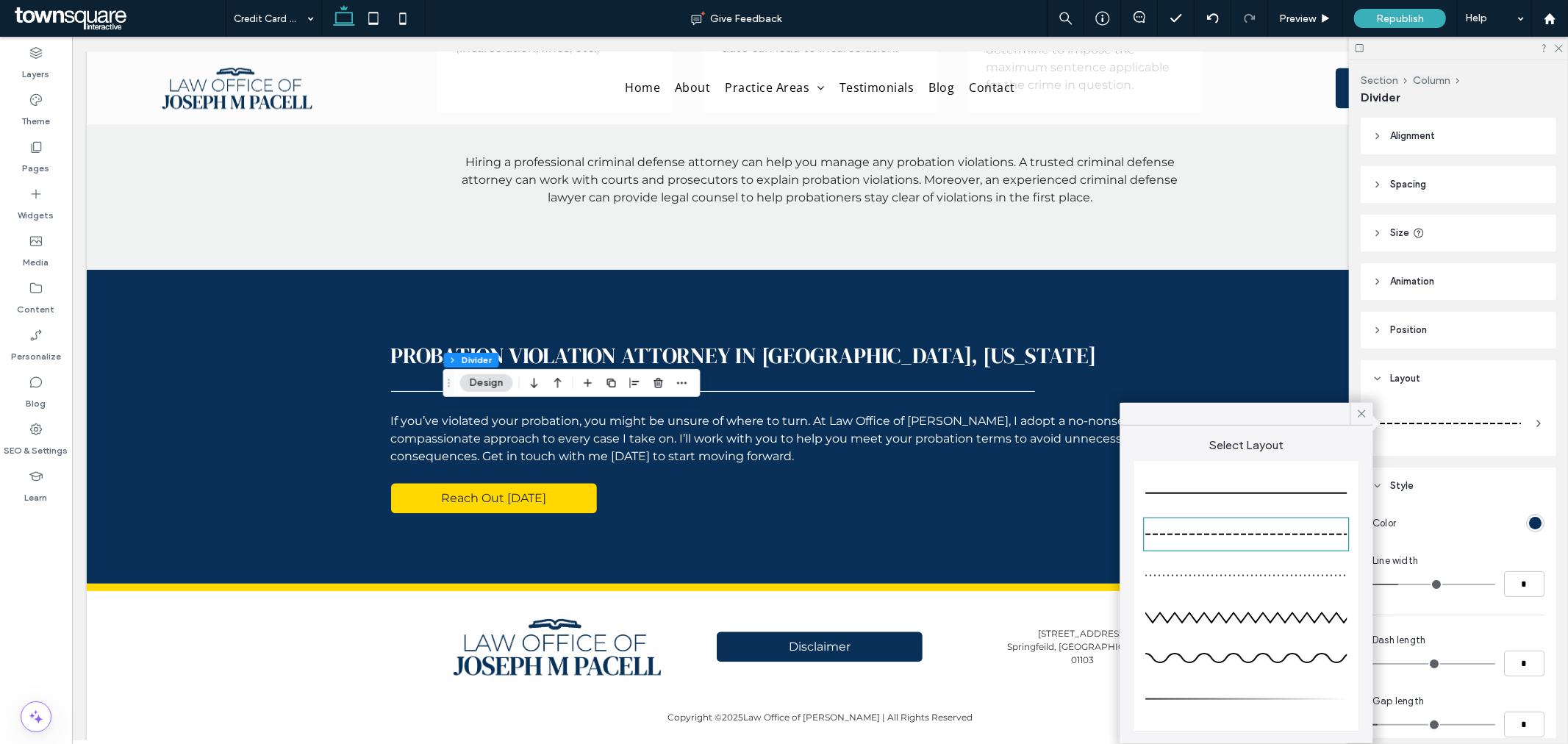
click at [1295, 496] on div at bounding box center [1247, 493] width 202 height 29
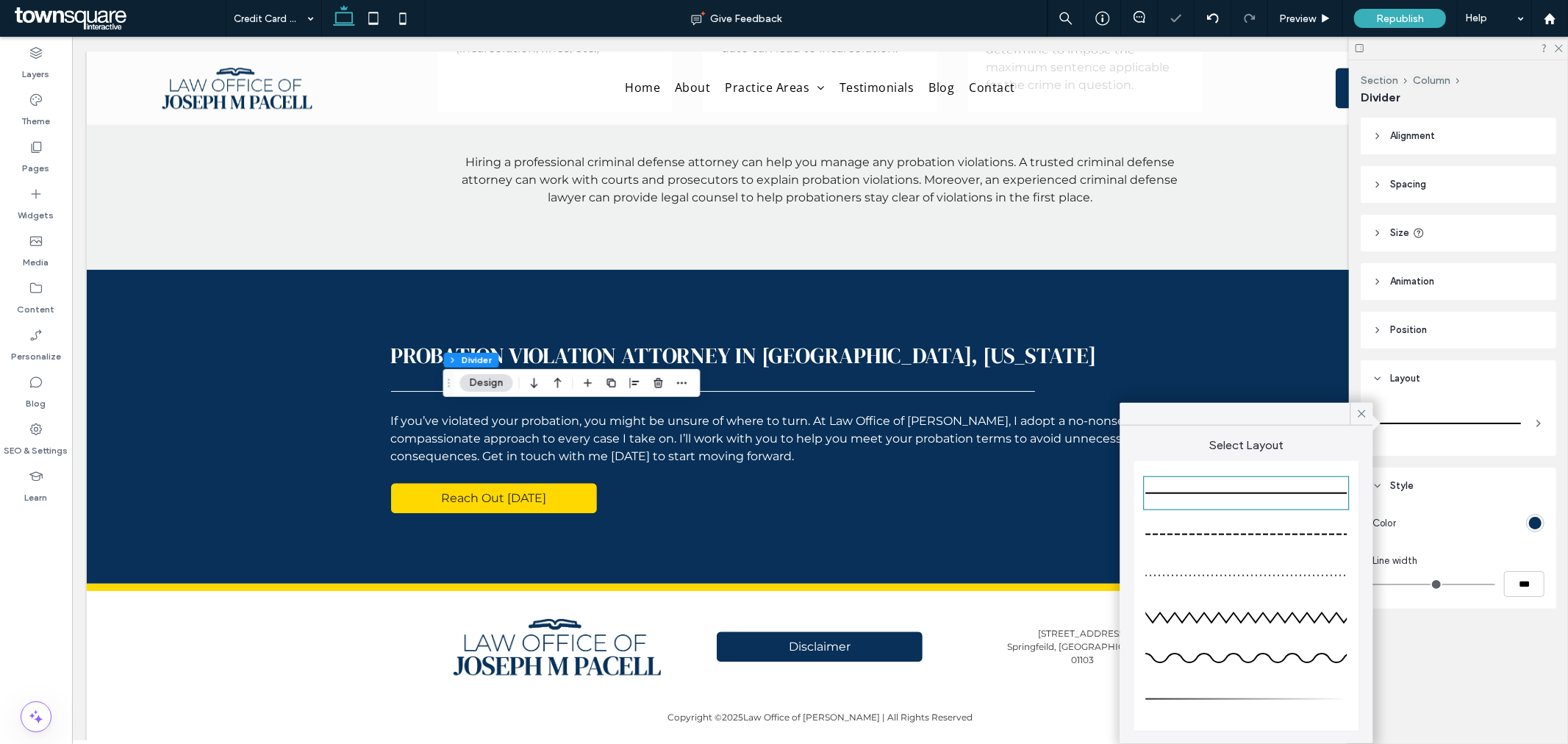
type input "*"
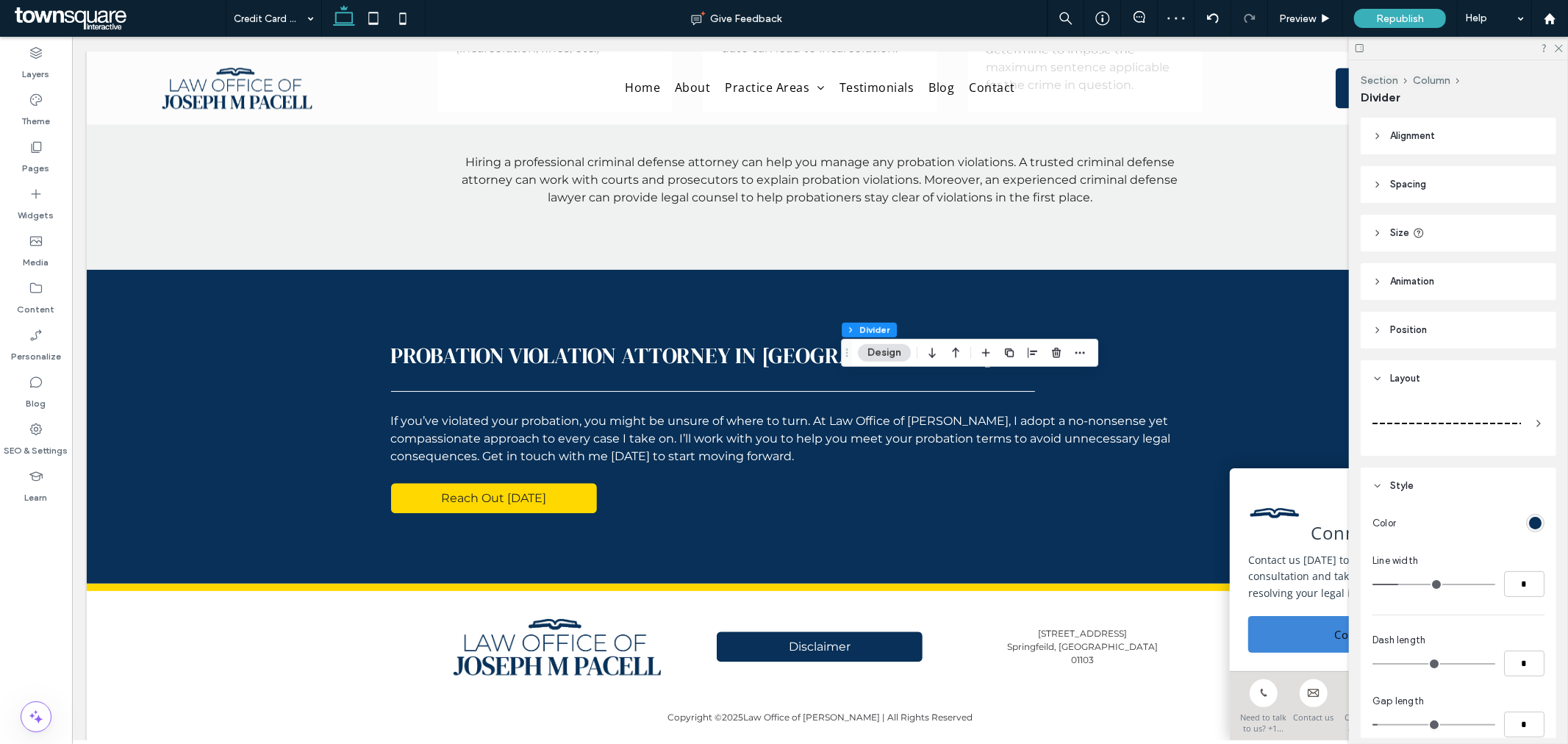
click at [1378, 423] on div at bounding box center [1447, 424] width 148 height 2
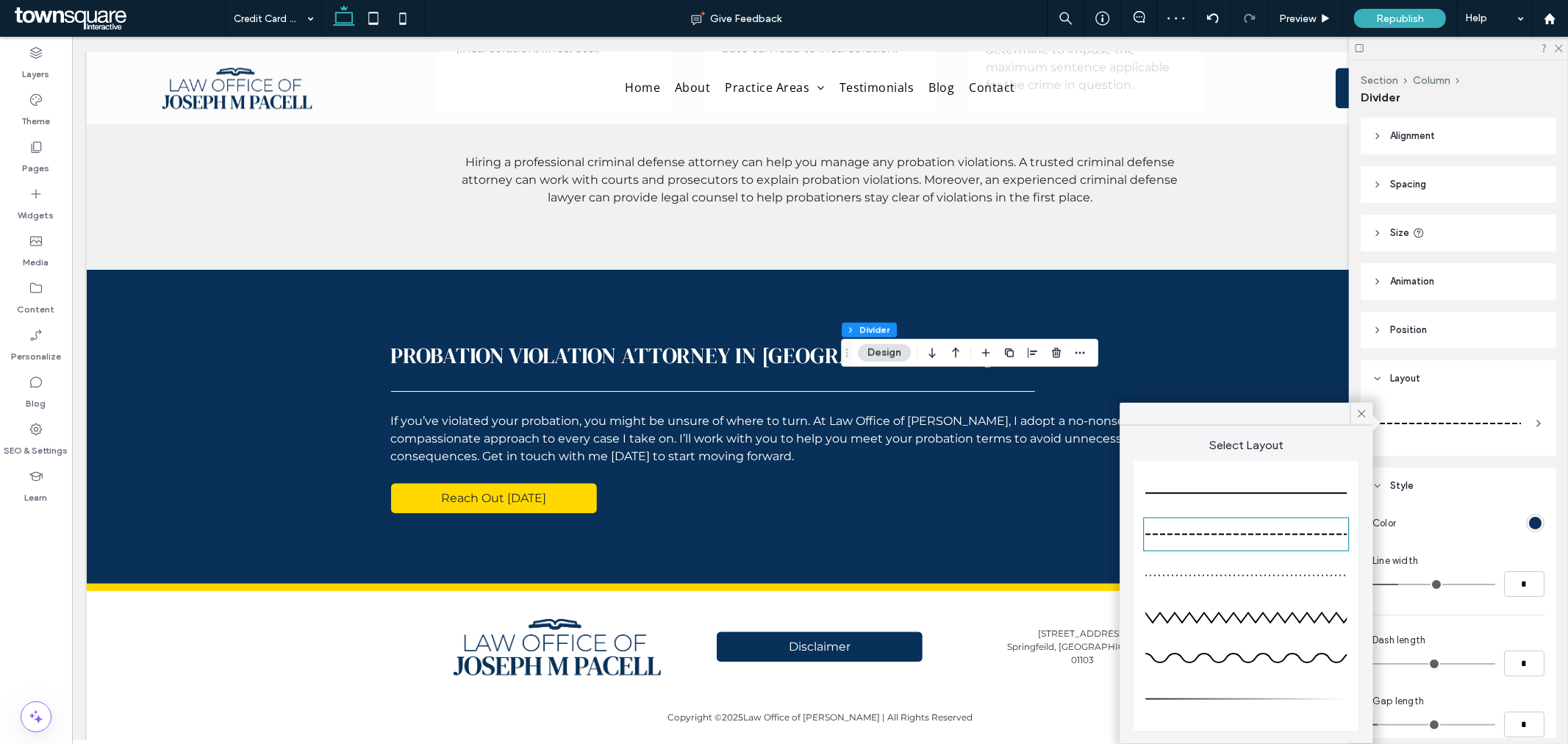
click at [1295, 490] on div at bounding box center [1247, 493] width 202 height 29
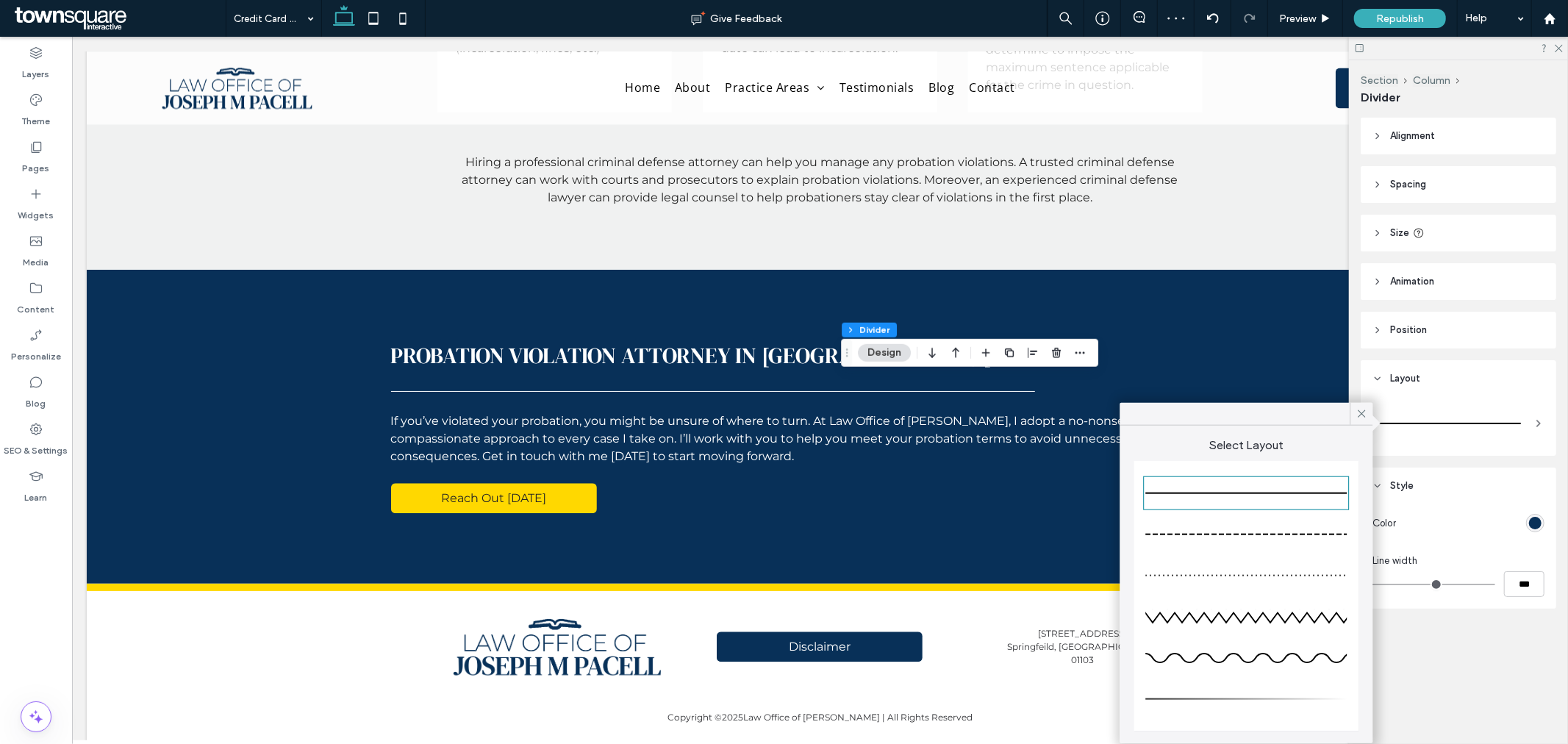
type input "*"
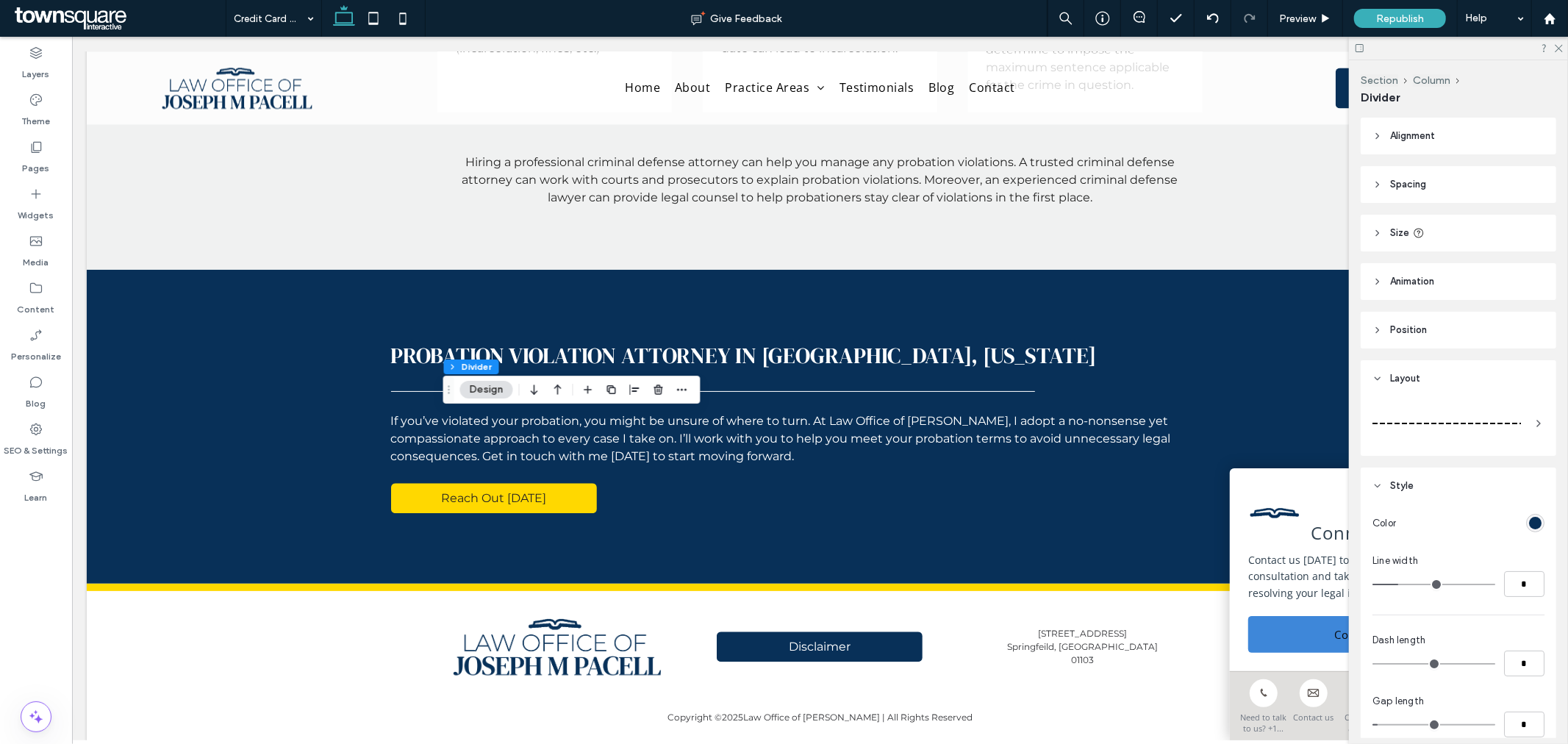
click at [1423, 421] on div at bounding box center [1447, 423] width 148 height 29
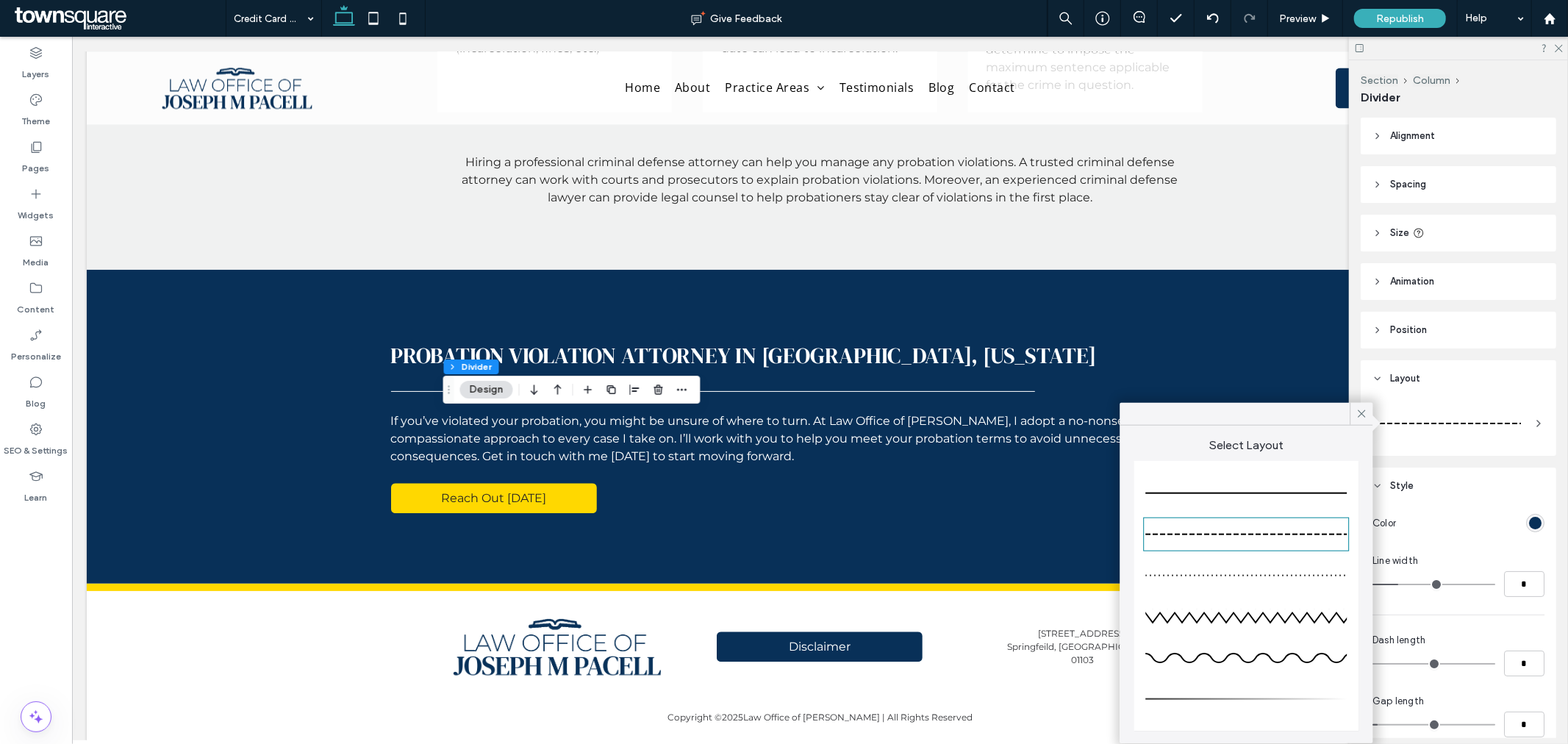
click at [1326, 487] on div at bounding box center [1247, 493] width 202 height 29
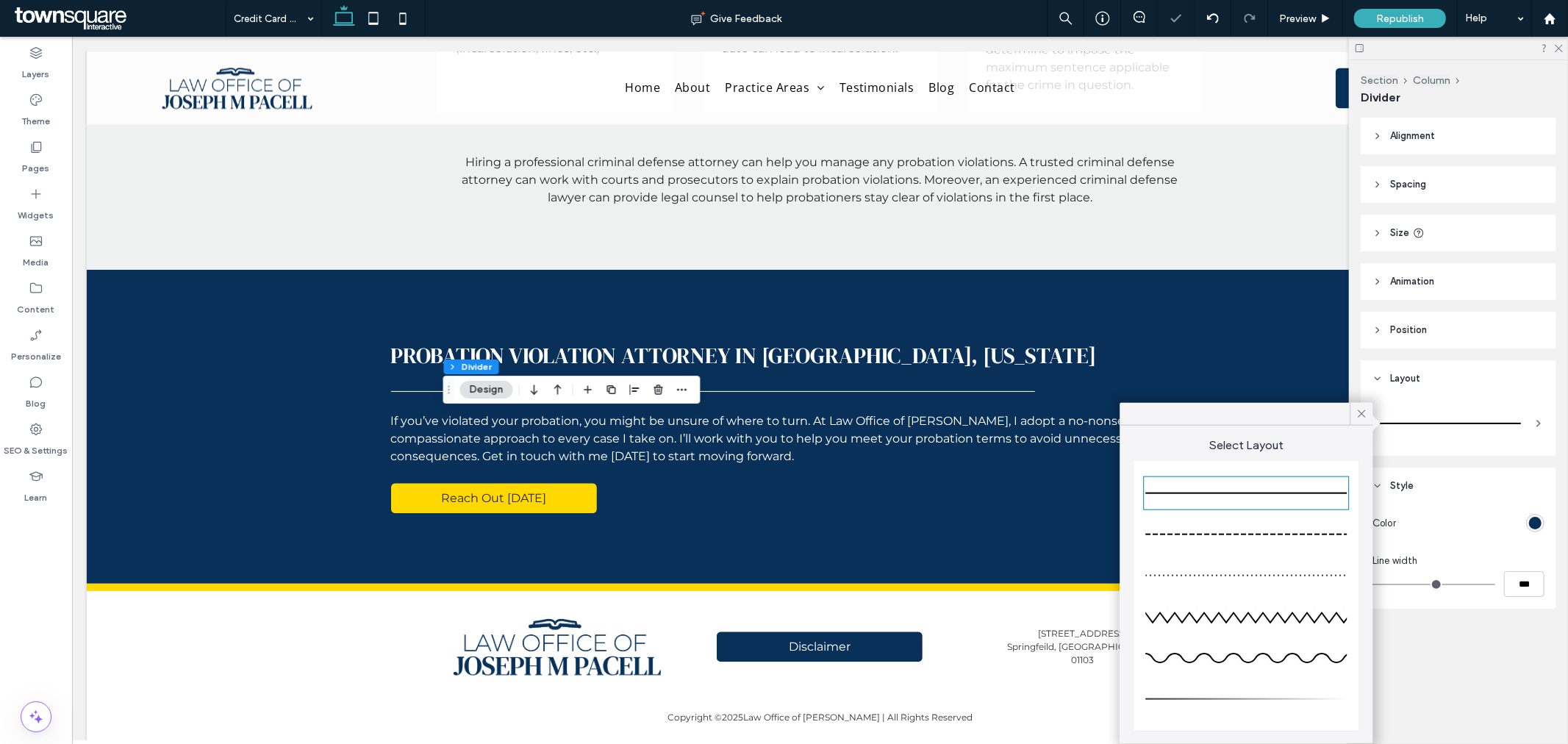
type input "*"
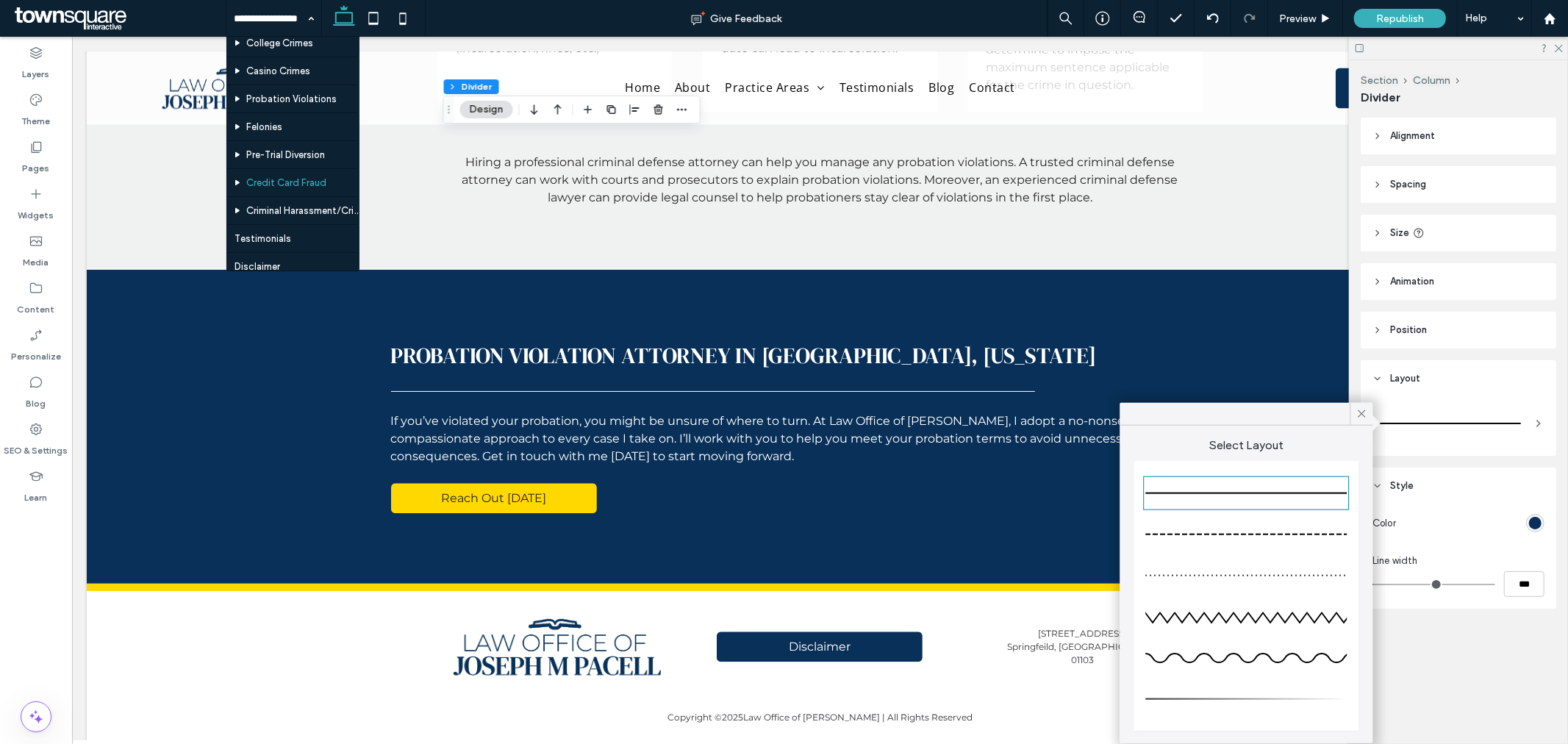
scroll to position [408, 0]
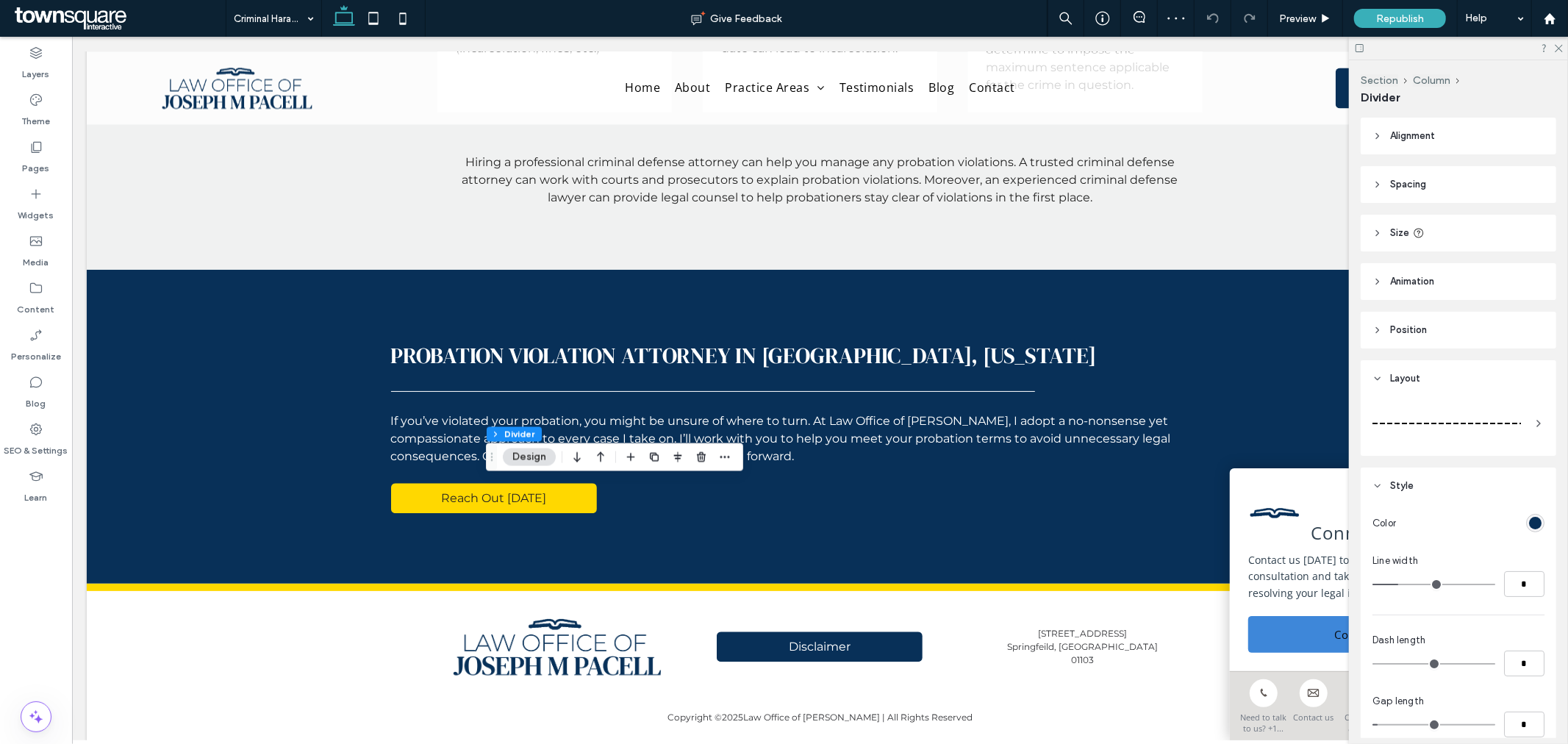
click at [1431, 416] on div at bounding box center [1447, 423] width 148 height 29
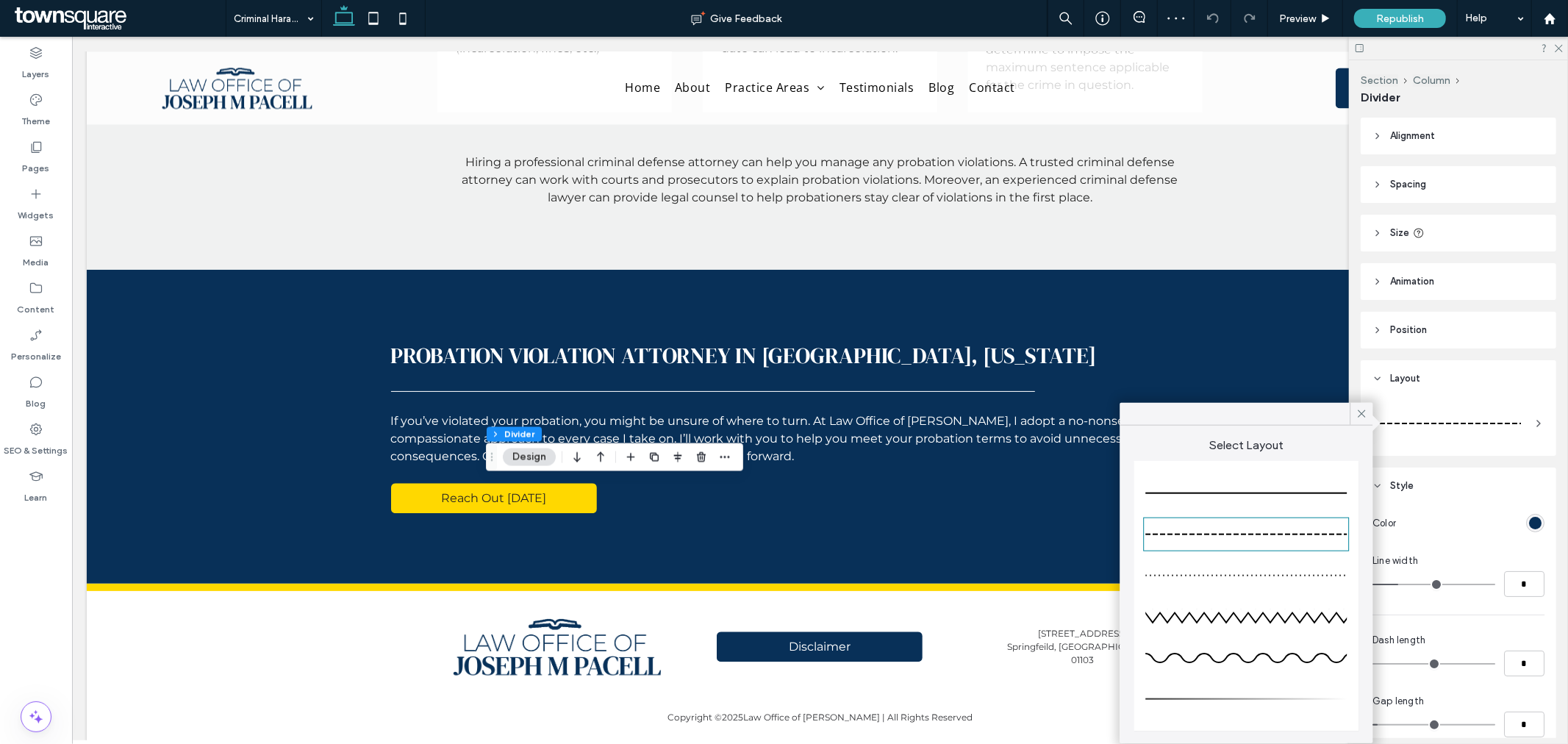
click at [1278, 496] on div at bounding box center [1247, 493] width 202 height 29
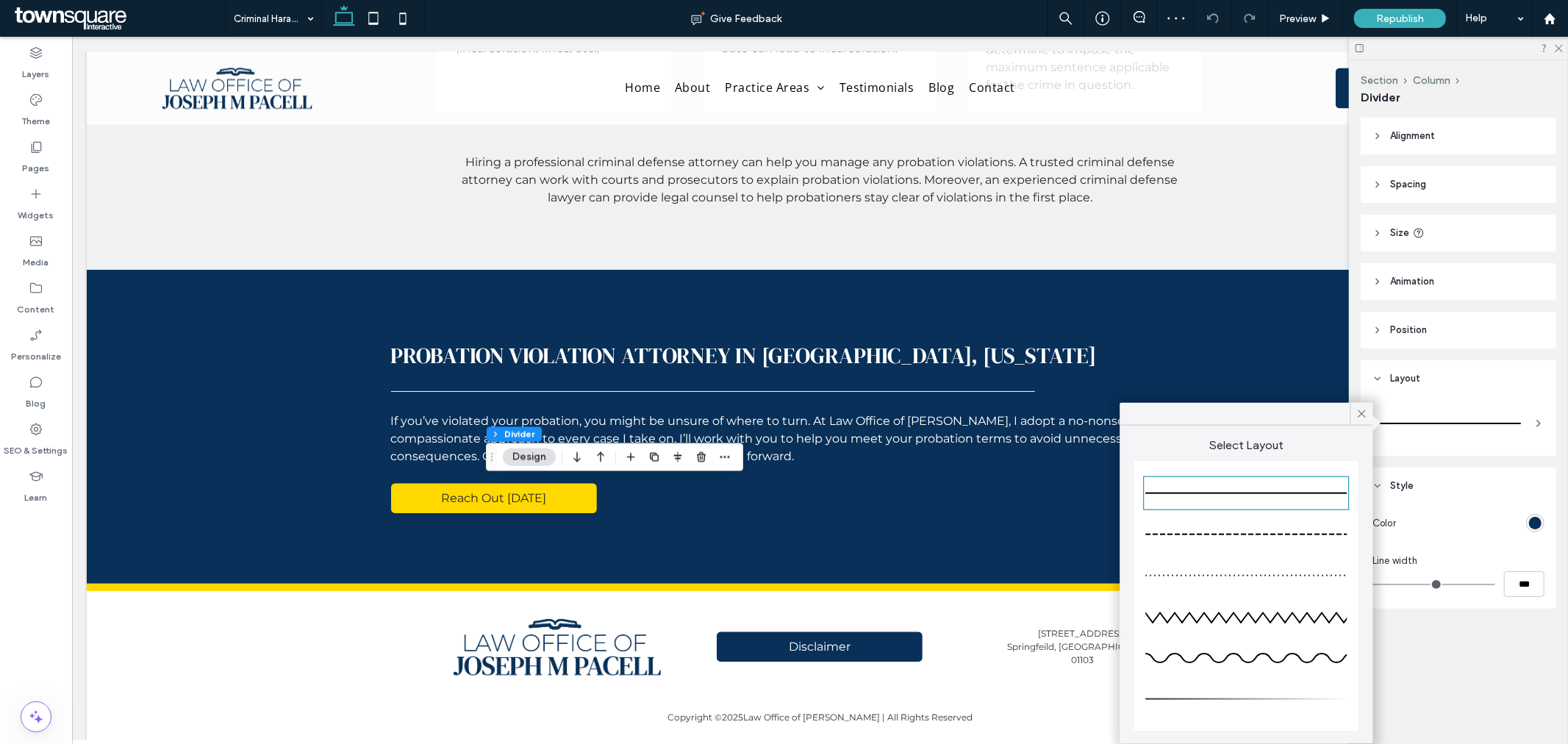
type input "*"
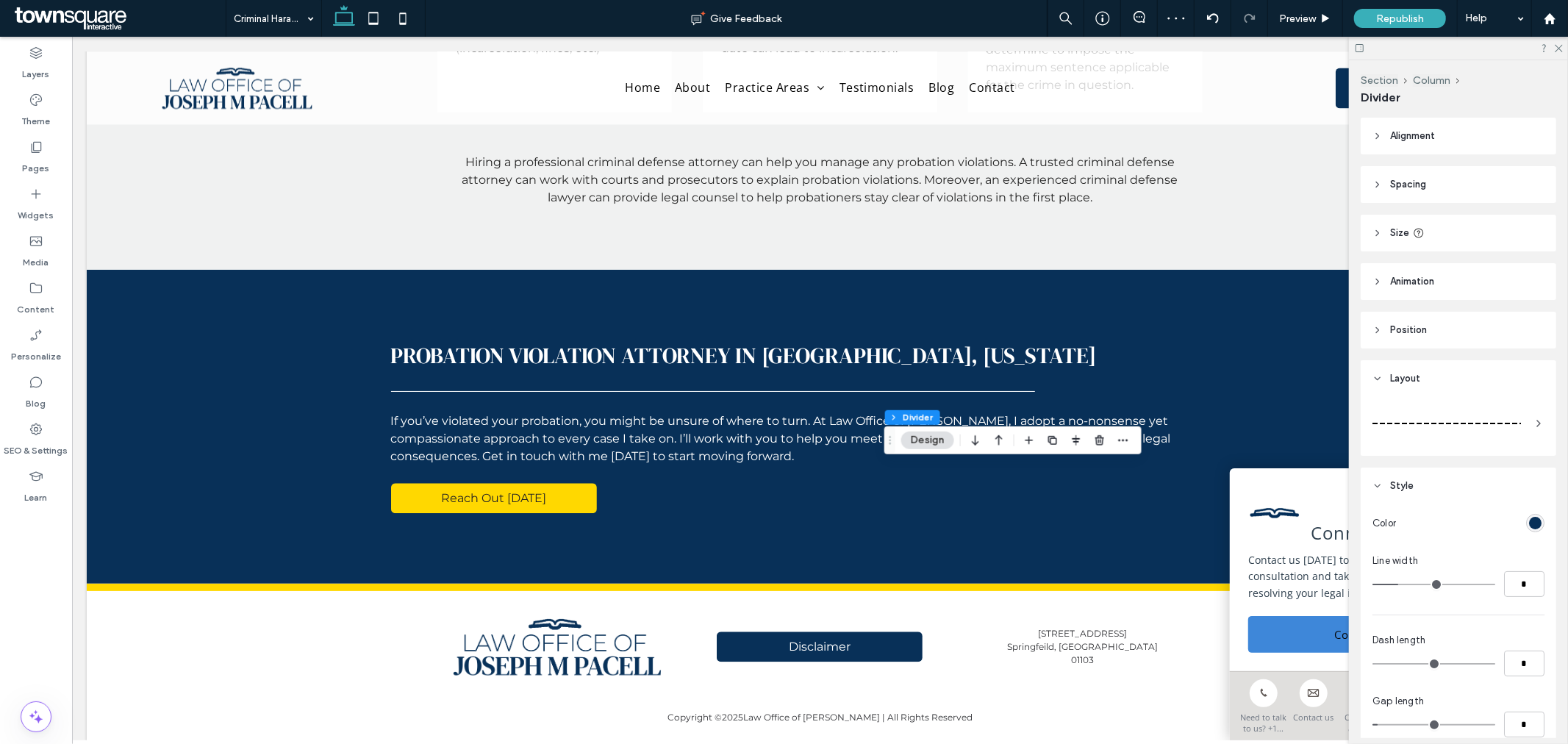
click at [1389, 425] on div at bounding box center [1447, 423] width 148 height 29
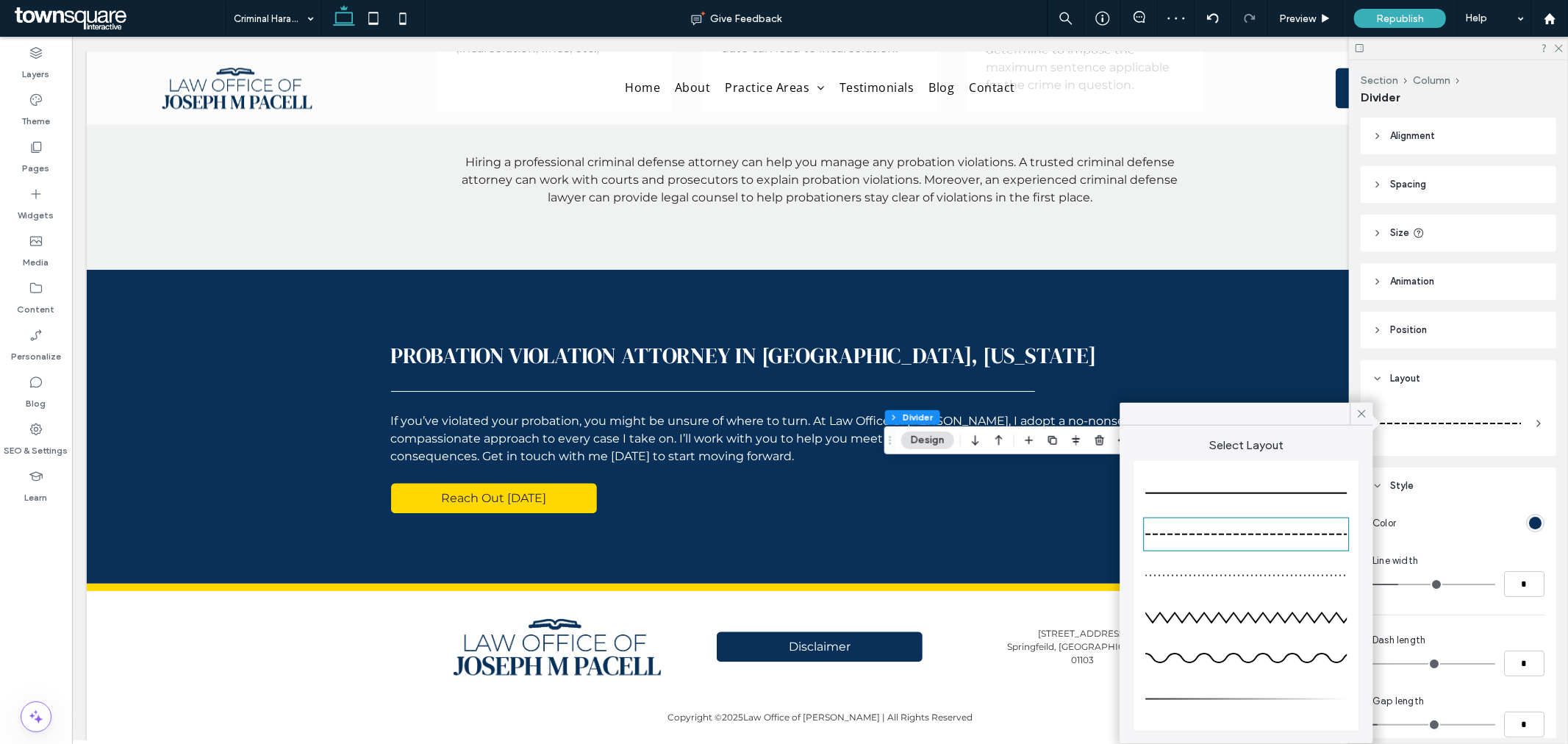
click at [1234, 479] on div at bounding box center [1247, 493] width 202 height 29
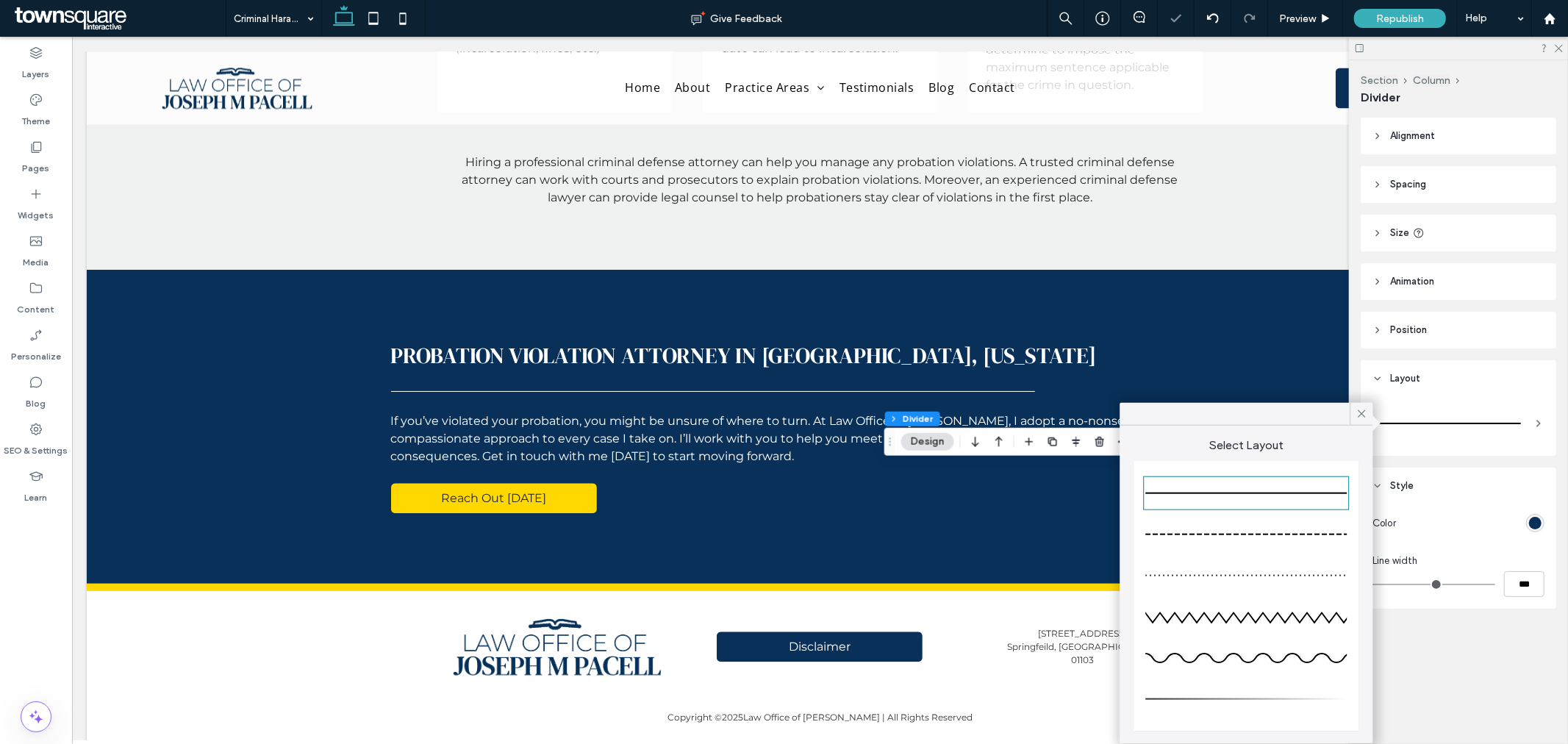
type input "*"
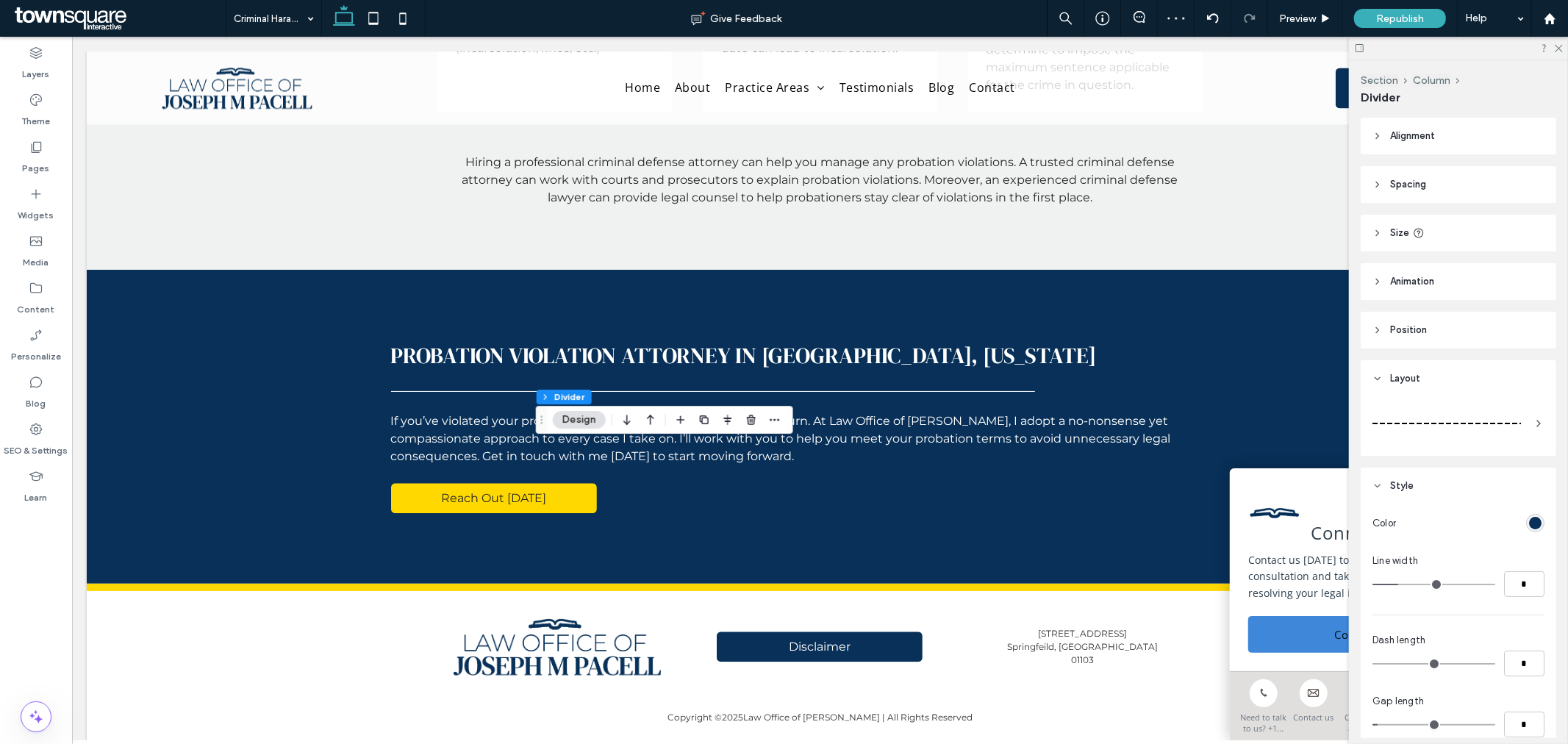
click at [1402, 416] on div at bounding box center [1447, 423] width 148 height 29
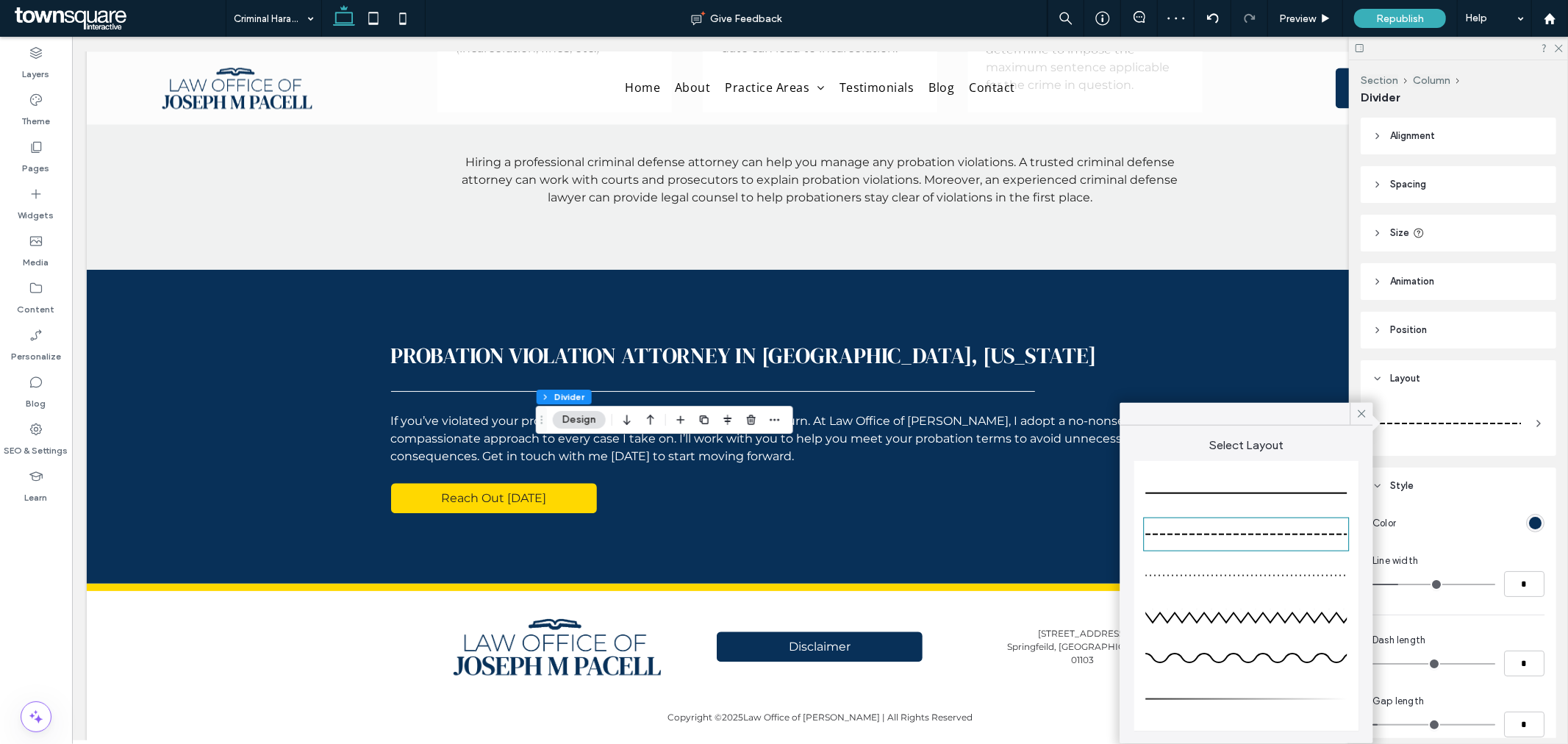
click at [1298, 483] on div at bounding box center [1247, 493] width 202 height 29
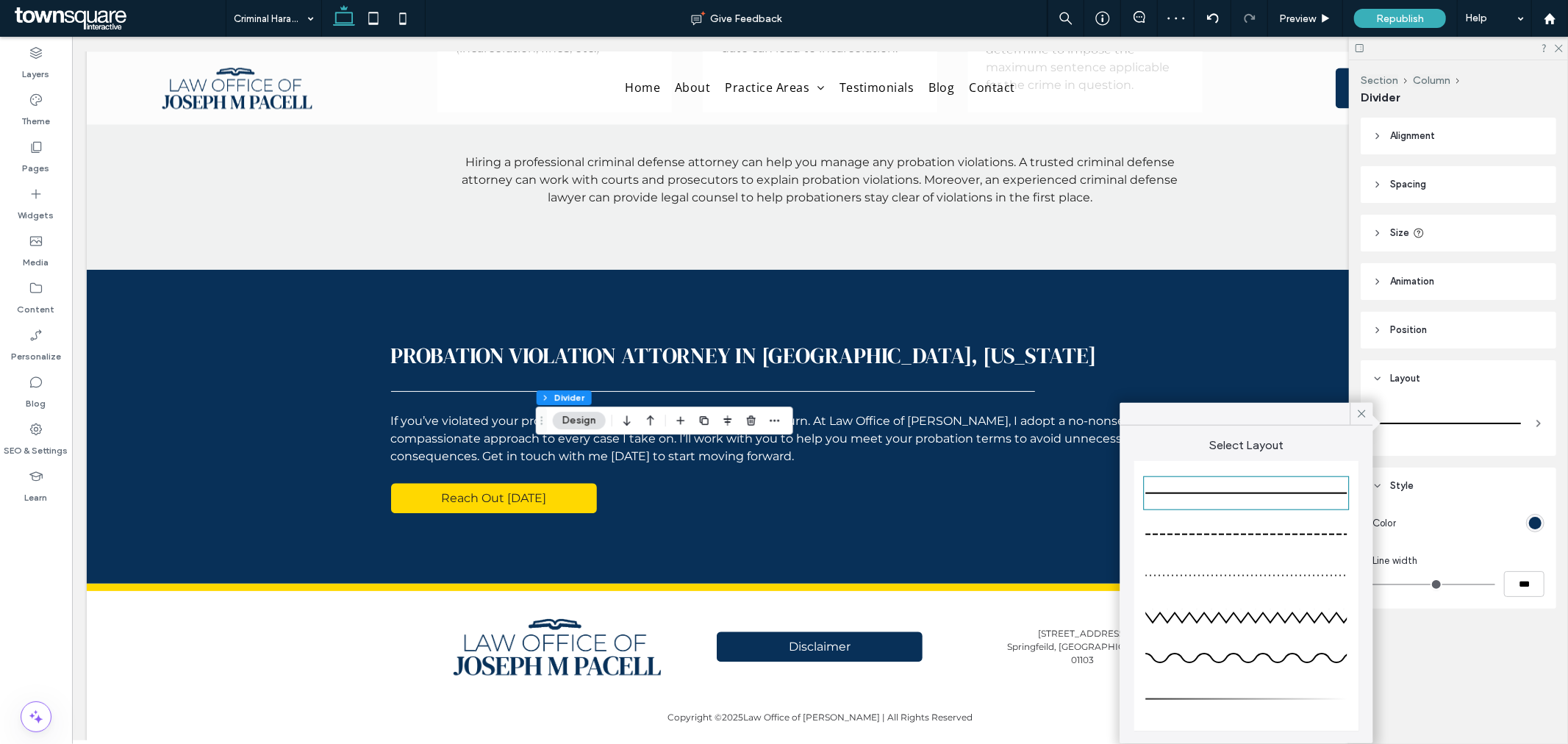
type input "*"
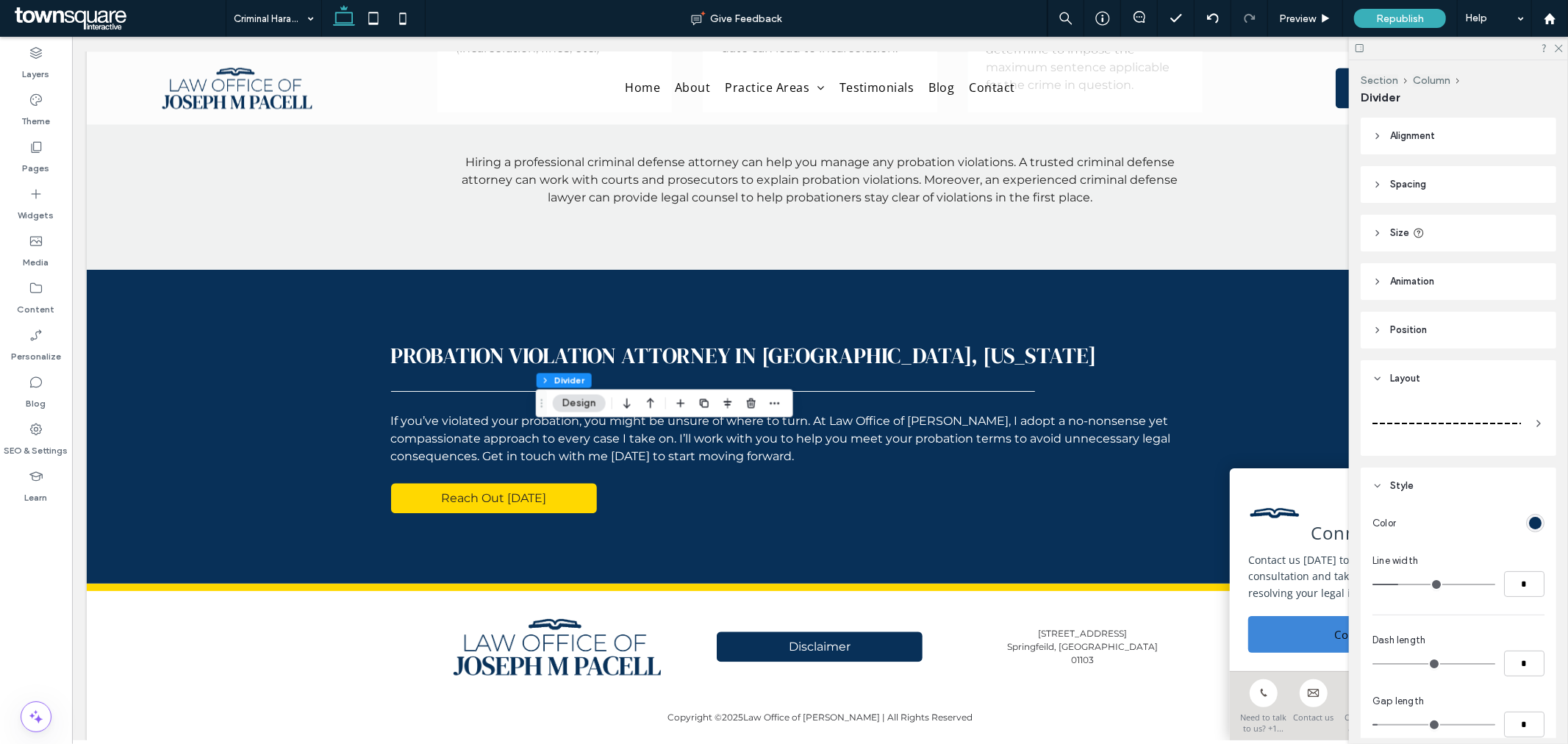
click at [1373, 424] on div at bounding box center [1447, 423] width 148 height 29
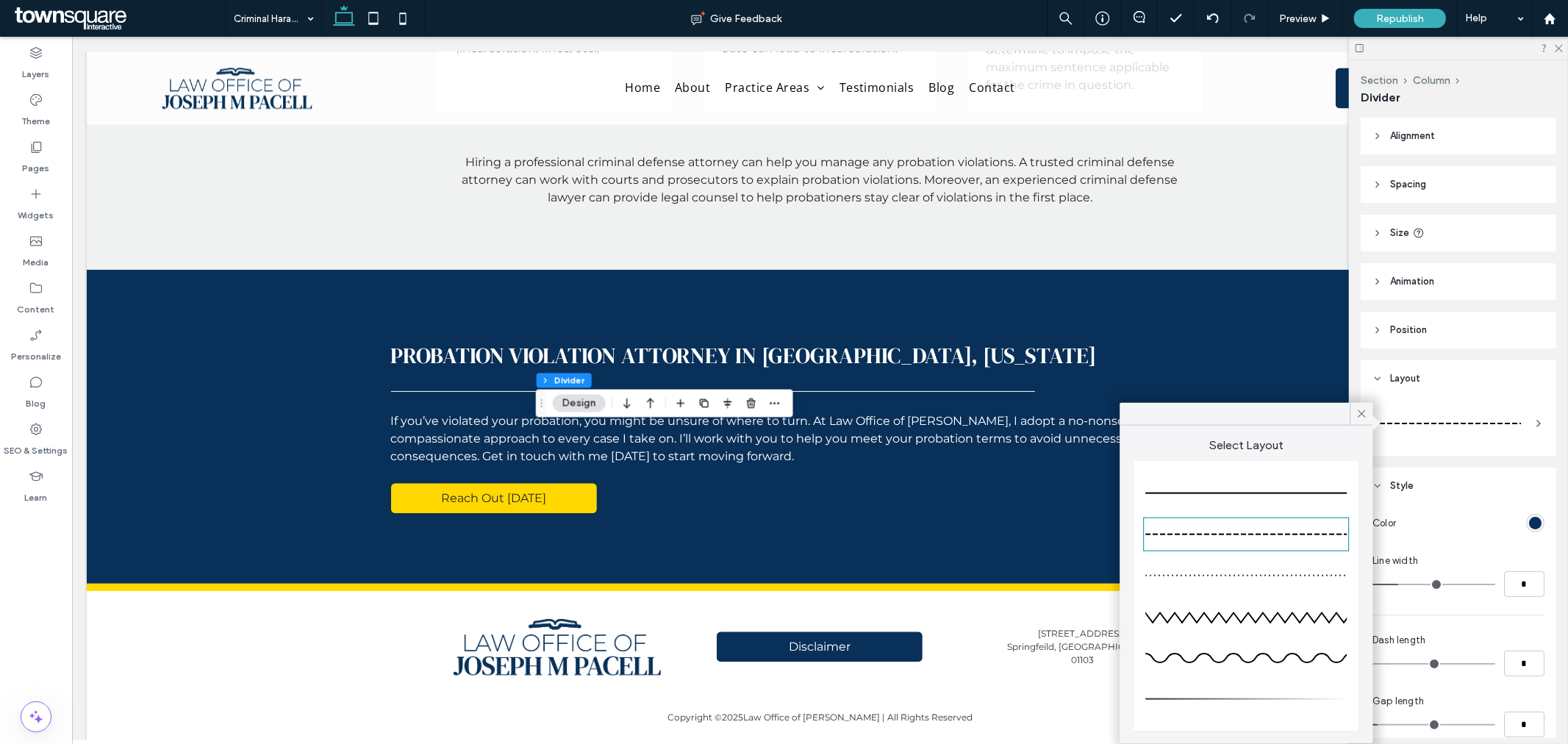
drag, startPoint x: 1320, startPoint y: 493, endPoint x: 1316, endPoint y: 501, distance: 8.9
click at [1319, 493] on div at bounding box center [1247, 494] width 202 height 2
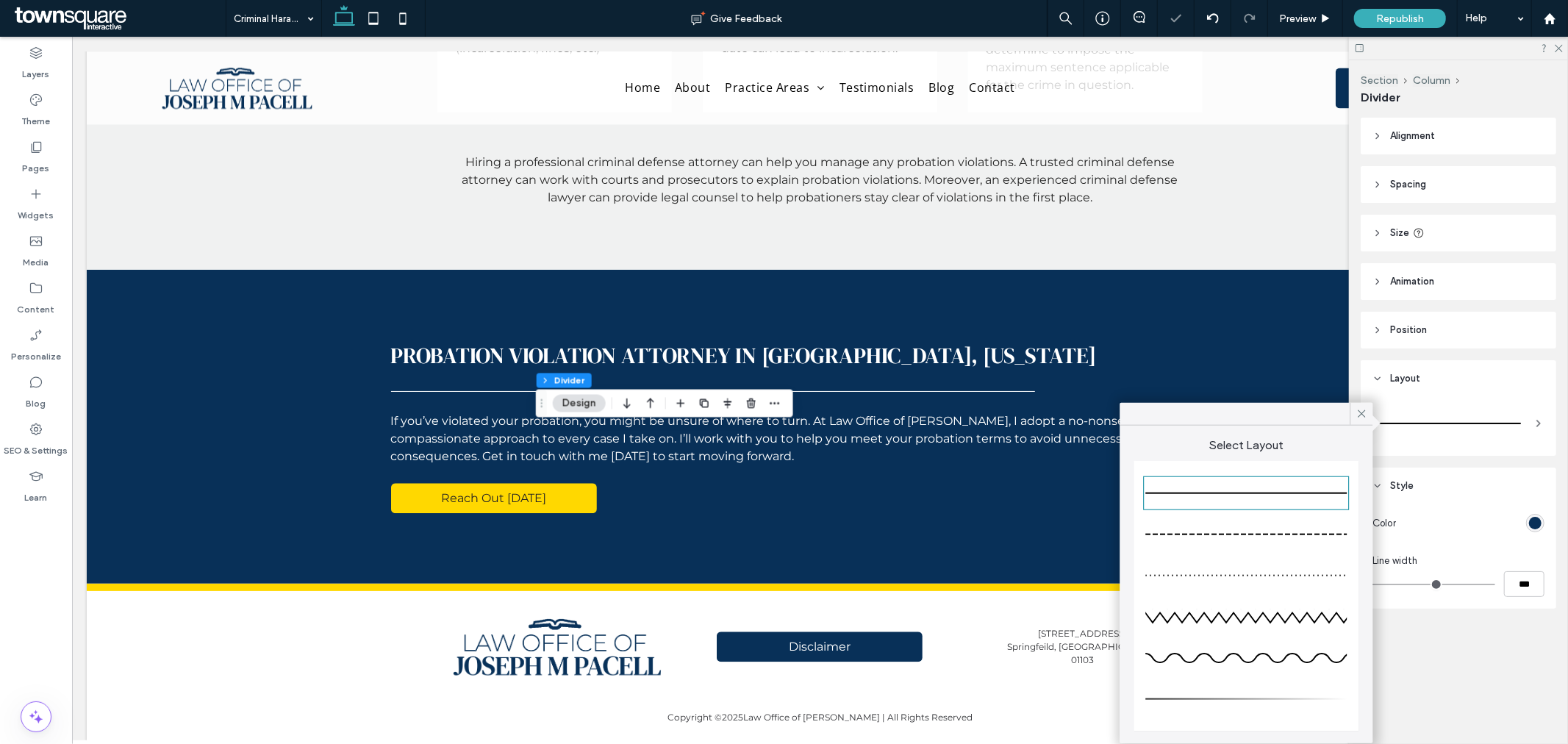
type input "*"
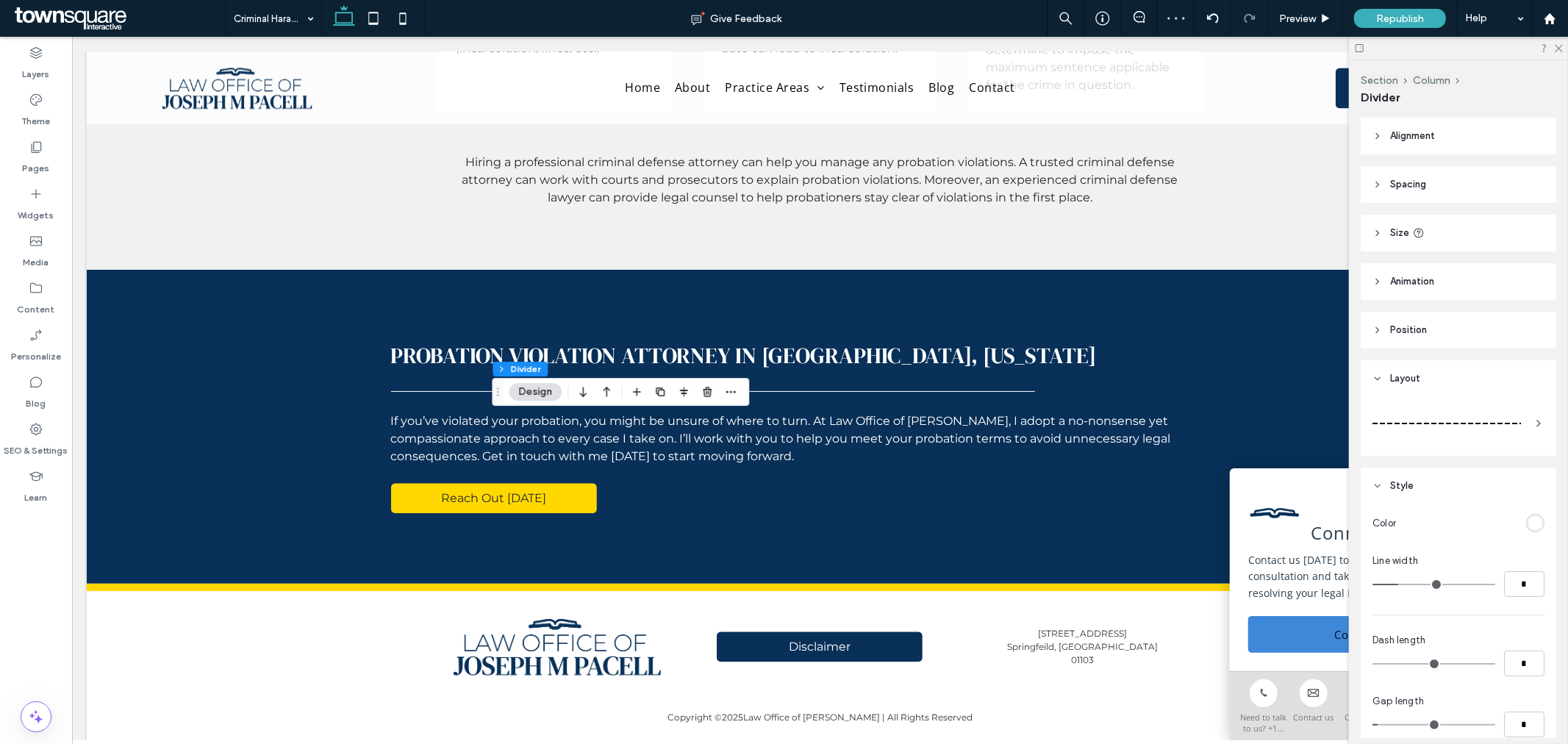
click at [1476, 414] on div at bounding box center [1447, 423] width 148 height 29
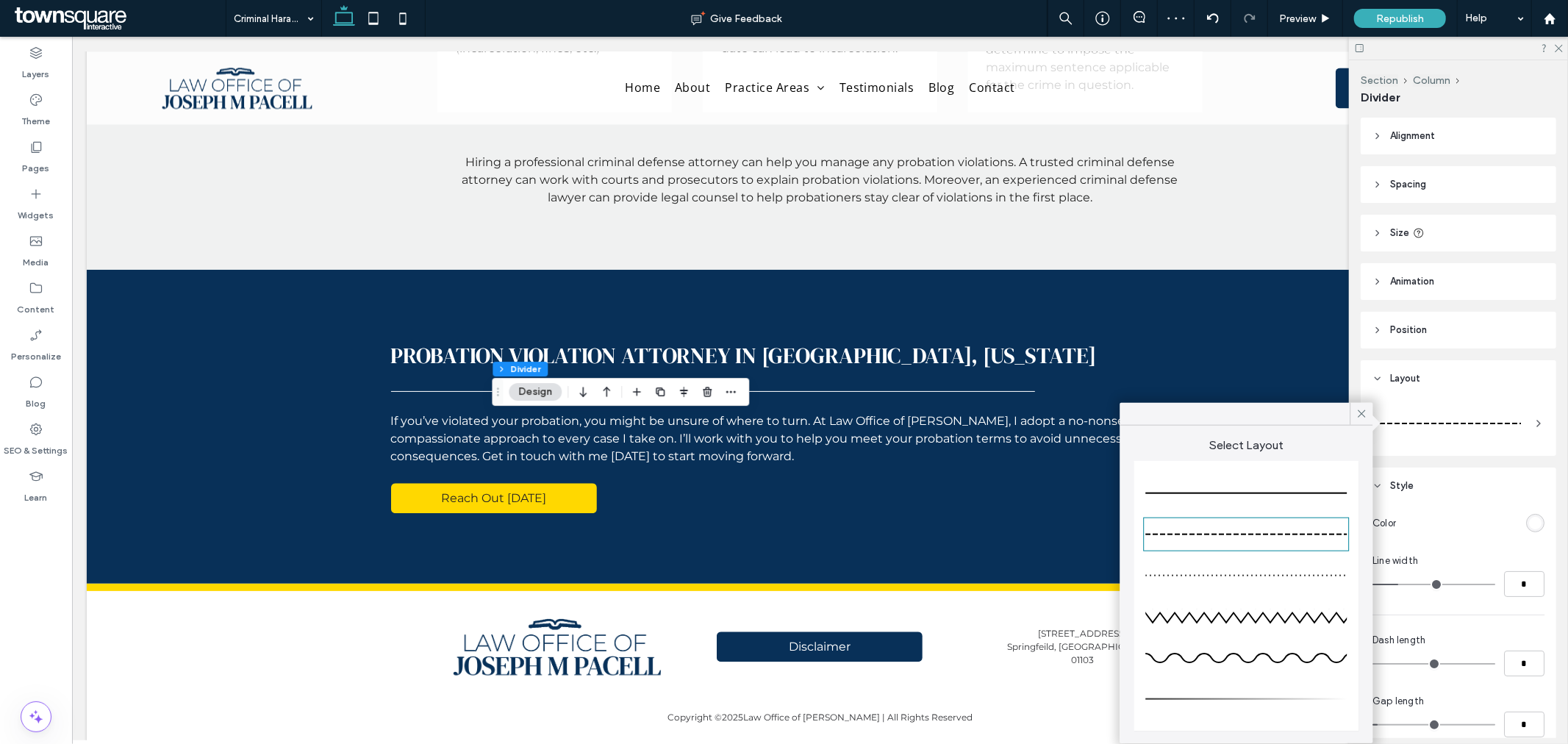
click at [1344, 488] on div at bounding box center [1247, 493] width 202 height 29
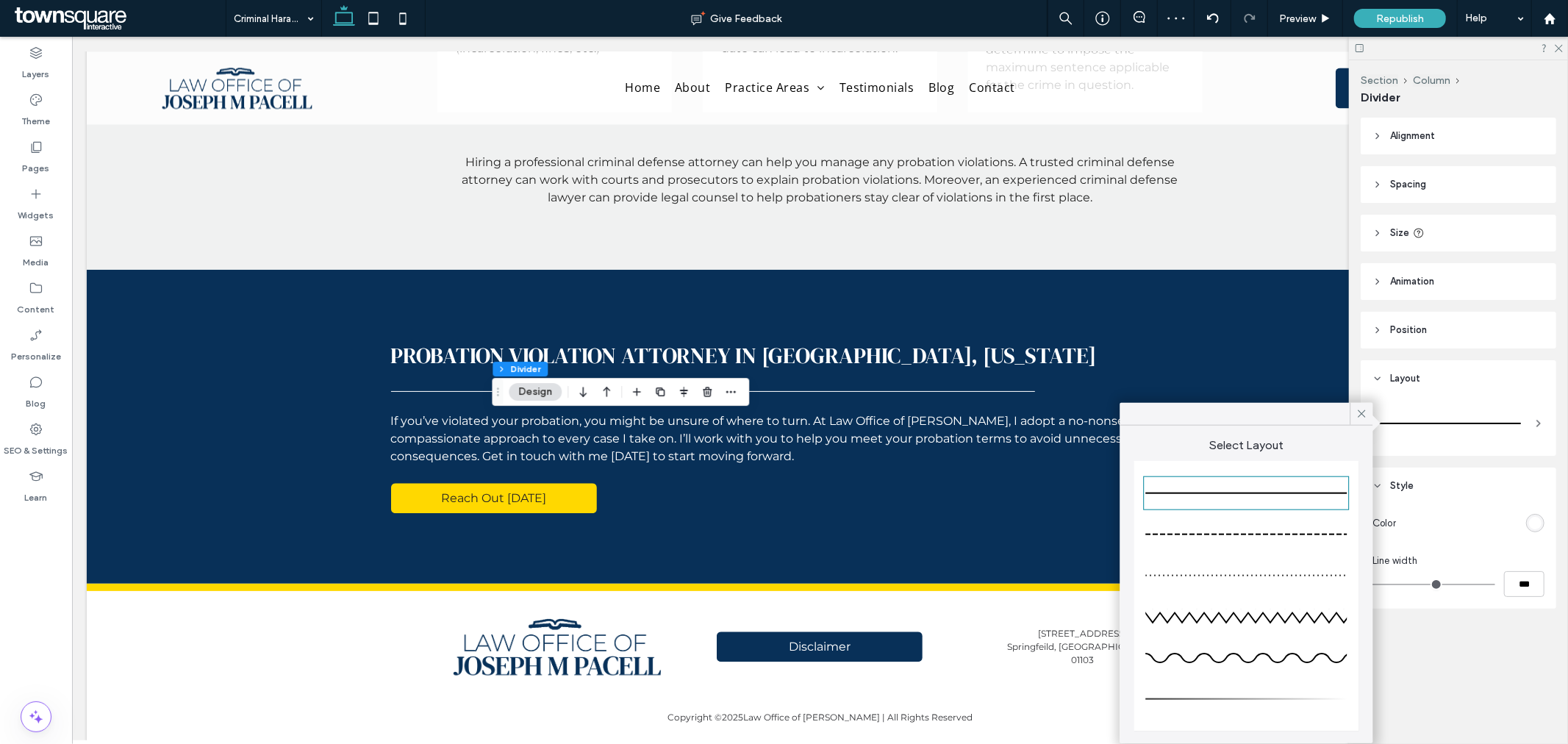
type input "*"
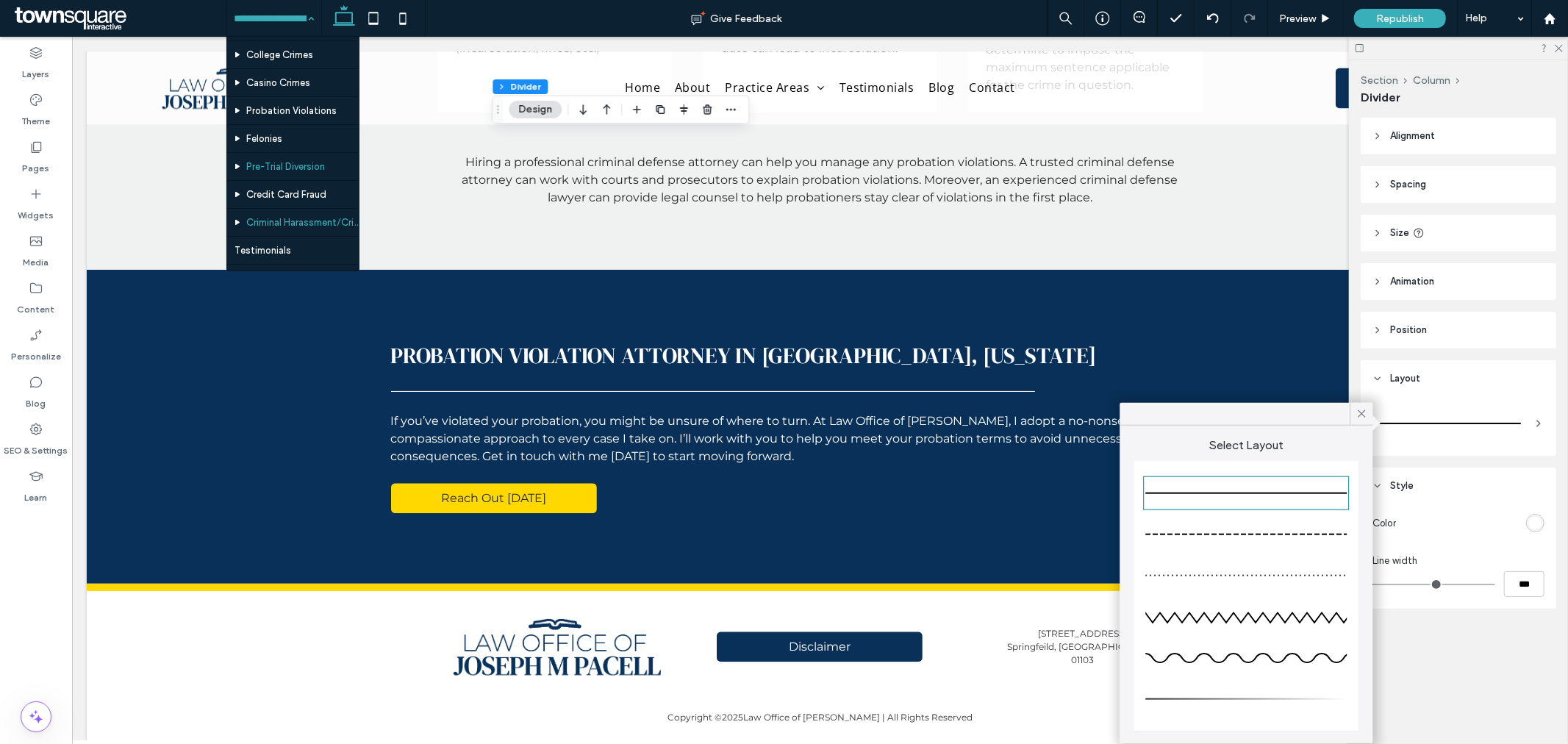
scroll to position [408, 0]
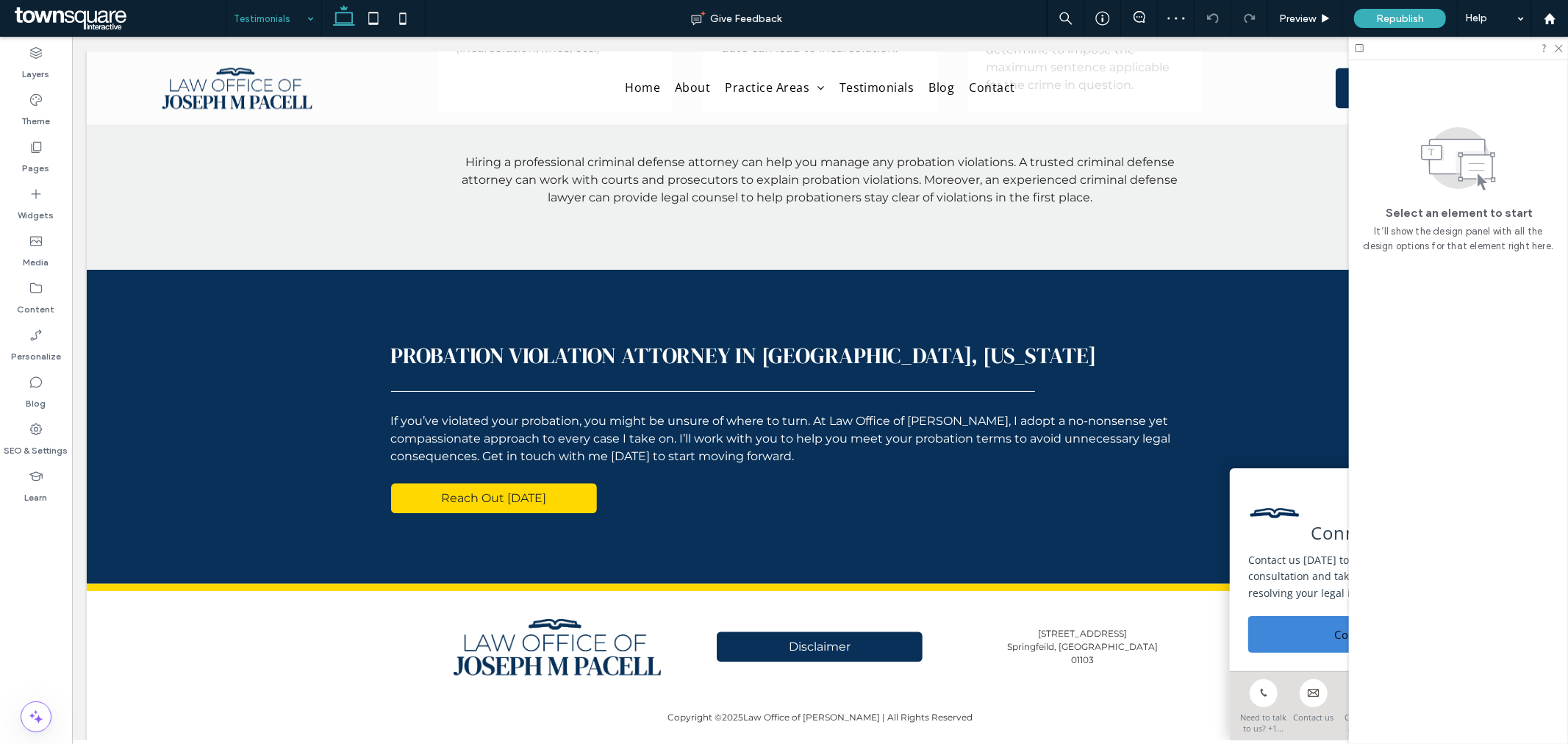
click at [292, 9] on input at bounding box center [270, 18] width 73 height 36
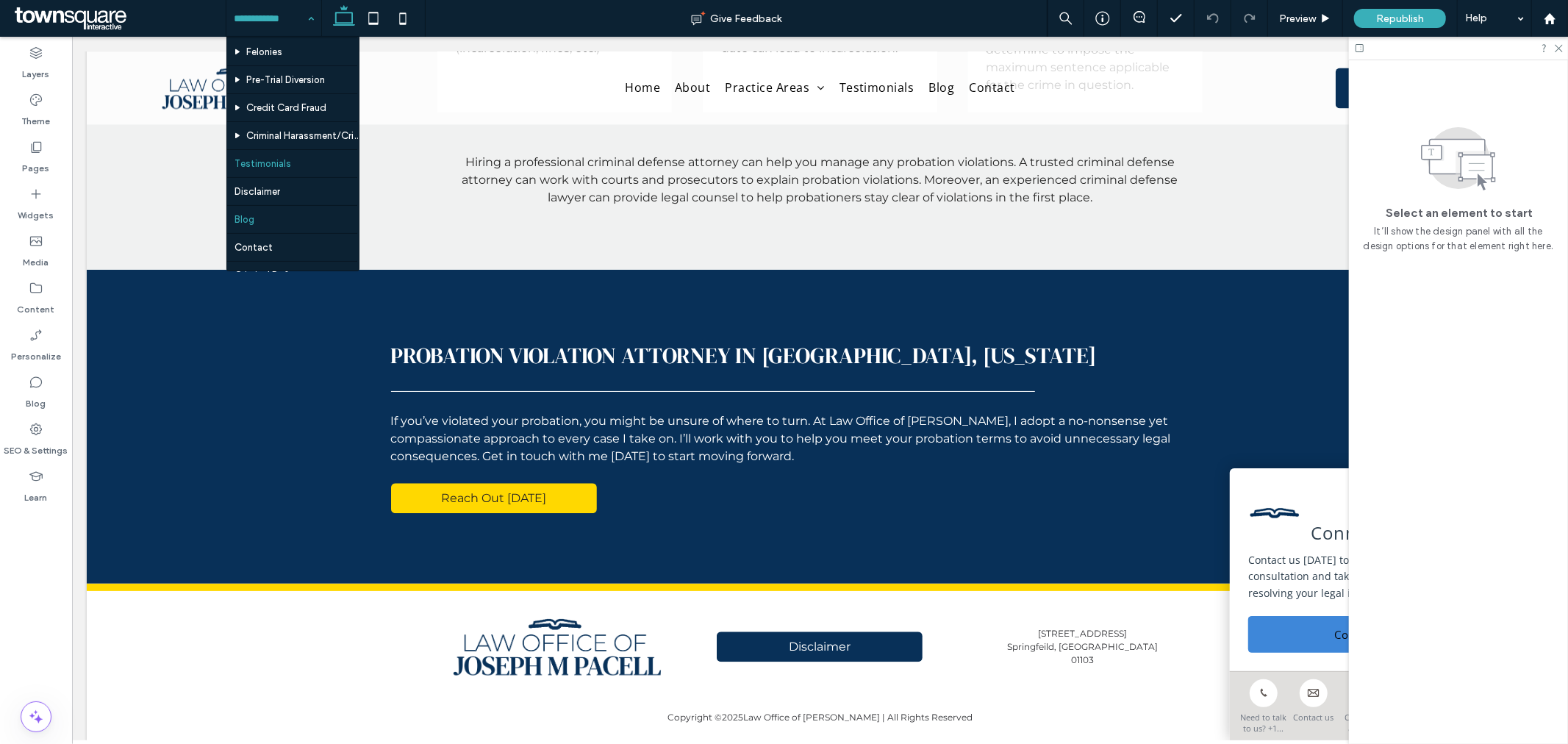
scroll to position [474, 0]
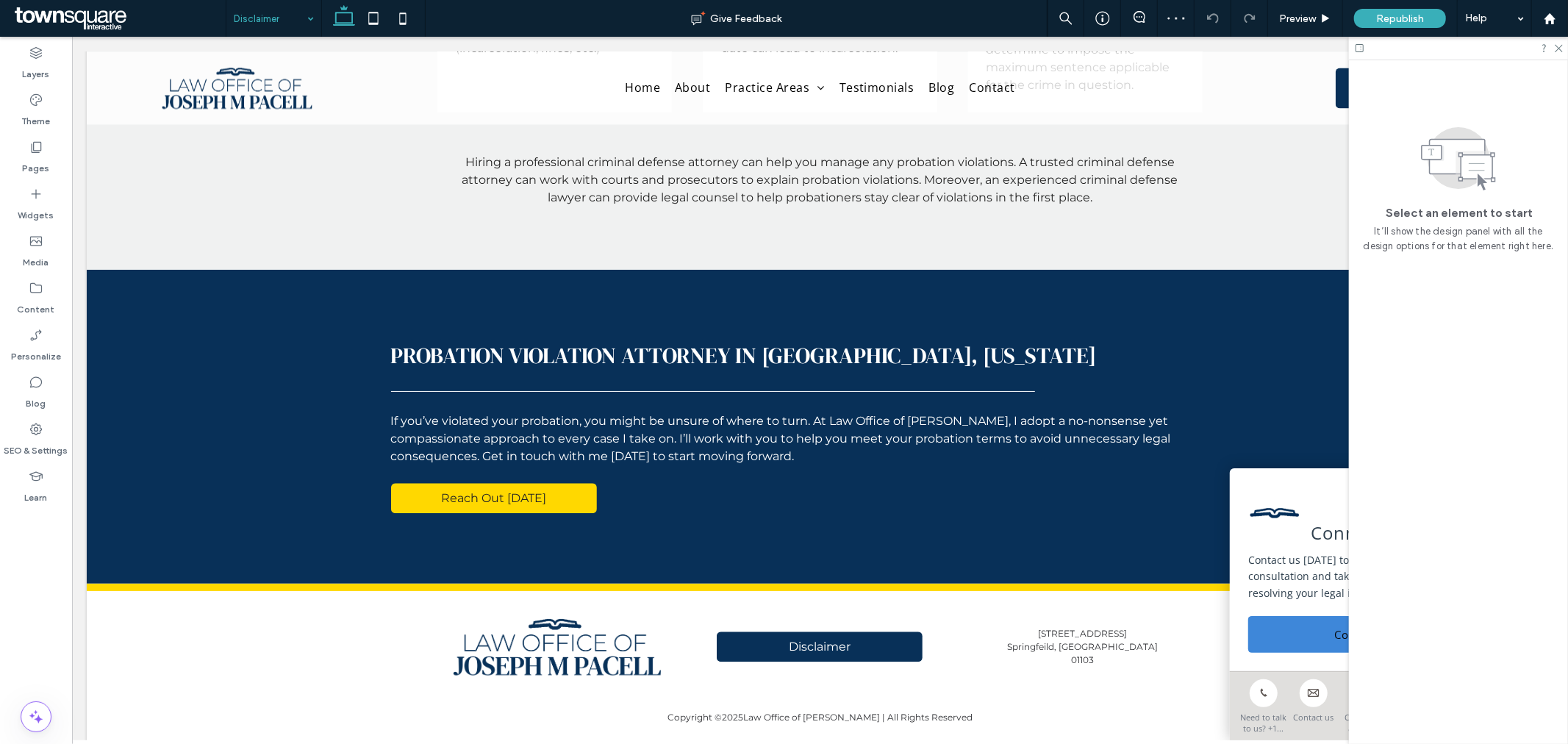
click at [290, 10] on input at bounding box center [270, 18] width 73 height 36
click at [267, 21] on input at bounding box center [270, 18] width 73 height 36
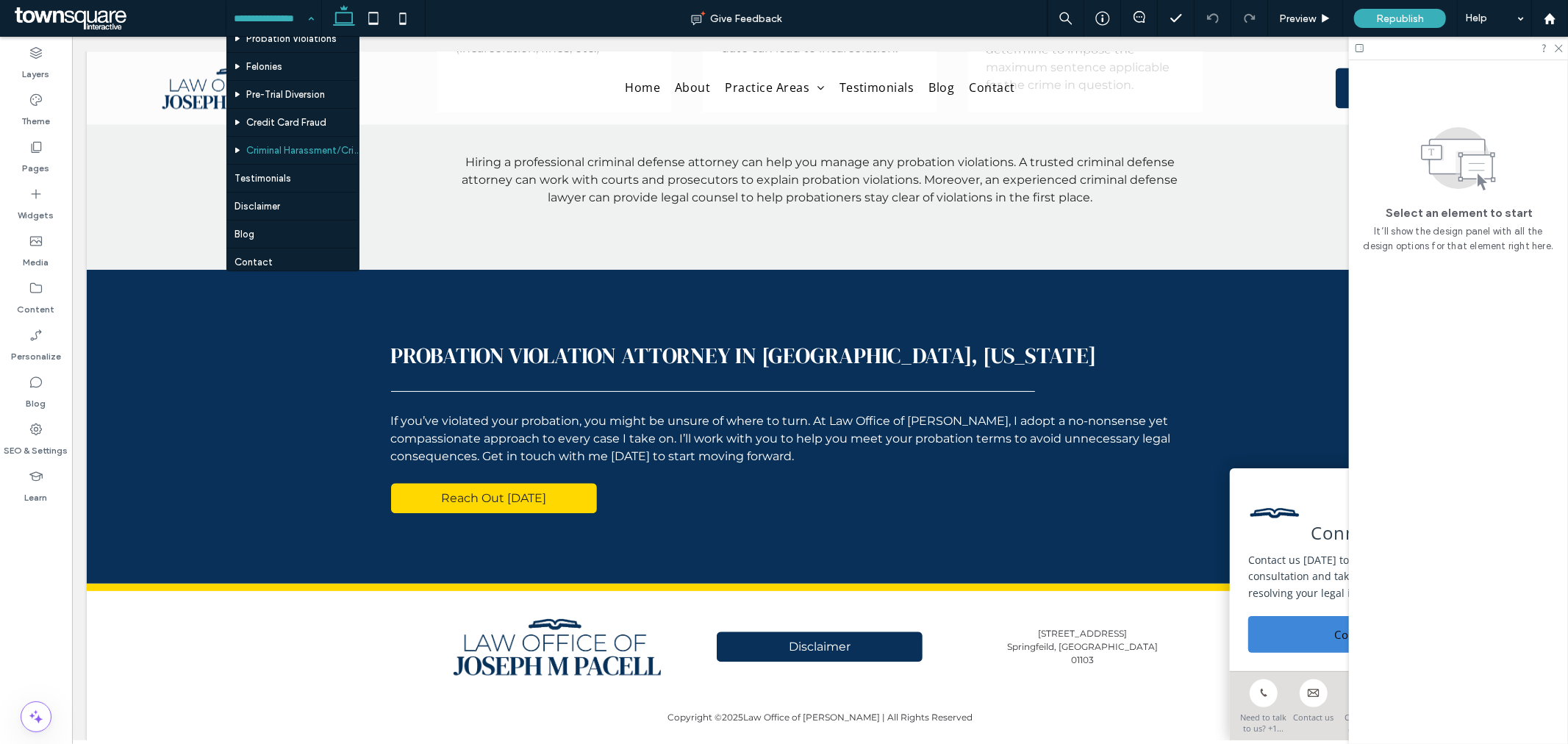
scroll to position [474, 0]
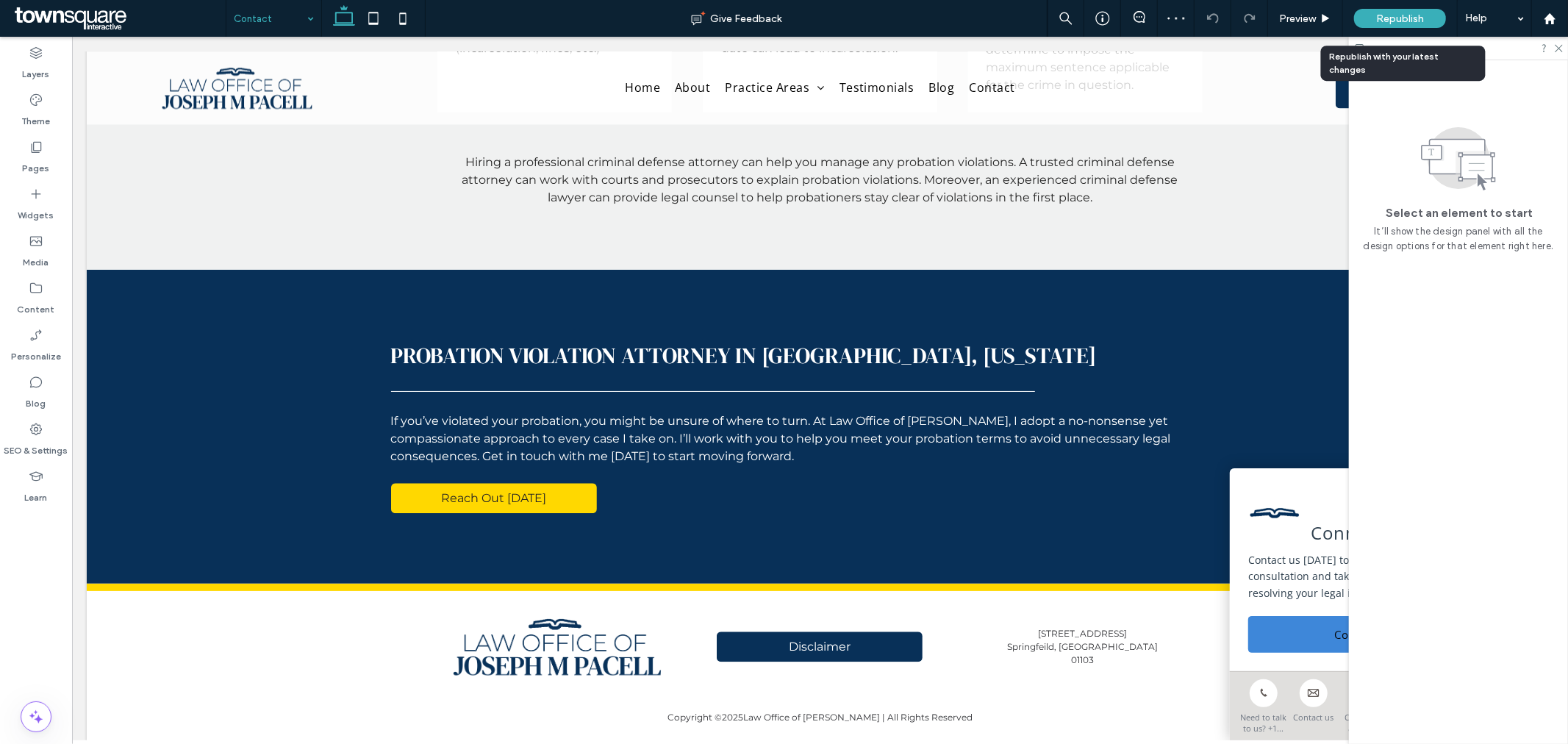
click at [1412, 22] on span "Republish" at bounding box center [1400, 18] width 48 height 12
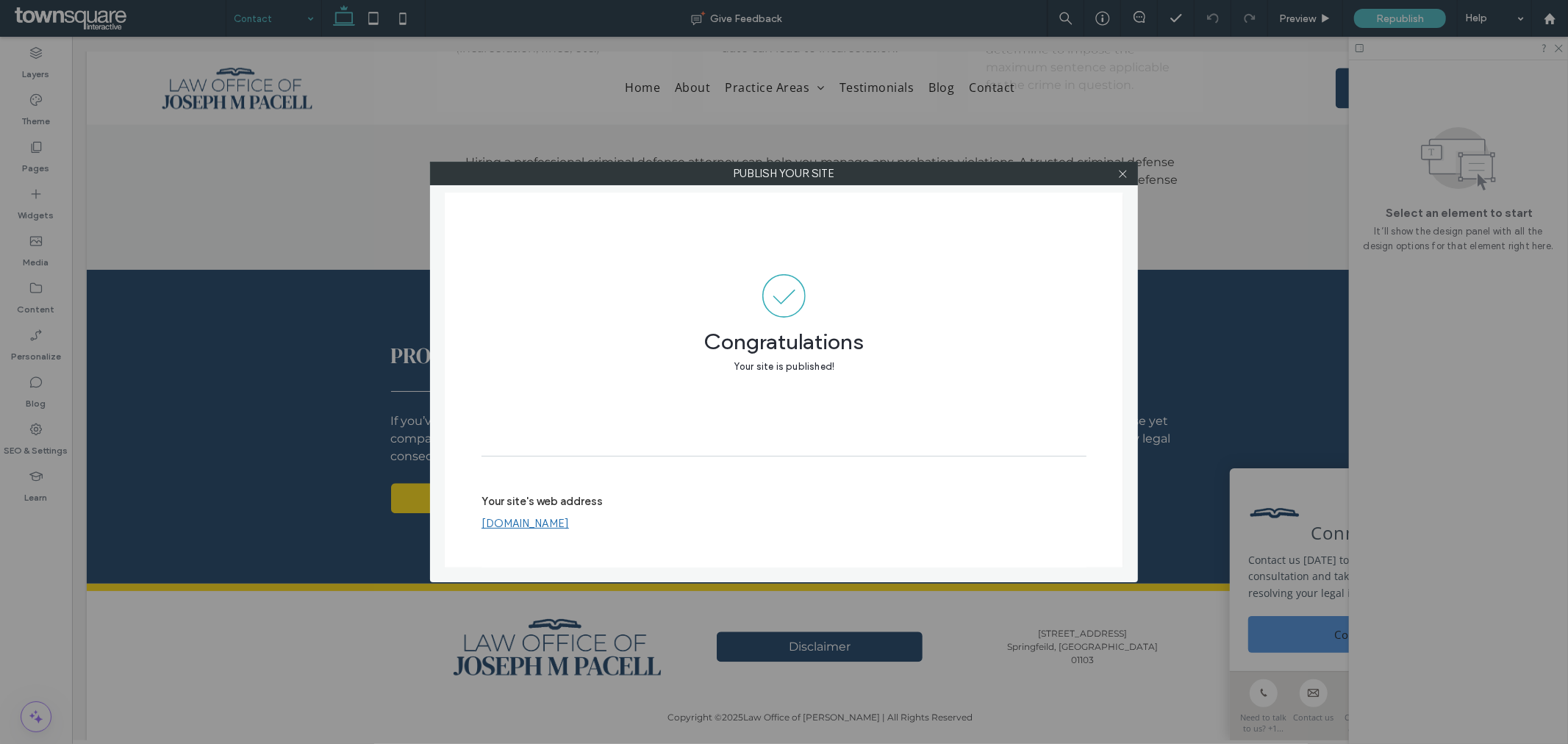
click at [1129, 175] on div at bounding box center [1123, 174] width 22 height 22
click at [1122, 175] on use at bounding box center [1123, 174] width 7 height 7
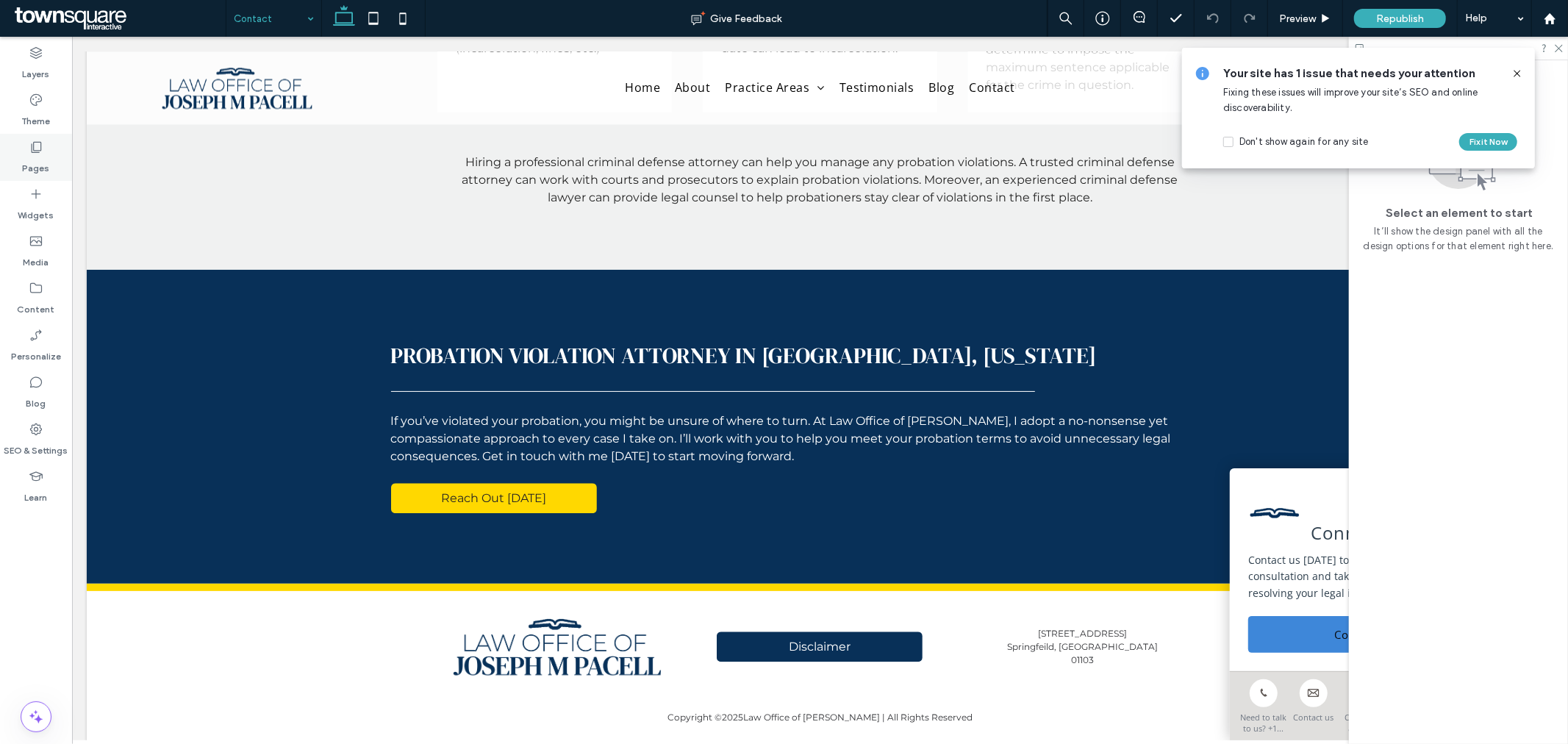
click at [37, 147] on icon at bounding box center [36, 147] width 15 height 15
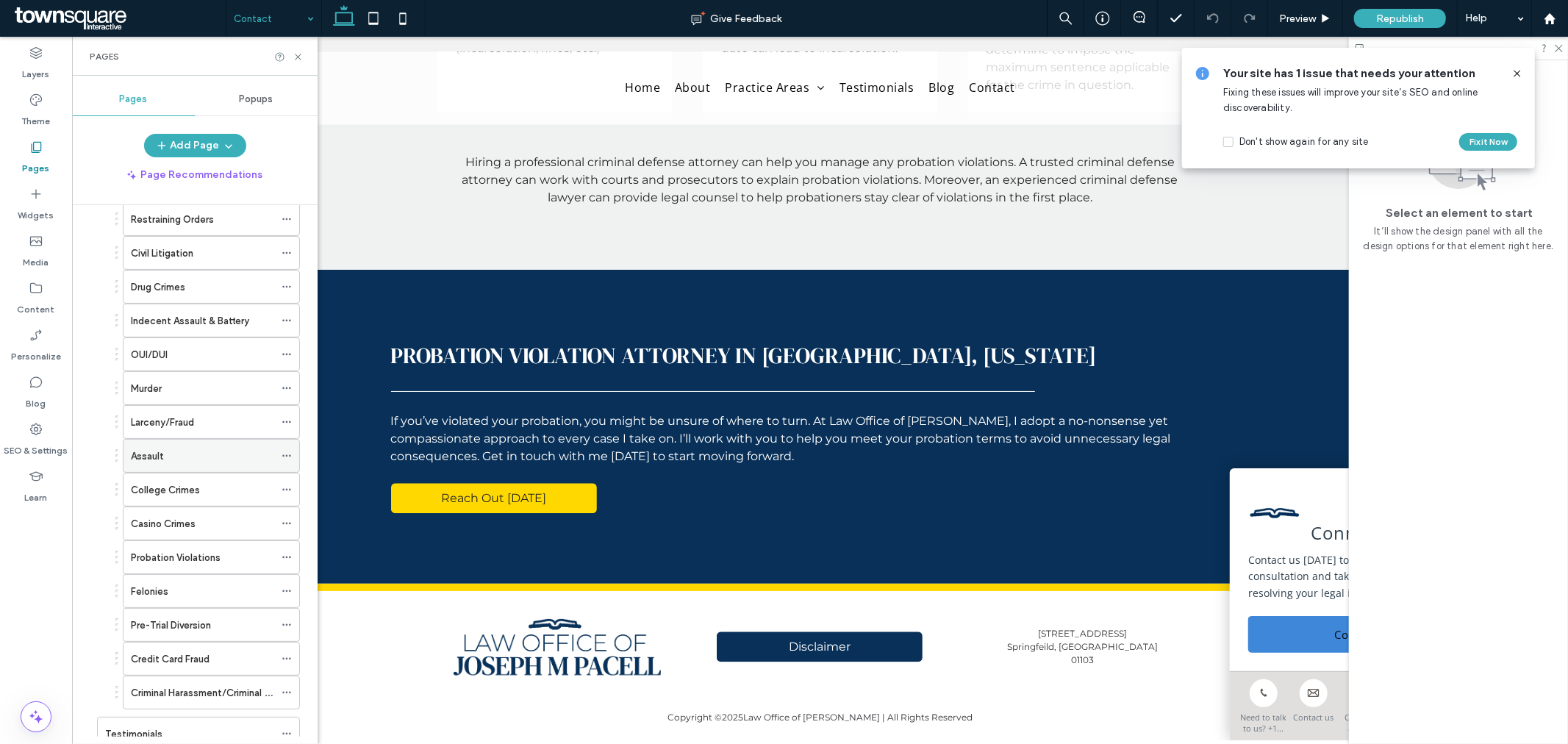
scroll to position [245, 0]
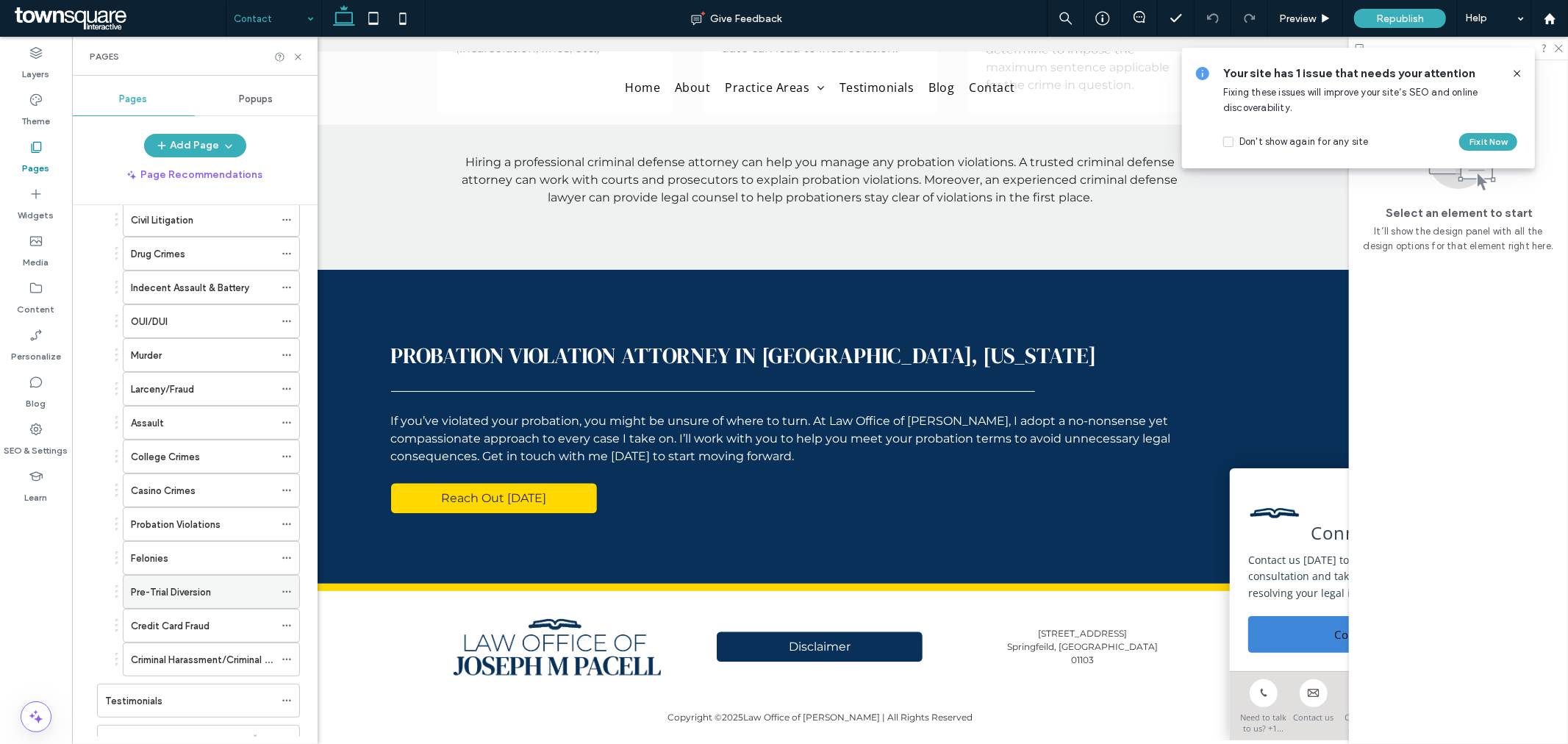
click at [287, 593] on icon at bounding box center [287, 591] width 10 height 10
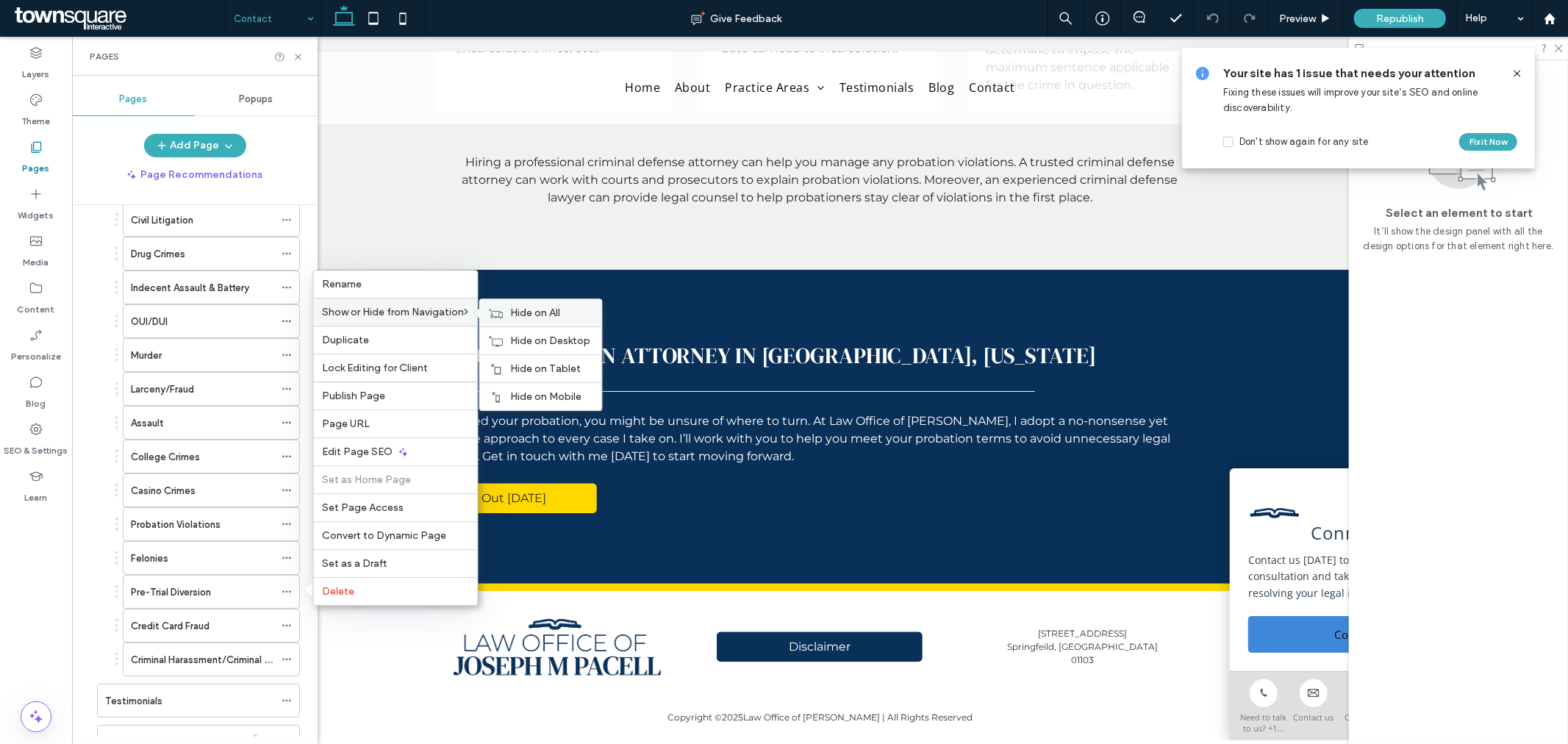
click at [528, 313] on span "Hide on All" at bounding box center [536, 312] width 50 height 12
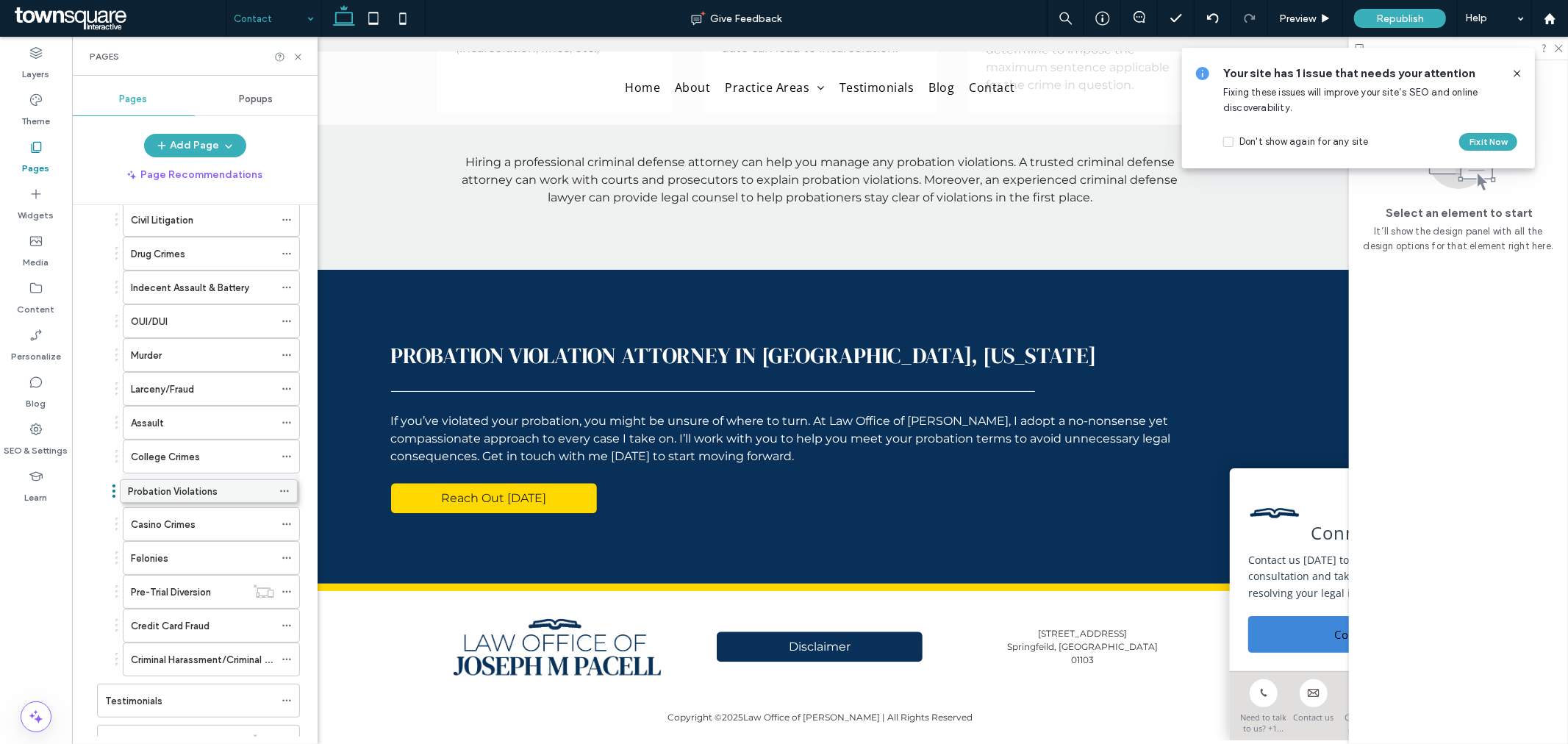
drag, startPoint x: 213, startPoint y: 519, endPoint x: 210, endPoint y: 482, distance: 37.1
drag, startPoint x: 219, startPoint y: 493, endPoint x: 227, endPoint y: 549, distance: 56.6
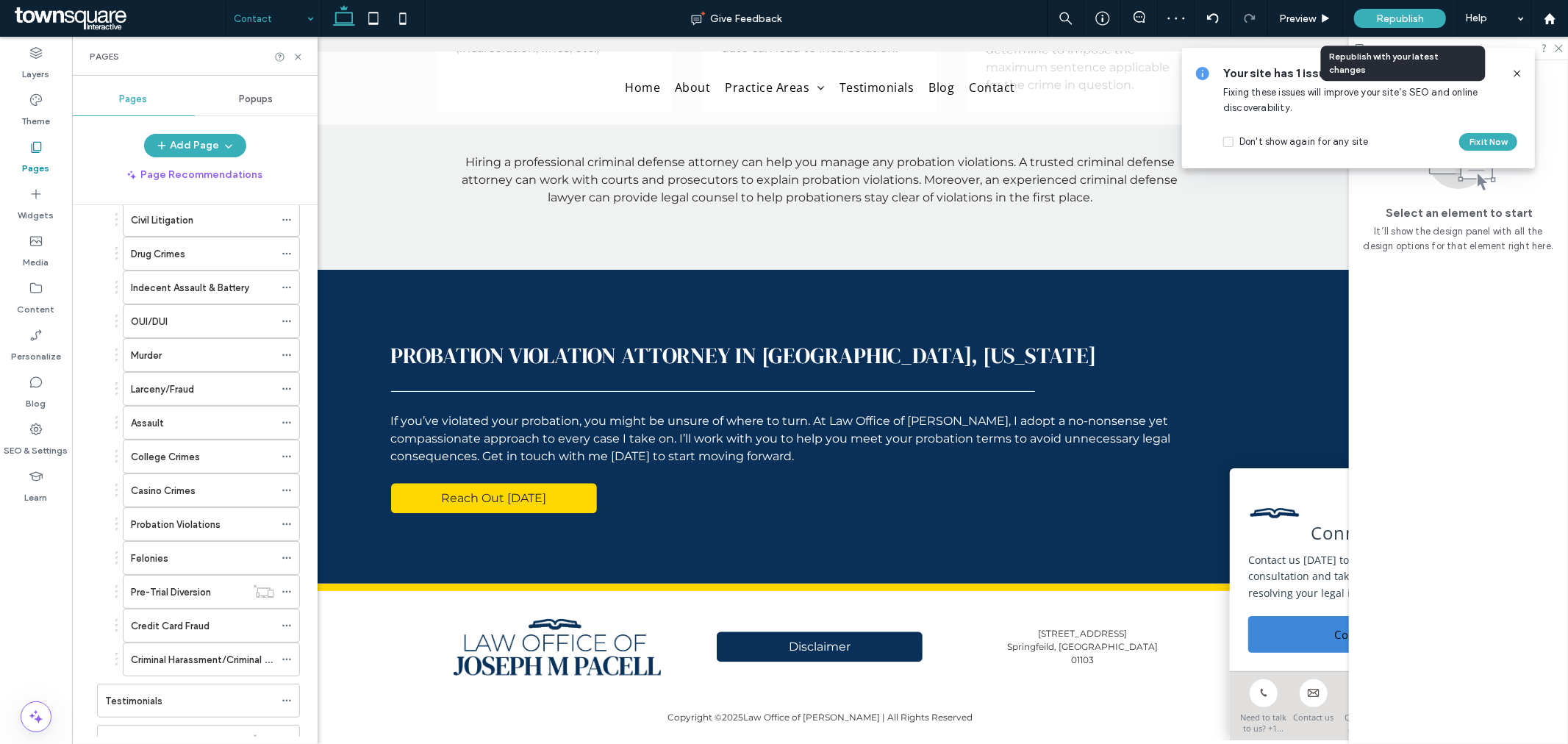
click at [1433, 15] on div "Republish" at bounding box center [1400, 18] width 92 height 19
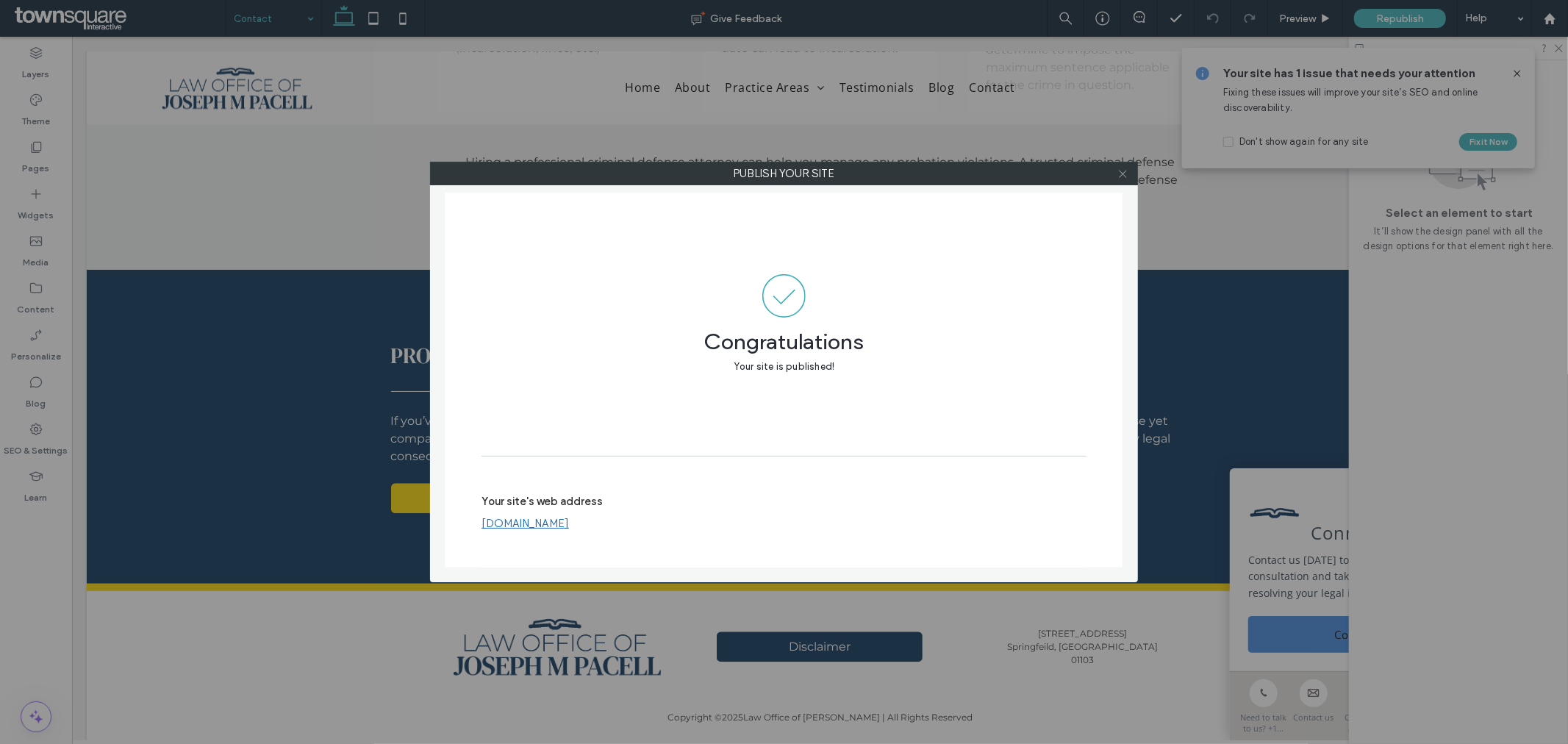
click at [1126, 171] on icon at bounding box center [1123, 174] width 11 height 11
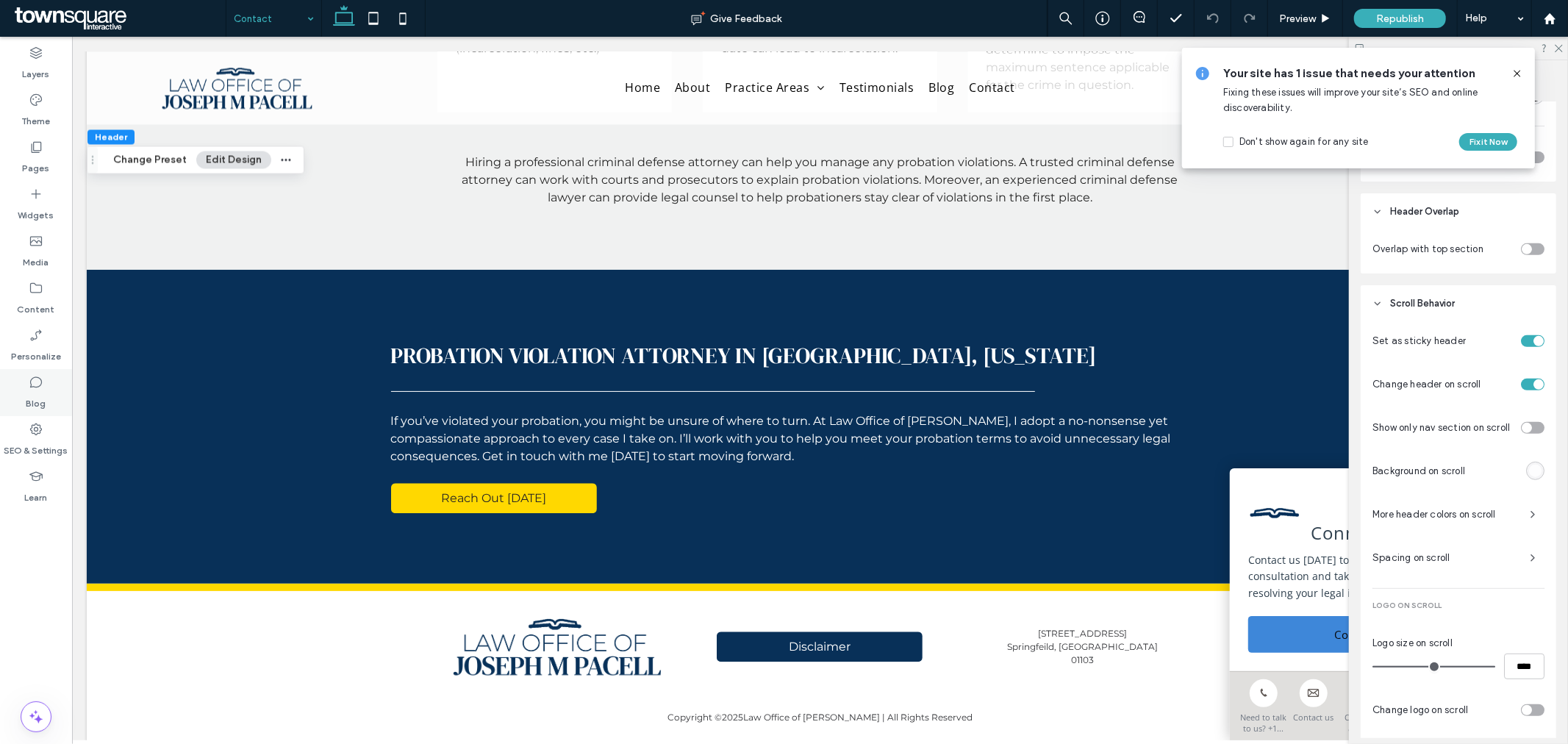
scroll to position [518, 0]
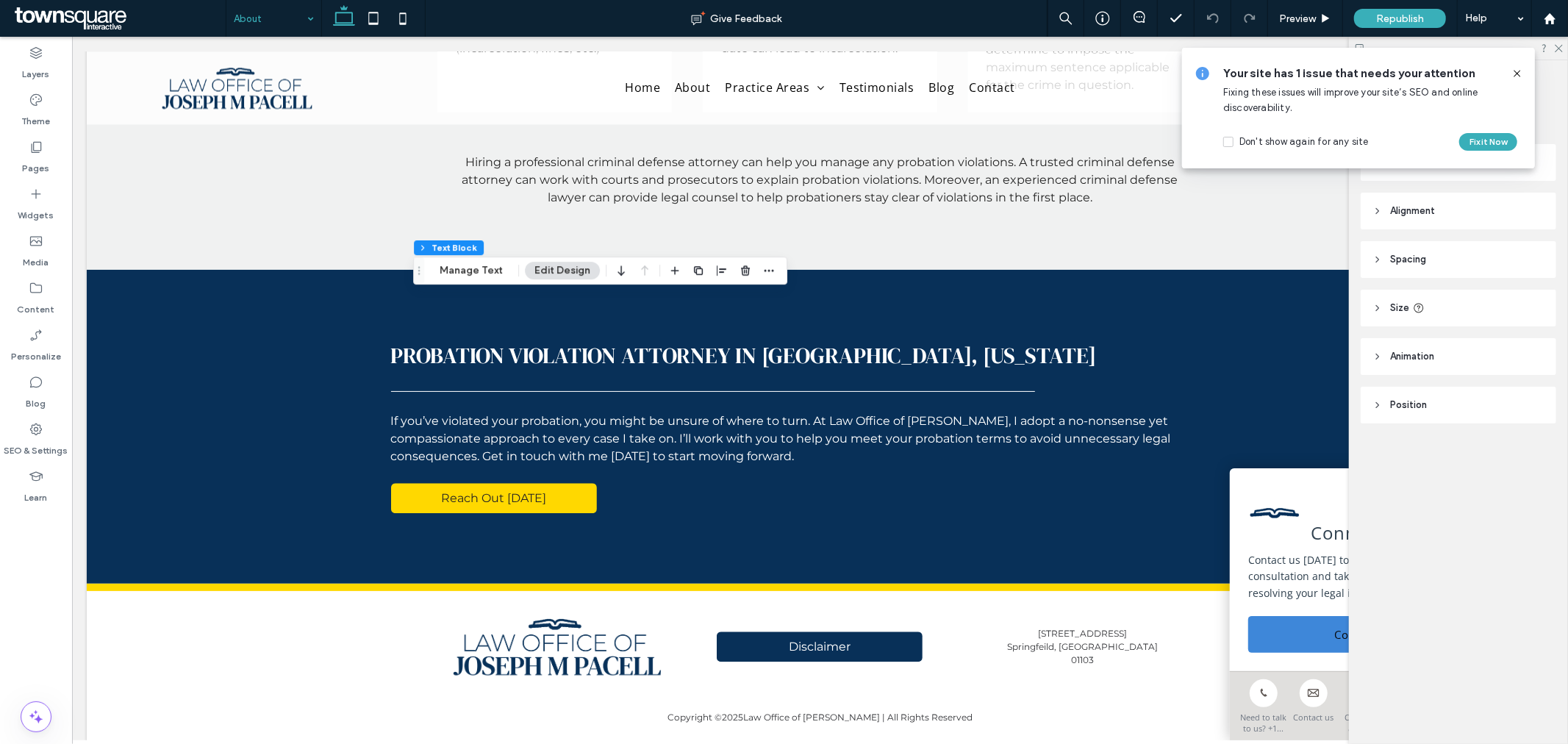
click at [1426, 268] on header "Spacing" at bounding box center [1458, 259] width 195 height 36
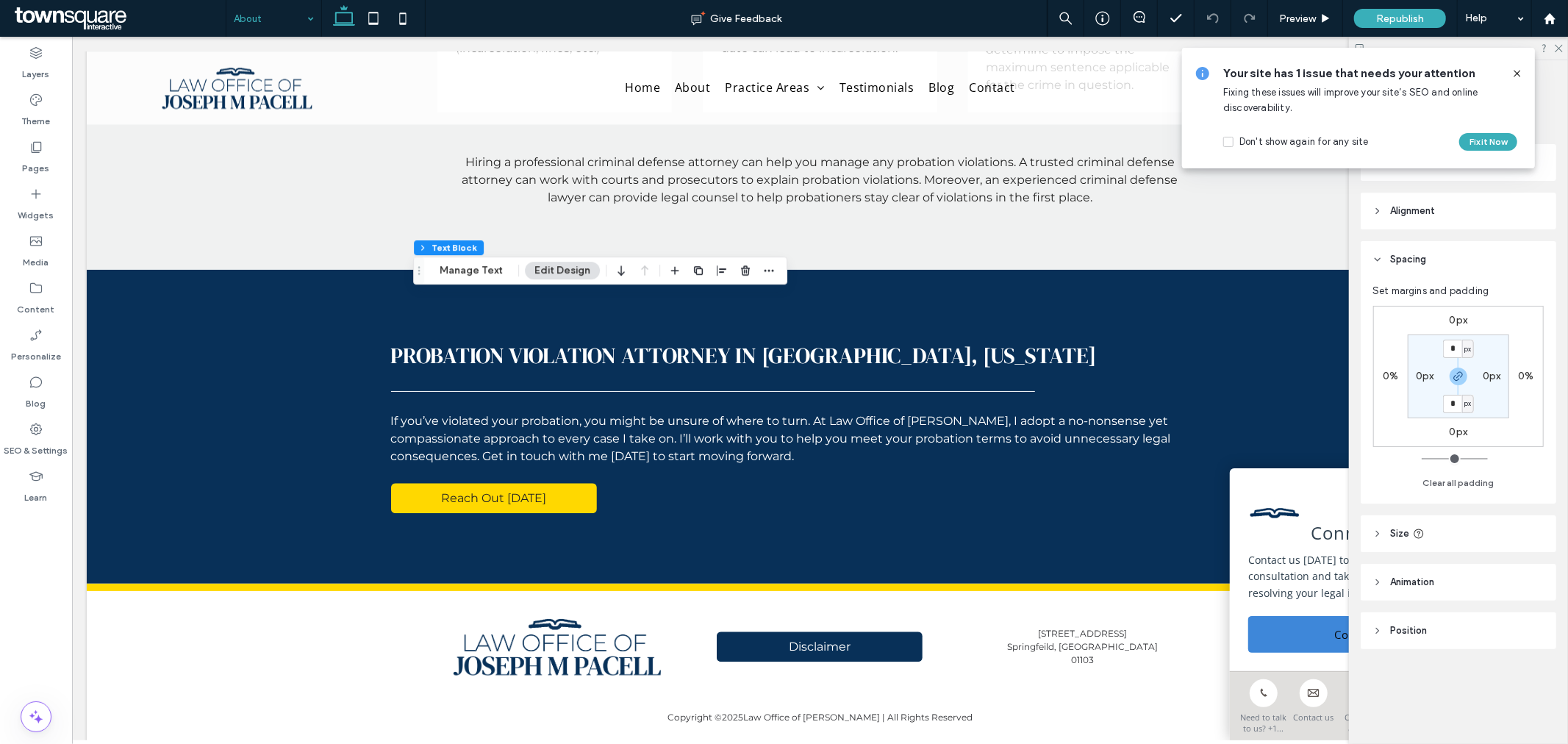
click at [1519, 69] on icon at bounding box center [1518, 73] width 12 height 12
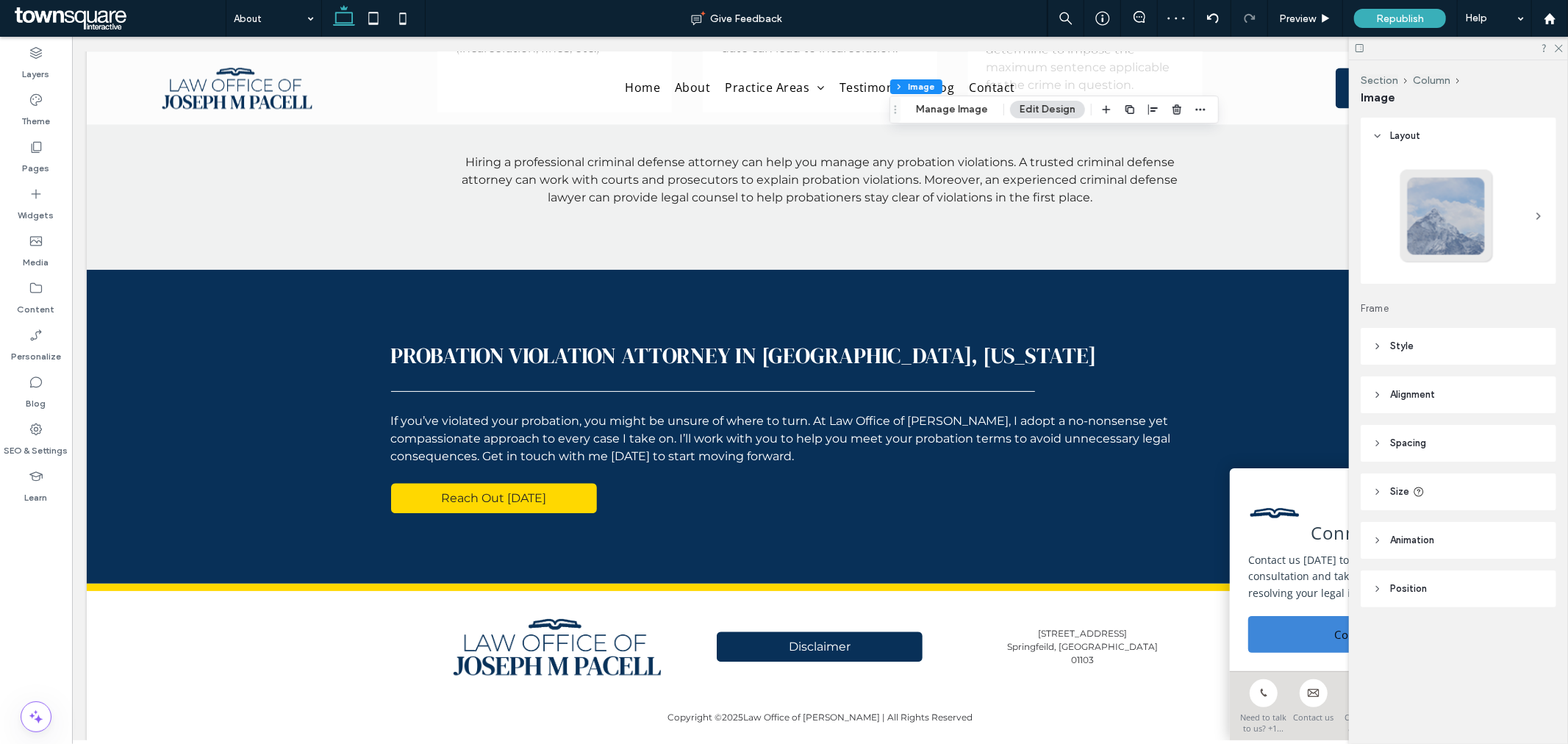
click at [952, 113] on button "Manage Image" at bounding box center [953, 109] width 92 height 18
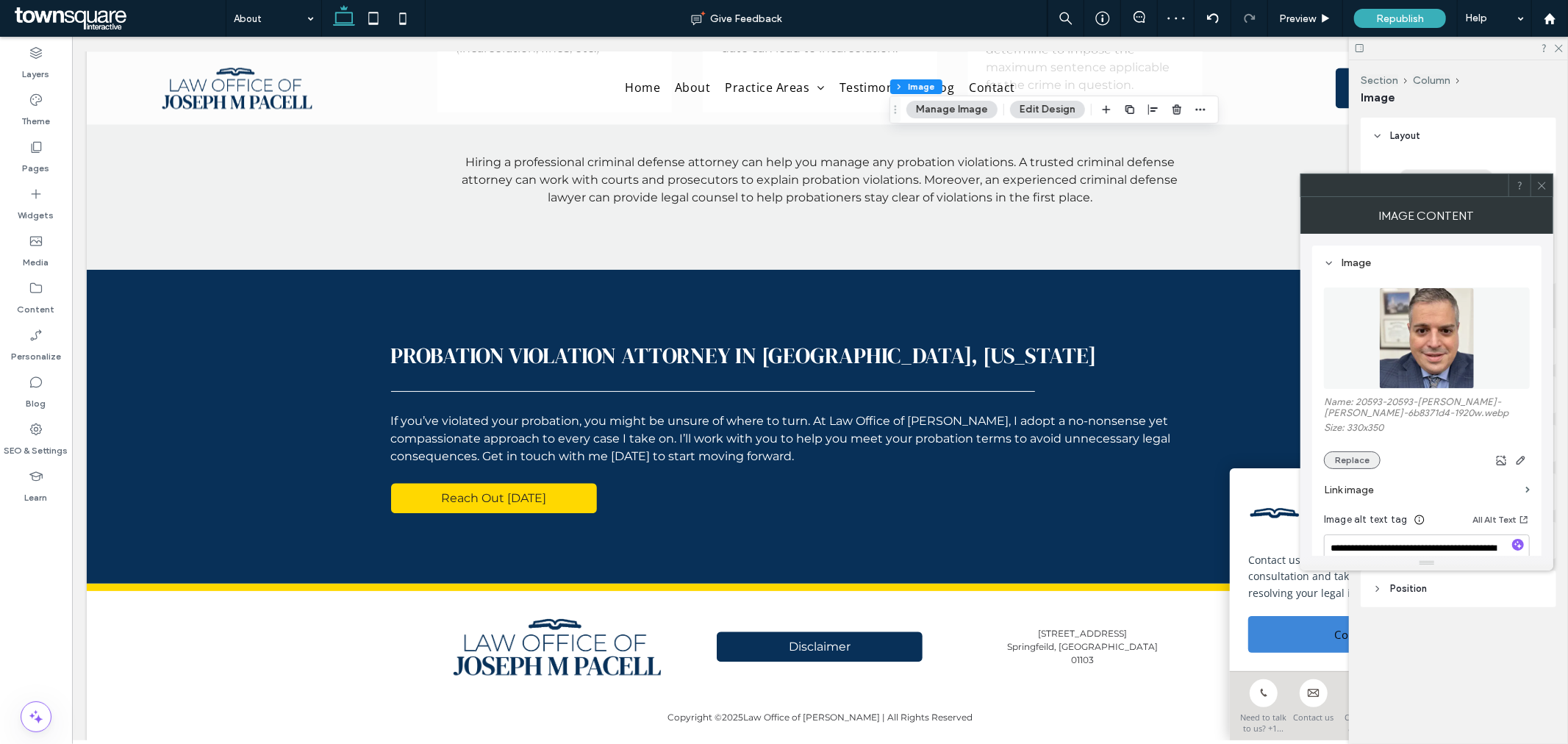
click at [1347, 455] on button "Replace" at bounding box center [1352, 459] width 57 height 18
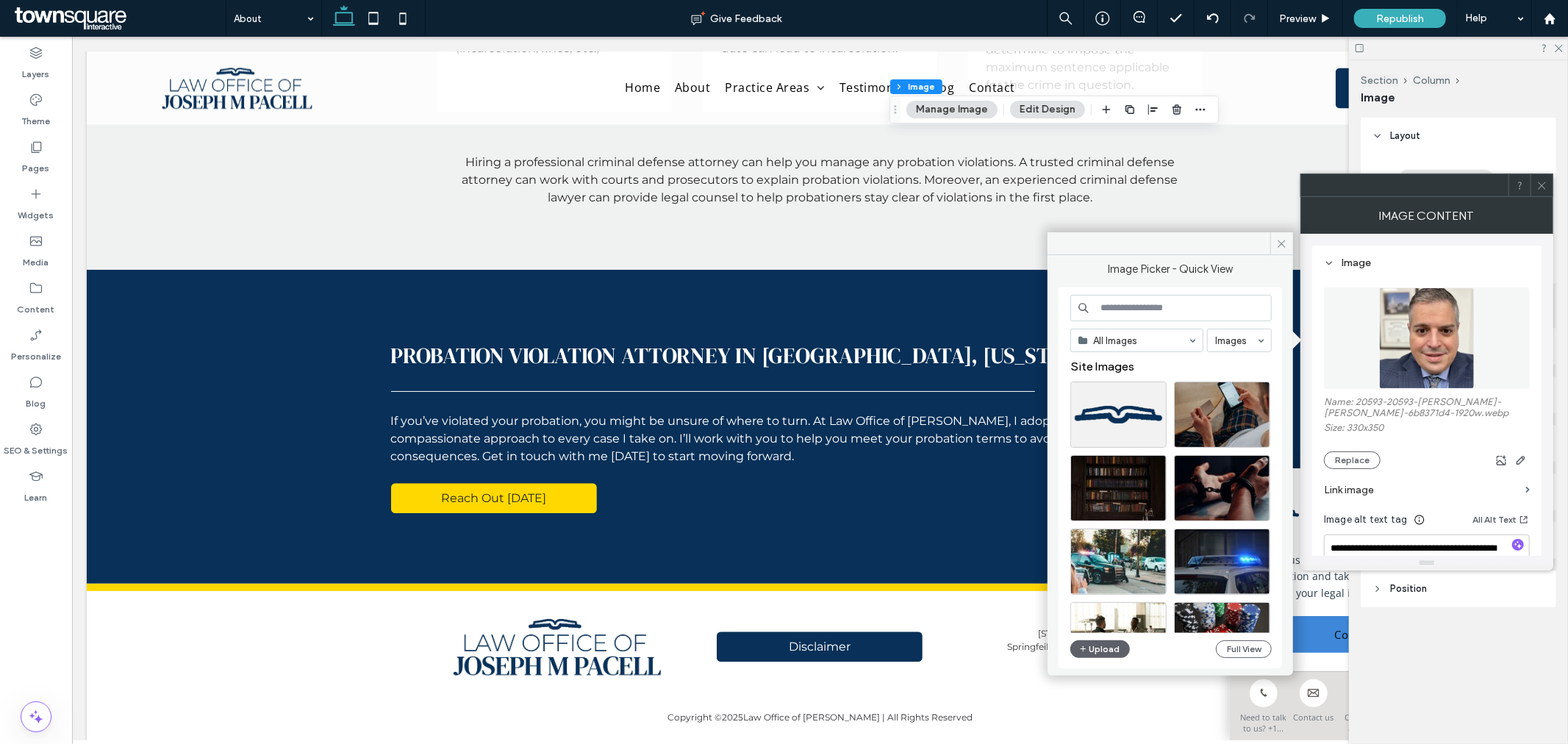
click at [1137, 307] on input at bounding box center [1171, 308] width 202 height 26
click at [1091, 650] on button "Upload" at bounding box center [1100, 649] width 61 height 18
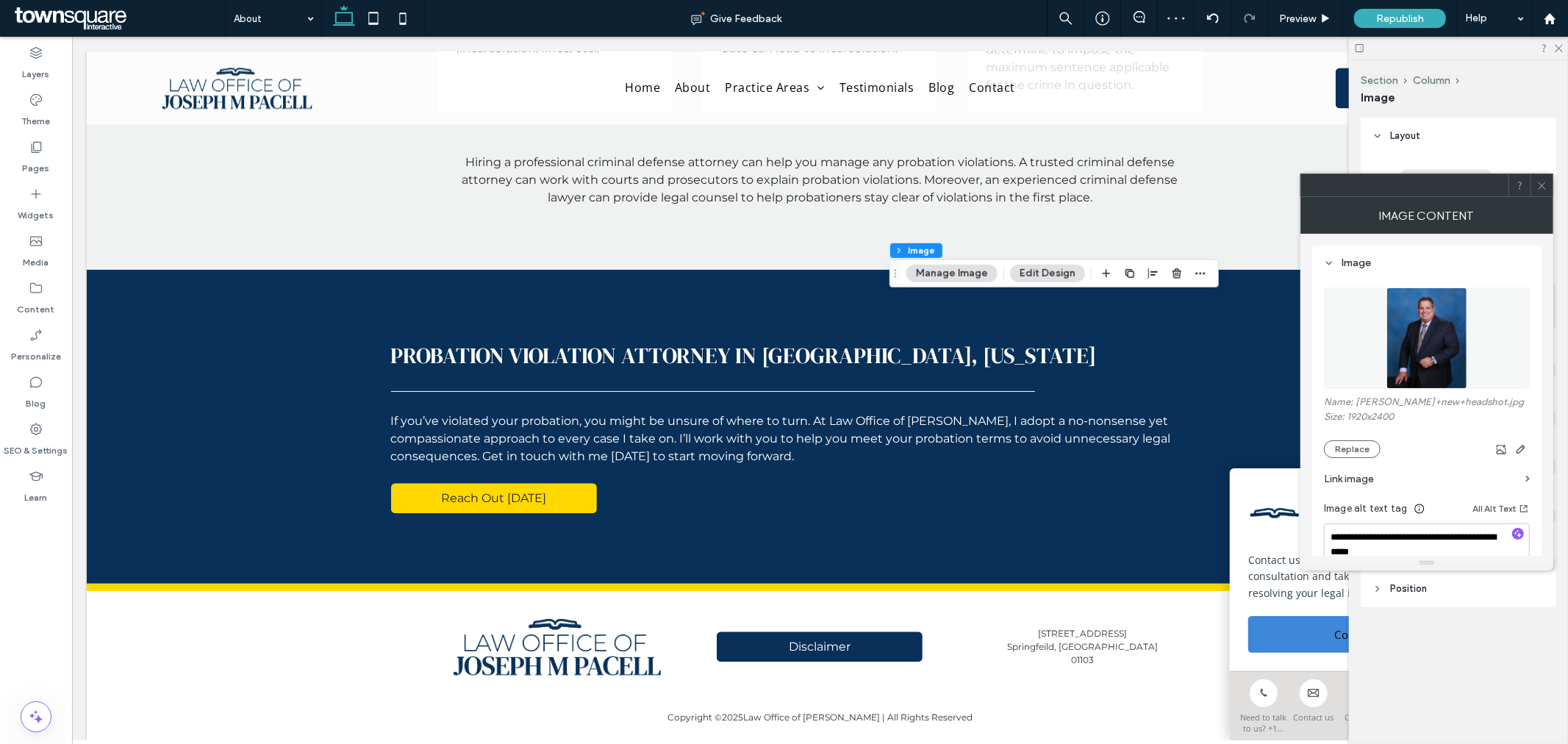
click at [1306, 399] on div "**********" at bounding box center [1427, 394] width 253 height 322
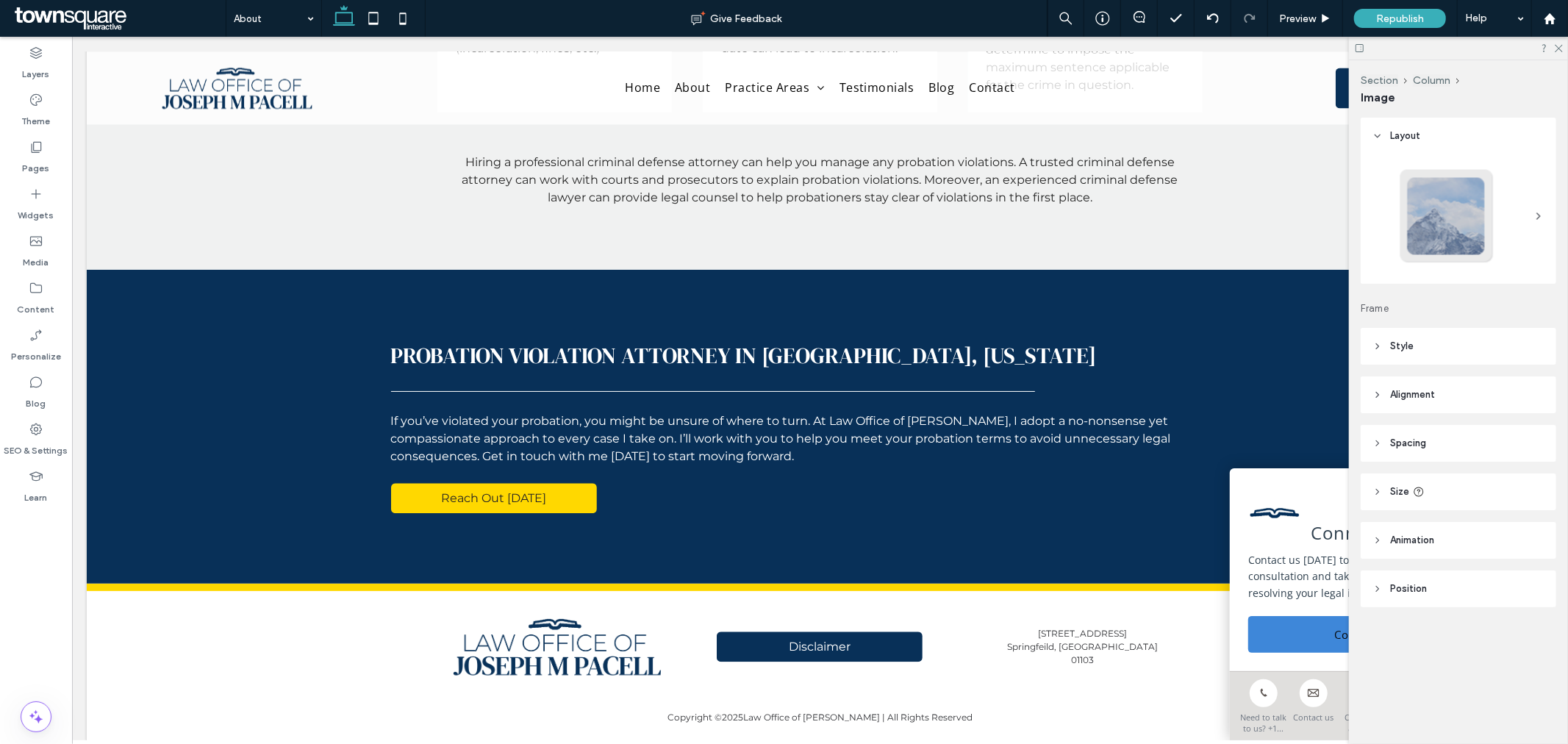
type input "**"
type input "***"
type input "*"
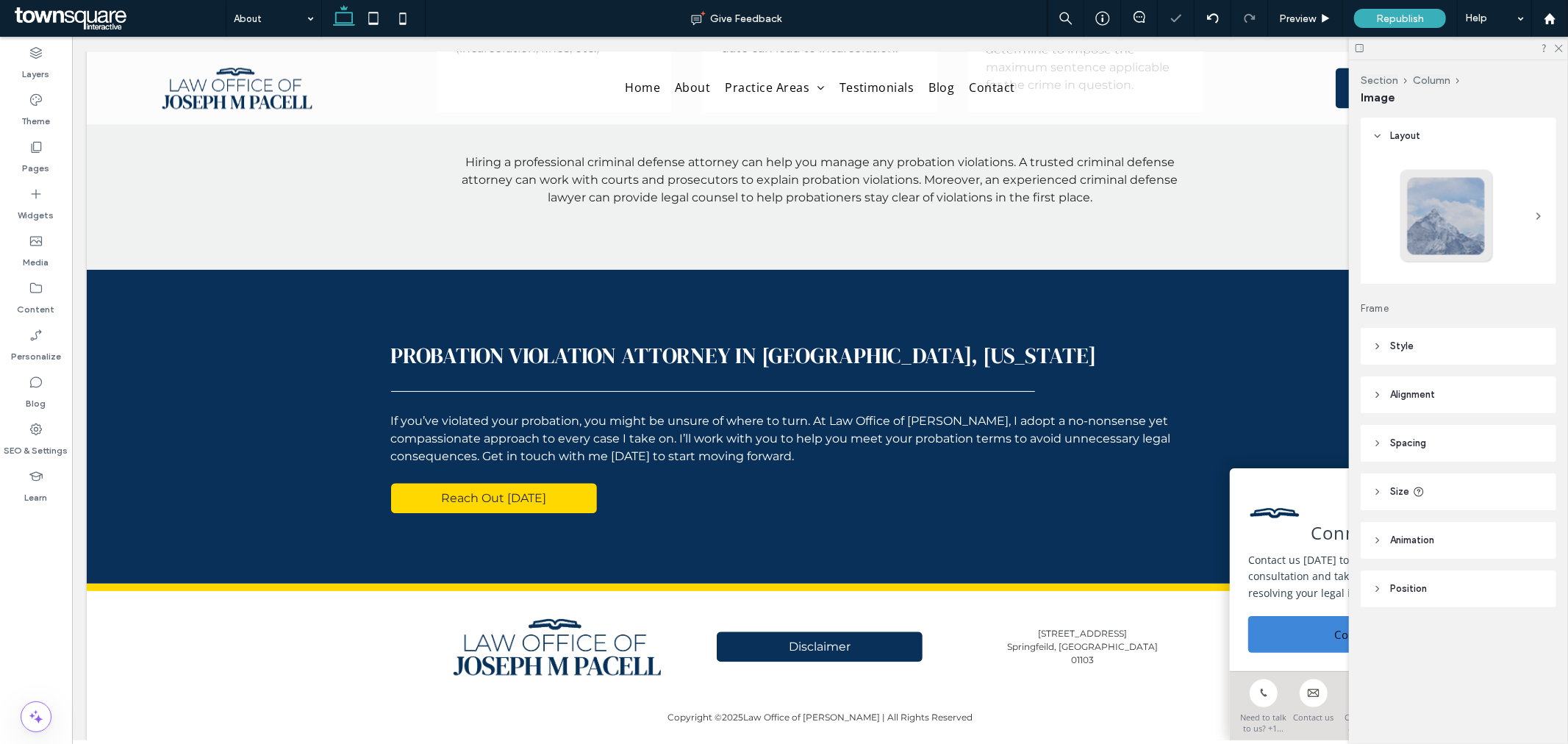
type input "*"
type input "***"
type input "****"
type input "***"
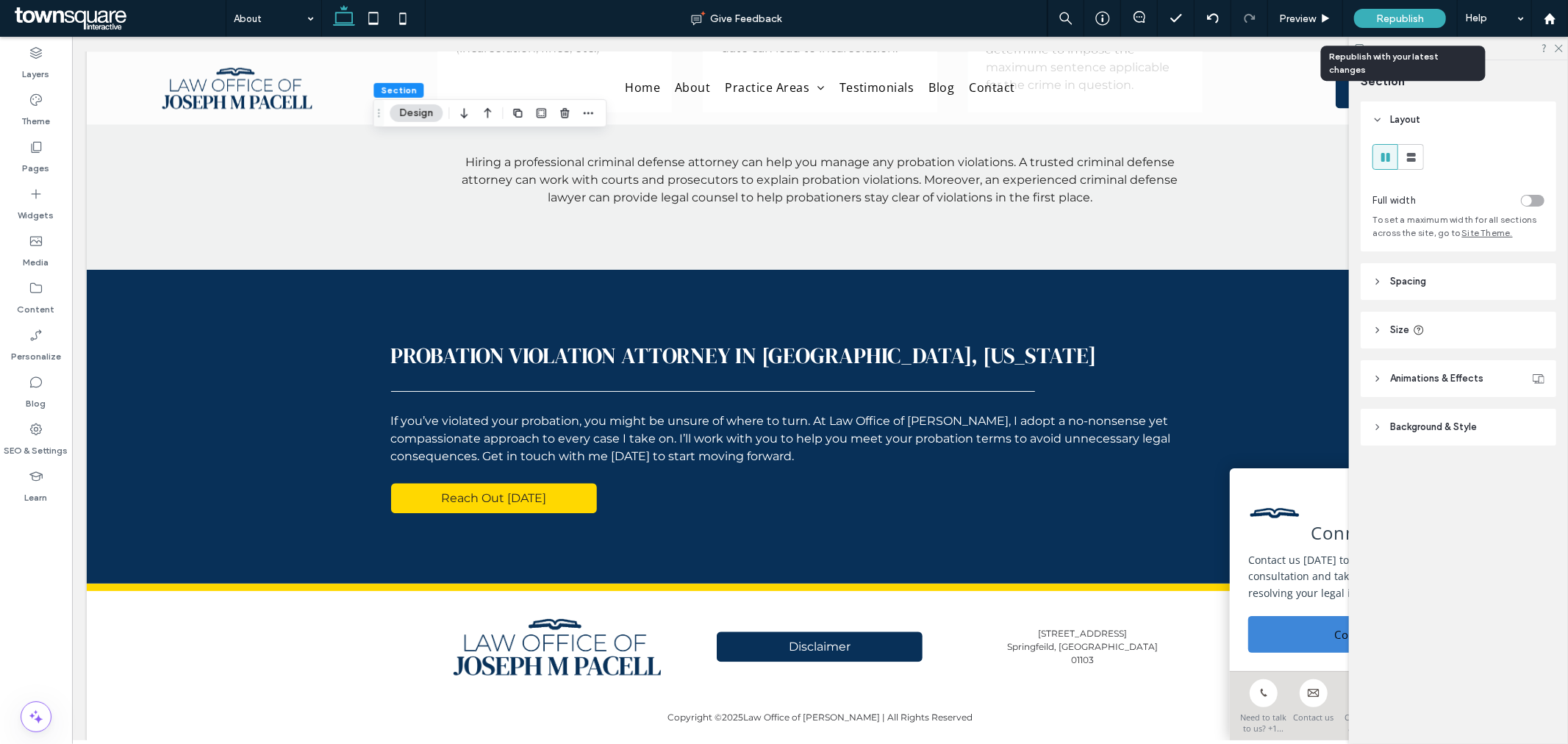
click at [1417, 28] on div "Republish" at bounding box center [1400, 18] width 92 height 36
click at [1420, 20] on span "Republish" at bounding box center [1400, 18] width 48 height 12
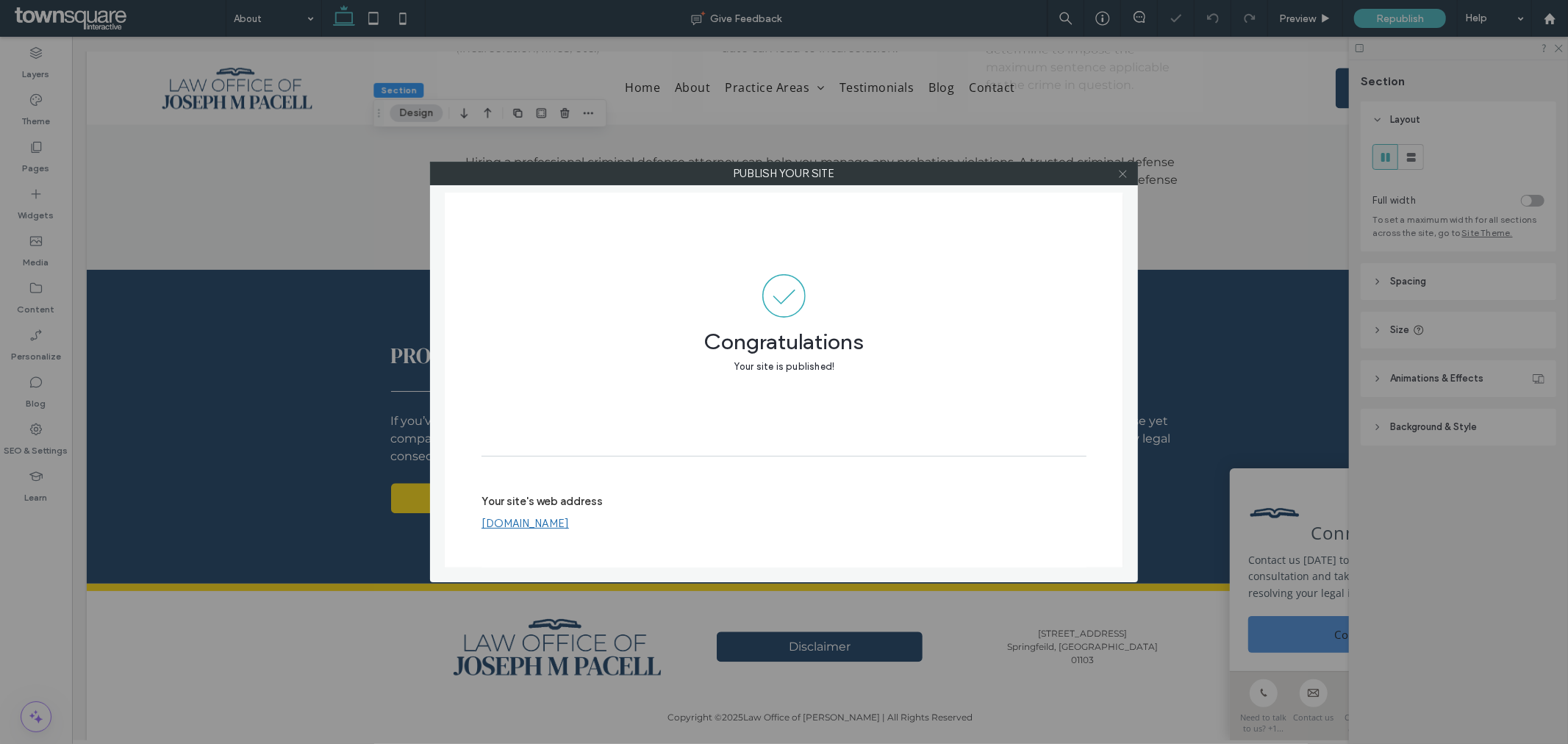
click at [1123, 178] on icon at bounding box center [1123, 174] width 11 height 11
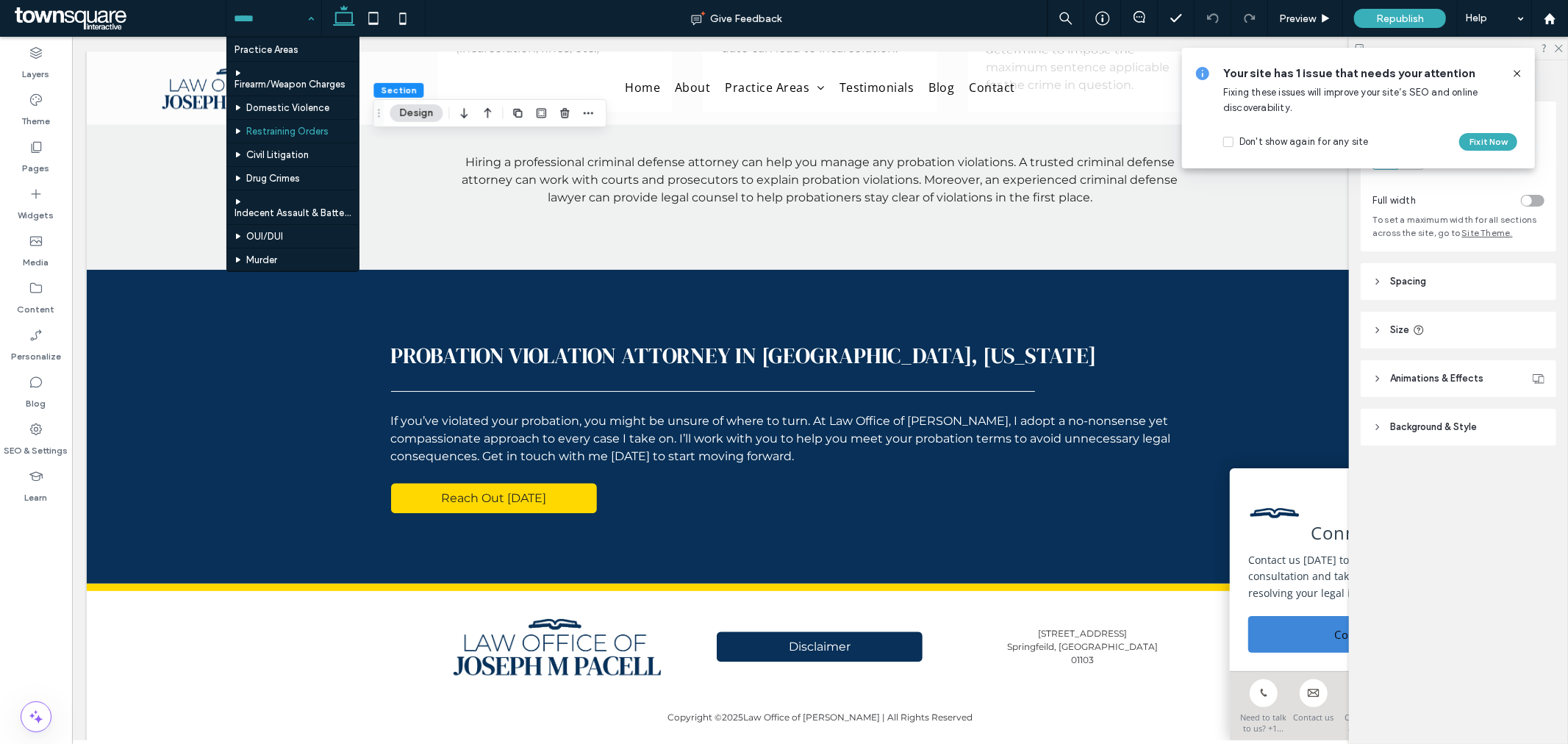
scroll to position [81, 0]
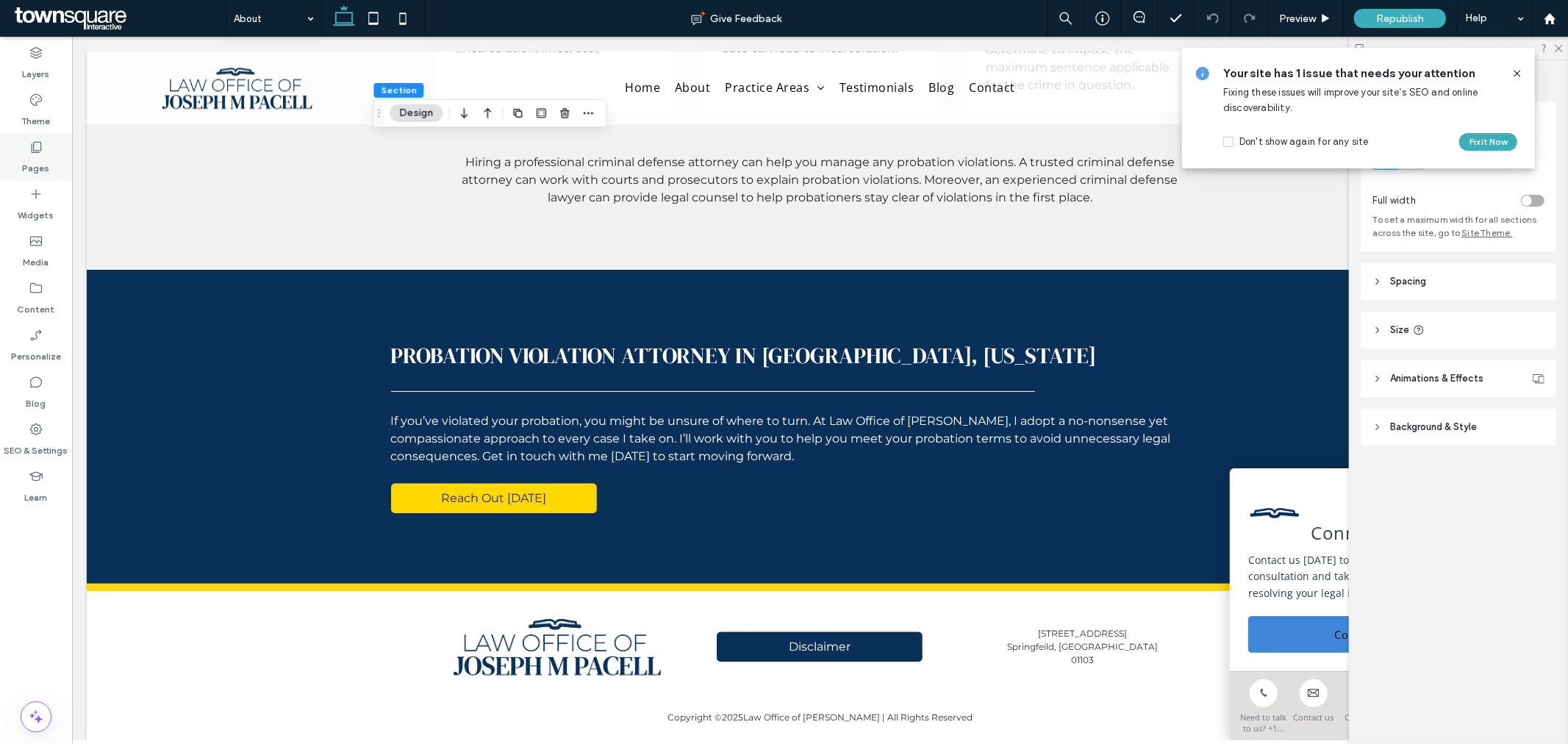
click at [36, 161] on label "Pages" at bounding box center [35, 164] width 27 height 21
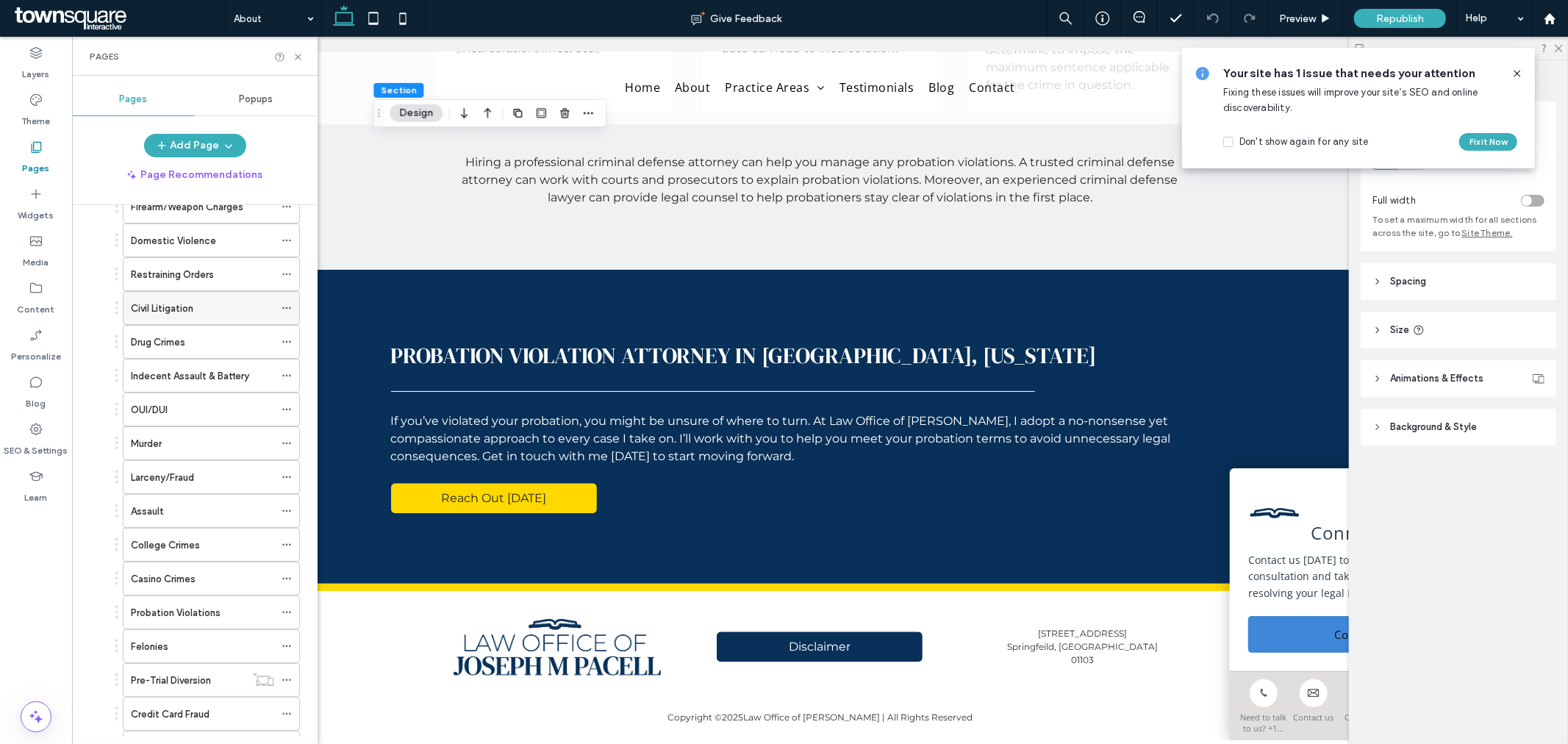
scroll to position [163, 0]
click at [289, 295] on span at bounding box center [287, 302] width 10 height 22
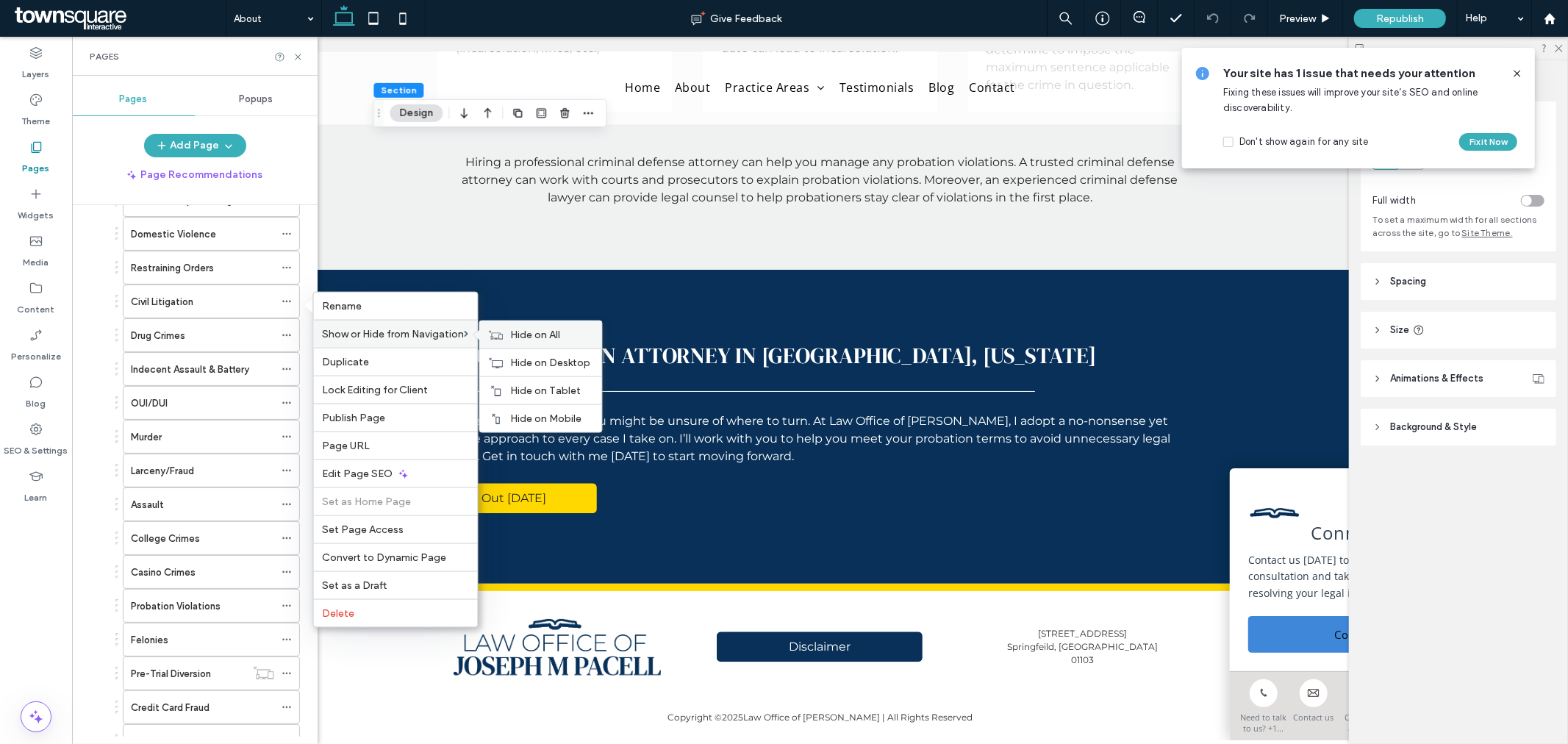
click at [528, 327] on div "Hide on All" at bounding box center [541, 334] width 122 height 27
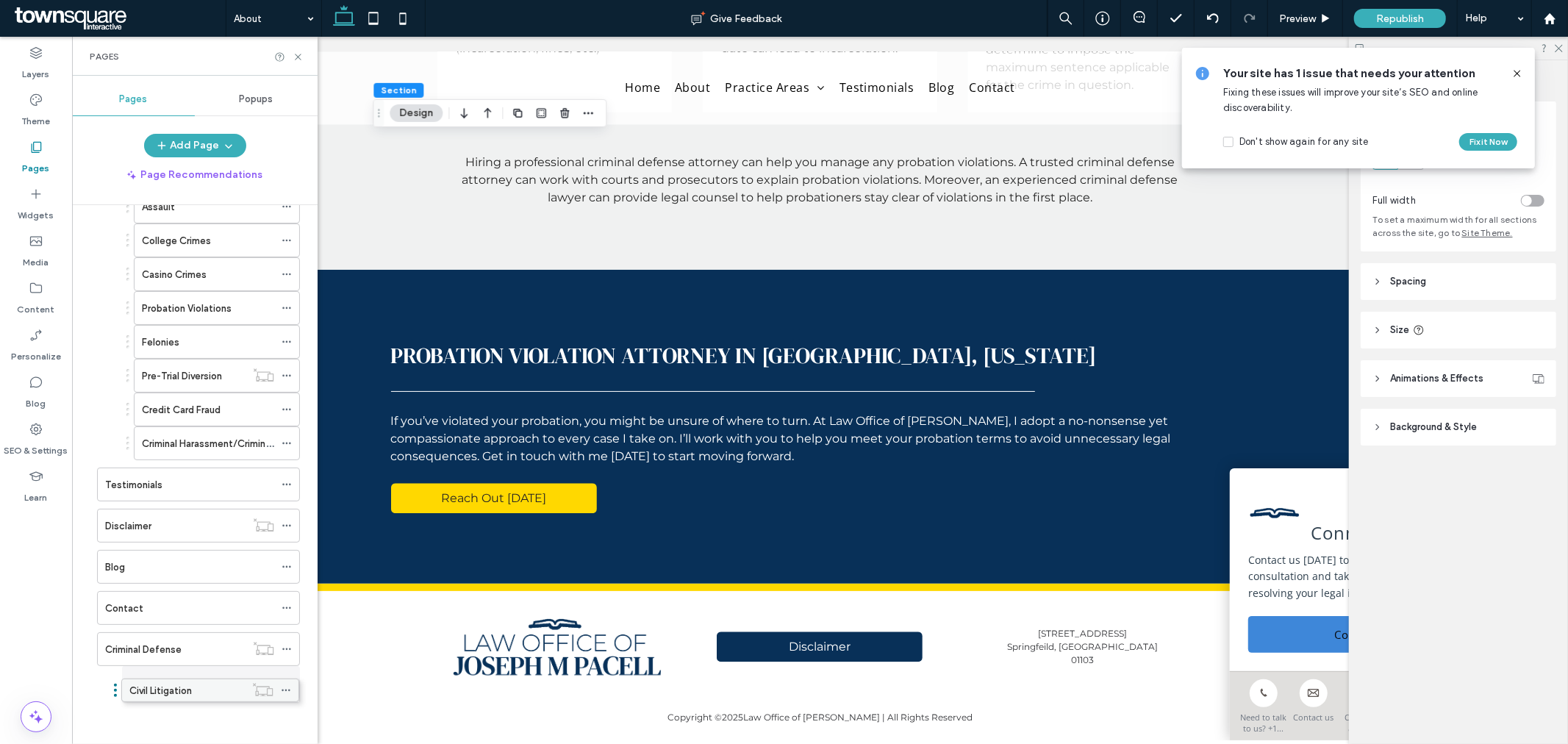
scroll to position [437, 0]
drag, startPoint x: 189, startPoint y: 295, endPoint x: 166, endPoint y: 676, distance: 381.7
